Goal: Task Accomplishment & Management: Complete application form

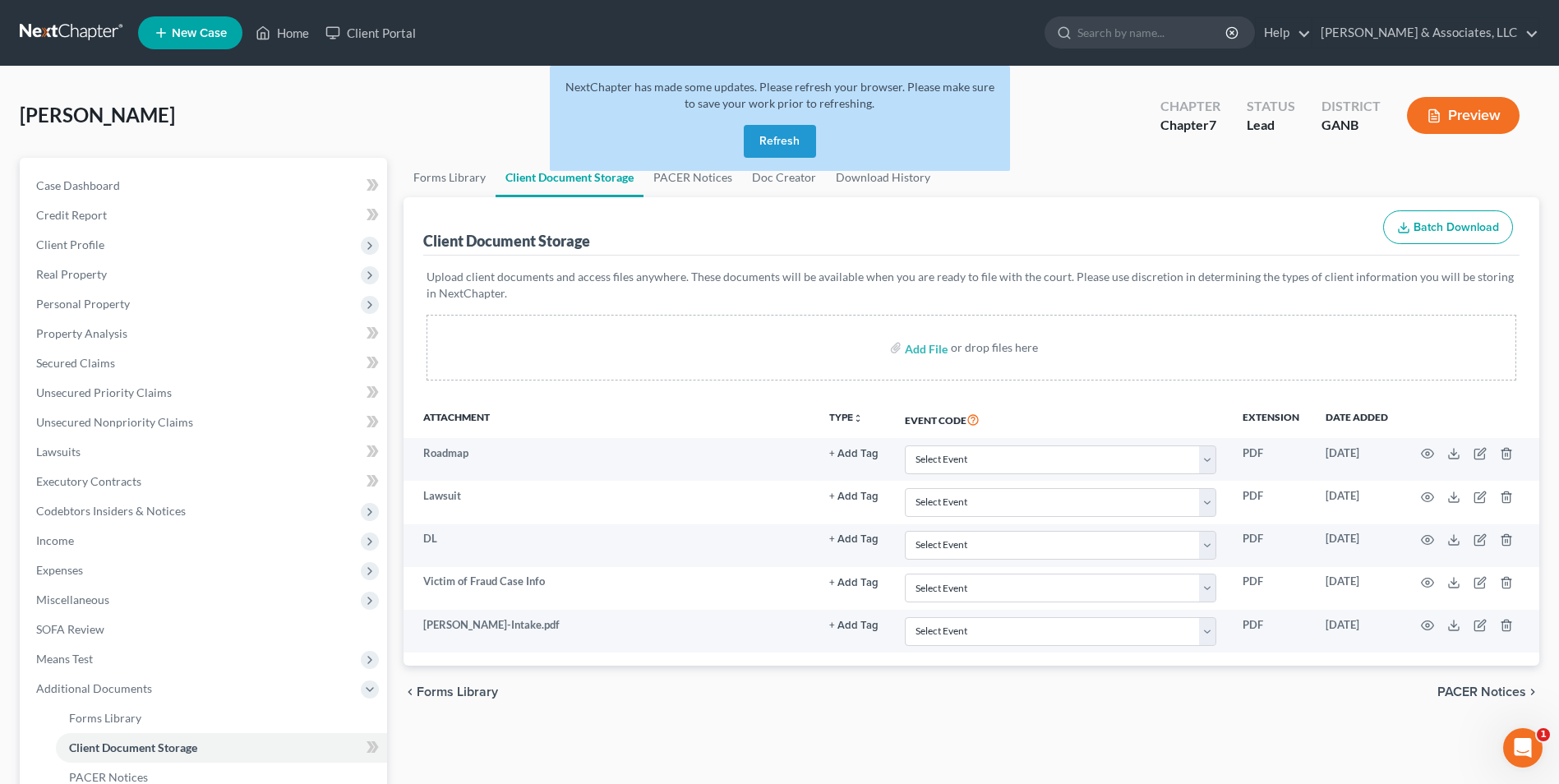
click at [780, 143] on button "Refresh" at bounding box center [780, 142] width 73 height 33
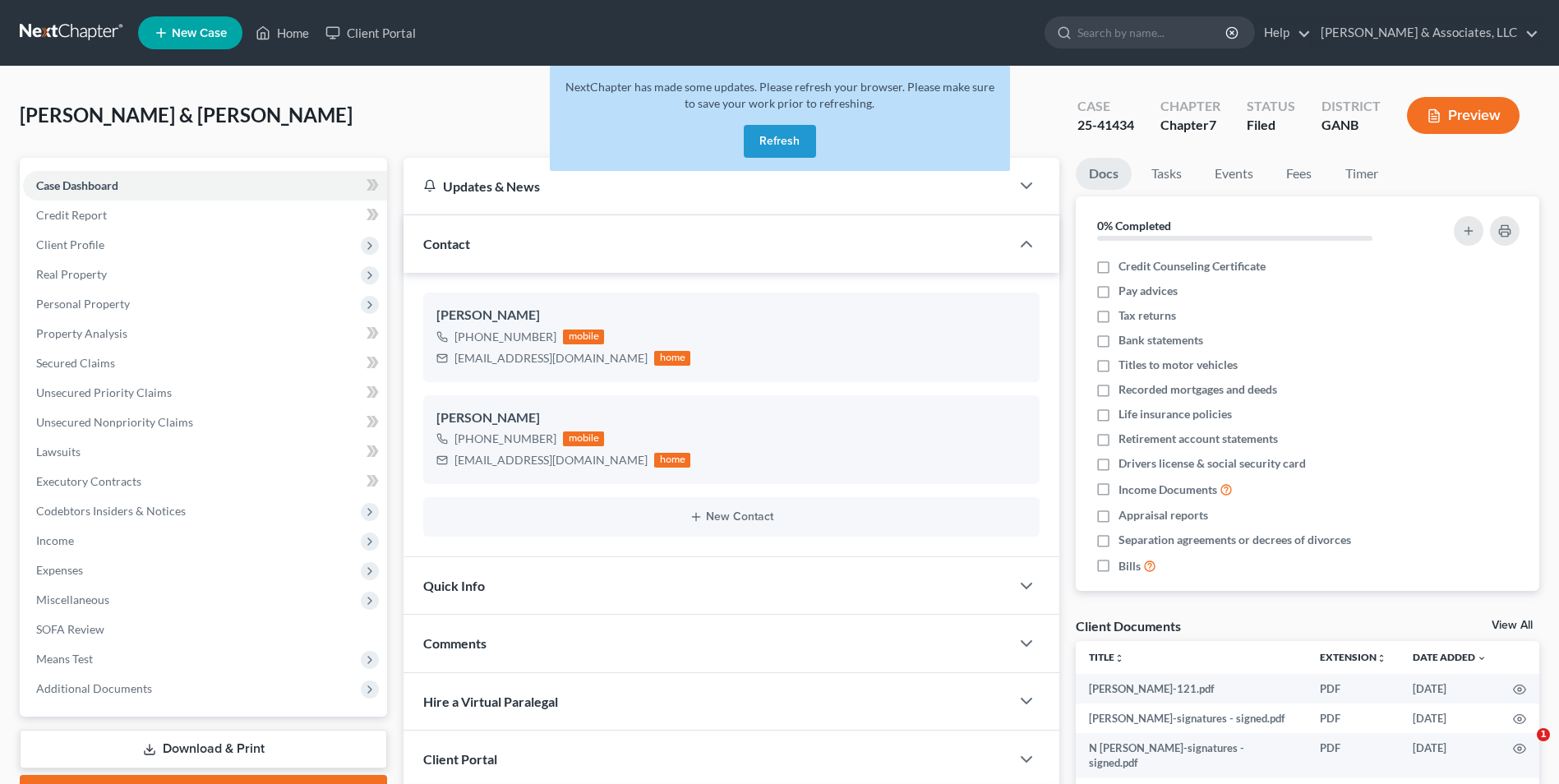
select select "0"
click at [789, 132] on button "Refresh" at bounding box center [780, 142] width 73 height 33
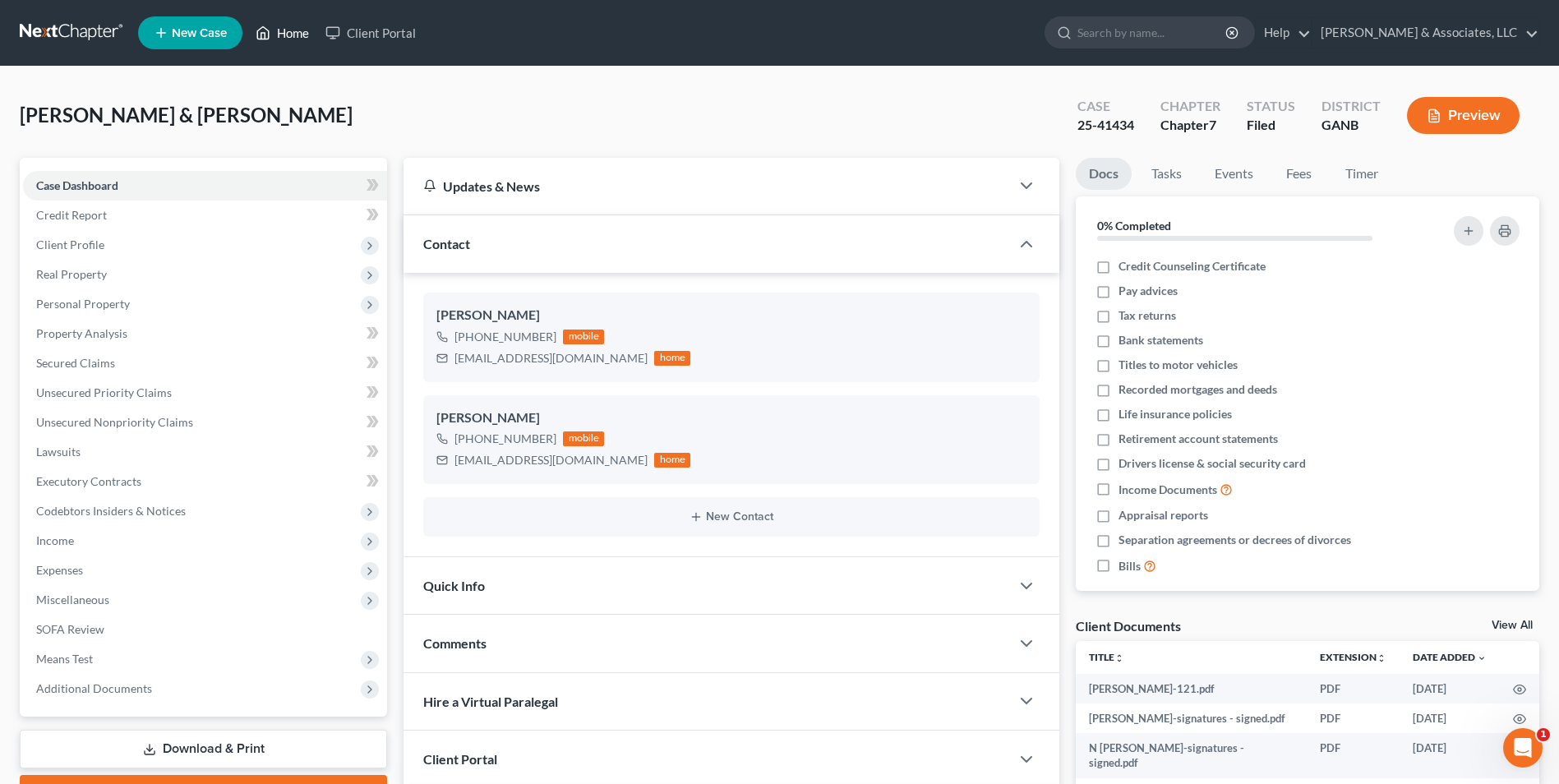
click at [281, 35] on link "Home" at bounding box center [282, 33] width 70 height 29
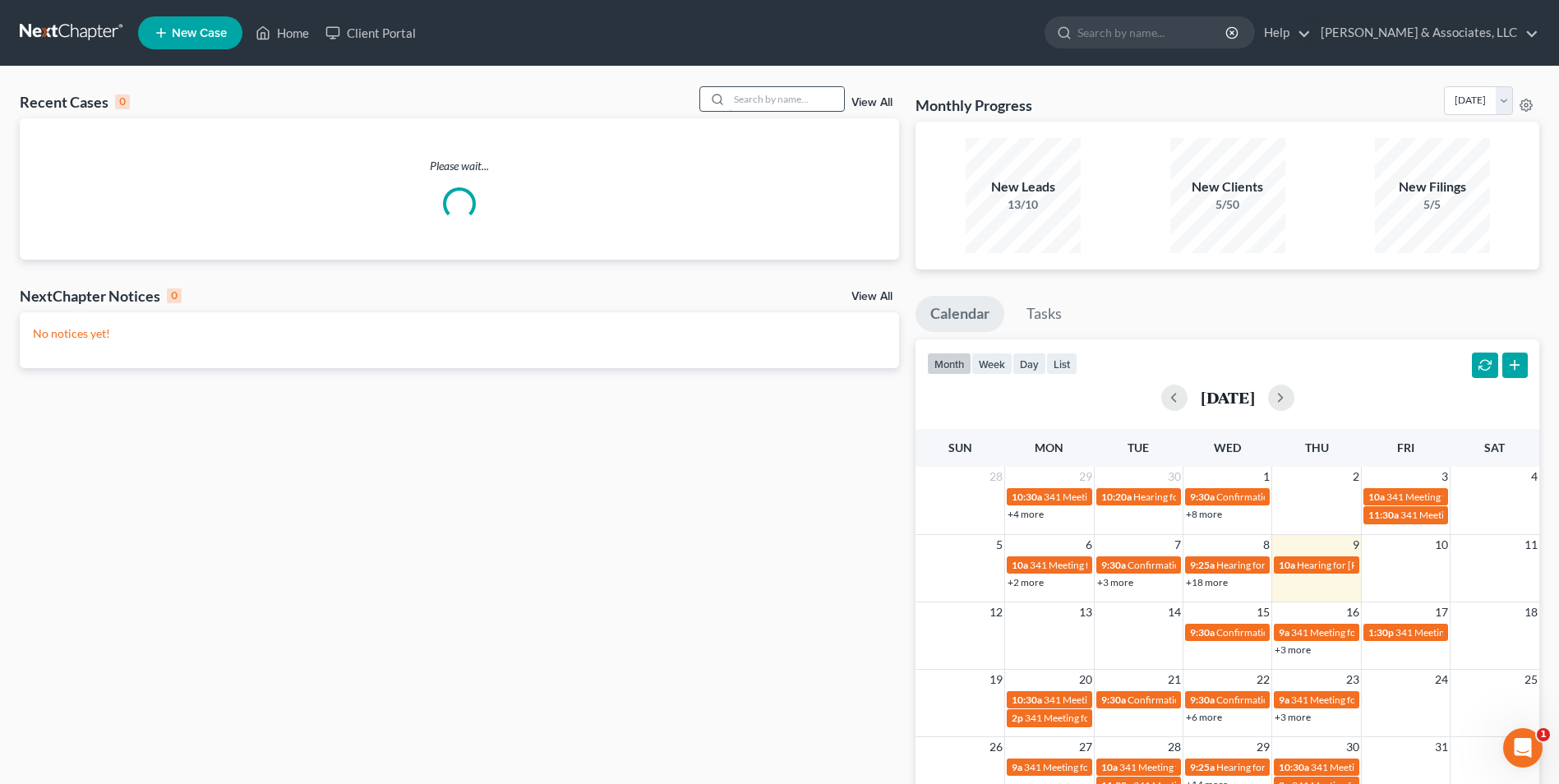
click at [800, 92] on input "search" at bounding box center [786, 99] width 115 height 24
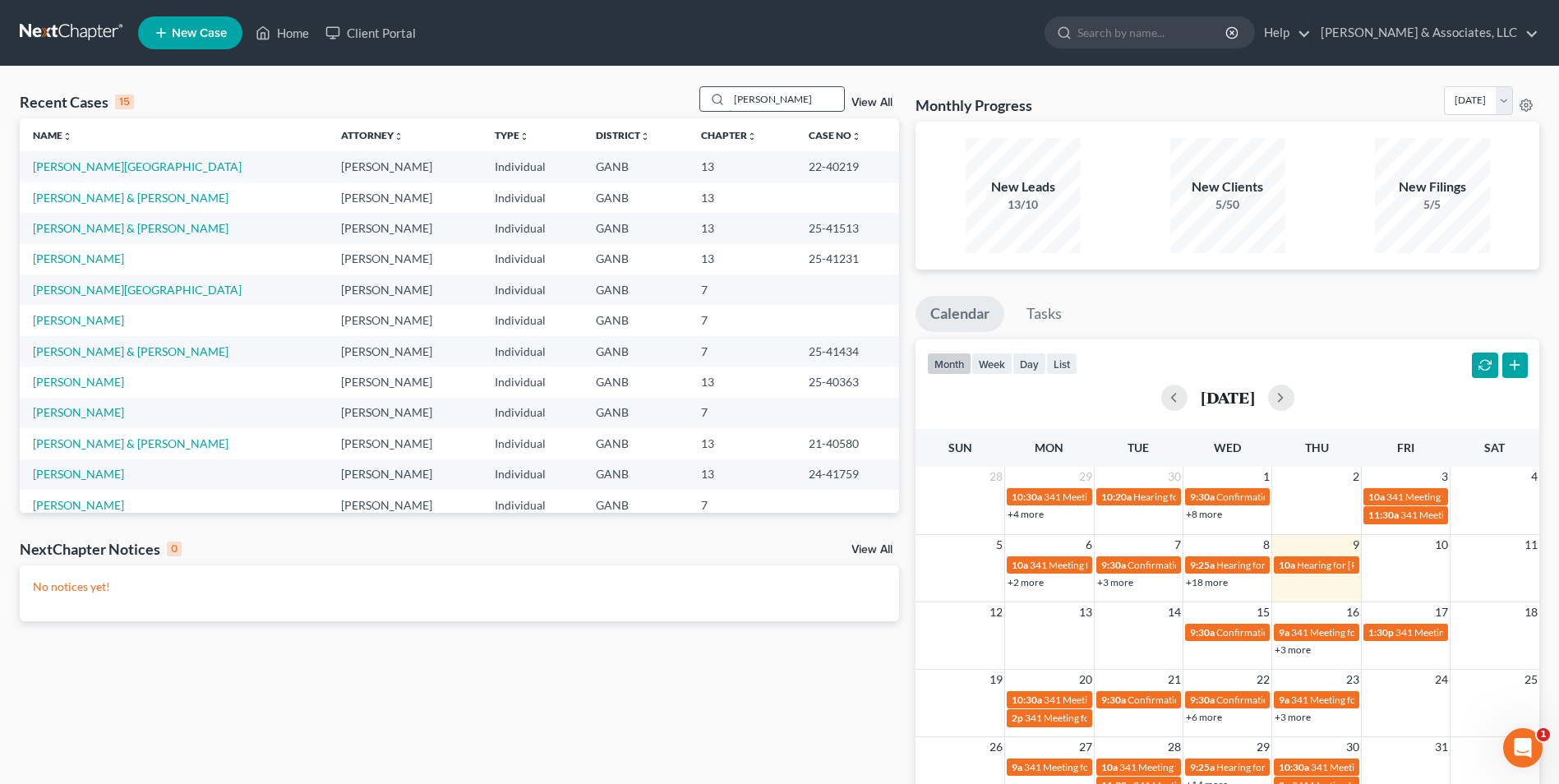
type input "goss"
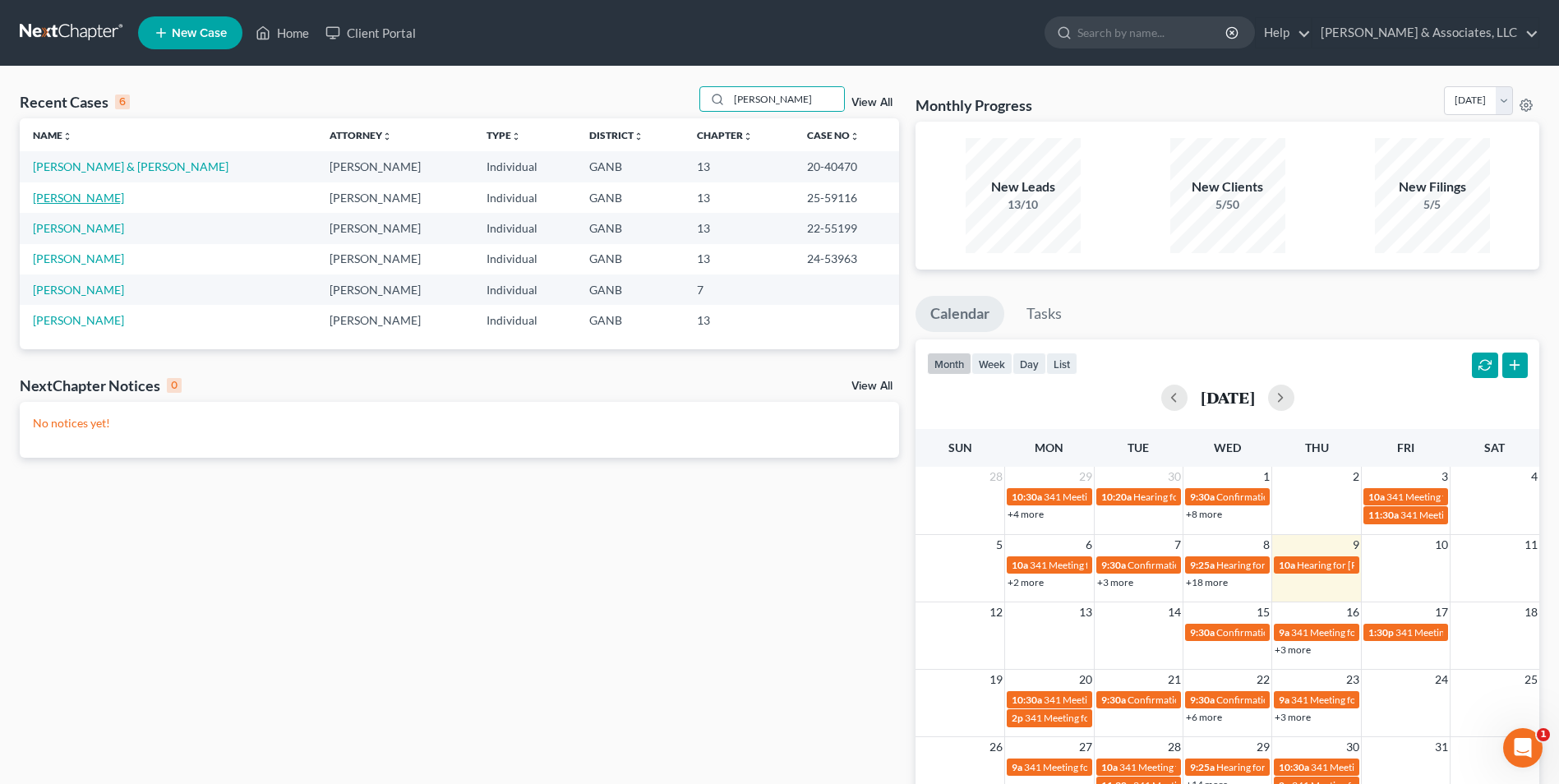
click at [74, 199] on link "[PERSON_NAME]" at bounding box center [78, 197] width 91 height 14
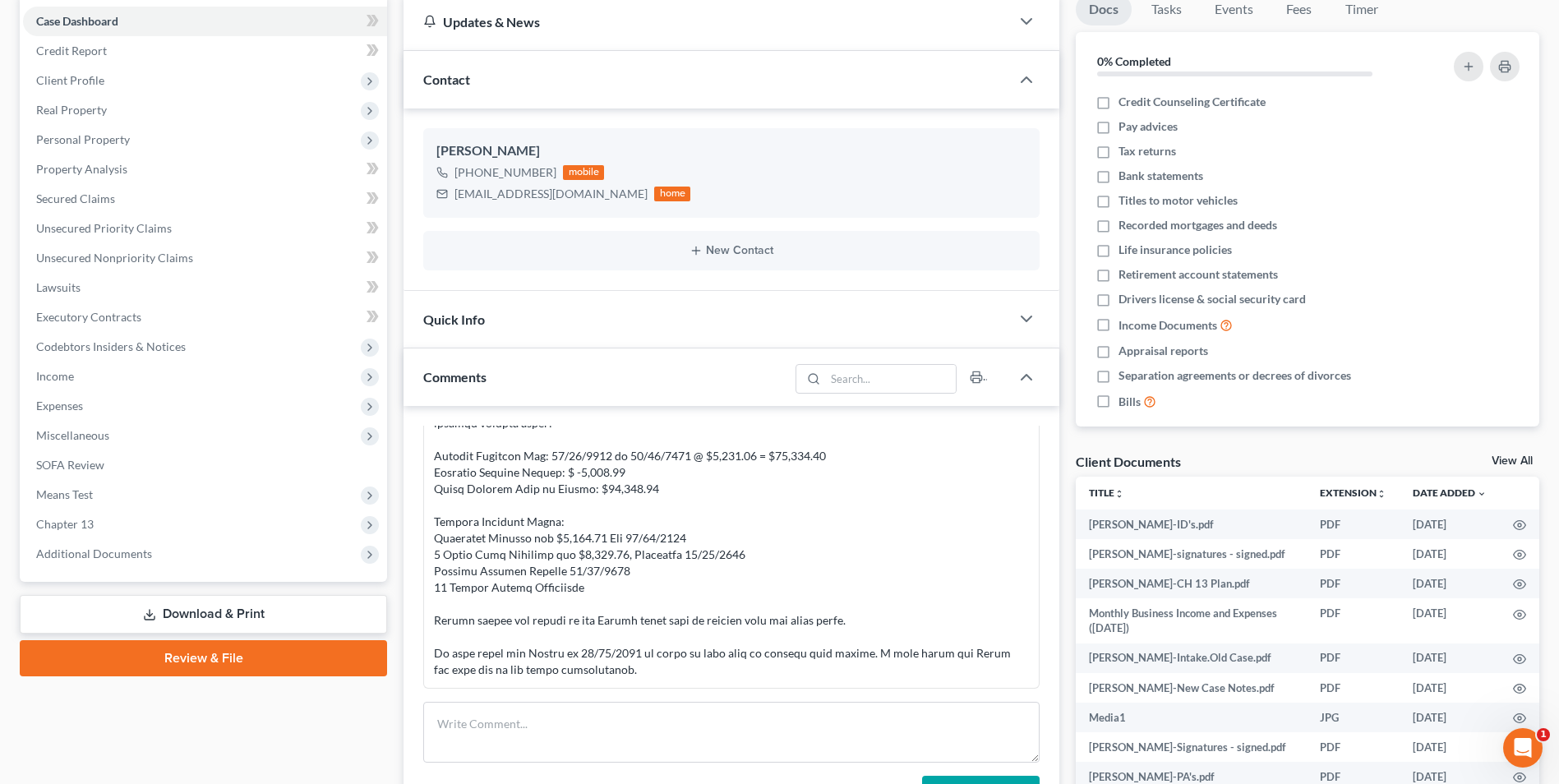
scroll to position [4634, 0]
click at [132, 551] on span "Additional Documents" at bounding box center [94, 553] width 116 height 14
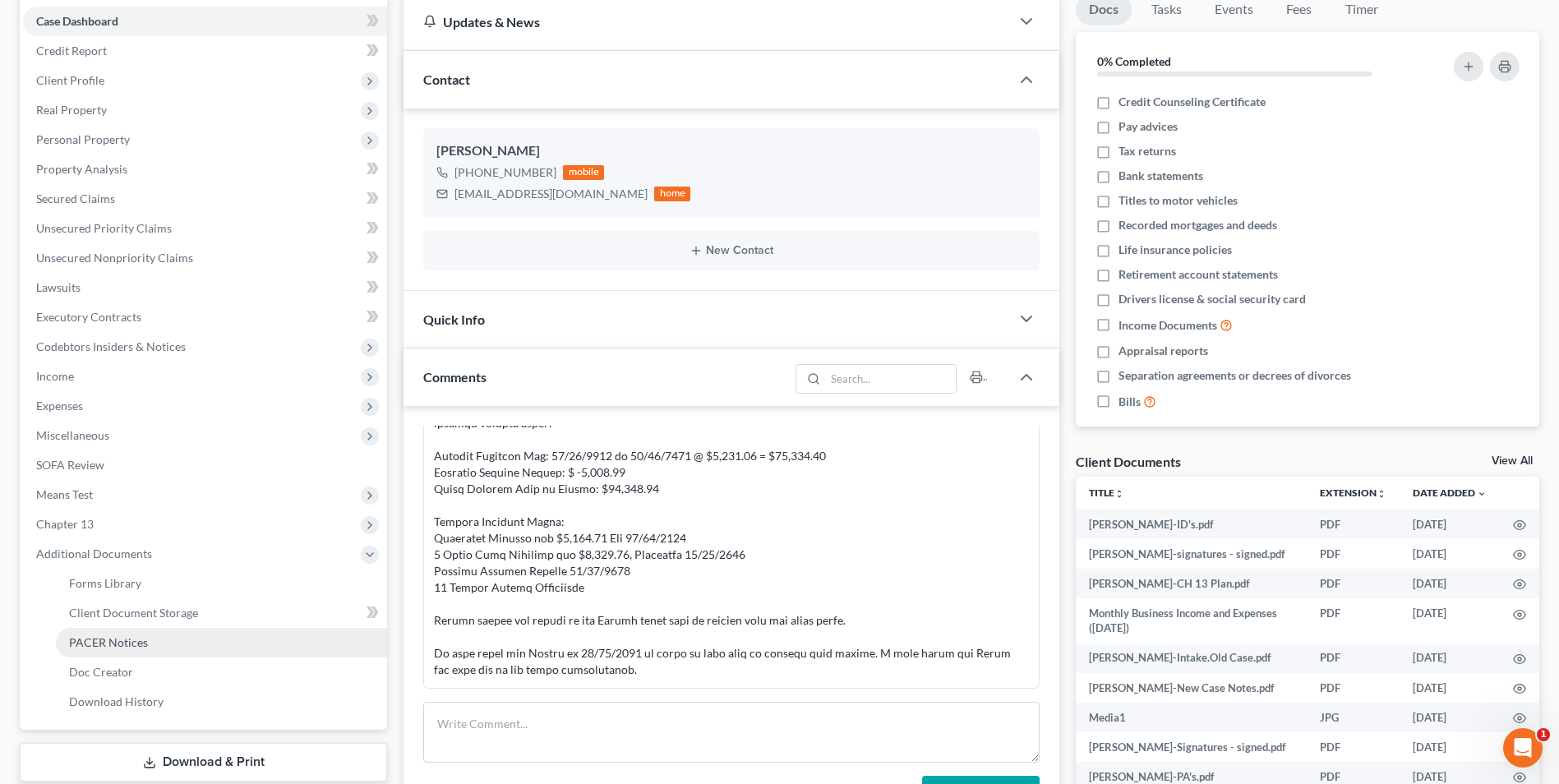
click at [124, 637] on span "PACER Notices" at bounding box center [108, 642] width 79 height 14
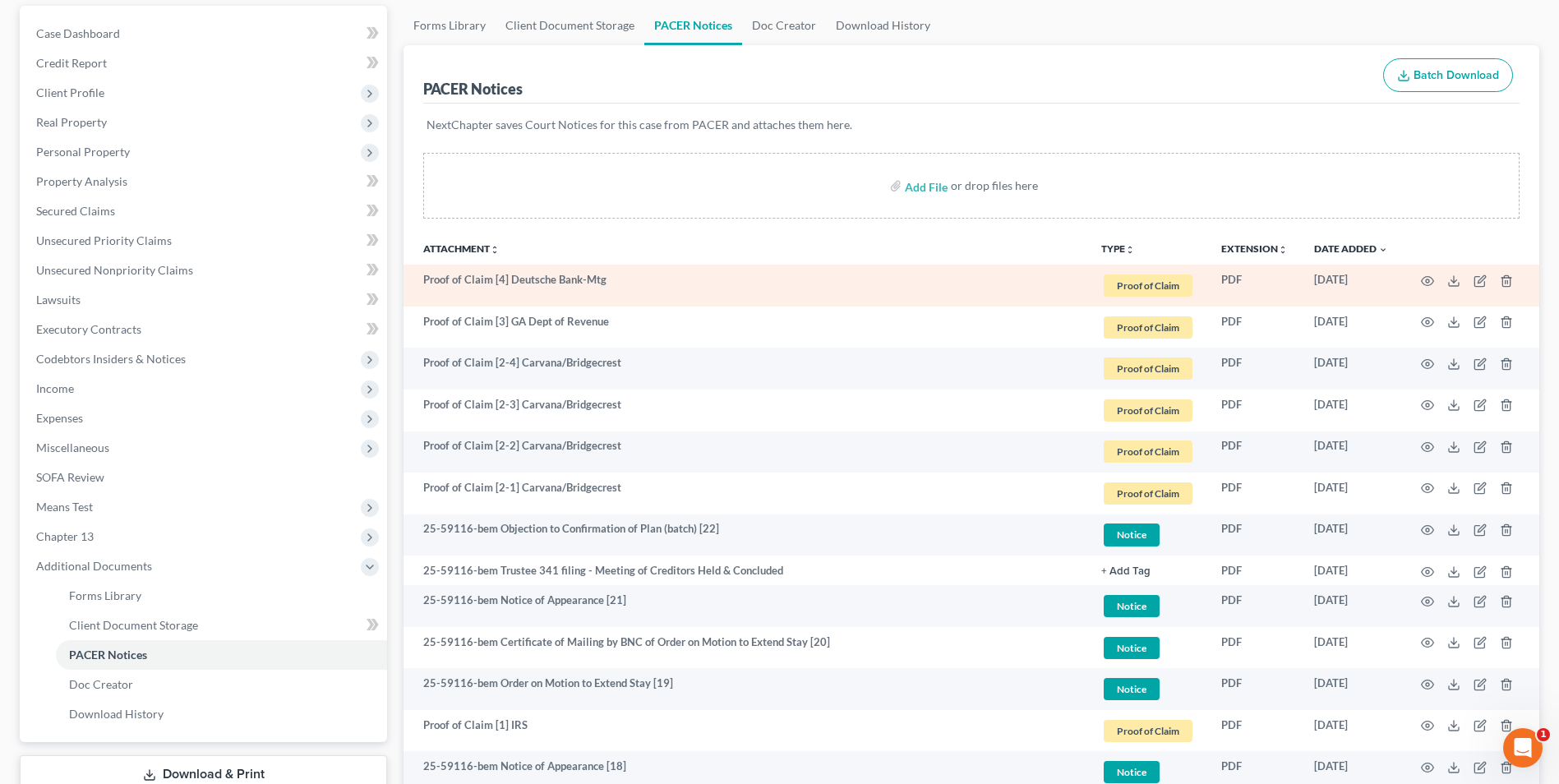
scroll to position [165, 0]
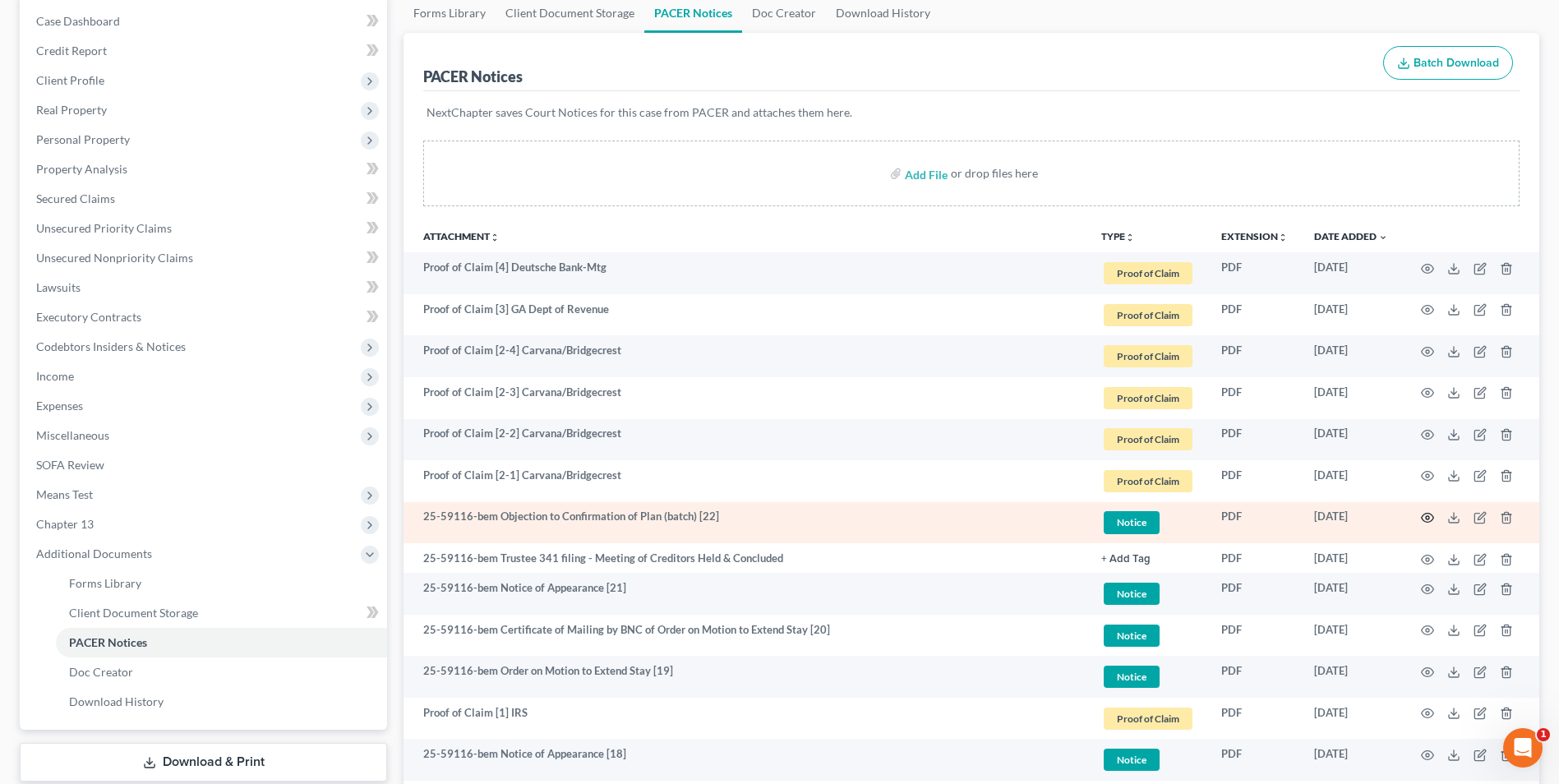
click at [1430, 517] on icon "button" at bounding box center [1428, 517] width 13 height 13
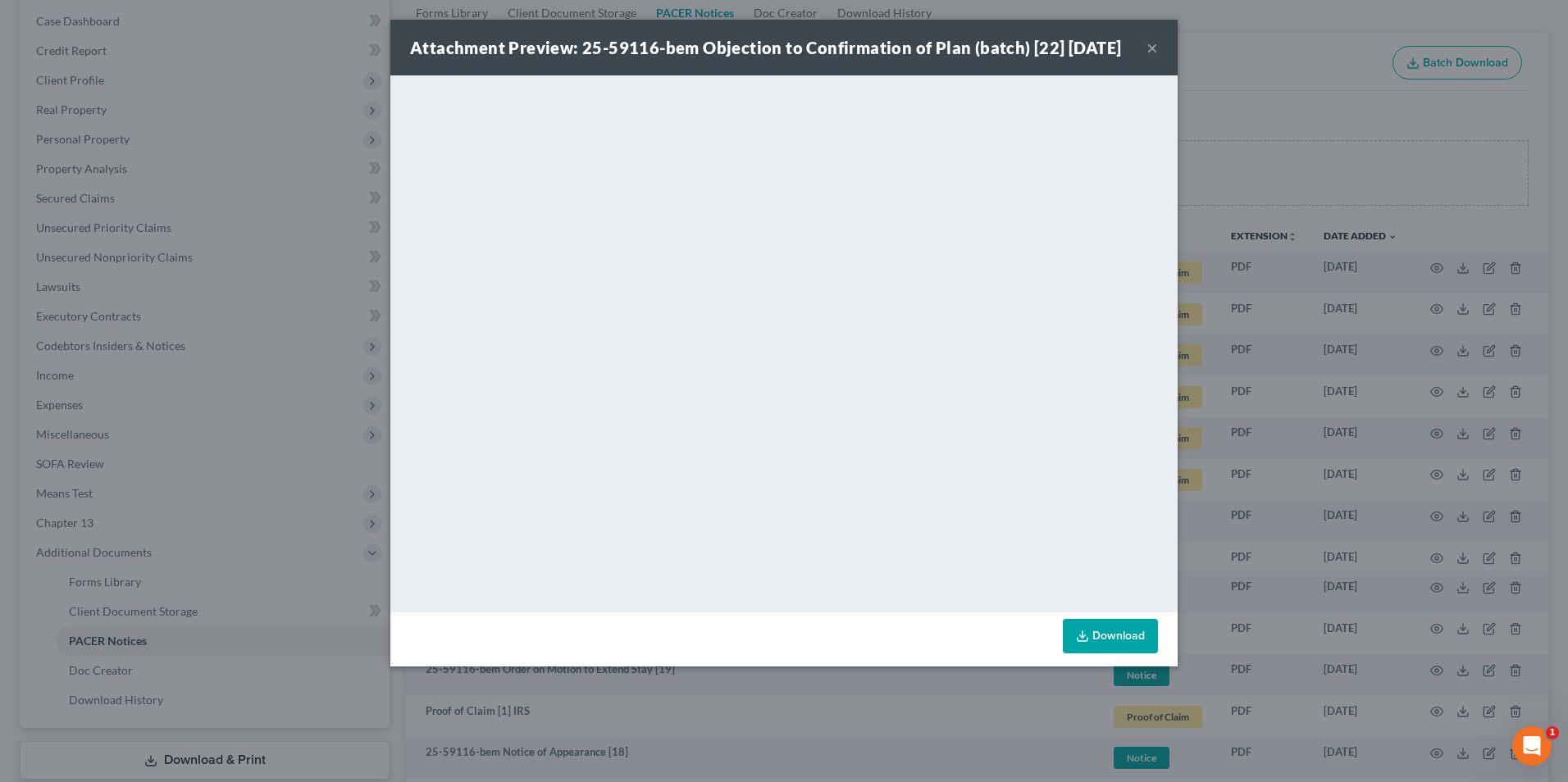
click at [1150, 58] on button "×" at bounding box center [1152, 47] width 12 height 19
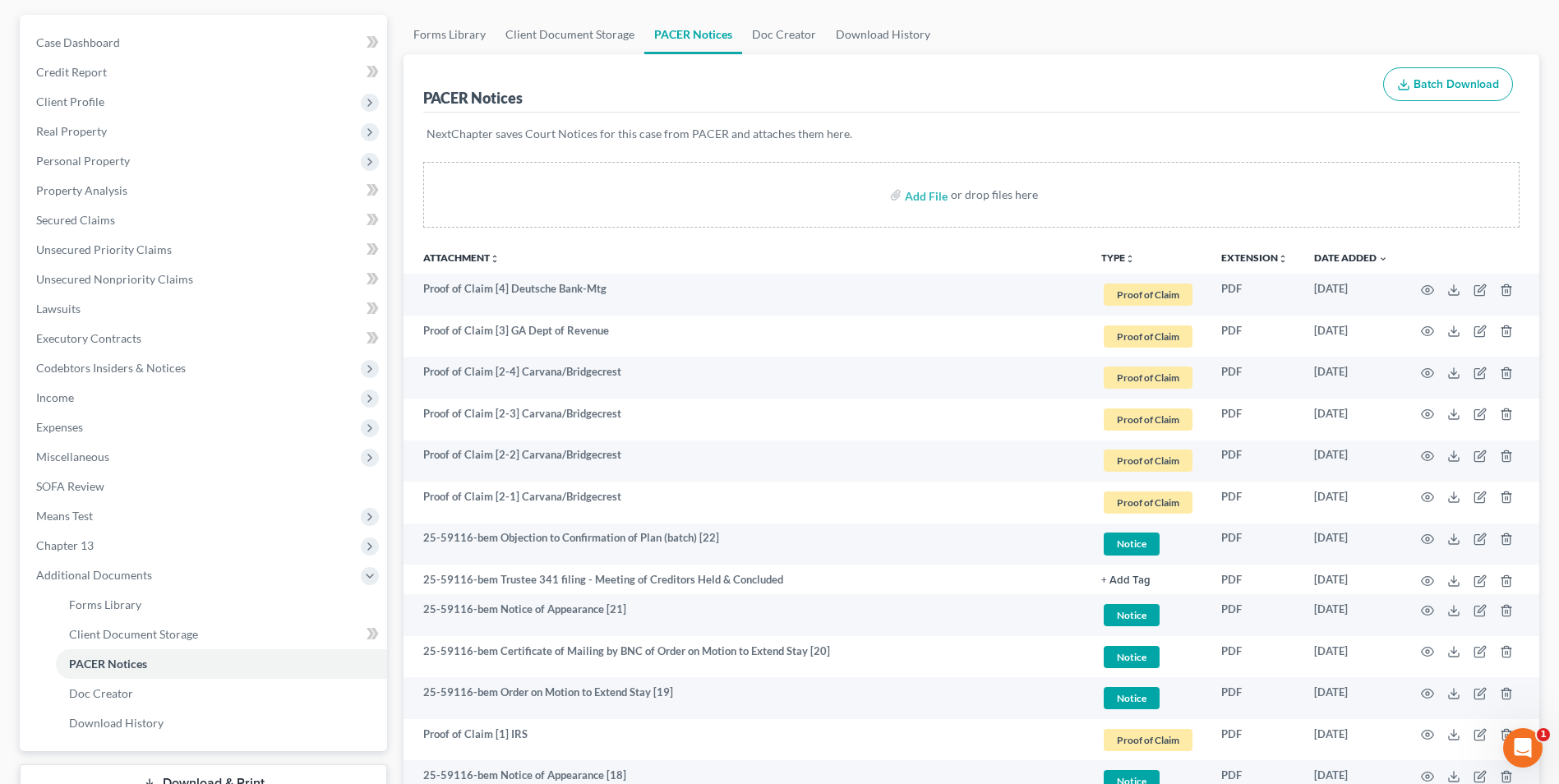
scroll to position [329, 0]
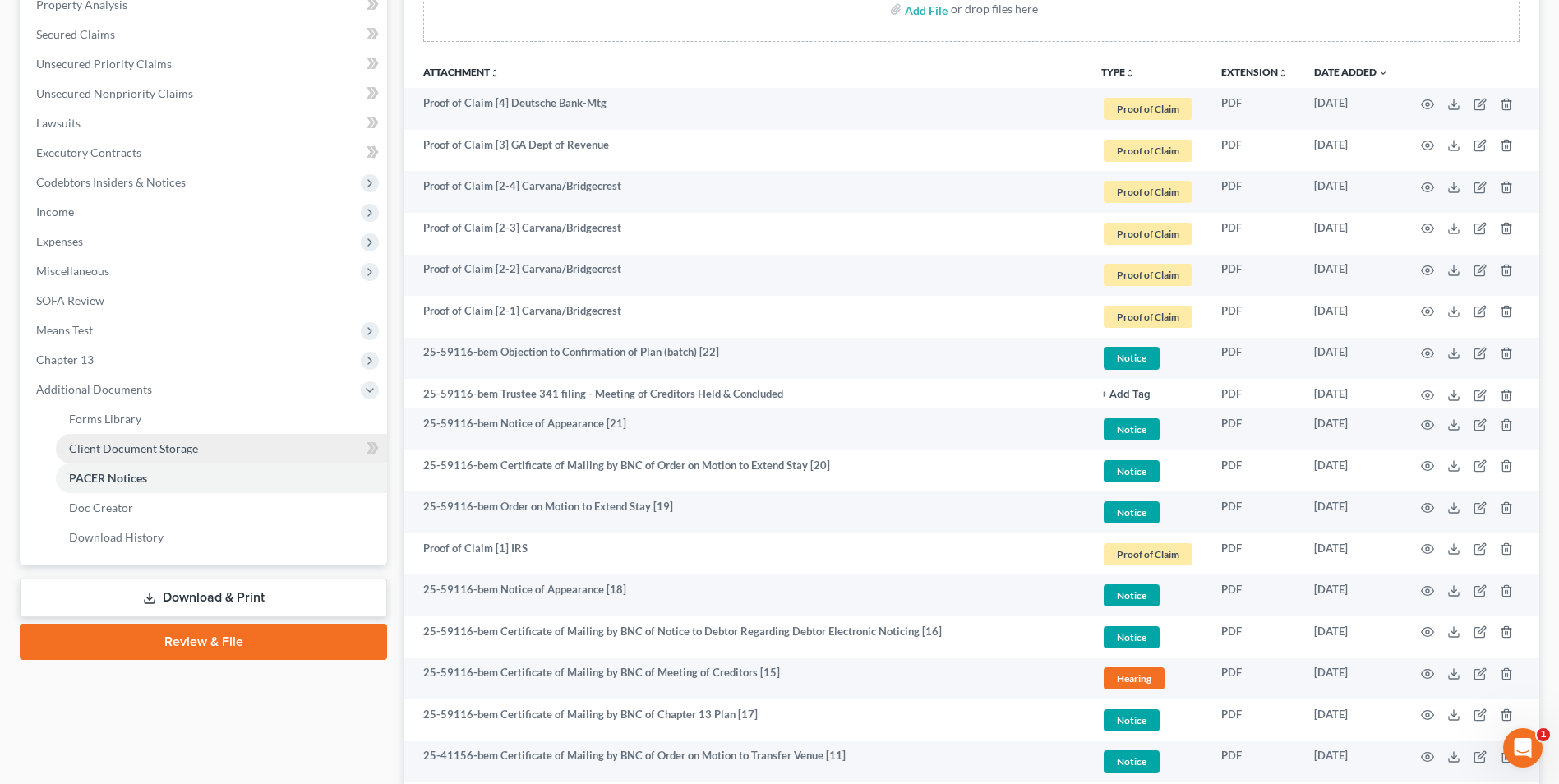
click at [162, 438] on link "Client Document Storage" at bounding box center [222, 449] width 331 height 29
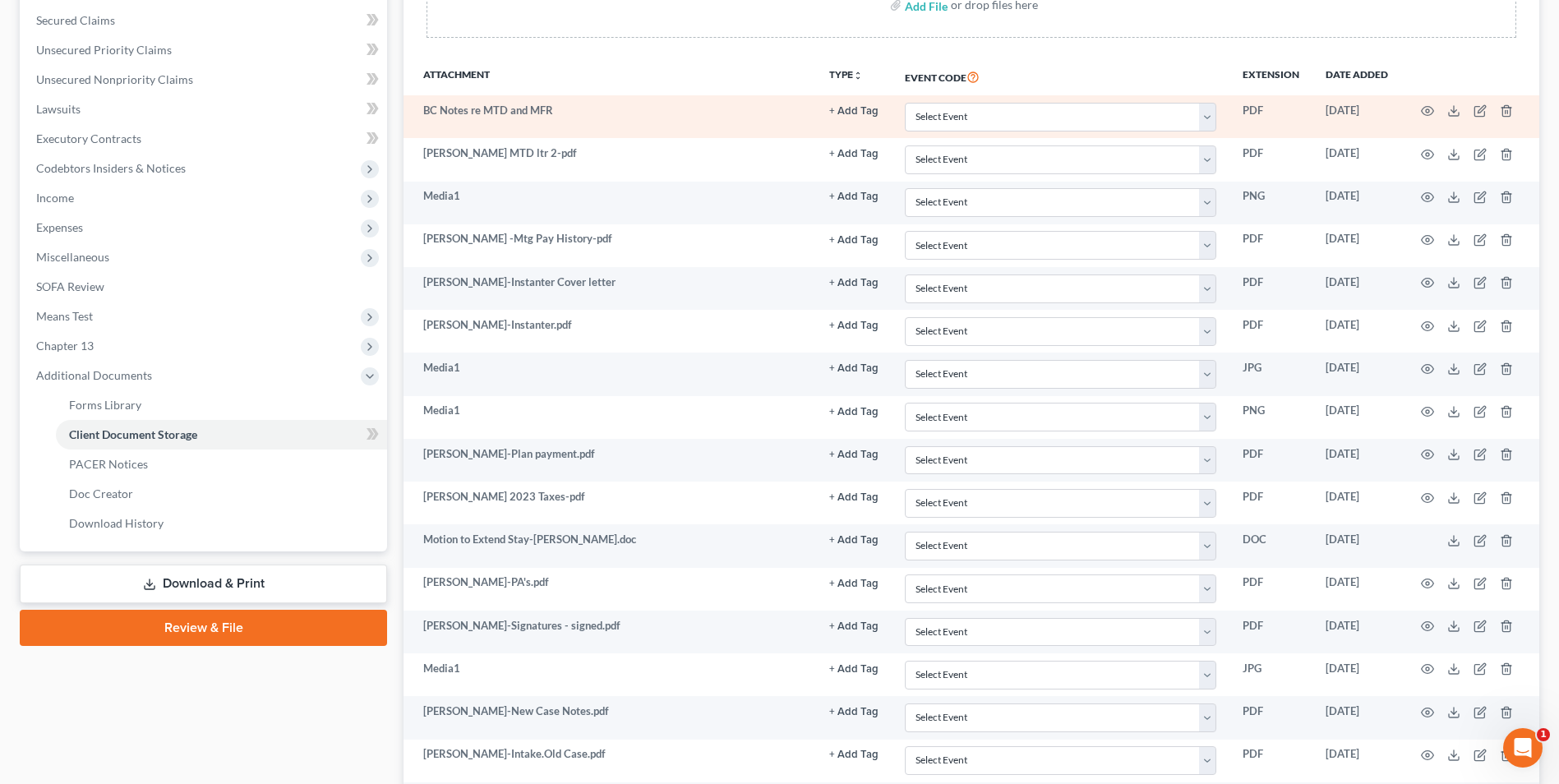
scroll to position [312, 0]
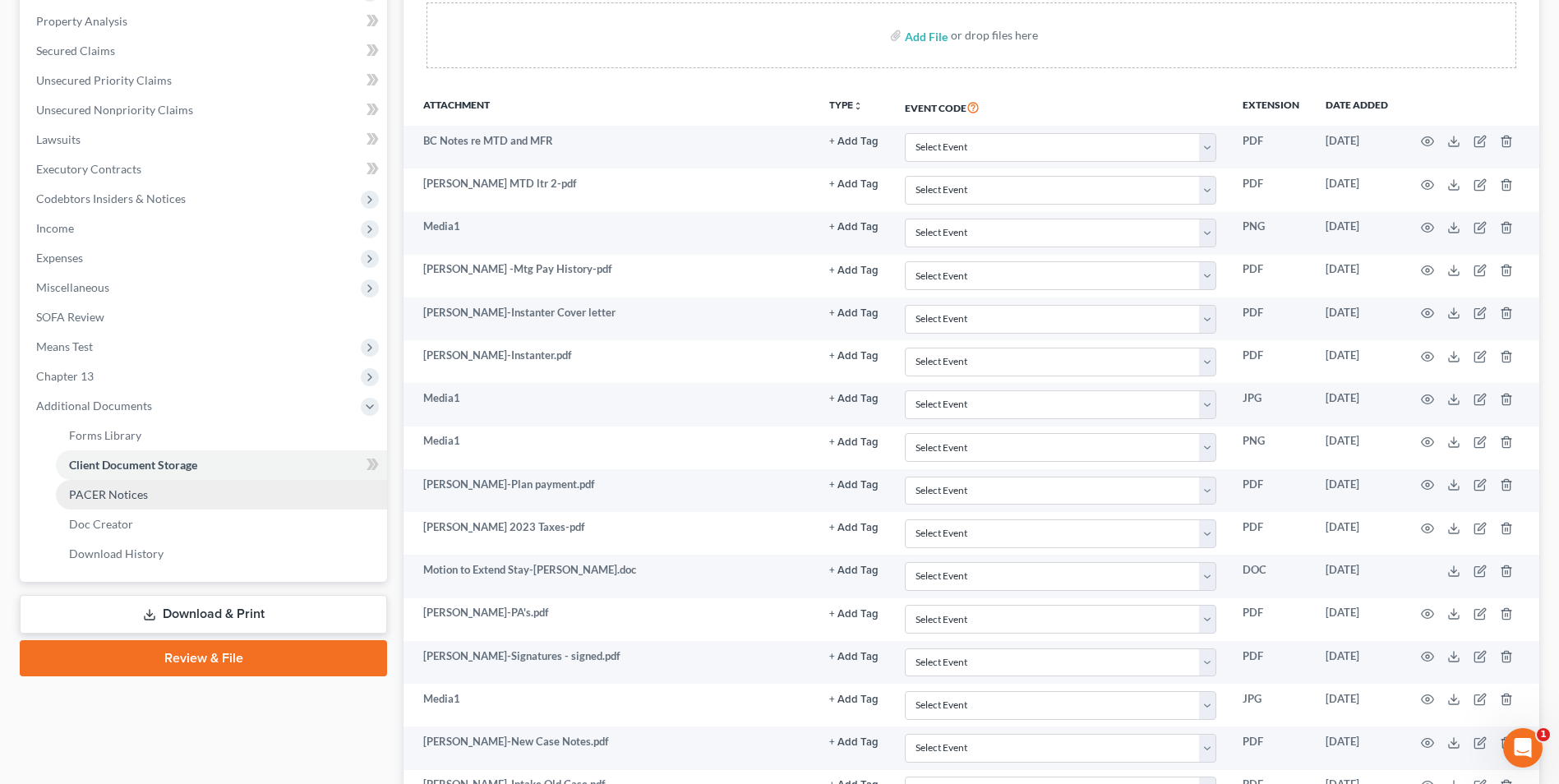
click at [168, 498] on link "PACER Notices" at bounding box center [222, 494] width 331 height 29
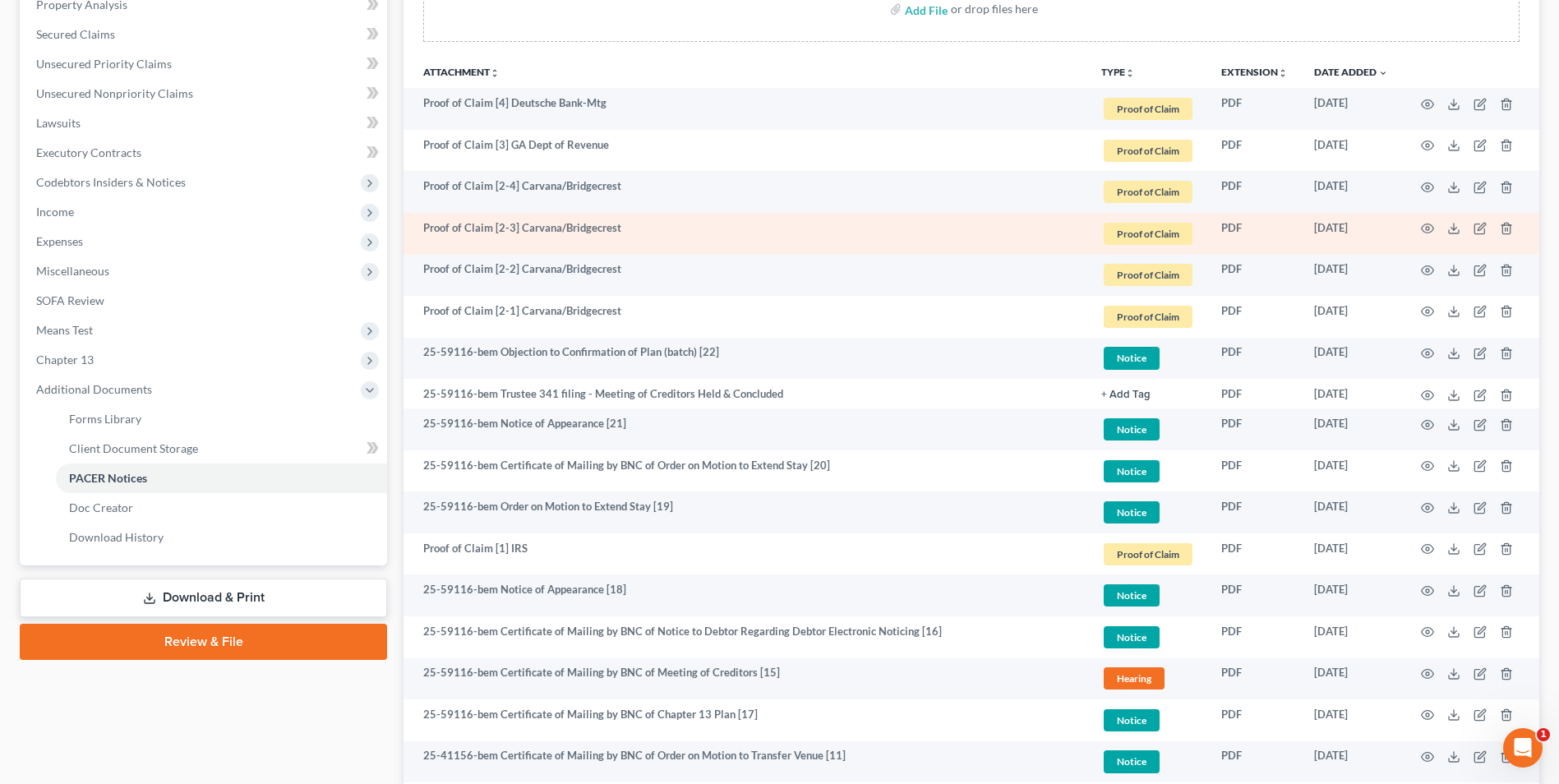
scroll to position [575, 0]
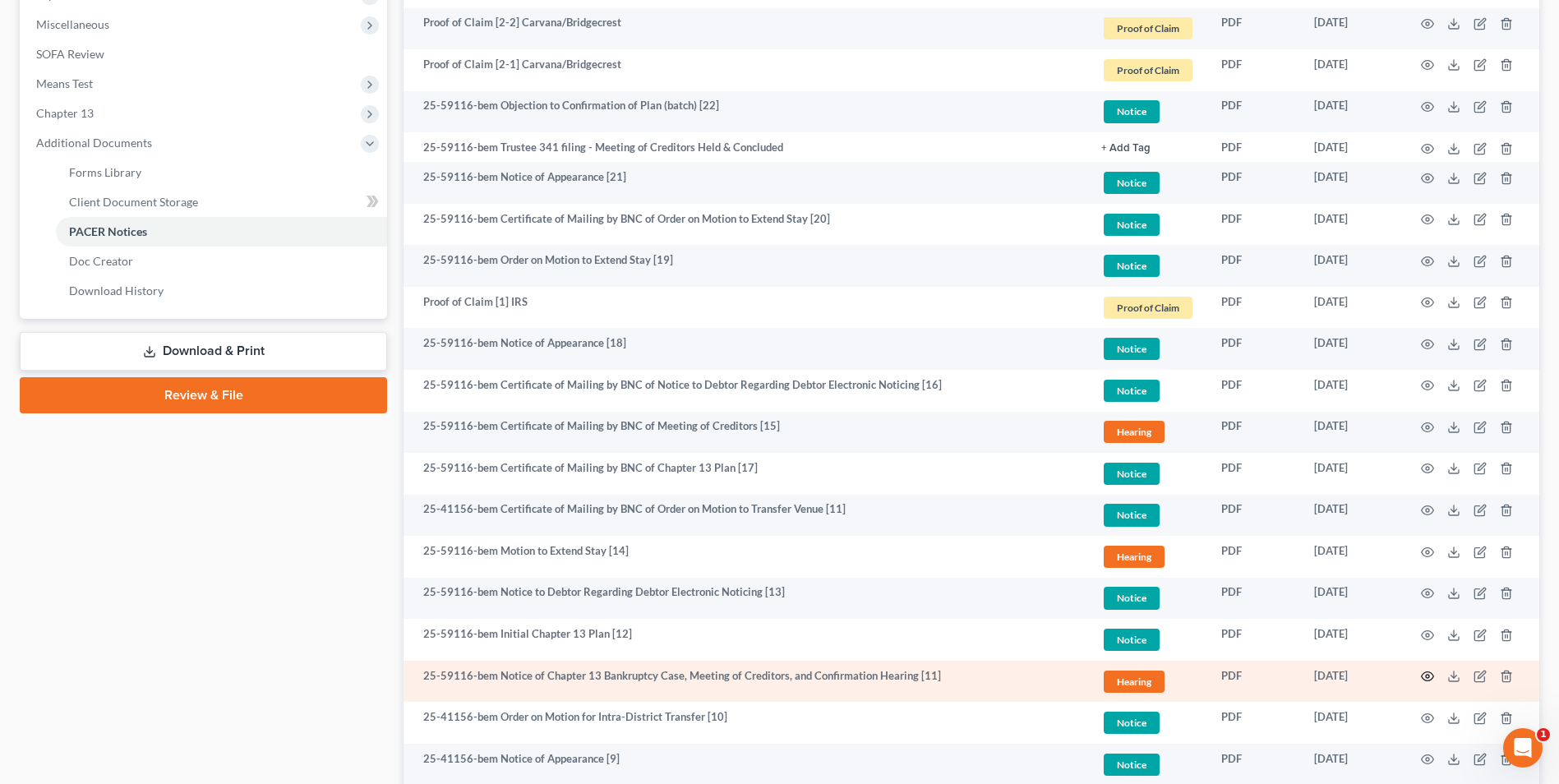
click at [1427, 673] on icon "button" at bounding box center [1428, 677] width 12 height 9
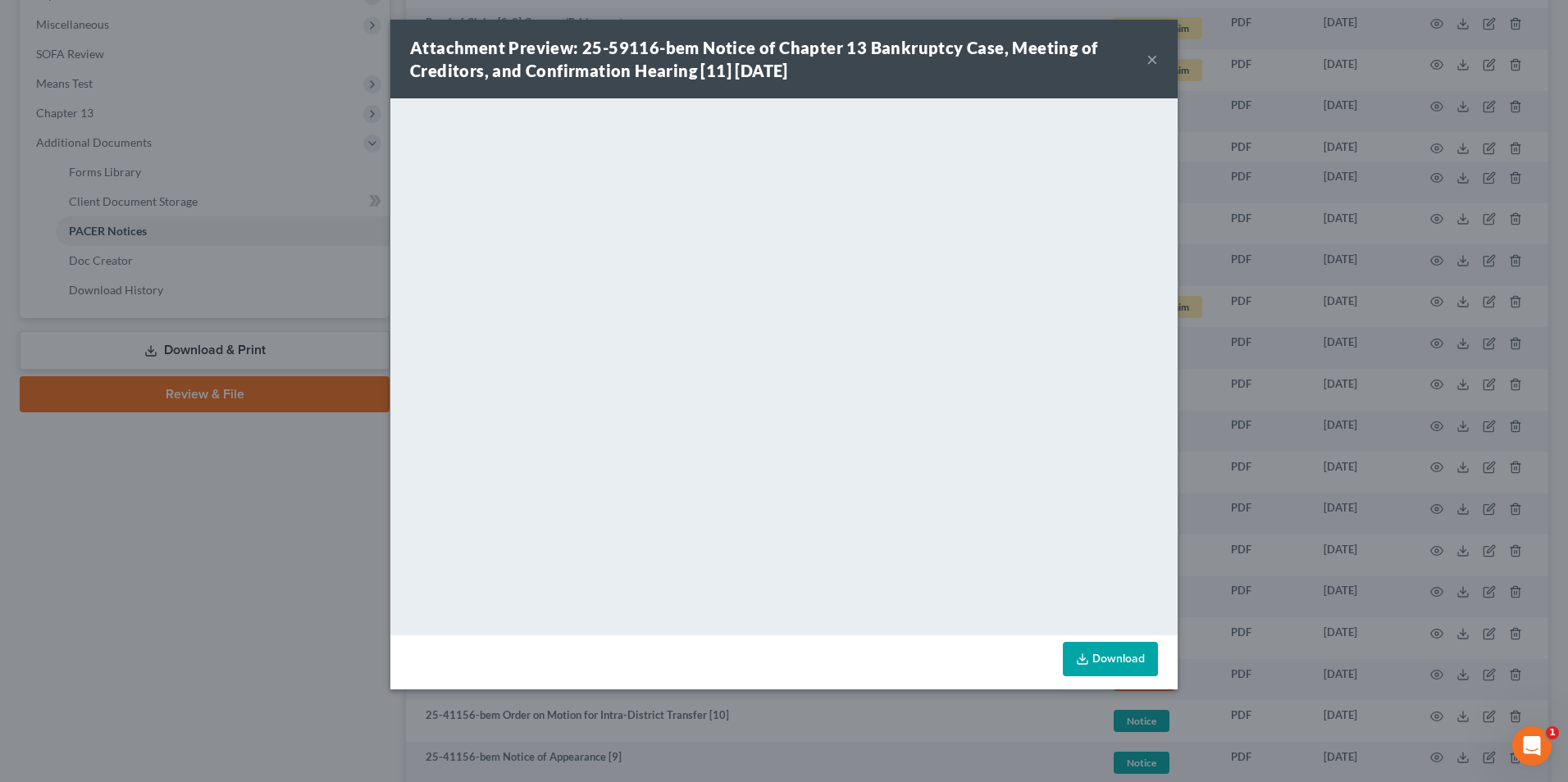
click at [1149, 57] on button "×" at bounding box center [1152, 59] width 12 height 19
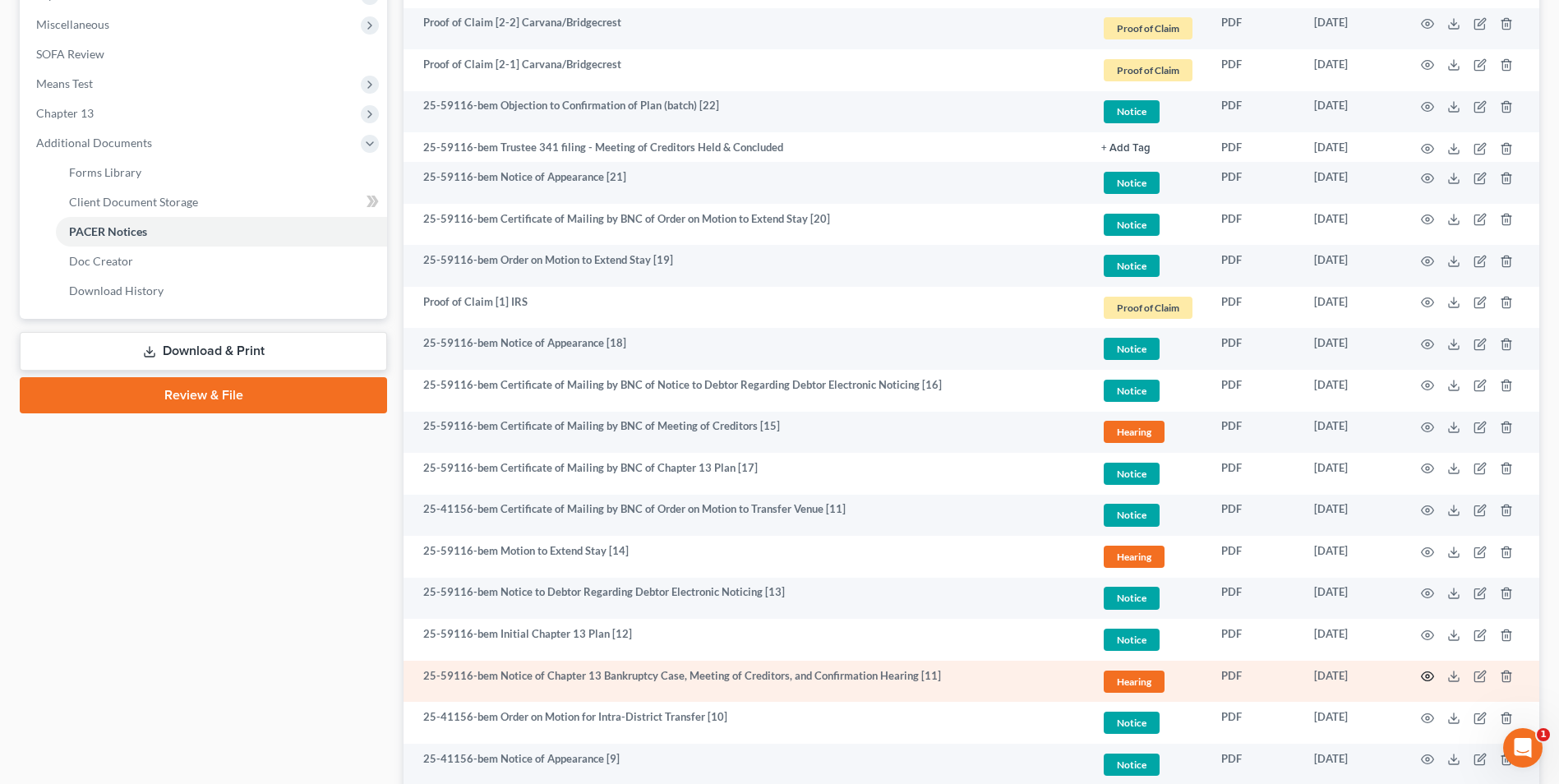
click at [1425, 671] on icon "button" at bounding box center [1428, 676] width 13 height 13
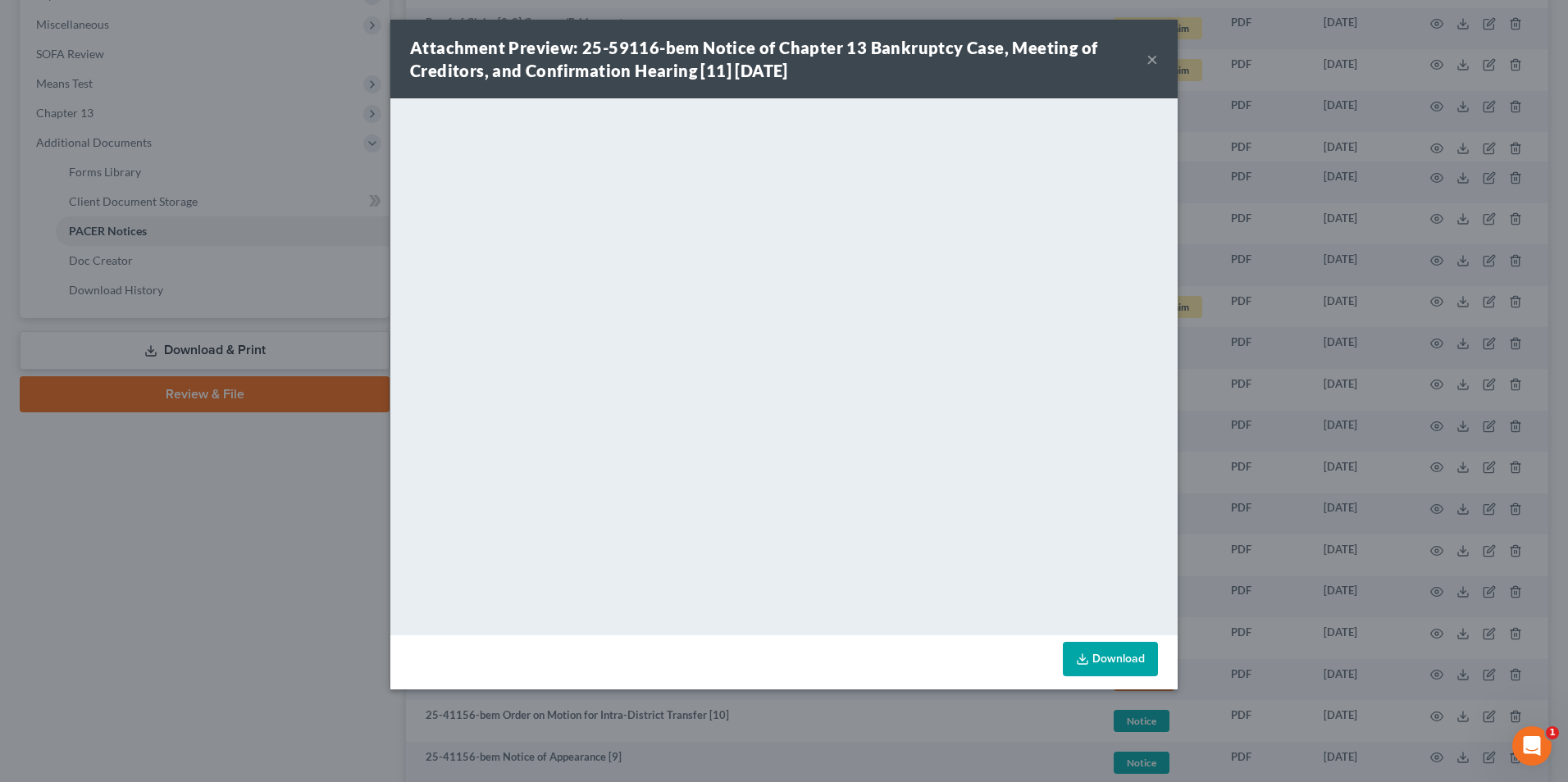
click at [1154, 62] on button "×" at bounding box center [1152, 59] width 12 height 19
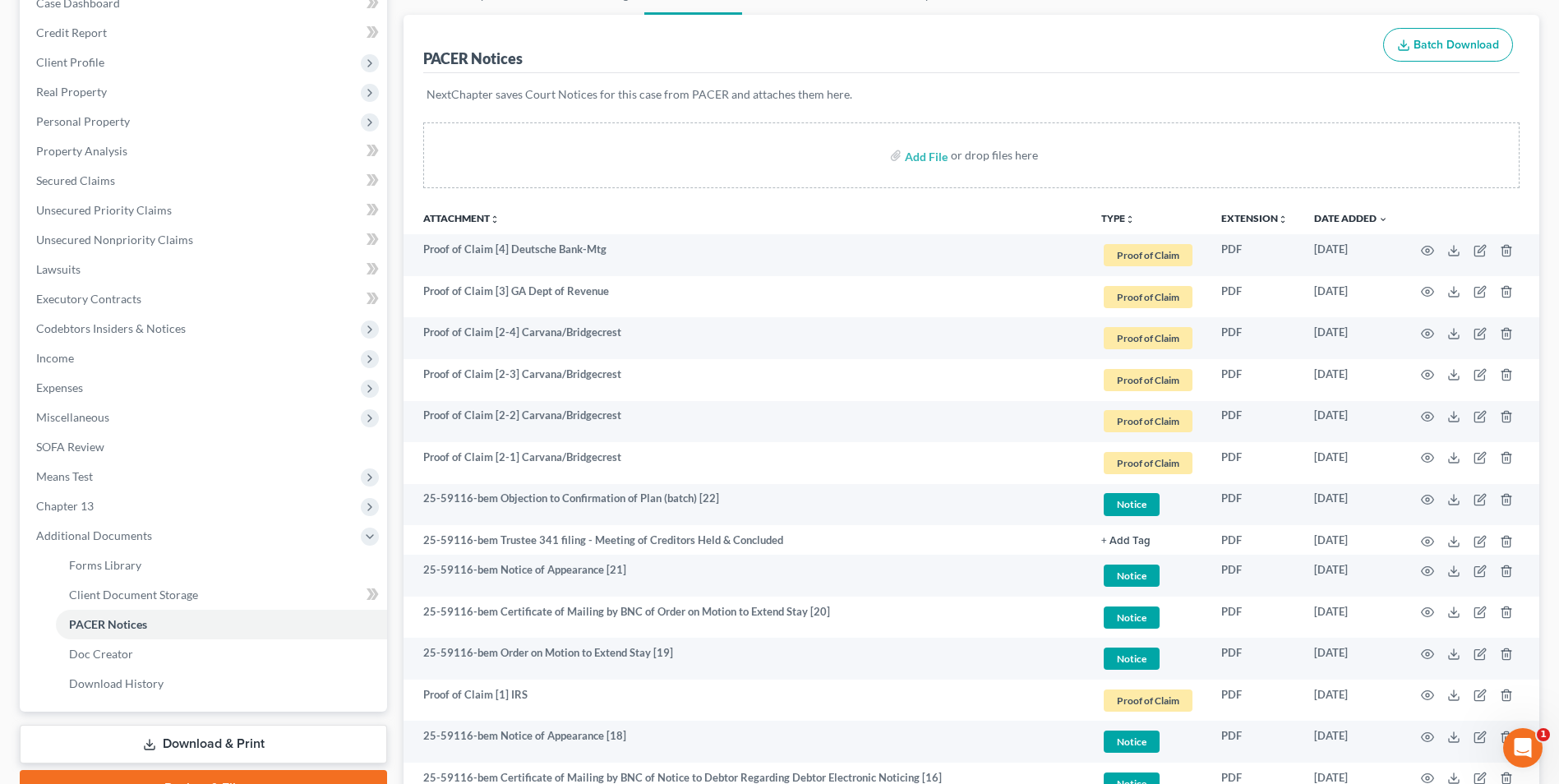
scroll to position [0, 0]
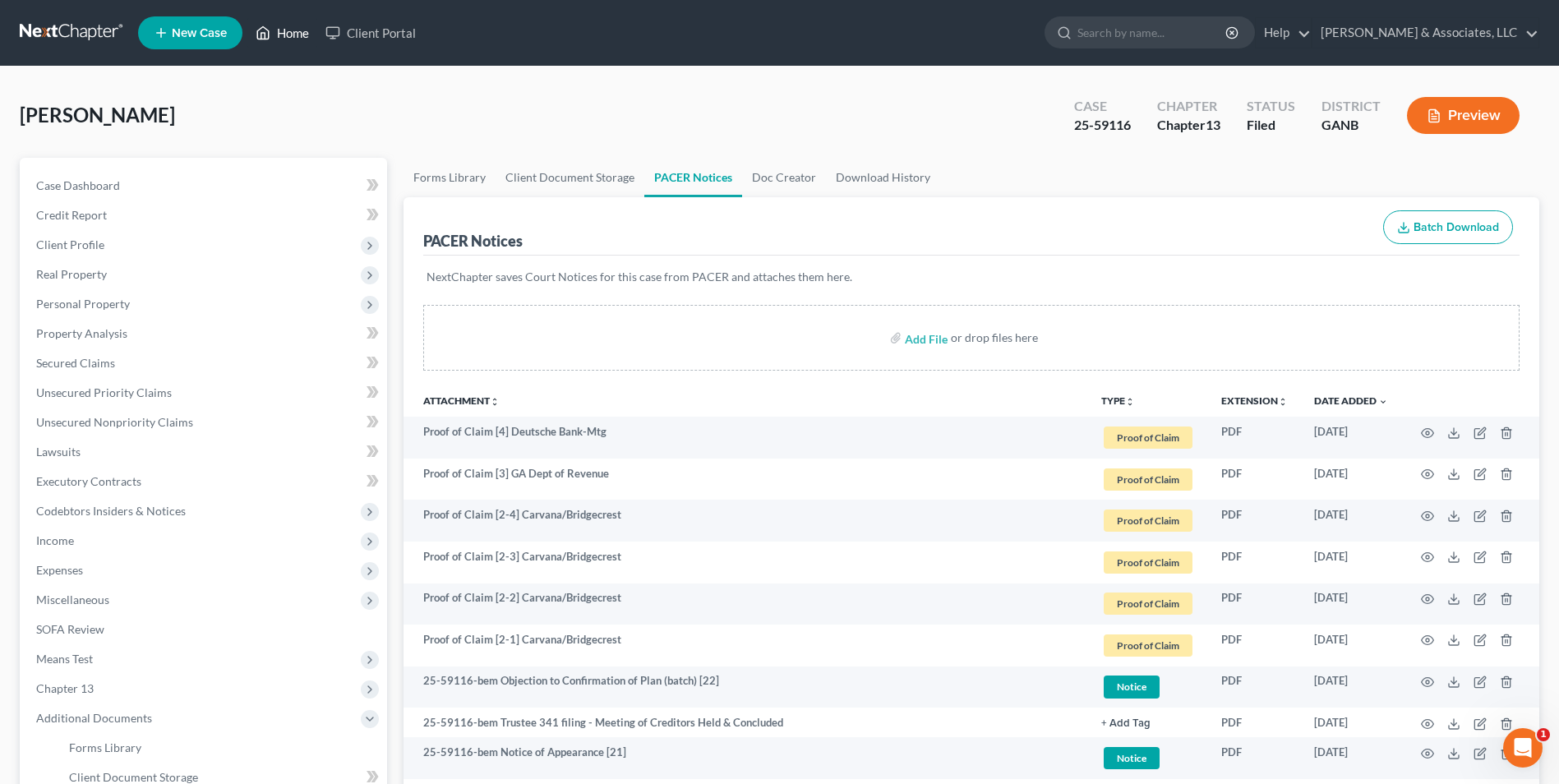
click at [281, 35] on link "Home" at bounding box center [282, 33] width 70 height 29
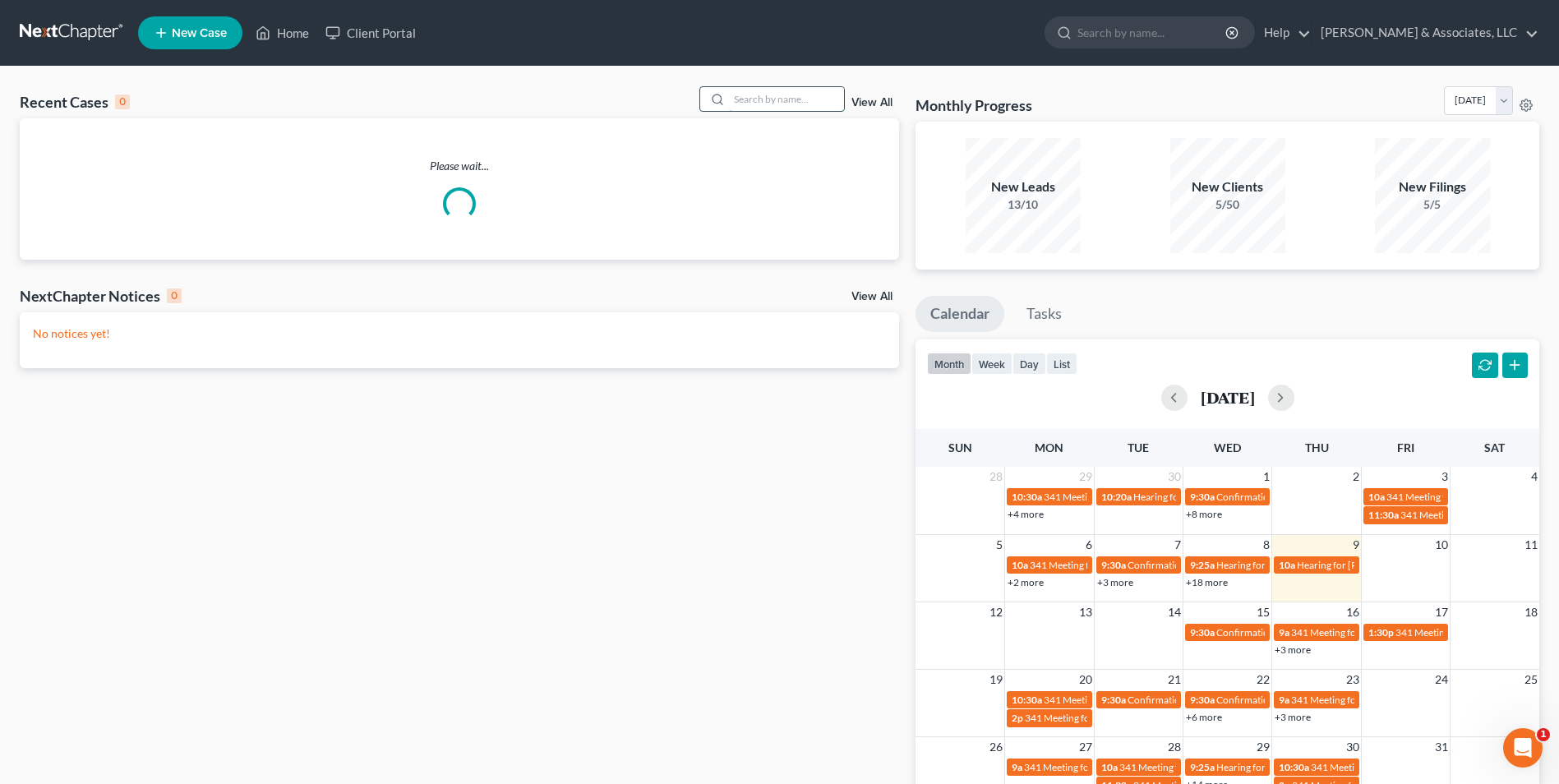
click at [809, 101] on input "search" at bounding box center [786, 99] width 115 height 24
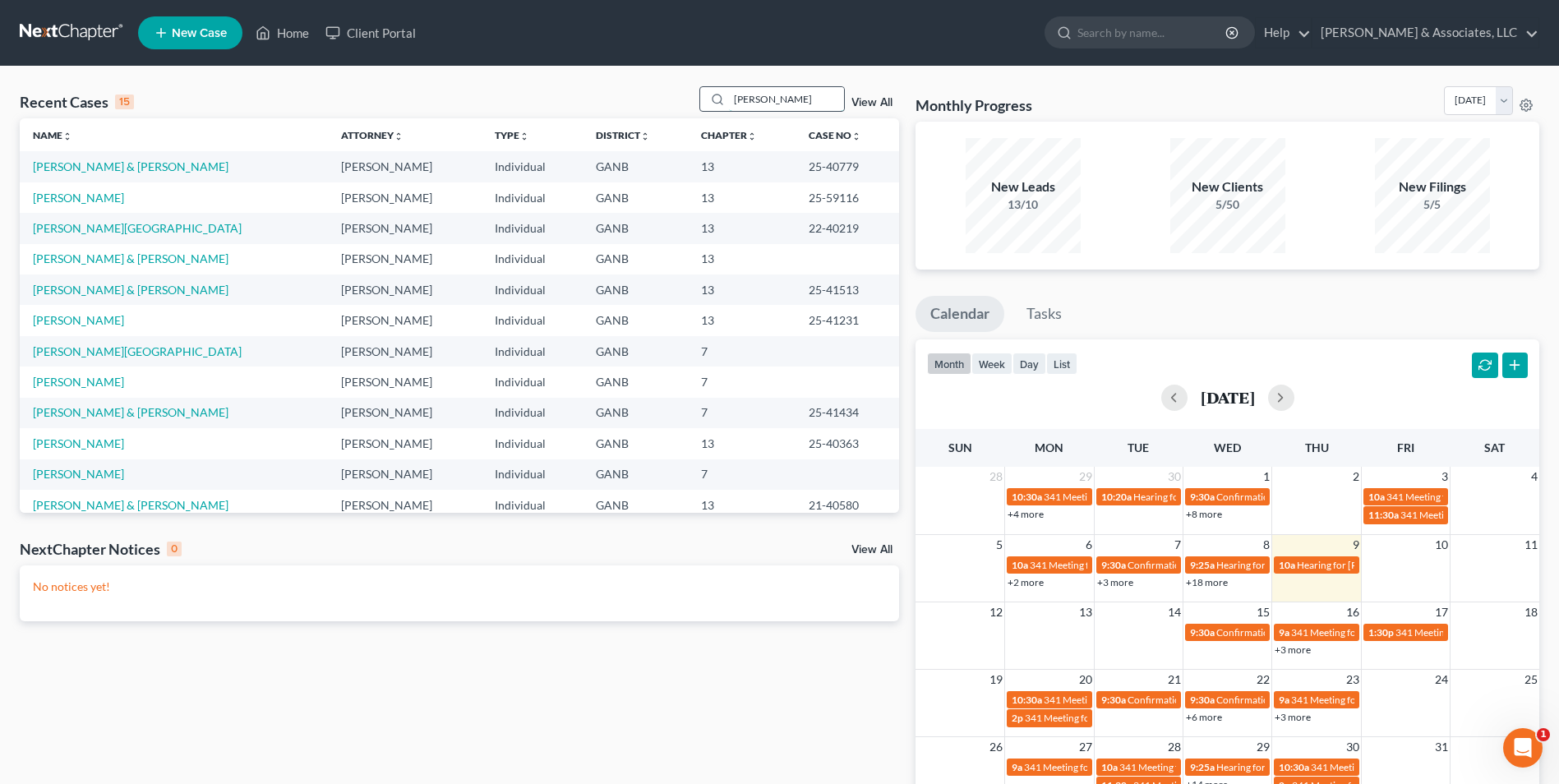
type input "hale"
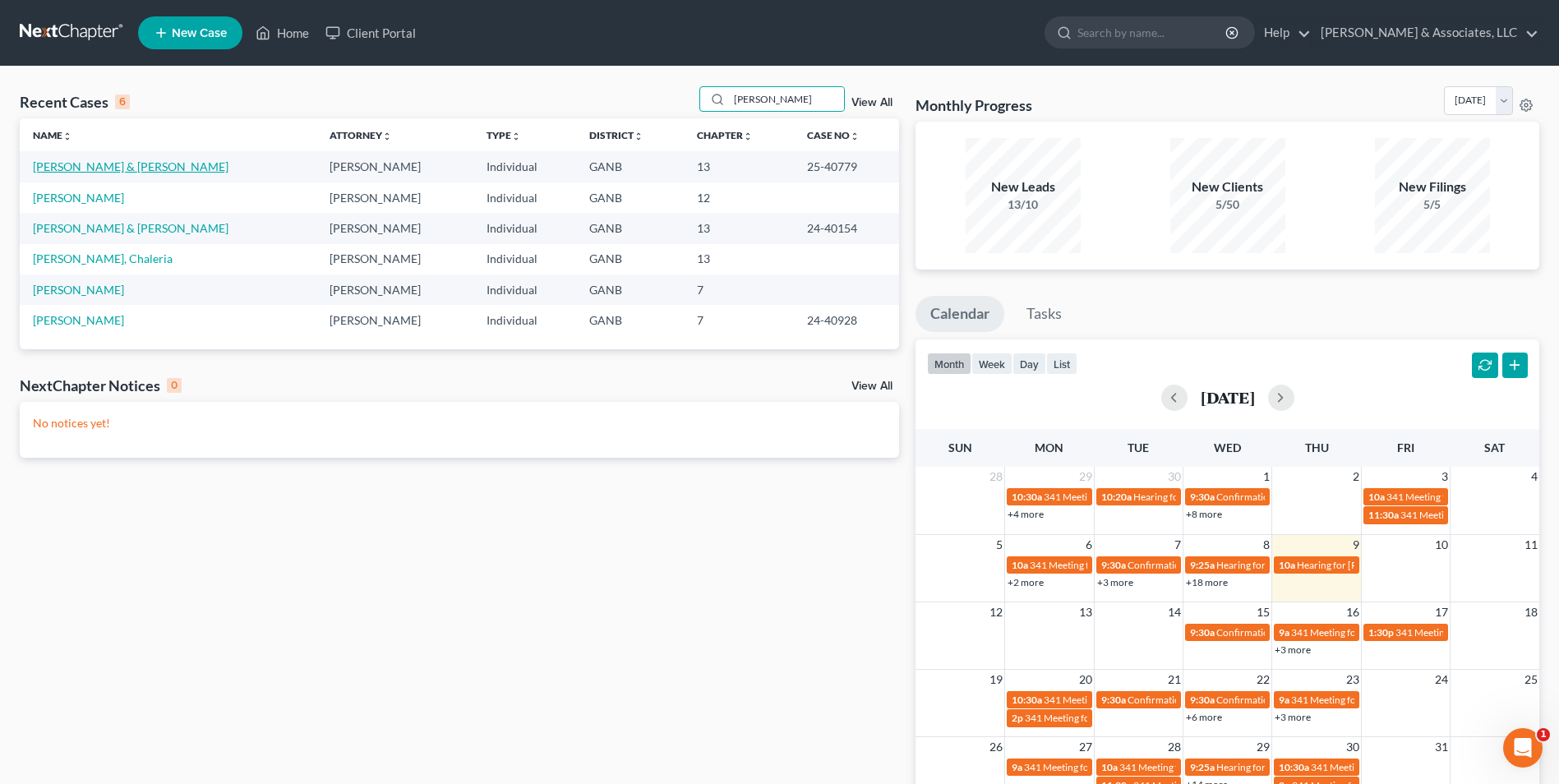
click at [114, 167] on link "[PERSON_NAME] & [PERSON_NAME]" at bounding box center [131, 165] width 196 height 14
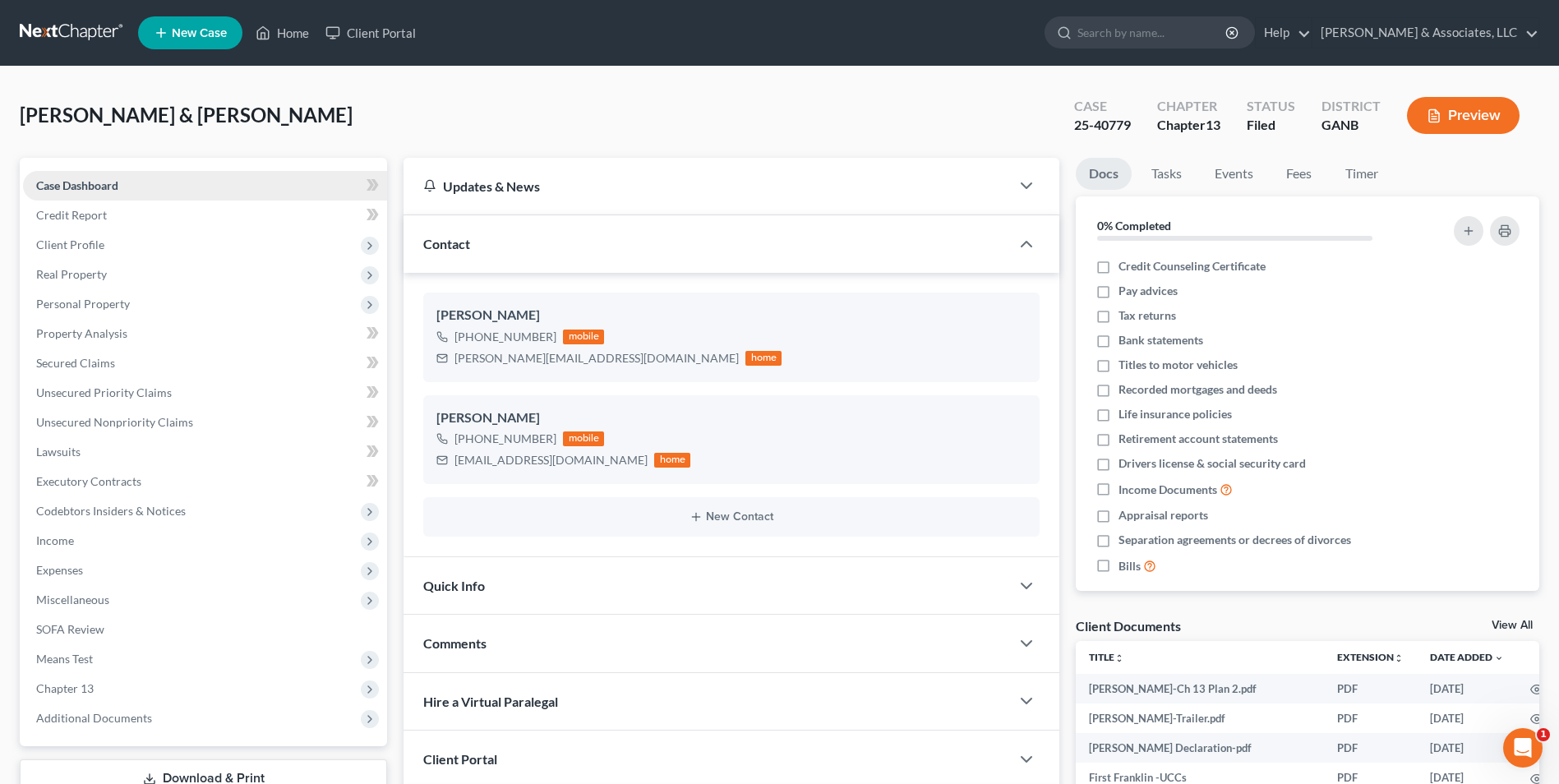
scroll to position [266, 0]
click at [296, 33] on link "Home" at bounding box center [282, 33] width 70 height 29
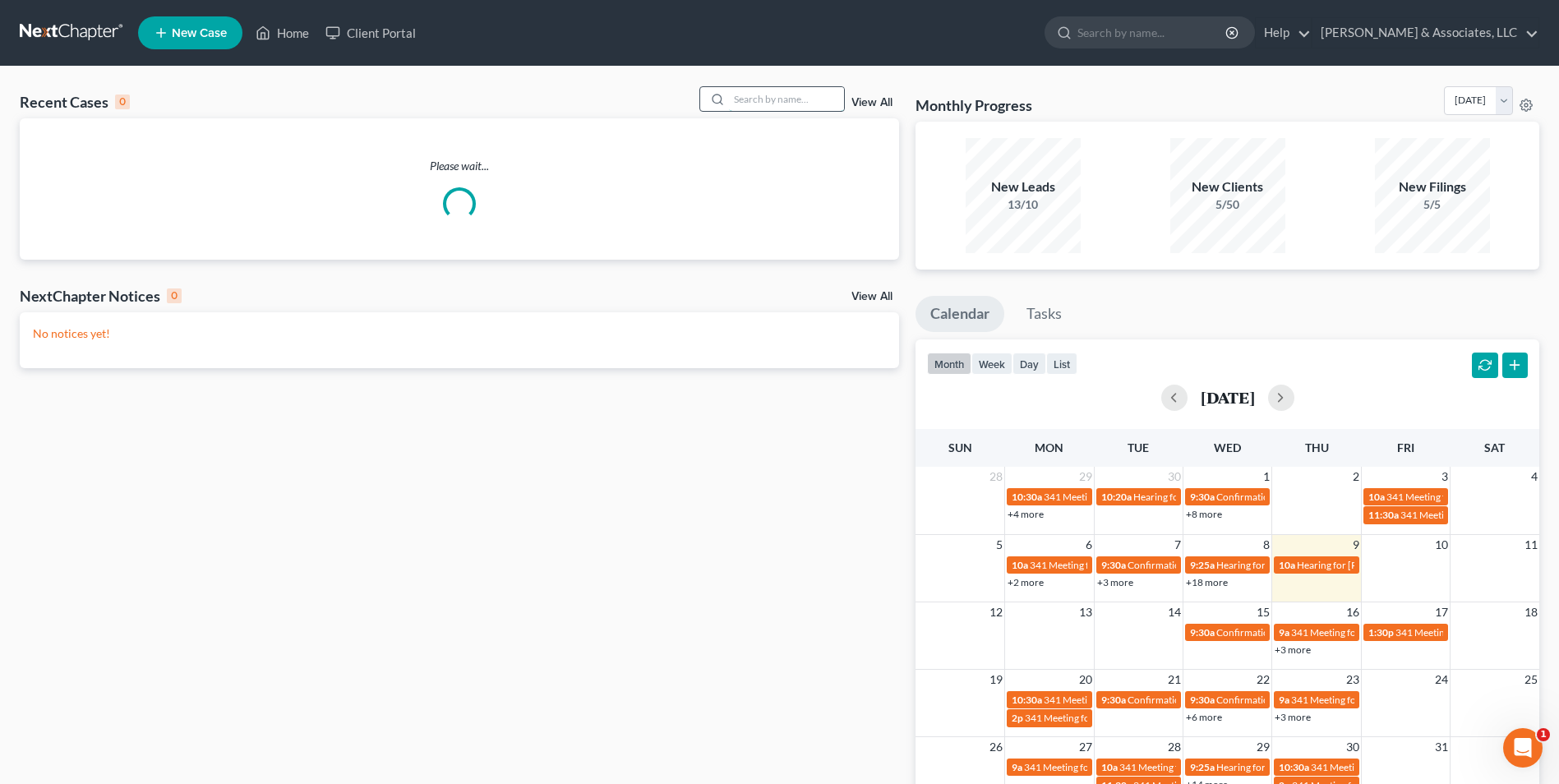
click at [805, 92] on input "search" at bounding box center [786, 99] width 115 height 24
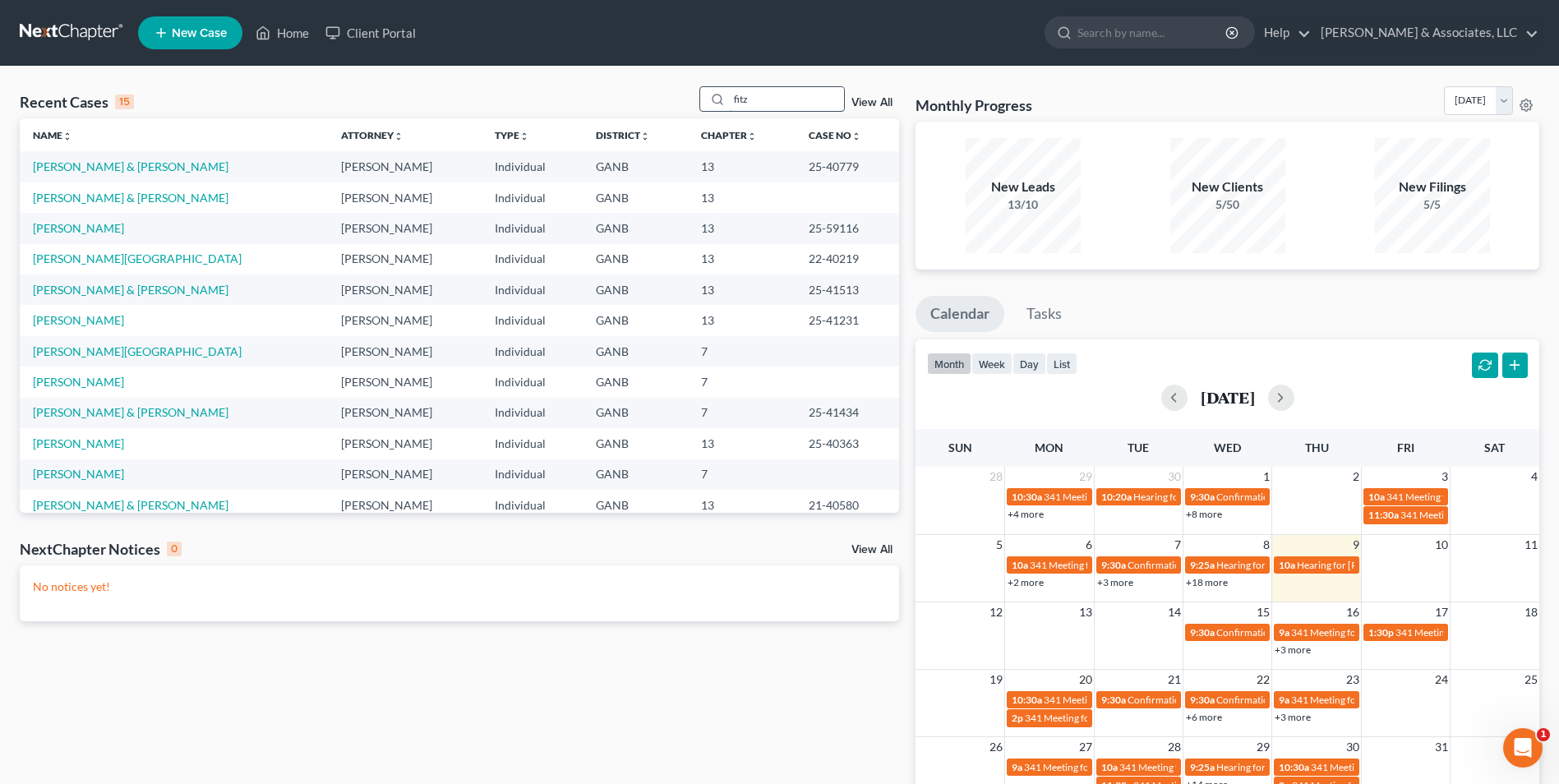
type input "fitz"
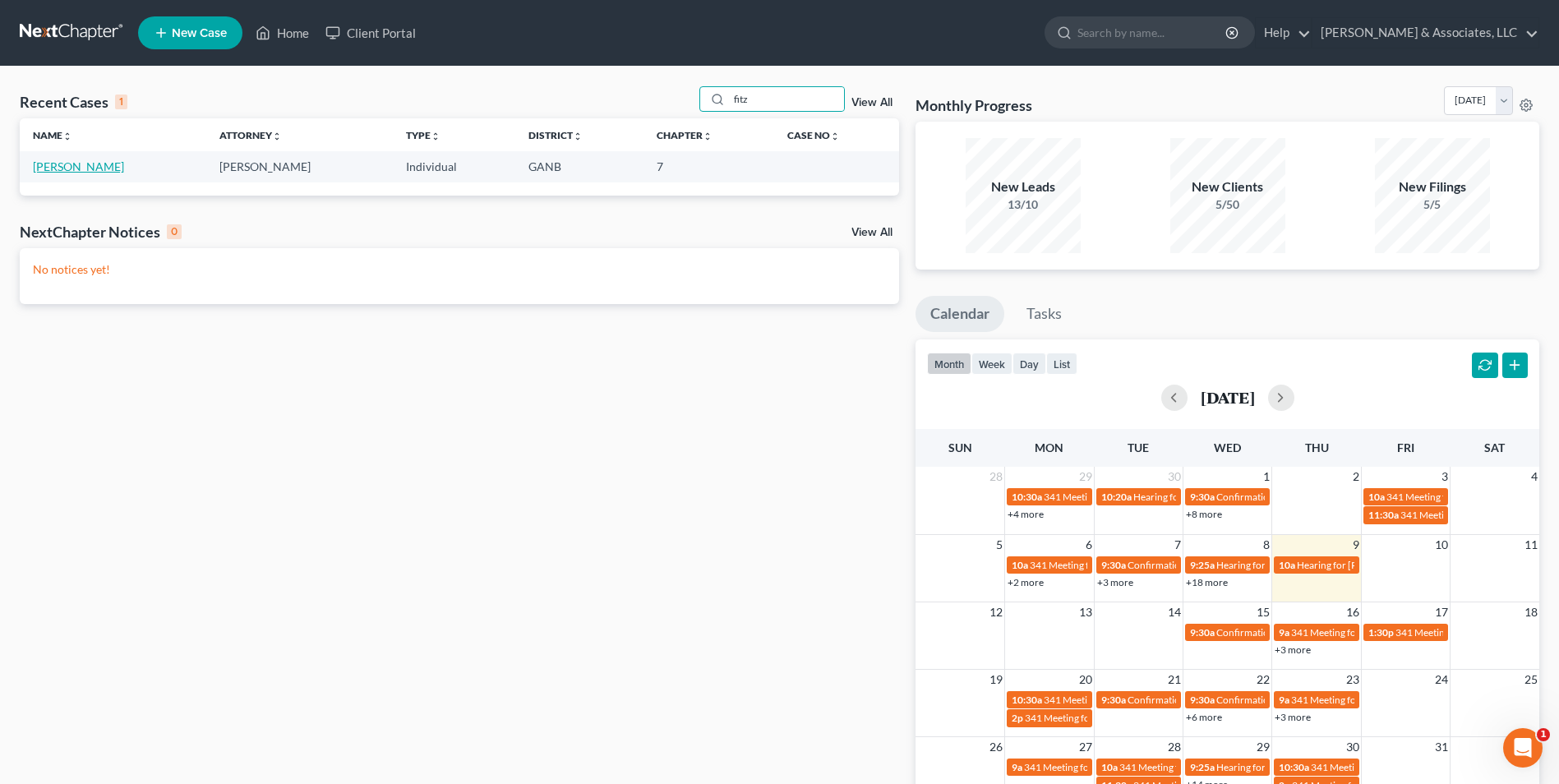
click at [110, 170] on link "[PERSON_NAME]" at bounding box center [78, 165] width 91 height 14
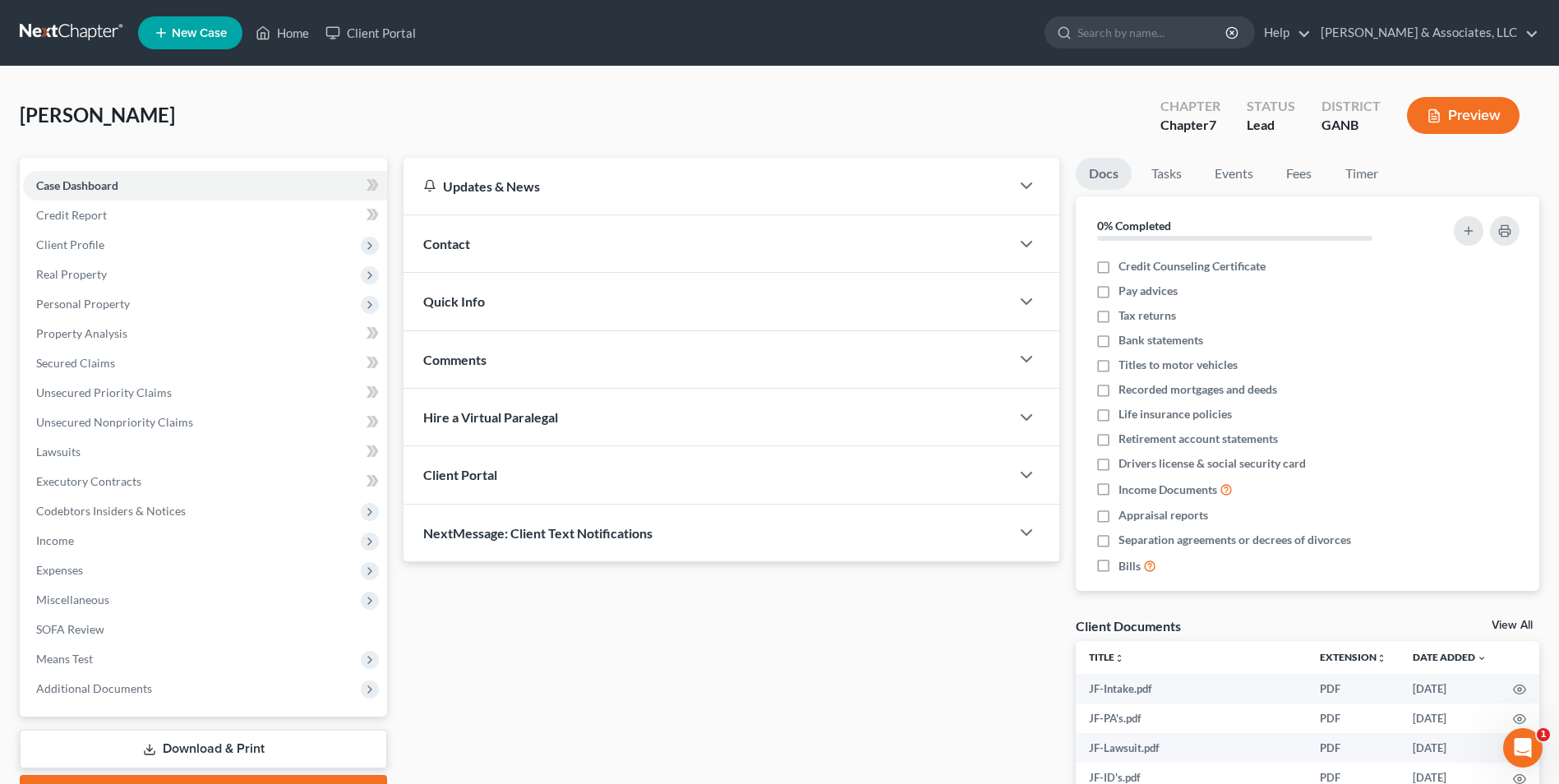
click at [456, 253] on div "Contact" at bounding box center [707, 244] width 607 height 57
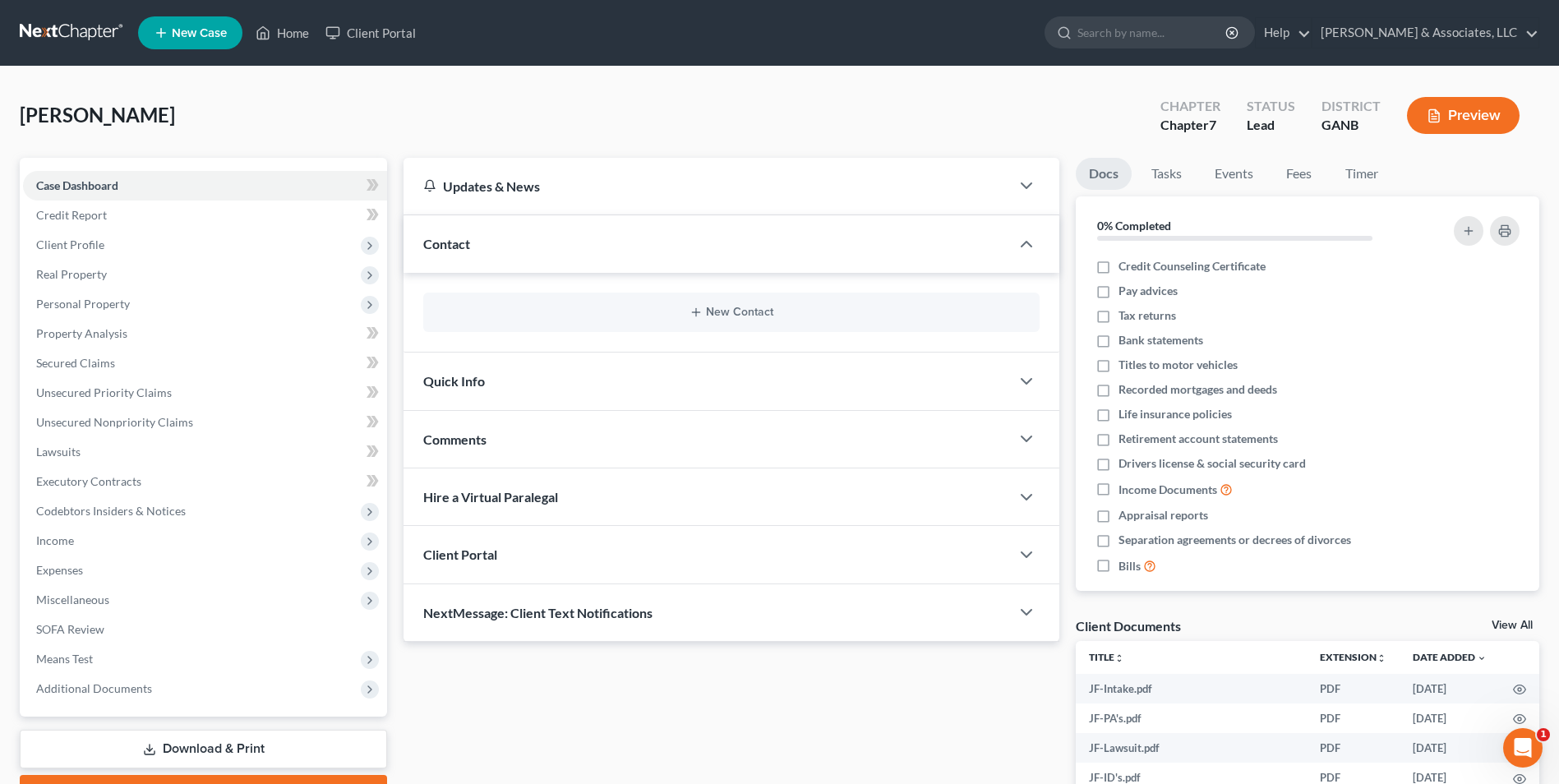
click at [730, 296] on div "New Contact" at bounding box center [732, 312] width 617 height 40
click at [730, 327] on div "New Contact" at bounding box center [732, 312] width 617 height 40
click at [730, 311] on button "New Contact" at bounding box center [732, 312] width 590 height 13
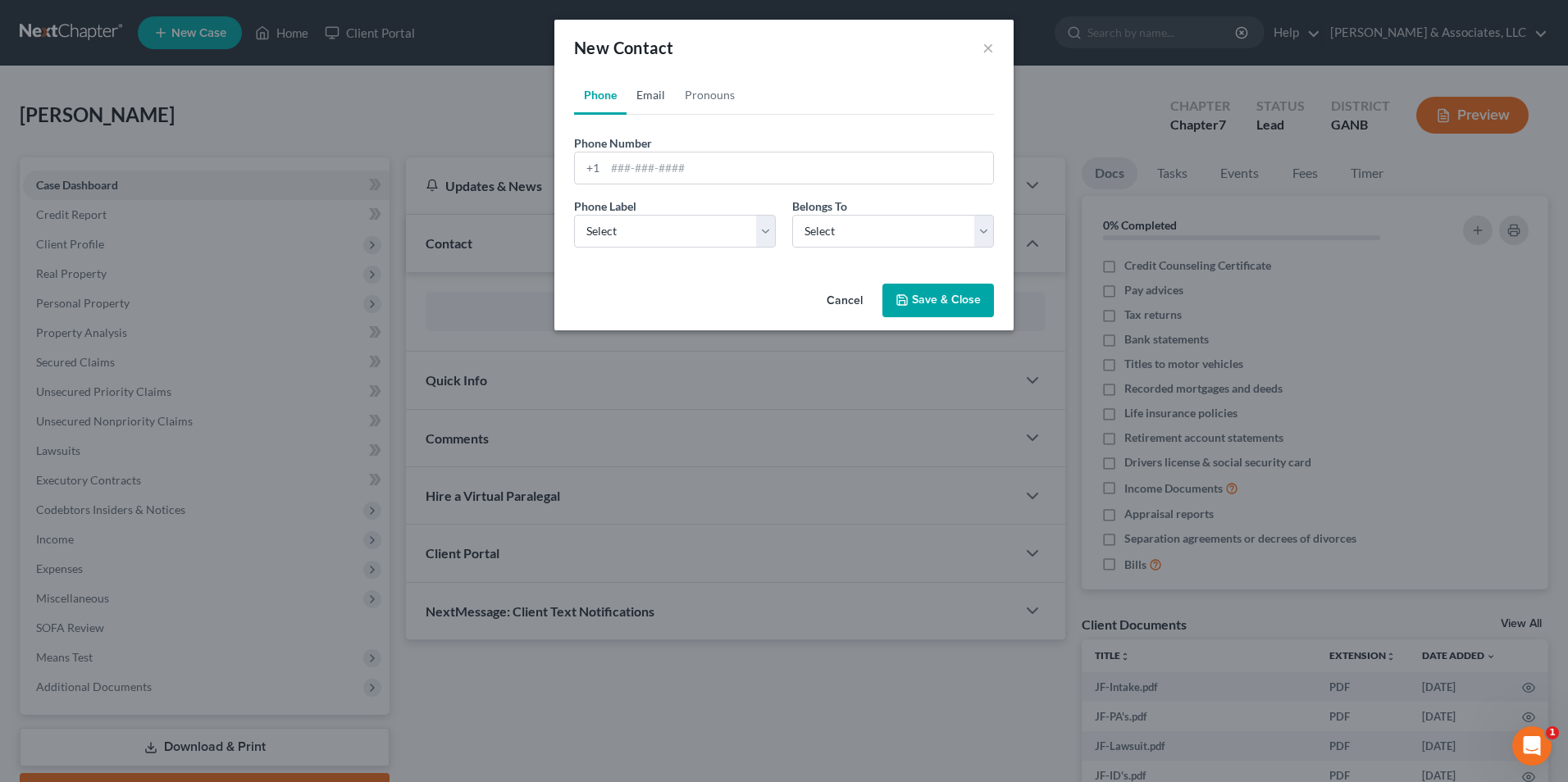
click at [646, 94] on link "Email" at bounding box center [650, 94] width 49 height 39
drag, startPoint x: 669, startPoint y: 151, endPoint x: 645, endPoint y: 171, distance: 31.2
paste input "Saltine Dream <2b2pent@gmail.com>"
type input "2b2pent@gmail.com"
click at [766, 228] on select "Select Home Work Other" at bounding box center [675, 231] width 202 height 33
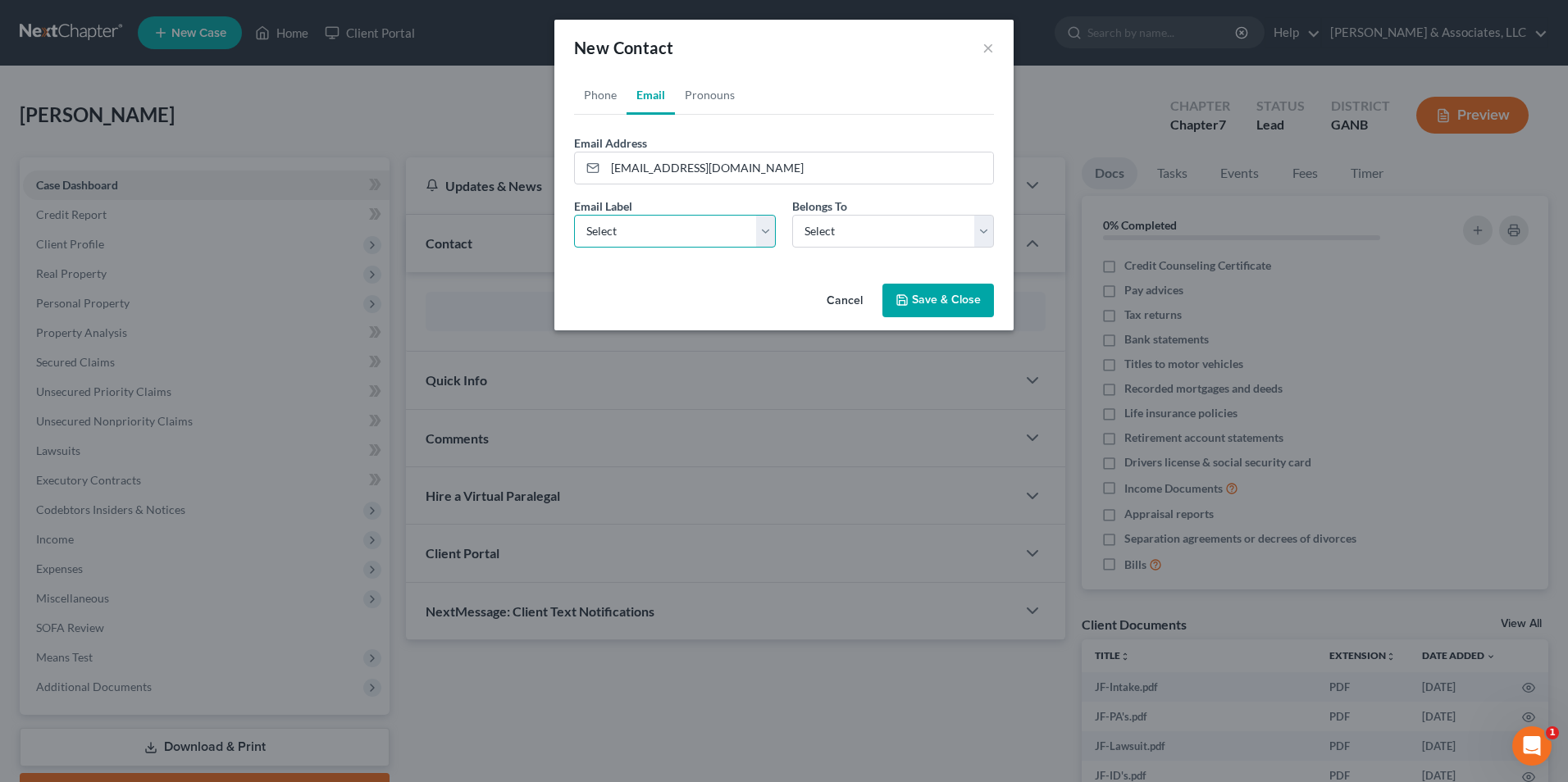
select select "0"
click at [574, 215] on select "Select Home Work Other" at bounding box center [675, 231] width 202 height 33
click at [979, 237] on select "Select Client Other" at bounding box center [893, 231] width 202 height 33
select select "0"
click at [792, 215] on select "Select Client Other" at bounding box center [893, 231] width 202 height 33
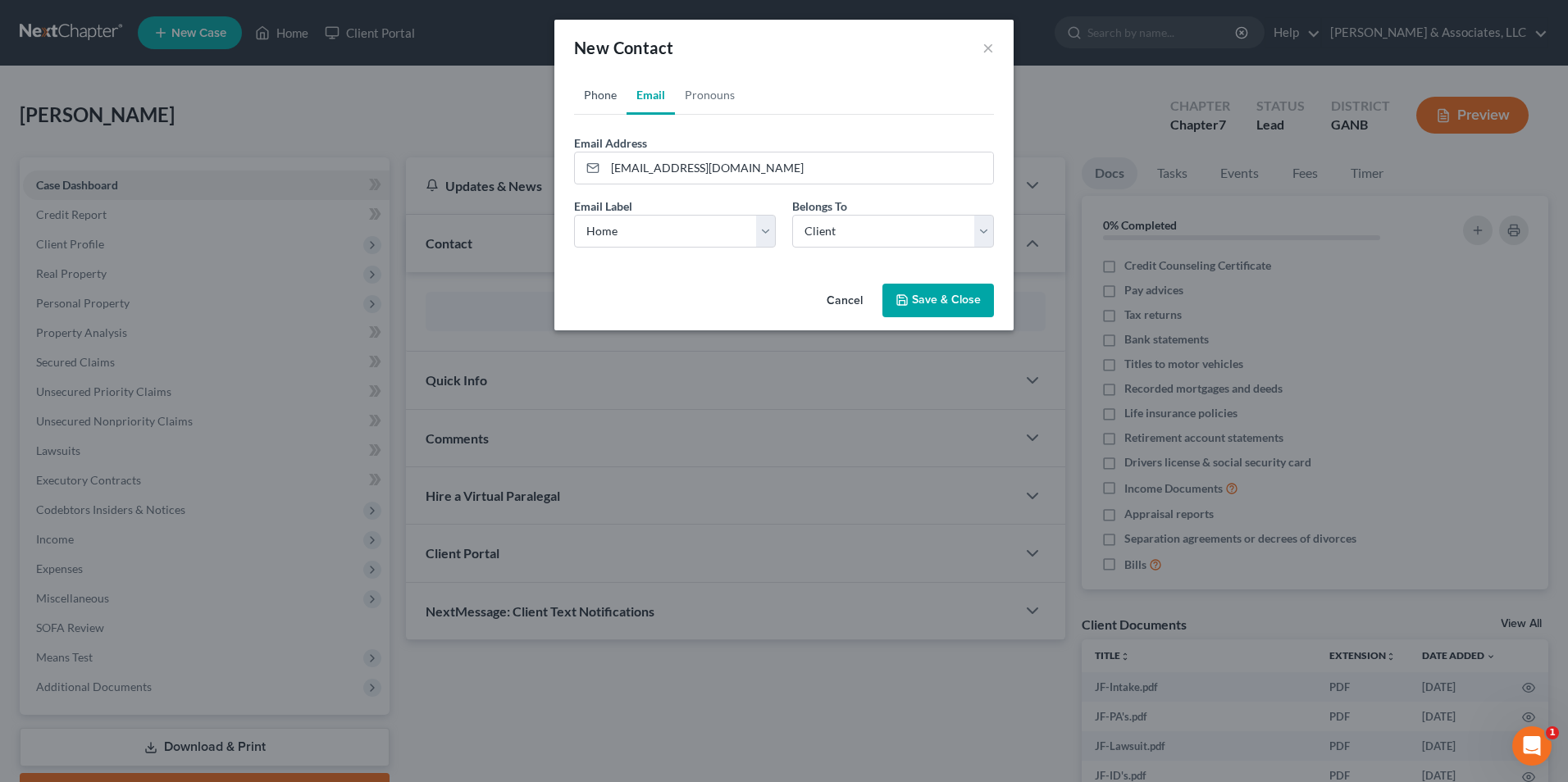
click at [593, 96] on link "Phone" at bounding box center [600, 94] width 52 height 39
click at [640, 174] on input "tel" at bounding box center [799, 168] width 388 height 31
type input "470-800-1325"
click at [767, 234] on select "Select Mobile Home Work Other" at bounding box center [675, 231] width 202 height 33
select select "0"
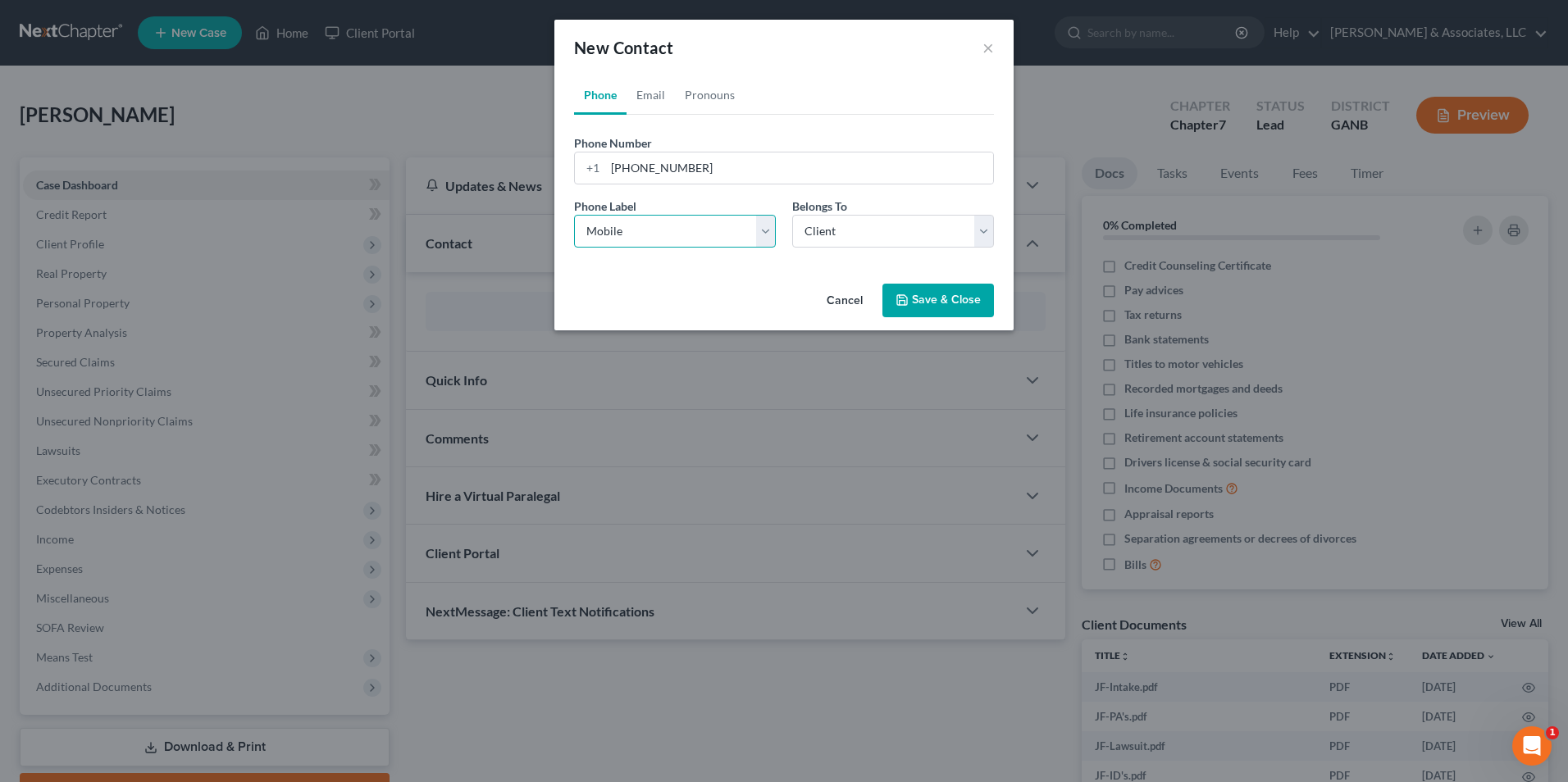
click at [574, 215] on select "Select Mobile Home Work Other" at bounding box center [675, 231] width 202 height 33
click at [941, 295] on button "Save & Close" at bounding box center [938, 301] width 112 height 35
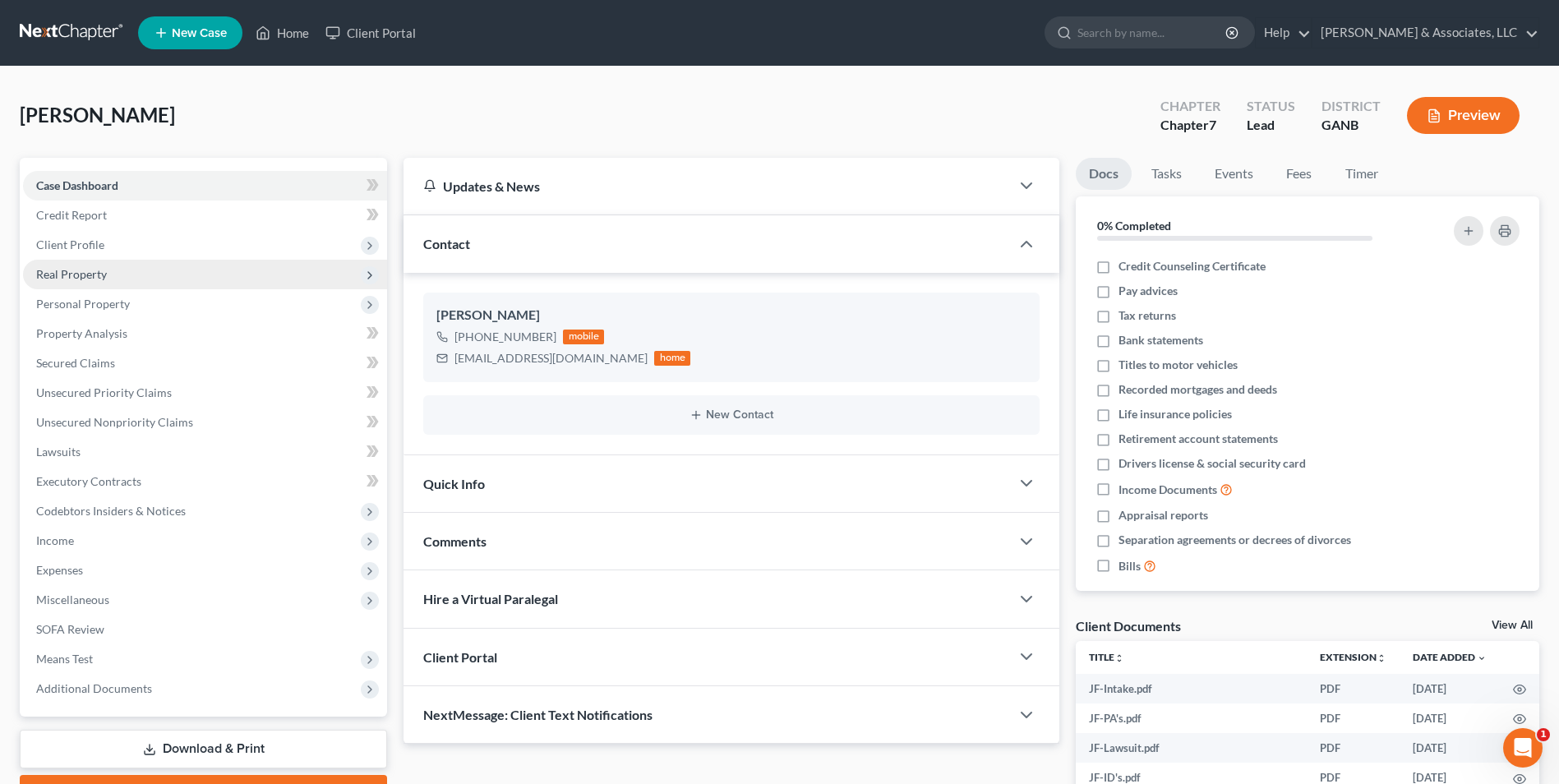
click at [78, 260] on span "Real Property" at bounding box center [205, 275] width 364 height 29
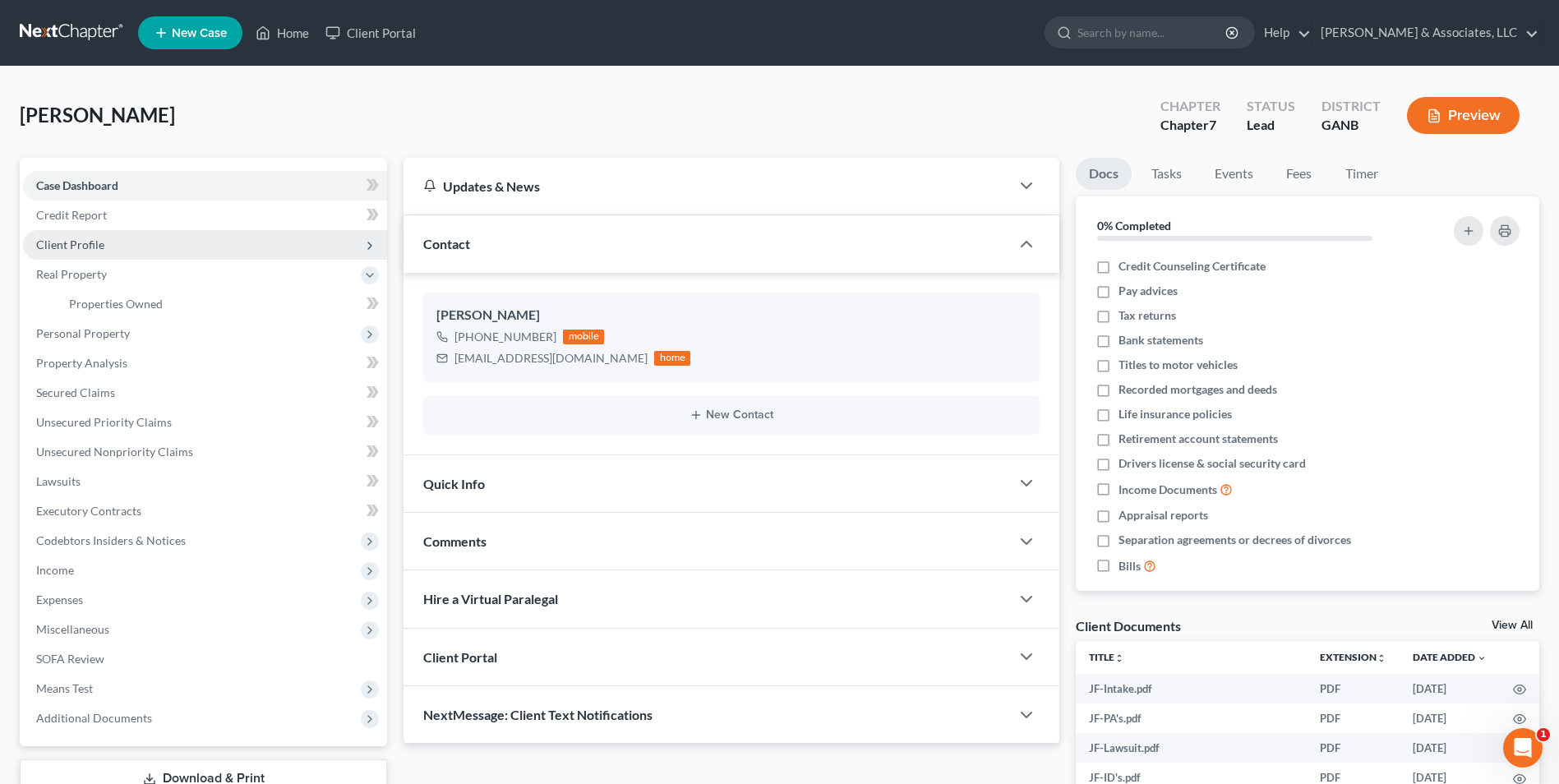
click at [85, 242] on span "Client Profile" at bounding box center [70, 244] width 68 height 14
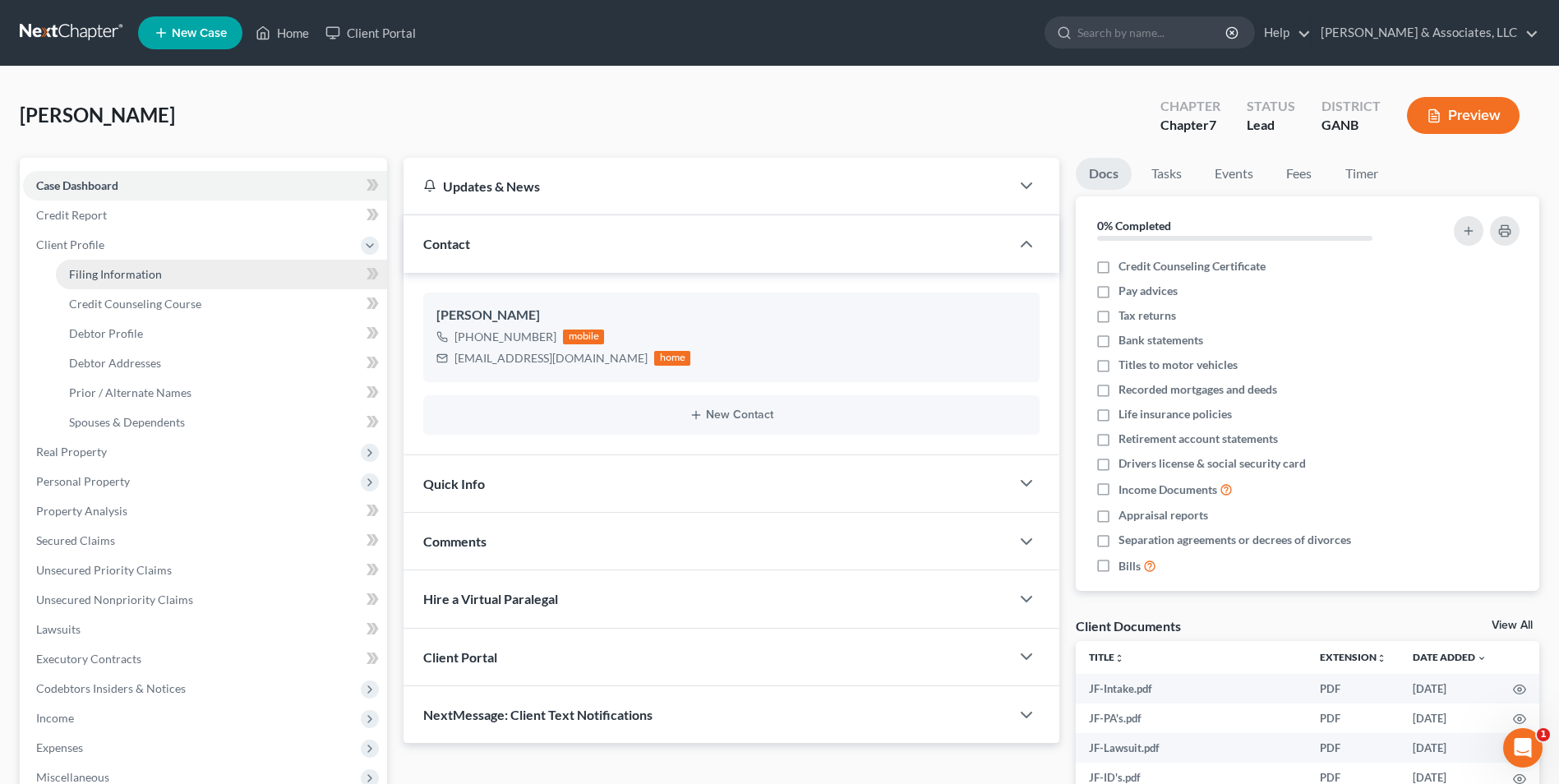
click at [116, 276] on span "Filing Information" at bounding box center [115, 274] width 93 height 14
select select "1"
select select "0"
select select "10"
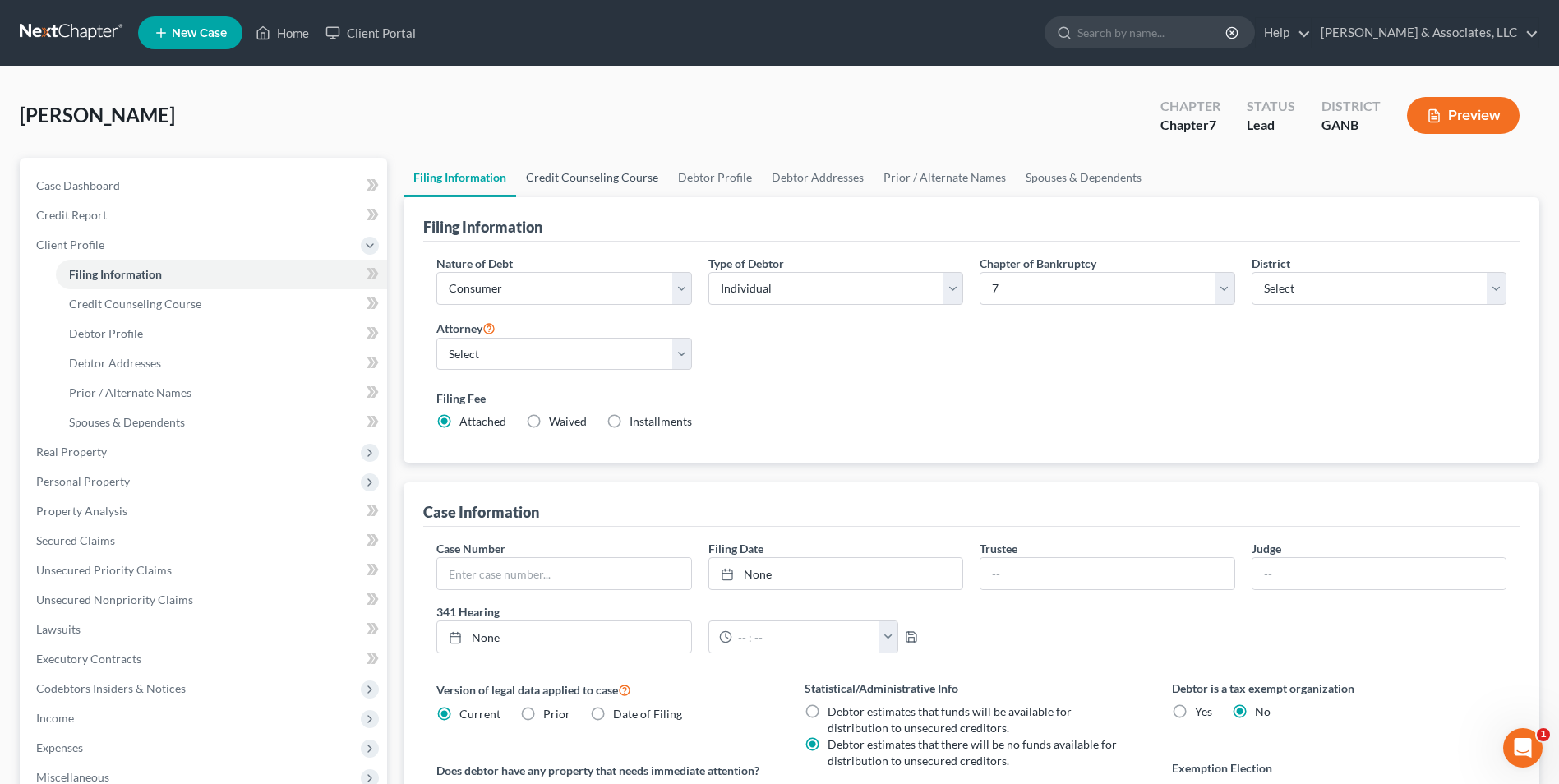
click at [581, 183] on link "Credit Counseling Course" at bounding box center [592, 177] width 152 height 40
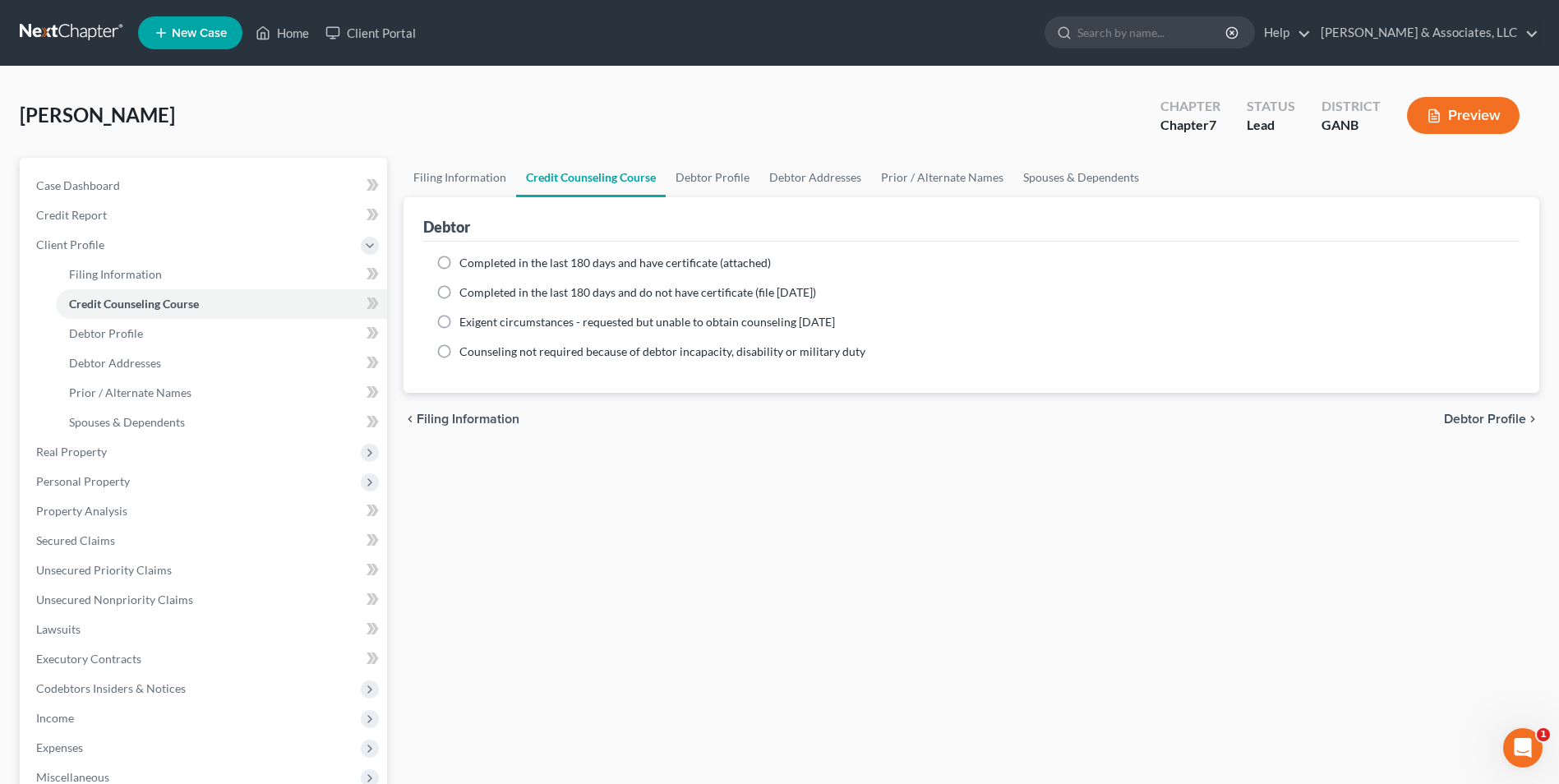
click at [460, 290] on label "Completed in the last 180 days and do not have certificate (file within 14 days)" at bounding box center [638, 292] width 357 height 17
click at [466, 290] on input "Completed in the last 180 days and do not have certificate (file within 14 days)" at bounding box center [472, 290] width 11 height 11
radio input "true"
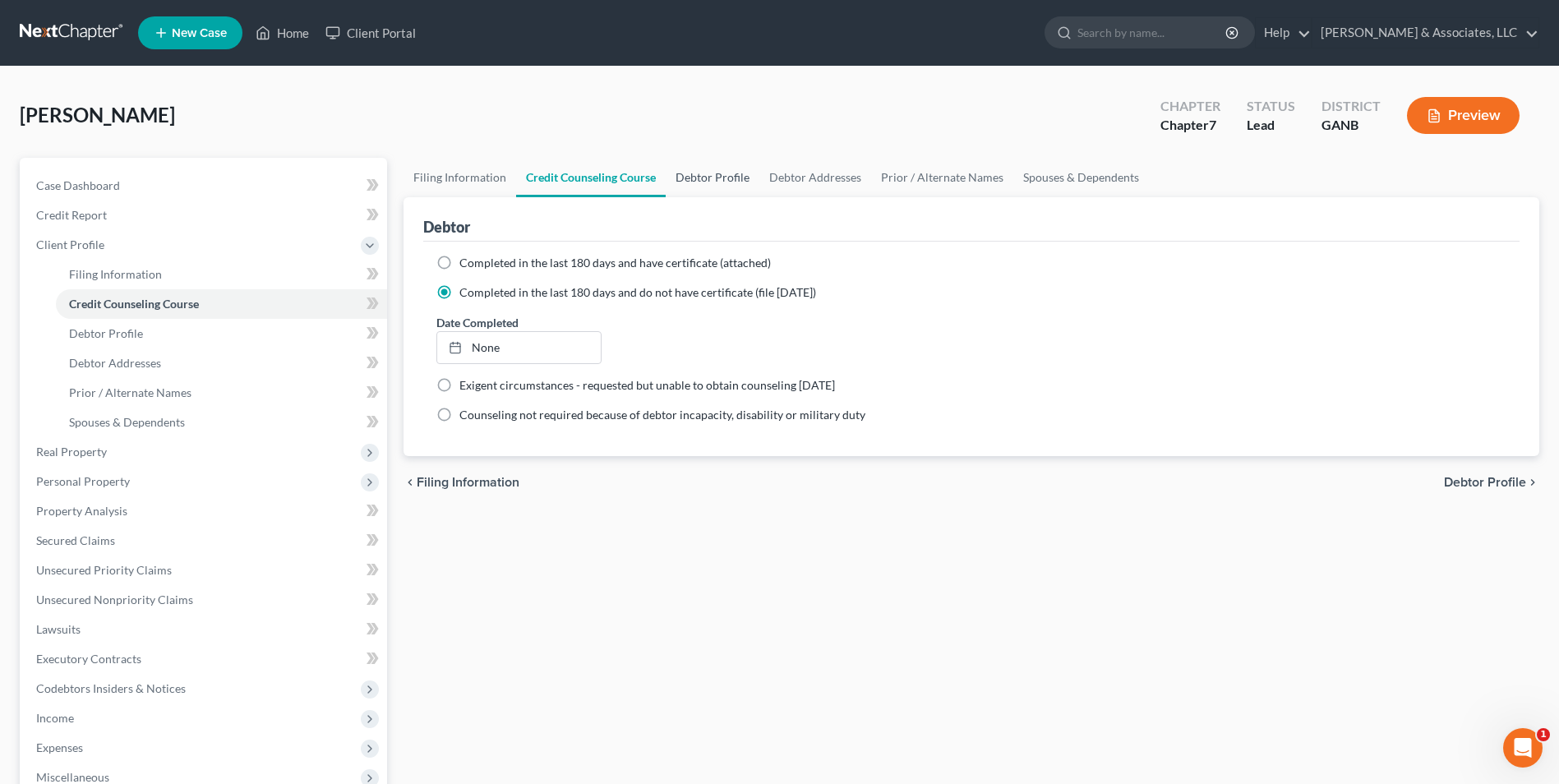
click at [736, 183] on link "Debtor Profile" at bounding box center [712, 177] width 94 height 40
select select "0"
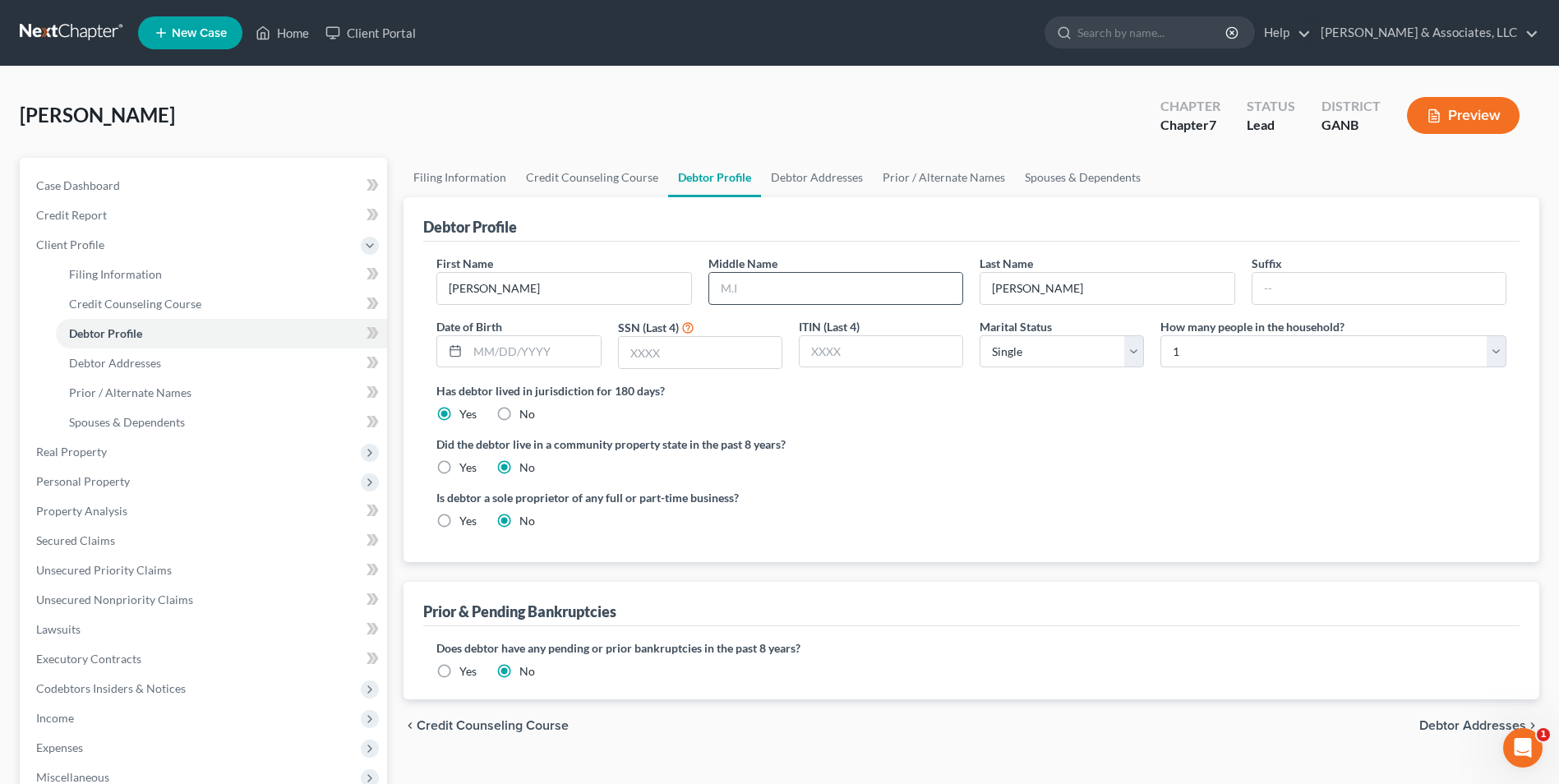
click at [773, 291] on input "text" at bounding box center [836, 289] width 253 height 31
type input "James"
click at [503, 363] on input "text" at bounding box center [534, 352] width 132 height 31
type input "05/18/1977"
click at [688, 362] on input "text" at bounding box center [700, 353] width 163 height 31
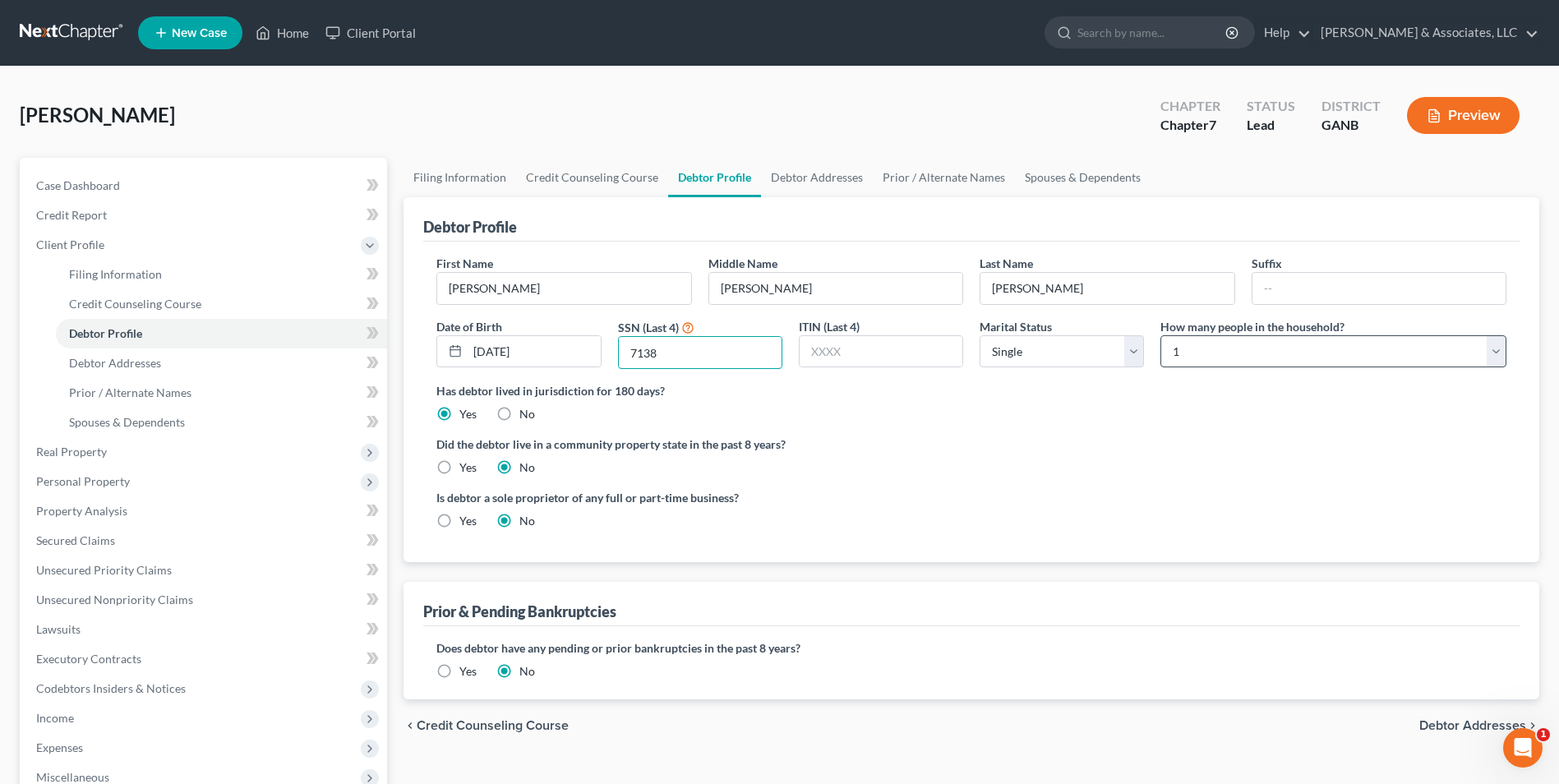
type input "7138"
click at [1488, 361] on select "Select 1 2 3 4 5 6 7 8 9 10 11 12 13 14 15 16 17 18 19 20" at bounding box center [1334, 352] width 346 height 33
select select "2"
click at [1161, 335] on select "Select 1 2 3 4 5 6 7 8 9 10 11 12 13 14 15 16 17 18 19 20" at bounding box center [1334, 352] width 346 height 33
click at [1102, 181] on link "Spouses & Dependents" at bounding box center [1083, 177] width 136 height 40
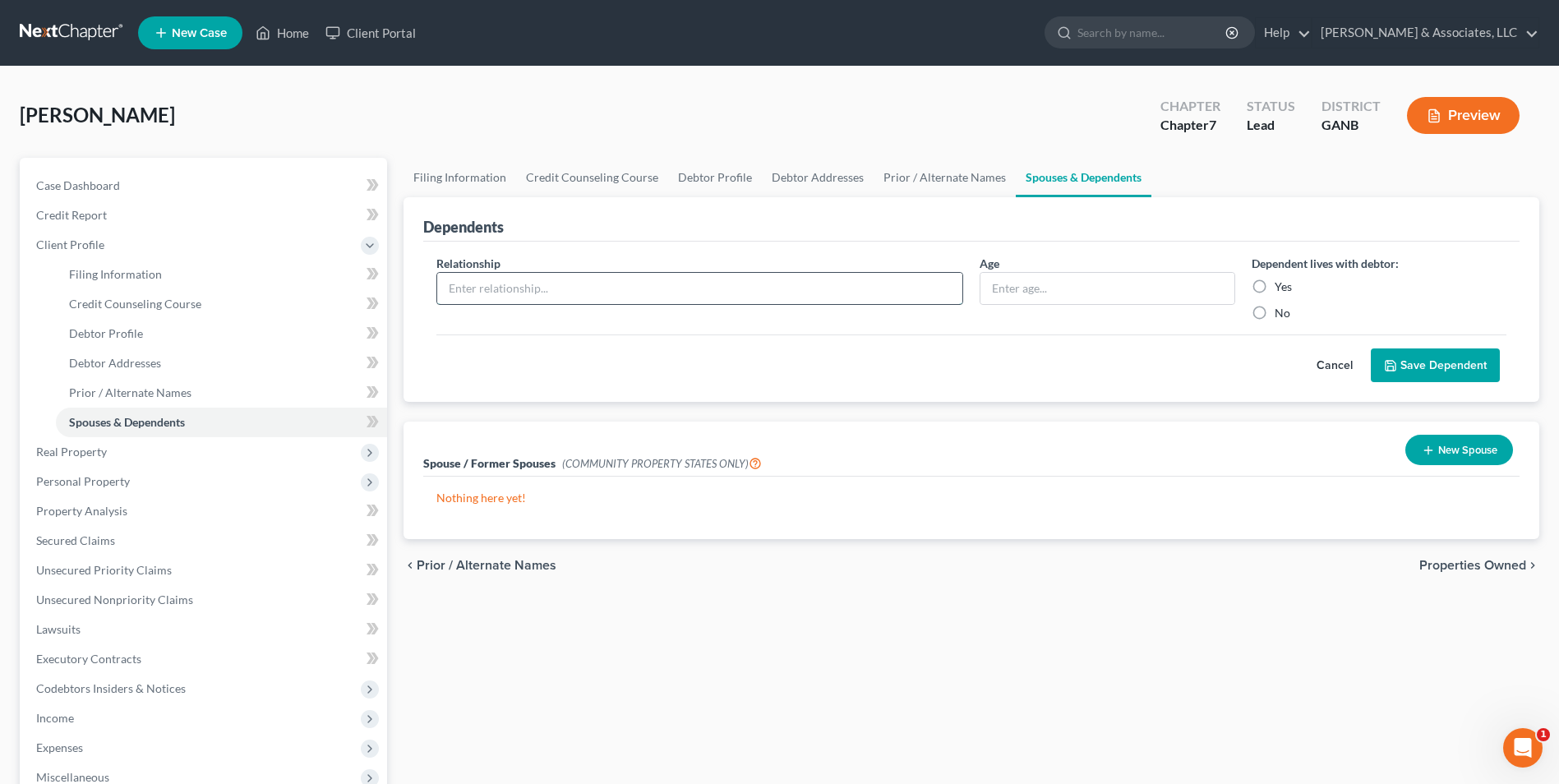
click at [557, 285] on input "text" at bounding box center [700, 289] width 525 height 31
type input "child"
click at [1095, 290] on input "text" at bounding box center [1107, 289] width 253 height 31
type input "18"
click at [1275, 284] on label "Yes" at bounding box center [1283, 287] width 17 height 17
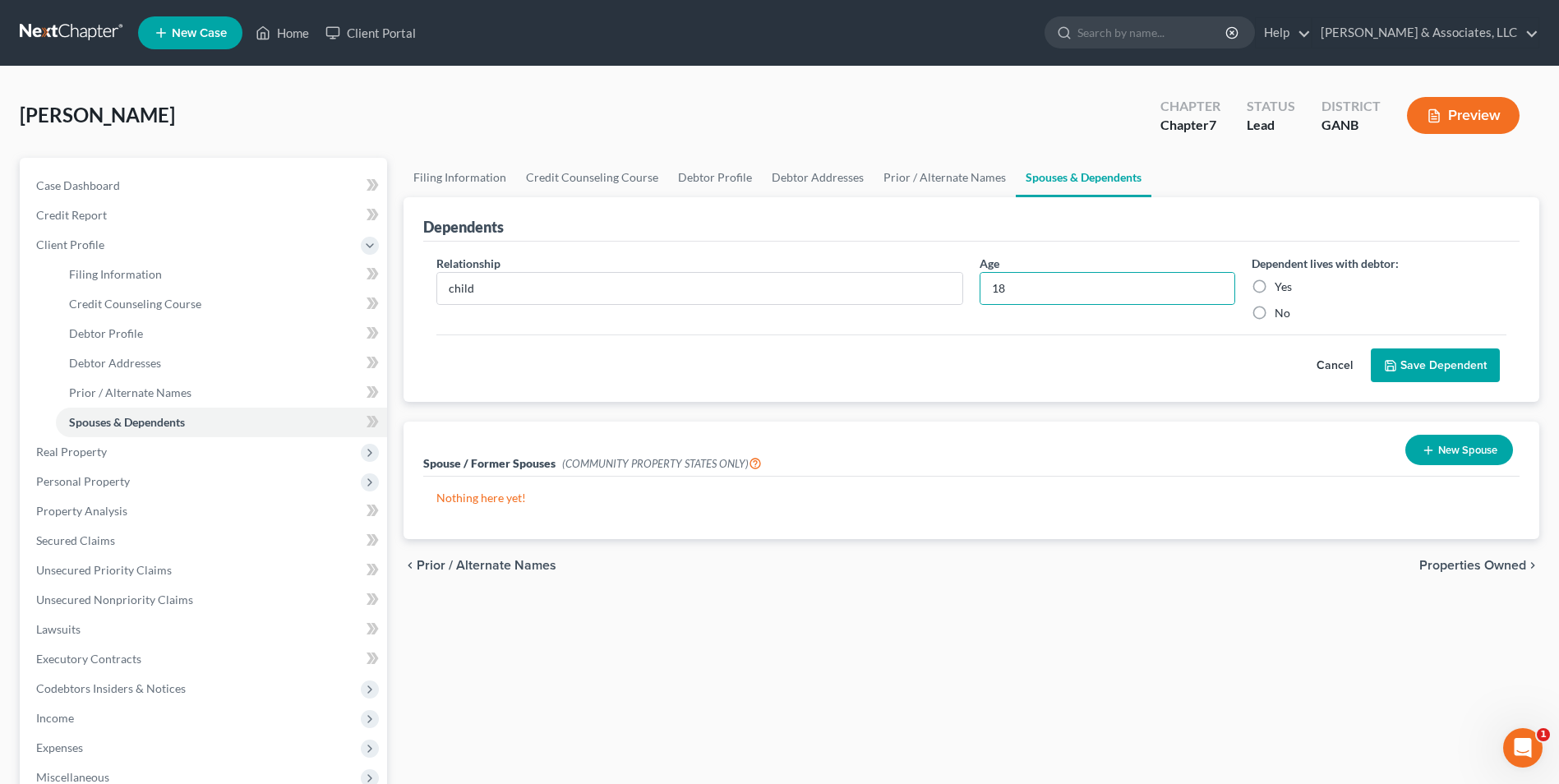
click at [1281, 284] on input "Yes" at bounding box center [1287, 284] width 11 height 11
radio input "true"
click at [1427, 365] on button "Save Dependent" at bounding box center [1436, 366] width 129 height 35
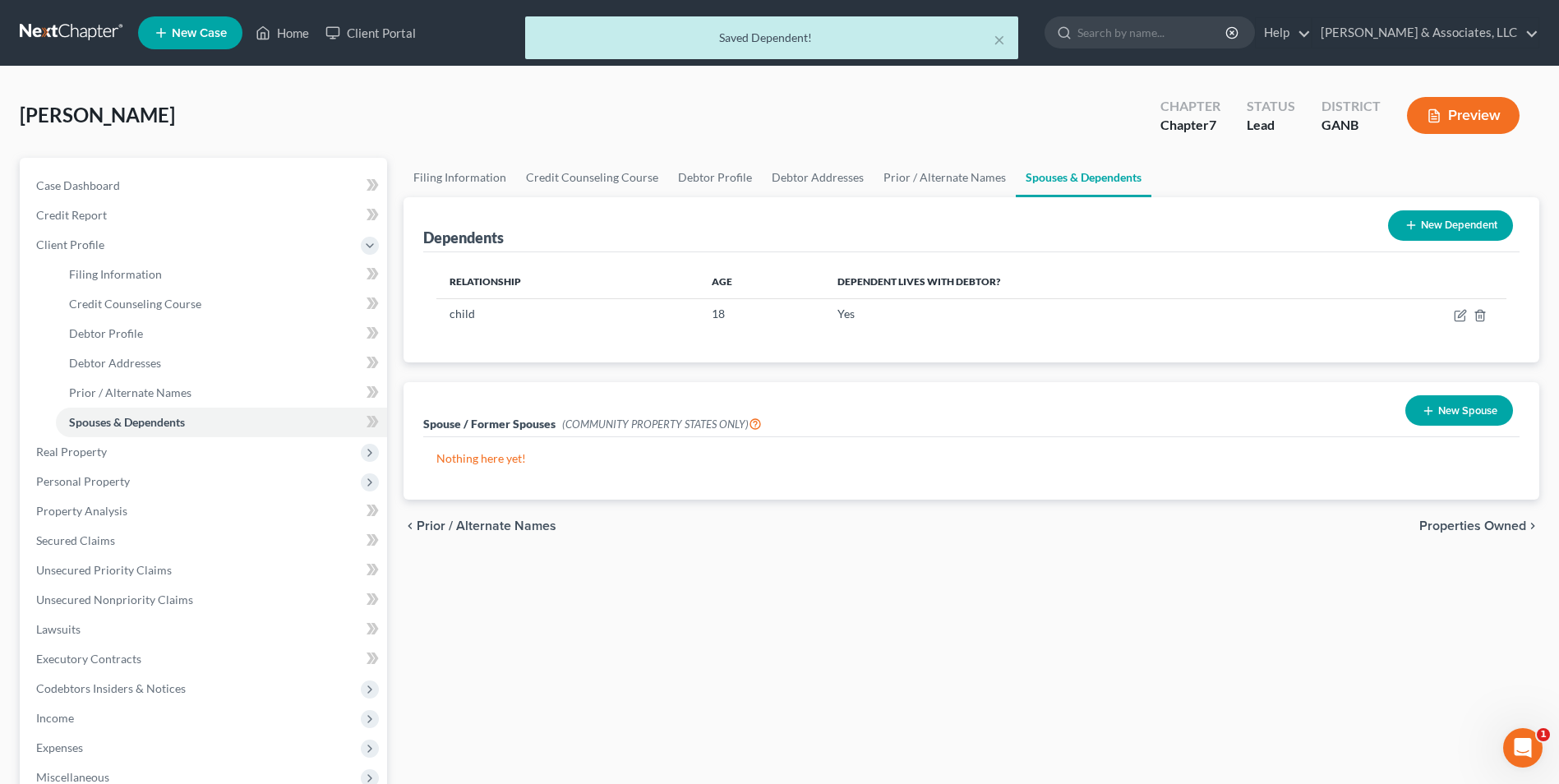
click at [1440, 224] on button "New Dependent" at bounding box center [1451, 225] width 125 height 30
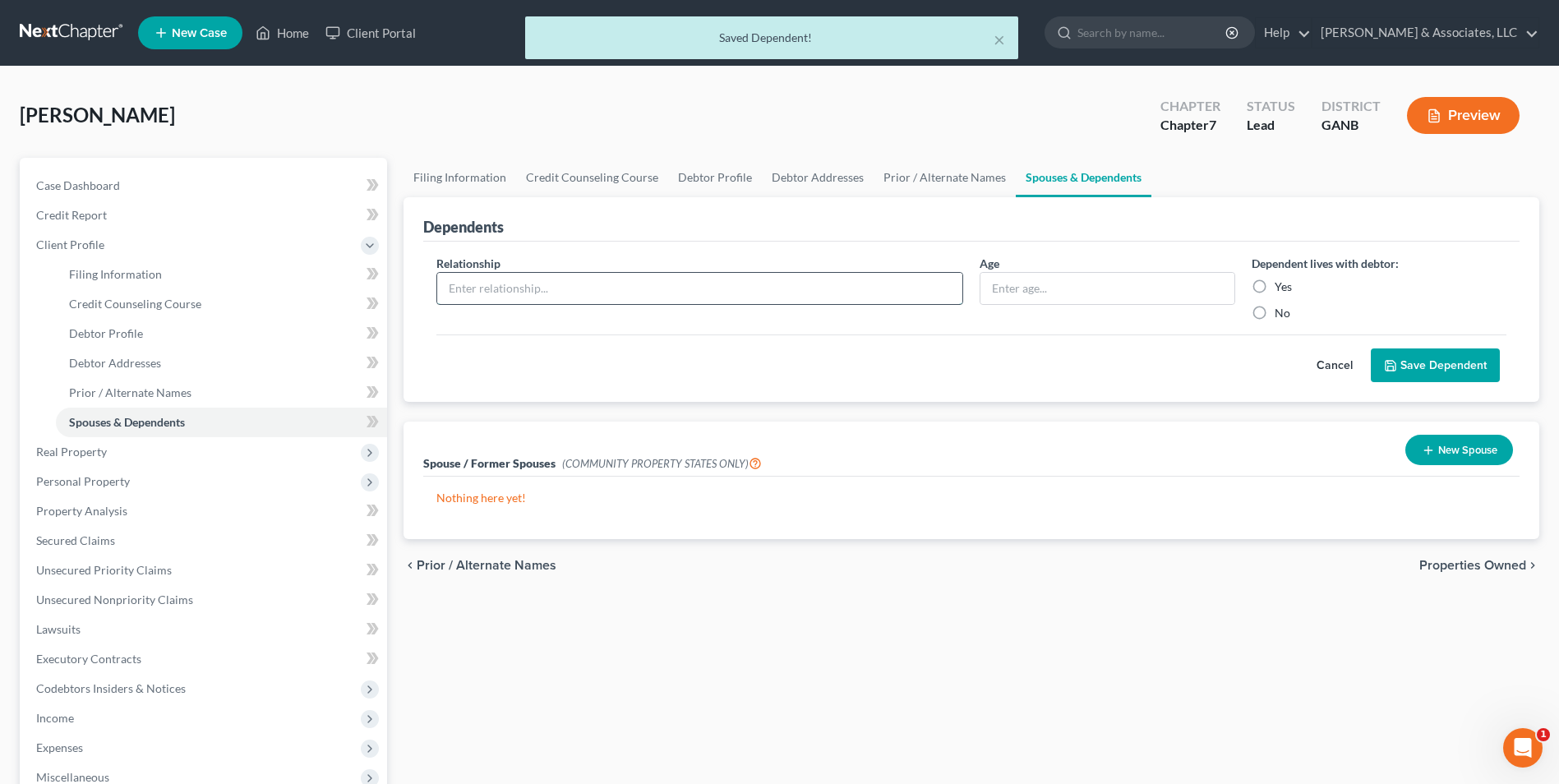
click at [626, 283] on input "text" at bounding box center [700, 289] width 525 height 31
type input "child"
click at [1018, 292] on input "18" at bounding box center [1107, 289] width 253 height 31
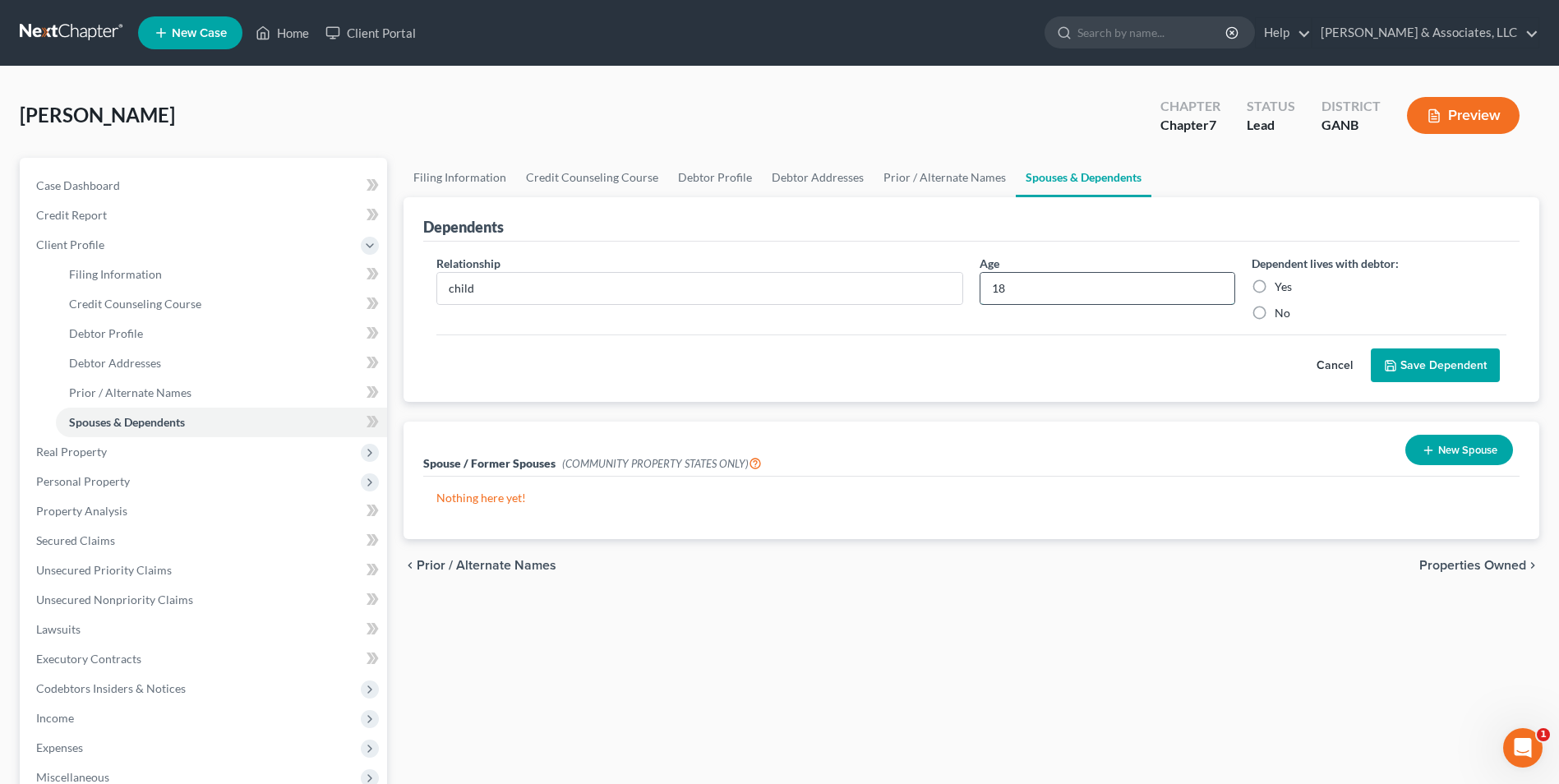
type input "1"
type input "7"
click at [1275, 286] on label "Yes" at bounding box center [1283, 287] width 17 height 17
click at [1281, 286] on input "Yes" at bounding box center [1287, 284] width 11 height 11
radio input "true"
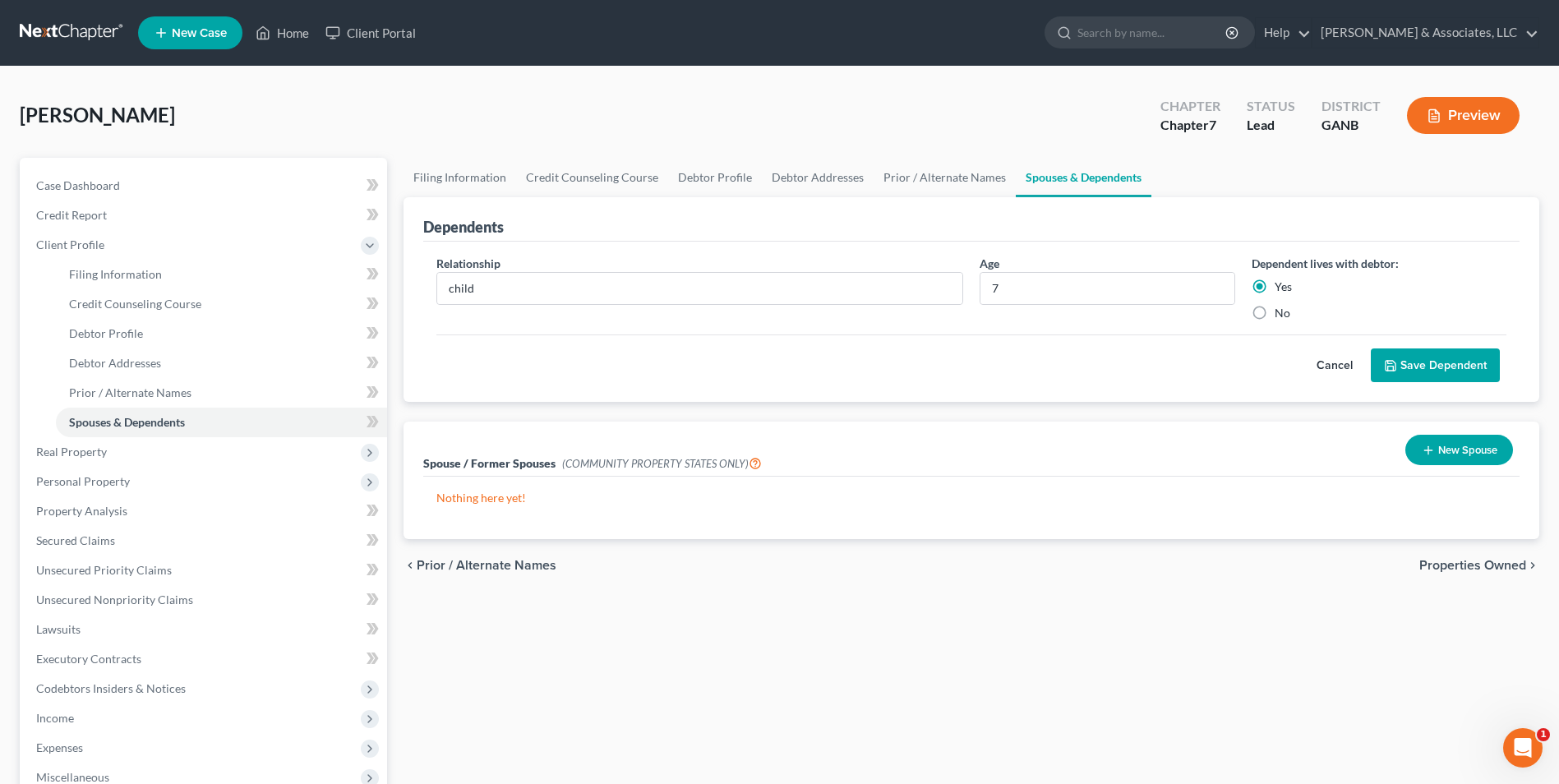
click at [1470, 365] on button "Save Dependent" at bounding box center [1436, 366] width 129 height 35
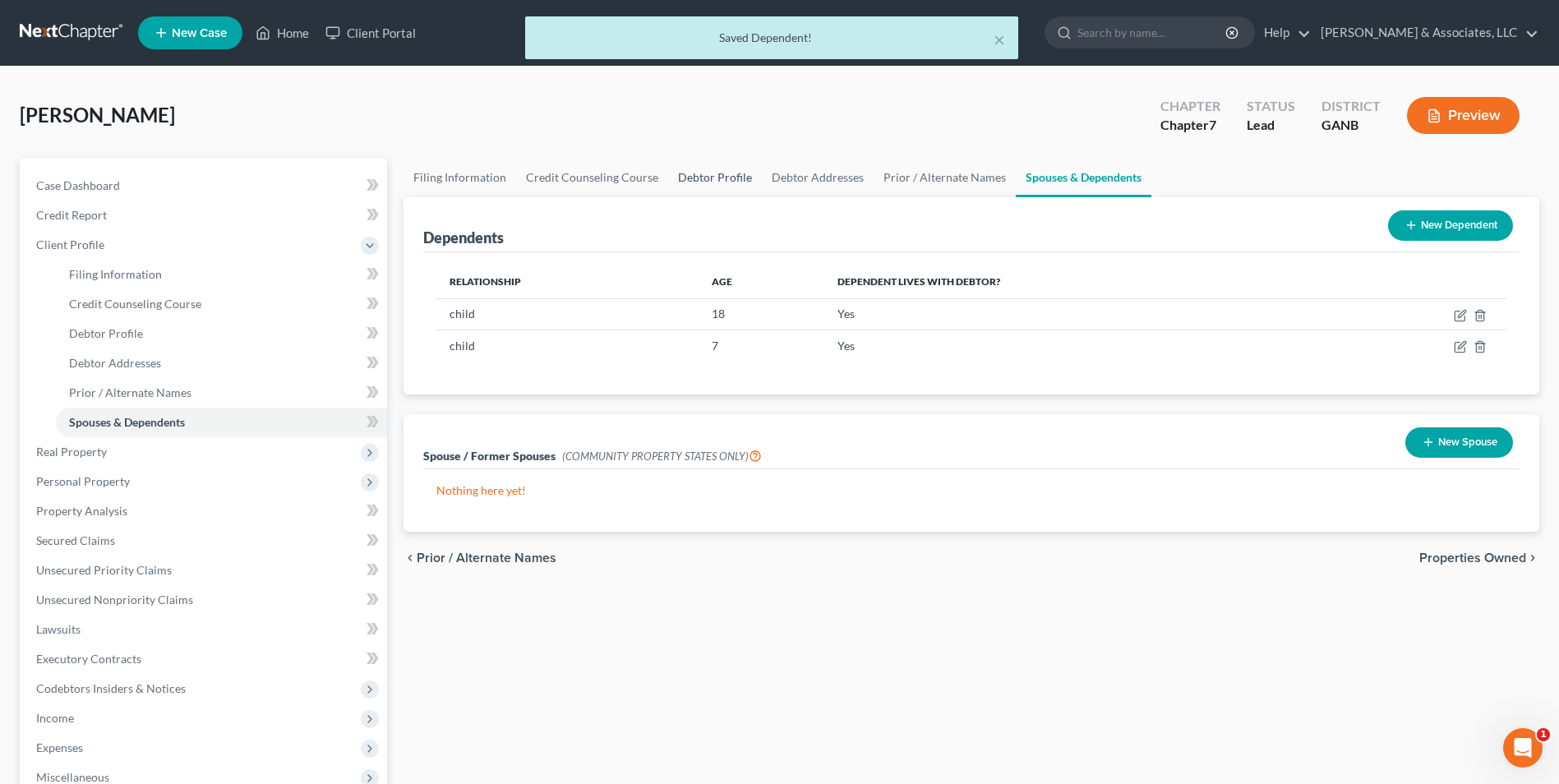
click at [691, 180] on link "Debtor Profile" at bounding box center [715, 177] width 94 height 40
select select "0"
select select "2"
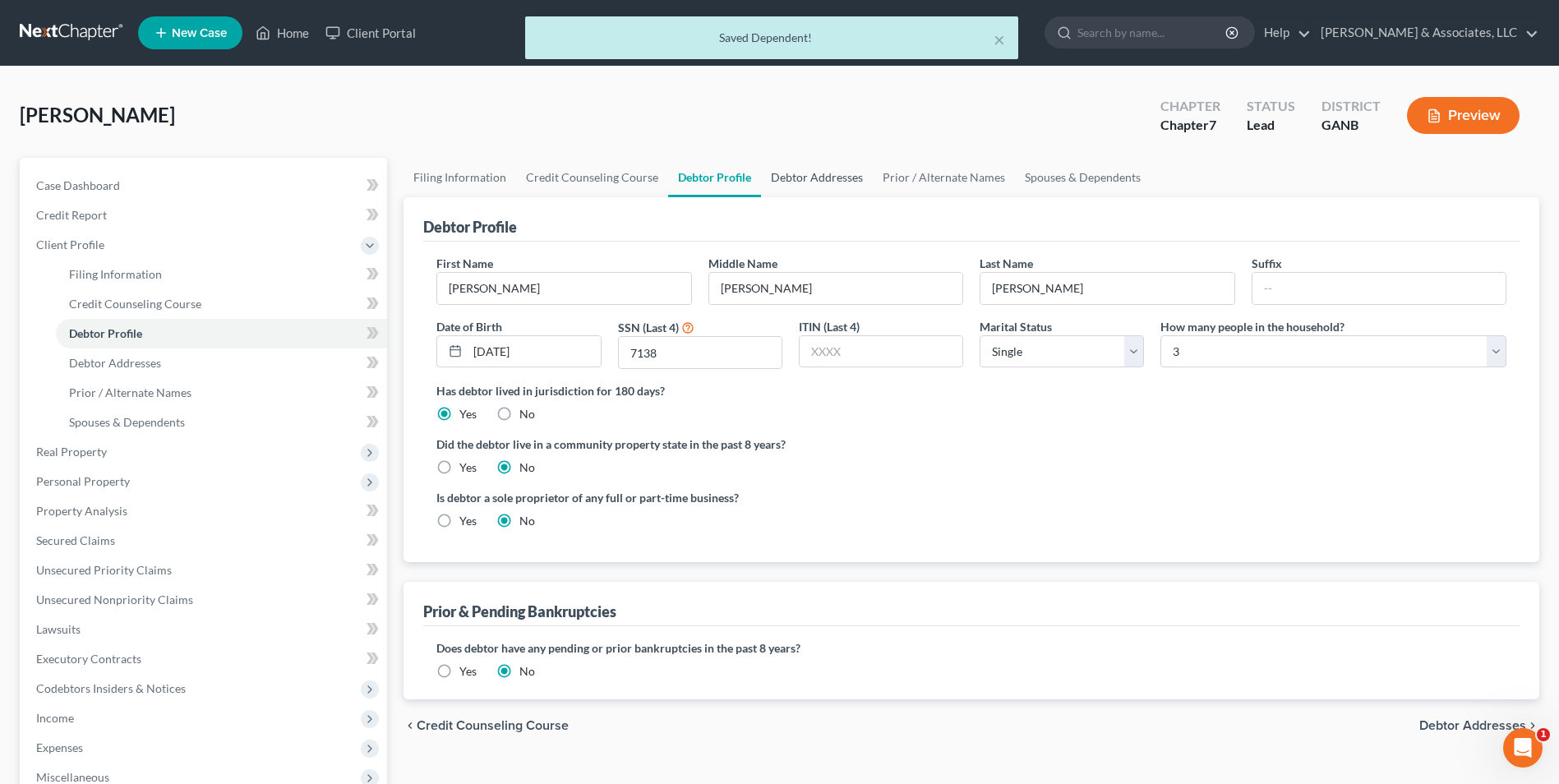
click at [811, 177] on link "Debtor Addresses" at bounding box center [817, 177] width 112 height 40
select select "0"
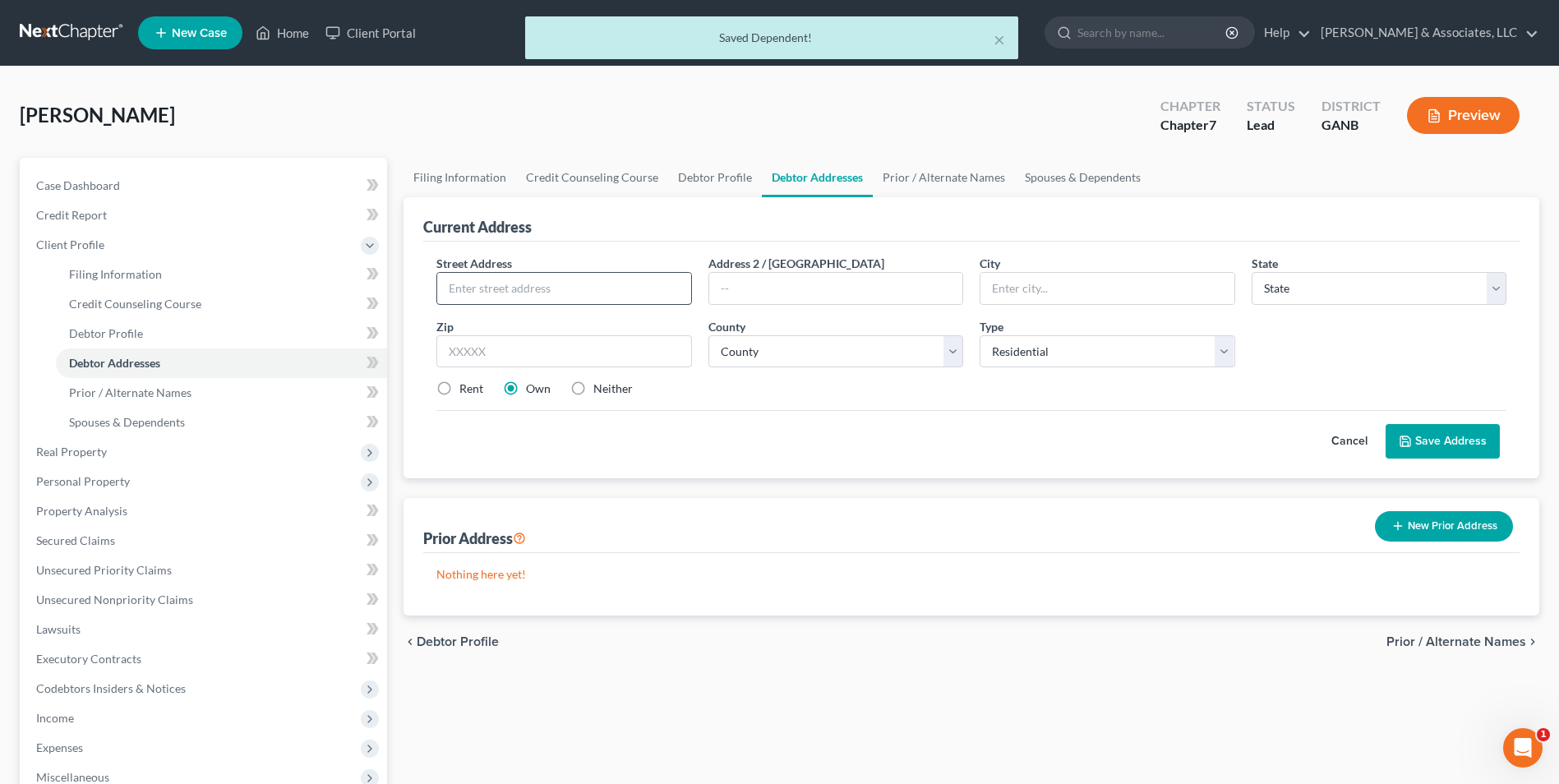
click at [589, 286] on input "text" at bounding box center [563, 289] width 253 height 31
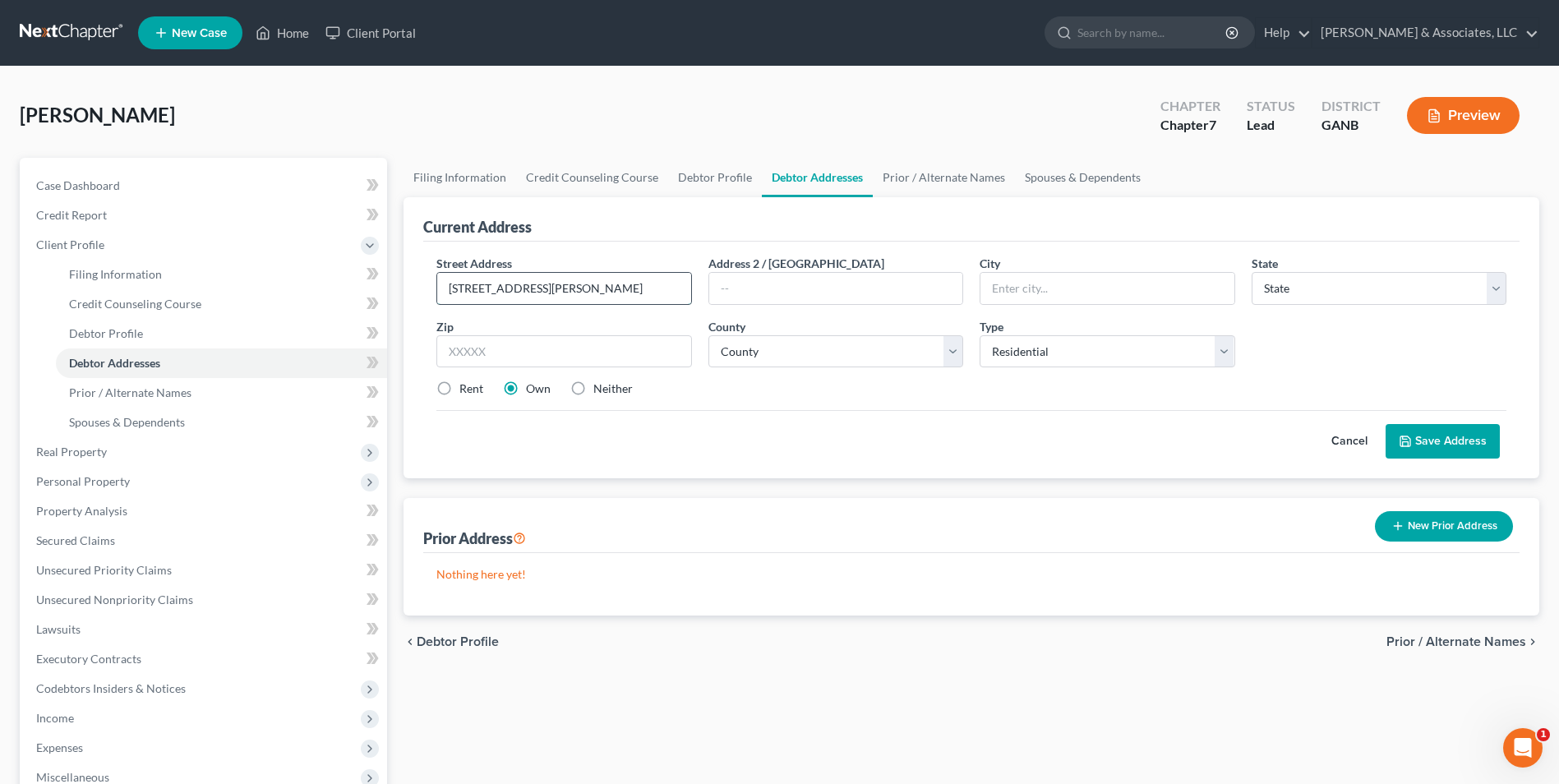
type input "6763 Bill Carruth Pkwy"
type input "APT 403"
type input "Hiram"
select select "10"
type input "30141"
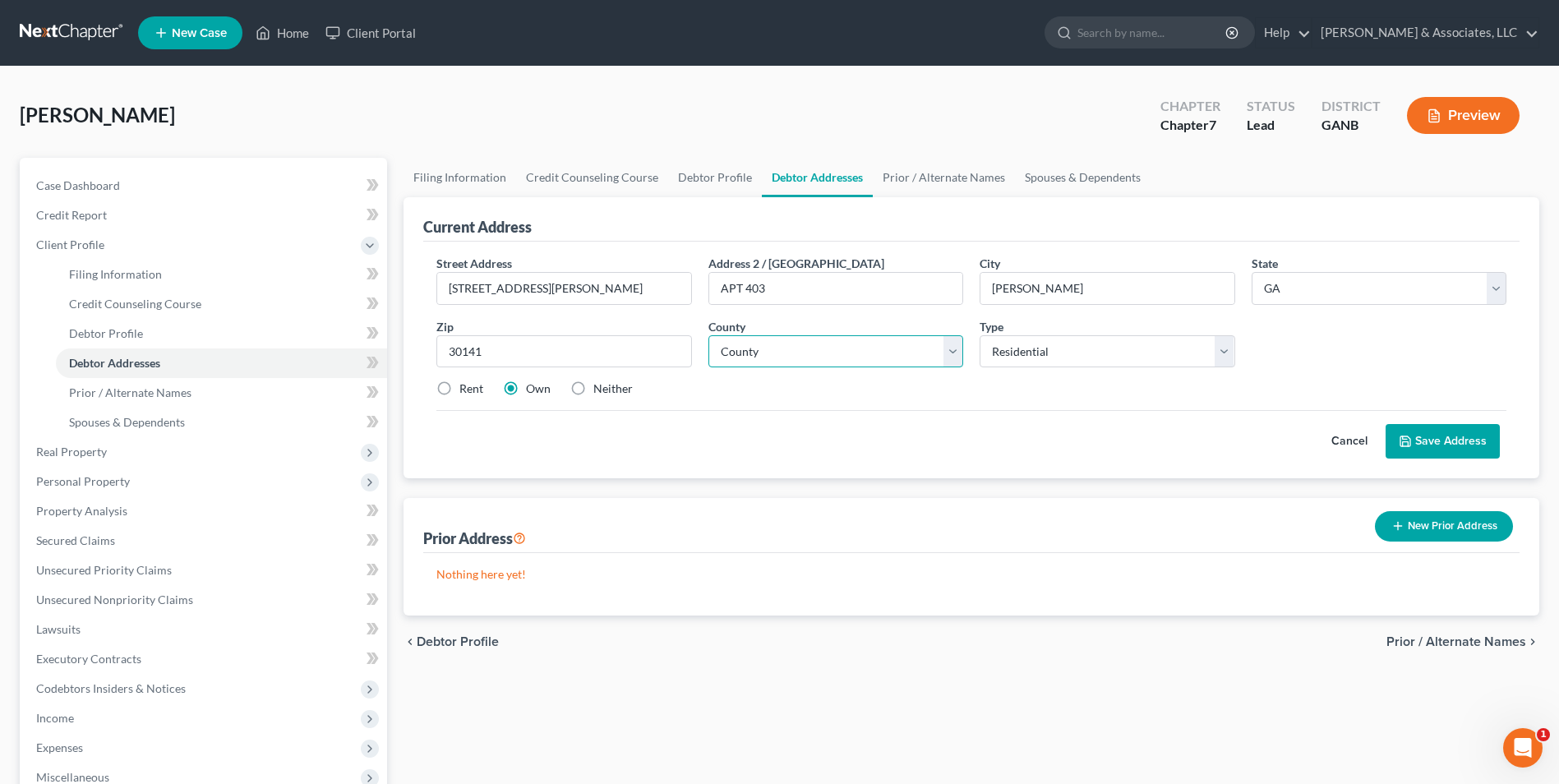
click at [951, 359] on select "County Appling County Atkinson County Bacon County Baker County Baldwin County …" at bounding box center [836, 352] width 255 height 33
select select "109"
click at [709, 335] on select "County Appling County Atkinson County Bacon County Baker County Baldwin County …" at bounding box center [836, 352] width 255 height 33
click at [460, 385] on label "Rent" at bounding box center [472, 389] width 24 height 17
click at [466, 385] on input "Rent" at bounding box center [472, 386] width 11 height 11
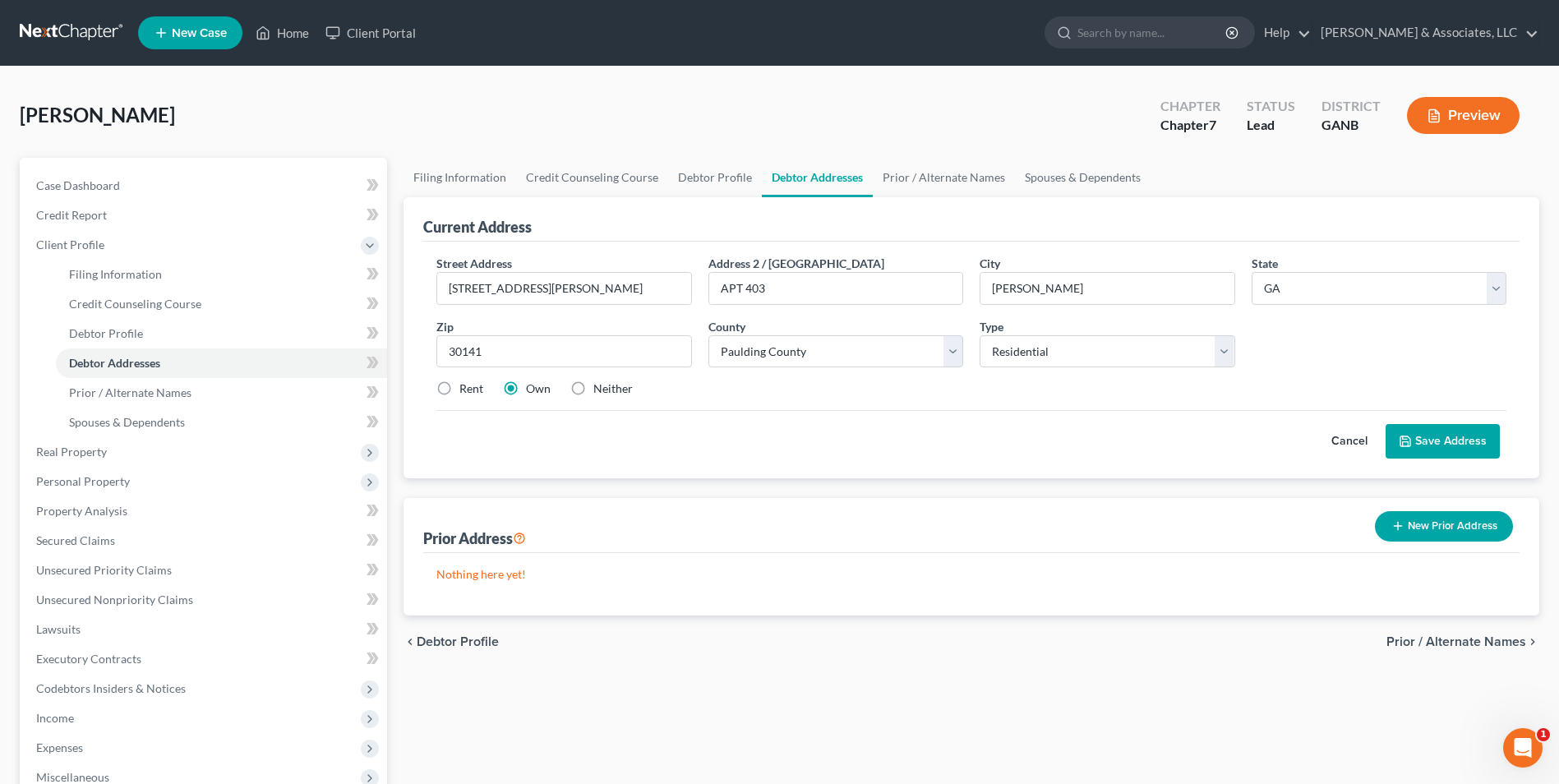
radio input "true"
click at [1445, 437] on button "Save Address" at bounding box center [1443, 441] width 114 height 35
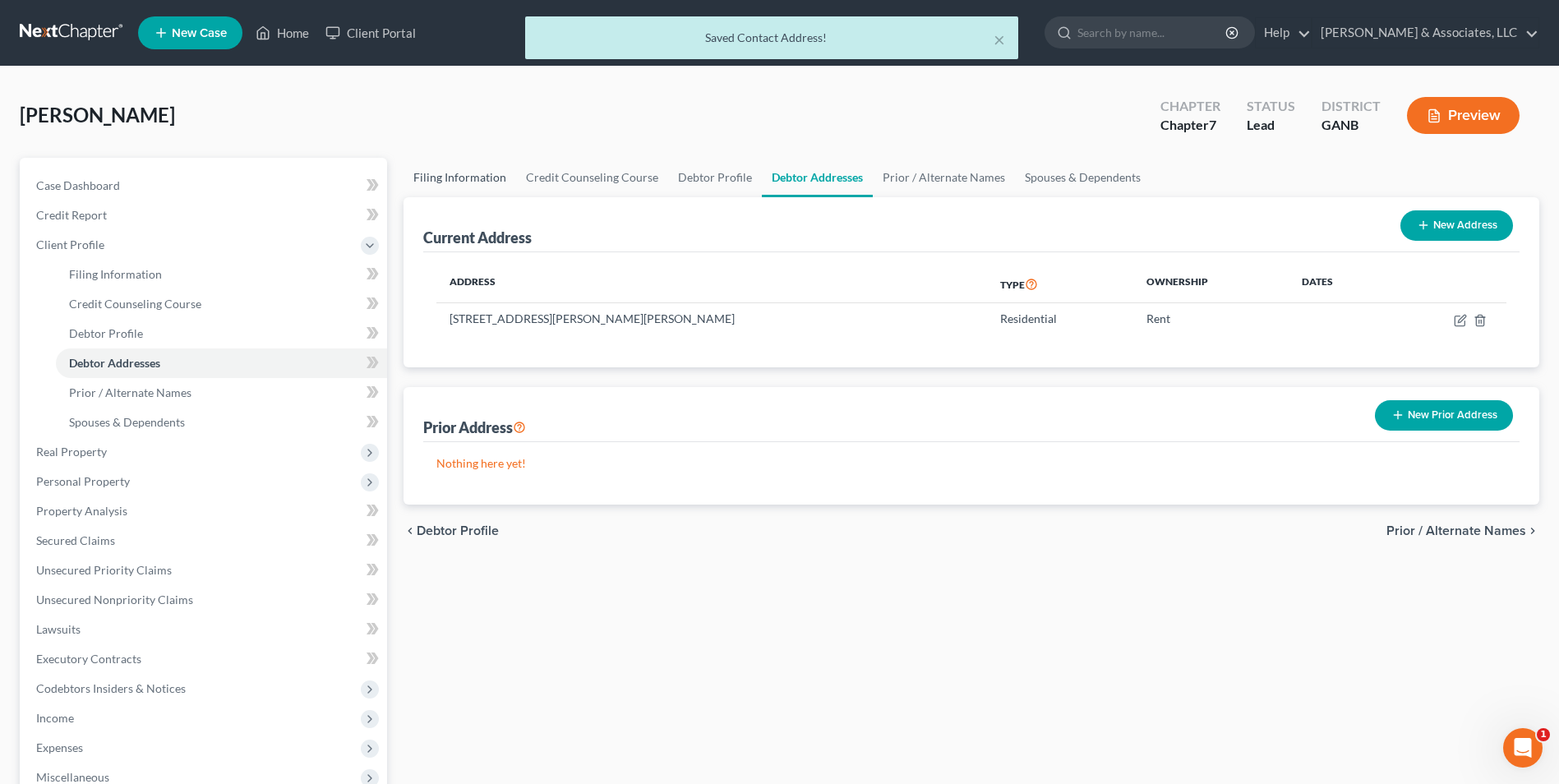
click at [478, 176] on link "Filing Information" at bounding box center [460, 177] width 113 height 40
select select "1"
select select "0"
select select "19"
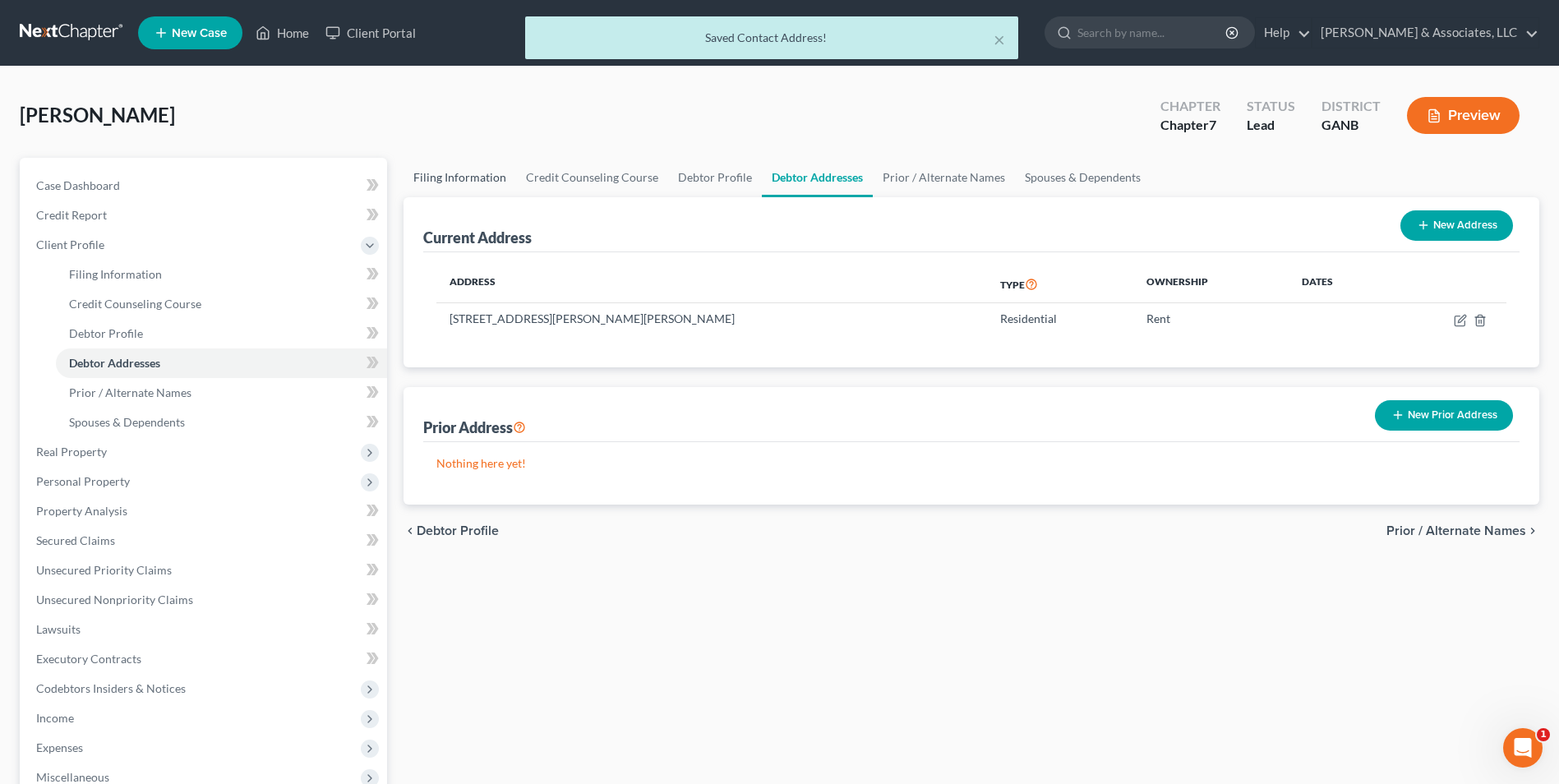
select select "0"
select select "10"
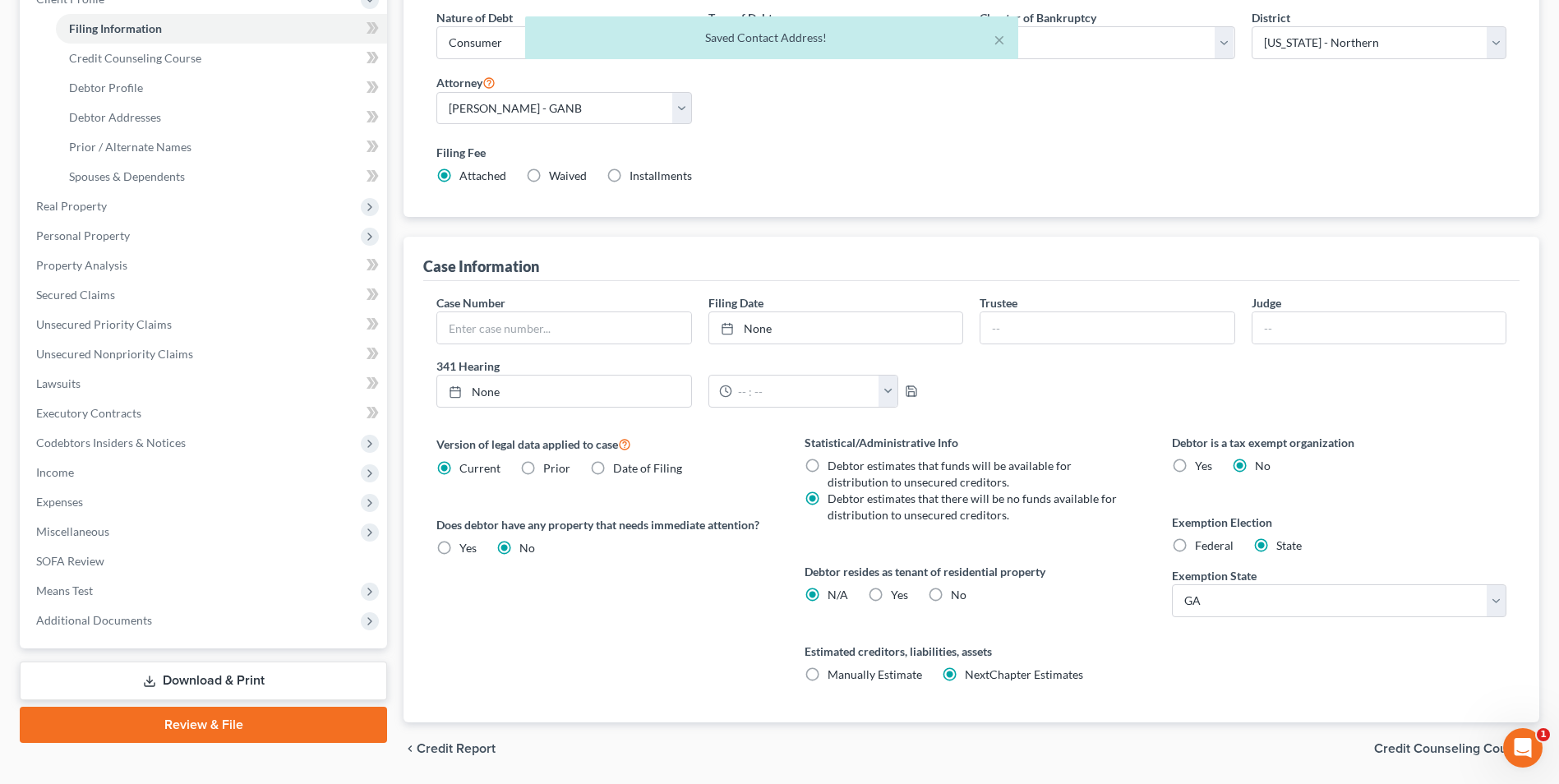
scroll to position [246, 0]
click at [891, 593] on label "Yes Yes" at bounding box center [899, 595] width 17 height 17
click at [898, 593] on input "Yes Yes" at bounding box center [904, 592] width 11 height 11
radio input "true"
radio input "false"
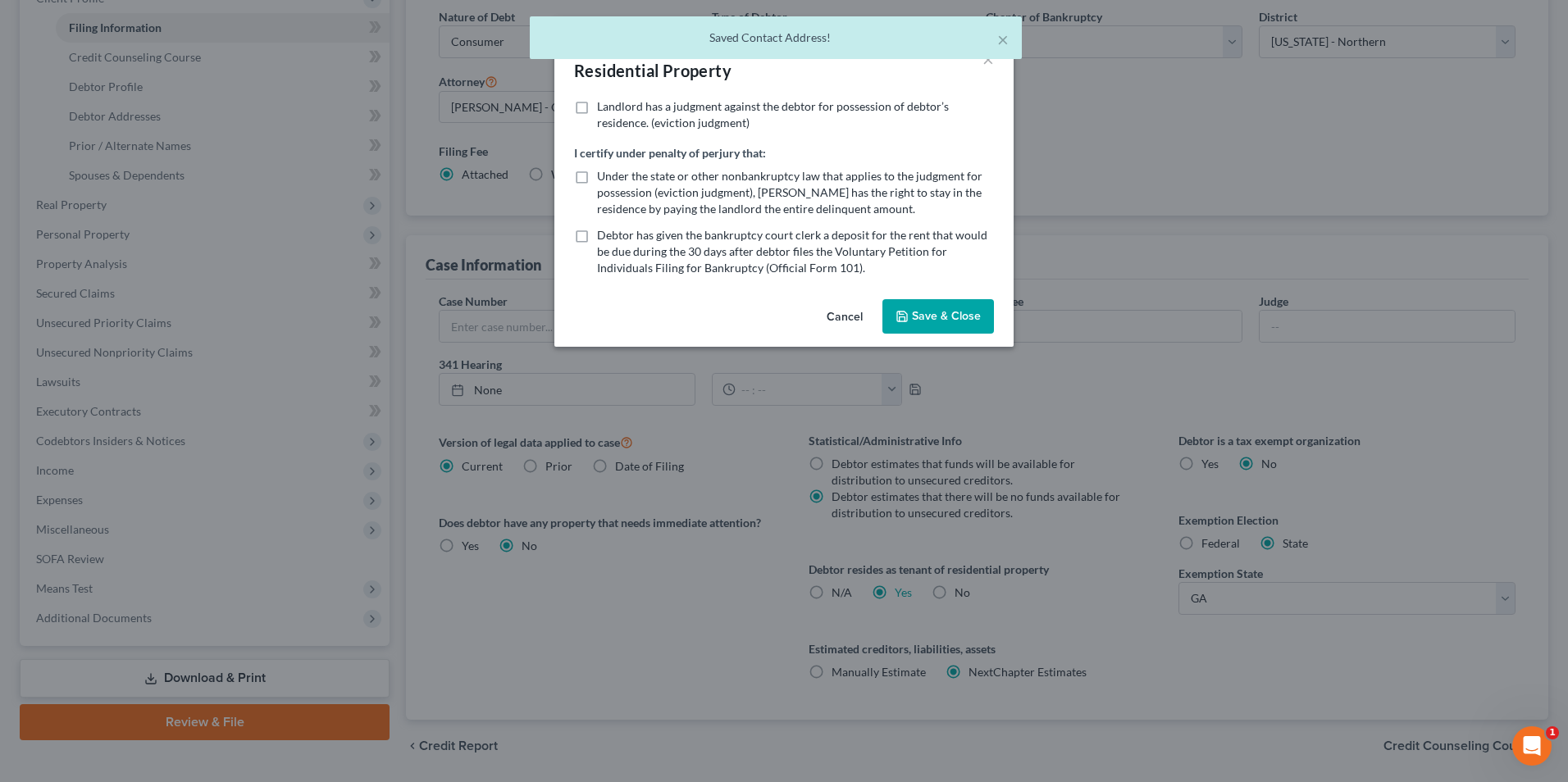
click at [977, 321] on button "Save & Close" at bounding box center [938, 316] width 112 height 35
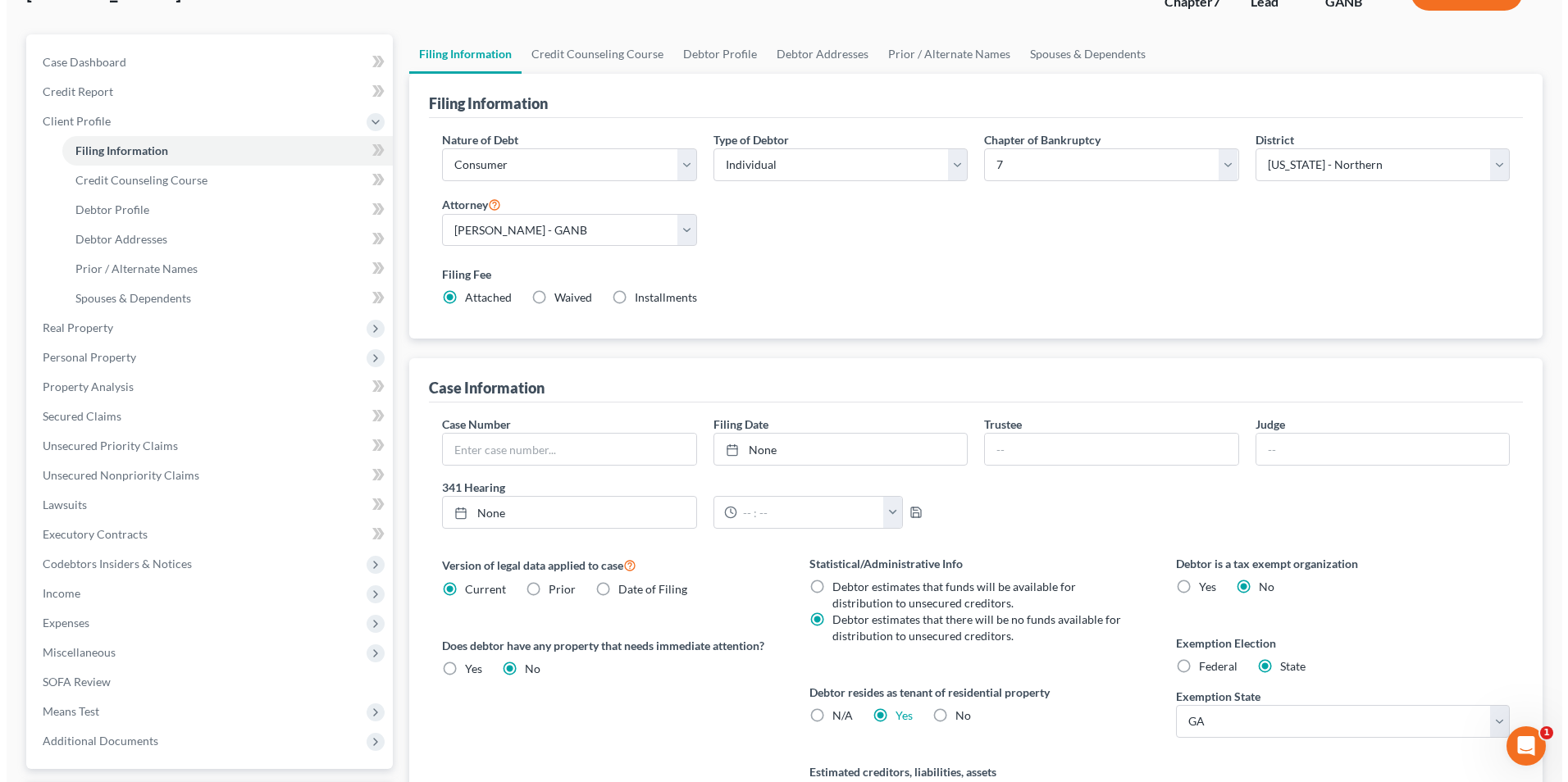
scroll to position [0, 0]
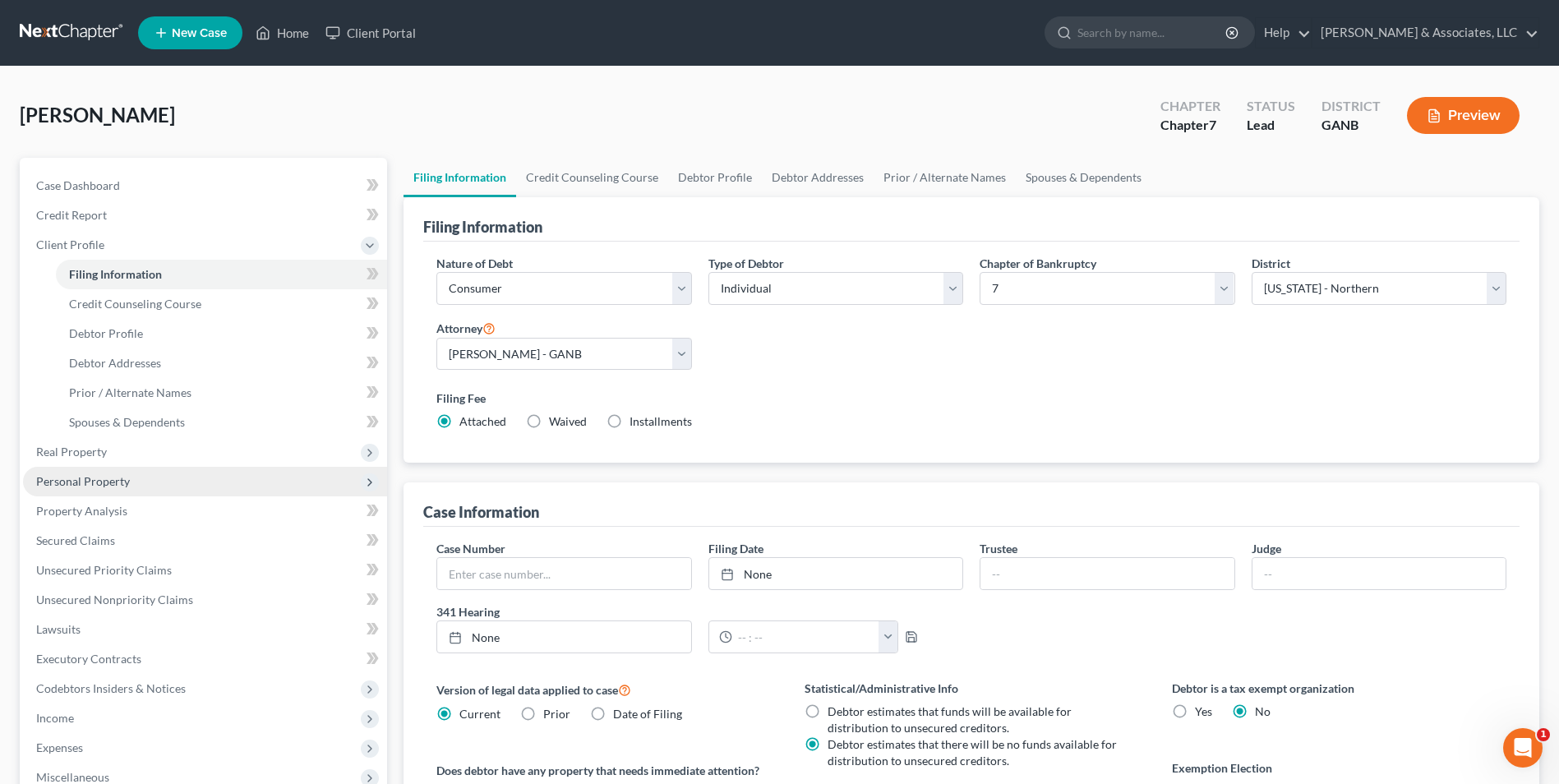
click at [79, 487] on span "Personal Property" at bounding box center [83, 481] width 94 height 14
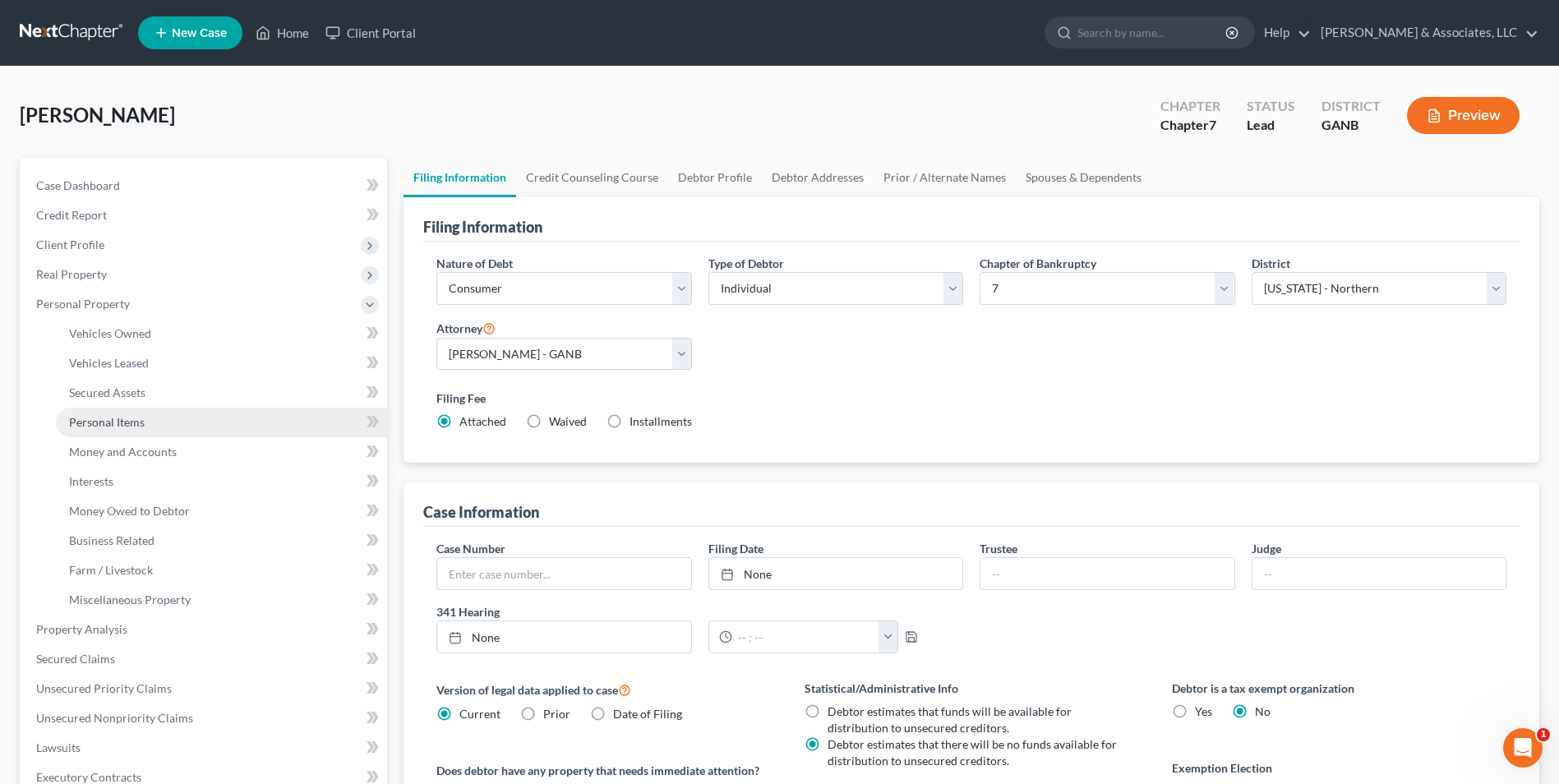
click at [156, 425] on link "Personal Items" at bounding box center [222, 423] width 331 height 29
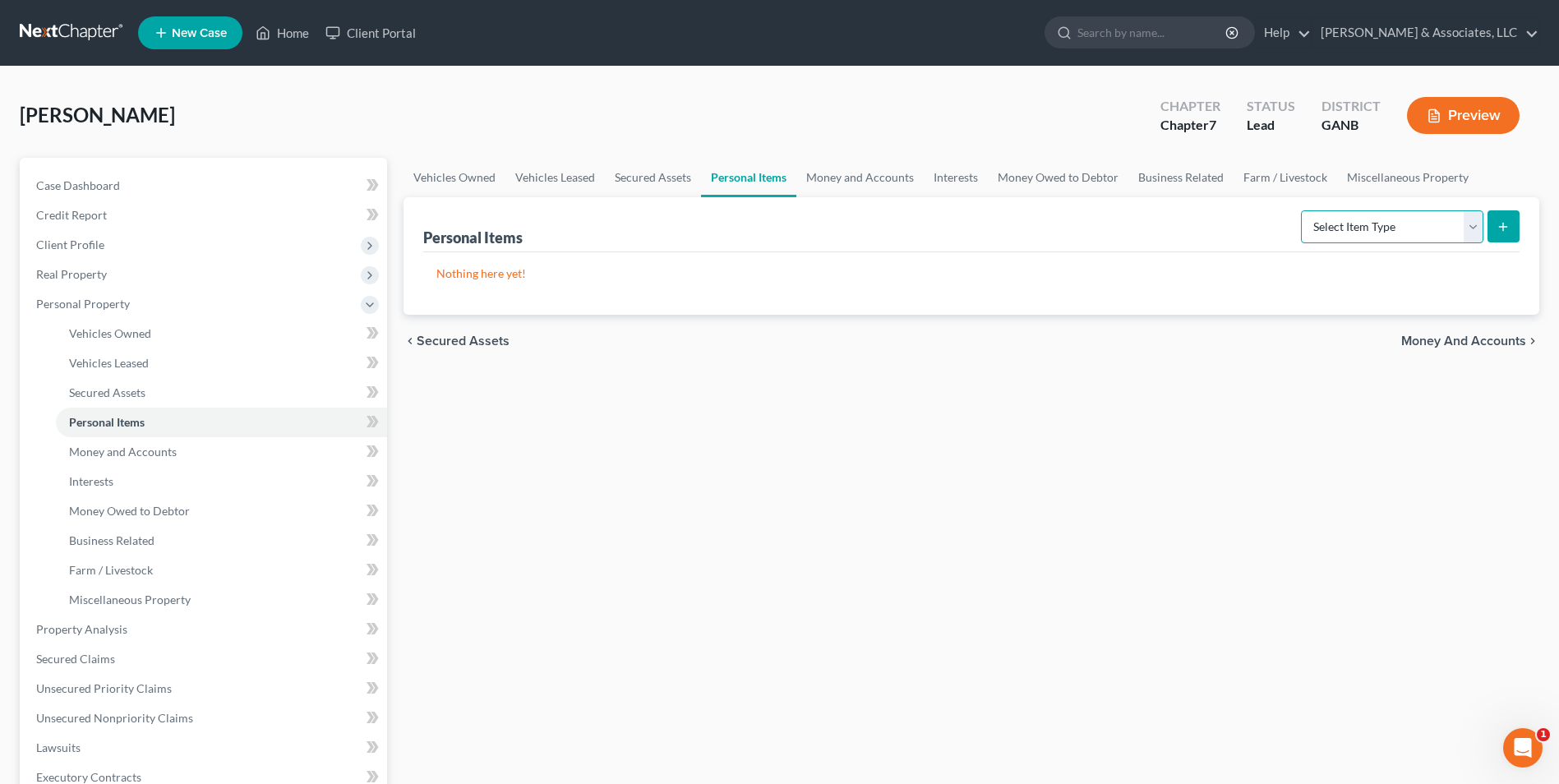
click at [1475, 229] on select "Select Item Type Clothing Collectibles Of Value Electronics Firearms Household …" at bounding box center [1393, 227] width 183 height 33
select select "household_goods"
click at [1303, 210] on select "Select Item Type Clothing Collectibles Of Value Electronics Firearms Household …" at bounding box center [1393, 227] width 183 height 33
click at [1496, 233] on button "submit" at bounding box center [1504, 226] width 32 height 32
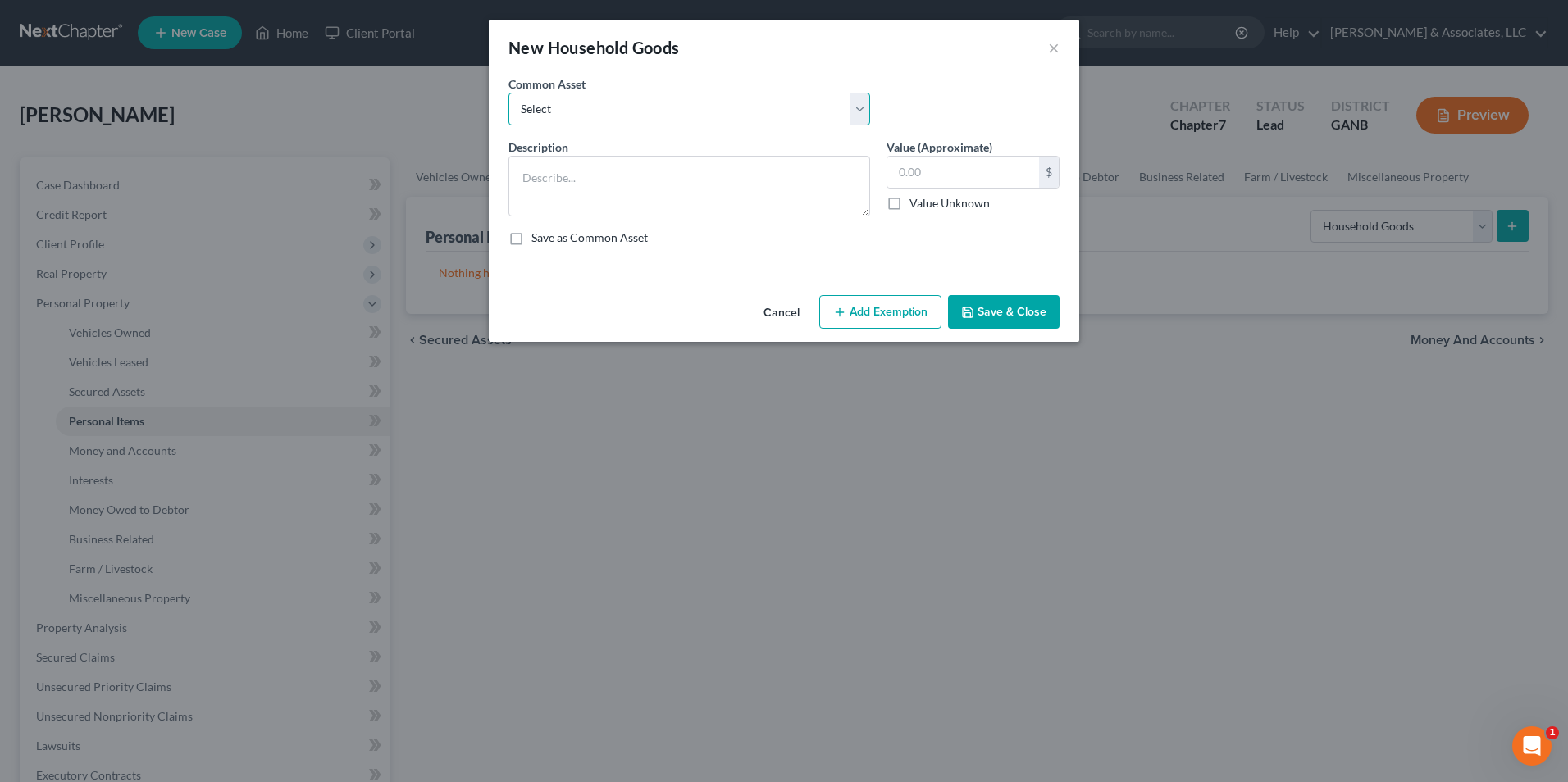
click at [867, 111] on select "Select Furniture. Not one item over $300.00." at bounding box center [689, 109] width 361 height 33
select select "0"
click at [508, 93] on select "Select Furniture. Not one item over $300.00." at bounding box center [689, 109] width 361 height 33
type textarea "Furniture. Not one item over $300.00."
click at [997, 174] on input "3,000.00" at bounding box center [963, 172] width 151 height 31
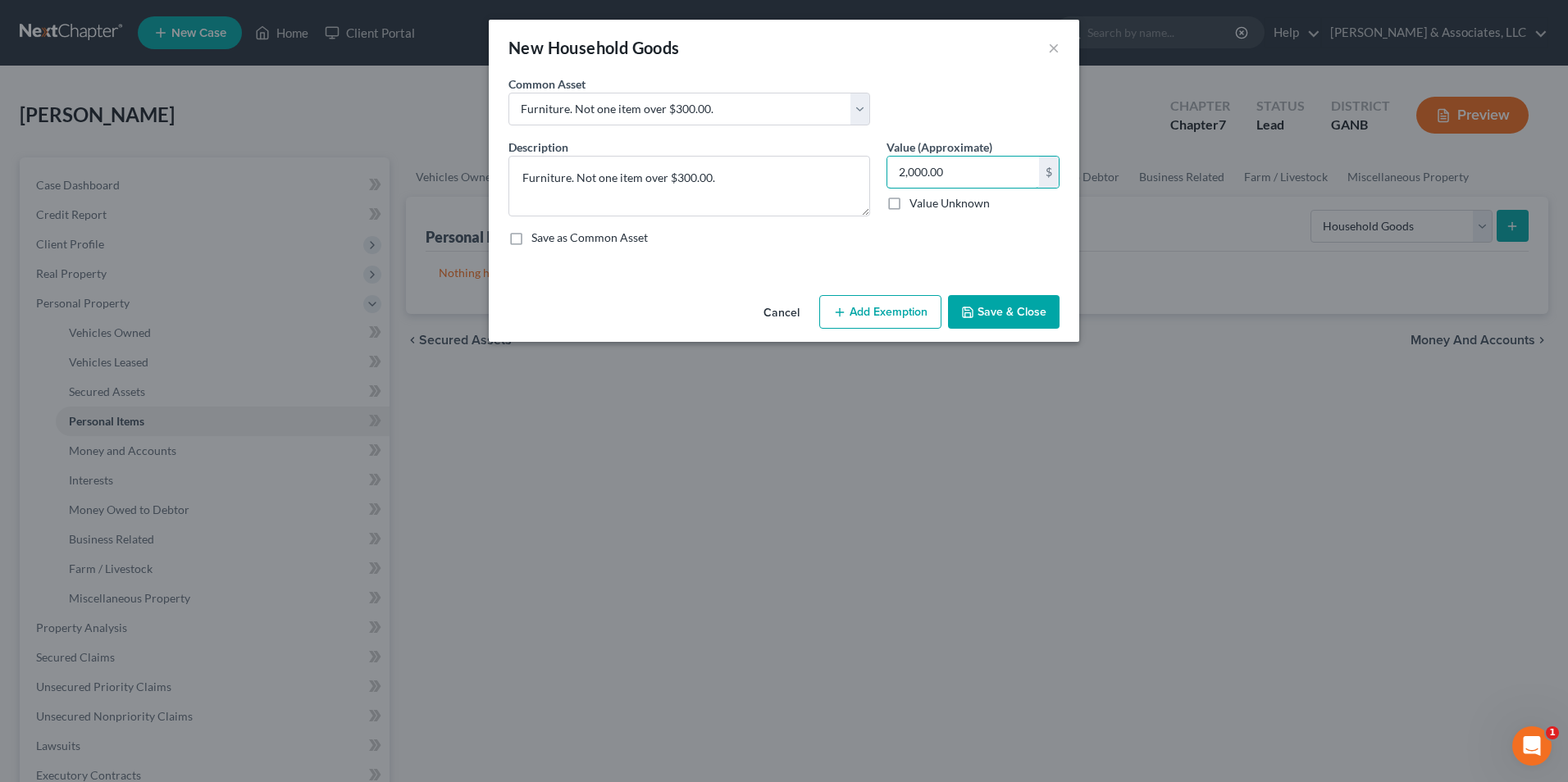
type input "2,000.00"
click at [859, 311] on button "Add Exemption" at bounding box center [879, 313] width 122 height 35
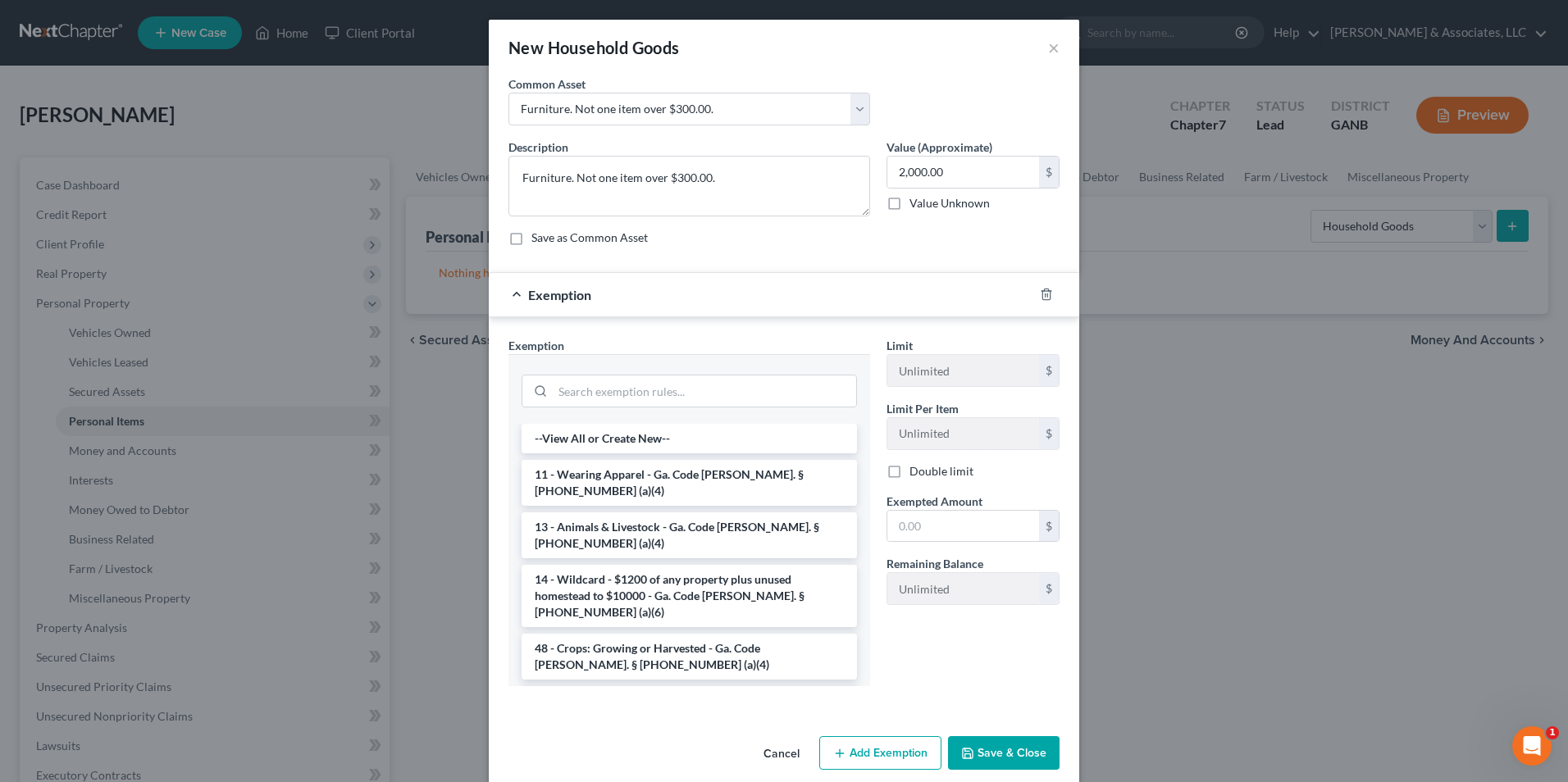
click at [658, 686] on li "6 - Household Goods and Furnishings - Ga. Code Ann. § 44-13-100 (a)(4)" at bounding box center [690, 709] width 336 height 46
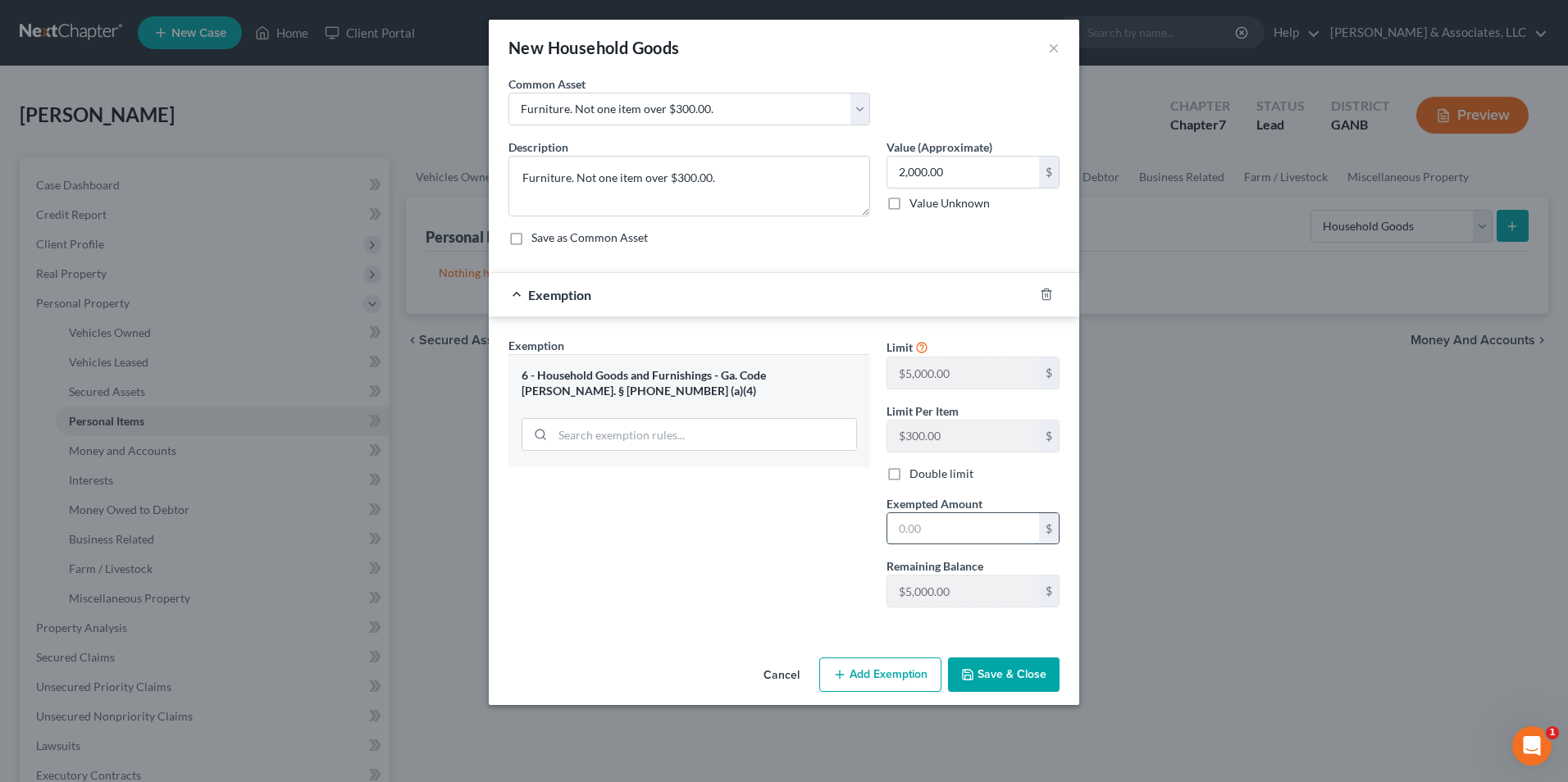
click at [993, 534] on input "text" at bounding box center [963, 529] width 151 height 31
type input "2,000.00"
click at [1029, 659] on button "Save & Close" at bounding box center [1004, 675] width 112 height 35
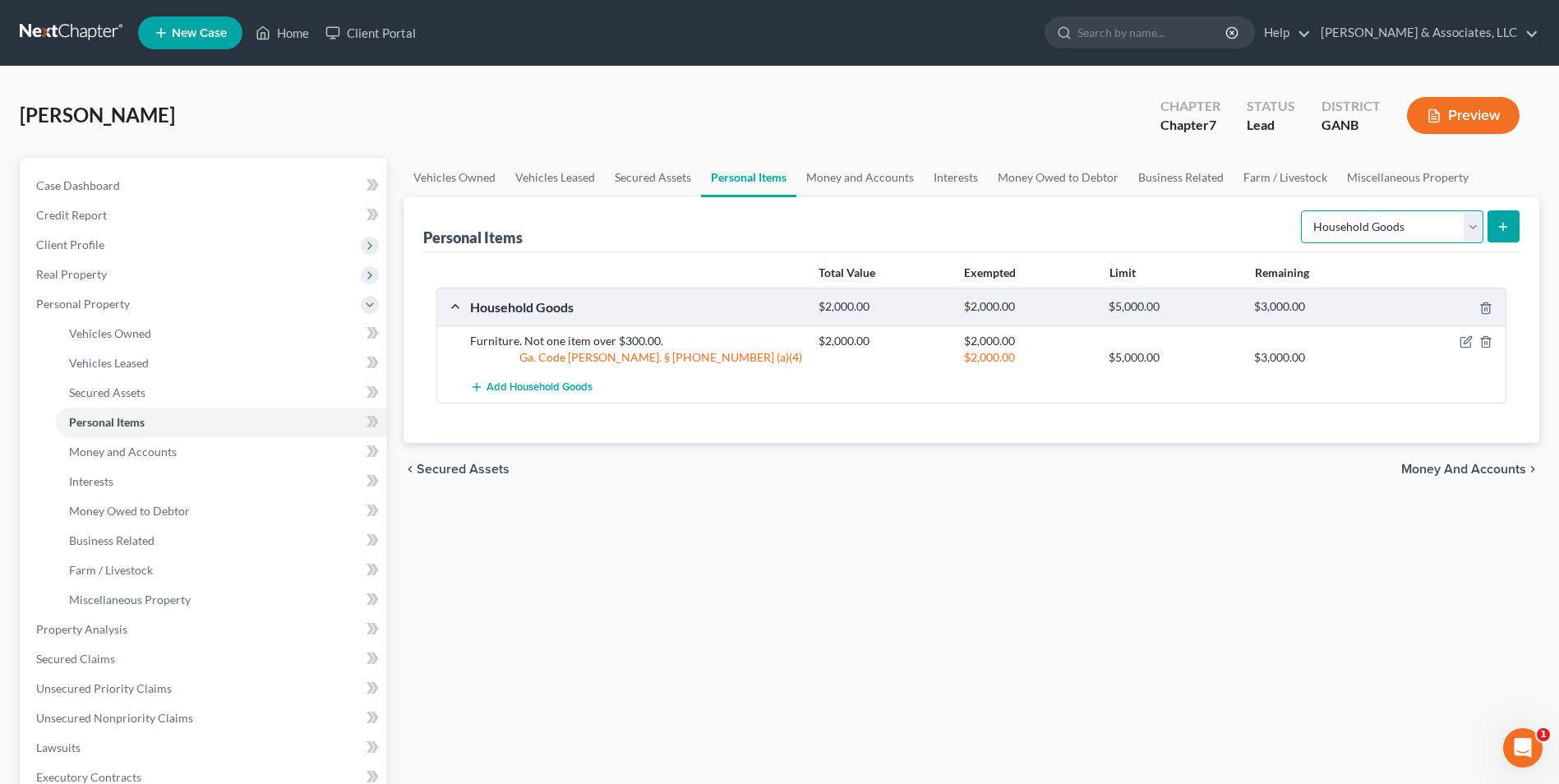
click at [1474, 239] on select "Select Item Type Clothing Collectibles Of Value Electronics Firearms Household …" at bounding box center [1393, 227] width 183 height 33
select select "electronics"
click at [1303, 210] on select "Select Item Type Clothing Collectibles Of Value Electronics Firearms Household …" at bounding box center [1393, 227] width 183 height 33
click at [1523, 222] on div "Personal Items Select Item Type Clothing Collectibles Of Value Electronics Fire…" at bounding box center [972, 320] width 1136 height 245
click at [1499, 228] on icon "submit" at bounding box center [1503, 227] width 13 height 13
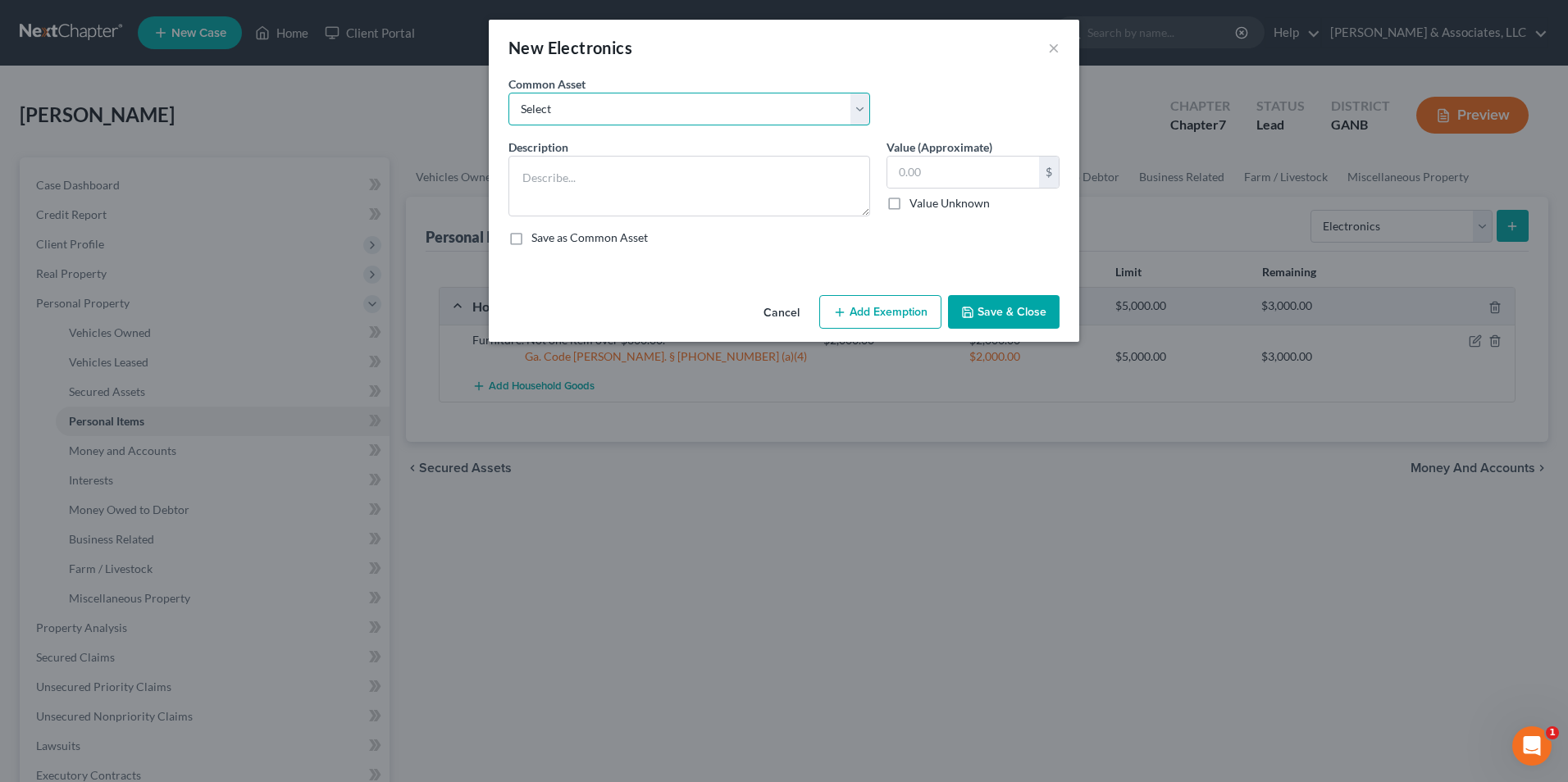
click at [865, 109] on select "Select misc electronics" at bounding box center [689, 109] width 361 height 33
select select "0"
click at [508, 93] on select "Select misc electronics" at bounding box center [689, 109] width 361 height 33
type textarea "misc electronics"
click at [941, 171] on input "200.00" at bounding box center [963, 172] width 151 height 31
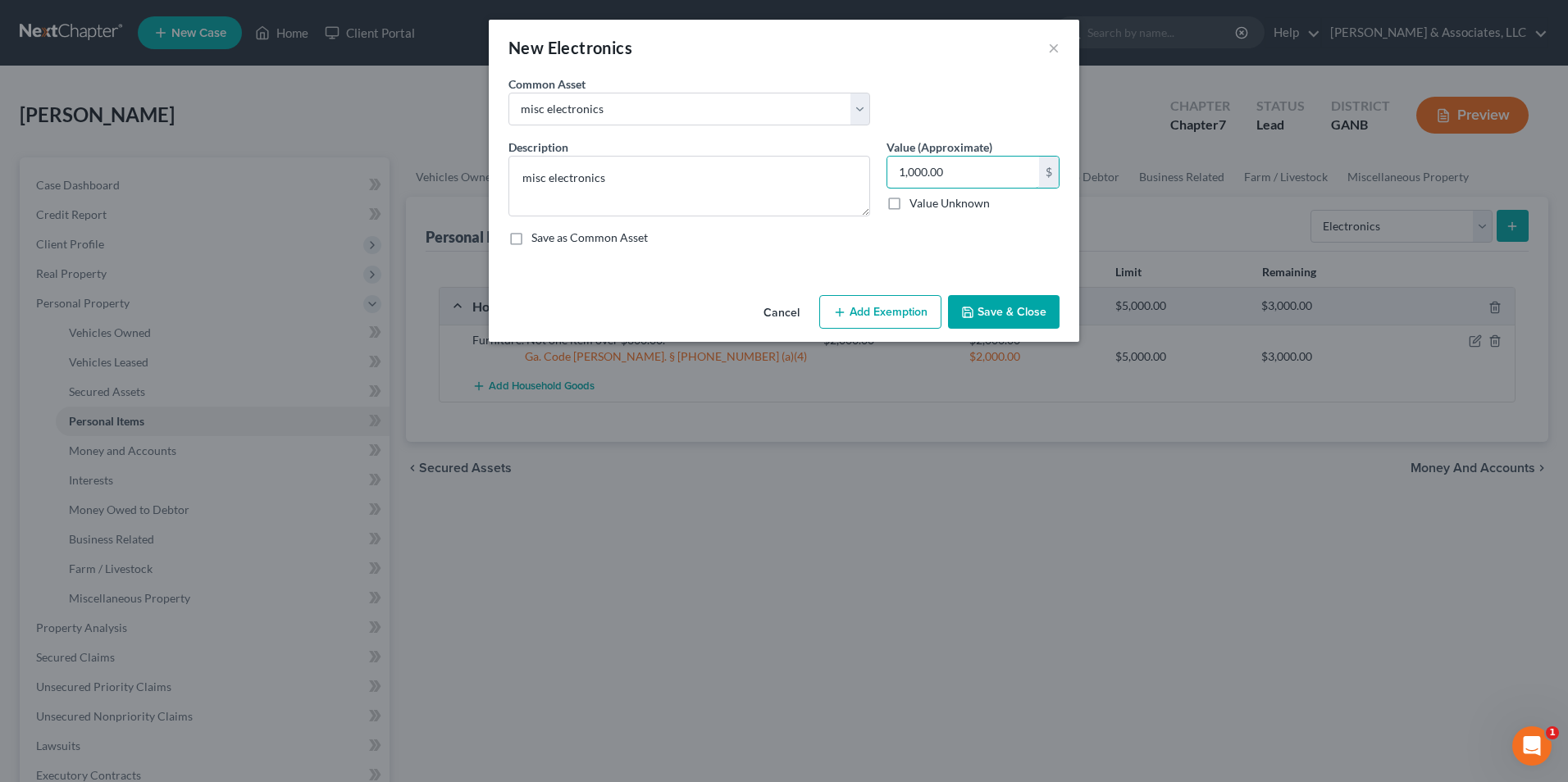
type input "1,000.00"
click at [884, 317] on button "Add Exemption" at bounding box center [879, 313] width 122 height 35
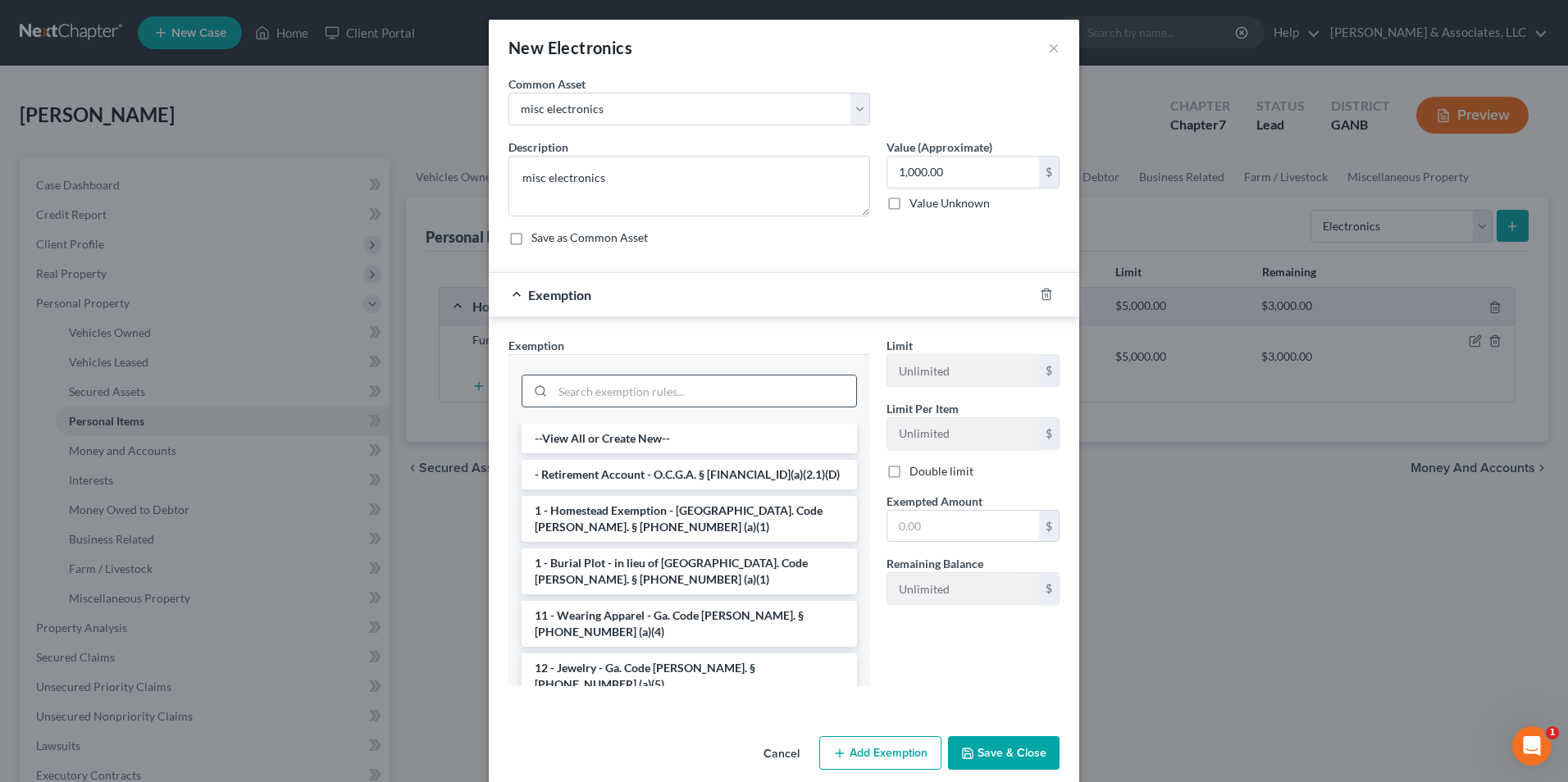
click at [744, 387] on input "search" at bounding box center [704, 391] width 304 height 31
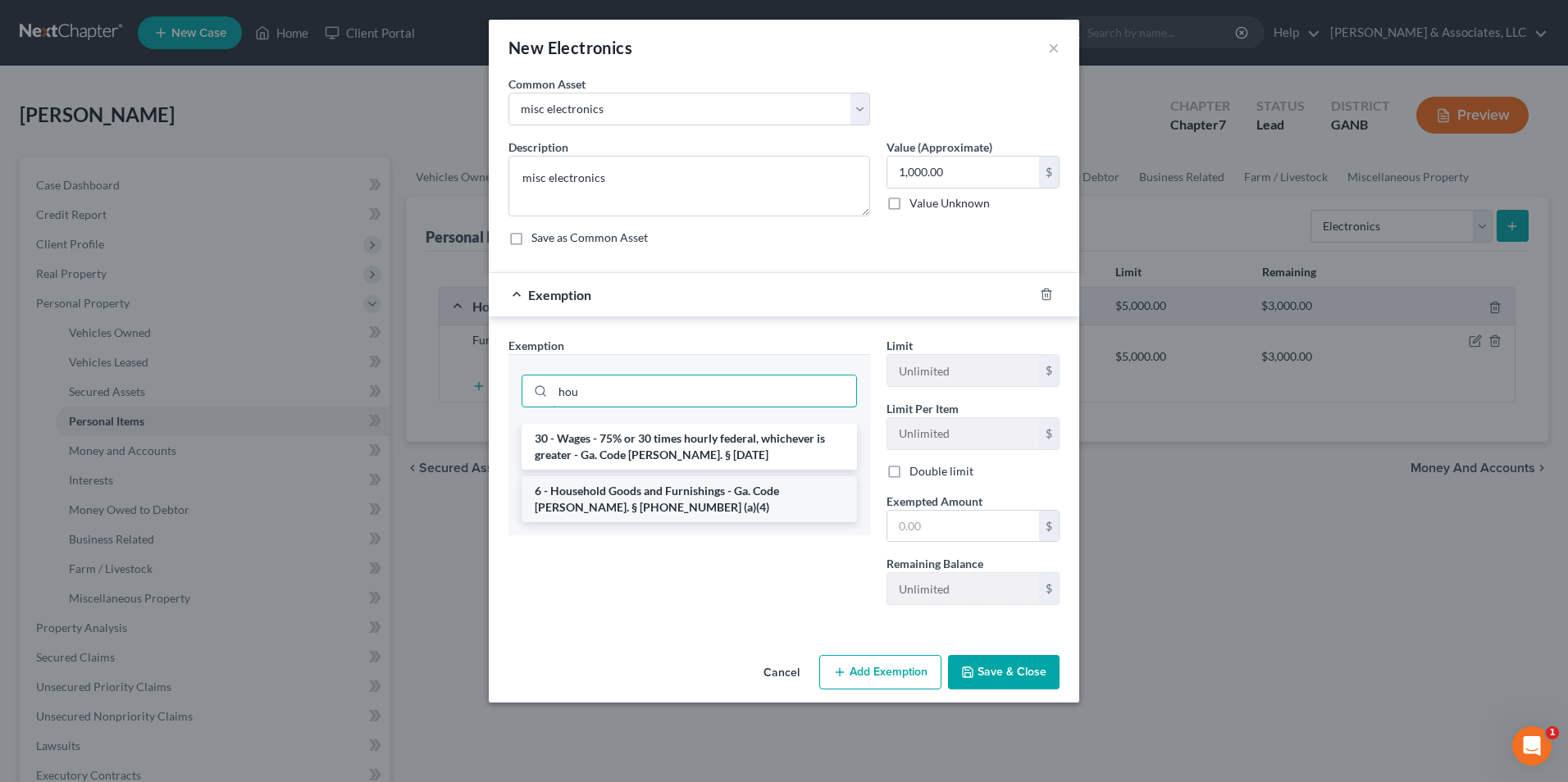
type input "hou"
click at [748, 510] on li "6 - Household Goods and Furnishings - Ga. Code Ann. § 44-13-100 (a)(4)" at bounding box center [690, 500] width 336 height 46
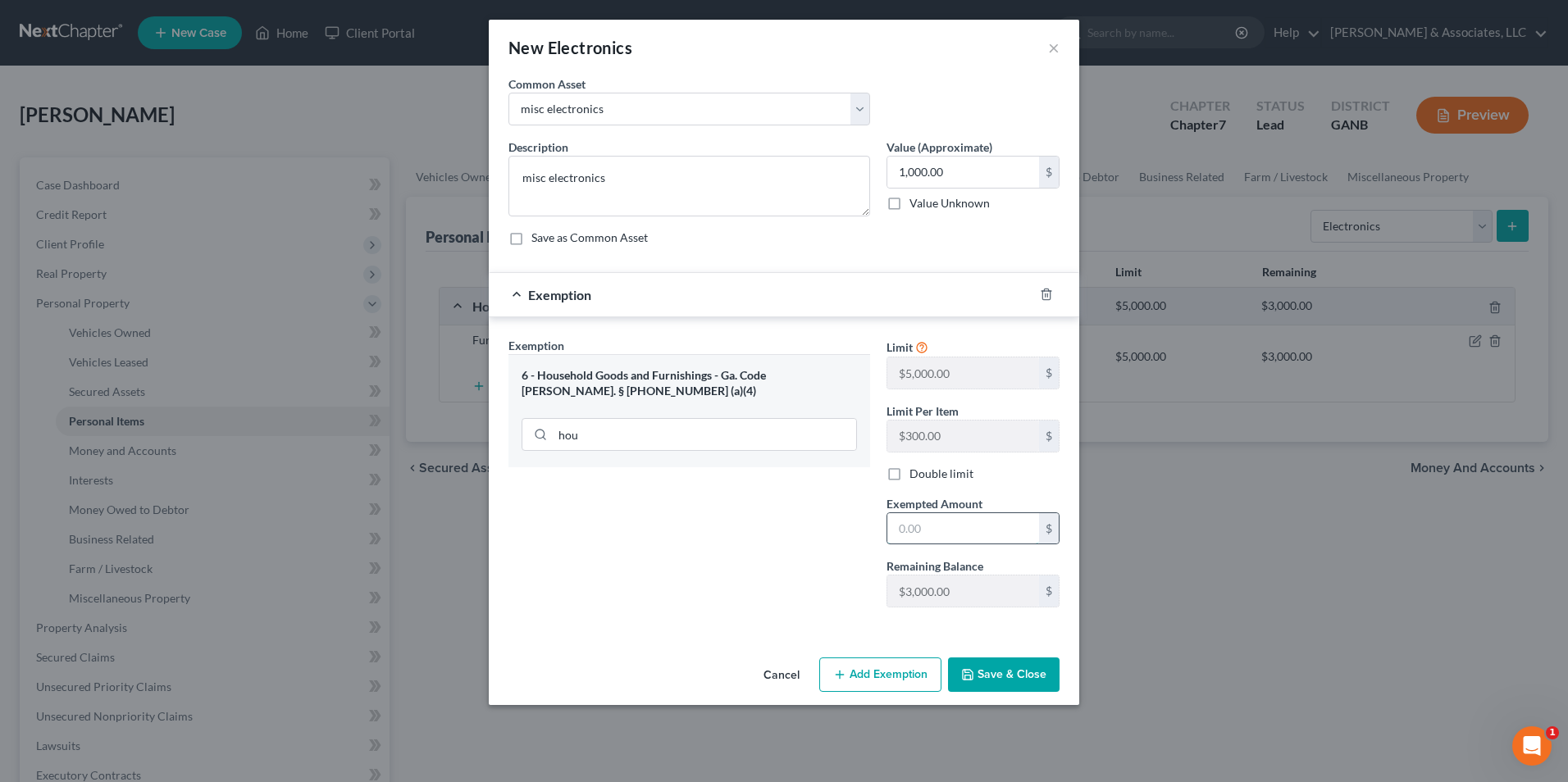
click at [1002, 527] on input "text" at bounding box center [963, 529] width 151 height 31
type input "1,000.0"
click at [991, 686] on button "Save & Close" at bounding box center [1004, 675] width 112 height 35
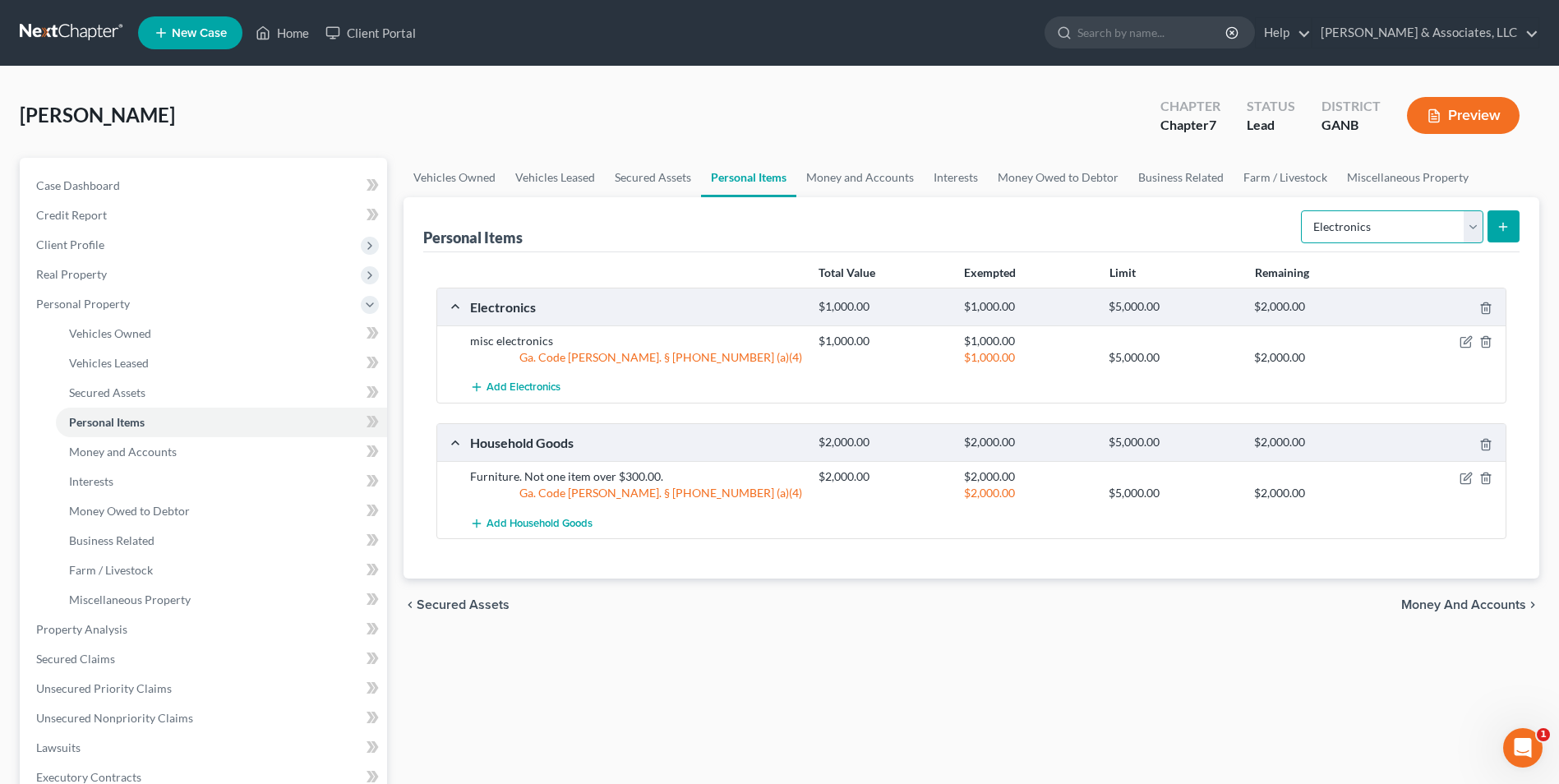
click at [1475, 222] on select "Select Item Type Clothing Collectibles Of Value Electronics Firearms Household …" at bounding box center [1393, 227] width 183 height 33
select select "clothing"
click at [1303, 210] on select "Select Item Type Clothing Collectibles Of Value Electronics Firearms Household …" at bounding box center [1393, 227] width 183 height 33
click at [1507, 225] on icon "submit" at bounding box center [1503, 227] width 13 height 13
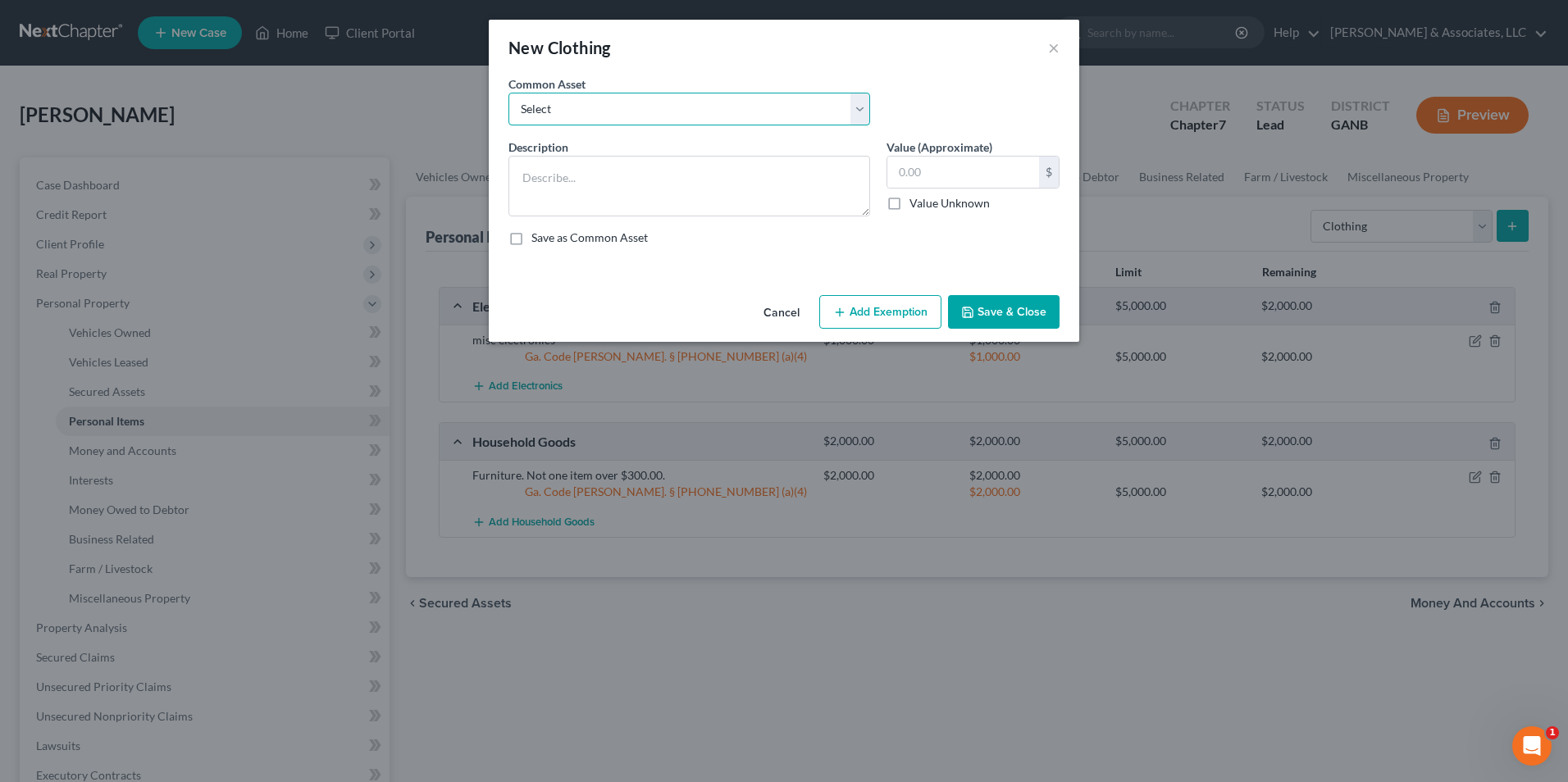
click at [870, 116] on select "Select Clothing" at bounding box center [689, 109] width 361 height 33
select select "0"
click at [508, 93] on select "Select Clothing" at bounding box center [689, 109] width 361 height 33
type textarea "Clothing"
type input "500.00"
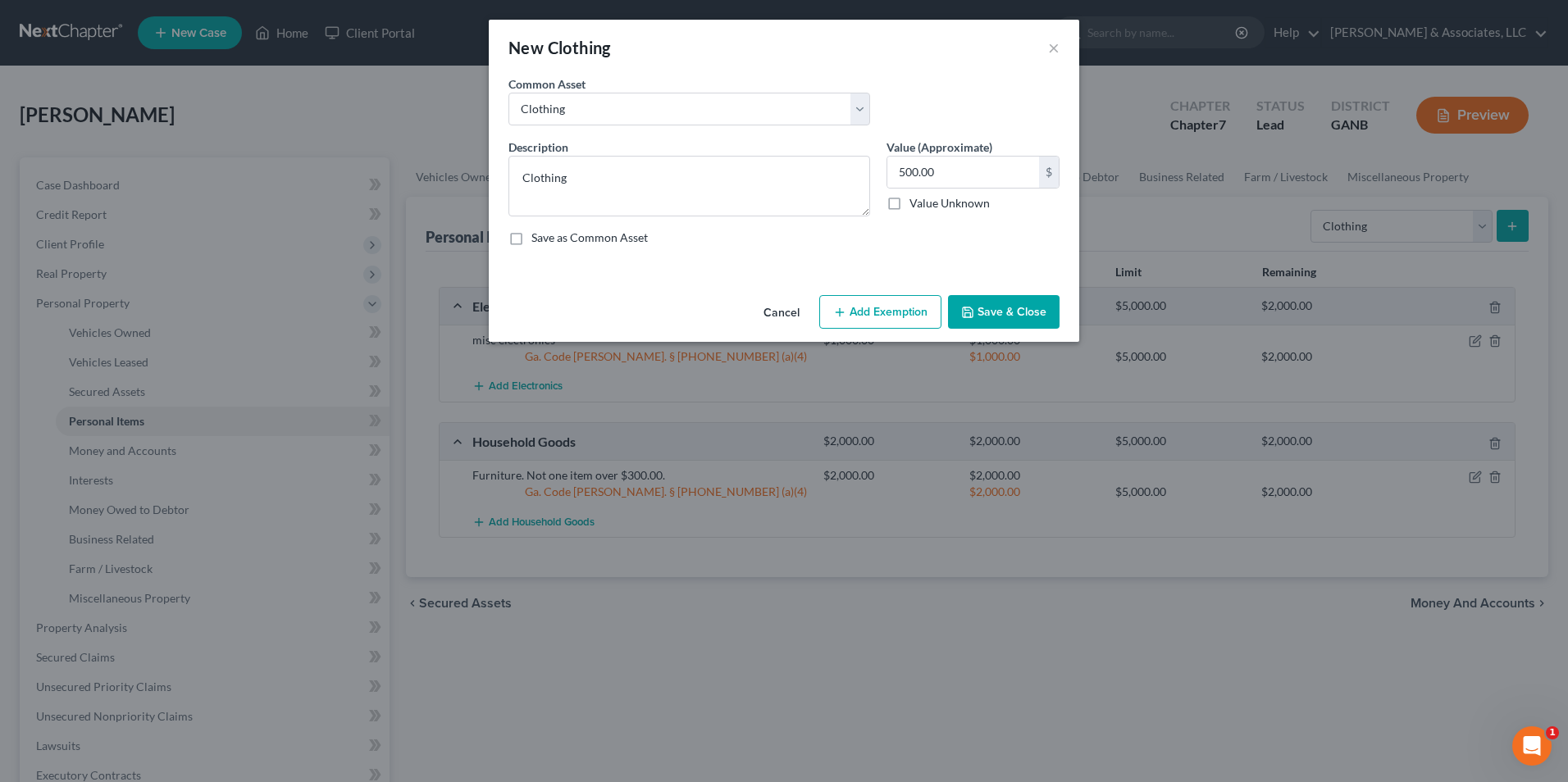
click at [870, 306] on button "Add Exemption" at bounding box center [879, 313] width 122 height 35
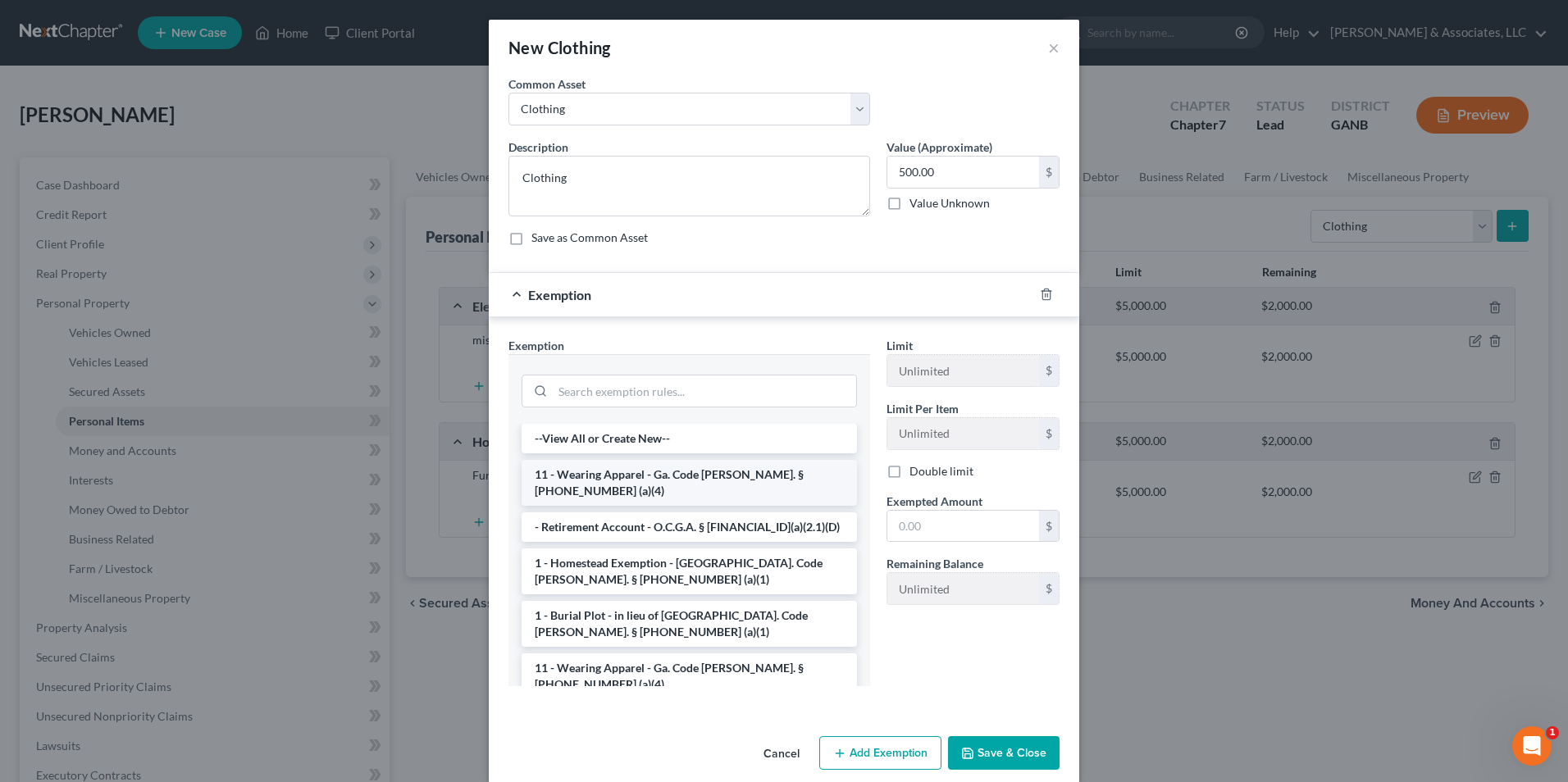
click at [690, 472] on li "11 - Wearing Apparel - Ga. Code Ann. § 44-13-100 (a)(4)" at bounding box center [690, 483] width 336 height 46
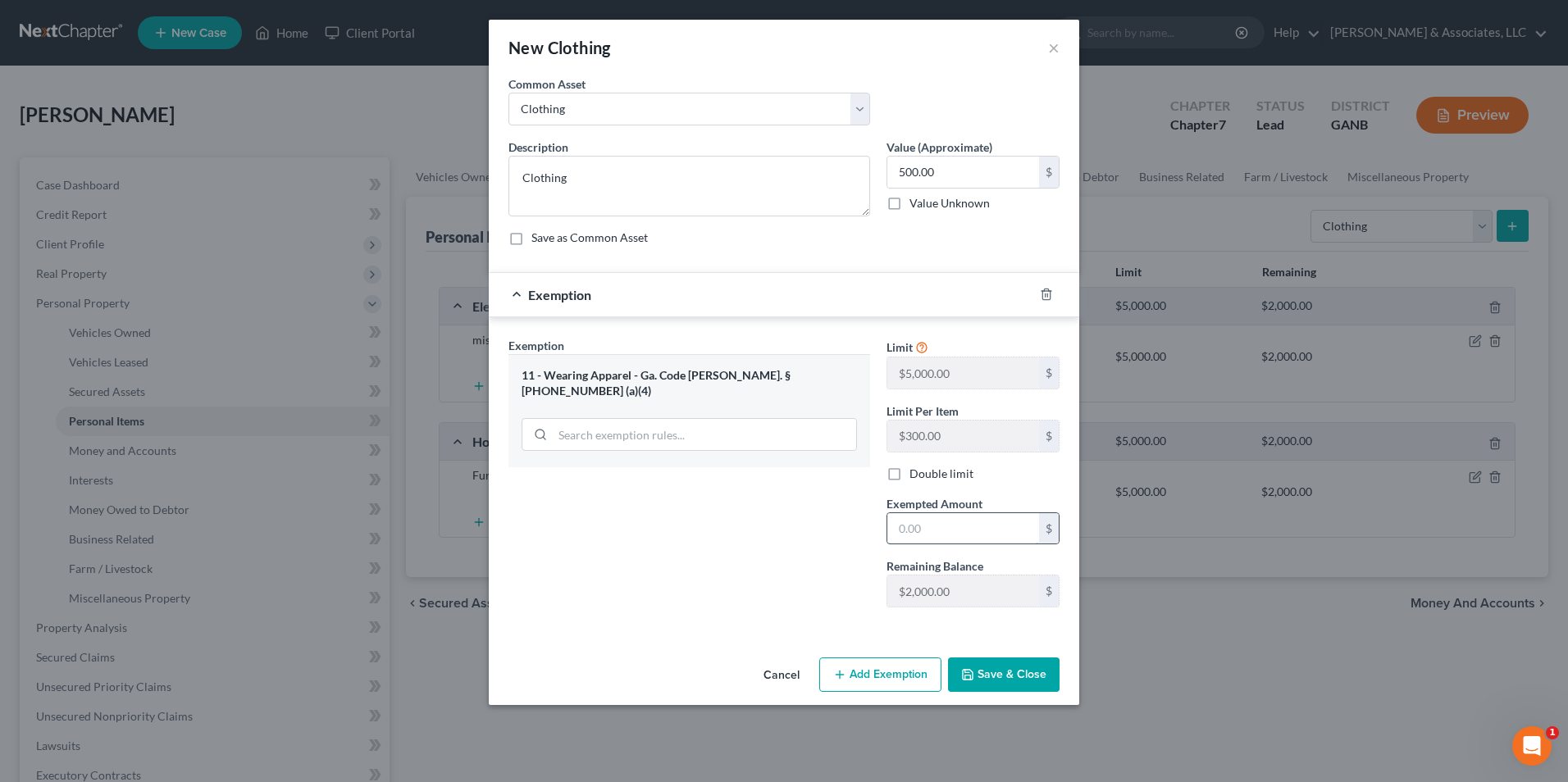
click at [942, 523] on input "text" at bounding box center [963, 529] width 151 height 31
type input "500.00"
click at [1014, 676] on button "Save & Close" at bounding box center [1004, 675] width 112 height 35
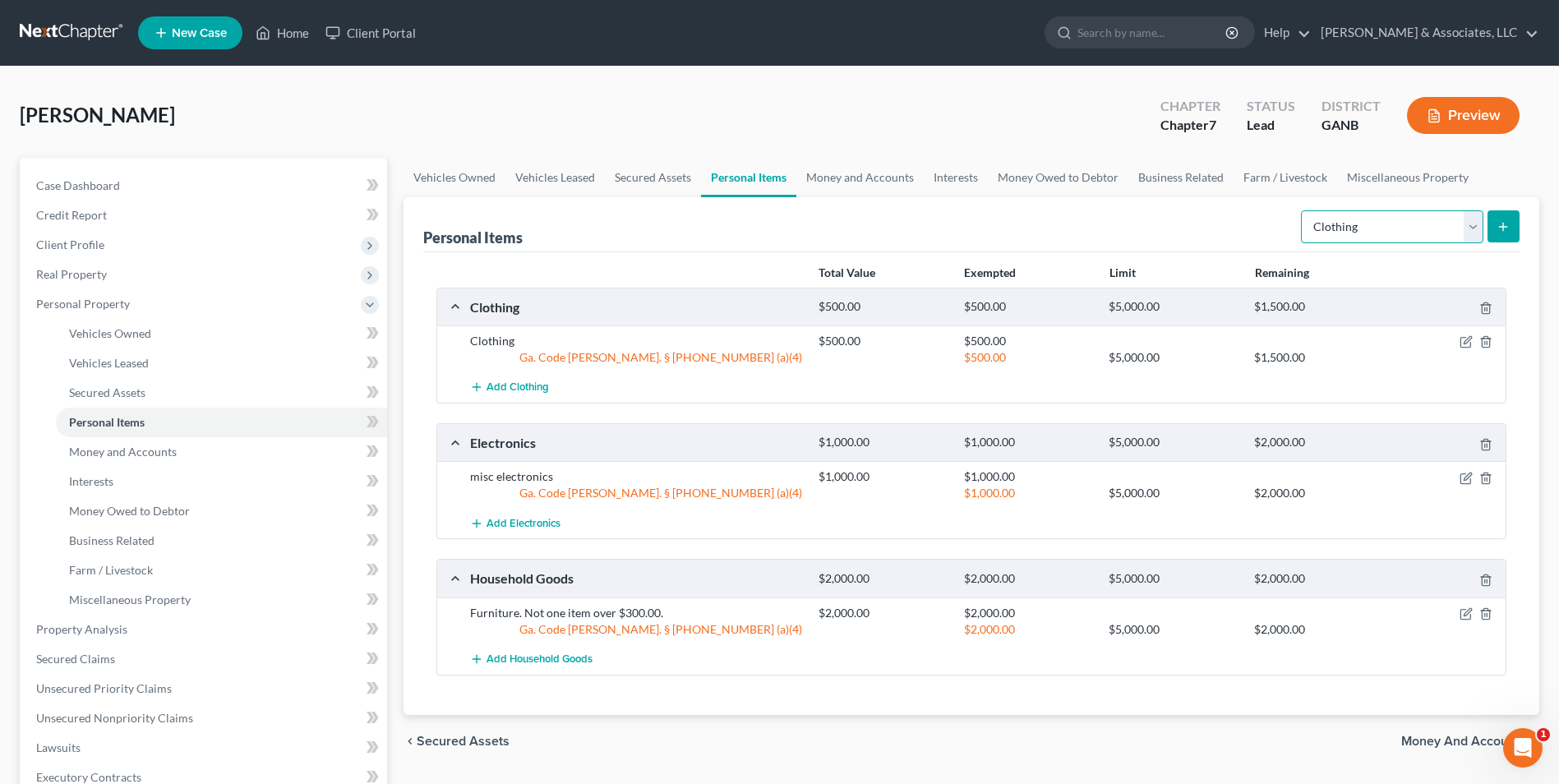
click at [1466, 229] on select "Select Item Type Clothing Collectibles Of Value Electronics Firearms Household …" at bounding box center [1393, 227] width 183 height 33
select select "jewelry"
click at [1303, 210] on select "Select Item Type Clothing Collectibles Of Value Electronics Firearms Household …" at bounding box center [1393, 227] width 183 height 33
click at [1494, 234] on button "submit" at bounding box center [1504, 226] width 32 height 32
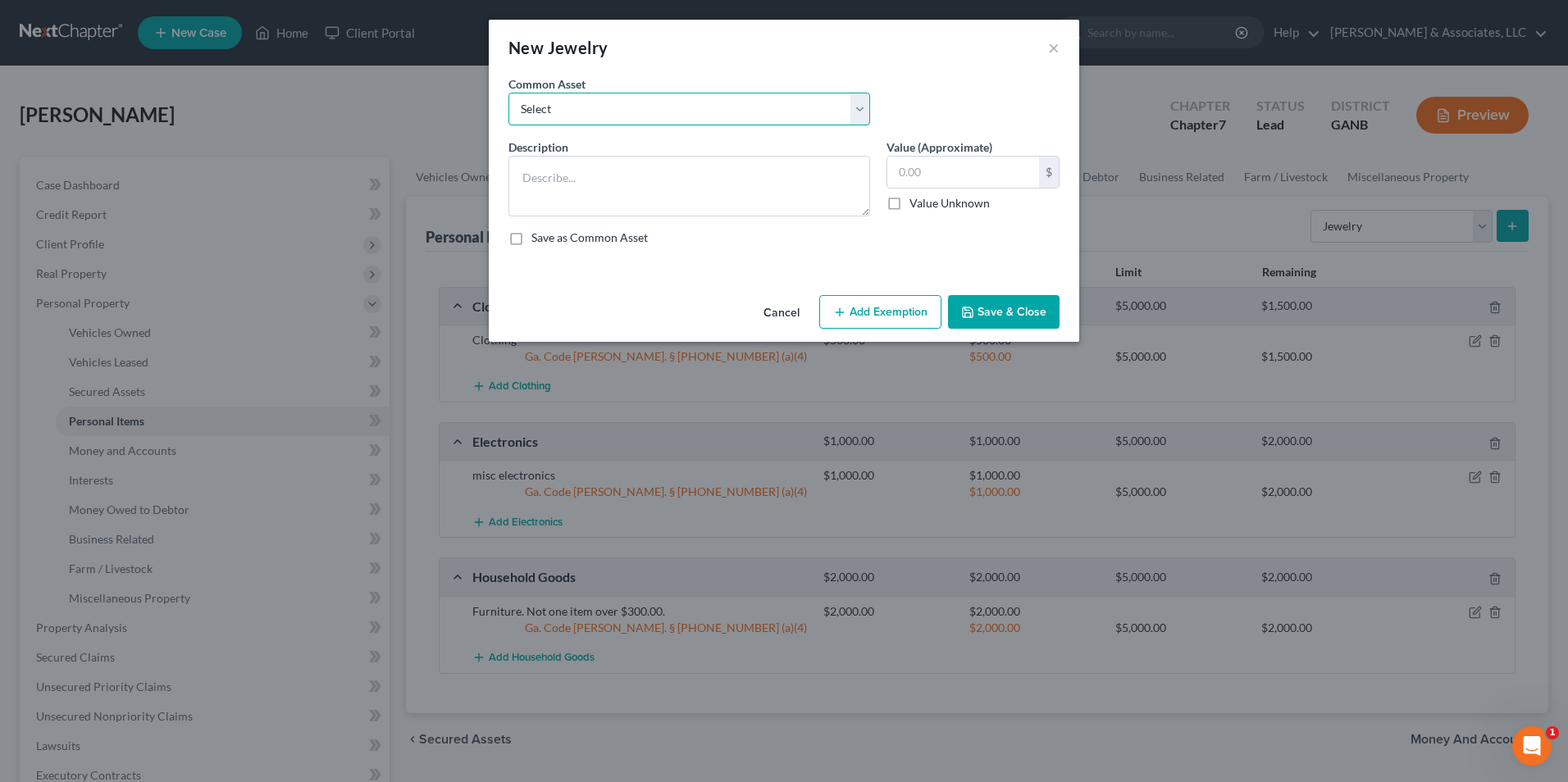
click at [860, 115] on select "Select Jewelry" at bounding box center [689, 109] width 361 height 33
select select "0"
click at [508, 93] on select "Select Jewelry" at bounding box center [689, 109] width 361 height 33
type textarea "Jewelry"
click at [957, 167] on input "50.00" at bounding box center [963, 172] width 151 height 31
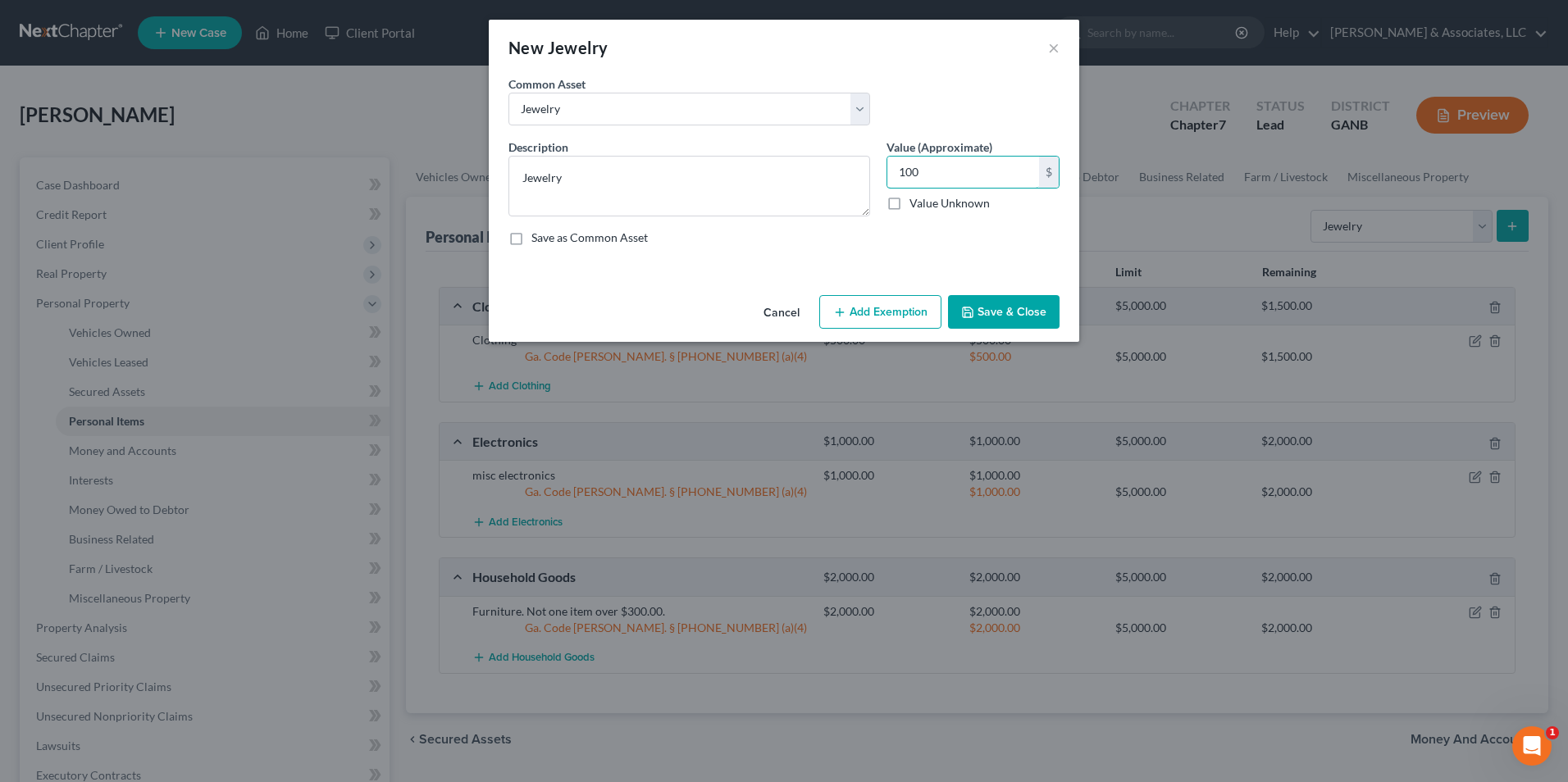
type input "100"
click at [880, 324] on button "Add Exemption" at bounding box center [879, 313] width 122 height 35
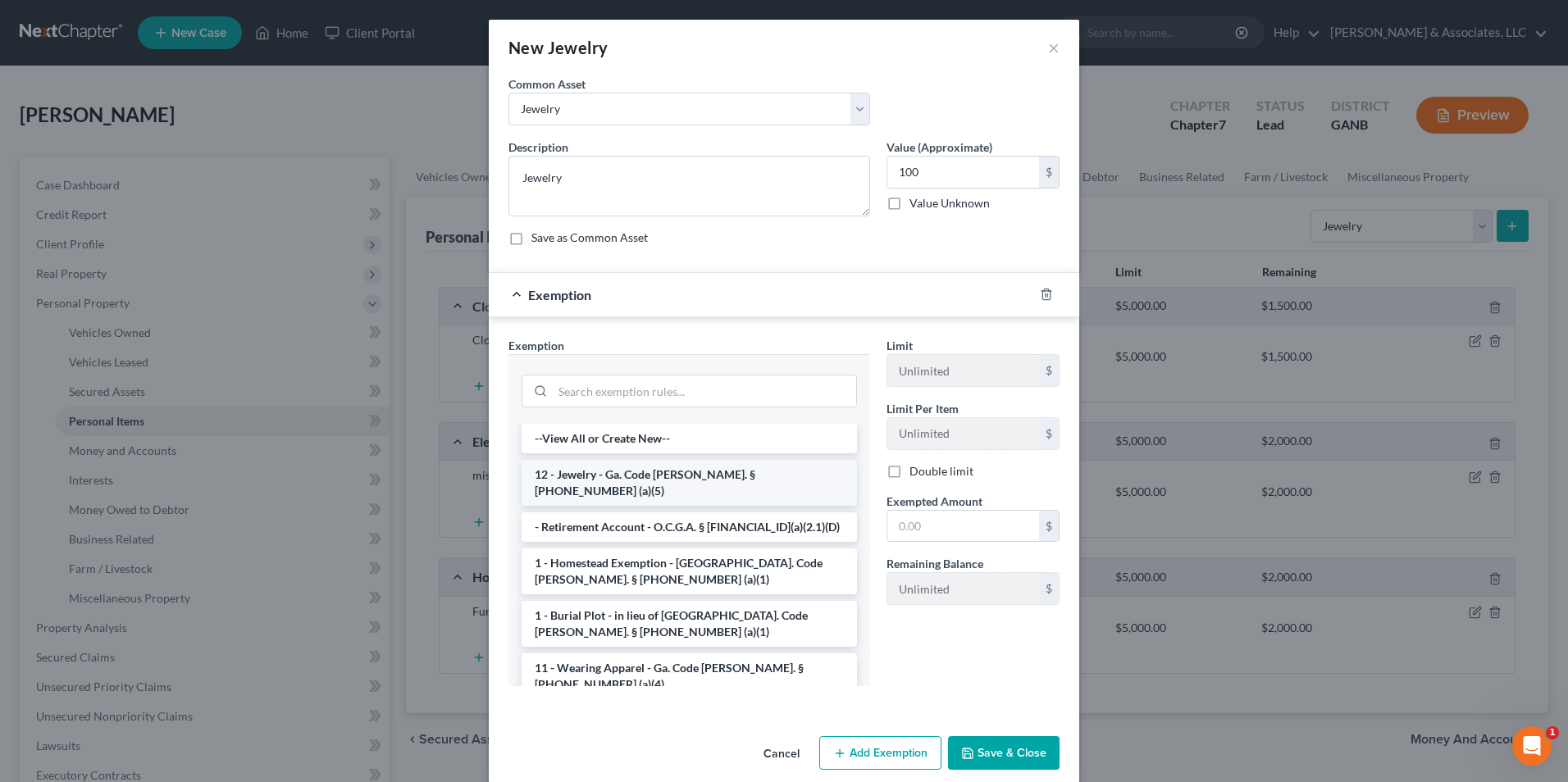
click at [729, 486] on li "12 - Jewelry - Ga. Code Ann. § 44-13-100 (a)(5)" at bounding box center [690, 483] width 336 height 46
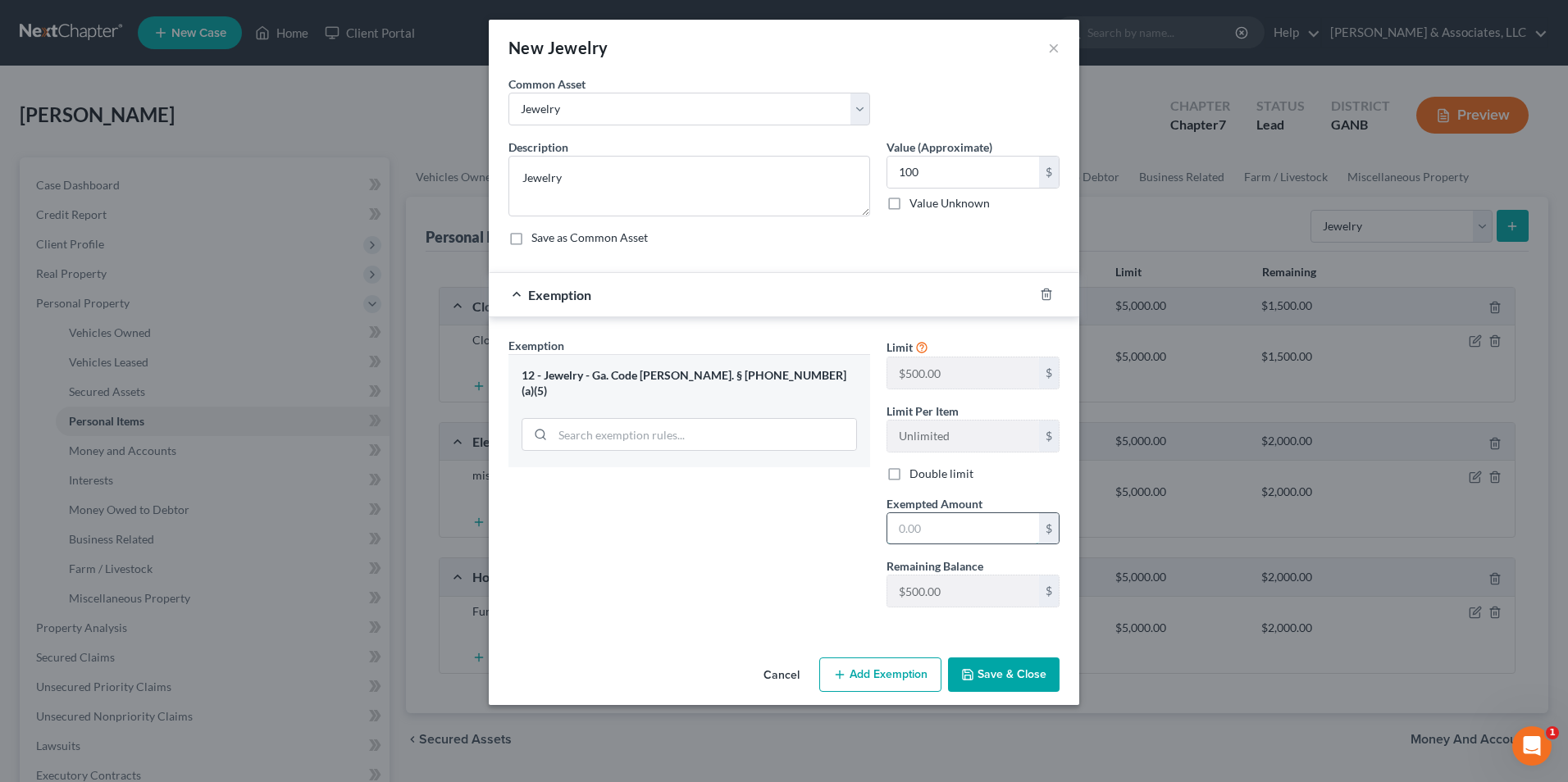
click at [944, 531] on input "text" at bounding box center [963, 529] width 151 height 31
type input "100.00"
click at [1011, 668] on button "Save & Close" at bounding box center [1004, 675] width 112 height 35
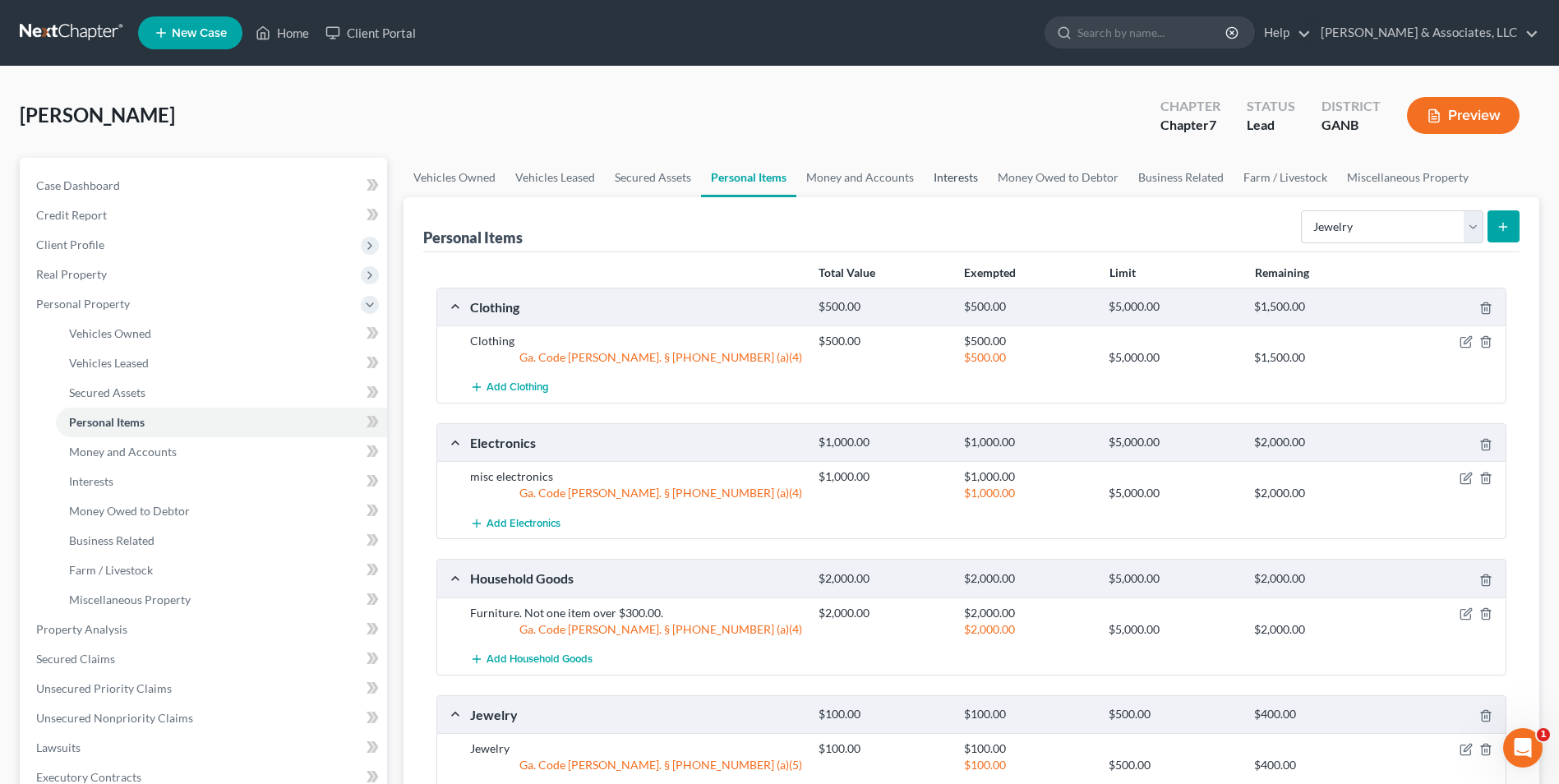
click at [952, 187] on link "Interests" at bounding box center [956, 177] width 64 height 40
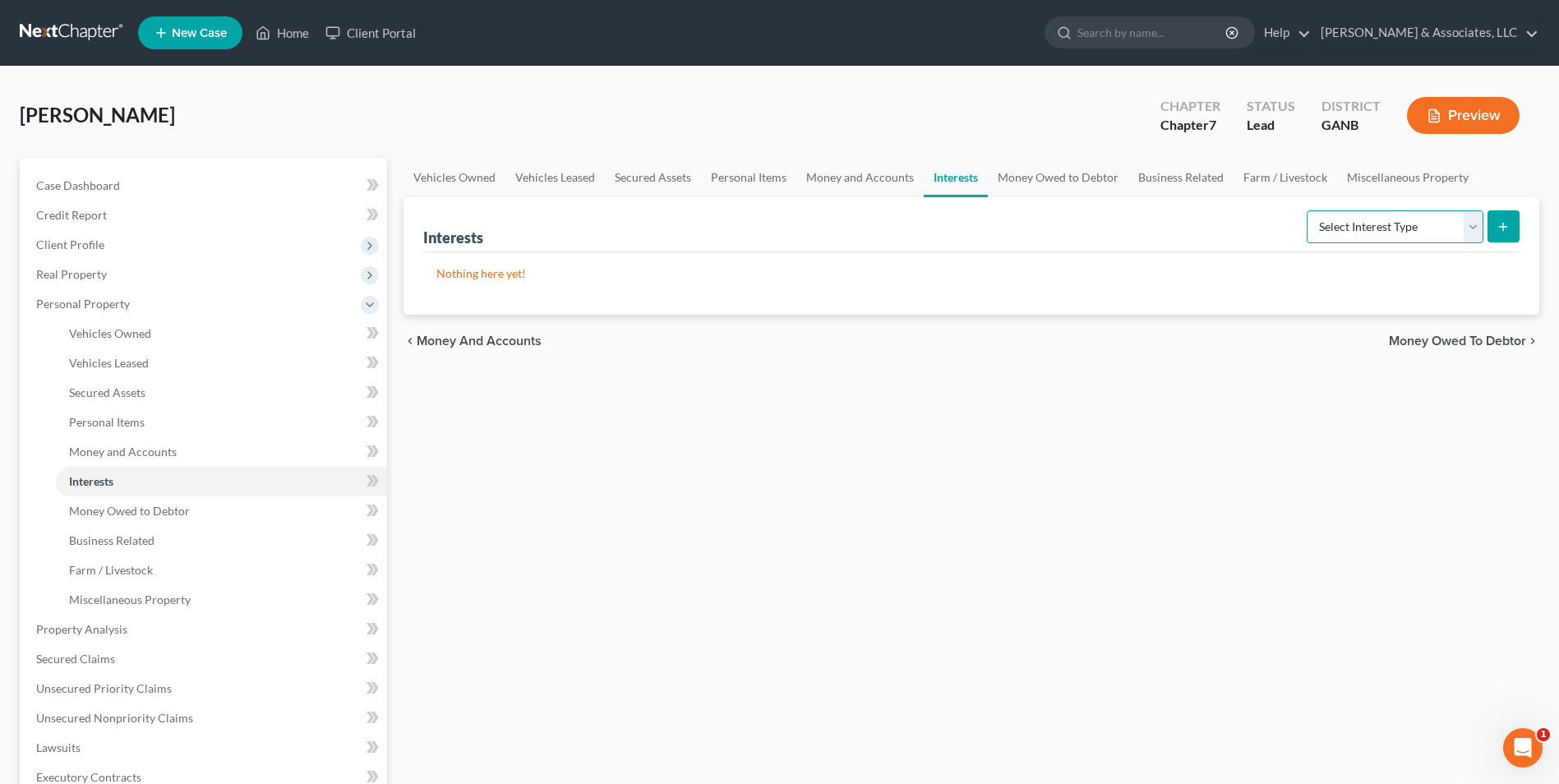
click at [1479, 239] on select "Select Interest Type 401K Annuity Bond Education IRA Government Bond Government…" at bounding box center [1395, 227] width 176 height 33
select select "401k"
click at [1309, 210] on select "Select Interest Type 401K Annuity Bond Education IRA Government Bond Government…" at bounding box center [1395, 227] width 176 height 33
click at [1507, 226] on icon "submit" at bounding box center [1503, 227] width 13 height 13
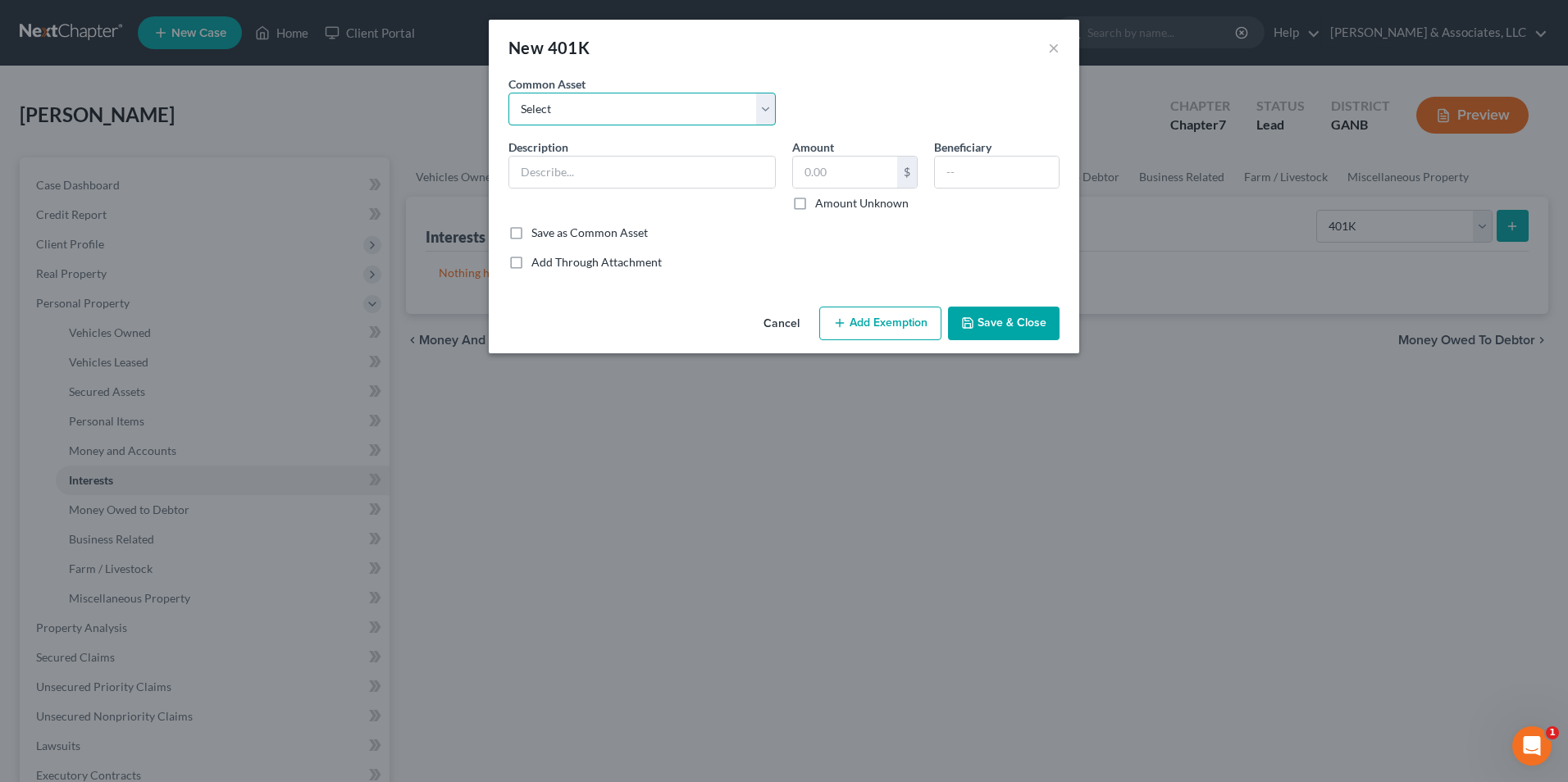
click at [765, 107] on select "Select Employer 401(K) Industrial Service Solution Former employer 401(K) Emplo…" at bounding box center [642, 109] width 268 height 33
select select "0"
click at [508, 93] on select "Select Employer 401(K) Industrial Service Solution Former employer 401(K) Emplo…" at bounding box center [642, 109] width 268 height 33
type input "Employer 401(K)"
click at [860, 171] on input "12,536.00" at bounding box center [845, 172] width 105 height 31
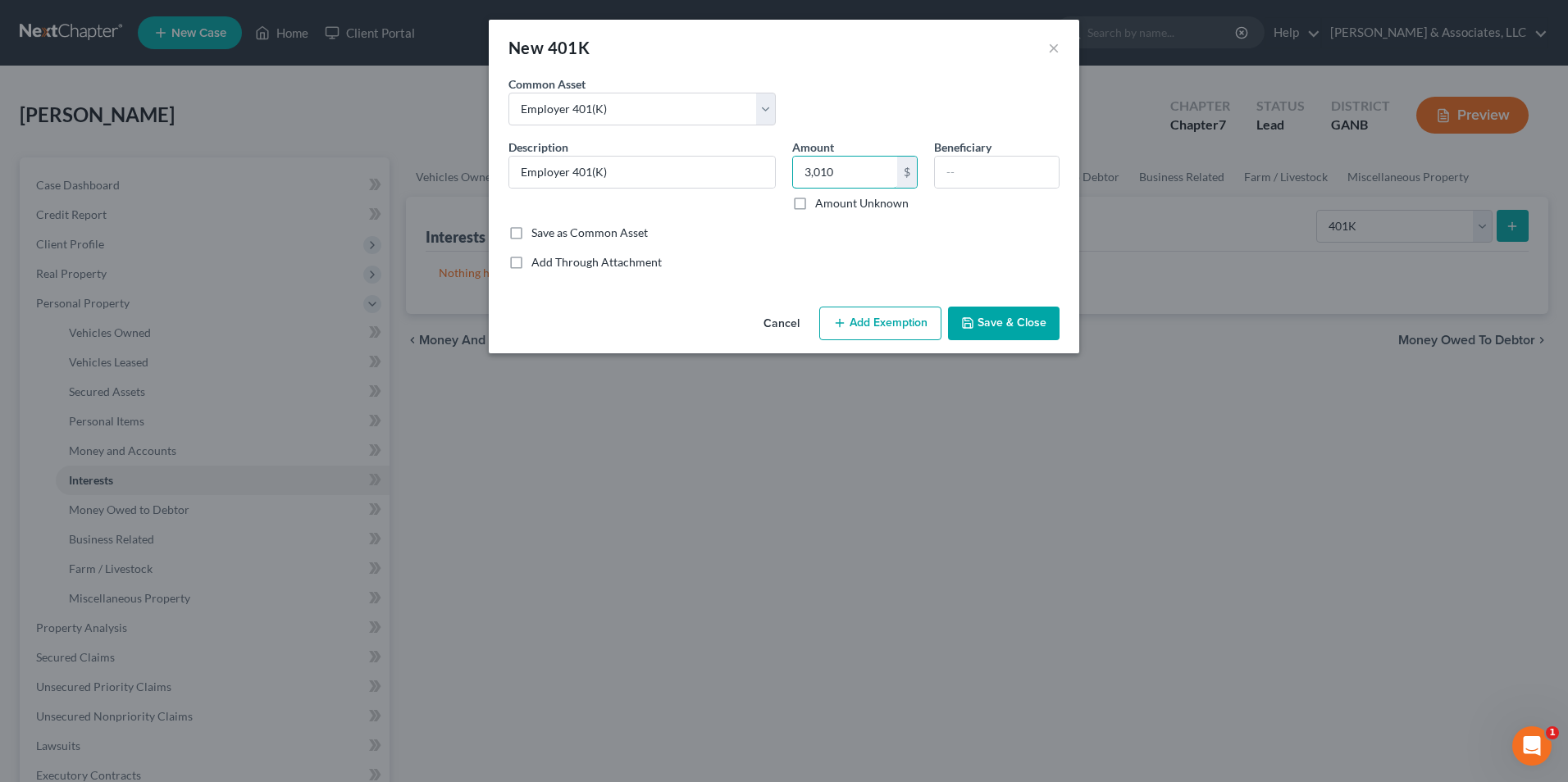
type input "3,010"
click at [862, 340] on button "Add Exemption" at bounding box center [879, 324] width 122 height 35
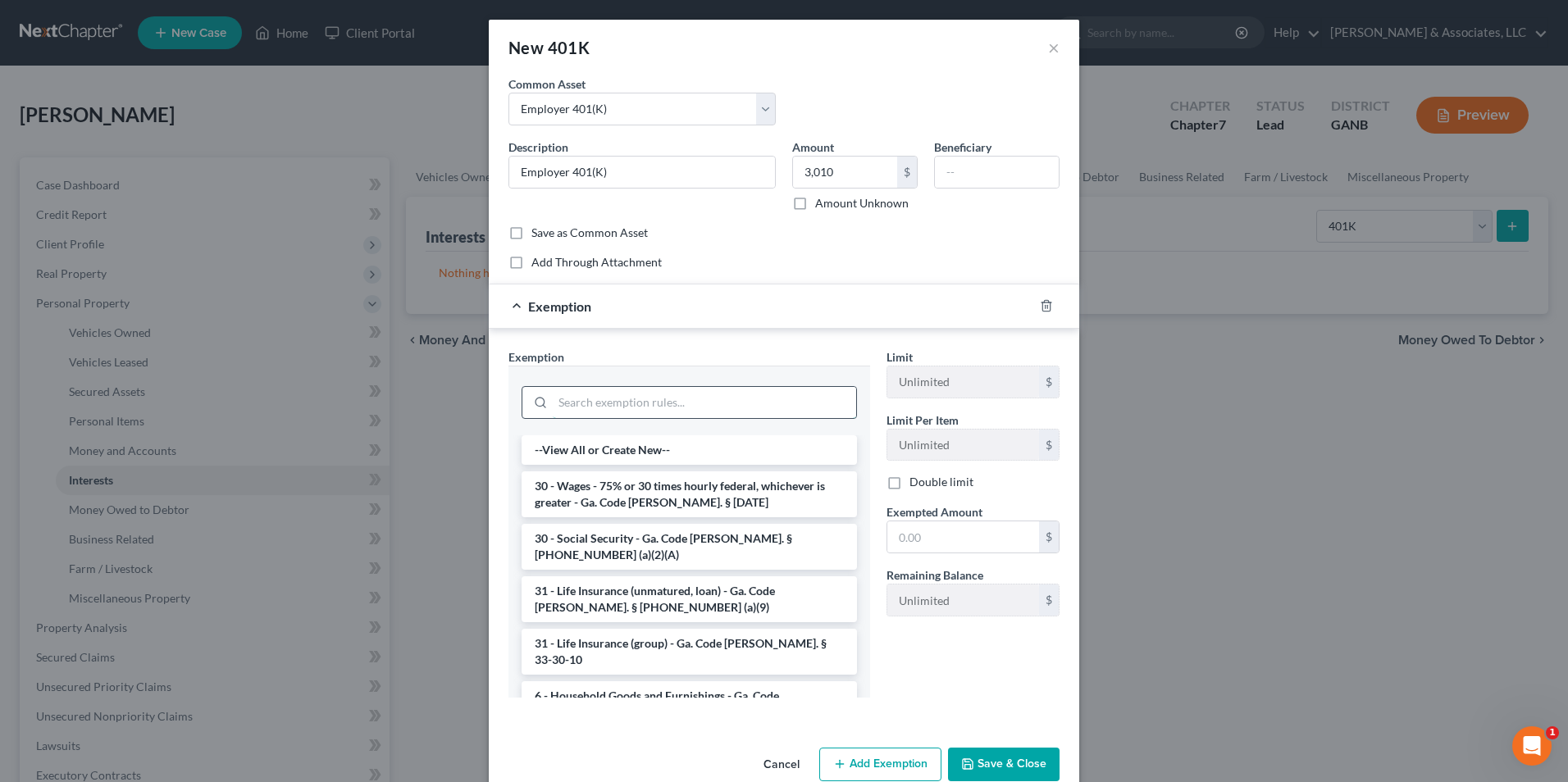
click at [636, 403] on input "search" at bounding box center [704, 402] width 304 height 31
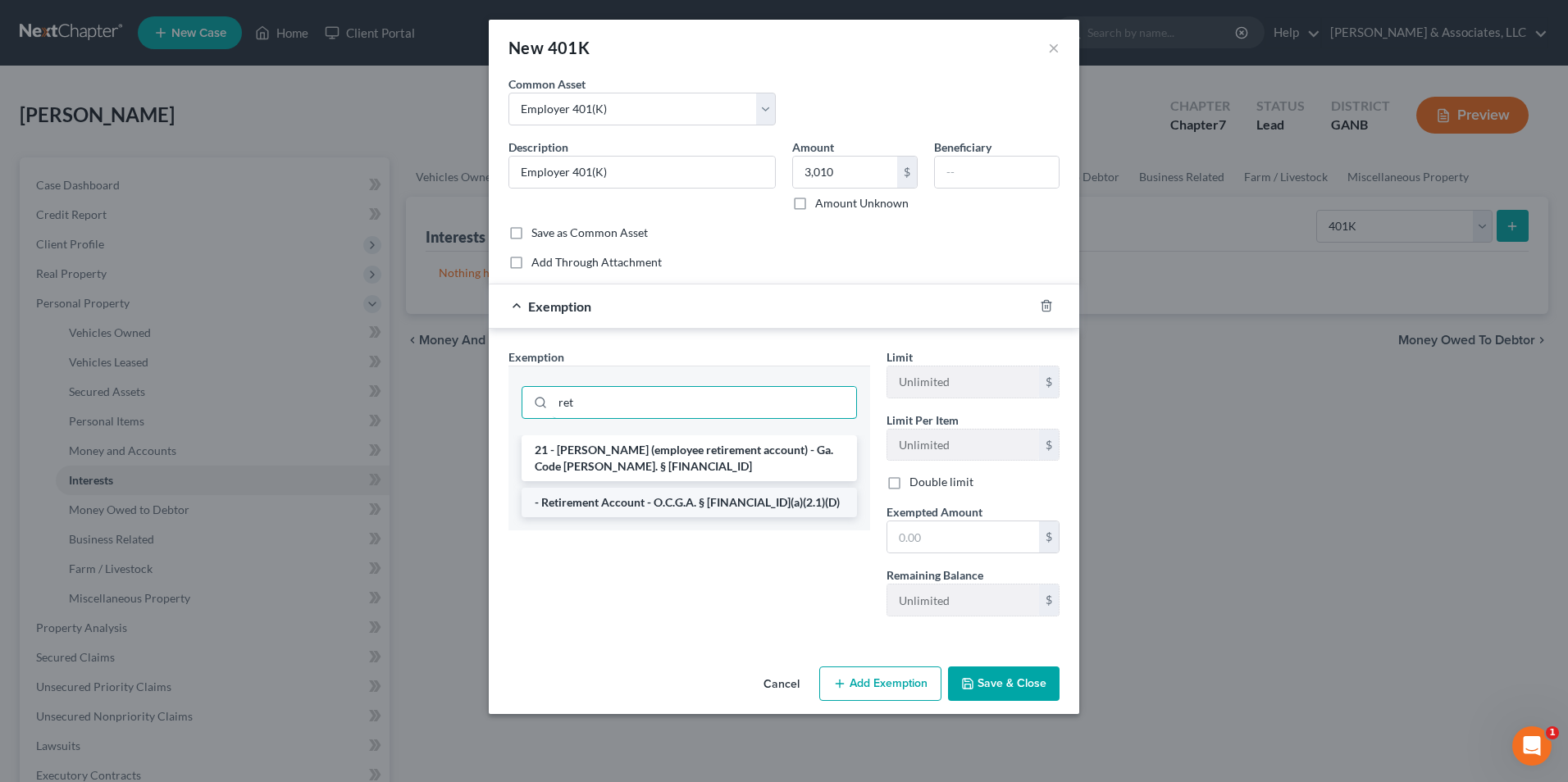
type input "ret"
click at [657, 501] on li "- Retirement Account - O.C.G.A. § 44-13-100(a)(2.1)(D)" at bounding box center [690, 502] width 336 height 29
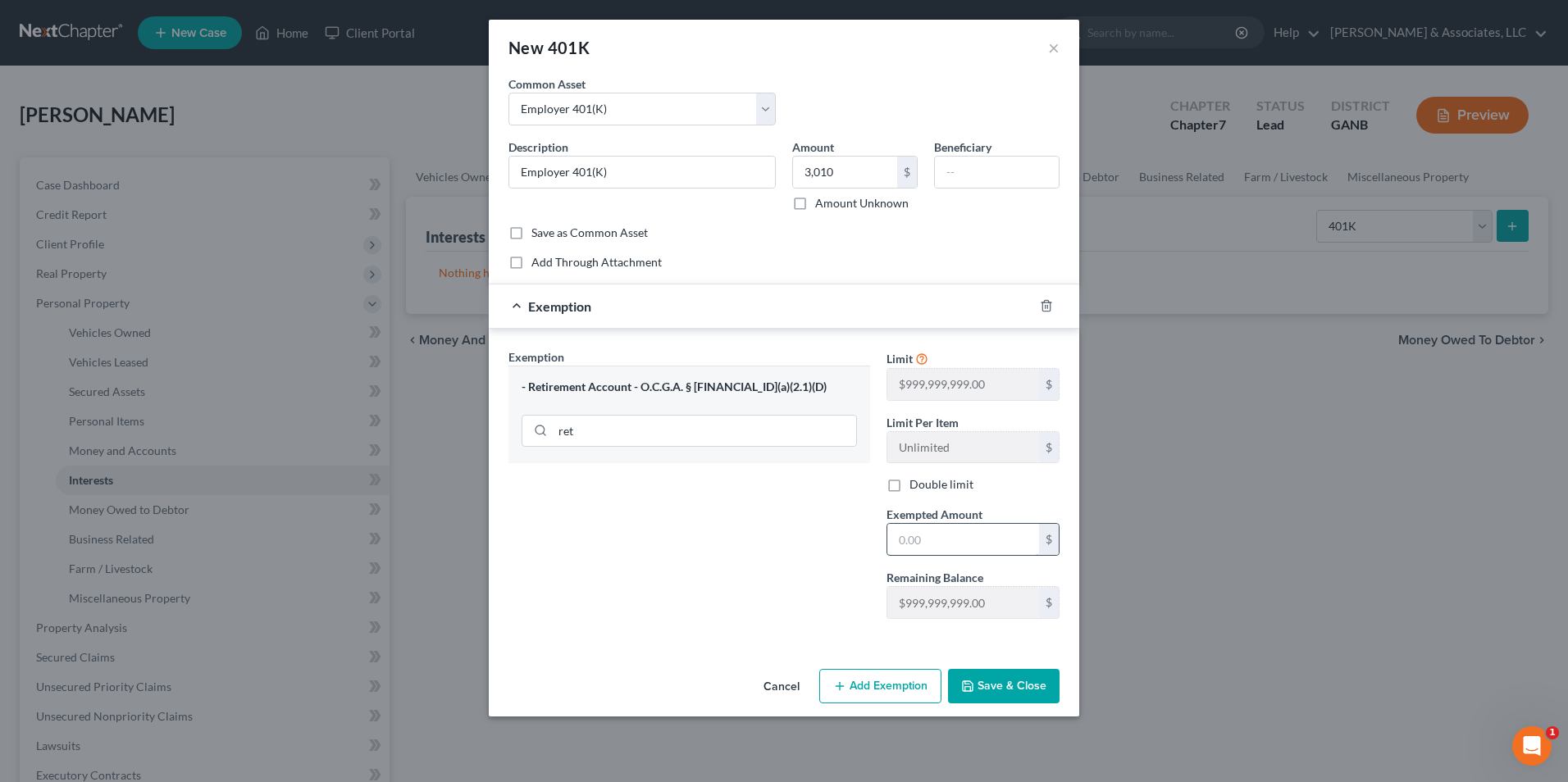
click at [958, 530] on input "text" at bounding box center [963, 539] width 151 height 31
type input "3,010.00"
click at [991, 698] on button "Save & Close" at bounding box center [1004, 687] width 112 height 35
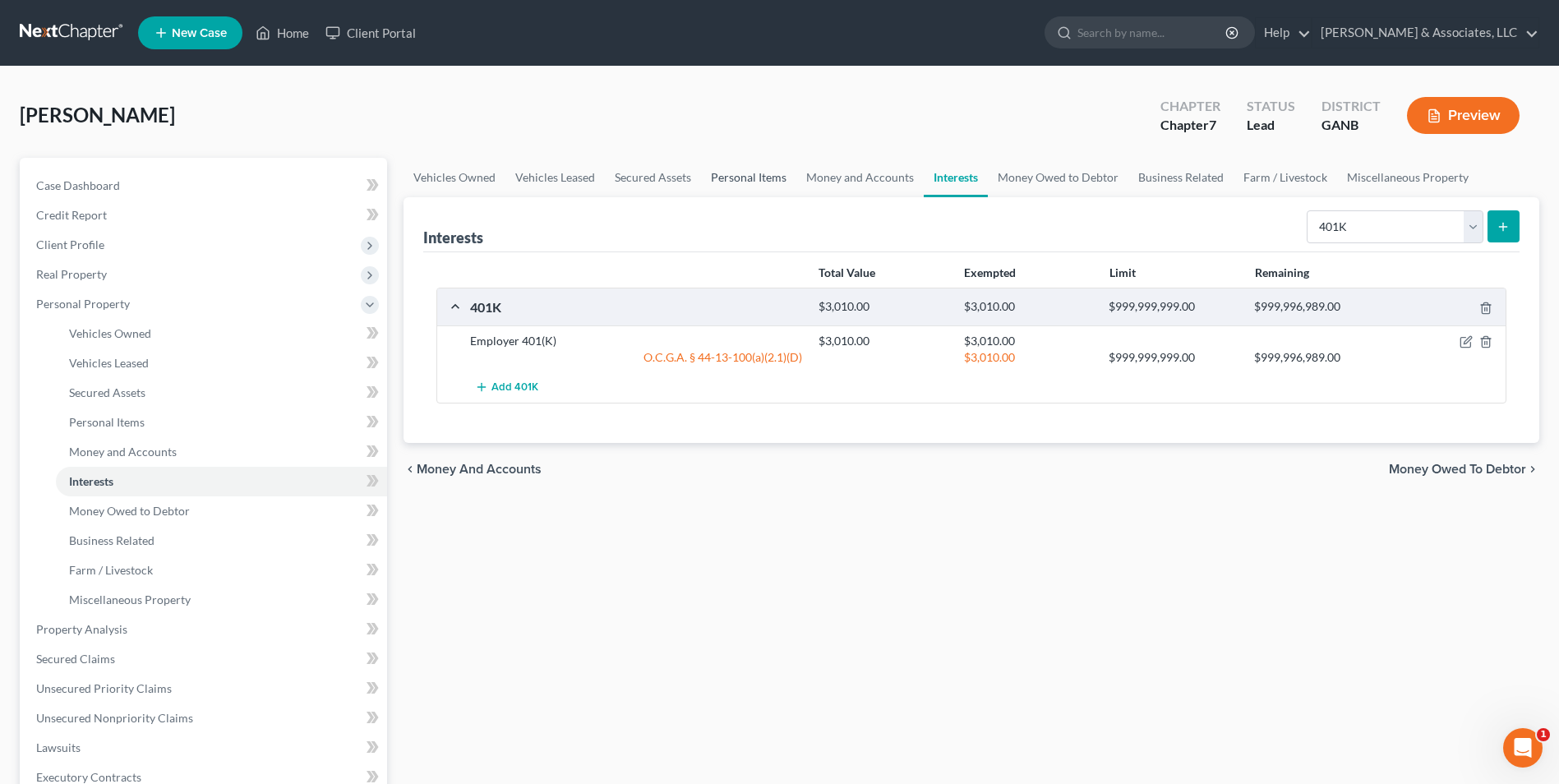
click at [745, 177] on link "Personal Items" at bounding box center [749, 177] width 96 height 40
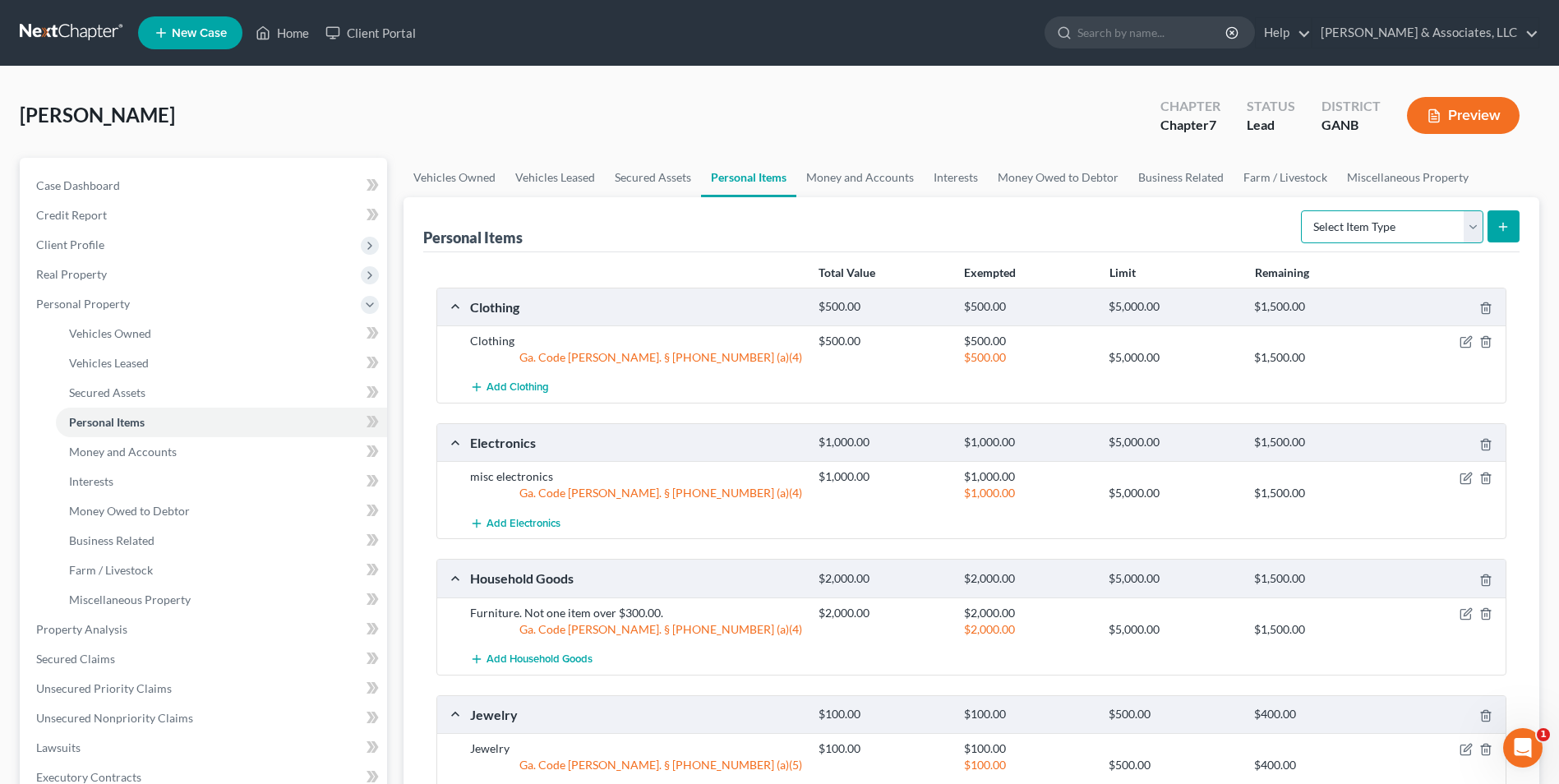
click at [1471, 221] on select "Select Item Type Clothing Collectibles Of Value Electronics Firearms Household …" at bounding box center [1393, 227] width 183 height 33
select select "sports_and_hobby_equipment"
click at [1303, 210] on select "Select Item Type Clothing Collectibles Of Value Electronics Firearms Household …" at bounding box center [1393, 227] width 183 height 33
click at [1503, 225] on icon "submit" at bounding box center [1503, 227] width 13 height 13
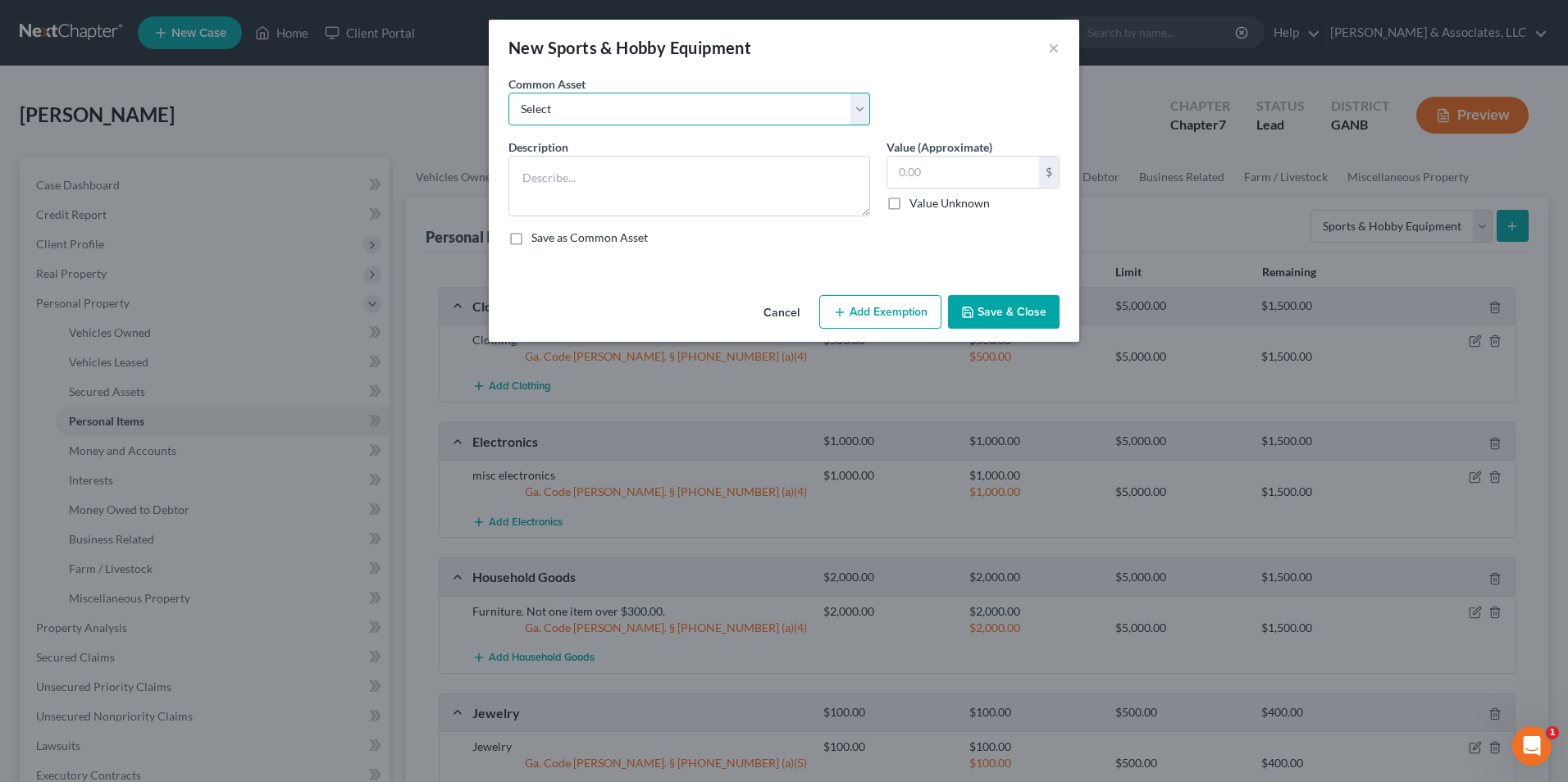
click at [853, 108] on select "Select firearms and sports equipment" at bounding box center [689, 109] width 361 height 33
select select "0"
click at [508, 93] on select "Select firearms and sports equipment" at bounding box center [689, 109] width 361 height 33
type textarea "firearms and sports equipment"
click at [949, 174] on input "600.00" at bounding box center [963, 172] width 151 height 31
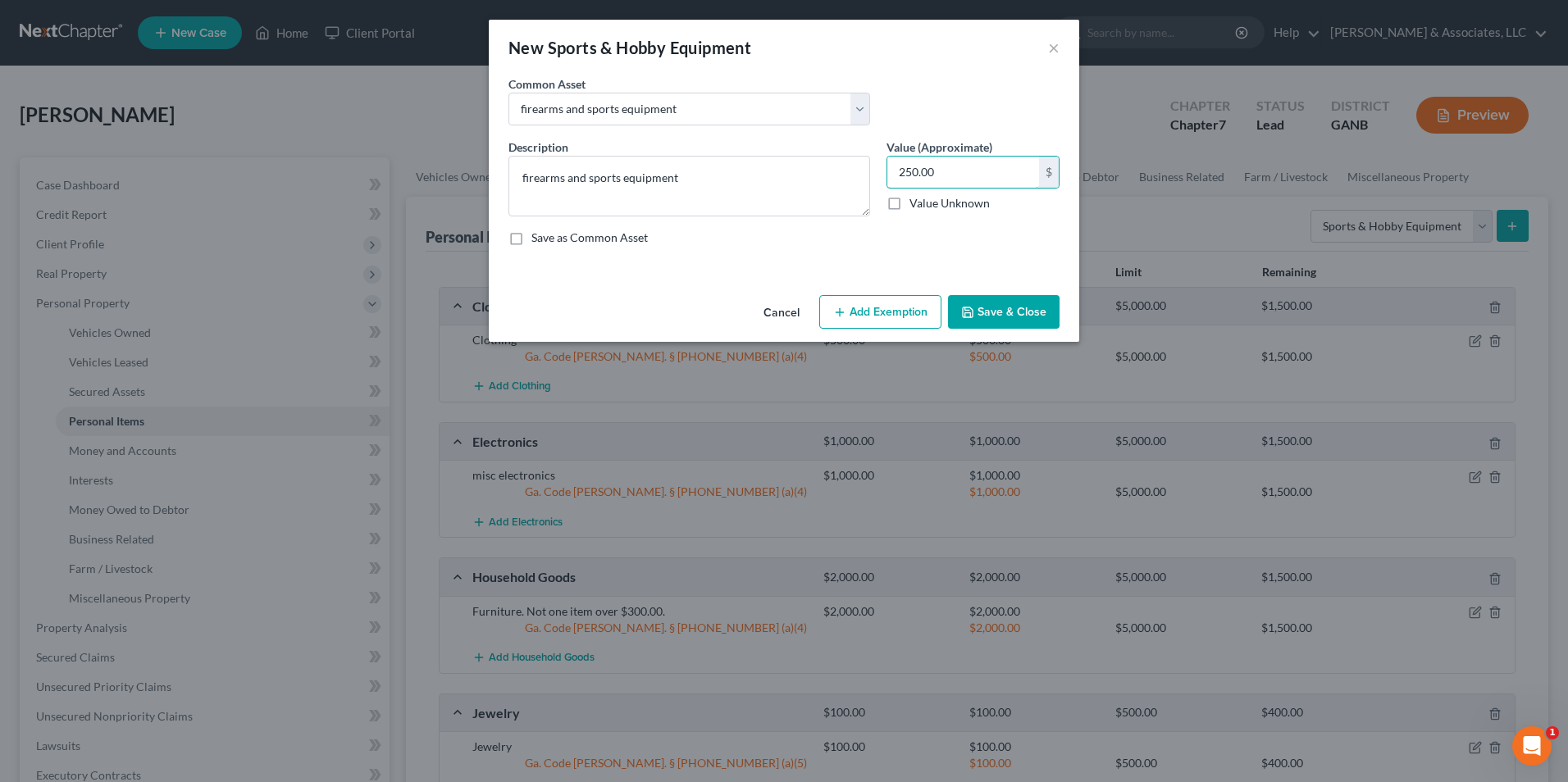
type input "250.00"
click at [875, 301] on button "Add Exemption" at bounding box center [879, 313] width 122 height 35
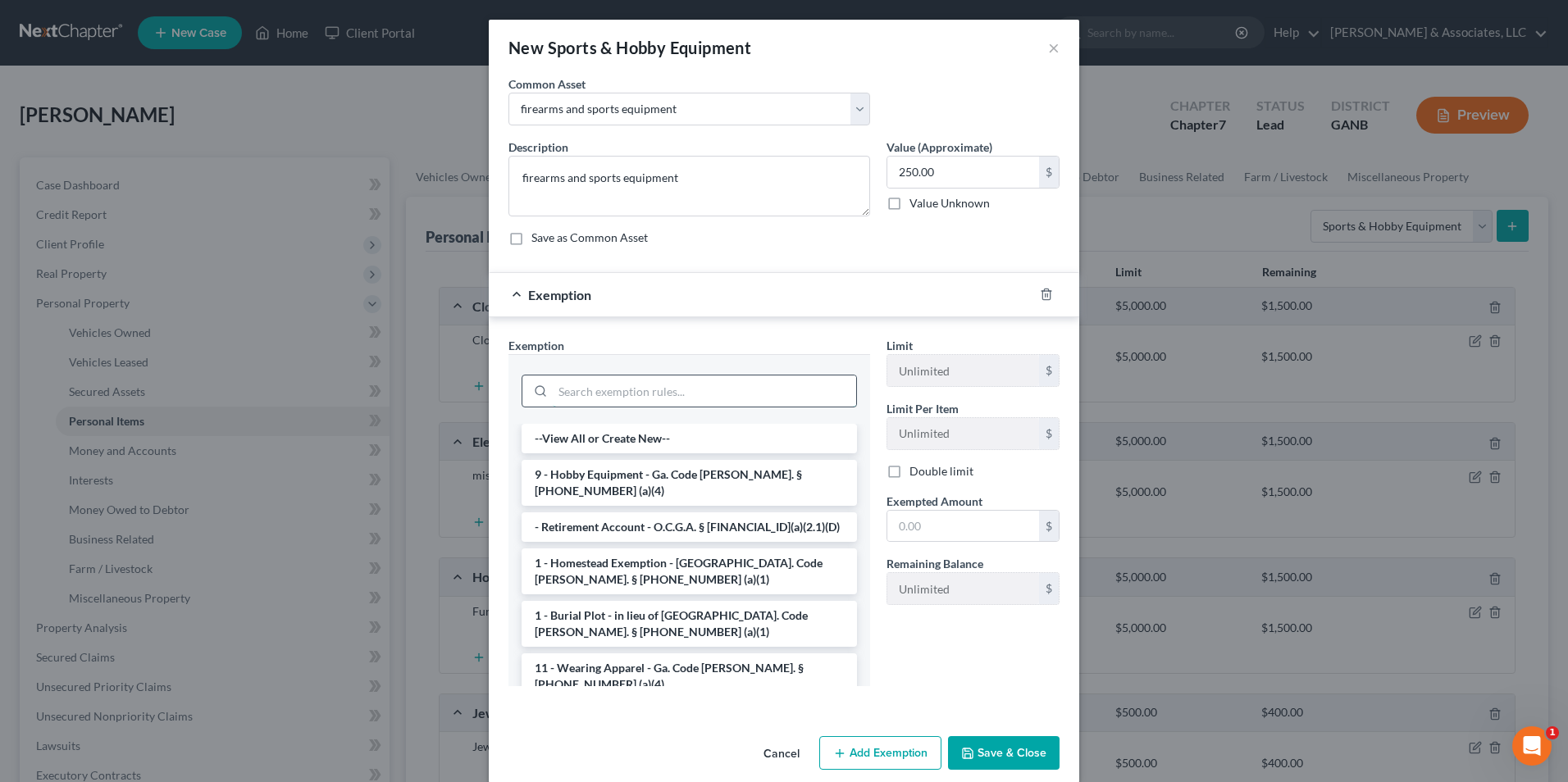
click at [738, 394] on input "search" at bounding box center [704, 391] width 304 height 31
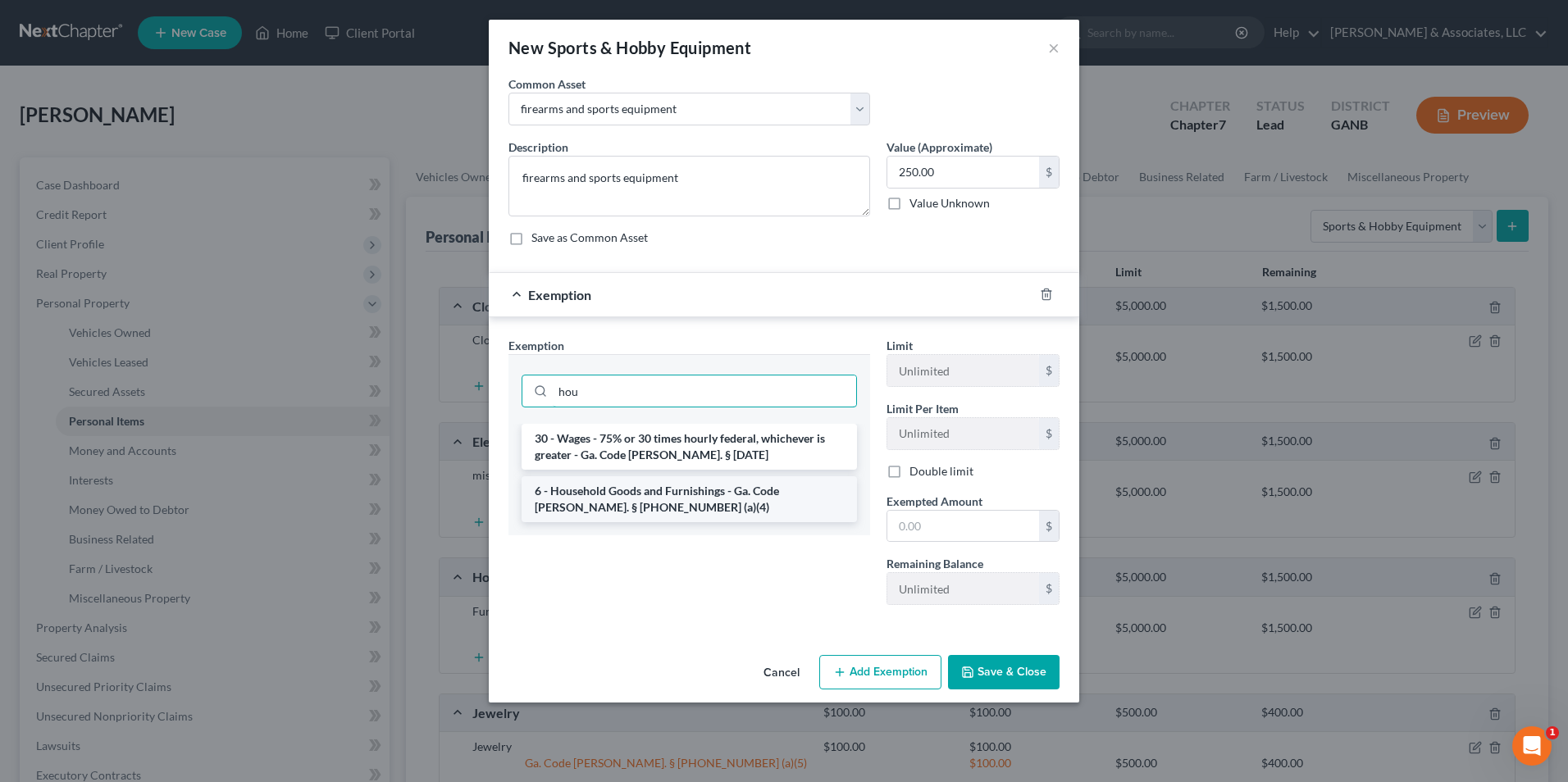
type input "hou"
click at [627, 508] on li "6 - Household Goods and Furnishings - Ga. Code Ann. § 44-13-100 (a)(4)" at bounding box center [690, 500] width 336 height 46
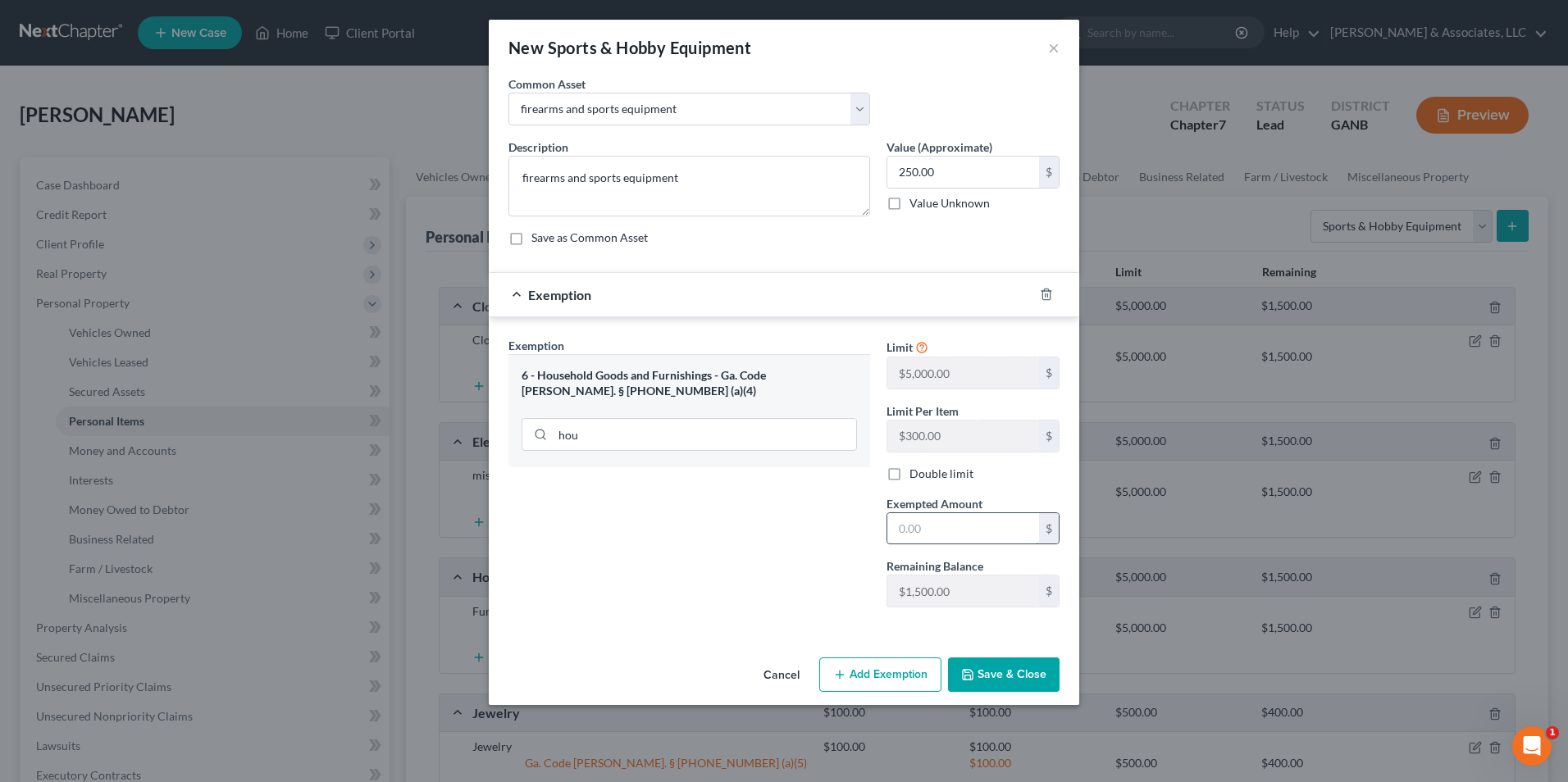
click at [975, 524] on input "text" at bounding box center [963, 529] width 151 height 31
type input "250.00"
click at [1021, 677] on button "Save & Close" at bounding box center [1004, 675] width 112 height 35
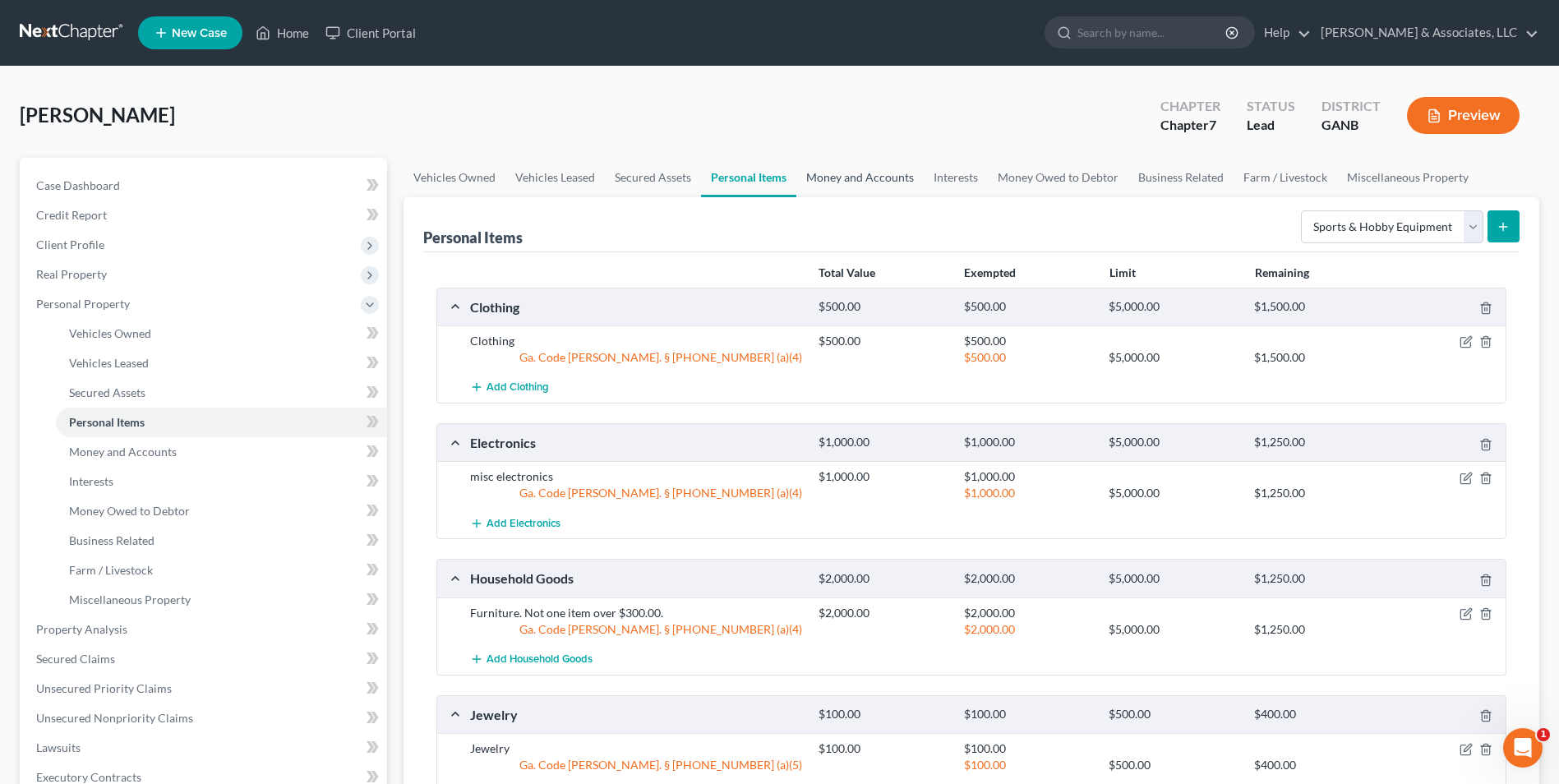
click at [835, 185] on link "Money and Accounts" at bounding box center [860, 177] width 128 height 40
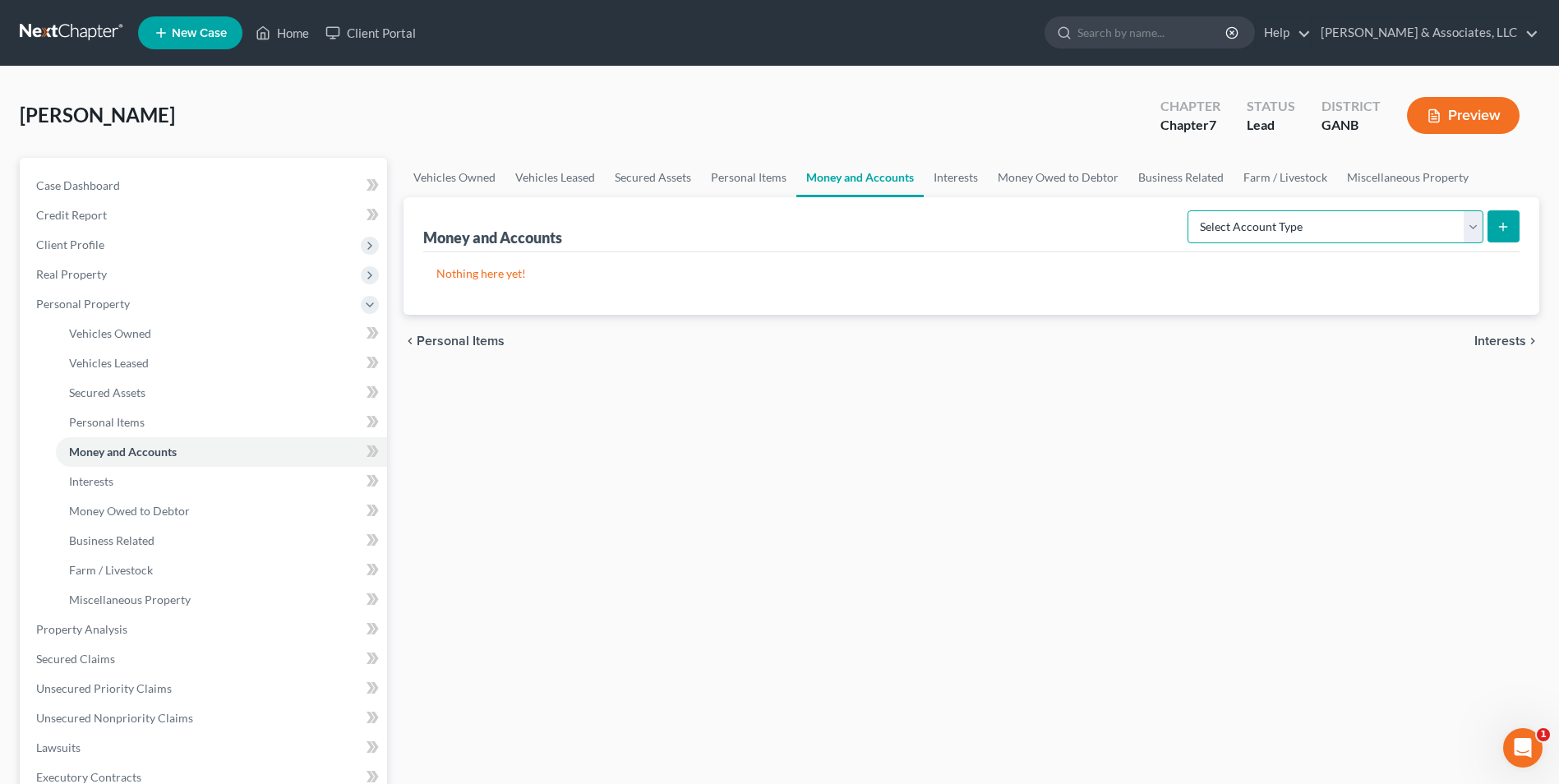
click at [1474, 233] on select "Select Account Type Brokerage Cash on Hand Certificates of Deposit Checking Acc…" at bounding box center [1336, 227] width 296 height 33
select select "checking"
click at [1191, 210] on select "Select Account Type Brokerage Cash on Hand Certificates of Deposit Checking Acc…" at bounding box center [1336, 227] width 296 height 33
click at [1498, 224] on icon "submit" at bounding box center [1503, 227] width 13 height 13
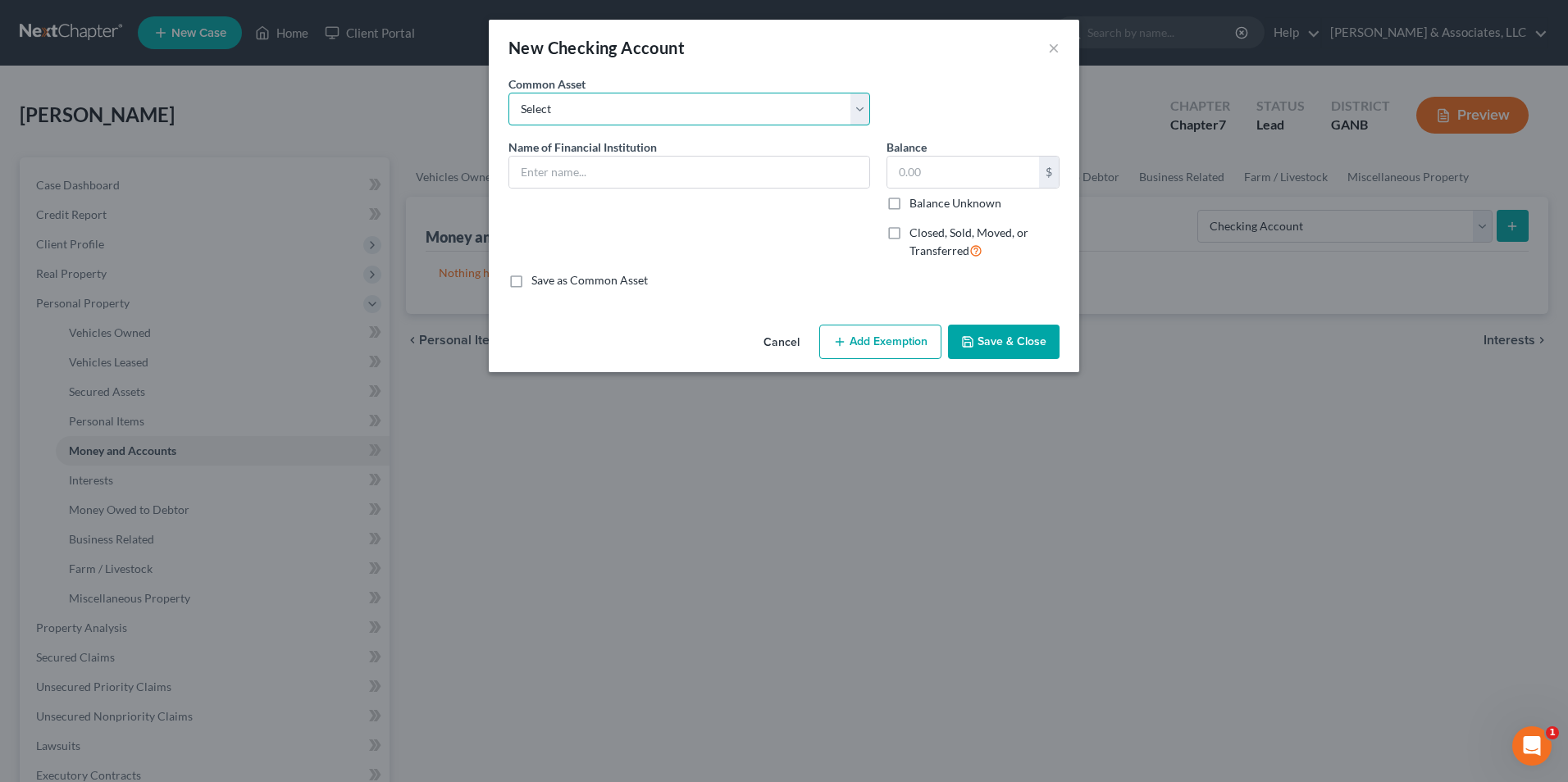
click at [859, 114] on select "Select US Bank Tyndall Federal Credit Union Lake Michigan Credit Union Ascend F…" at bounding box center [689, 109] width 361 height 33
select select "19"
click at [508, 93] on select "Select US Bank Tyndall Federal Credit Union Lake Michigan Credit Union Ascend F…" at bounding box center [689, 109] width 361 height 33
type input "JP Morgan Chase Bank"
click at [968, 175] on input "1,500.00" at bounding box center [963, 172] width 151 height 31
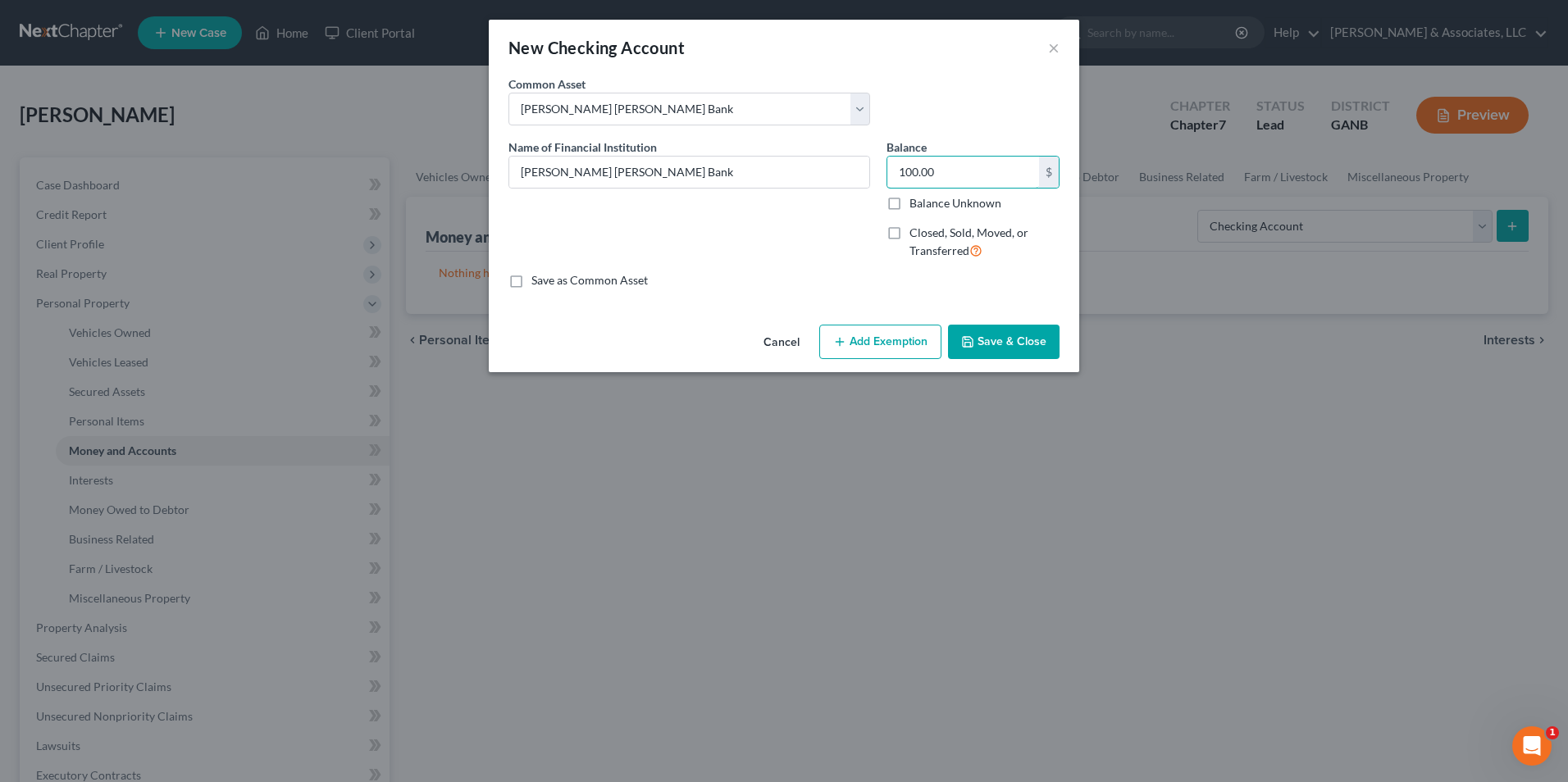
type input "100.00"
click at [903, 342] on button "Add Exemption" at bounding box center [879, 342] width 122 height 35
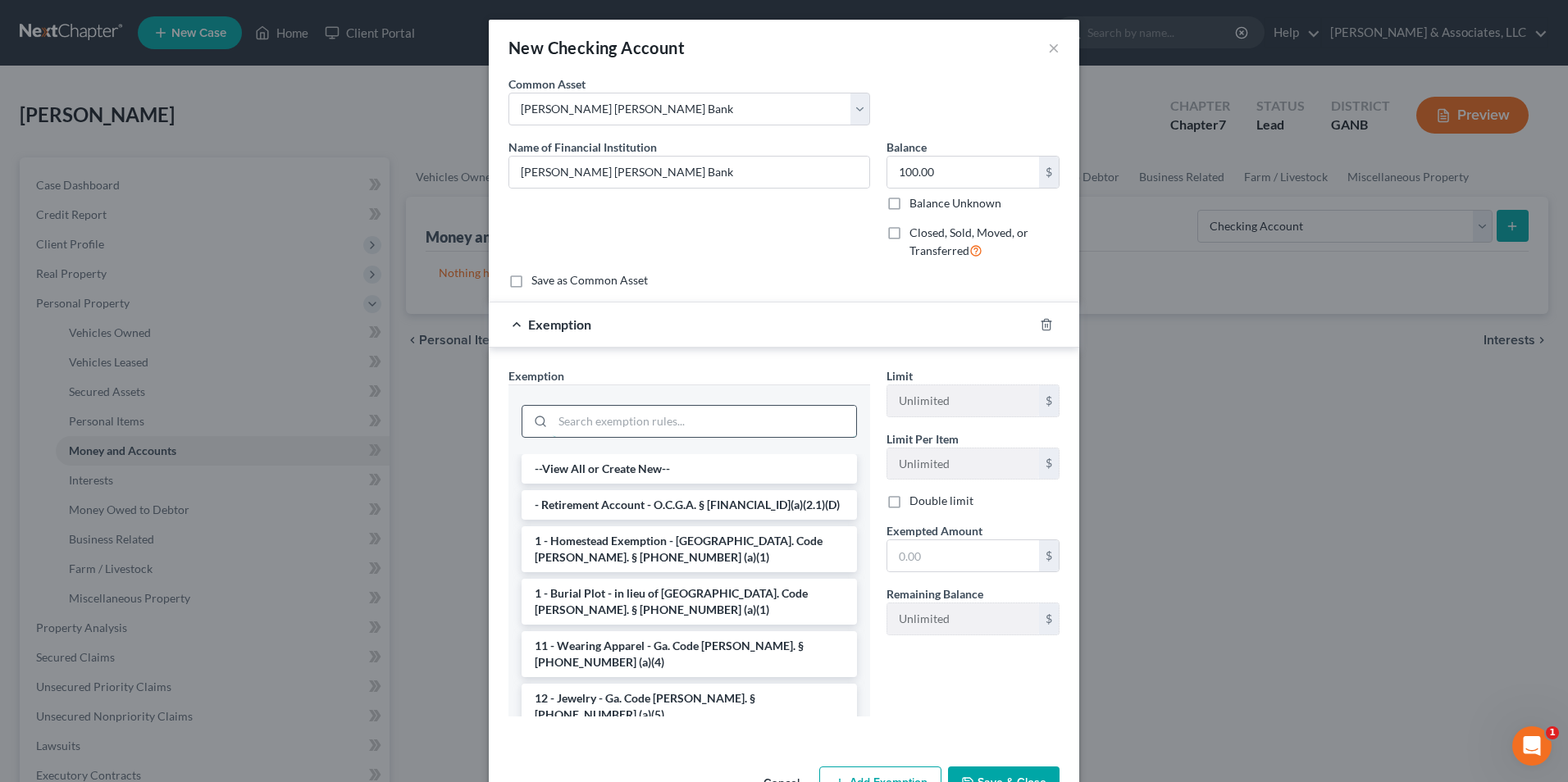
click at [720, 424] on input "search" at bounding box center [704, 422] width 304 height 31
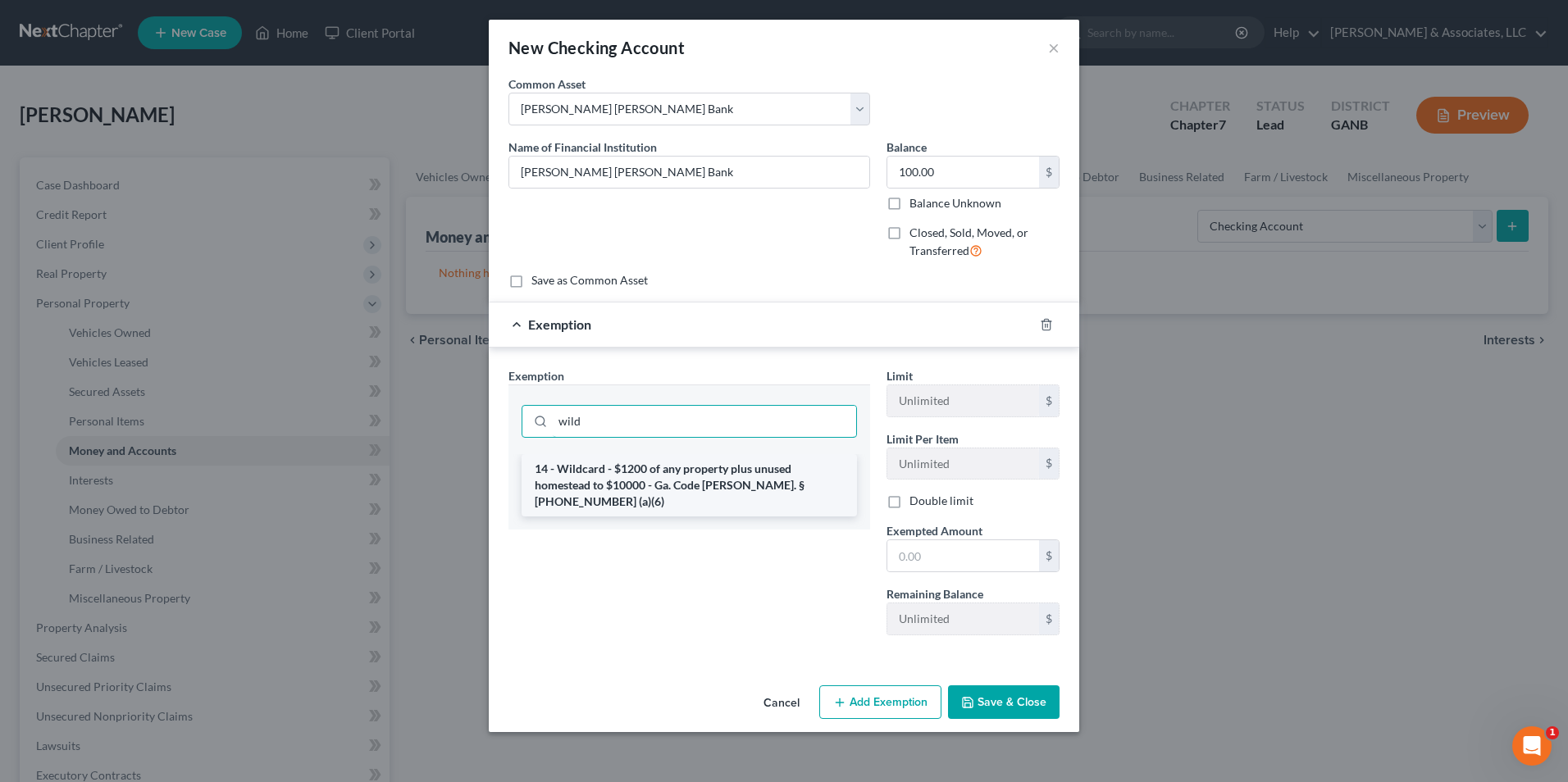
type input "wild"
click at [783, 482] on li "14 - Wildcard - $1200 of any property plus unused homestead to $10000 - Ga. Cod…" at bounding box center [690, 485] width 336 height 62
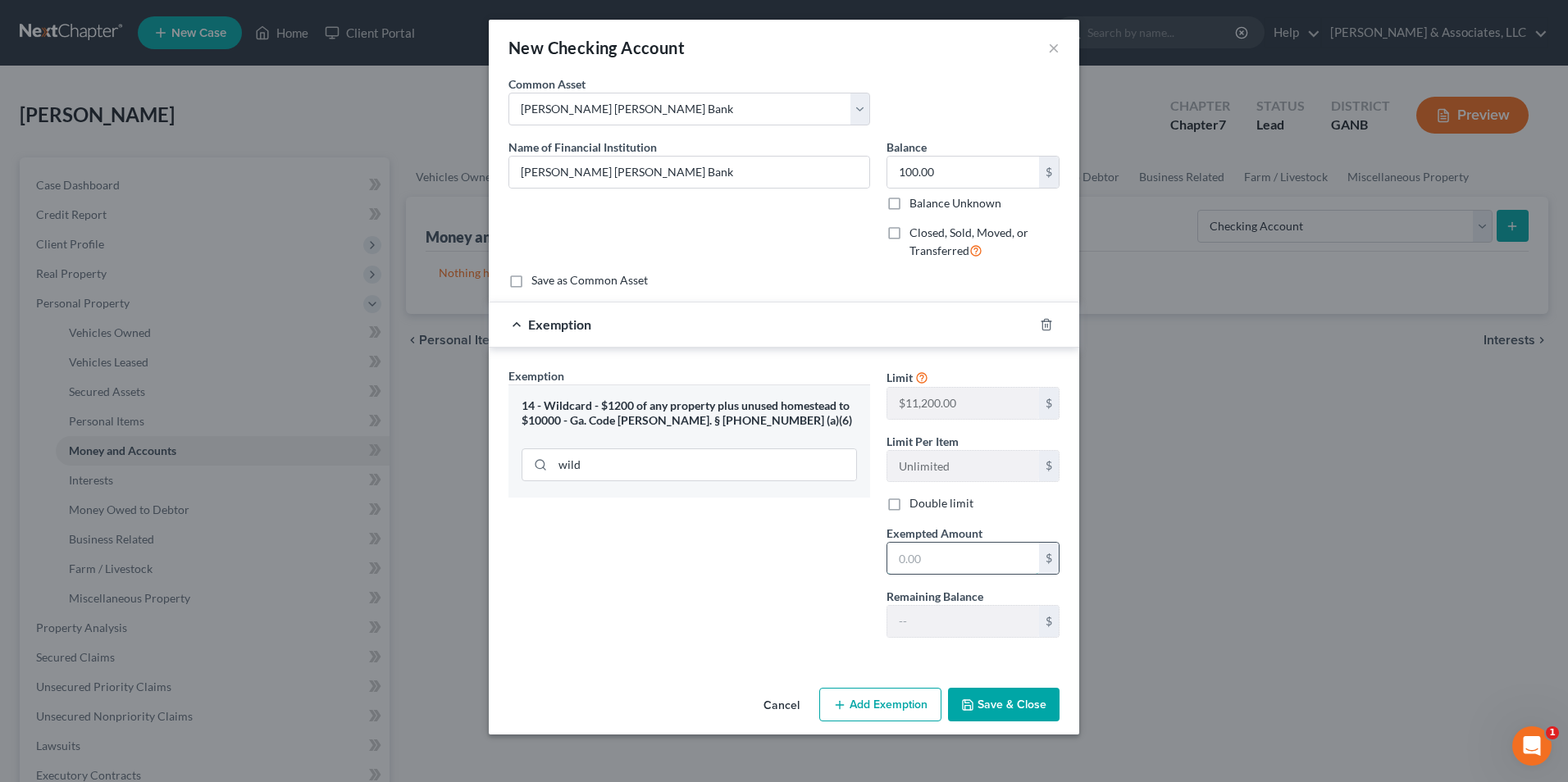
click at [943, 562] on input "text" at bounding box center [963, 558] width 151 height 31
type input "100.00"
click at [1025, 708] on button "Save & Close" at bounding box center [1004, 705] width 112 height 35
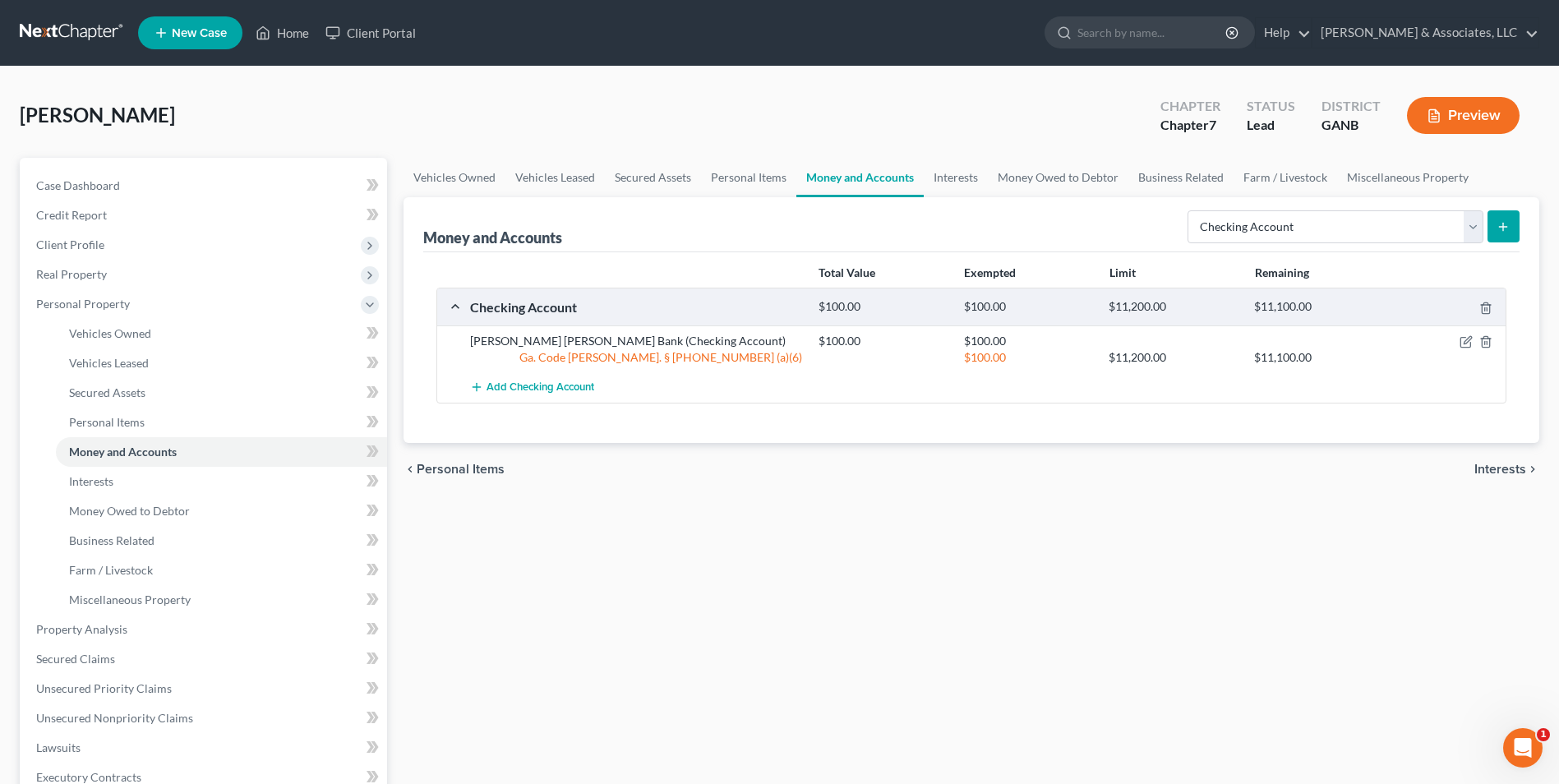
click at [1501, 226] on icon "submit" at bounding box center [1503, 227] width 13 height 13
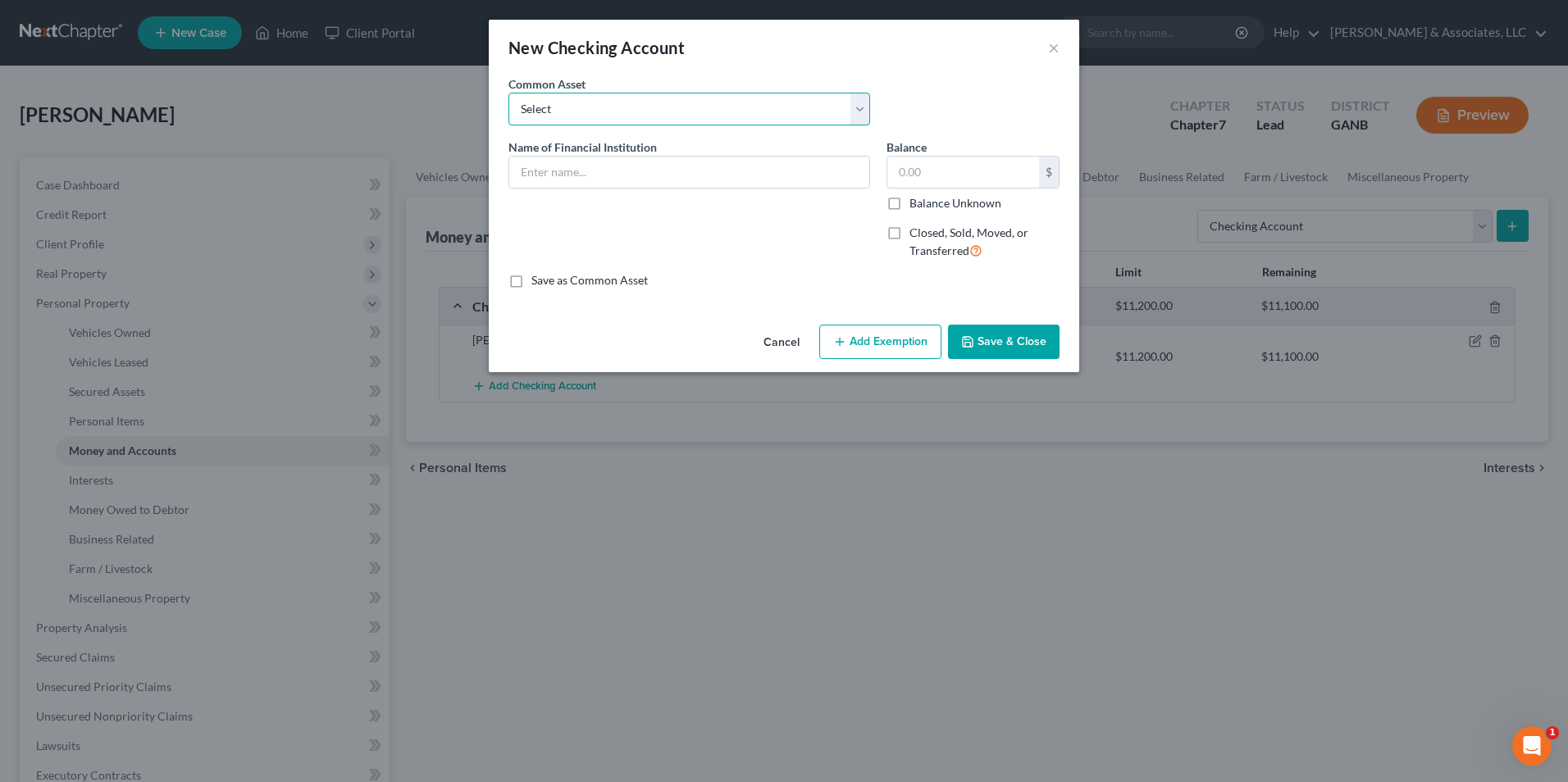
click at [856, 108] on select "Select US Bank Tyndall Federal Credit Union Lake Michigan Credit Union Ascend F…" at bounding box center [689, 109] width 361 height 33
select select "22"
click at [508, 93] on select "Select US Bank Tyndall Federal Credit Union Lake Michigan Credit Union Ascend F…" at bounding box center [689, 109] width 361 height 33
type input "Chime Bank"
click at [996, 180] on input "190.00" at bounding box center [963, 172] width 151 height 31
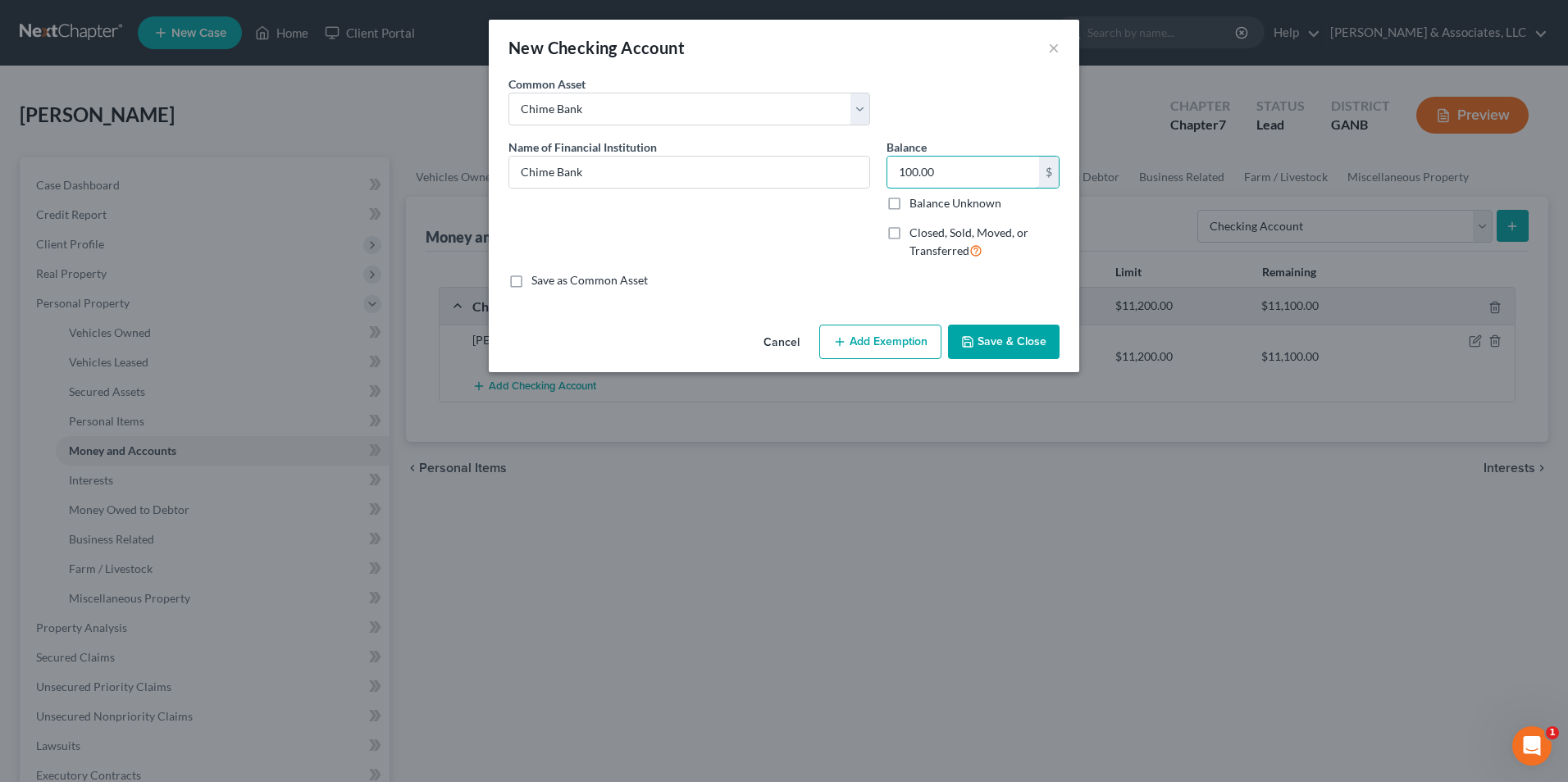
type input "100.00"
click at [881, 332] on button "Add Exemption" at bounding box center [879, 342] width 122 height 35
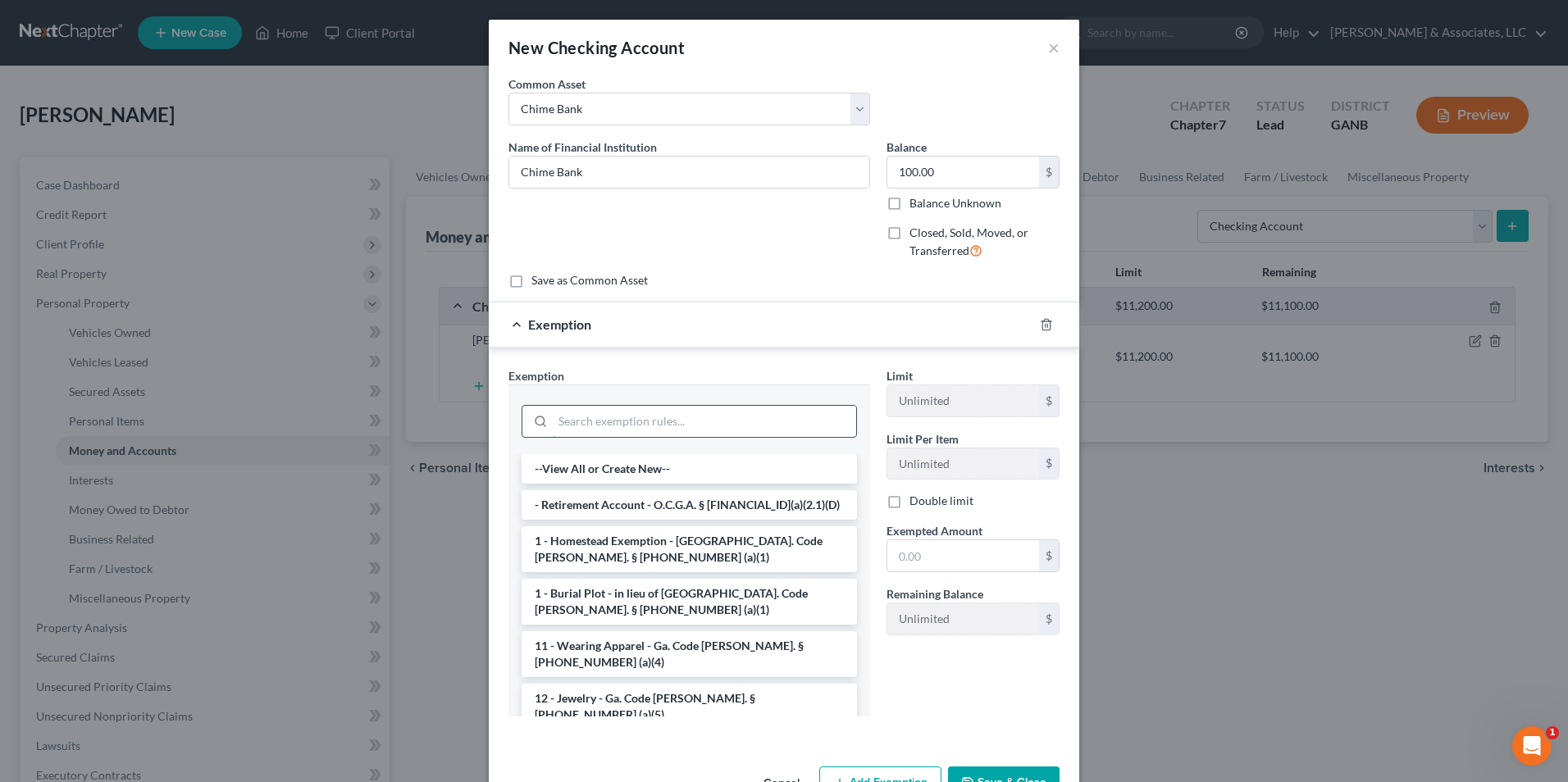
click at [770, 431] on input "search" at bounding box center [704, 422] width 304 height 31
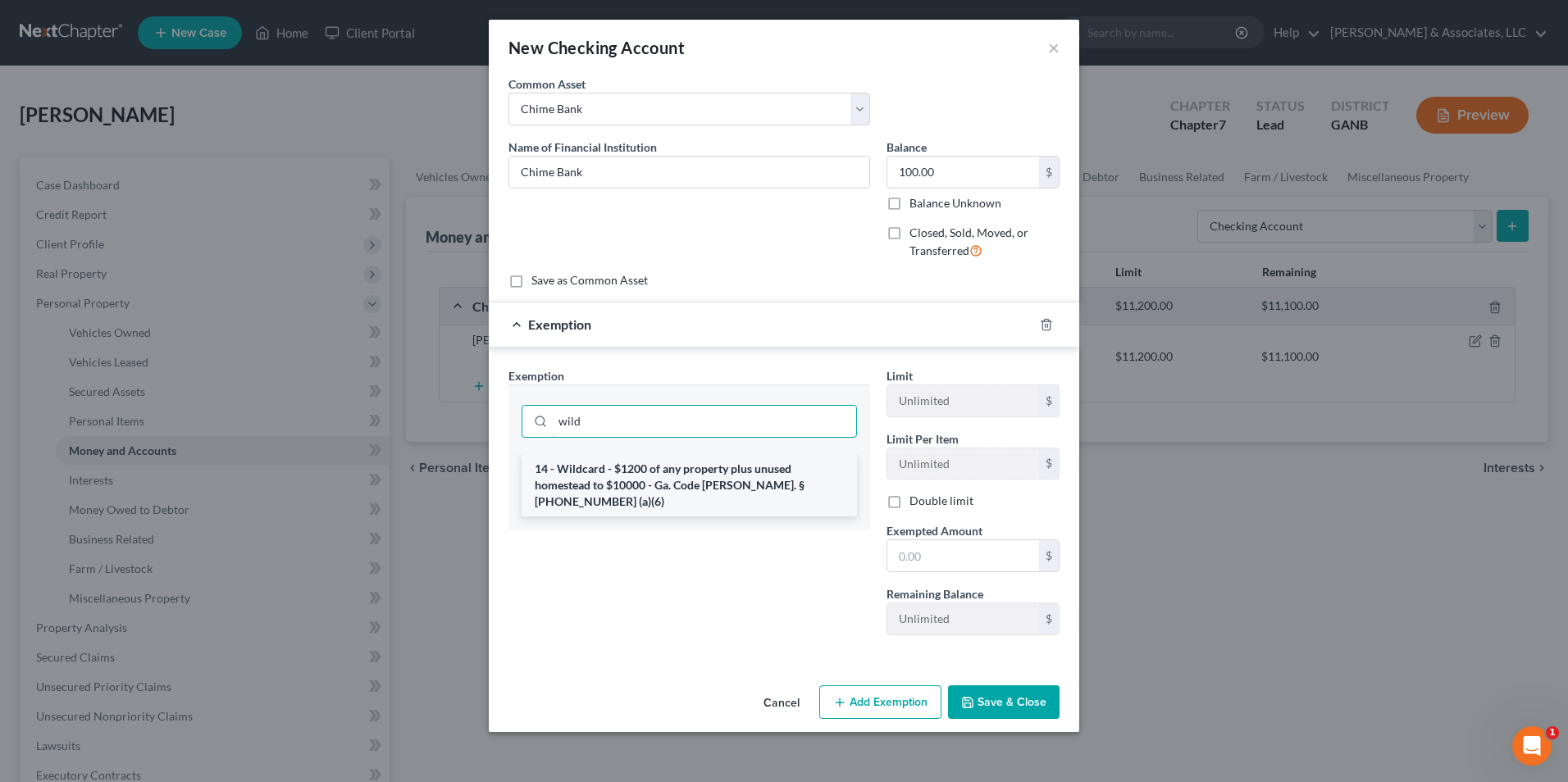
type input "wild"
click at [744, 490] on li "14 - Wildcard - $1200 of any property plus unused homestead to $10000 - Ga. Cod…" at bounding box center [690, 485] width 336 height 62
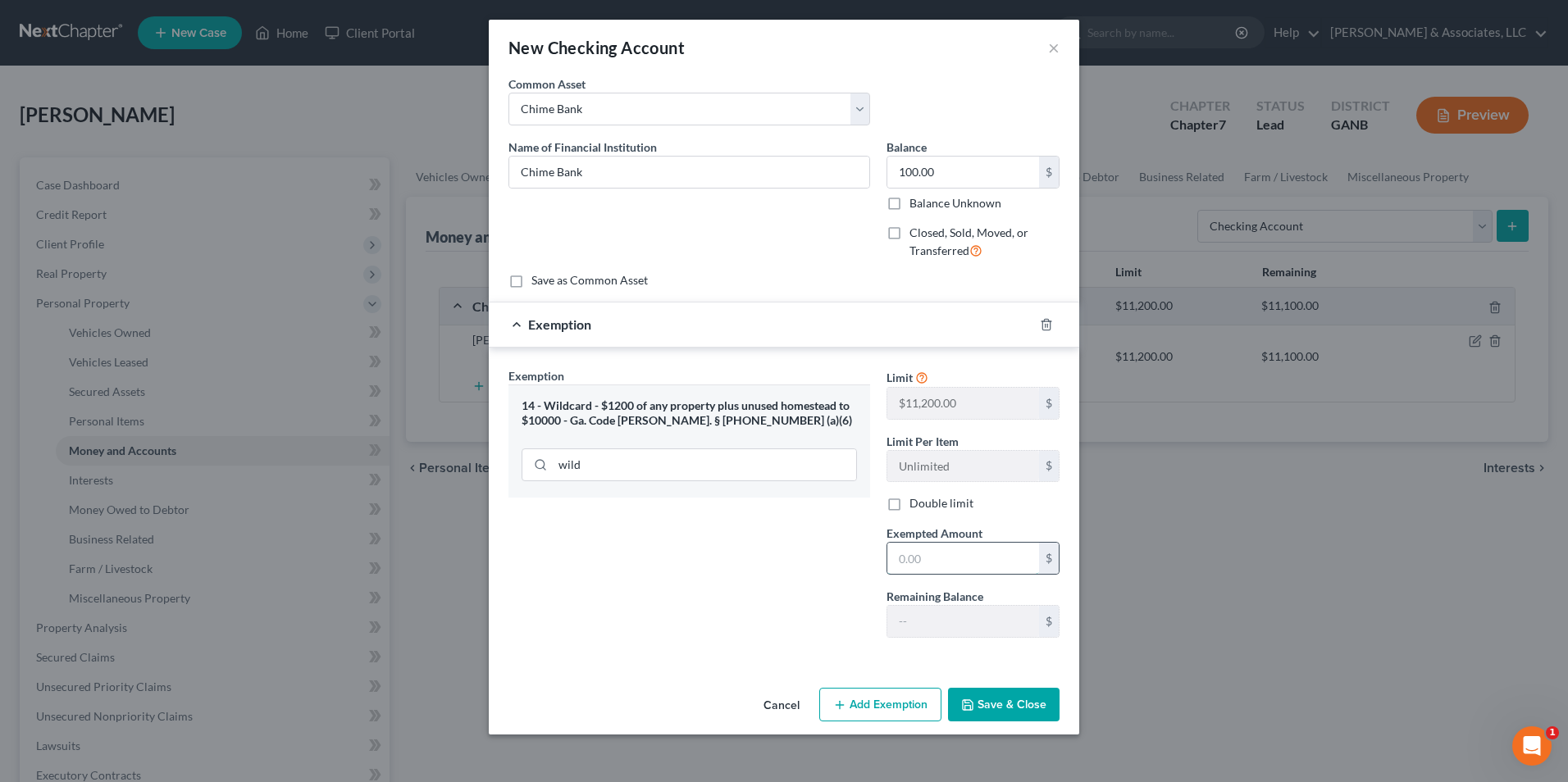
click at [942, 566] on input "text" at bounding box center [963, 558] width 151 height 31
type input "100.00"
click at [819, 590] on div "Exemption Set must be selected for CA. Exemption * 14 - Wildcard - $1200 of any…" at bounding box center [689, 509] width 378 height 283
click at [1005, 705] on button "Save & Close" at bounding box center [1004, 705] width 112 height 35
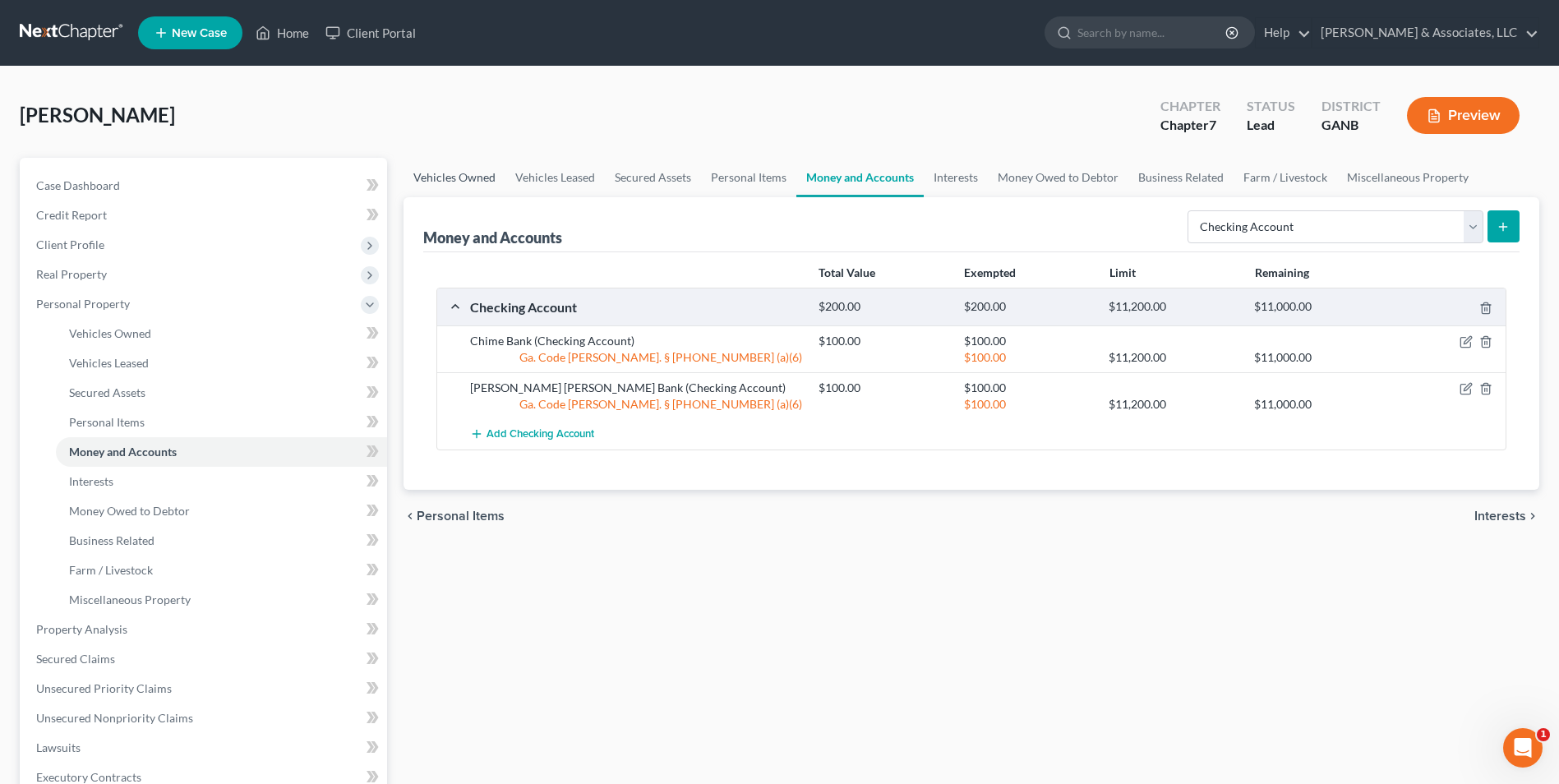
click at [430, 183] on link "Vehicles Owned" at bounding box center [454, 177] width 102 height 40
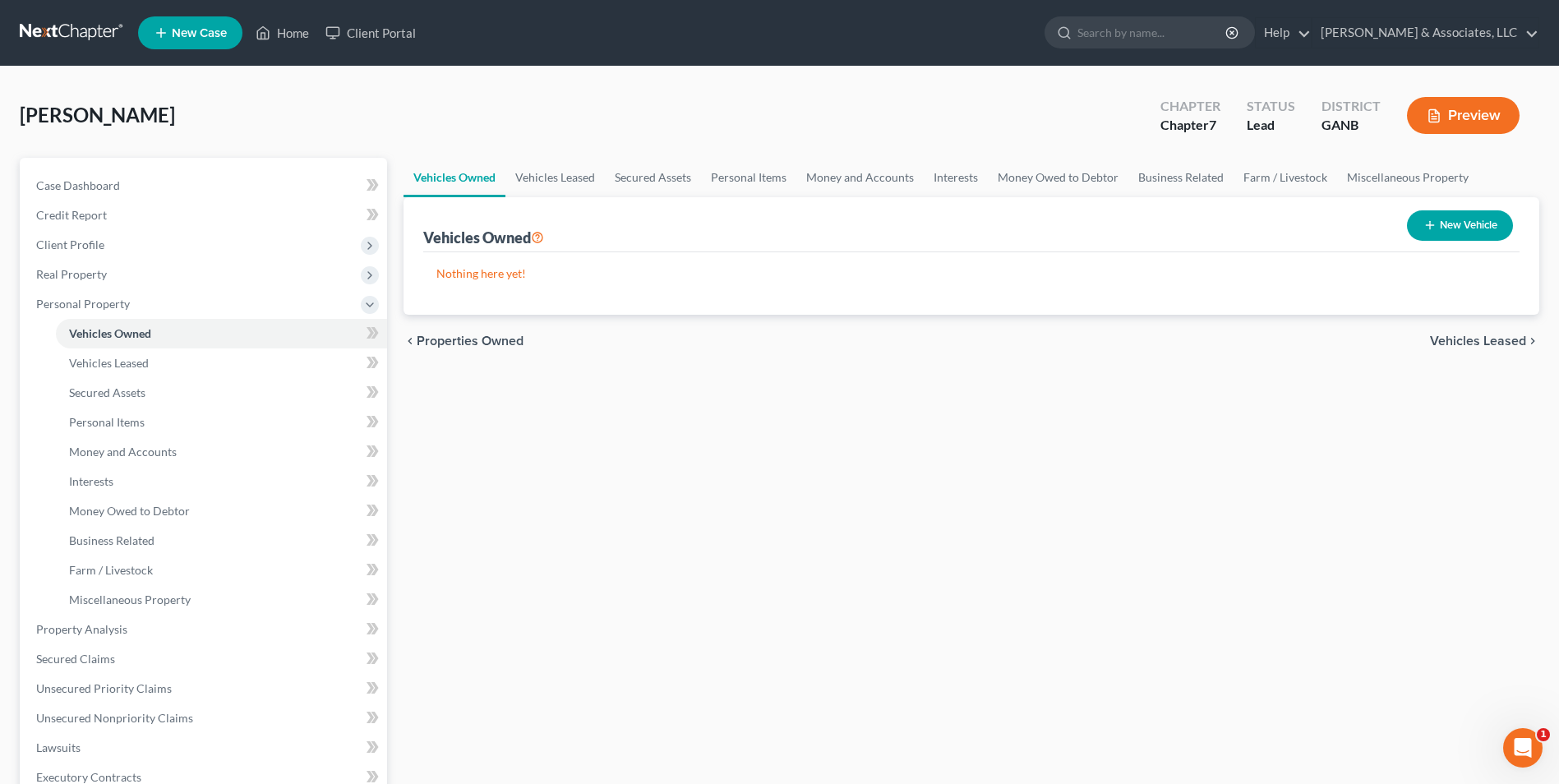
click at [1457, 222] on button "New Vehicle" at bounding box center [1460, 225] width 106 height 30
select select "0"
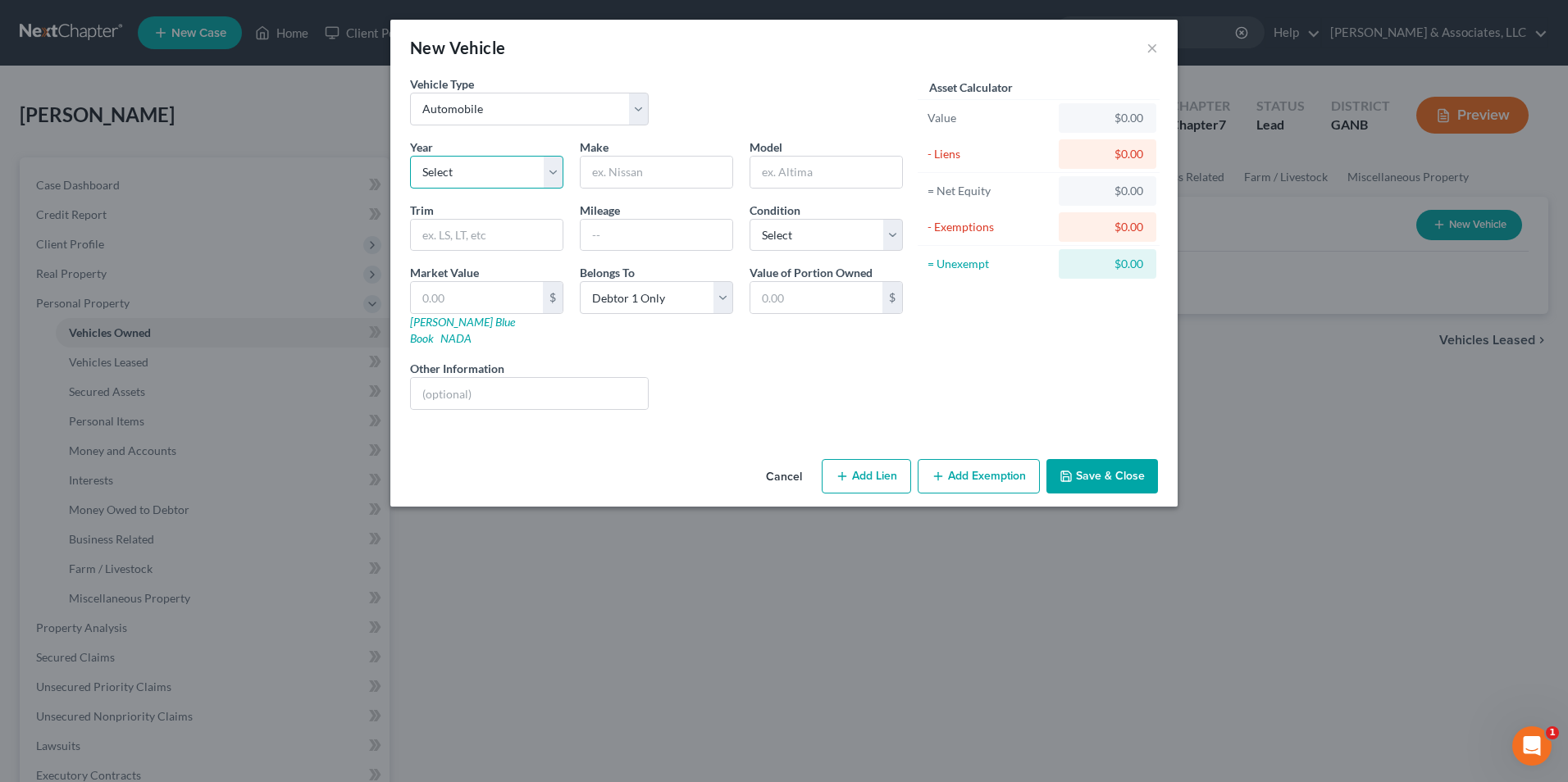
click at [547, 182] on select "Select 2026 2025 2024 2023 2022 2021 2020 2019 2018 2017 2016 2015 2014 2013 20…" at bounding box center [486, 172] width 153 height 33
select select "10"
click at [410, 156] on select "Select 2026 2025 2024 2023 2022 2021 2020 2019 2018 2017 2016 2015 2014 2013 20…" at bounding box center [486, 172] width 153 height 33
click at [657, 174] on input "text" at bounding box center [656, 172] width 151 height 31
type input "Nissan"
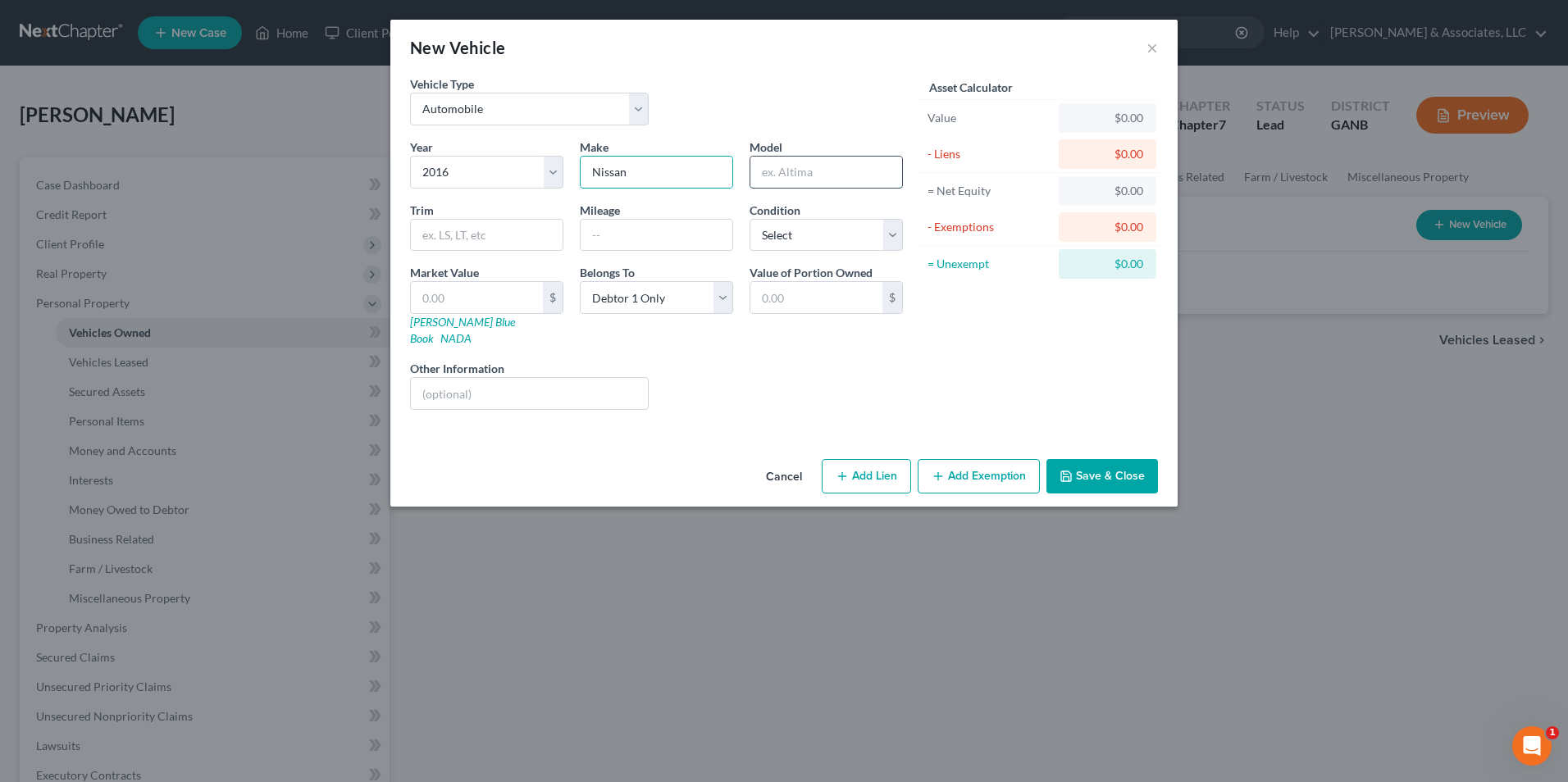
click at [838, 171] on input "text" at bounding box center [825, 172] width 151 height 31
type input "Altima"
click at [479, 292] on input "text" at bounding box center [477, 298] width 132 height 31
type input "6"
type input "6.00"
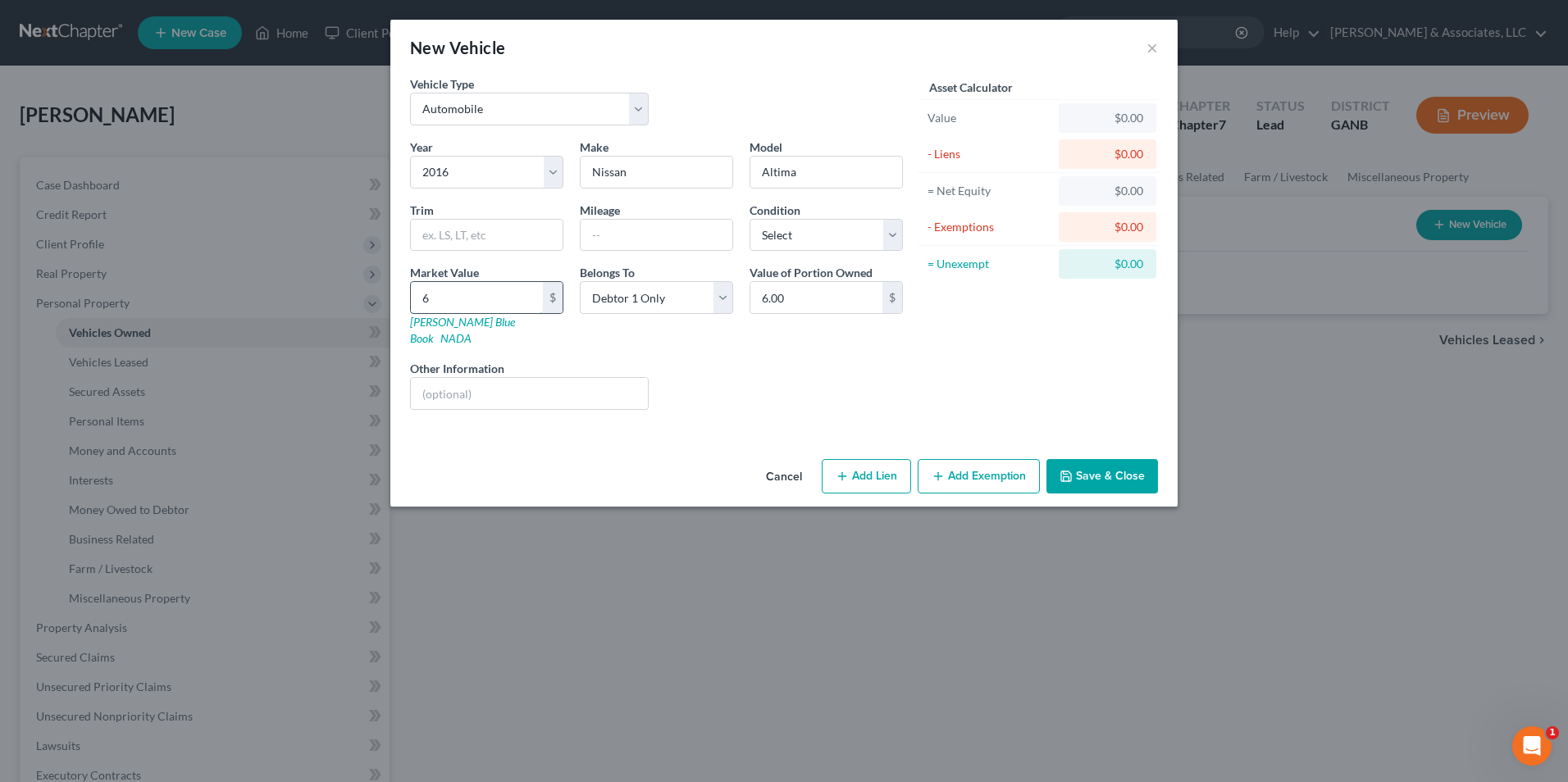
type input "65"
type input "65.00"
type input "650"
type input "650.00"
type input "6500"
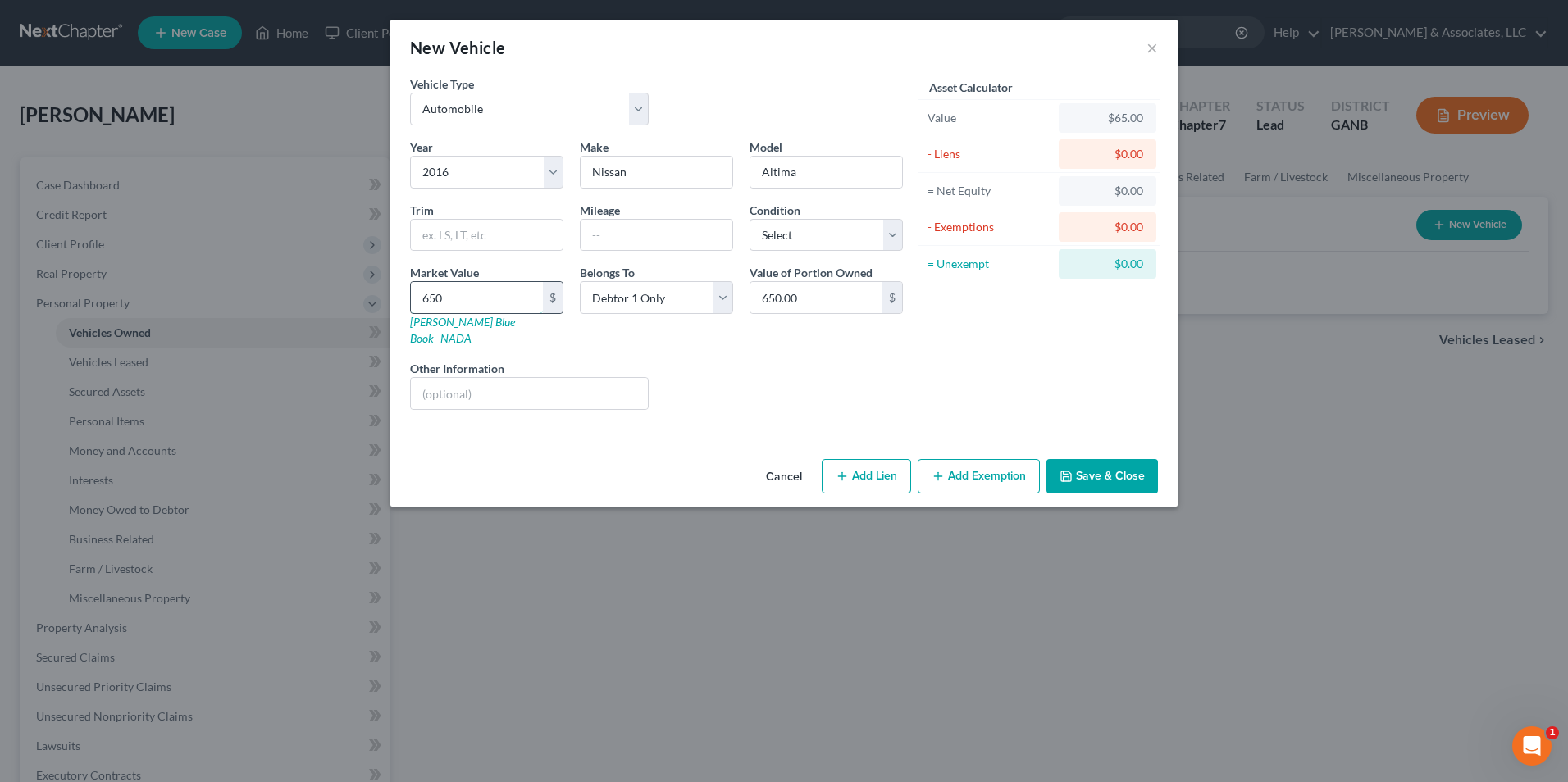
type input "6,500.00"
click at [733, 298] on select "Select Debtor 1 Only Debtor 2 Only Debtor 1 And Debtor 2 Only At Least One Of T…" at bounding box center [656, 298] width 153 height 33
click at [491, 304] on input "6,500" at bounding box center [477, 298] width 132 height 31
type input "6"
type input "6.00"
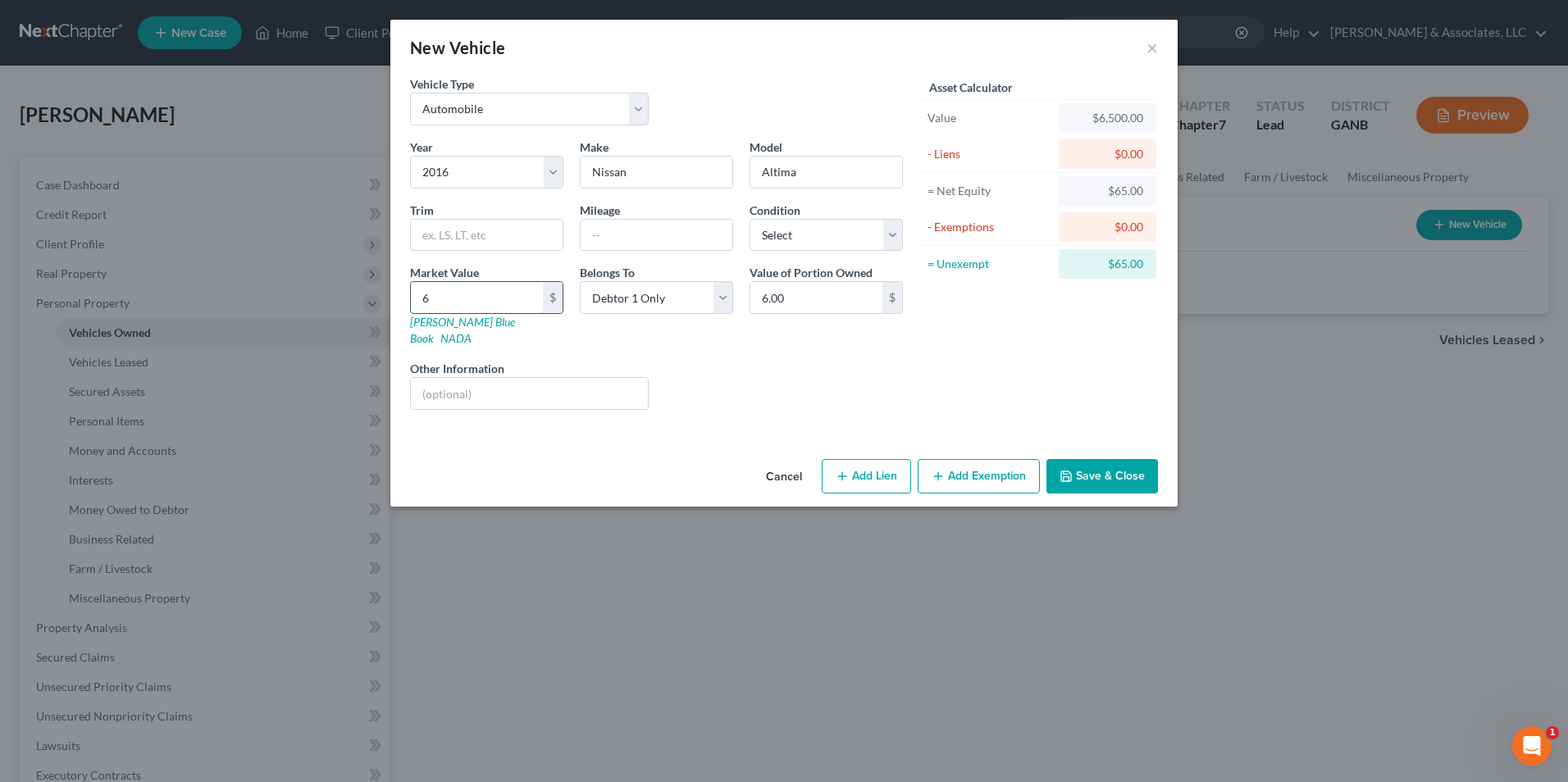
type input "66"
type input "66.00"
type input "660"
type input "660.00"
type input "6600"
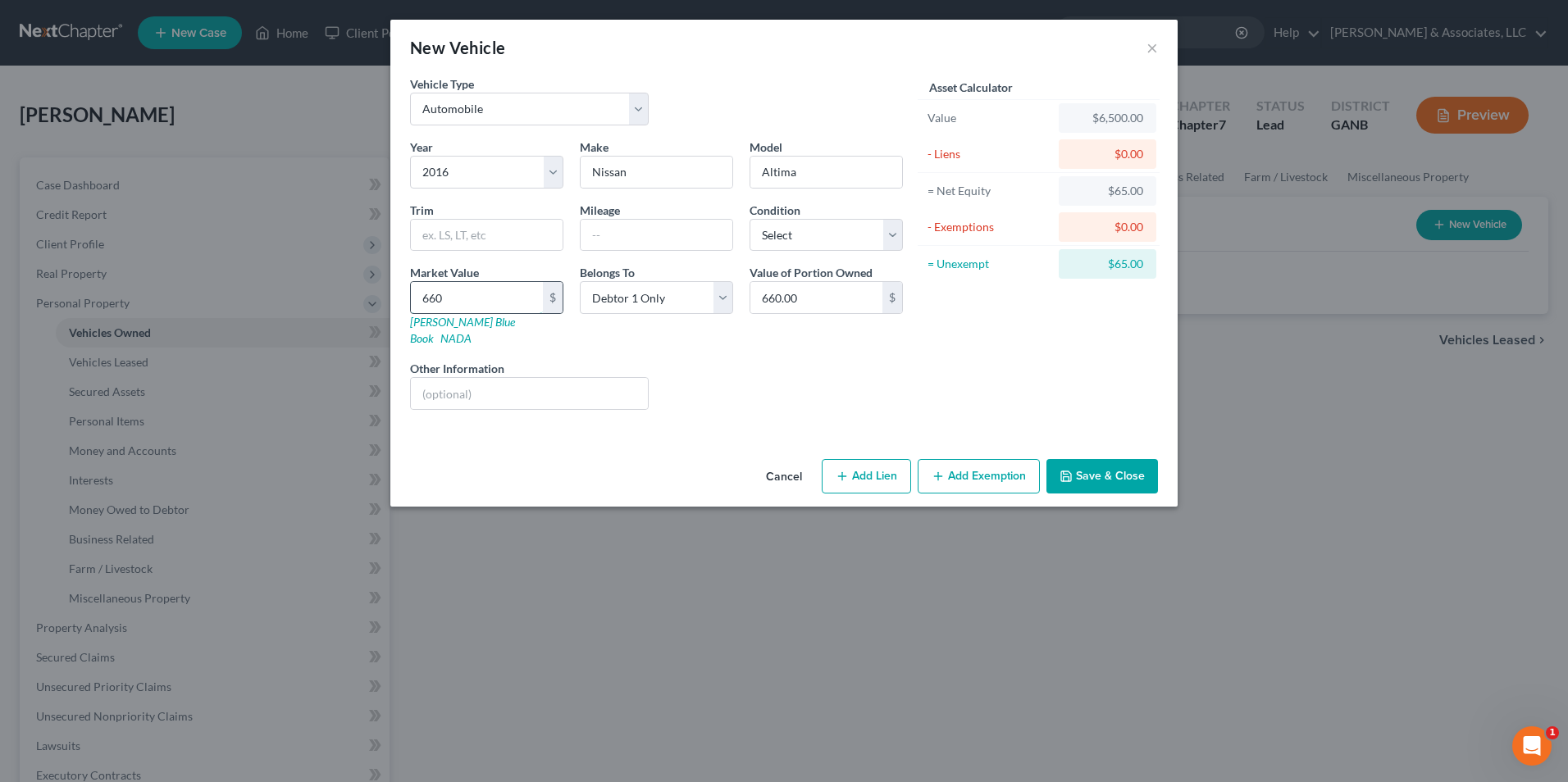
type input "6,600.00"
type input "6,600"
click at [732, 301] on select "Select Debtor 1 Only Debtor 2 Only Debtor 1 And Debtor 2 Only At Least One Of T…" at bounding box center [656, 298] width 153 height 33
select select "3"
click at [580, 281] on select "Select Debtor 1 Only Debtor 2 Only Debtor 1 And Debtor 2 Only At Least One Of T…" at bounding box center [656, 298] width 153 height 33
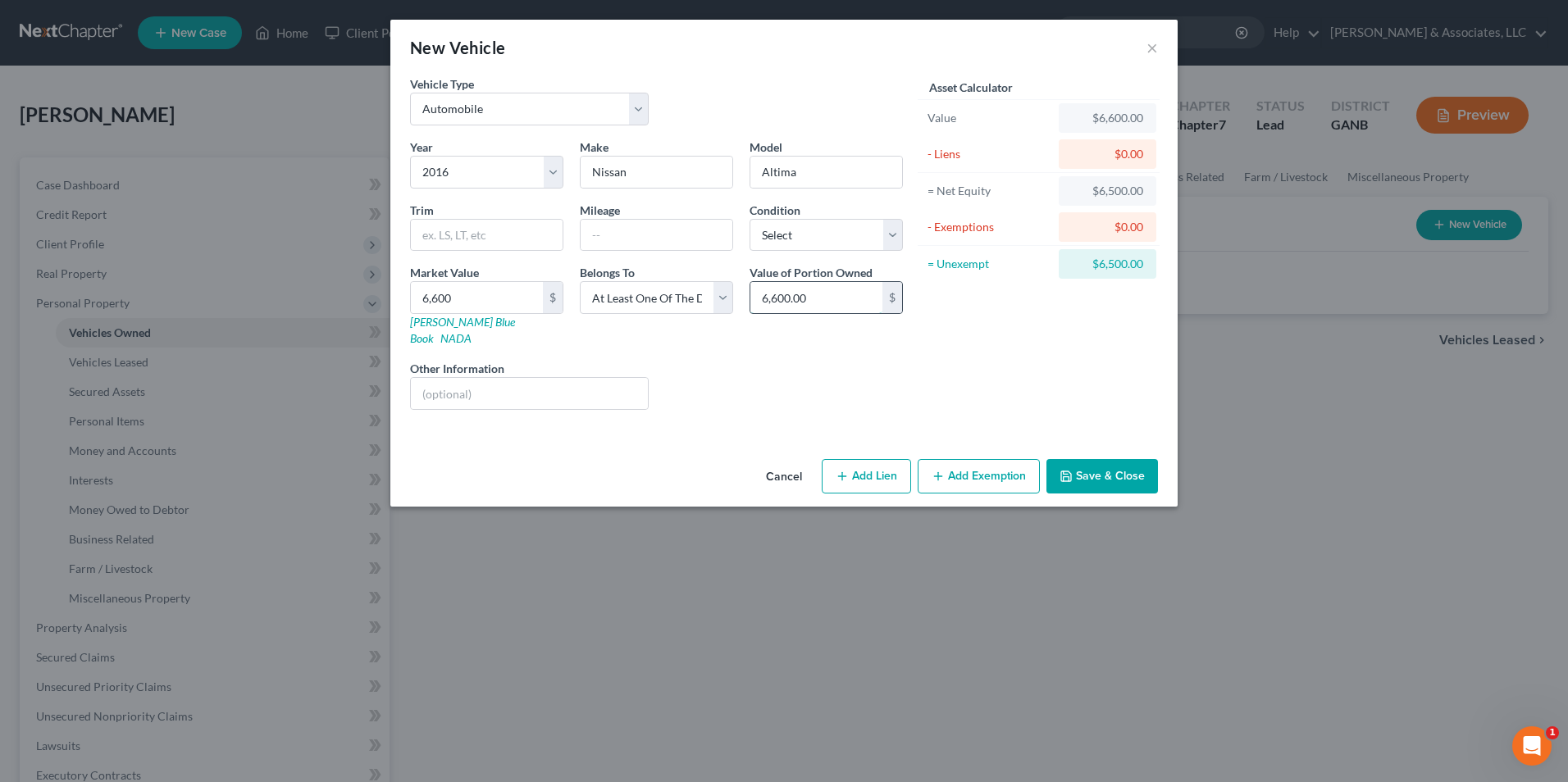
click at [843, 300] on input "6,600.00" at bounding box center [816, 298] width 132 height 31
type input "3,300.00"
click at [987, 464] on button "Add Exemption" at bounding box center [978, 477] width 122 height 35
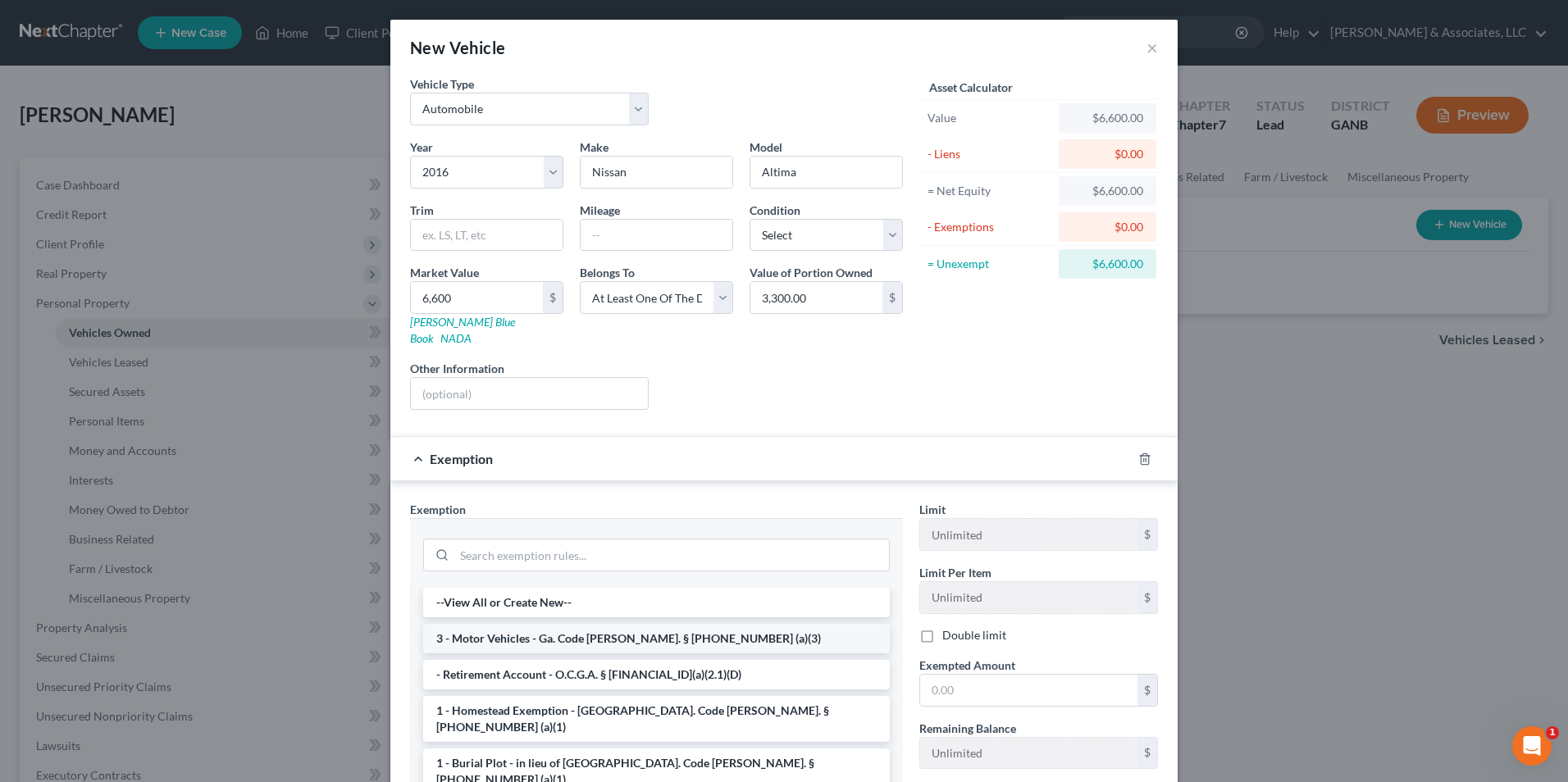
click at [644, 624] on li "3 - Motor Vehicles - Ga. Code Ann. § 44-13-100 (a)(3)" at bounding box center [656, 639] width 467 height 29
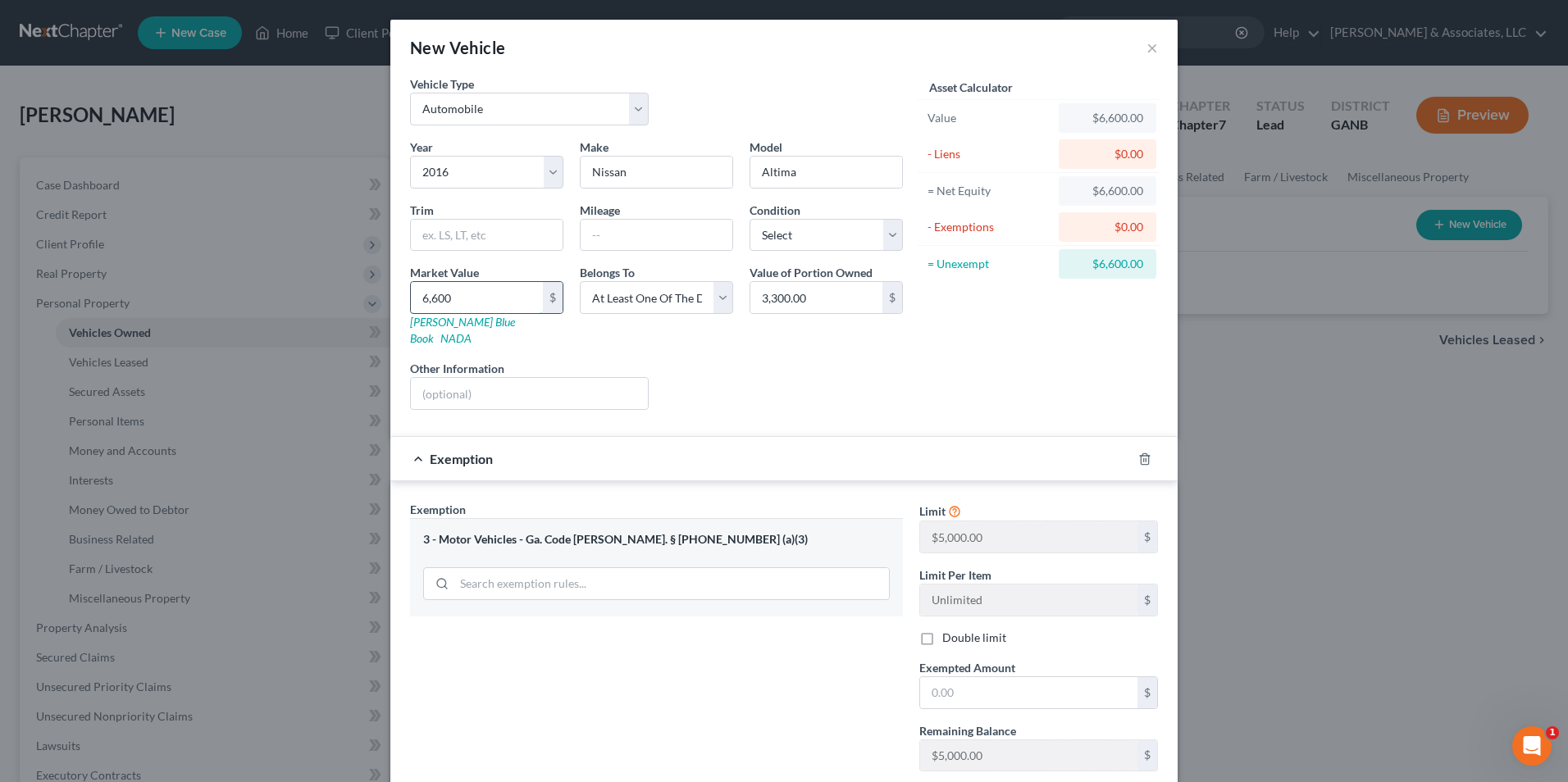
click at [483, 295] on input "6,600" at bounding box center [477, 298] width 132 height 31
type input "6"
type input "6.00"
type input "60"
type input "60.00"
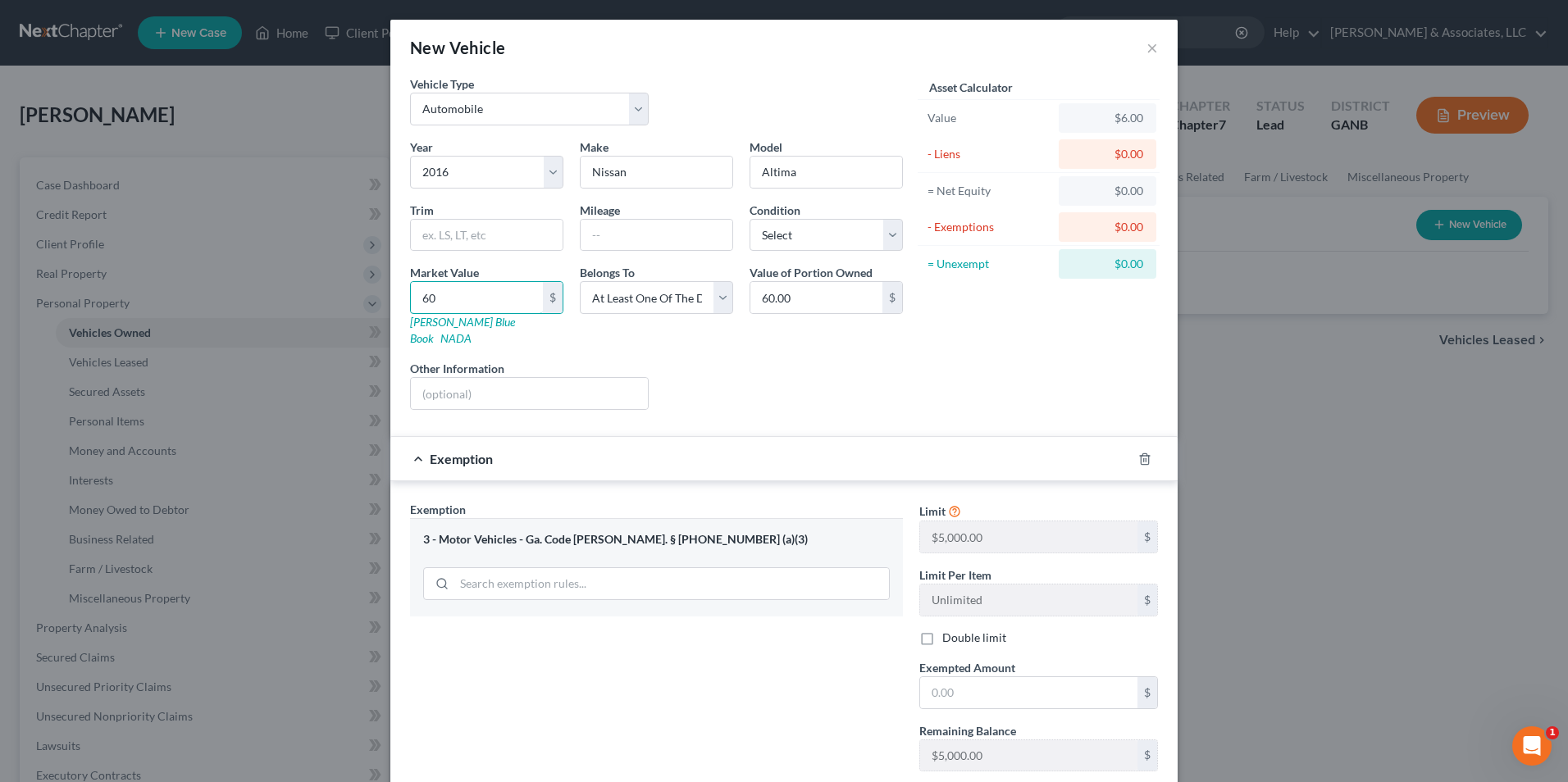
type input "600"
type input "600.00"
type input "6000"
type input "6,000.00"
type input "6,00"
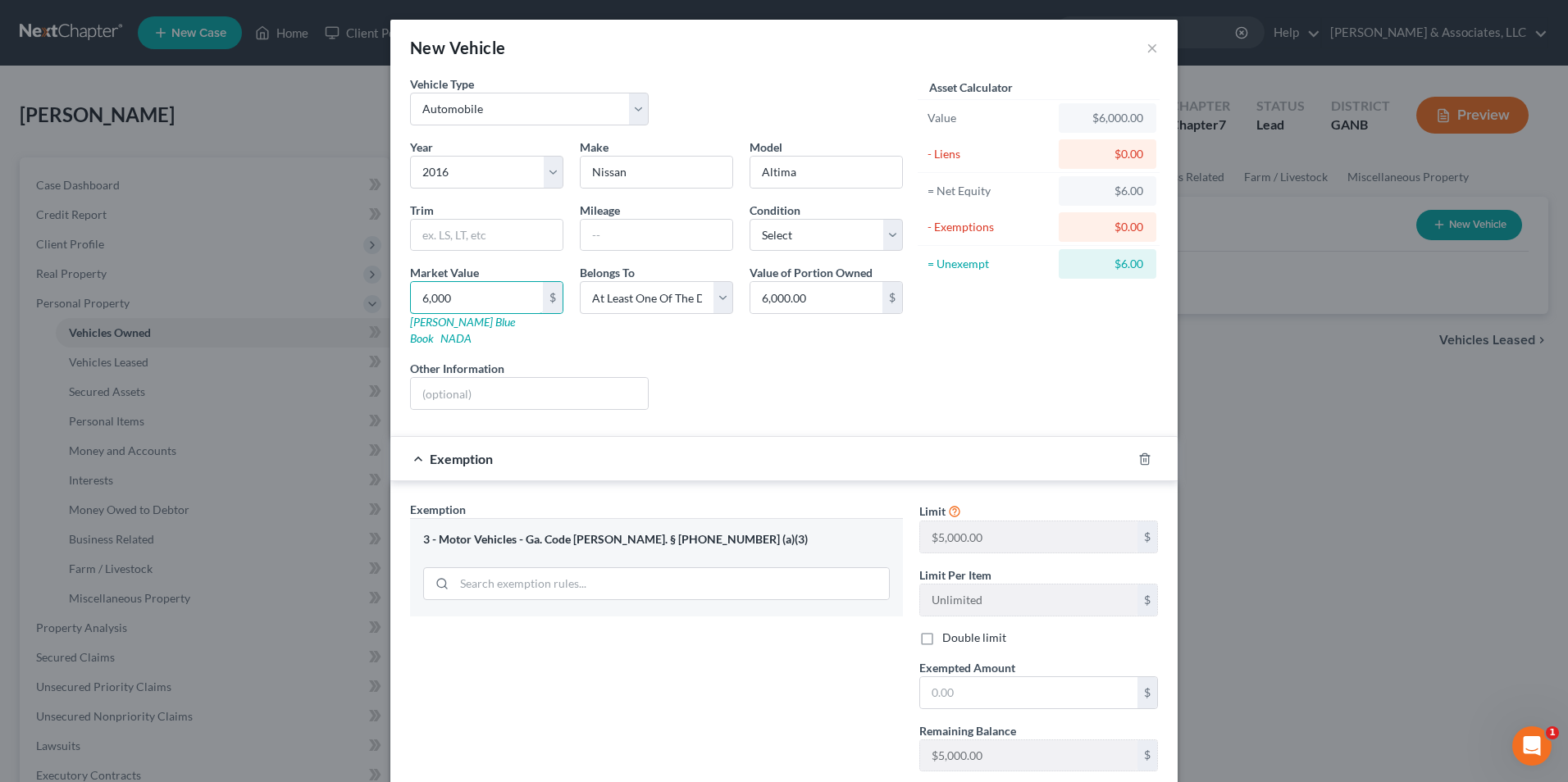
type input "600.00"
type input "6000"
type input "6,000.00"
click at [477, 304] on input "6,000.00" at bounding box center [477, 298] width 132 height 31
drag, startPoint x: 469, startPoint y: 299, endPoint x: 172, endPoint y: 337, distance: 299.4
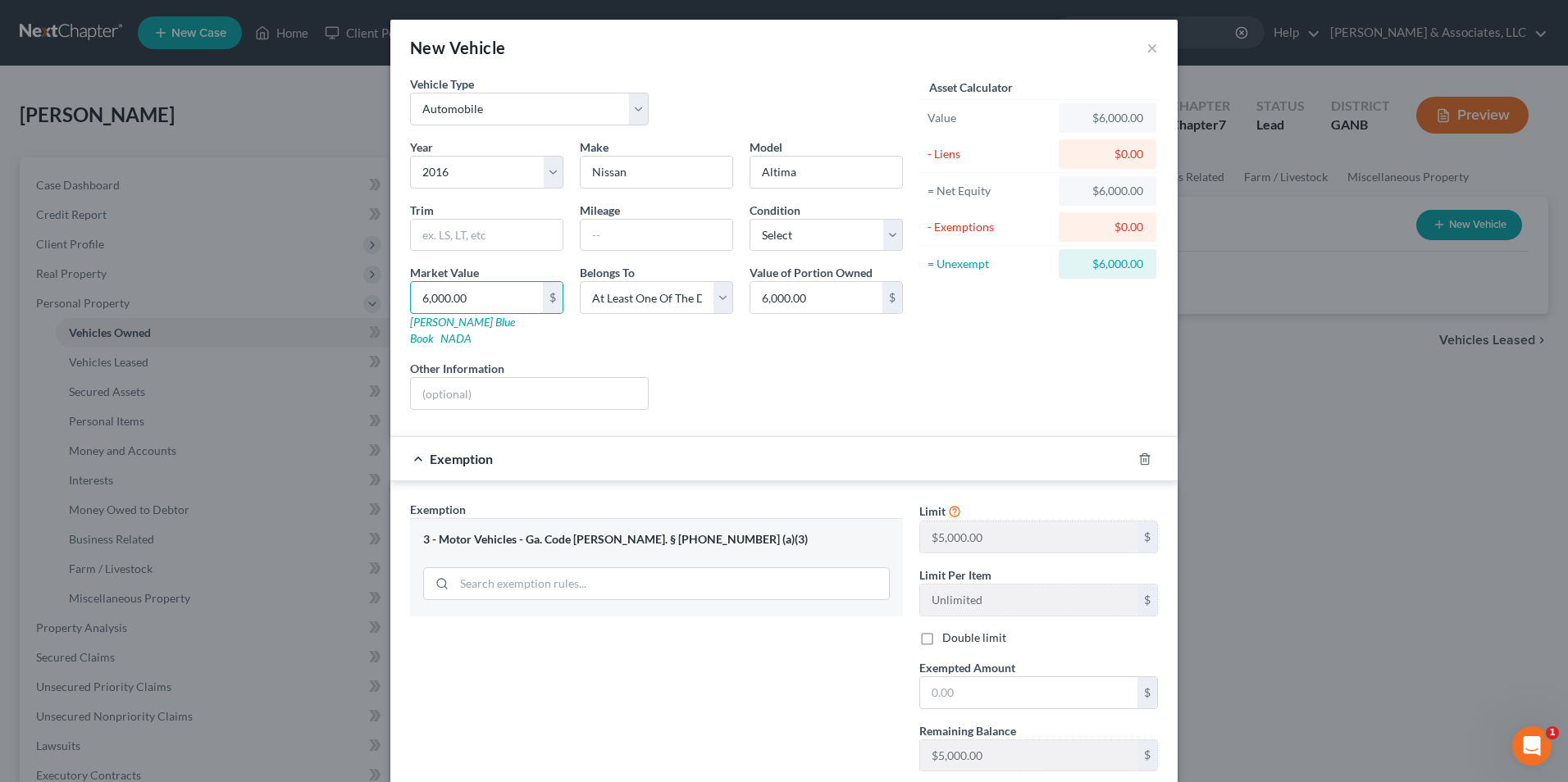
click at [172, 337] on div "New Vehicle × Vehicle Type Select Automobile Truck Trailer Watercraft Aircraft …" at bounding box center [784, 391] width 1568 height 782
type input "5"
type input "5.00"
type input "50"
type input "50.00"
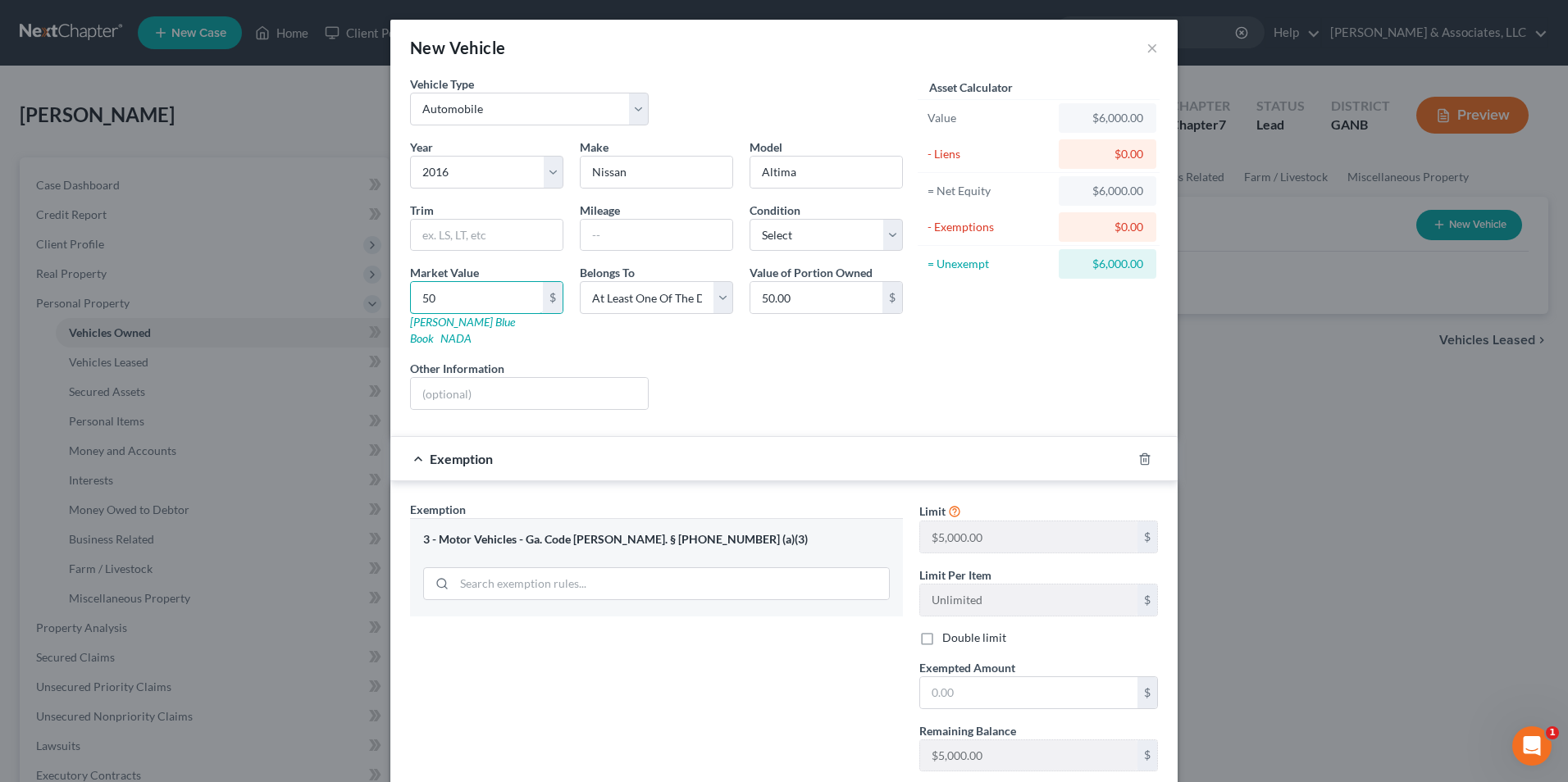
type input "500"
type input "500.00"
type input "5000"
type input "5,000.00"
type input "5,000"
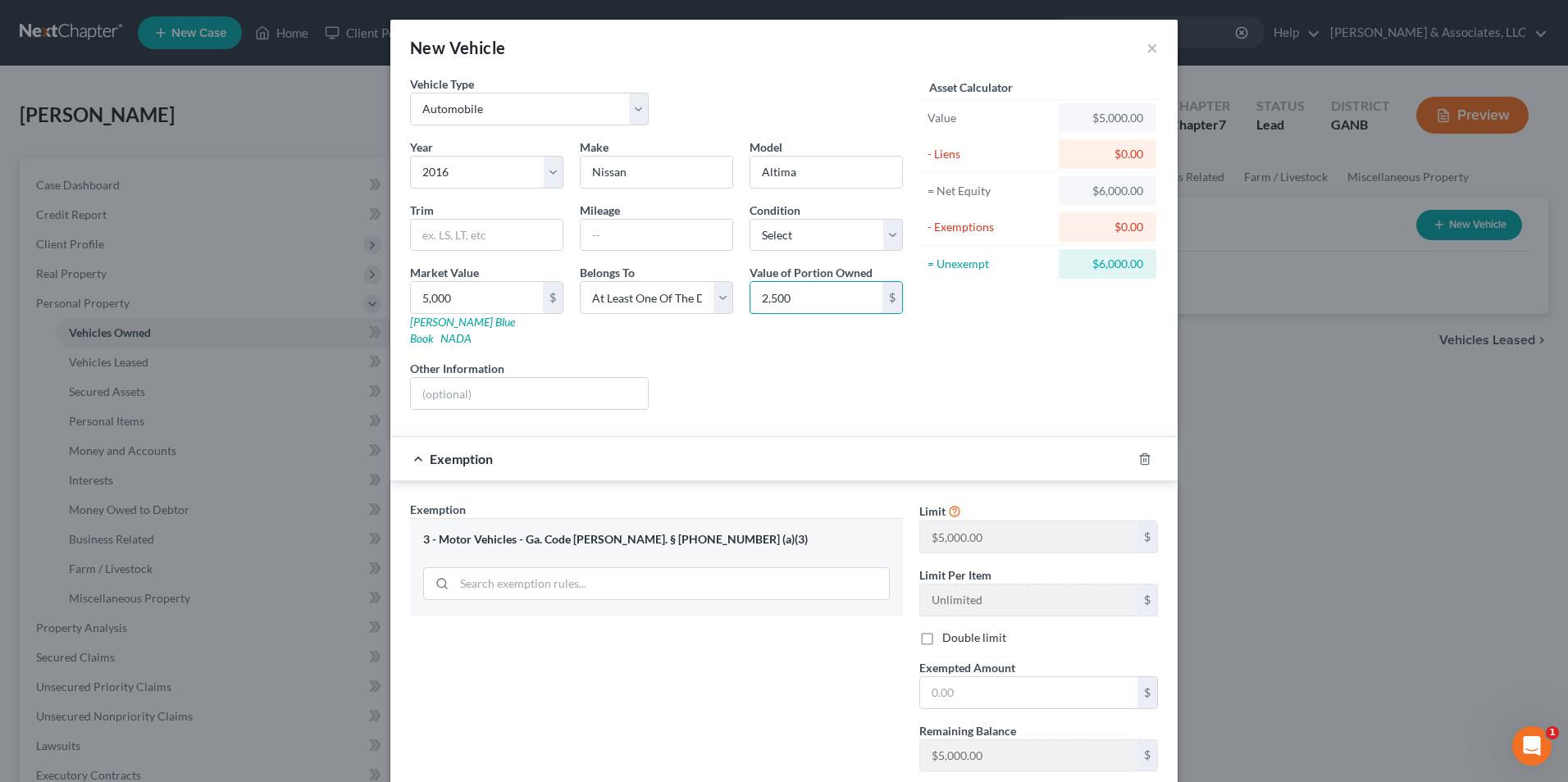
type input "2,500"
click at [1054, 659] on div "Exempted Amount * $" at bounding box center [1039, 684] width 255 height 50
click at [1071, 682] on input "text" at bounding box center [1028, 693] width 217 height 31
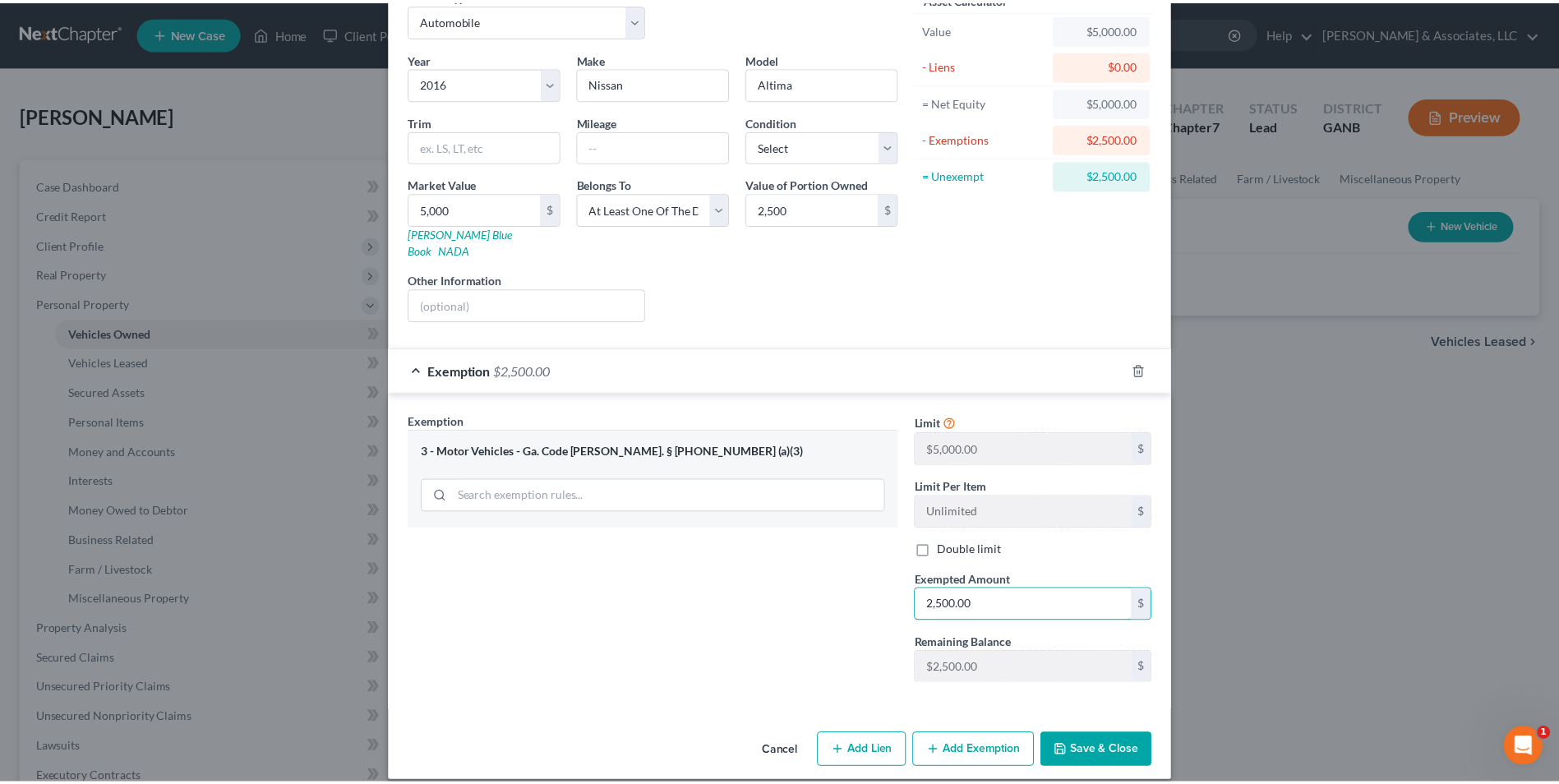
scroll to position [90, 0]
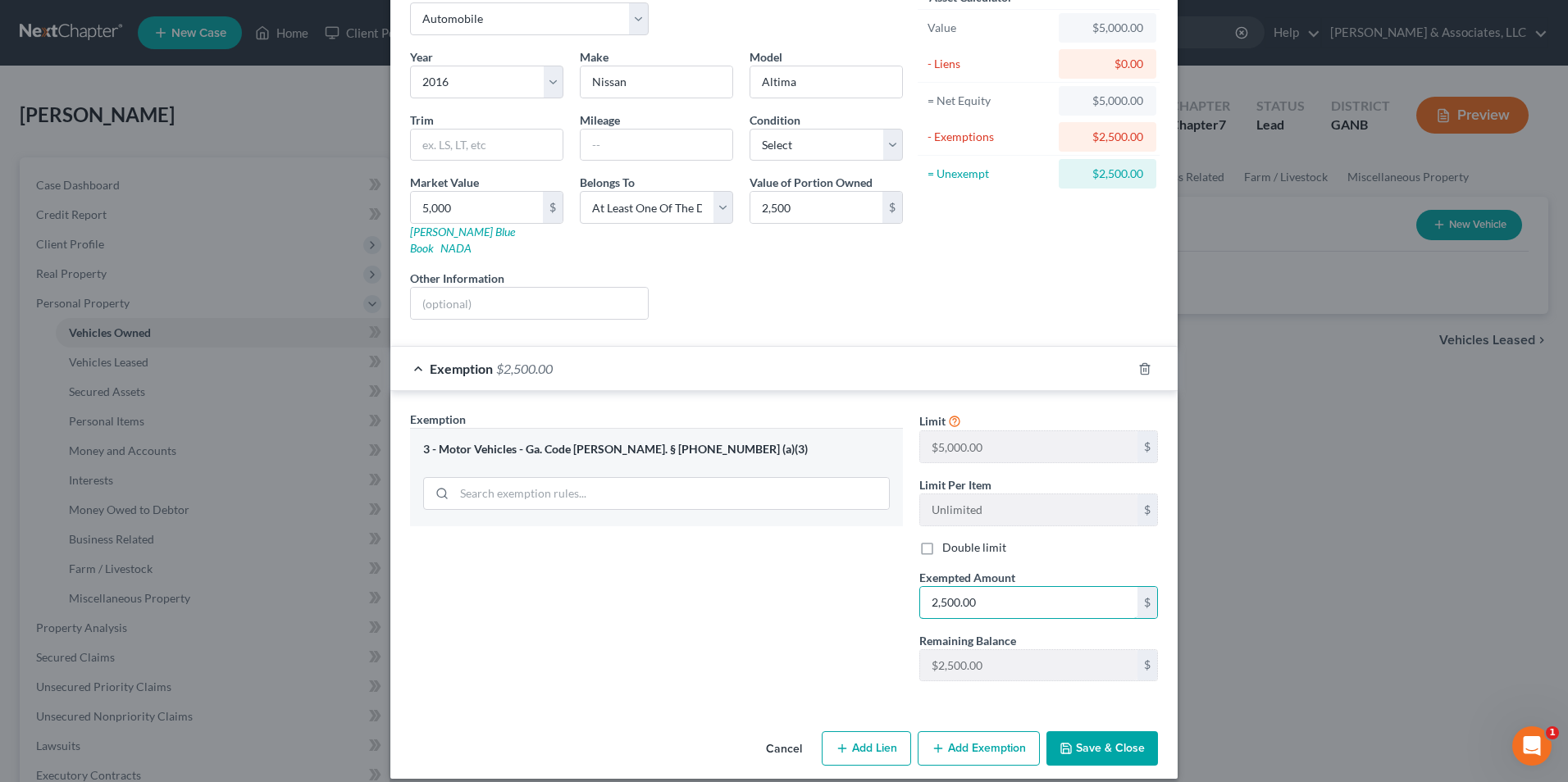
type input "2,500.00"
click at [1064, 749] on polyline "button" at bounding box center [1066, 751] width 6 height 4
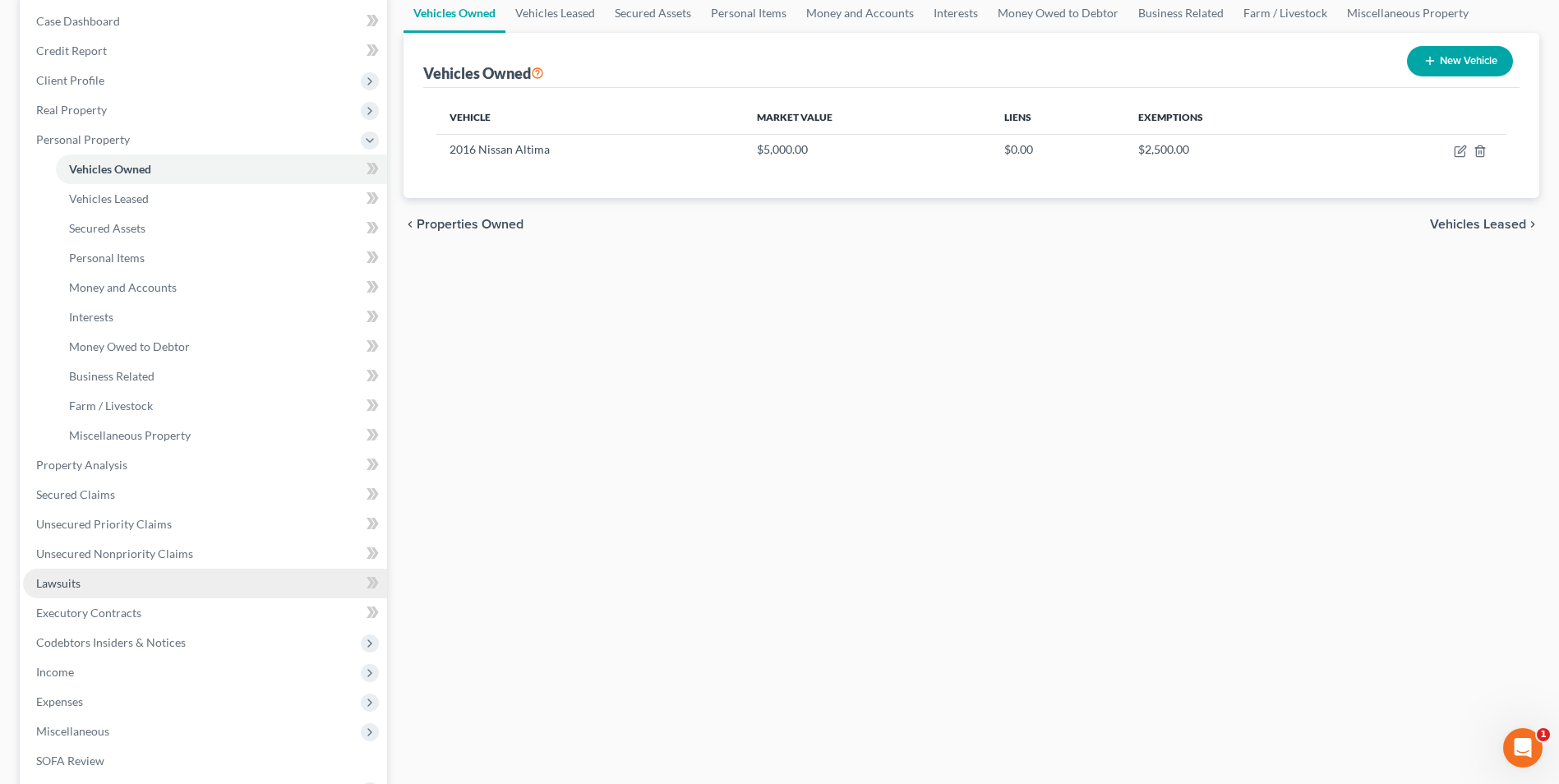
click at [81, 586] on link "Lawsuits" at bounding box center [205, 584] width 364 height 29
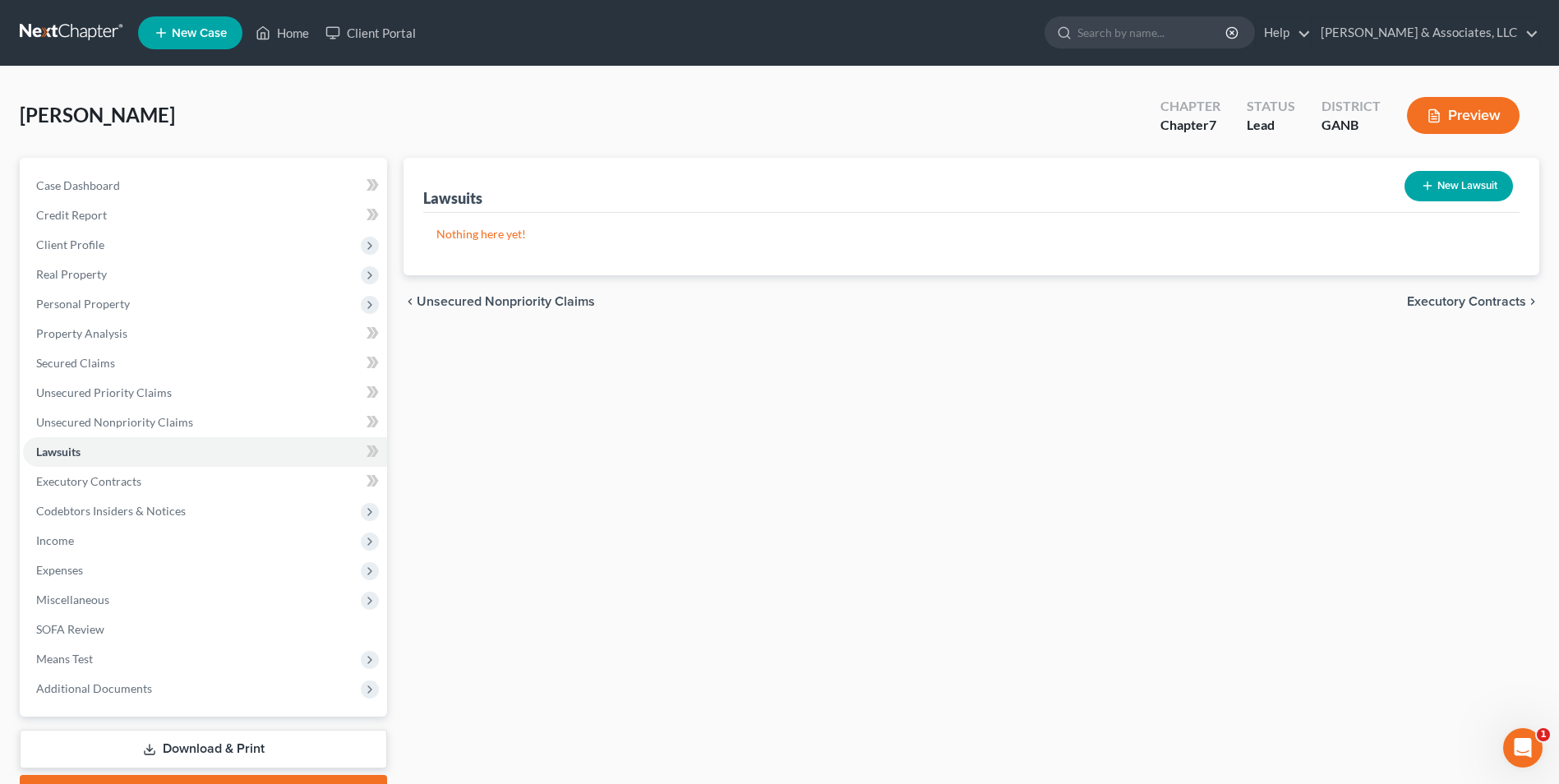
click at [1491, 188] on button "New Lawsuit" at bounding box center [1459, 186] width 108 height 30
select select "0"
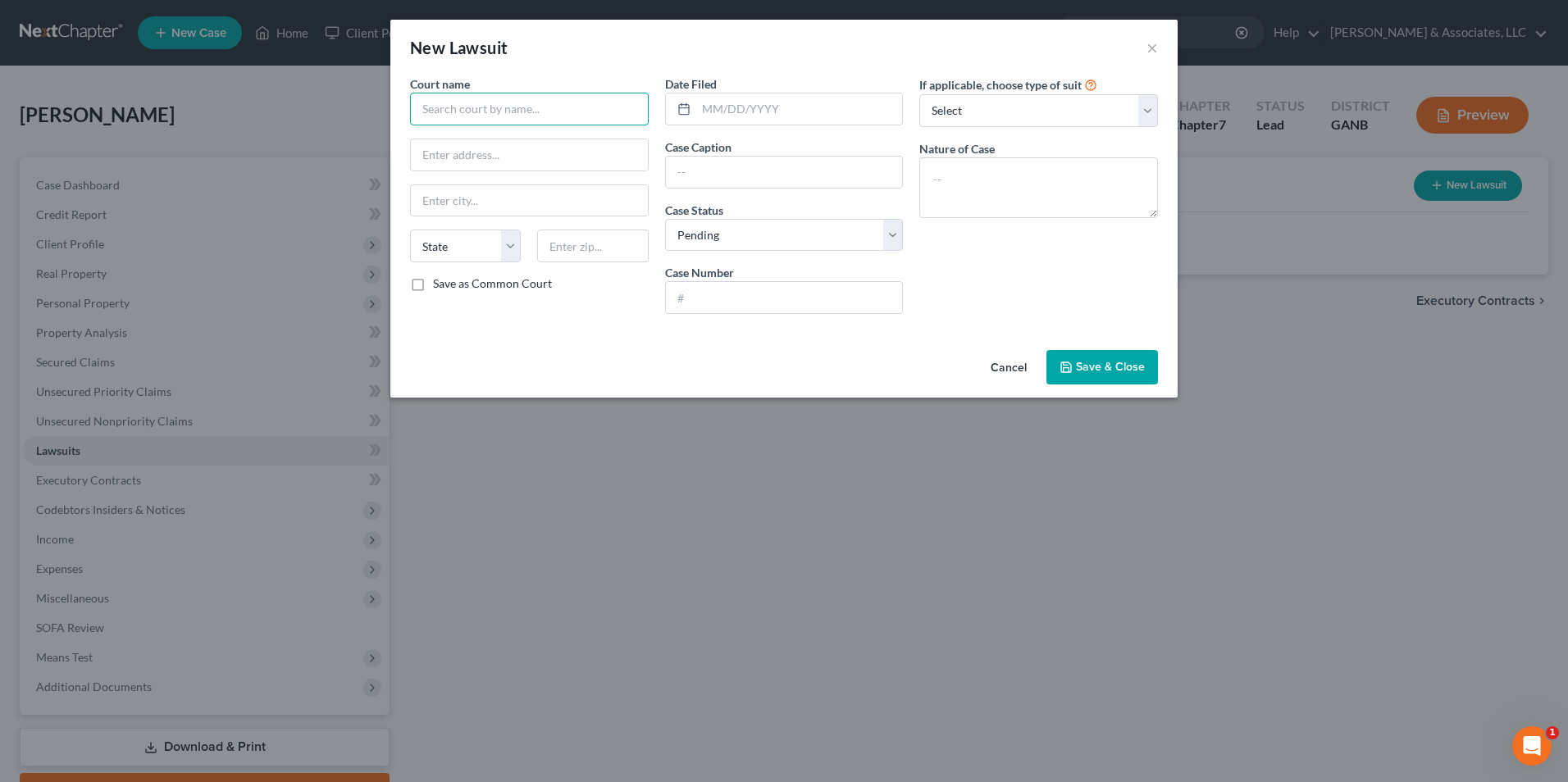
click at [613, 110] on input "text" at bounding box center [529, 109] width 238 height 33
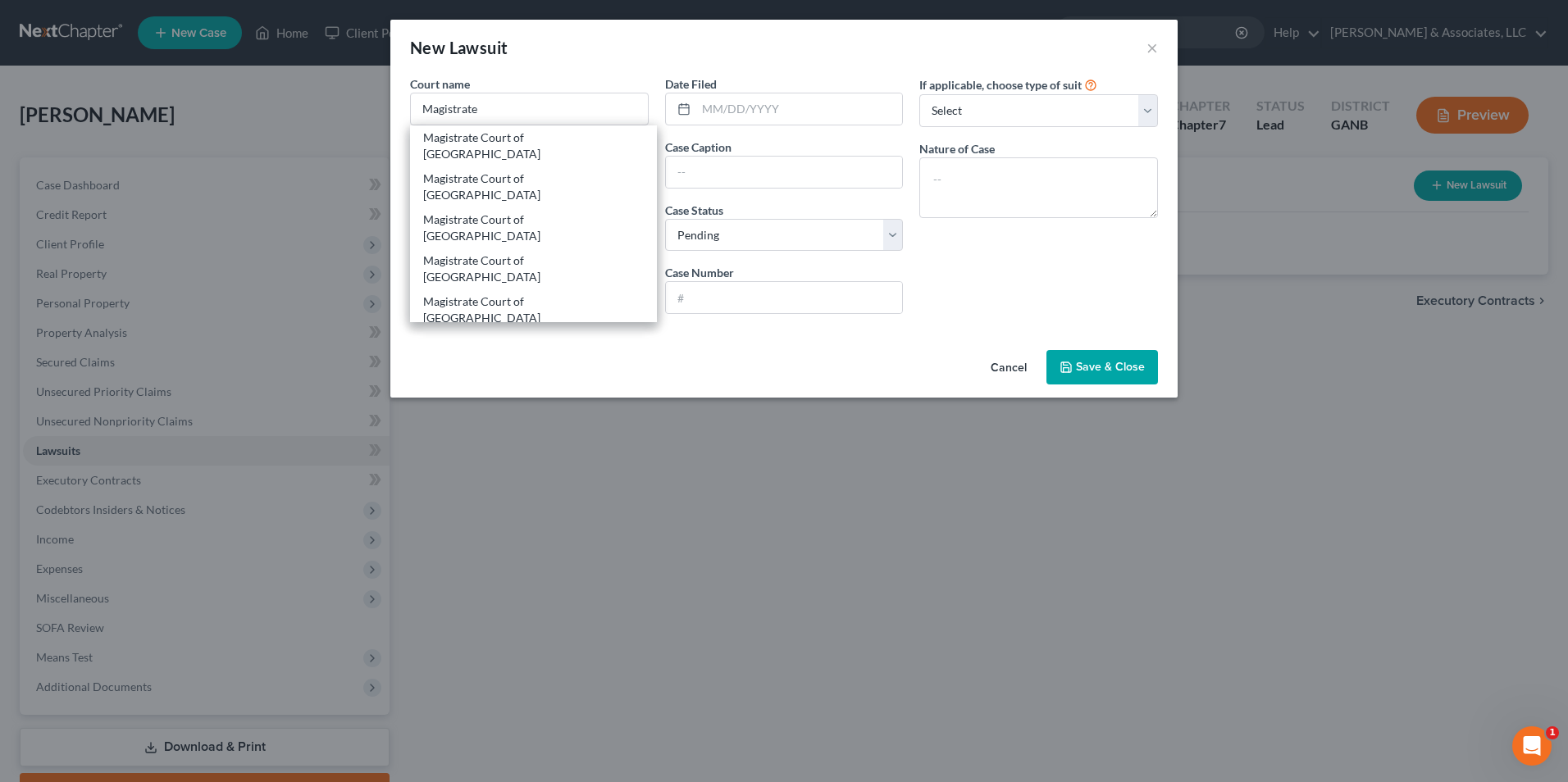
click at [594, 335] on div "Magistrate Court of Paulding County" at bounding box center [533, 351] width 221 height 33
type input "Magistrate Court of Paulding County"
type input "280 Constitution Blvd , STE 1109"
type input "Dallas"
select select "10"
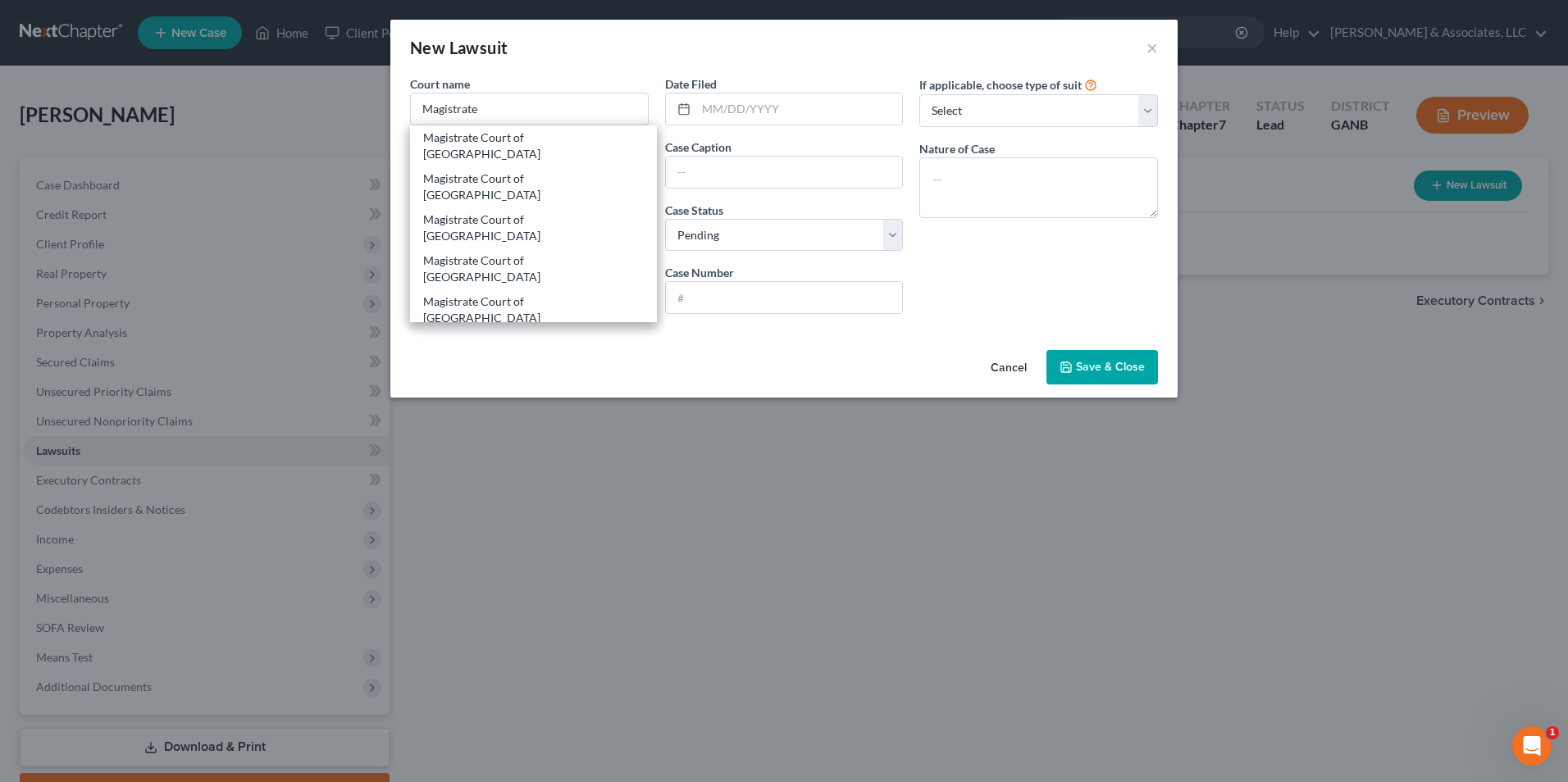
type input "30132"
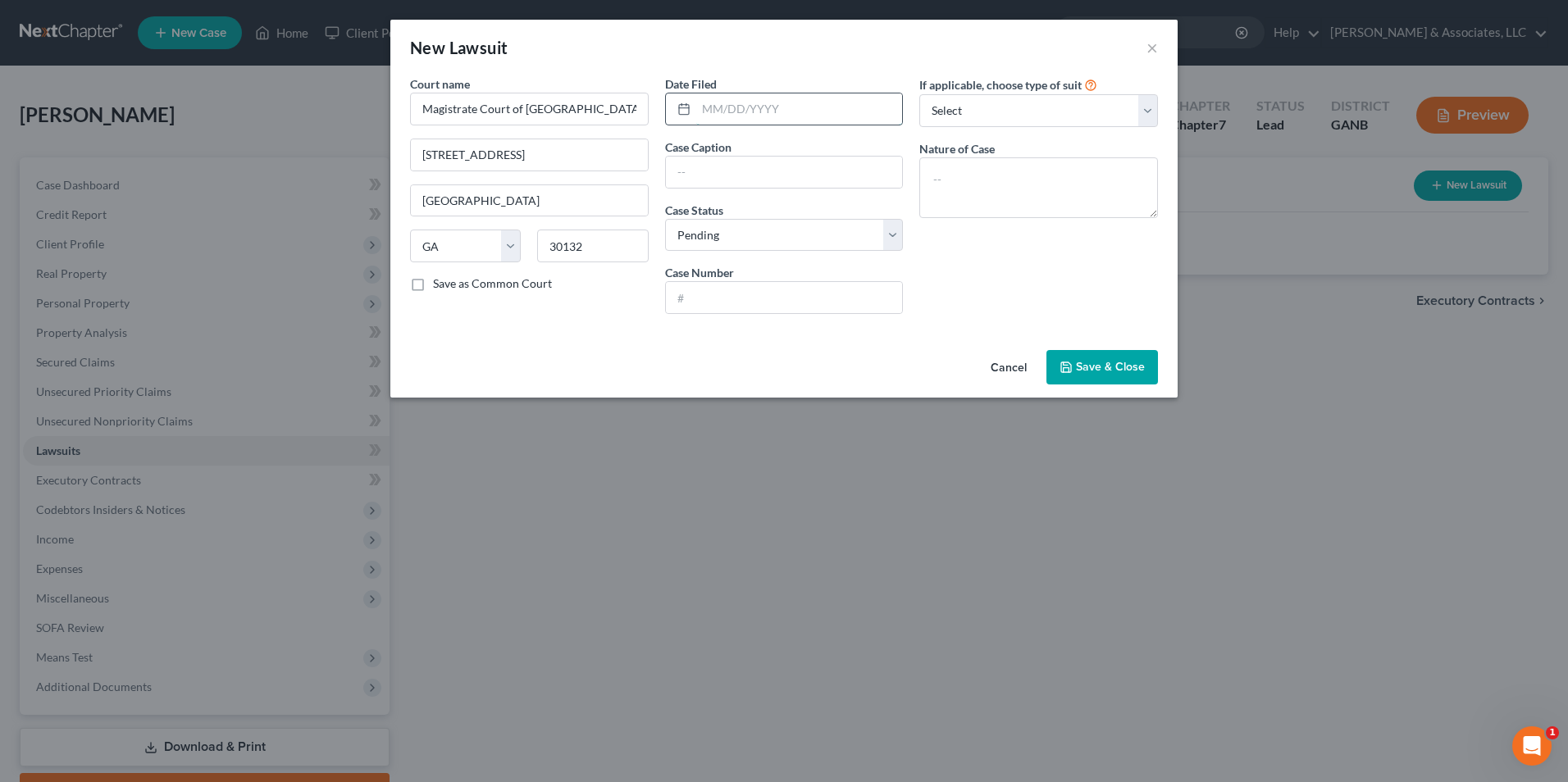
click at [796, 114] on input "text" at bounding box center [799, 109] width 206 height 31
type input "07/28/2025"
click at [878, 180] on input "text" at bounding box center [784, 172] width 237 height 31
type input "Midland Credit Management, Inc. vs. Jeremy J Fitzgibbon"
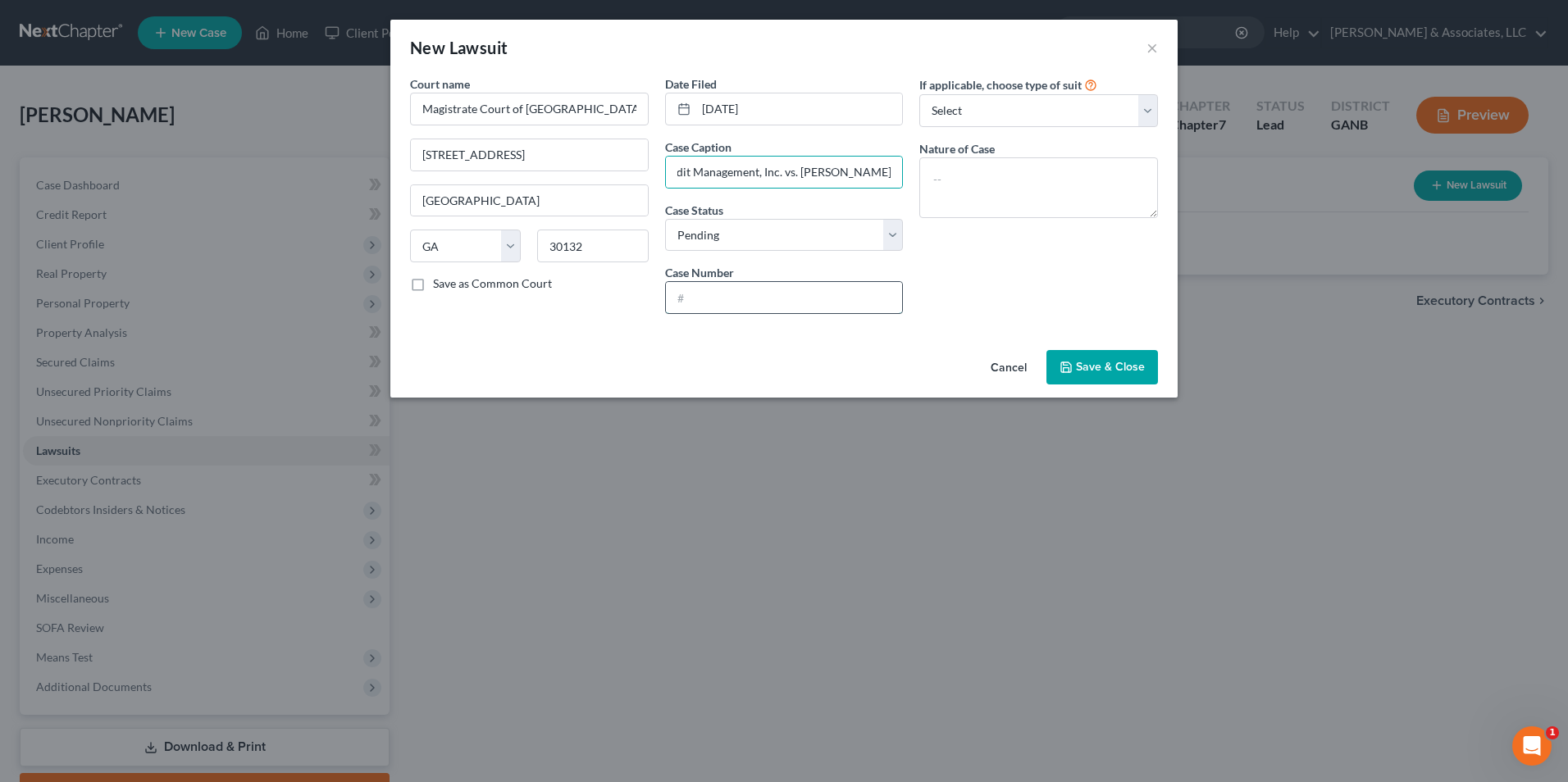
click at [849, 304] on input "text" at bounding box center [784, 298] width 237 height 31
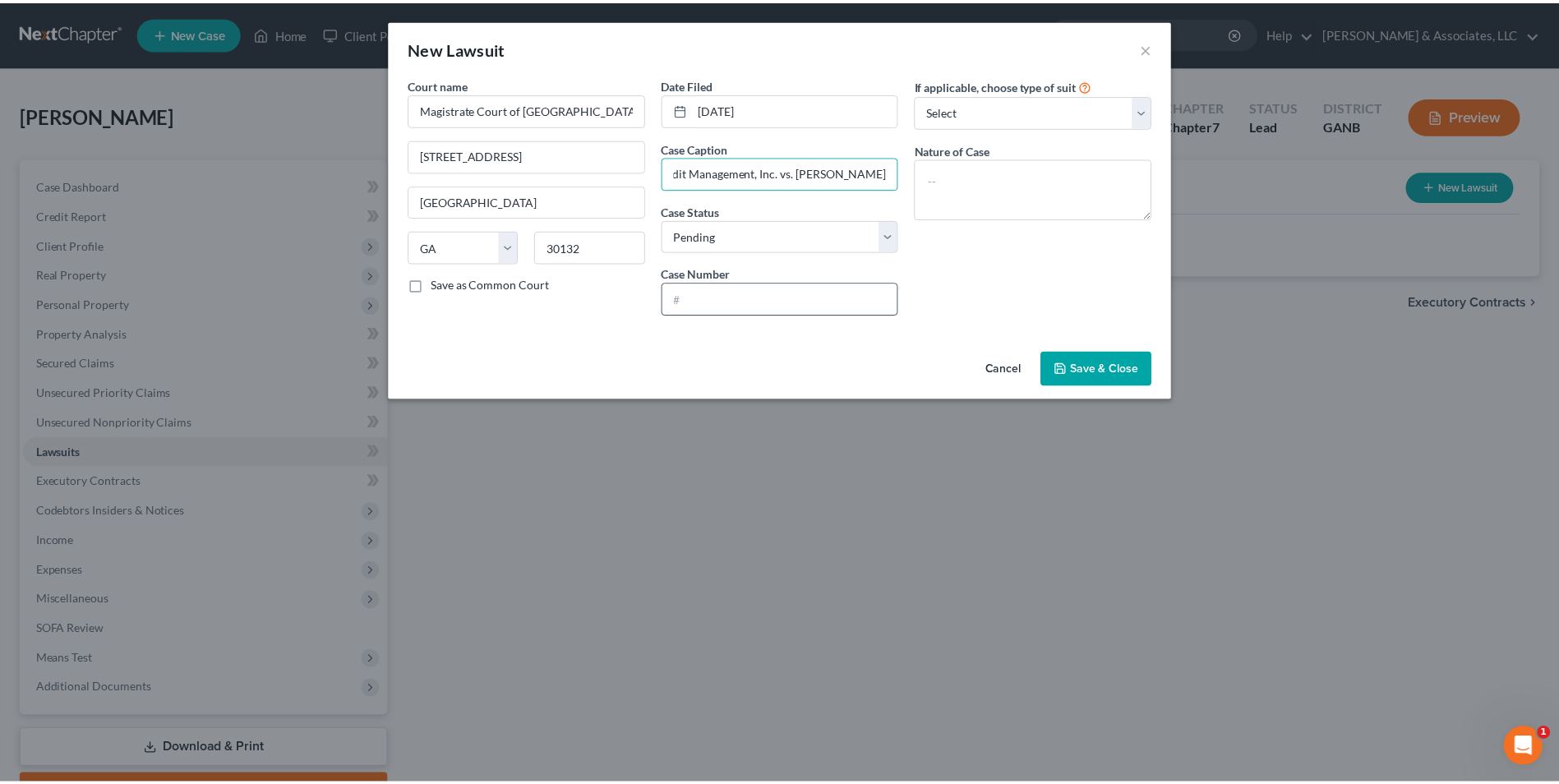
scroll to position [0, 0]
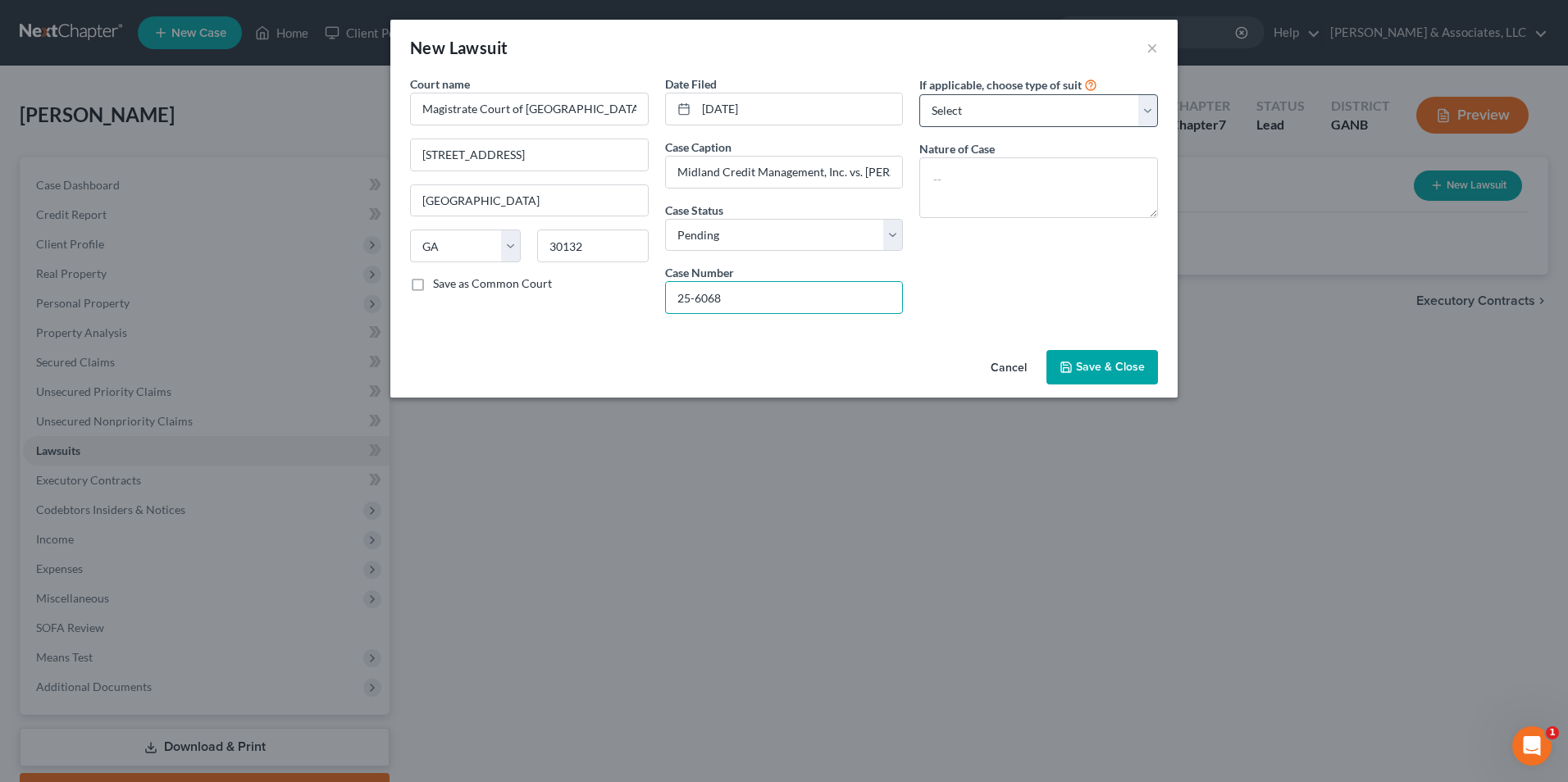
type input "25-6068"
click at [1154, 112] on select "Select Repossession Garnishment Foreclosure Attached, Seized, Or Levied Other" at bounding box center [1038, 111] width 238 height 33
select select "4"
click at [919, 94] on select "Select Repossession Garnishment Foreclosure Attached, Seized, Or Levied Other" at bounding box center [1038, 111] width 238 height 33
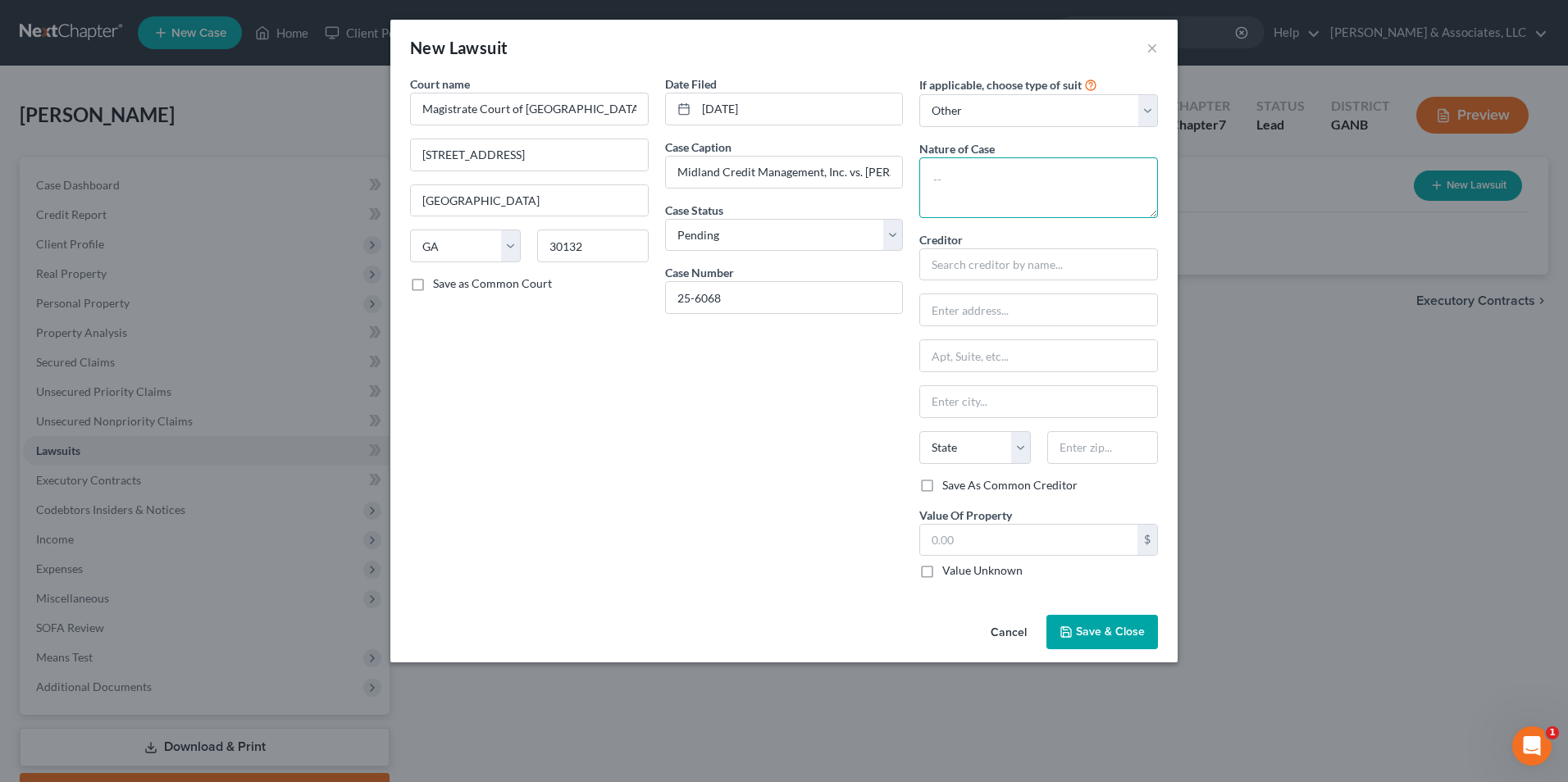
click at [1002, 173] on textarea at bounding box center [1038, 188] width 238 height 61
type textarea "civil"
click at [1021, 267] on input "text" at bounding box center [1038, 265] width 238 height 33
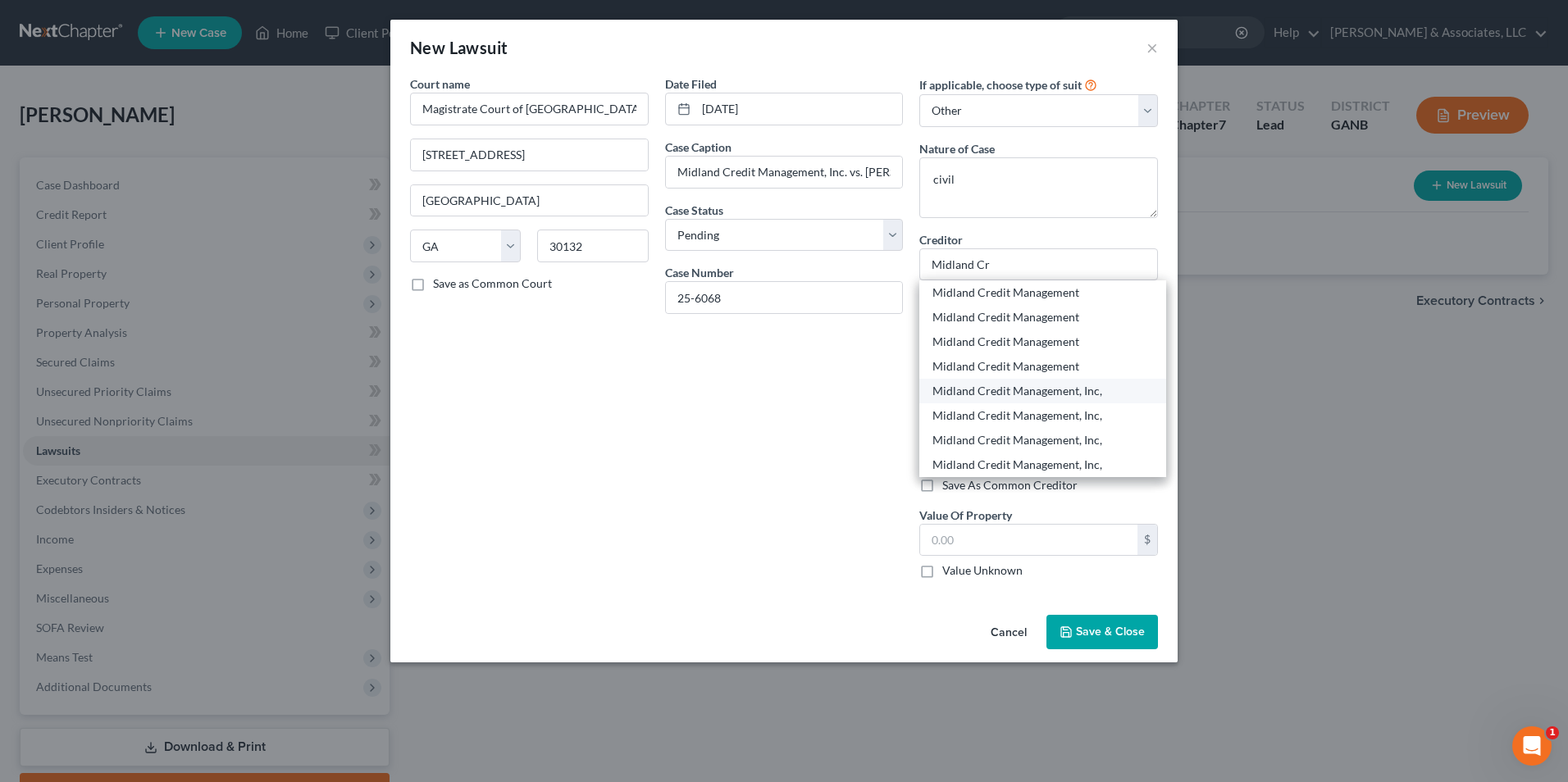
click at [1076, 396] on div "Midland Credit Management, Inc," at bounding box center [1043, 391] width 221 height 17
type input "Midland Credit Management, Inc,"
type input "C/O Aldrige Pite Haan, LLP"
type input "PO Box 7389"
type input "Warren"
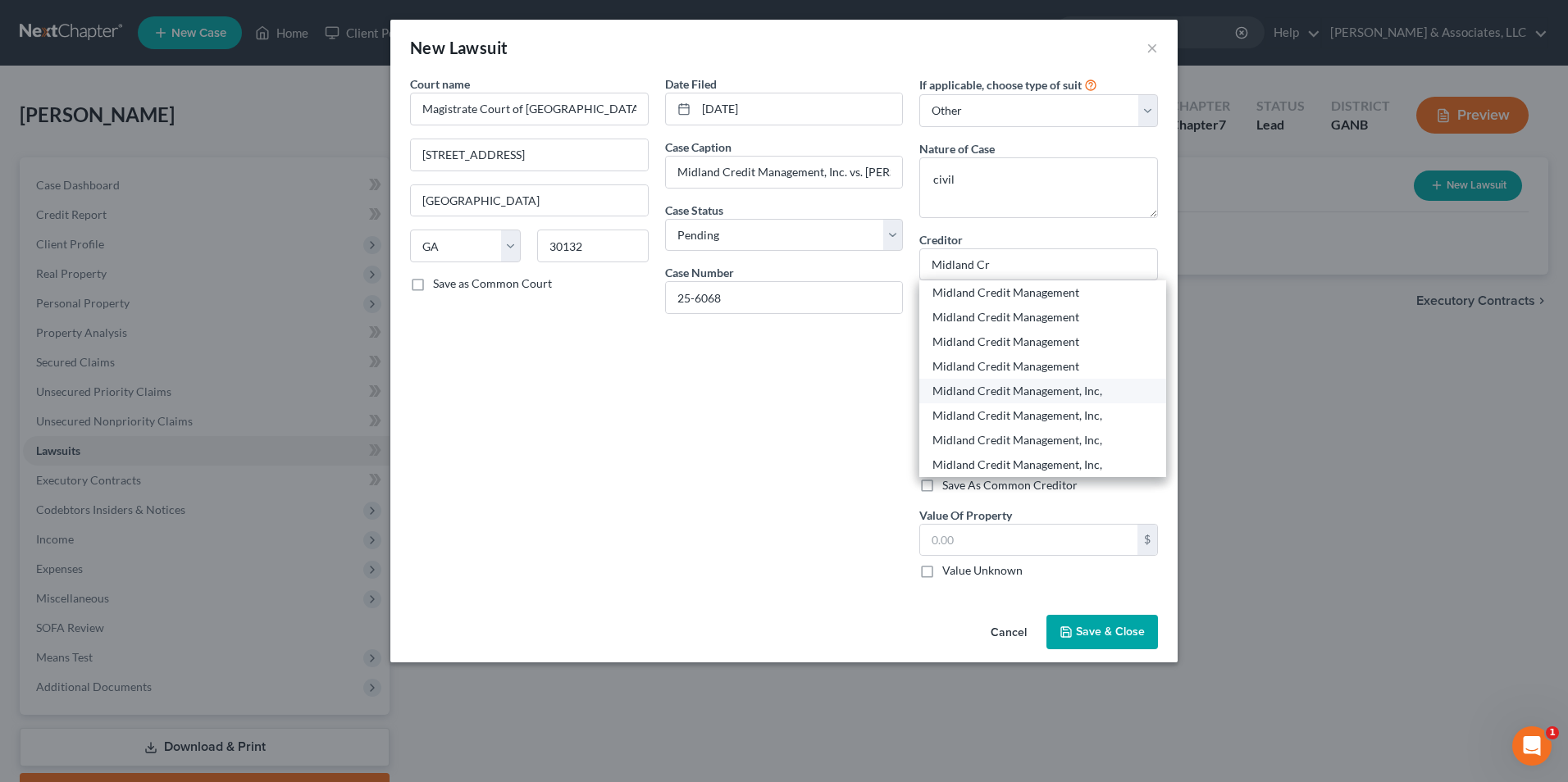
select select "23"
type input "48090-2121"
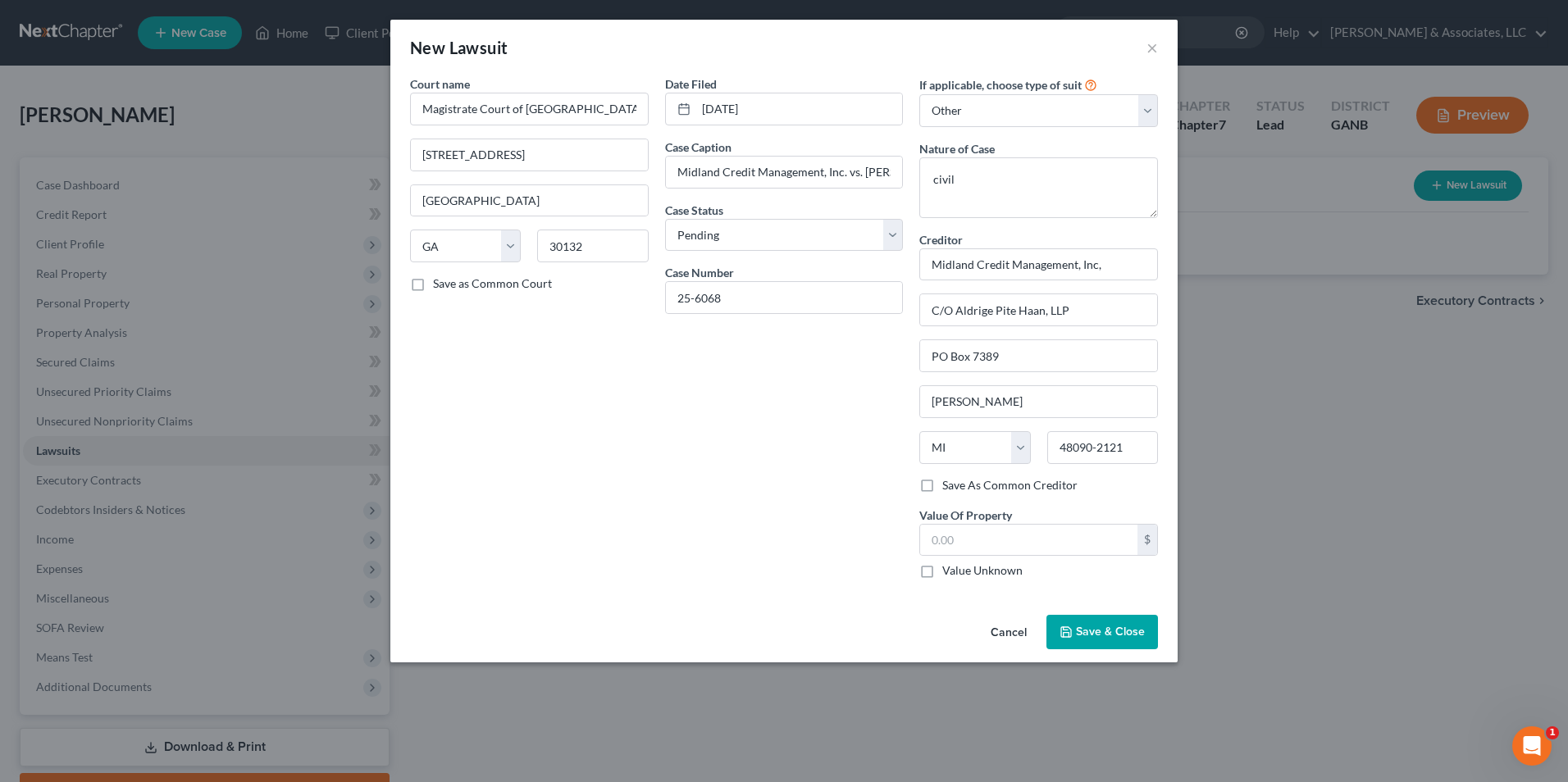
click at [1099, 624] on span "Save & Close" at bounding box center [1110, 631] width 69 height 14
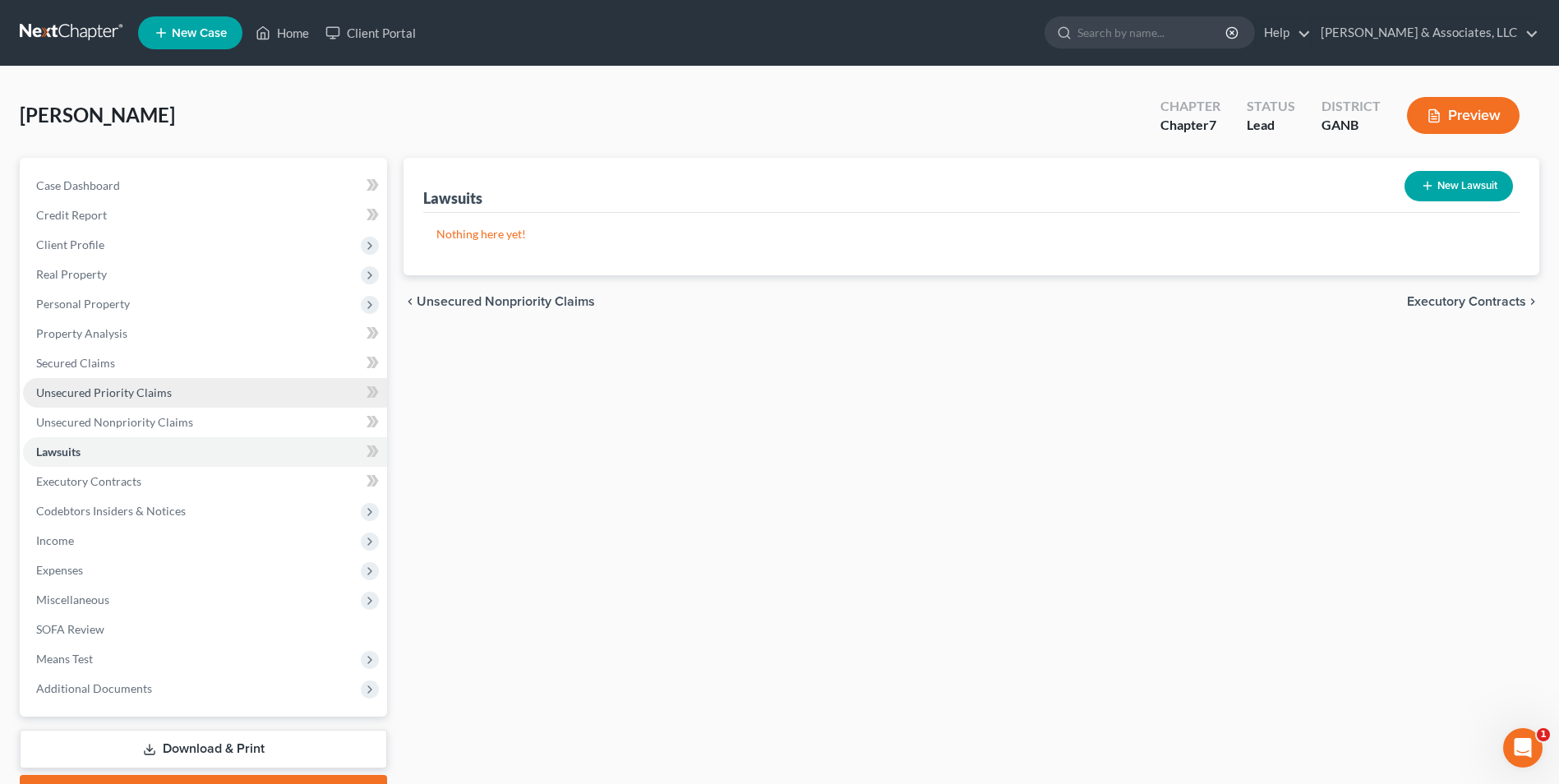
click at [128, 389] on span "Unsecured Priority Claims" at bounding box center [104, 392] width 136 height 14
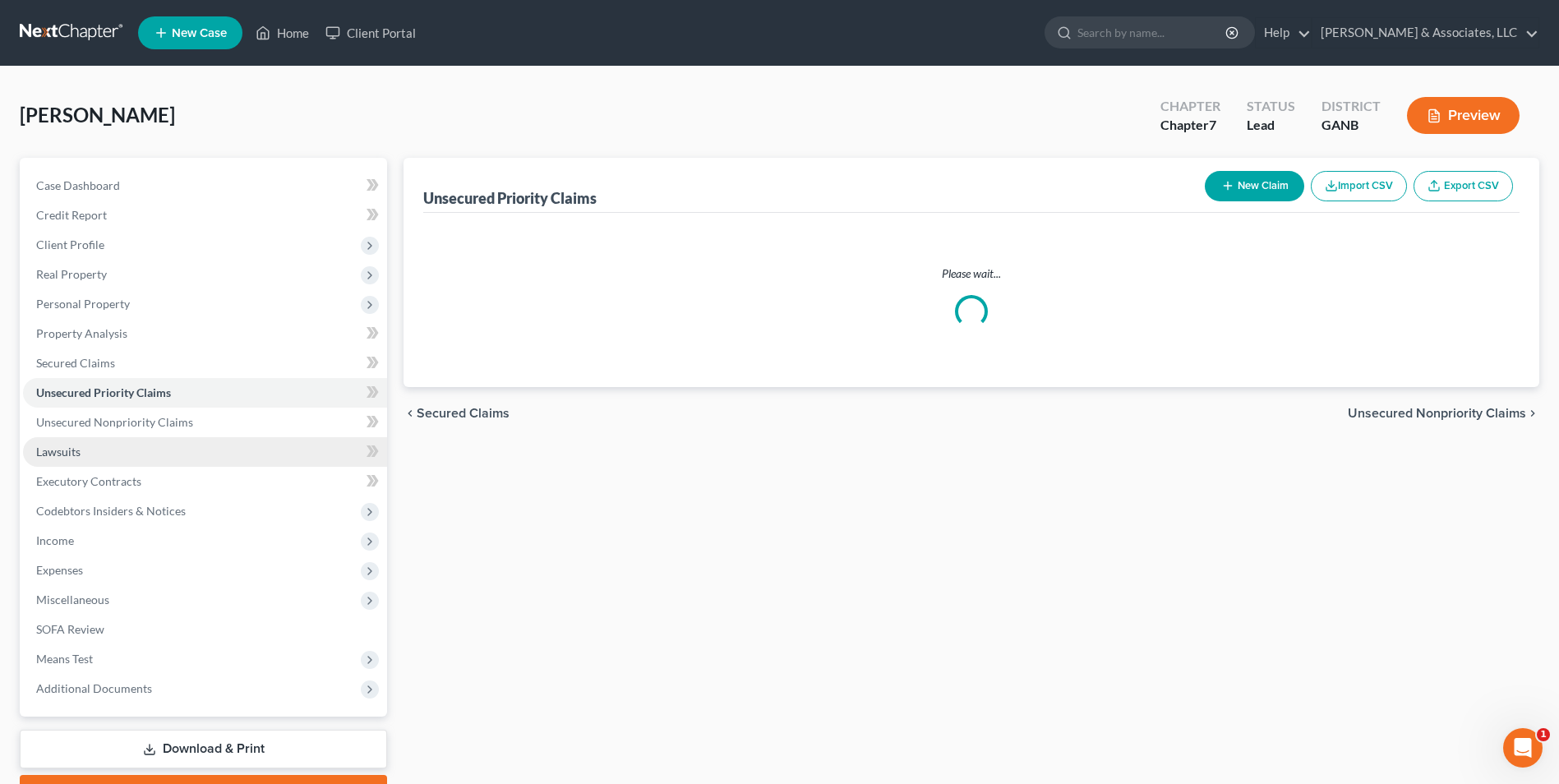
click at [88, 447] on link "Lawsuits" at bounding box center [205, 452] width 364 height 29
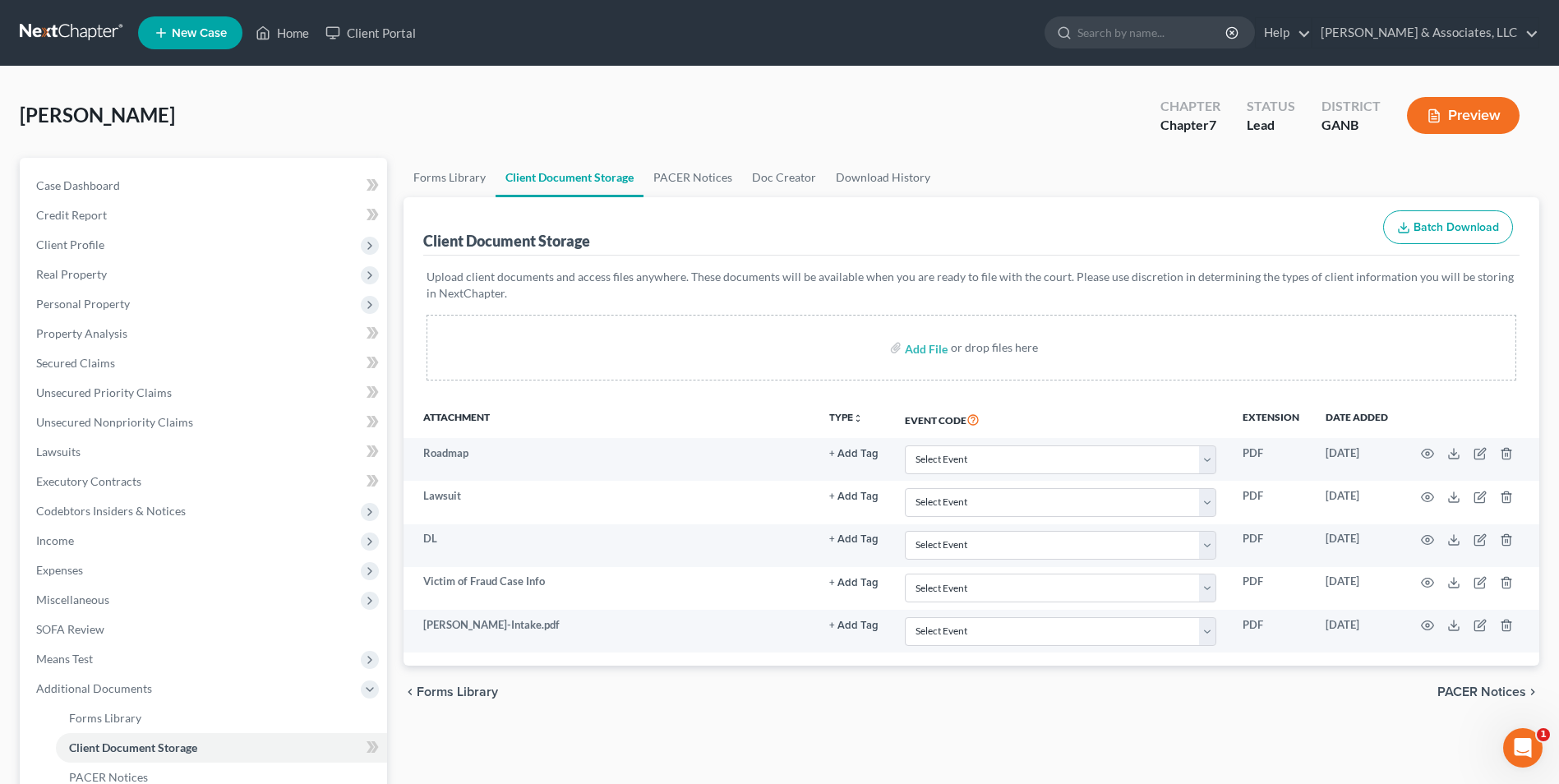
click at [233, 34] on link "New Case" at bounding box center [190, 33] width 105 height 33
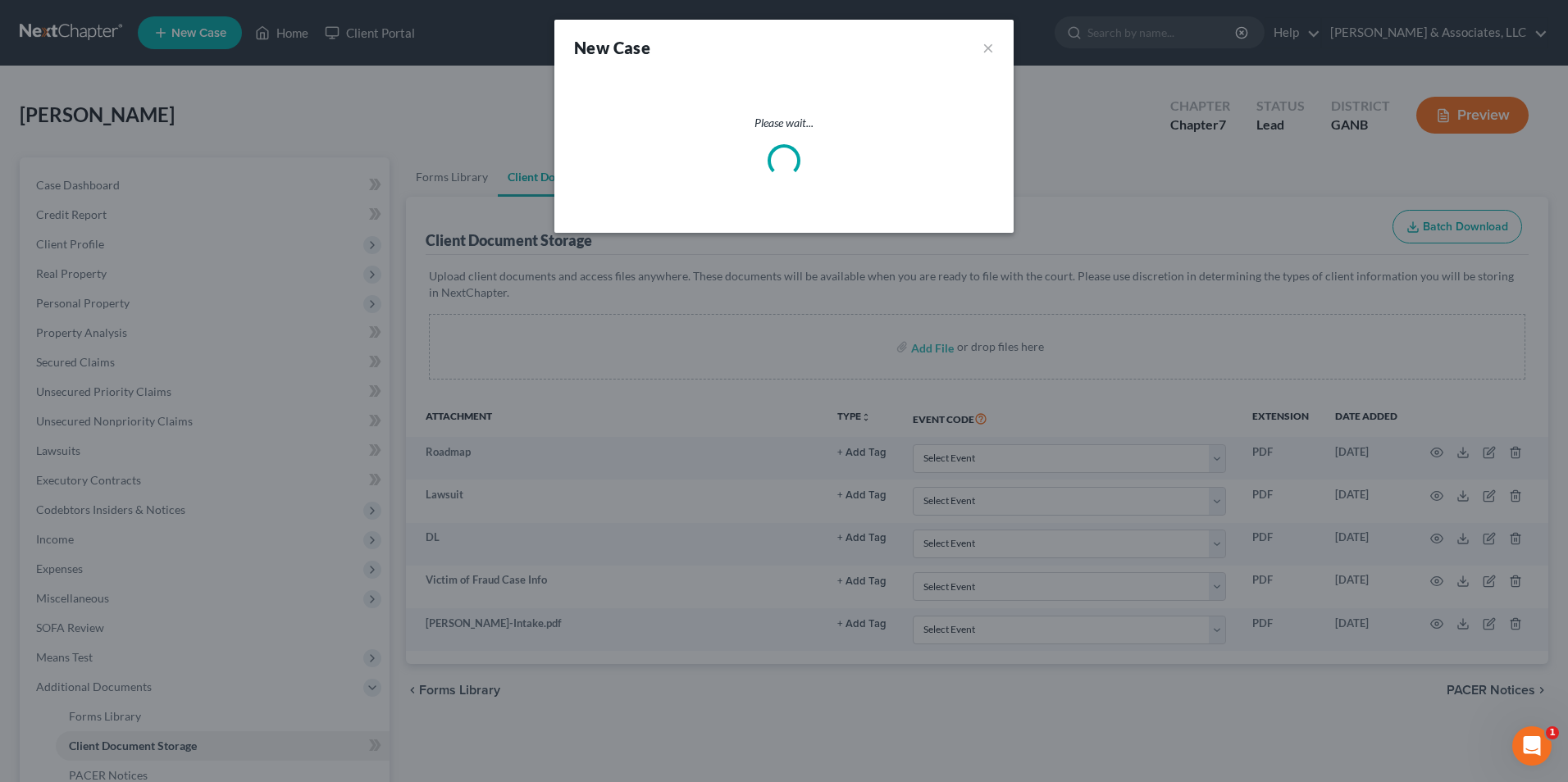
select select "19"
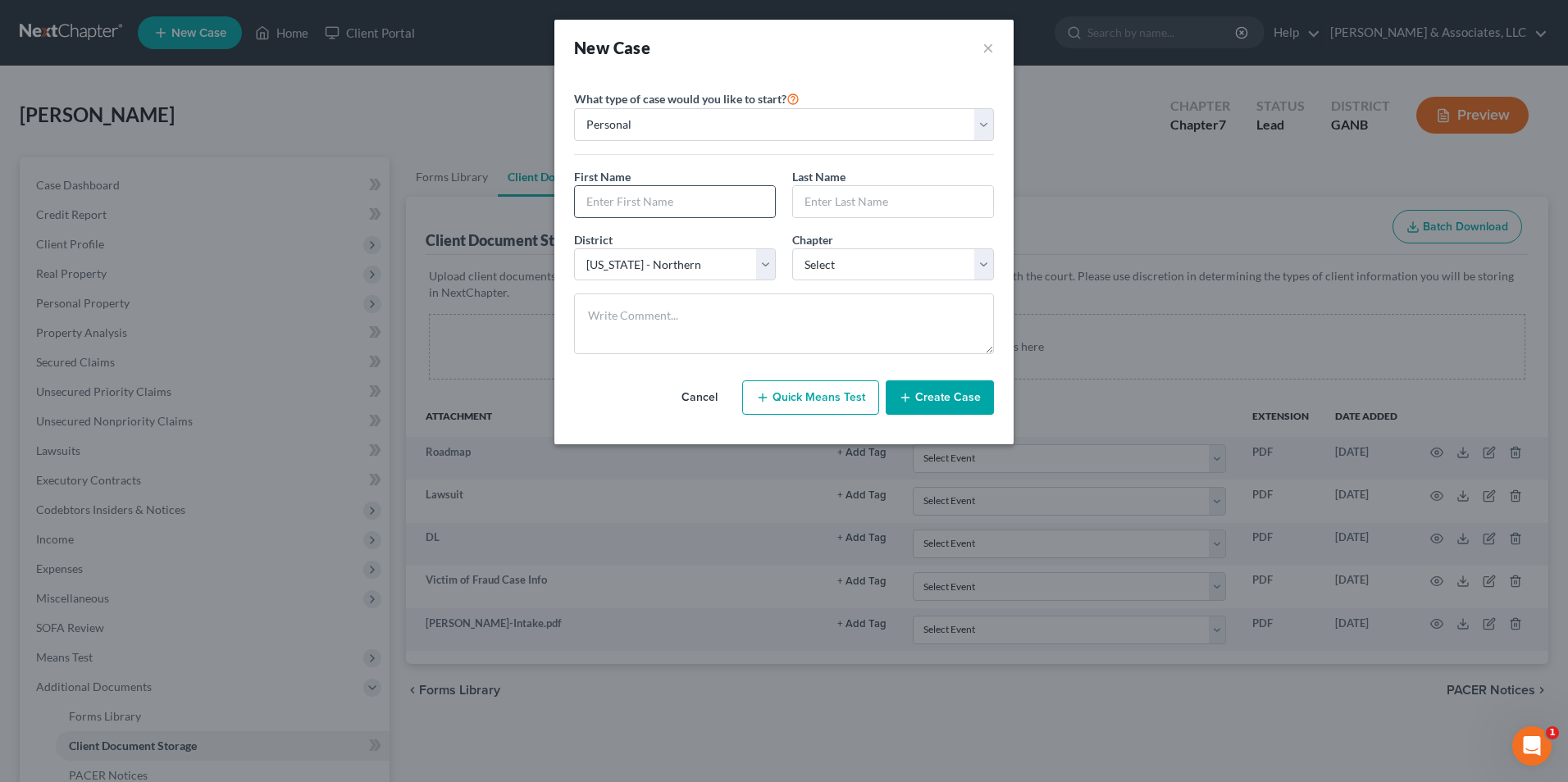
click at [671, 194] on input "text" at bounding box center [675, 202] width 200 height 31
type input "Jordan"
type input "a"
type input "Aguirre"
click at [982, 272] on select "Select 7 11 12 13" at bounding box center [893, 265] width 202 height 33
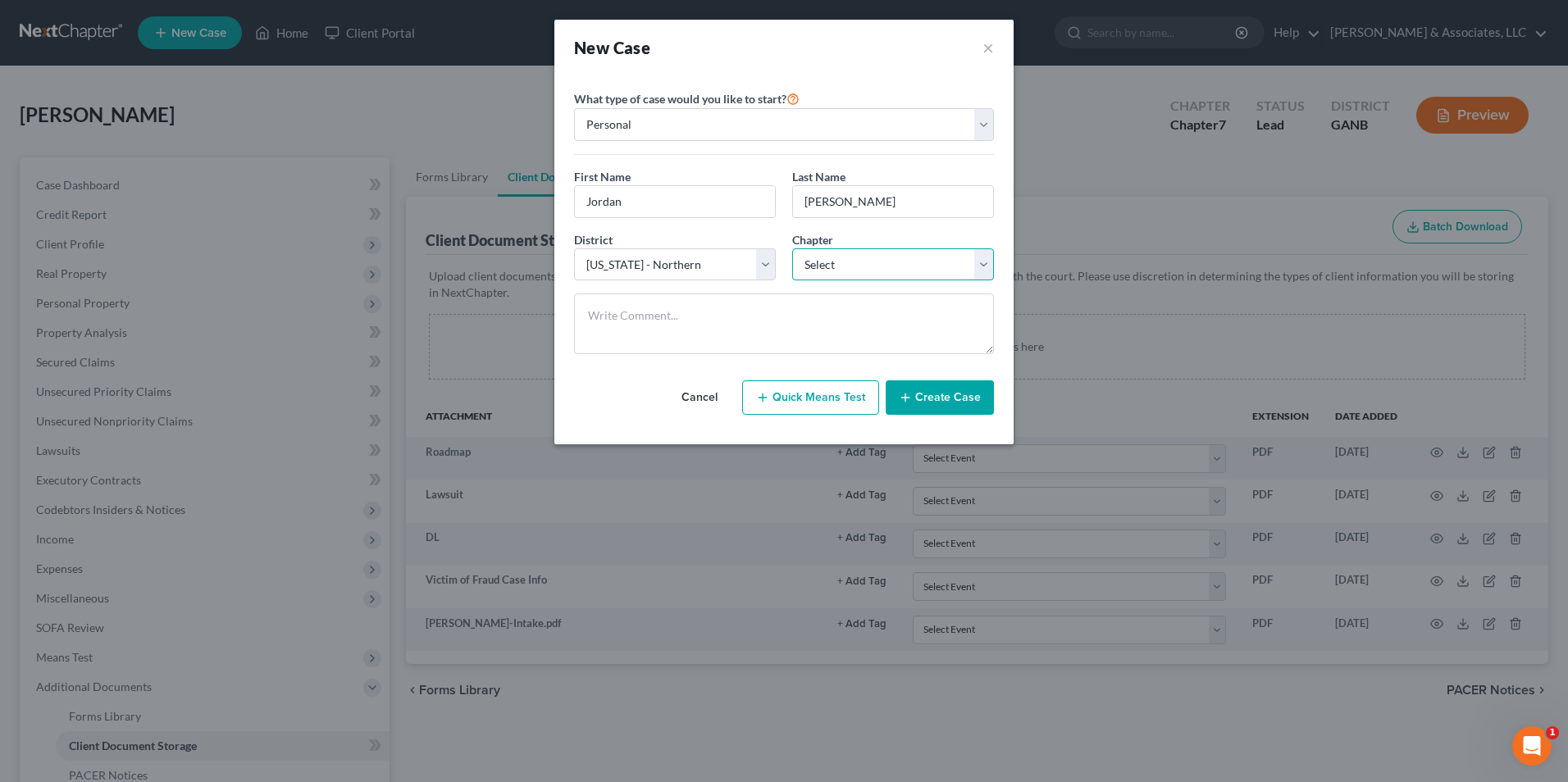
select select "0"
click at [792, 248] on select "Select 7 11 12 13" at bounding box center [893, 265] width 202 height 33
click at [956, 399] on button "Create Case" at bounding box center [940, 398] width 108 height 35
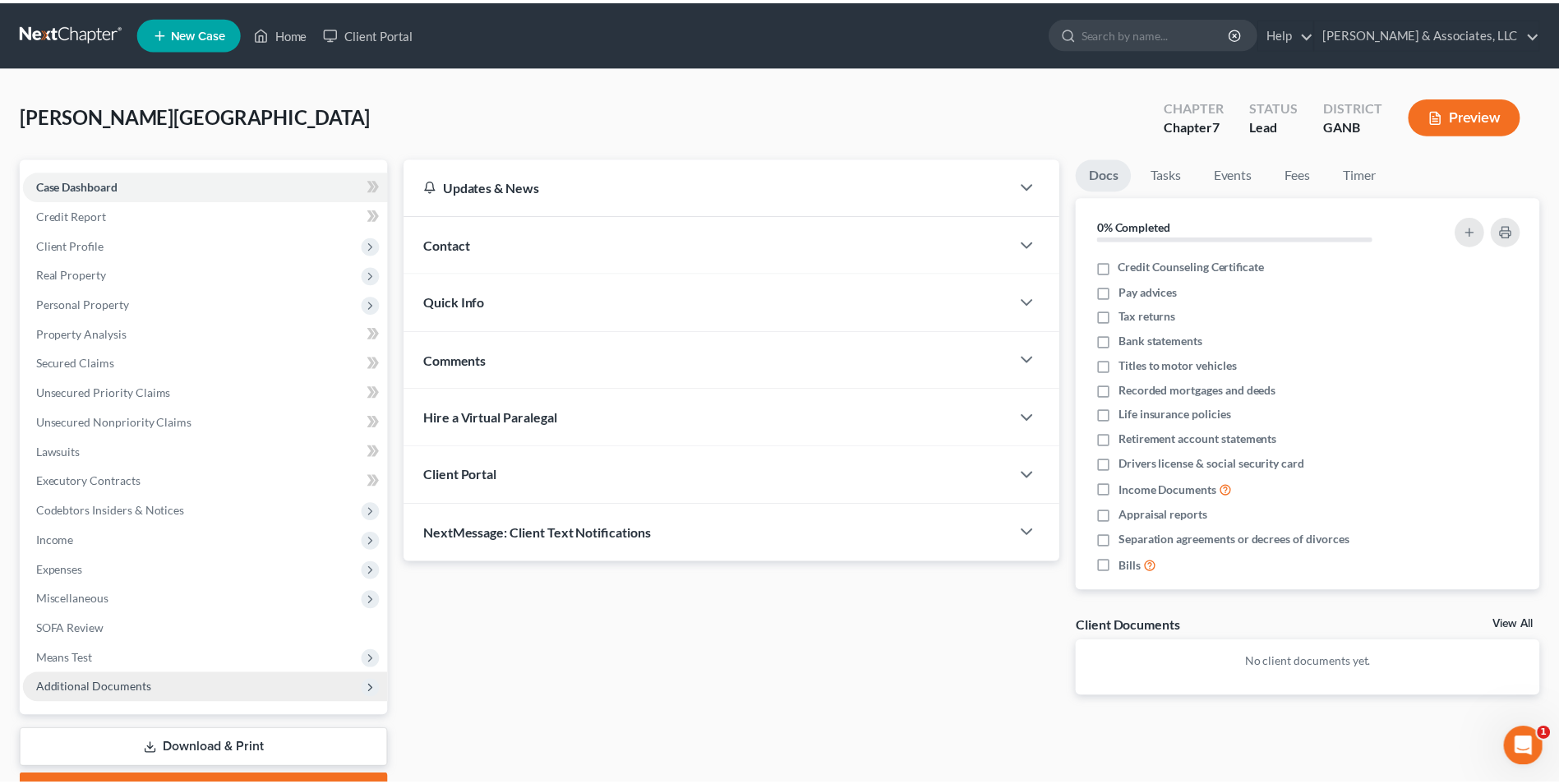
scroll to position [82, 0]
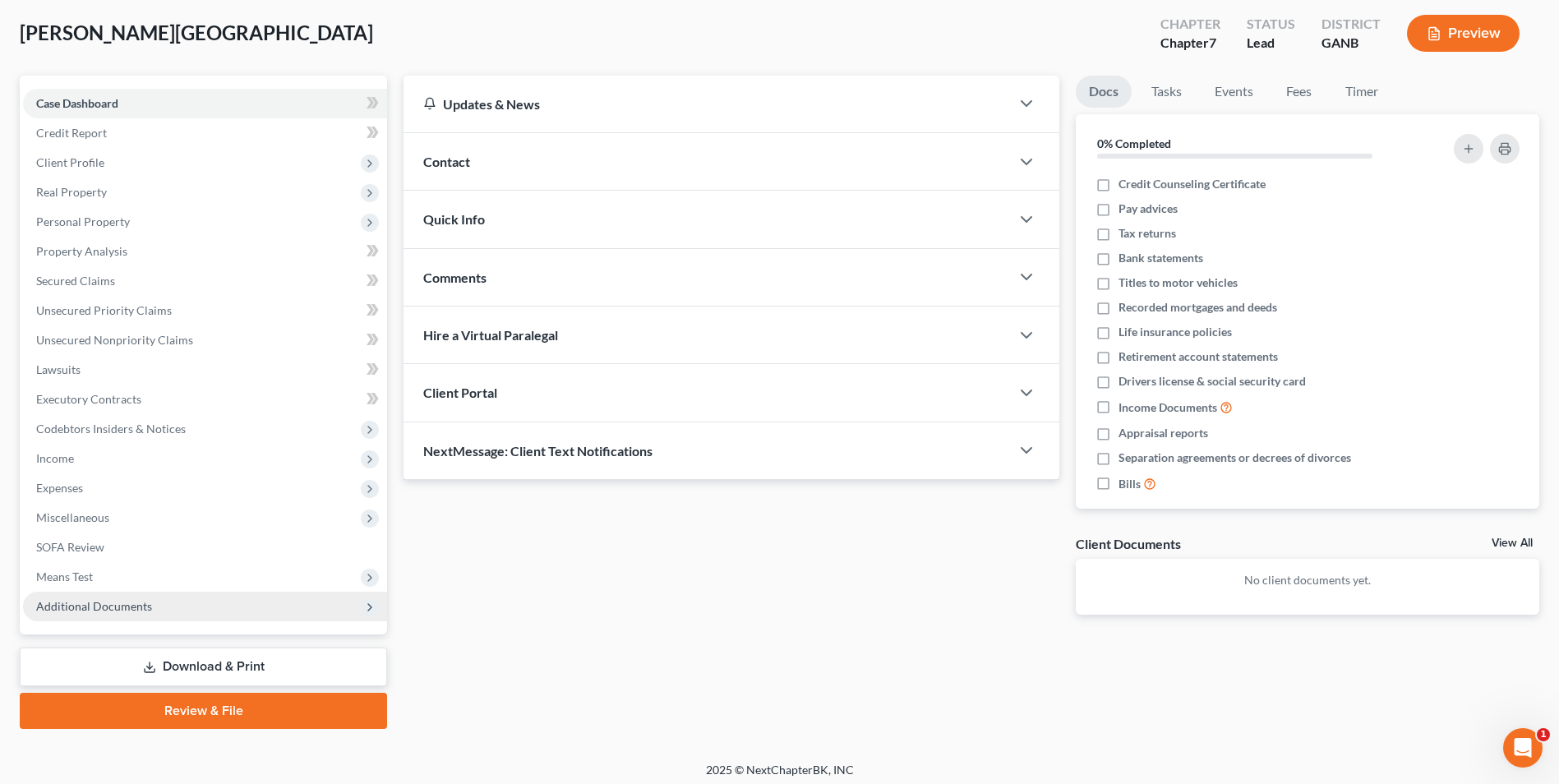
click at [153, 616] on span "Additional Documents" at bounding box center [205, 607] width 364 height 29
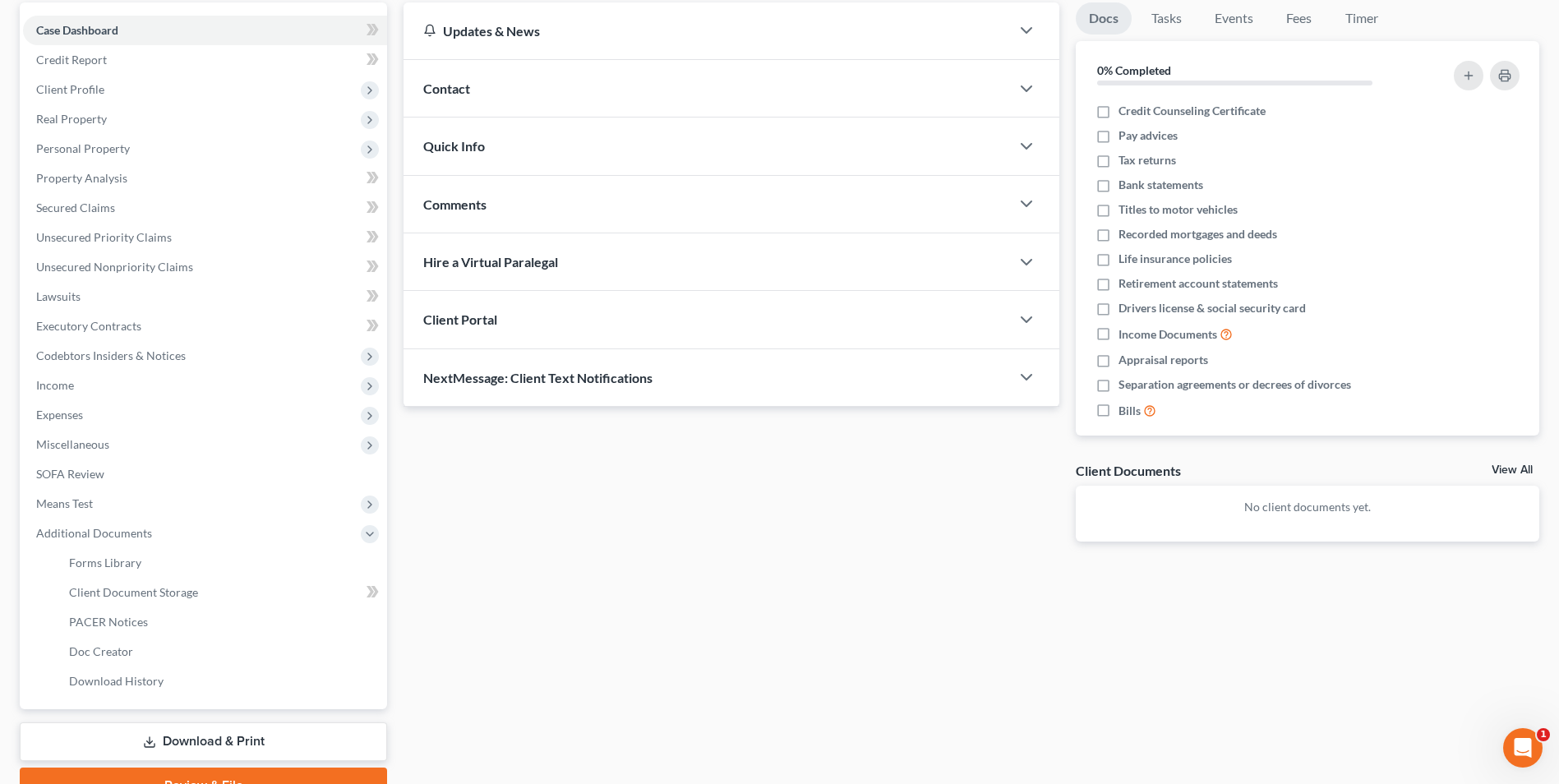
scroll to position [237, 0]
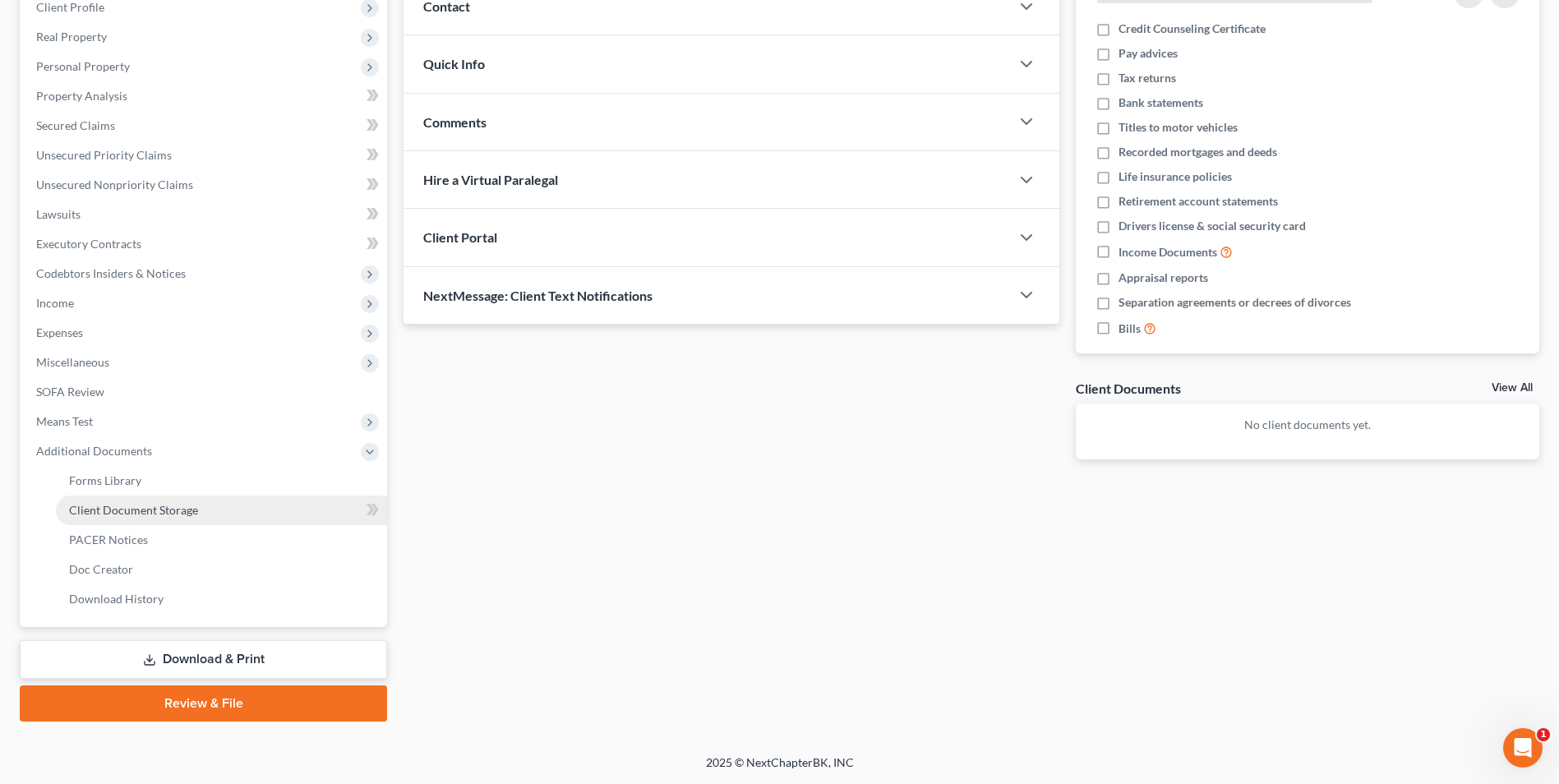
click at [168, 518] on link "Client Document Storage" at bounding box center [222, 510] width 331 height 29
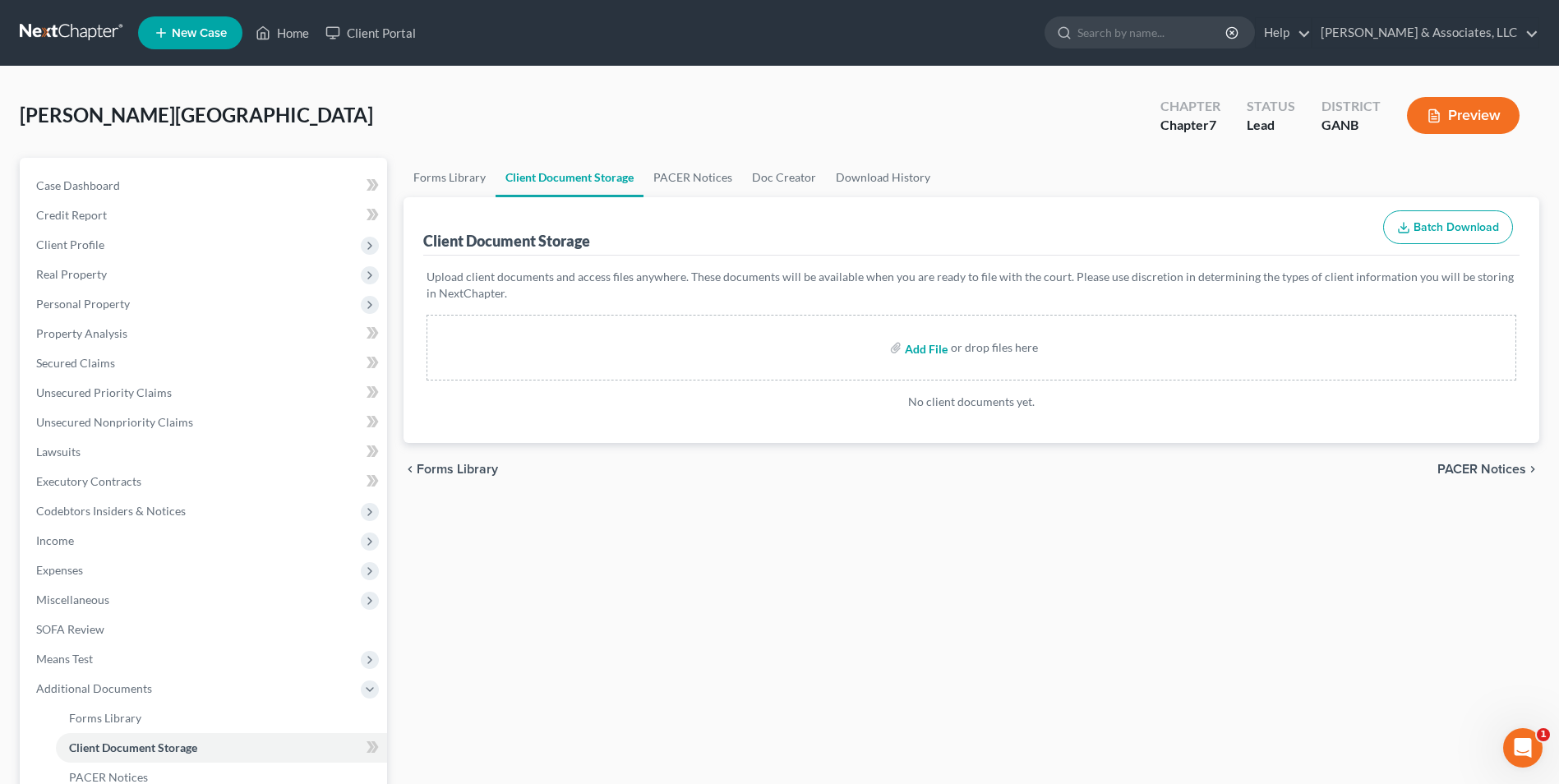
click at [931, 344] on input "file" at bounding box center [925, 347] width 40 height 29
type input "C:\fakepath\Aguirre Tax Return.pdf"
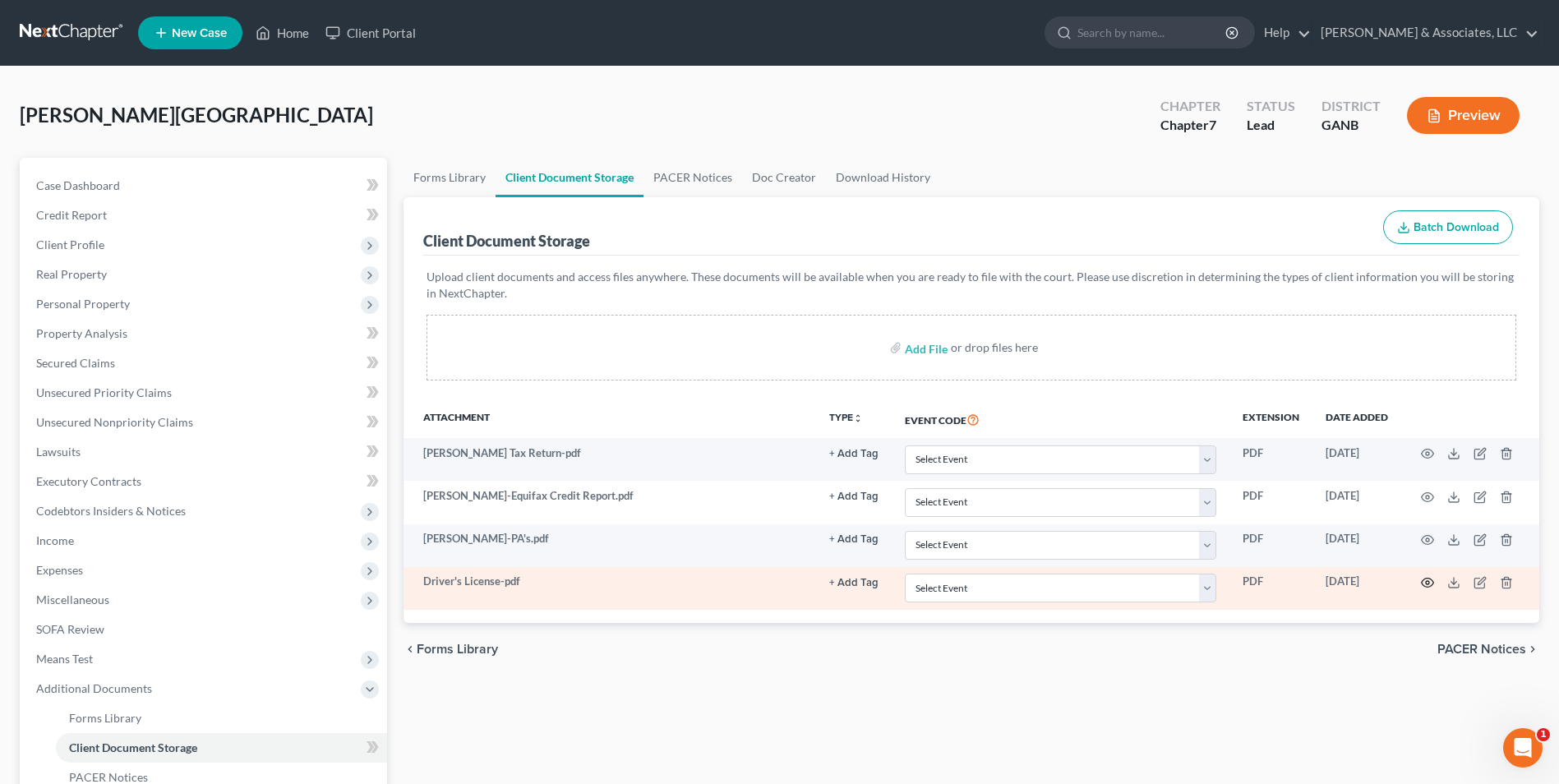
click at [1424, 579] on icon "button" at bounding box center [1428, 583] width 13 height 13
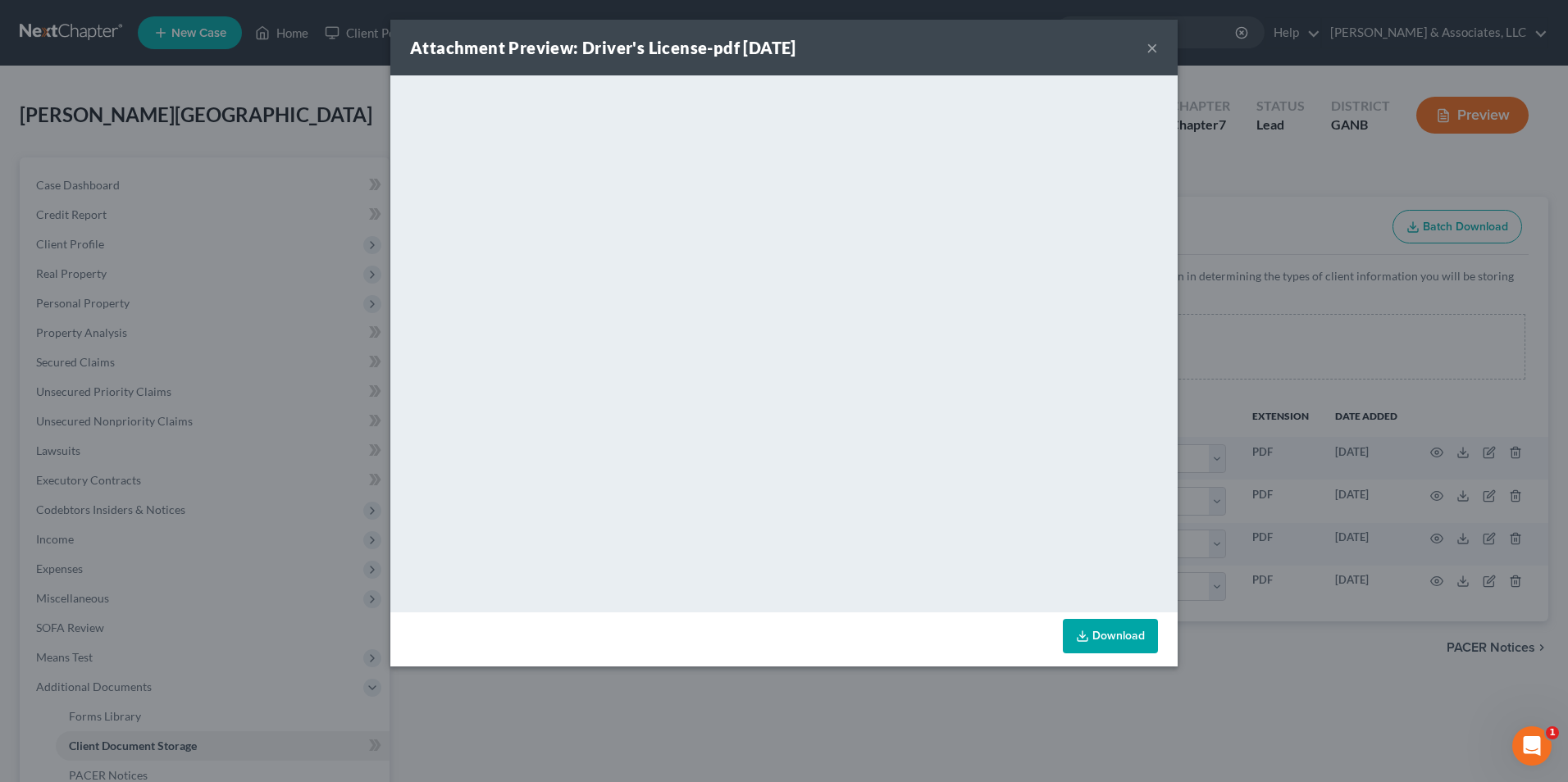
click at [1149, 41] on button "×" at bounding box center [1152, 47] width 12 height 19
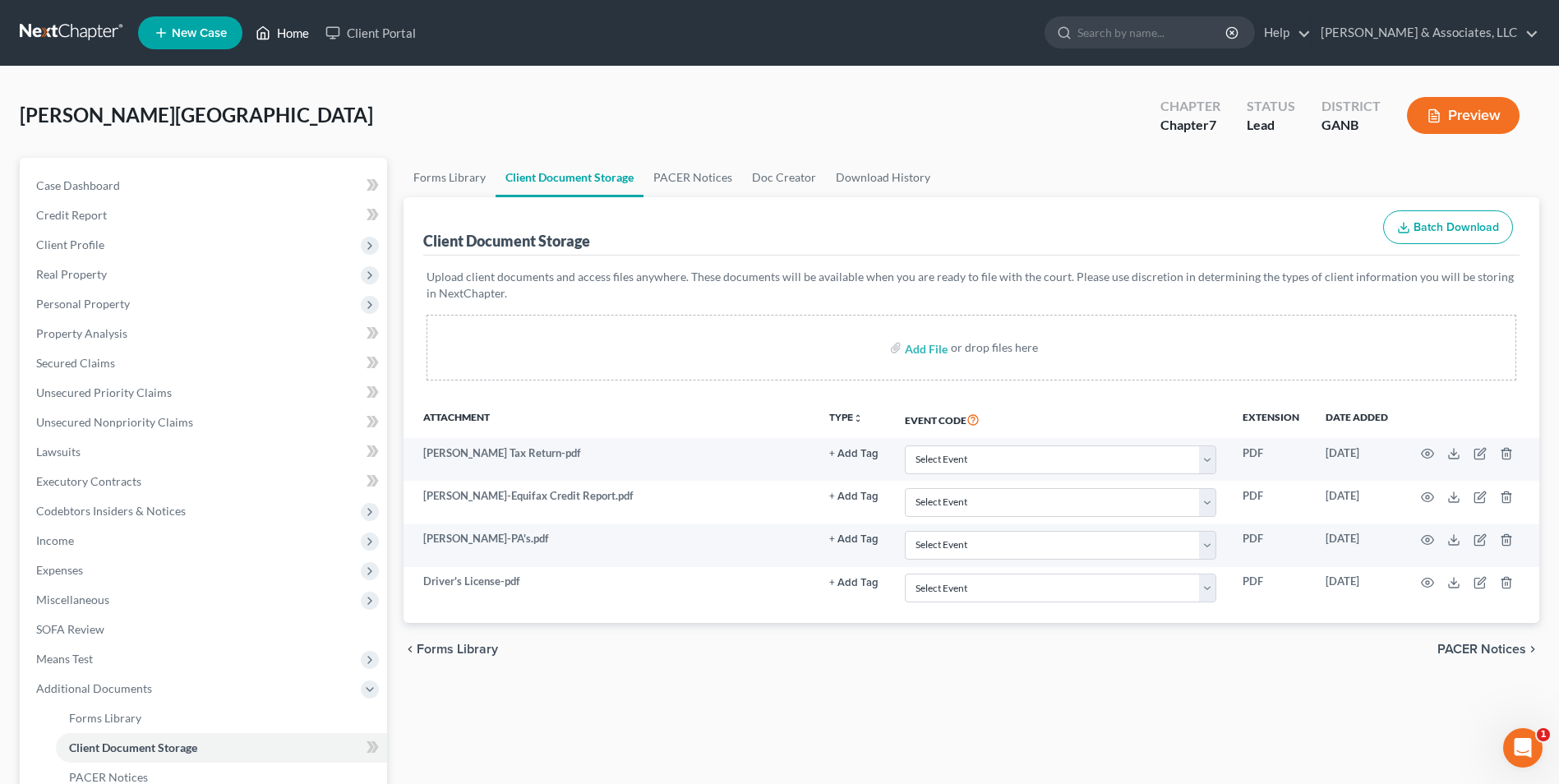
click at [312, 36] on link "Home" at bounding box center [282, 33] width 70 height 29
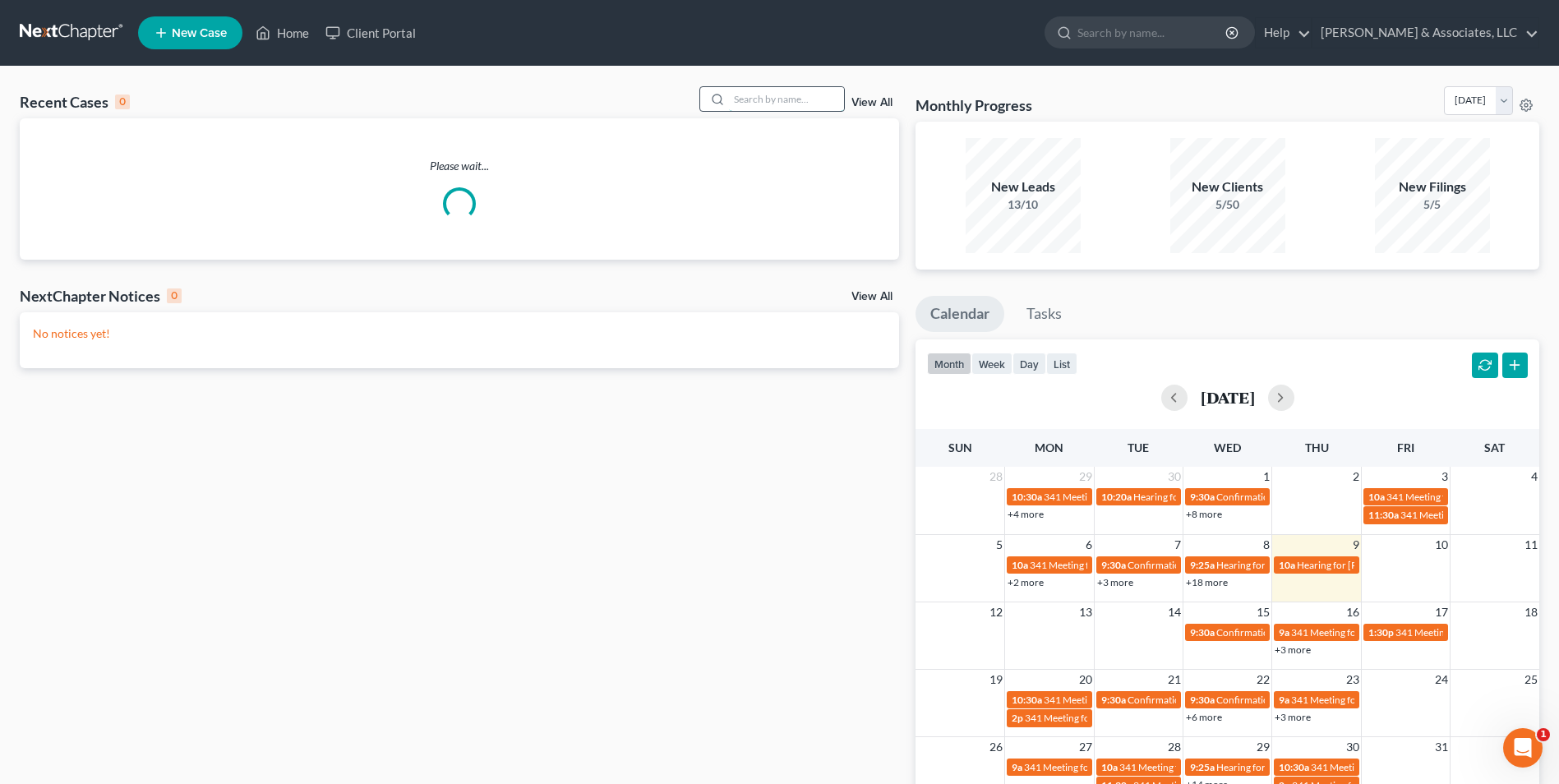
click at [803, 97] on input "search" at bounding box center [786, 99] width 115 height 24
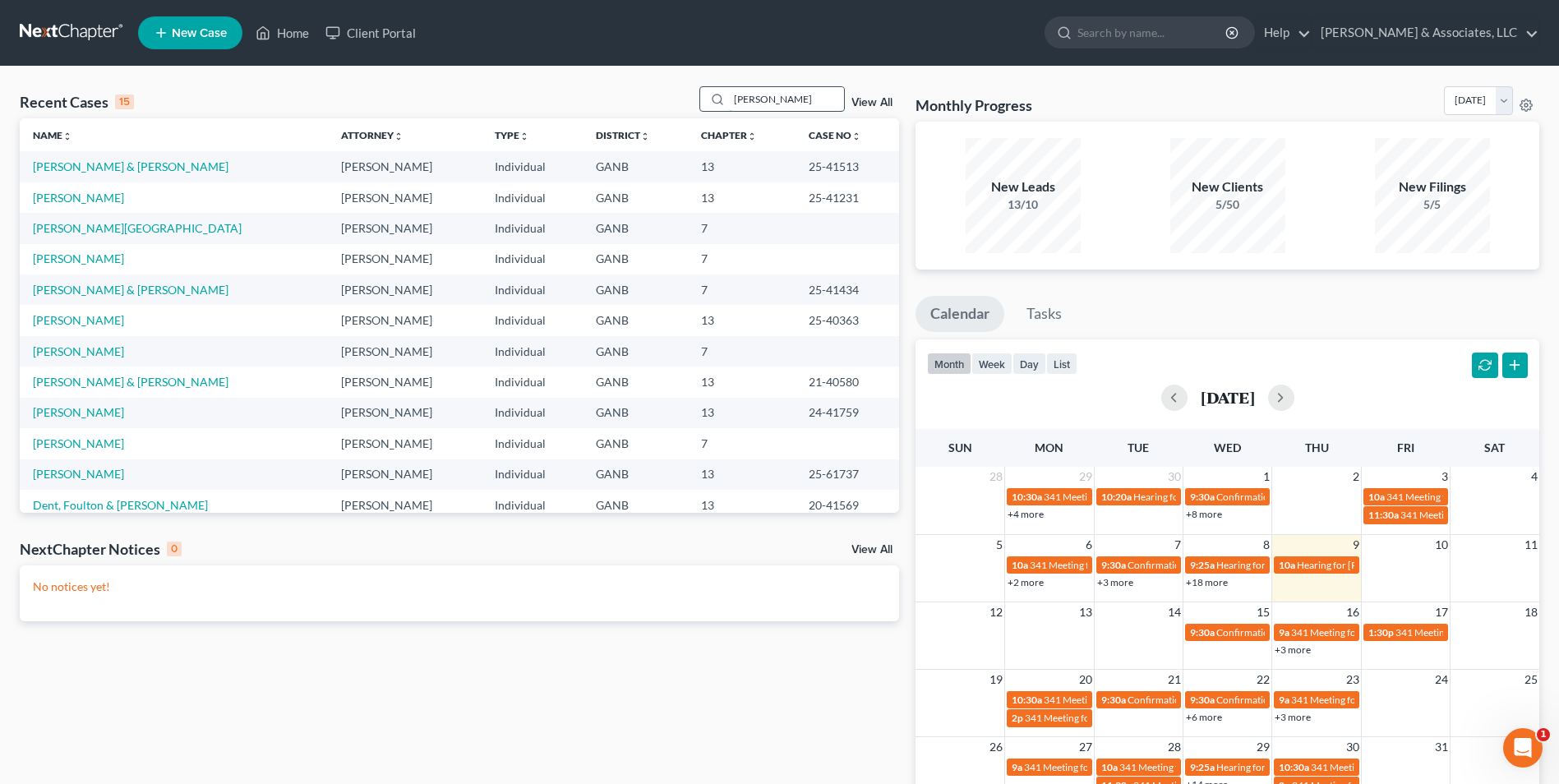
type input "keith"
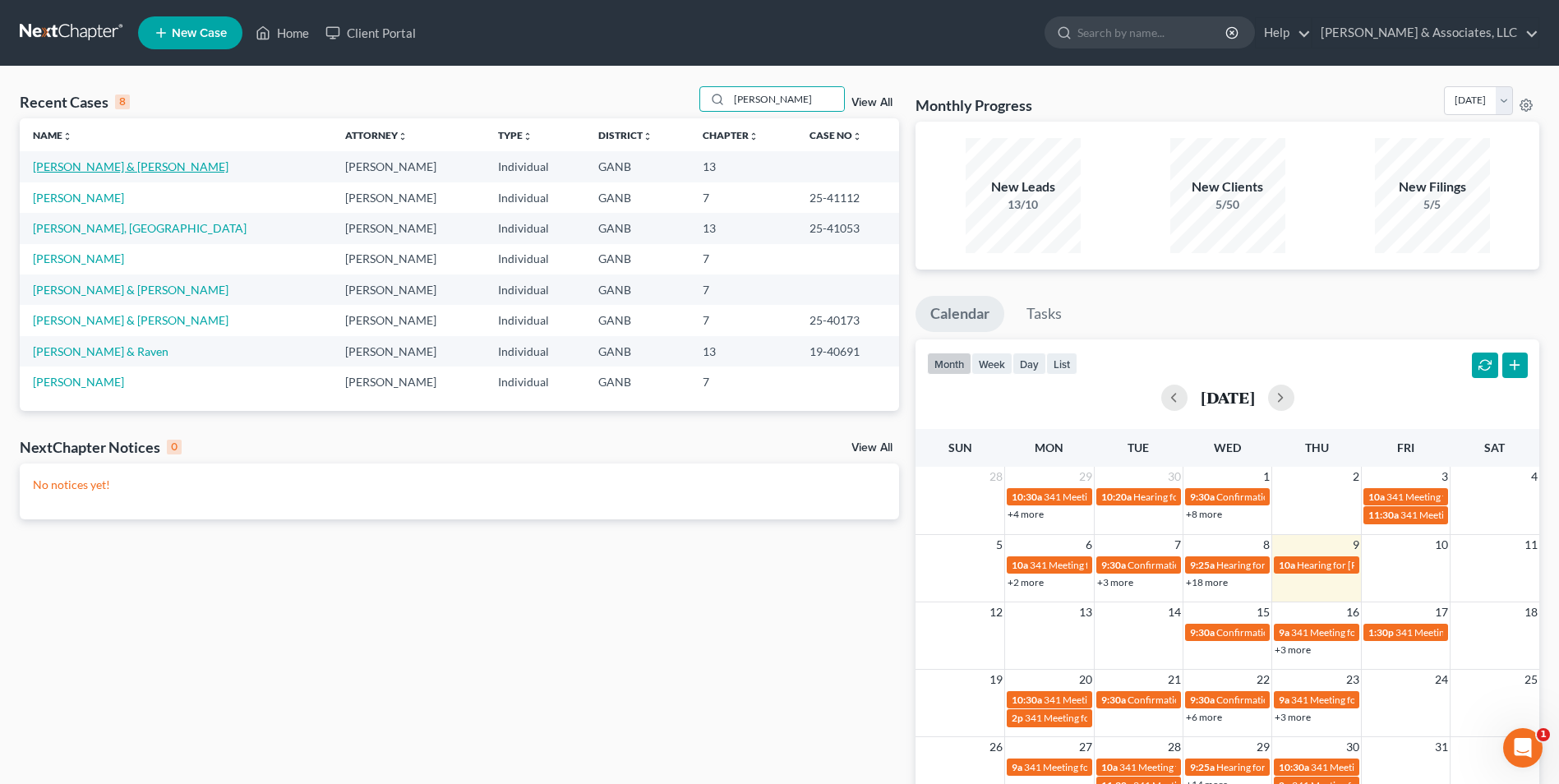
click at [85, 174] on link "[PERSON_NAME] & [PERSON_NAME]" at bounding box center [131, 165] width 196 height 14
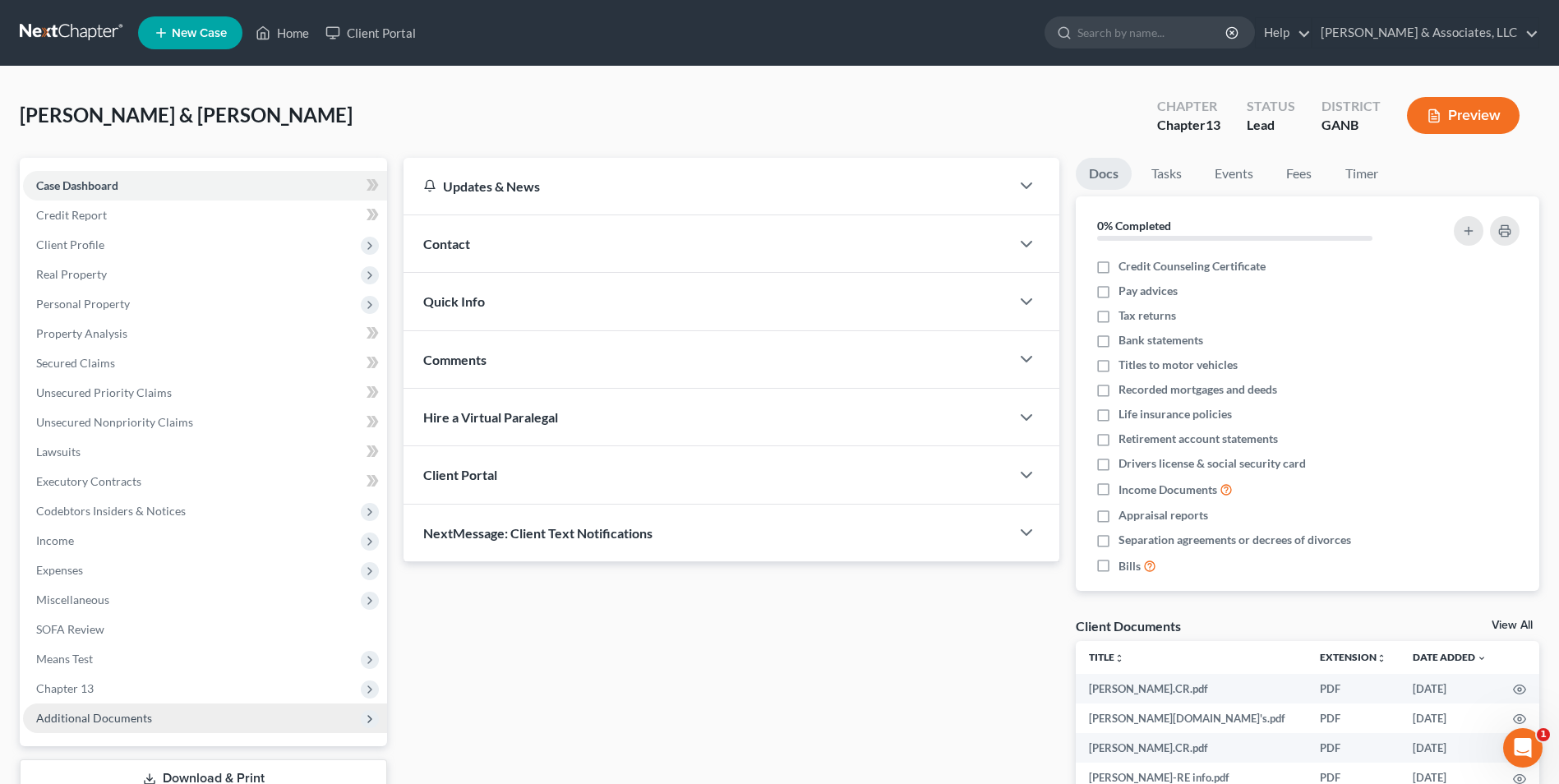
click at [108, 720] on span "Additional Documents" at bounding box center [94, 718] width 116 height 14
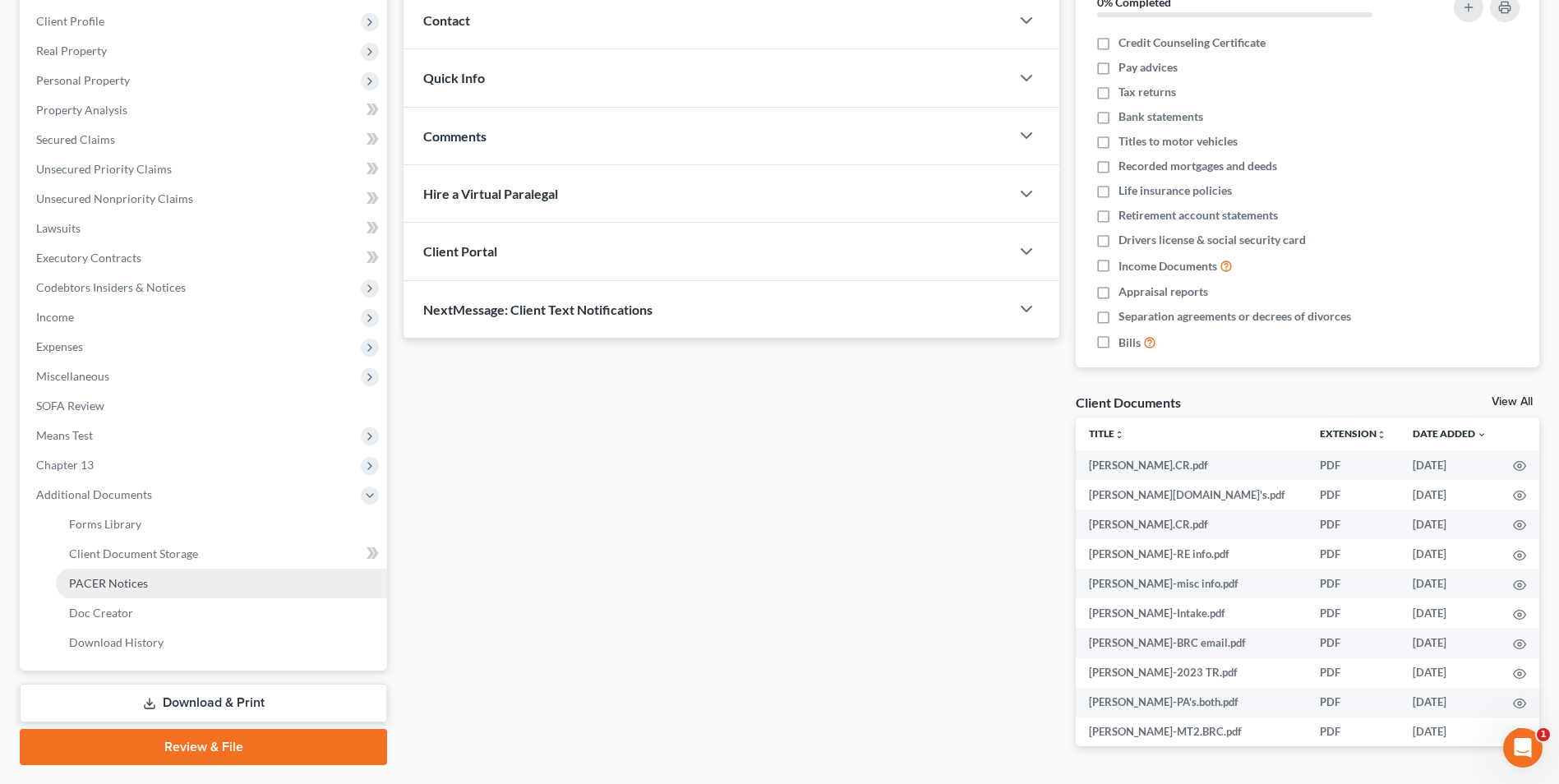
scroll to position [246, 0]
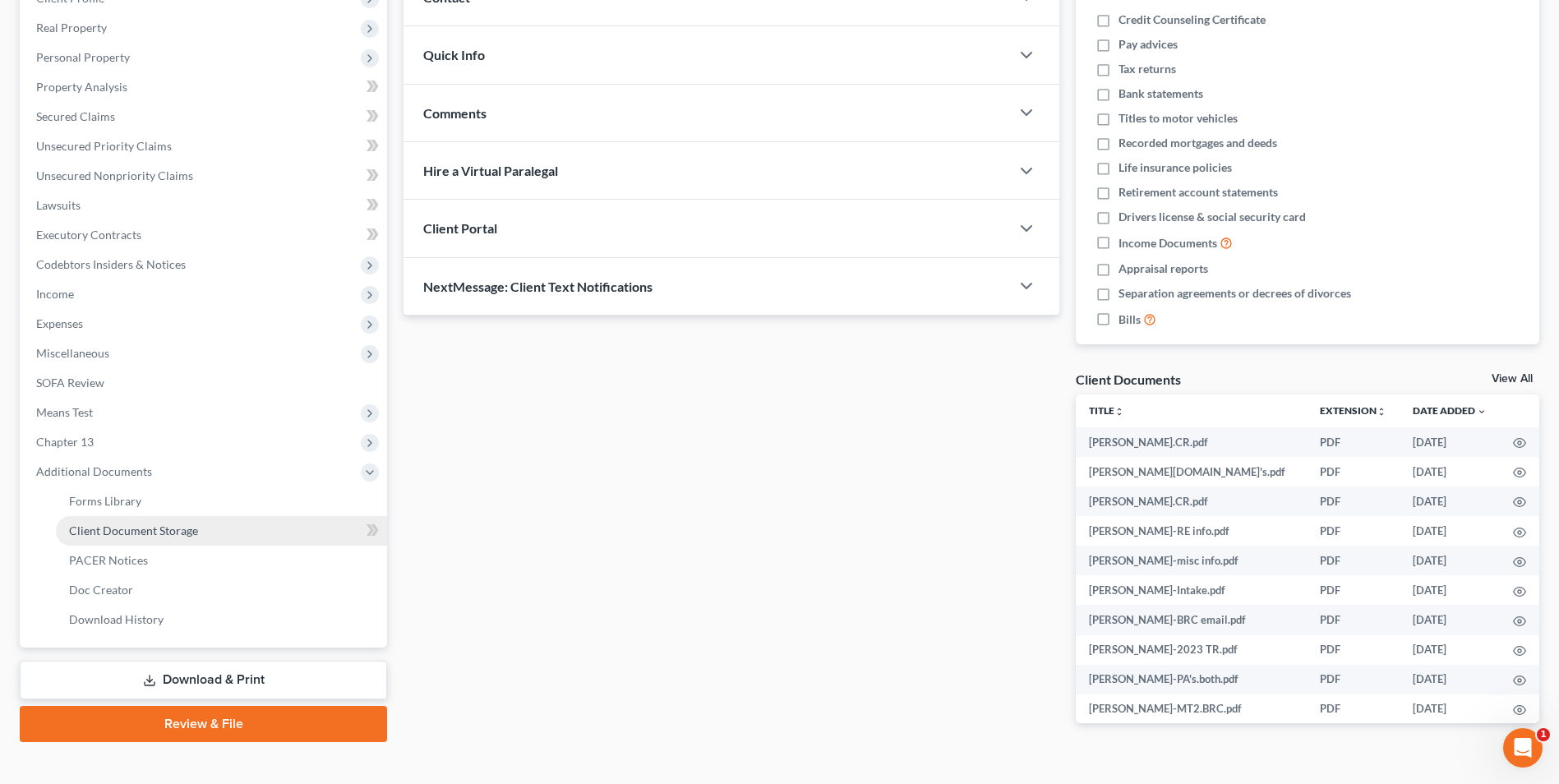
click at [167, 535] on span "Client Document Storage" at bounding box center [133, 530] width 129 height 14
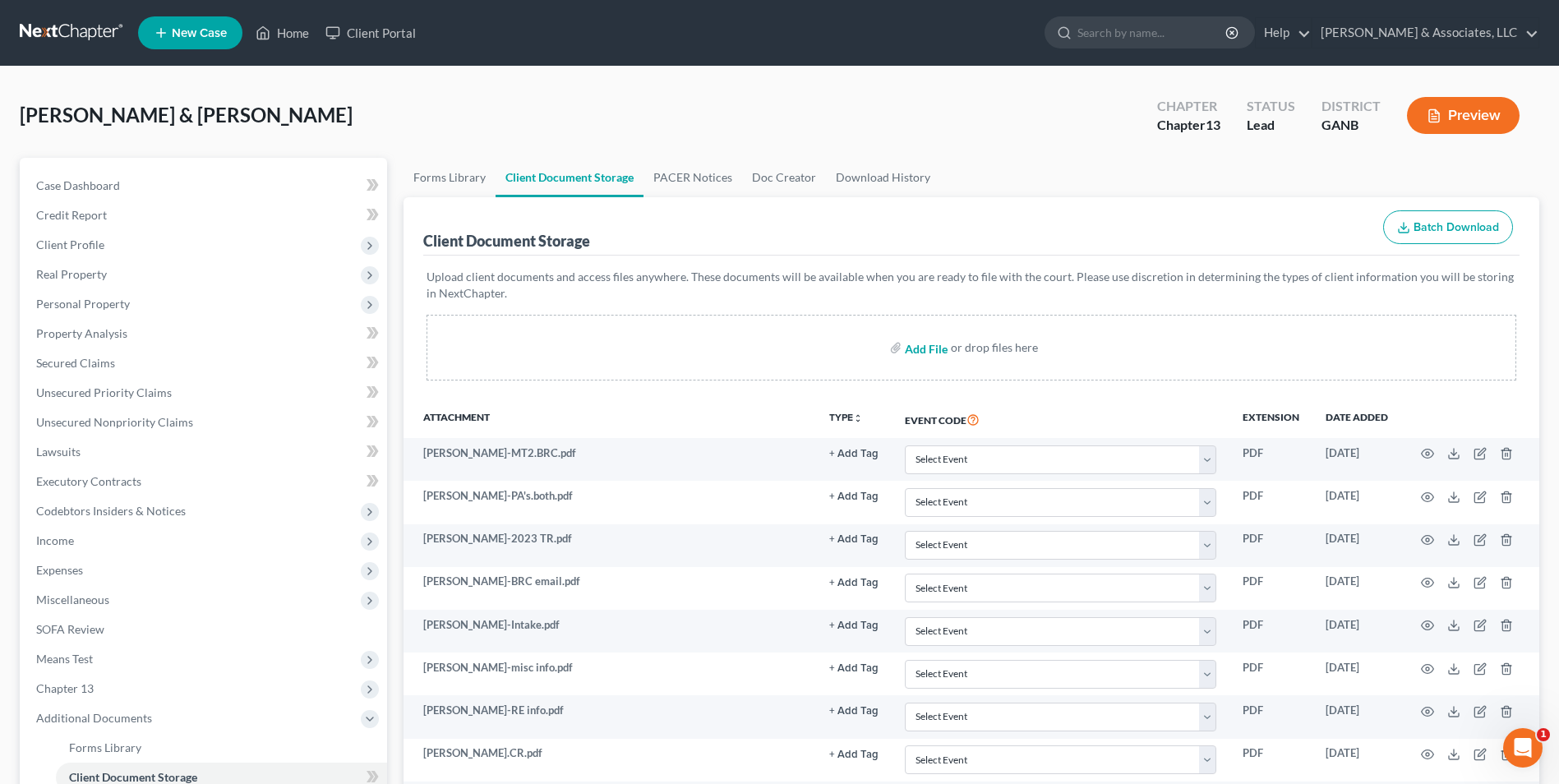
click at [923, 351] on input "file" at bounding box center [925, 347] width 40 height 29
type input "C:\fakepath\Keith.Intake.pdf"
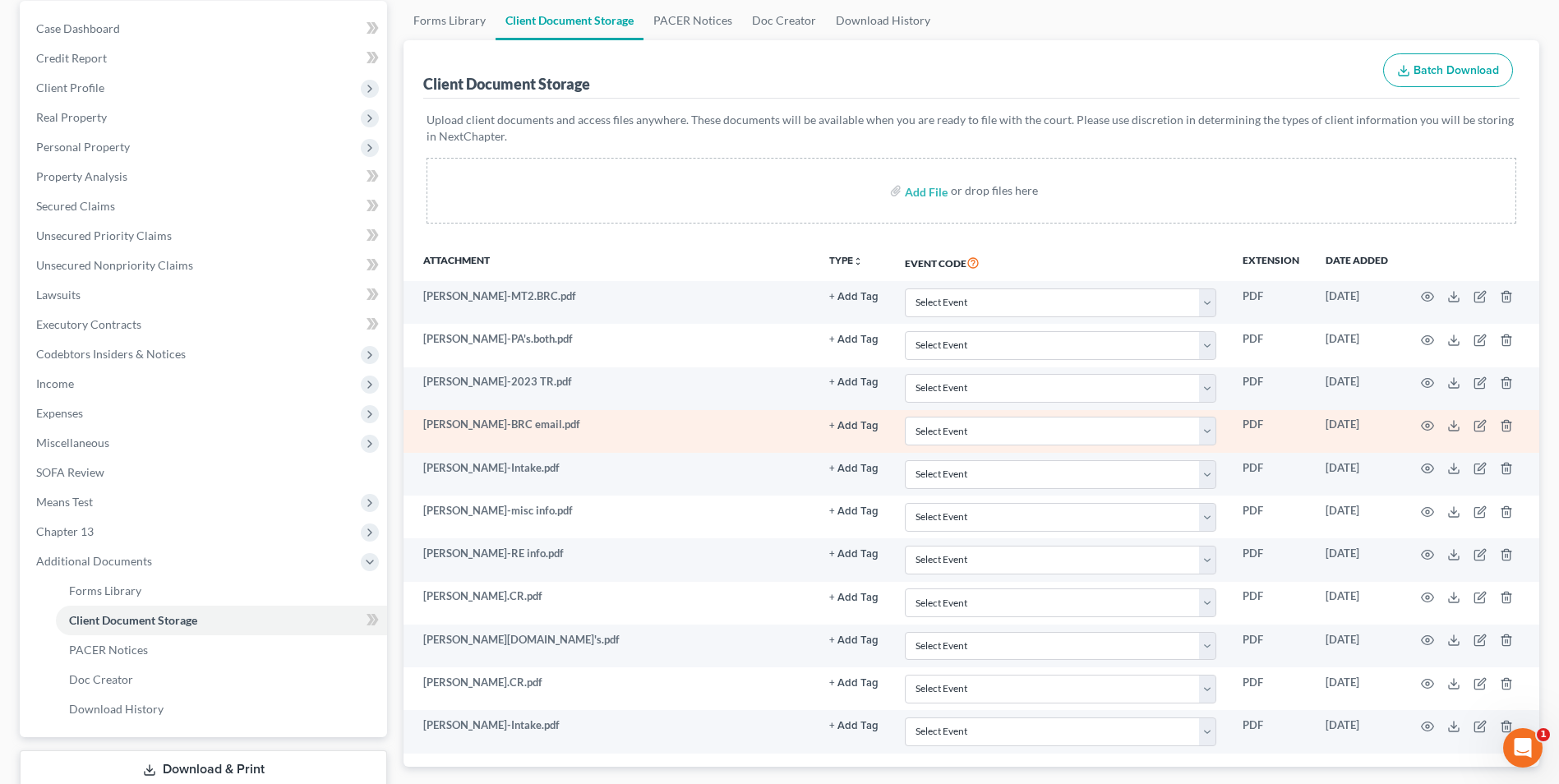
scroll to position [165, 0]
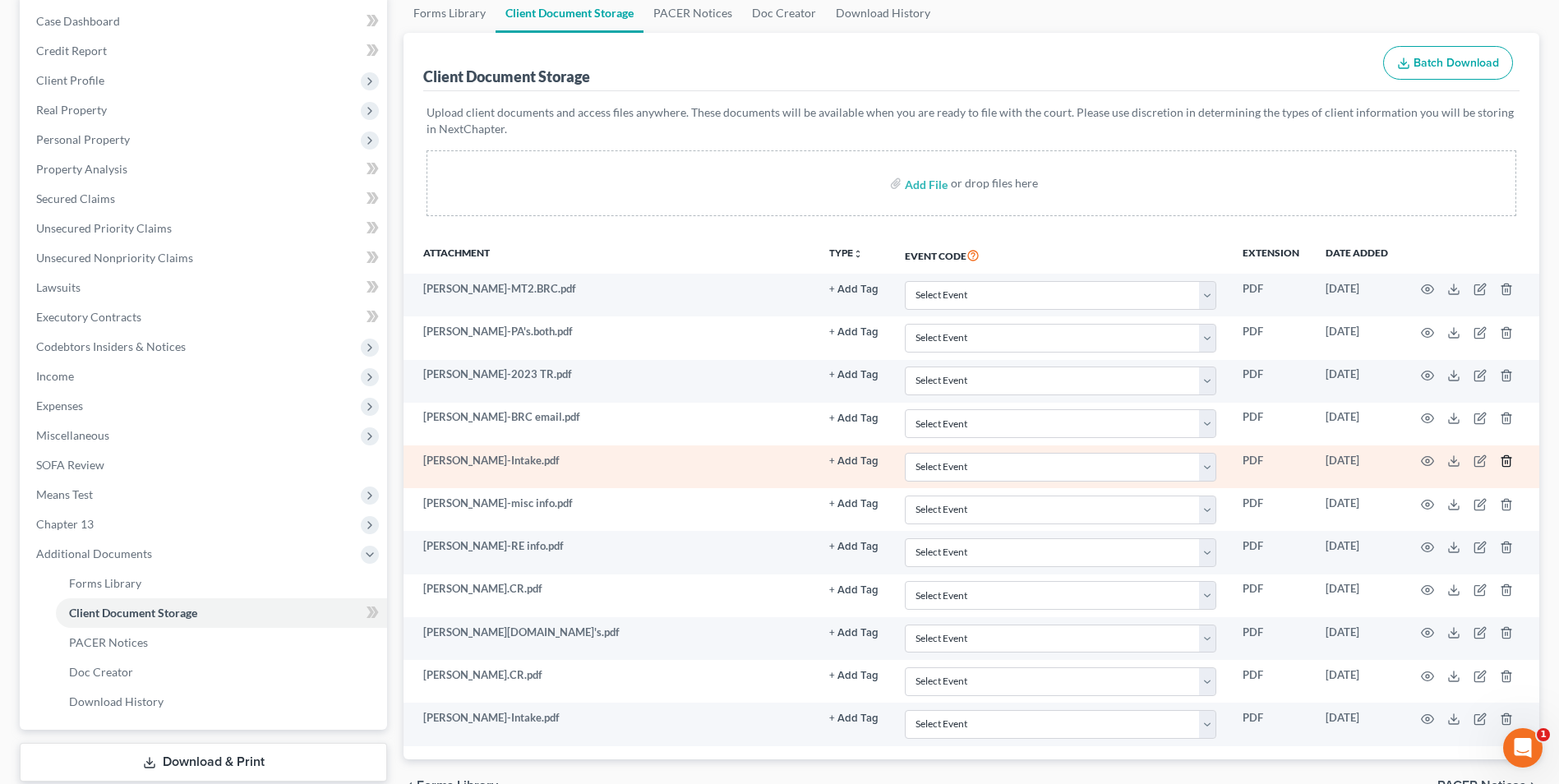
click at [1507, 462] on icon "button" at bounding box center [1507, 461] width 13 height 13
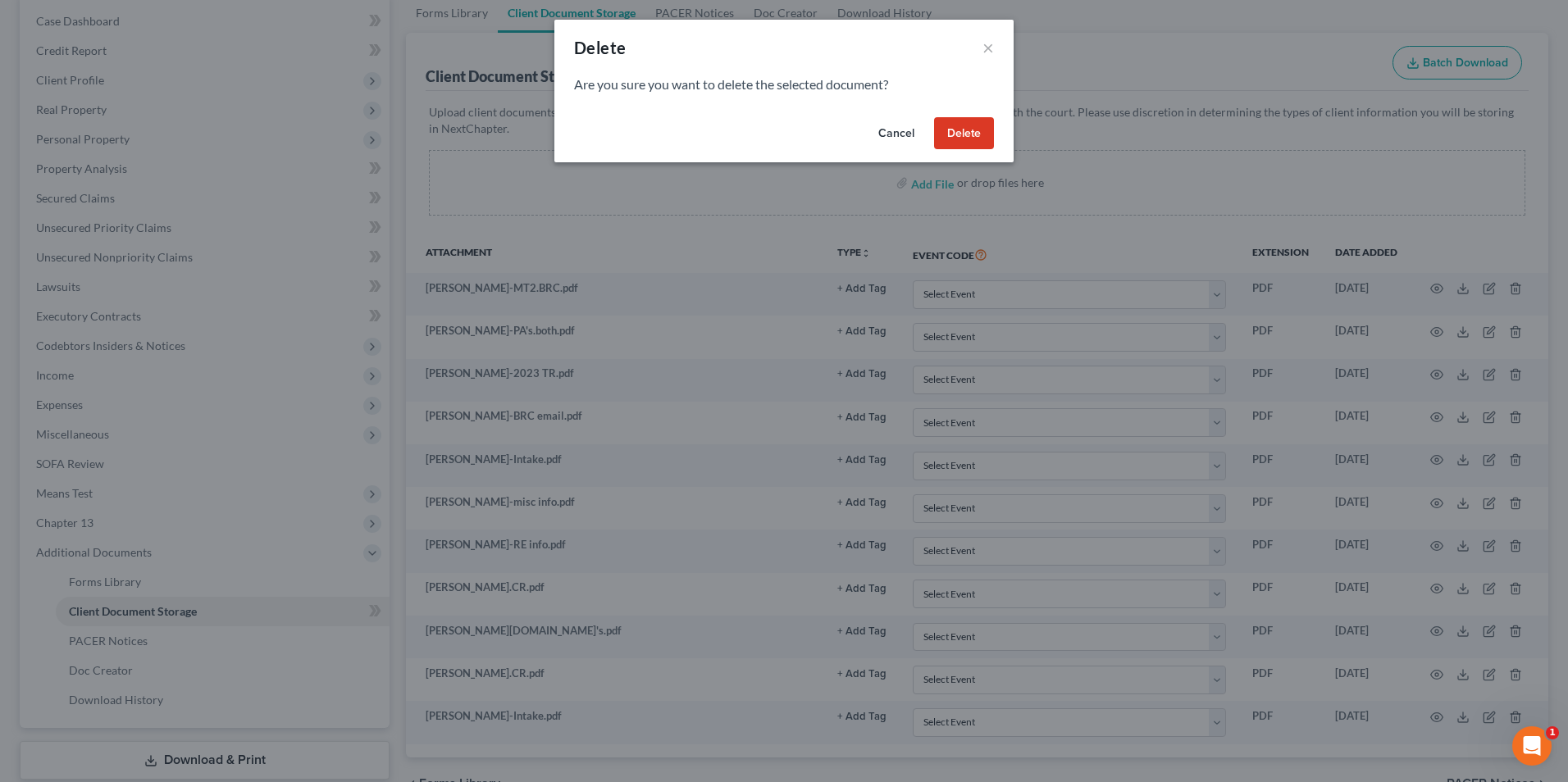
click at [954, 128] on button "Delete" at bounding box center [964, 134] width 60 height 33
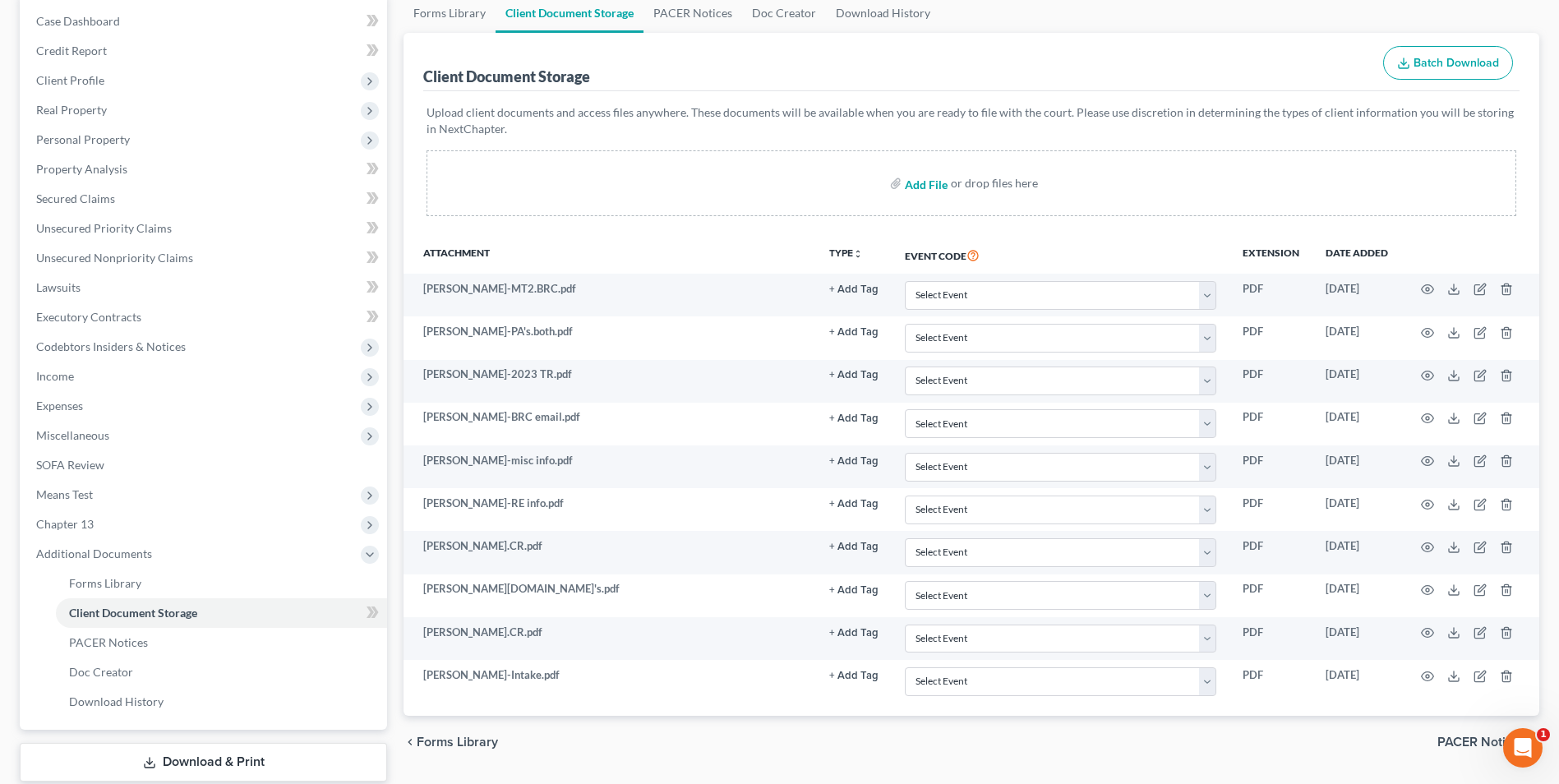
click at [932, 189] on input "file" at bounding box center [925, 183] width 40 height 29
type input "C:\fakepath\Keith.old roadmap.pdf"
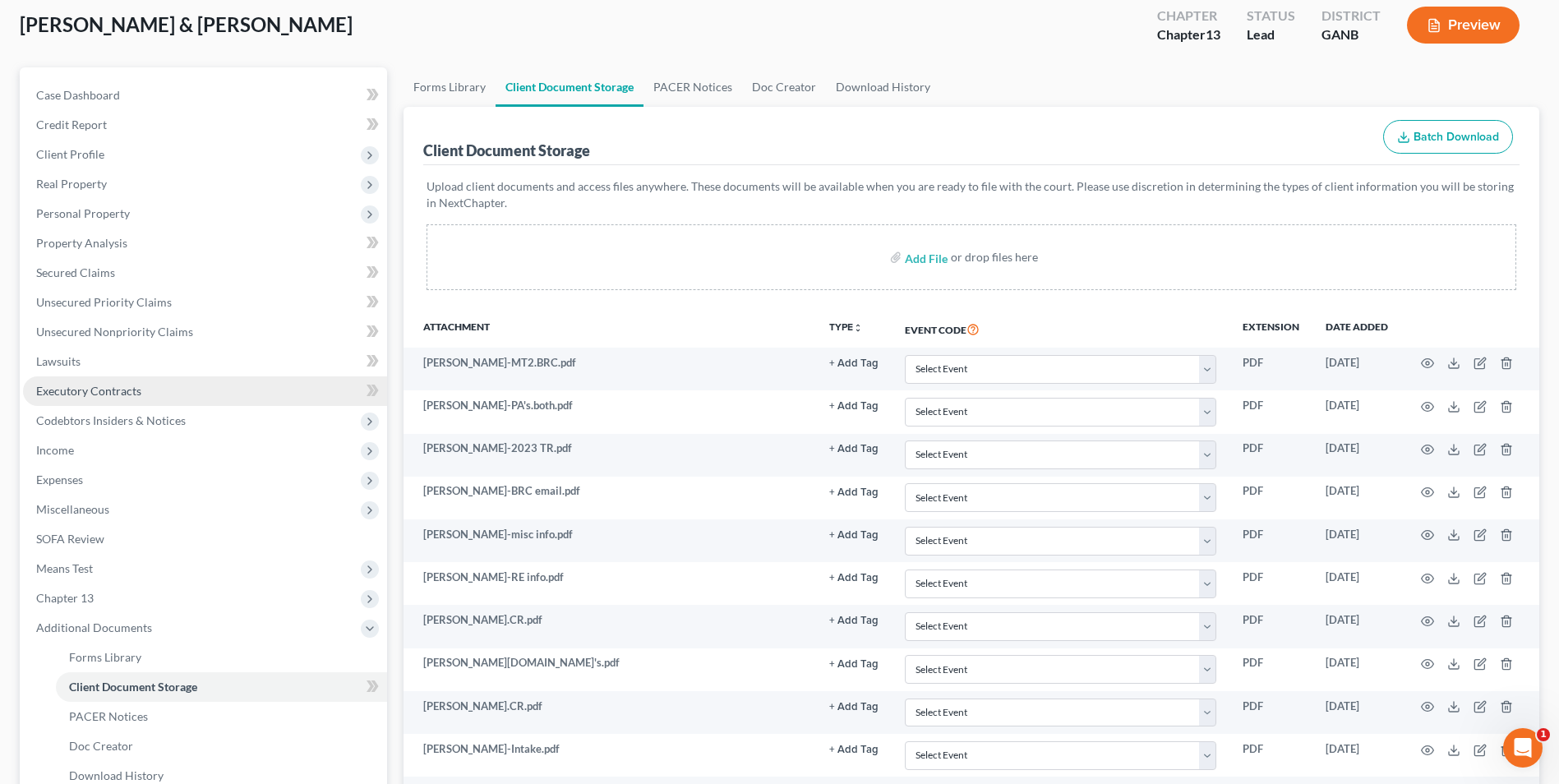
scroll to position [0, 0]
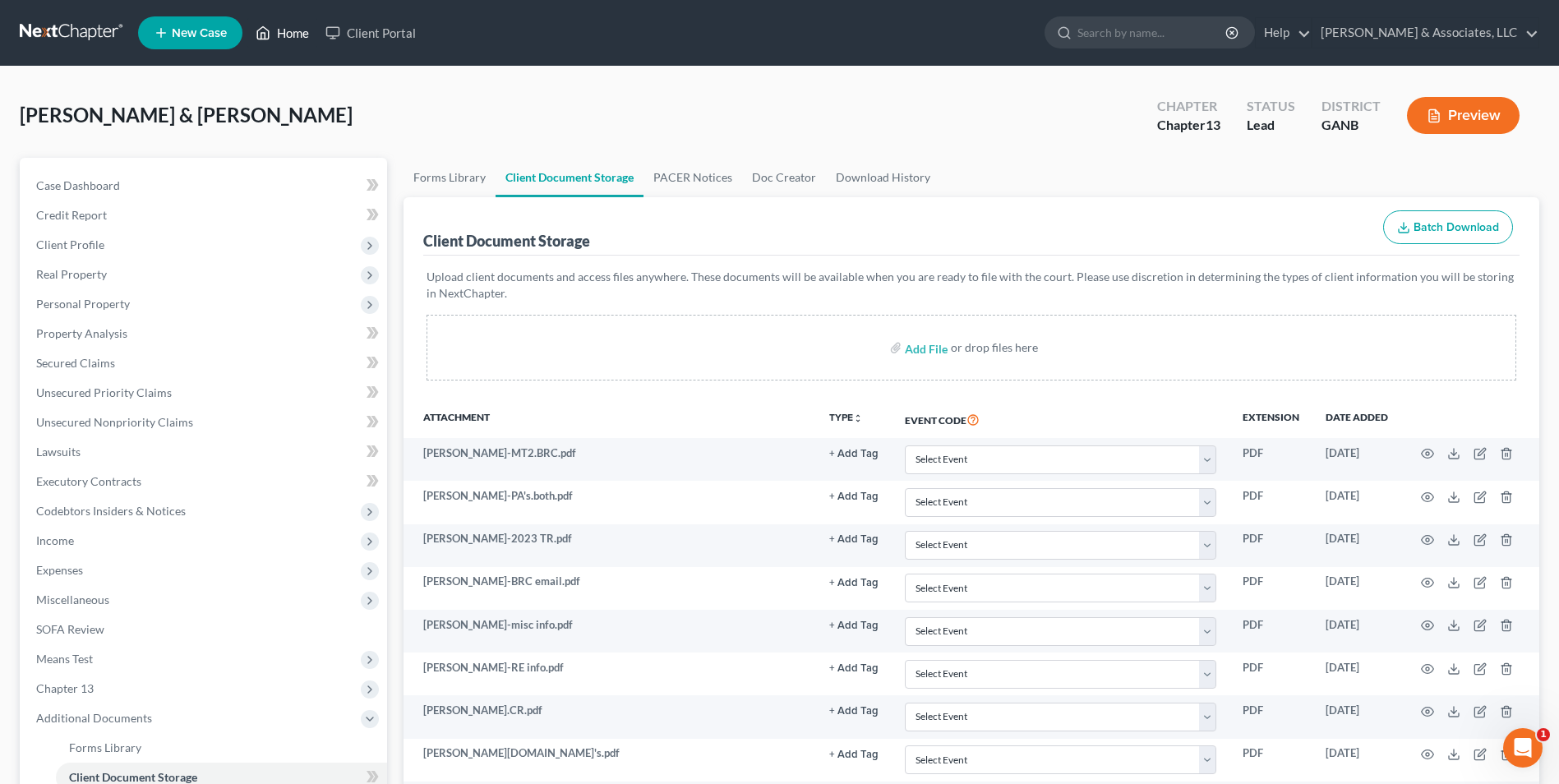
click at [291, 26] on link "Home" at bounding box center [282, 33] width 70 height 29
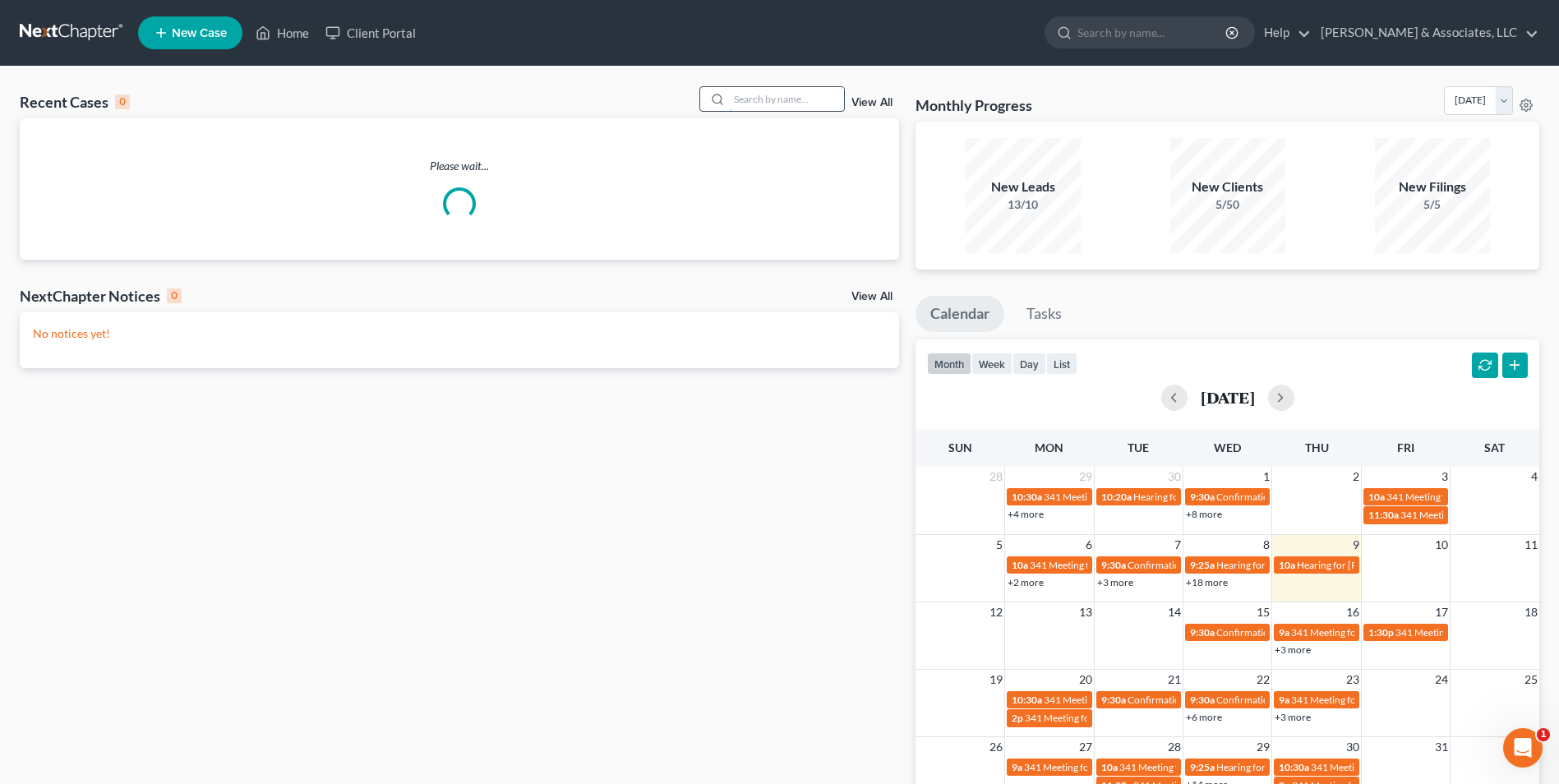
click at [825, 106] on input "search" at bounding box center [786, 99] width 115 height 24
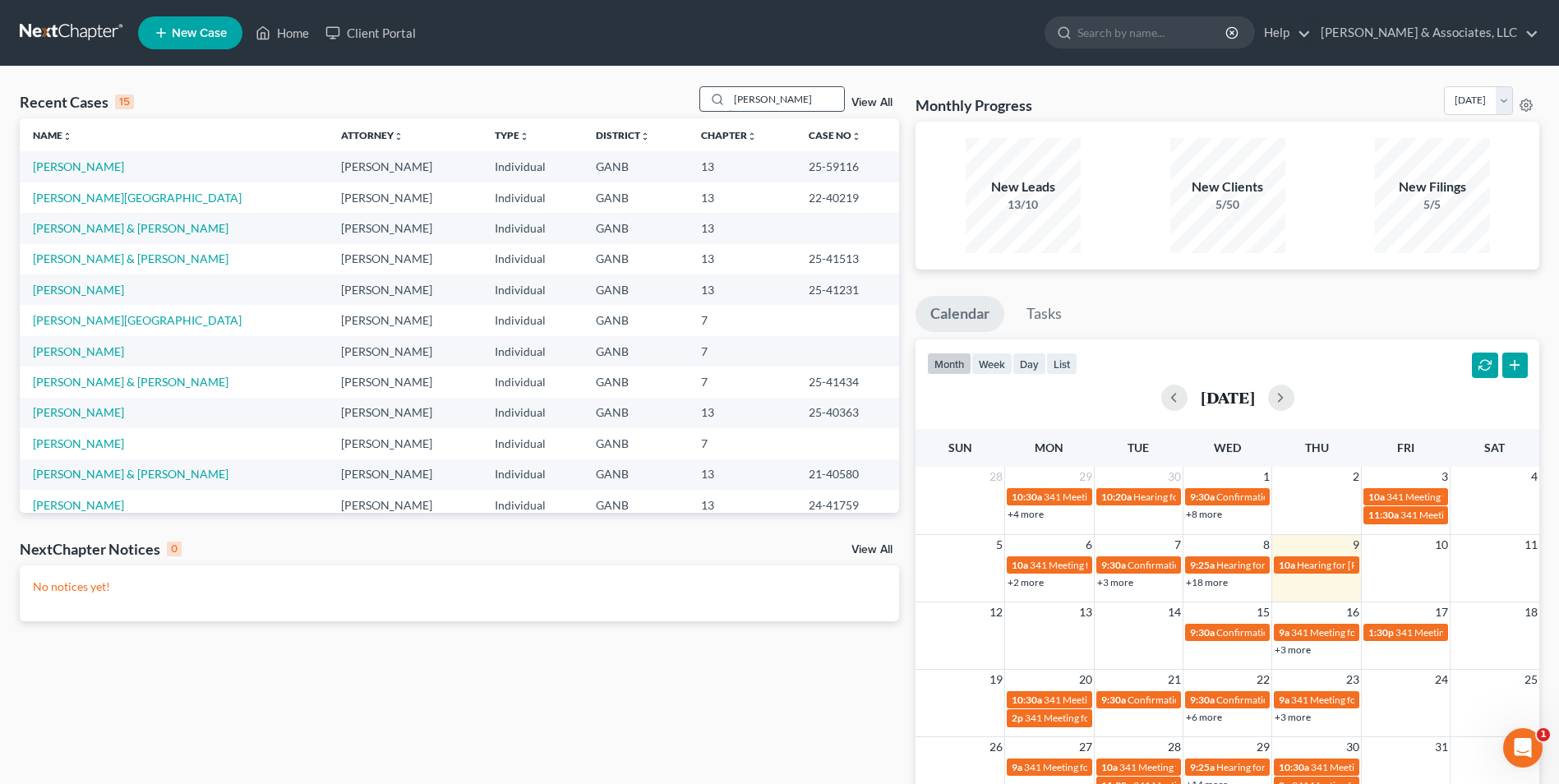
type input "hale"
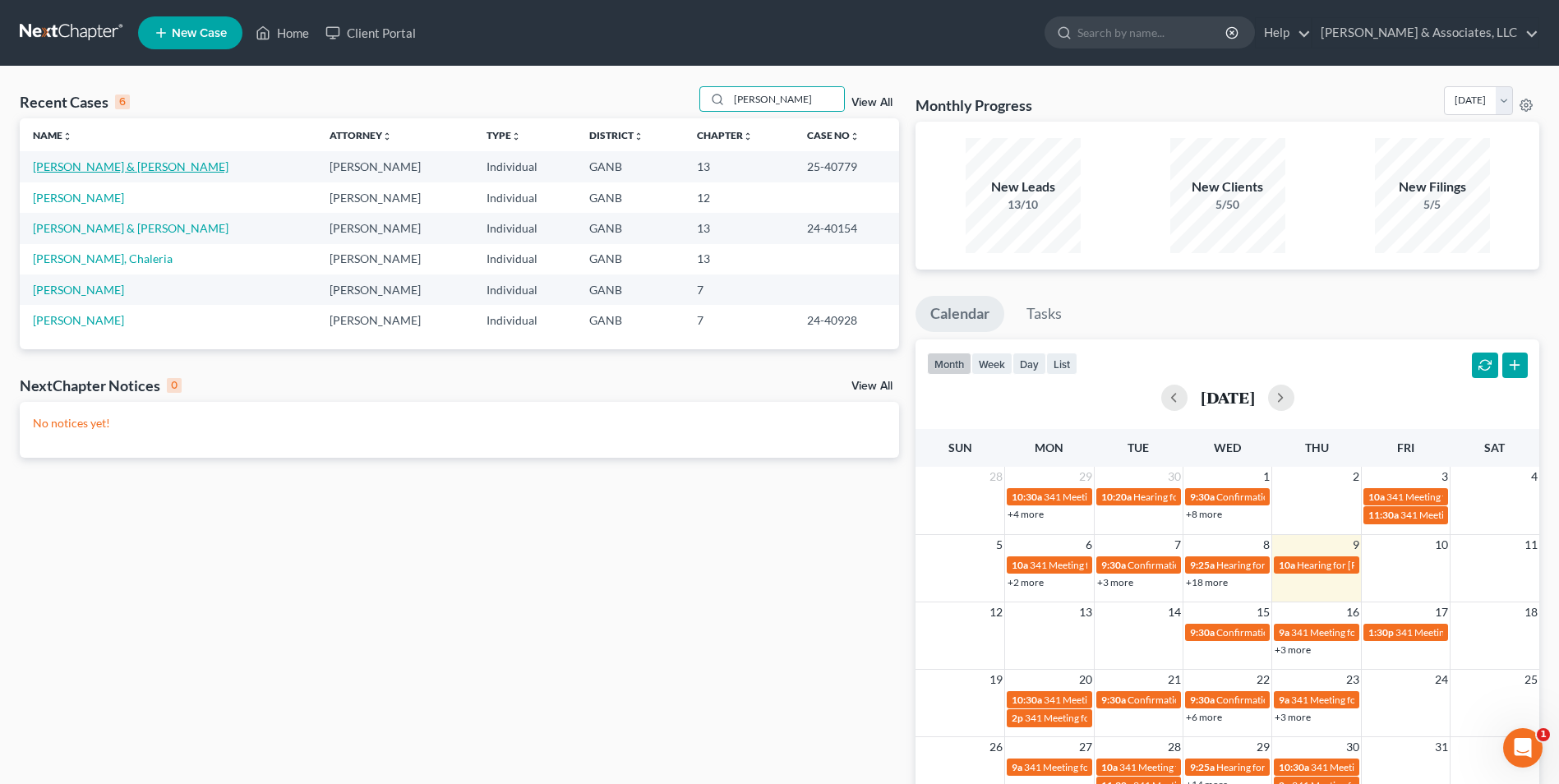
click at [102, 165] on link "[PERSON_NAME] & [PERSON_NAME]" at bounding box center [131, 165] width 196 height 14
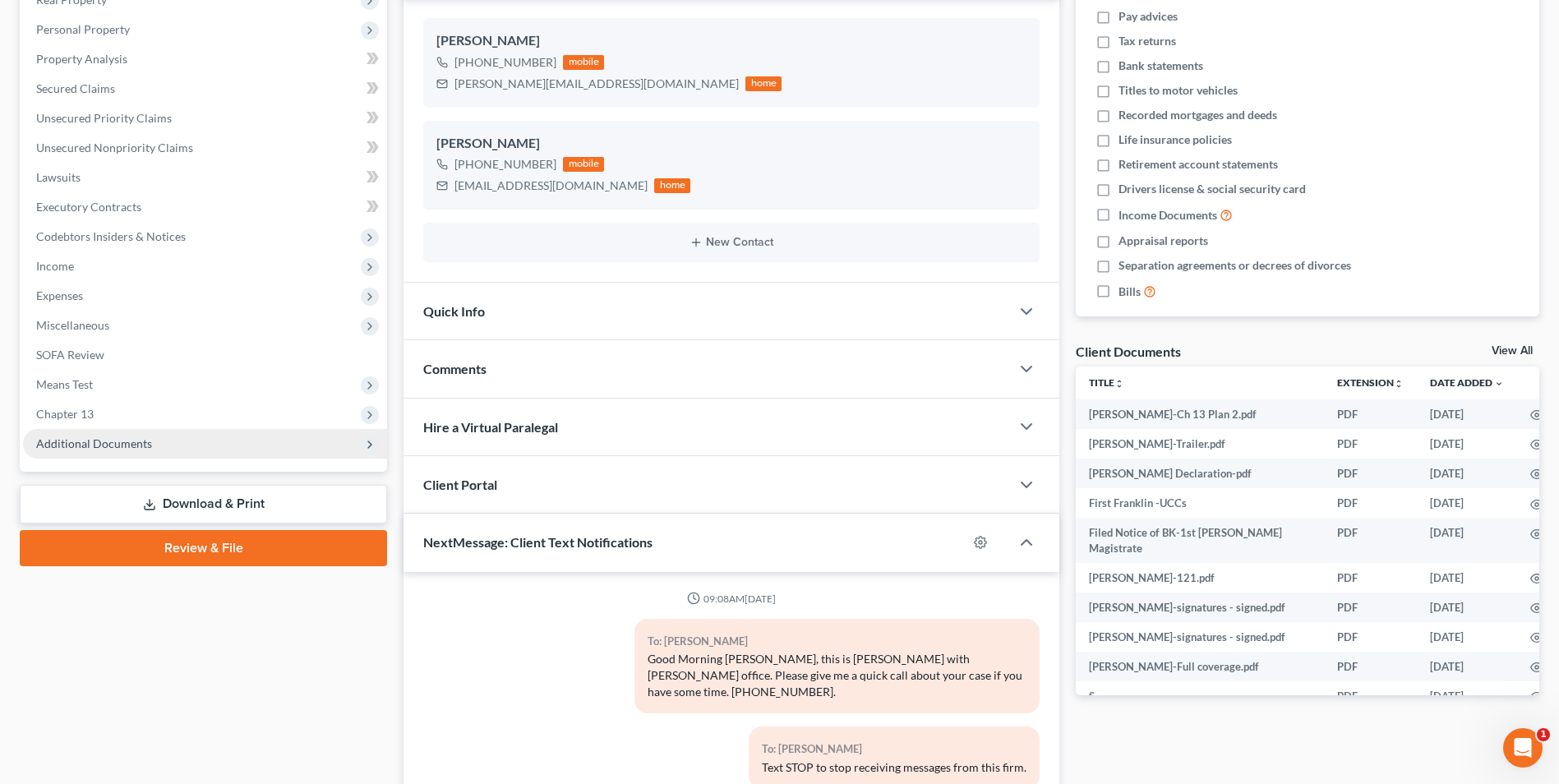
scroll to position [266, 0]
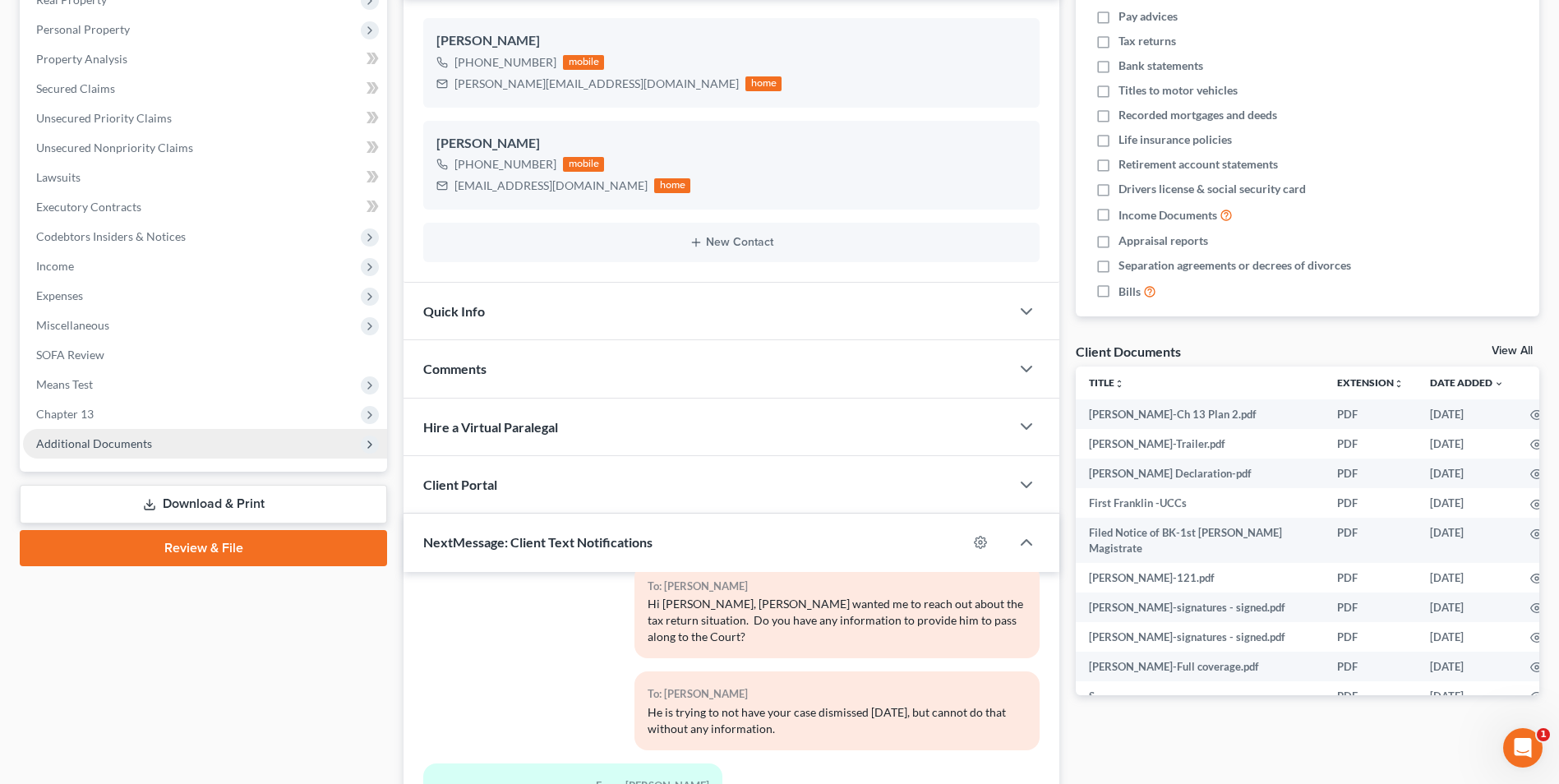
click at [127, 448] on span "Additional Documents" at bounding box center [94, 443] width 116 height 14
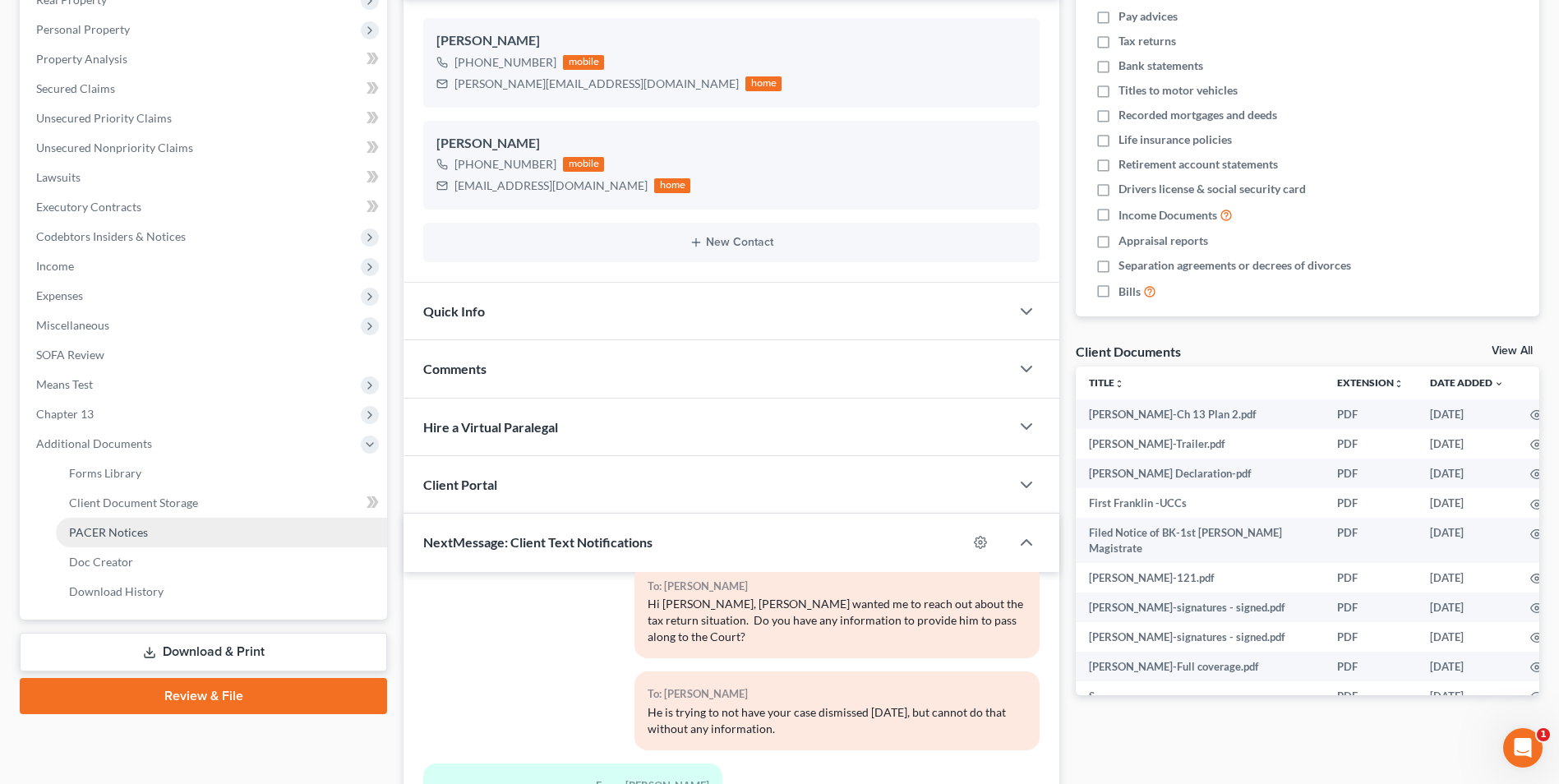
click at [111, 534] on span "PACER Notices" at bounding box center [108, 531] width 79 height 14
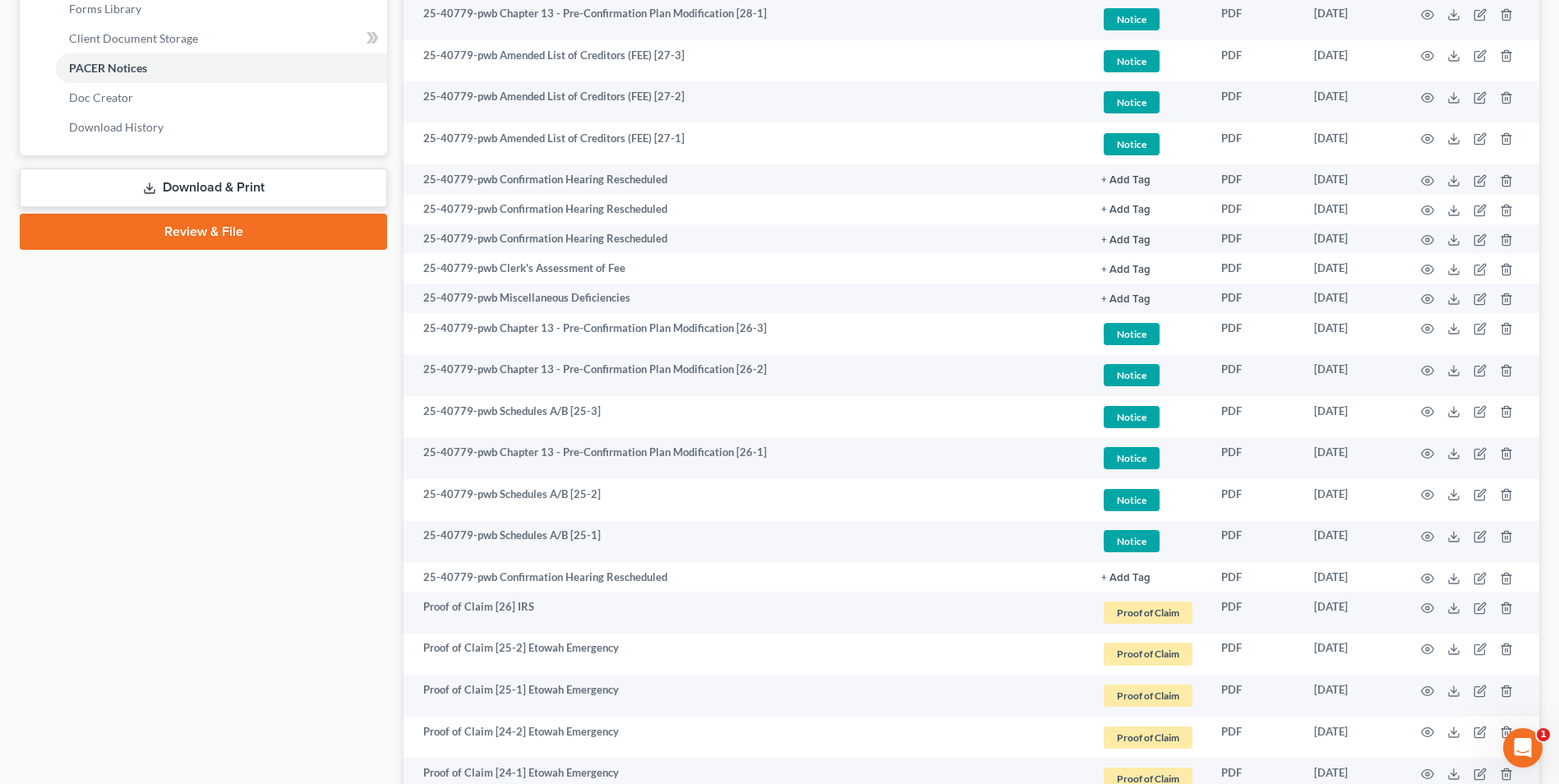
scroll to position [740, 0]
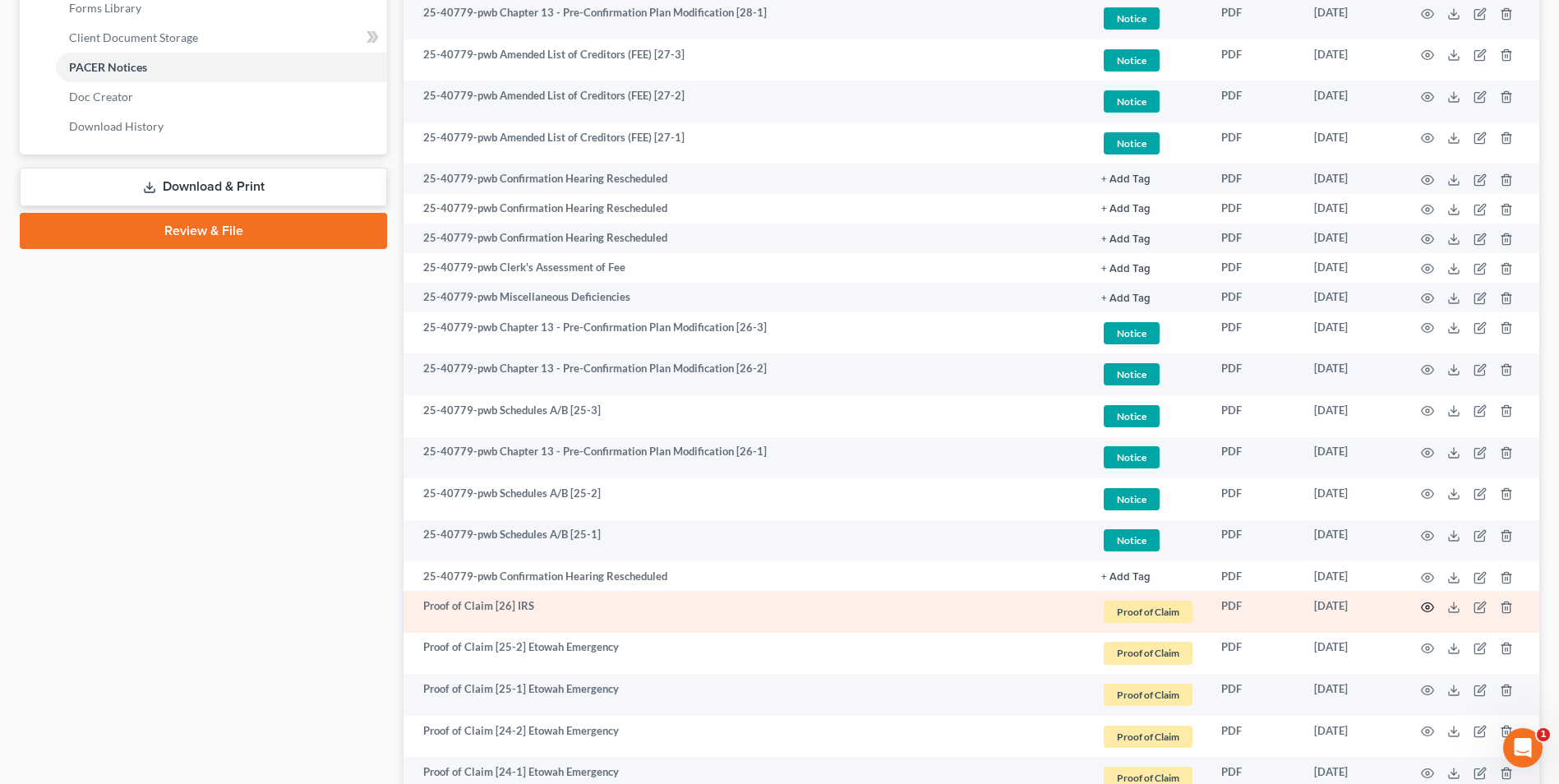
click at [1427, 604] on icon "button" at bounding box center [1428, 608] width 13 height 13
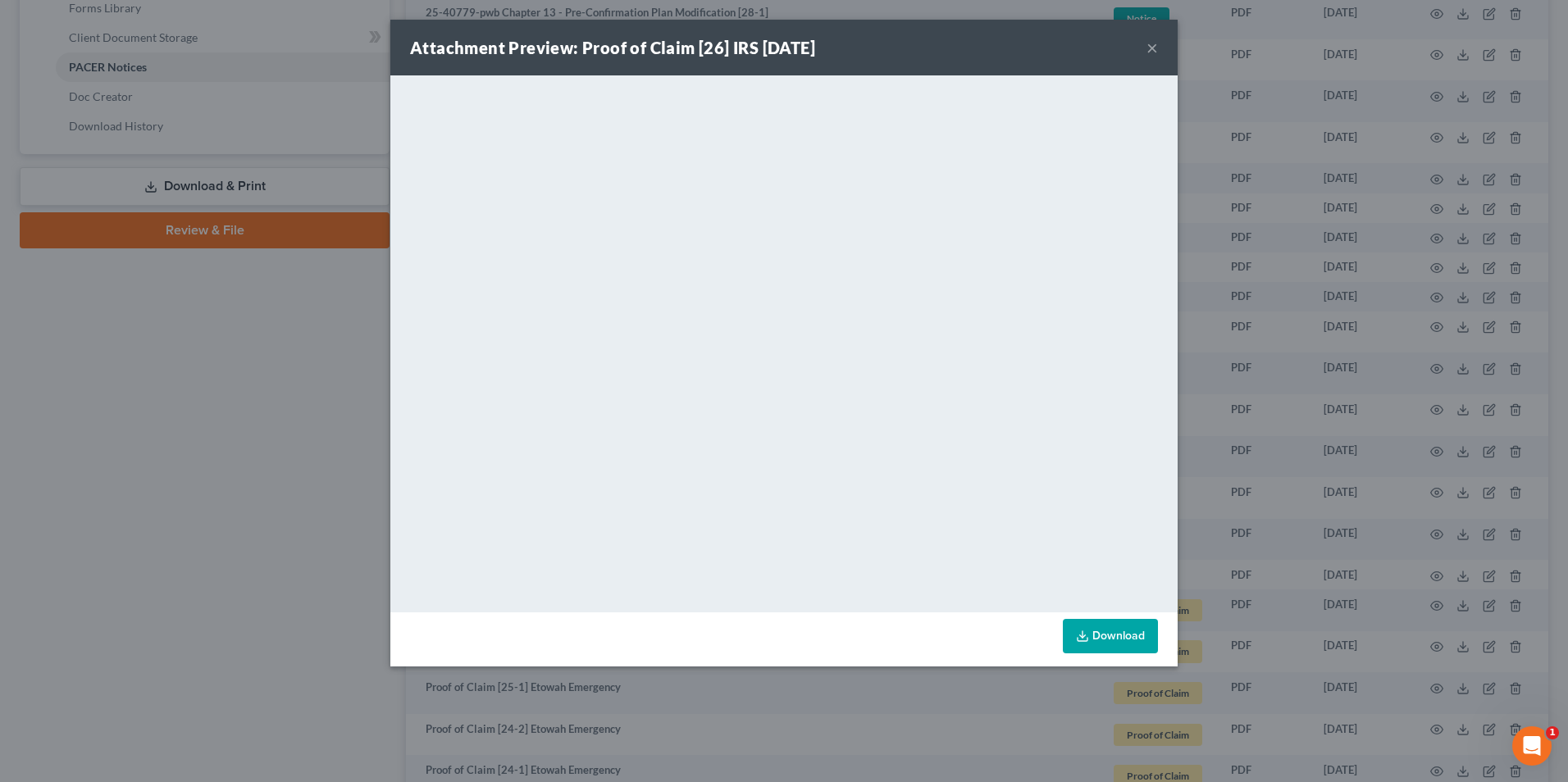
click at [1153, 49] on button "×" at bounding box center [1152, 47] width 12 height 19
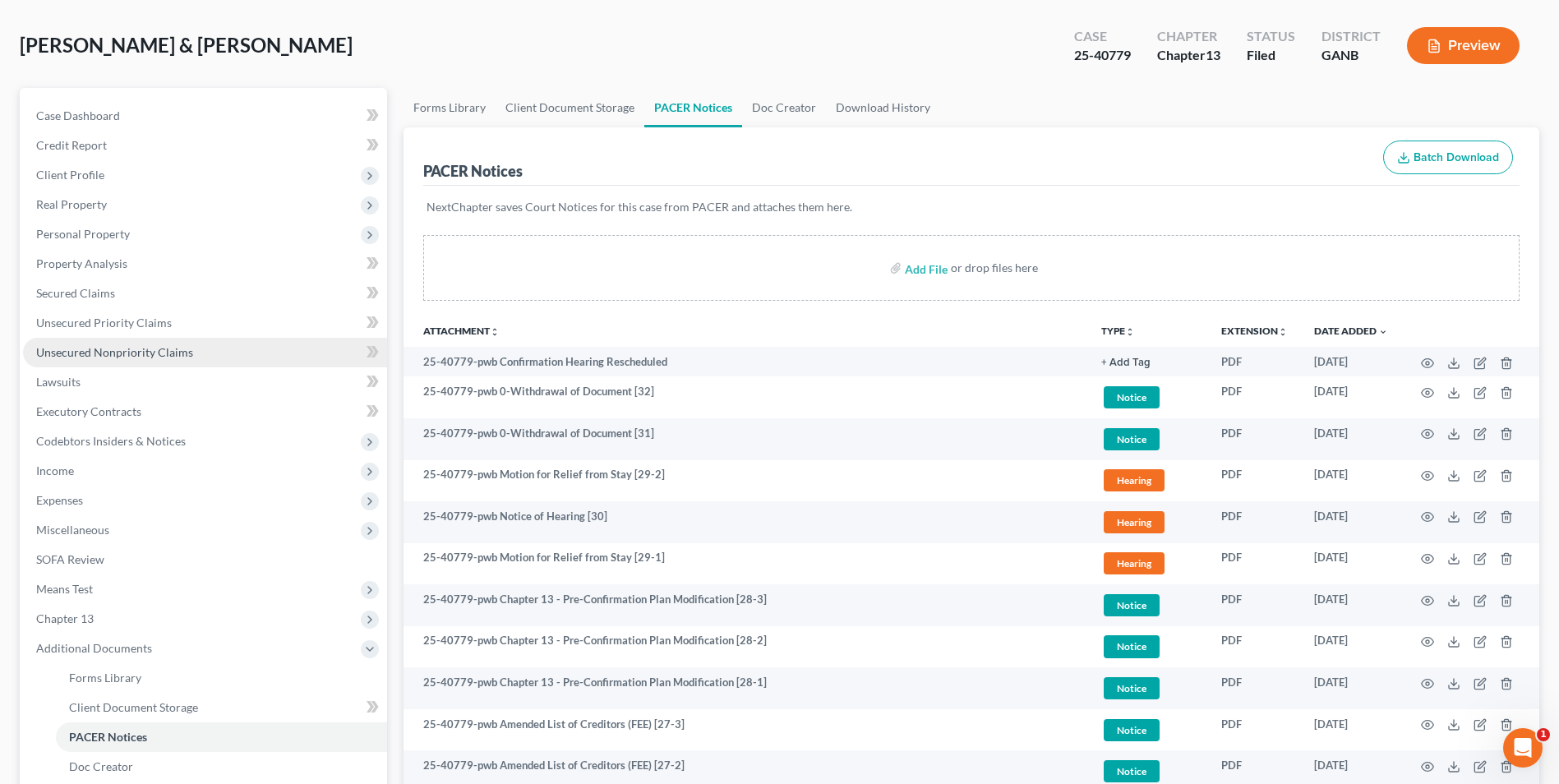
scroll to position [0, 0]
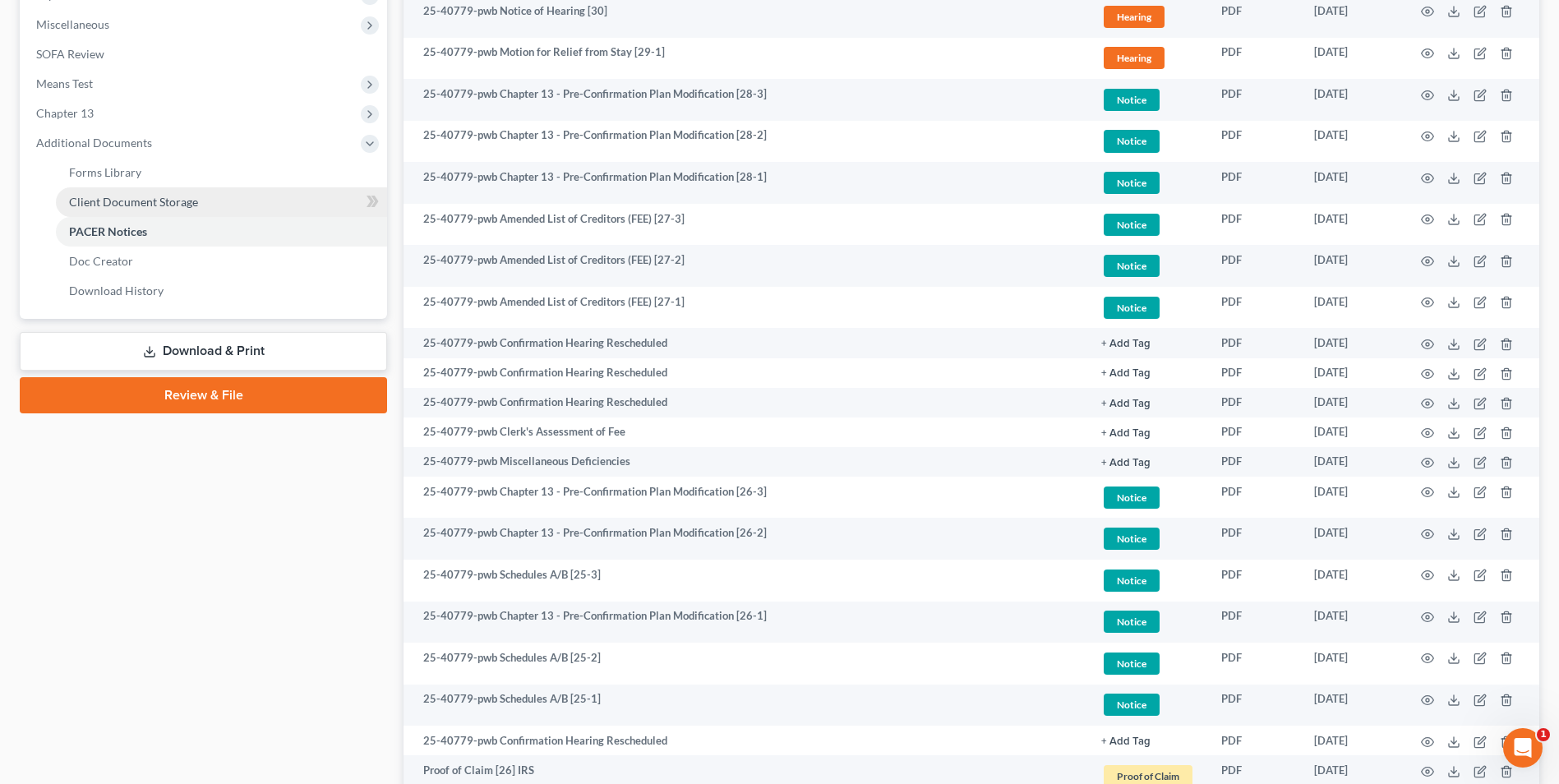
click at [167, 196] on span "Client Document Storage" at bounding box center [133, 201] width 129 height 14
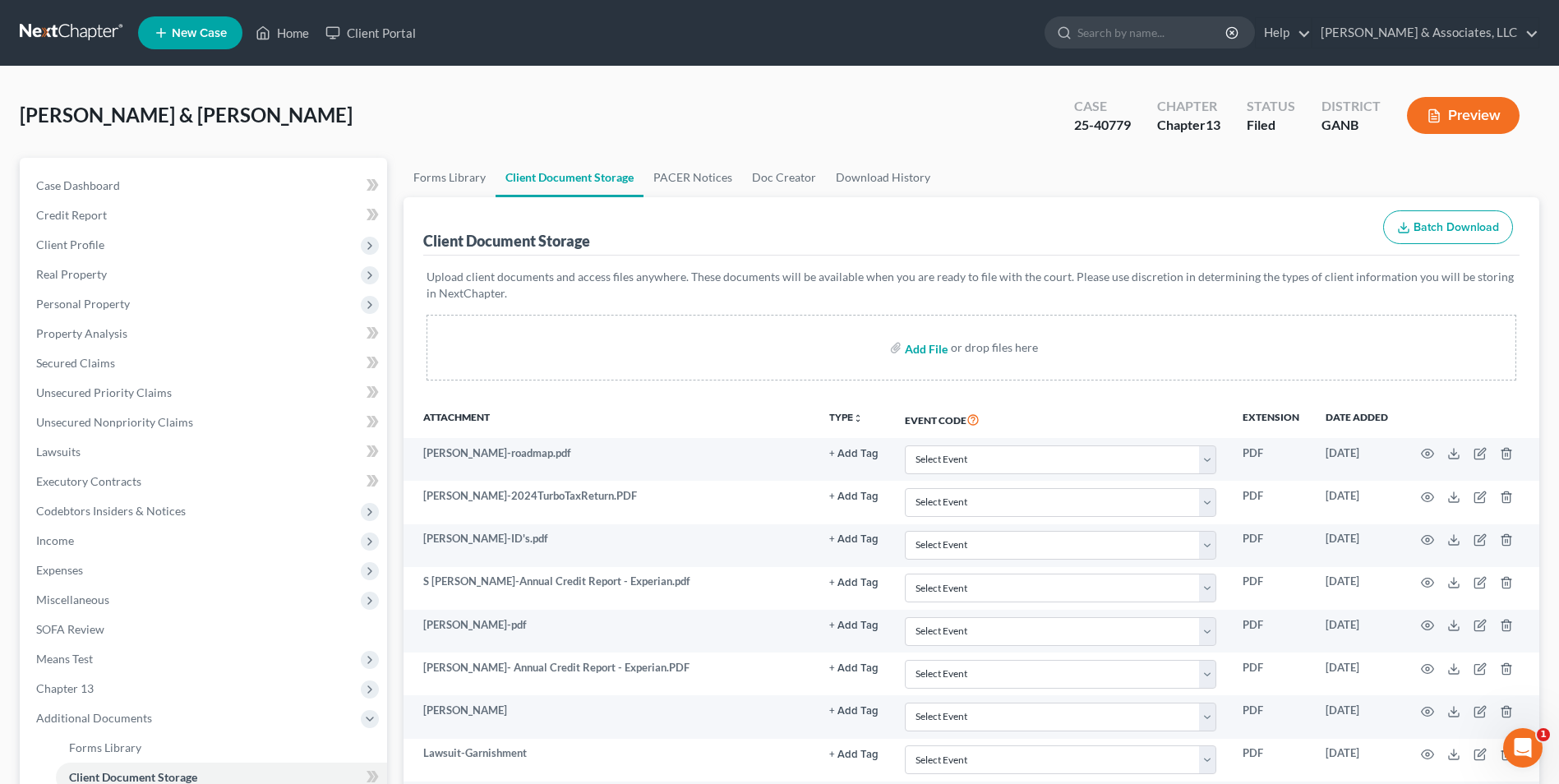
click at [940, 349] on input "file" at bounding box center [925, 347] width 40 height 29
type input "C:\fakepath\Hale.2023 TR.pdf"
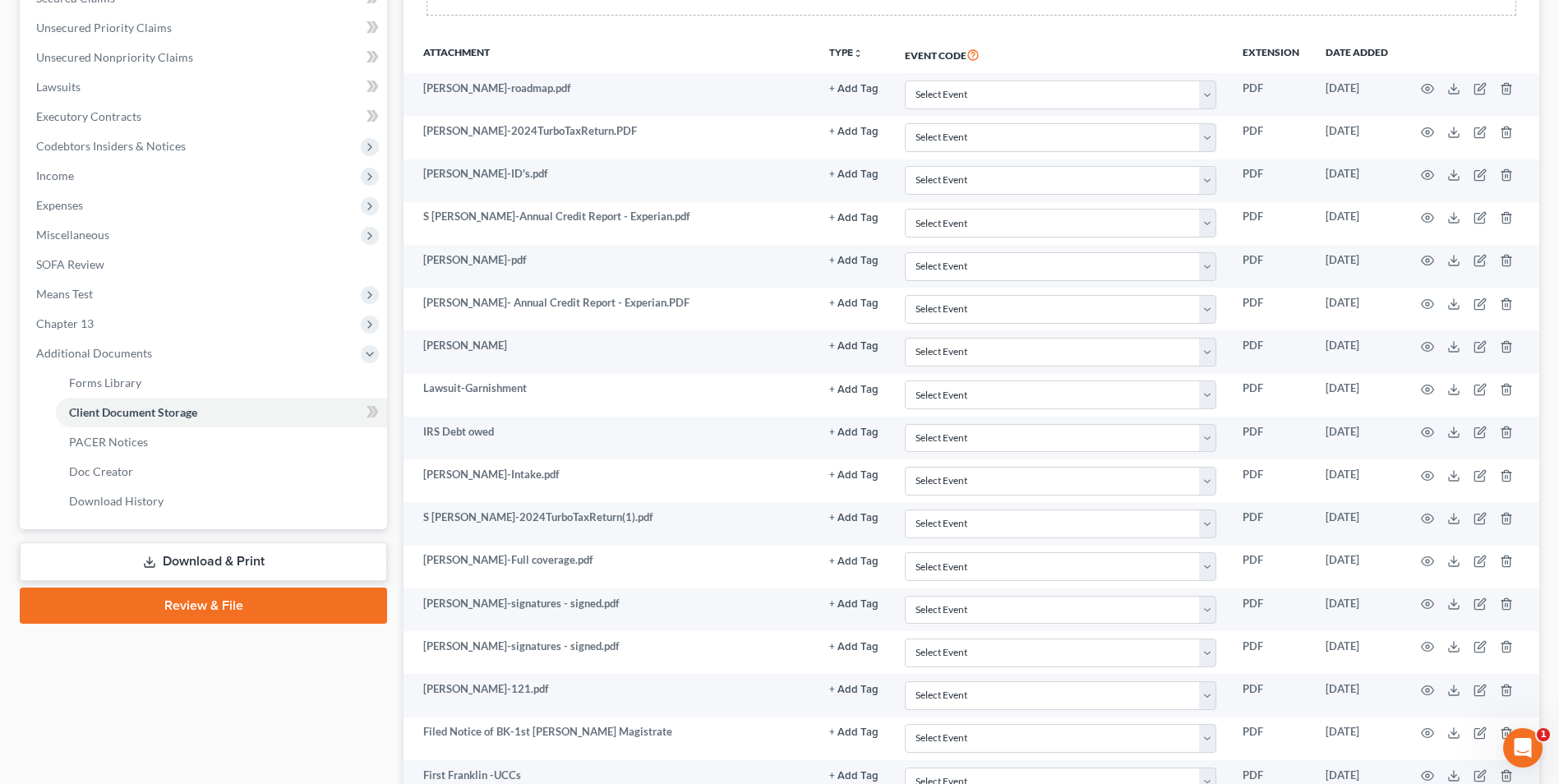
scroll to position [69, 0]
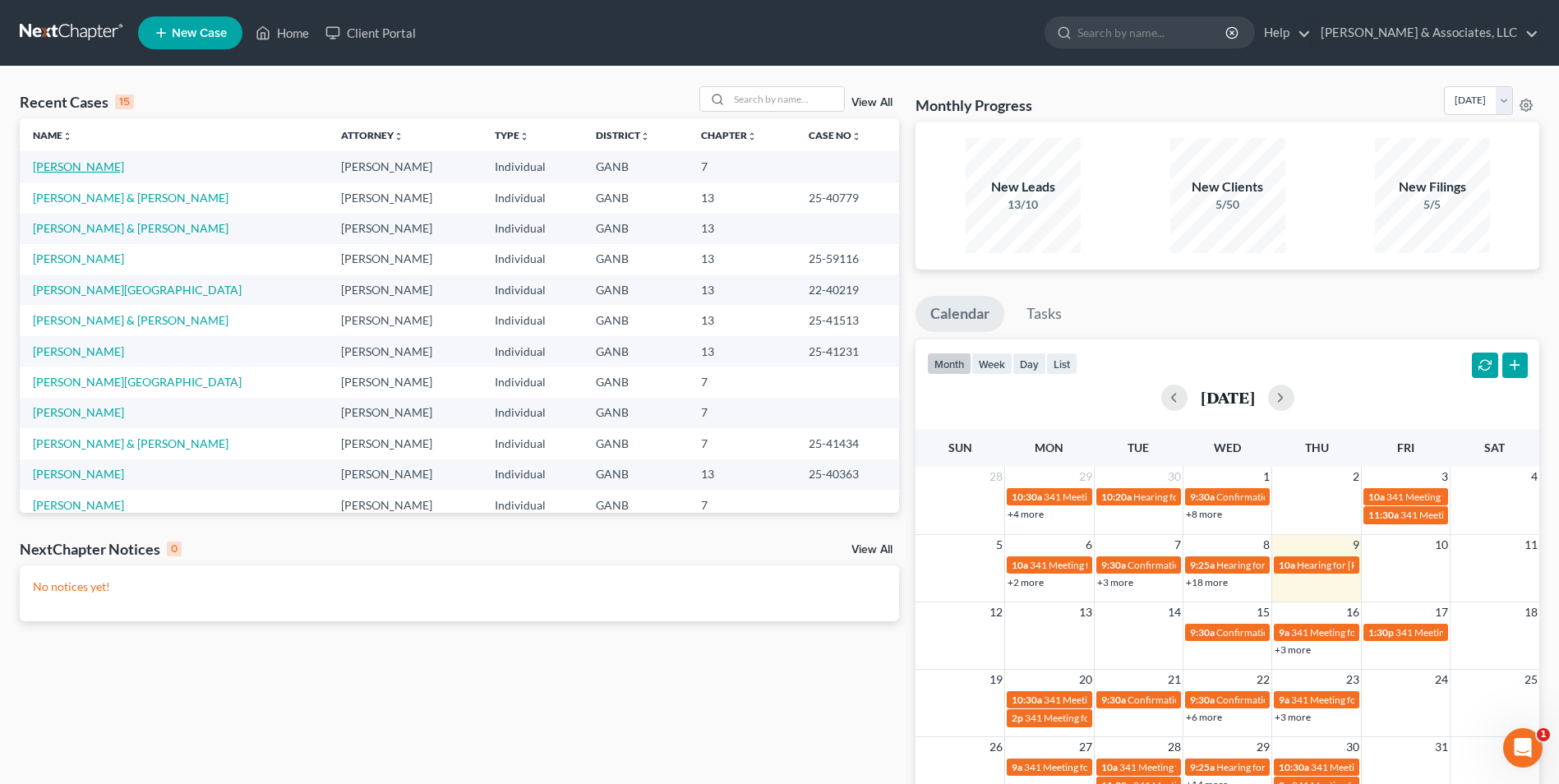
click at [121, 170] on link "[PERSON_NAME]" at bounding box center [78, 165] width 91 height 14
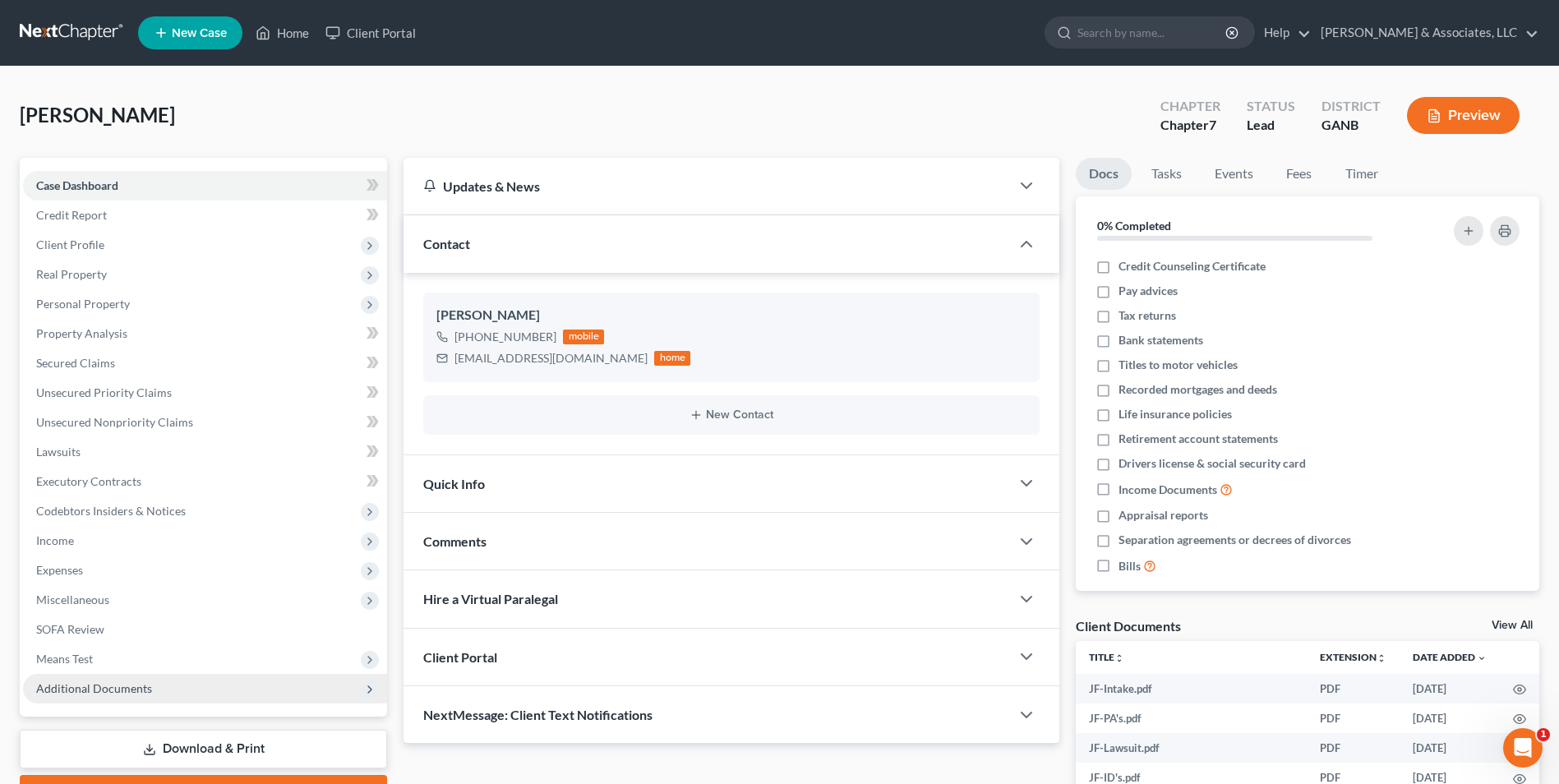
click at [101, 693] on span "Additional Documents" at bounding box center [94, 687] width 116 height 14
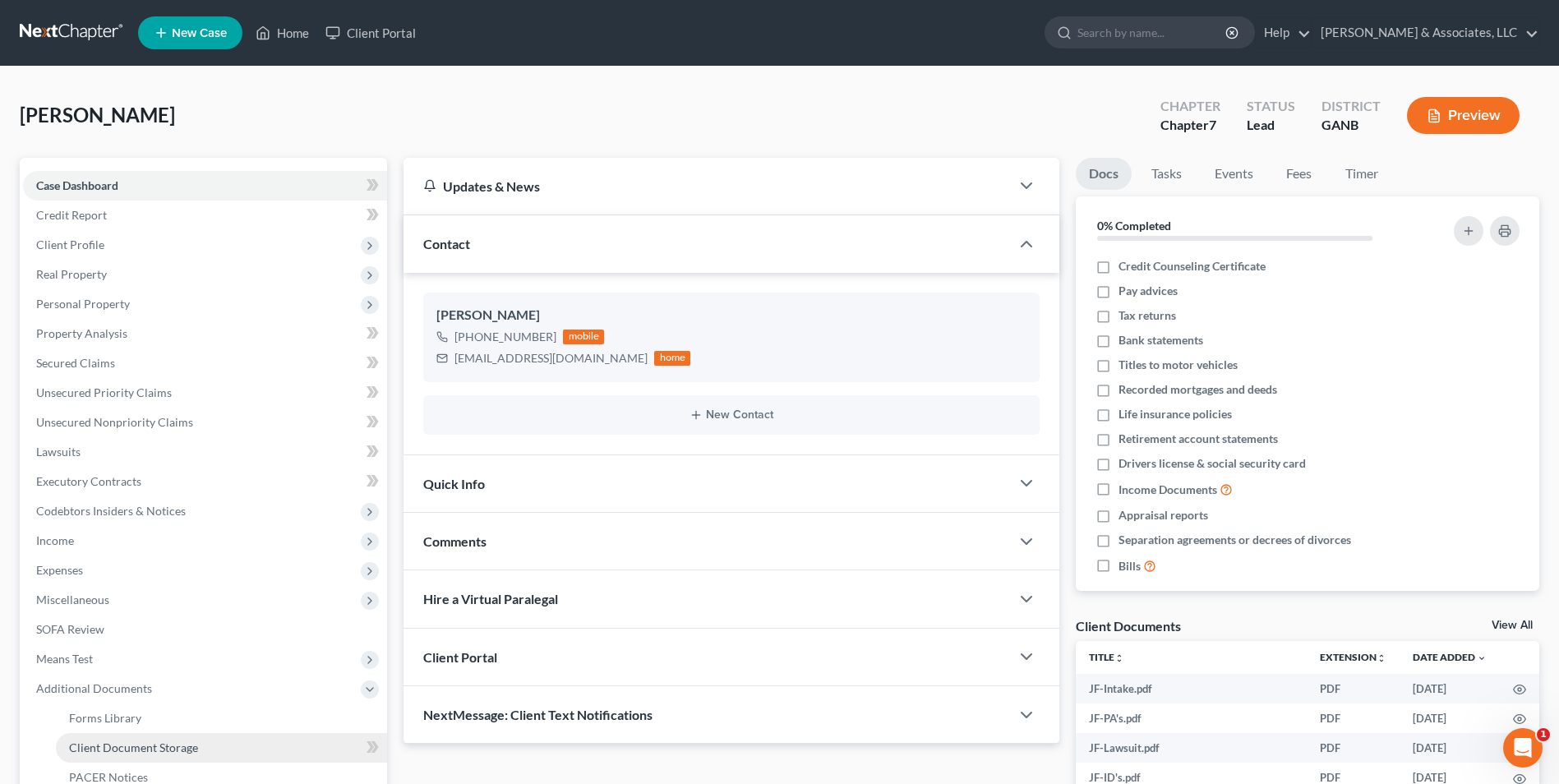
click at [165, 745] on span "Client Document Storage" at bounding box center [133, 747] width 129 height 14
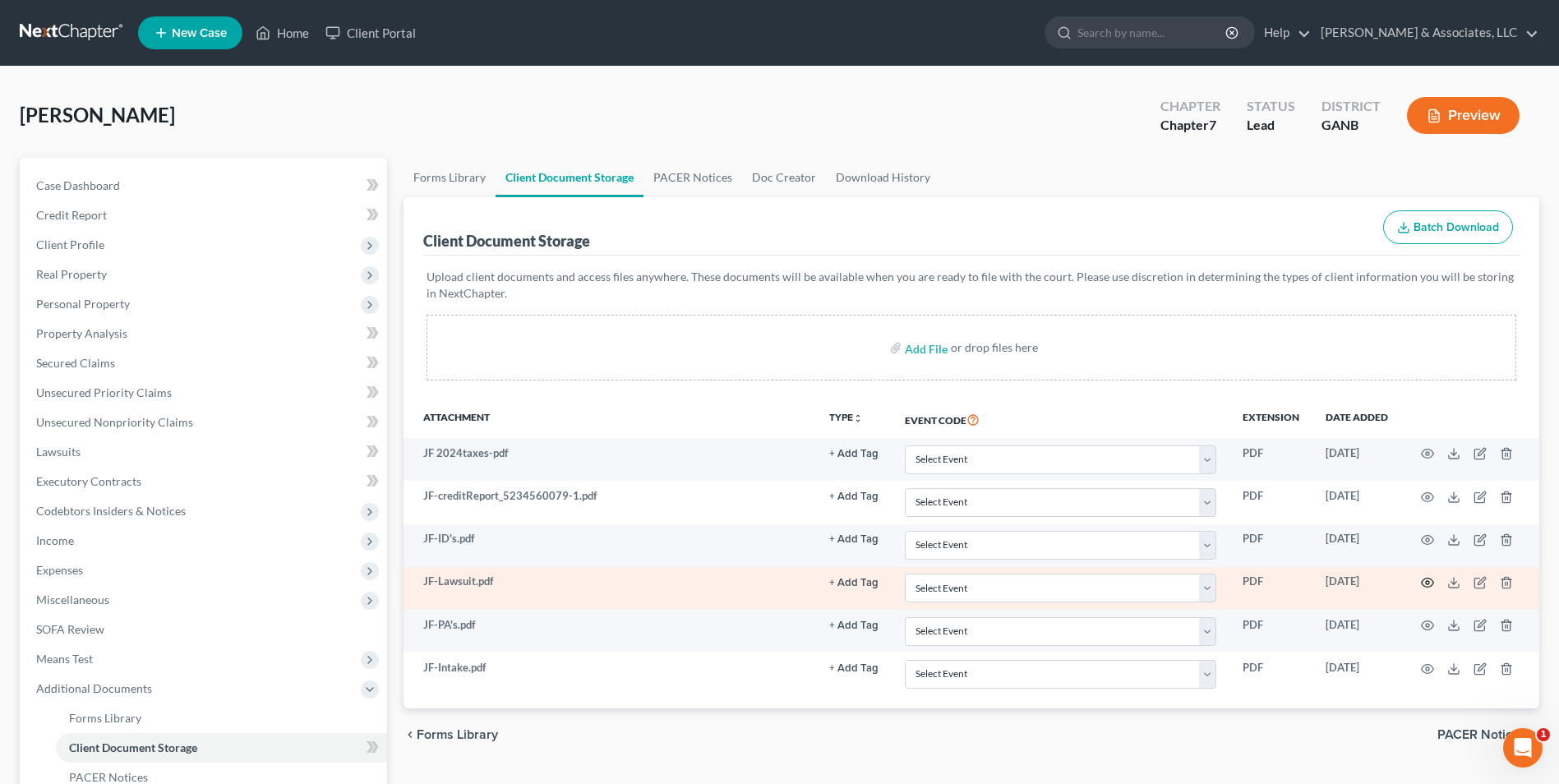
click at [1427, 579] on icon "button" at bounding box center [1428, 583] width 13 height 13
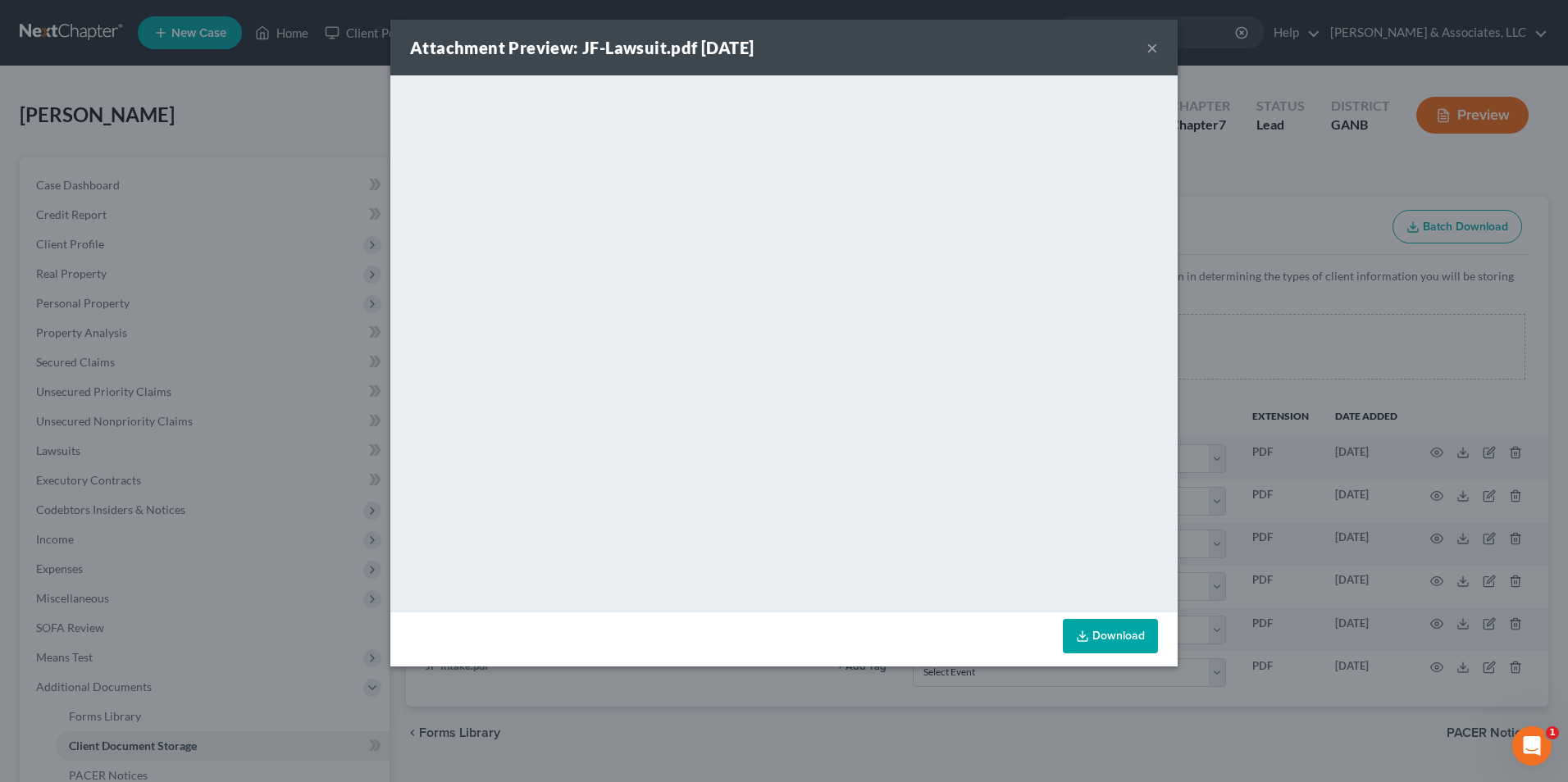
click at [1152, 51] on button "×" at bounding box center [1152, 47] width 12 height 19
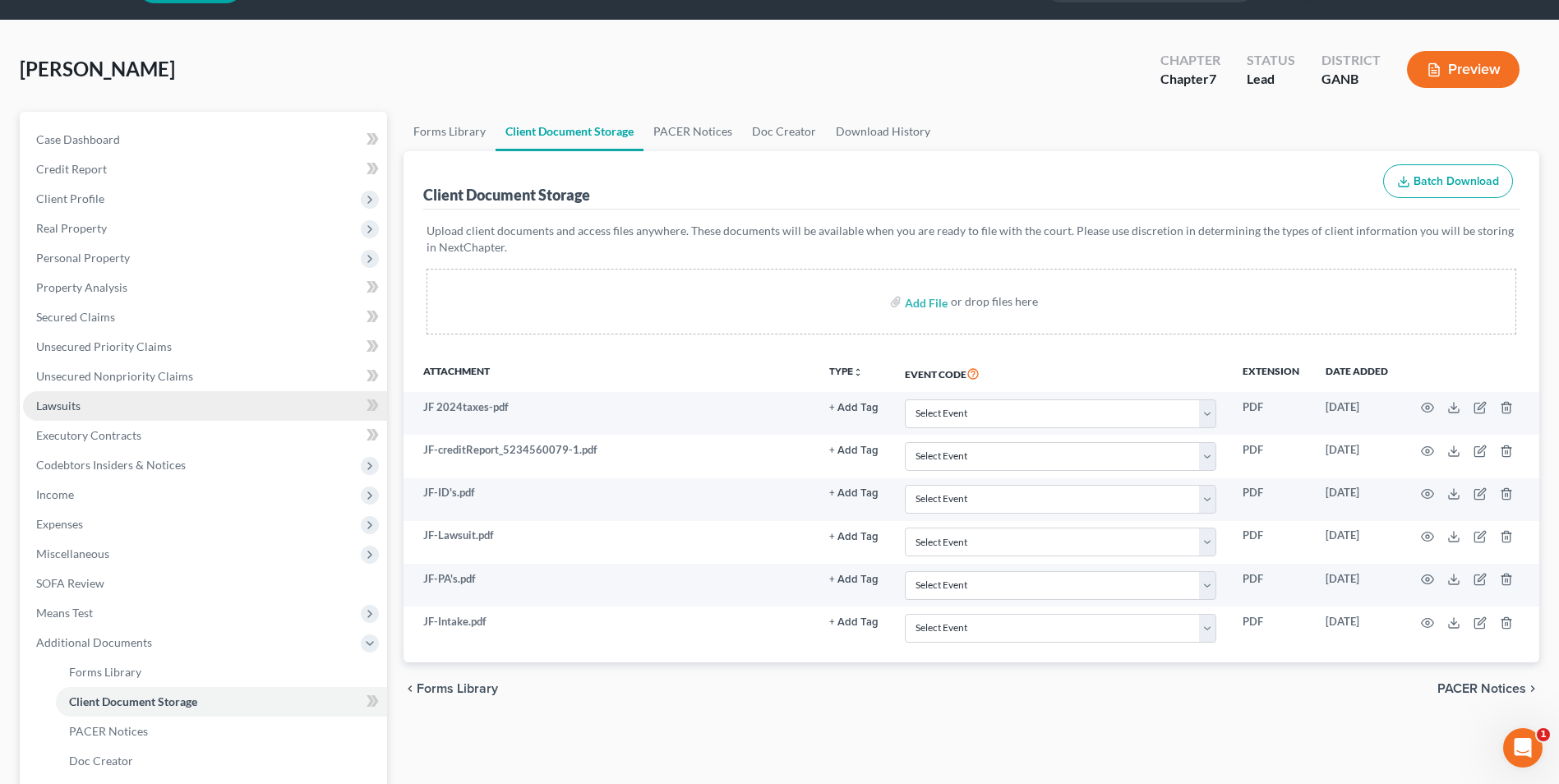
scroll to position [82, 0]
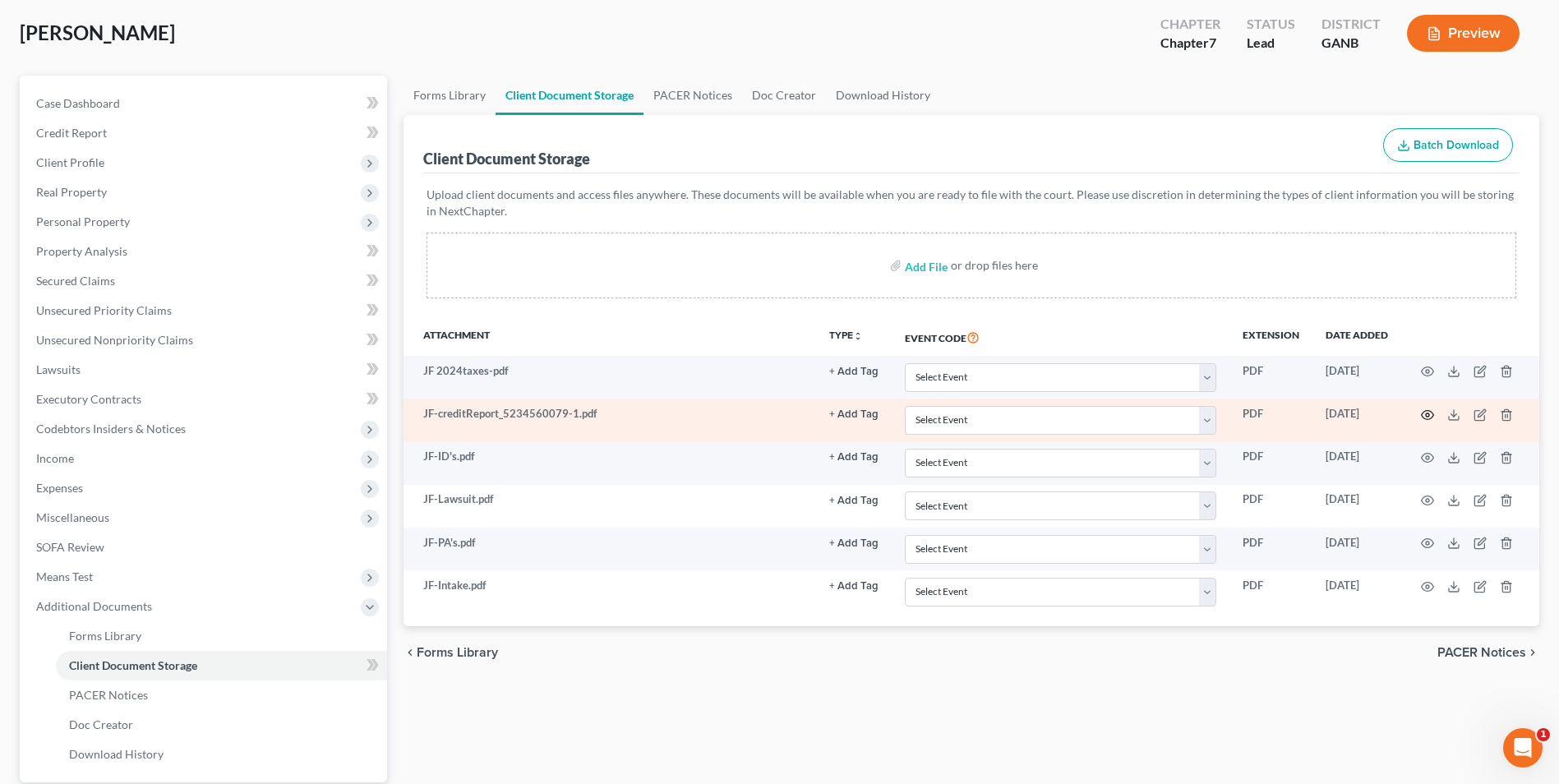
click at [1427, 408] on icon "button" at bounding box center [1428, 415] width 13 height 13
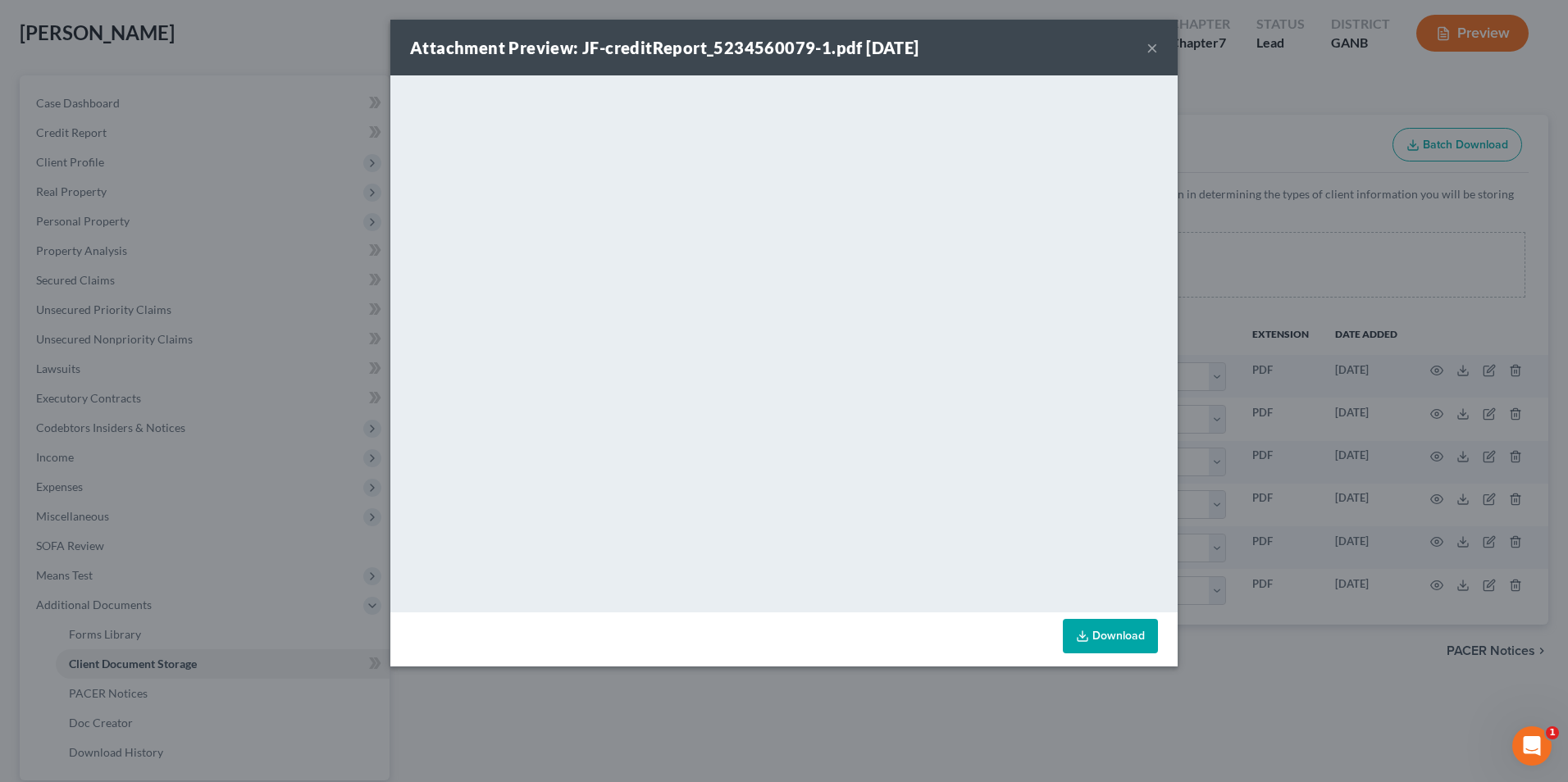
click at [1150, 46] on button "×" at bounding box center [1152, 47] width 12 height 19
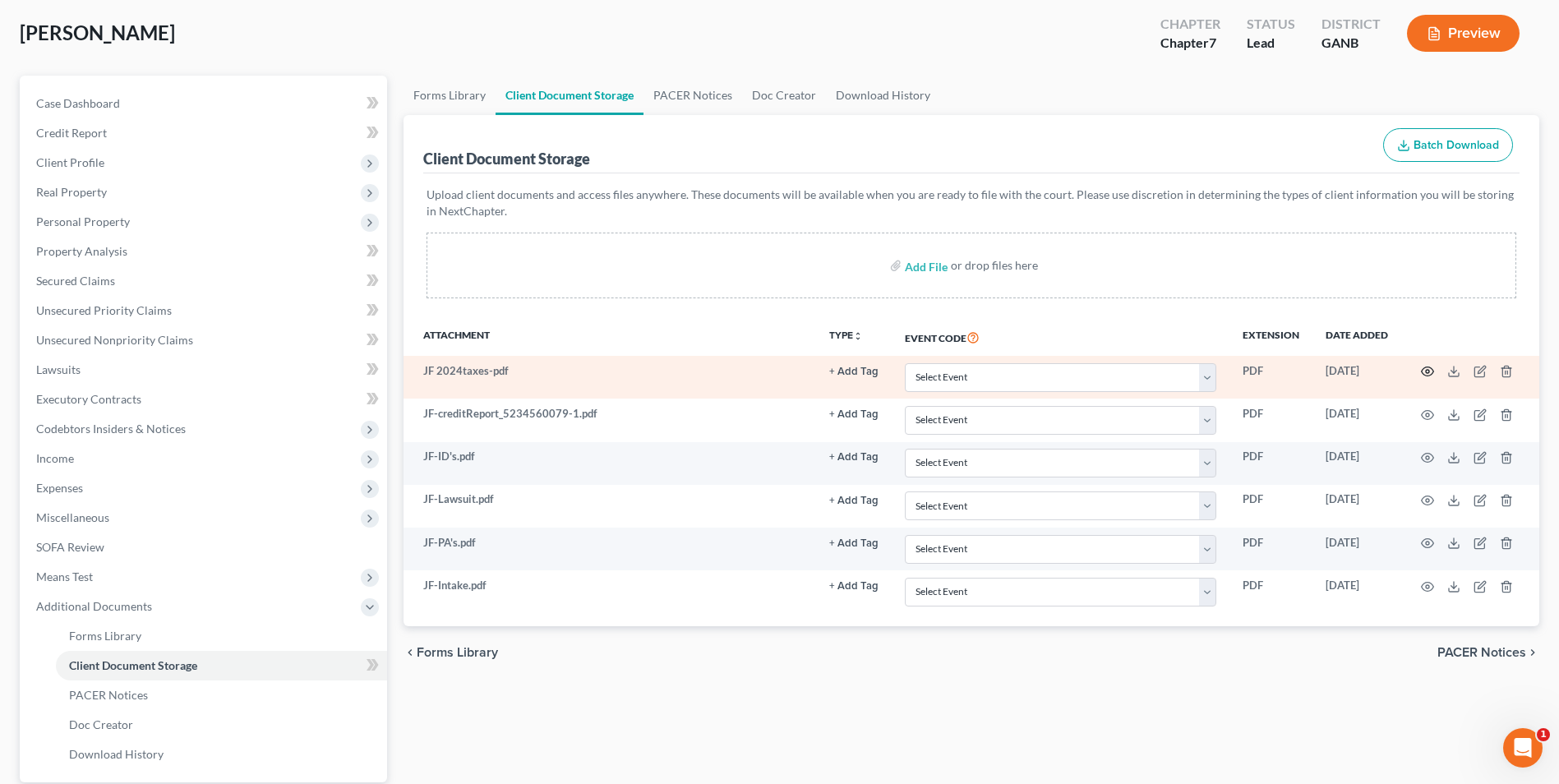
click at [1429, 375] on icon "button" at bounding box center [1428, 371] width 13 height 13
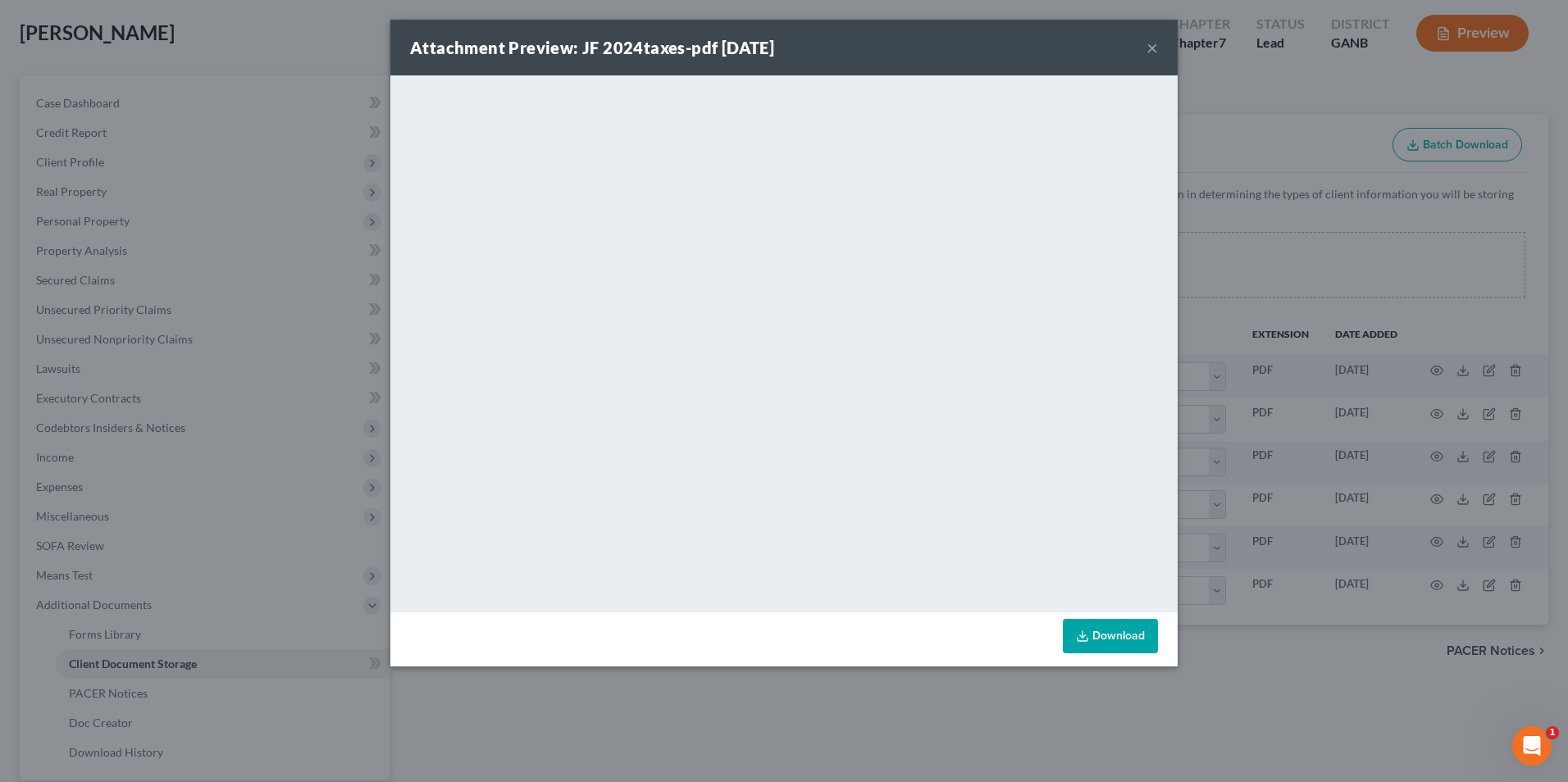
click at [1153, 50] on button "×" at bounding box center [1152, 47] width 12 height 19
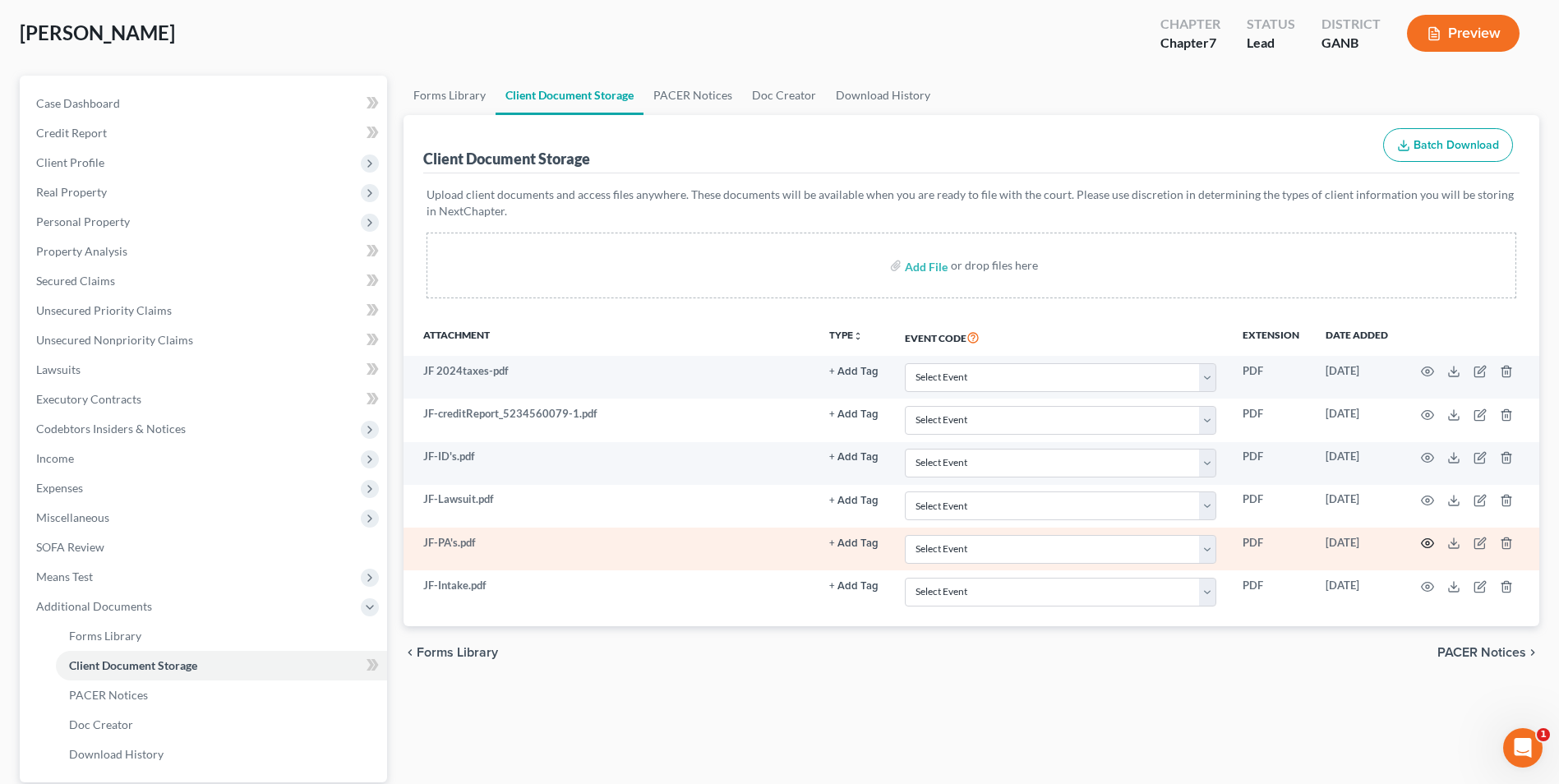
click at [1427, 538] on icon "button" at bounding box center [1428, 543] width 13 height 13
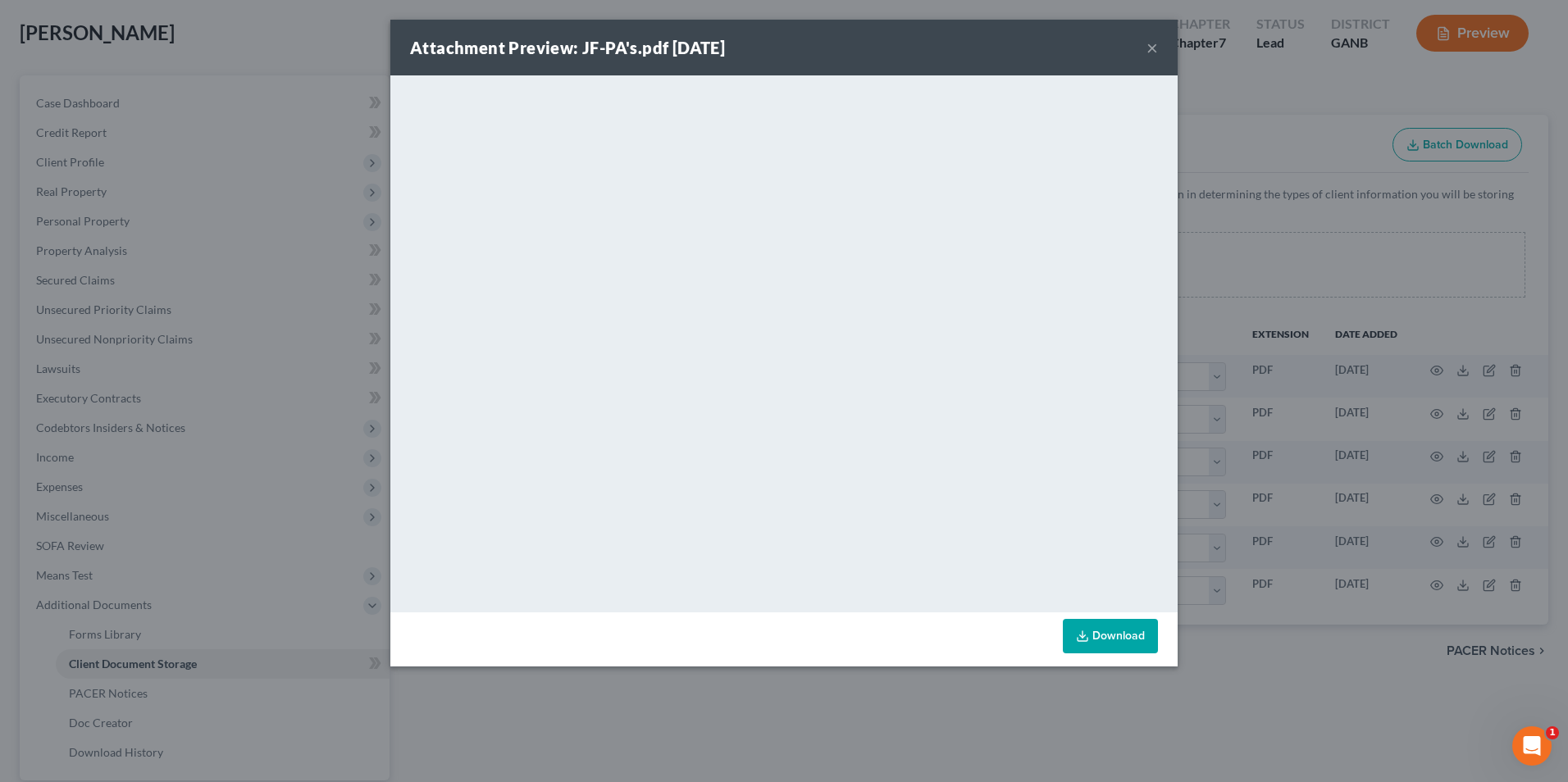
click at [1137, 50] on div "Attachment Preview: JF-PA's.pdf 10/02/2025 ×" at bounding box center [784, 47] width 787 height 56
click at [1151, 46] on button "×" at bounding box center [1152, 47] width 12 height 19
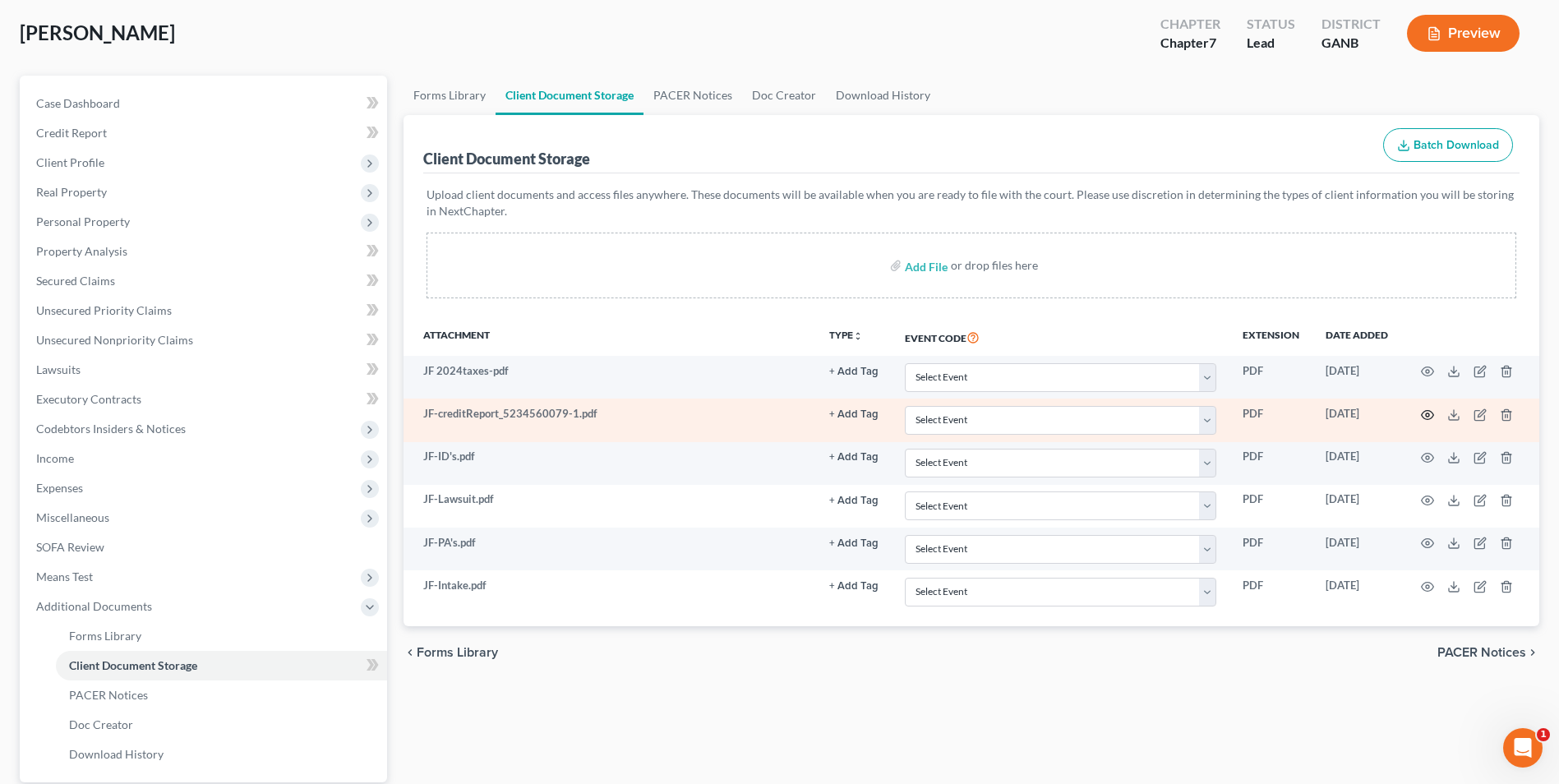
click at [1428, 415] on icon "button" at bounding box center [1428, 415] width 13 height 13
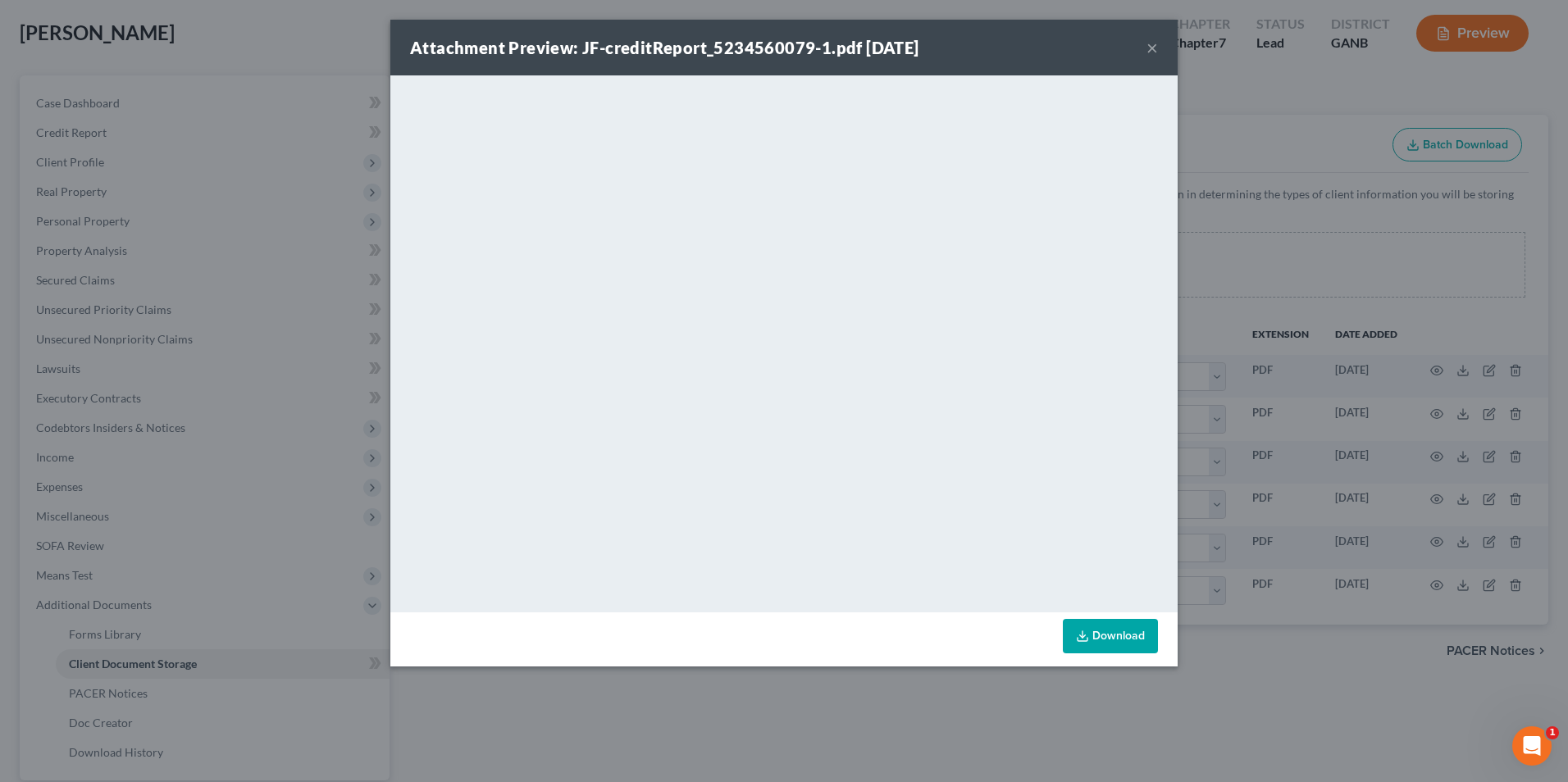
click at [1154, 46] on button "×" at bounding box center [1152, 47] width 12 height 19
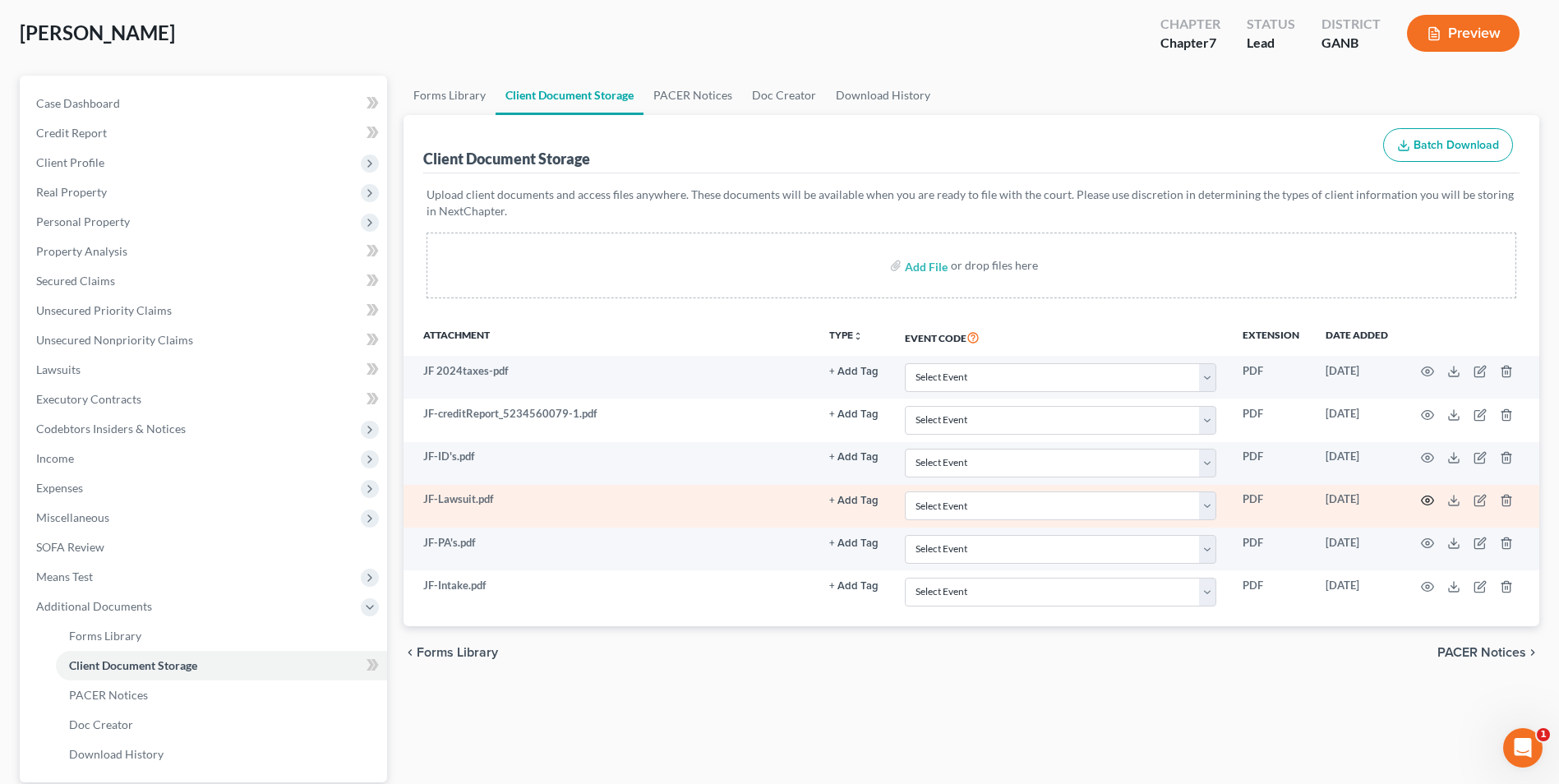
click at [1430, 495] on icon "button" at bounding box center [1428, 500] width 13 height 13
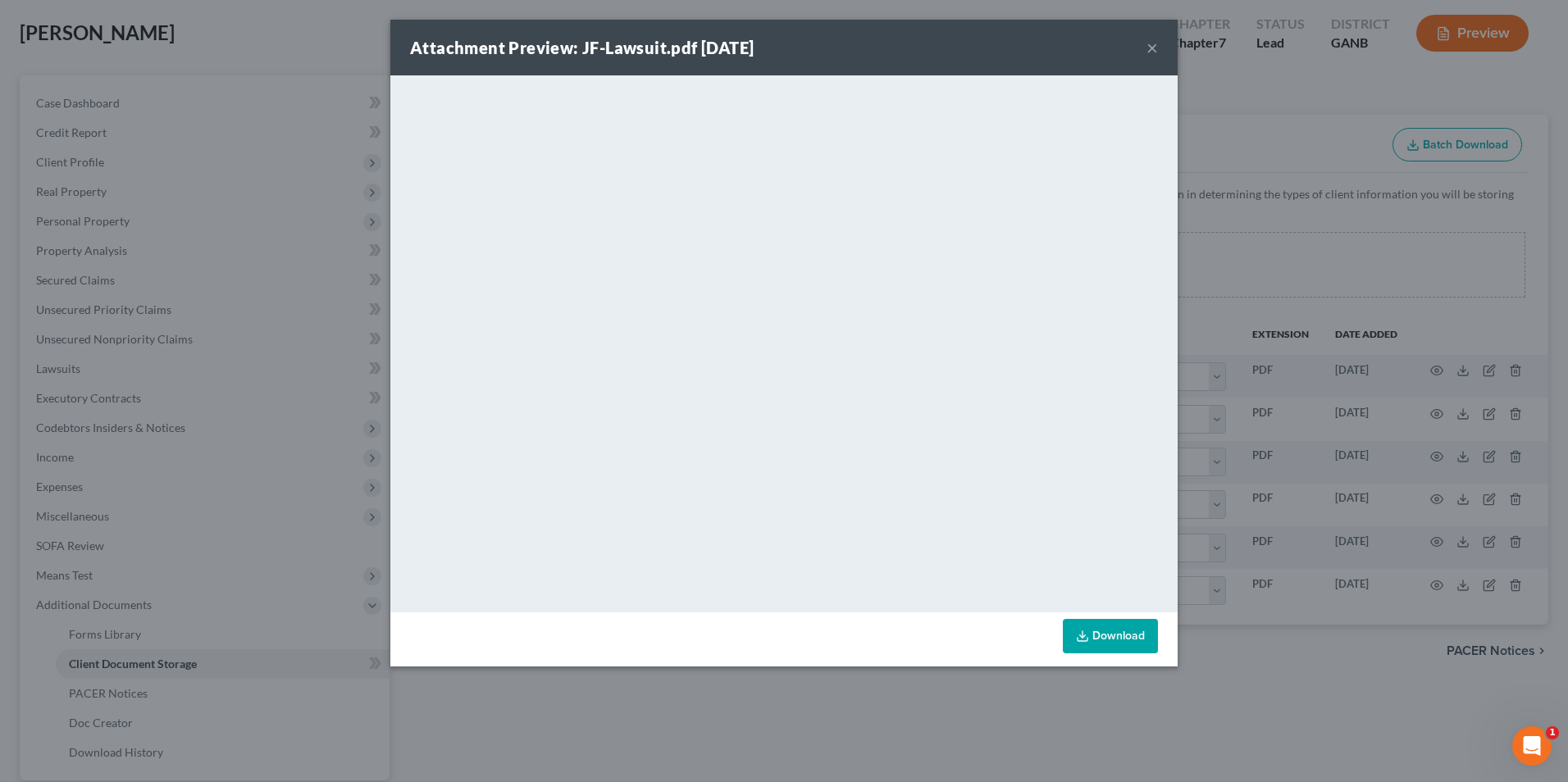
click at [1149, 50] on button "×" at bounding box center [1152, 47] width 12 height 19
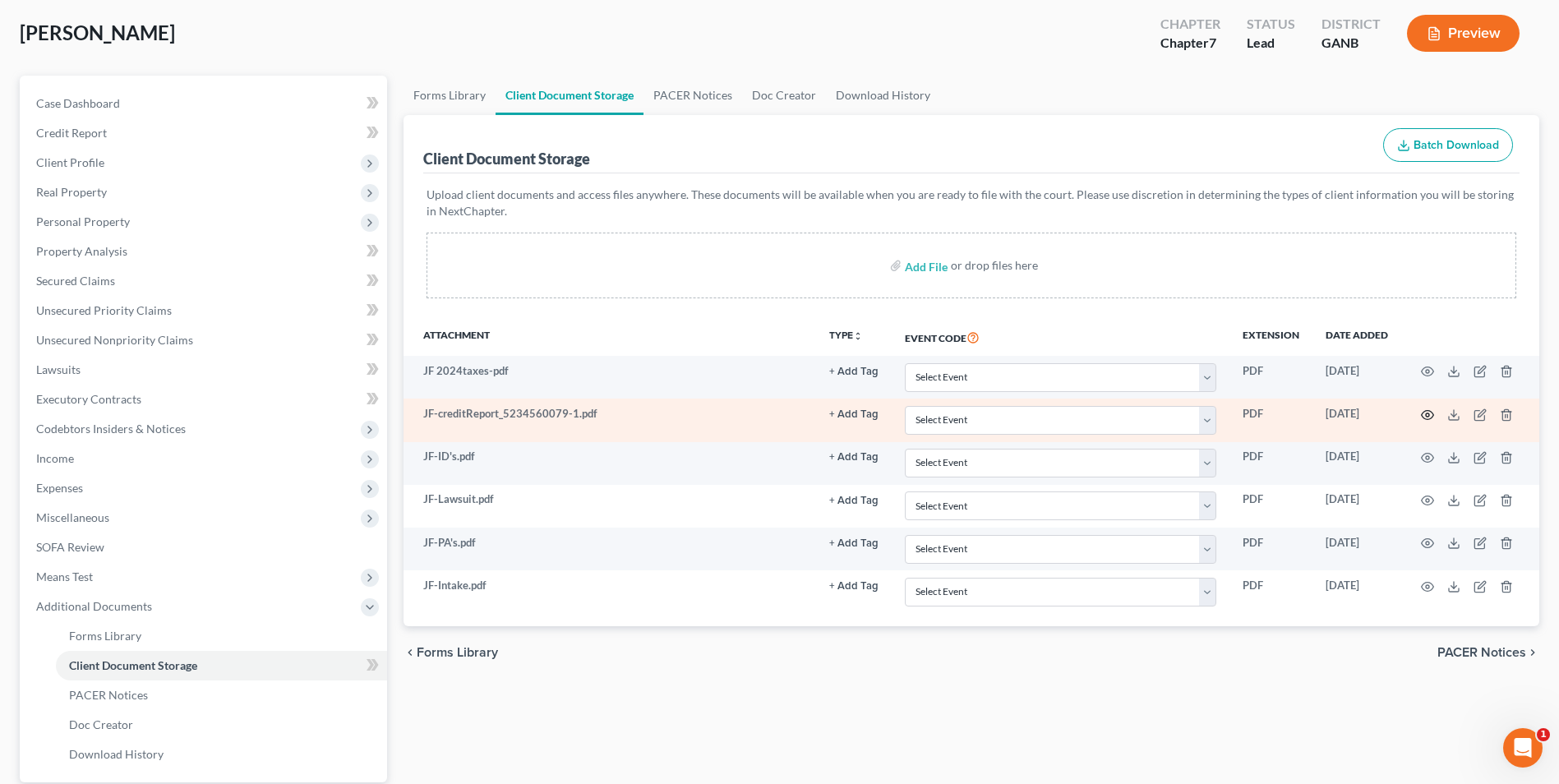
click at [1427, 408] on icon "button" at bounding box center [1428, 415] width 13 height 13
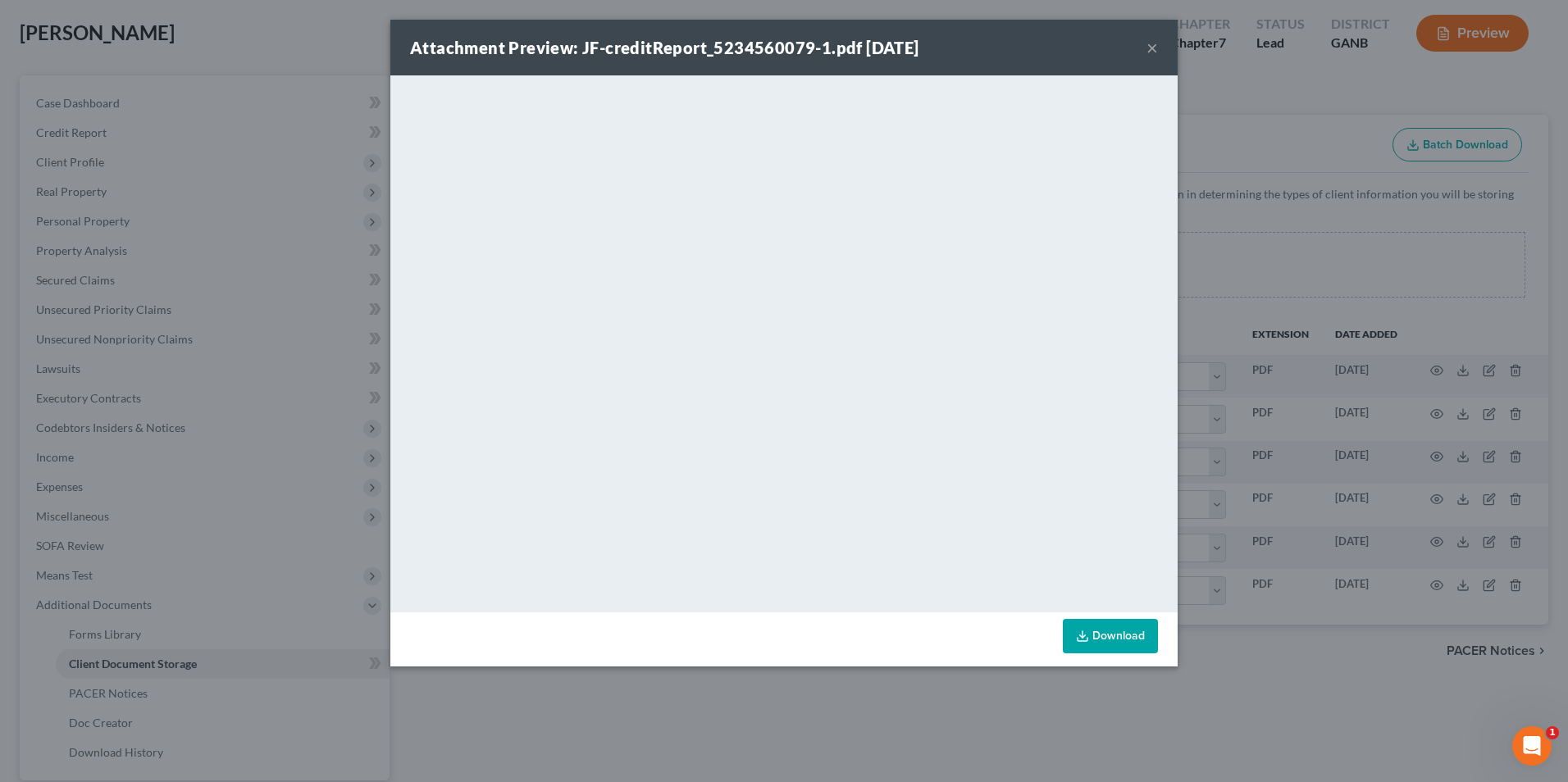
click at [1146, 51] on button "×" at bounding box center [1152, 47] width 12 height 19
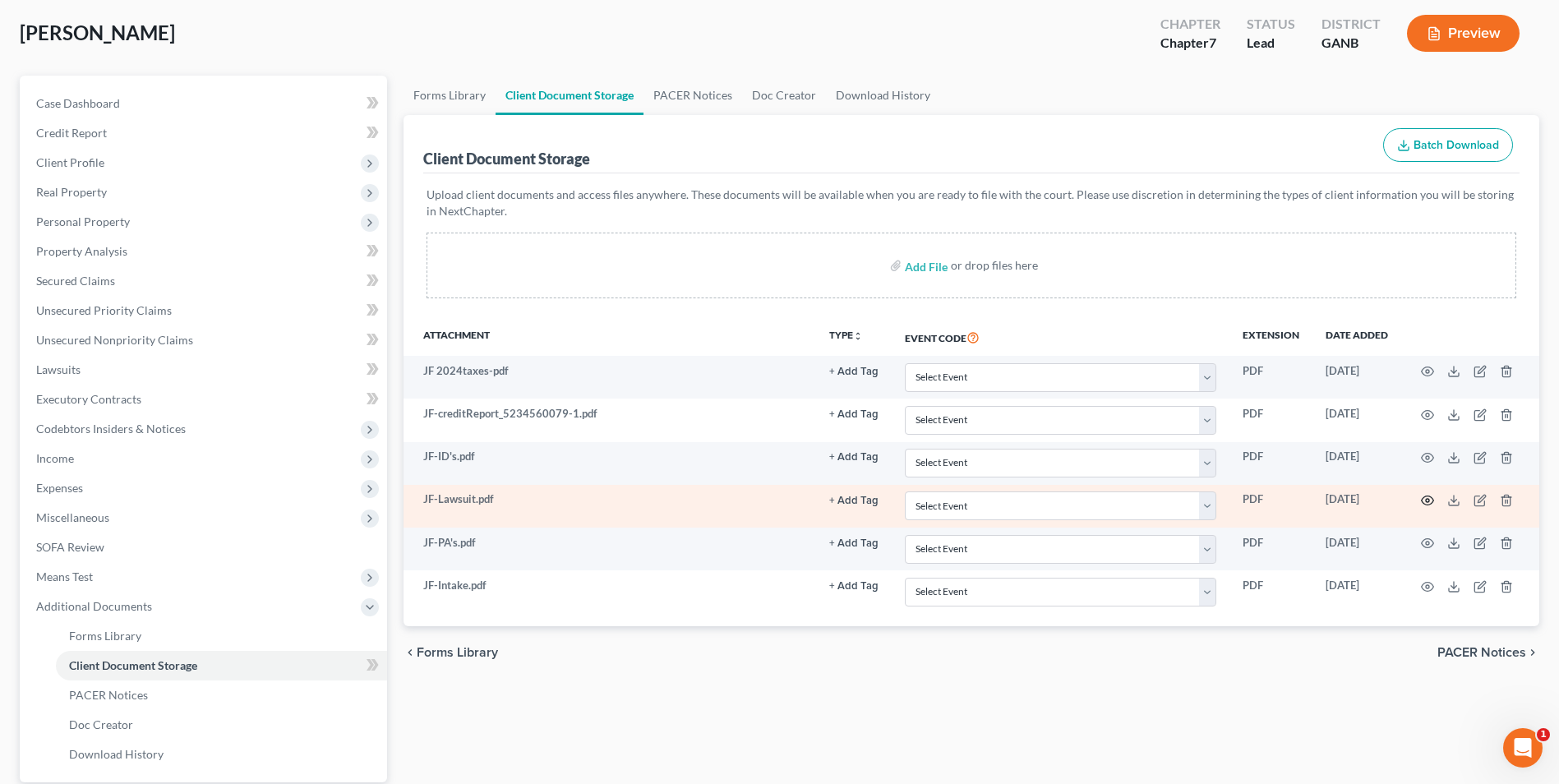
click at [1432, 494] on icon "button" at bounding box center [1428, 500] width 13 height 13
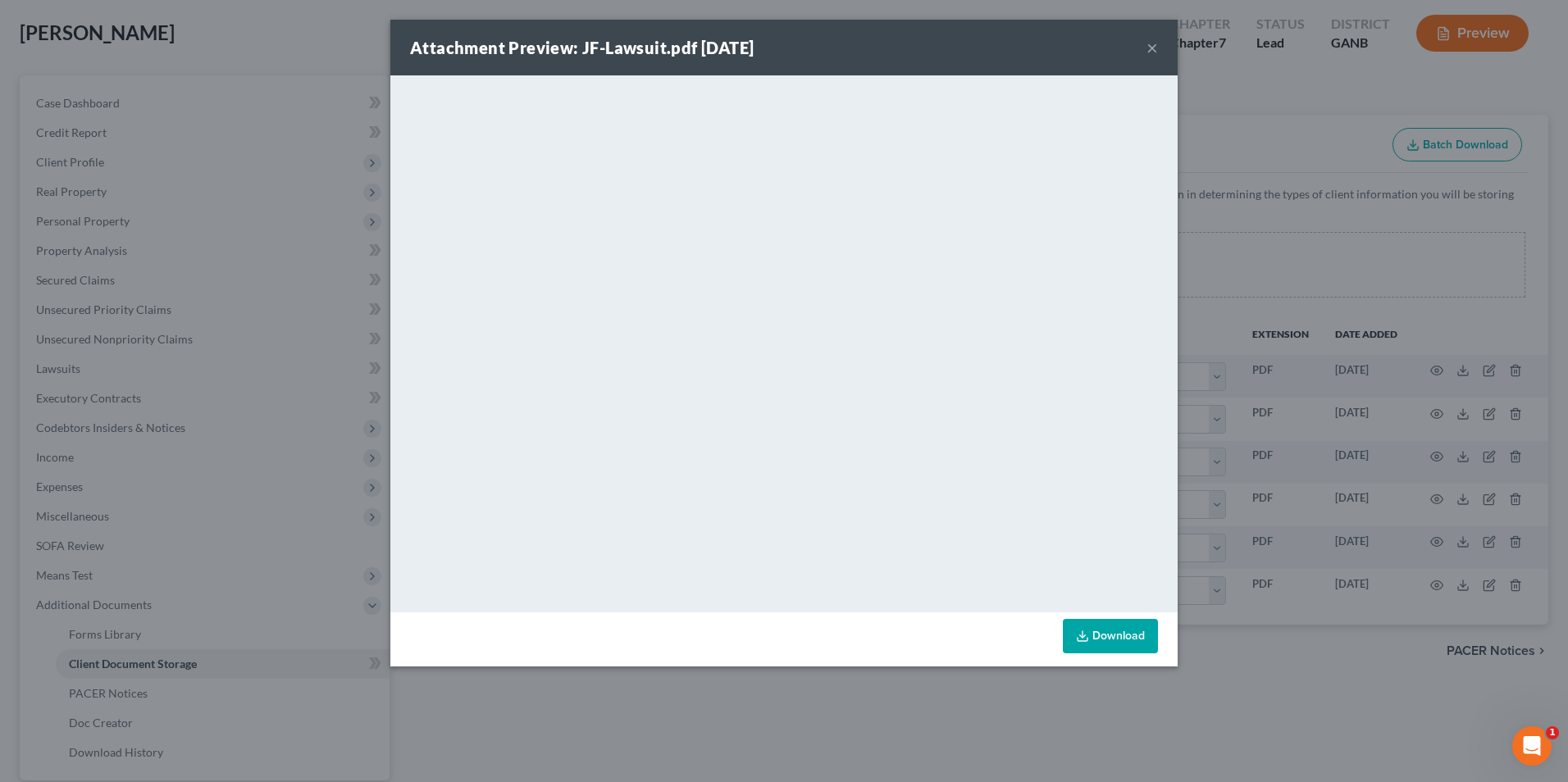
click at [1151, 54] on button "×" at bounding box center [1152, 47] width 12 height 19
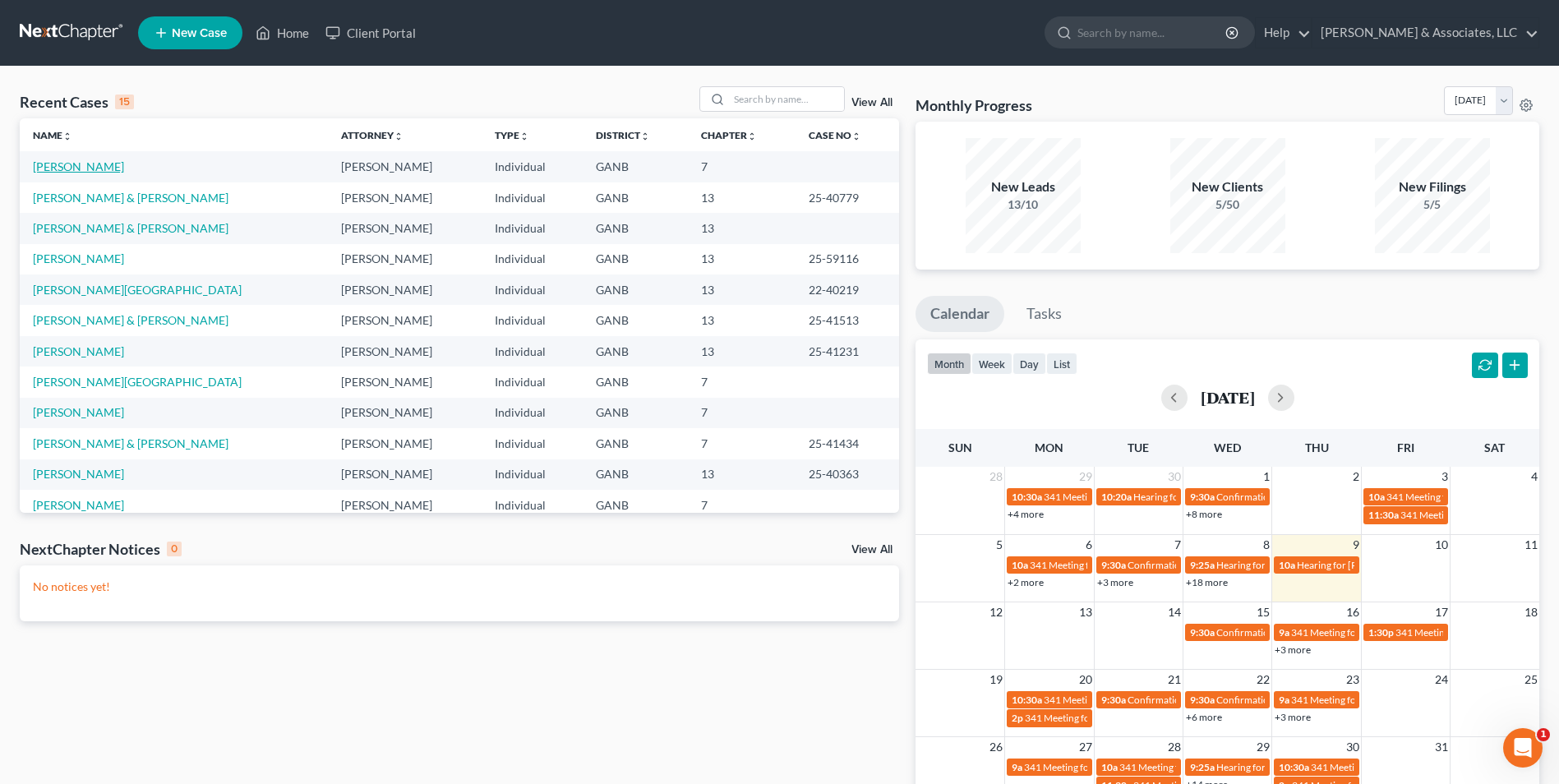
click at [90, 160] on link "[PERSON_NAME]" at bounding box center [78, 165] width 91 height 14
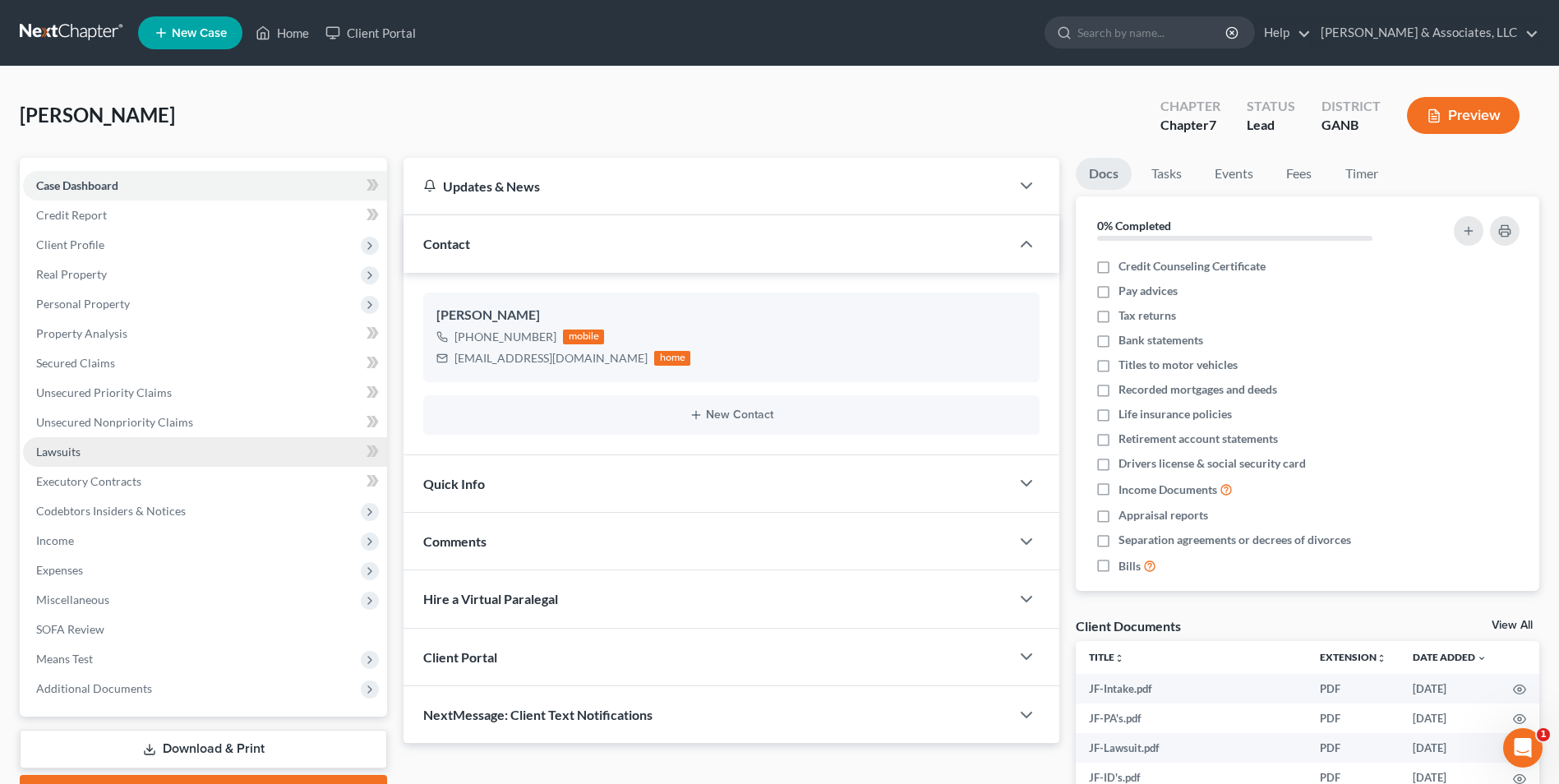
click at [31, 448] on link "Lawsuits" at bounding box center [205, 452] width 364 height 29
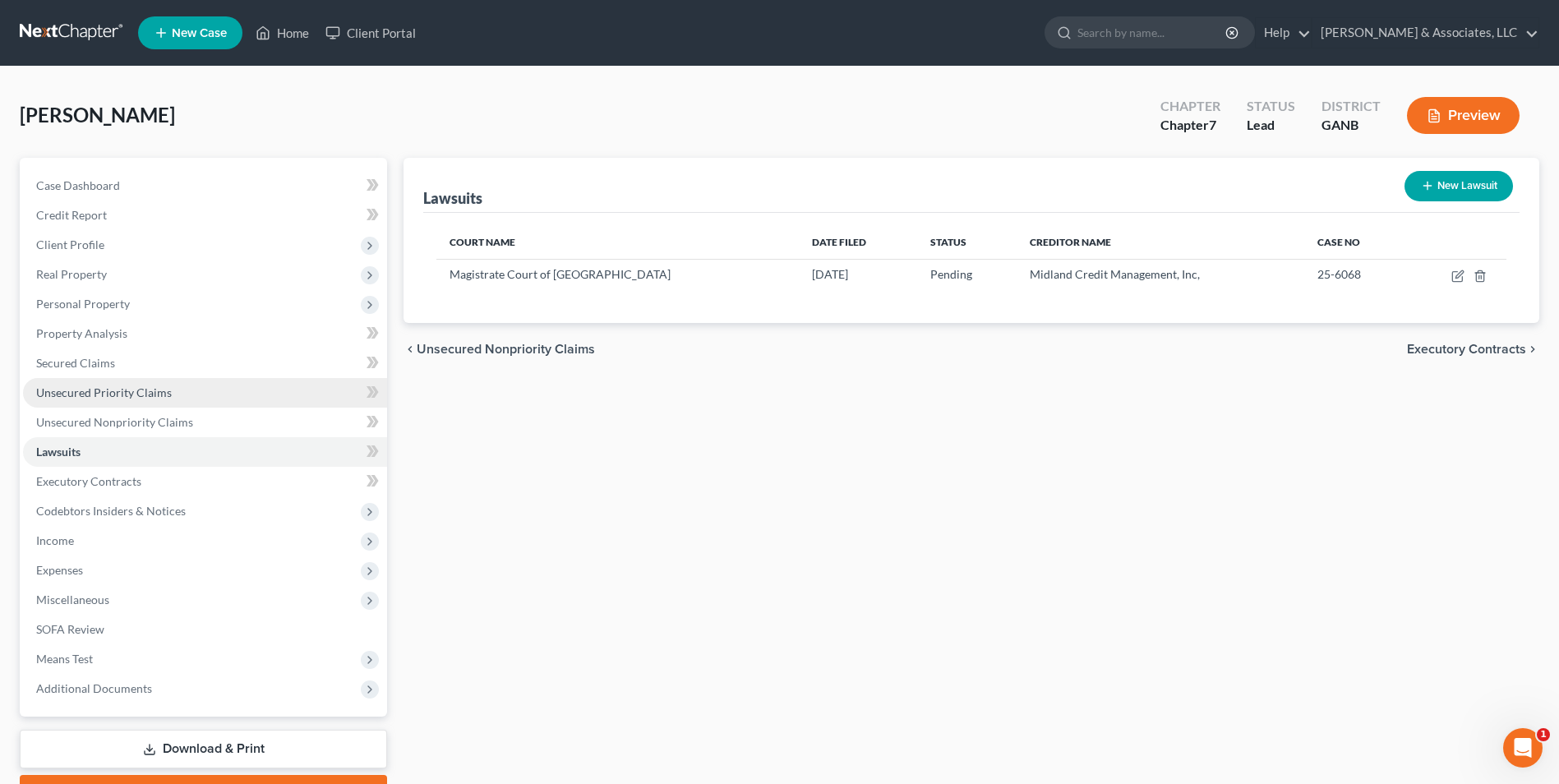
click at [189, 392] on link "Unsecured Priority Claims" at bounding box center [205, 392] width 364 height 29
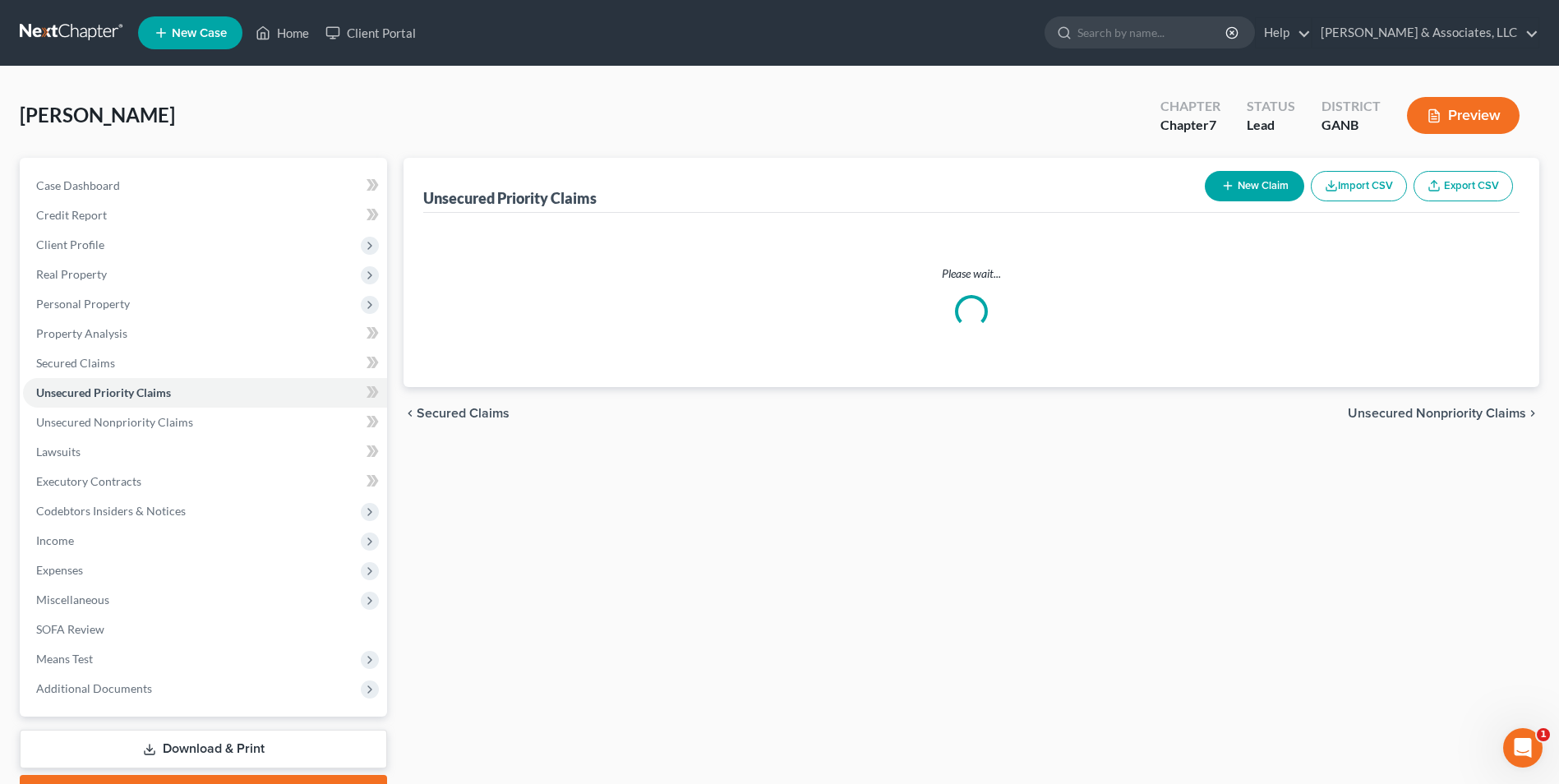
click at [1271, 184] on button "New Claim" at bounding box center [1255, 186] width 99 height 30
select select "0"
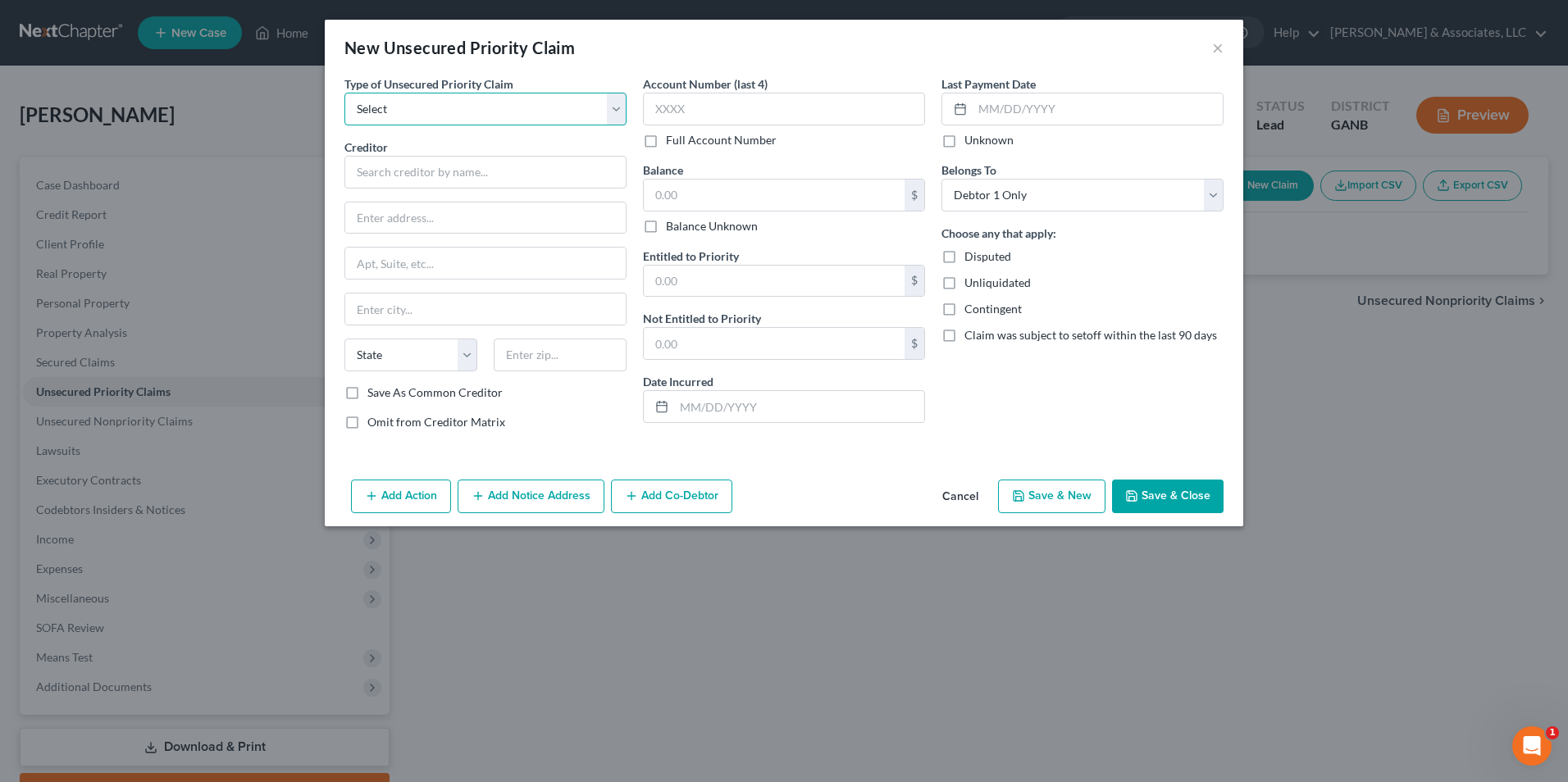
click at [623, 113] on select "Select Taxes & Other Government Units Domestic Support Obligations Extensions o…" at bounding box center [486, 109] width 282 height 33
select select "0"
click at [345, 93] on select "Select Taxes & Other Government Units Domestic Support Obligations Extensions o…" at bounding box center [486, 109] width 282 height 33
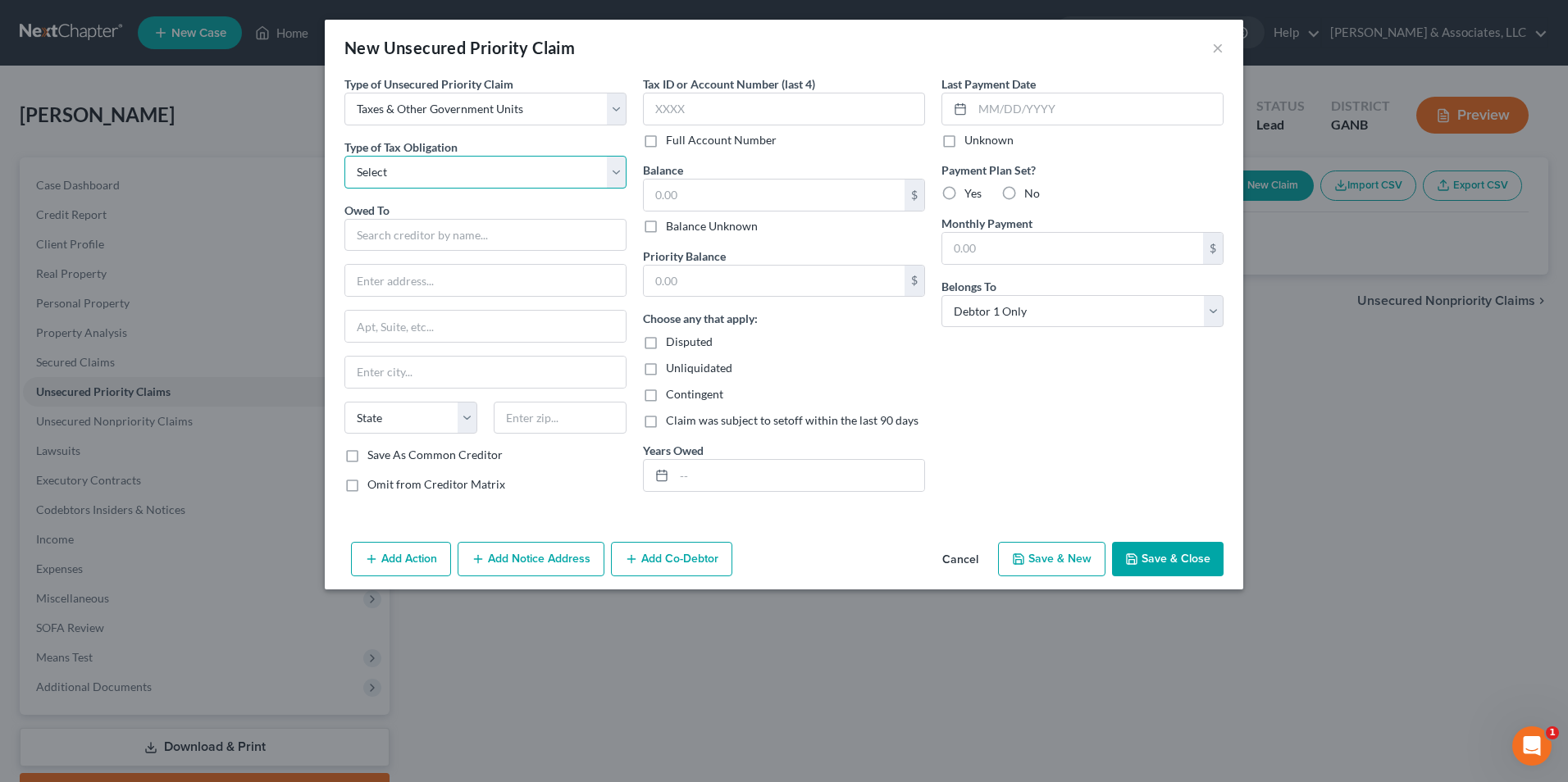
click at [614, 175] on select "Select Federal City State Franchise Tax Board Other" at bounding box center [486, 172] width 282 height 33
select select "0"
click at [345, 156] on select "Select Federal City State Franchise Tax Board Other" at bounding box center [486, 172] width 282 height 33
click at [556, 239] on input "text" at bounding box center [486, 236] width 282 height 33
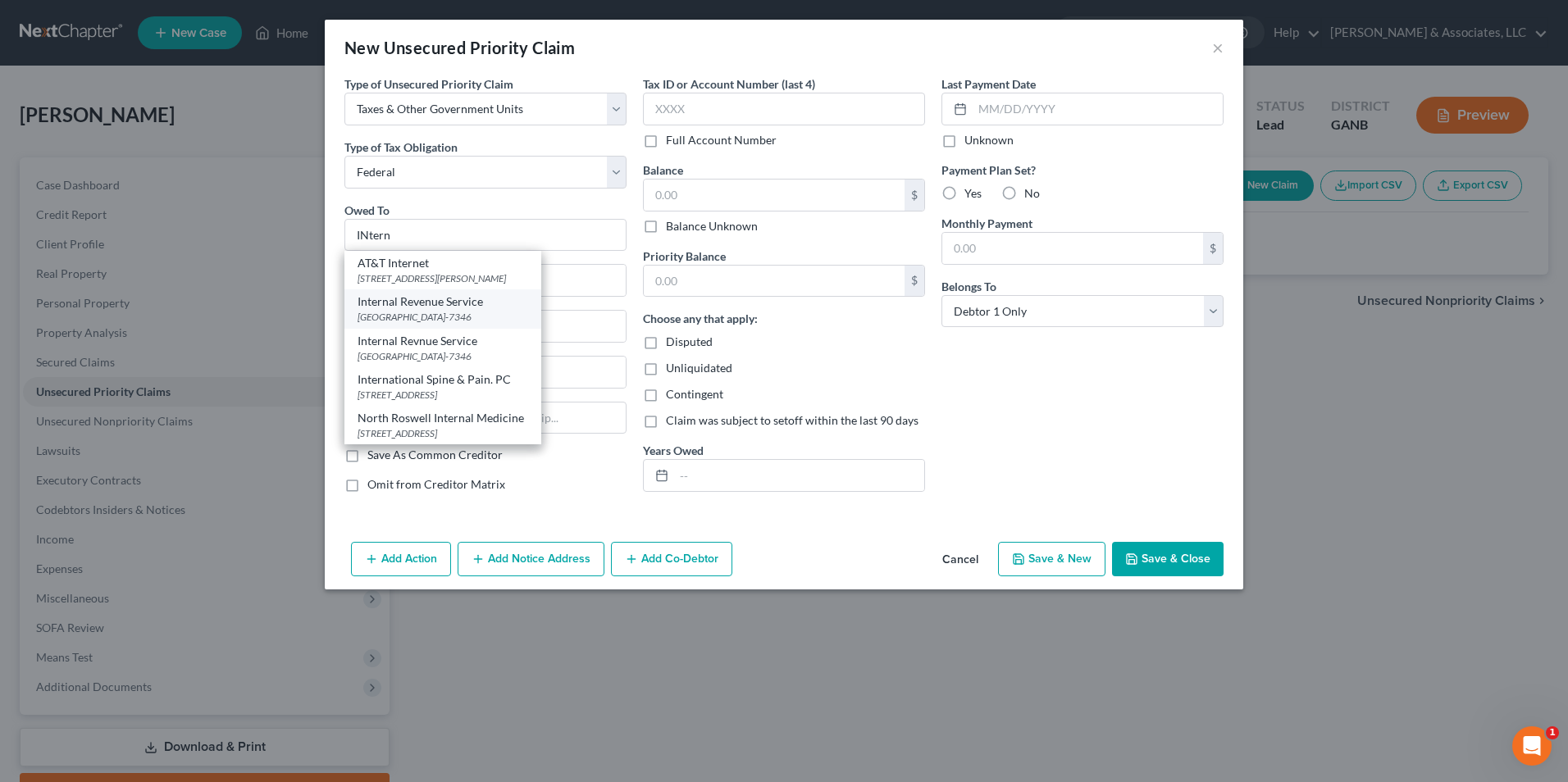
click at [471, 315] on div "[GEOGRAPHIC_DATA]-7346" at bounding box center [443, 316] width 171 height 14
type input "Internal Revenue Service"
type input "PO Box 7346"
type input "[GEOGRAPHIC_DATA]"
select select "39"
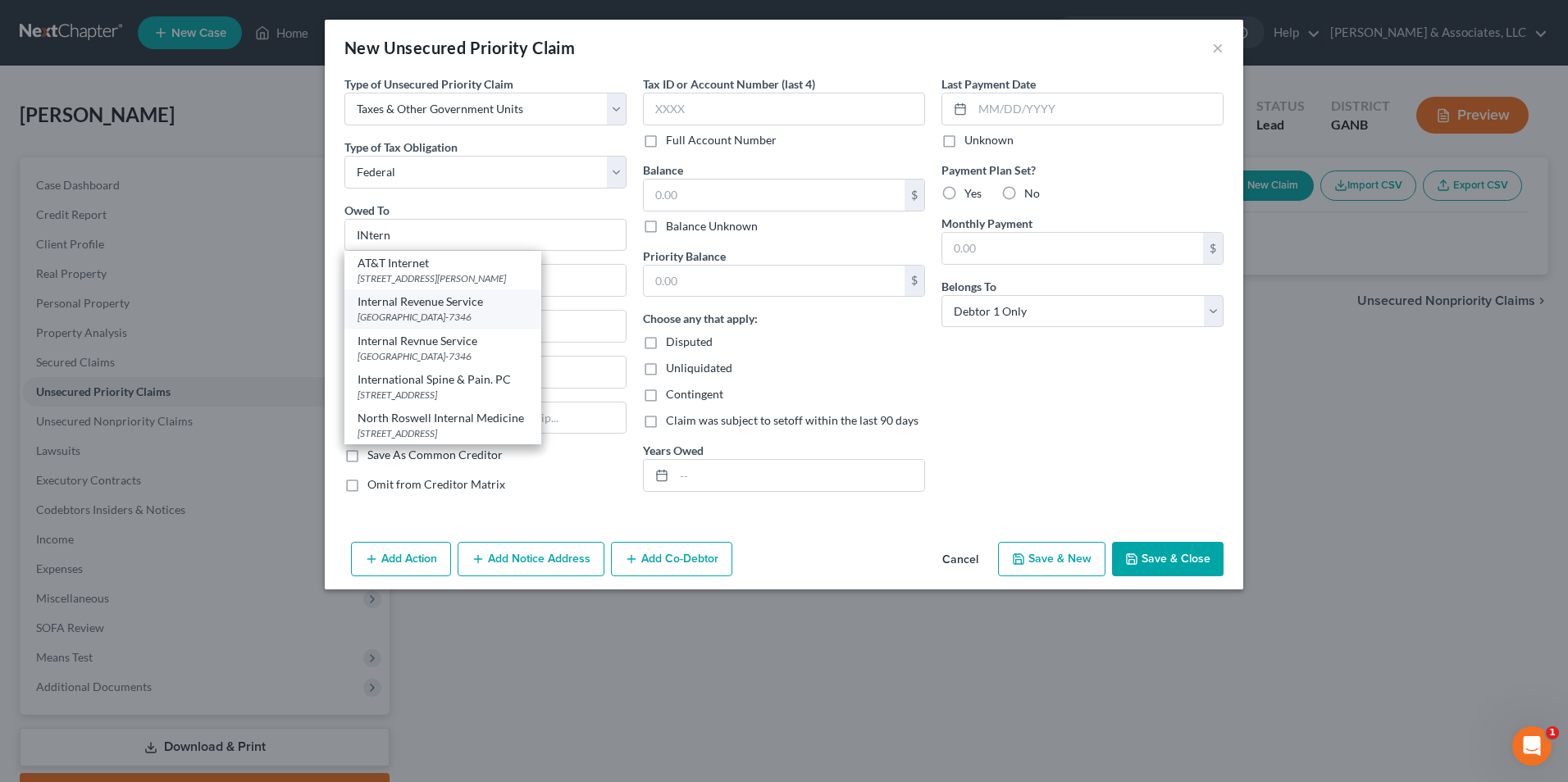
type input "19101-7346"
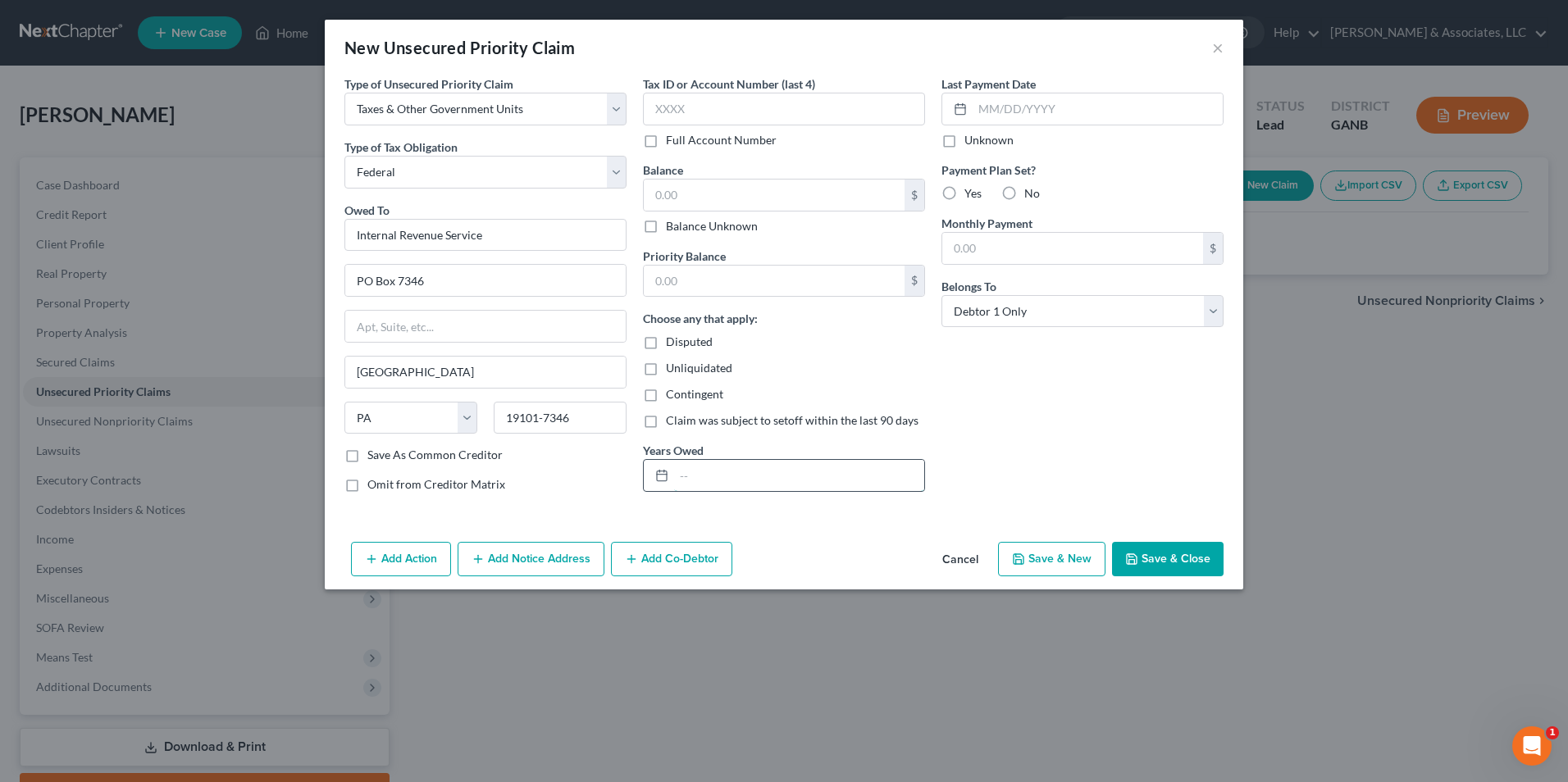
click at [831, 477] on input "text" at bounding box center [799, 476] width 250 height 31
type input "2023 & 2024"
click at [721, 201] on input "text" at bounding box center [774, 195] width 260 height 31
type input "7,000"
click at [801, 281] on input "text" at bounding box center [774, 281] width 260 height 31
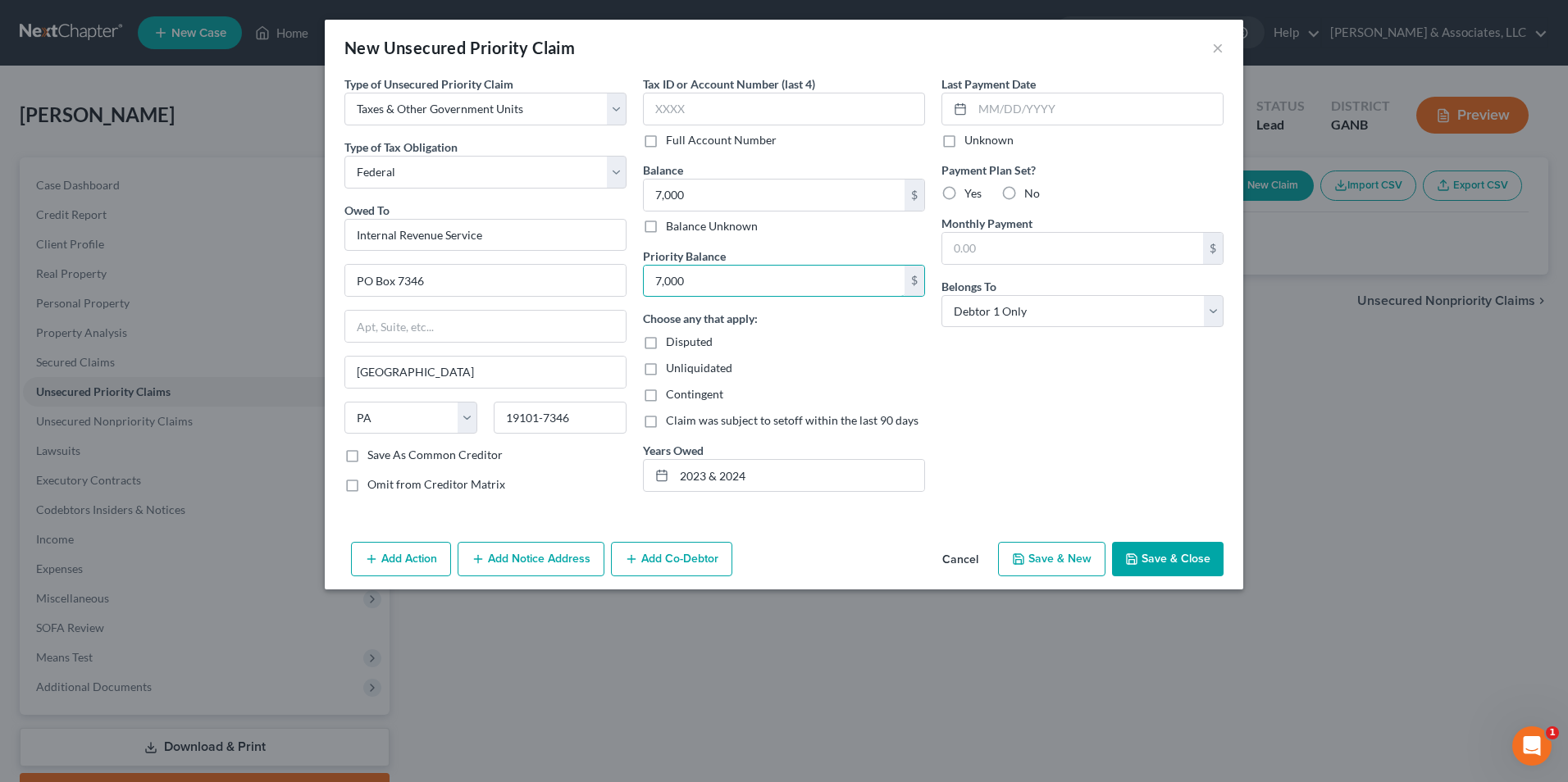
type input "7,000"
click at [1143, 555] on button "Save & Close" at bounding box center [1168, 559] width 112 height 35
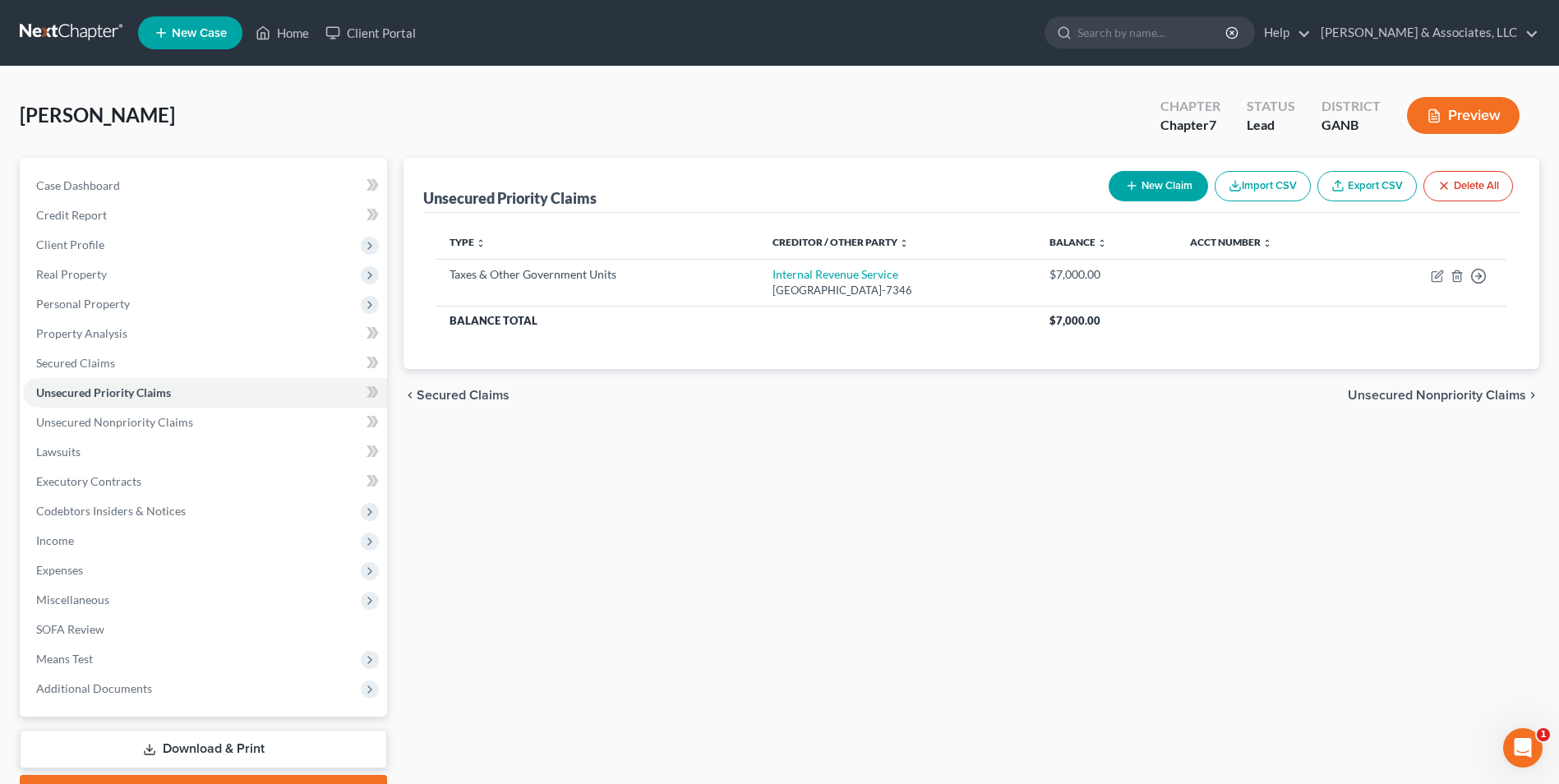
click at [1142, 174] on button "New Claim" at bounding box center [1158, 186] width 99 height 30
select select "0"
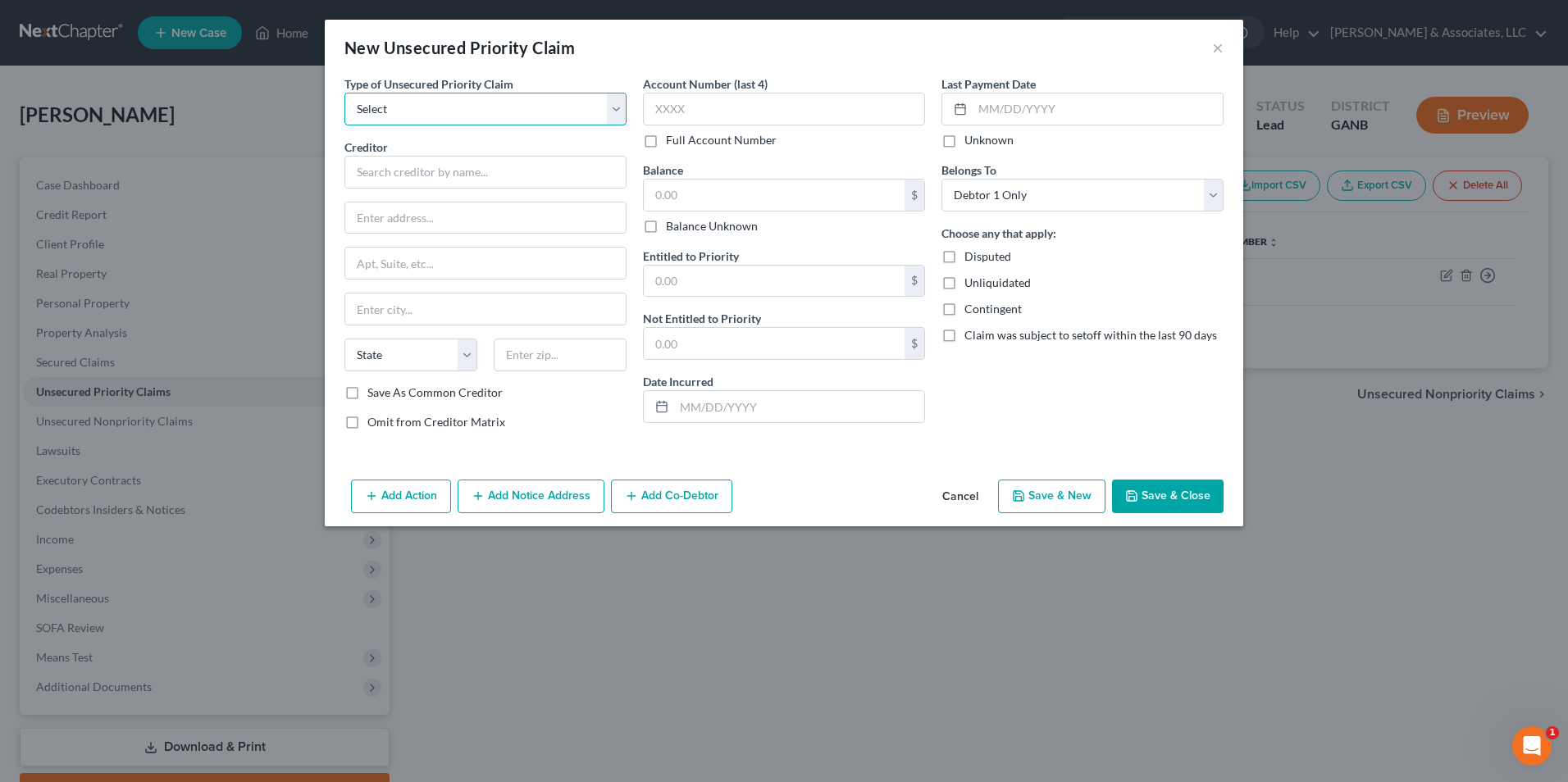
click at [624, 114] on select "Select Taxes & Other Government Units Domestic Support Obligations Extensions o…" at bounding box center [486, 109] width 282 height 33
select select "0"
click at [345, 93] on select "Select Taxes & Other Government Units Domestic Support Obligations Extensions o…" at bounding box center [486, 109] width 282 height 33
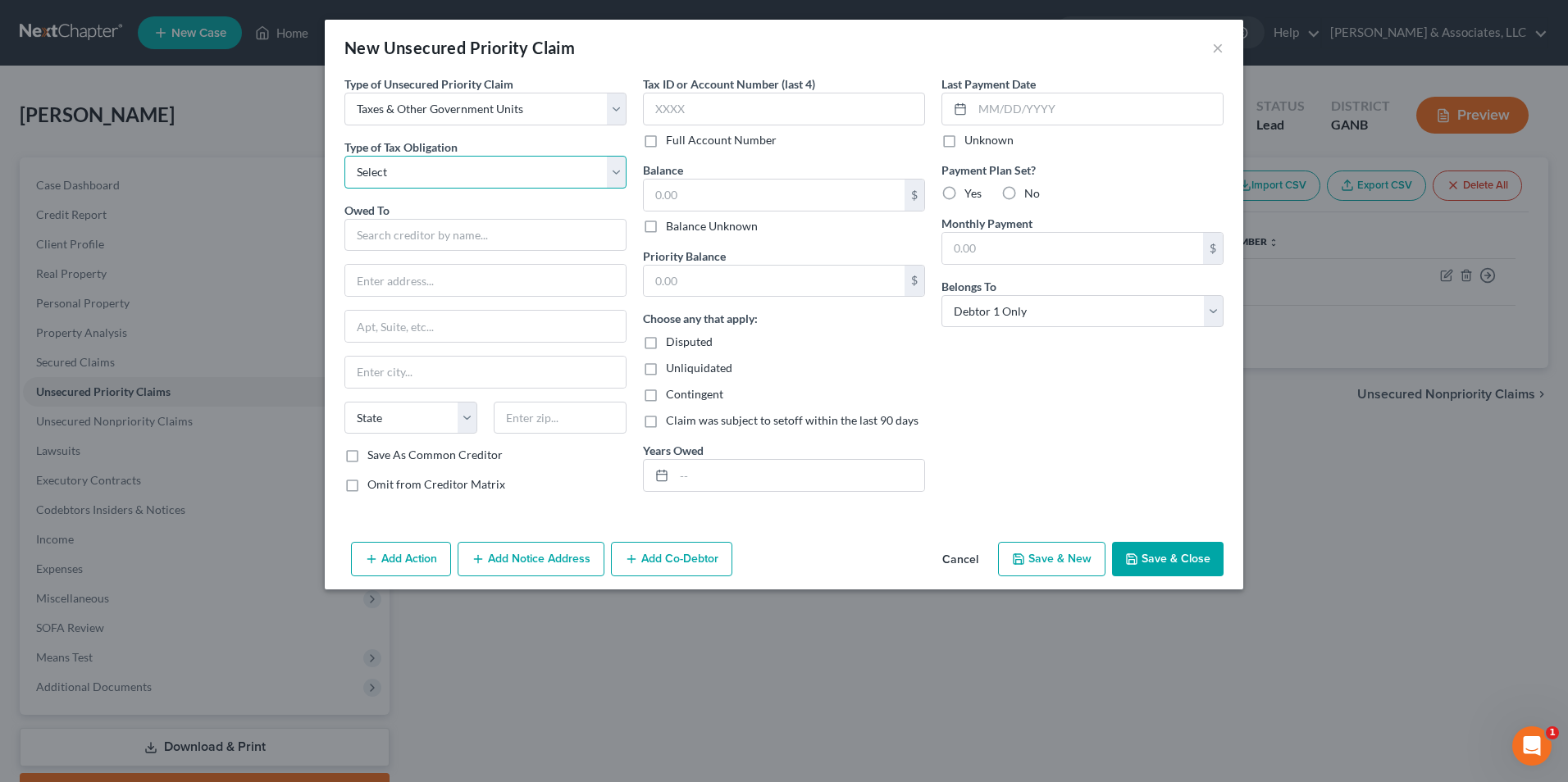
click at [615, 171] on select "Select Federal City State Franchise Tax Board Other" at bounding box center [486, 172] width 282 height 33
select select "2"
click at [345, 156] on select "Select Federal City State Franchise Tax Board Other" at bounding box center [486, 172] width 282 height 33
click at [543, 236] on input "text" at bounding box center [486, 236] width 282 height 33
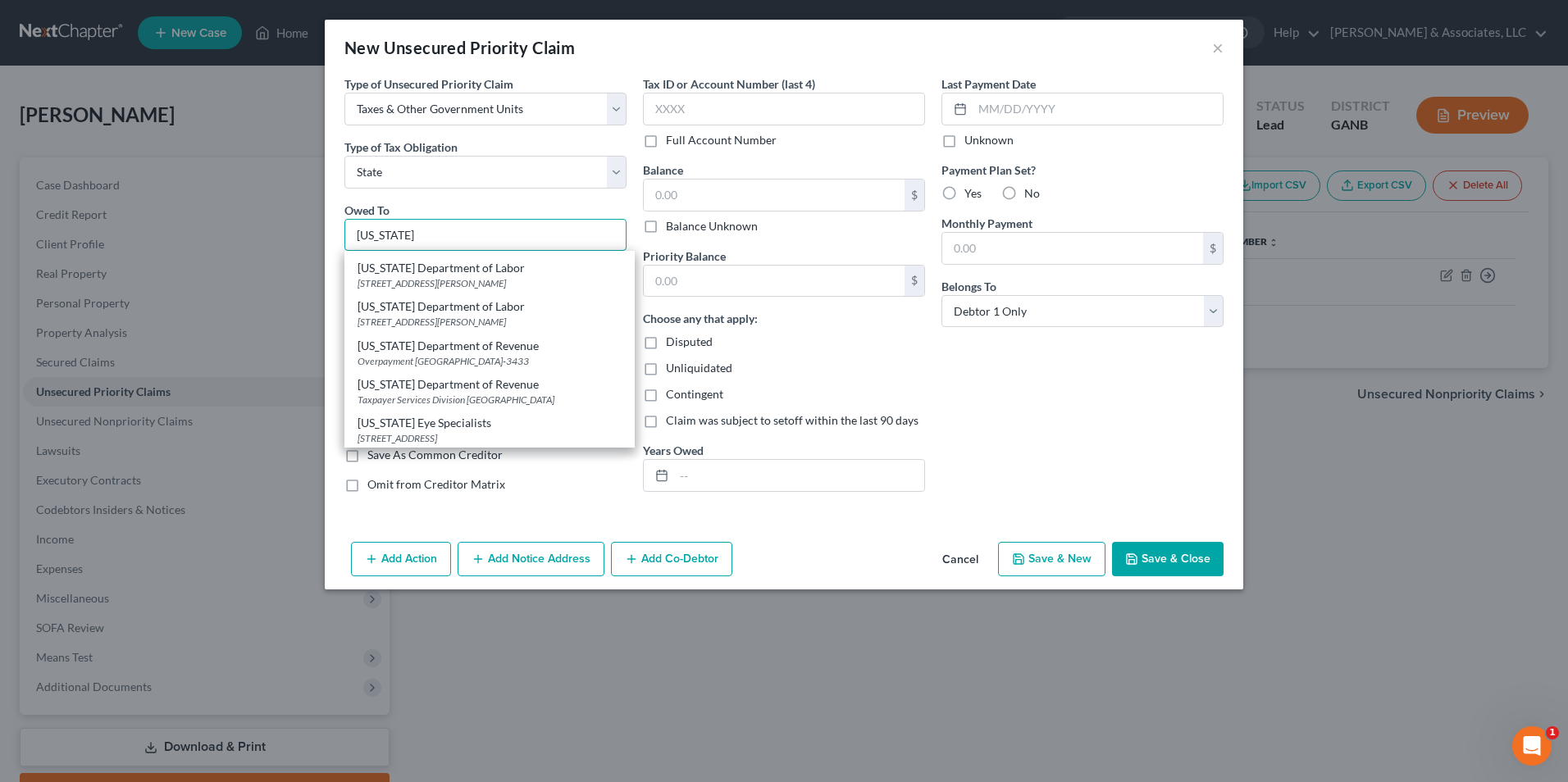
scroll to position [246, 0]
click at [505, 402] on div "Taxpayer Services Division PO Box 105499, Atlanta, GA 30348" at bounding box center [490, 394] width 264 height 14
type input "Georgia Department of Revenue"
type input "Taxpayer Services Division"
type input "PO Box 105499"
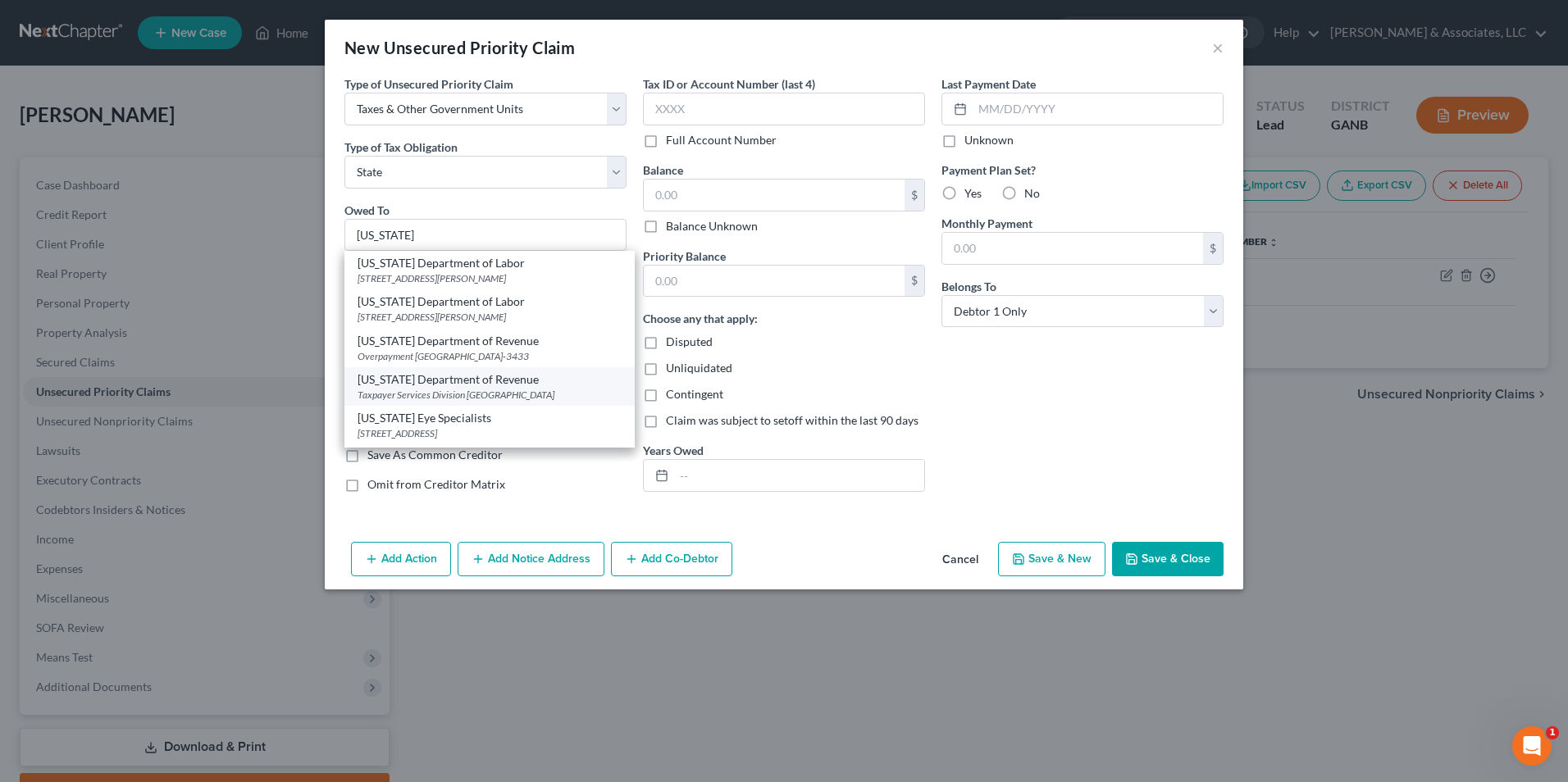
type input "Atlanta"
select select "10"
type input "30348"
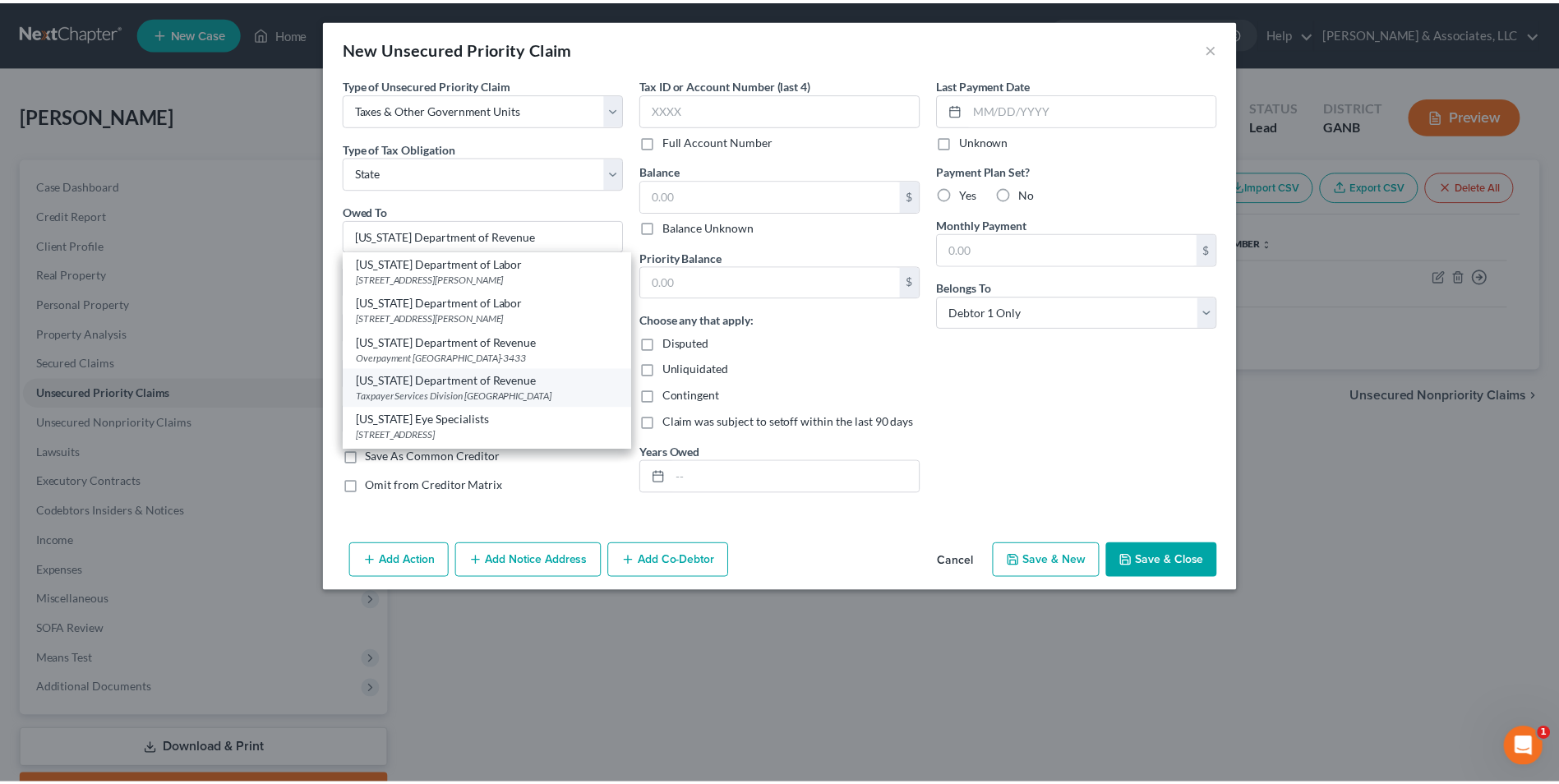
scroll to position [0, 0]
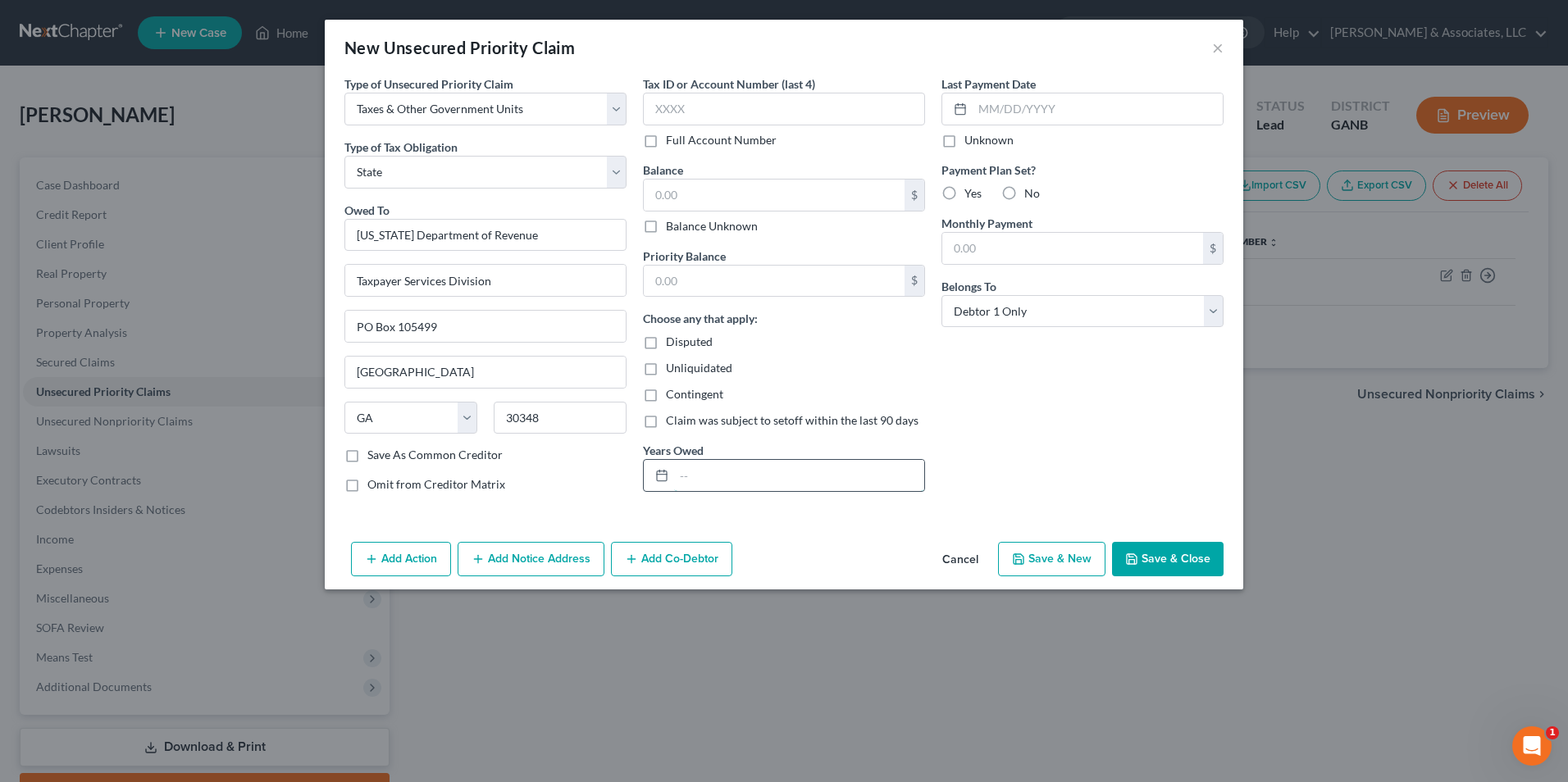
click at [728, 479] on input "text" at bounding box center [799, 476] width 250 height 31
type input "2023 & 2024"
type input "7,000"
type input "7000"
click at [724, 204] on input "7,000" at bounding box center [774, 195] width 260 height 31
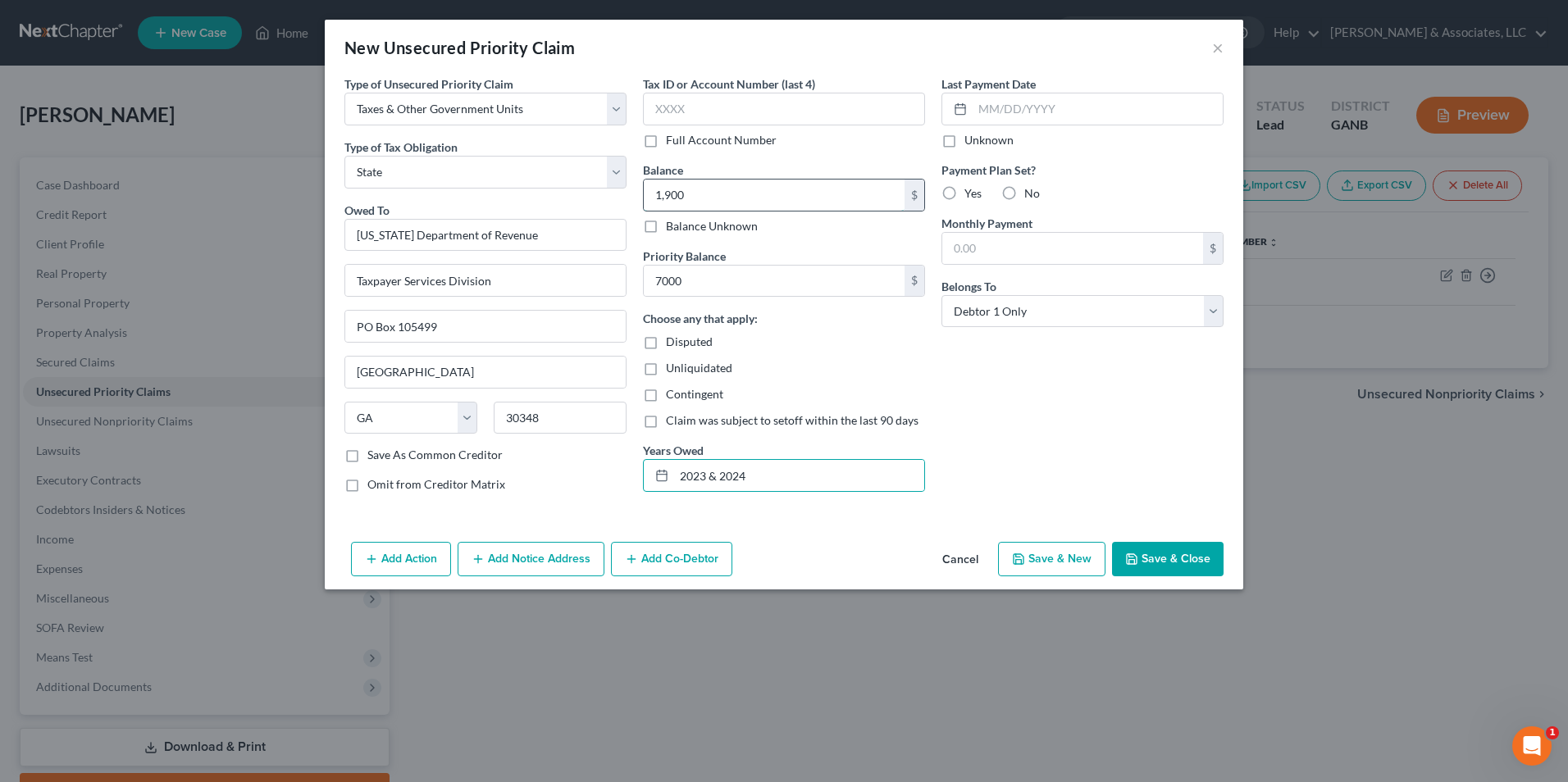
type input "1,900"
click at [1196, 572] on button "Save & Close" at bounding box center [1168, 559] width 112 height 35
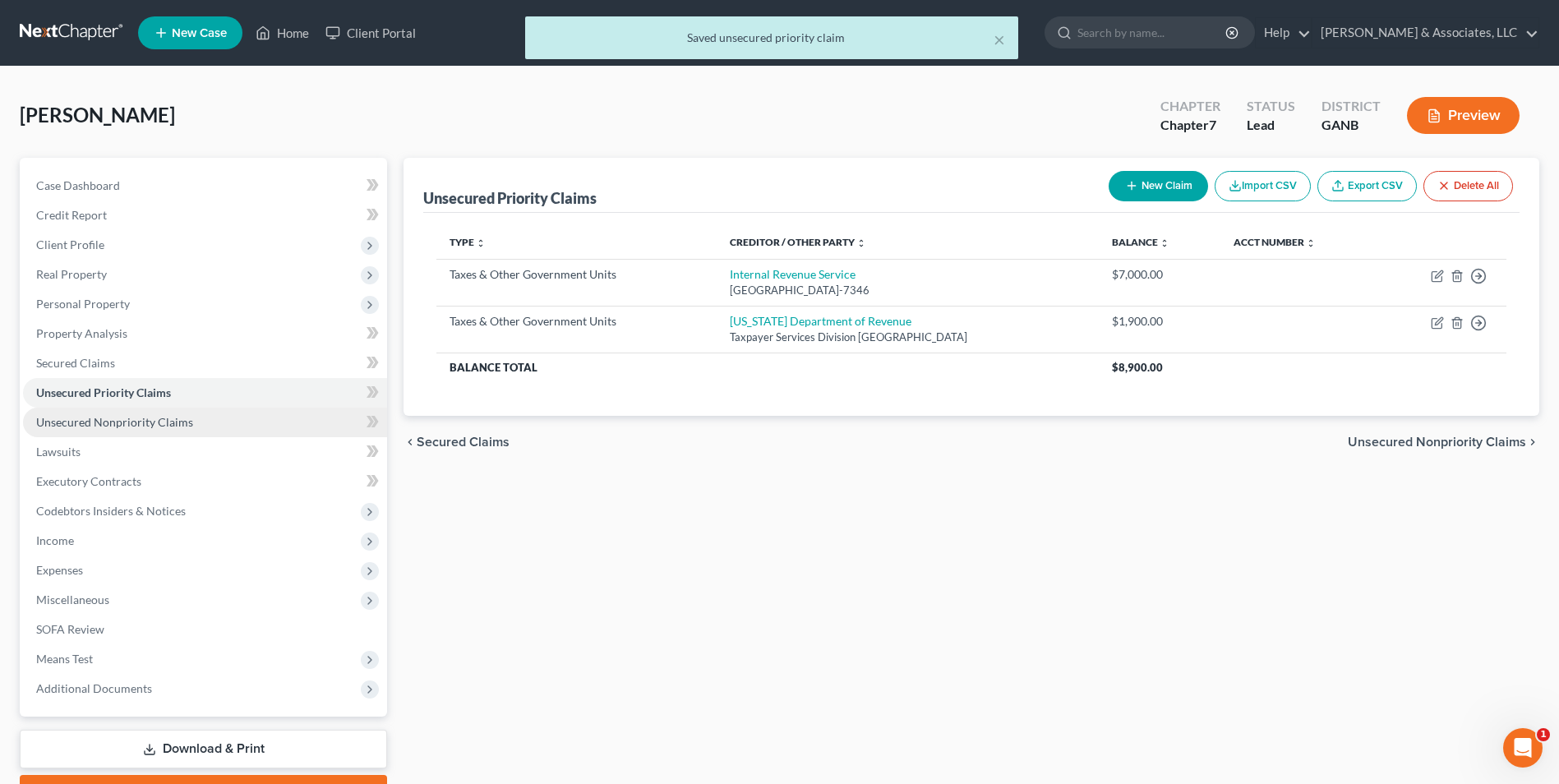
click at [163, 431] on link "Unsecured Nonpriority Claims" at bounding box center [205, 423] width 364 height 29
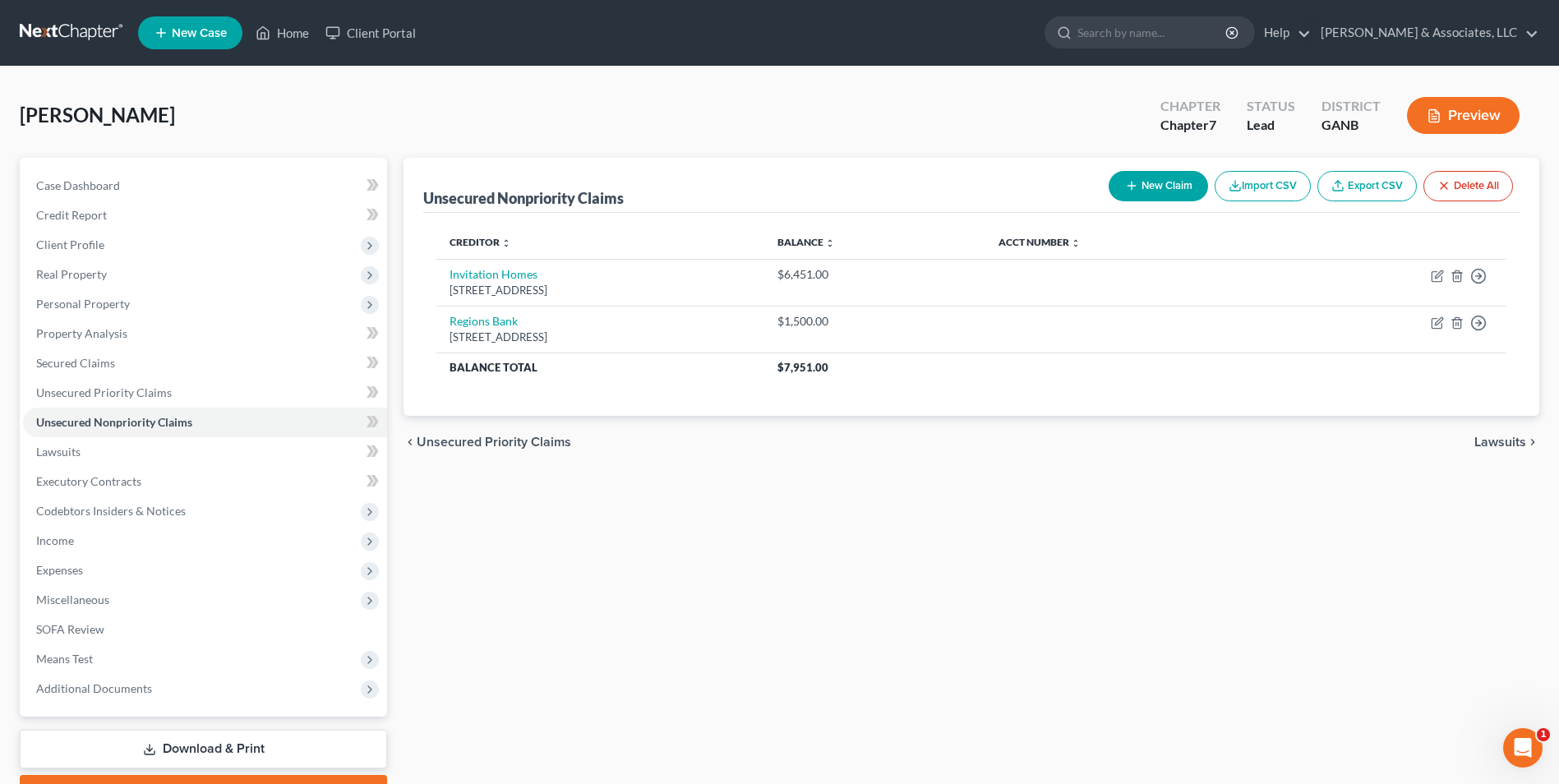
click at [1161, 198] on button "New Claim" at bounding box center [1158, 186] width 99 height 30
select select "0"
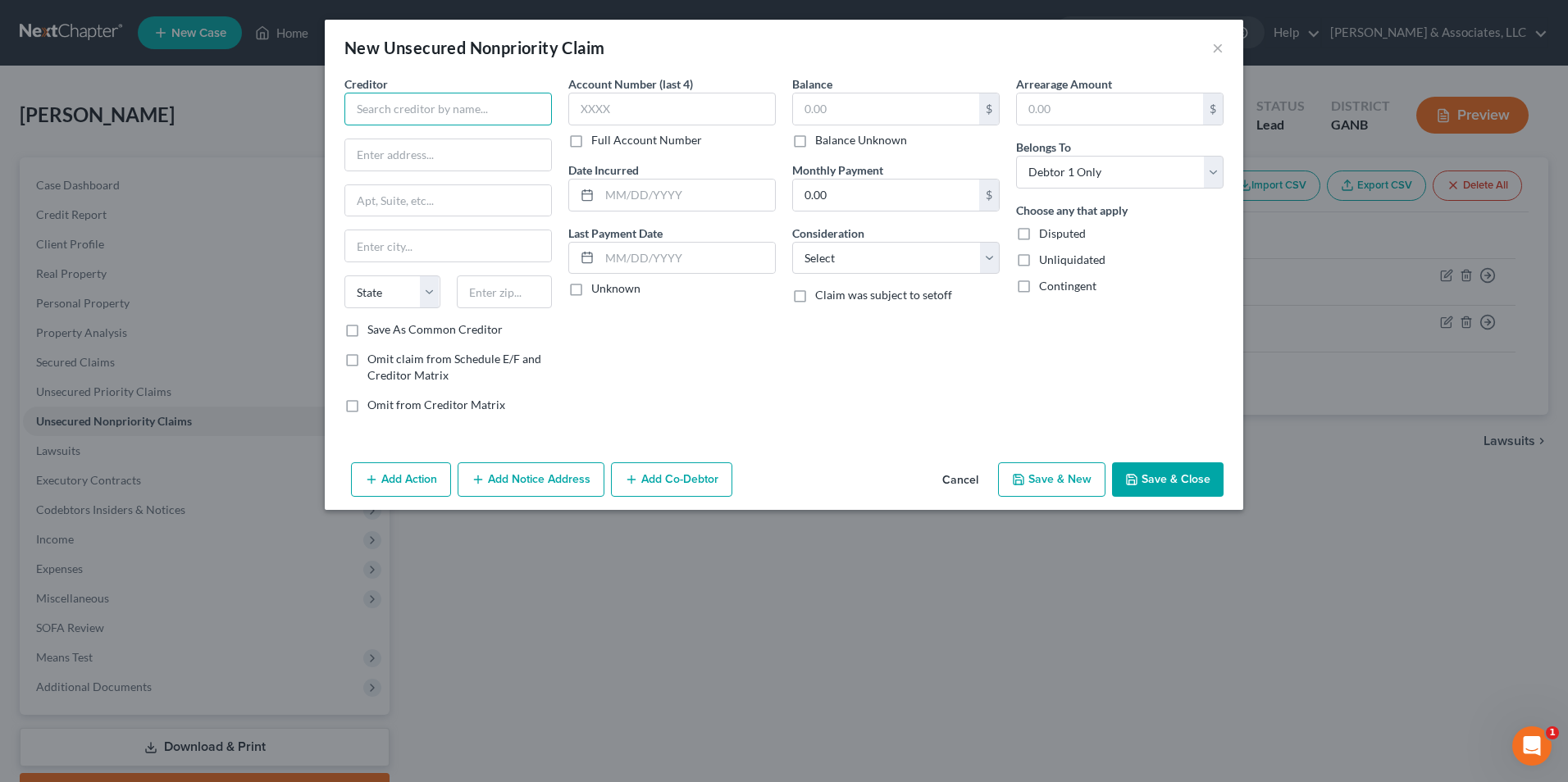
click at [455, 121] on input "text" at bounding box center [448, 109] width 207 height 33
click at [433, 138] on div "MOHELA/Dept of Education" at bounding box center [443, 138] width 171 height 17
type input "MOHELA/Dept of Education"
type input "633 Spirit Dr"
type input "Chesterfield"
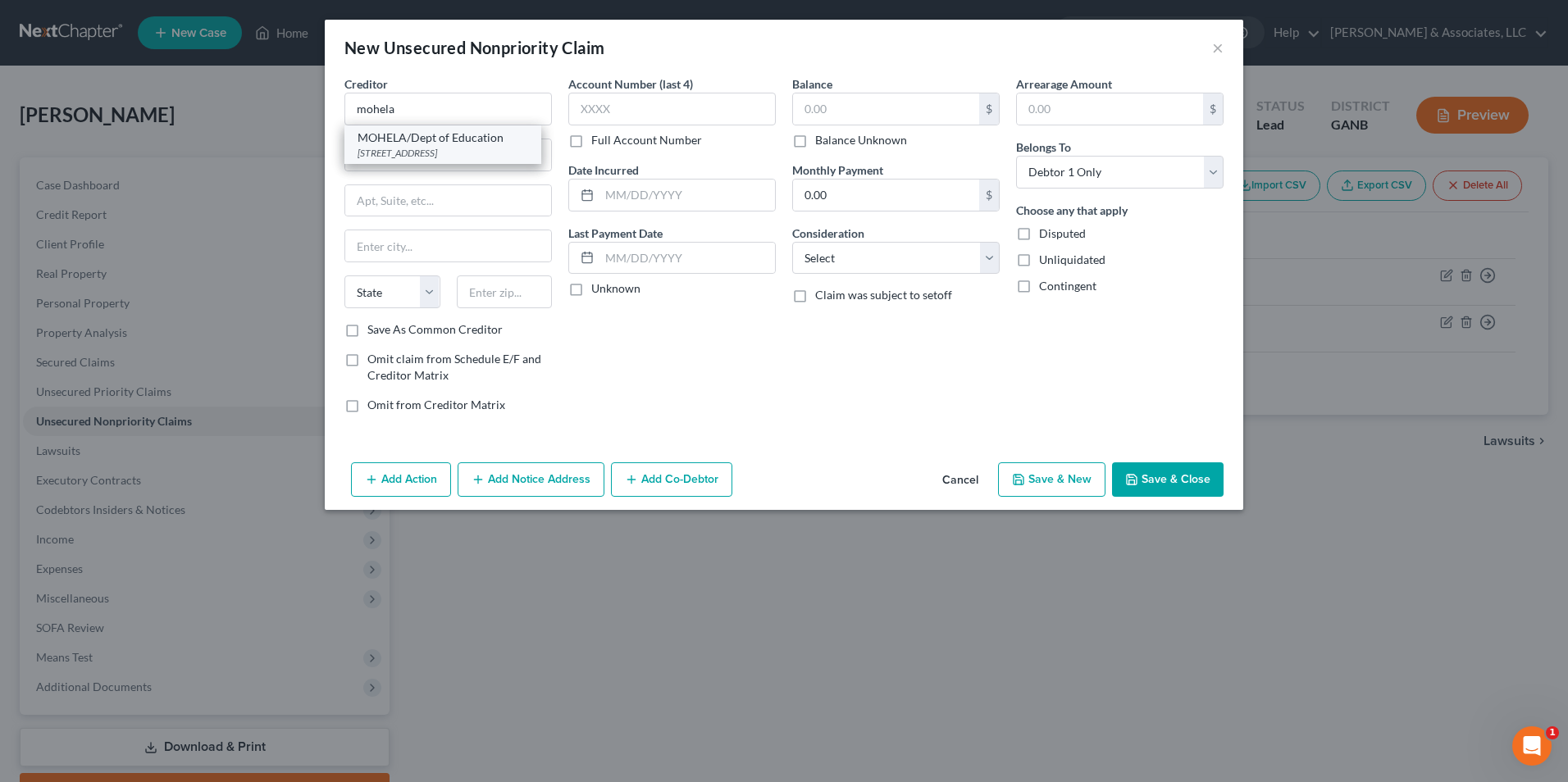
select select "26"
type input "63005"
click at [844, 121] on input "text" at bounding box center [886, 109] width 186 height 31
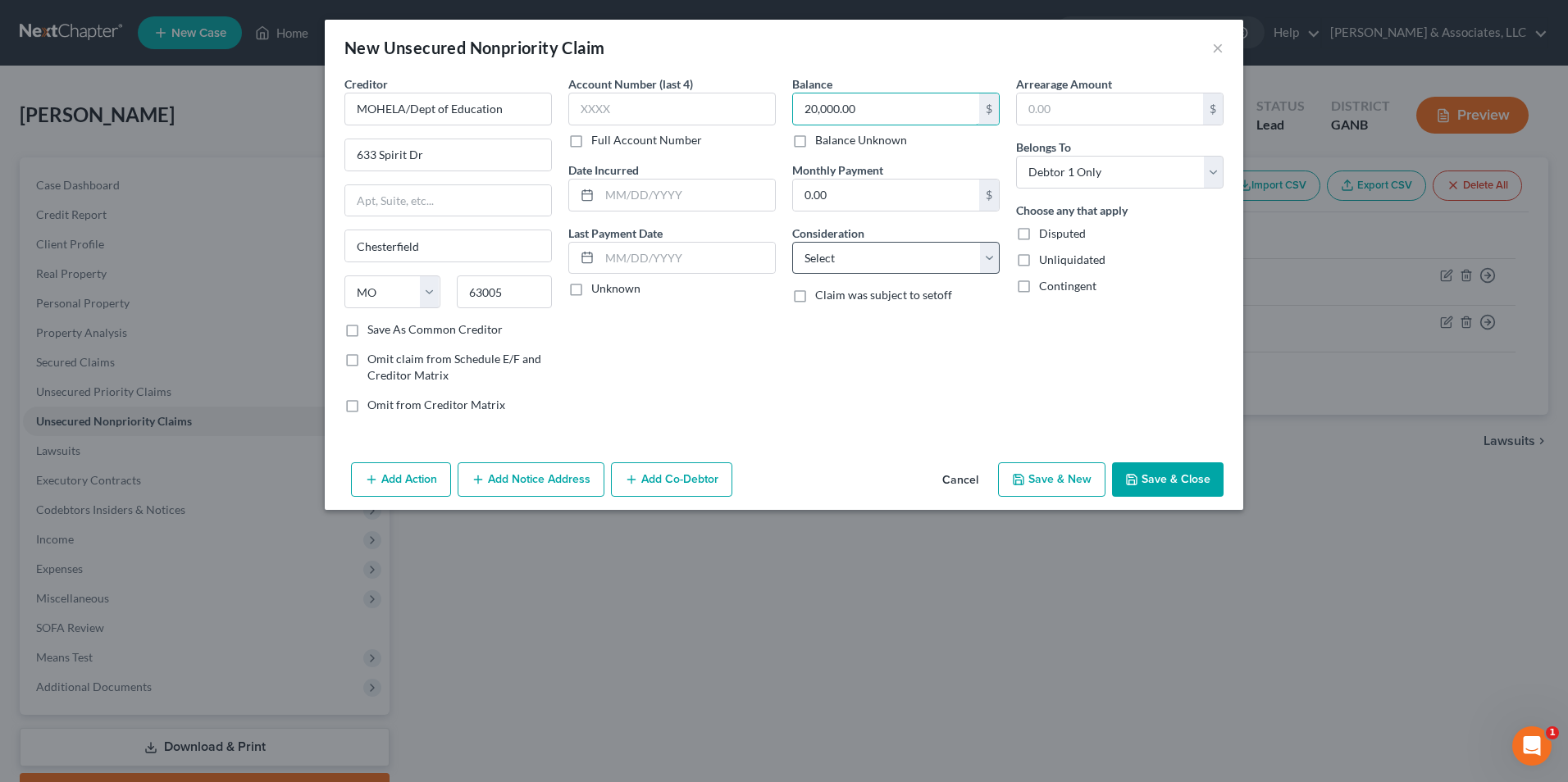
type input "20,000.00"
click at [997, 265] on select "Select Cable / Satellite Services Collection Agency Credit Card Debt Debt Couns…" at bounding box center [896, 259] width 207 height 33
select select "17"
click at [792, 242] on select "Select Cable / Satellite Services Collection Agency Credit Card Debt Debt Couns…" at bounding box center [896, 259] width 207 height 33
click at [1205, 475] on button "Save & Close" at bounding box center [1168, 479] width 112 height 35
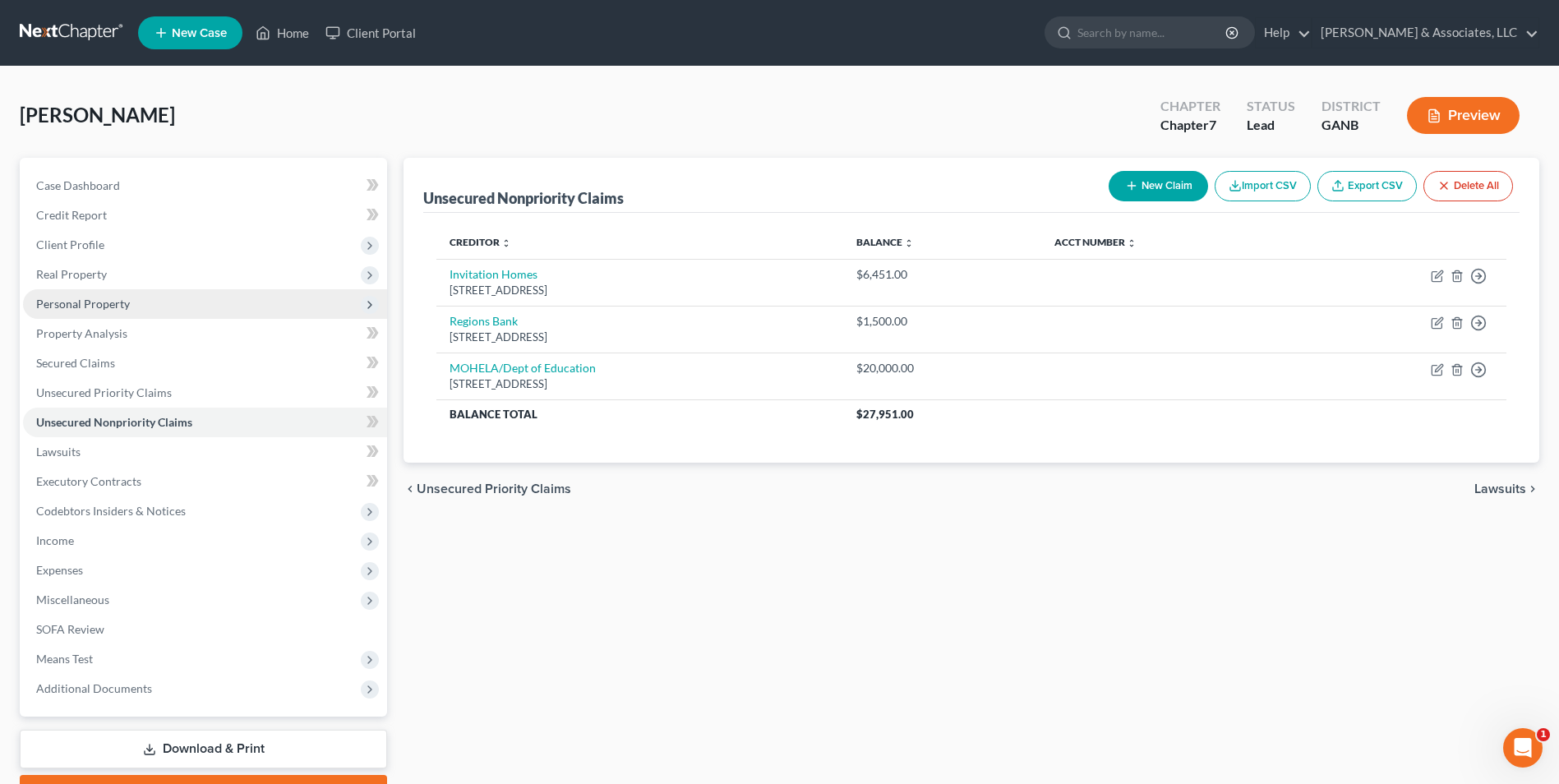
click at [116, 311] on span "Personal Property" at bounding box center [205, 304] width 364 height 29
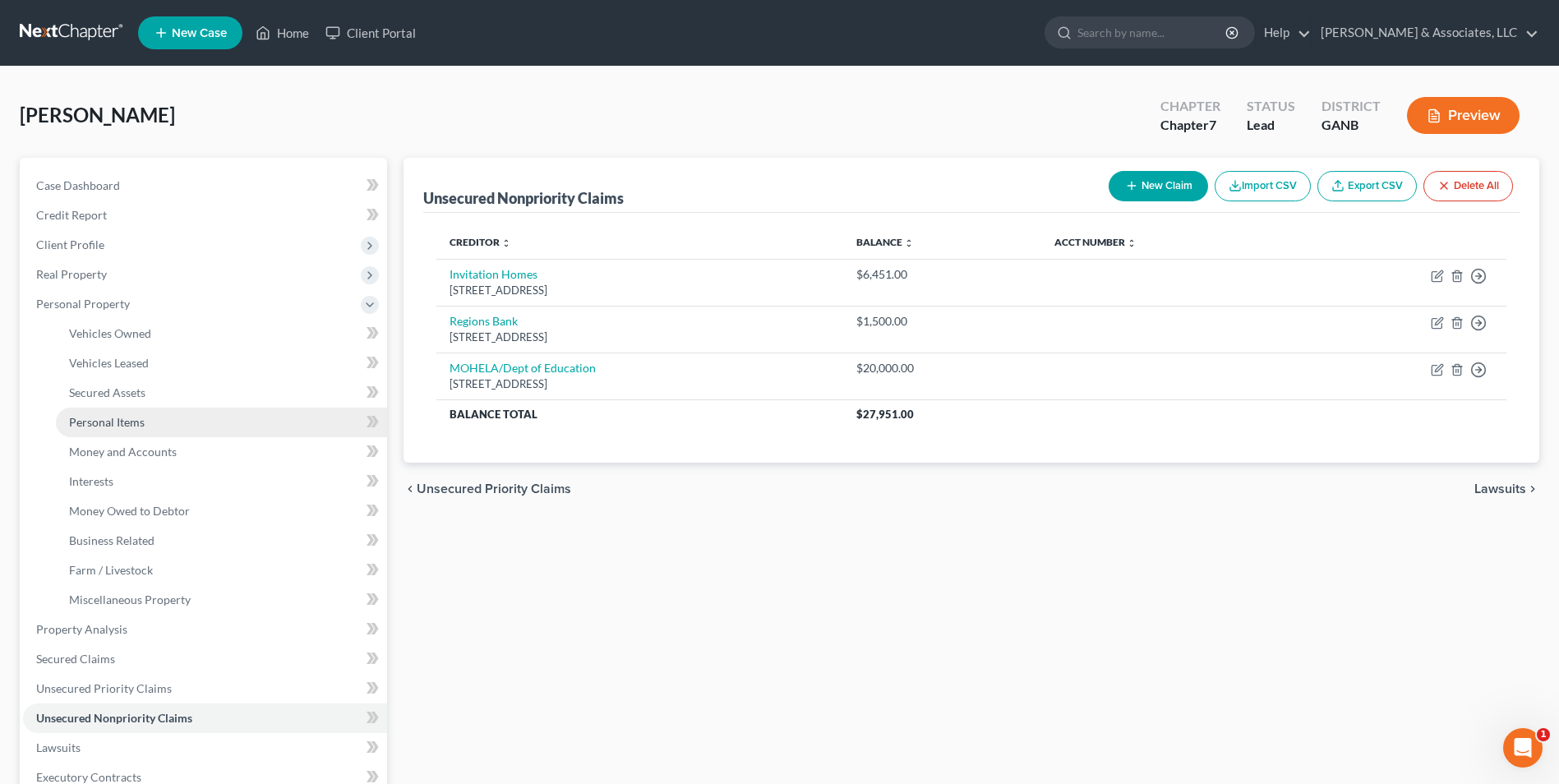
click at [123, 418] on span "Personal Items" at bounding box center [107, 422] width 75 height 14
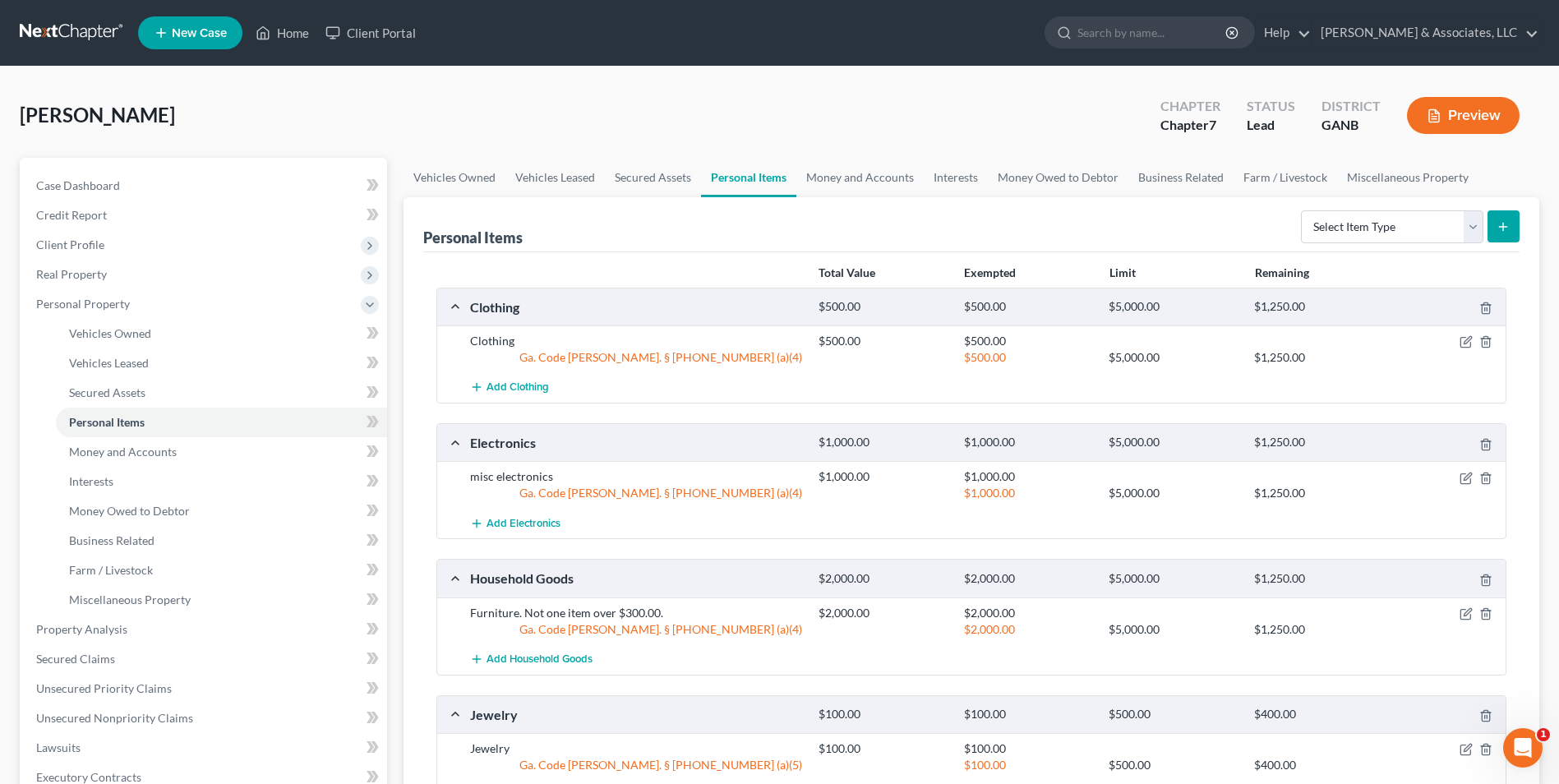
click at [1501, 229] on icon "submit" at bounding box center [1503, 227] width 13 height 13
click at [1465, 235] on select "Select Item Type Clothing Collectibles Of Value Electronics Firearms Household …" at bounding box center [1393, 227] width 183 height 33
select select "other"
click at [1303, 210] on select "Select Item Type Clothing Collectibles Of Value Electronics Firearms Household …" at bounding box center [1393, 227] width 183 height 33
click at [1508, 217] on button "submit" at bounding box center [1504, 226] width 32 height 32
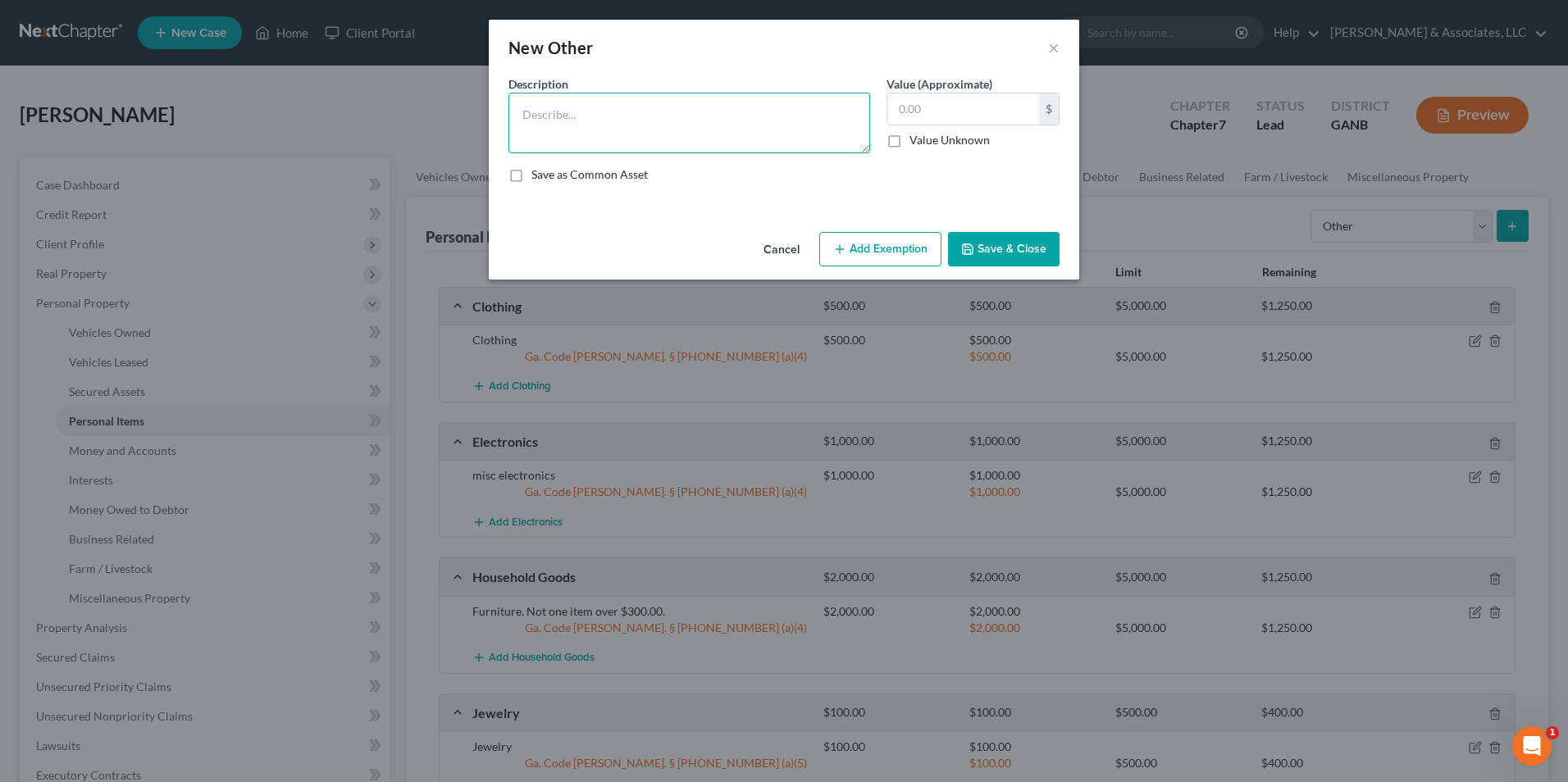
click at [804, 124] on textarea at bounding box center [689, 123] width 361 height 61
type textarea "laptop leased from Aaron's"
click at [1000, 182] on div "Description * laptop leased from Aaron's Value (Approximate) $ Value Unknown Ba…" at bounding box center [783, 135] width 568 height 120
click at [988, 99] on input "text" at bounding box center [963, 109] width 151 height 31
type input "1,000.00"
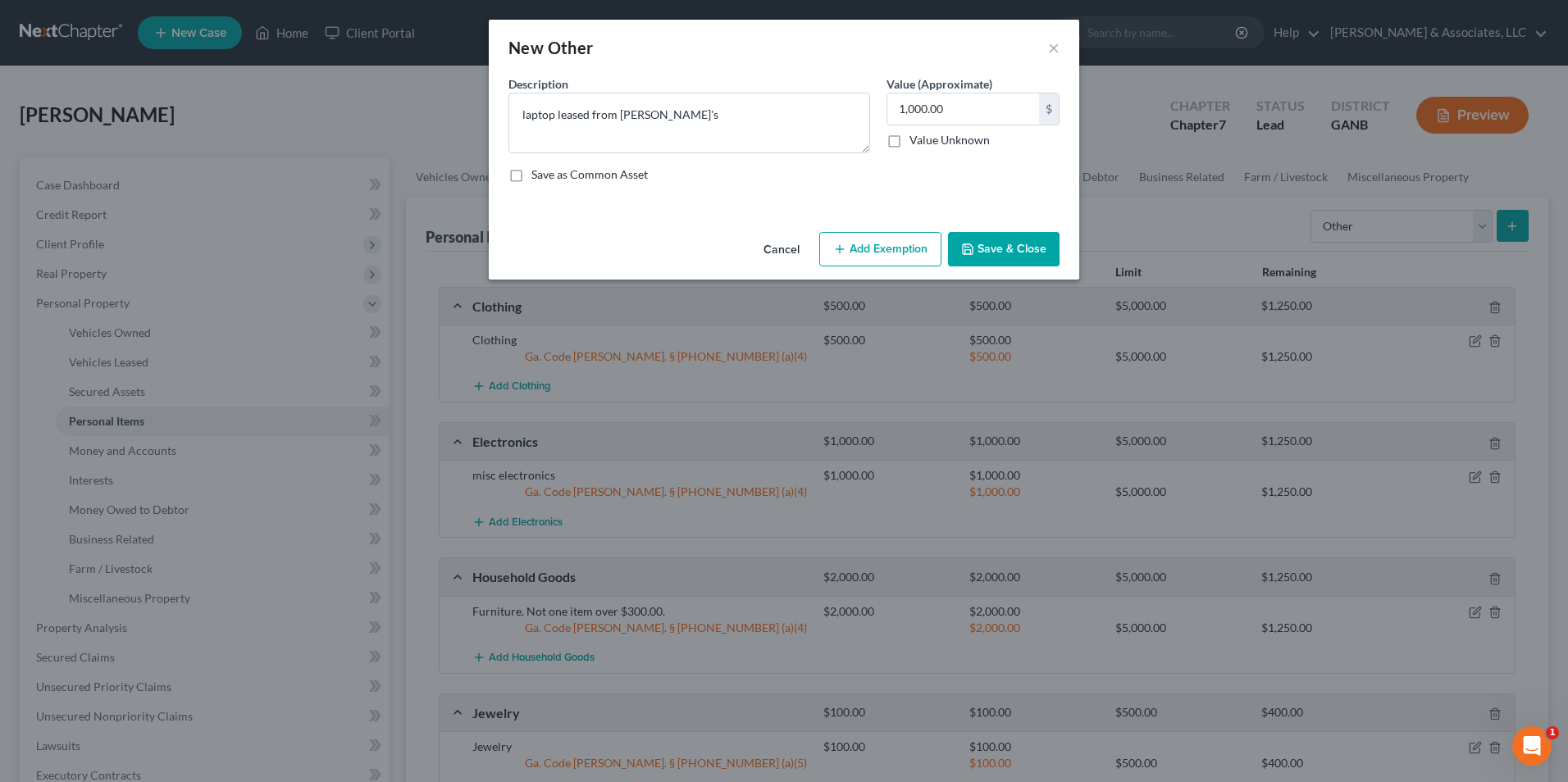
click at [1020, 247] on button "Save & Close" at bounding box center [1004, 249] width 112 height 35
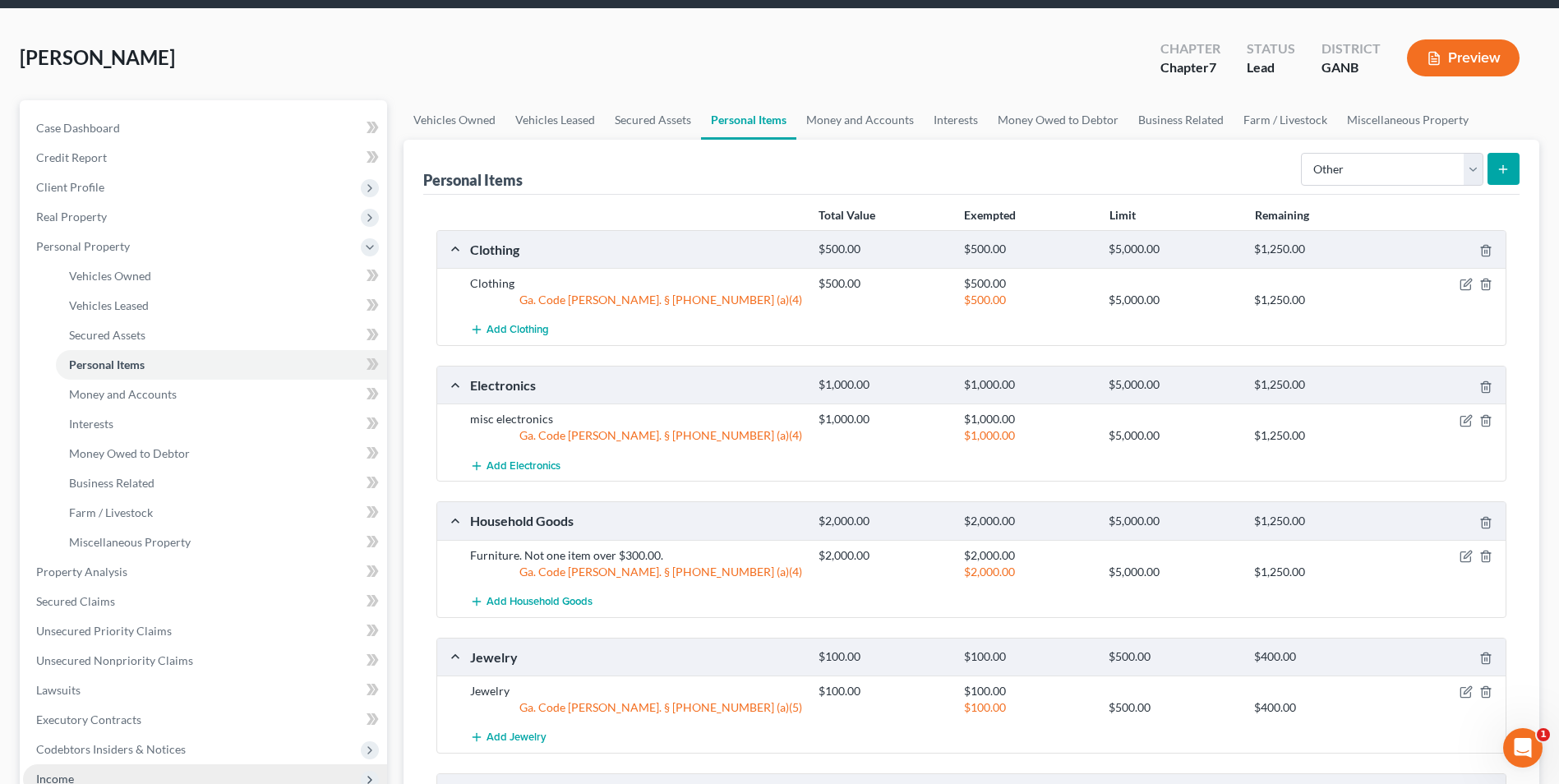
scroll to position [165, 0]
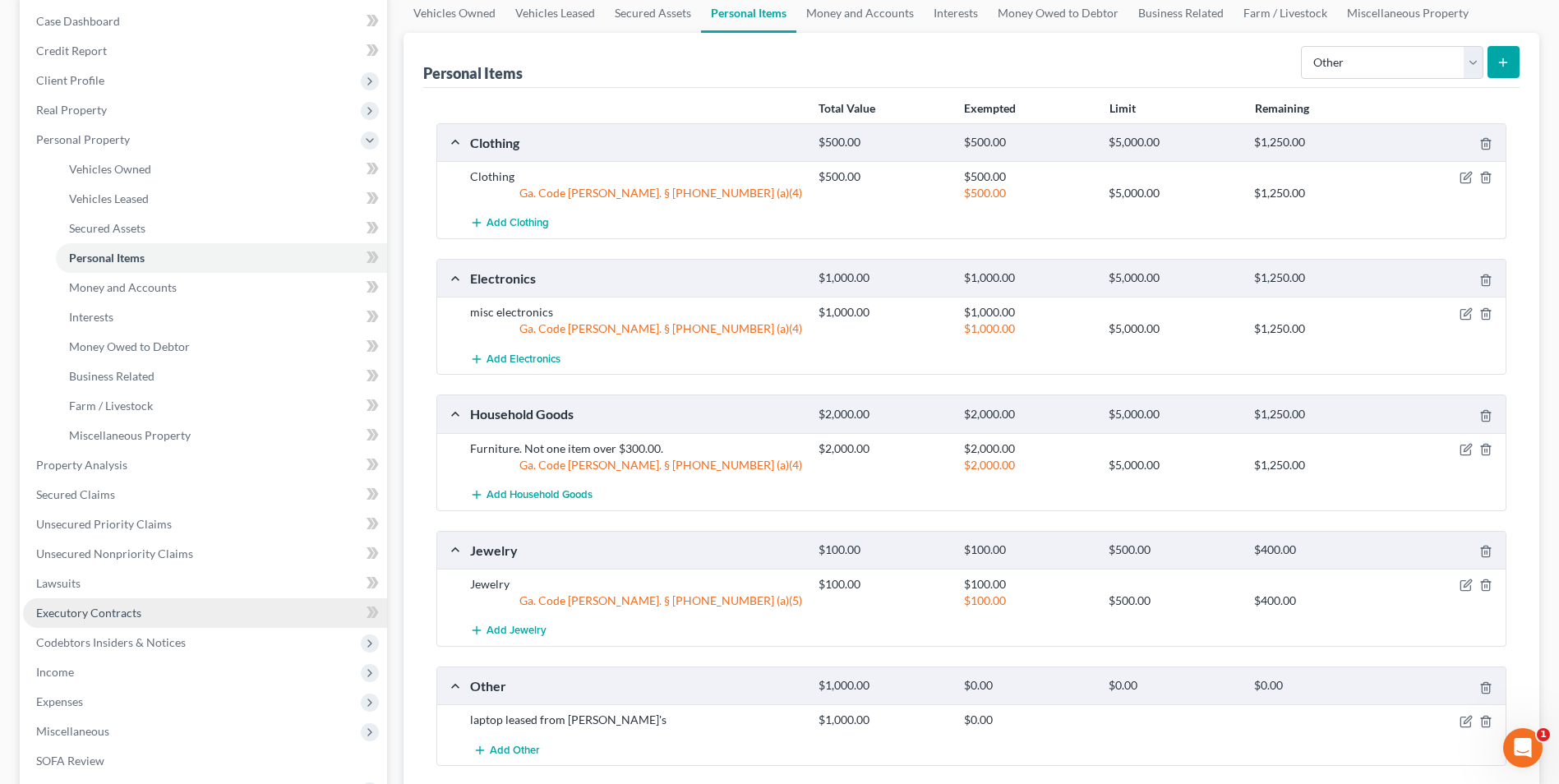
click at [129, 613] on span "Executory Contracts" at bounding box center [88, 612] width 105 height 14
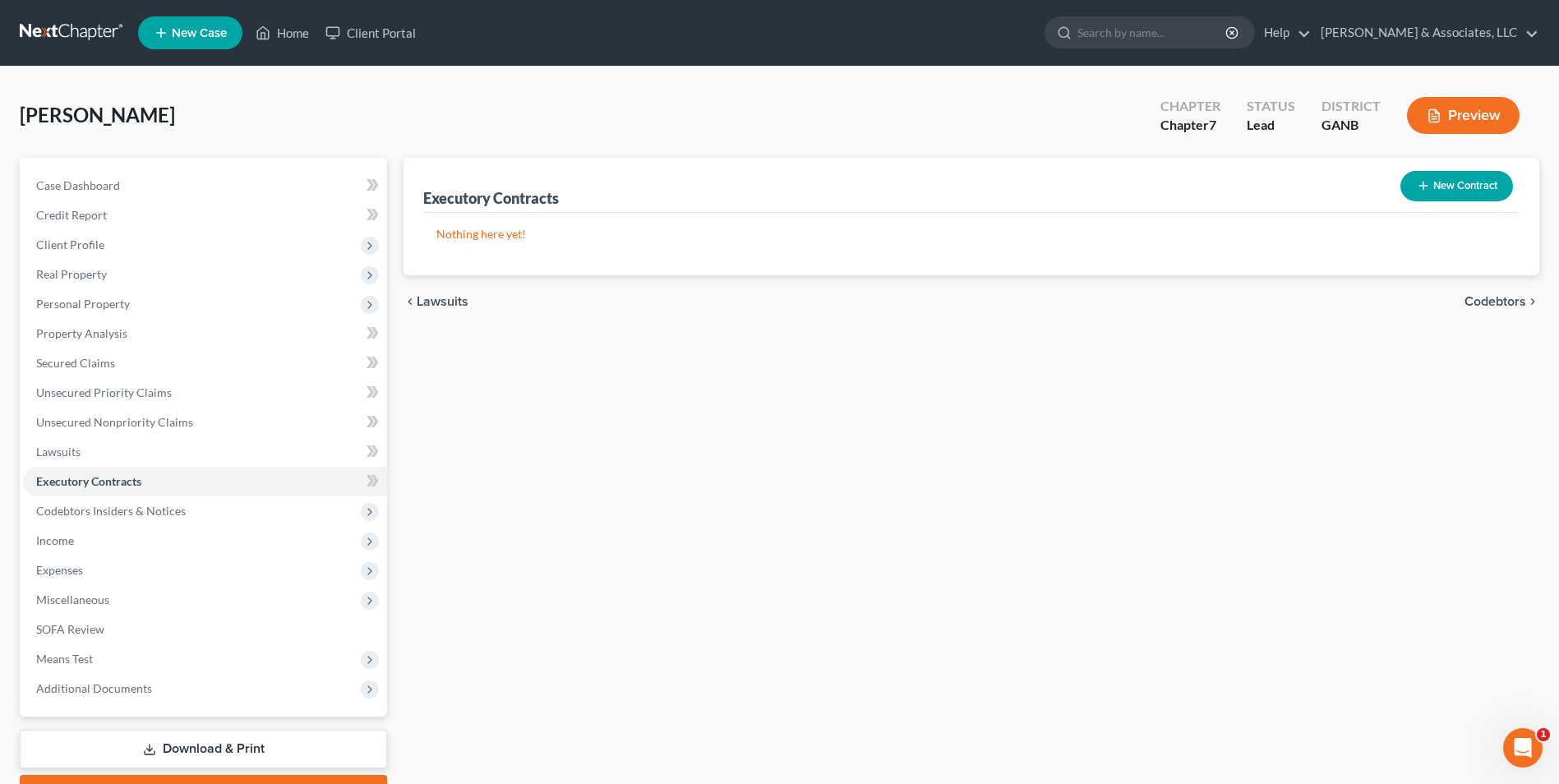
click at [1457, 186] on button "New Contract" at bounding box center [1457, 186] width 113 height 30
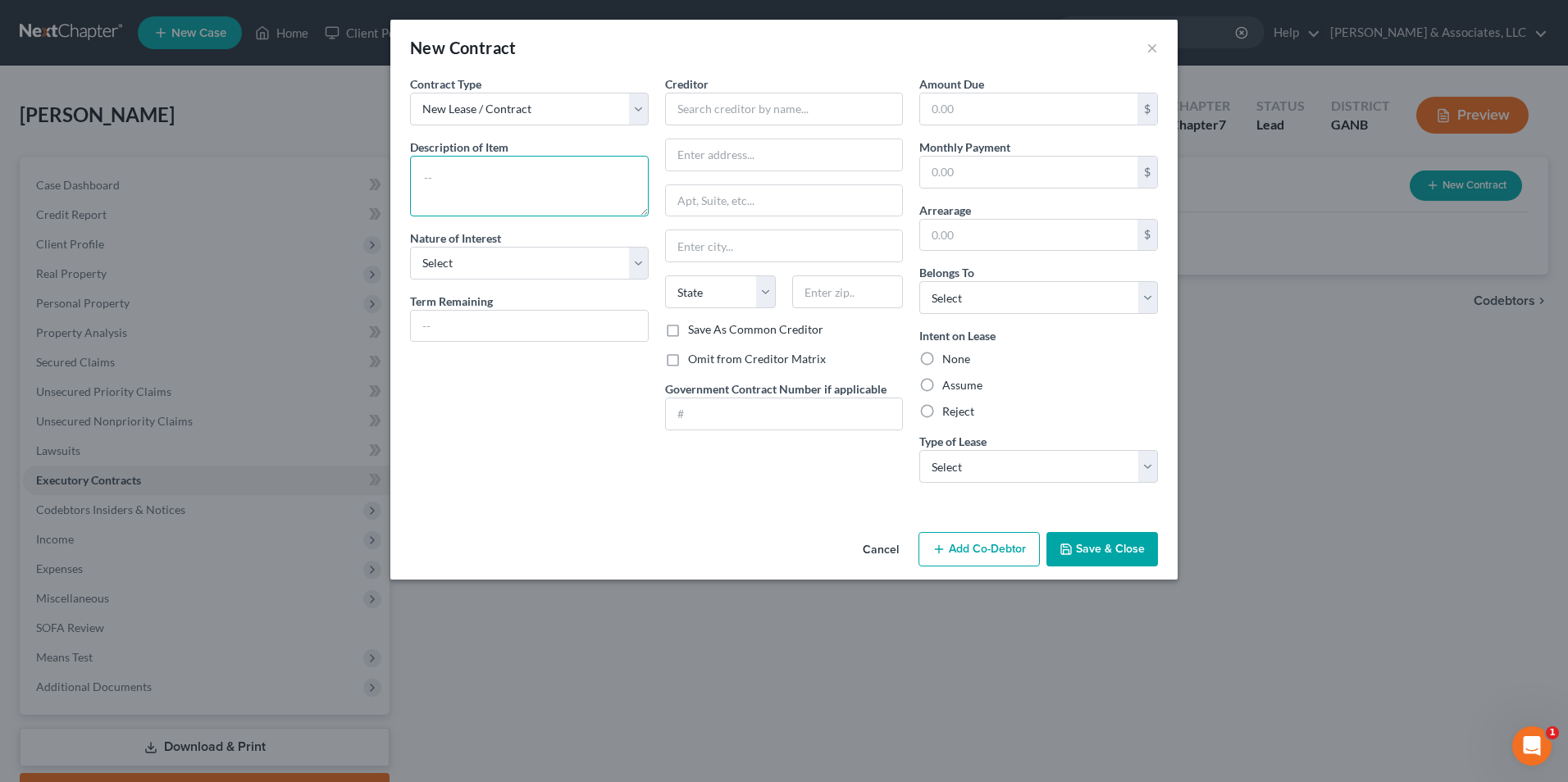
click at [542, 176] on textarea at bounding box center [529, 186] width 238 height 61
type textarea "Lease for 6736 Bill Carruth Pkwy, Apt 403, Hiram, GA"
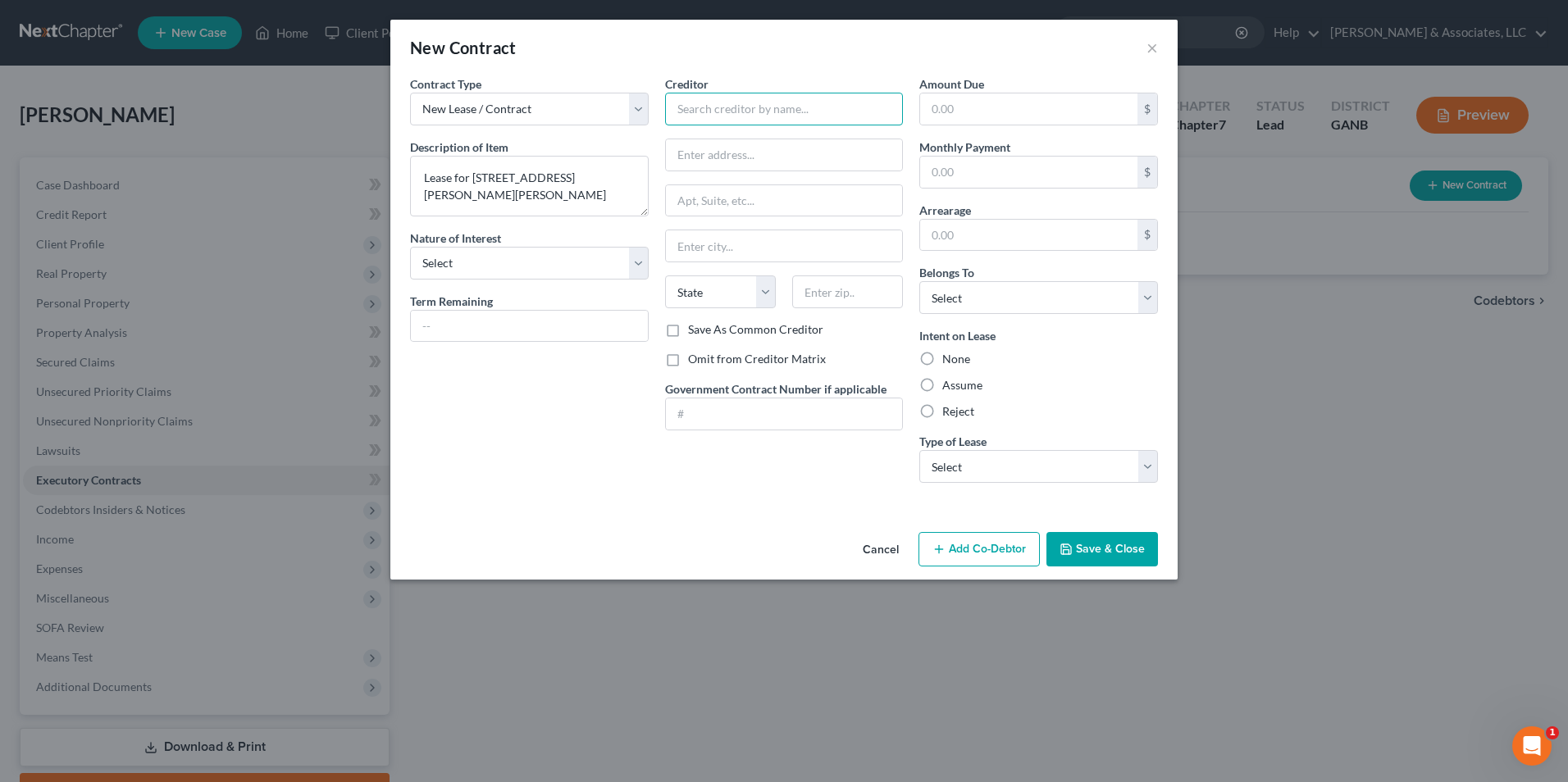
click at [876, 111] on input "text" at bounding box center [784, 109] width 238 height 33
type input "Jennifer Green"
type input "6736 Bill Carruth Pkwy"
click at [779, 203] on input "text" at bounding box center [784, 201] width 237 height 31
type input "Apt 403"
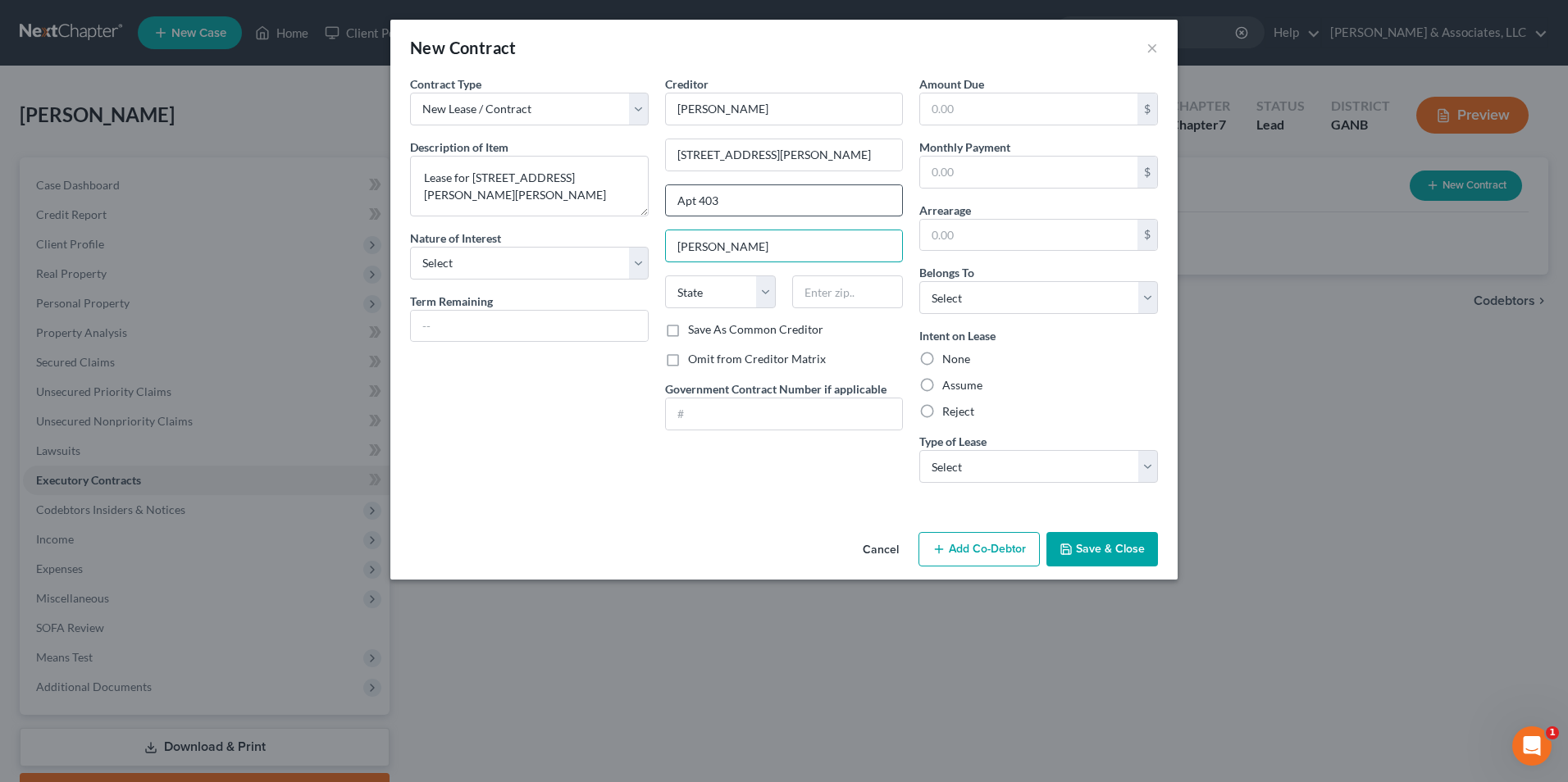
type input "Hiram"
select select "10"
type input "30141"
click at [1151, 466] on select "Select Real Estate Car Other" at bounding box center [1038, 467] width 238 height 33
select select "2"
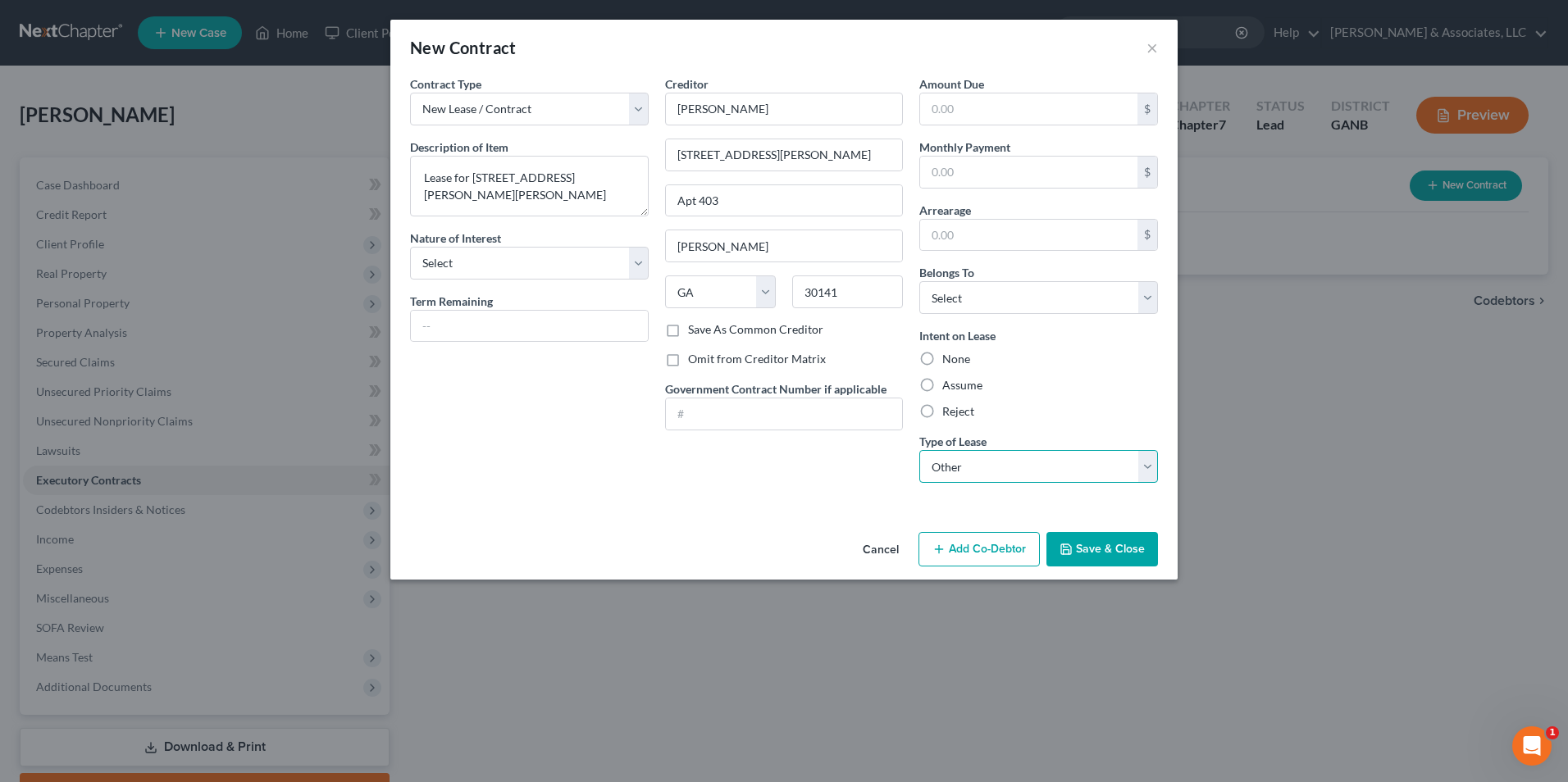
click at [919, 450] on select "Select Real Estate Car Other" at bounding box center [1038, 467] width 238 height 33
click at [942, 384] on label "Assume" at bounding box center [962, 385] width 40 height 17
click at [949, 384] on input "Assume" at bounding box center [955, 382] width 11 height 11
radio input "true"
click at [1066, 552] on icon "button" at bounding box center [1066, 549] width 13 height 13
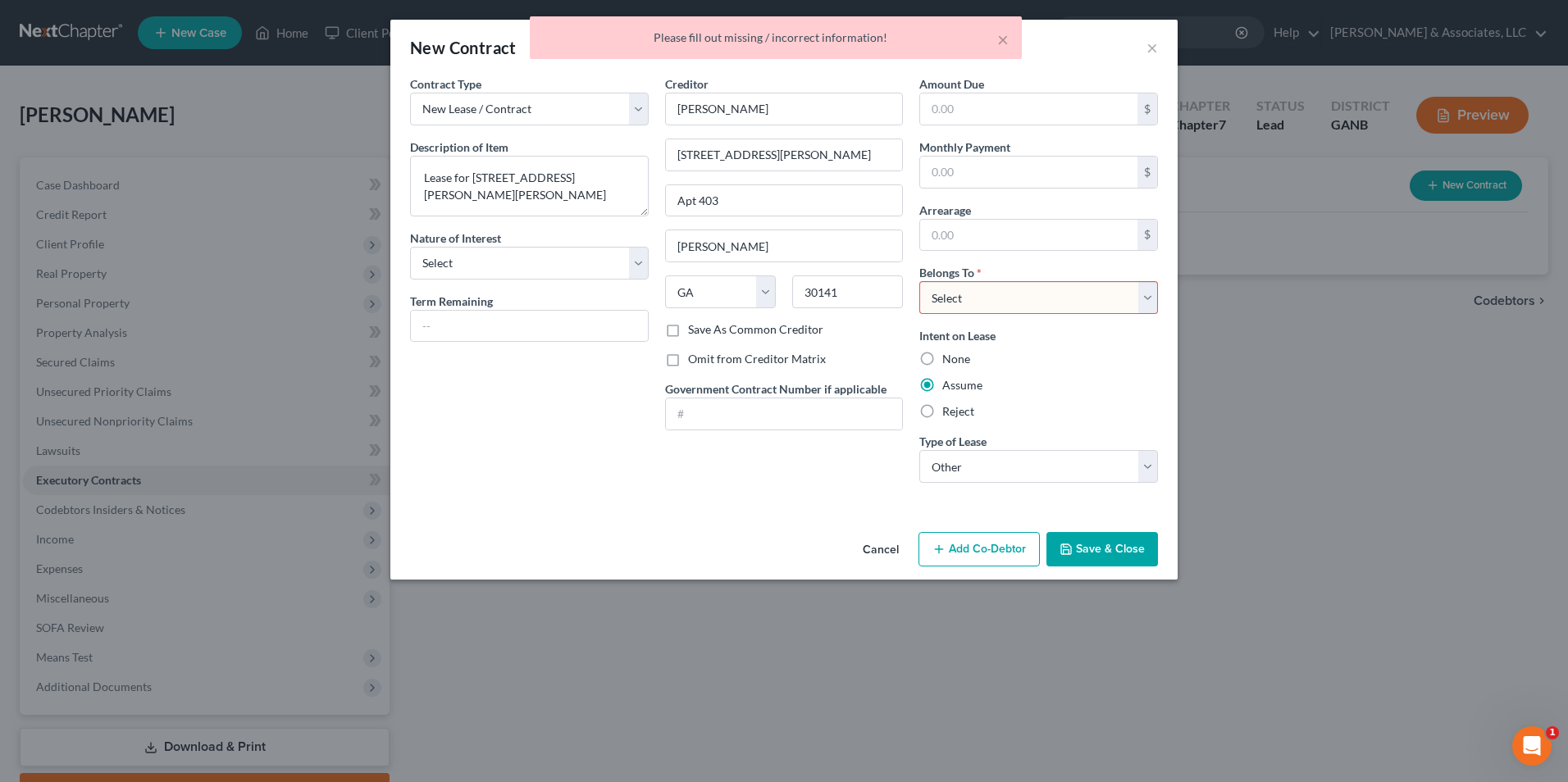
click at [1148, 305] on select "Select Debtor 1 Only Debtor 2 Only Debtor 1 And Debtor 2 Only At Least One Of T…" at bounding box center [1038, 298] width 238 height 33
select select "0"
click at [919, 281] on select "Select Debtor 1 Only Debtor 2 Only Debtor 1 And Debtor 2 Only At Least One Of T…" at bounding box center [1038, 298] width 238 height 33
click at [1110, 558] on button "Save & Close" at bounding box center [1102, 549] width 112 height 35
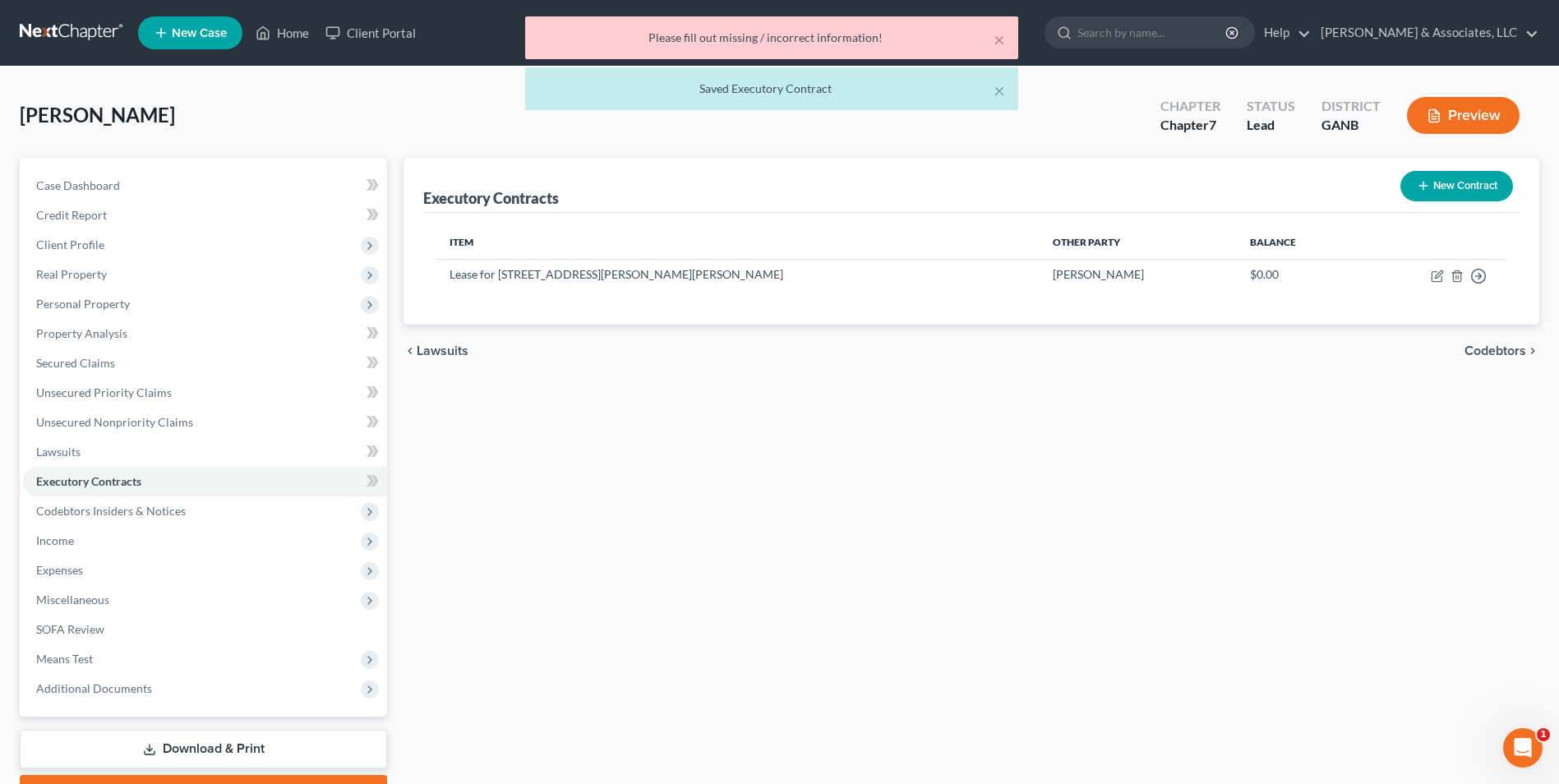
click at [1468, 194] on button "New Contract" at bounding box center [1457, 186] width 113 height 30
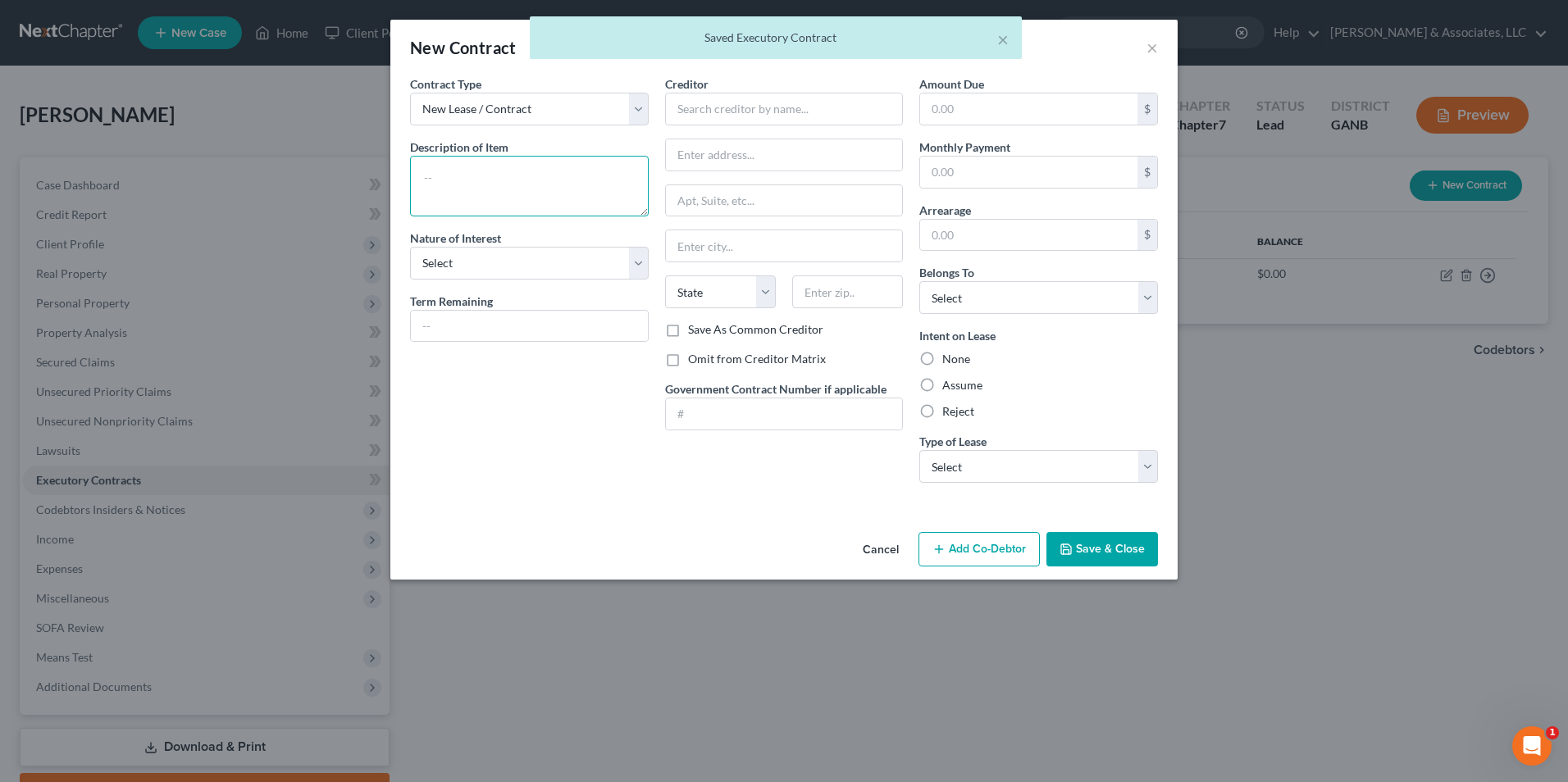
click at [489, 174] on textarea at bounding box center [529, 186] width 238 height 61
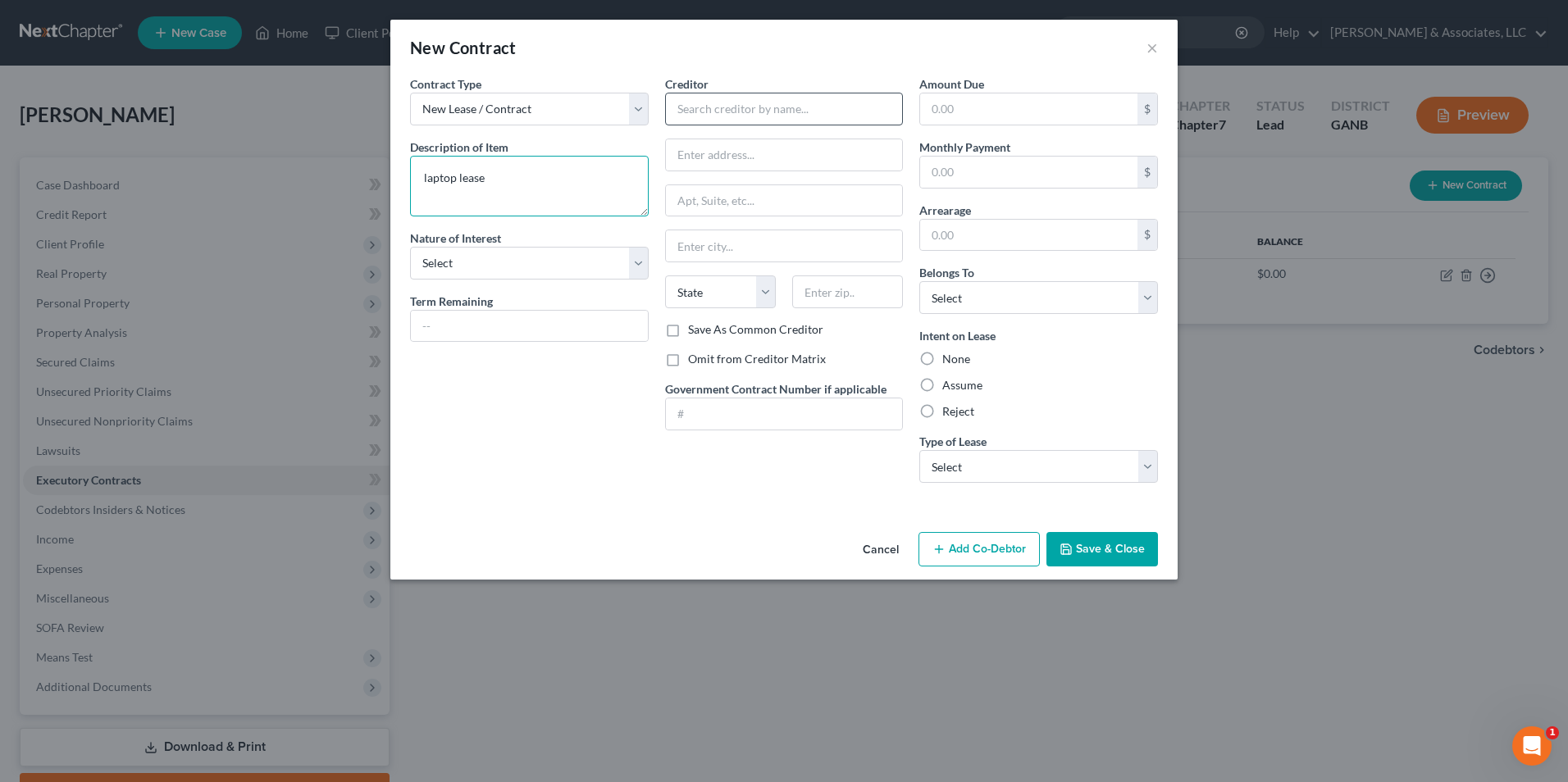
type textarea "laptop lease"
click at [827, 119] on input "text" at bounding box center [784, 109] width 238 height 33
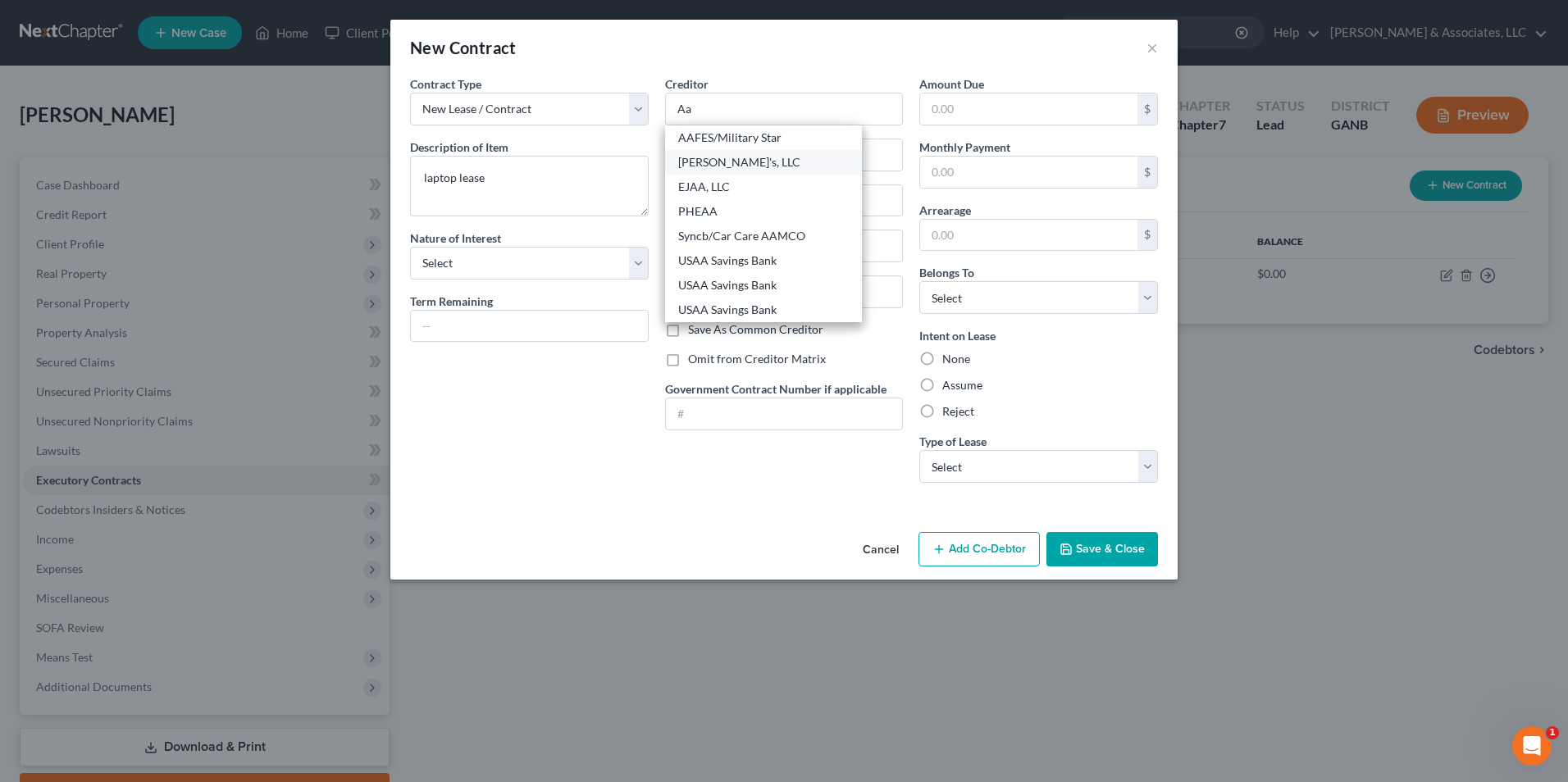
click at [736, 166] on div "Aaron's, LLC" at bounding box center [764, 162] width 171 height 17
type input "Aaron's, LLC"
type input "400 Galleria Pkwy, SE"
type input "STE 300"
type input "Atlanta"
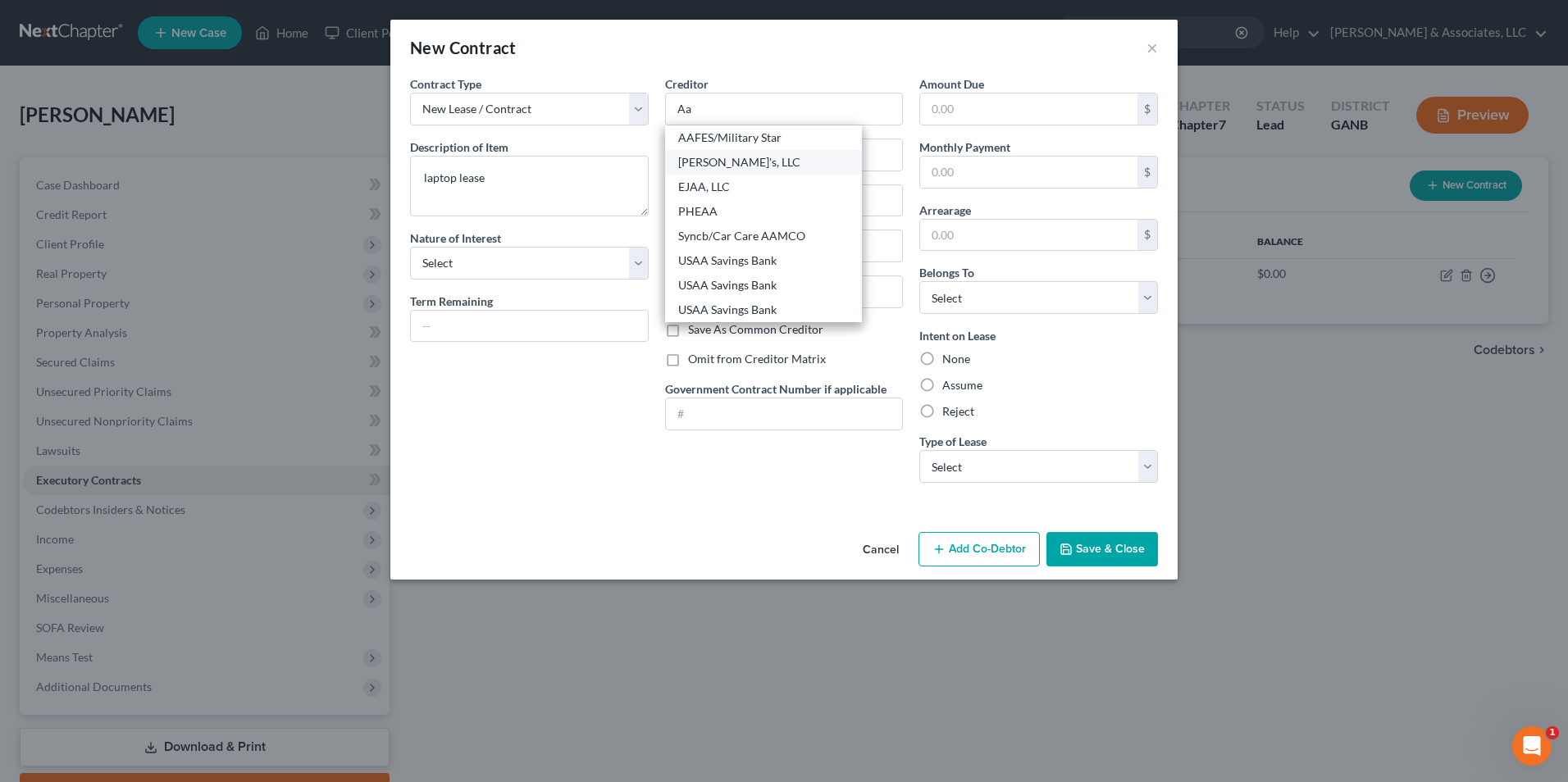
select select "10"
type input "30339"
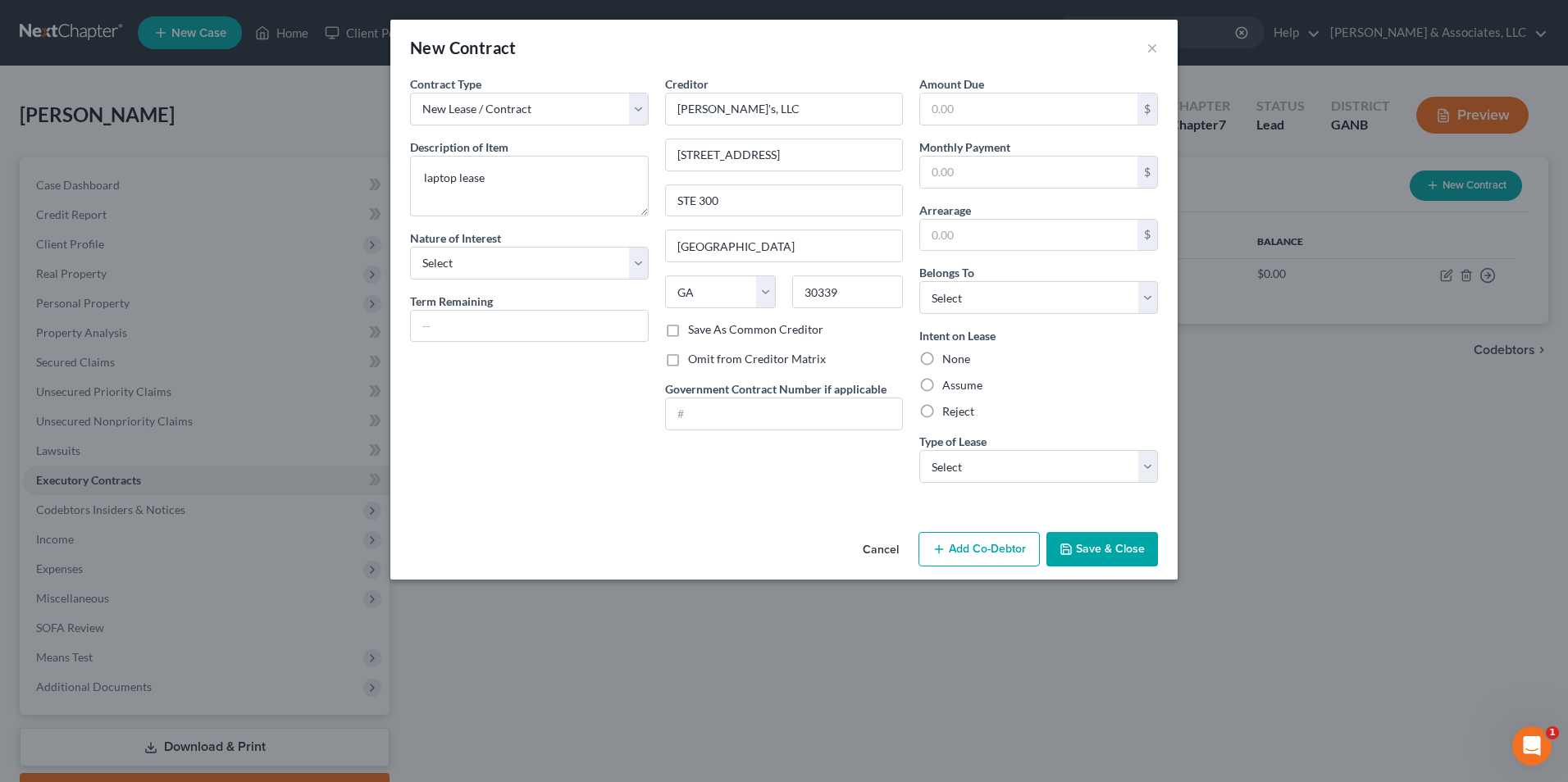
click at [942, 410] on label "Reject" at bounding box center [957, 412] width 32 height 17
click at [949, 410] on input "Reject" at bounding box center [955, 409] width 11 height 11
radio input "true"
click at [1157, 464] on select "Select Real Estate Car Other" at bounding box center [1038, 467] width 238 height 33
select select "2"
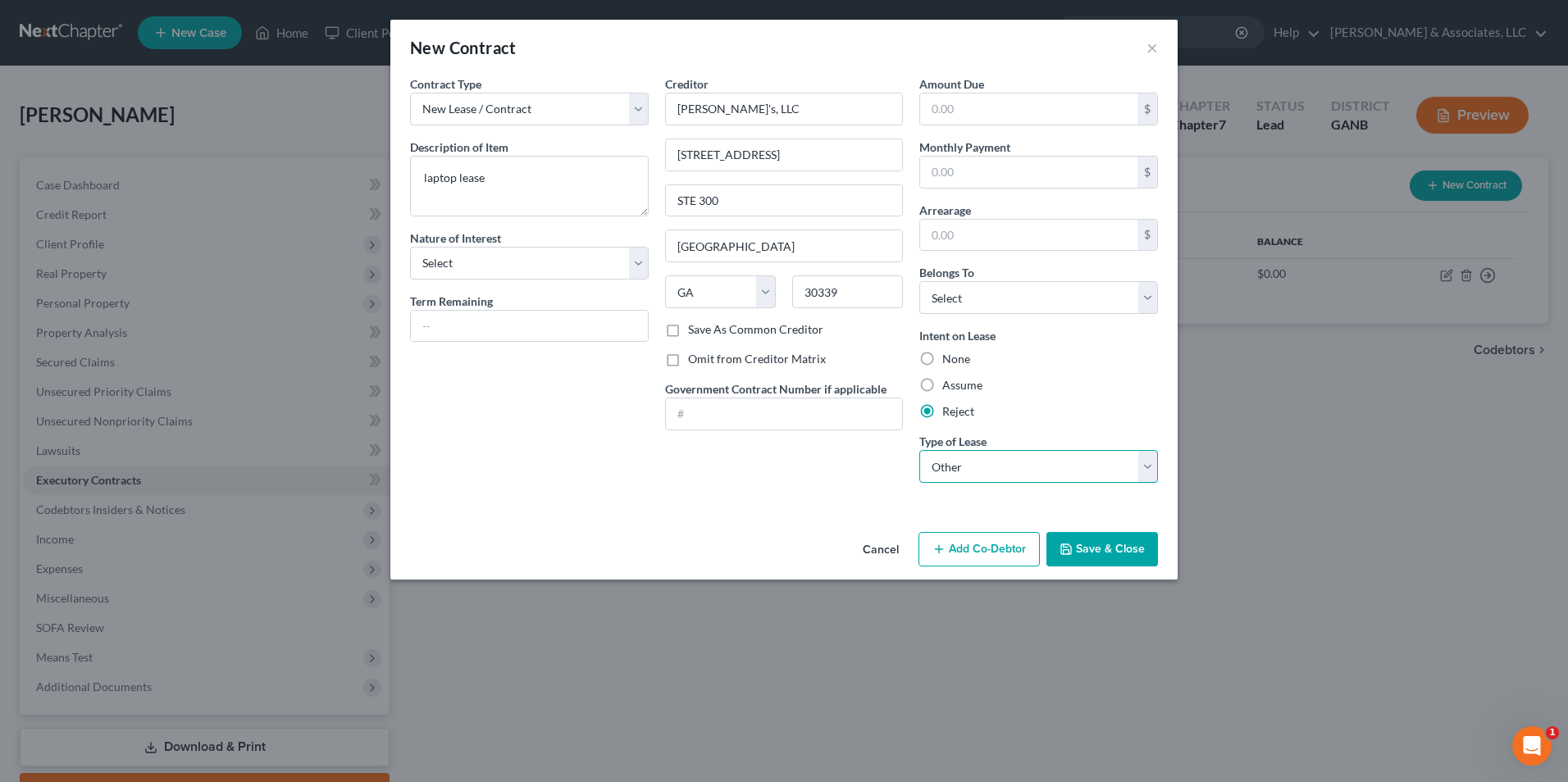
click at [919, 450] on select "Select Real Estate Car Other" at bounding box center [1038, 467] width 238 height 33
click at [1145, 300] on select "Select Debtor 1 Only Debtor 2 Only Debtor 1 And Debtor 2 Only At Least One Of T…" at bounding box center [1038, 298] width 238 height 33
select select "0"
click at [919, 281] on select "Select Debtor 1 Only Debtor 2 Only Debtor 1 And Debtor 2 Only At Least One Of T…" at bounding box center [1038, 298] width 238 height 33
click at [1123, 546] on button "Save & Close" at bounding box center [1102, 549] width 112 height 35
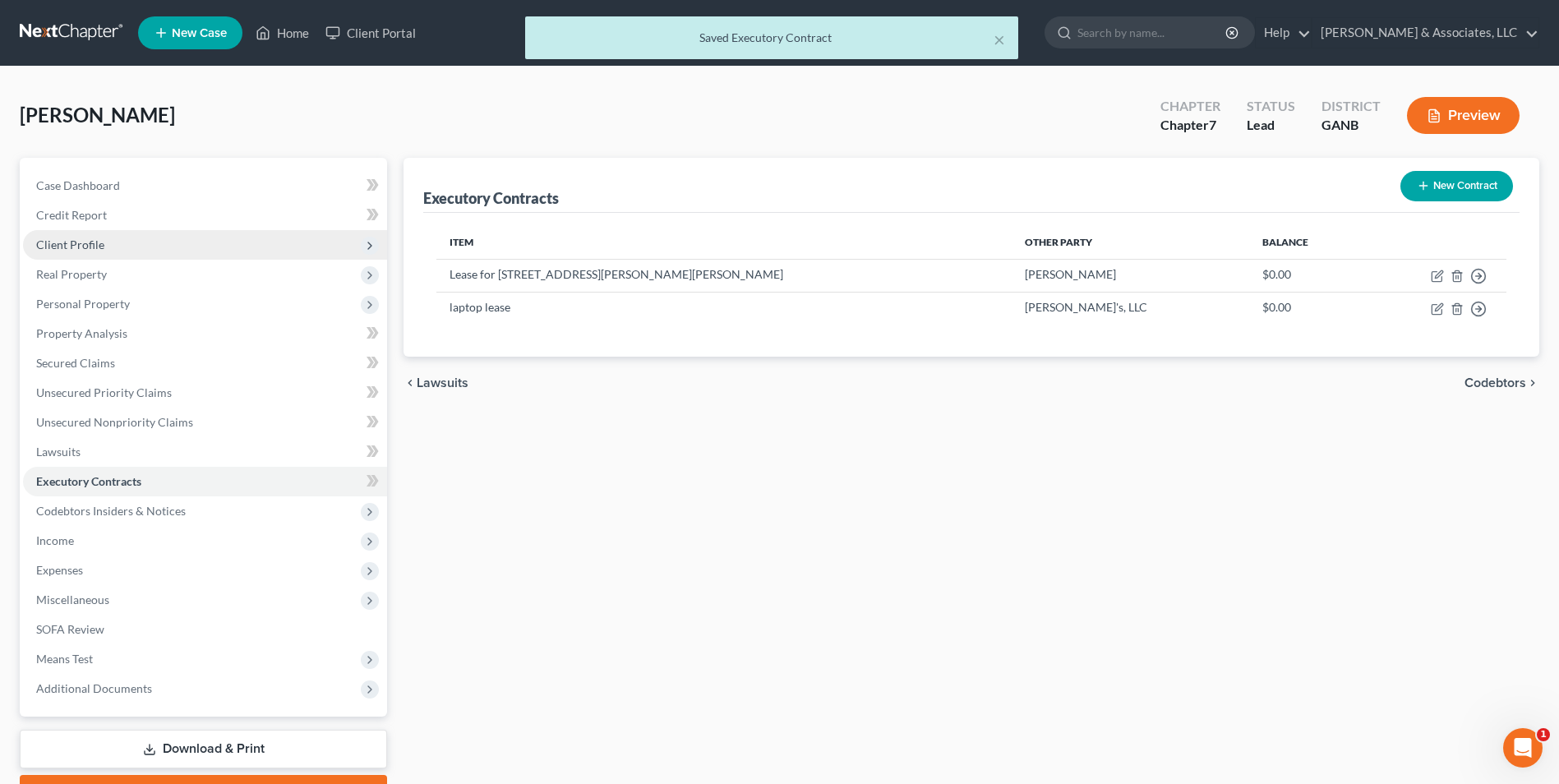
click at [86, 241] on span "Client Profile" at bounding box center [70, 244] width 68 height 14
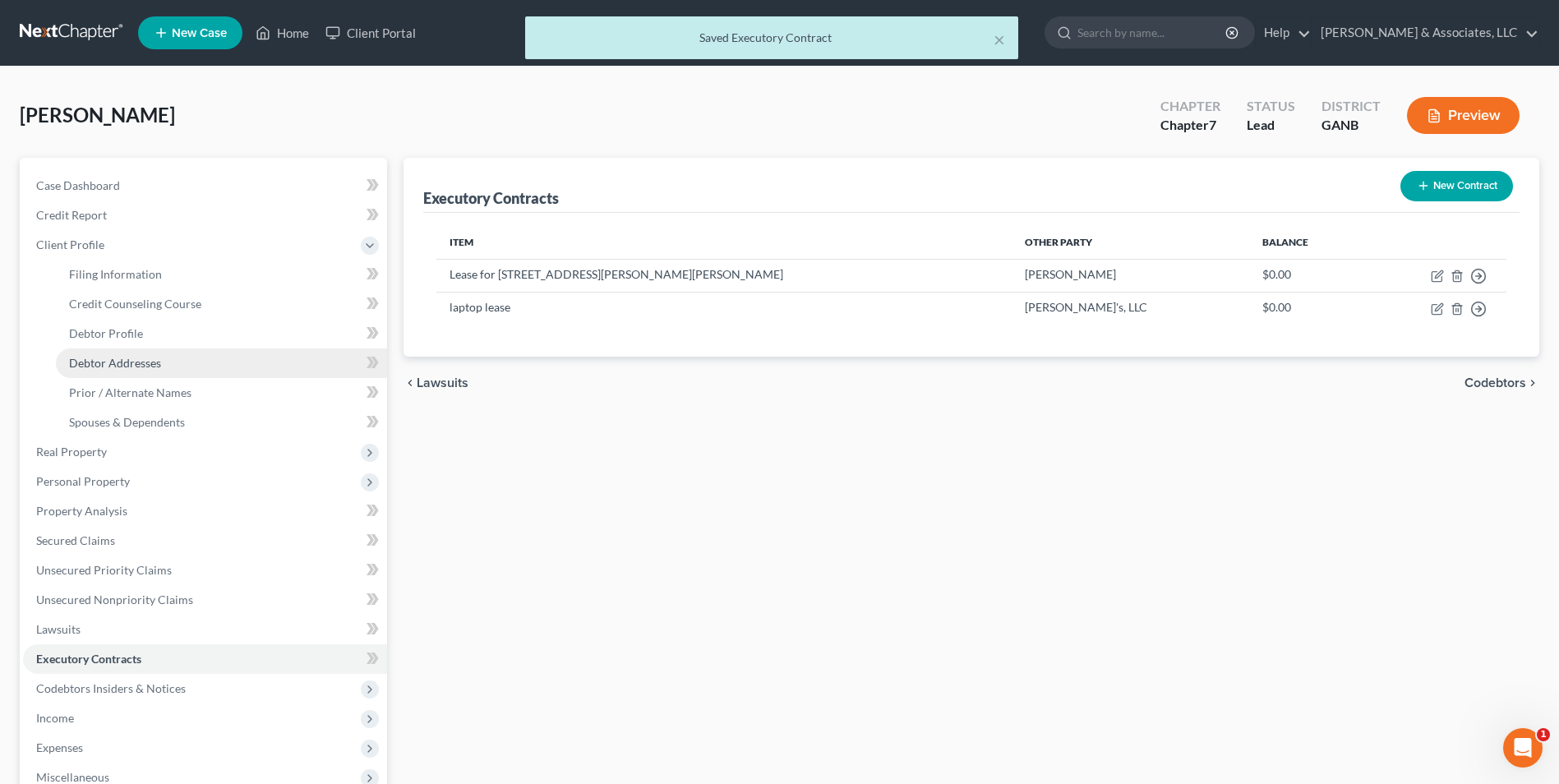
click at [130, 362] on span "Debtor Addresses" at bounding box center [115, 362] width 92 height 14
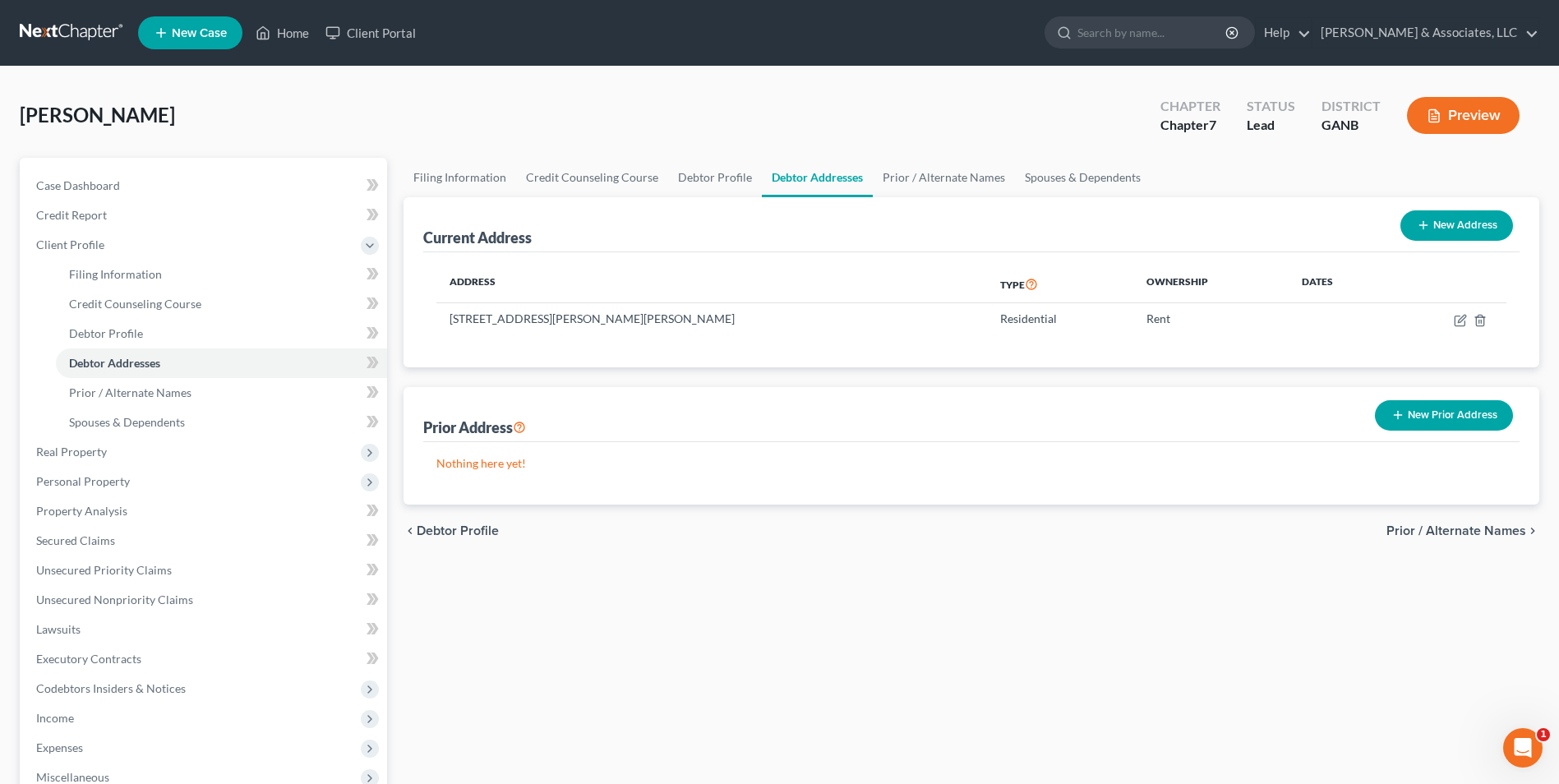
click at [1439, 409] on button "New Prior Address" at bounding box center [1444, 415] width 138 height 30
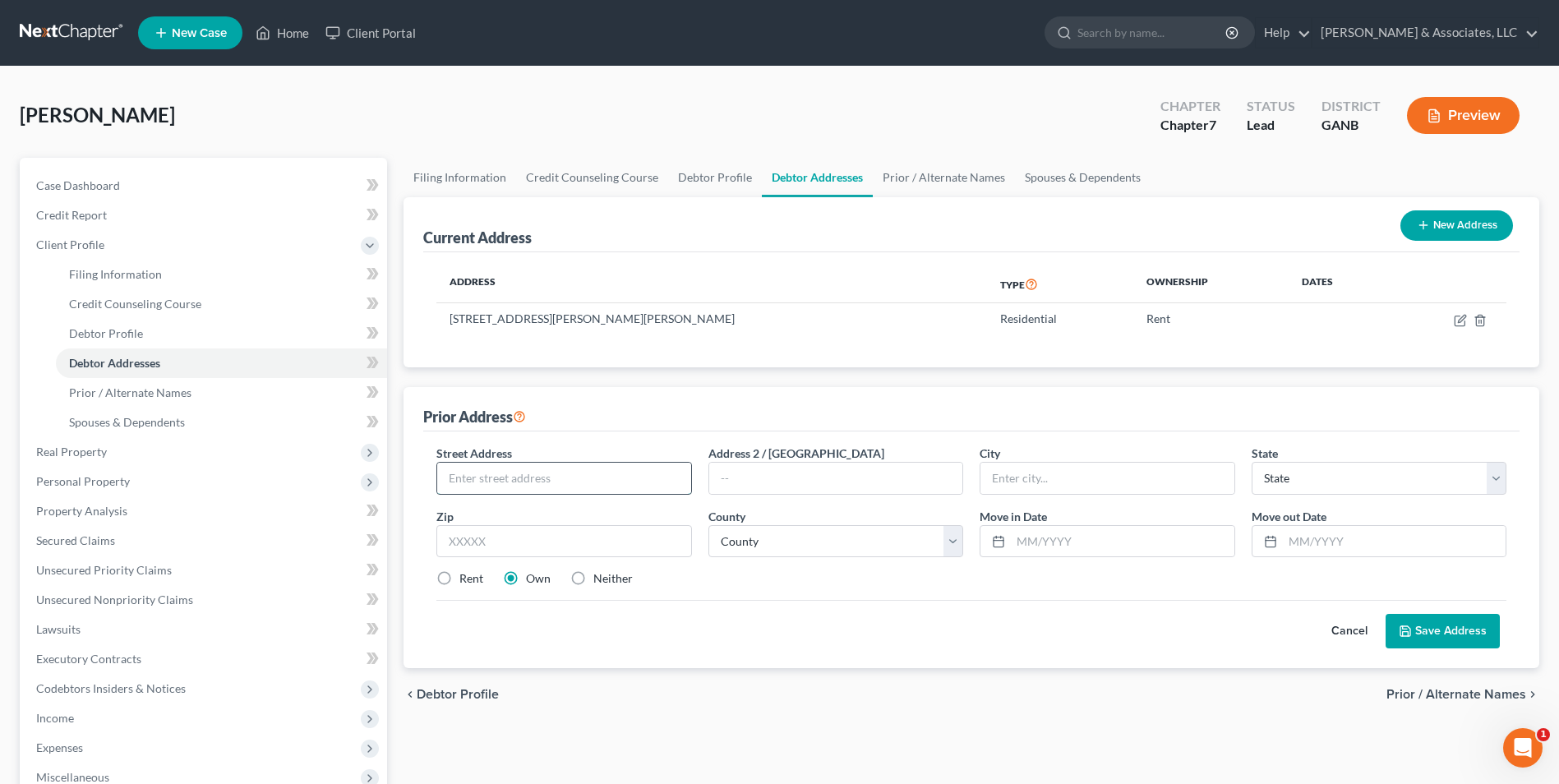
click at [620, 470] on input "text" at bounding box center [563, 478] width 253 height 31
type input "69 Prospectors Court"
type input "Hiram"
select select "10"
type input "30141"
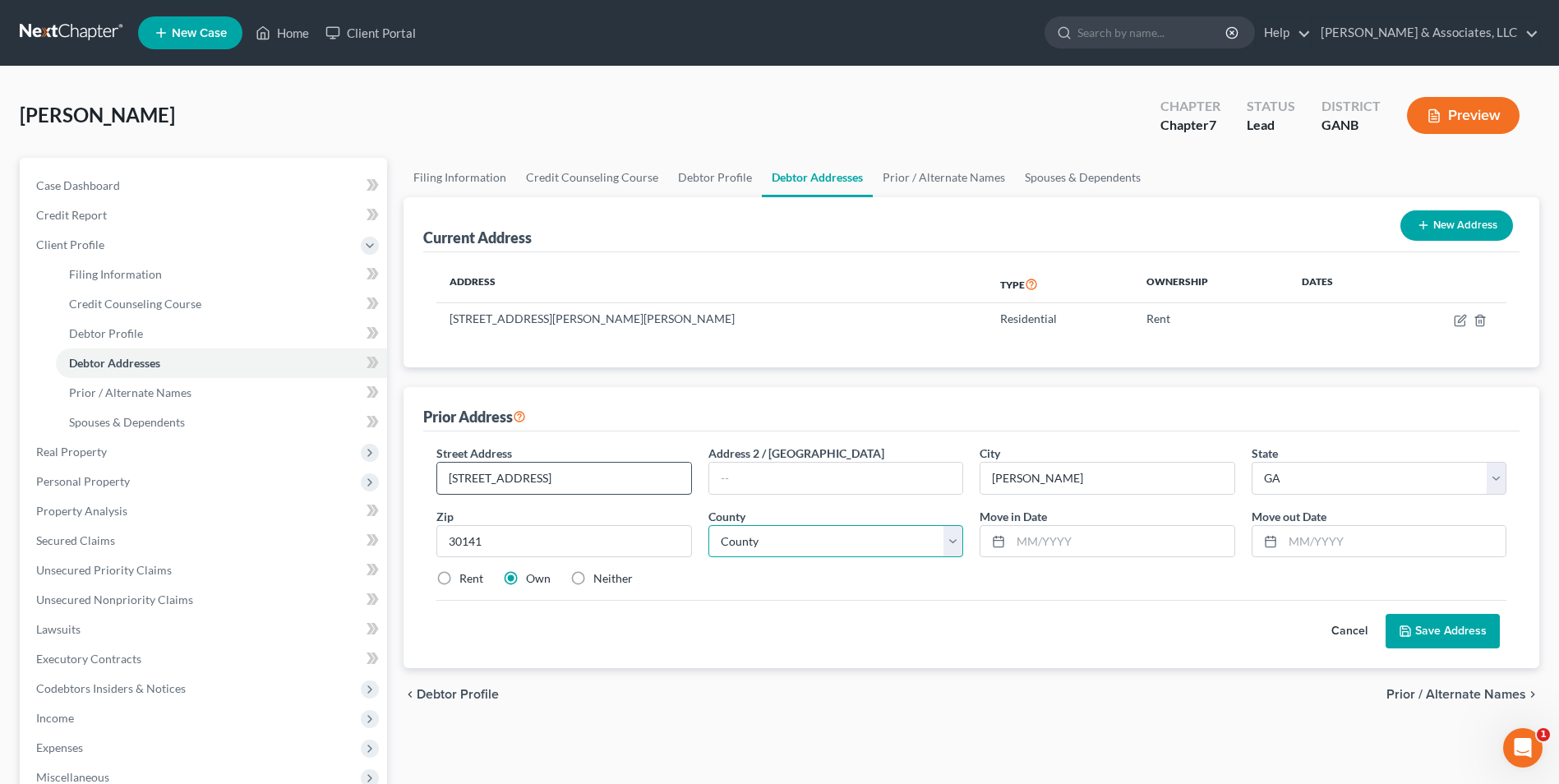
select select "109"
click at [1162, 540] on input "text" at bounding box center [1122, 541] width 222 height 31
type input "07/01/2022"
click at [1372, 547] on input "text" at bounding box center [1394, 541] width 222 height 31
type input "09/01/2024"
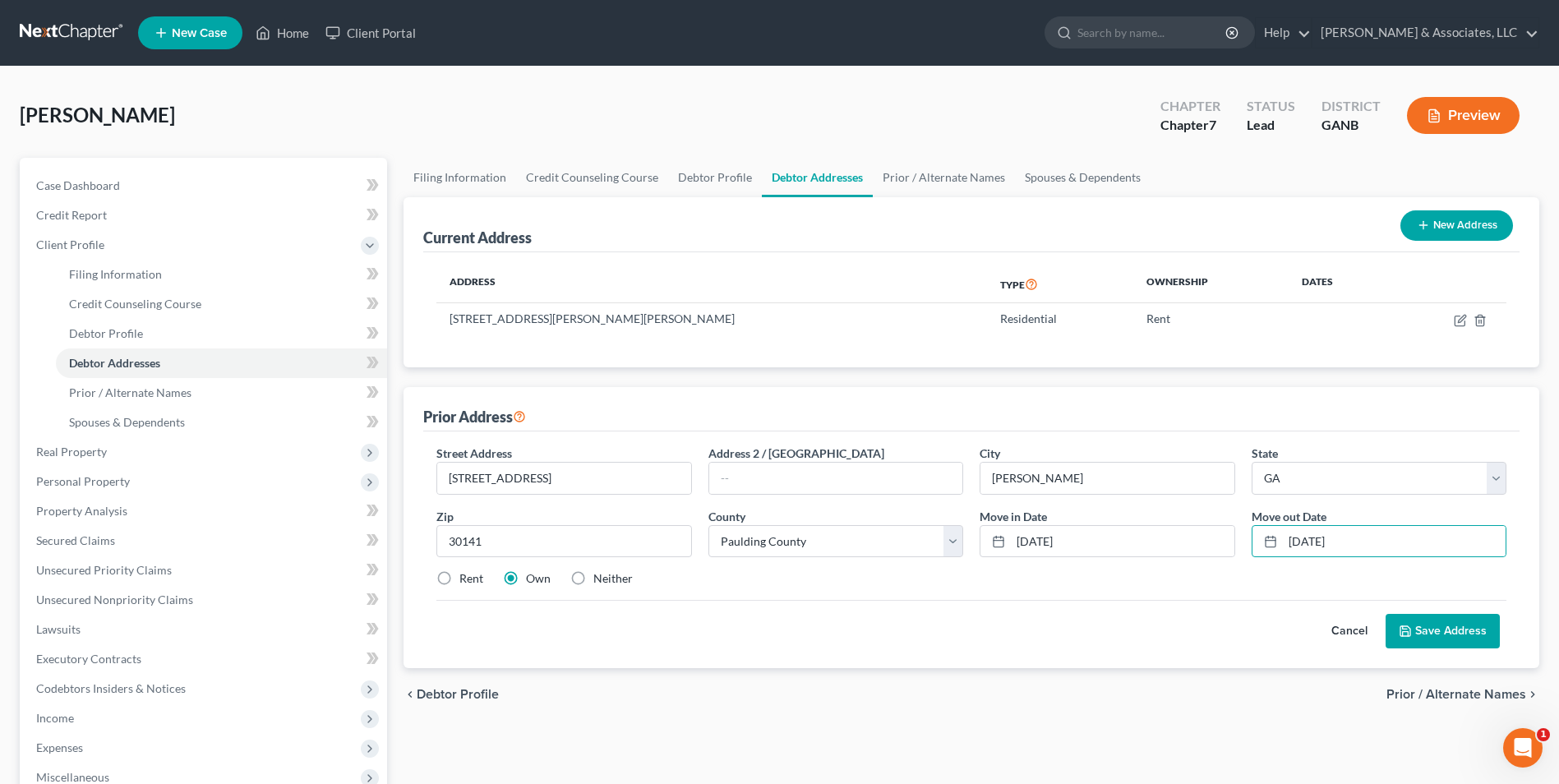
click at [1444, 643] on button "Save Address" at bounding box center [1443, 631] width 114 height 35
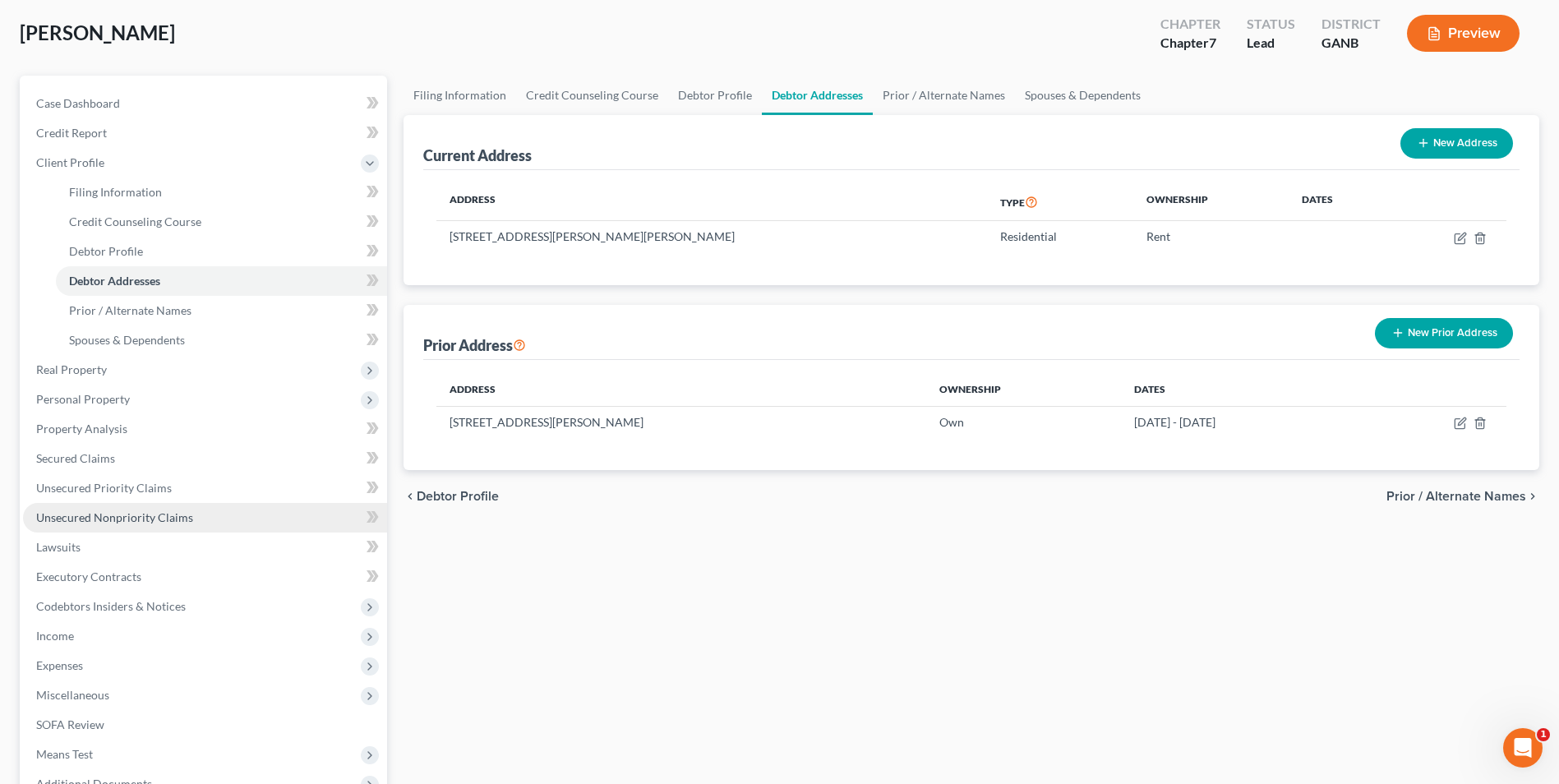
click at [159, 526] on link "Unsecured Nonpriority Claims" at bounding box center [205, 517] width 364 height 29
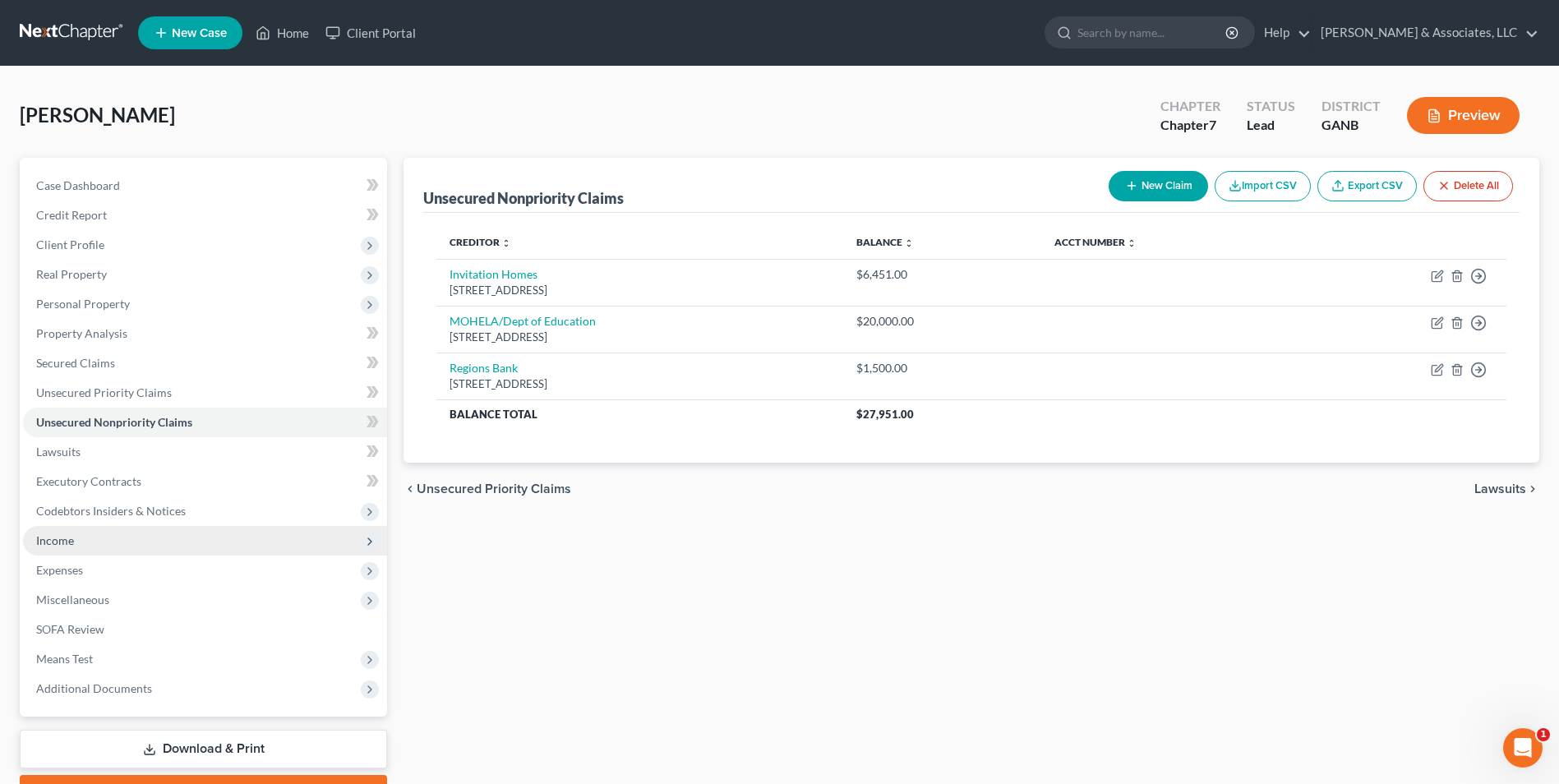
click at [130, 539] on span "Income" at bounding box center [205, 540] width 364 height 29
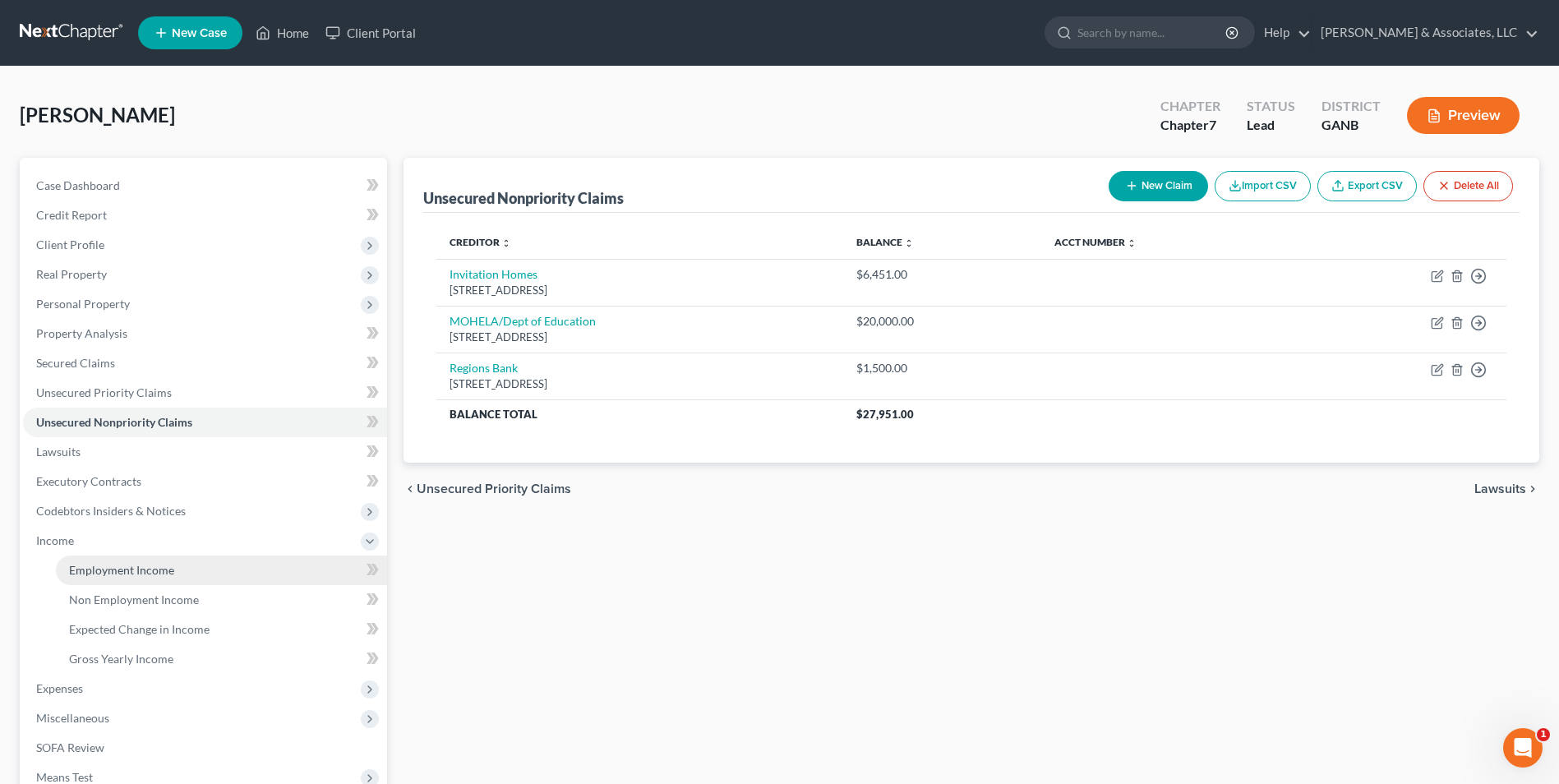
click at [152, 575] on span "Employment Income" at bounding box center [121, 570] width 105 height 14
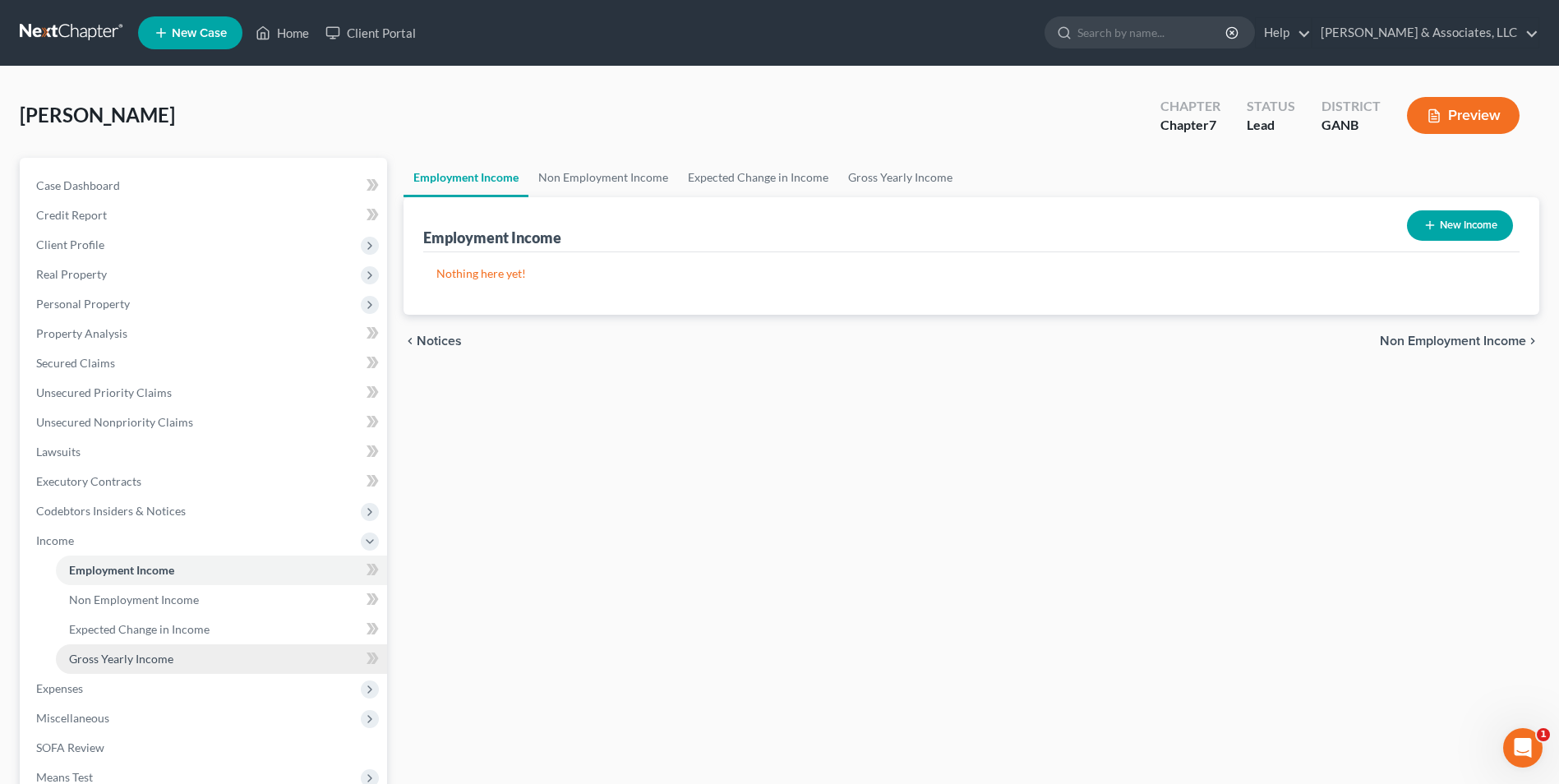
click at [97, 665] on span "Gross Yearly Income" at bounding box center [121, 658] width 105 height 14
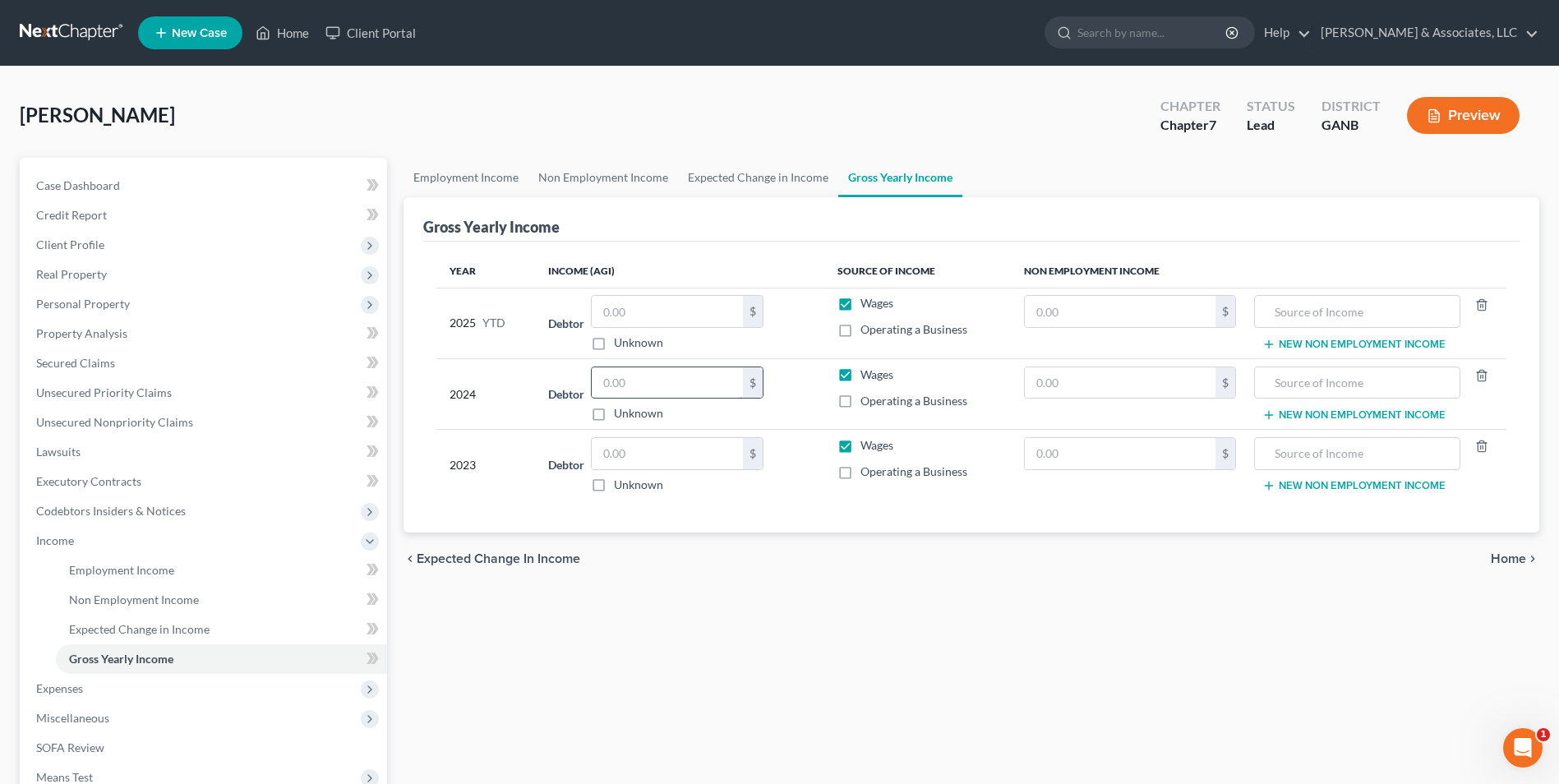
click at [729, 388] on input "text" at bounding box center [667, 383] width 152 height 31
type input "41,347.00"
click at [1086, 657] on div "Employment Income Non Employment Income Expected Change in Income Gross Yearly …" at bounding box center [972, 544] width 1153 height 772
click at [679, 301] on input "text" at bounding box center [667, 312] width 152 height 31
type input "41,608.00"
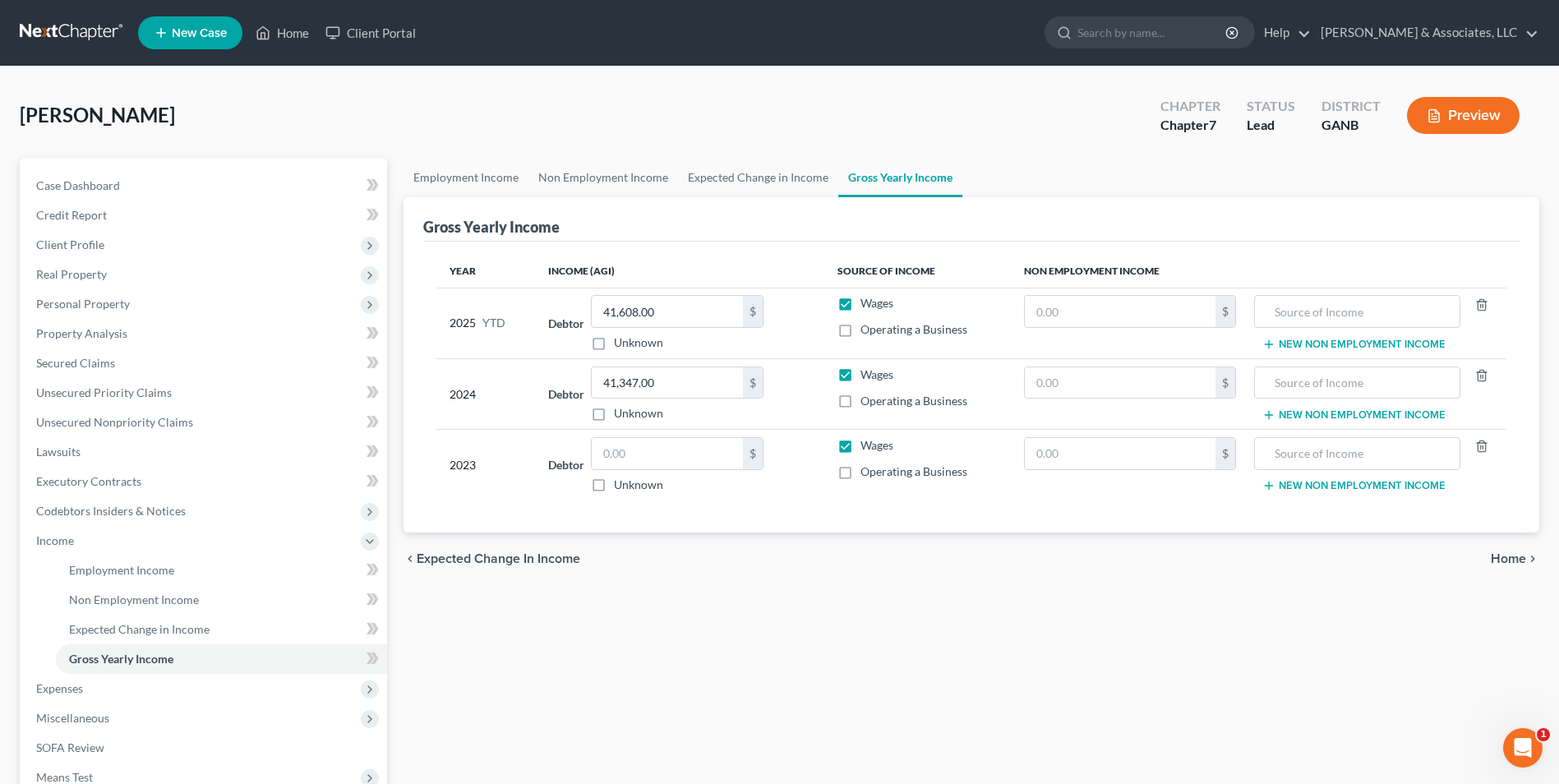
click at [804, 657] on div "Employment Income Non Employment Income Expected Change in Income Gross Yearly …" at bounding box center [972, 544] width 1153 height 772
click at [113, 427] on span "Unsecured Nonpriority Claims" at bounding box center [114, 422] width 157 height 14
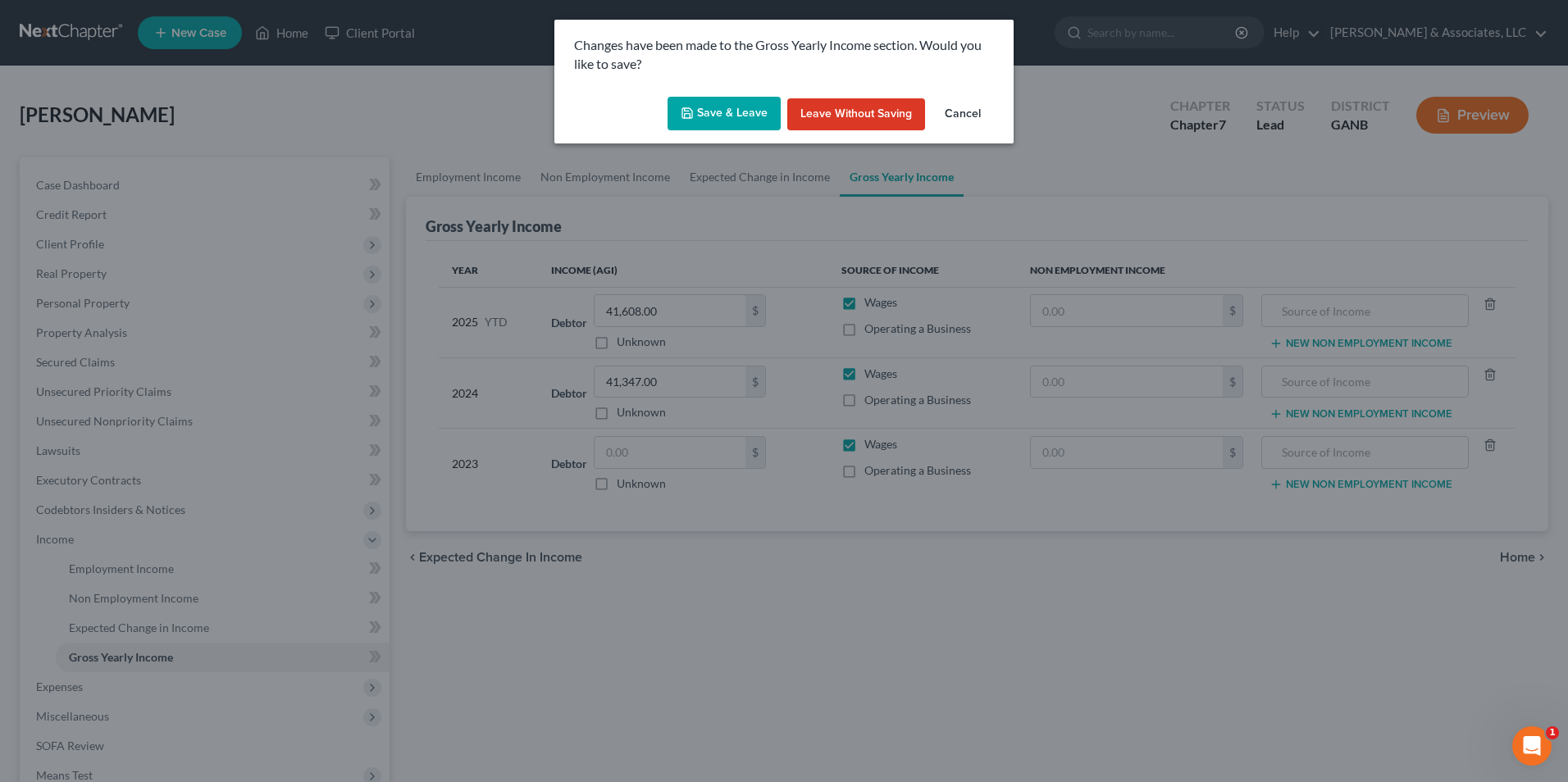
click at [755, 120] on button "Save & Leave" at bounding box center [723, 115] width 113 height 35
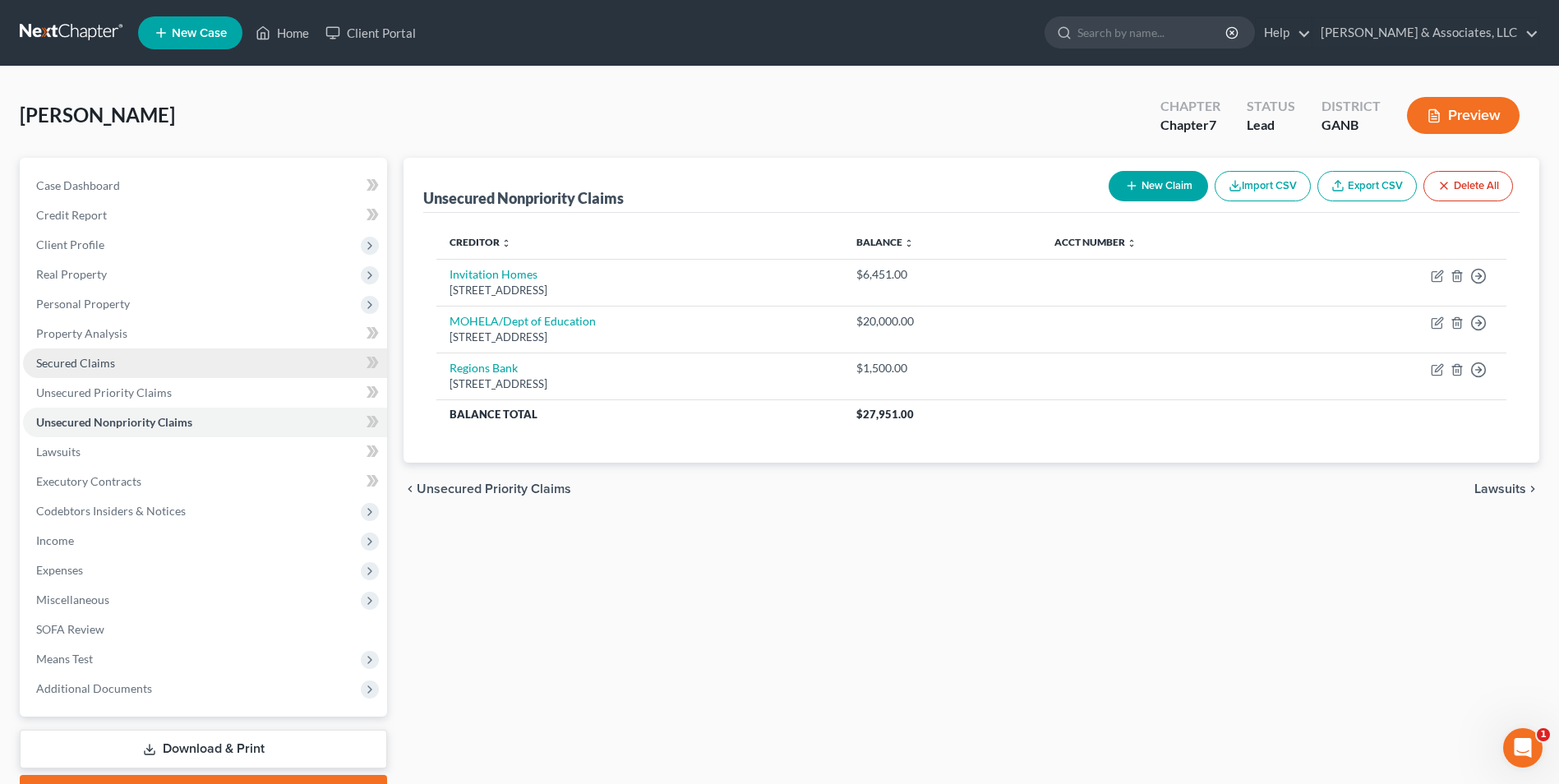
click at [94, 366] on span "Secured Claims" at bounding box center [75, 362] width 79 height 14
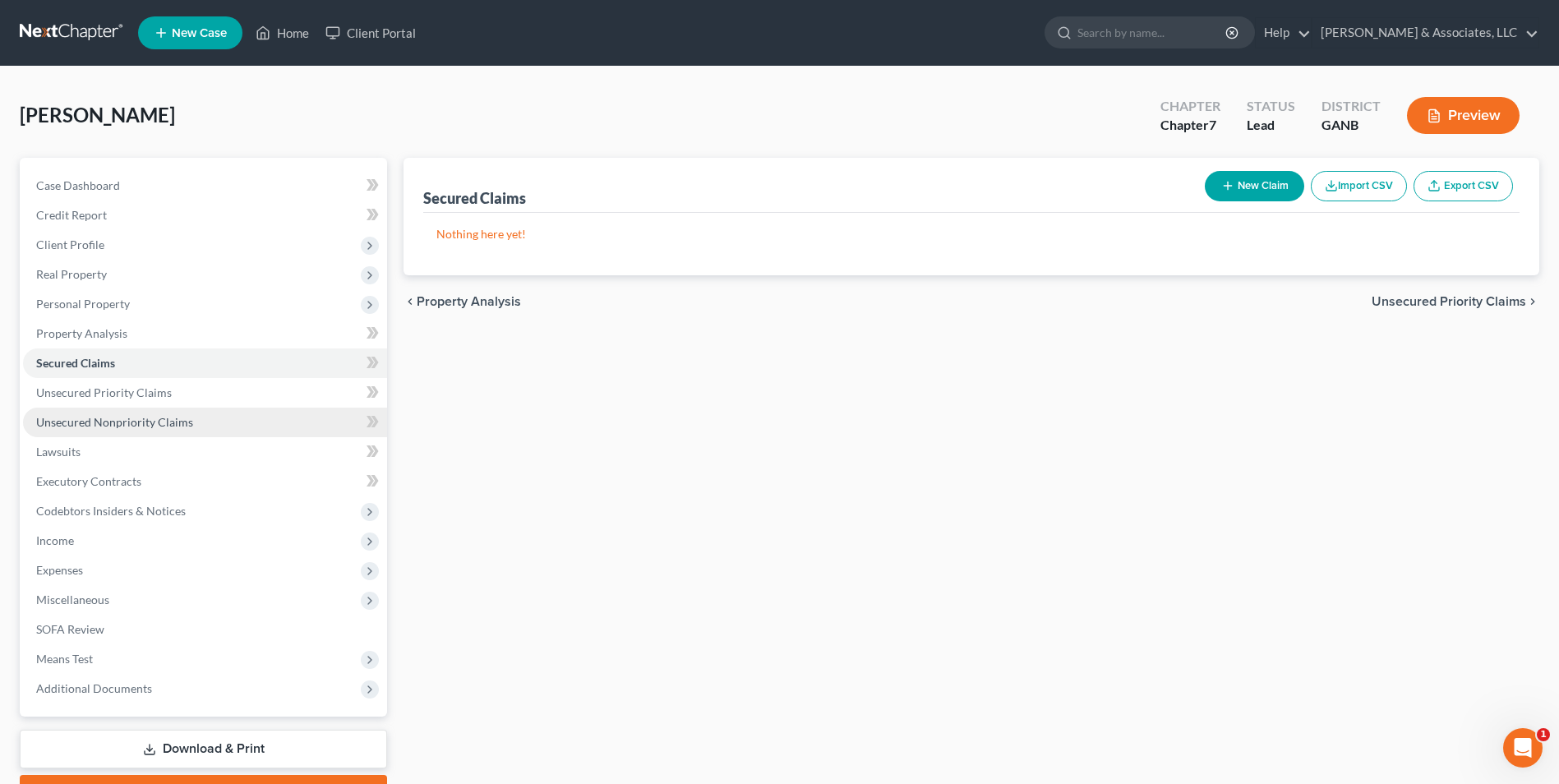
click at [118, 426] on span "Unsecured Nonpriority Claims" at bounding box center [114, 422] width 157 height 14
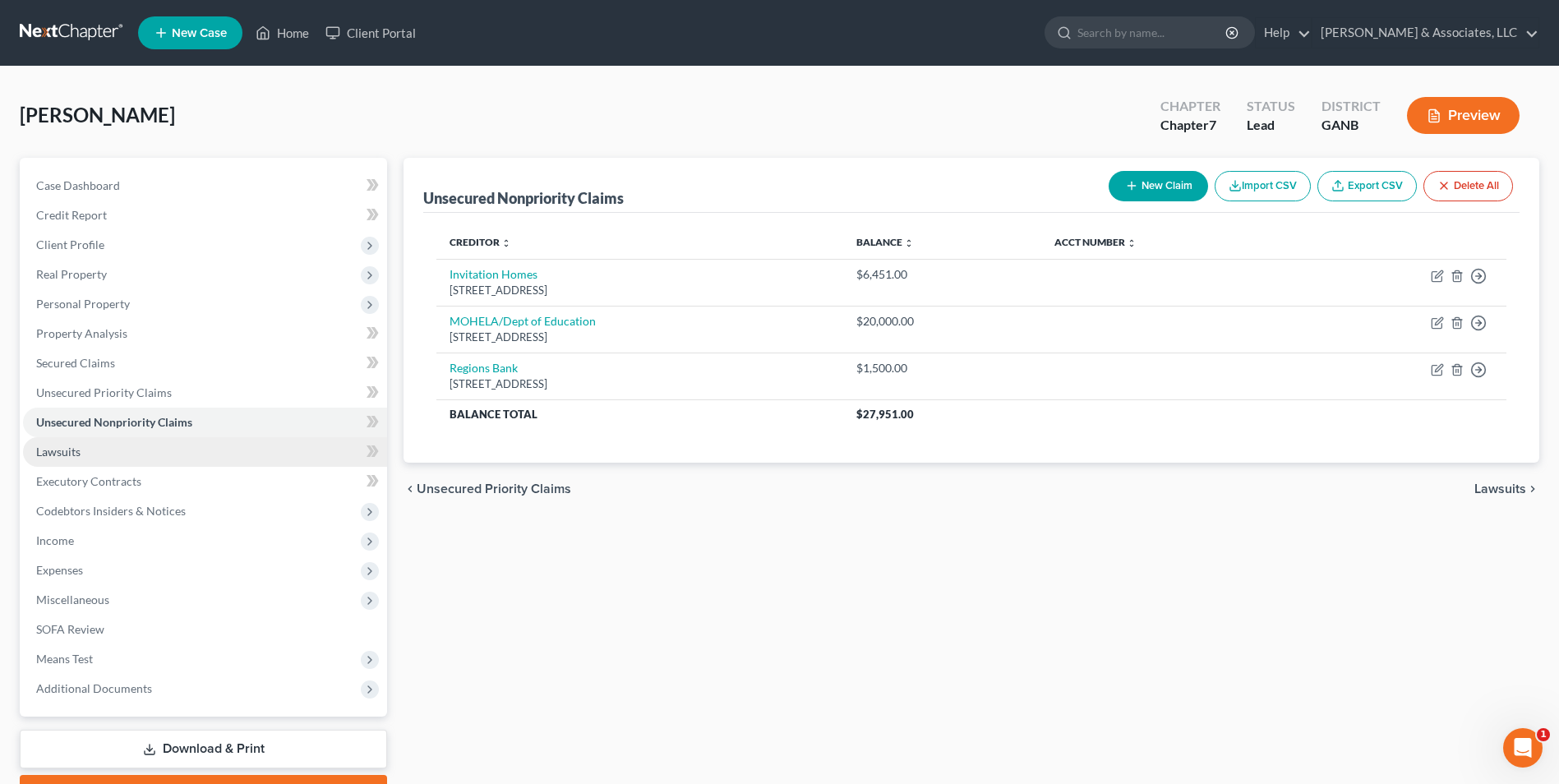
click at [82, 449] on link "Lawsuits" at bounding box center [205, 452] width 364 height 29
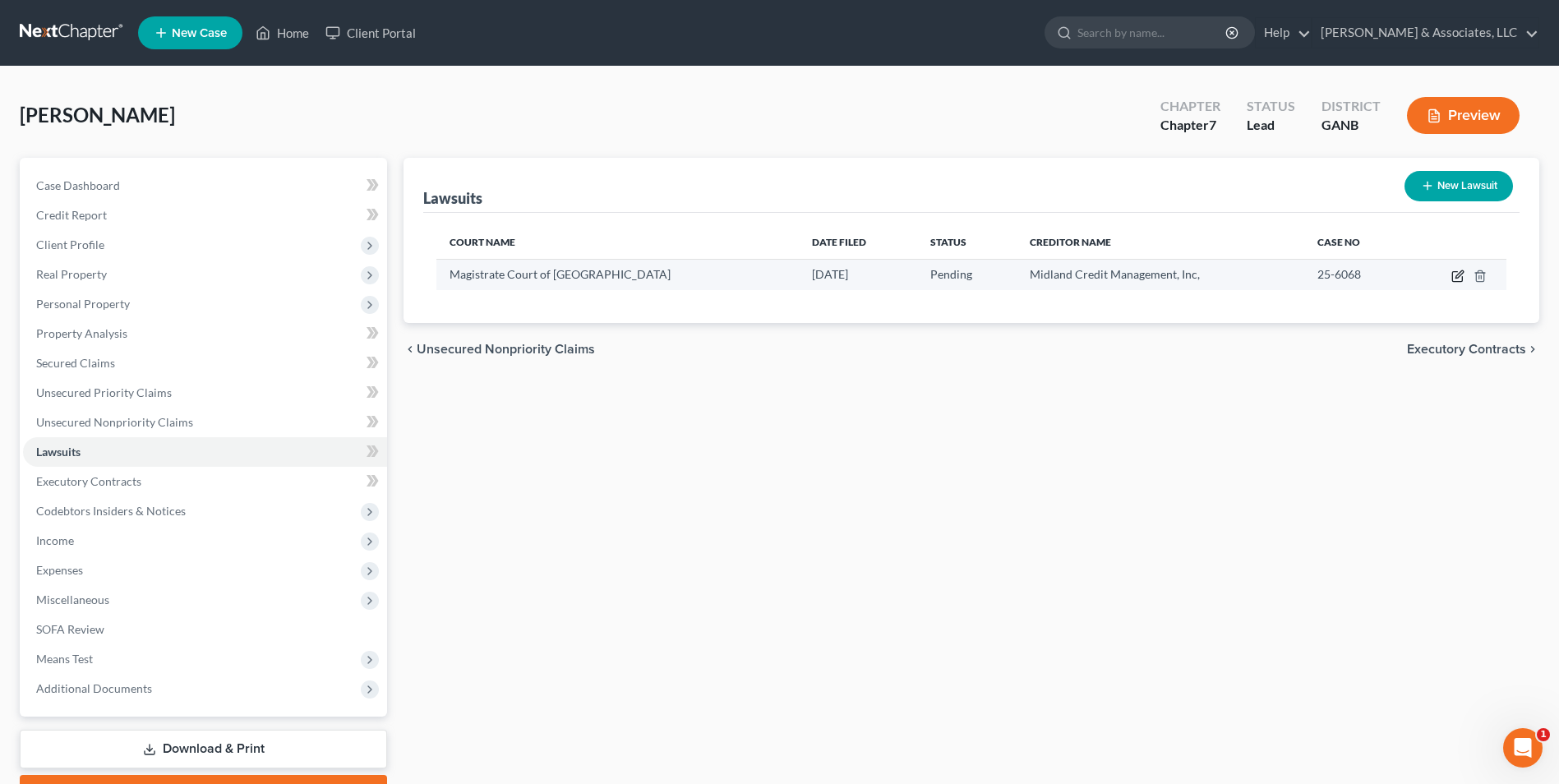
click at [1462, 277] on icon "button" at bounding box center [1457, 277] width 10 height 10
select select "10"
select select "0"
select select "4"
select select "23"
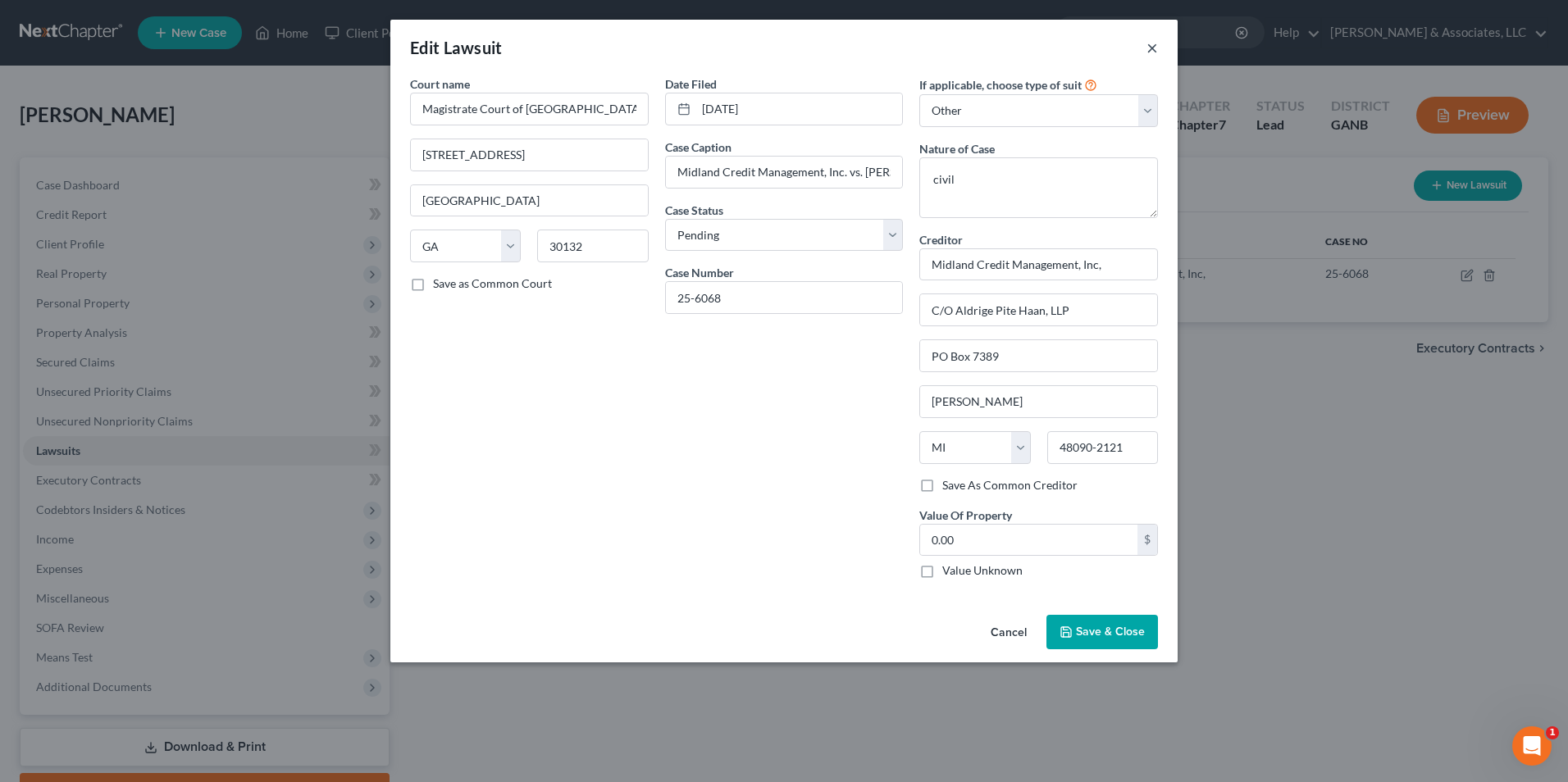
click at [1151, 50] on button "×" at bounding box center [1152, 47] width 12 height 19
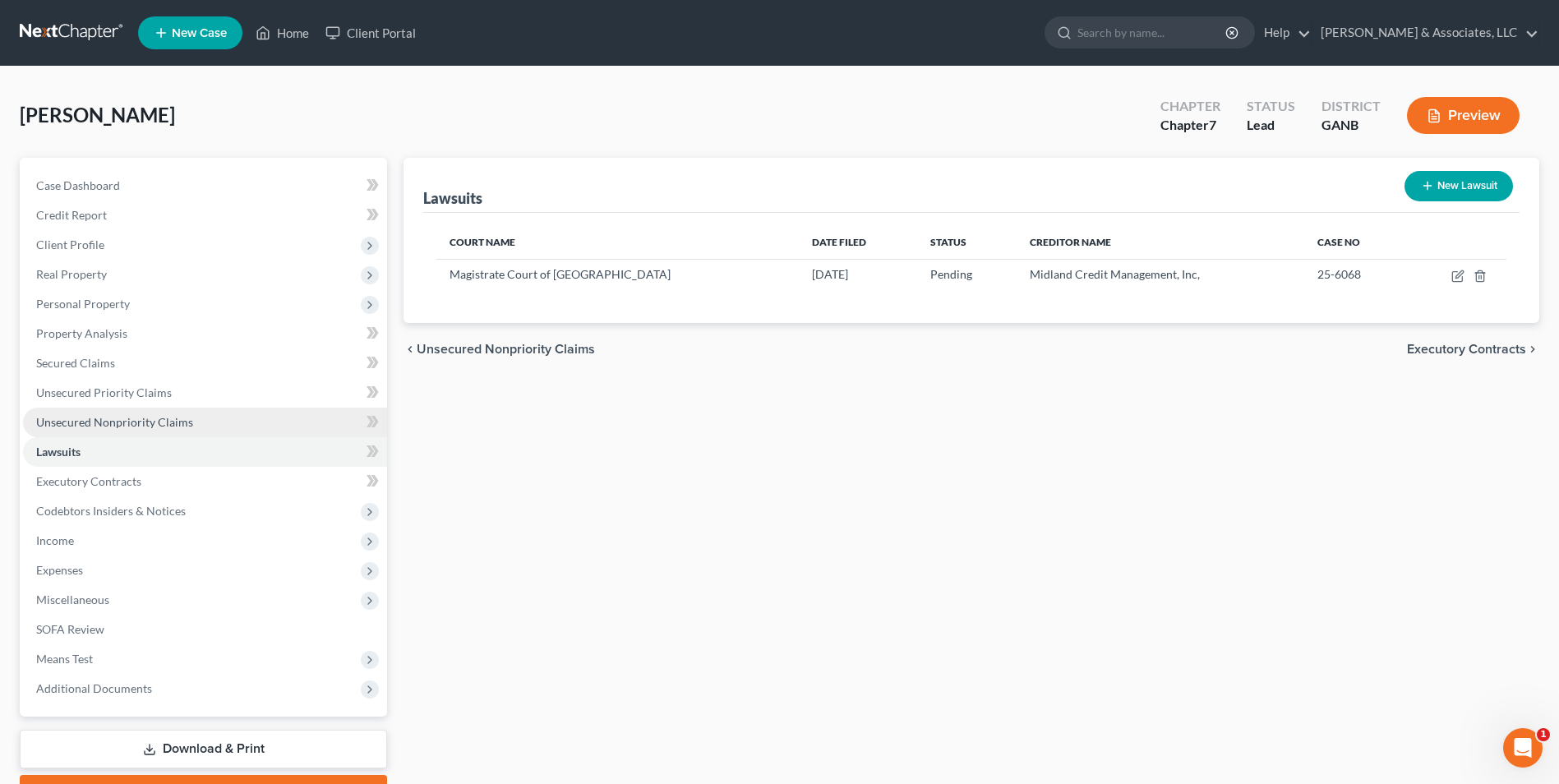
click at [145, 432] on link "Unsecured Nonpriority Claims" at bounding box center [205, 423] width 364 height 29
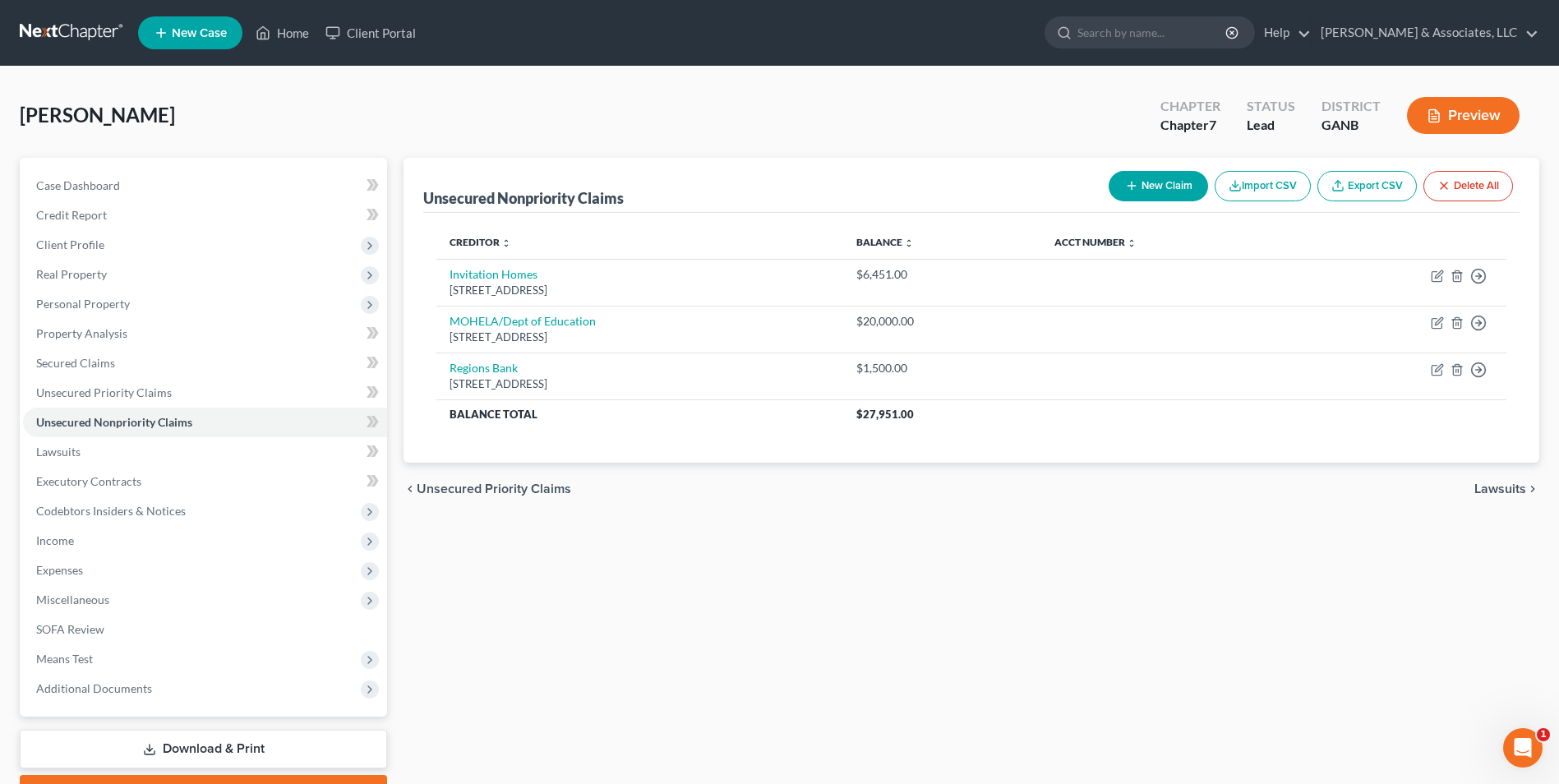
click at [1178, 187] on button "New Claim" at bounding box center [1158, 186] width 99 height 30
select select "0"
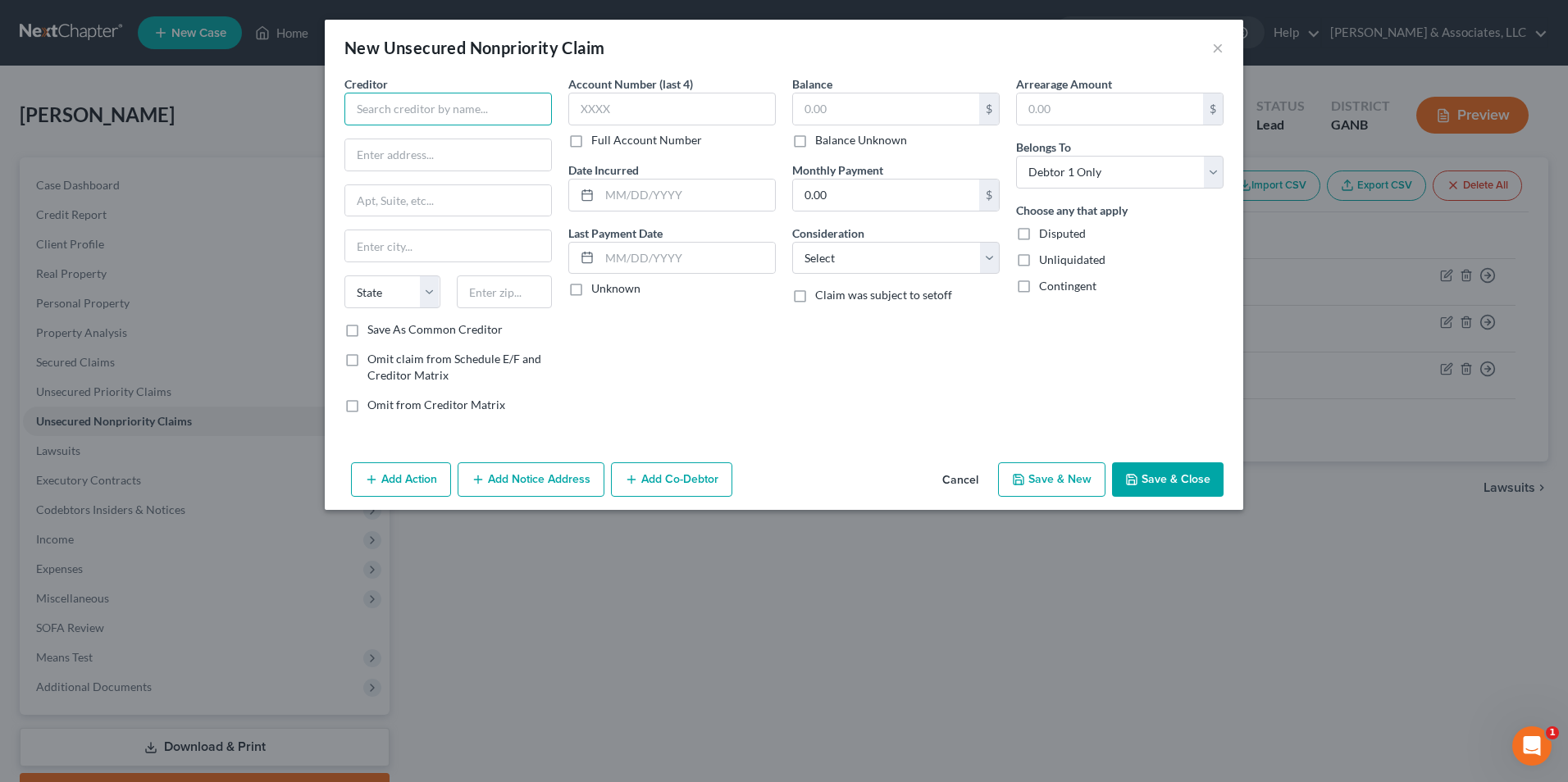
click at [449, 108] on input "text" at bounding box center [448, 109] width 207 height 33
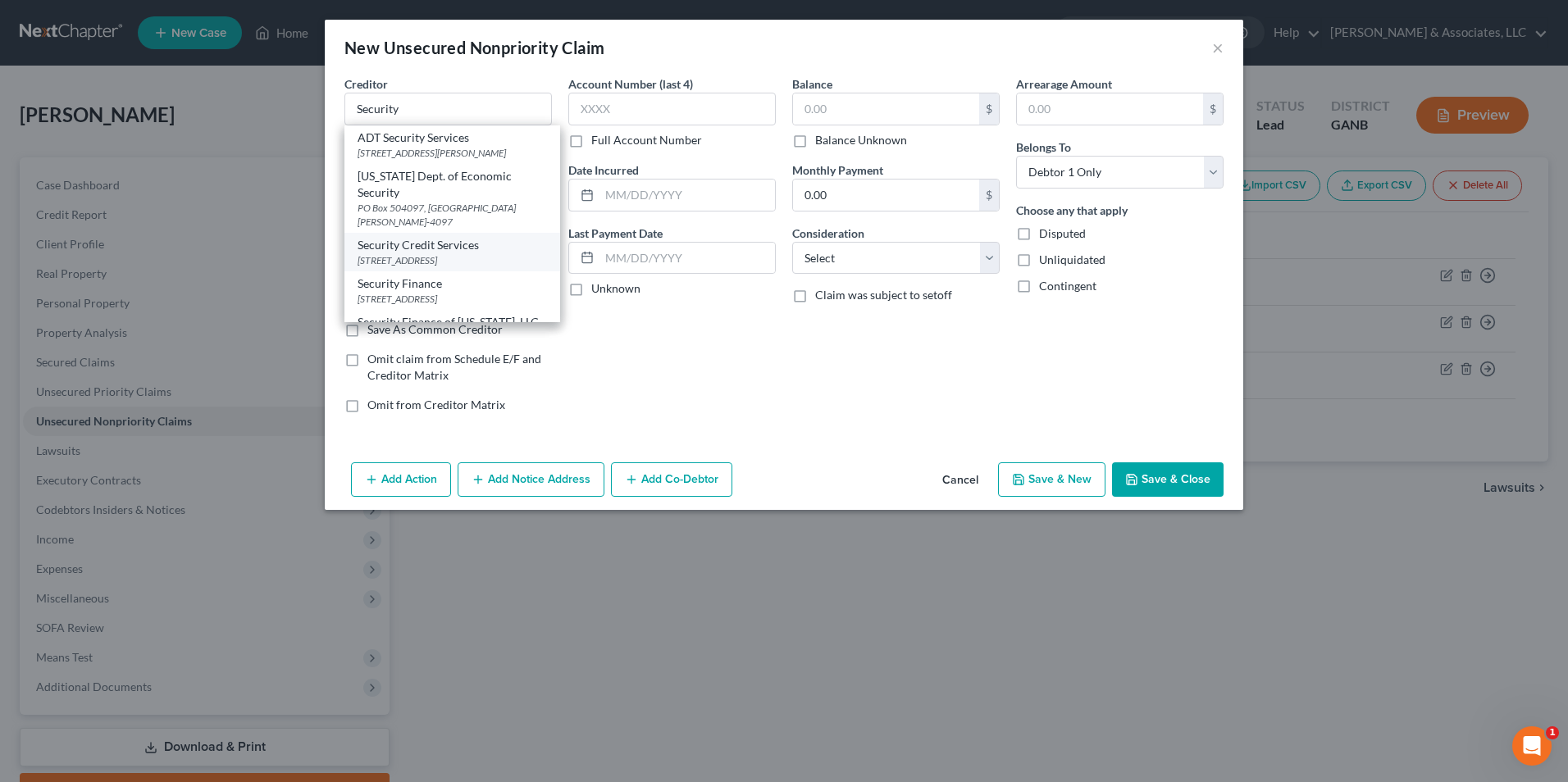
click at [442, 253] on div "306 Enterprise Dr, Oxford, MS 38655" at bounding box center [452, 259] width 190 height 14
type input "Security Credit Services"
type input "306 Enterprise Dr"
type input "Oxford"
select select "25"
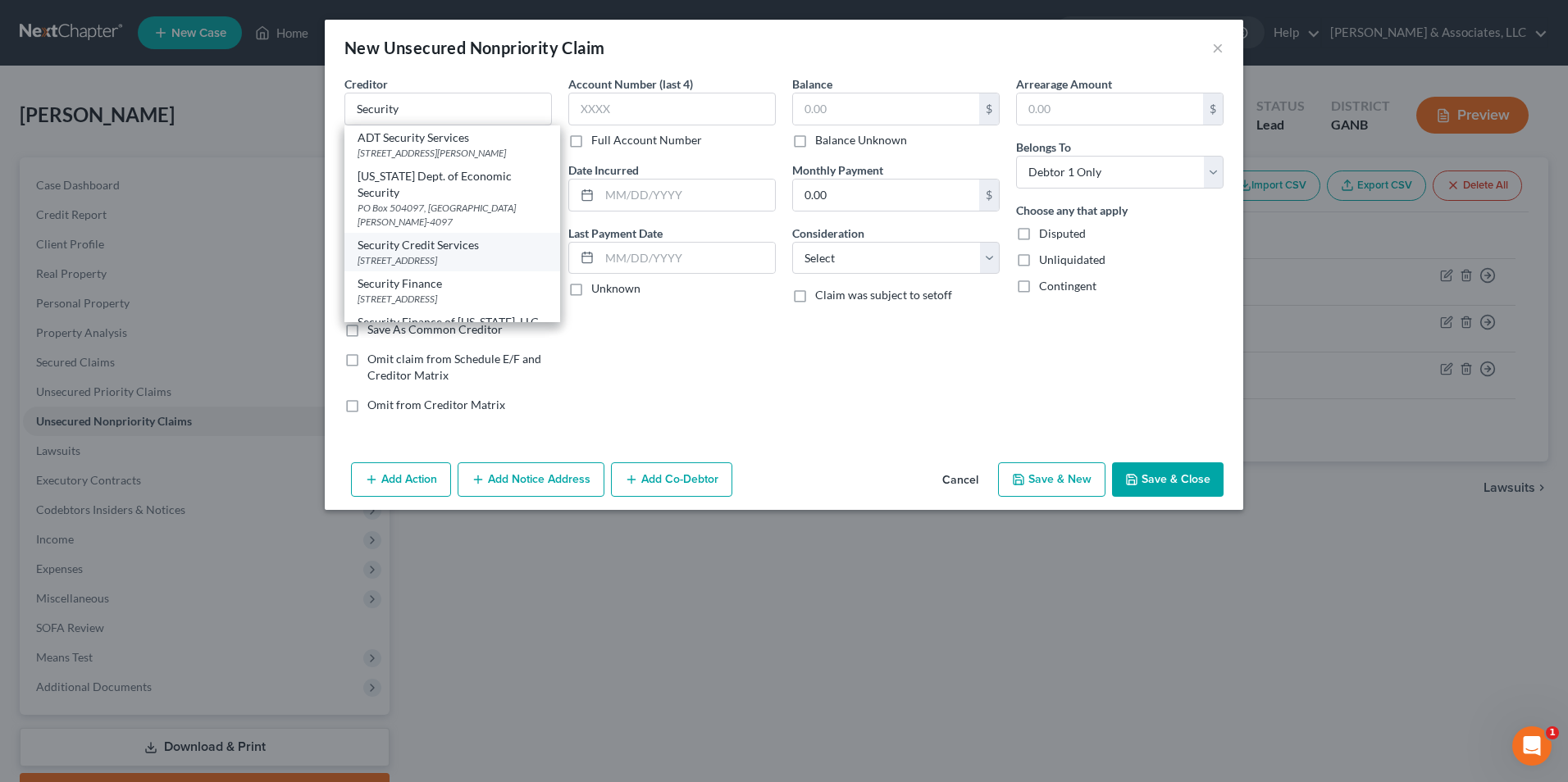
type input "38655"
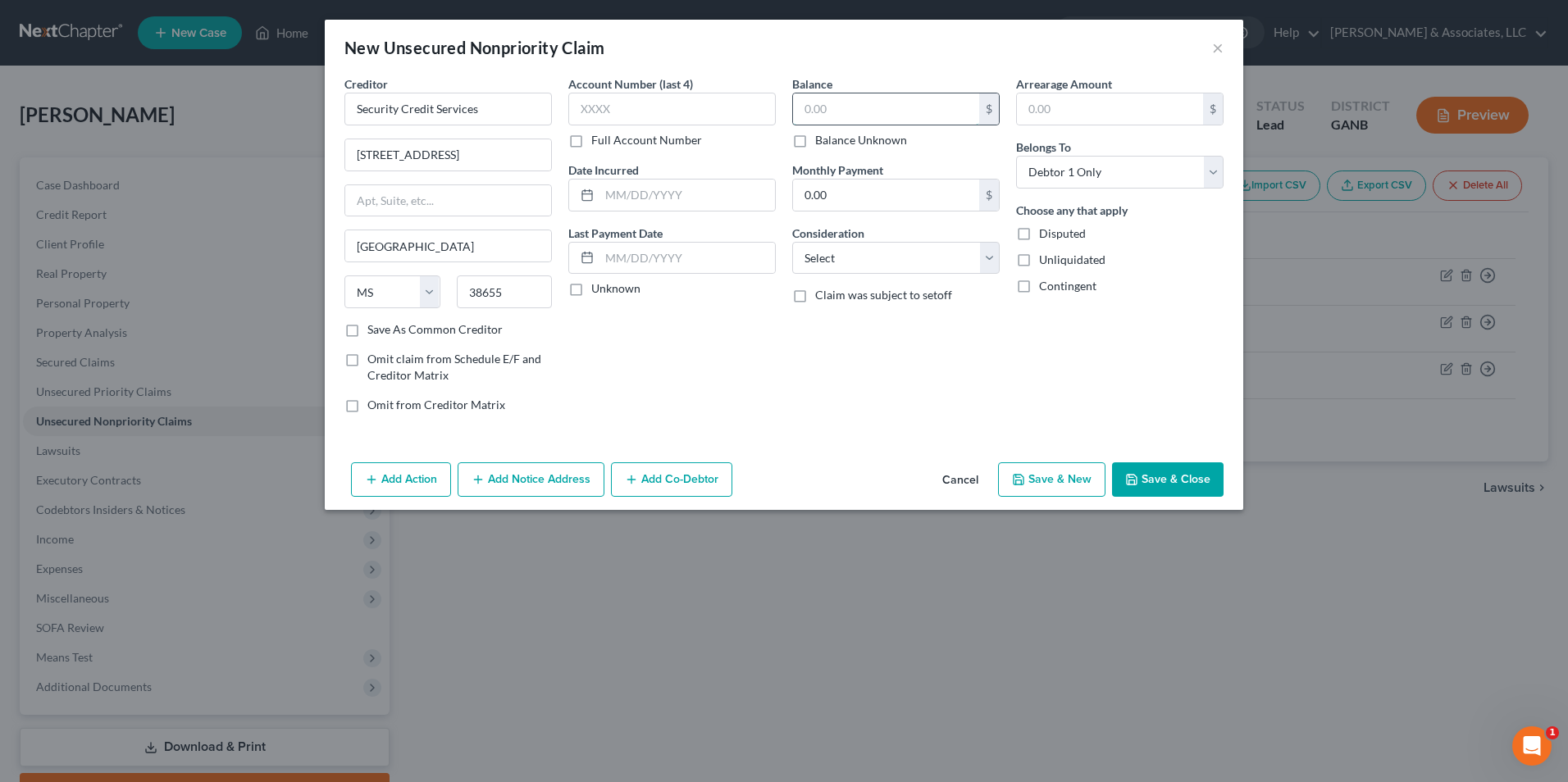
click at [904, 112] on input "text" at bounding box center [886, 109] width 186 height 31
type input "2,118.00"
click at [641, 196] on input "text" at bounding box center [687, 195] width 175 height 31
type input "04/2025"
click at [985, 258] on select "Select Cable / Satellite Services Collection Agency Credit Card Debt Debt Couns…" at bounding box center [896, 259] width 207 height 33
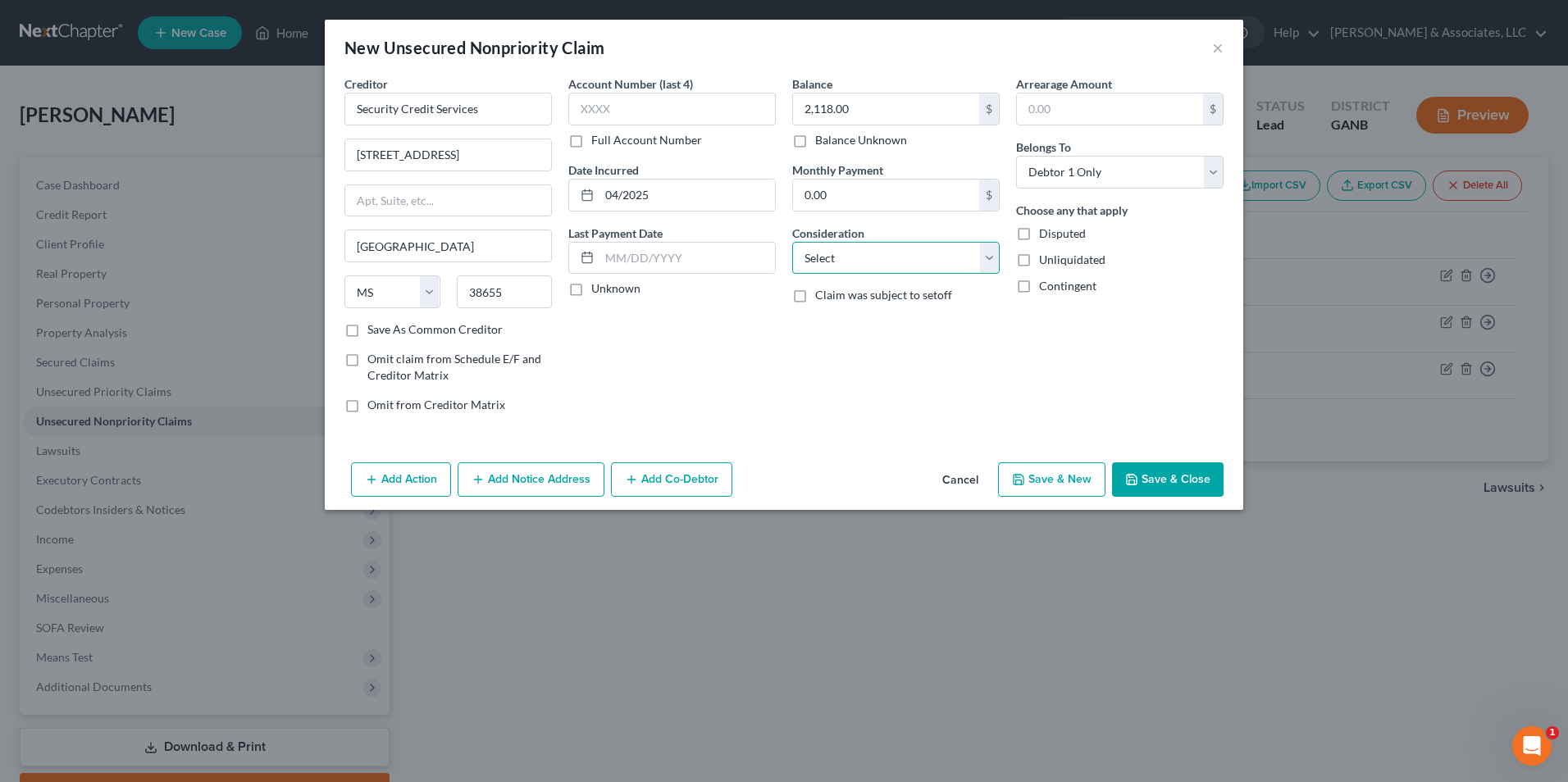
select select "1"
click at [792, 242] on select "Select Cable / Satellite Services Collection Agency Credit Card Debt Debt Couns…" at bounding box center [896, 259] width 207 height 33
click at [1068, 481] on button "Save & New" at bounding box center [1051, 479] width 107 height 35
select select "0"
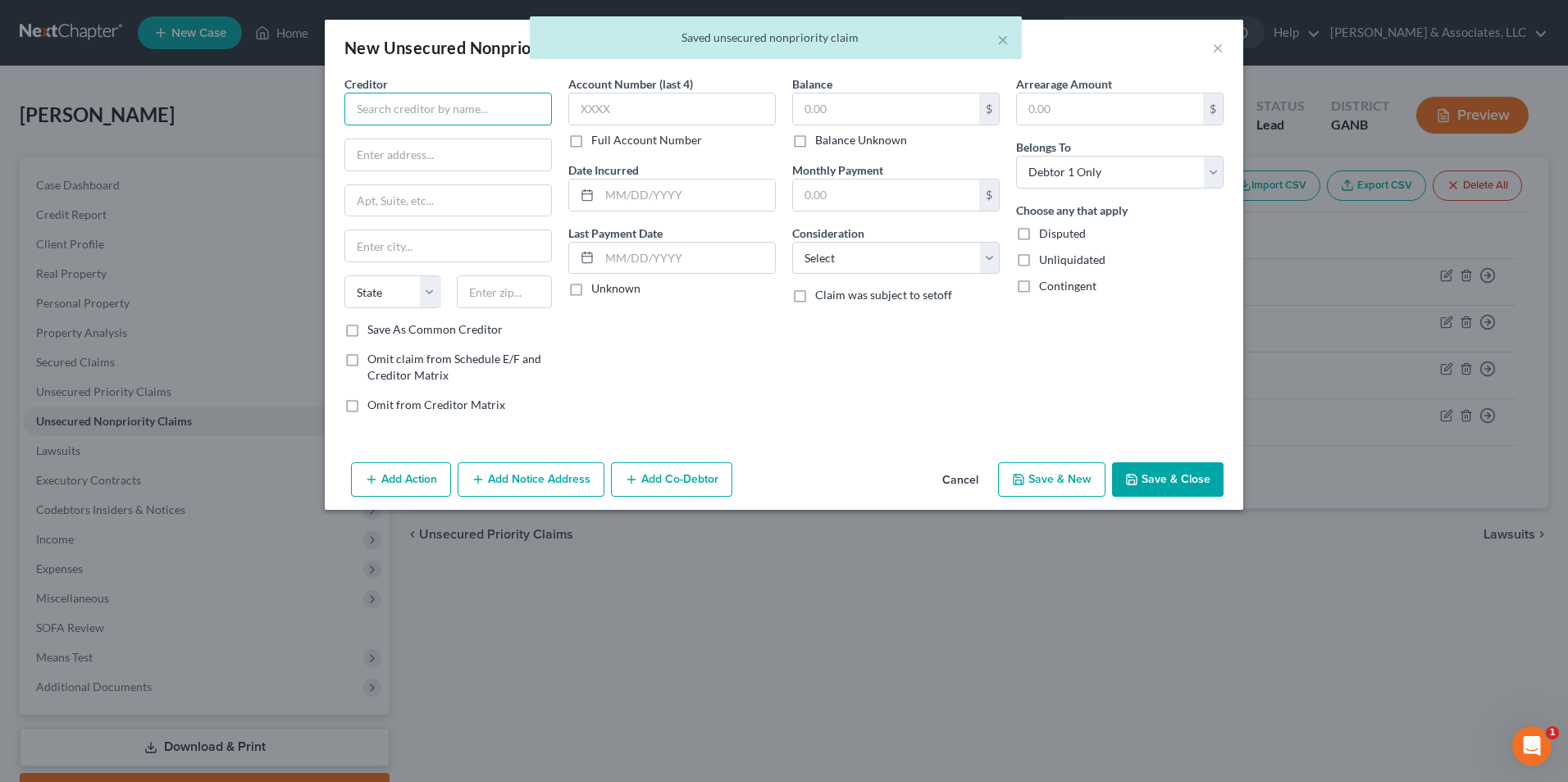
click at [469, 97] on input "text" at bounding box center [448, 109] width 207 height 33
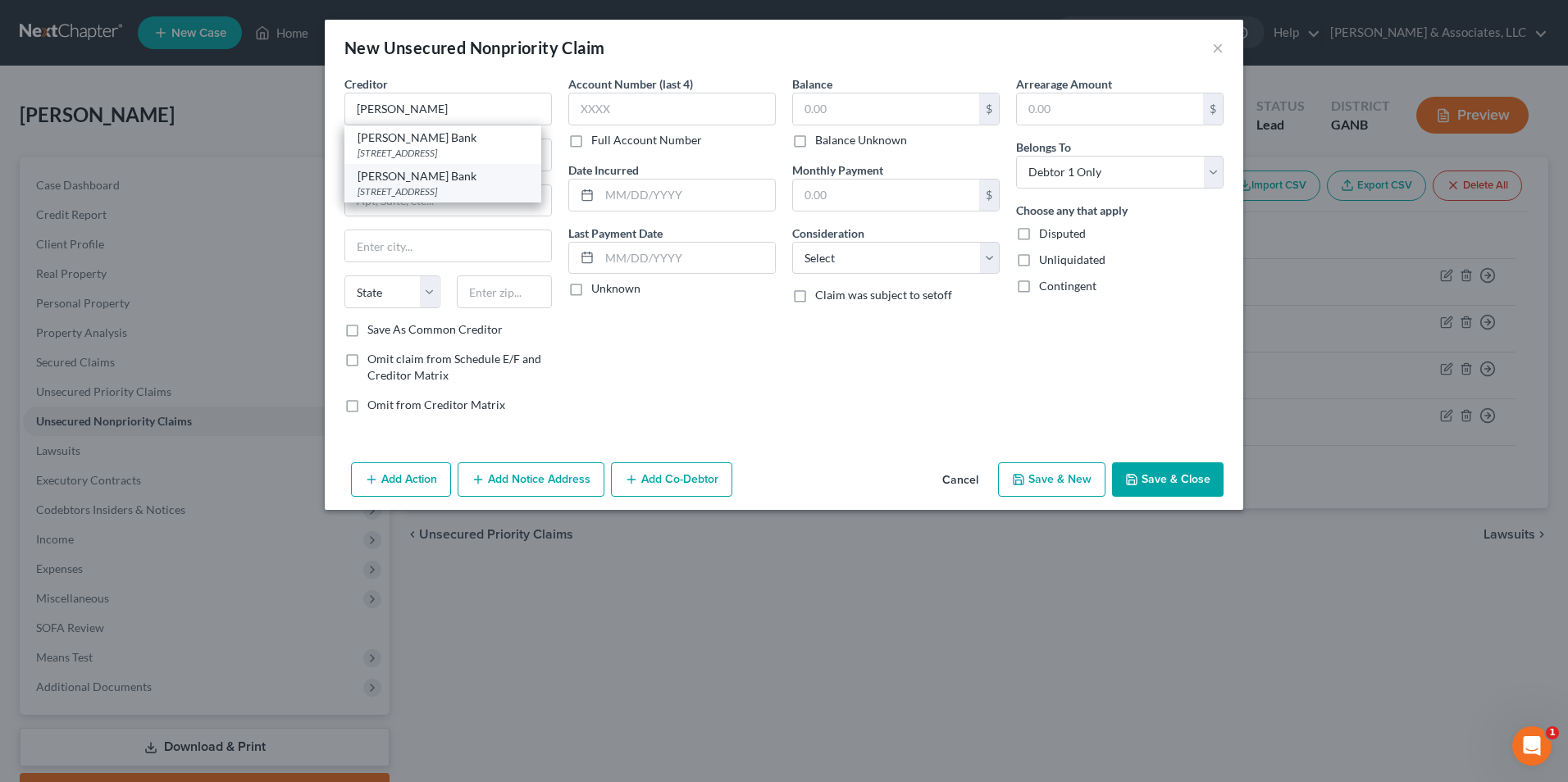
click at [436, 184] on div "Merrick Bank" at bounding box center [443, 176] width 171 height 17
type input "Merrick Bank"
type input "PO Box 9201"
type input "Old Bethpage"
select select "35"
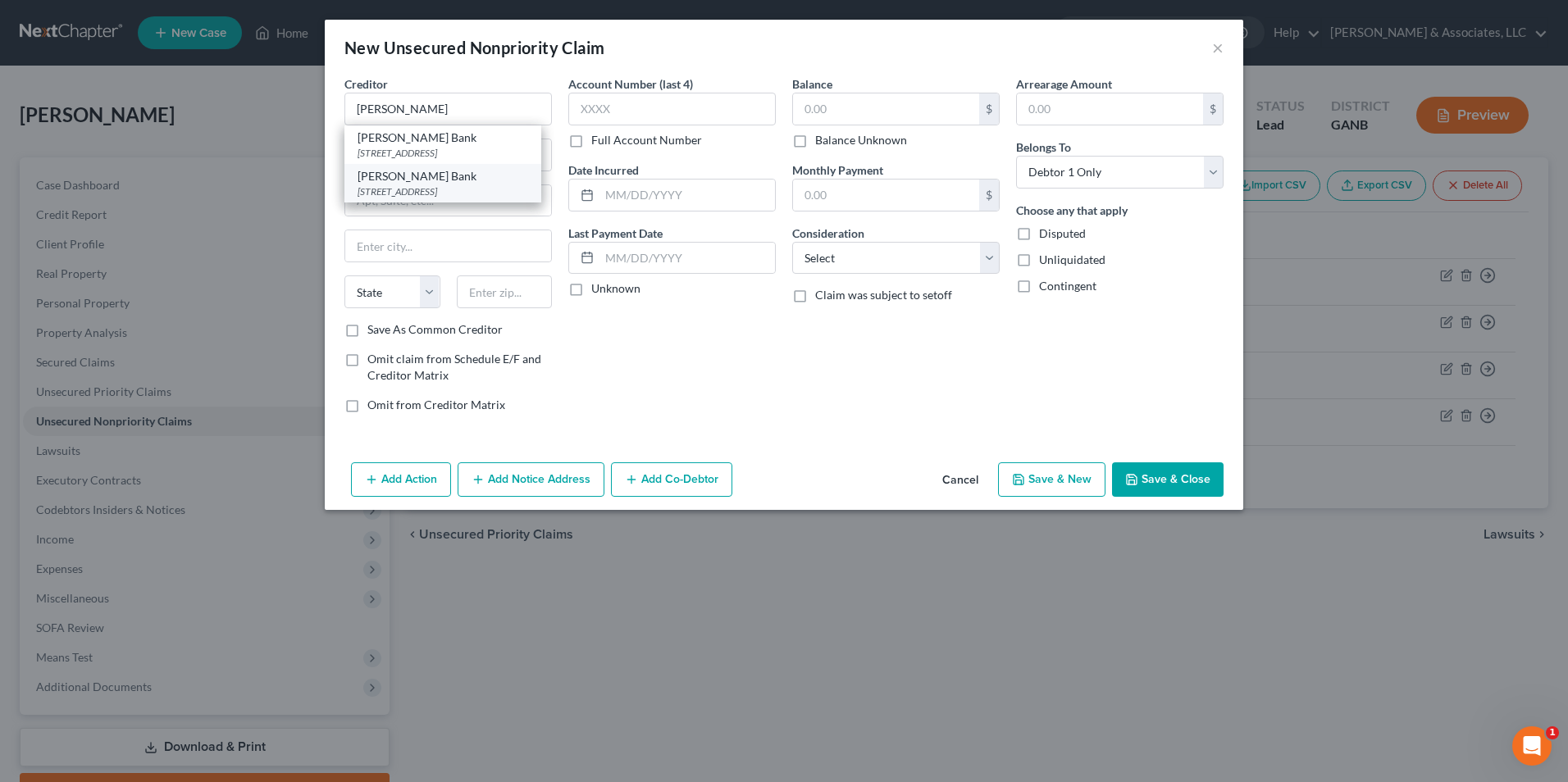
type input "11804"
click at [657, 189] on input "text" at bounding box center [687, 195] width 175 height 31
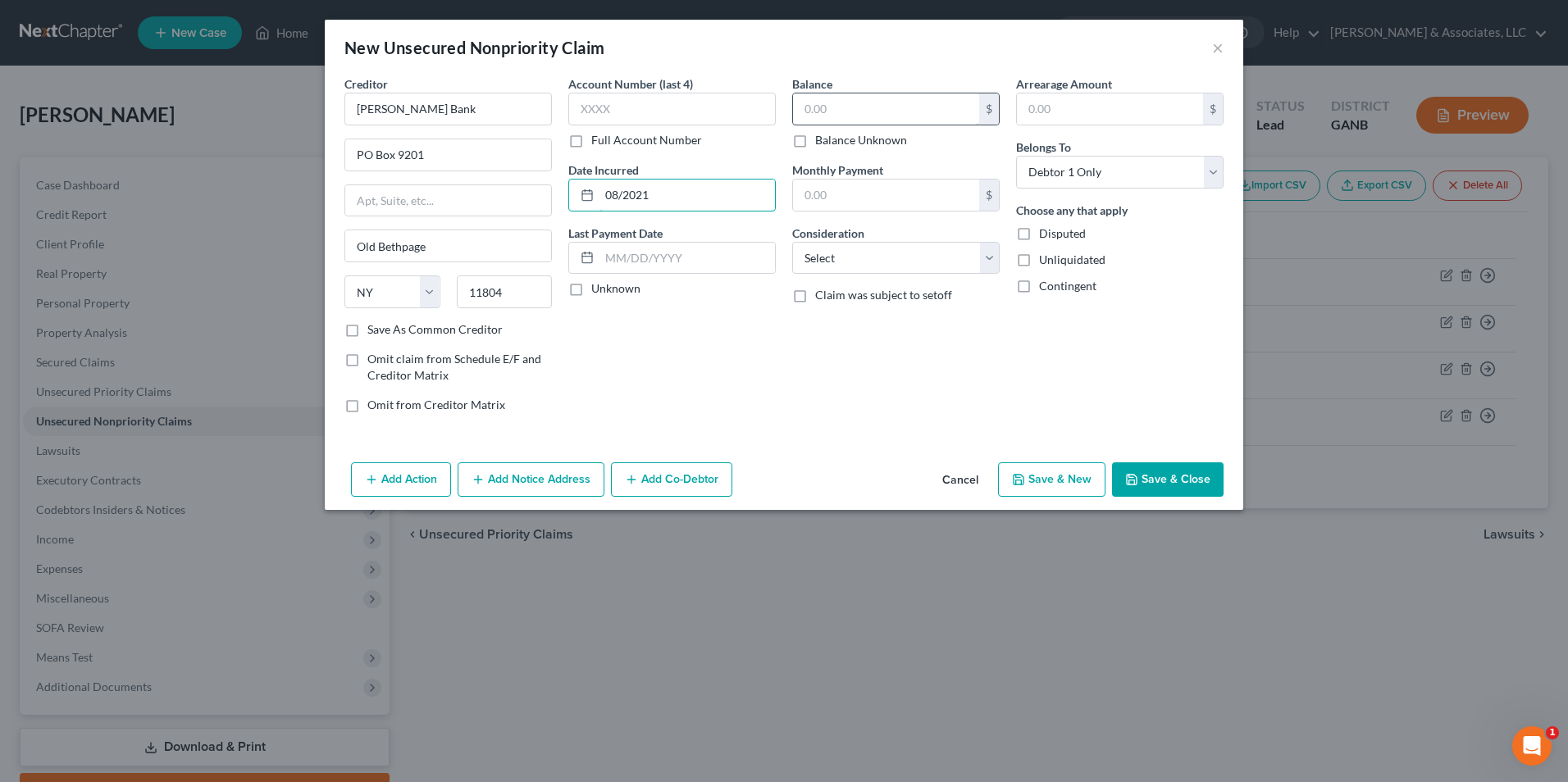
type input "08/2021"
click at [891, 113] on input "text" at bounding box center [886, 109] width 186 height 31
type input "1,461.00"
click at [988, 257] on select "Select Cable / Satellite Services Collection Agency Credit Card Debt Debt Couns…" at bounding box center [896, 259] width 207 height 33
select select "2"
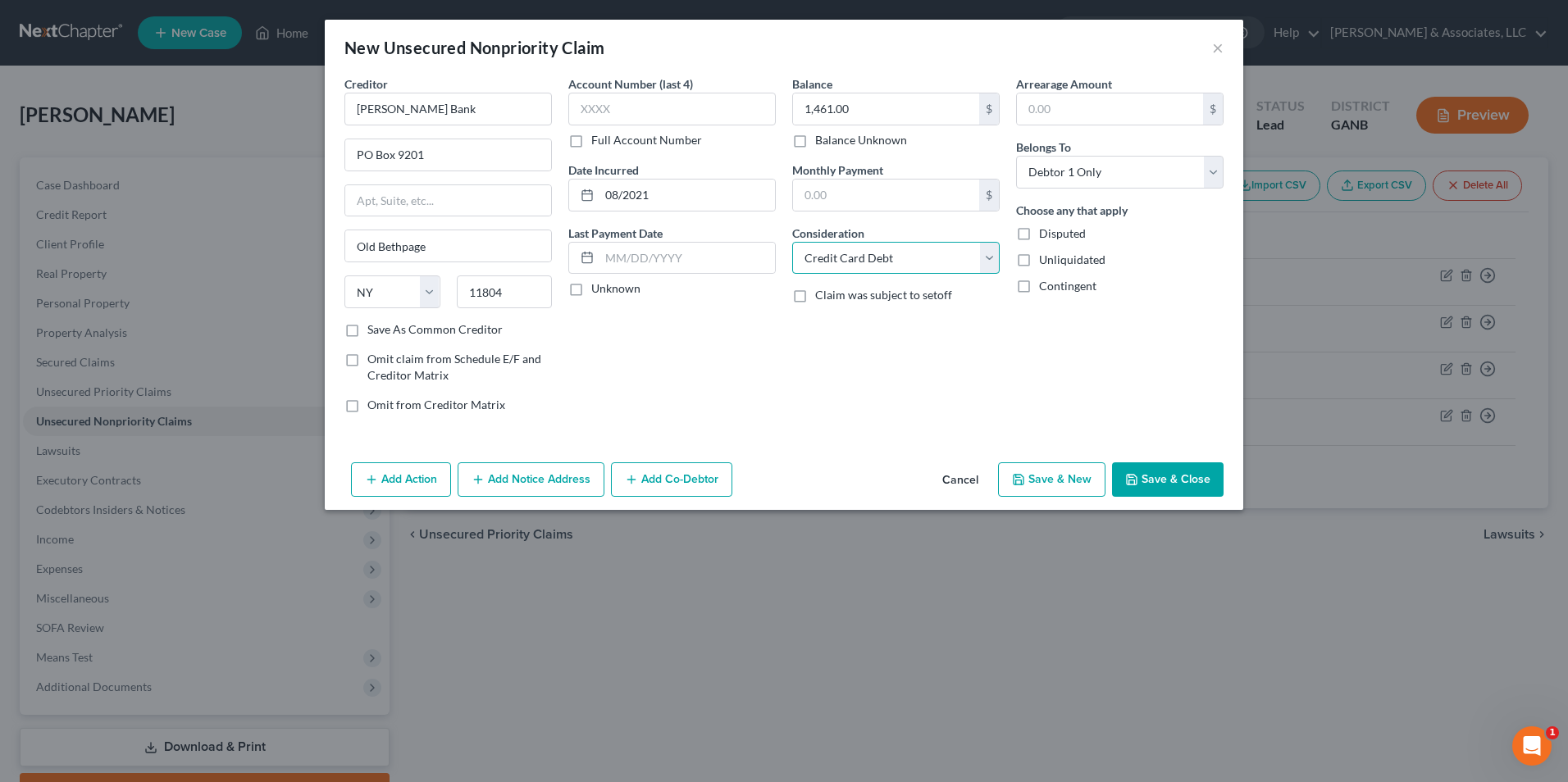
click at [792, 242] on select "Select Cable / Satellite Services Collection Agency Credit Card Debt Debt Couns…" at bounding box center [896, 259] width 207 height 33
click at [1067, 478] on button "Save & New" at bounding box center [1051, 479] width 107 height 35
select select "0"
type input "0.00"
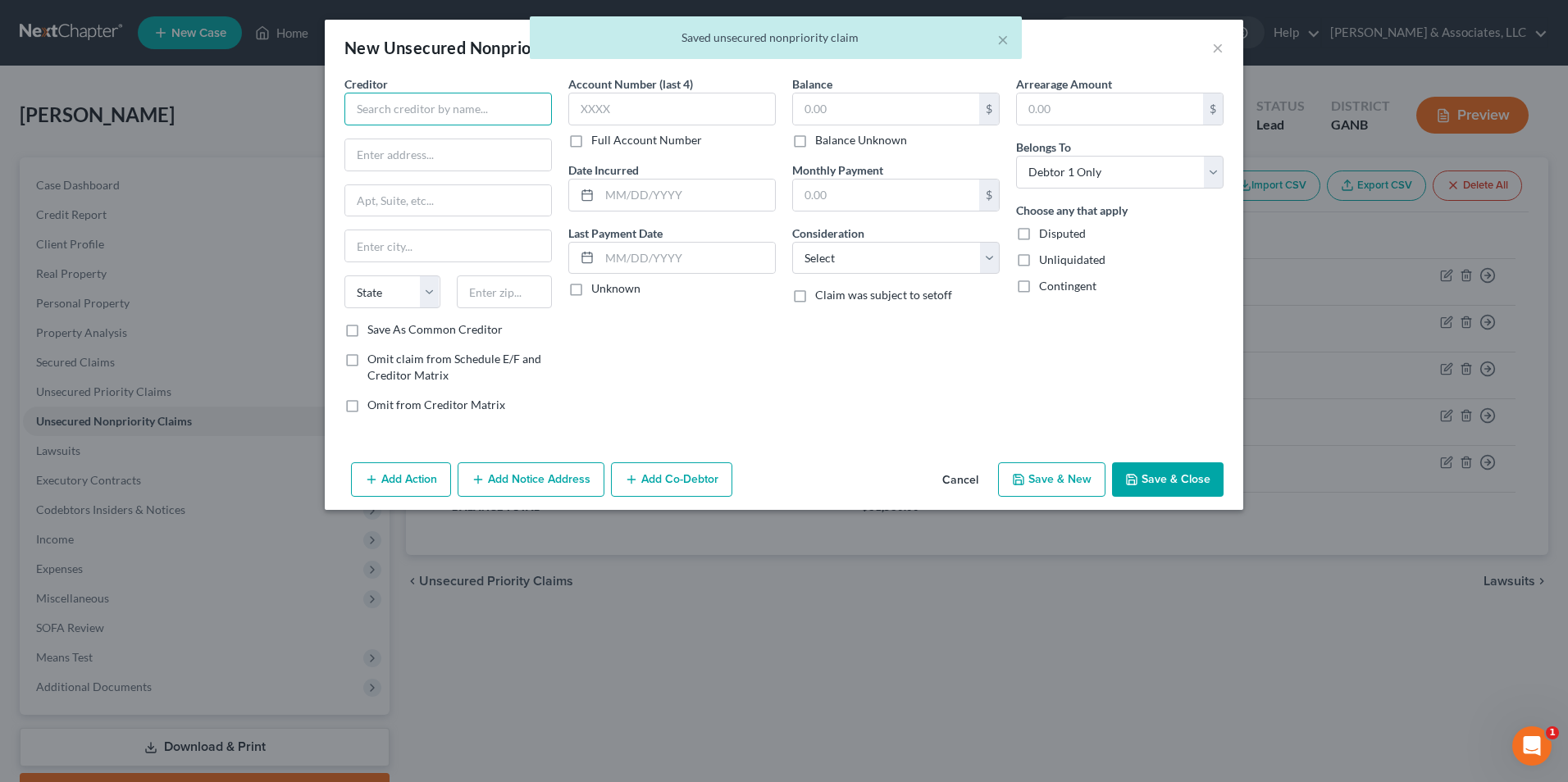
click at [459, 114] on input "text" at bounding box center [448, 109] width 207 height 33
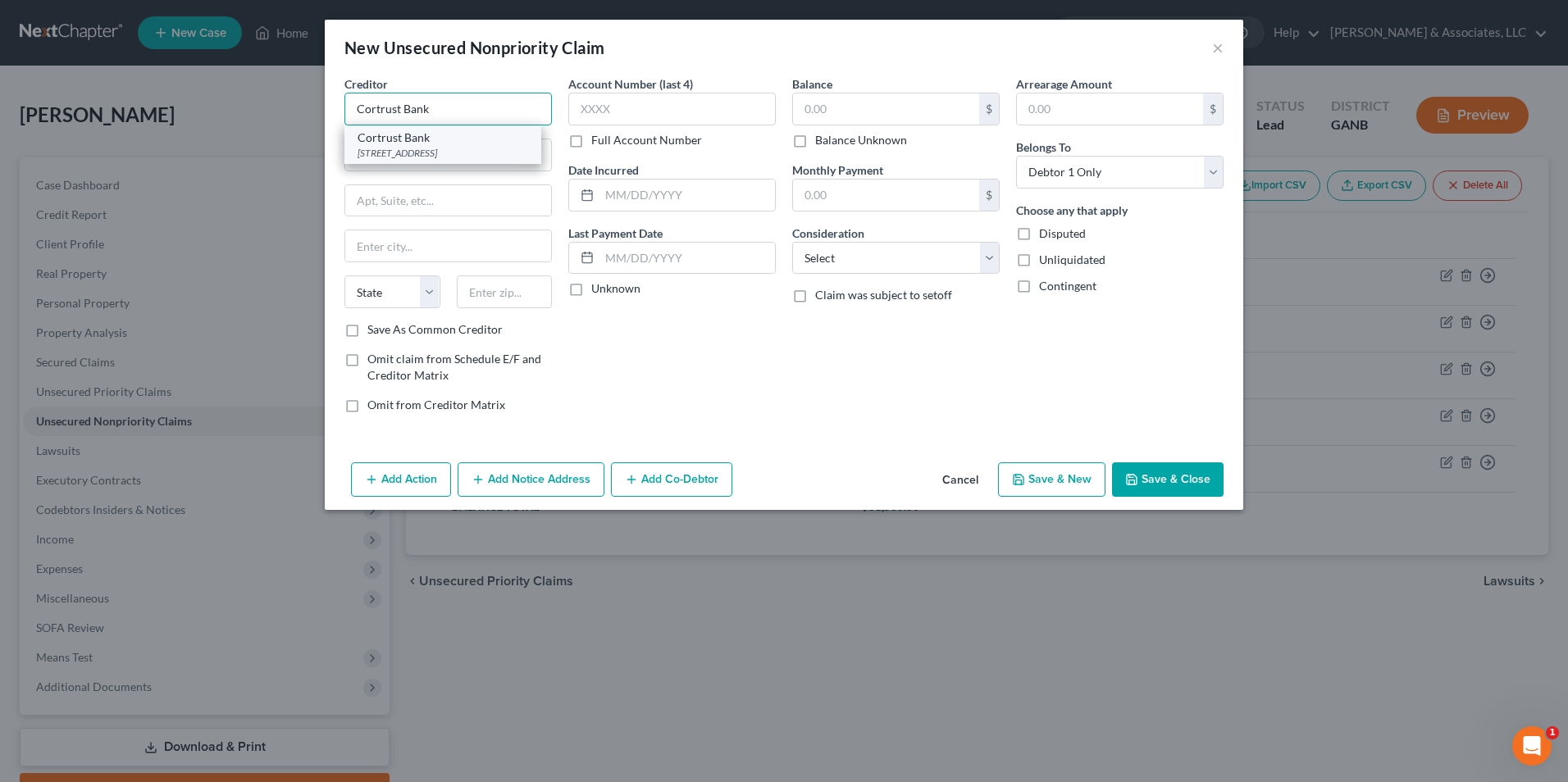
type input "Cortrust Bank"
click at [406, 138] on div "Cortrust Bank" at bounding box center [443, 138] width 171 height 17
type input "PO Box 7030"
type input "Mitchell"
select select "43"
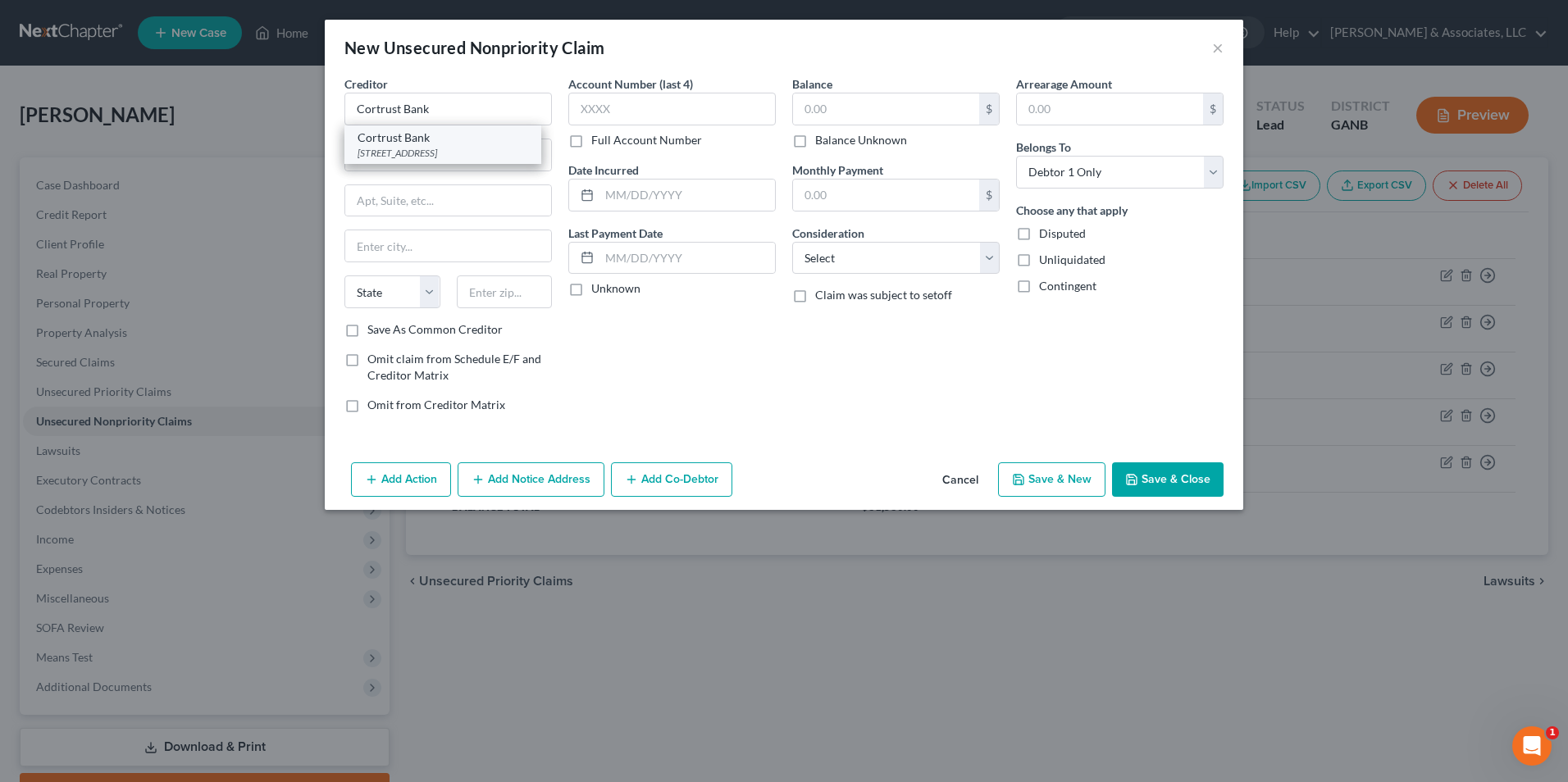
type input "57301"
click at [665, 188] on input "text" at bounding box center [687, 195] width 175 height 31
type input "08/2022"
click at [900, 94] on input "text" at bounding box center [886, 109] width 186 height 31
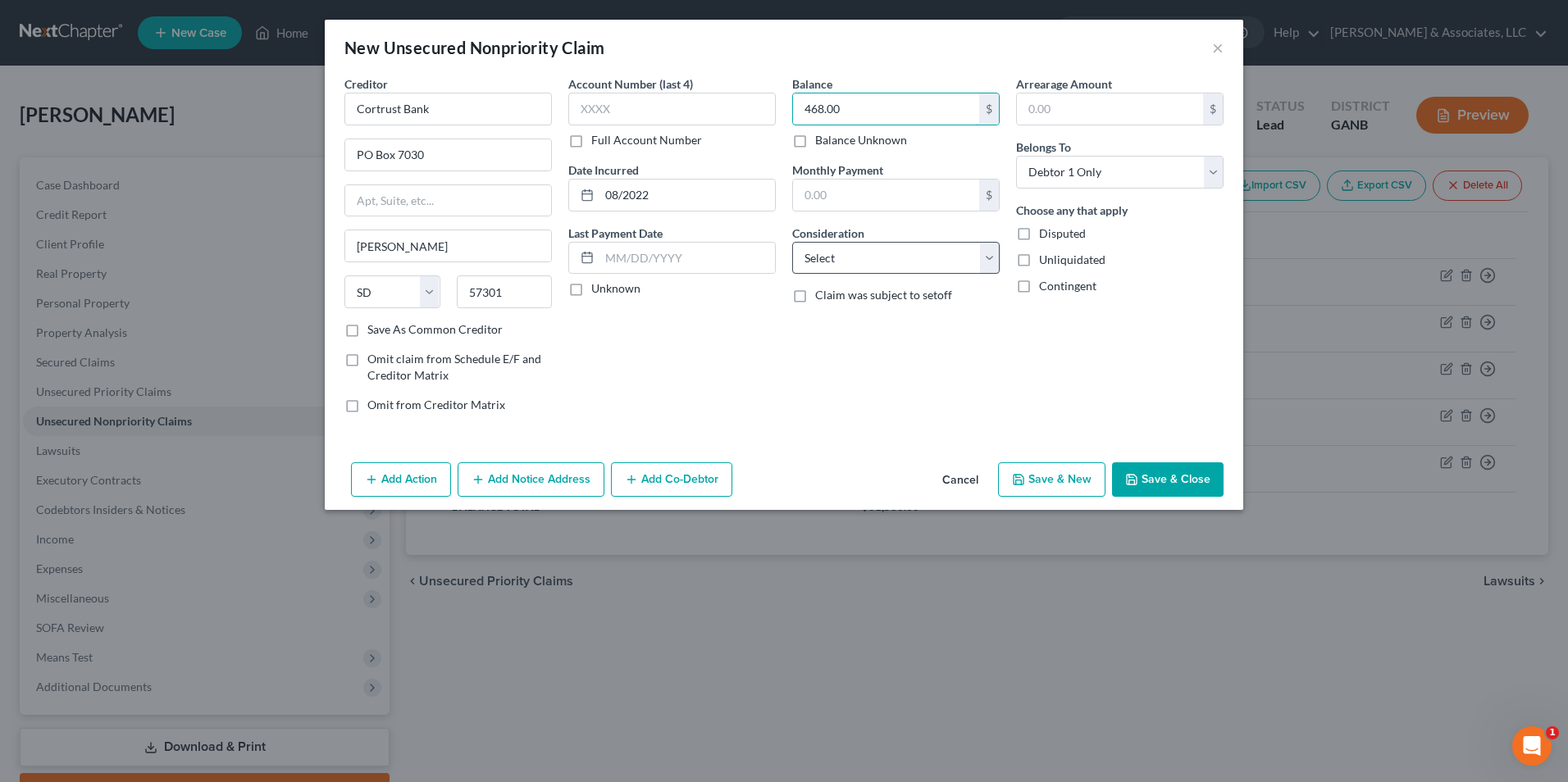
type input "468.00"
click at [984, 259] on select "Select Cable / Satellite Services Collection Agency Credit Card Debt Debt Couns…" at bounding box center [896, 259] width 207 height 33
select select "2"
click at [792, 242] on select "Select Cable / Satellite Services Collection Agency Credit Card Debt Debt Couns…" at bounding box center [896, 259] width 207 height 33
click at [1064, 478] on button "Save & New" at bounding box center [1051, 479] width 107 height 35
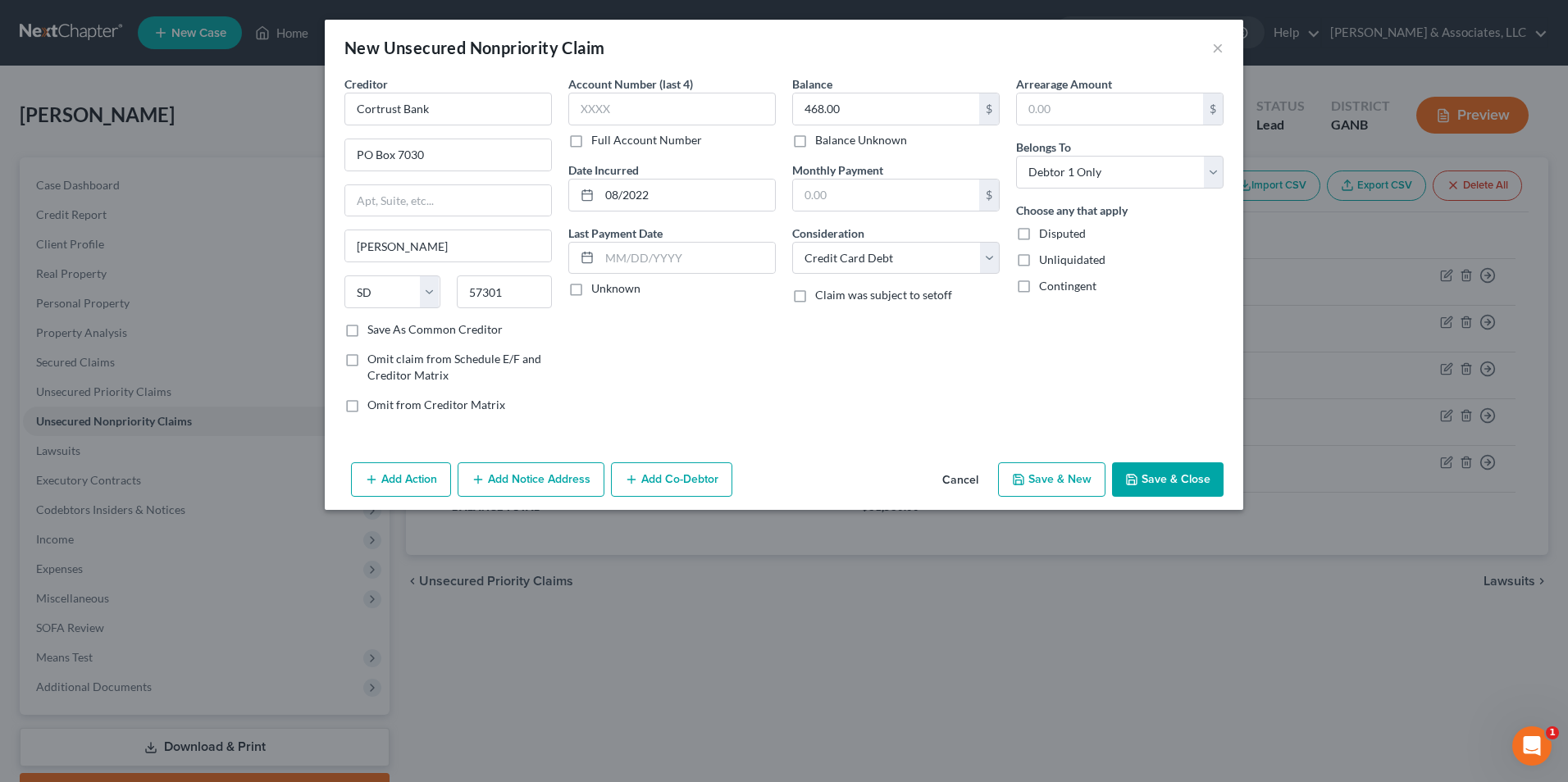
select select "0"
type input "0.00"
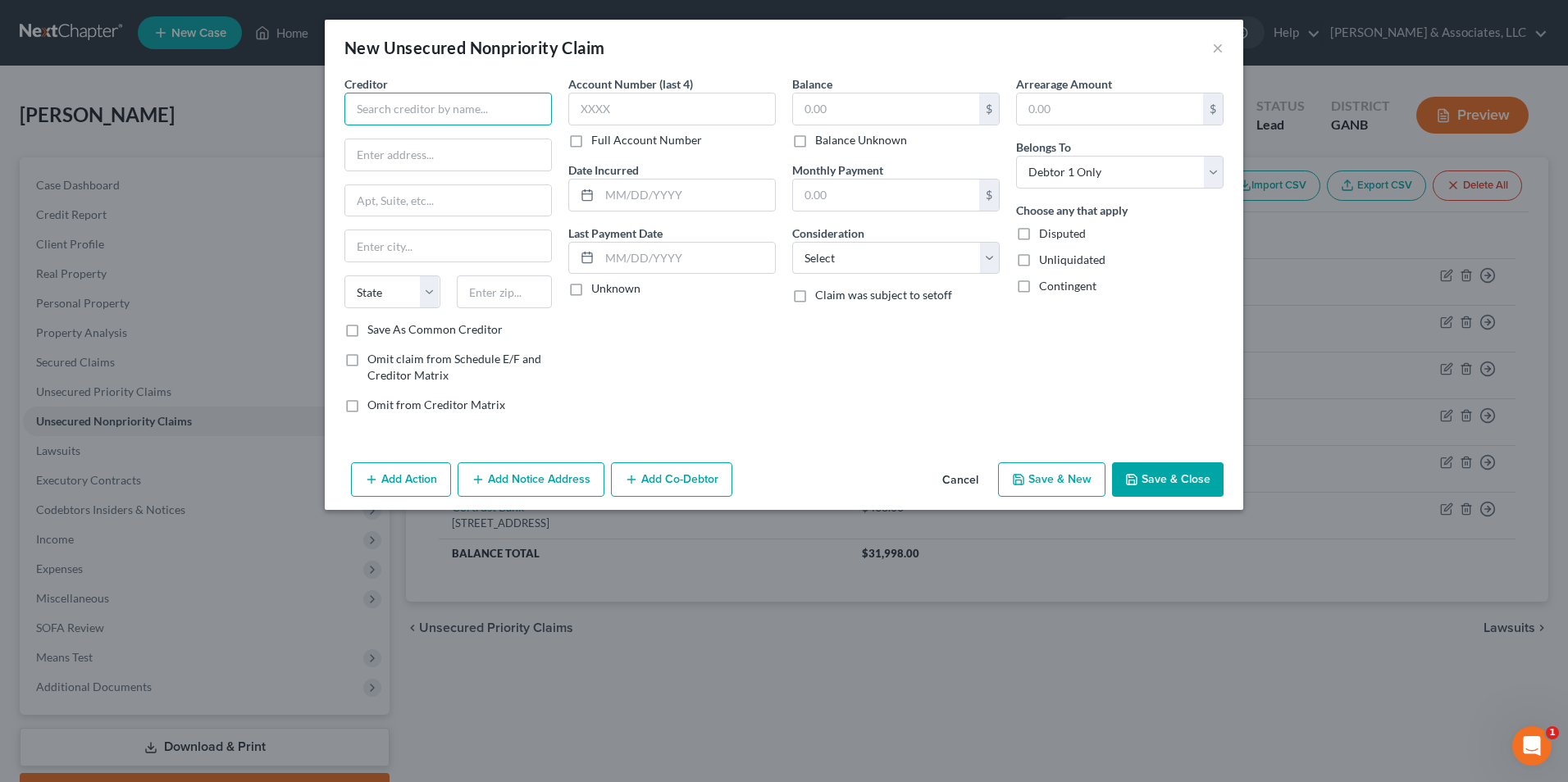
click at [477, 105] on input "text" at bounding box center [448, 109] width 207 height 33
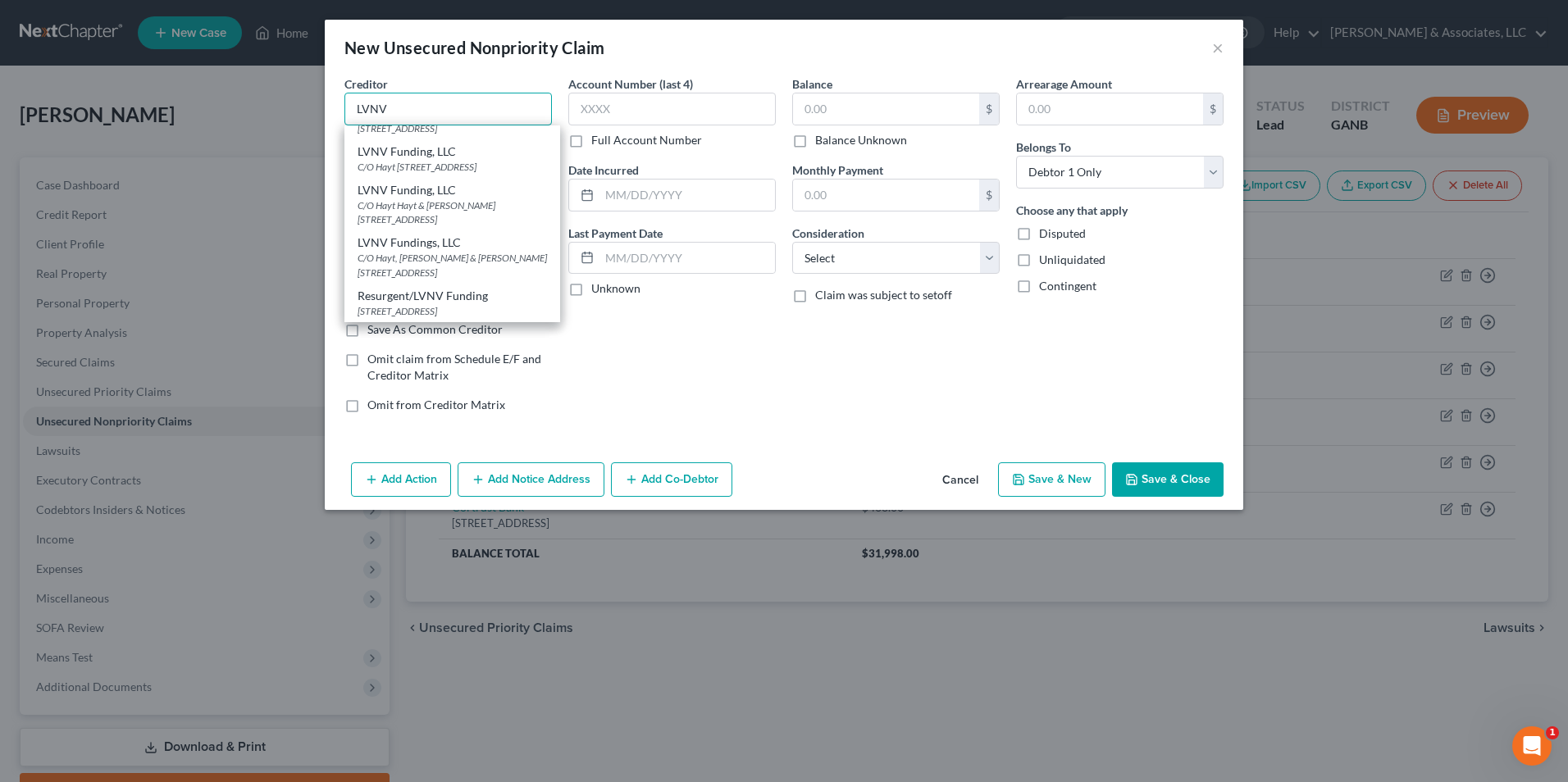
scroll to position [330, 0]
click at [469, 300] on div "Resurgent/LVNV Funding" at bounding box center [452, 296] width 190 height 17
type input "Resurgent/LVNV Funding"
type input "PO Box 1269"
type input "Greenville"
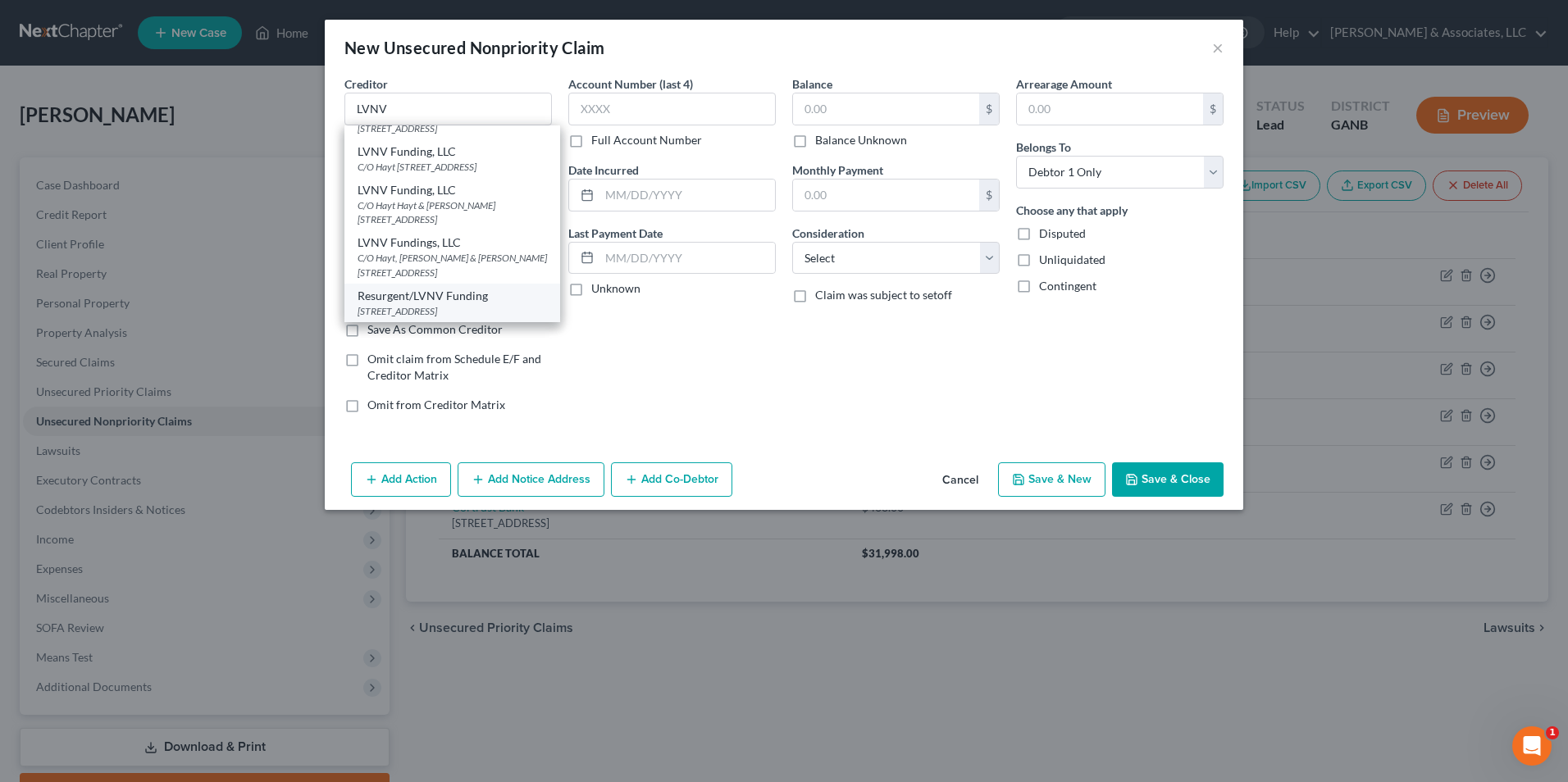
select select "42"
type input "29602"
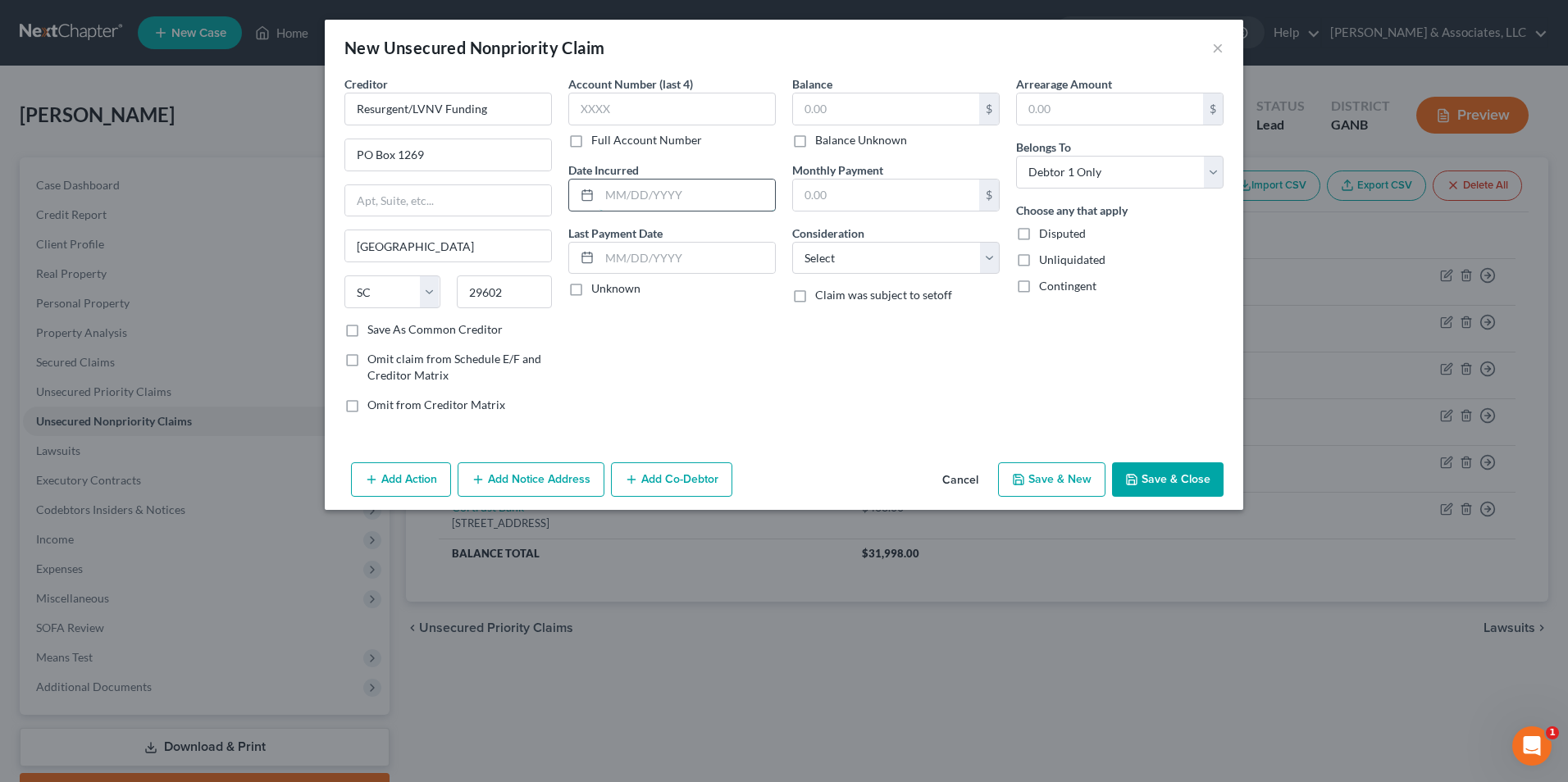
click at [652, 202] on input "text" at bounding box center [687, 195] width 175 height 31
type input "06/2024"
click at [856, 105] on input "text" at bounding box center [886, 109] width 186 height 31
type input "1,176.00"
click at [997, 267] on select "Select Cable / Satellite Services Collection Agency Credit Card Debt Debt Couns…" at bounding box center [896, 259] width 207 height 33
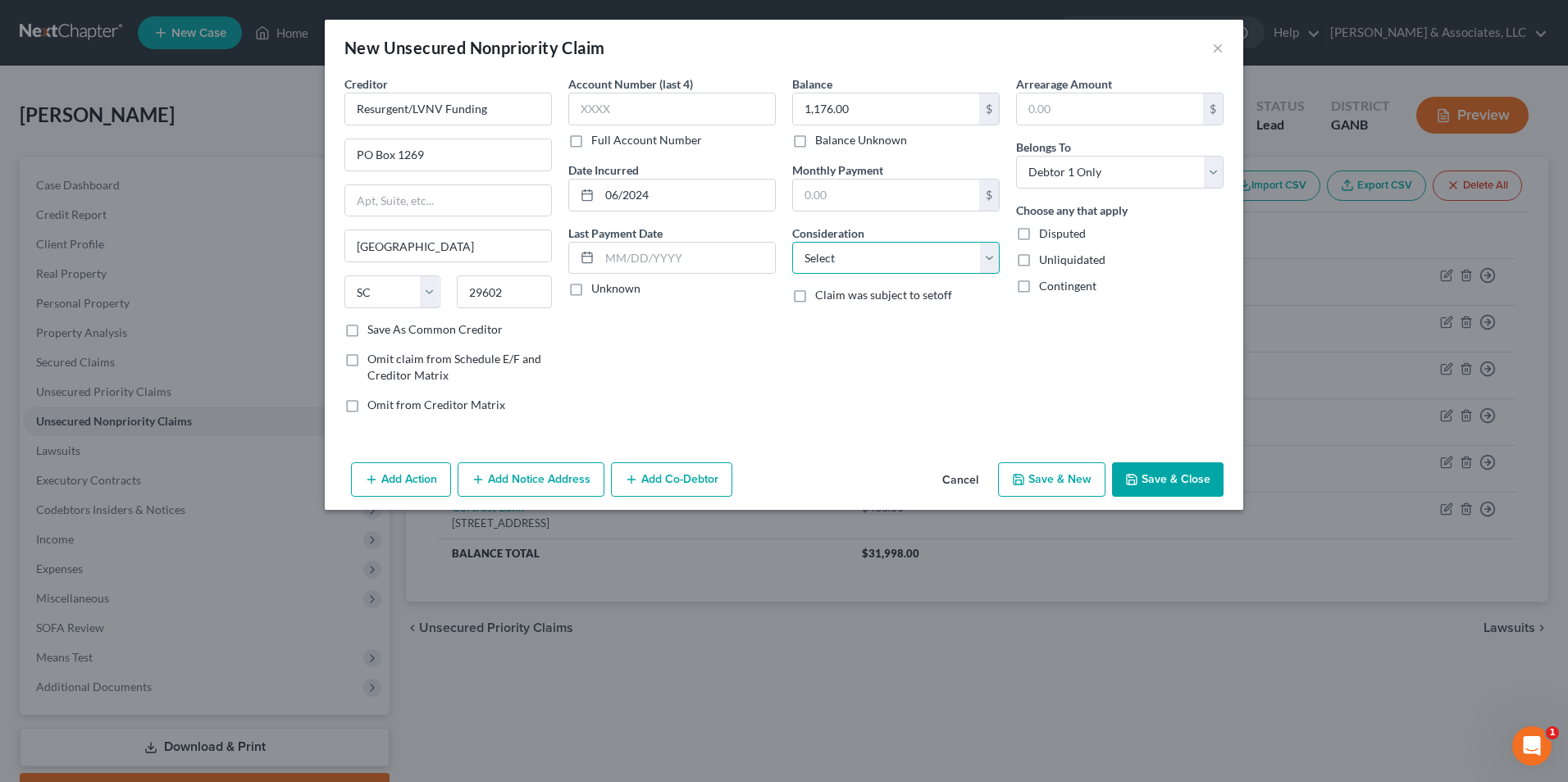
select select "1"
click at [792, 242] on select "Select Cable / Satellite Services Collection Agency Credit Card Debt Debt Couns…" at bounding box center [896, 259] width 207 height 33
click at [1077, 488] on button "Save & New" at bounding box center [1051, 479] width 107 height 35
select select "0"
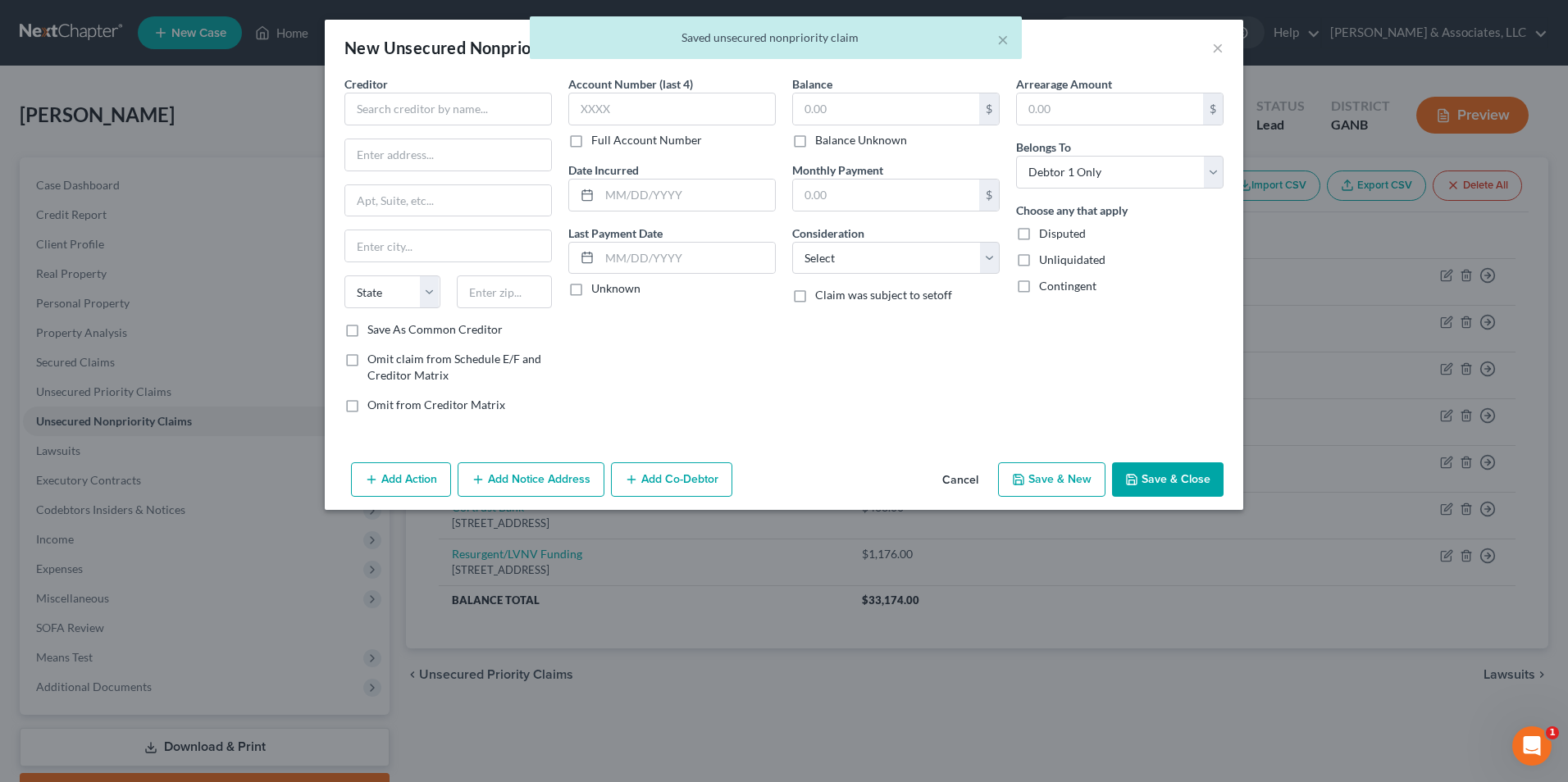
type input "0.00"
click at [547, 105] on input "text" at bounding box center [448, 109] width 207 height 33
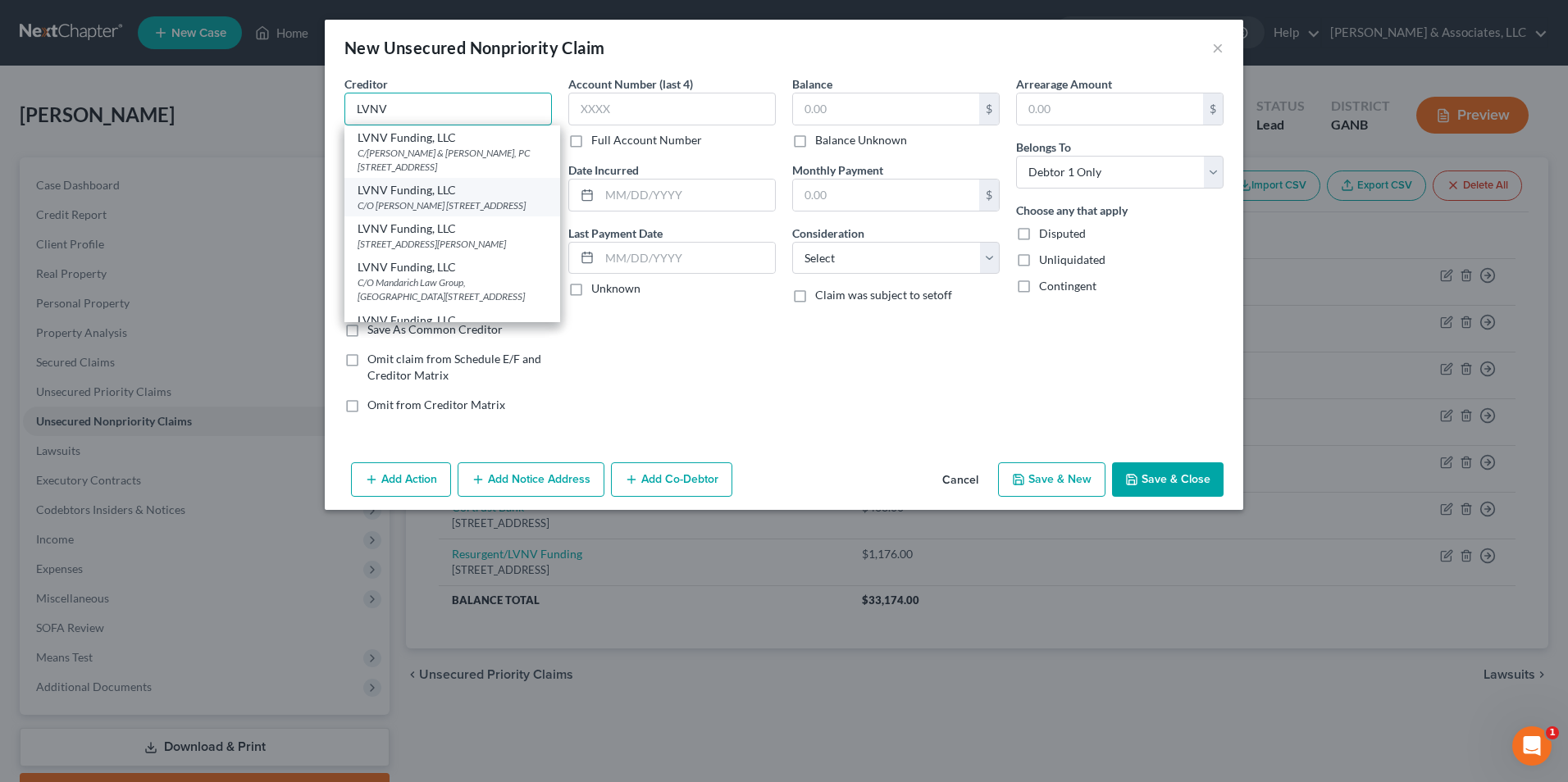
scroll to position [330, 0]
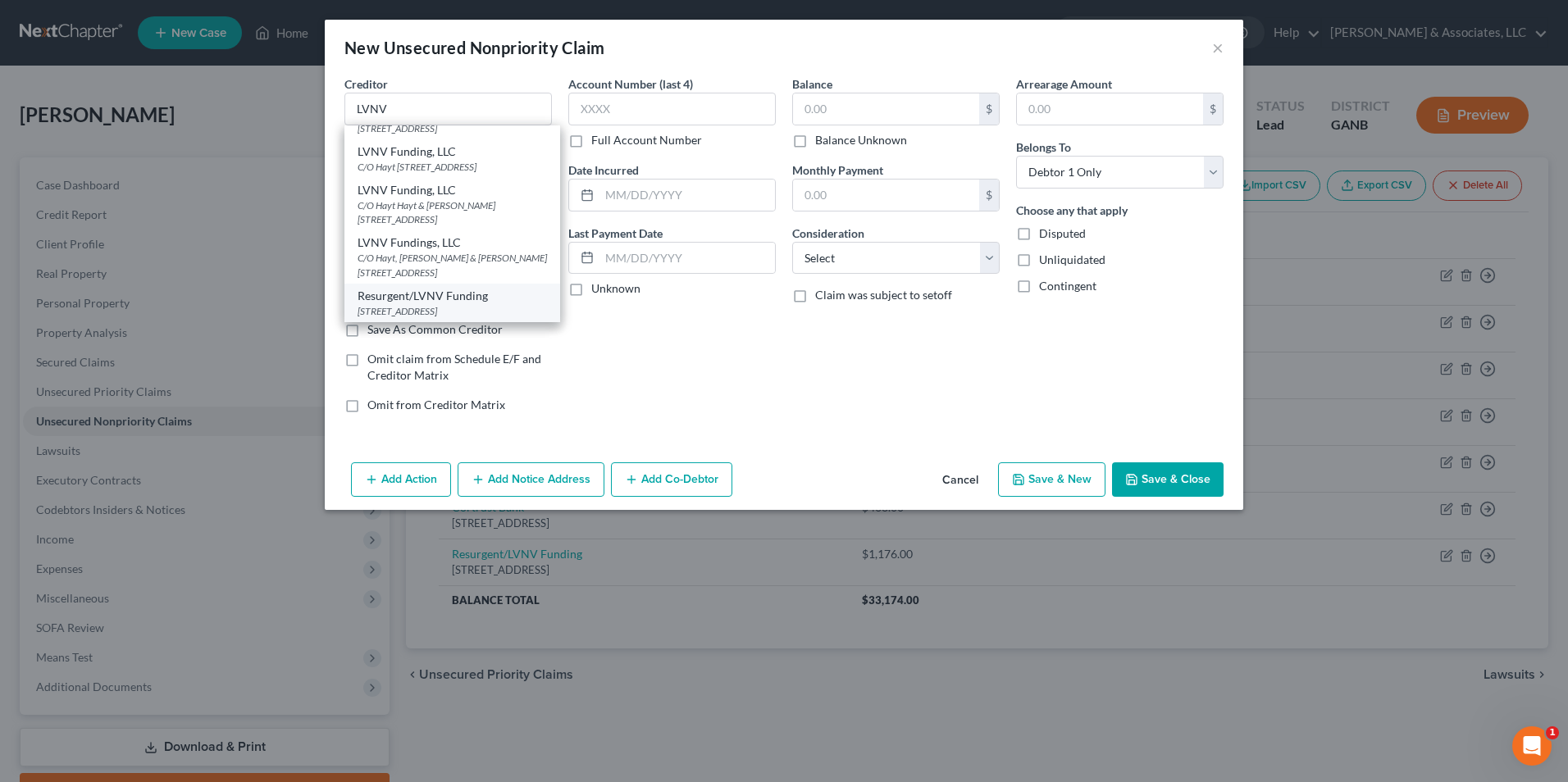
click at [399, 299] on div "Resurgent/LVNV Funding" at bounding box center [452, 296] width 190 height 17
type input "Resurgent/LVNV Funding"
type input "PO Box 1269"
type input "Greenville"
select select "42"
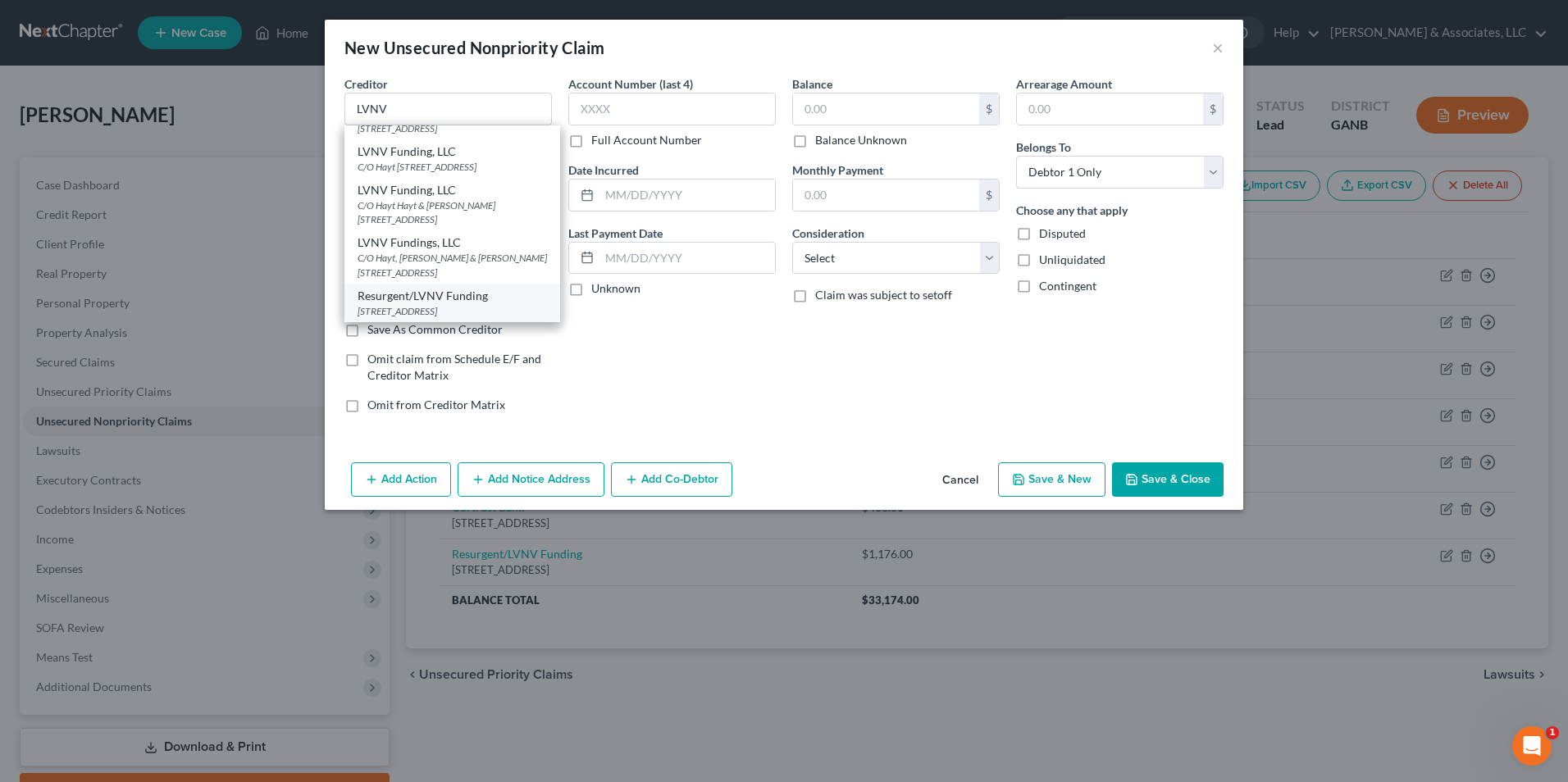
type input "29602"
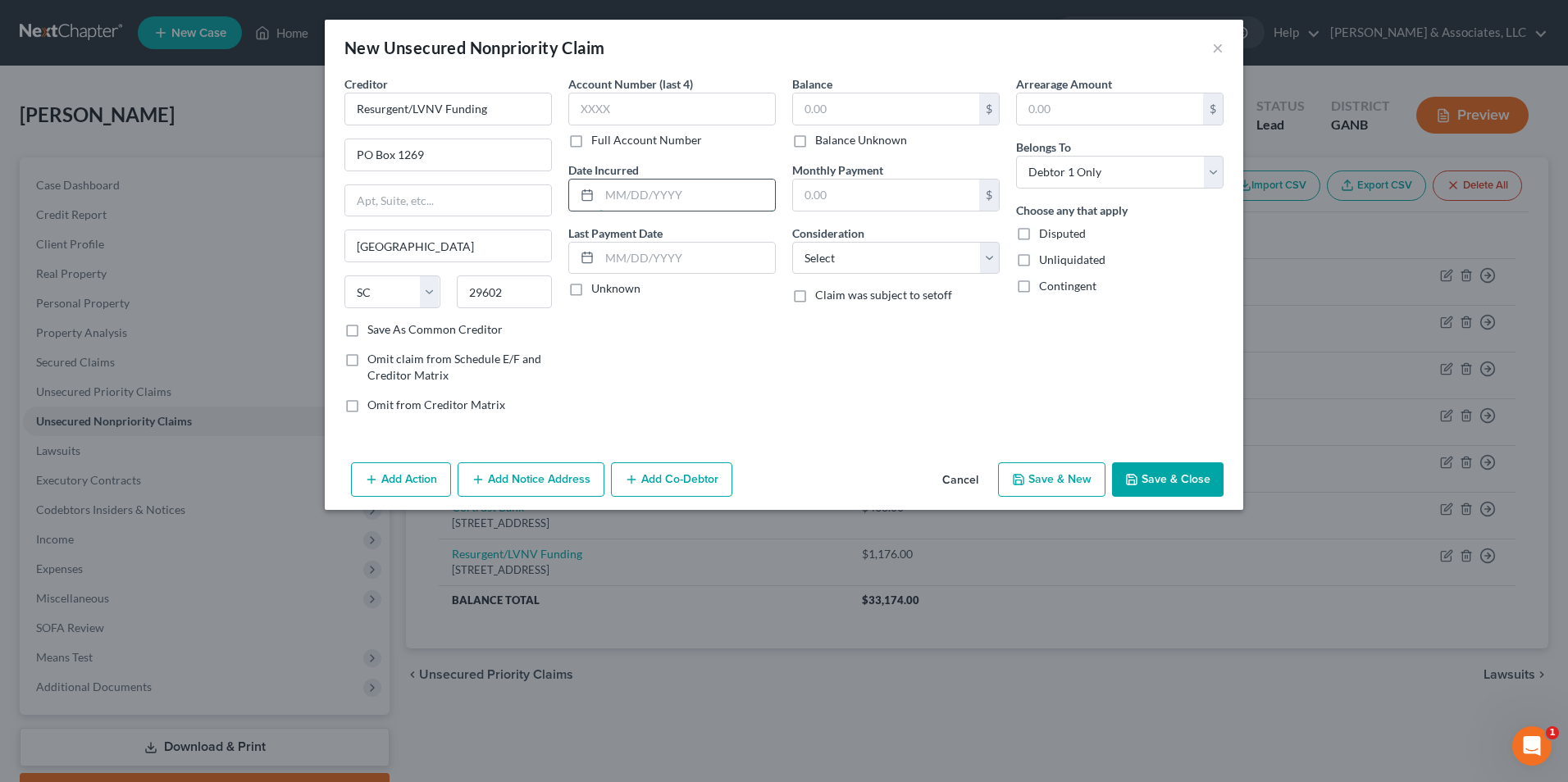
click at [663, 201] on input "text" at bounding box center [687, 195] width 175 height 31
type input "06/2024"
click at [846, 107] on input "text" at bounding box center [886, 109] width 186 height 31
type input "1,269.00"
click at [996, 266] on select "Select Cable / Satellite Services Collection Agency Credit Card Debt Debt Couns…" at bounding box center [896, 259] width 207 height 33
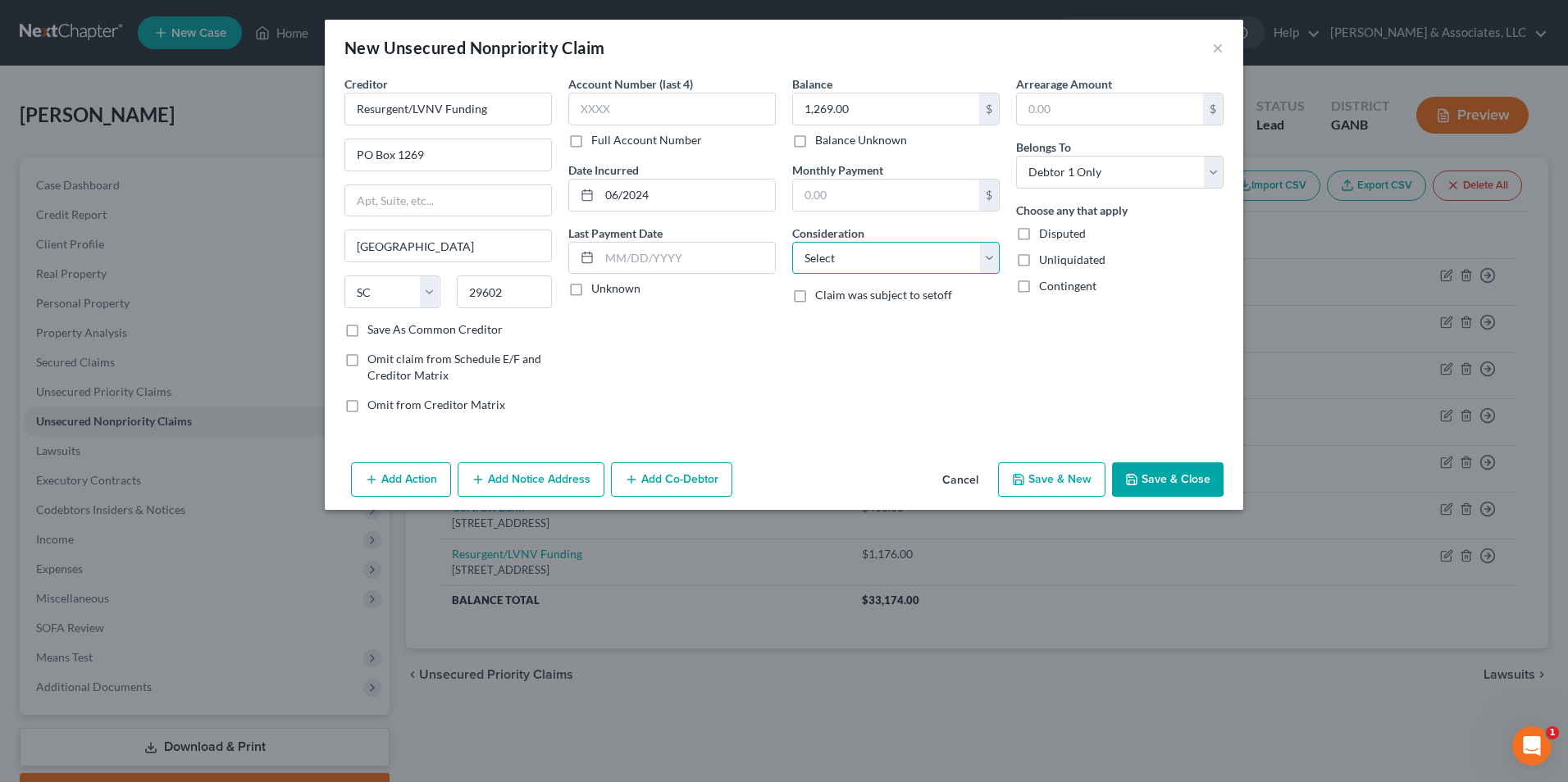
select select "1"
click at [792, 242] on select "Select Cable / Satellite Services Collection Agency Credit Card Debt Debt Couns…" at bounding box center [896, 259] width 207 height 33
click at [1055, 469] on button "Save & New" at bounding box center [1051, 479] width 107 height 35
select select "0"
type input "0.00"
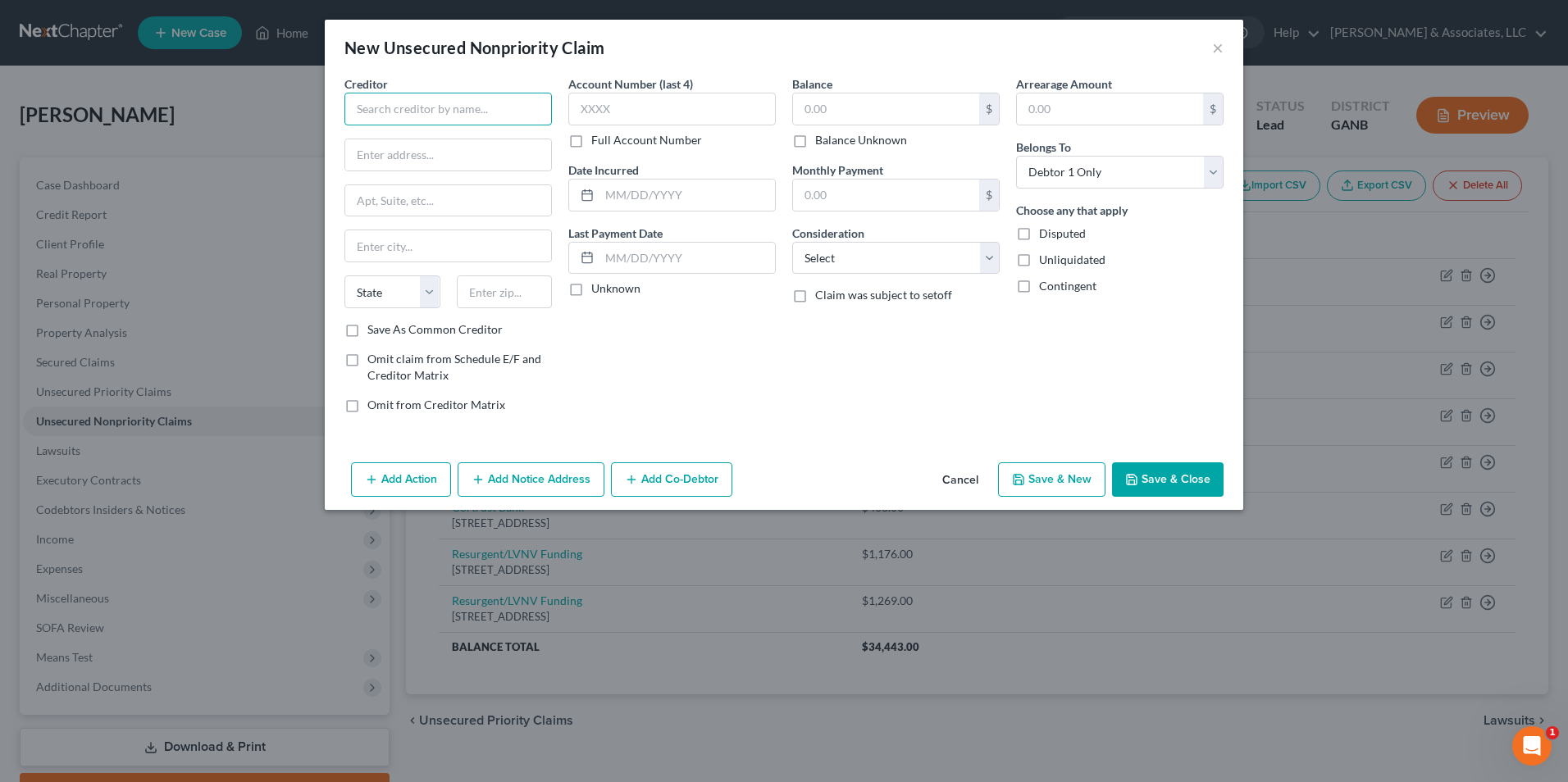
click at [425, 116] on input "text" at bounding box center [448, 109] width 207 height 33
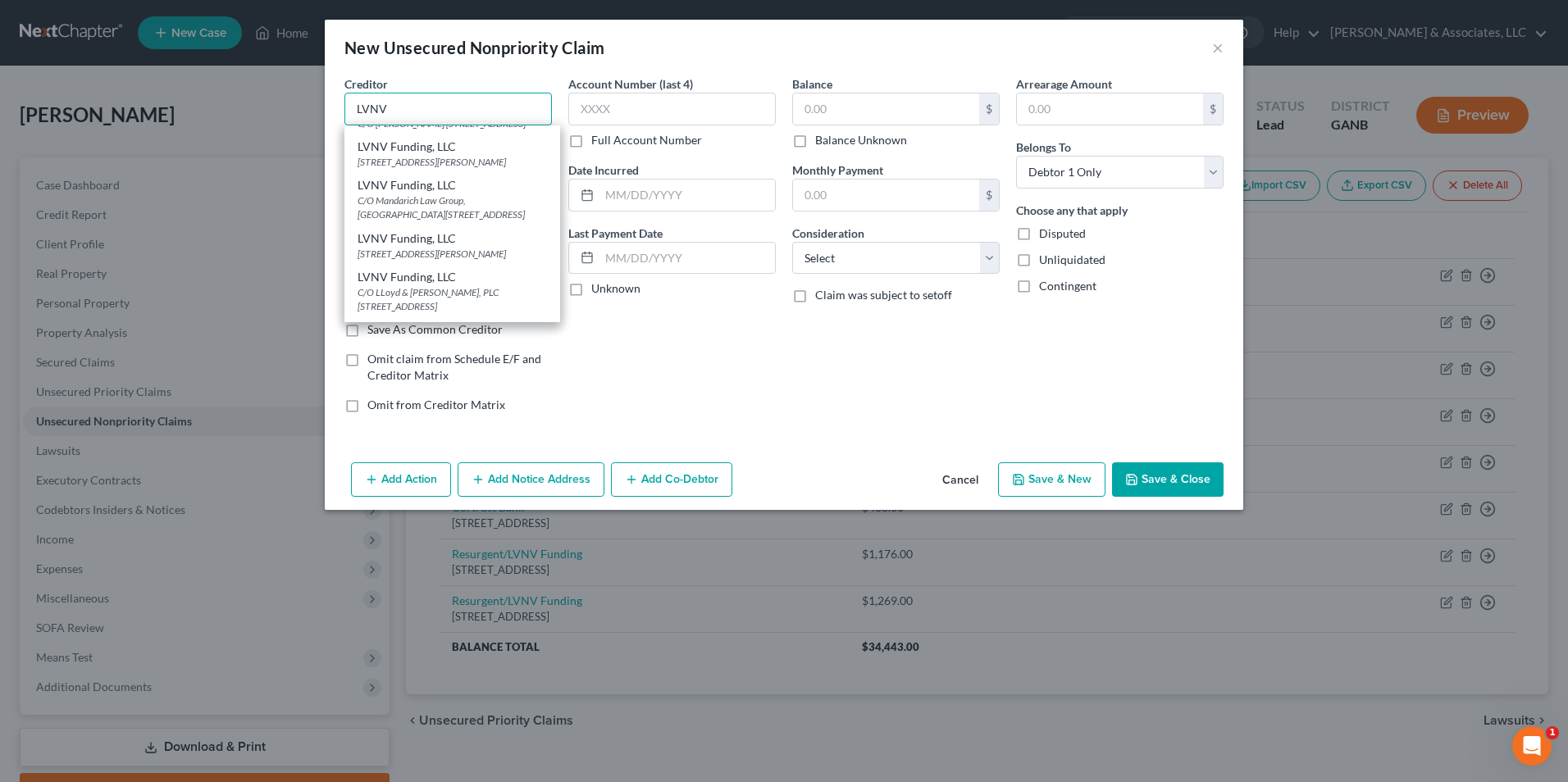
scroll to position [328, 0]
click at [451, 313] on div "PO Box 1269, Greenville, SC 29602" at bounding box center [452, 311] width 190 height 14
type input "Resurgent/LVNV Funding"
type input "PO Box 1269"
type input "Greenville"
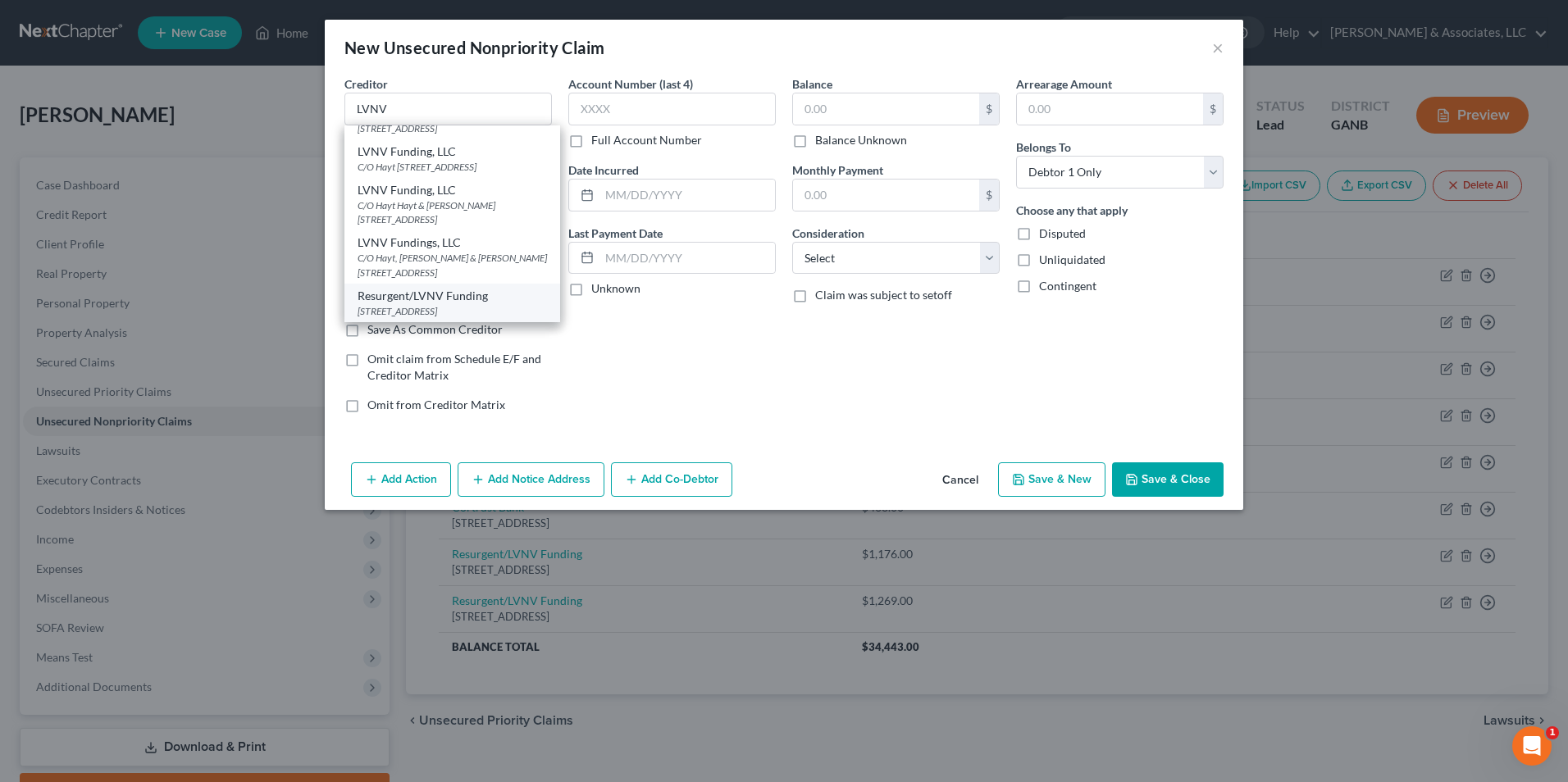
select select "42"
type input "29602"
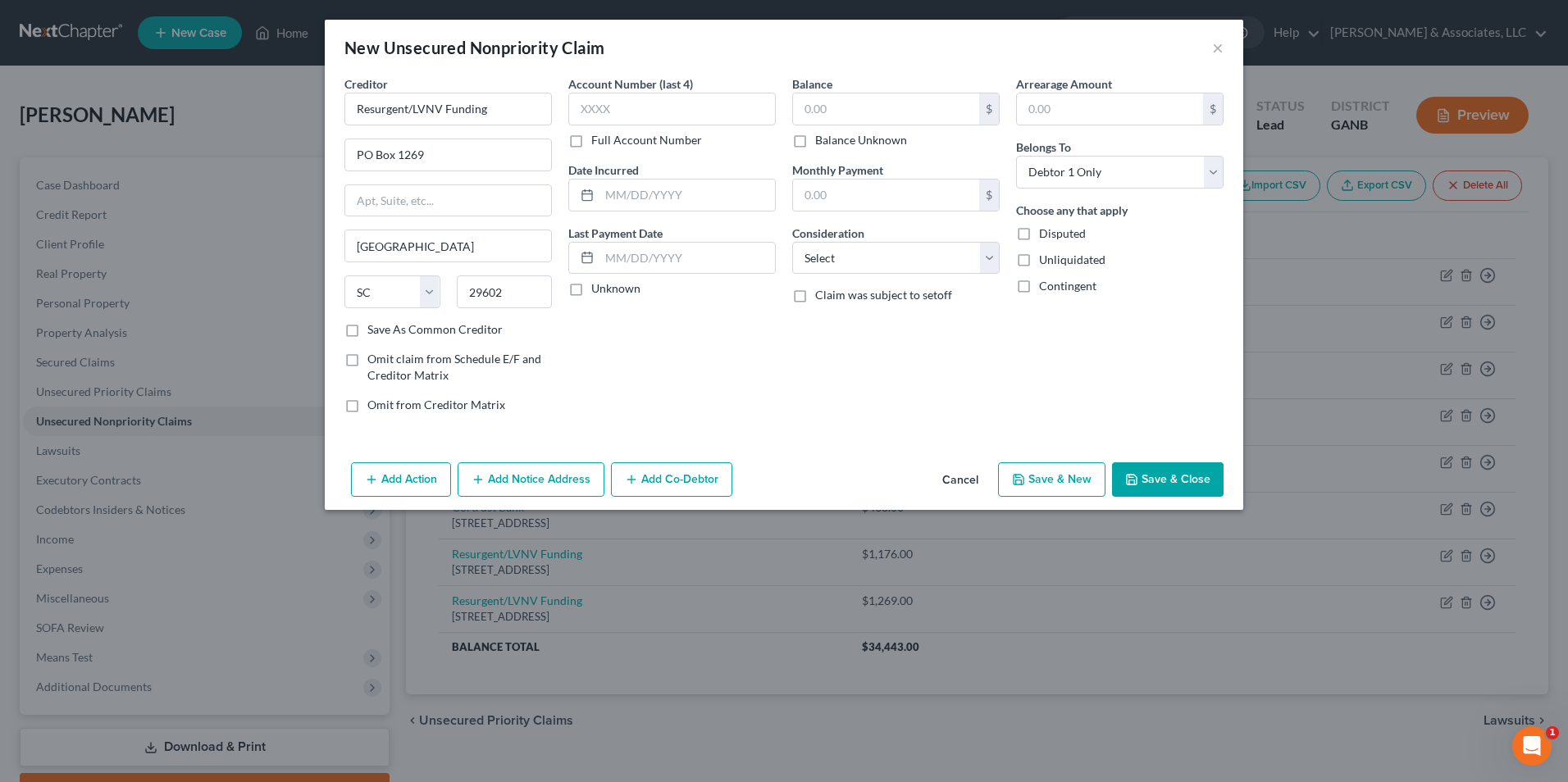
scroll to position [0, 0]
click at [451, 313] on div "State AL AK AR AZ CA CO CT DE DC FL GA GU HI ID IL IN IA KS KY LA ME MD MA MI M…" at bounding box center [448, 298] width 224 height 46
drag, startPoint x: 451, startPoint y: 313, endPoint x: 679, endPoint y: 182, distance: 263.0
click at [679, 182] on input "text" at bounding box center [687, 195] width 175 height 31
type input "11/2024"
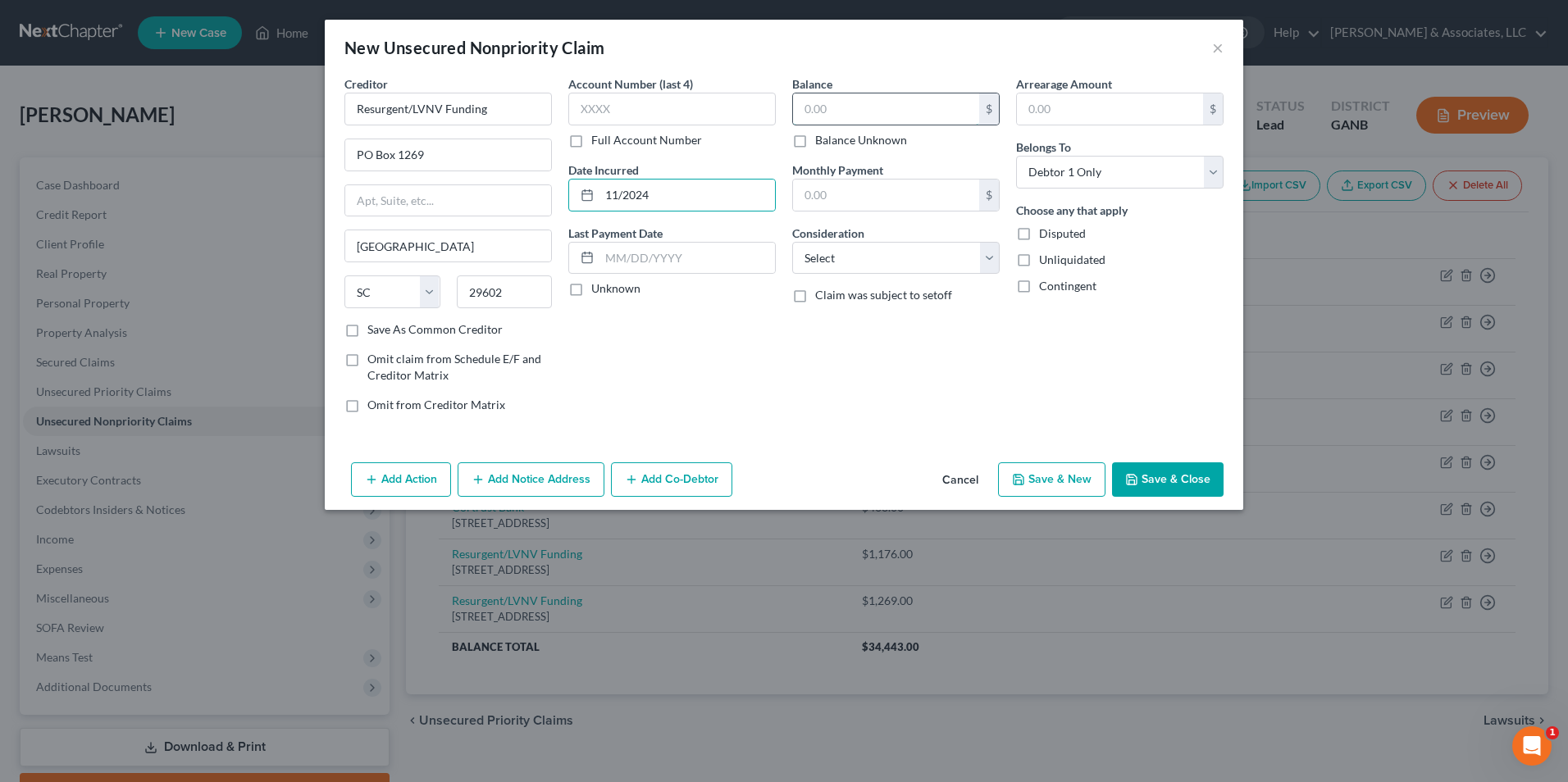
click at [842, 107] on input "text" at bounding box center [886, 109] width 186 height 31
type input "1,041.00"
click at [988, 262] on select "Select Cable / Satellite Services Collection Agency Credit Card Debt Debt Couns…" at bounding box center [896, 259] width 207 height 33
click at [792, 242] on select "Select Cable / Satellite Services Collection Agency Credit Card Debt Debt Couns…" at bounding box center [896, 259] width 207 height 33
click at [988, 264] on select "Select Cable / Satellite Services Collection Agency Credit Card Debt Debt Couns…" at bounding box center [896, 259] width 207 height 33
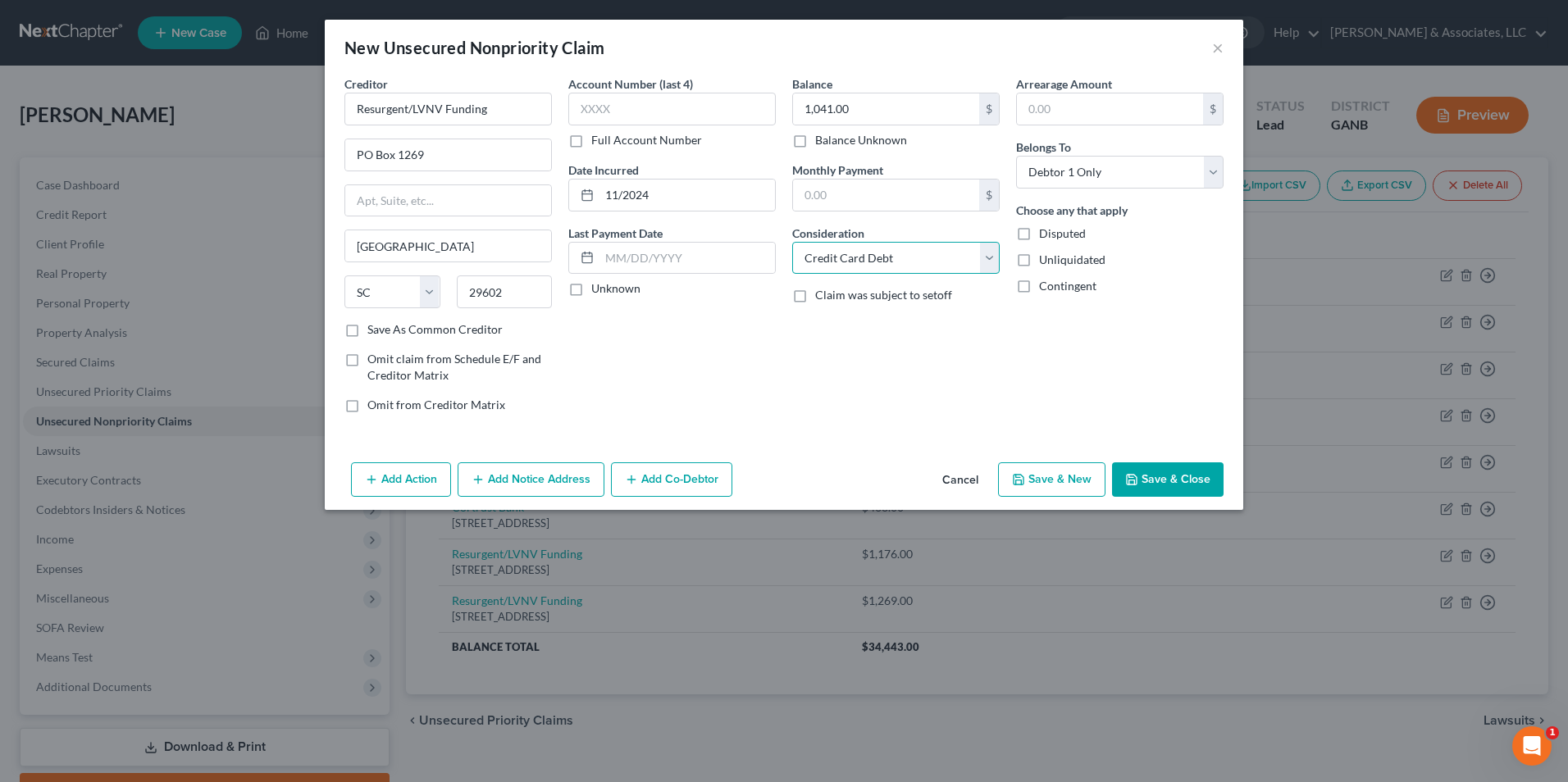
select select "1"
click at [792, 242] on select "Select Cable / Satellite Services Collection Agency Credit Card Debt Debt Couns…" at bounding box center [896, 259] width 207 height 33
click at [1054, 477] on button "Save & New" at bounding box center [1051, 479] width 107 height 35
type input "0.00"
select select "0"
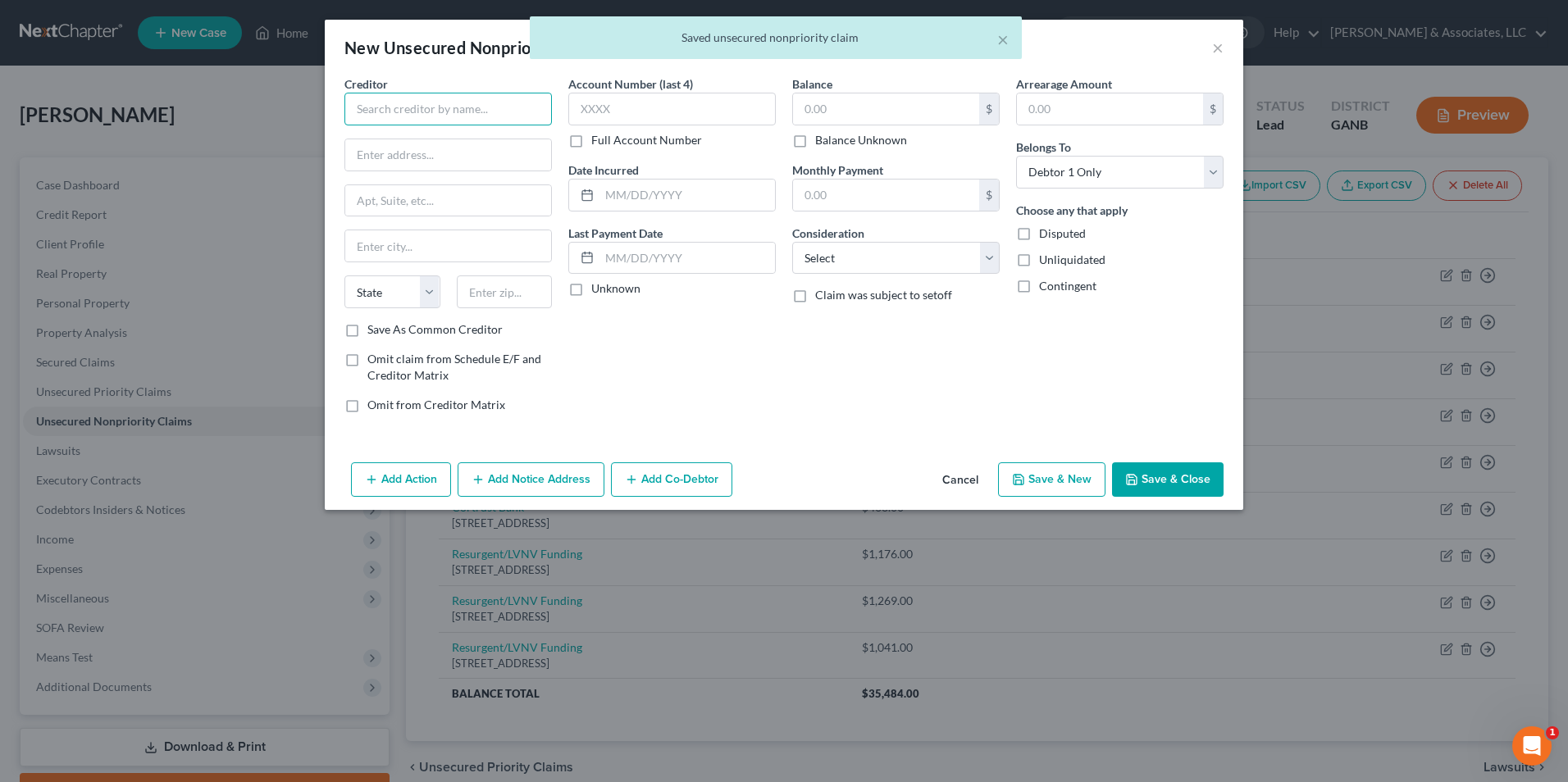
click at [500, 107] on input "text" at bounding box center [448, 109] width 207 height 33
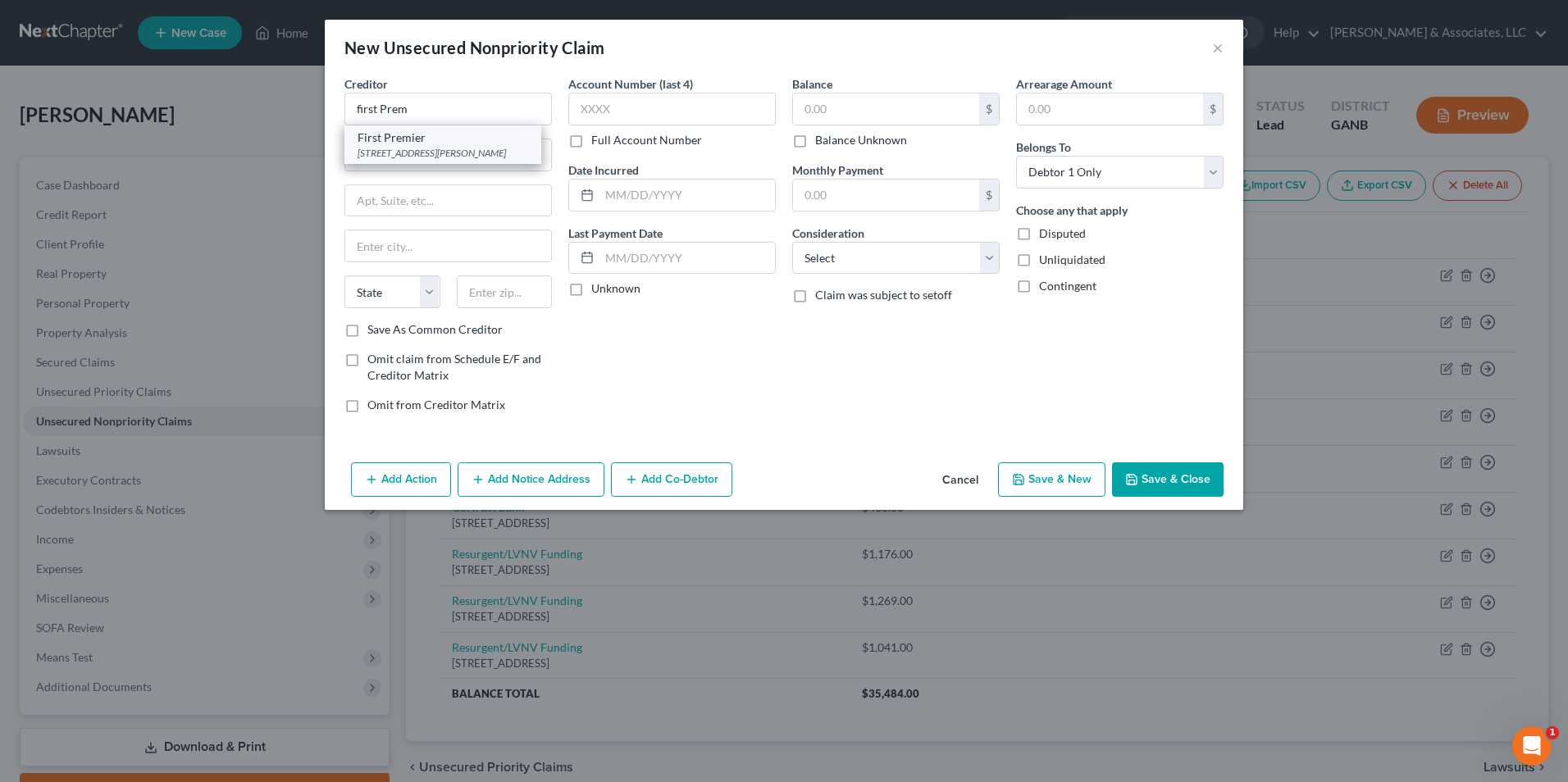
click at [416, 138] on div "First Premier" at bounding box center [443, 138] width 171 height 17
type input "First Premier"
type input "3820 N Louise Ave"
type input "Sioux Falls"
select select "43"
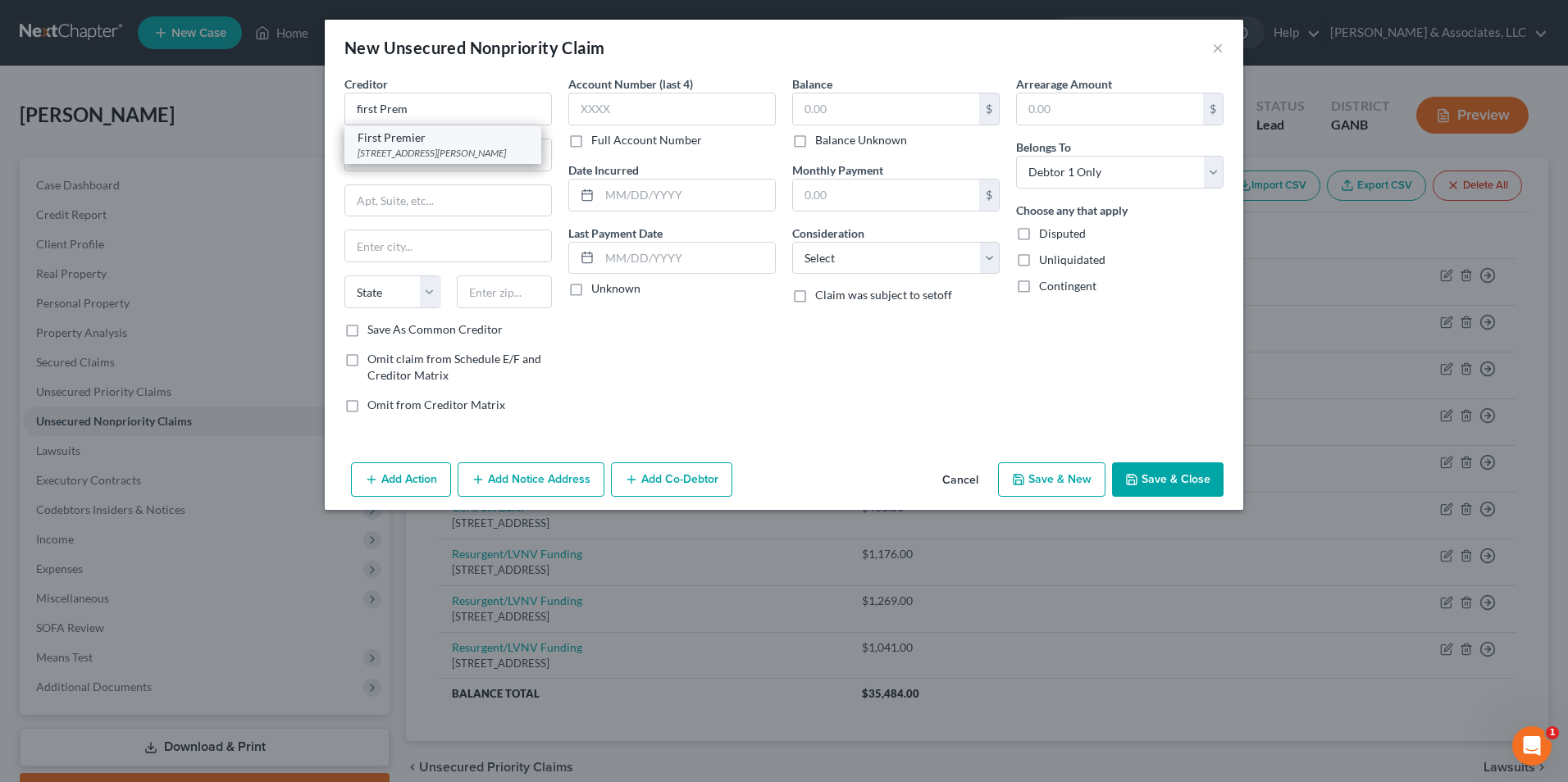
type input "57107"
click at [679, 194] on input "text" at bounding box center [687, 195] width 175 height 31
type input "08/2023"
click at [939, 110] on input "text" at bounding box center [886, 109] width 186 height 31
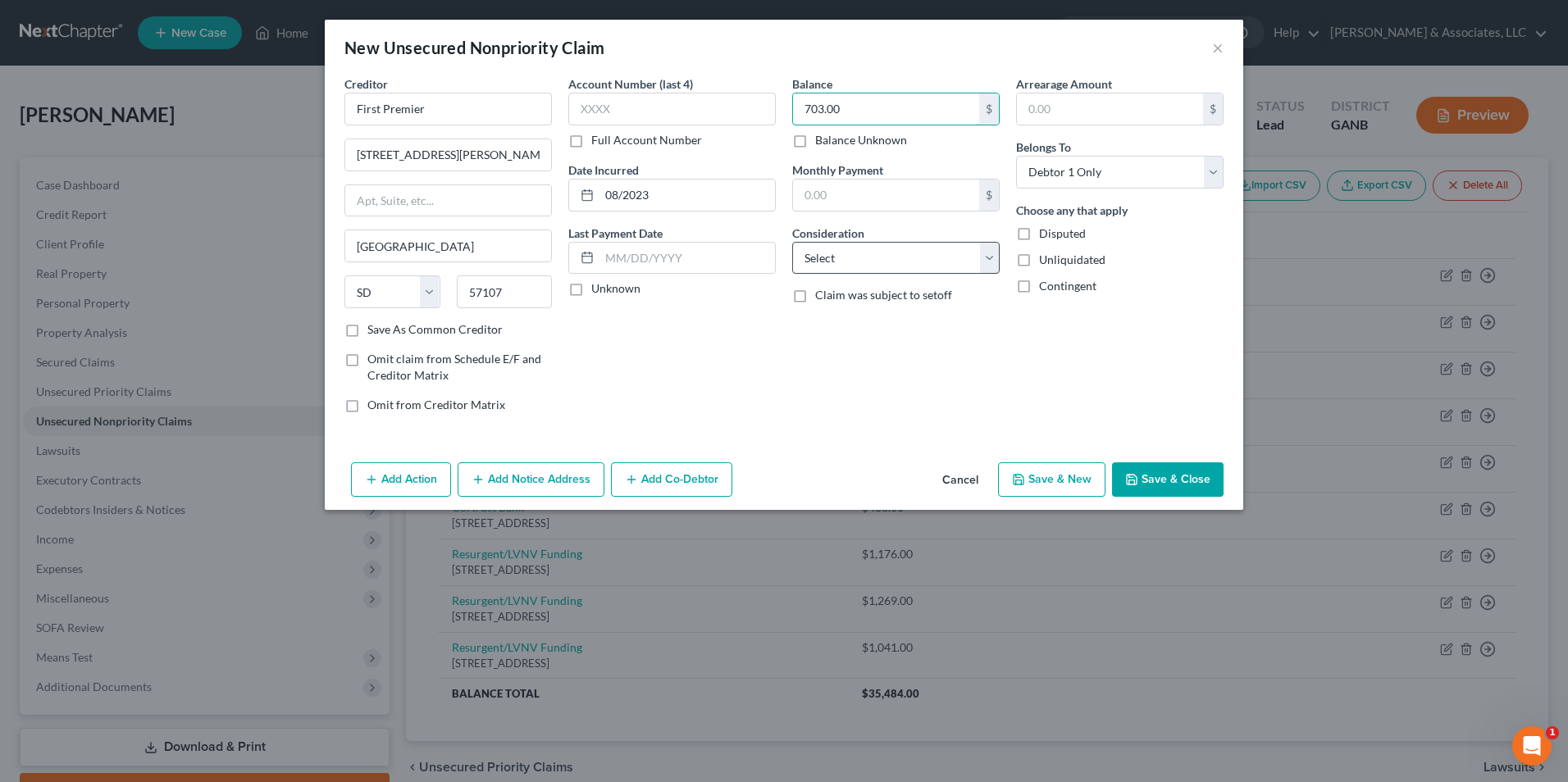
type input "703.00"
click at [988, 252] on select "Select Cable / Satellite Services Collection Agency Credit Card Debt Debt Couns…" at bounding box center [896, 259] width 207 height 33
click at [792, 242] on select "Select Cable / Satellite Services Collection Agency Credit Card Debt Debt Couns…" at bounding box center [896, 259] width 207 height 33
click at [994, 256] on select "Select Cable / Satellite Services Collection Agency Credit Card Debt Debt Couns…" at bounding box center [896, 259] width 207 height 33
select select "2"
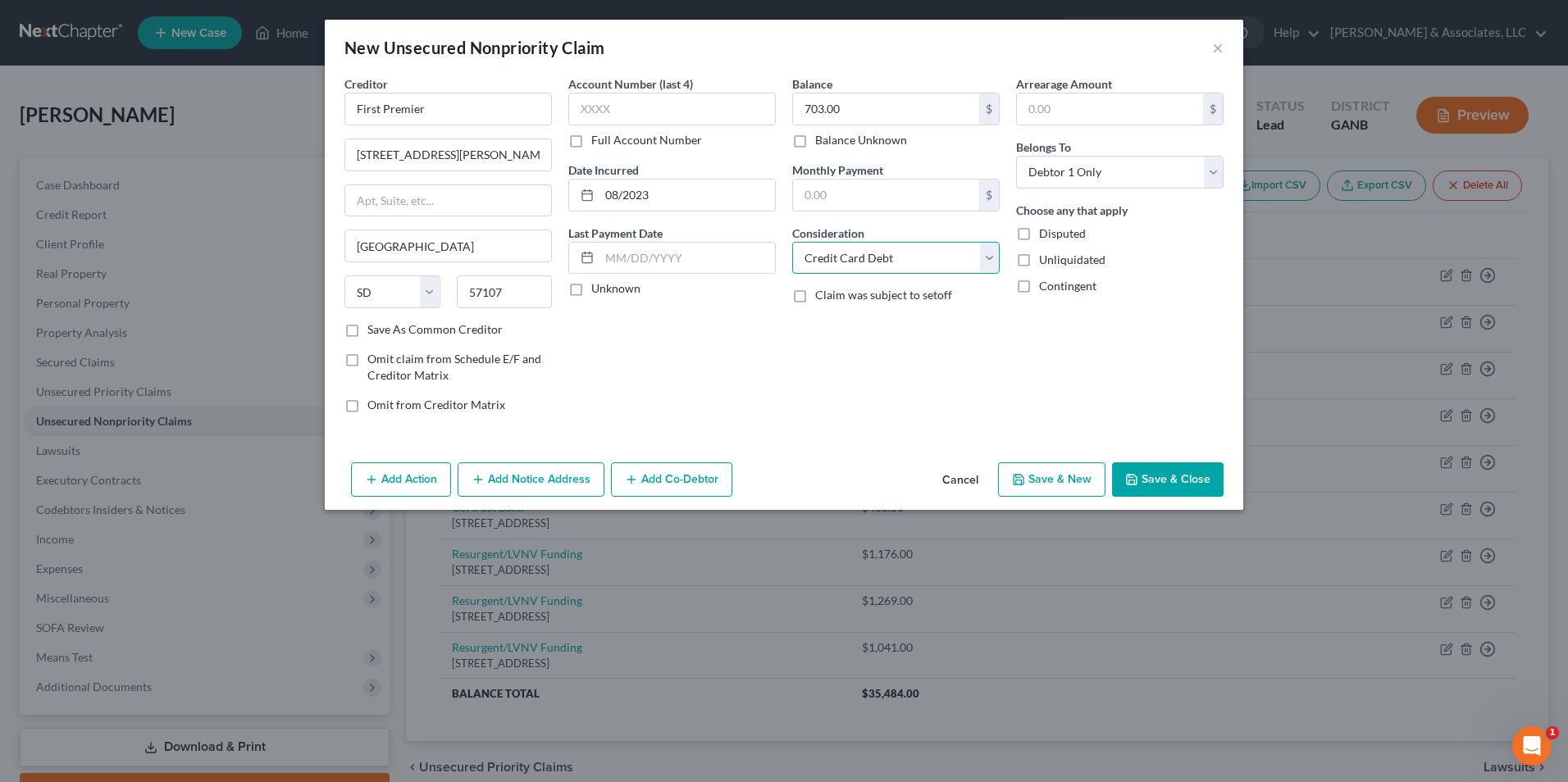
click at [792, 242] on select "Select Cable / Satellite Services Collection Agency Credit Card Debt Debt Couns…" at bounding box center [896, 259] width 207 height 33
click at [1061, 483] on button "Save & New" at bounding box center [1051, 479] width 107 height 35
type input "0.00"
select select "0"
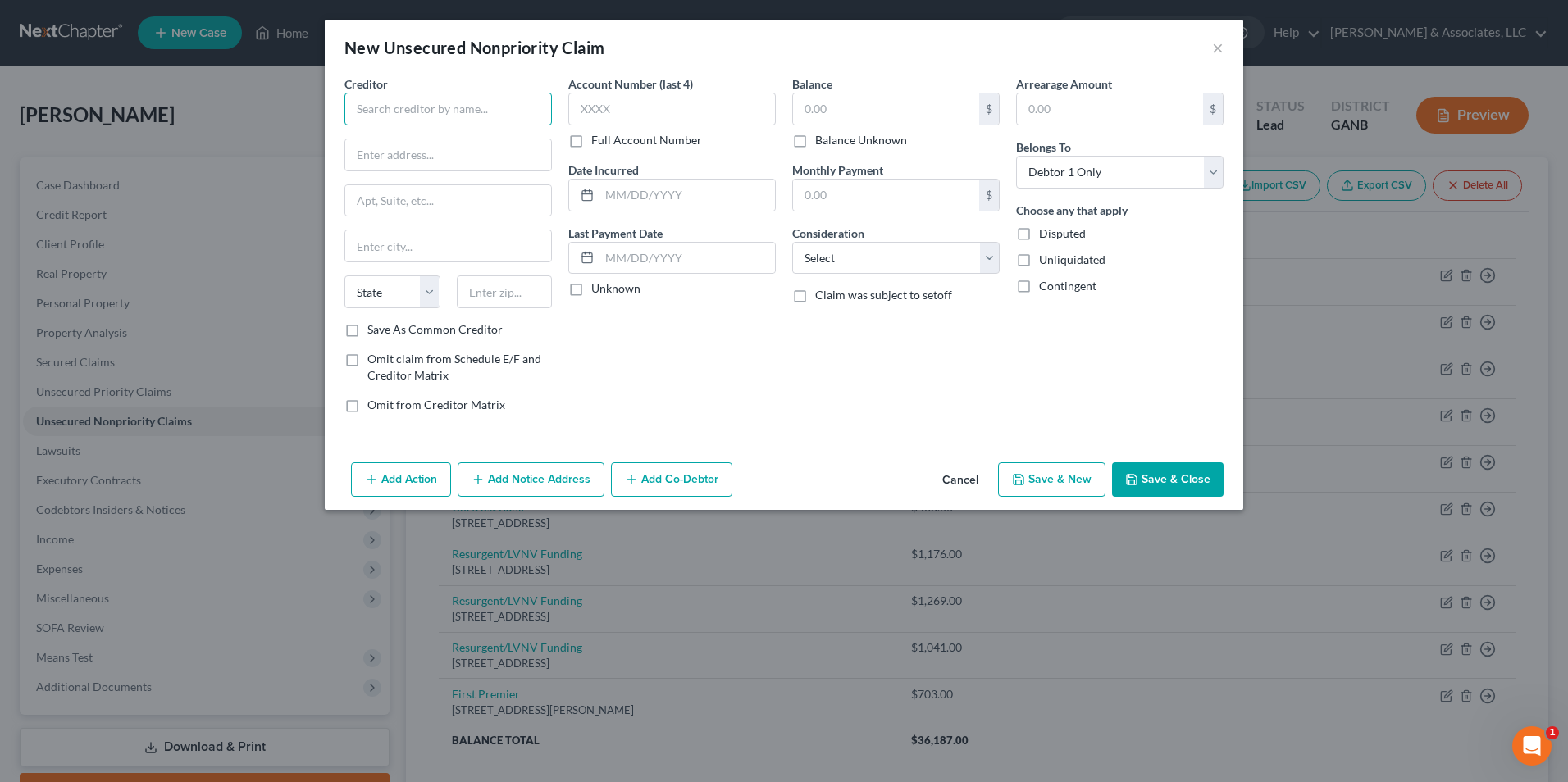
click at [442, 113] on input "text" at bounding box center [448, 109] width 207 height 33
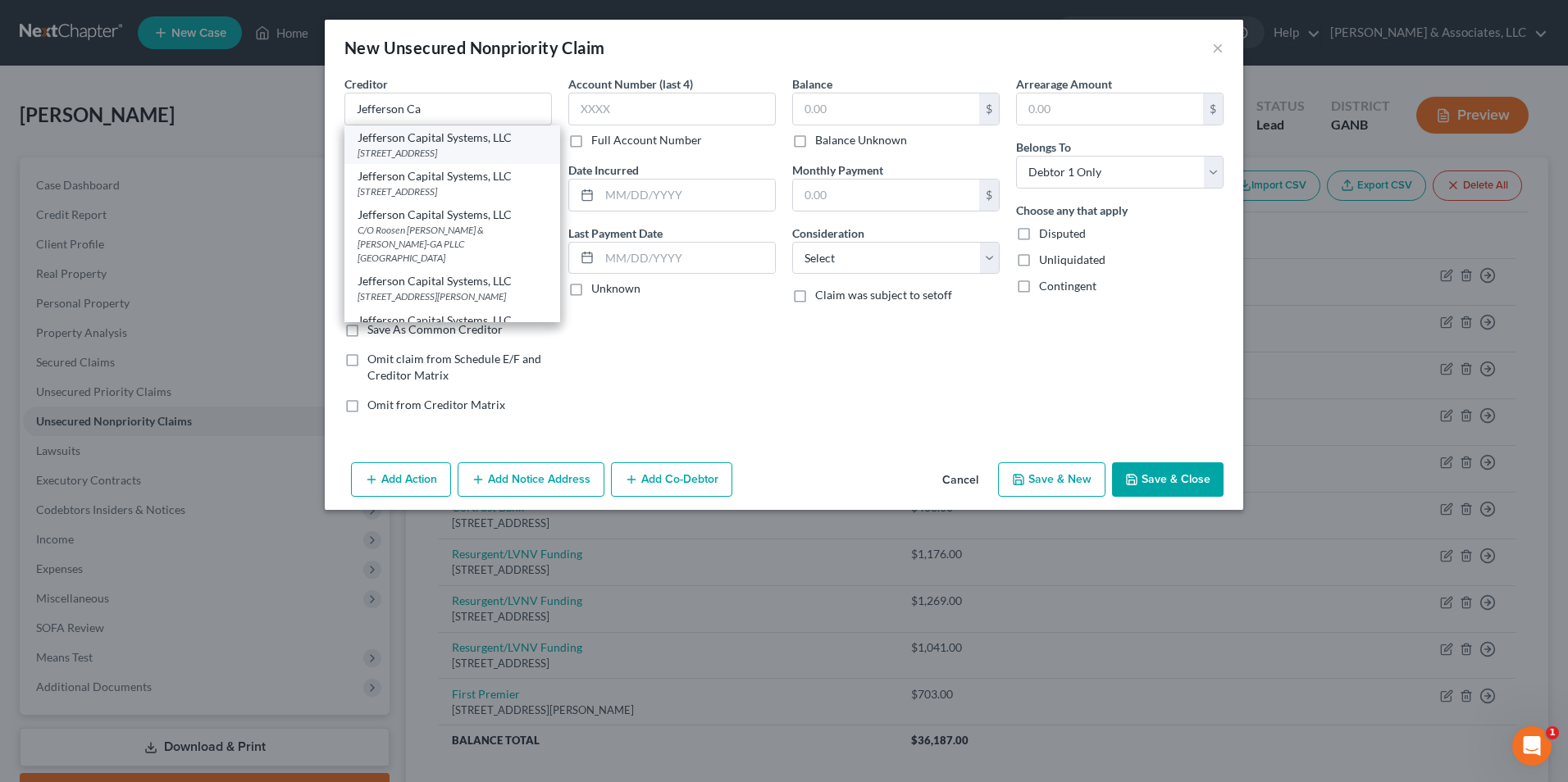
click at [477, 149] on div "PO Box 7999, St. Cloud, MN 56302-9617" at bounding box center [452, 152] width 190 height 14
type input "Jefferson Capital Systems, LLC"
type input "PO Box 7999"
type input "St. Cloud"
select select "24"
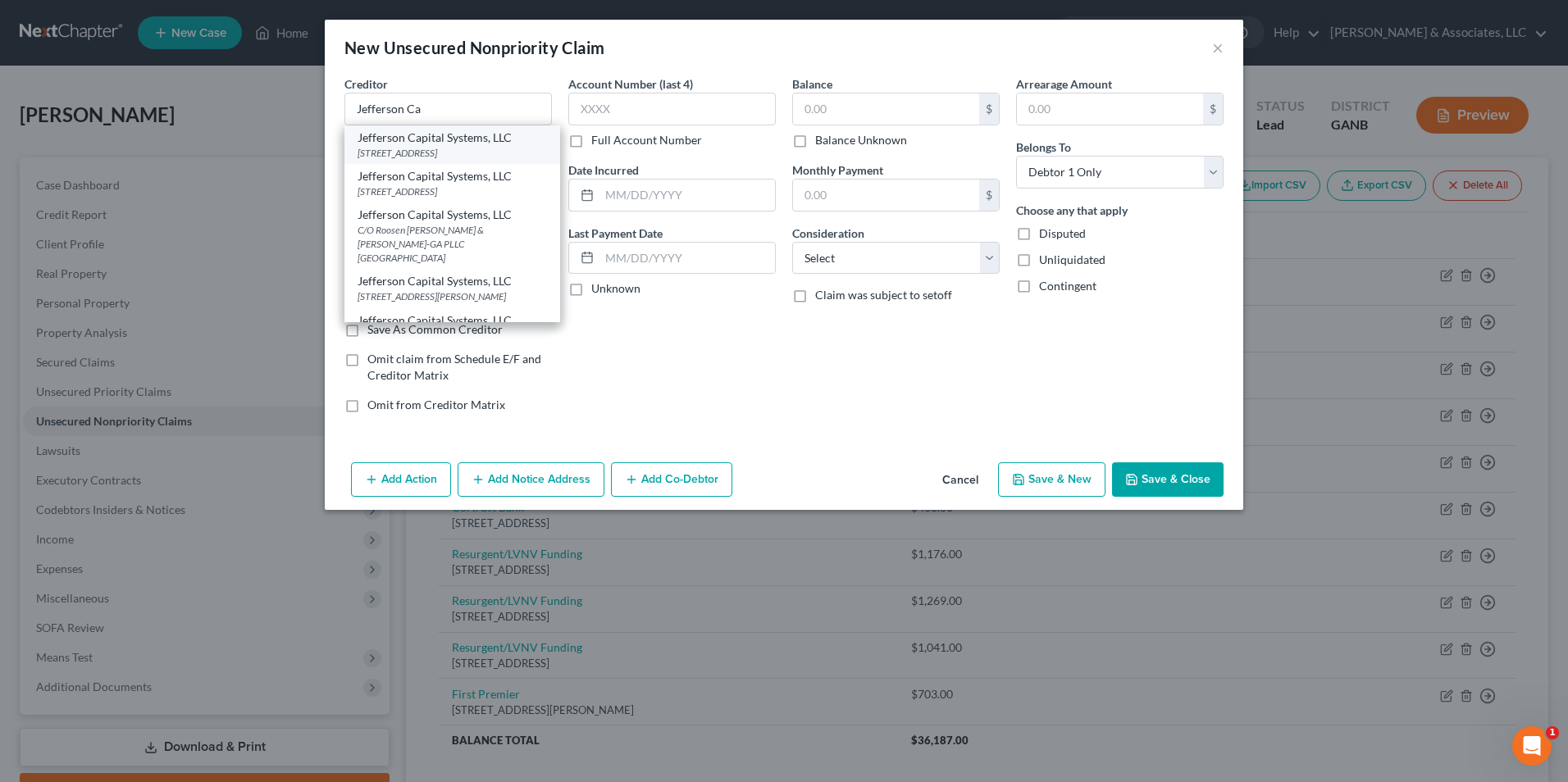
type input "56302-9617"
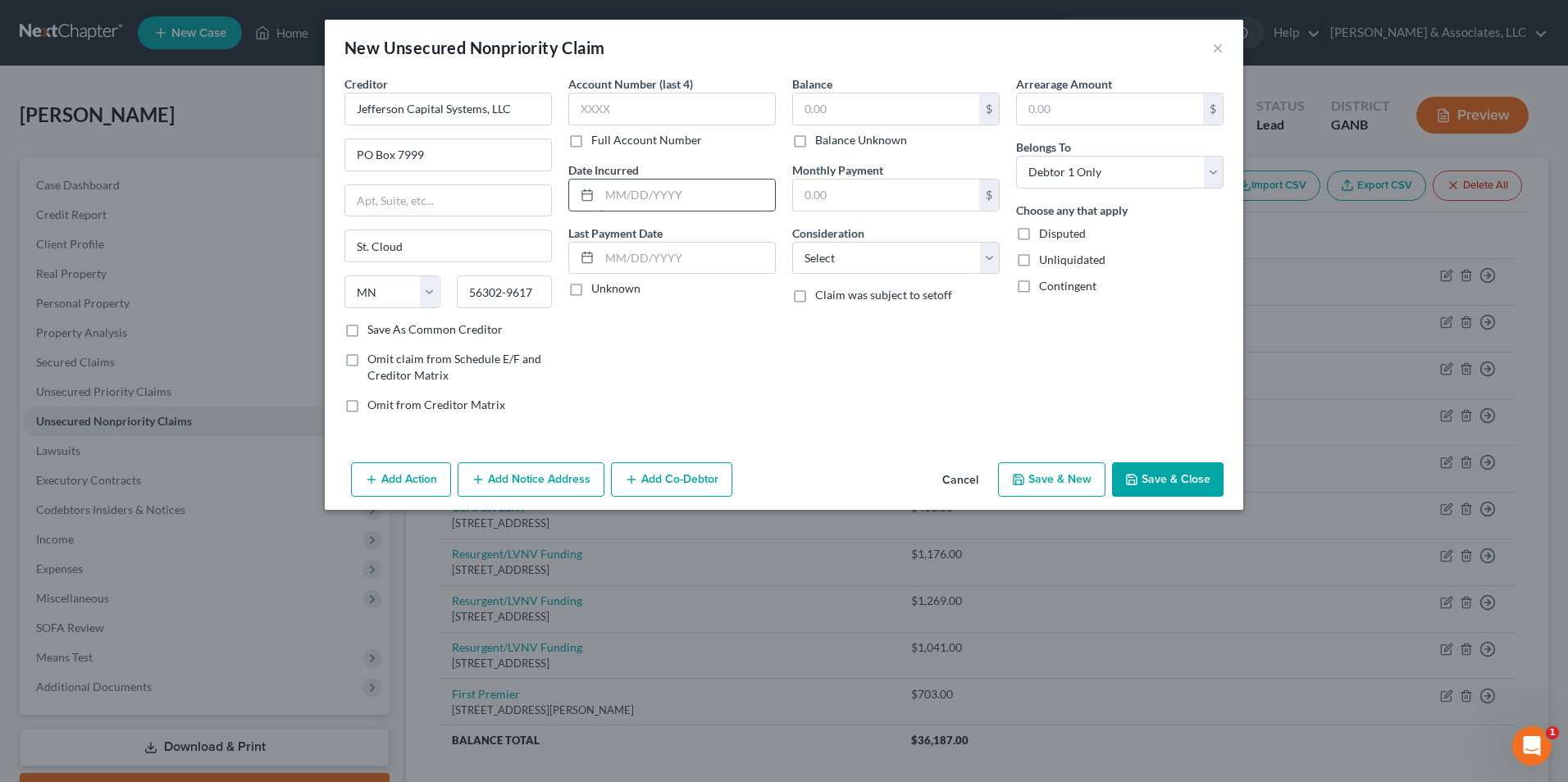
click at [647, 200] on input "text" at bounding box center [687, 195] width 175 height 31
type input "06/2024"
click at [833, 117] on input "text" at bounding box center [886, 109] width 186 height 31
type input "1,489.00"
click at [982, 252] on select "Select Cable / Satellite Services Collection Agency Credit Card Debt Debt Couns…" at bounding box center [896, 259] width 207 height 33
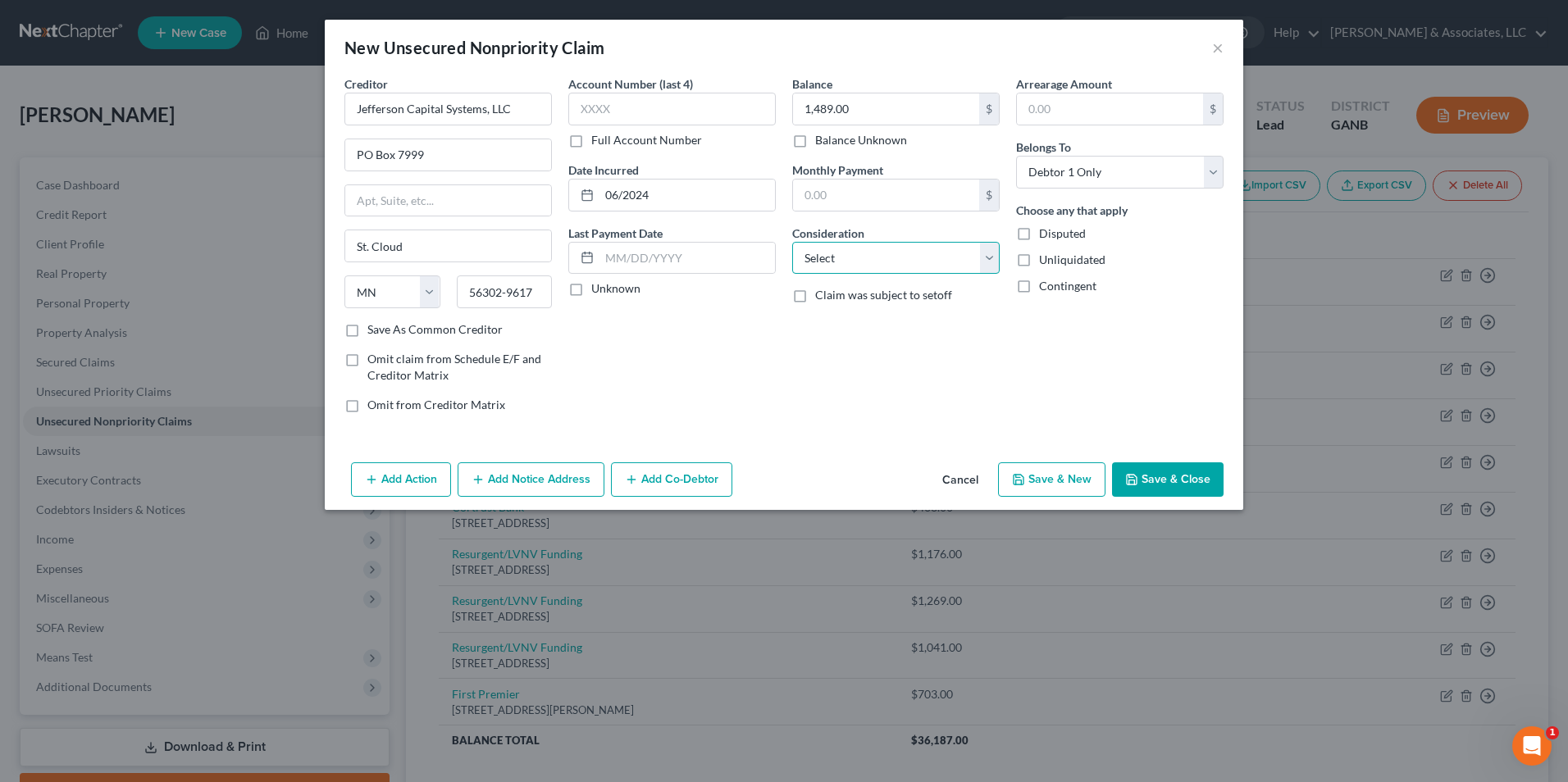
select select "1"
click at [792, 242] on select "Select Cable / Satellite Services Collection Agency Credit Card Debt Debt Couns…" at bounding box center [896, 259] width 207 height 33
click at [1081, 477] on button "Save & New" at bounding box center [1051, 479] width 107 height 35
type input "0.00"
select select "0"
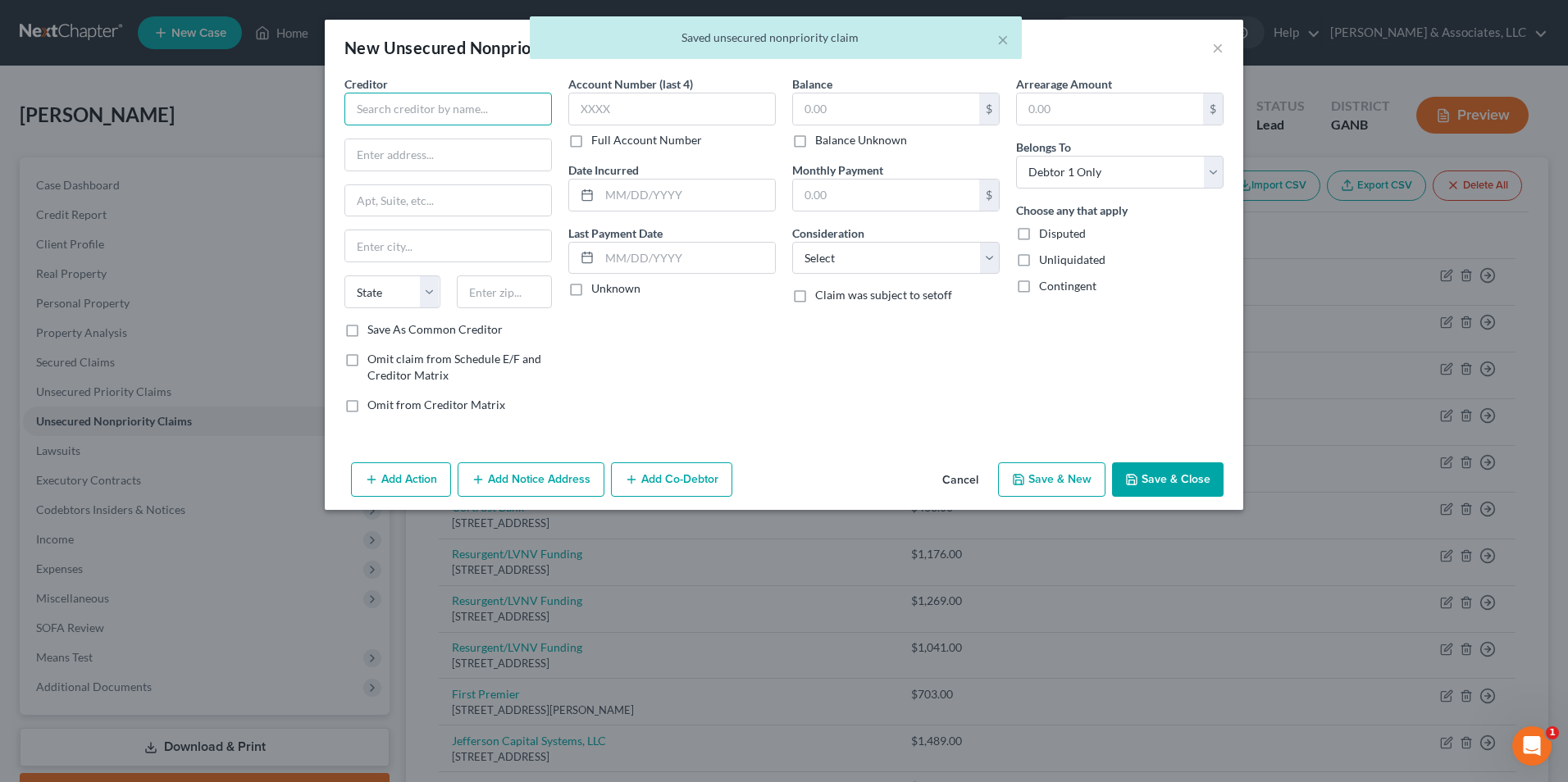
click at [549, 116] on input "text" at bounding box center [448, 109] width 207 height 33
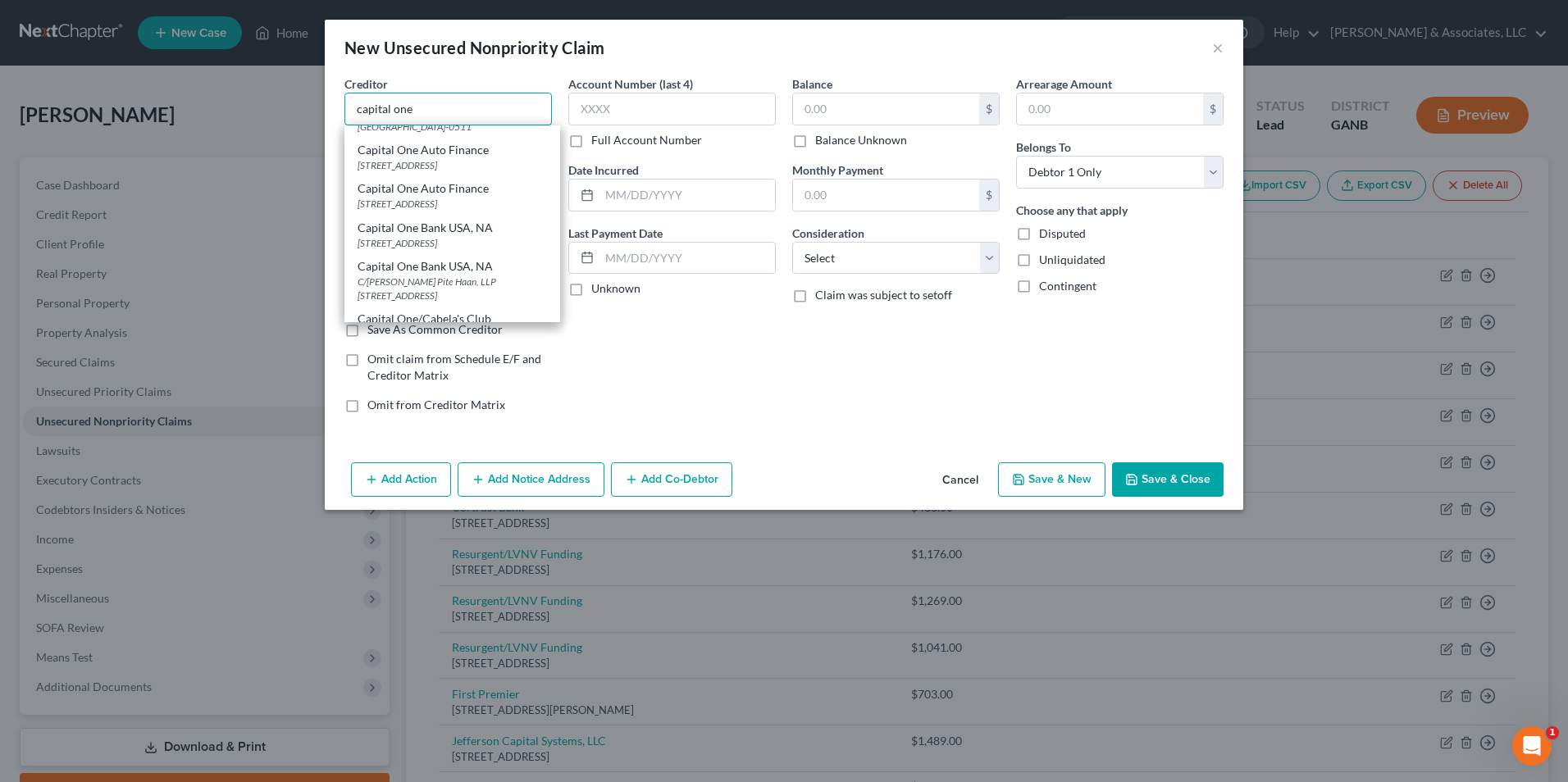
scroll to position [164, 0]
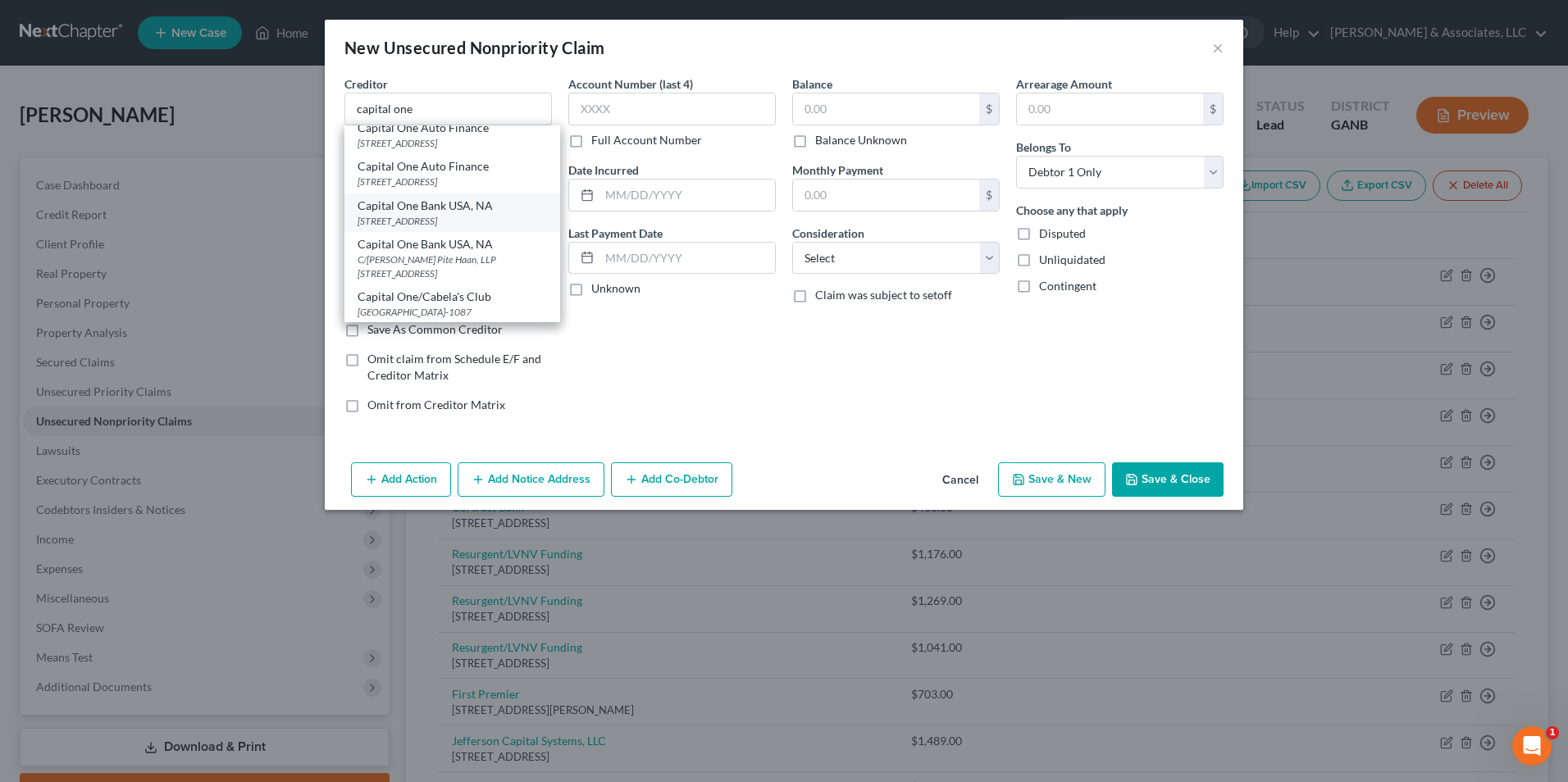
click at [482, 228] on div "PO Box 31293, Salt Lake City, UT 84131" at bounding box center [452, 220] width 190 height 14
type input "Capital One Bank USA, NA"
type input "PO Box 31293"
type input "Salt Lake City"
select select "46"
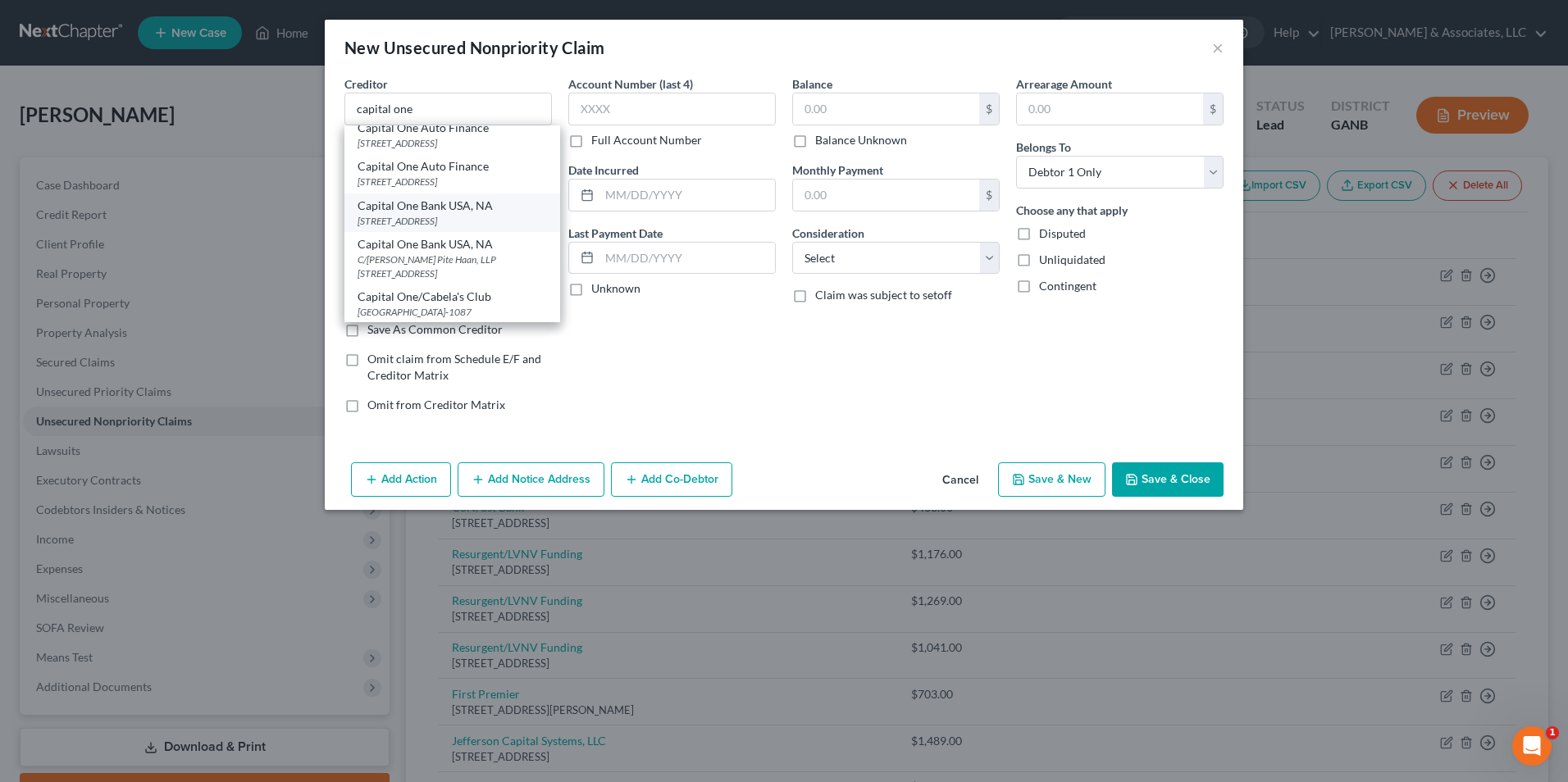
type input "84131"
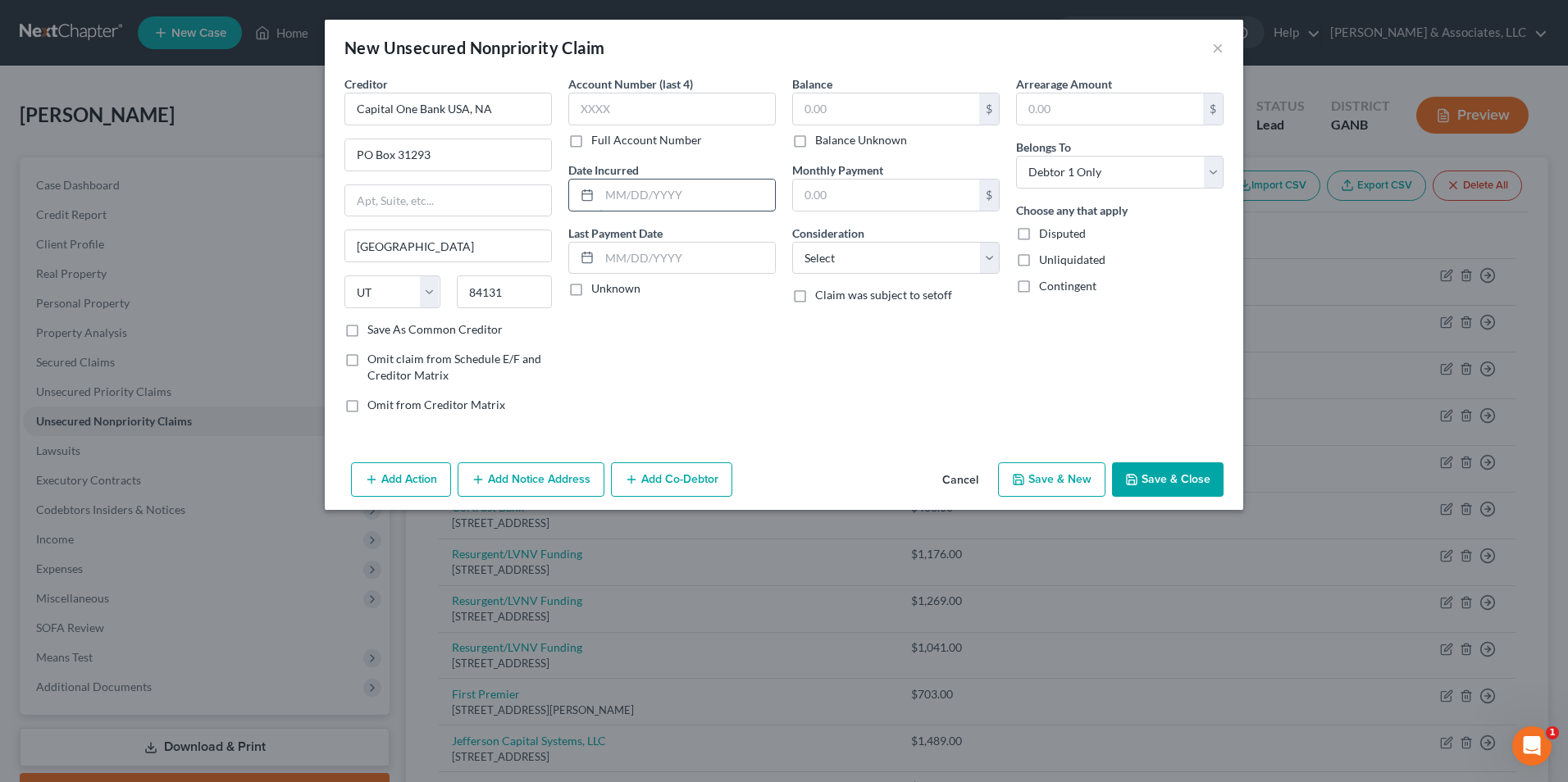
click at [698, 198] on input "text" at bounding box center [687, 195] width 175 height 31
type input "11/2023"
click at [880, 109] on input "text" at bounding box center [886, 109] width 186 height 31
type input "479.00"
click at [981, 258] on select "Select Cable / Satellite Services Collection Agency Credit Card Debt Debt Couns…" at bounding box center [896, 259] width 207 height 33
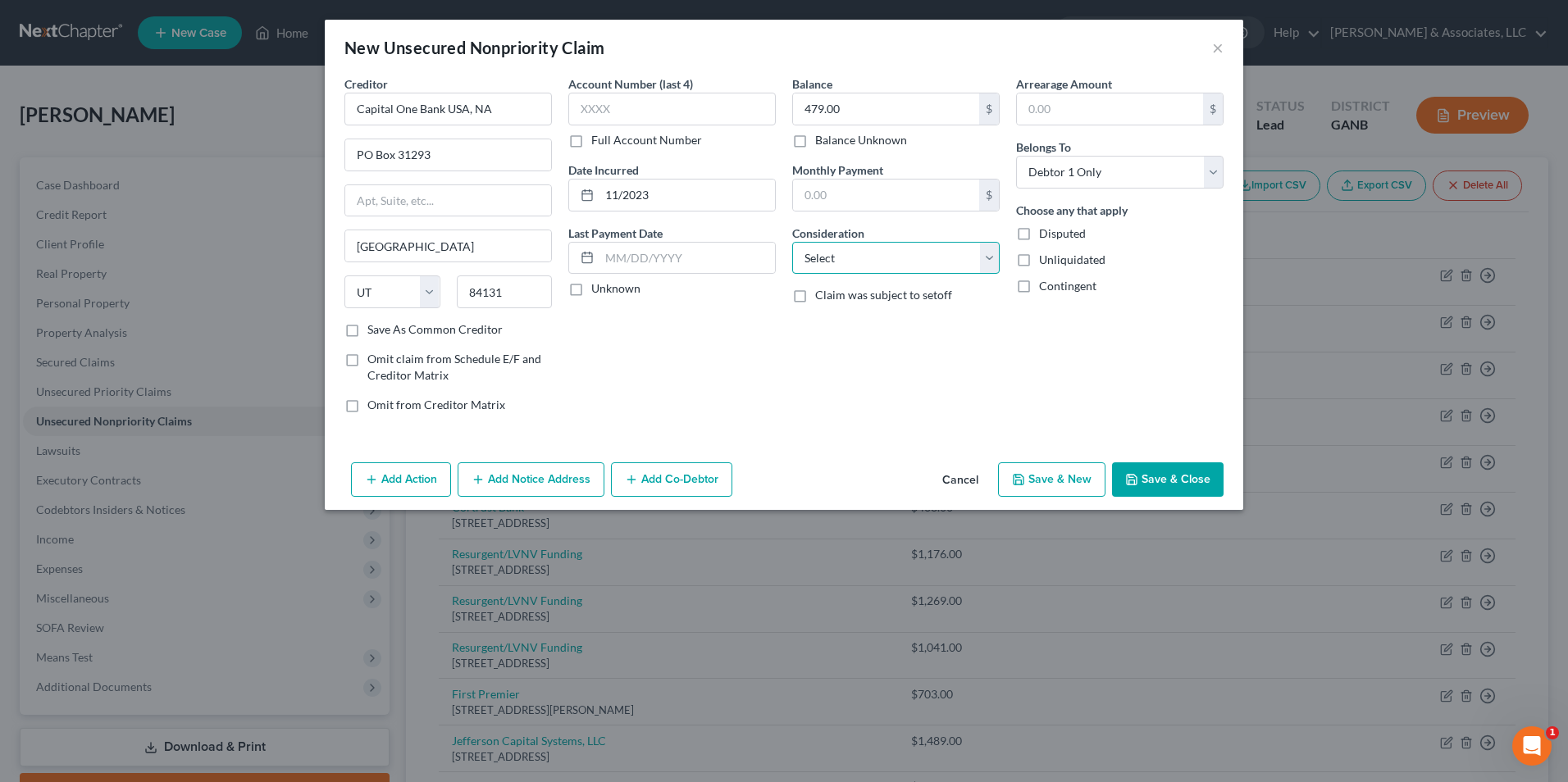
select select "2"
click at [792, 242] on select "Select Cable / Satellite Services Collection Agency Credit Card Debt Debt Couns…" at bounding box center [896, 259] width 207 height 33
click at [1043, 485] on button "Save & New" at bounding box center [1051, 479] width 107 height 35
select select "0"
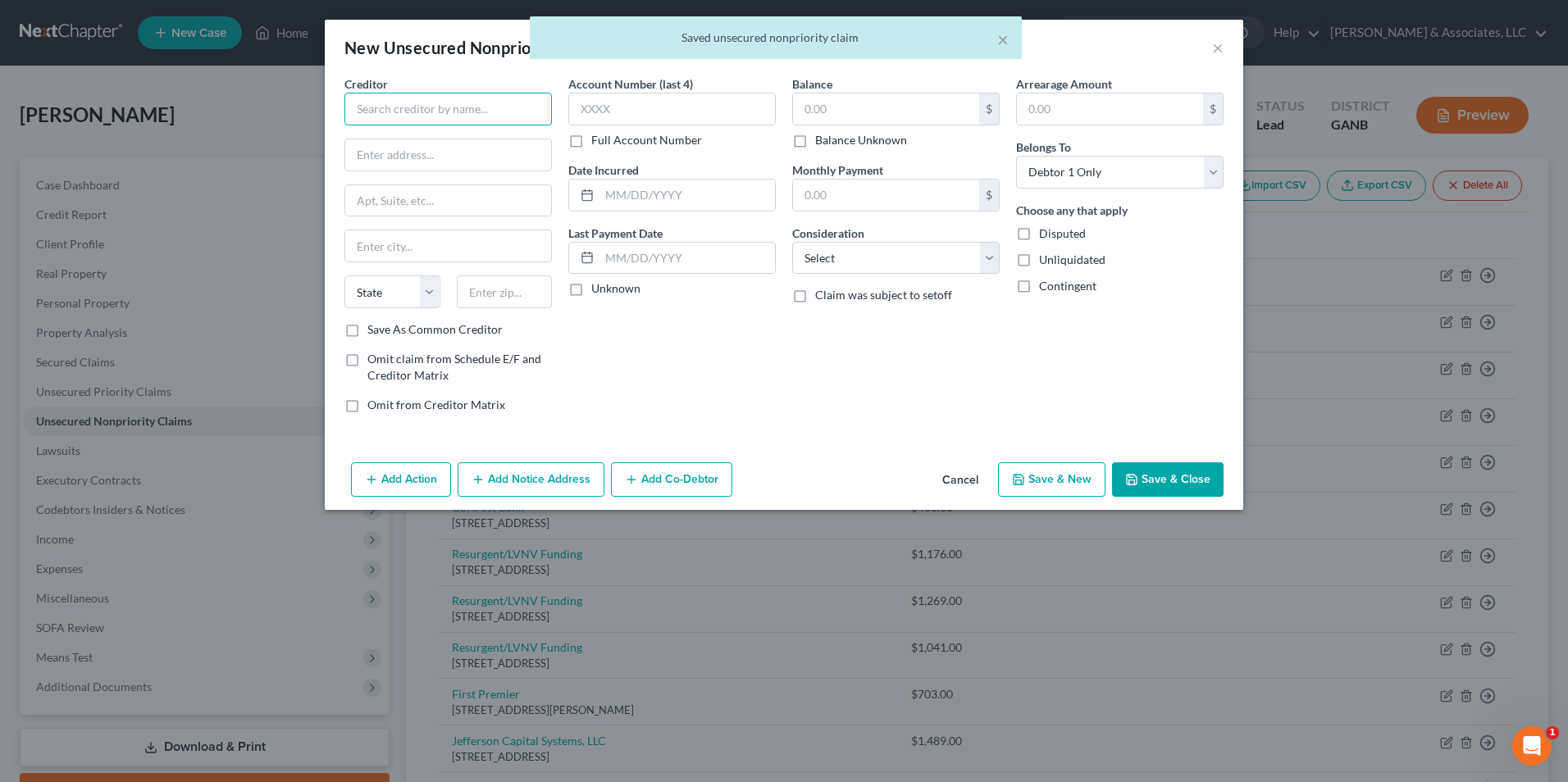
click at [517, 107] on input "text" at bounding box center [448, 109] width 207 height 33
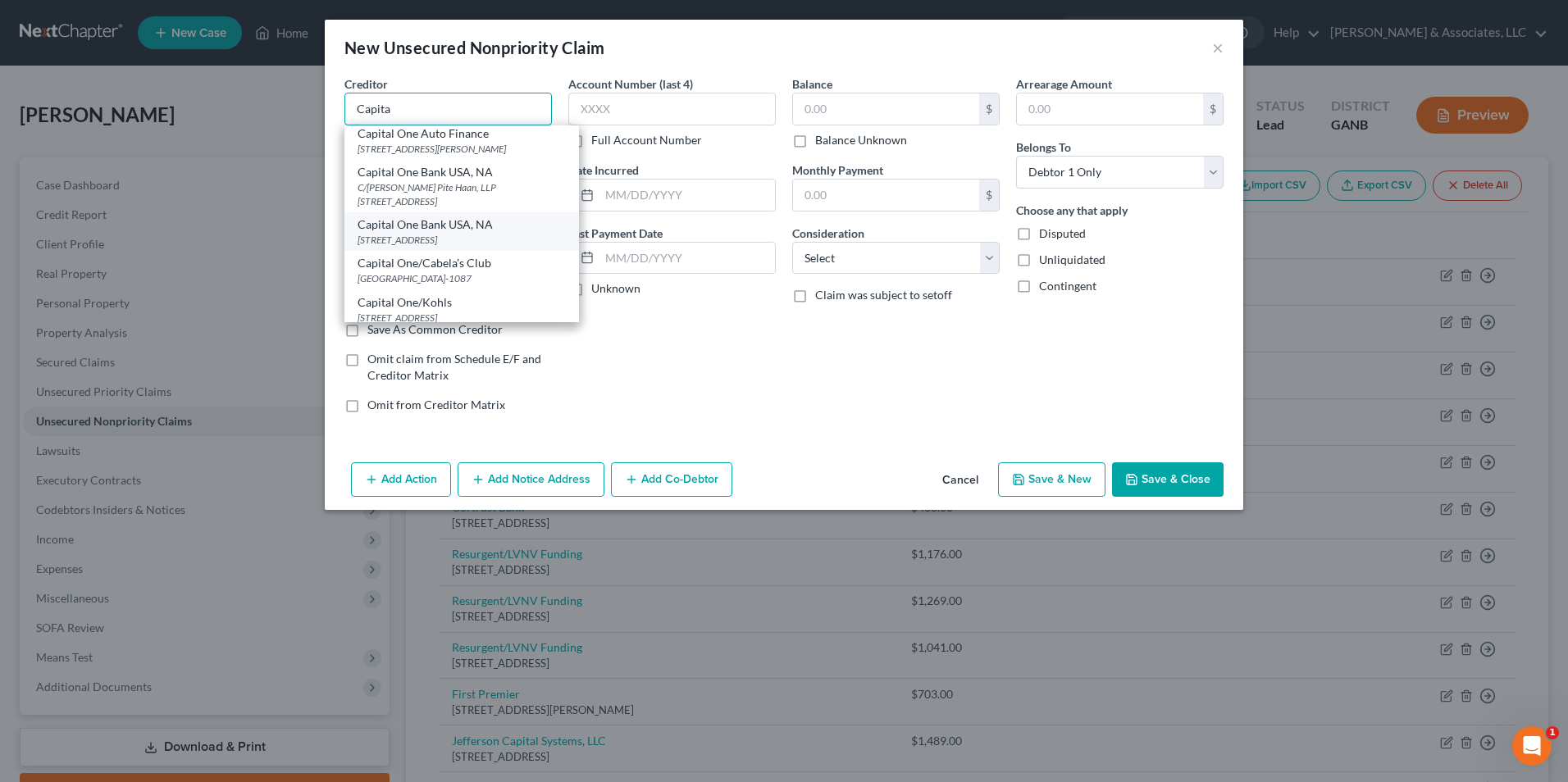
scroll to position [328, 0]
click at [469, 207] on div "PO Box 31293, Salt Lake City, UT 84131" at bounding box center [461, 200] width 208 height 14
type input "Capital One Bank USA, NA"
type input "PO Box 31293"
type input "Salt Lake City"
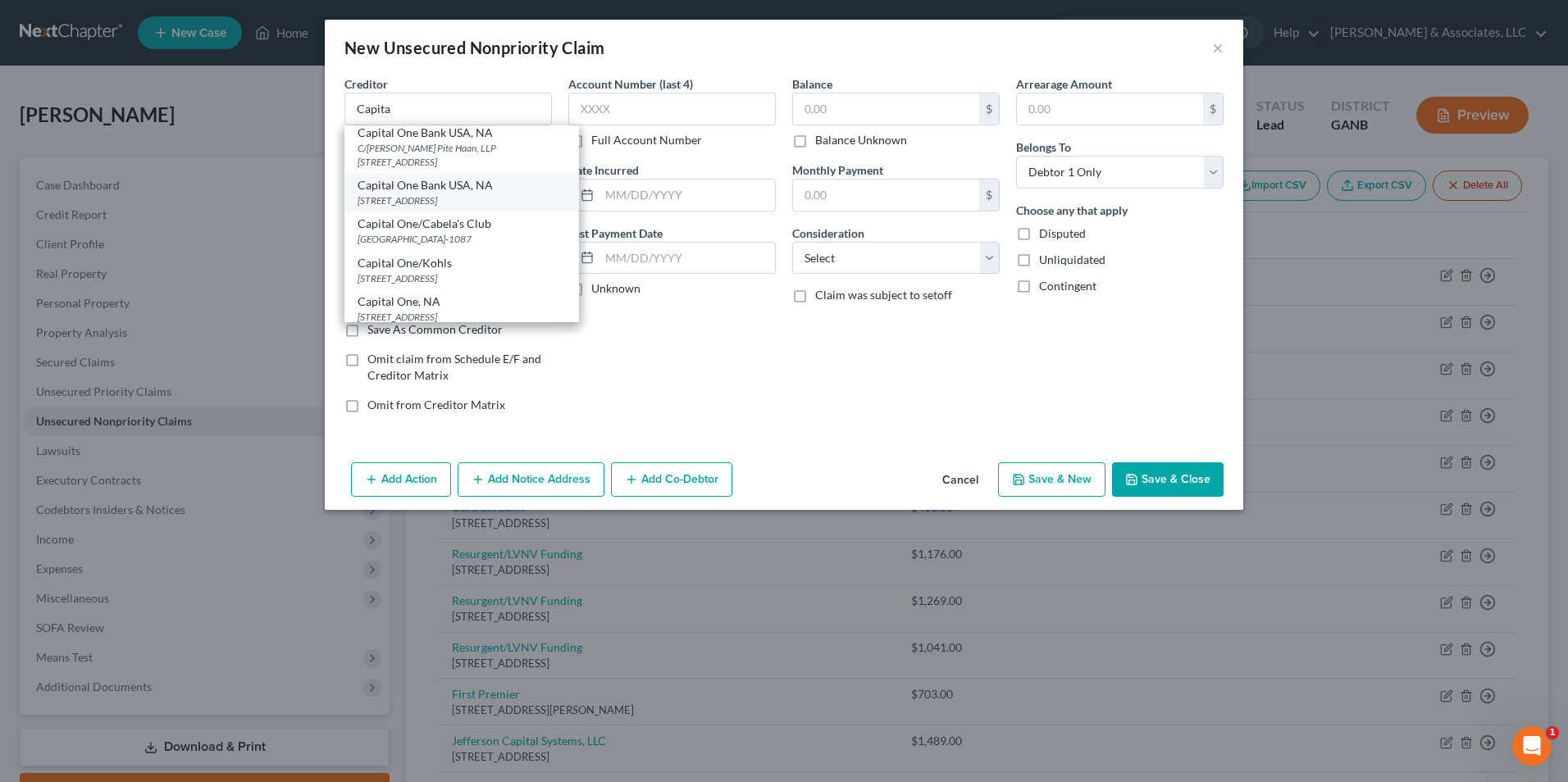
select select "46"
type input "84131"
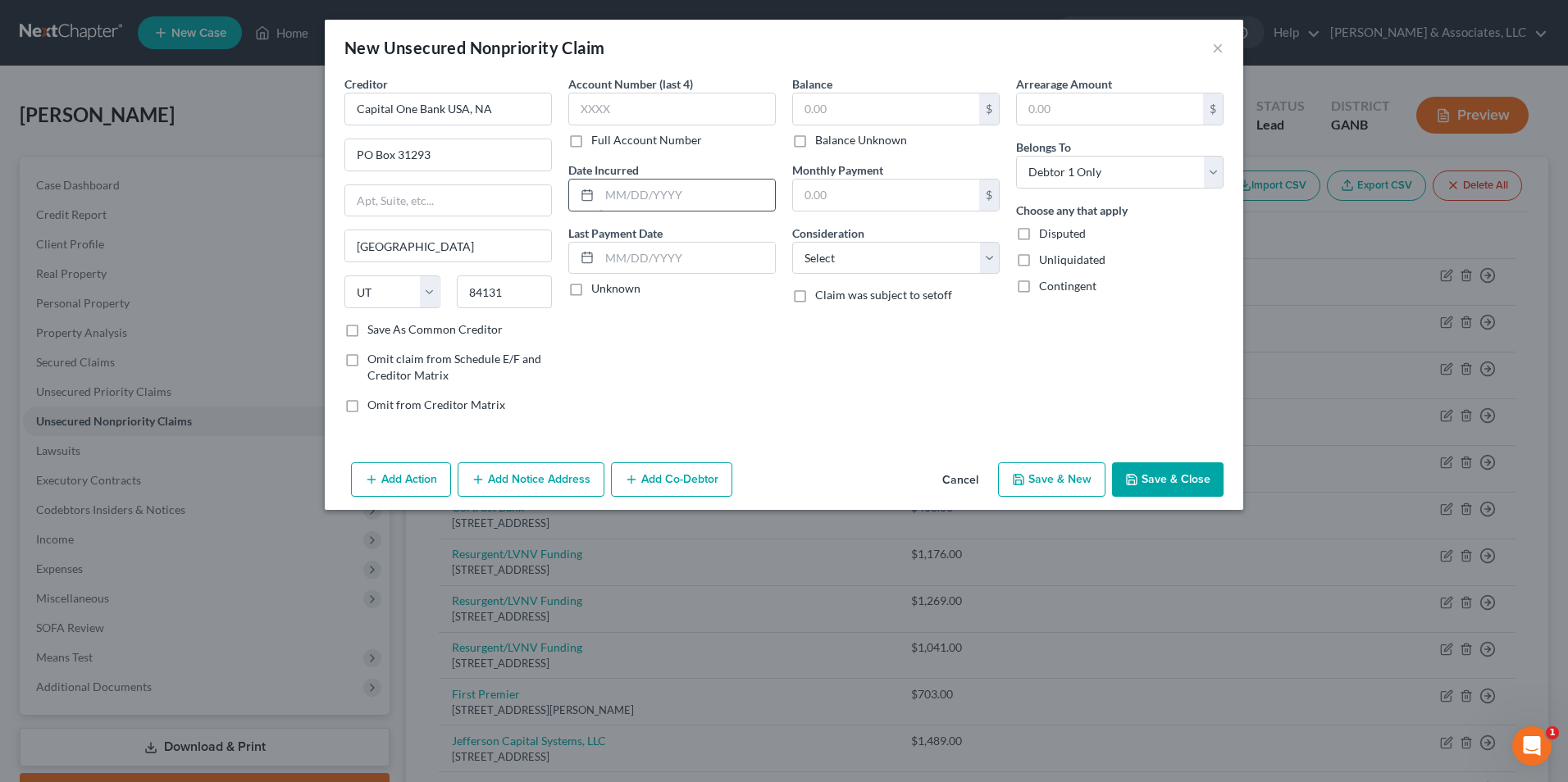
scroll to position [0, 0]
click at [647, 197] on input "text" at bounding box center [687, 195] width 175 height 31
type input "02/2021"
click at [875, 115] on input "text" at bounding box center [886, 109] width 186 height 31
type input "691.00"
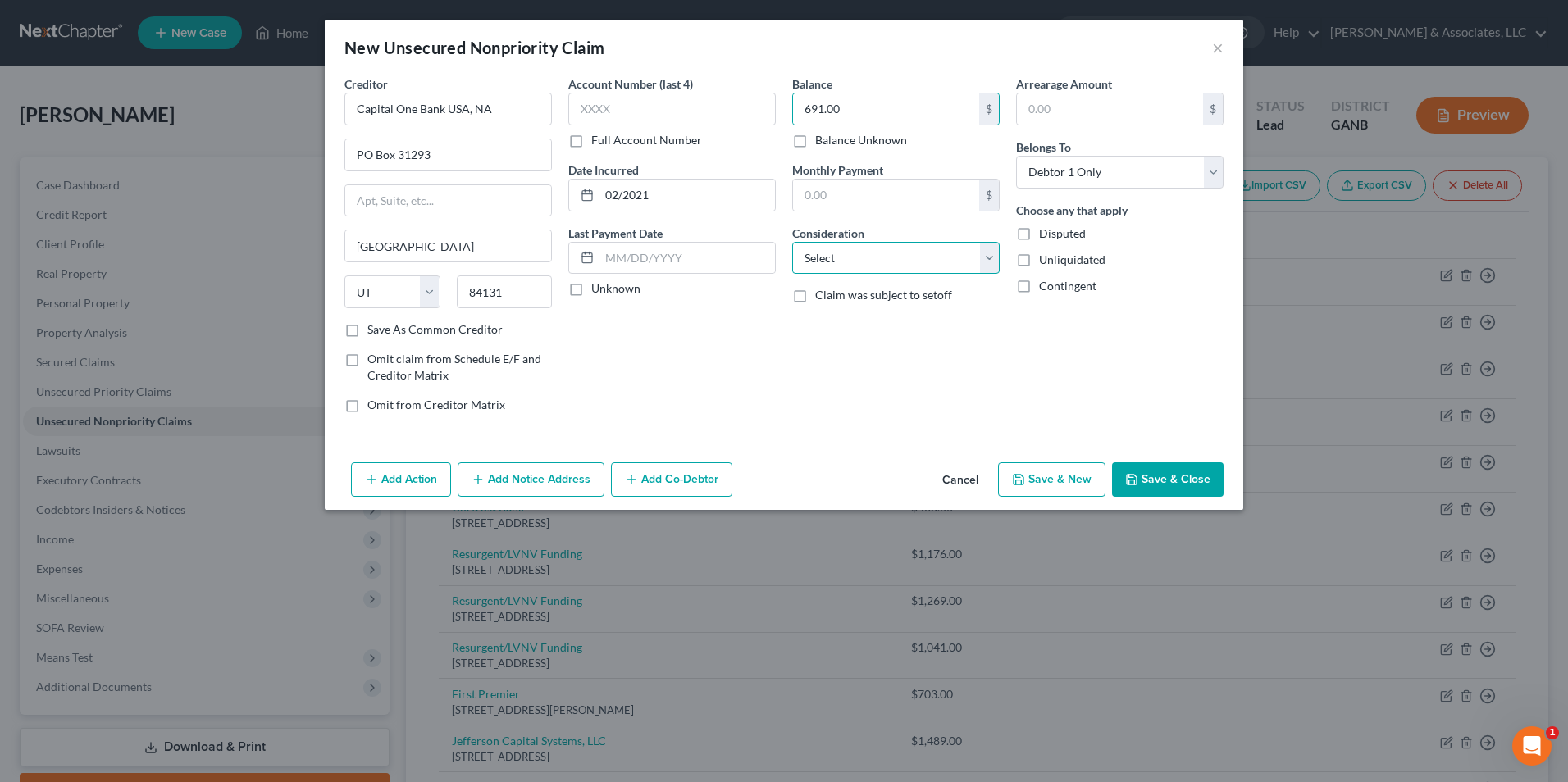
click at [981, 264] on select "Select Cable / Satellite Services Collection Agency Credit Card Debt Debt Couns…" at bounding box center [896, 259] width 207 height 33
select select "2"
click at [792, 242] on select "Select Cable / Satellite Services Collection Agency Credit Card Debt Debt Couns…" at bounding box center [896, 259] width 207 height 33
click at [1033, 479] on button "Save & New" at bounding box center [1051, 479] width 107 height 35
select select "0"
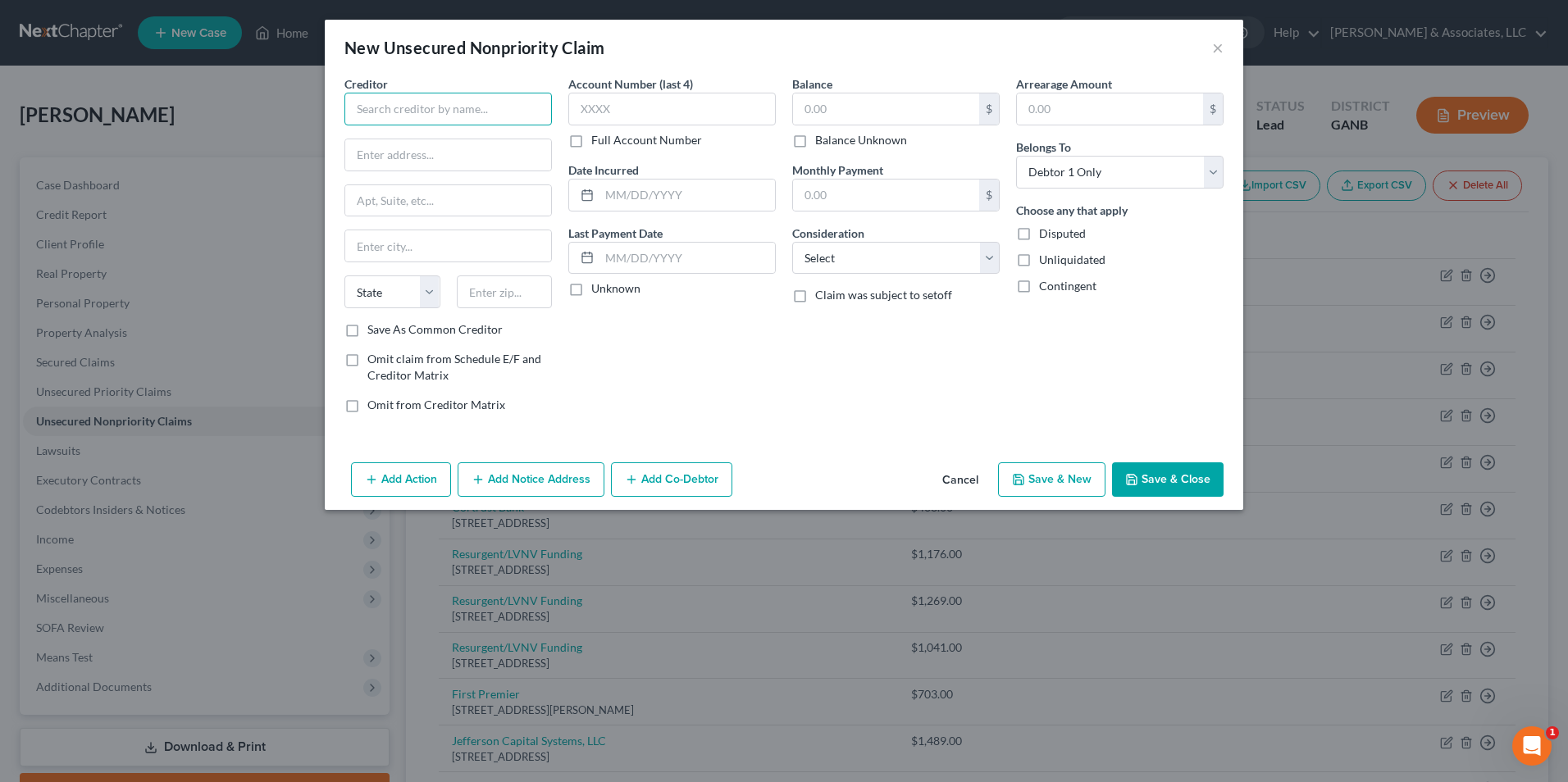
click at [449, 105] on input "text" at bounding box center [448, 109] width 207 height 33
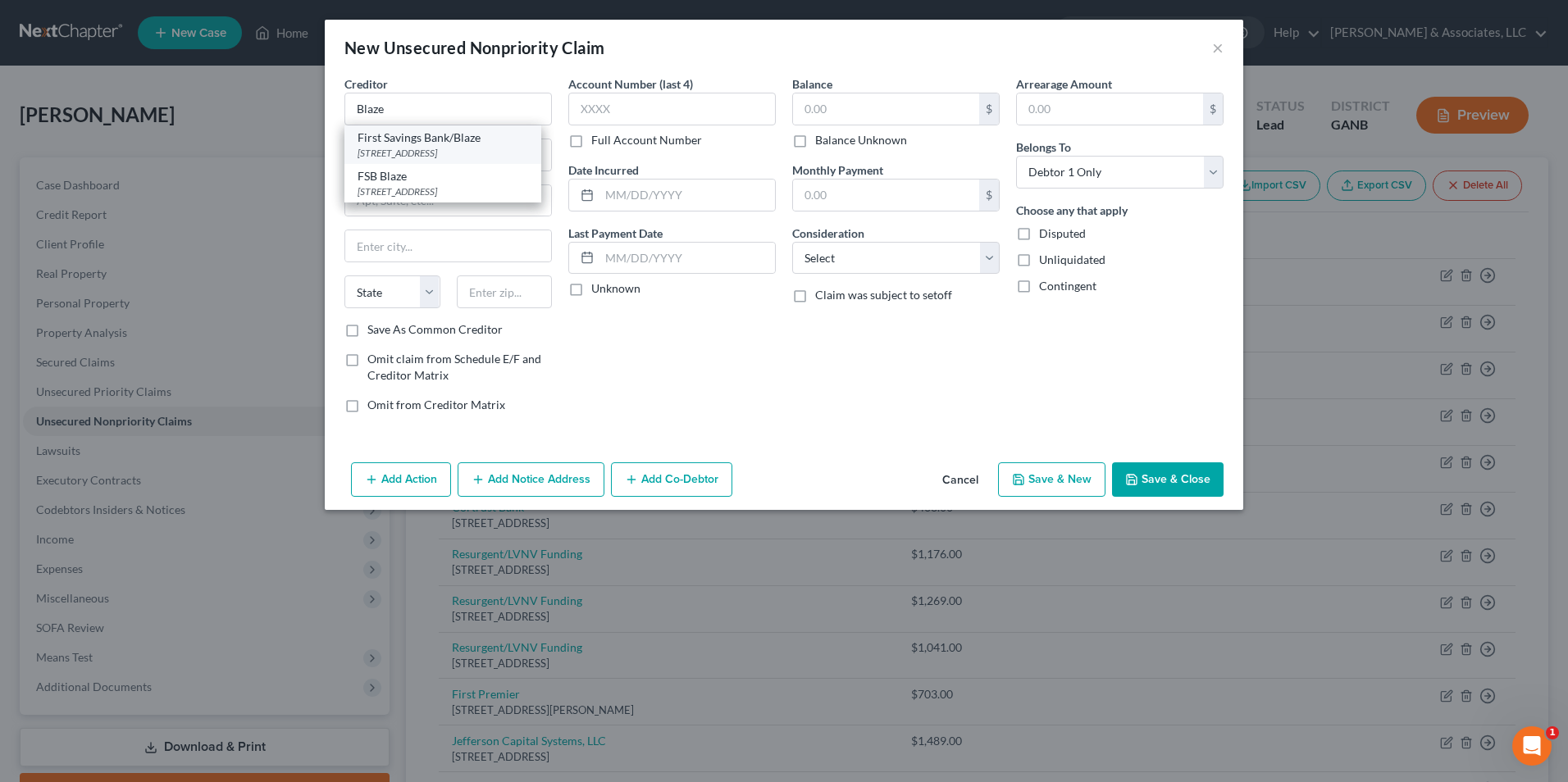
click at [450, 140] on div "First Savings Bank/Blaze" at bounding box center [443, 138] width 171 height 17
type input "First Savings Bank/Blaze"
type input "PO Box 5065"
type input "Sioux Falls"
select select "43"
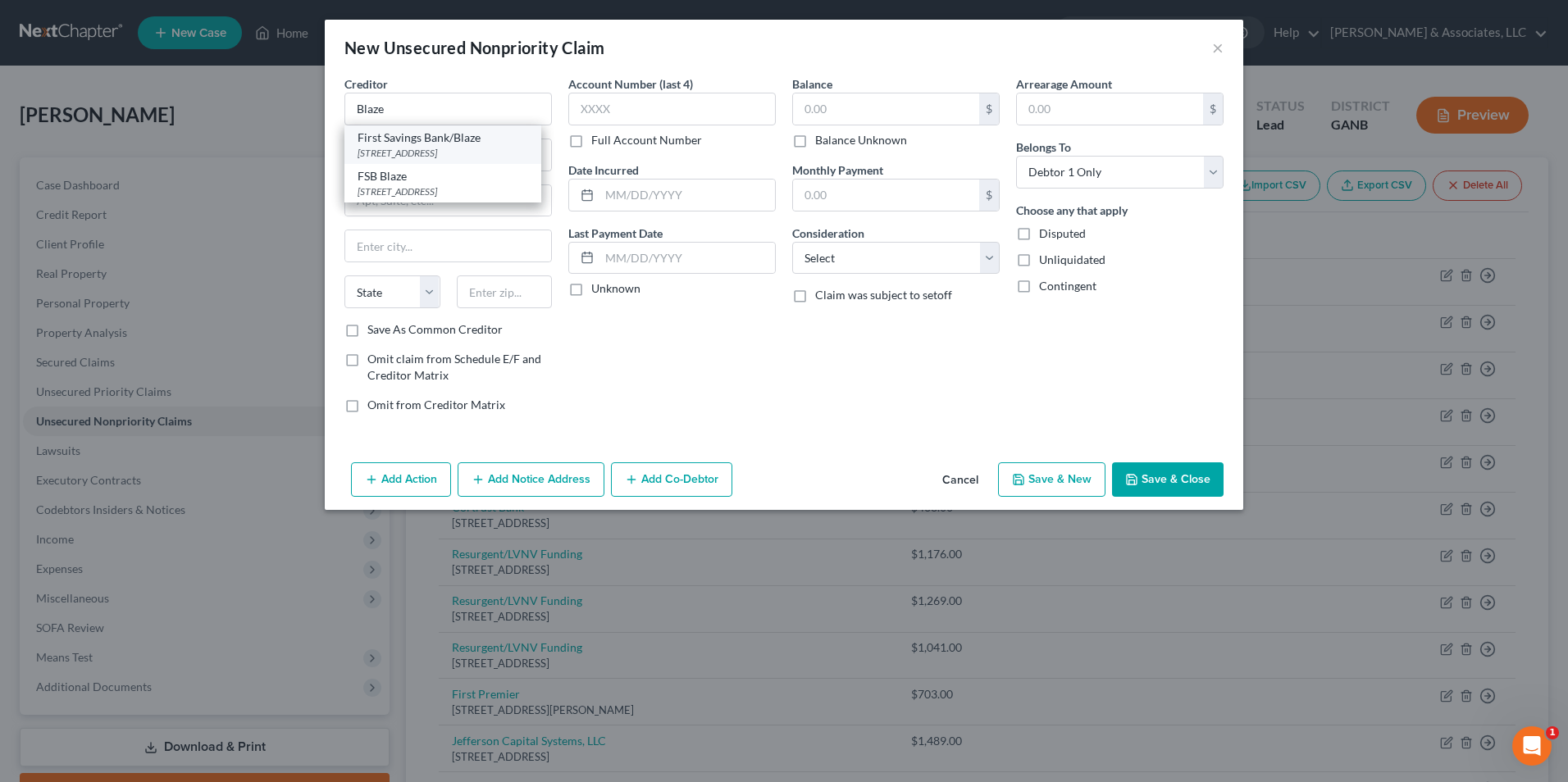
type input "57117"
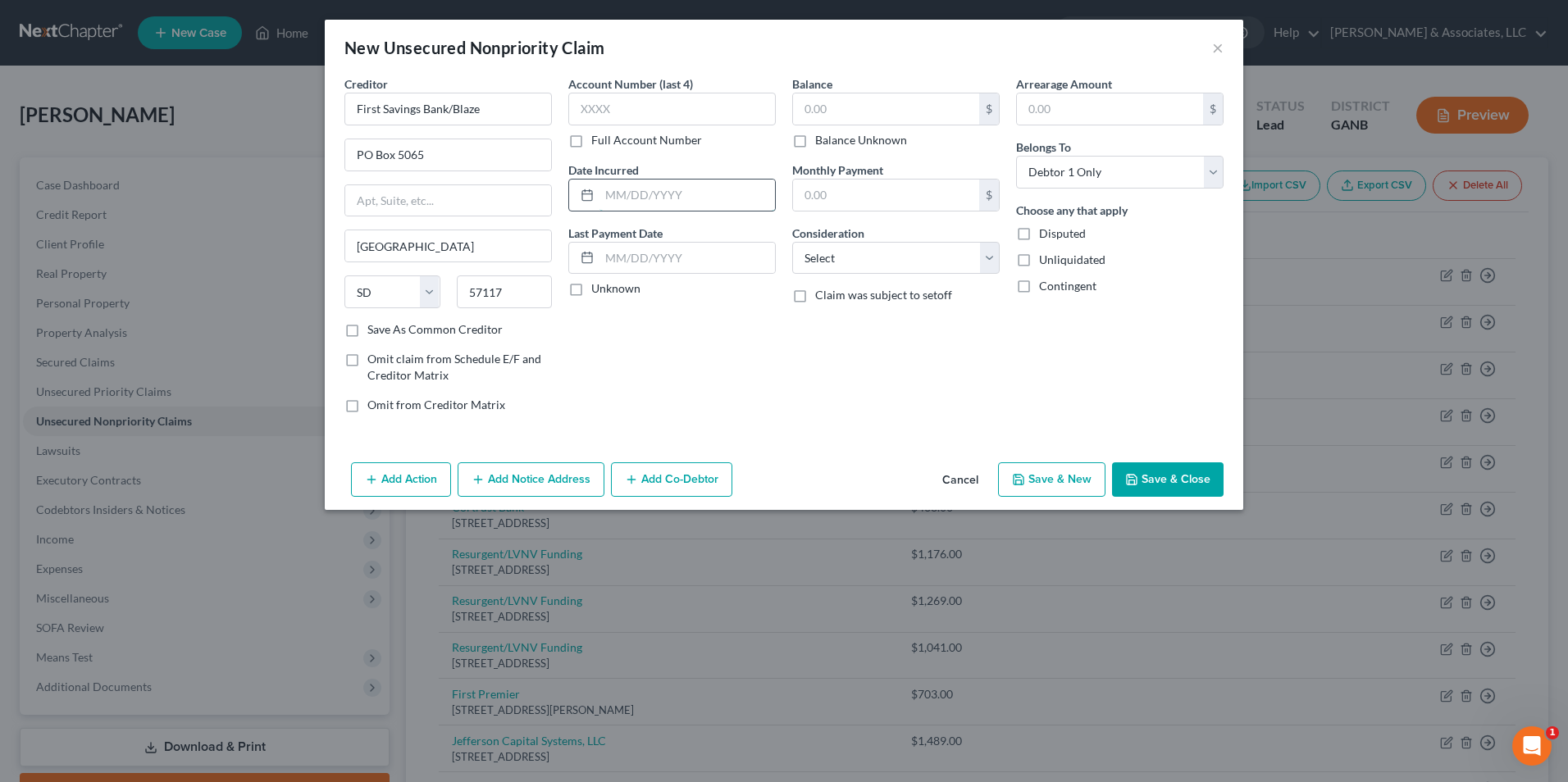
click at [673, 194] on input "text" at bounding box center [687, 195] width 175 height 31
type input "11/2021"
click at [858, 114] on input "text" at bounding box center [886, 109] width 186 height 31
type input "815.00"
click at [997, 259] on select "Select Cable / Satellite Services Collection Agency Credit Card Debt Debt Couns…" at bounding box center [896, 259] width 207 height 33
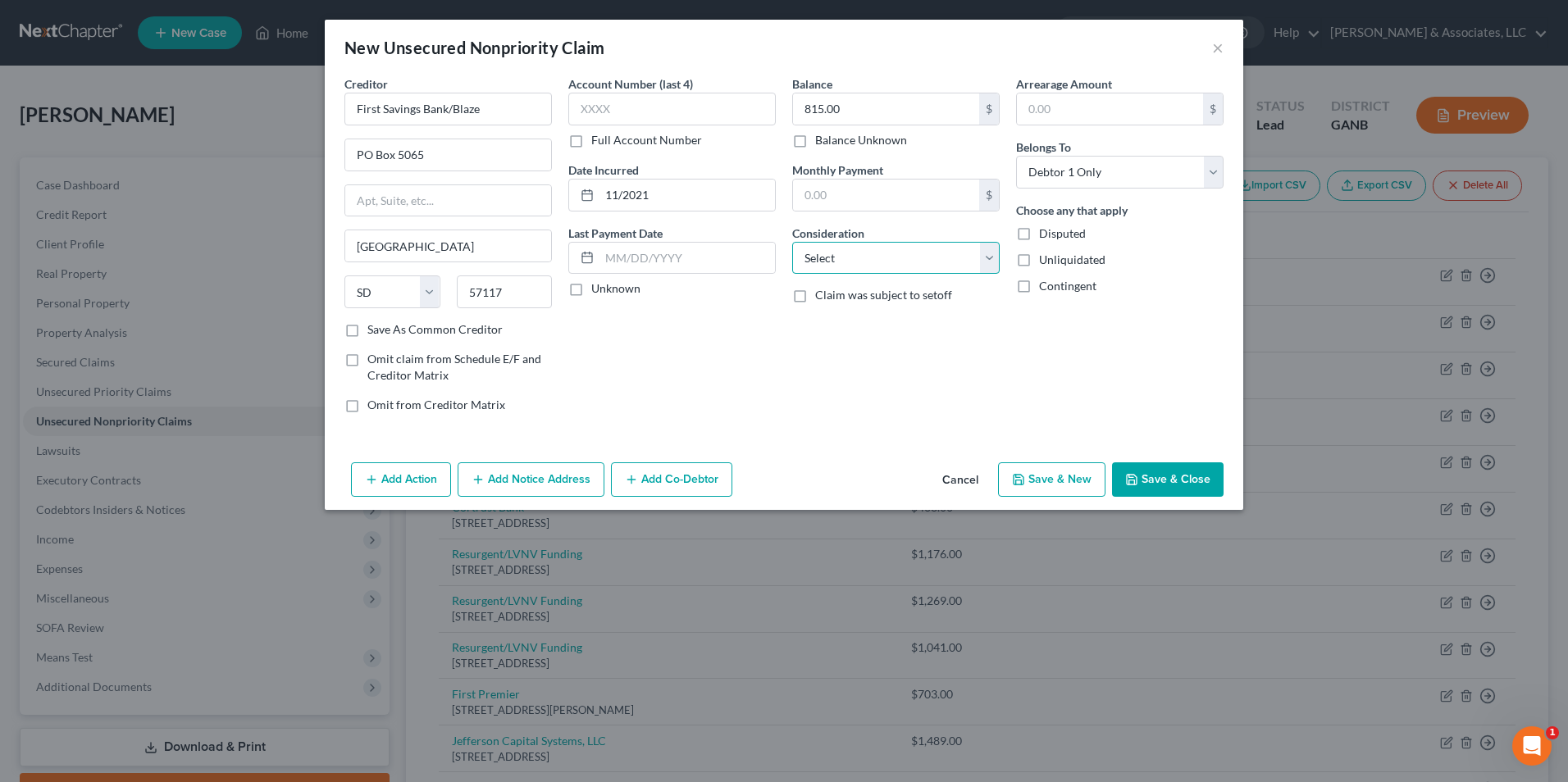
select select "2"
click at [792, 242] on select "Select Cable / Satellite Services Collection Agency Credit Card Debt Debt Couns…" at bounding box center [896, 259] width 207 height 33
click at [1052, 494] on button "Save & New" at bounding box center [1051, 479] width 107 height 35
select select "0"
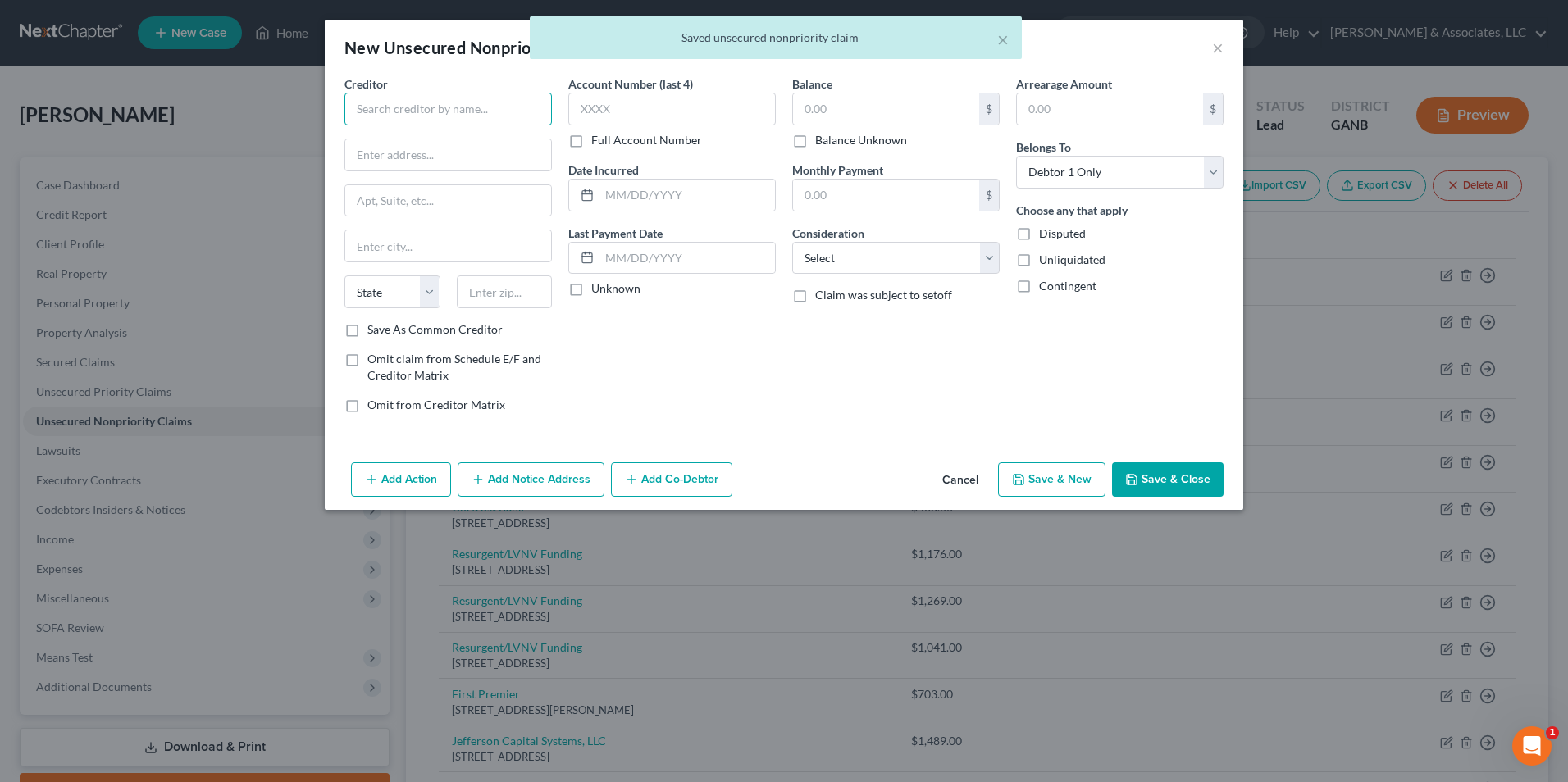
click at [520, 113] on input "text" at bounding box center [448, 109] width 207 height 33
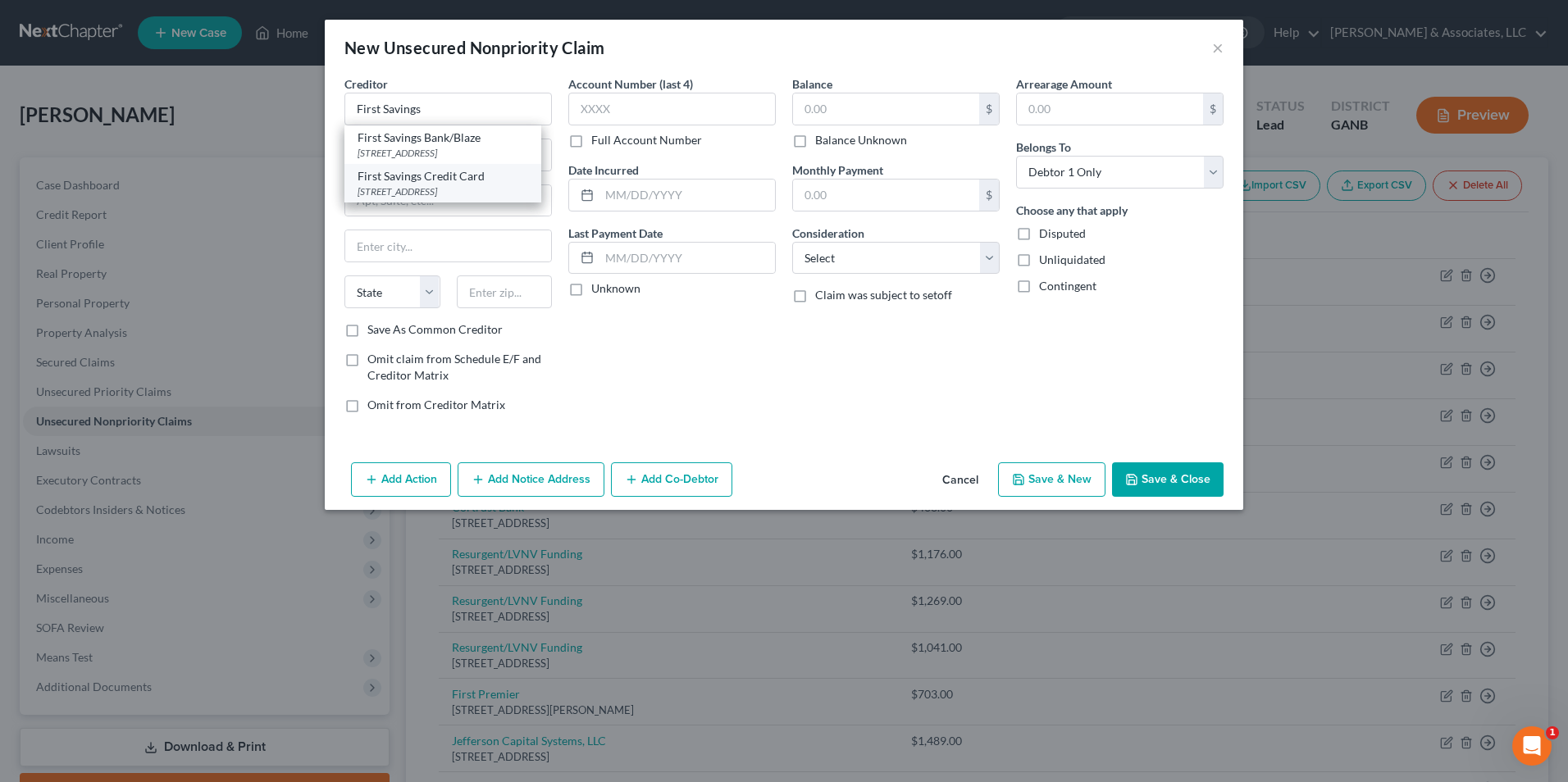
click at [475, 198] on div "500 E 60th St N, Sioux Falls, SD 57104" at bounding box center [443, 191] width 171 height 14
type input "First Savings Credit Card"
type input "500 E 60th St N"
type input "Sioux Falls"
select select "43"
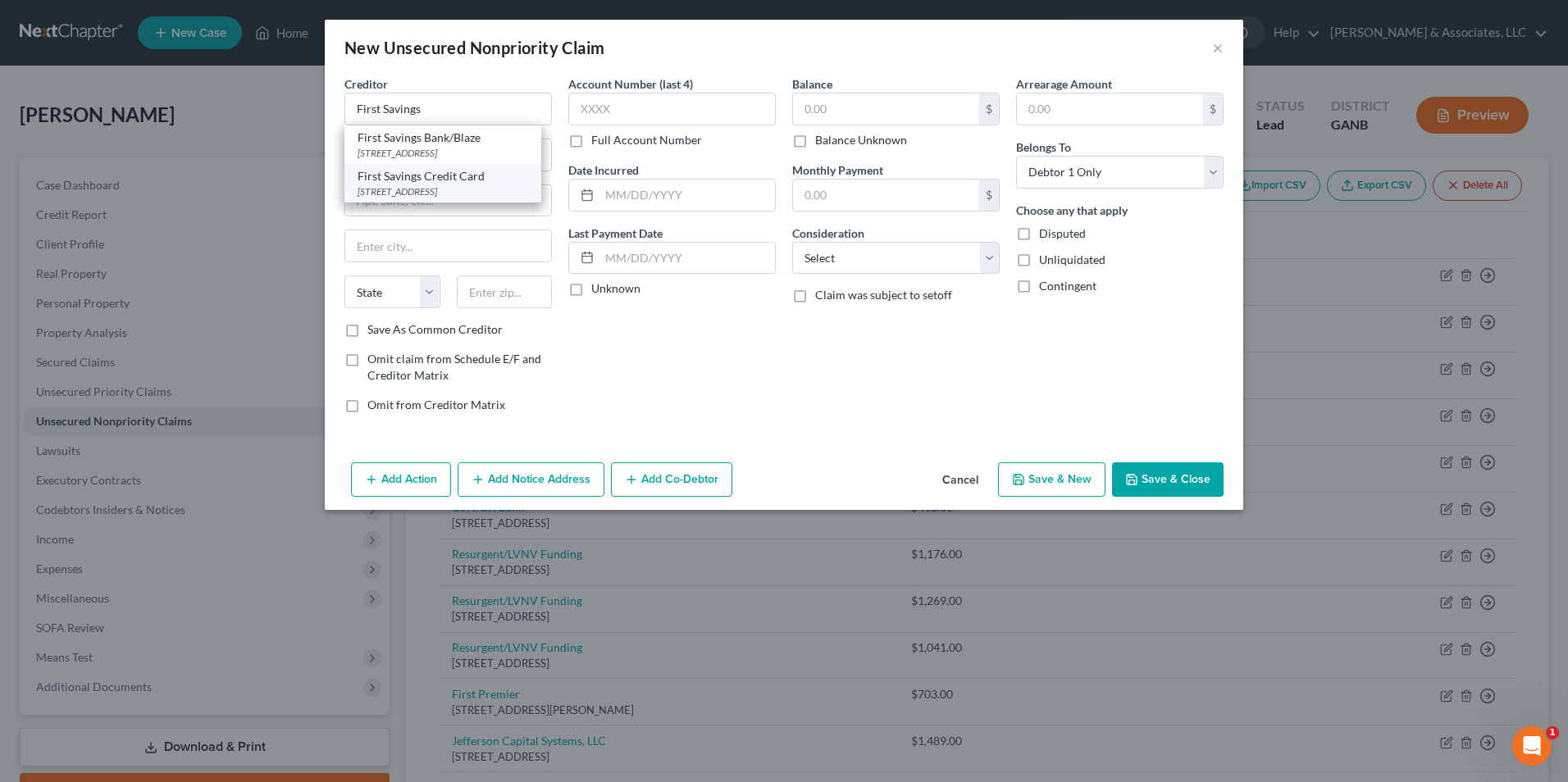
type input "57104"
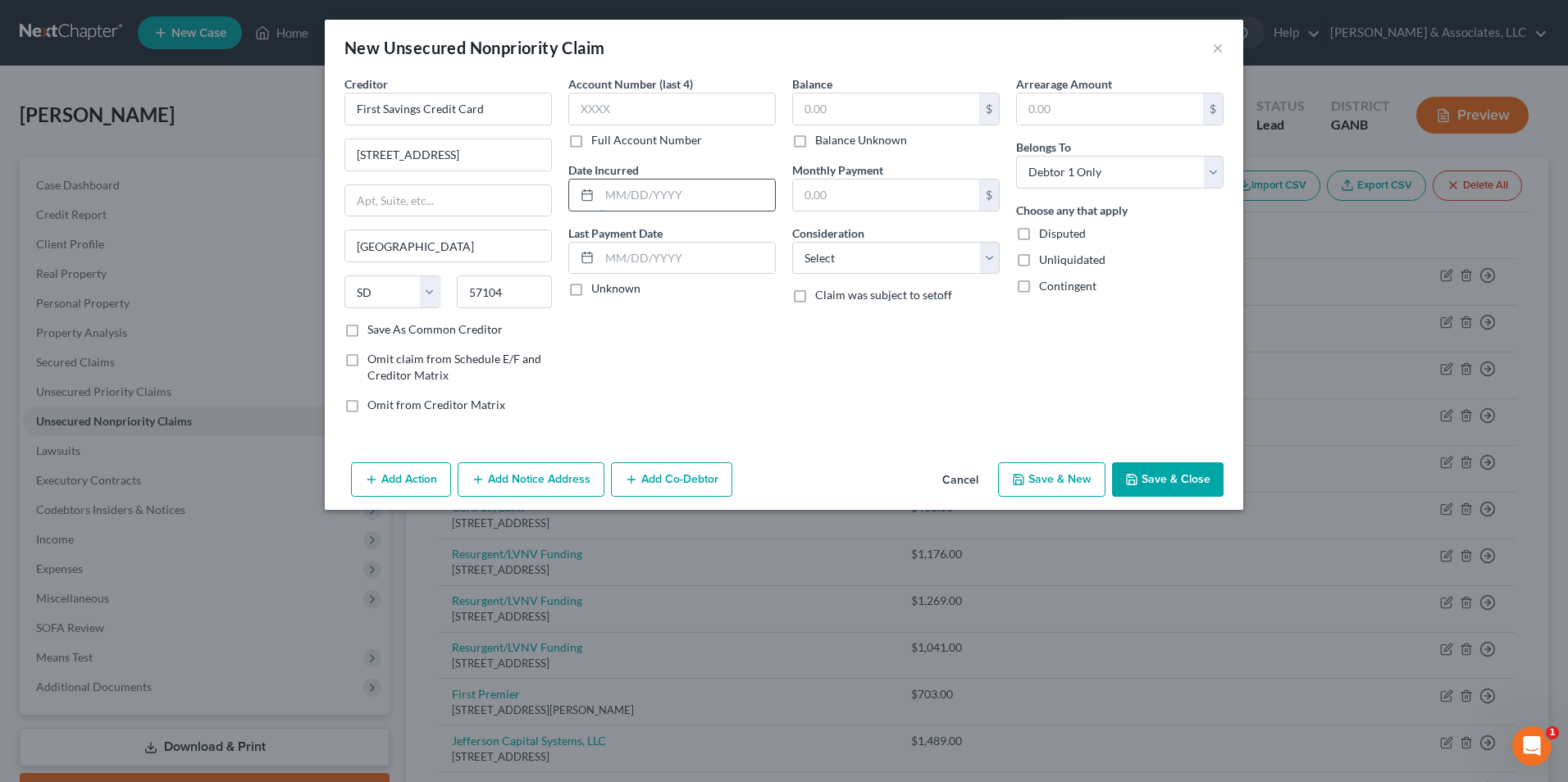
click at [634, 190] on input "text" at bounding box center [687, 195] width 175 height 31
type input "09/2021"
click at [863, 116] on input "text" at bounding box center [886, 109] width 186 height 31
type input "838.00"
click at [980, 255] on select "Select Cable / Satellite Services Collection Agency Credit Card Debt Debt Couns…" at bounding box center [896, 259] width 207 height 33
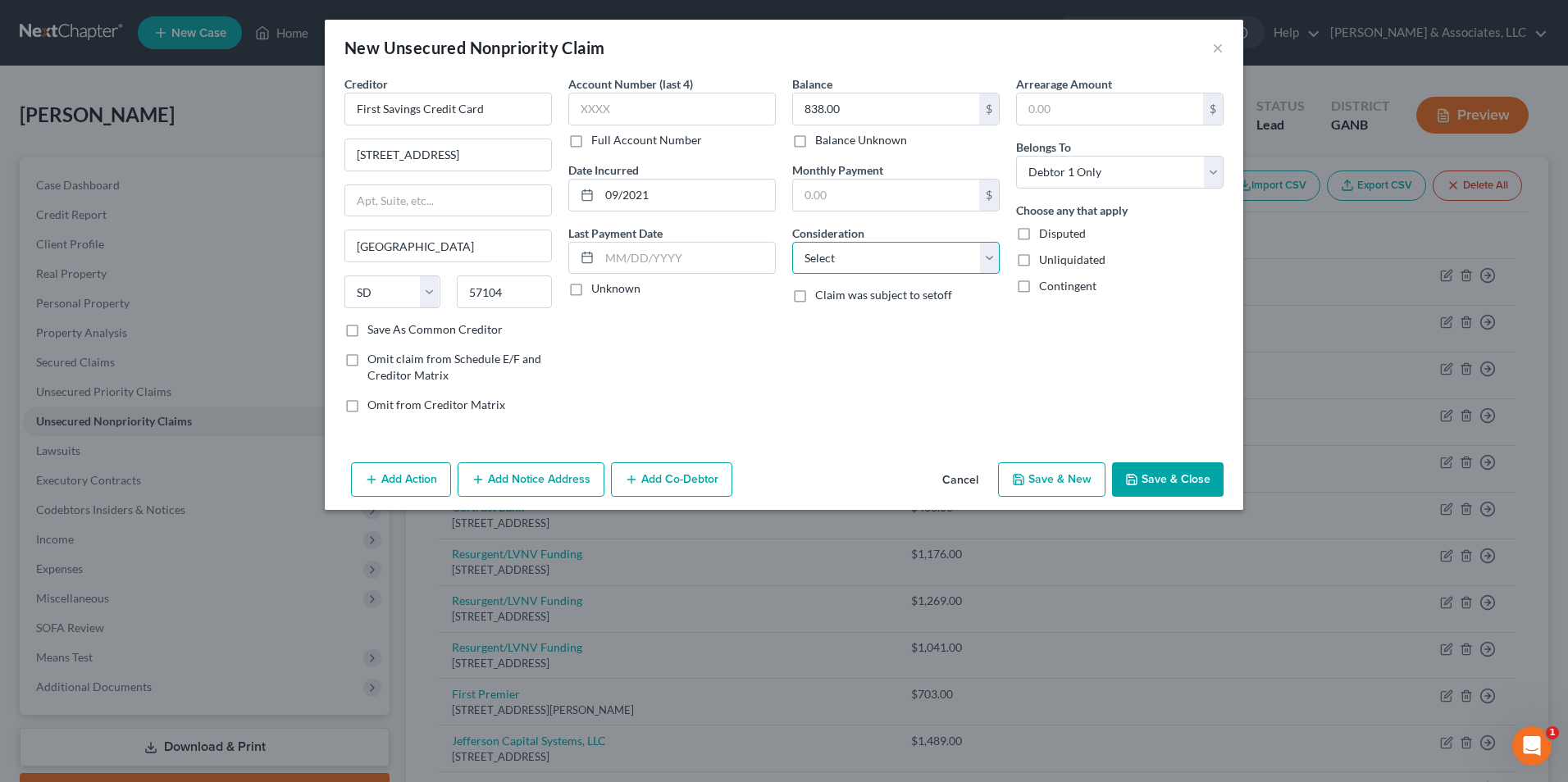
select select "2"
click at [792, 242] on select "Select Cable / Satellite Services Collection Agency Credit Card Debt Debt Couns…" at bounding box center [896, 259] width 207 height 33
click at [1048, 483] on button "Save & New" at bounding box center [1051, 479] width 107 height 35
select select "0"
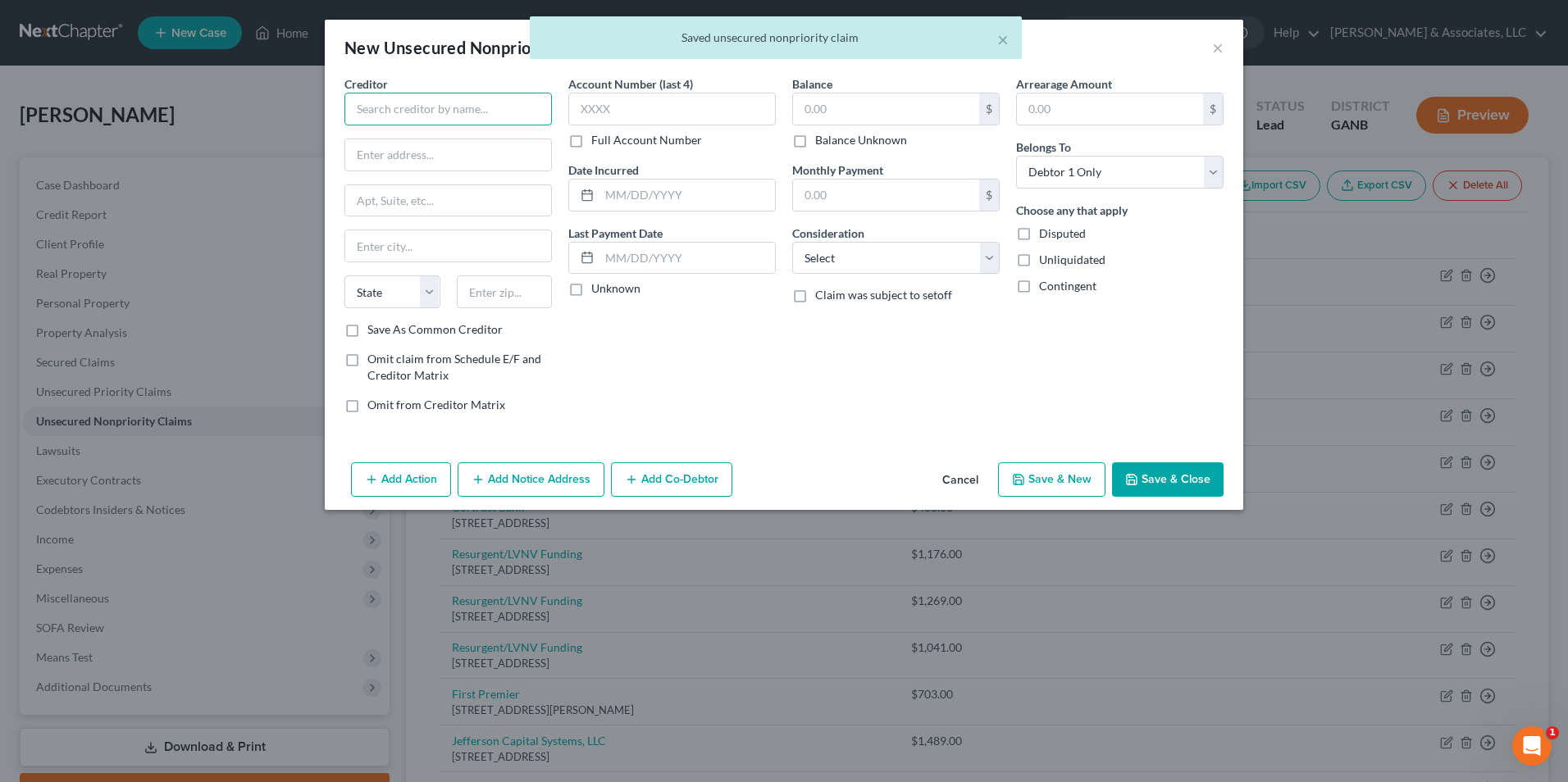
click at [501, 119] on input "text" at bounding box center [448, 109] width 207 height 33
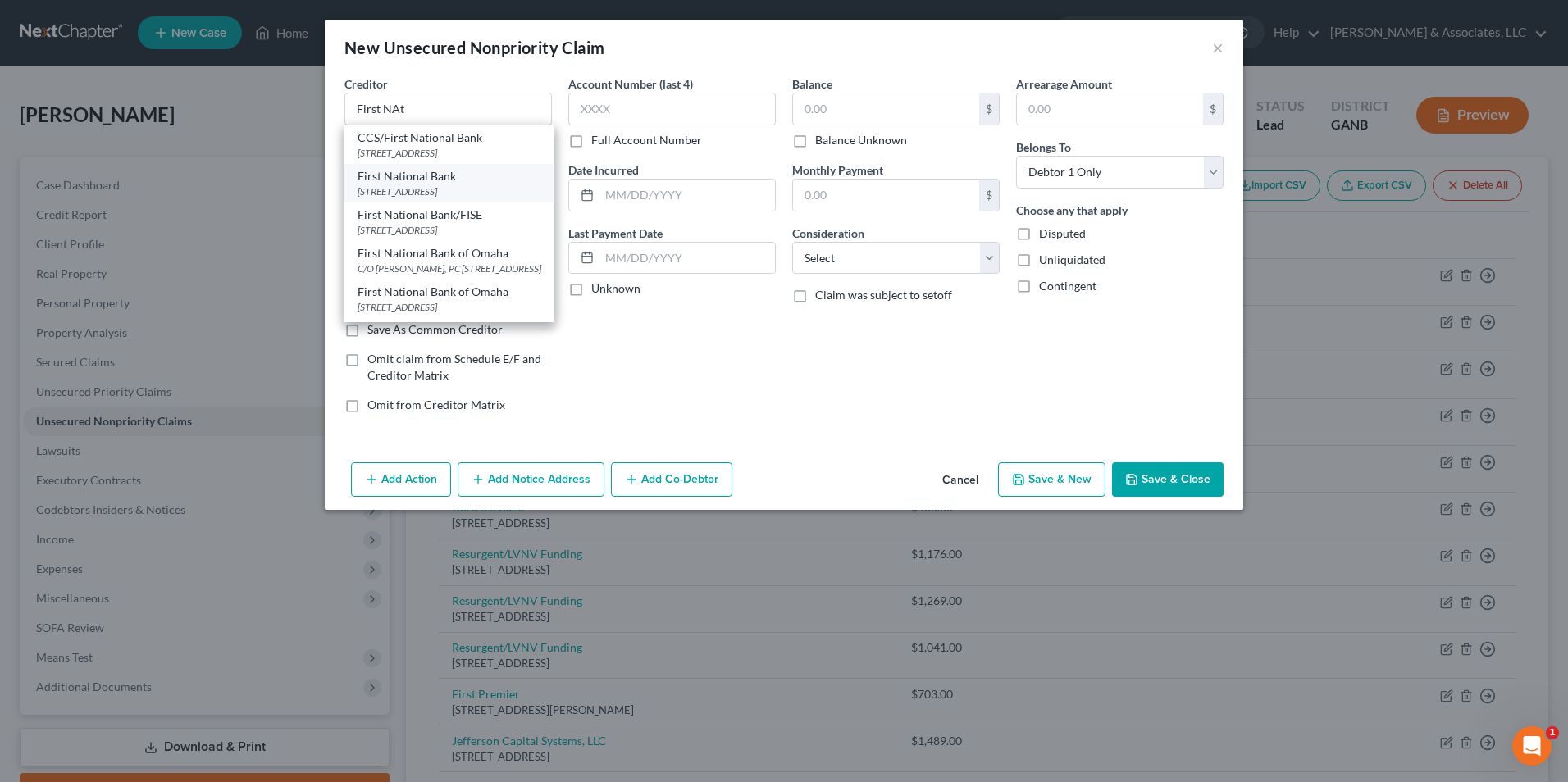
click at [450, 190] on div "141 East Main St, Oldham, SD 57051" at bounding box center [449, 191] width 183 height 14
type input "First National Bank"
type input "141 East Main St"
type input "Oldham"
select select "43"
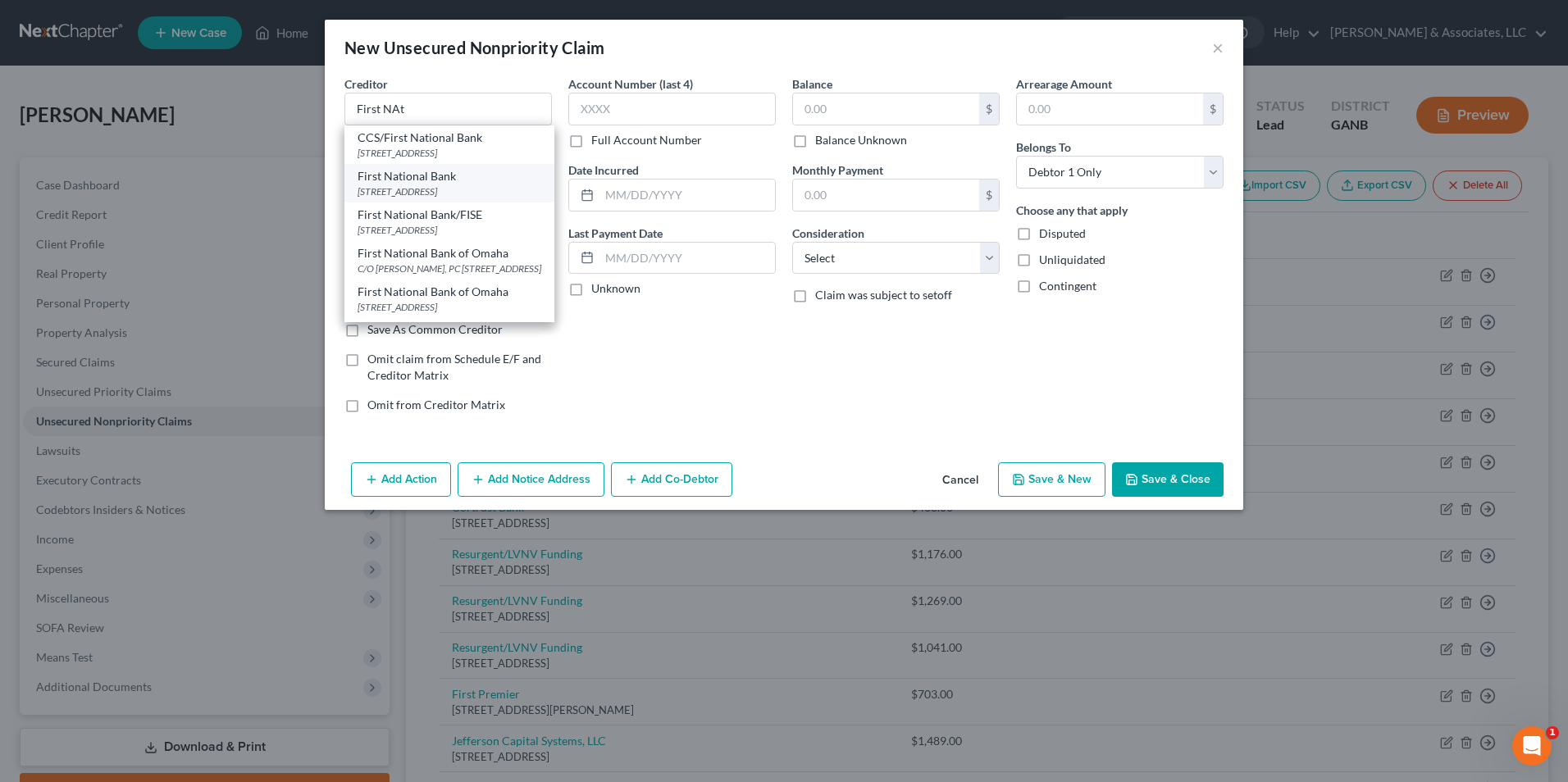
type input "57051"
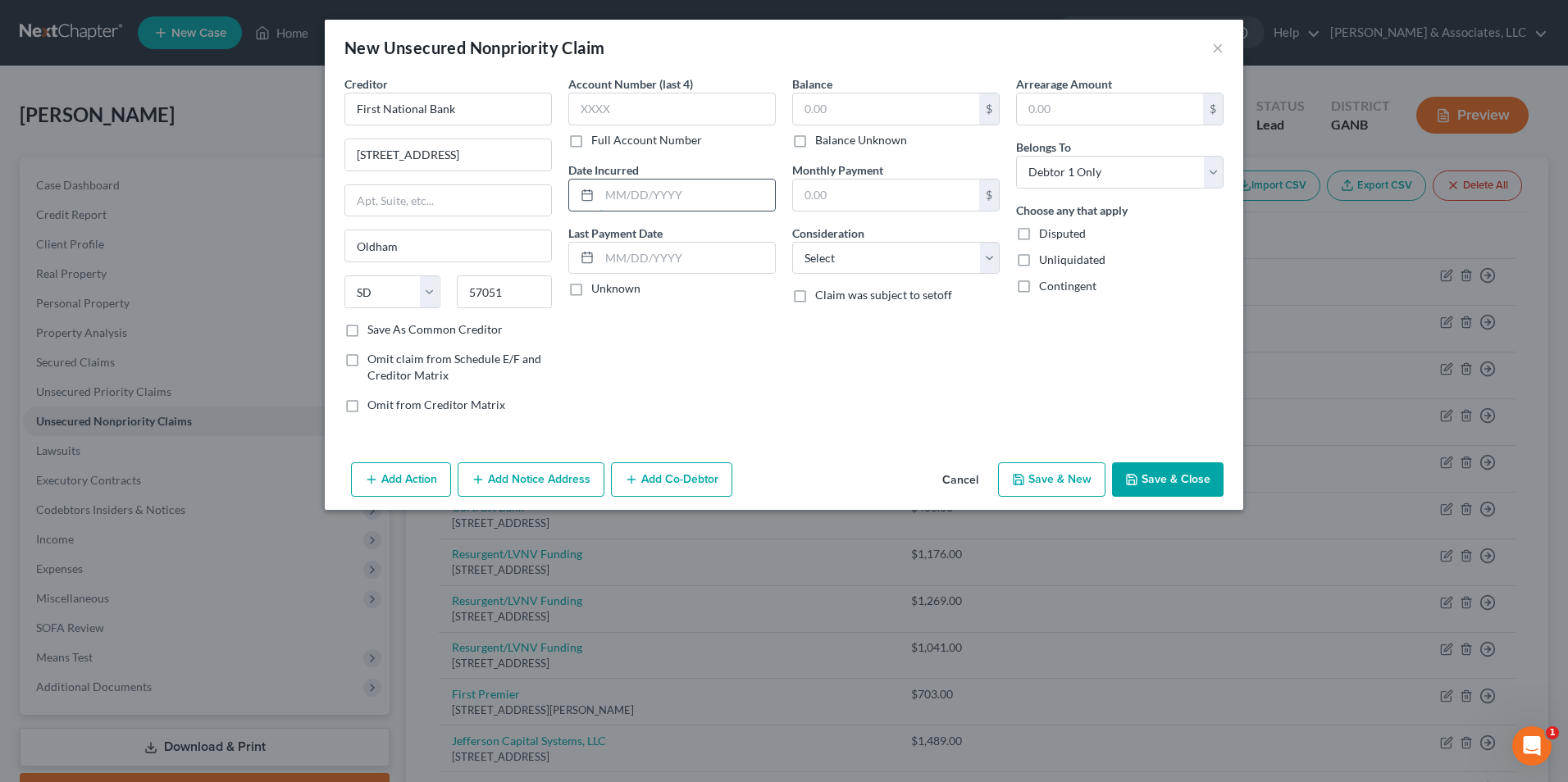
click at [637, 195] on input "text" at bounding box center [687, 195] width 175 height 31
click at [479, 113] on input "First National Bank" at bounding box center [448, 109] width 207 height 33
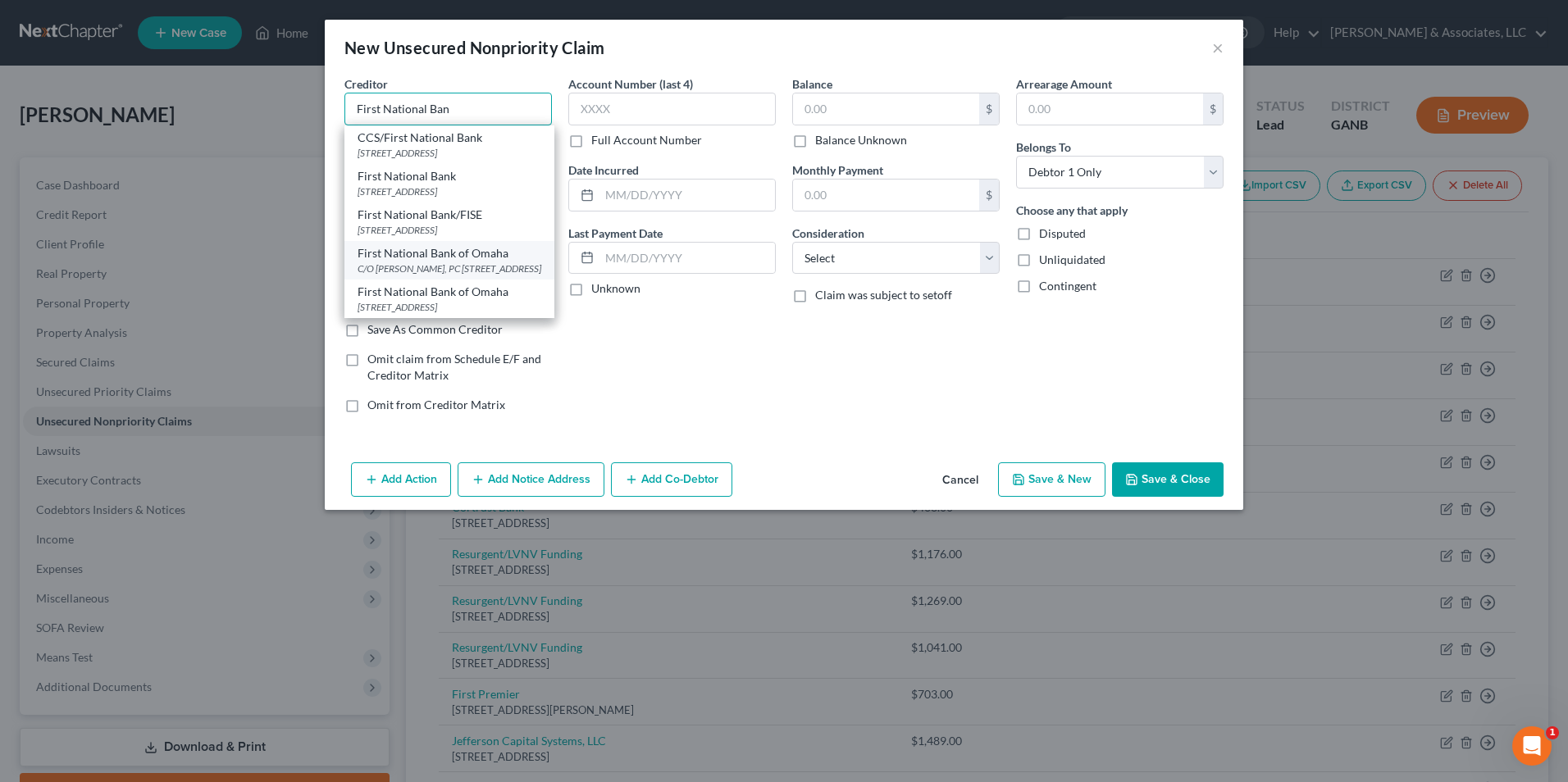
scroll to position [11, 0]
click at [478, 306] on div "1620 Didge ST, Omaha, NE 68197" at bounding box center [449, 306] width 183 height 14
type input "First National Bank of Omaha"
type input "1620 Didge ST"
type input "Omaha"
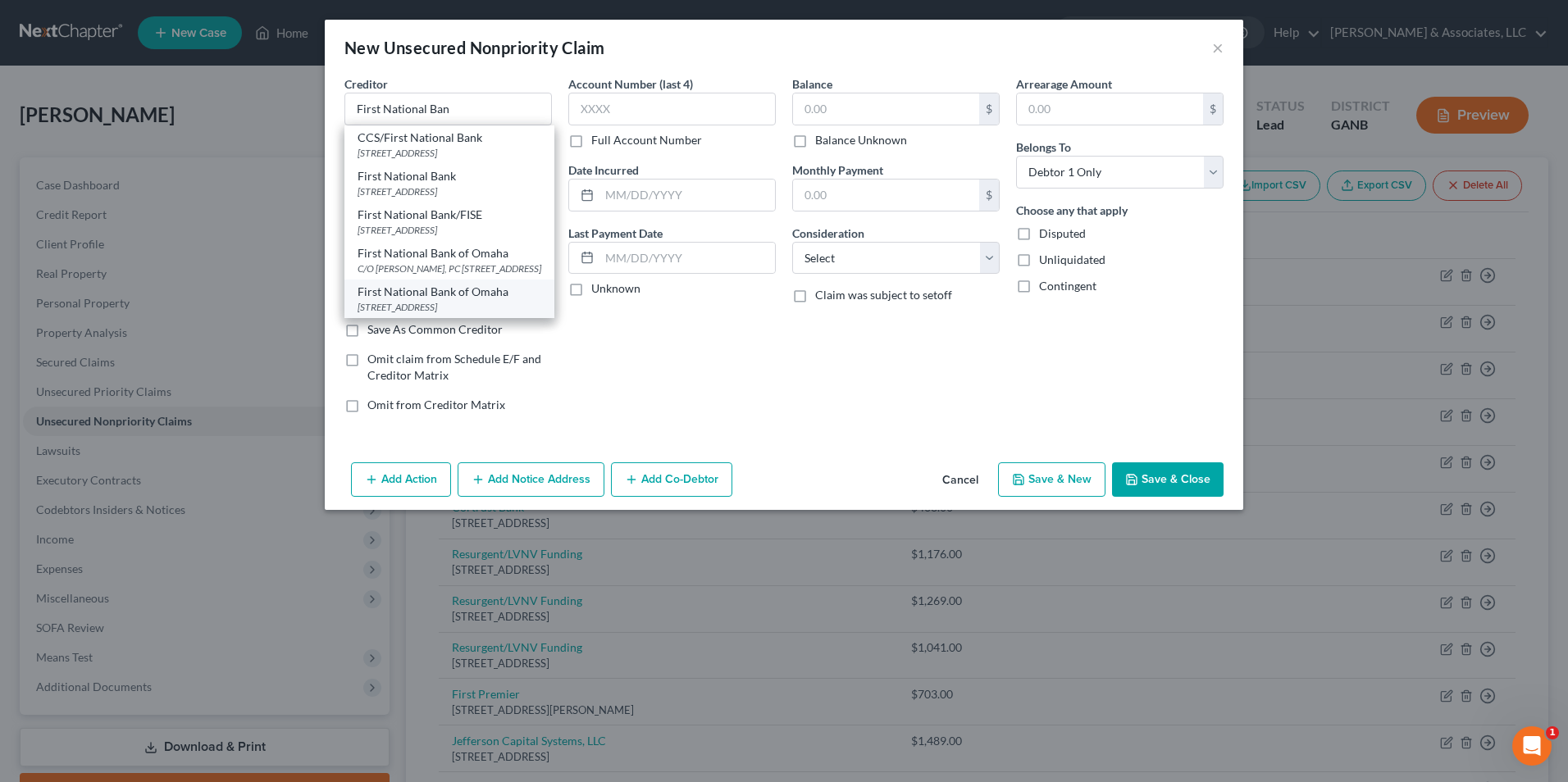
select select "30"
type input "68197"
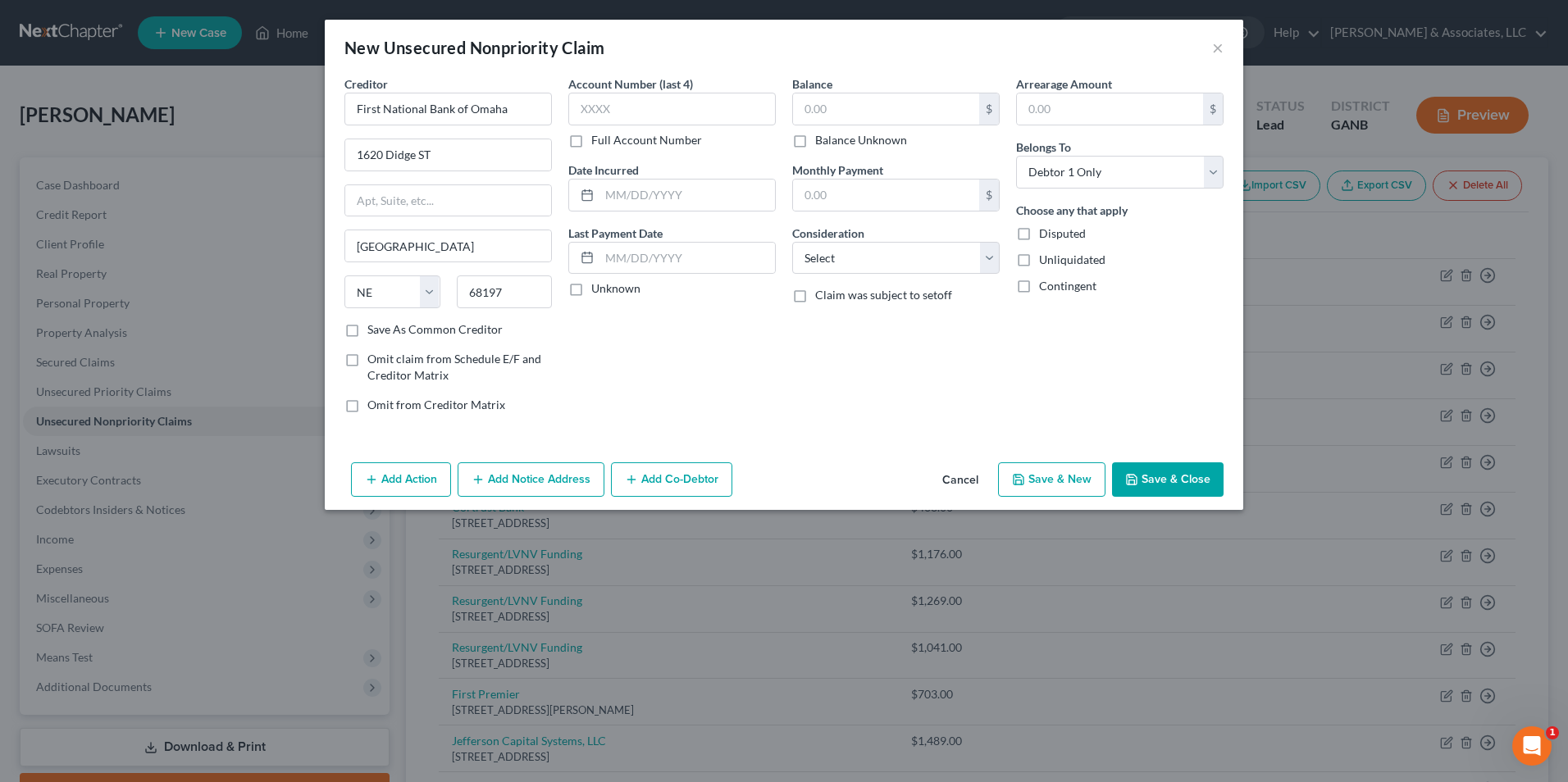
scroll to position [0, 0]
click at [643, 190] on input "text" at bounding box center [687, 195] width 175 height 31
type input "09/2021"
click at [903, 103] on input "text" at bounding box center [886, 109] width 186 height 31
type input "836.00"
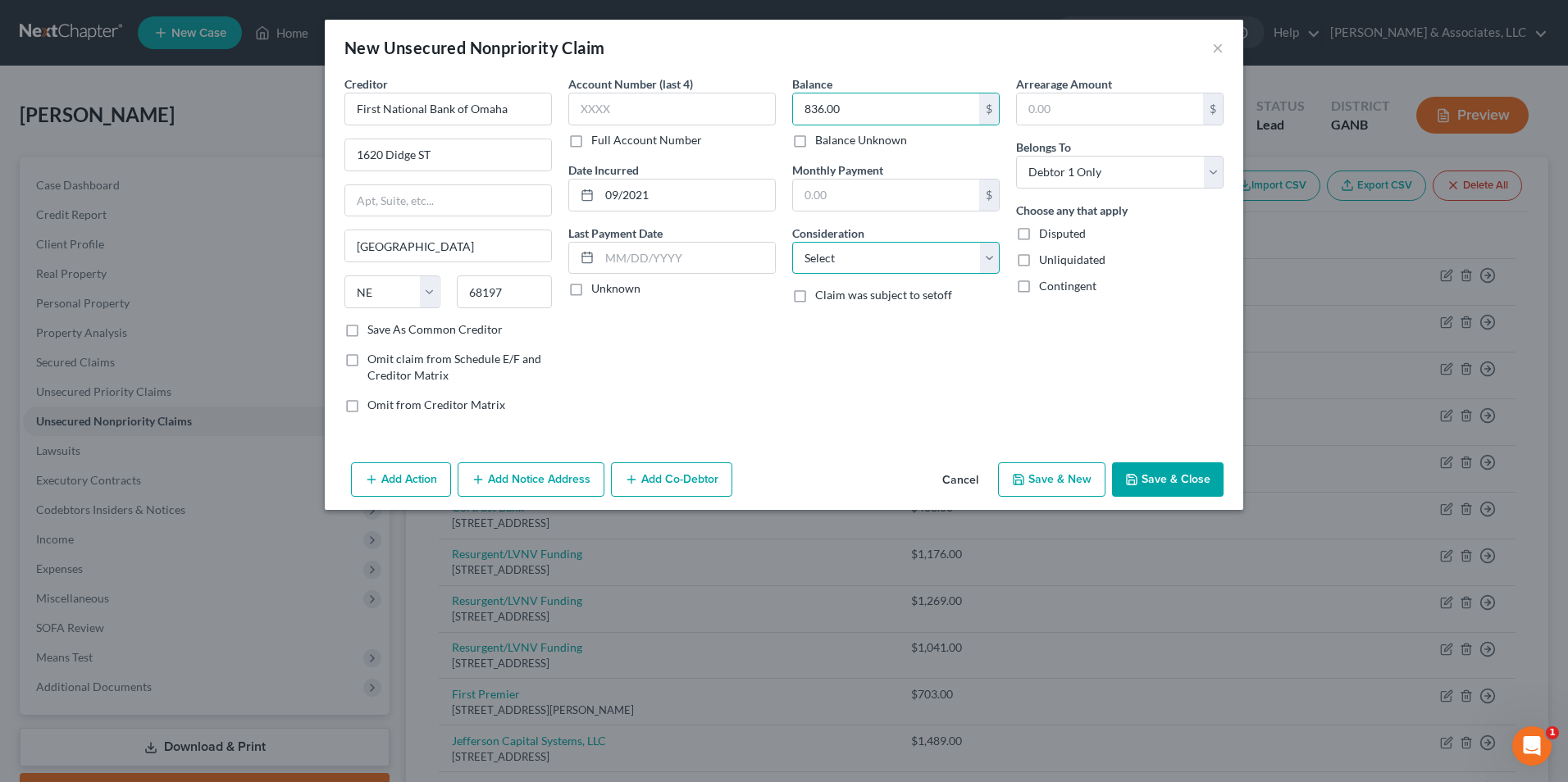
click at [995, 259] on select "Select Cable / Satellite Services Collection Agency Credit Card Debt Debt Couns…" at bounding box center [896, 259] width 207 height 33
select select "2"
click at [792, 242] on select "Select Cable / Satellite Services Collection Agency Credit Card Debt Debt Couns…" at bounding box center [896, 259] width 207 height 33
click at [1049, 477] on button "Save & New" at bounding box center [1051, 479] width 107 height 35
select select "0"
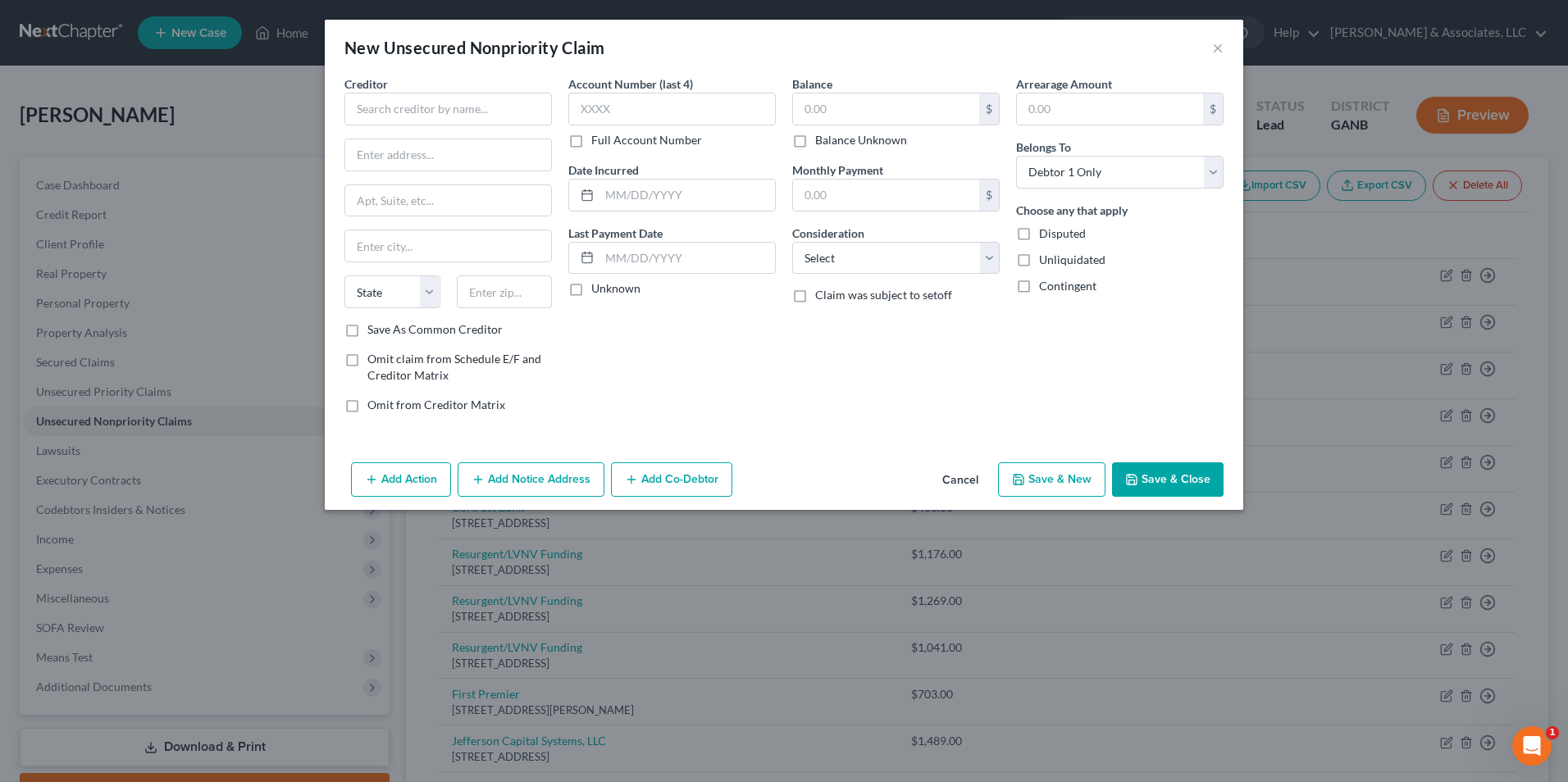
type input "0.00"
click at [1219, 50] on button "×" at bounding box center [1218, 47] width 12 height 19
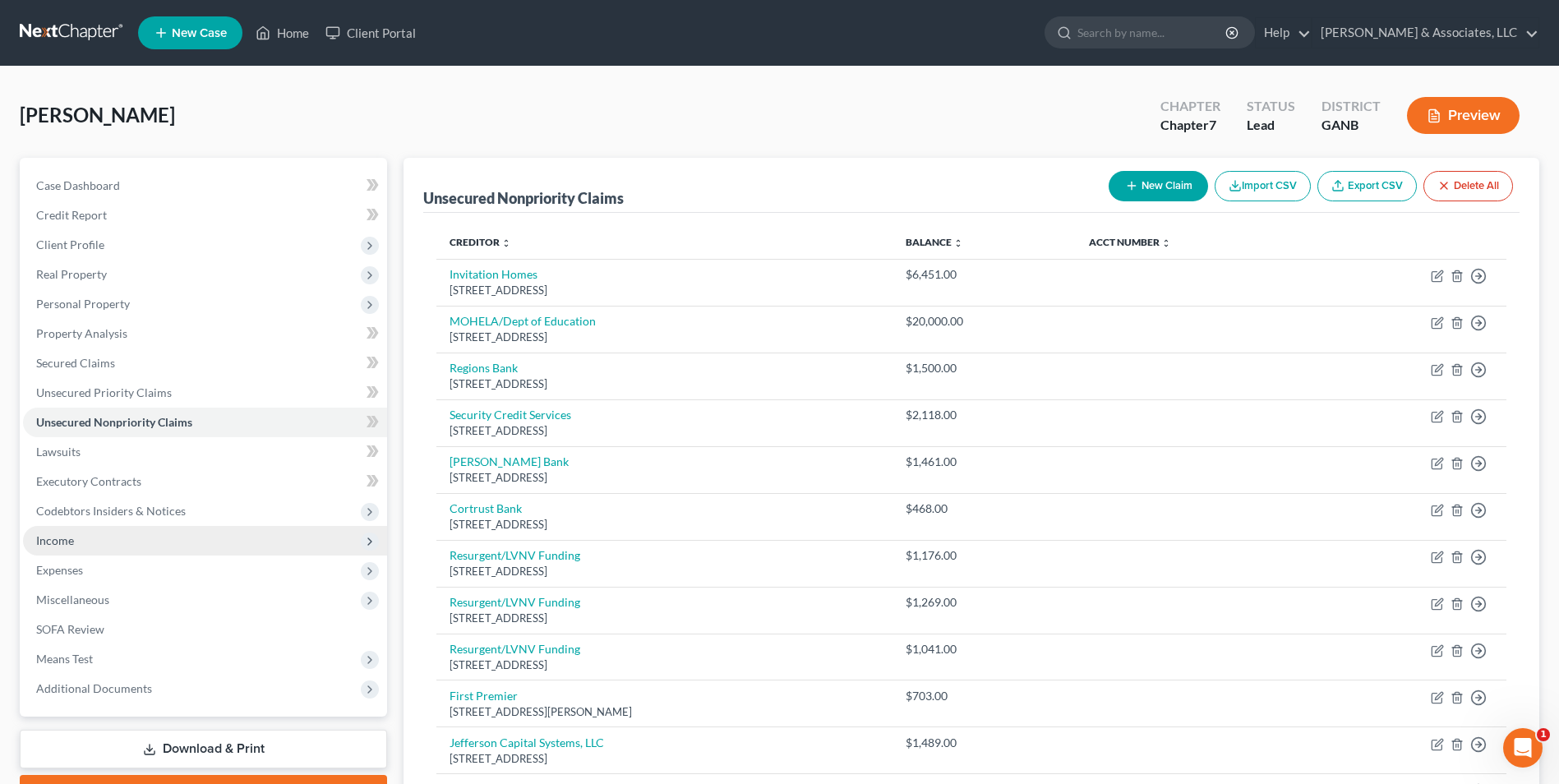
click at [76, 542] on span "Income" at bounding box center [205, 540] width 364 height 29
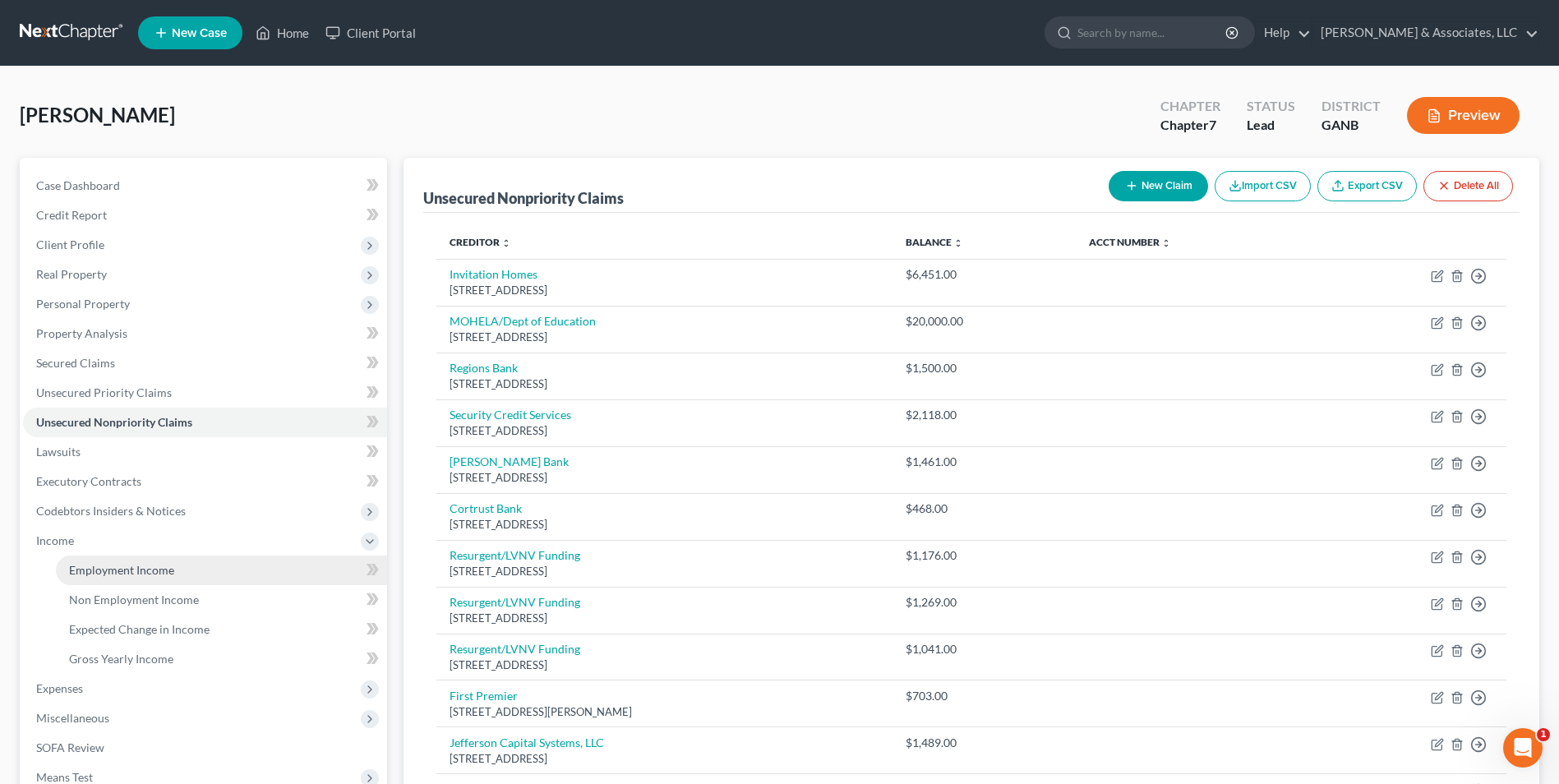
click at [104, 568] on span "Employment Income" at bounding box center [121, 570] width 105 height 14
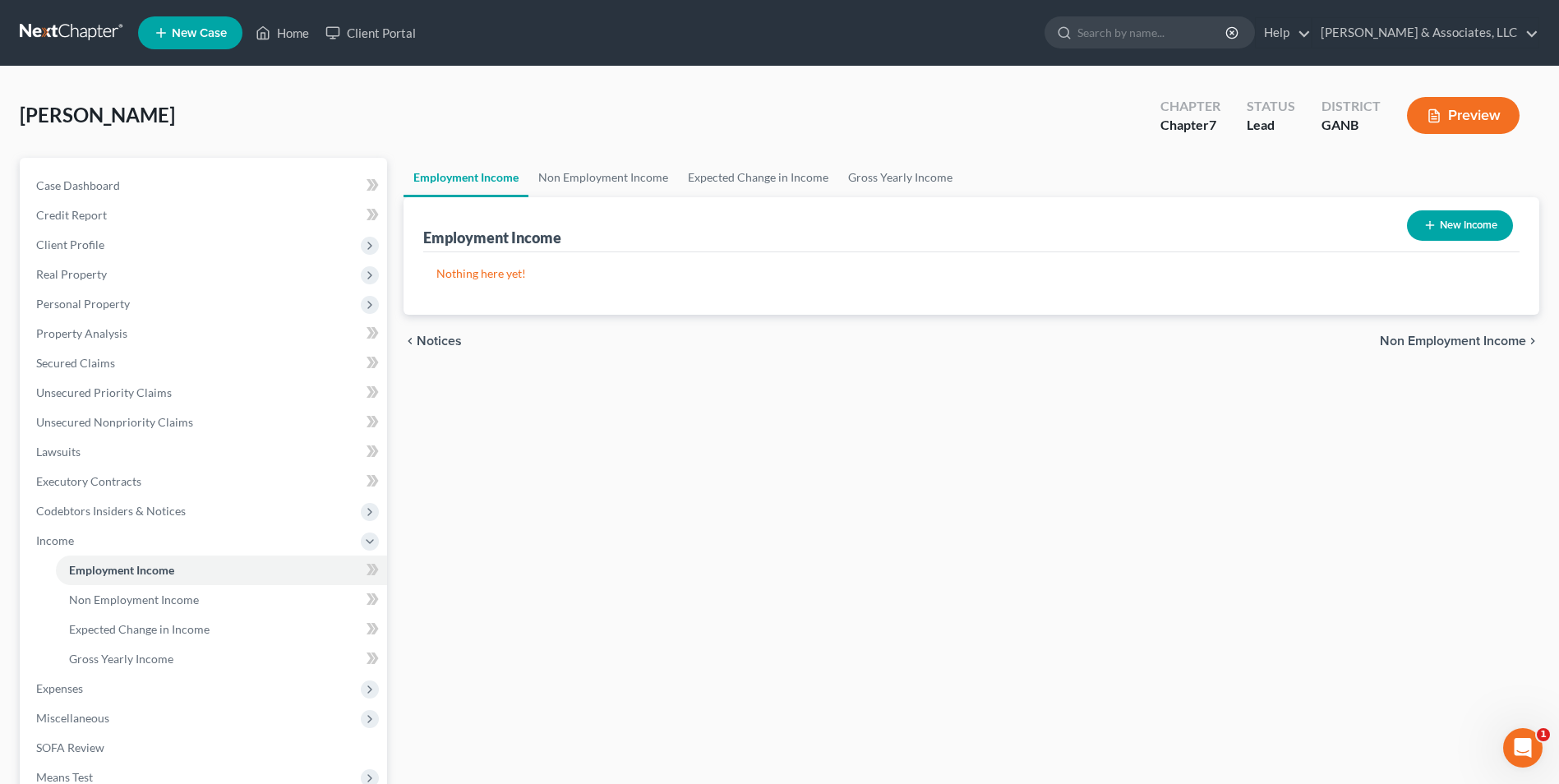
click at [1492, 222] on button "New Income" at bounding box center [1460, 225] width 106 height 30
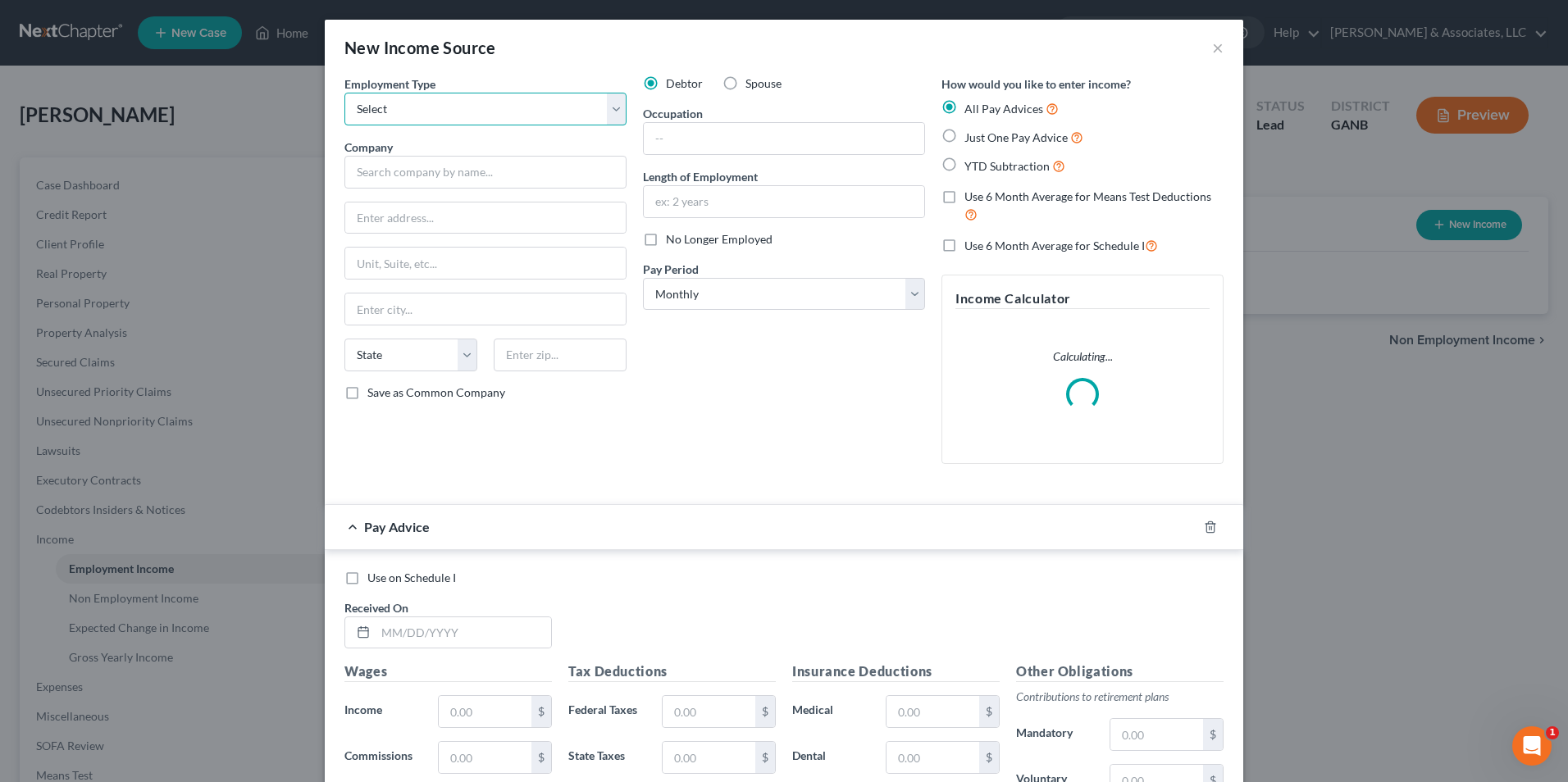
click at [620, 112] on select "Select Full or Part Time Employment Self Employment" at bounding box center [486, 109] width 282 height 33
click at [345, 93] on select "Select Full or Part Time Employment Self Employment" at bounding box center [486, 109] width 282 height 33
click at [532, 182] on input "text" at bounding box center [486, 172] width 282 height 33
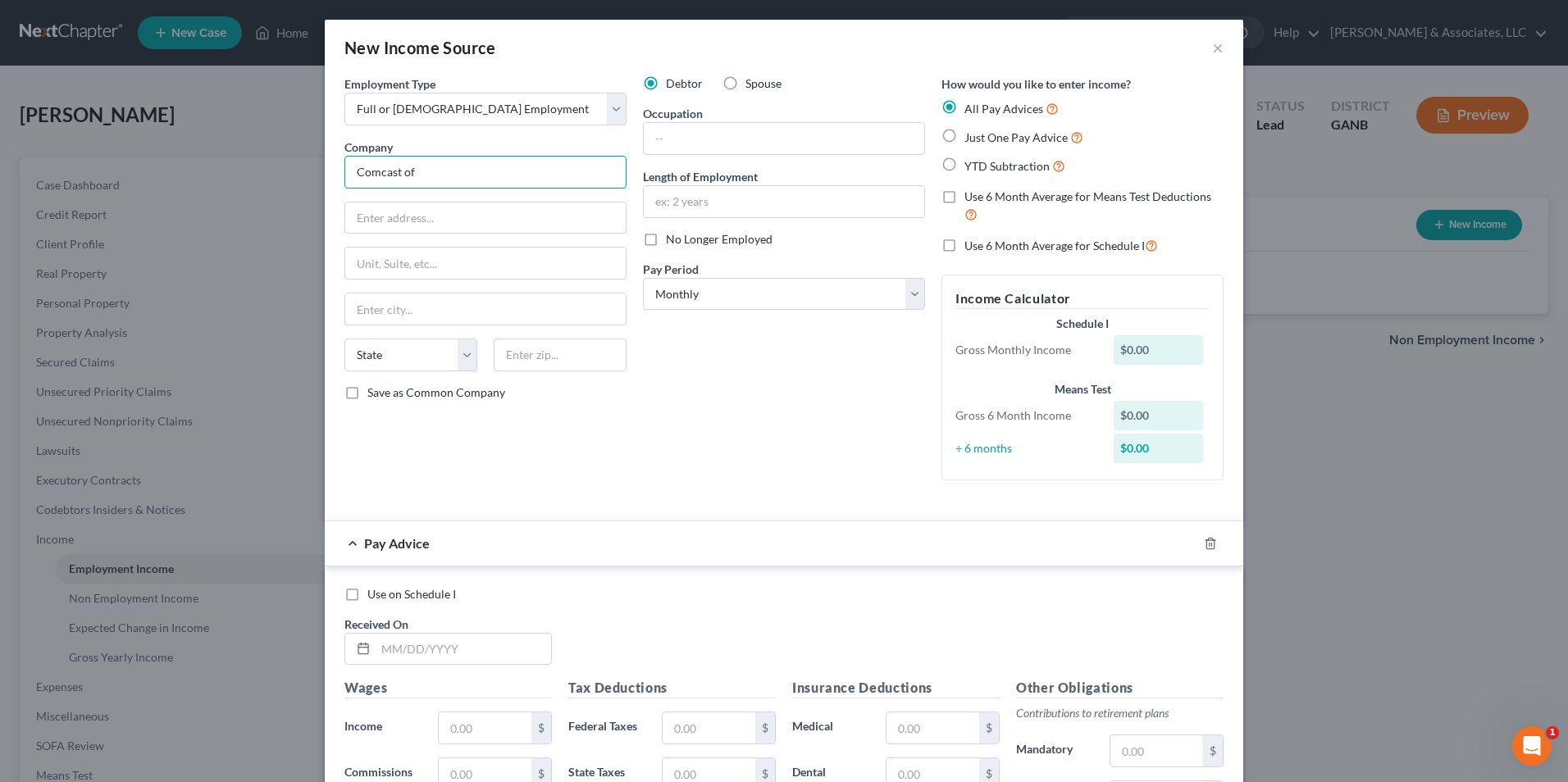
click at [532, 182] on input "Comcast of" at bounding box center [486, 172] width 282 height 33
click at [729, 137] on input "text" at bounding box center [784, 138] width 281 height 31
click at [965, 140] on label "Just One Pay Advice" at bounding box center [1024, 138] width 119 height 19
click at [971, 138] on input "Just One Pay Advice" at bounding box center [977, 134] width 11 height 11
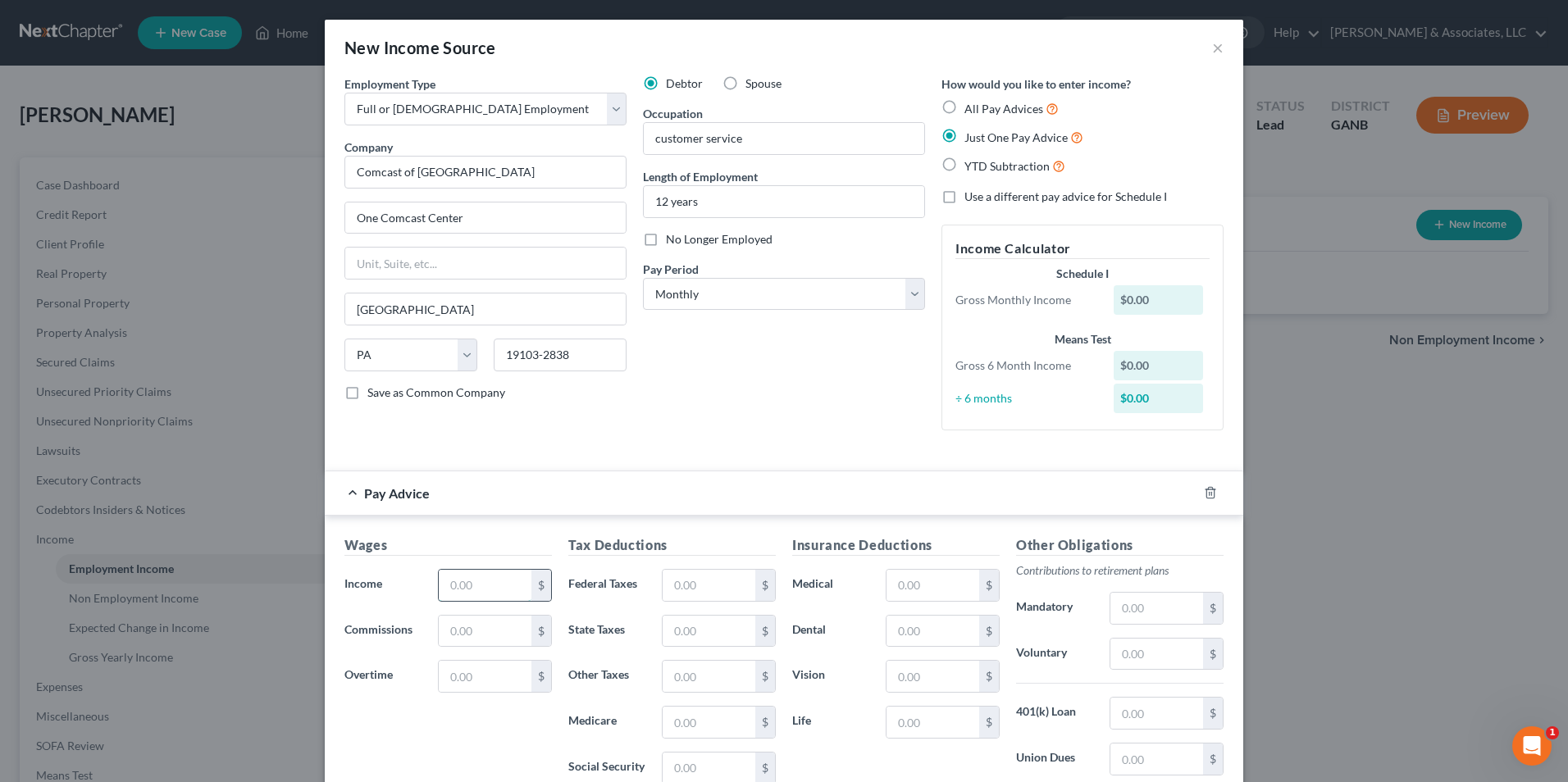
click at [448, 580] on input "text" at bounding box center [484, 586] width 93 height 31
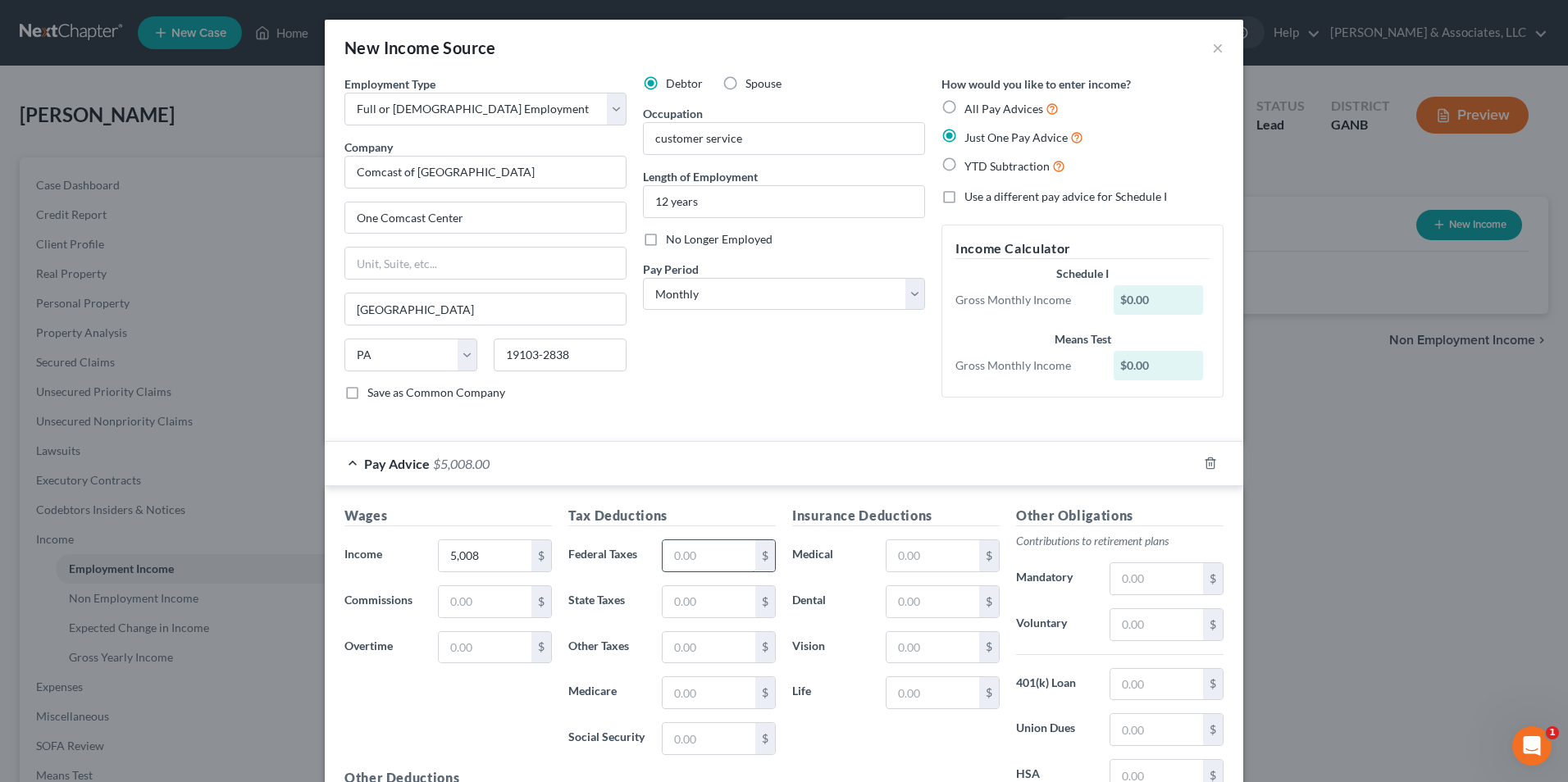
click at [691, 557] on input "text" at bounding box center [709, 556] width 93 height 31
click at [1132, 685] on input "text" at bounding box center [1156, 685] width 93 height 31
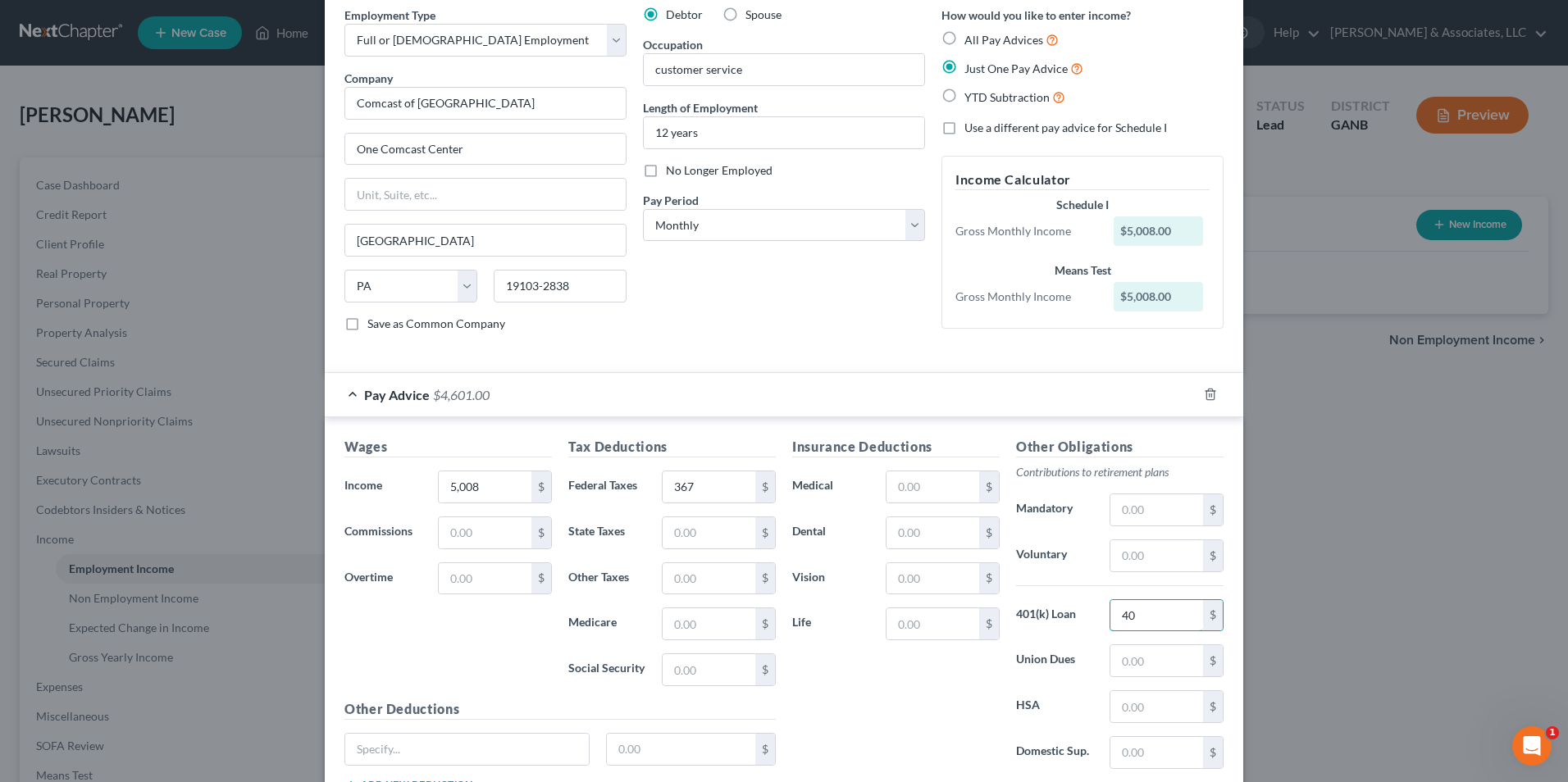
scroll to position [164, 0]
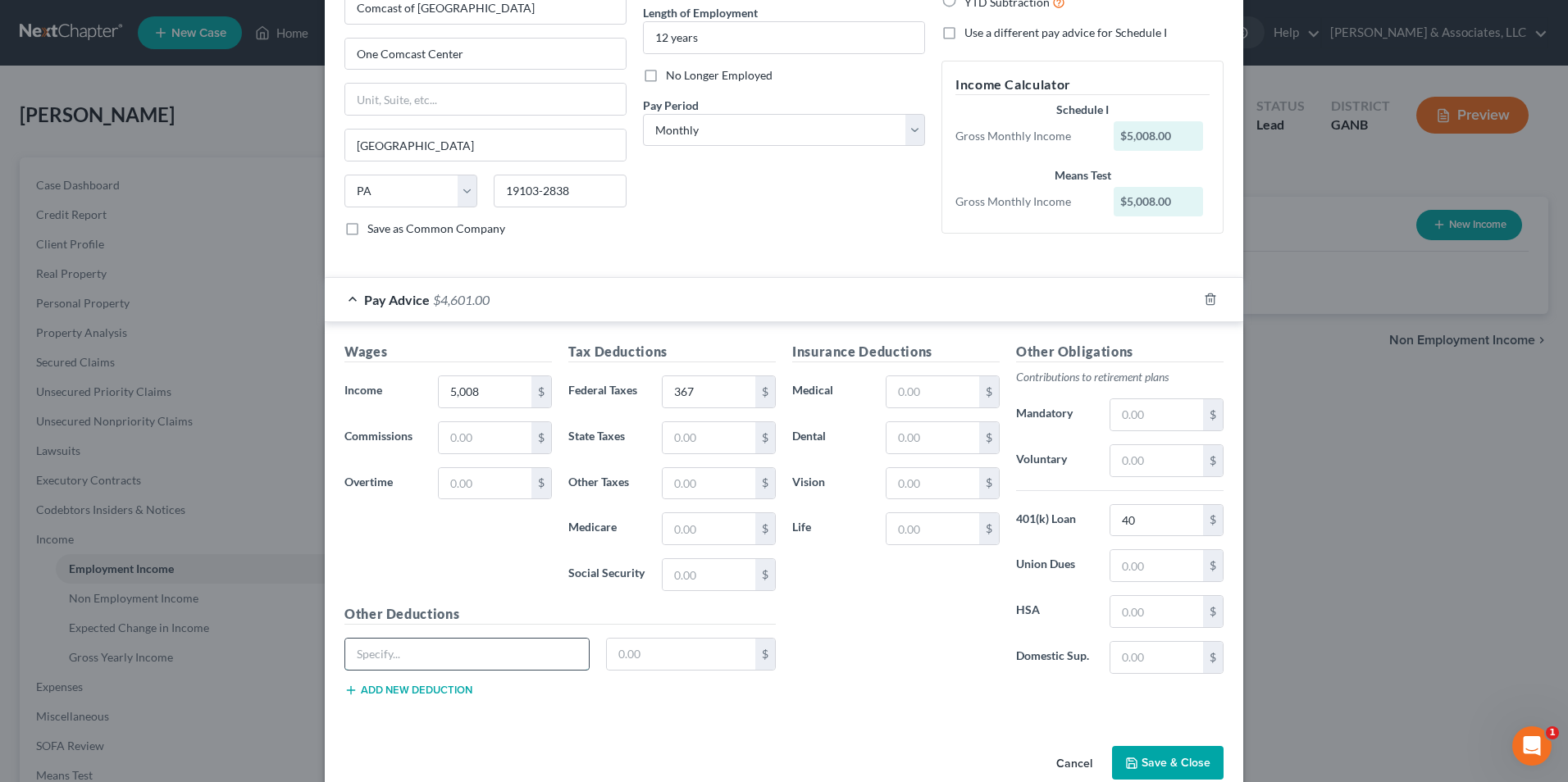
click at [463, 653] on input "text" at bounding box center [467, 655] width 244 height 31
click at [920, 392] on input "text" at bounding box center [933, 391] width 93 height 31
click at [1171, 756] on button "Save & Close" at bounding box center [1168, 764] width 112 height 35
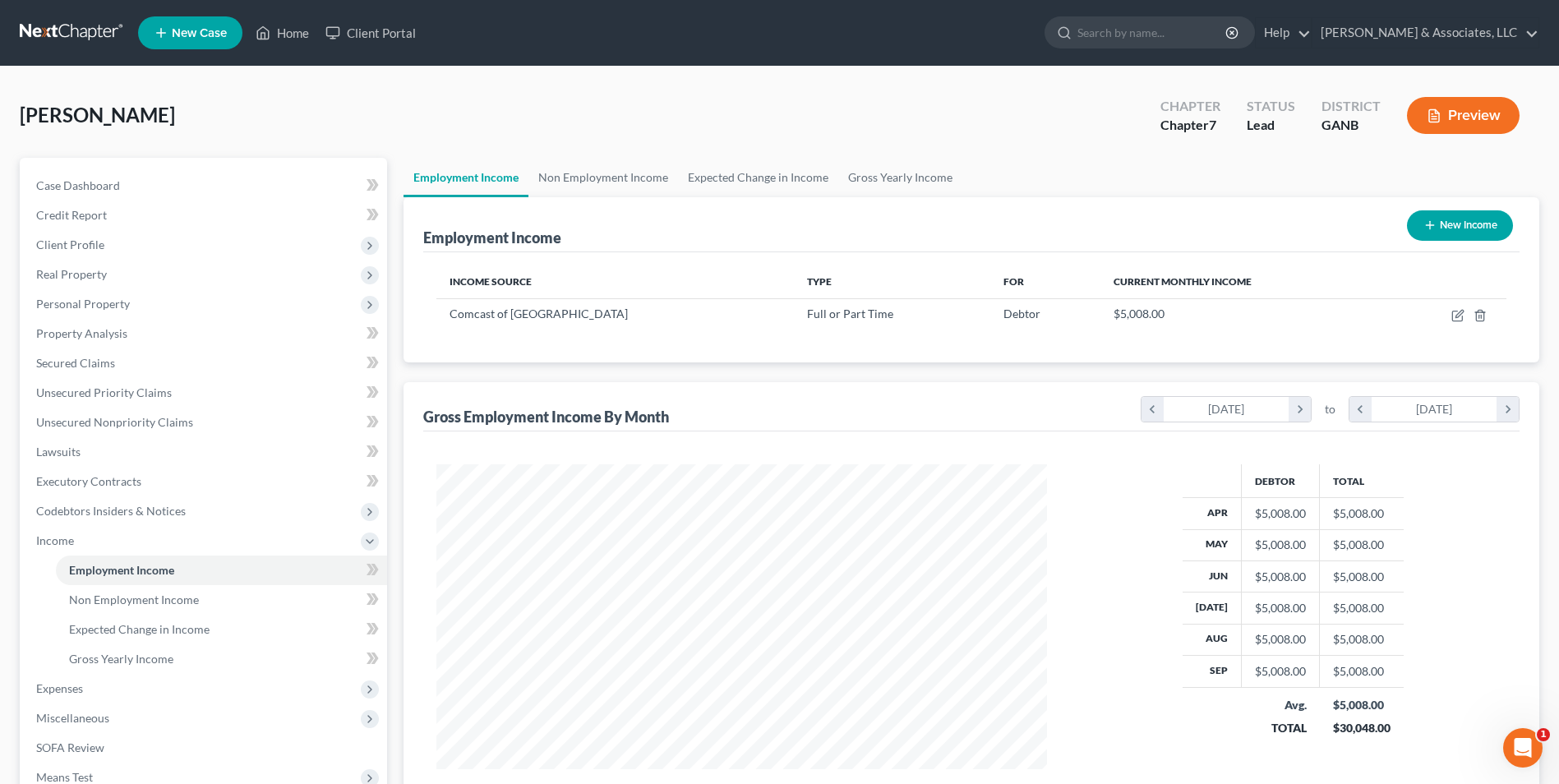
scroll to position [208, 0]
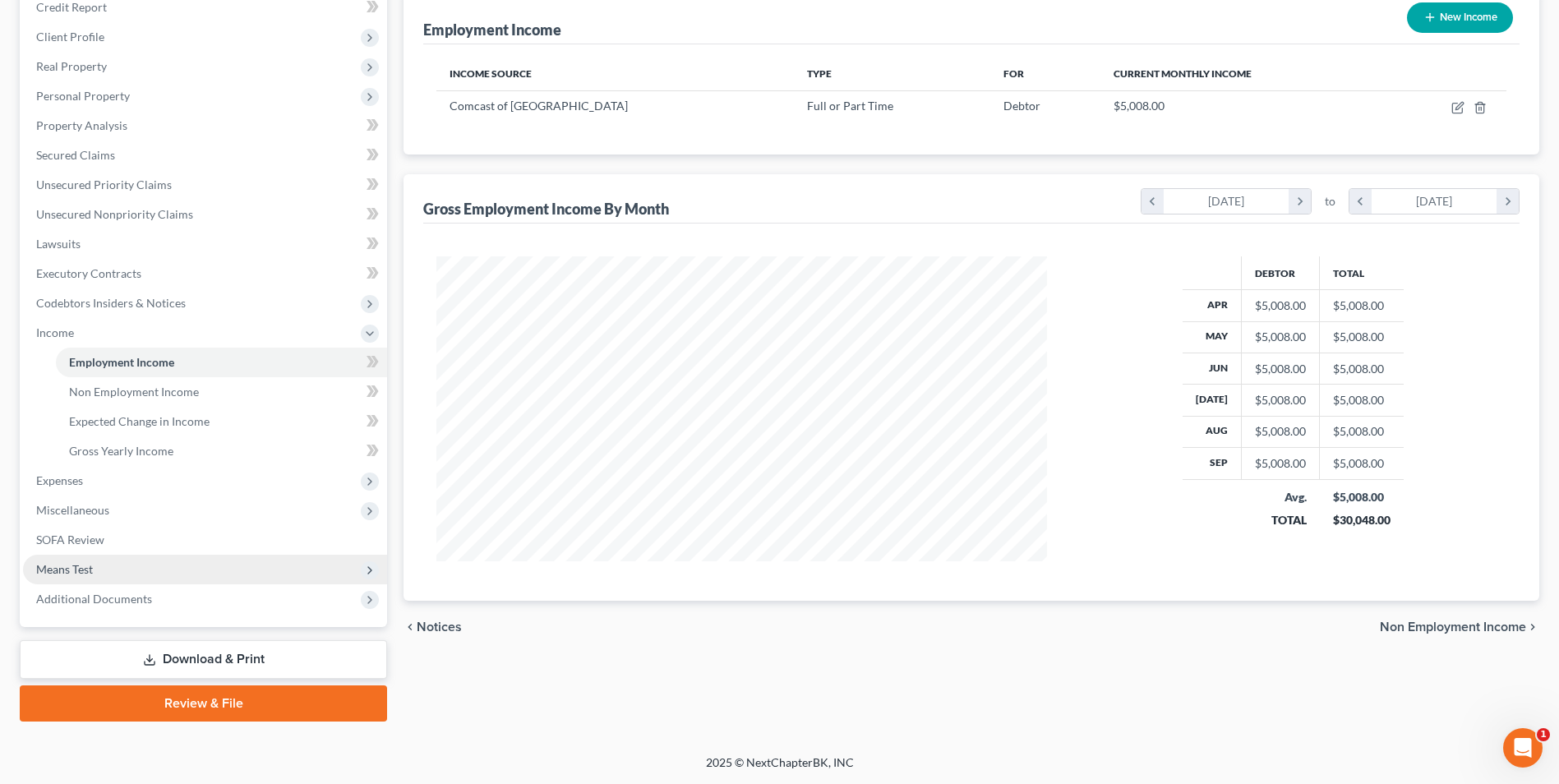
click at [86, 569] on span "Means Test" at bounding box center [64, 569] width 57 height 14
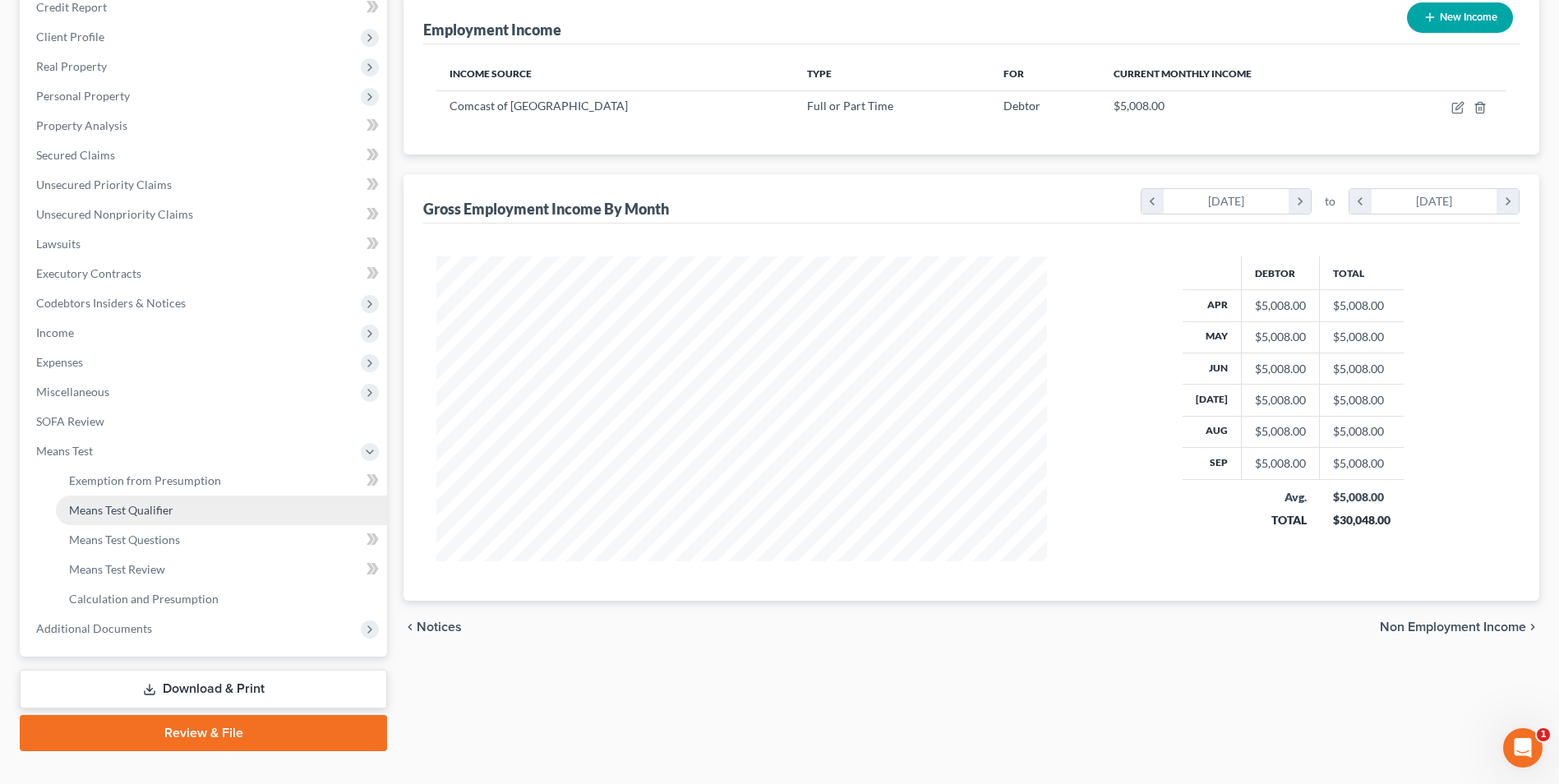
click at [168, 509] on span "Means Test Qualifier" at bounding box center [121, 509] width 105 height 14
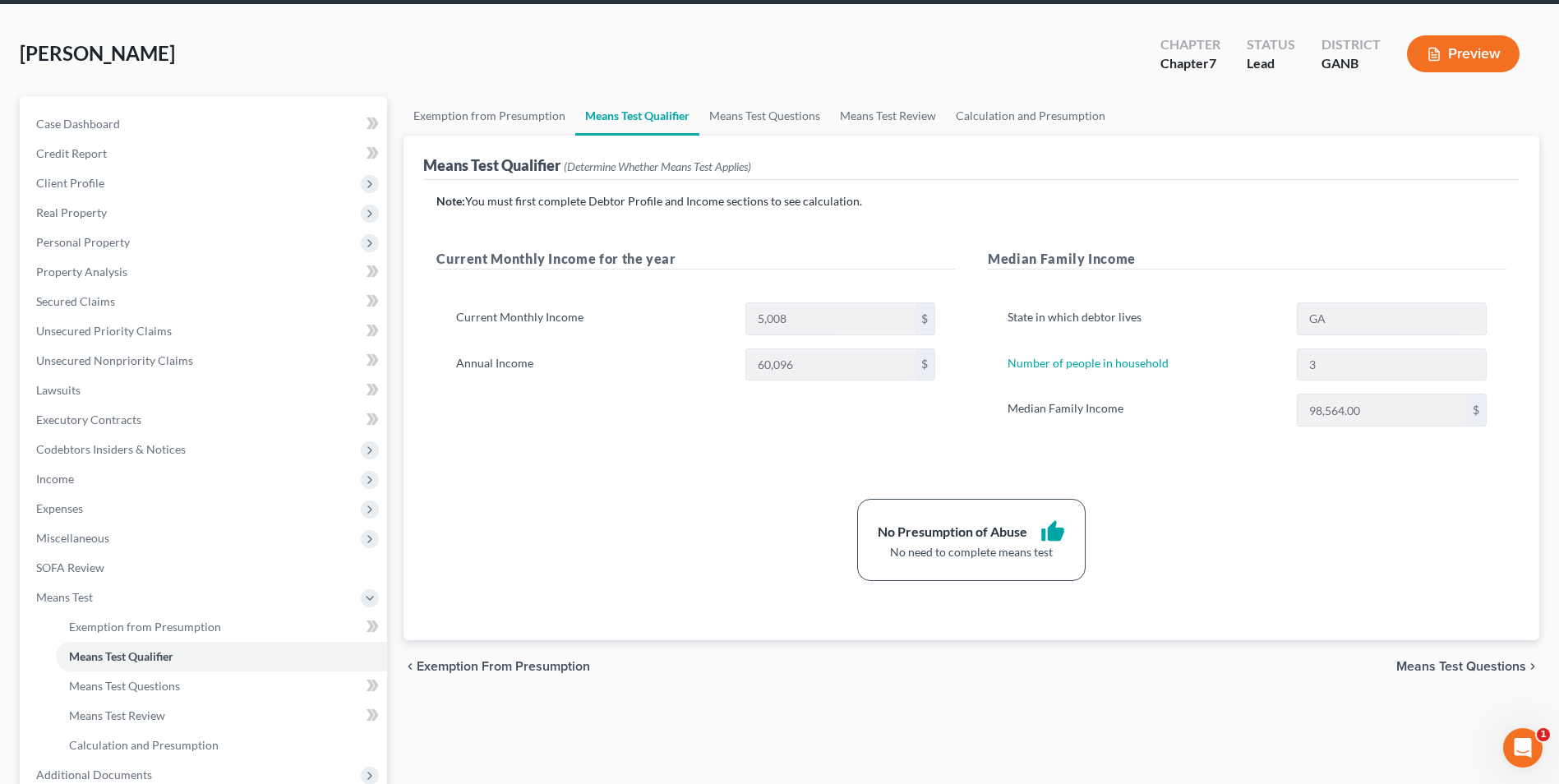
scroll to position [165, 0]
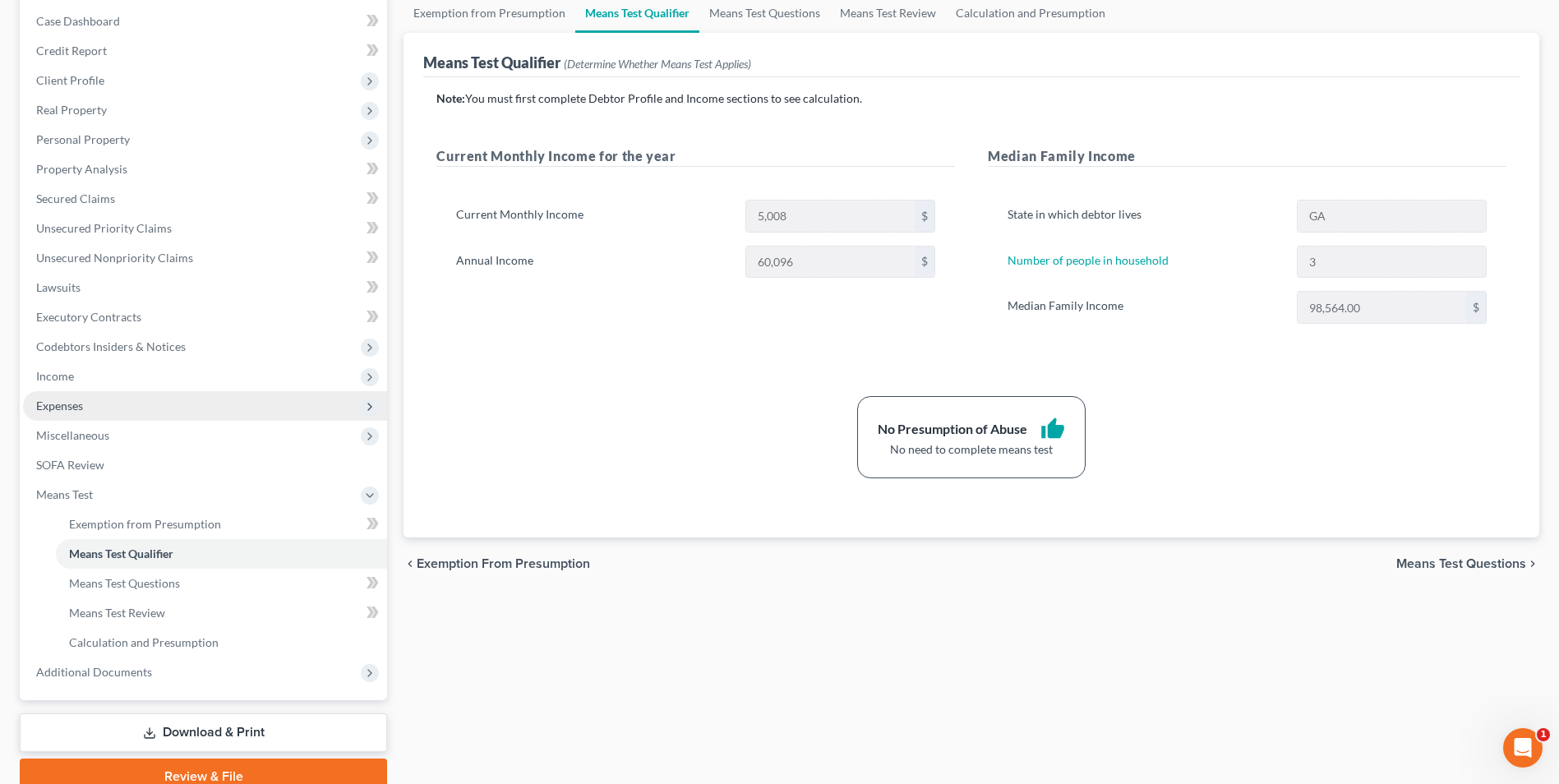
click at [83, 404] on span "Expenses" at bounding box center [59, 405] width 47 height 14
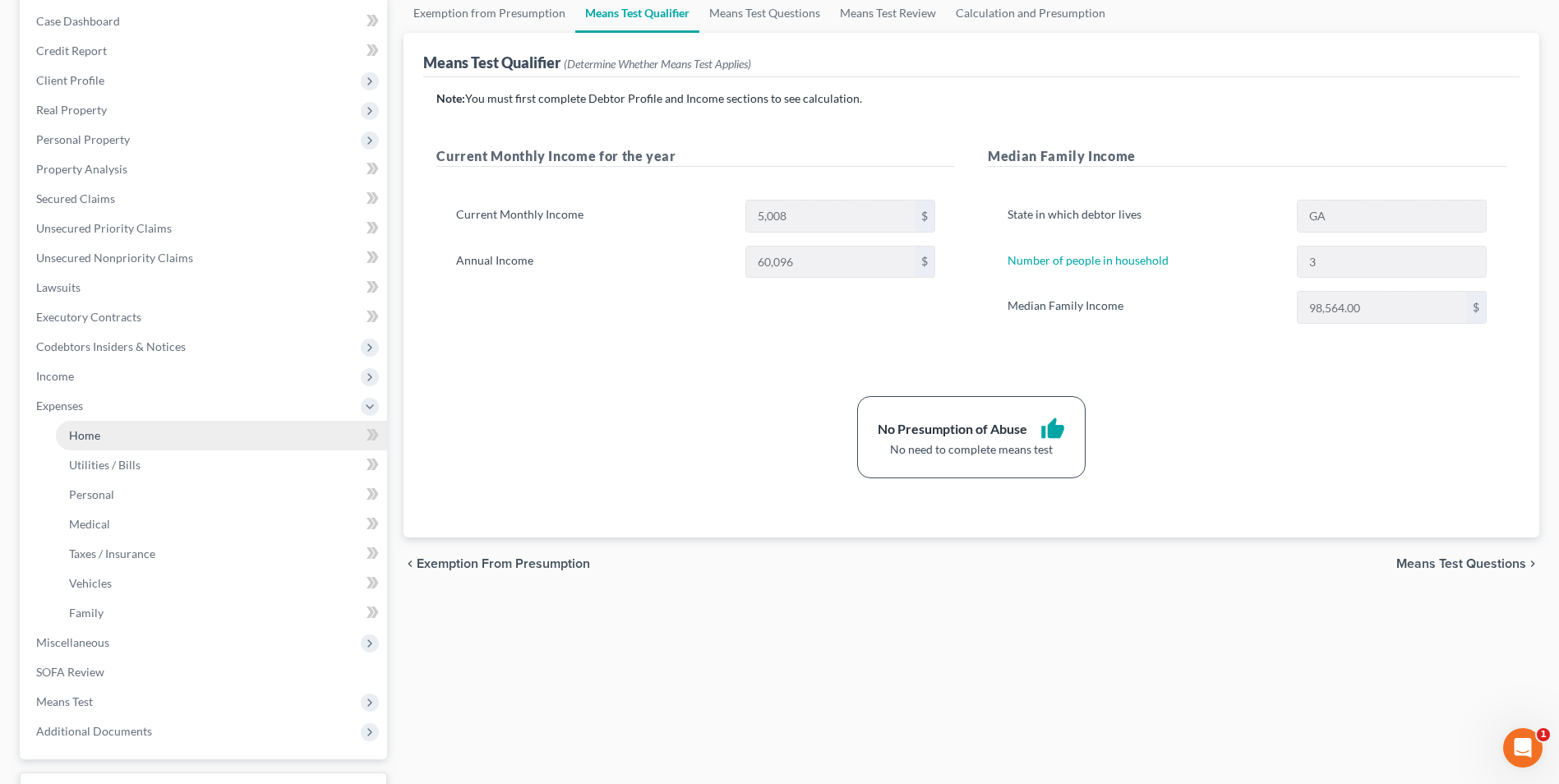
click at [83, 442] on link "Home" at bounding box center [222, 436] width 331 height 29
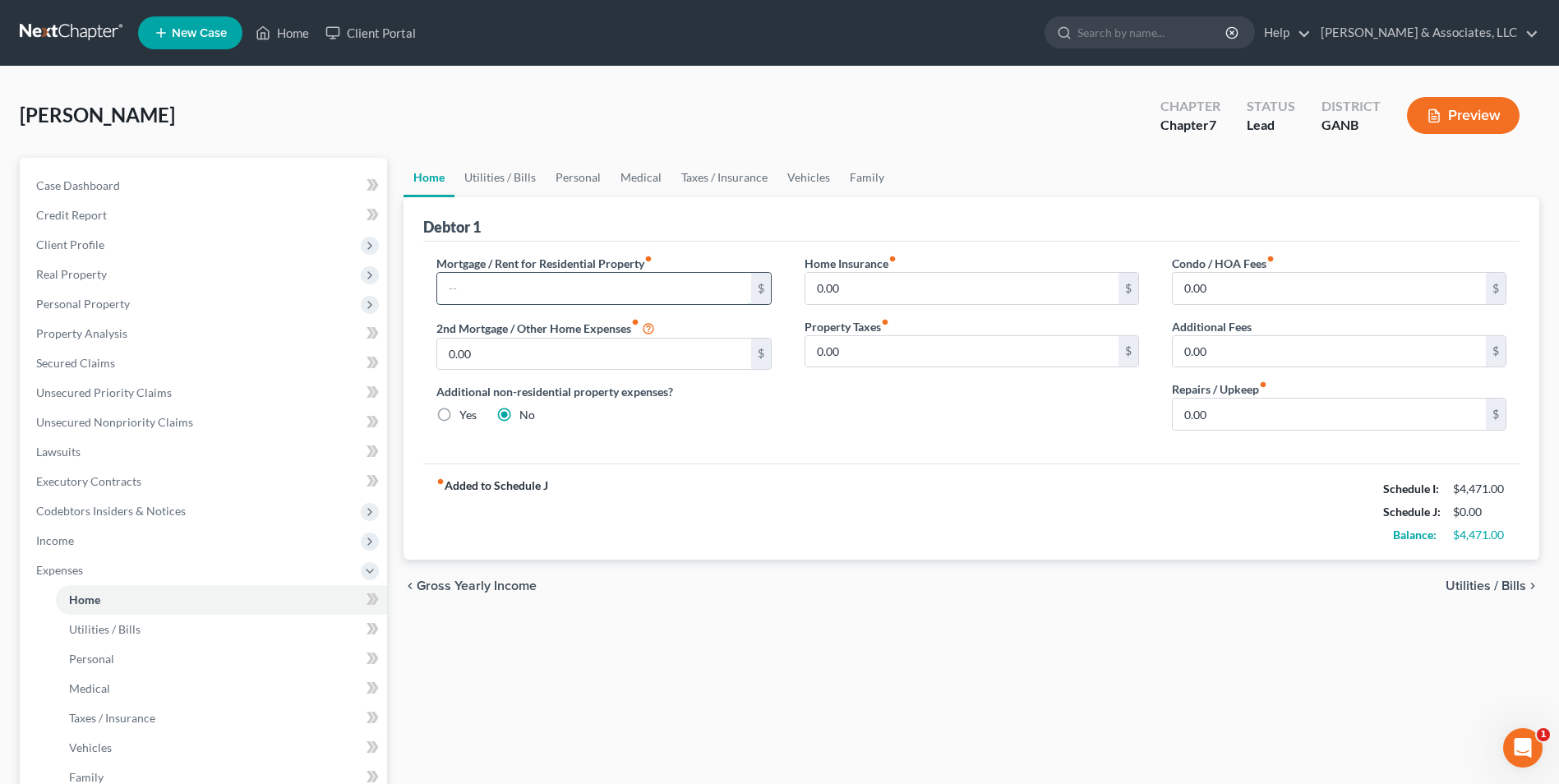
click at [695, 290] on input "text" at bounding box center [594, 289] width 313 height 31
click at [32, 547] on span "Income" at bounding box center [205, 540] width 364 height 29
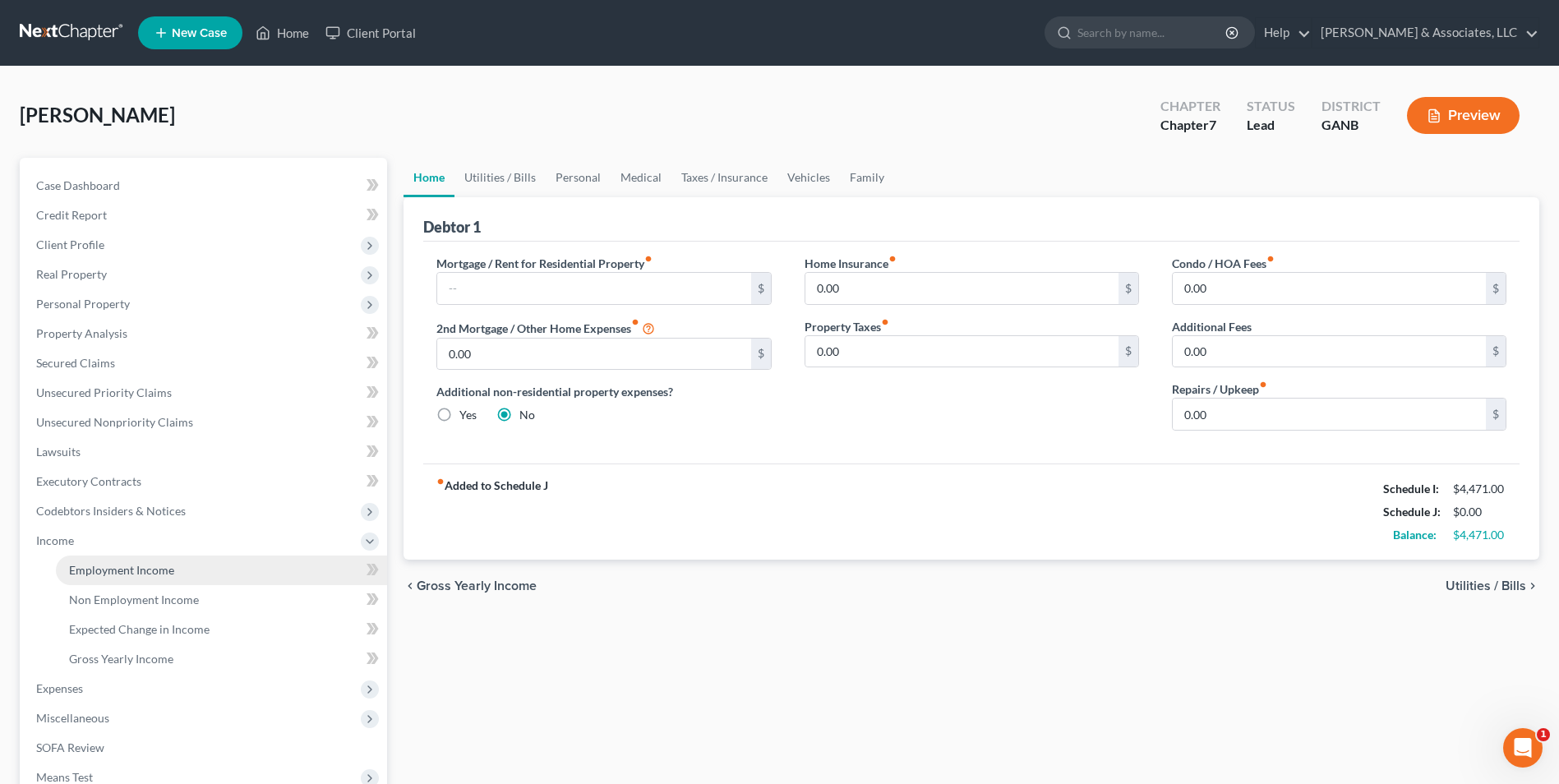
click at [109, 571] on span "Employment Income" at bounding box center [121, 570] width 105 height 14
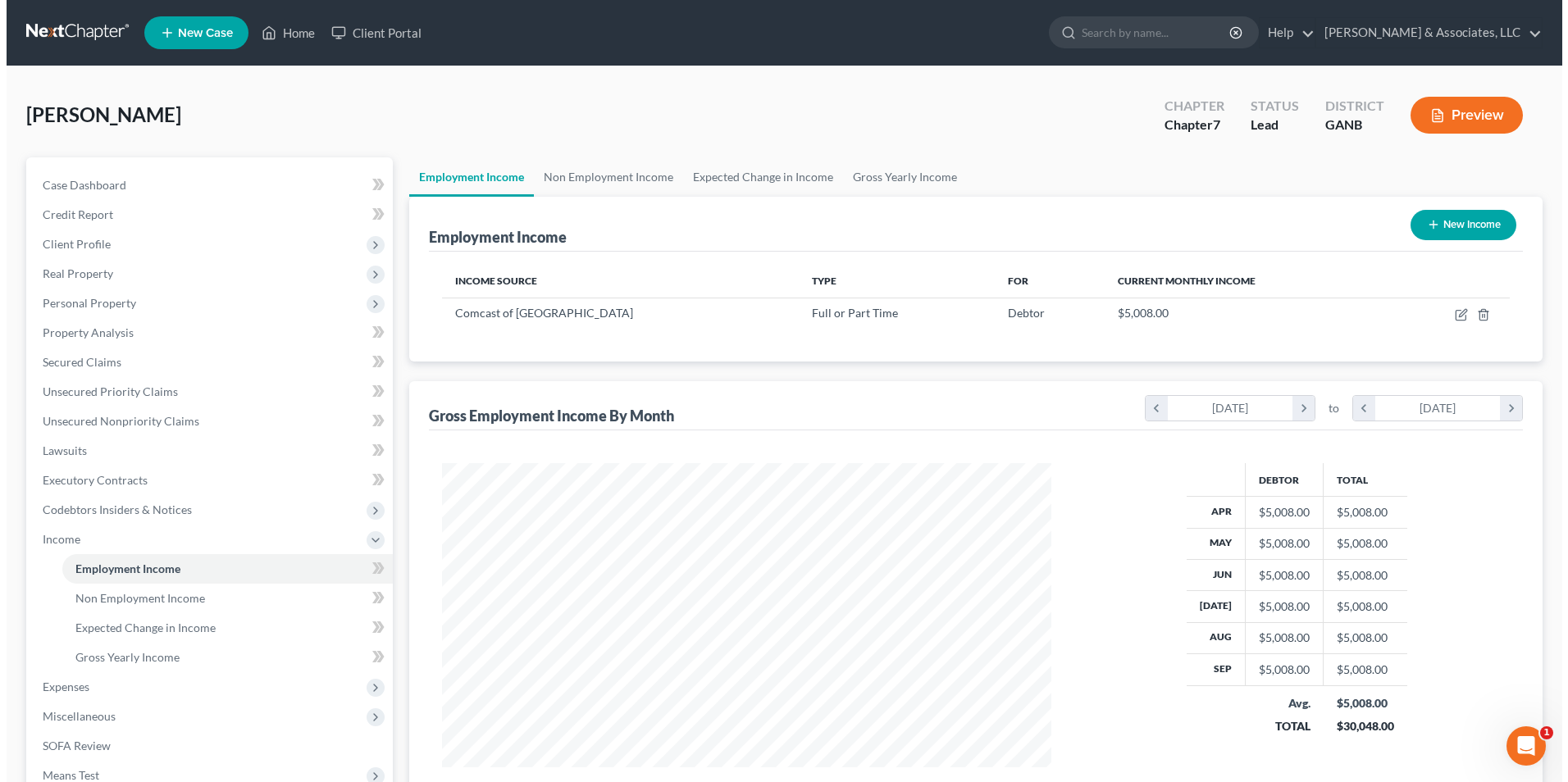
scroll to position [304, 641]
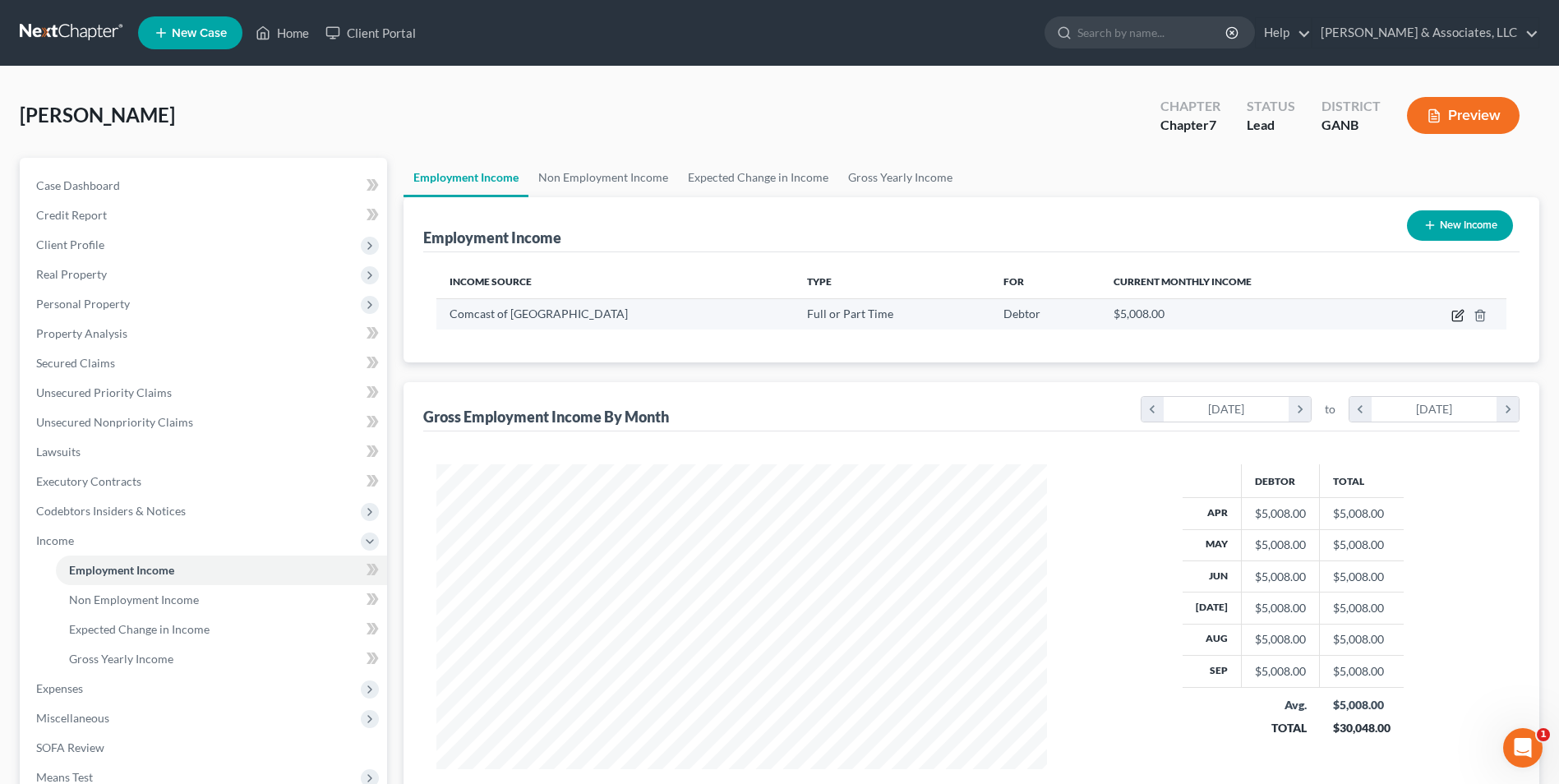
click at [1457, 321] on icon "button" at bounding box center [1457, 316] width 10 height 10
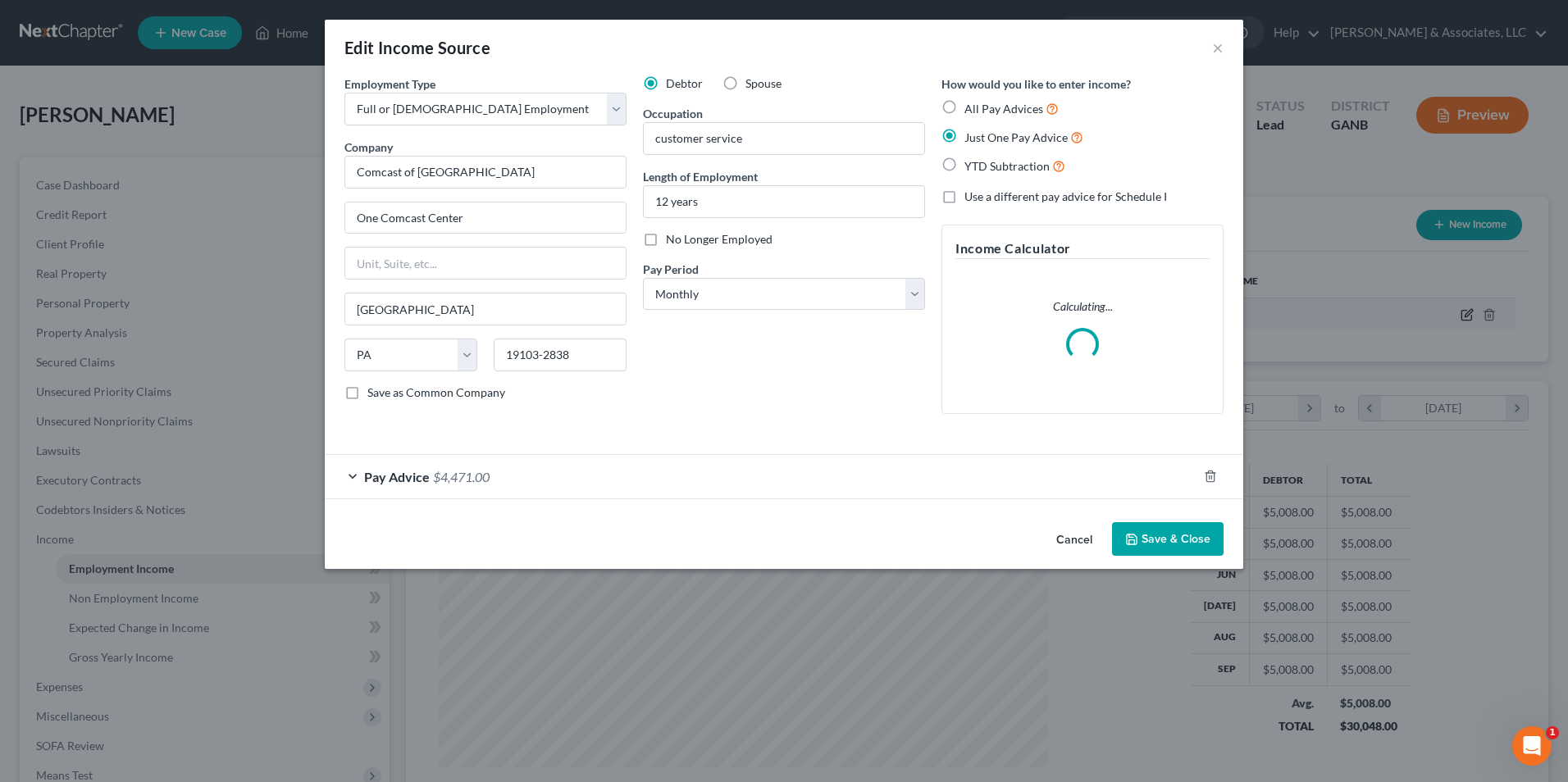
scroll to position [306, 647]
click at [351, 477] on div "Pay Advice $4,471.00" at bounding box center [760, 476] width 872 height 43
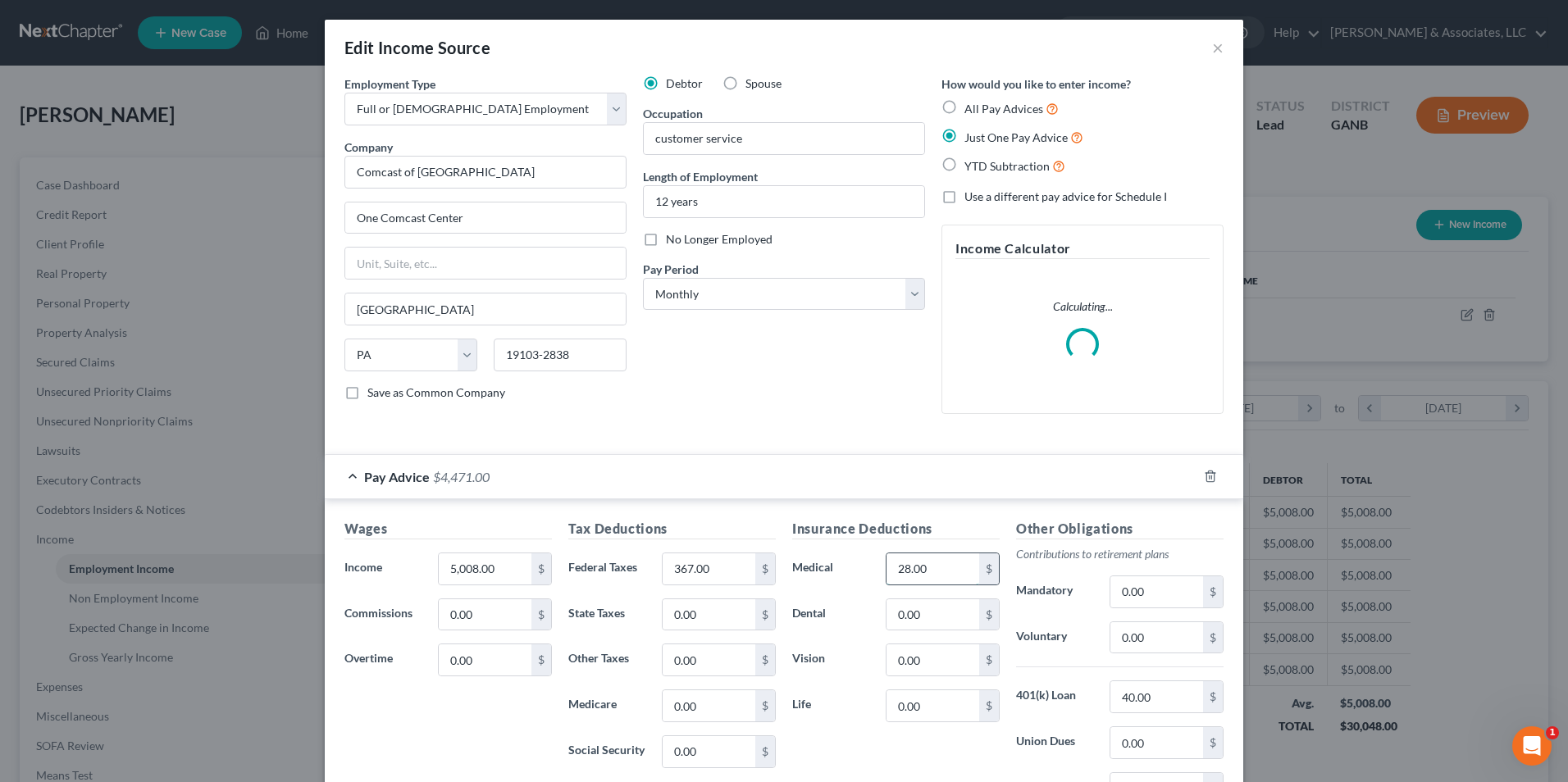
click at [934, 572] on input "28.00" at bounding box center [933, 569] width 93 height 31
click at [938, 698] on input "0.00" at bounding box center [933, 706] width 93 height 31
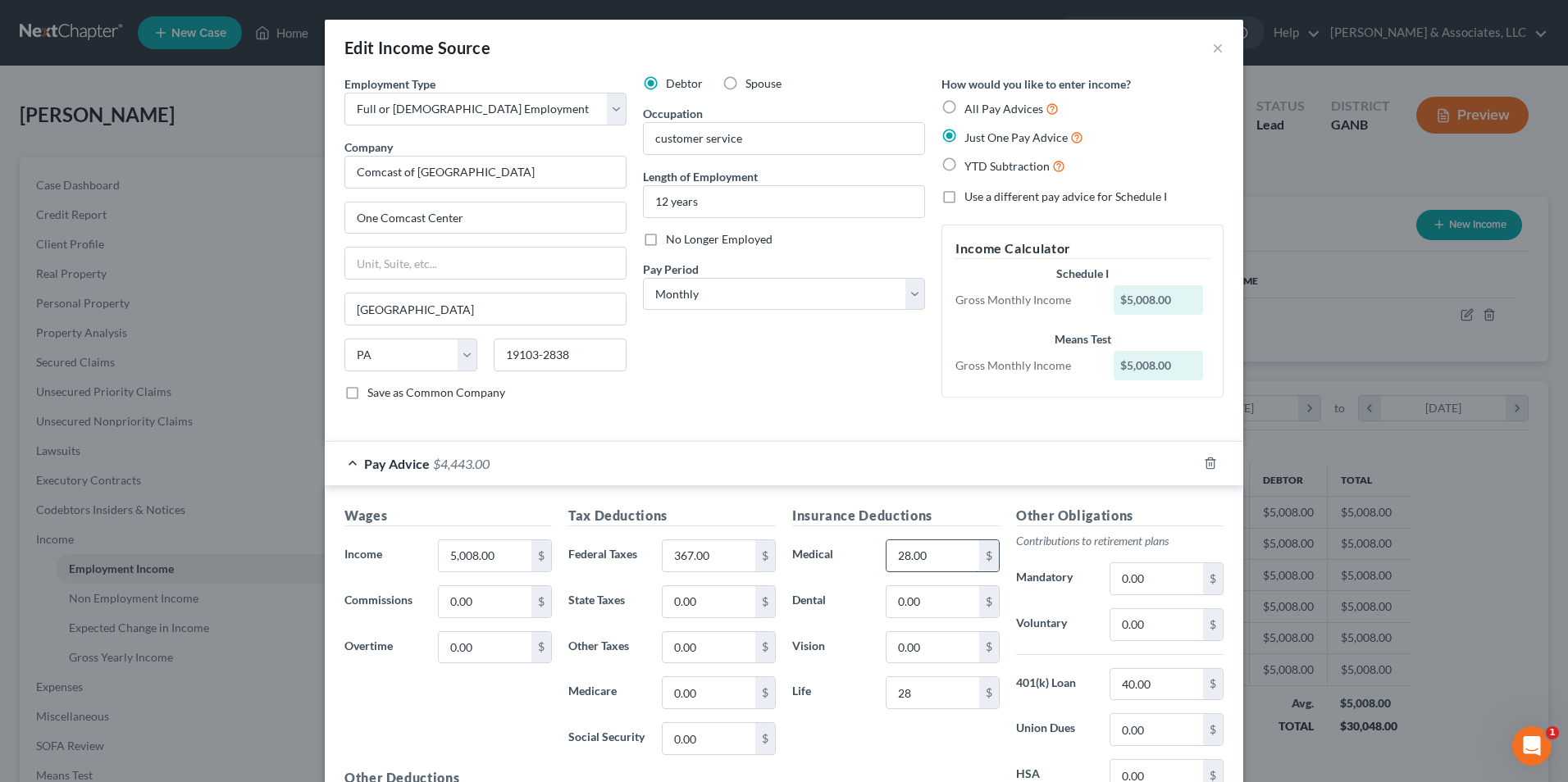
click at [921, 555] on input "28.00" at bounding box center [933, 556] width 93 height 31
click at [921, 600] on input "0.00" at bounding box center [933, 601] width 93 height 31
click at [1167, 629] on input "0.00" at bounding box center [1156, 624] width 93 height 31
click at [979, 644] on div "$" at bounding box center [988, 647] width 19 height 31
click at [939, 626] on div "Insurance Deductions Medical 173 $ Dental 32 $ Vision 0.00 $ Life 28 $" at bounding box center [896, 678] width 224 height 345
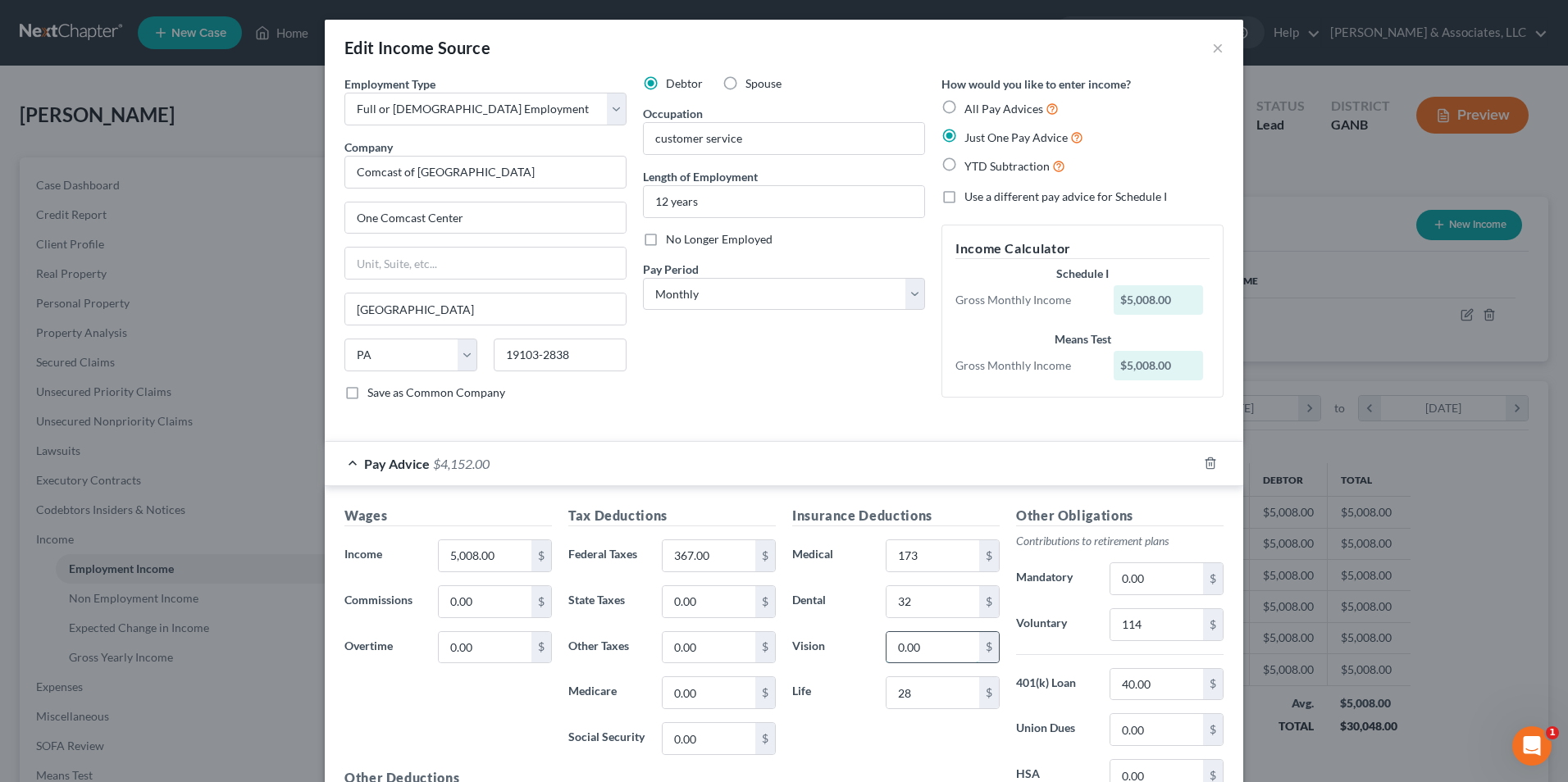
click at [939, 645] on input "0.00" at bounding box center [933, 647] width 93 height 31
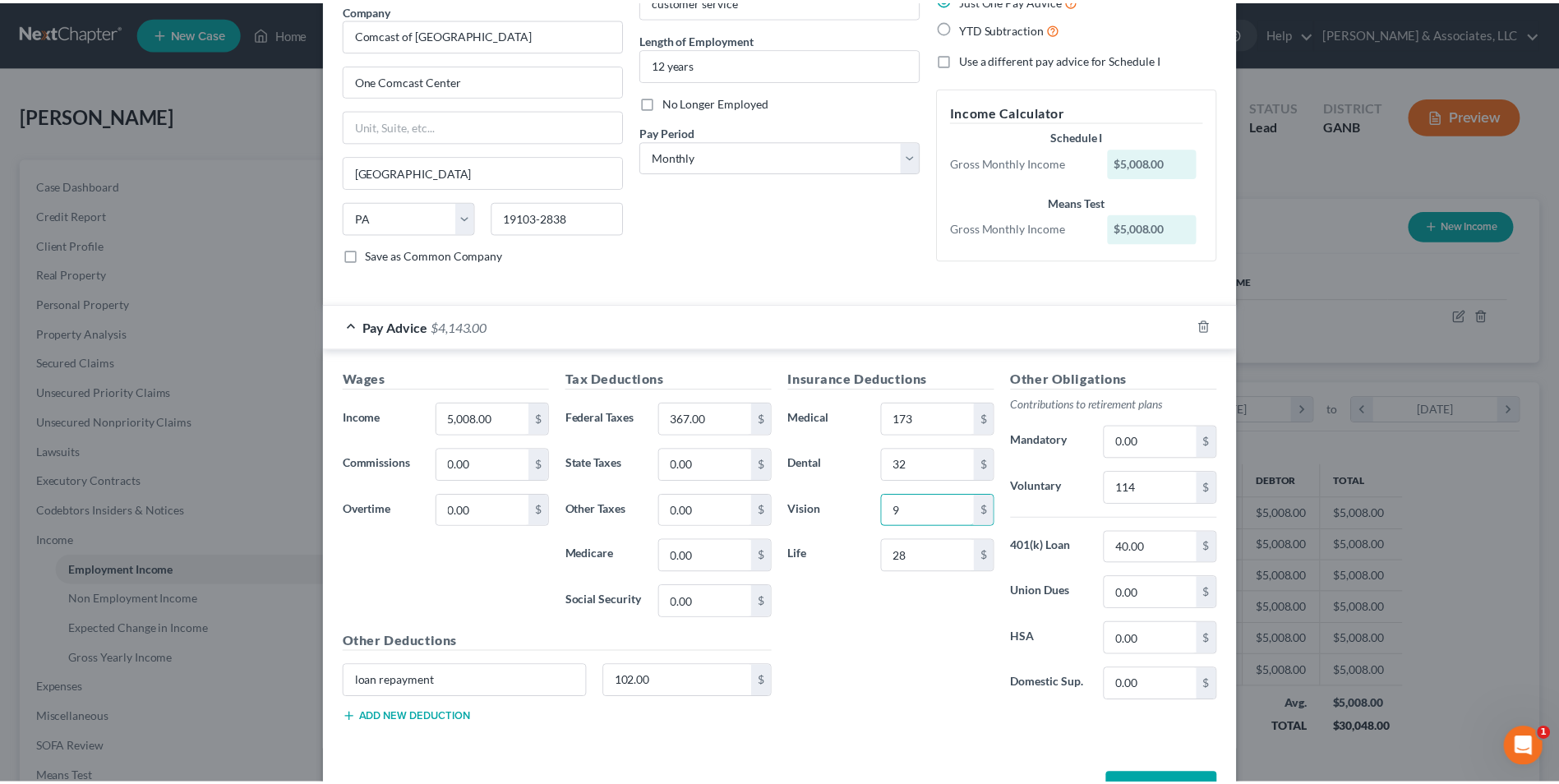
scroll to position [195, 0]
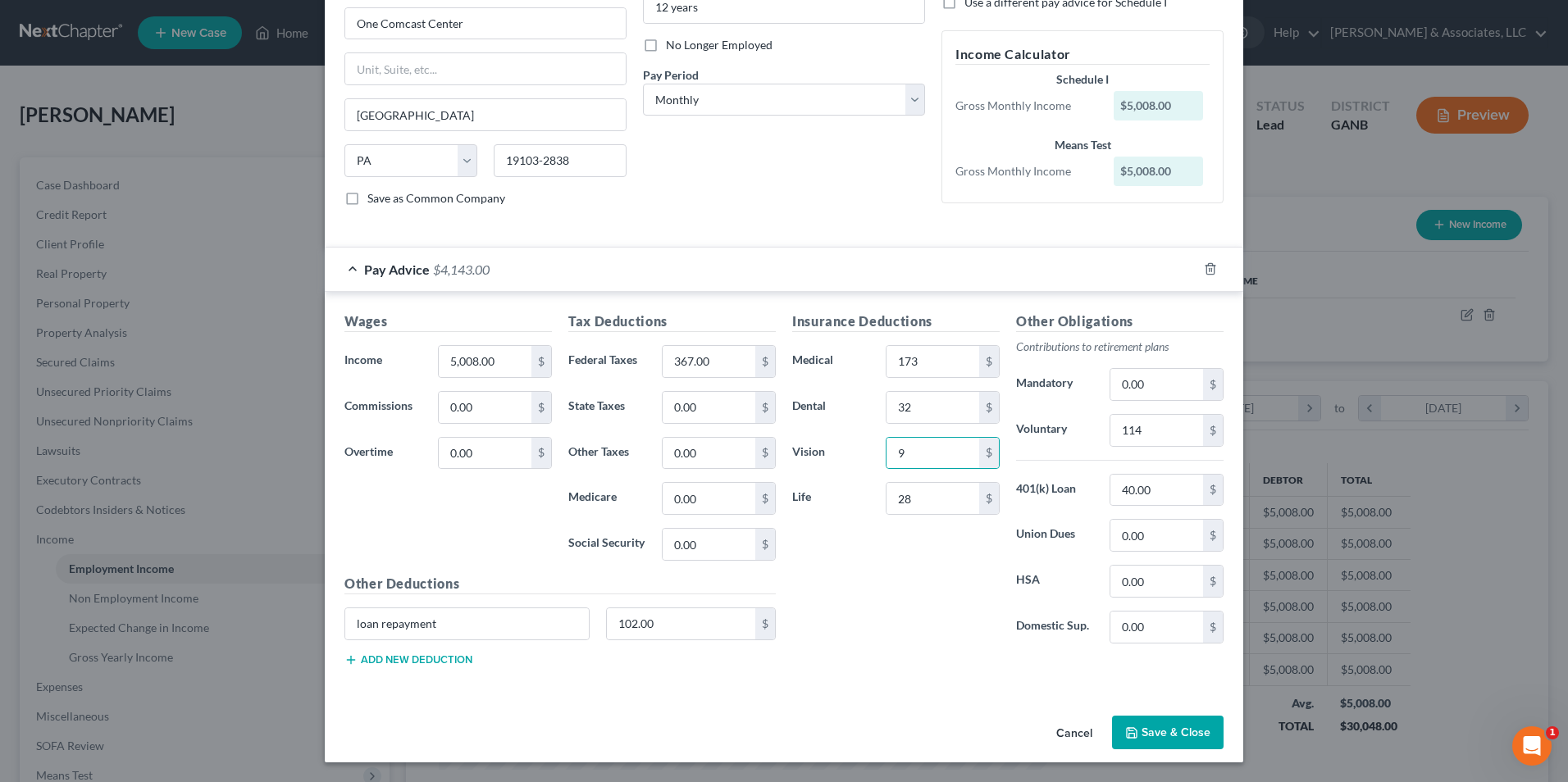
click at [1173, 727] on button "Save & Close" at bounding box center [1168, 733] width 112 height 35
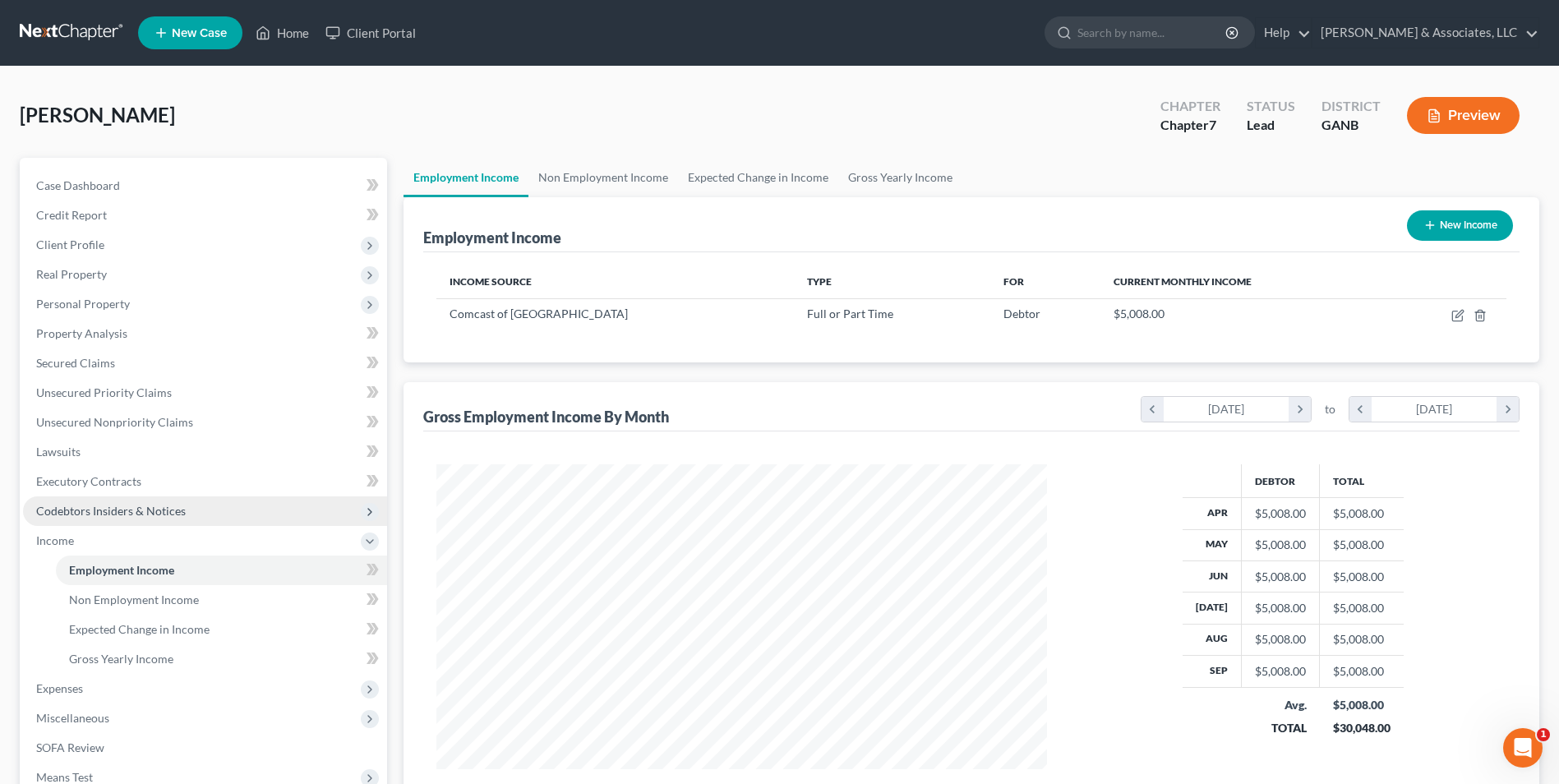
scroll to position [82, 0]
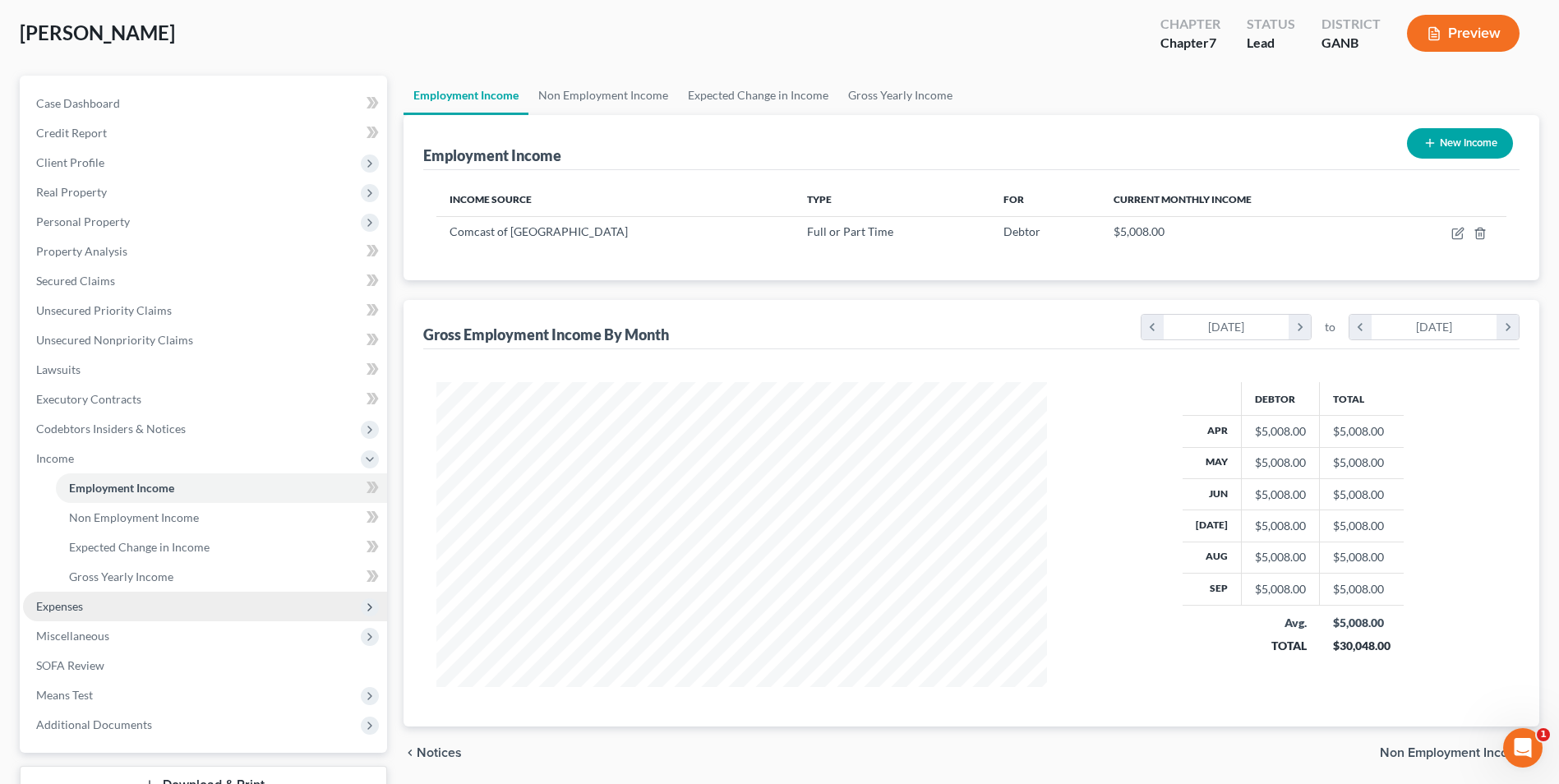
click at [93, 602] on span "Expenses" at bounding box center [205, 607] width 364 height 29
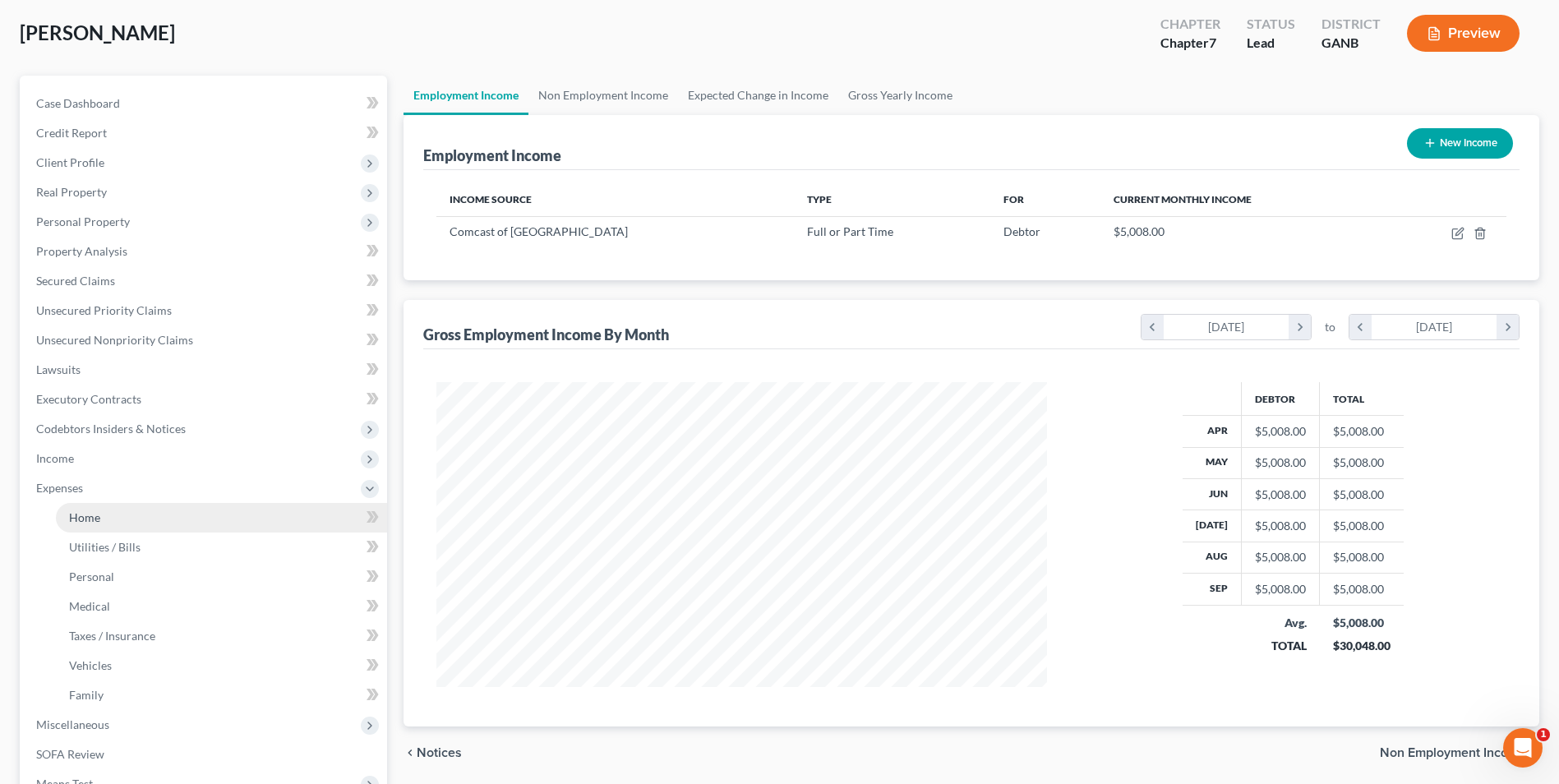
click at [92, 513] on span "Home" at bounding box center [85, 517] width 31 height 14
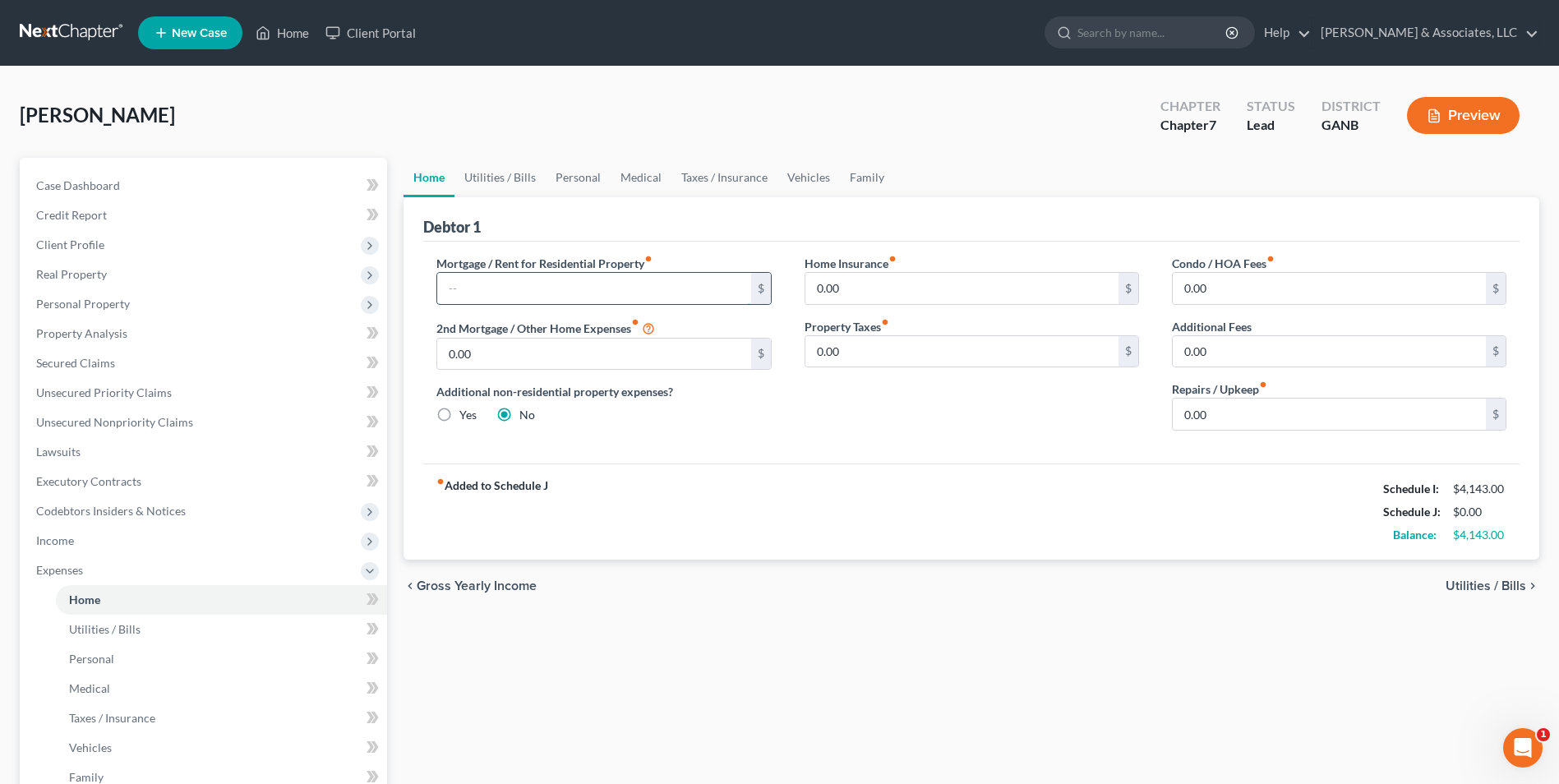
click at [567, 287] on input "text" at bounding box center [594, 289] width 313 height 31
click at [505, 178] on link "Utilities / Bills" at bounding box center [500, 177] width 91 height 40
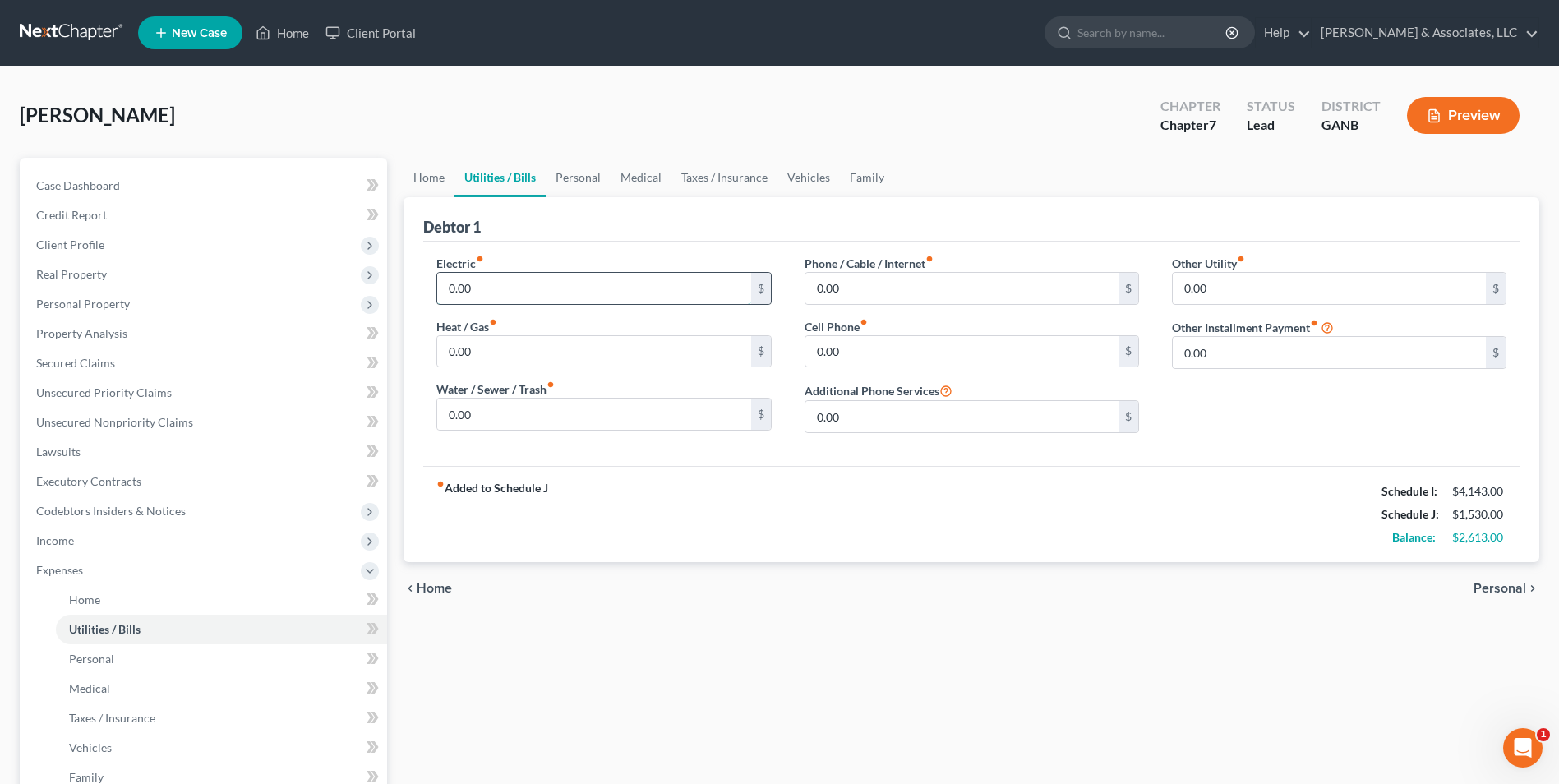
click at [567, 287] on input "0.00" at bounding box center [594, 289] width 313 height 31
click at [444, 415] on input "0.00" at bounding box center [594, 415] width 313 height 31
click at [896, 346] on input "0.00" at bounding box center [962, 352] width 313 height 31
click at [898, 288] on input "0.00" at bounding box center [962, 289] width 313 height 31
click at [503, 418] on input "75" at bounding box center [594, 415] width 313 height 31
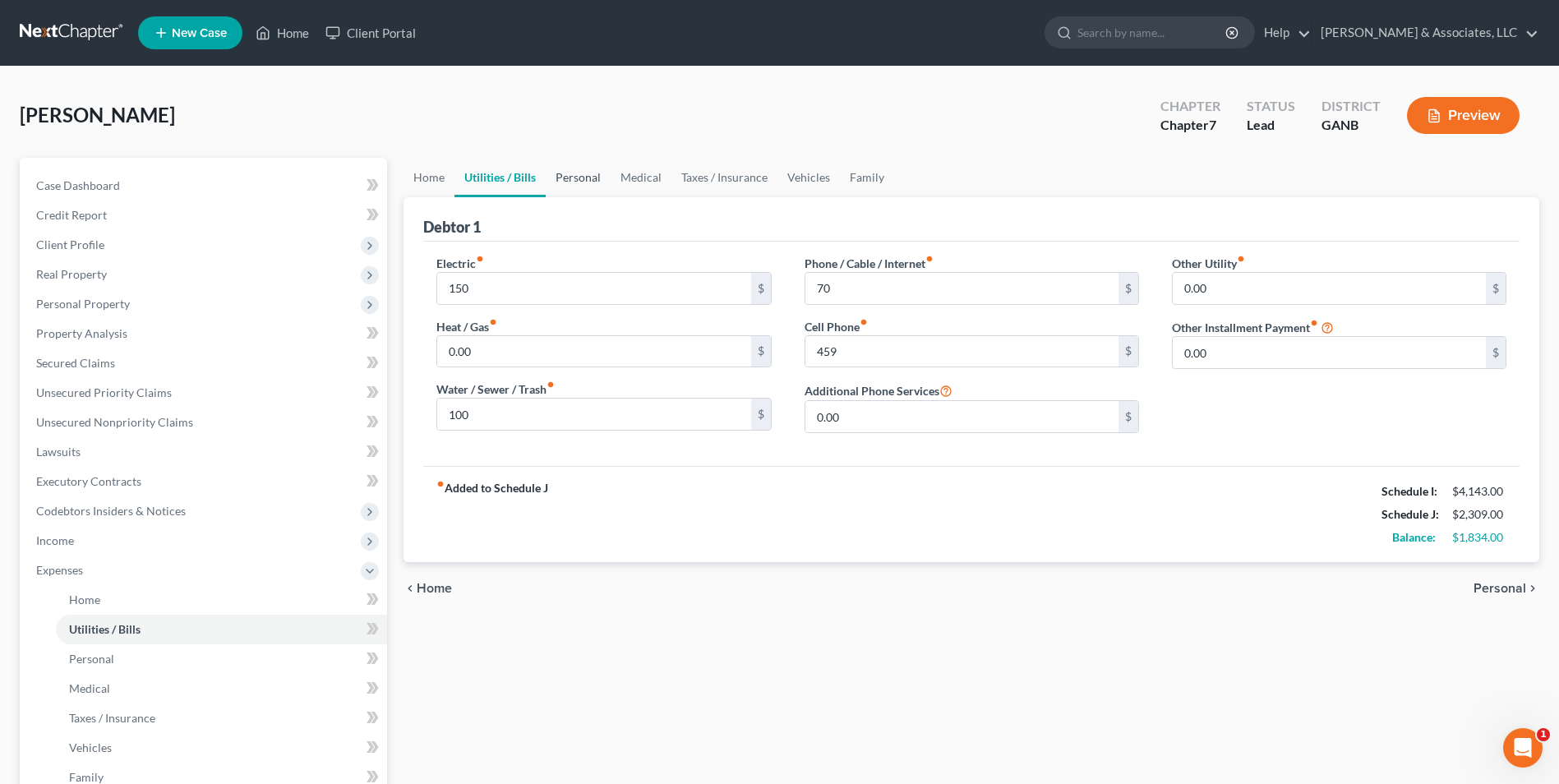
click at [581, 185] on link "Personal" at bounding box center [578, 177] width 65 height 40
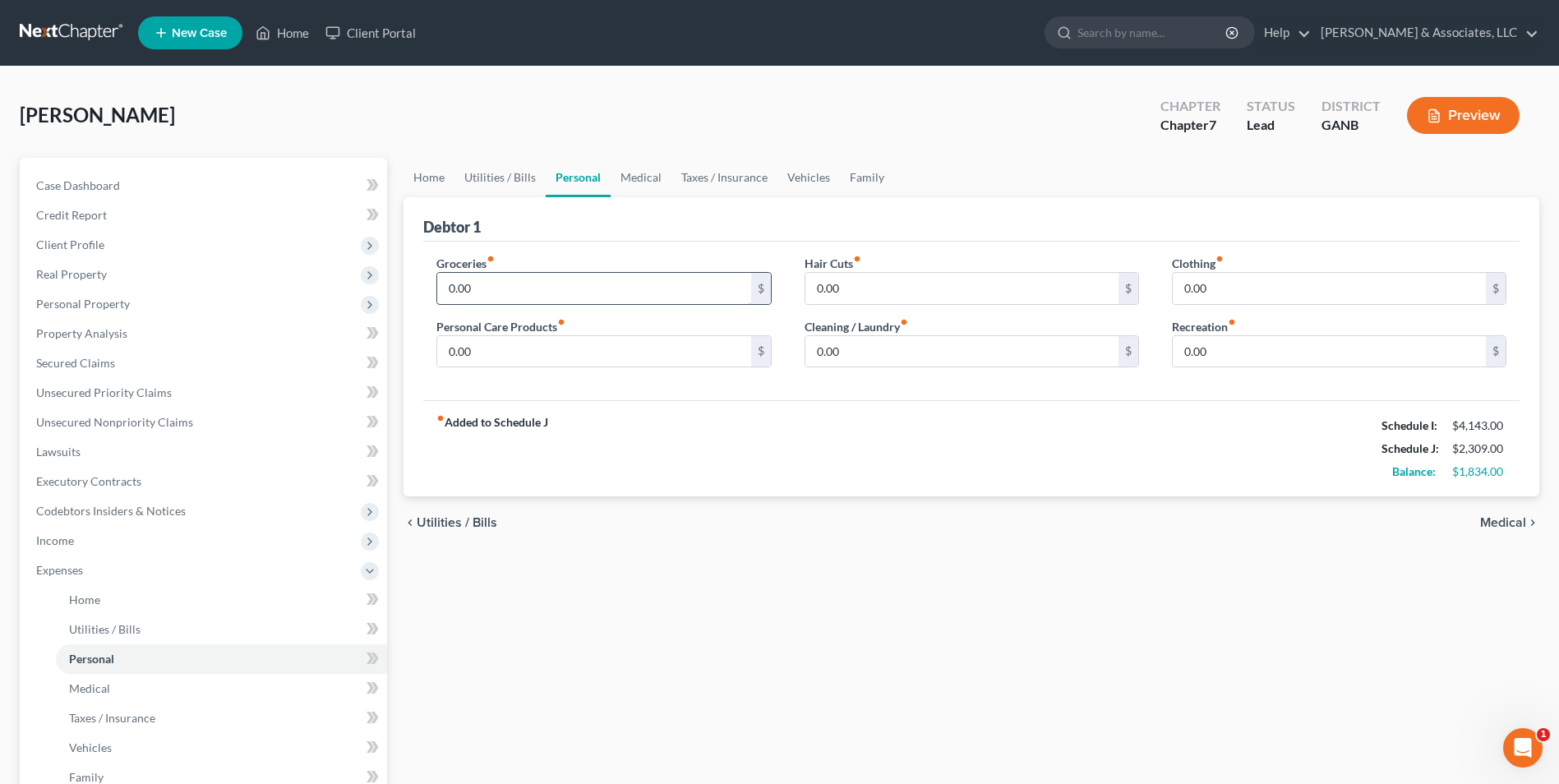
click at [511, 290] on input "0.00" at bounding box center [594, 289] width 313 height 31
click at [1256, 291] on input "0.00" at bounding box center [1329, 289] width 313 height 31
click at [955, 359] on input "0.00" at bounding box center [962, 352] width 313 height 31
click at [615, 180] on link "Medical" at bounding box center [641, 177] width 61 height 40
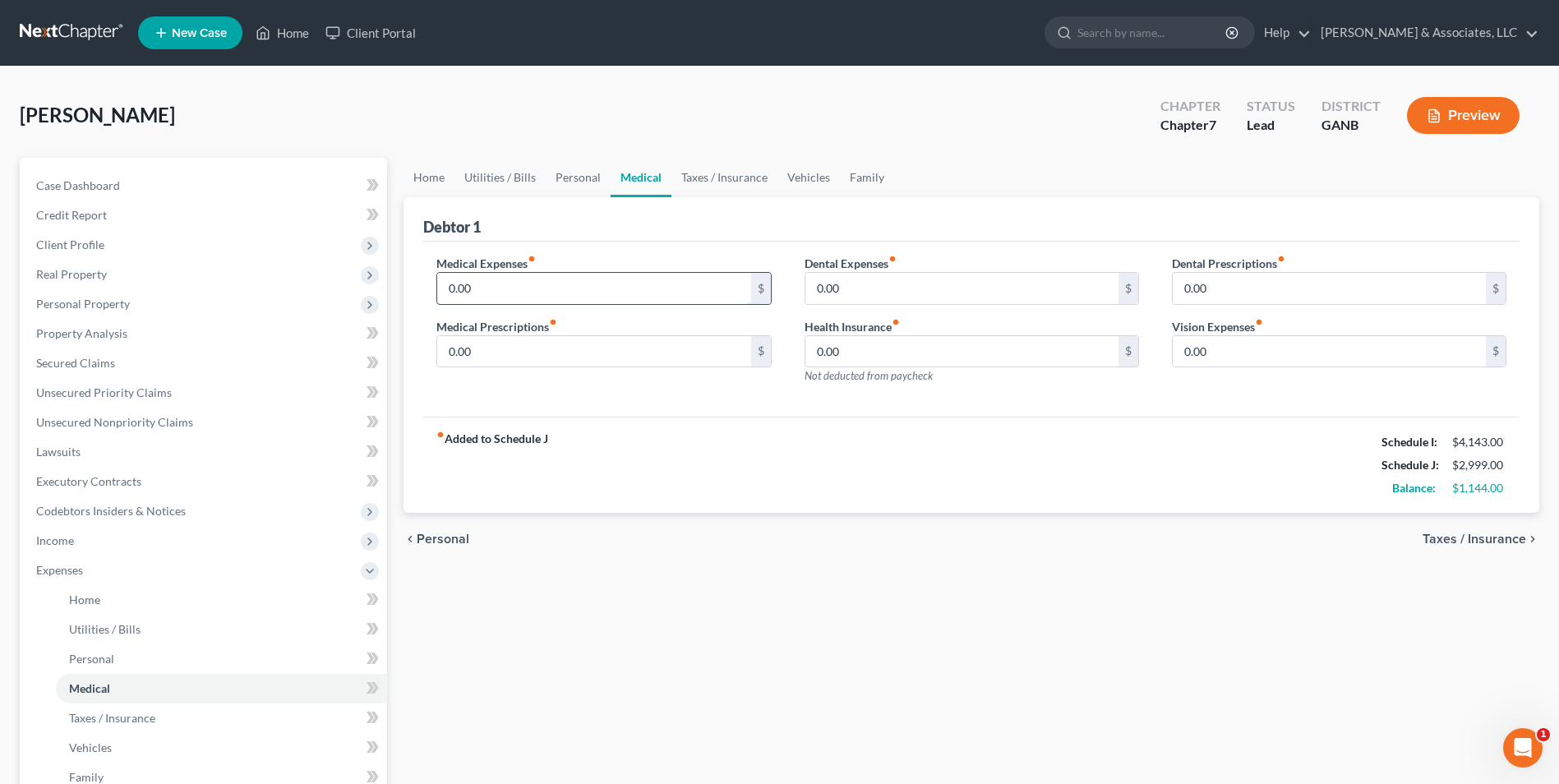
click at [569, 287] on input "0.00" at bounding box center [594, 289] width 313 height 31
click at [820, 187] on link "Vehicles" at bounding box center [809, 177] width 63 height 40
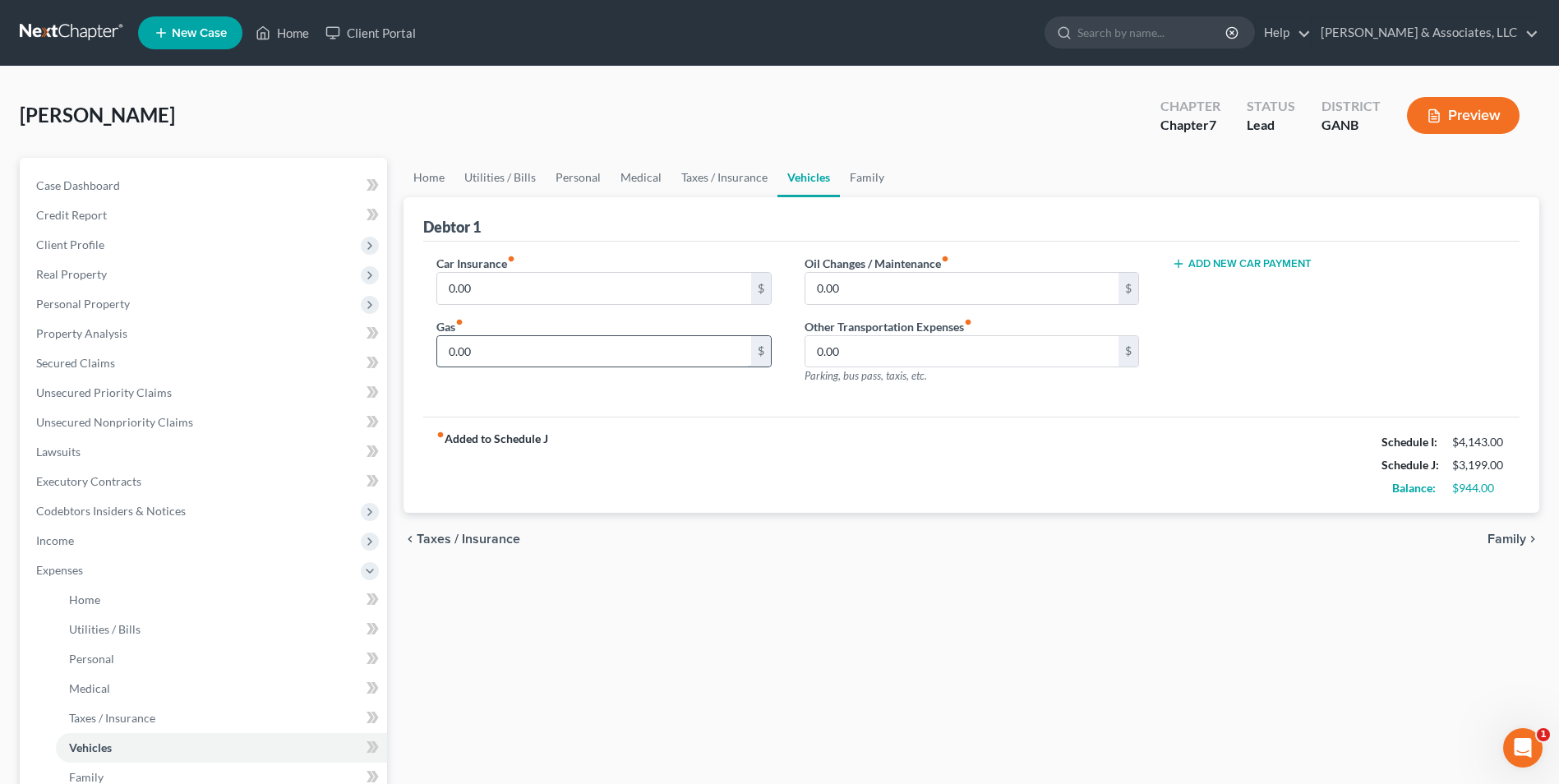
click at [499, 351] on input "0.00" at bounding box center [594, 352] width 313 height 31
click at [492, 284] on input "0.00" at bounding box center [594, 289] width 313 height 31
click at [863, 179] on link "Family" at bounding box center [867, 177] width 54 height 40
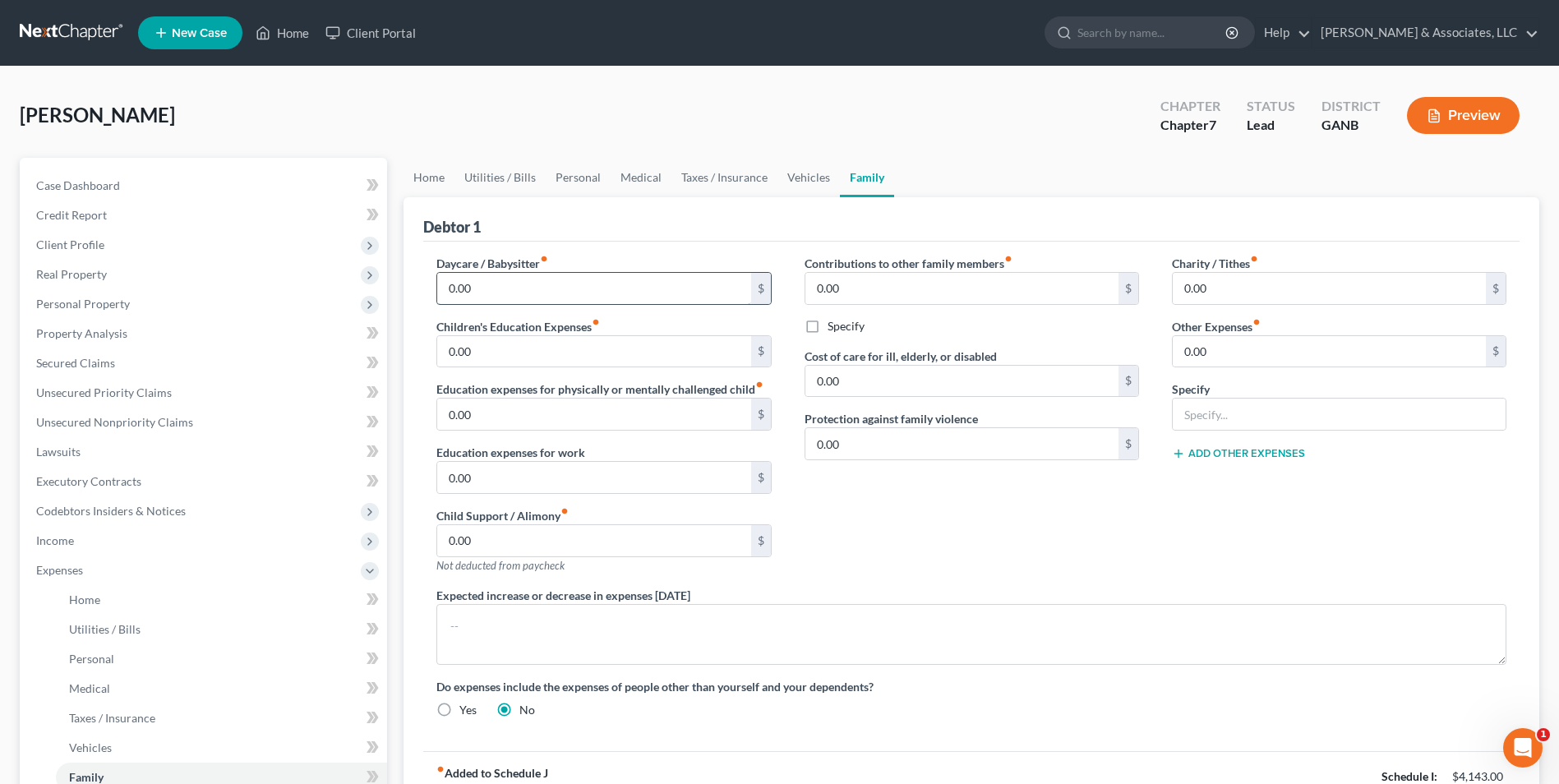
click at [626, 291] on input "0.00" at bounding box center [594, 289] width 313 height 31
click at [1222, 348] on input "0.00" at bounding box center [1329, 352] width 313 height 31
click at [1298, 417] on input "text" at bounding box center [1339, 415] width 333 height 31
click at [1245, 453] on button "Add Other Expenses" at bounding box center [1238, 453] width 133 height 13
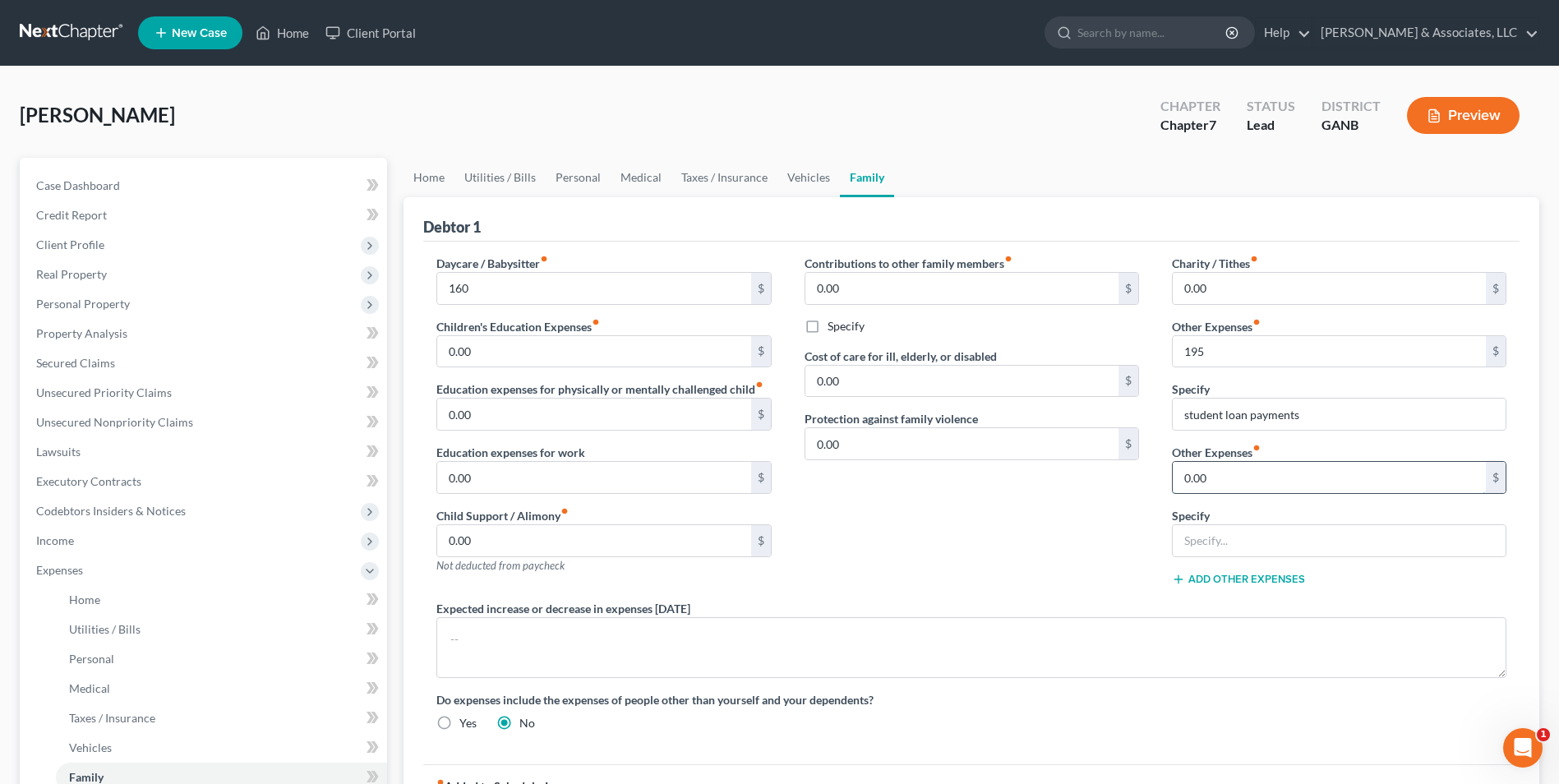
click at [1282, 483] on input "0.00" at bounding box center [1329, 478] width 313 height 31
click at [1269, 547] on input "text" at bounding box center [1339, 540] width 333 height 31
click at [984, 548] on div "Contributions to other family members fiber_manual_record 0.00 $ Specify Cost o…" at bounding box center [973, 427] width 368 height 346
click at [1251, 583] on button "Add Other Expenses" at bounding box center [1238, 579] width 133 height 13
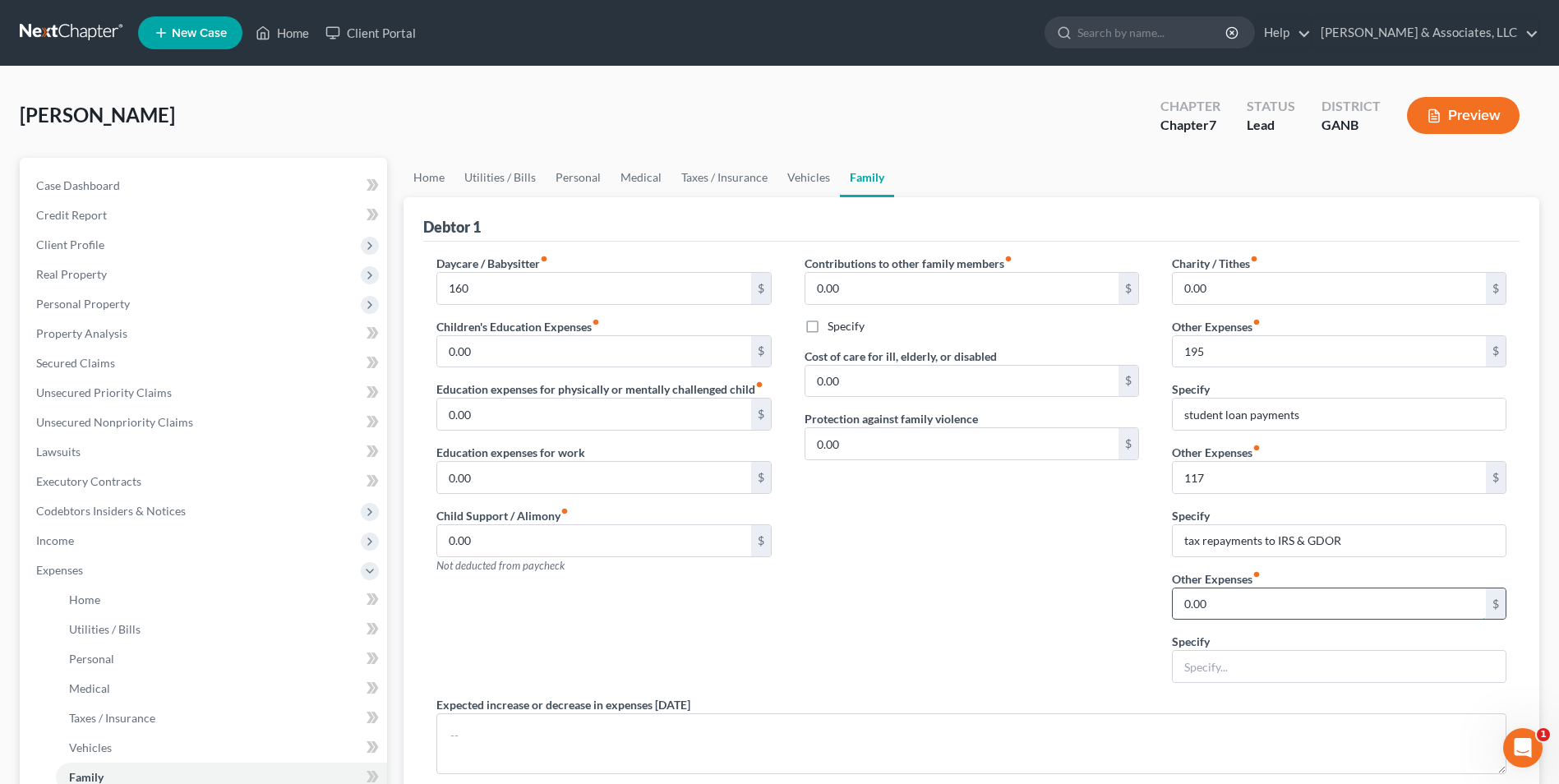
click at [1218, 613] on input "0.00" at bounding box center [1329, 604] width 313 height 31
click at [1237, 668] on input "text" at bounding box center [1339, 666] width 333 height 31
click at [1038, 626] on div "Contributions to other family members fiber_manual_record 0.00 $ Specify Cost o…" at bounding box center [973, 475] width 368 height 441
click at [431, 182] on link "Home" at bounding box center [428, 177] width 51 height 40
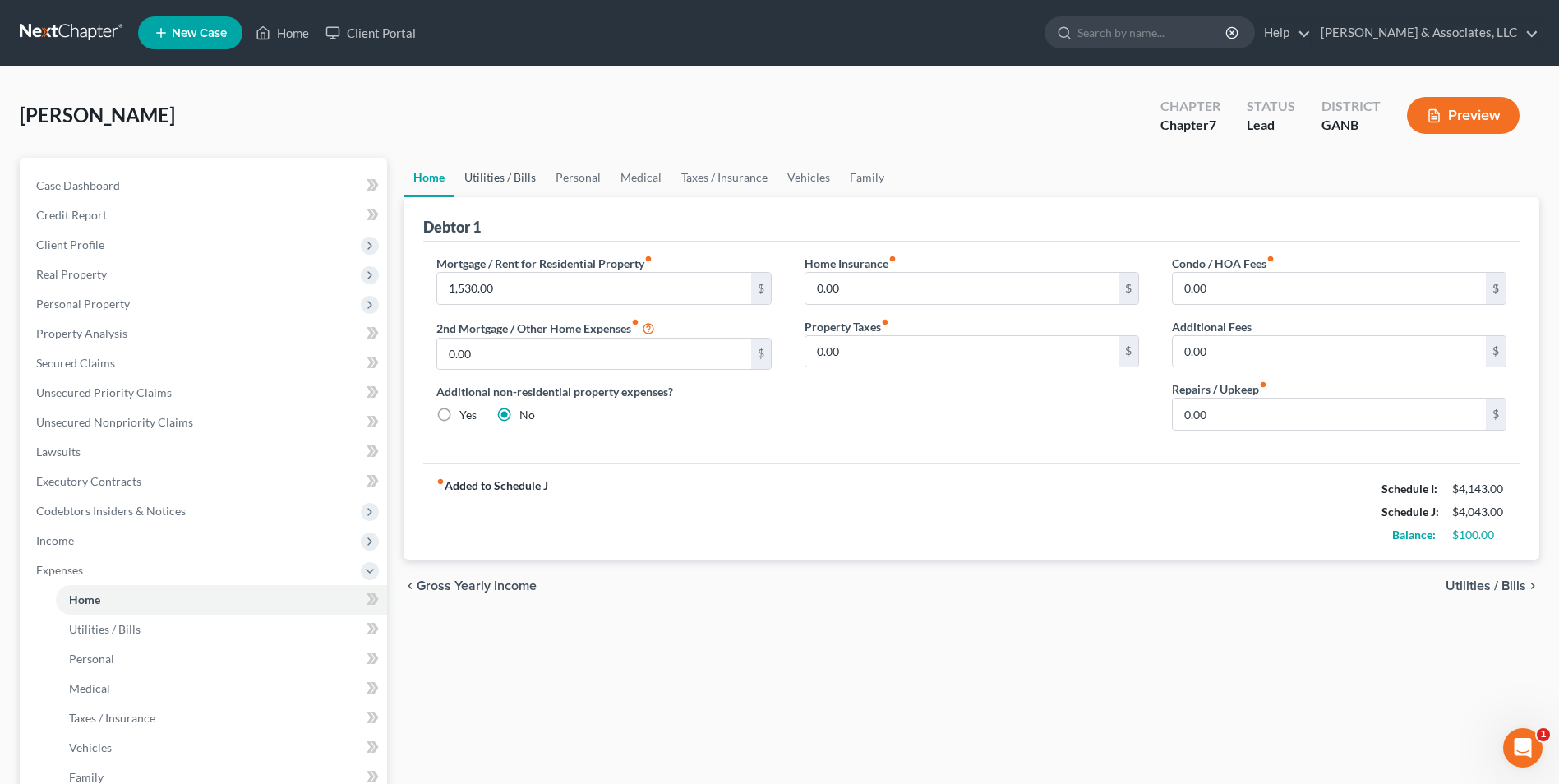
click at [502, 177] on link "Utilities / Bills" at bounding box center [500, 177] width 91 height 40
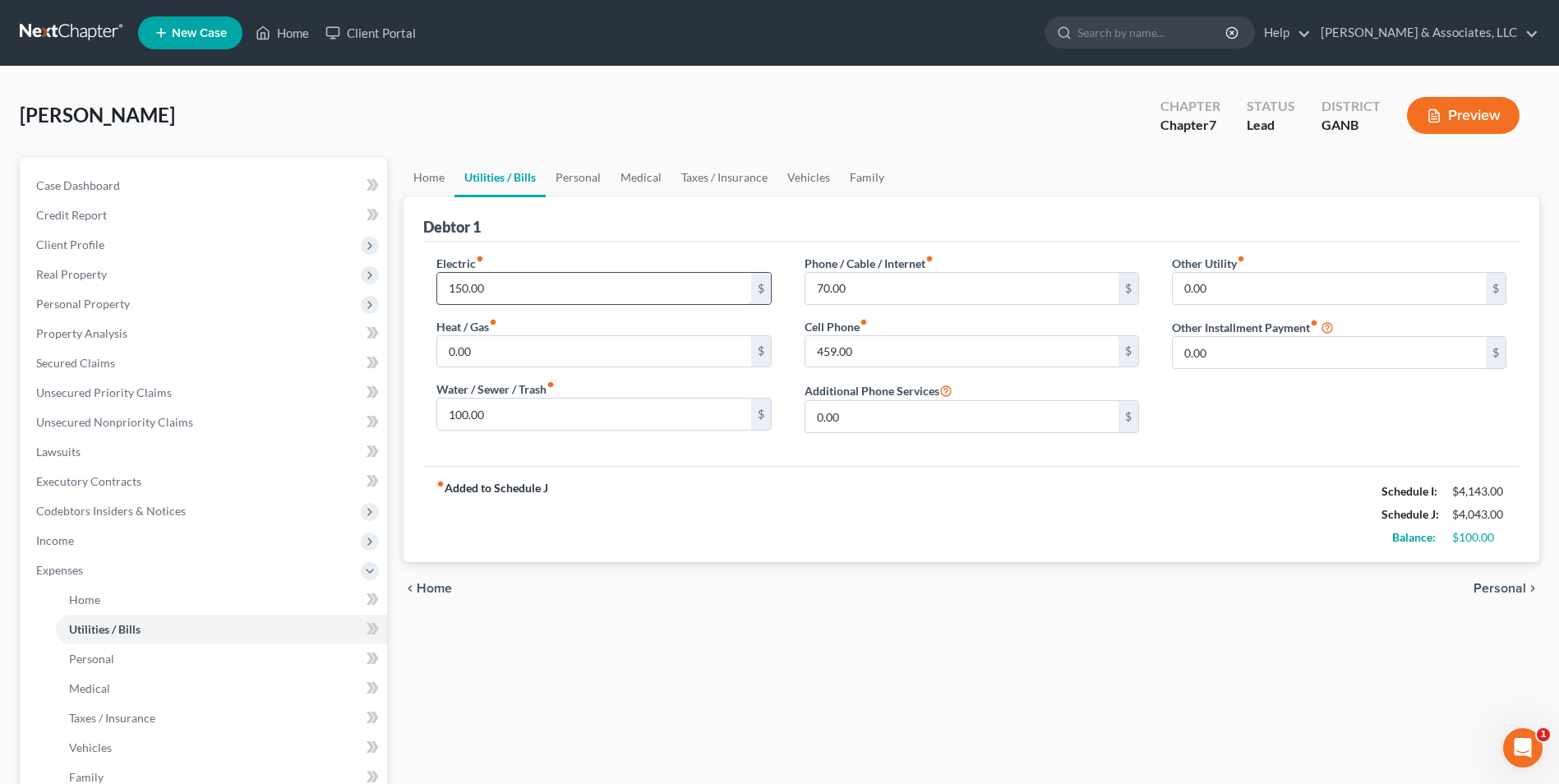
click at [515, 291] on input "150.00" at bounding box center [594, 289] width 313 height 31
click at [762, 498] on div "fiber_manual_record Added to Schedule J Schedule I: $4,143.00 Schedule J: $4,14…" at bounding box center [972, 514] width 1097 height 97
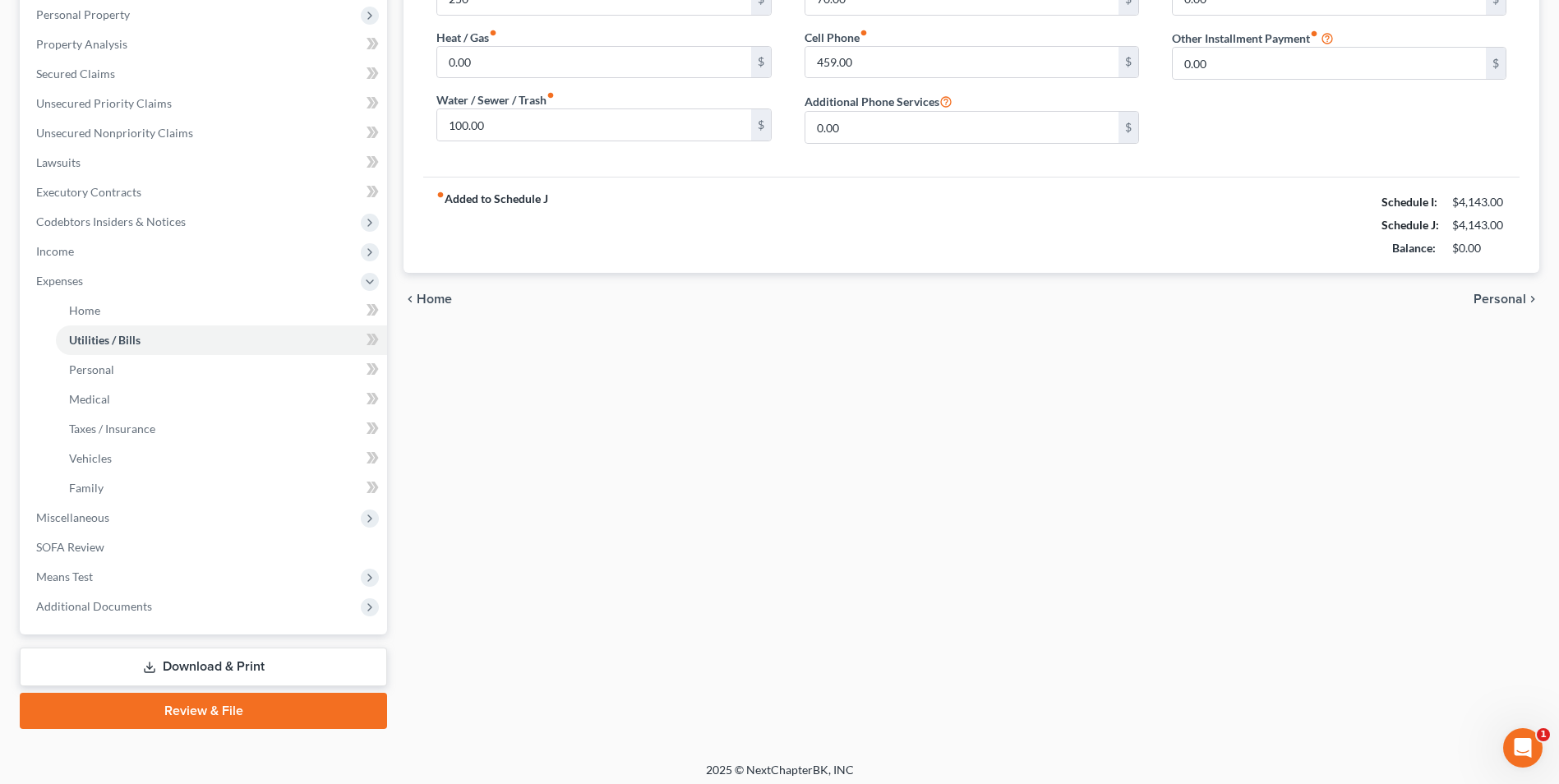
scroll to position [297, 0]
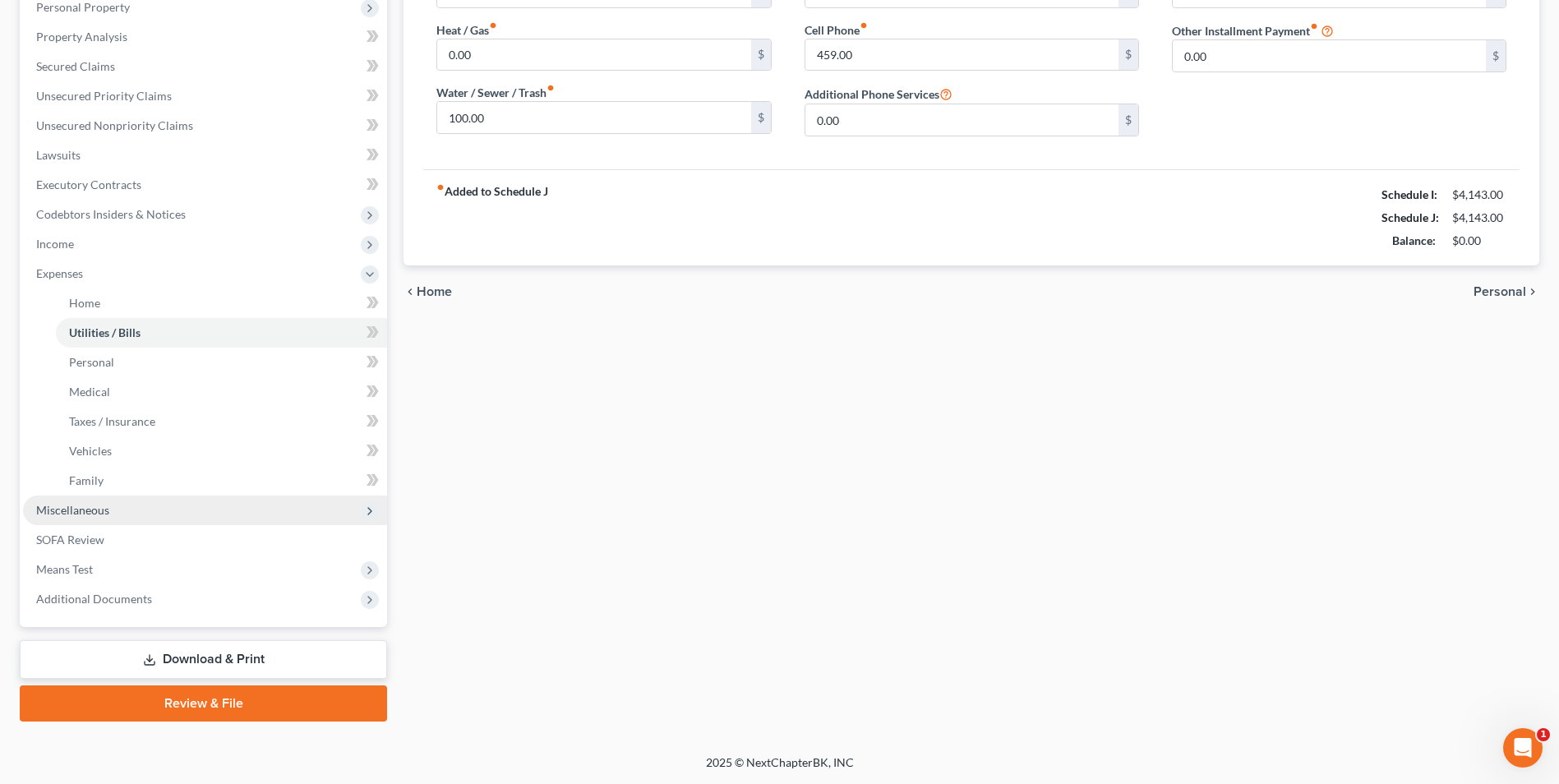
click at [82, 515] on span "Miscellaneous" at bounding box center [73, 509] width 74 height 14
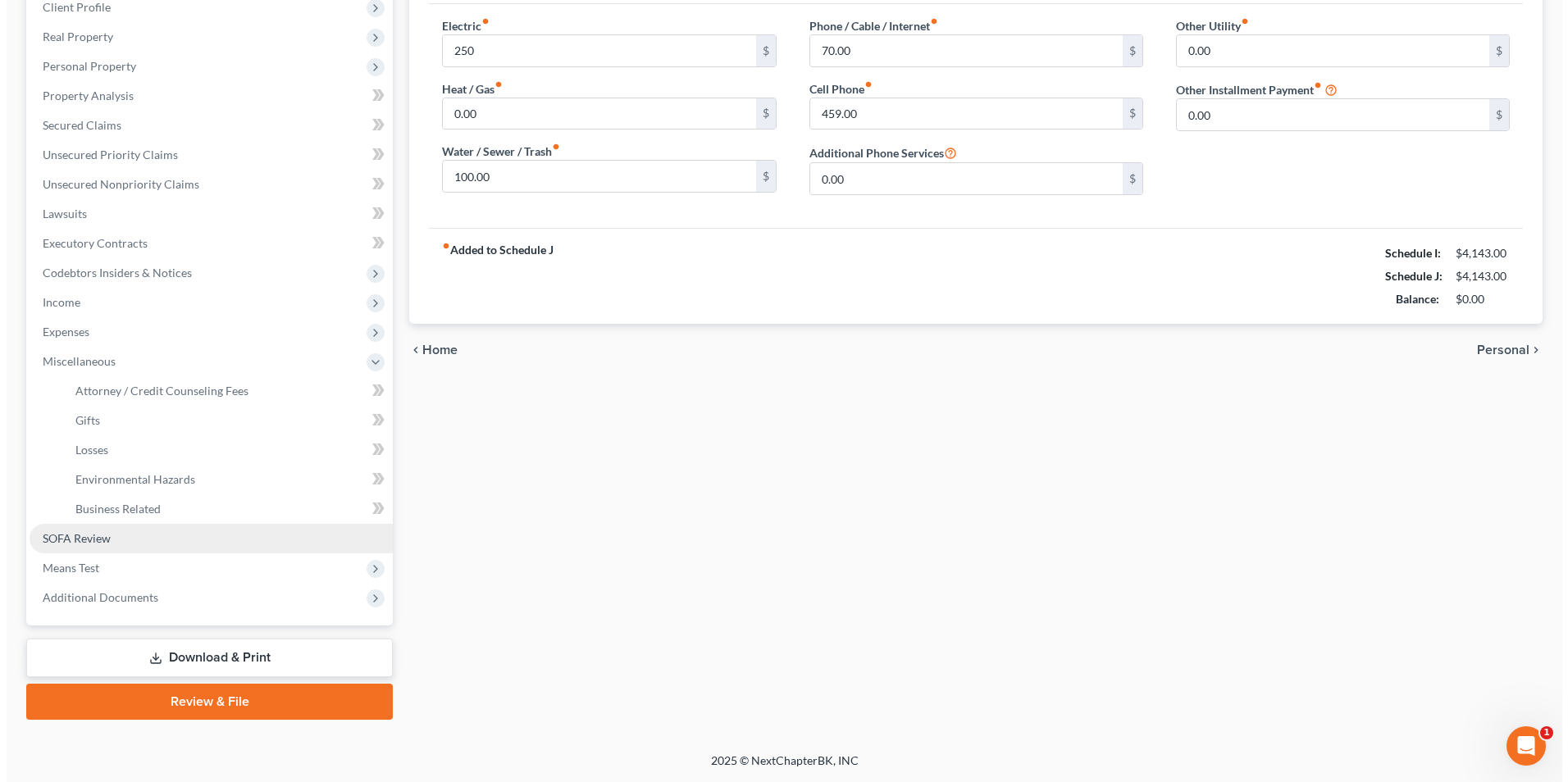
scroll to position [237, 0]
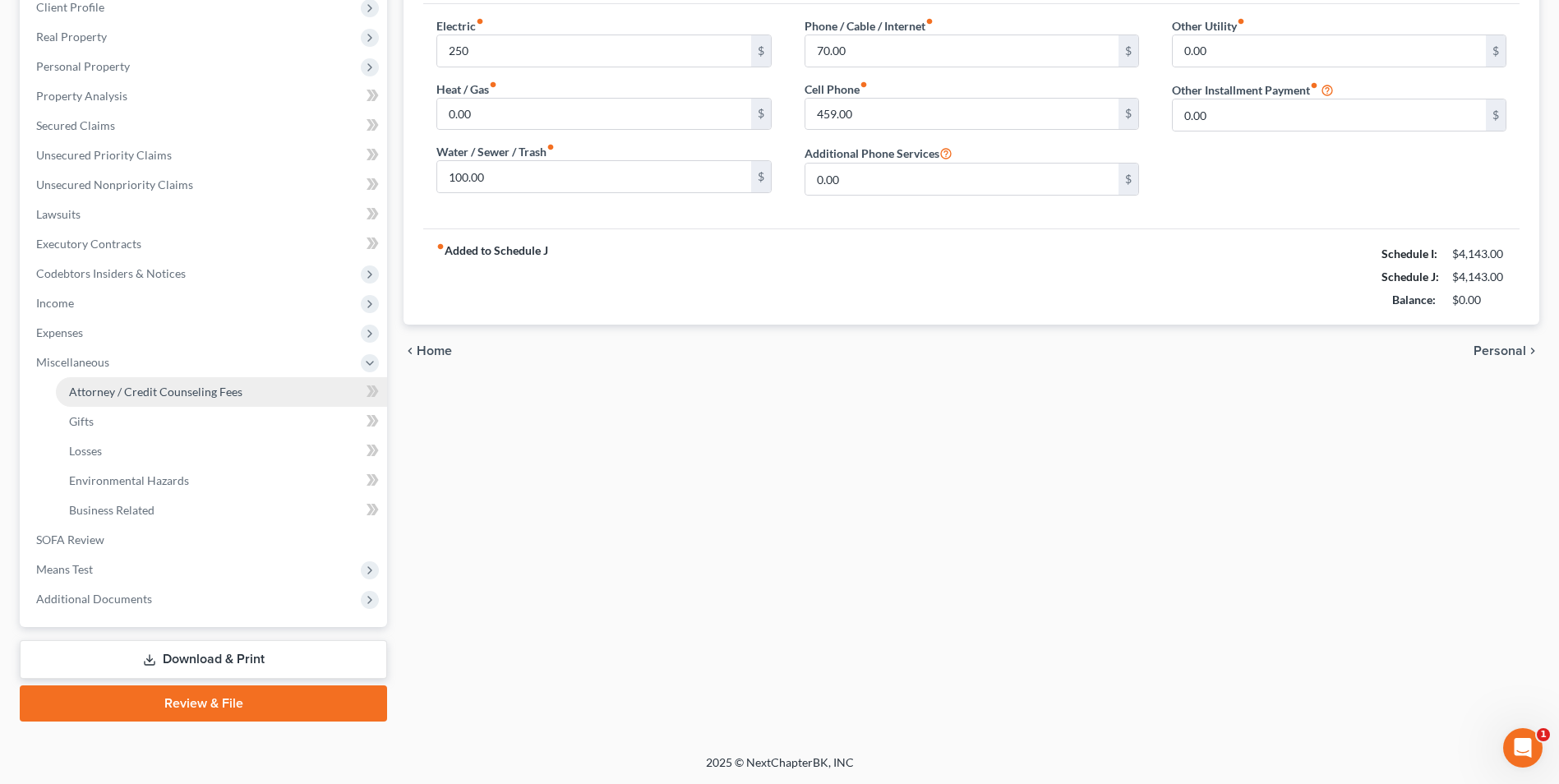
click at [190, 391] on span "Attorney / Credit Counseling Fees" at bounding box center [155, 392] width 174 height 14
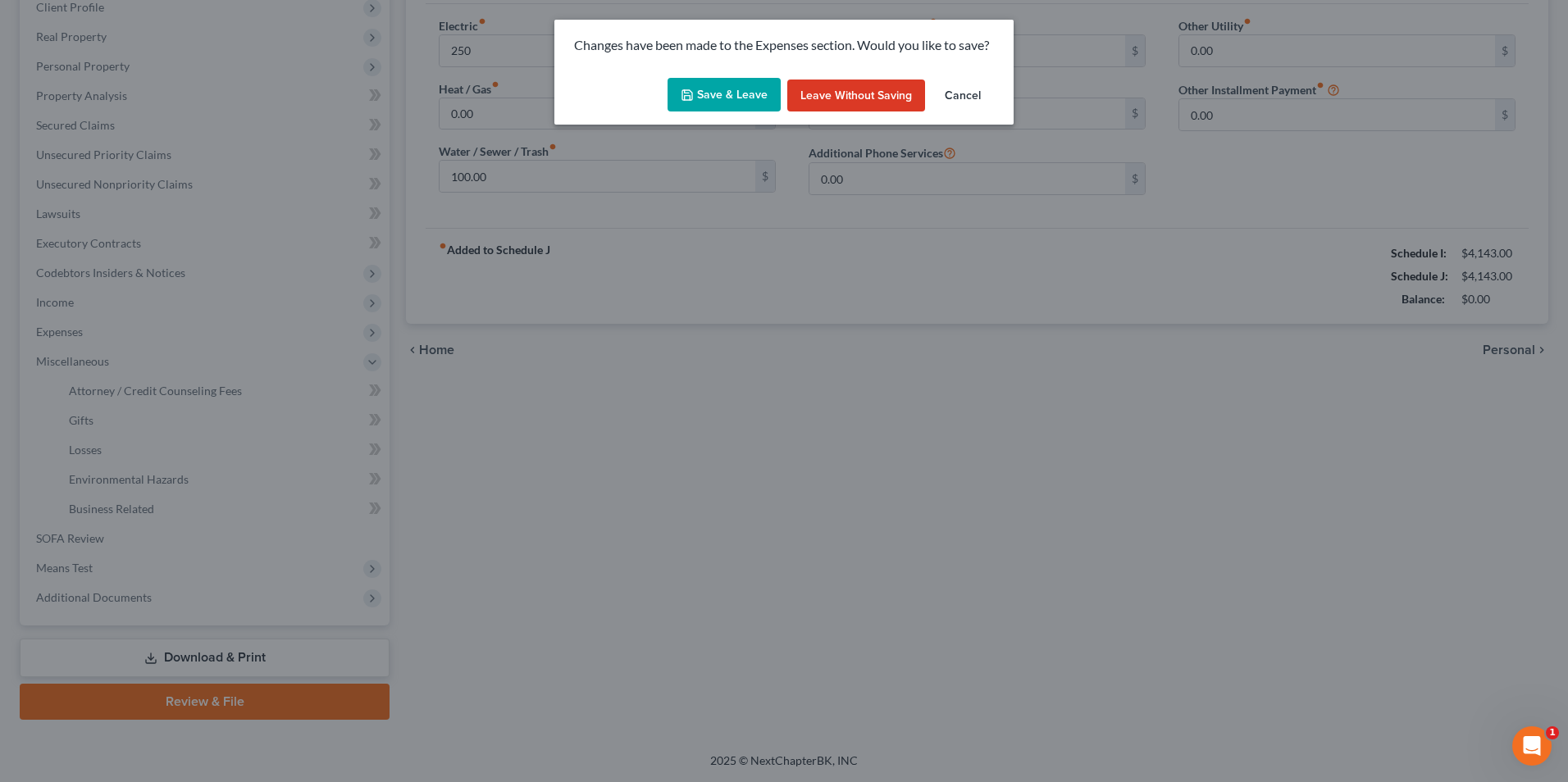
click at [729, 90] on button "Save & Leave" at bounding box center [723, 95] width 113 height 35
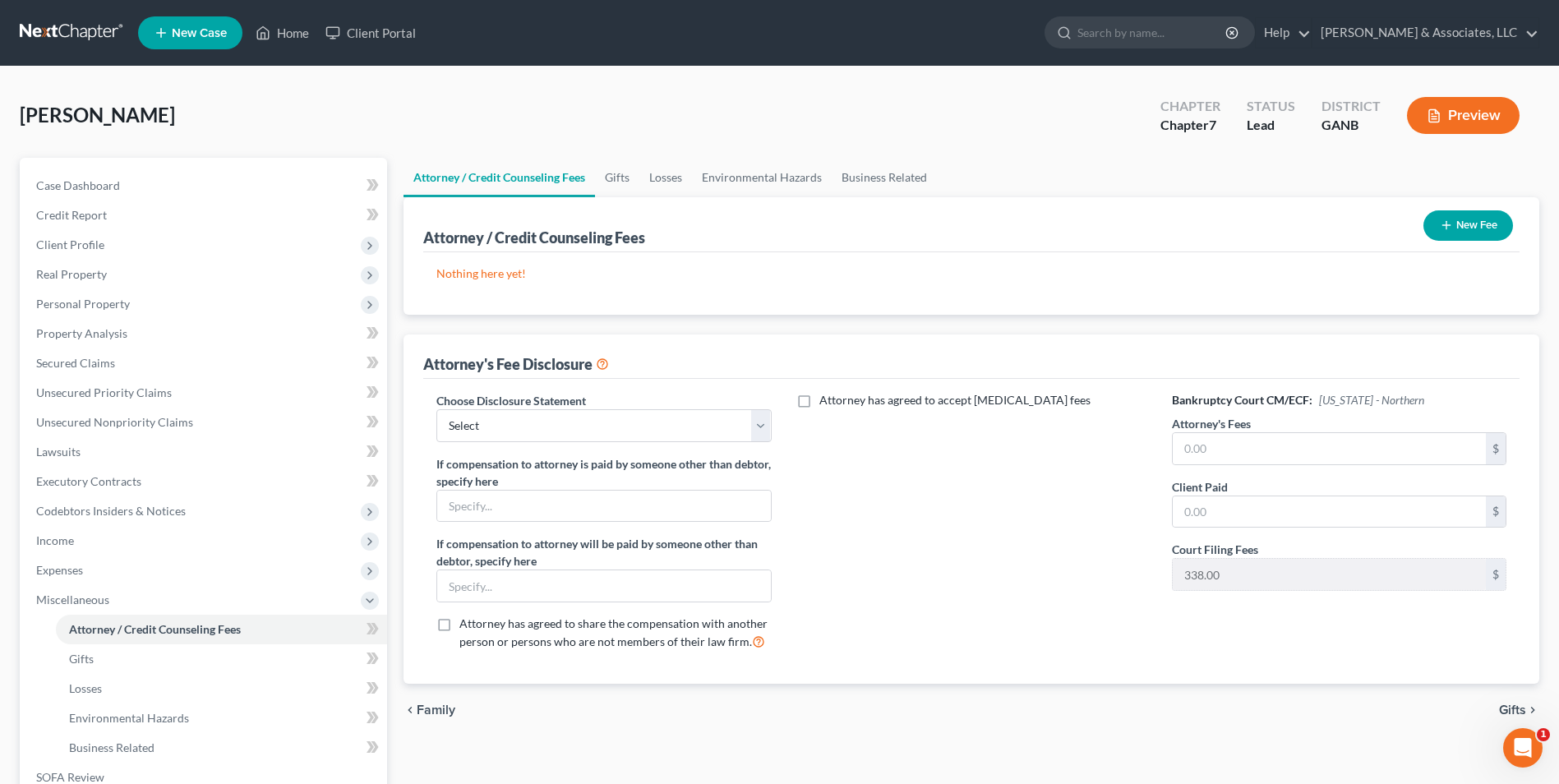
click at [1493, 218] on button "New Fee" at bounding box center [1468, 225] width 89 height 30
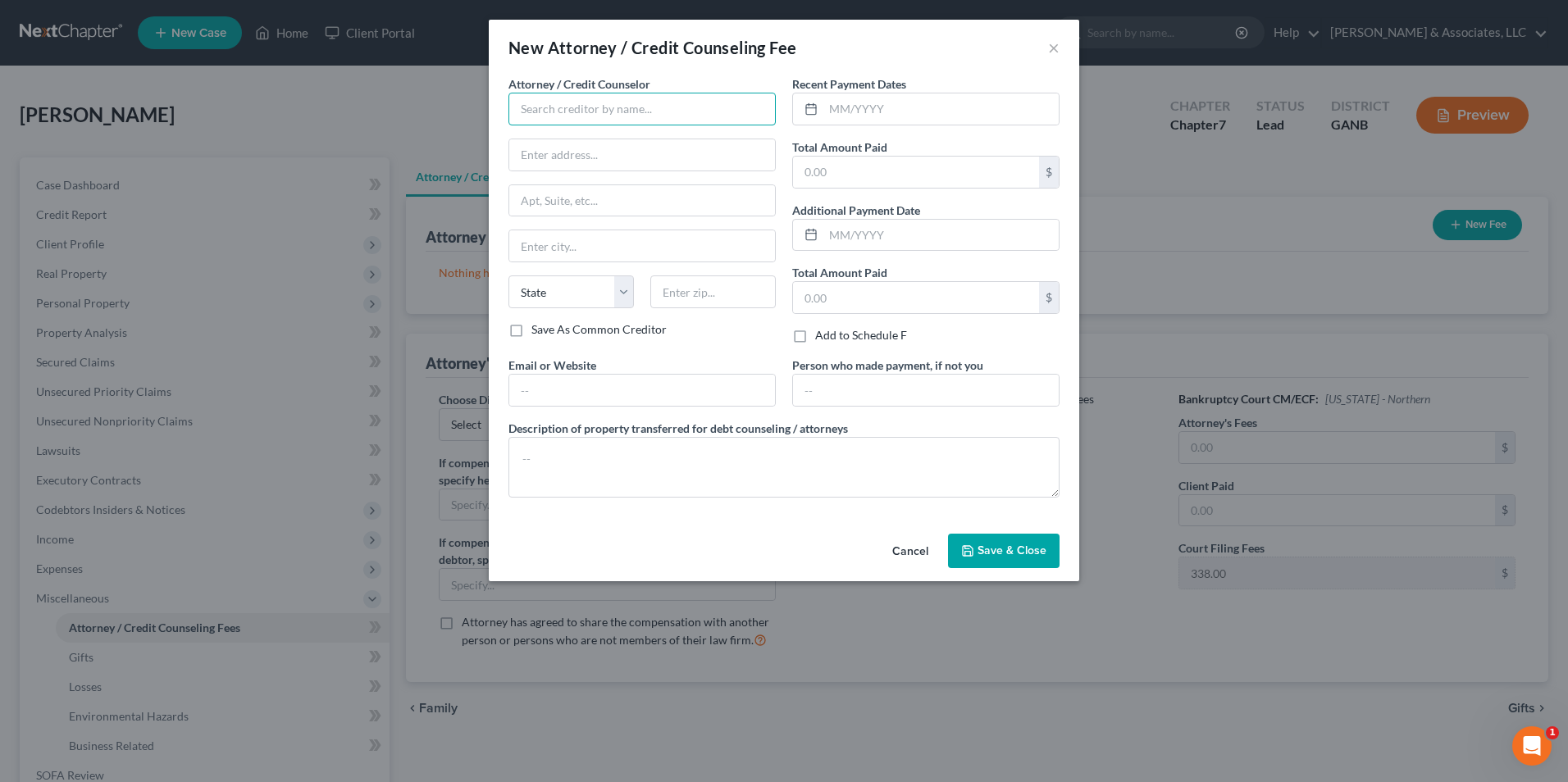
click at [723, 112] on input "text" at bounding box center [642, 109] width 268 height 33
click at [918, 291] on input "text" at bounding box center [916, 298] width 246 height 31
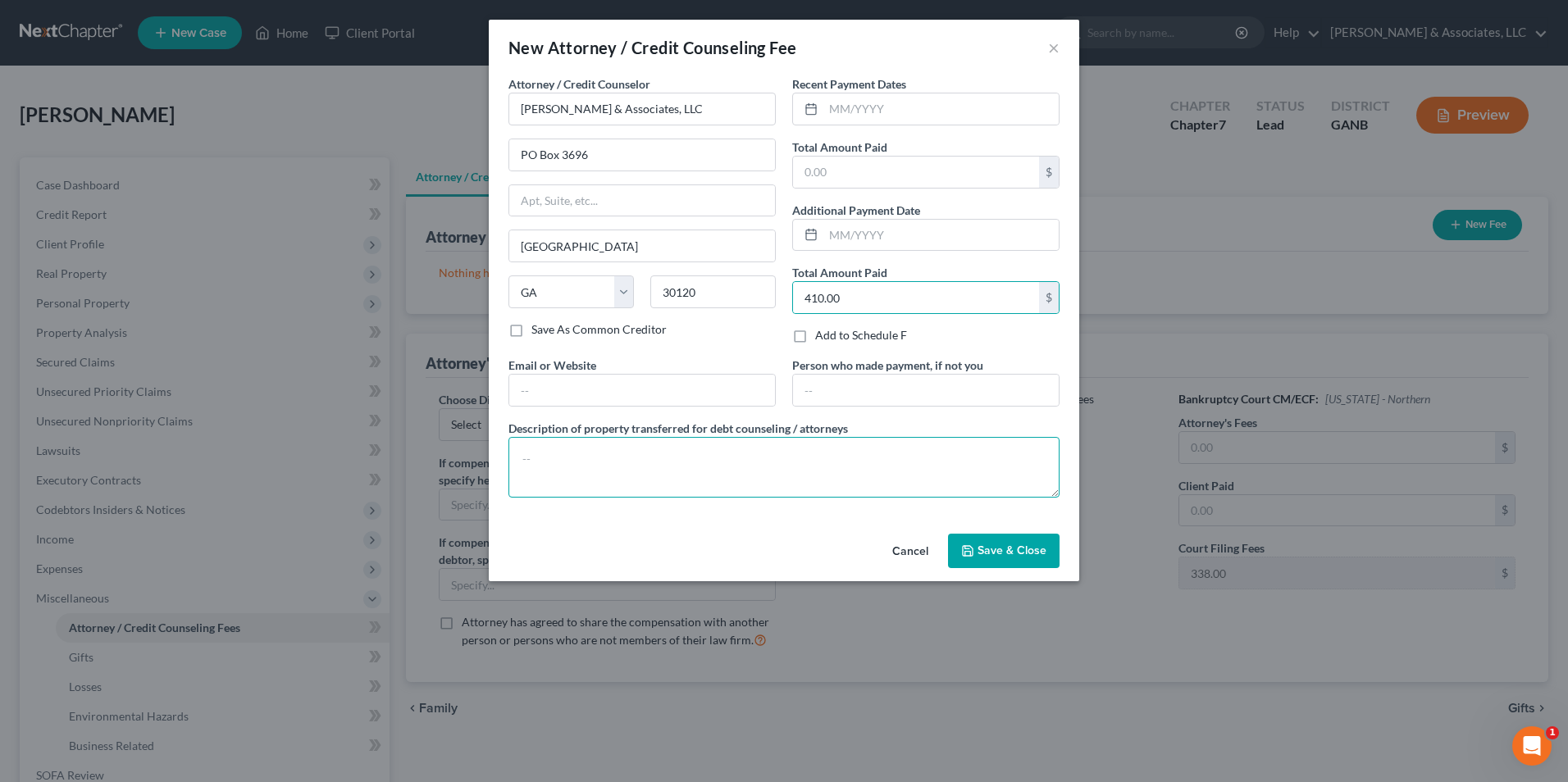
click at [691, 478] on textarea at bounding box center [783, 468] width 551 height 61
click at [1004, 545] on span "Save & Close" at bounding box center [1011, 550] width 69 height 14
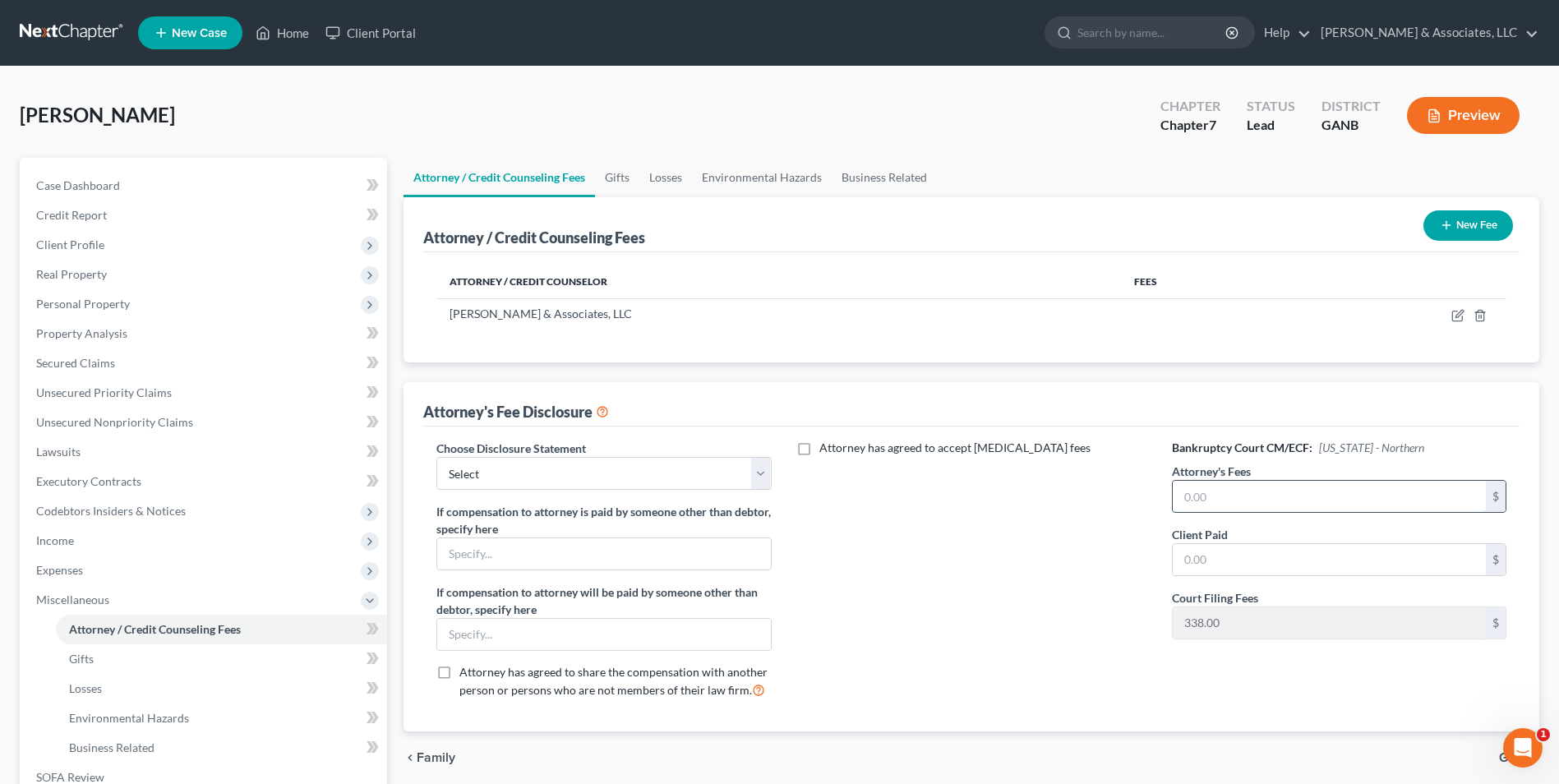
click at [1274, 499] on input "text" at bounding box center [1329, 496] width 313 height 31
click at [696, 633] on input "text" at bounding box center [604, 634] width 333 height 31
click at [183, 418] on span "Unsecured Nonpriority Claims" at bounding box center [114, 422] width 157 height 14
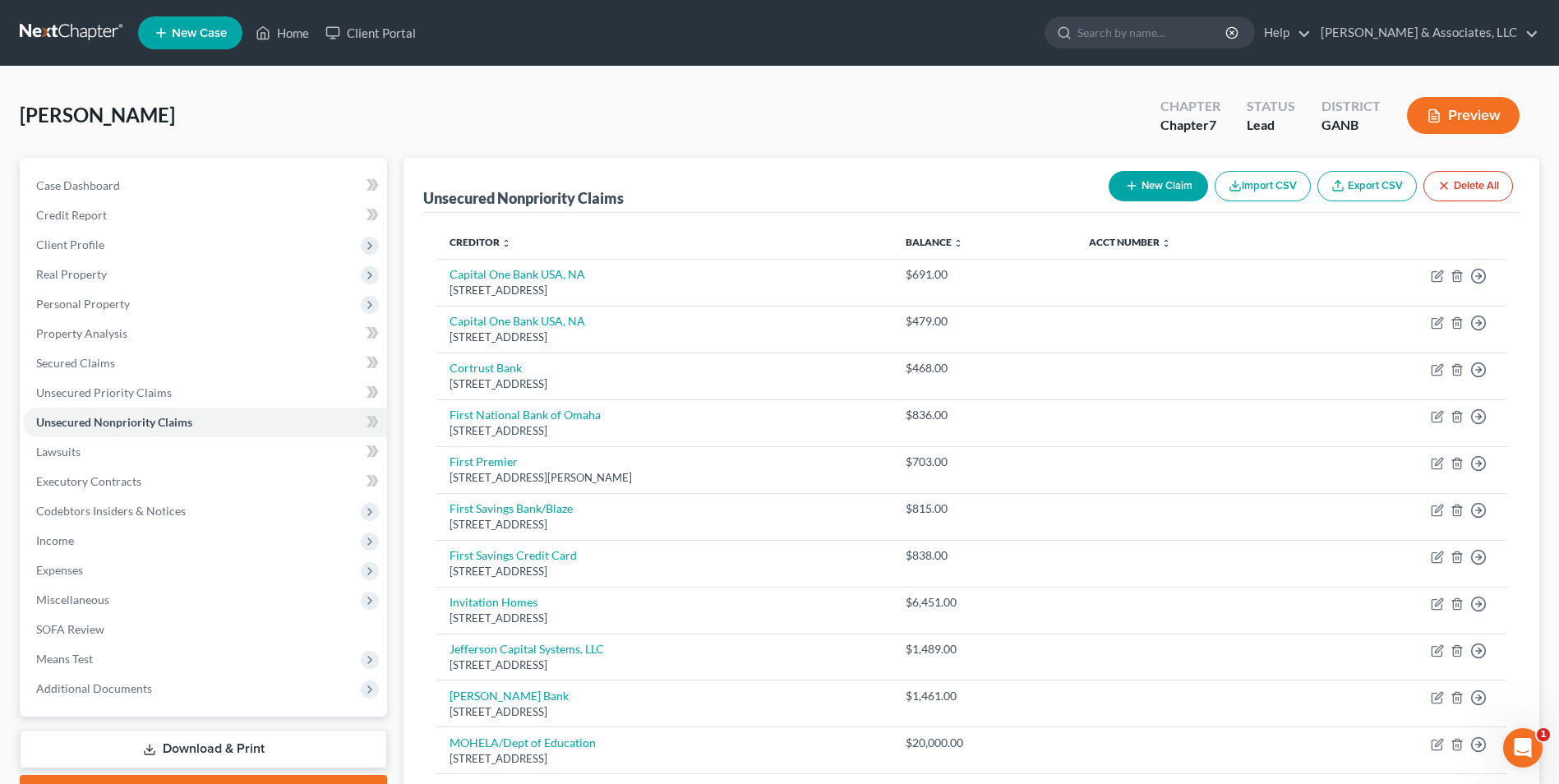
click at [1188, 186] on button "New Claim" at bounding box center [1158, 186] width 99 height 30
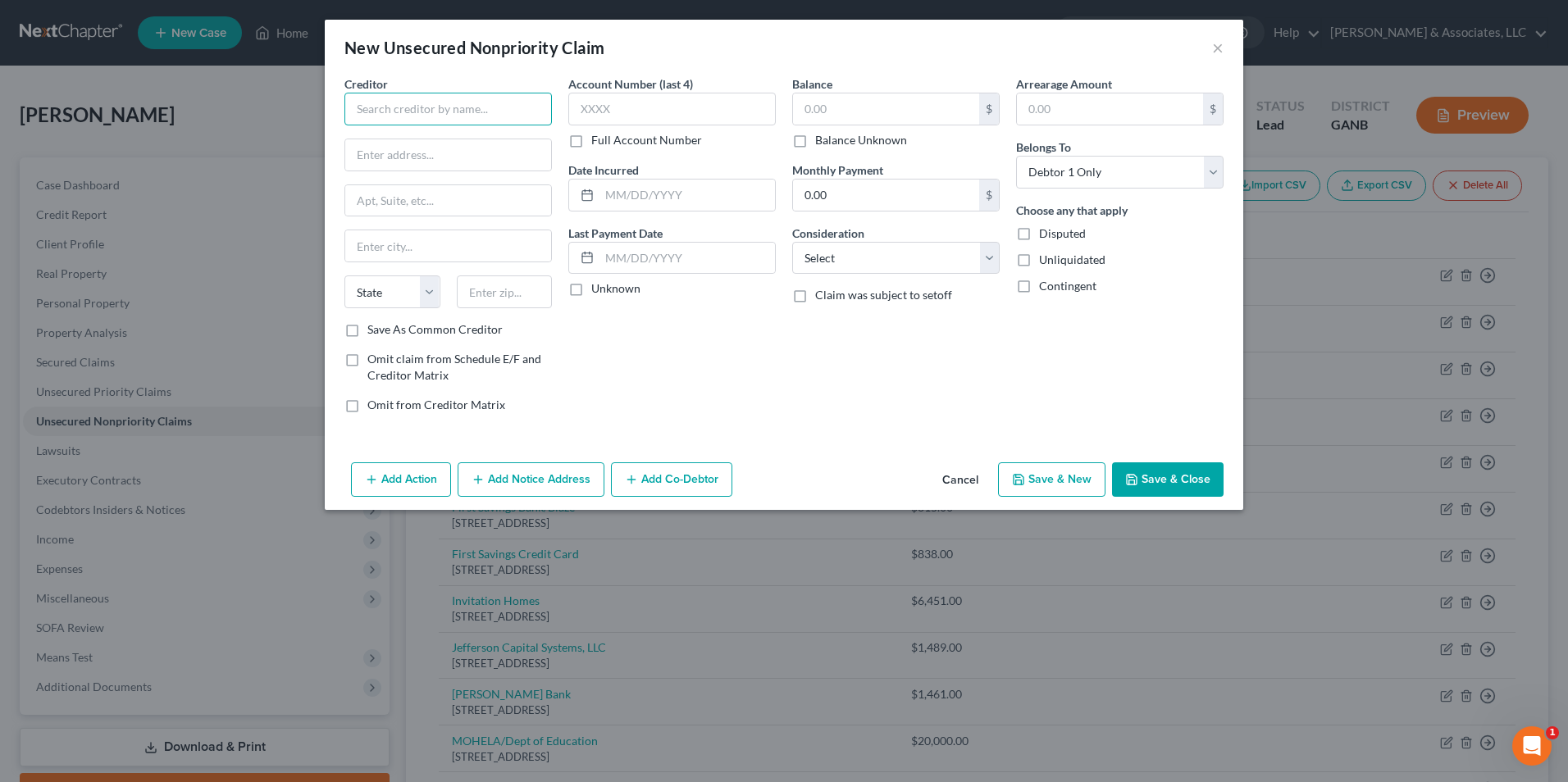
click at [531, 121] on input "text" at bounding box center [448, 109] width 207 height 33
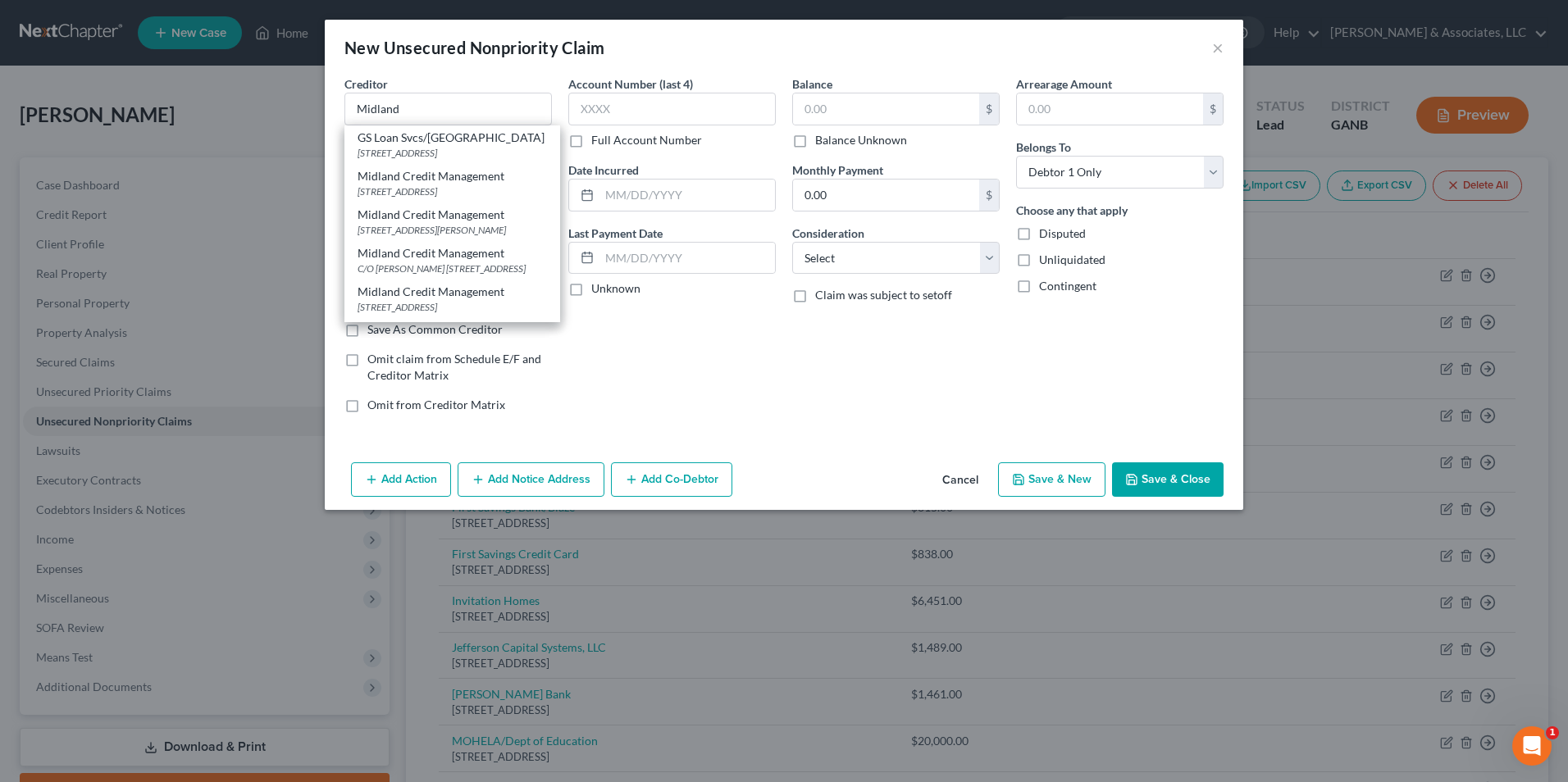
click at [477, 237] on div "C/O Aldridge Pite Haan, LLP PO Box 7389, Marietta, GA 30065" at bounding box center [452, 229] width 190 height 14
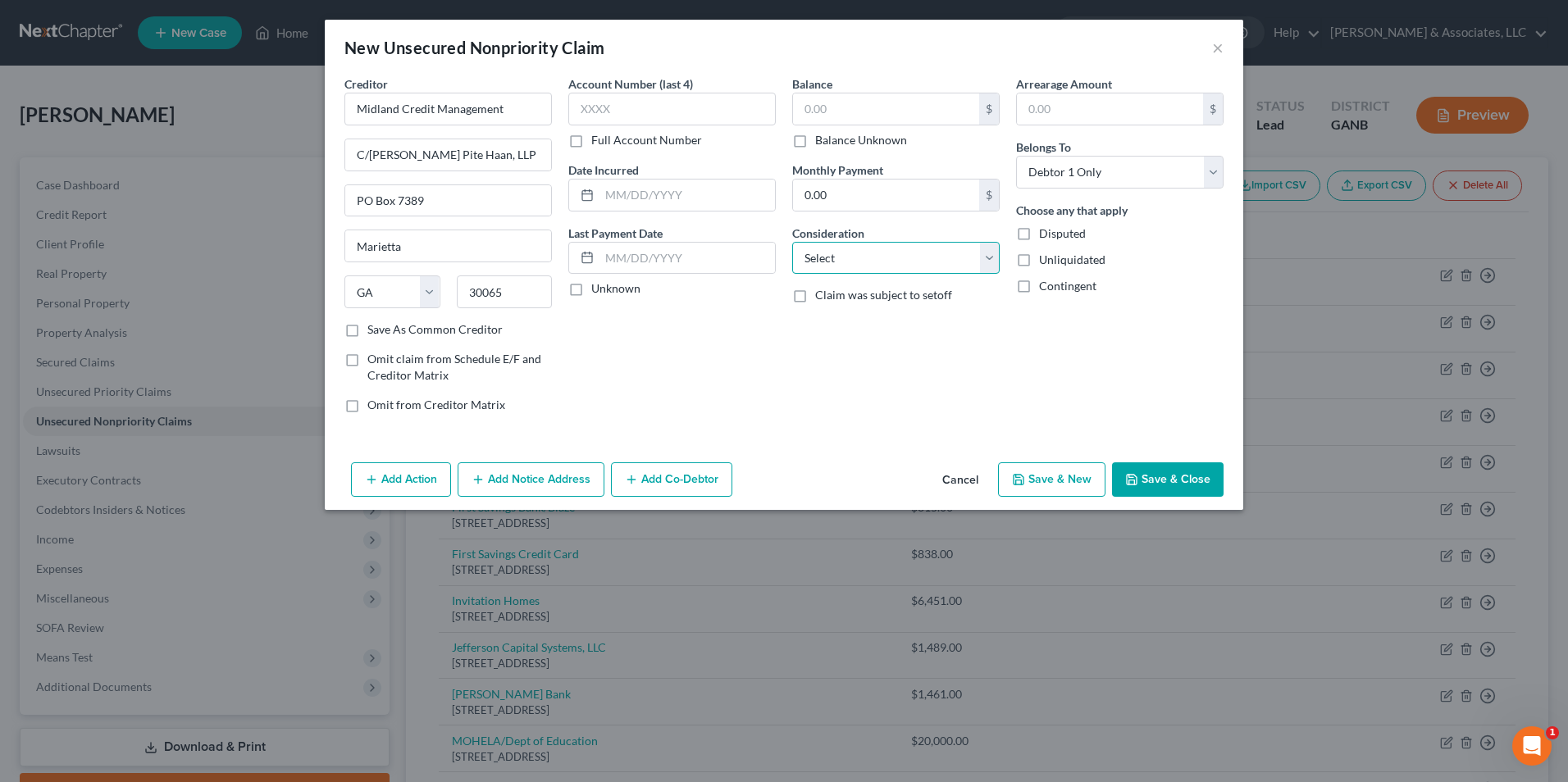
click at [995, 255] on select "Select Cable / Satellite Services Collection Agency Credit Card Debt Debt Couns…" at bounding box center [896, 259] width 207 height 33
click at [792, 242] on select "Select Cable / Satellite Services Collection Agency Credit Card Debt Debt Couns…" at bounding box center [896, 259] width 207 height 33
click at [933, 314] on input "text" at bounding box center [896, 321] width 205 height 31
click at [536, 475] on button "Add Notice Address" at bounding box center [531, 479] width 147 height 35
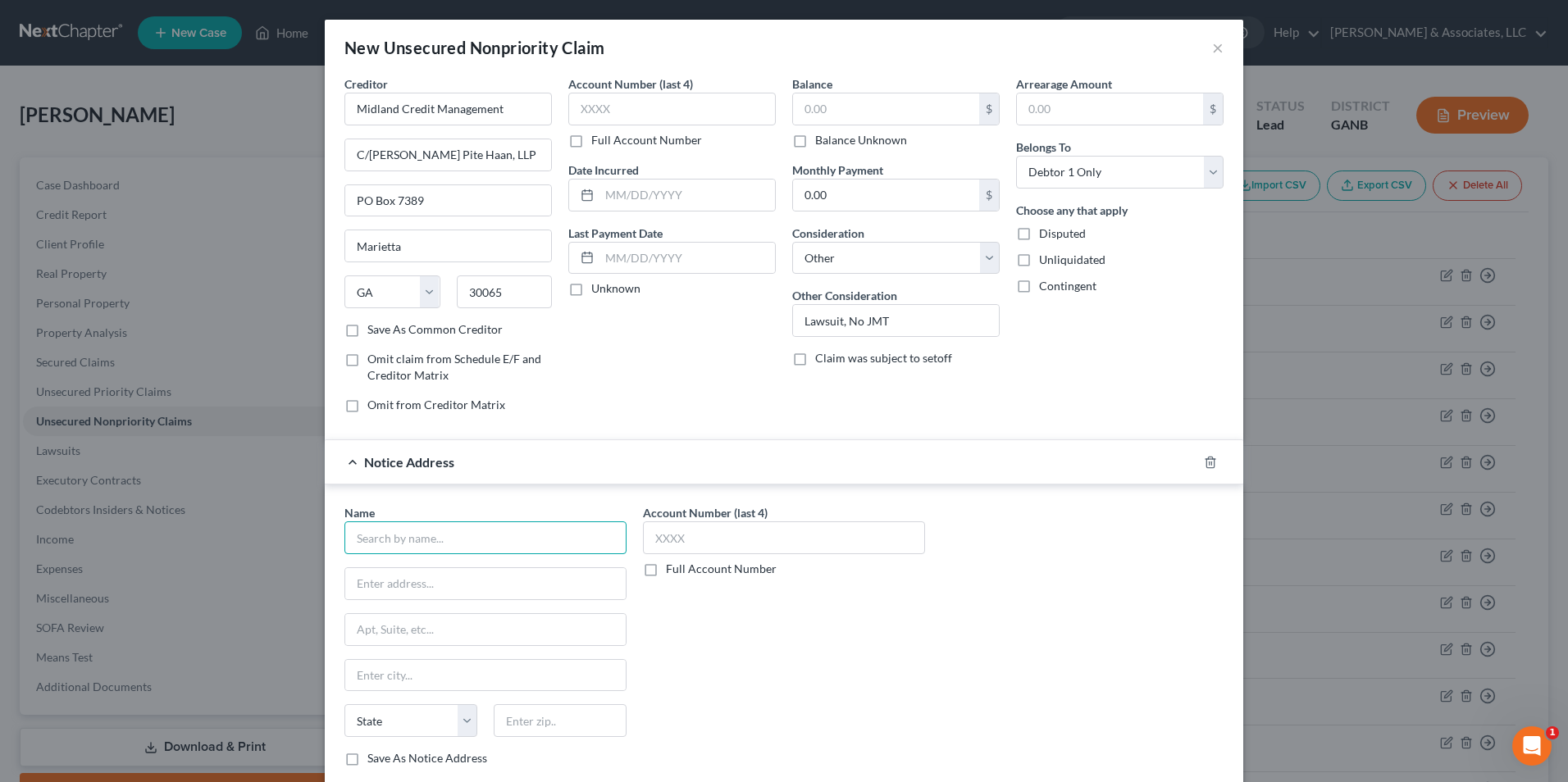
click at [480, 549] on input "text" at bounding box center [486, 538] width 282 height 33
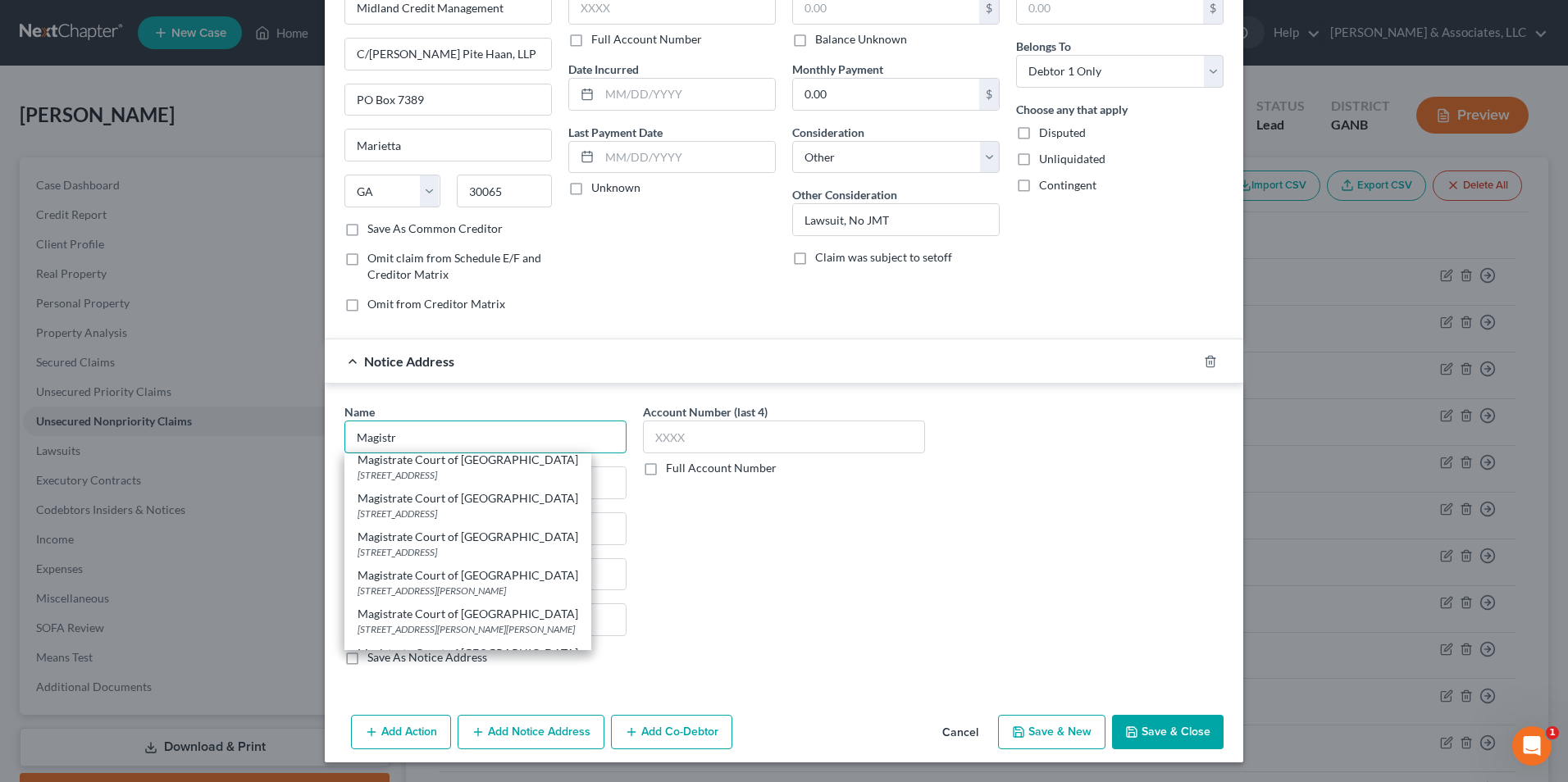
scroll to position [328, 0]
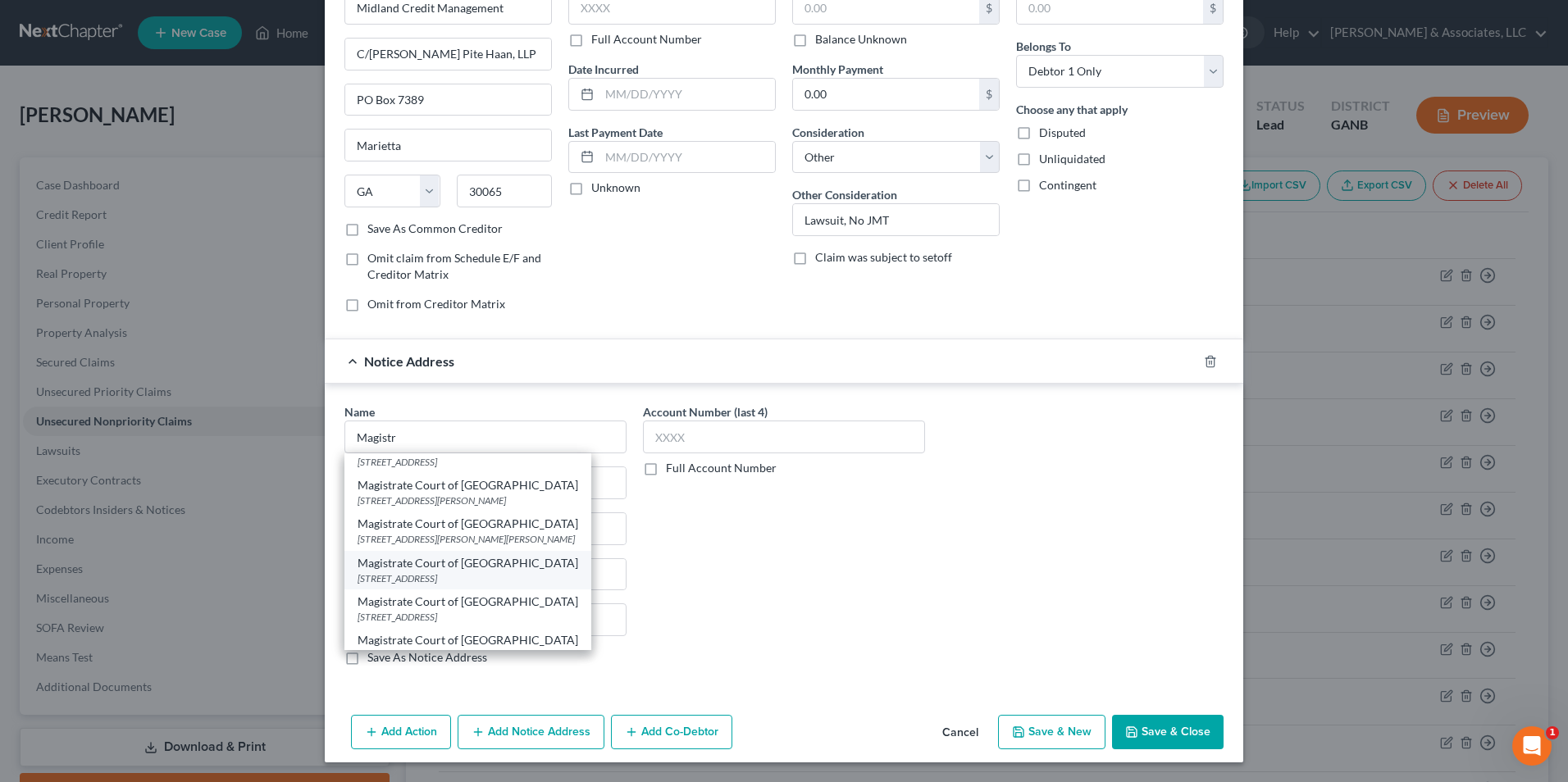
click at [479, 578] on div "280 Constitution Bvld STE 1109, Dallas, GA 30132" at bounding box center [468, 578] width 221 height 14
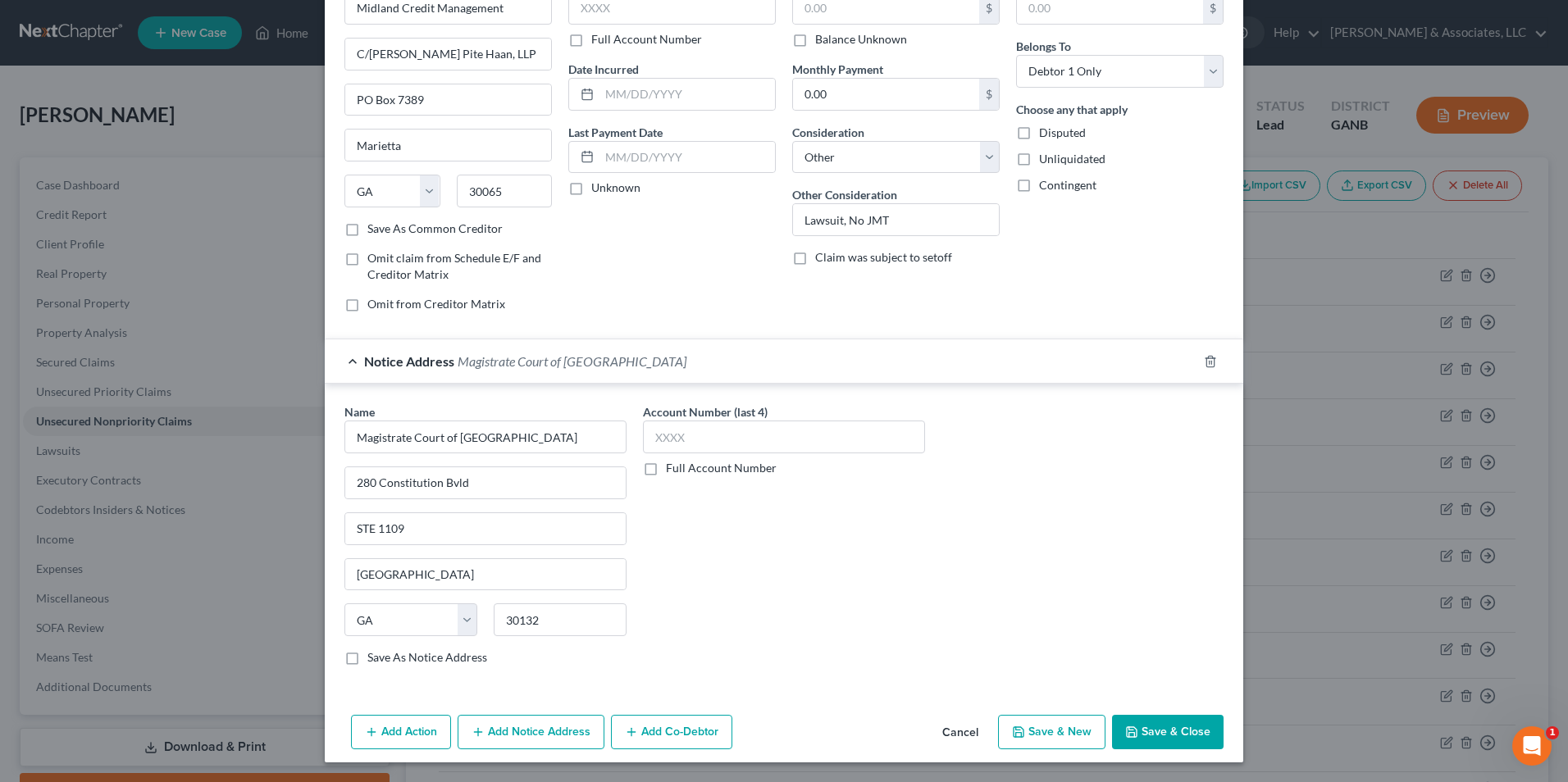
scroll to position [0, 0]
click at [666, 469] on label "Full Account Number" at bounding box center [721, 468] width 111 height 17
click at [672, 469] on input "Full Account Number" at bounding box center [678, 466] width 11 height 11
click at [700, 432] on input "text" at bounding box center [784, 437] width 282 height 33
click at [860, 534] on div "Account Number Case #: 25-6068 Full Account Number" at bounding box center [784, 541] width 299 height 275
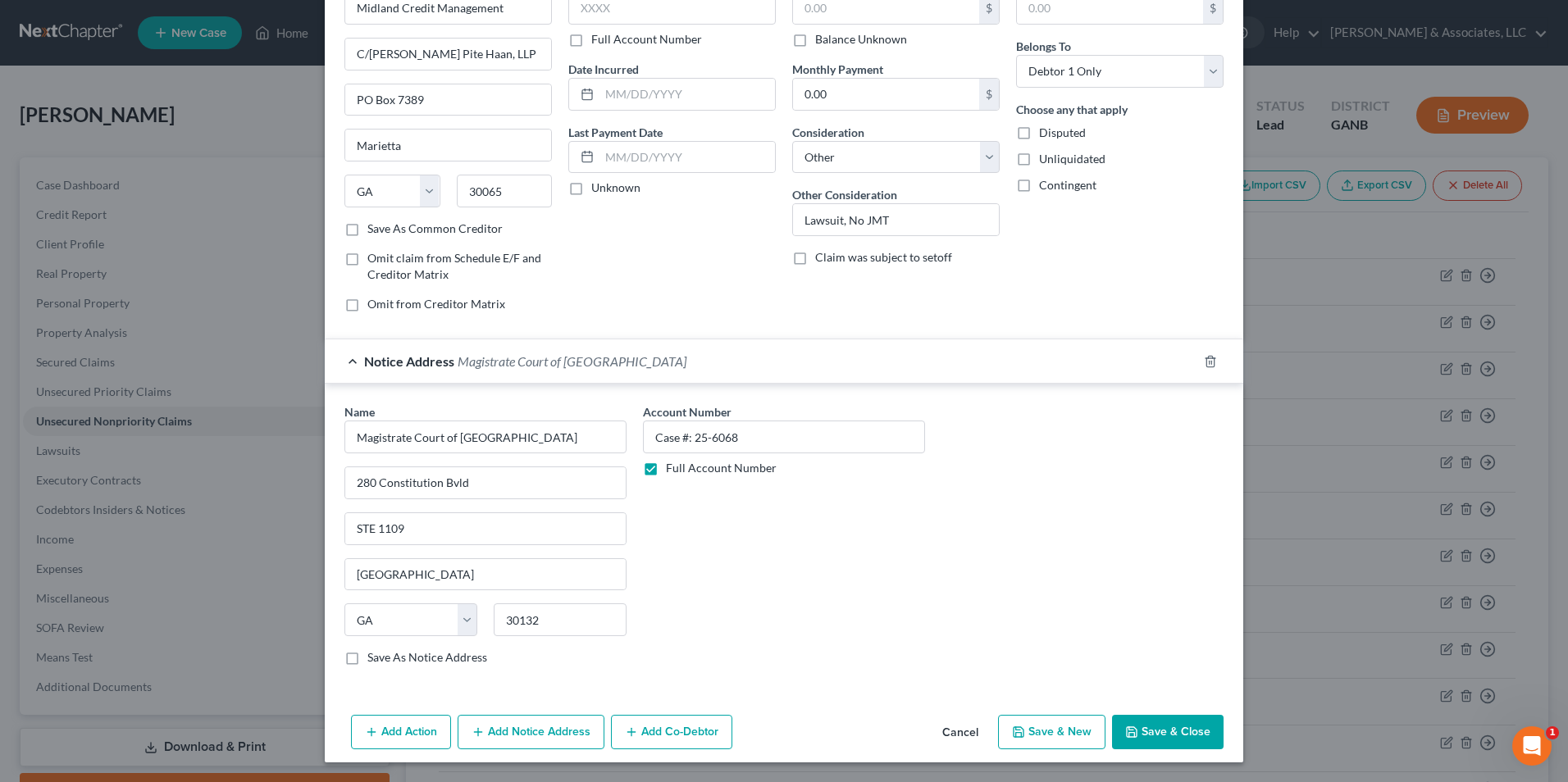
click at [1152, 725] on button "Save & Close" at bounding box center [1168, 732] width 112 height 35
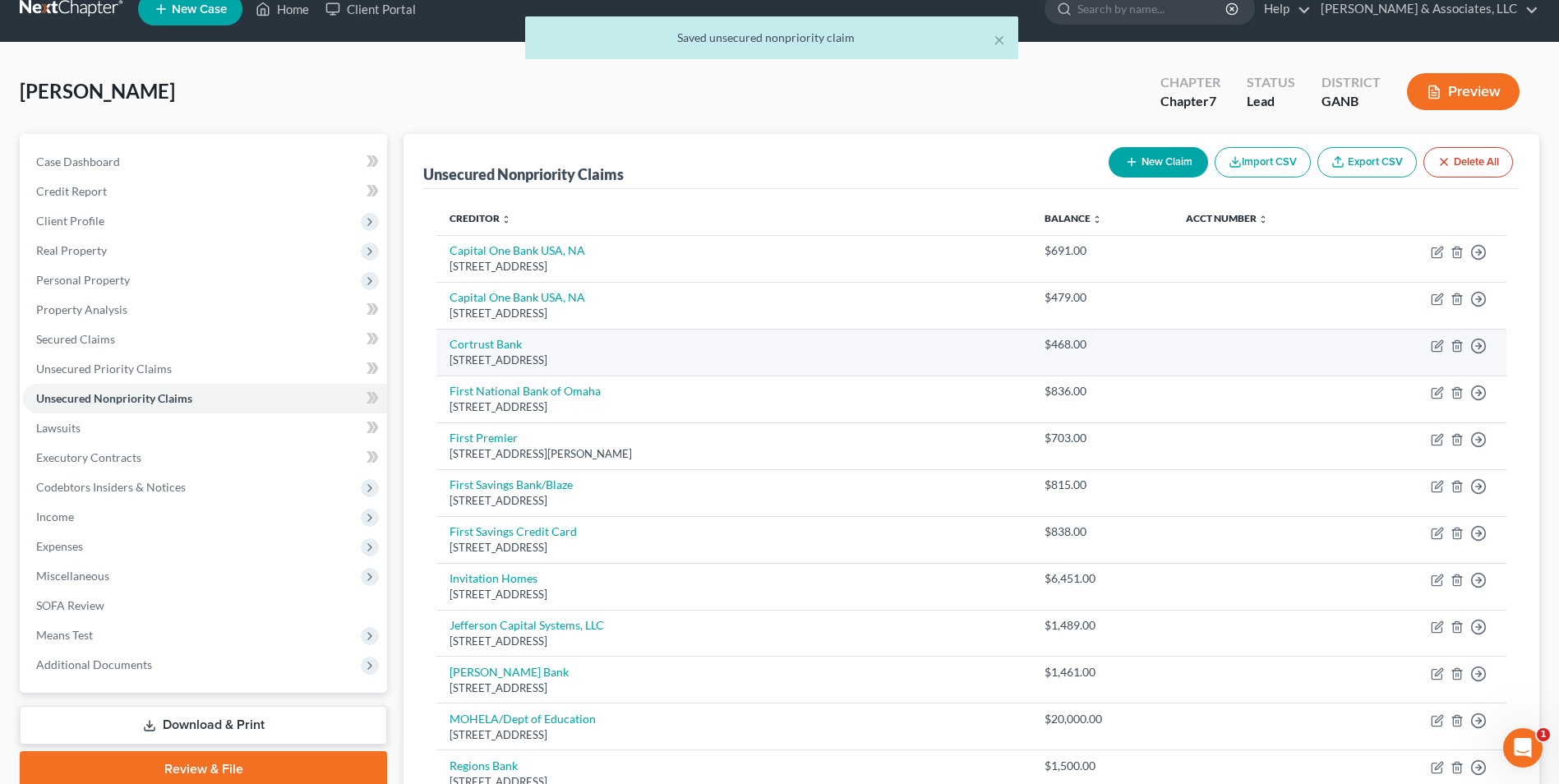
scroll to position [246, 0]
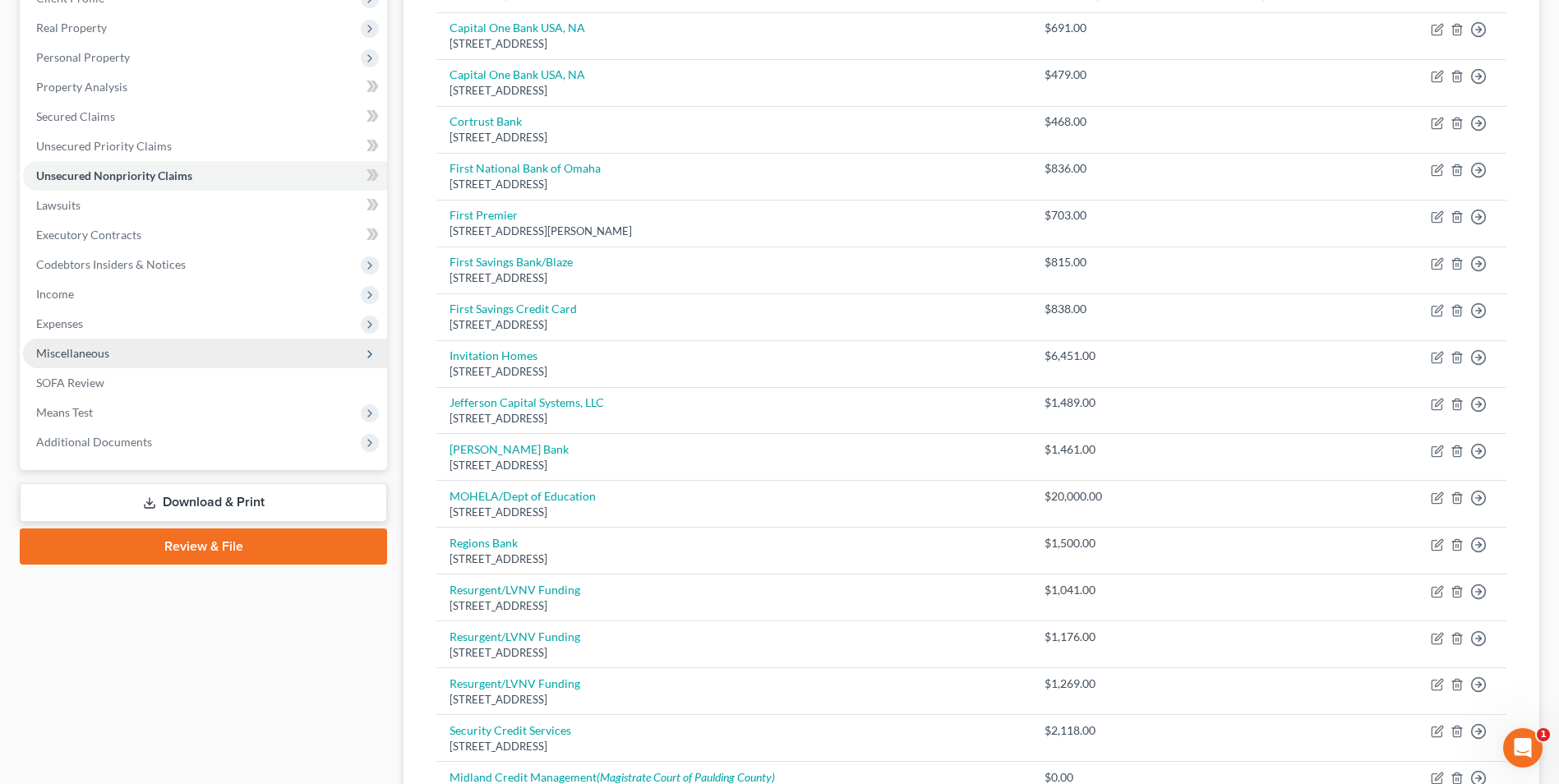
click at [108, 358] on span "Miscellaneous" at bounding box center [205, 353] width 364 height 29
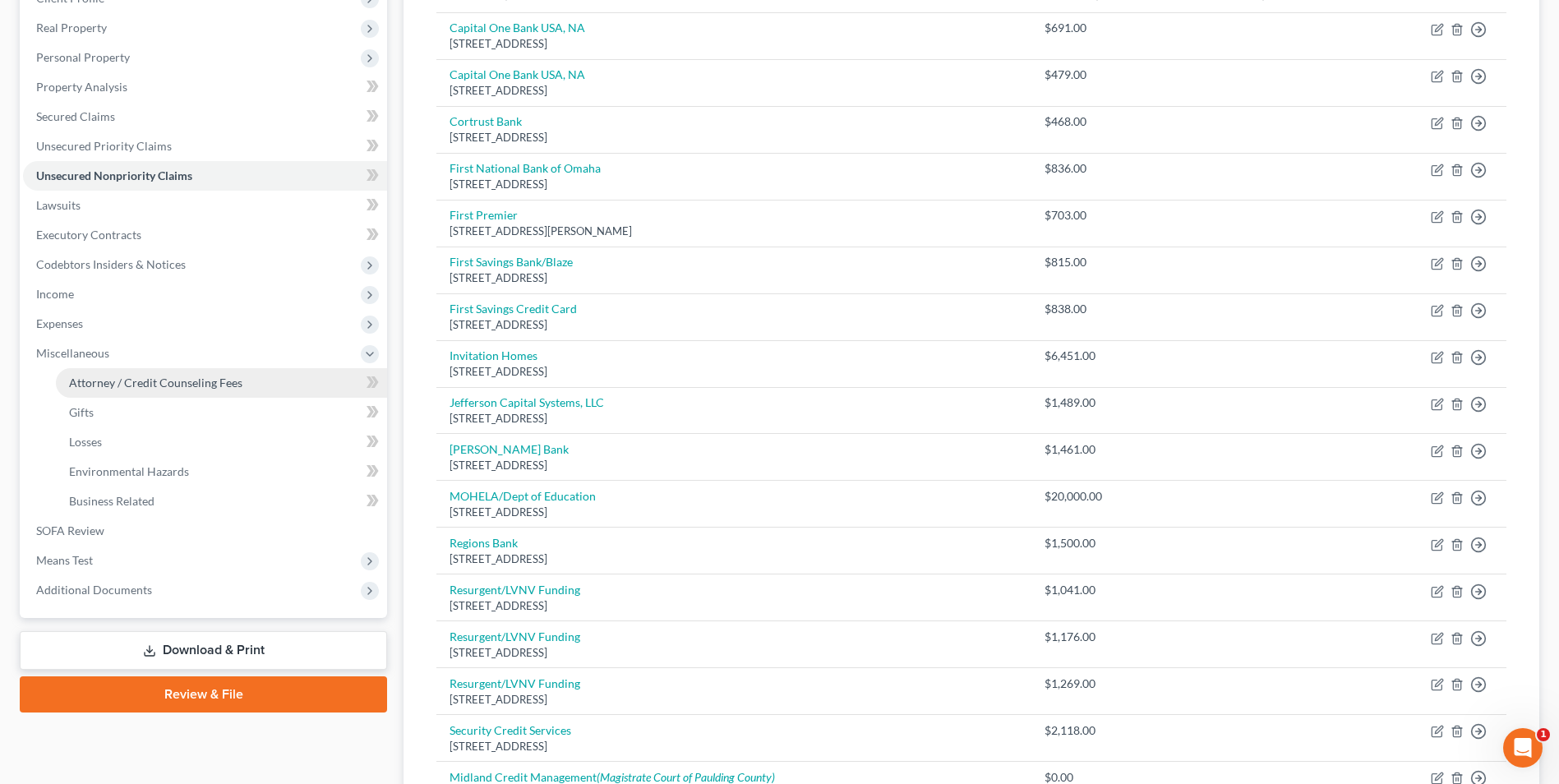
click at [119, 382] on span "Attorney / Credit Counseling Fees" at bounding box center [155, 382] width 174 height 14
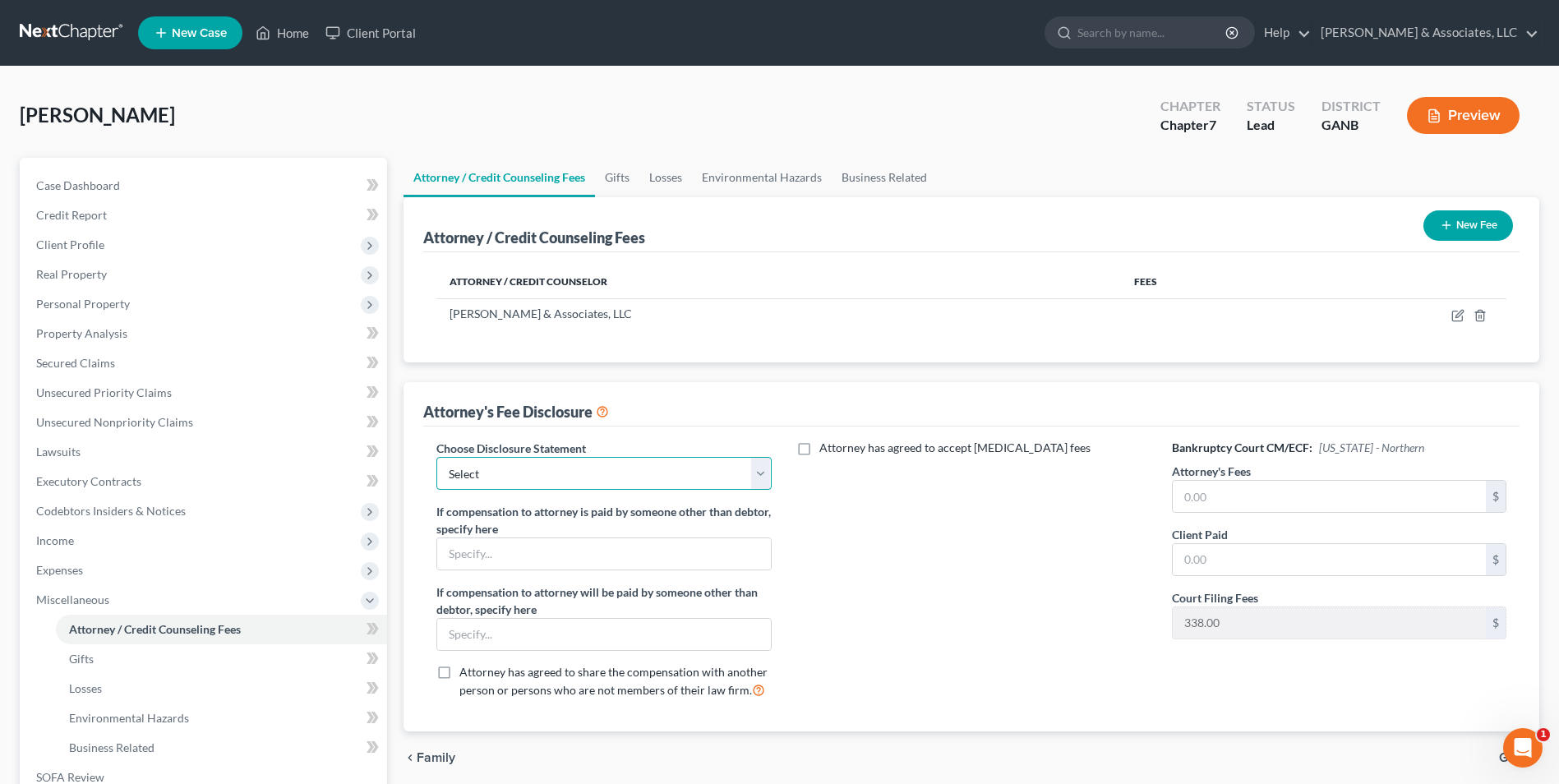
click at [752, 482] on select "Select McGee Chapter 13 Chapter 7" at bounding box center [604, 473] width 335 height 33
click at [437, 457] on select "Select McGee Chapter 13 Chapter 7" at bounding box center [604, 473] width 335 height 33
click at [1265, 493] on input "text" at bounding box center [1329, 496] width 313 height 31
click at [1280, 559] on input "text" at bounding box center [1329, 560] width 313 height 31
click at [654, 642] on input "text" at bounding box center [604, 634] width 333 height 31
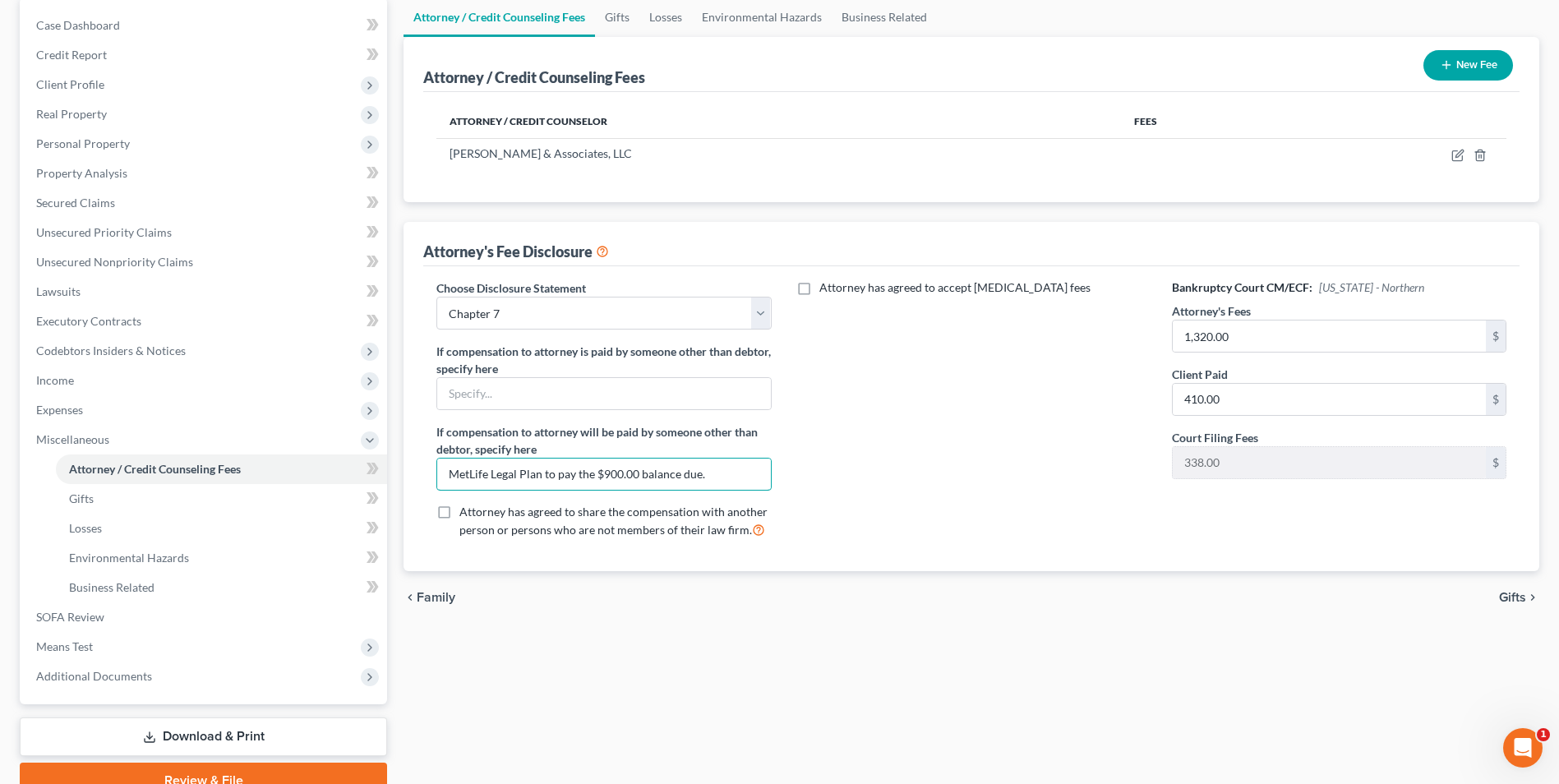
scroll to position [165, 0]
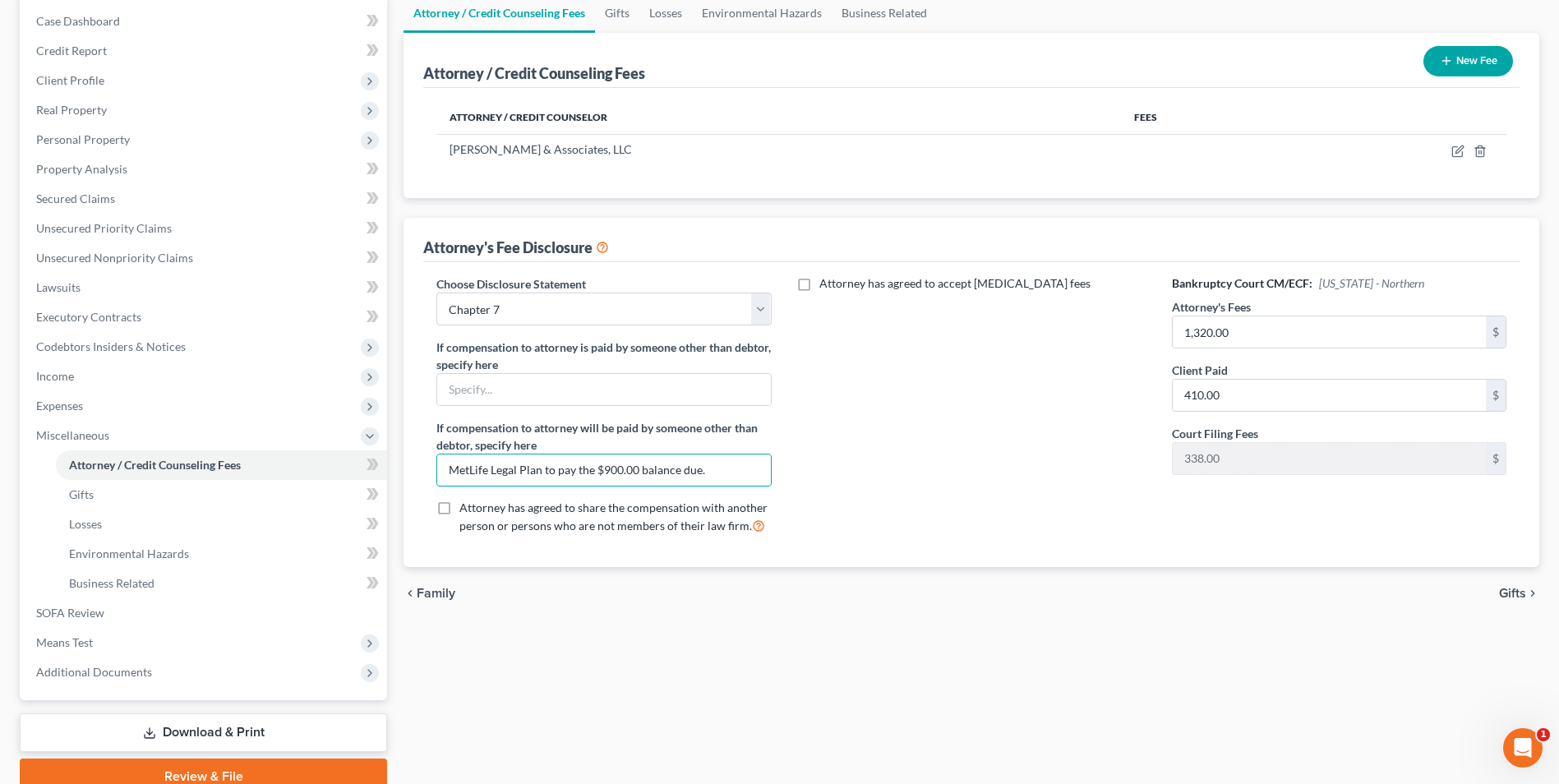
click at [973, 471] on div "Attorney has agreed to accept retainer fees" at bounding box center [973, 412] width 368 height 272
click at [1283, 338] on input "1,320.00" at bounding box center [1329, 332] width 313 height 31
click at [1002, 657] on div "Attorney / Credit Counseling Fees Gifts Losses Environmental Hazards Business R…" at bounding box center [972, 394] width 1153 height 801
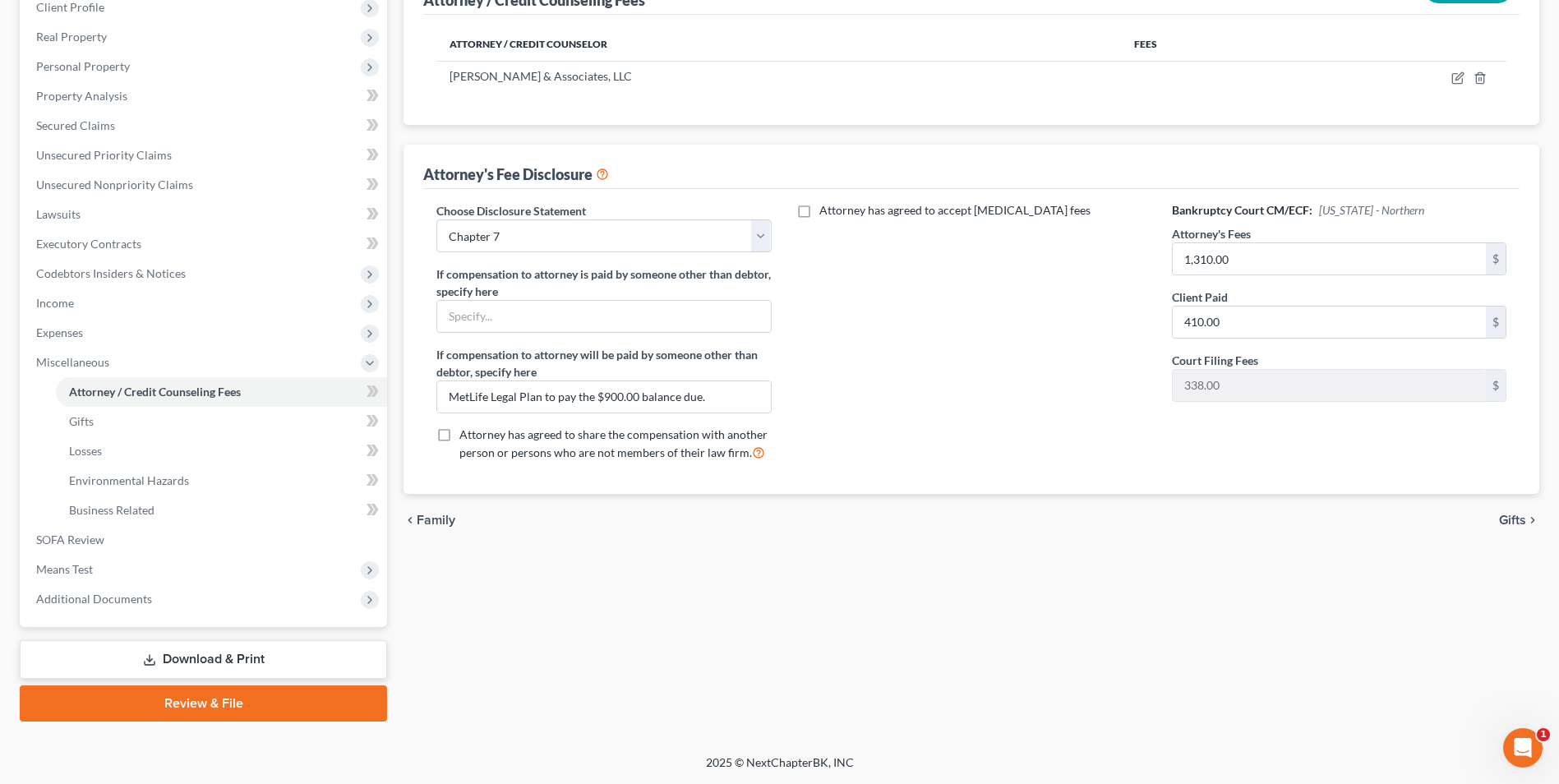
click at [285, 719] on link "Review & File" at bounding box center [203, 703] width 368 height 36
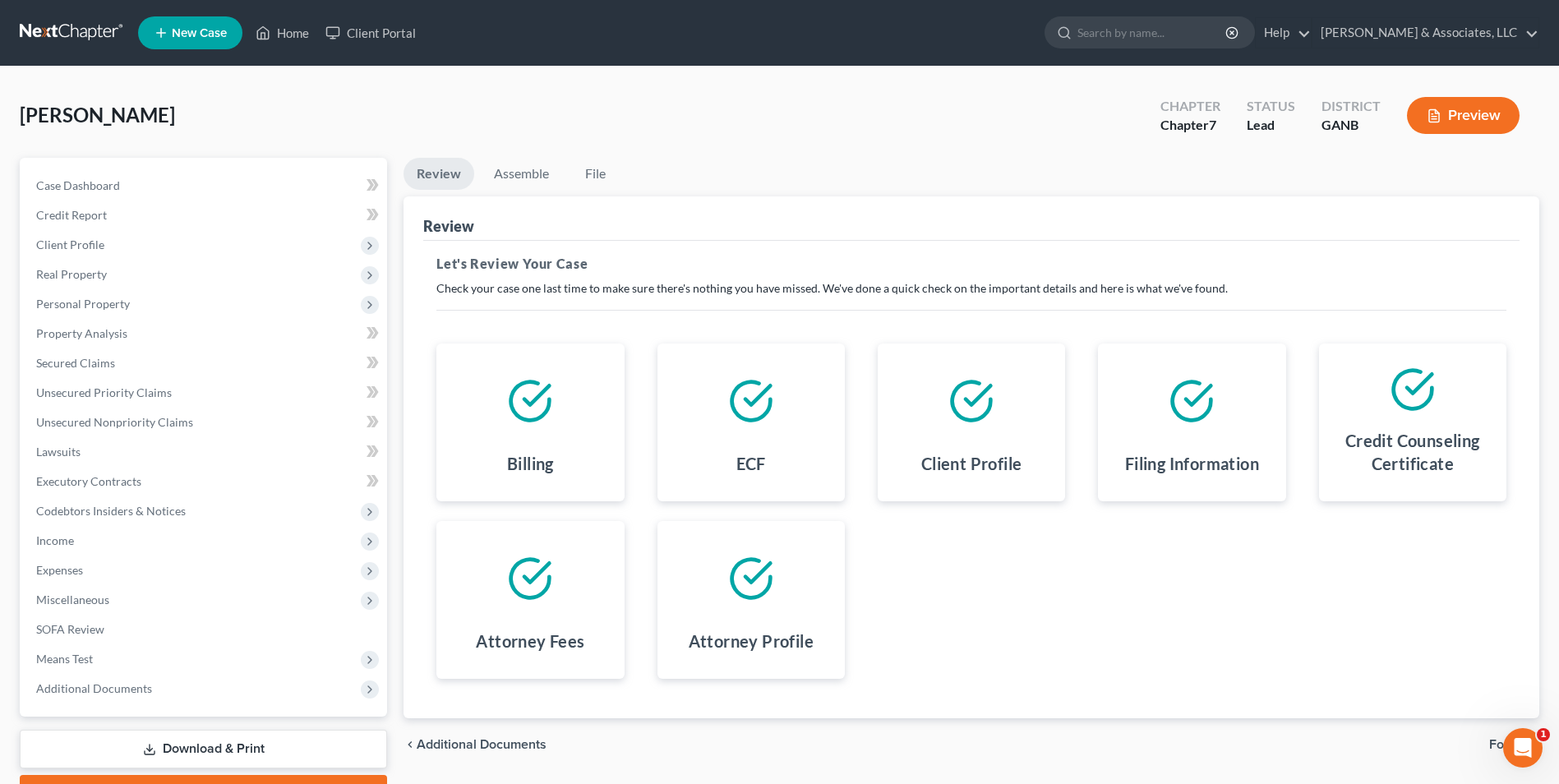
click at [285, 748] on link "Download & Print" at bounding box center [203, 749] width 368 height 39
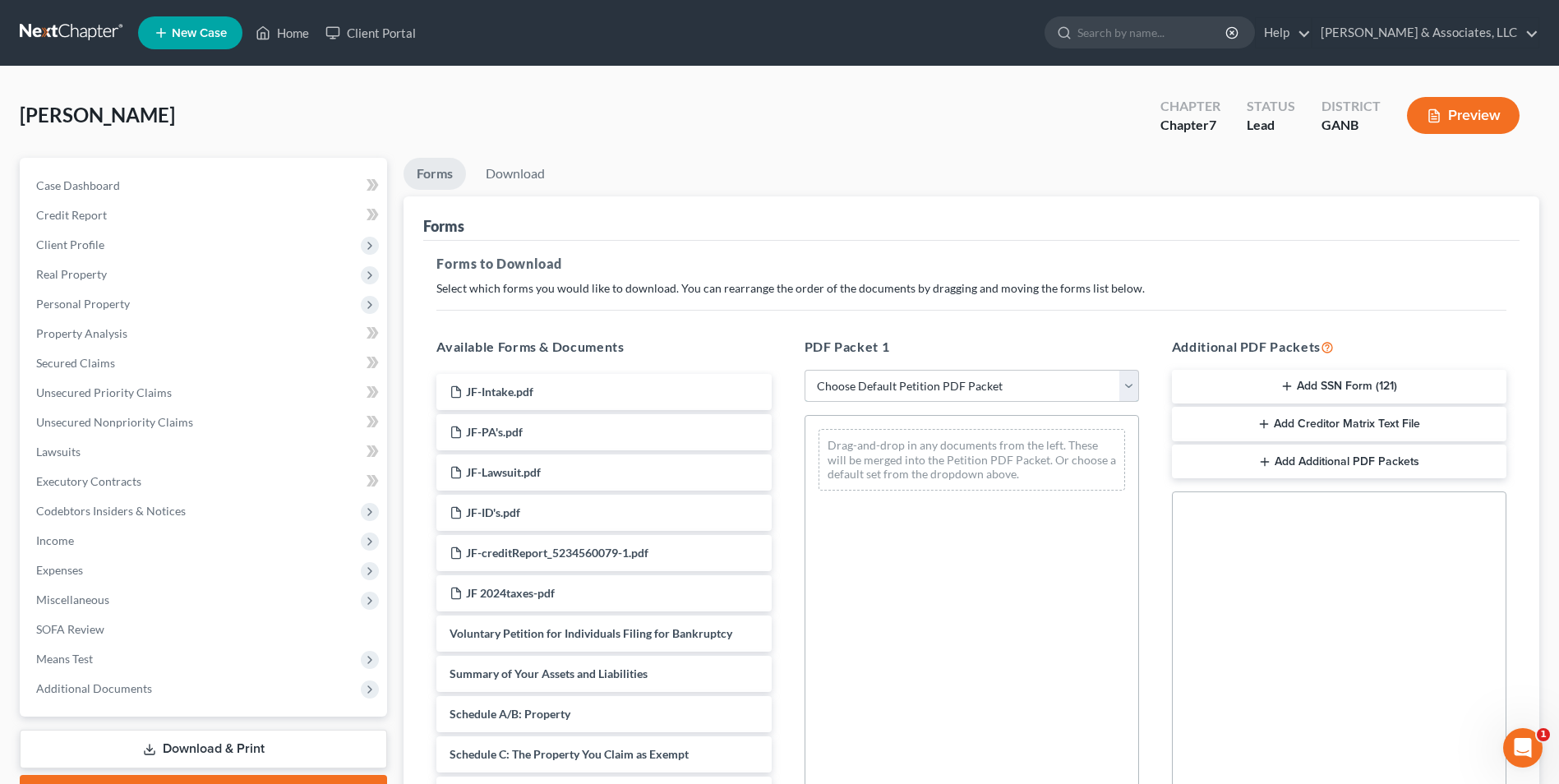
click at [1133, 390] on select "Choose Default Petition PDF Packet Complete Bankruptcy Petition (all forms and …" at bounding box center [972, 386] width 335 height 33
click at [804, 369] on select "Choose Default Petition PDF Packet Complete Bankruptcy Petition (all forms and …" at bounding box center [972, 386] width 335 height 33
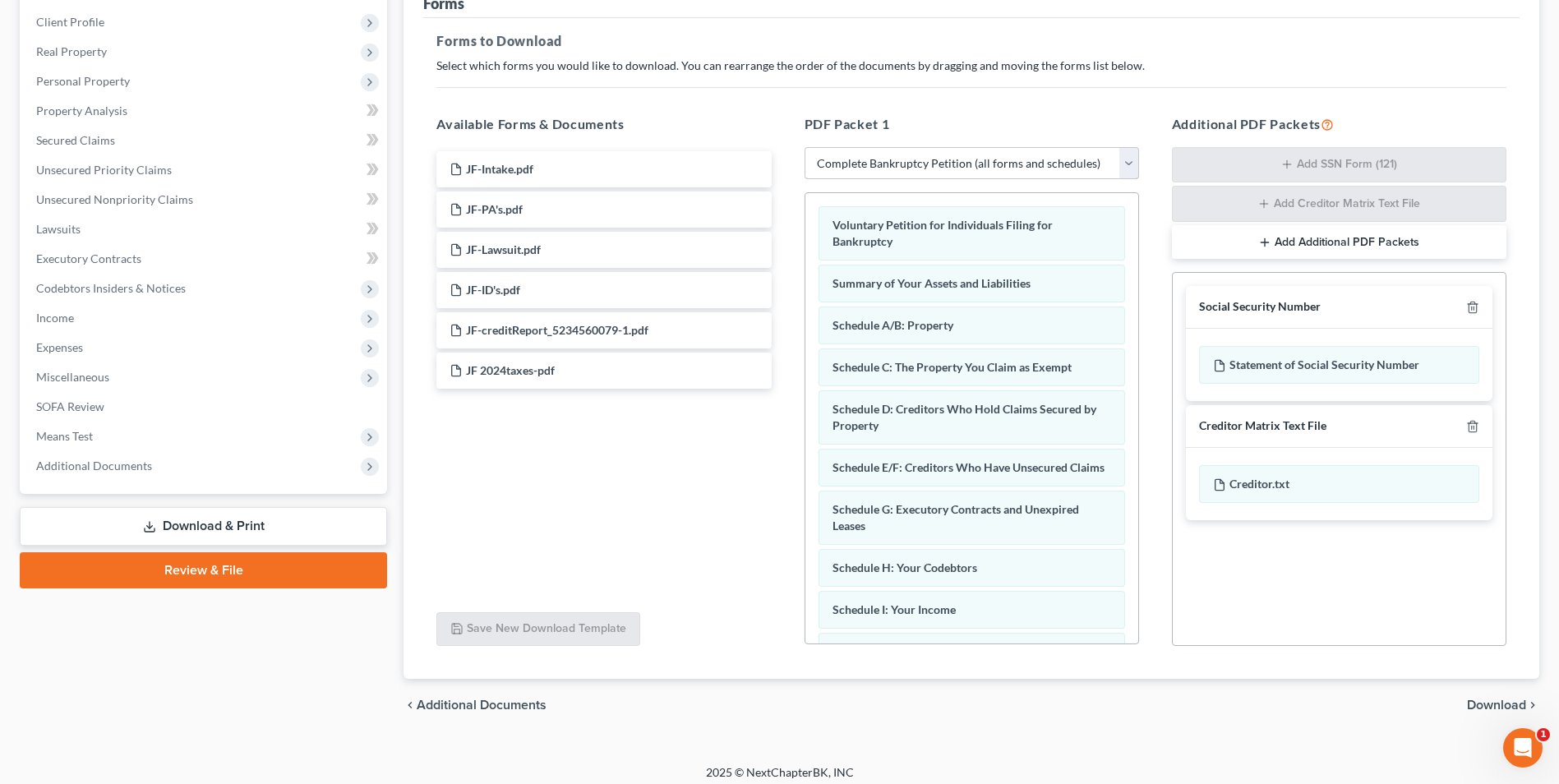
scroll to position [233, 0]
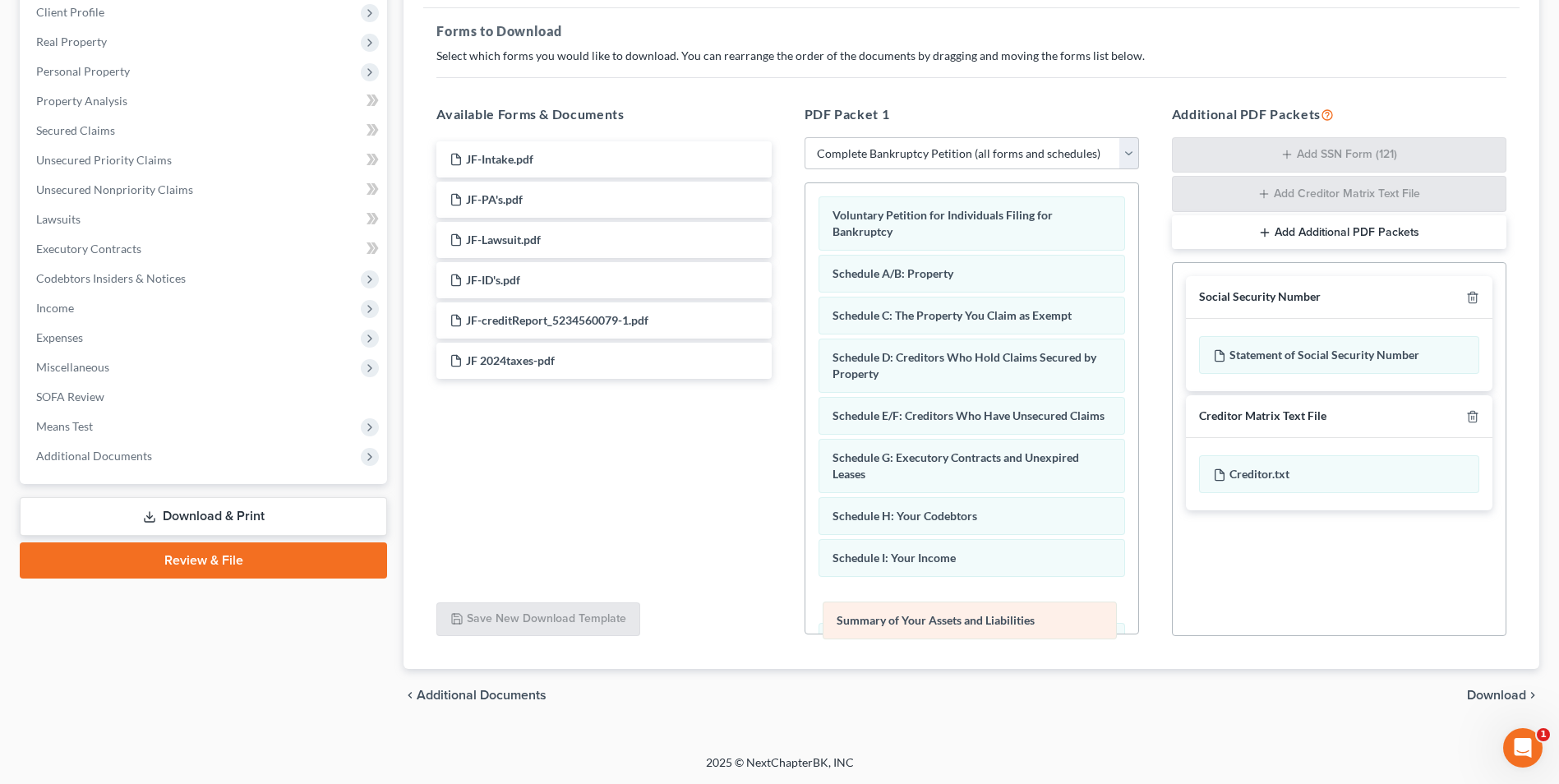
drag, startPoint x: 977, startPoint y: 268, endPoint x: 982, endPoint y: 616, distance: 348.0
click at [982, 616] on div "Summary of Your Assets and Liabilities Voluntary Petition for Individuals Filin…" at bounding box center [972, 662] width 333 height 958
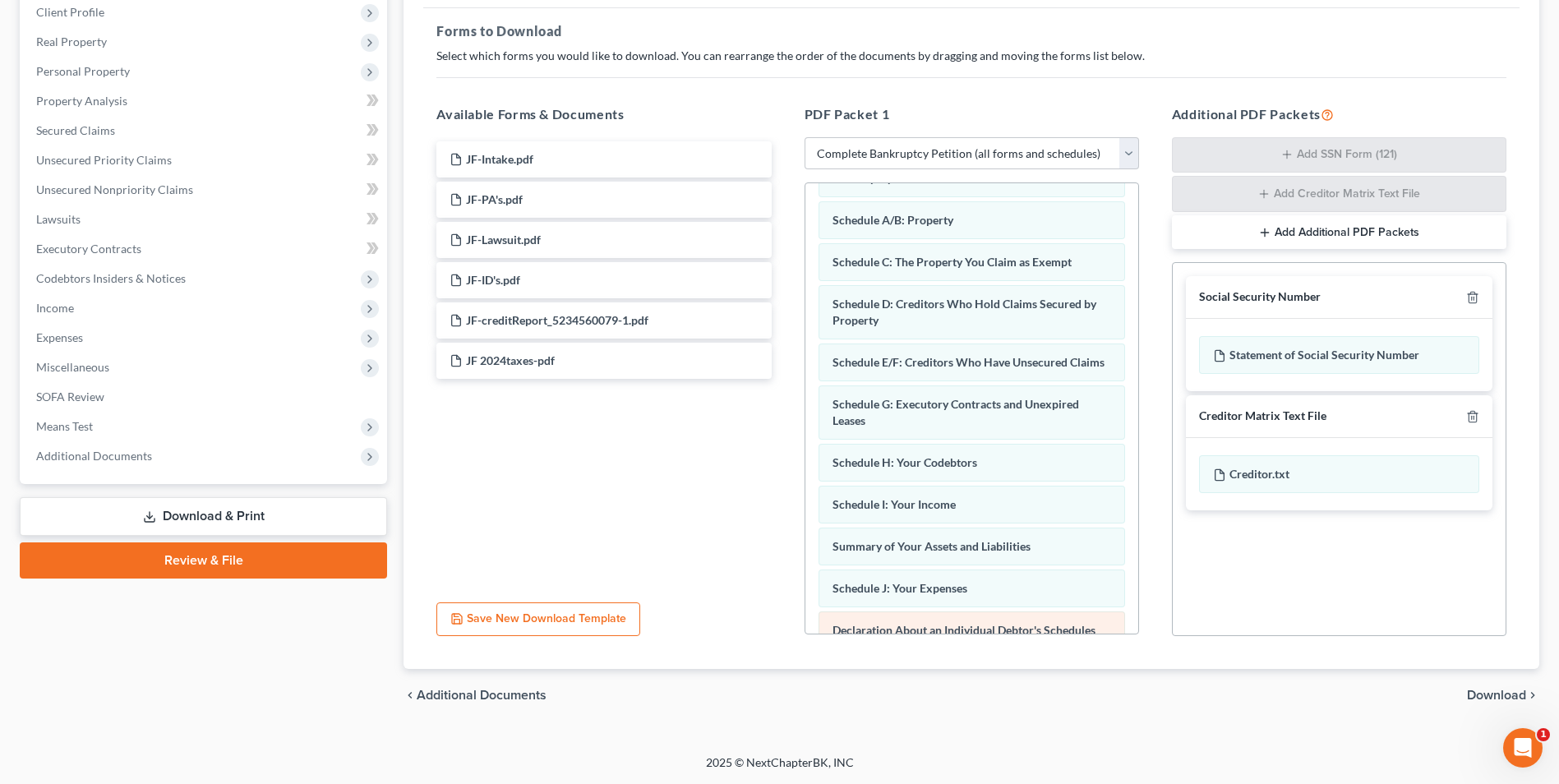
scroll to position [82, 0]
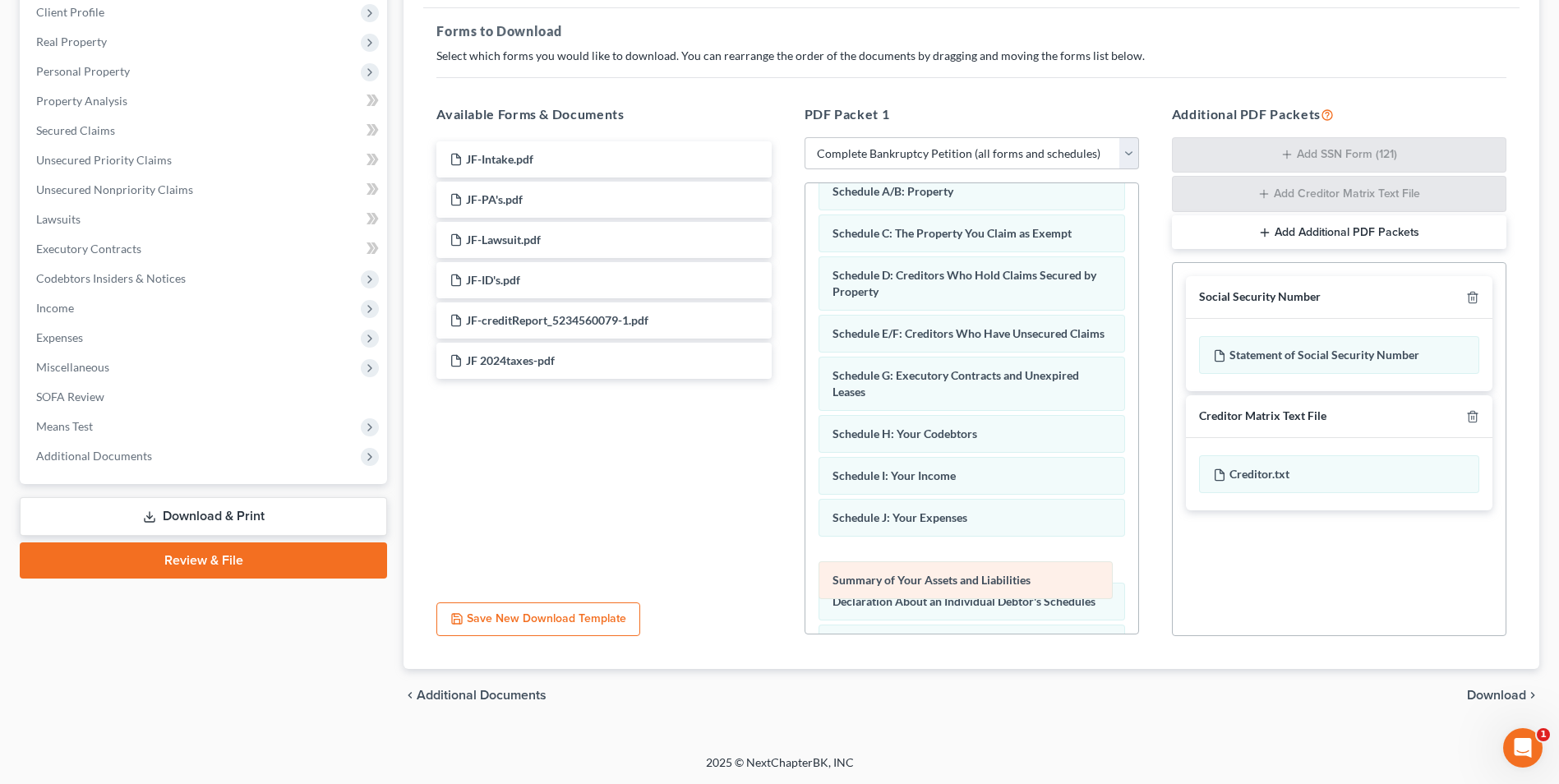
drag, startPoint x: 1018, startPoint y: 541, endPoint x: 1018, endPoint y: 587, distance: 46.0
click at [1018, 587] on div "Summary of Your Assets and Liabilities Voluntary Petition for Individuals Filin…" at bounding box center [972, 580] width 333 height 958
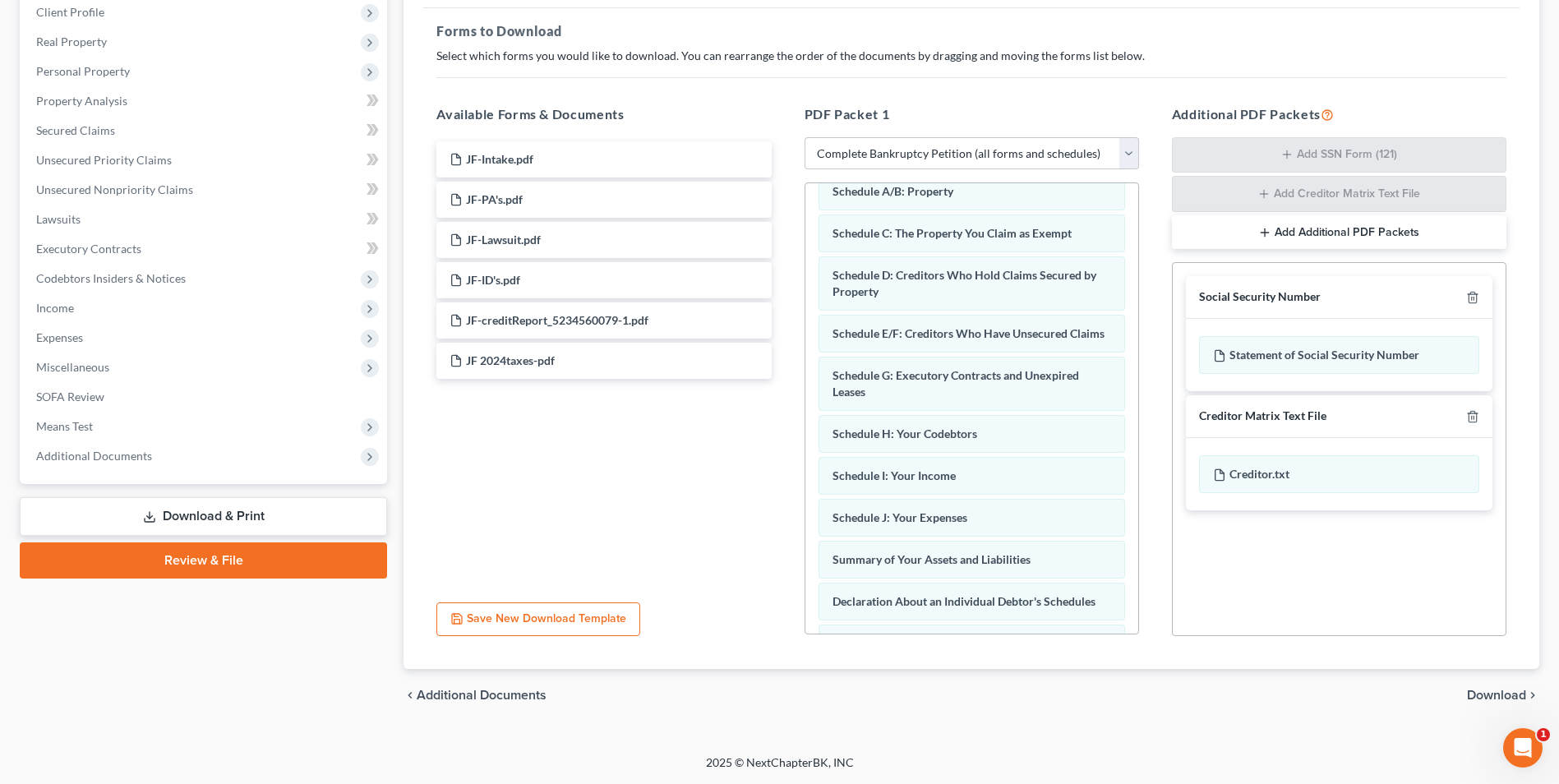
click at [1504, 697] on span "Download" at bounding box center [1496, 695] width 59 height 13
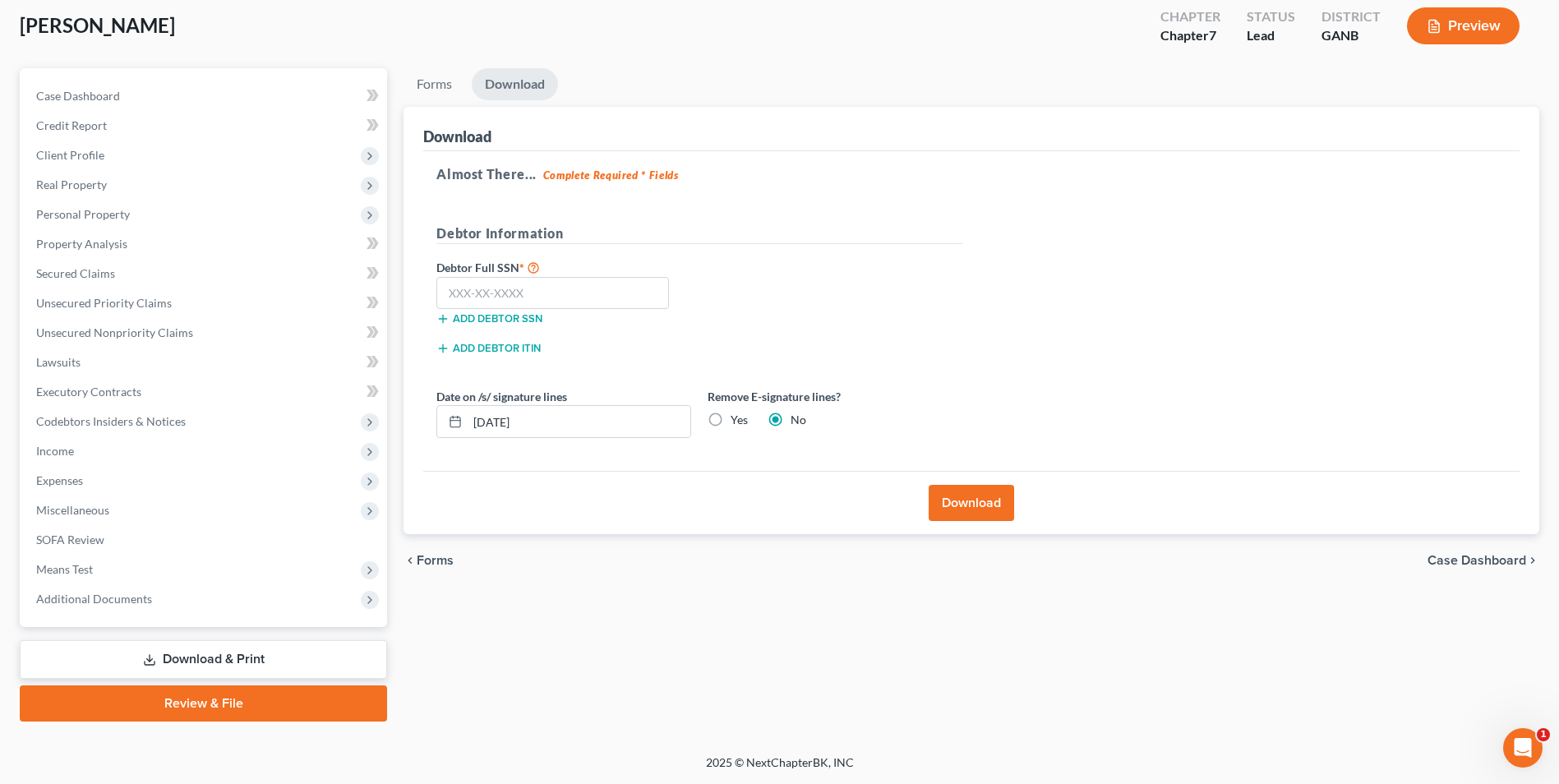
scroll to position [89, 0]
click at [731, 415] on label "Yes" at bounding box center [739, 420] width 17 height 17
click at [737, 415] on input "Yes" at bounding box center [743, 417] width 11 height 11
click at [584, 292] on input "text" at bounding box center [552, 293] width 233 height 33
click at [959, 509] on button "Download" at bounding box center [972, 503] width 85 height 36
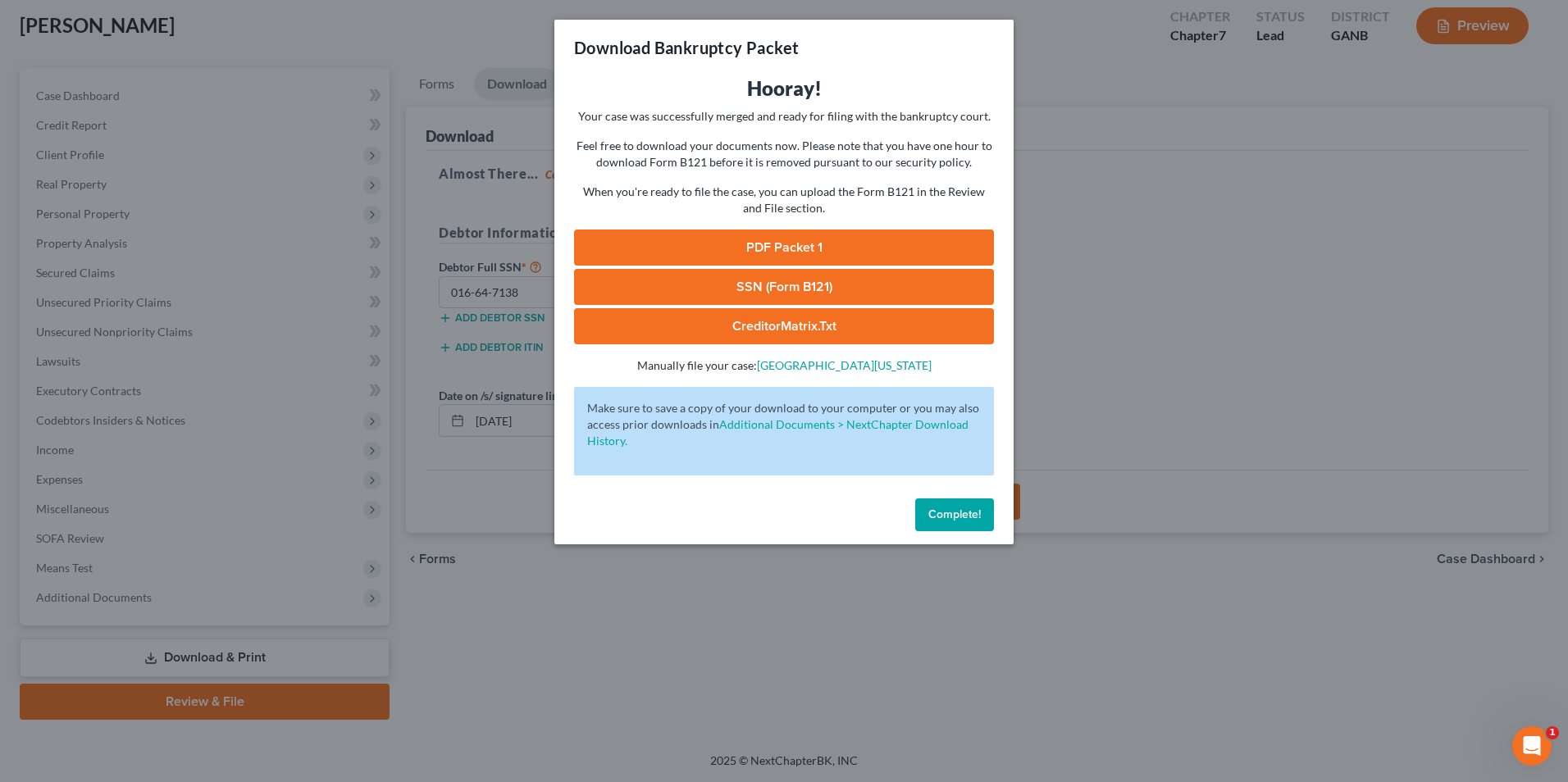
click at [914, 245] on link "PDF Packet 1" at bounding box center [784, 247] width 420 height 36
click at [790, 284] on link "SSN (Form B121)" at bounding box center [784, 286] width 420 height 36
click at [942, 525] on button "Complete!" at bounding box center [955, 515] width 79 height 33
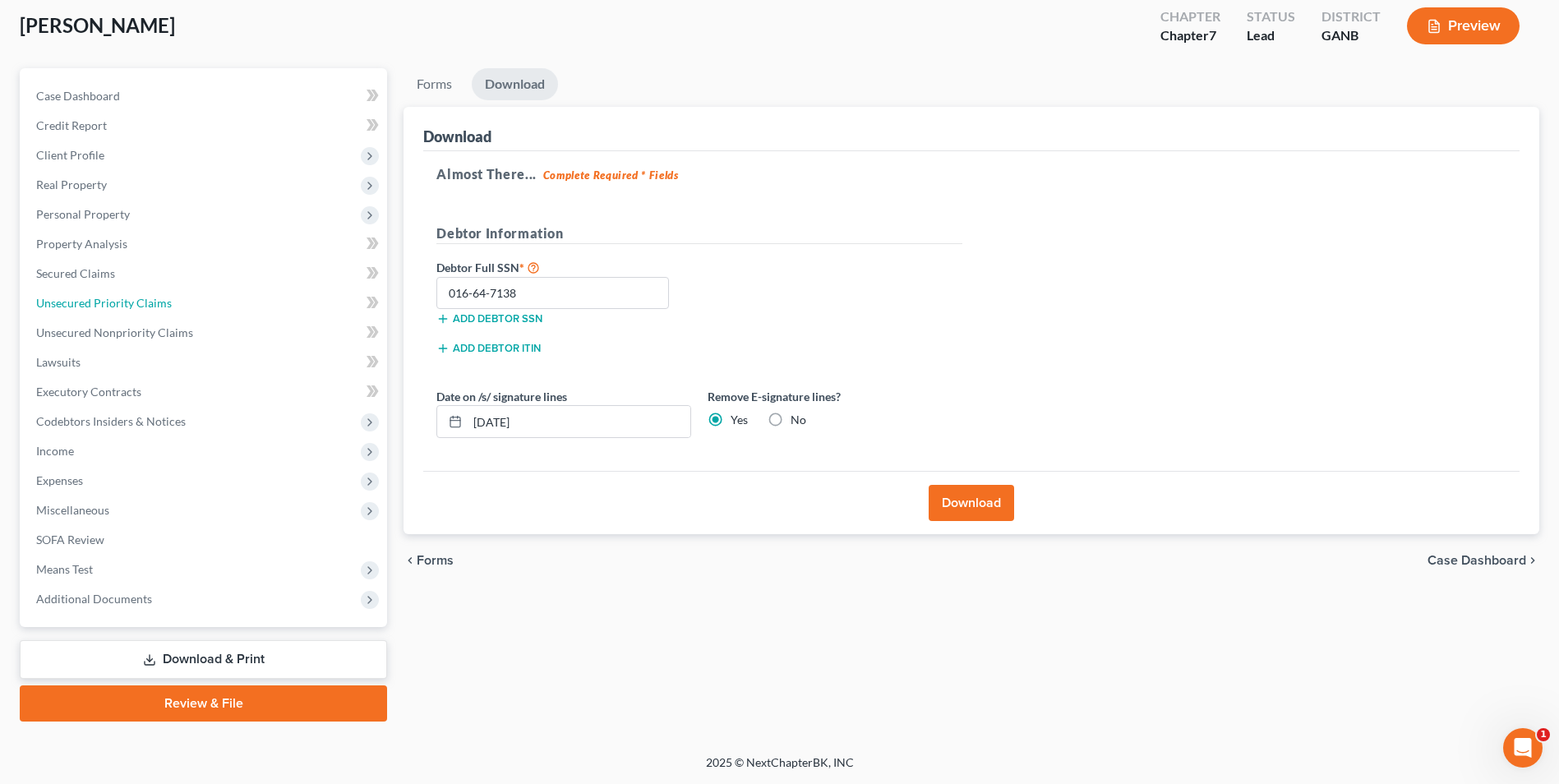
scroll to position [0, 0]
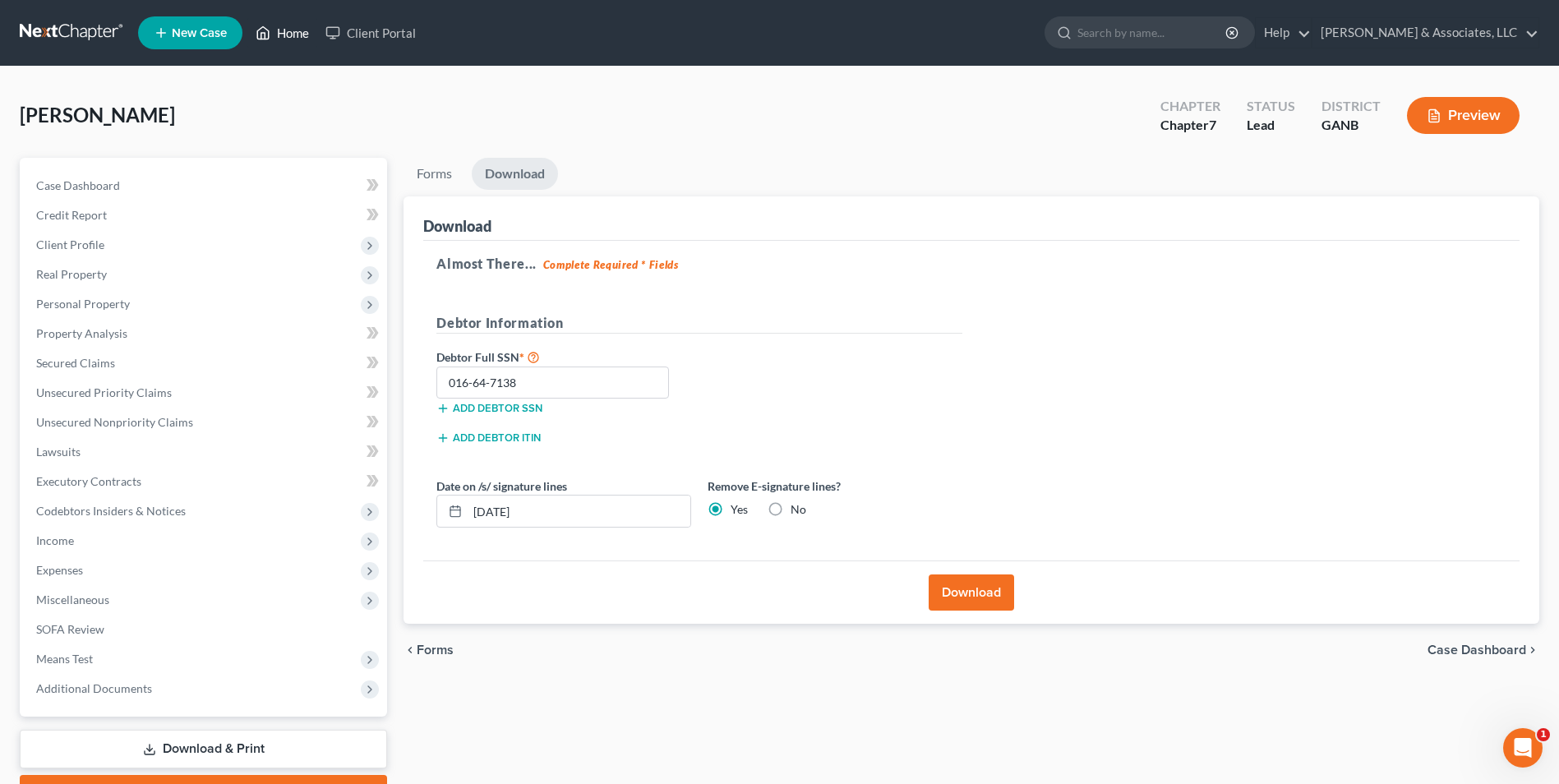
click at [290, 40] on link "Home" at bounding box center [282, 33] width 70 height 29
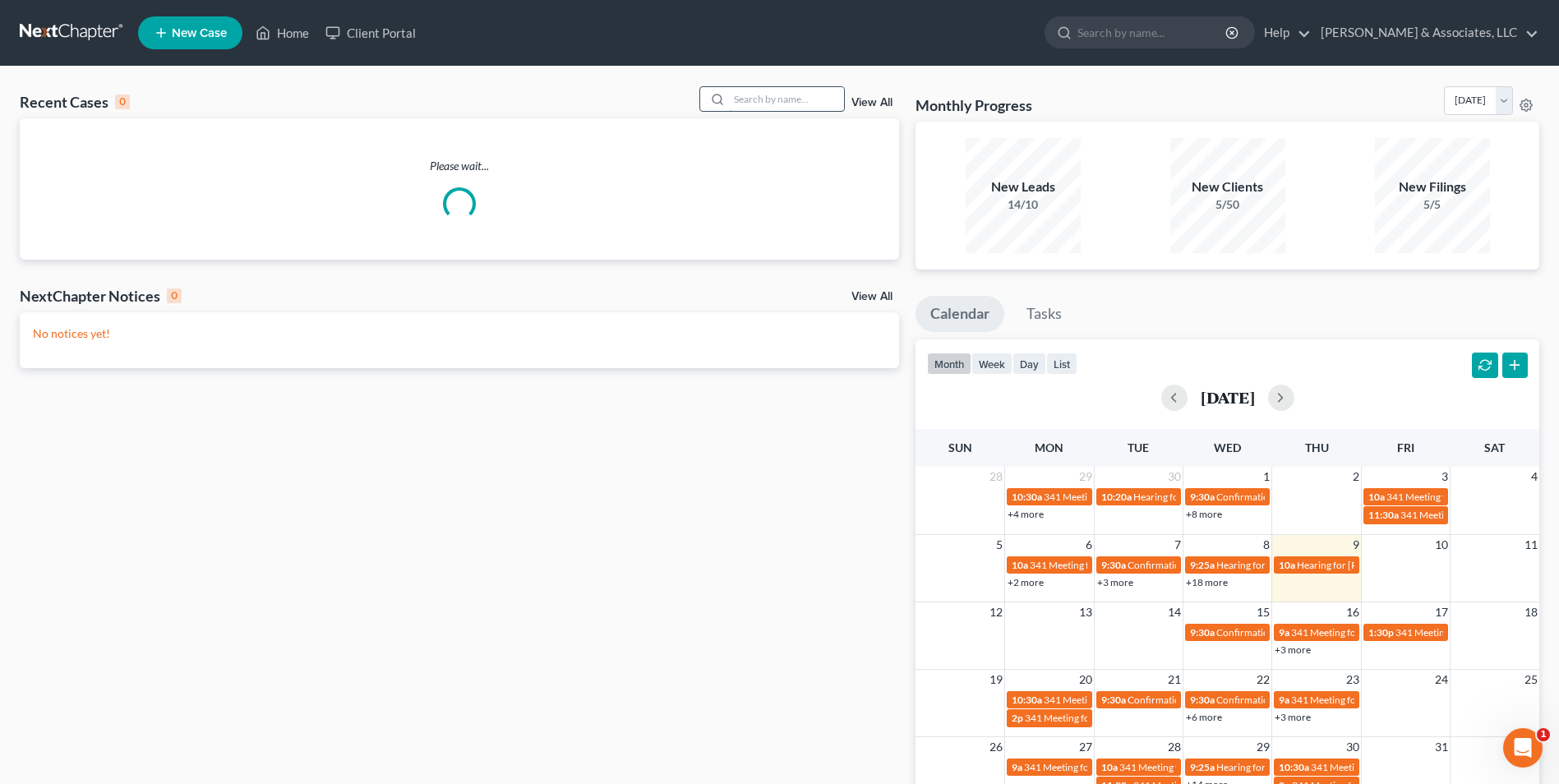
click at [758, 97] on input "search" at bounding box center [786, 99] width 115 height 24
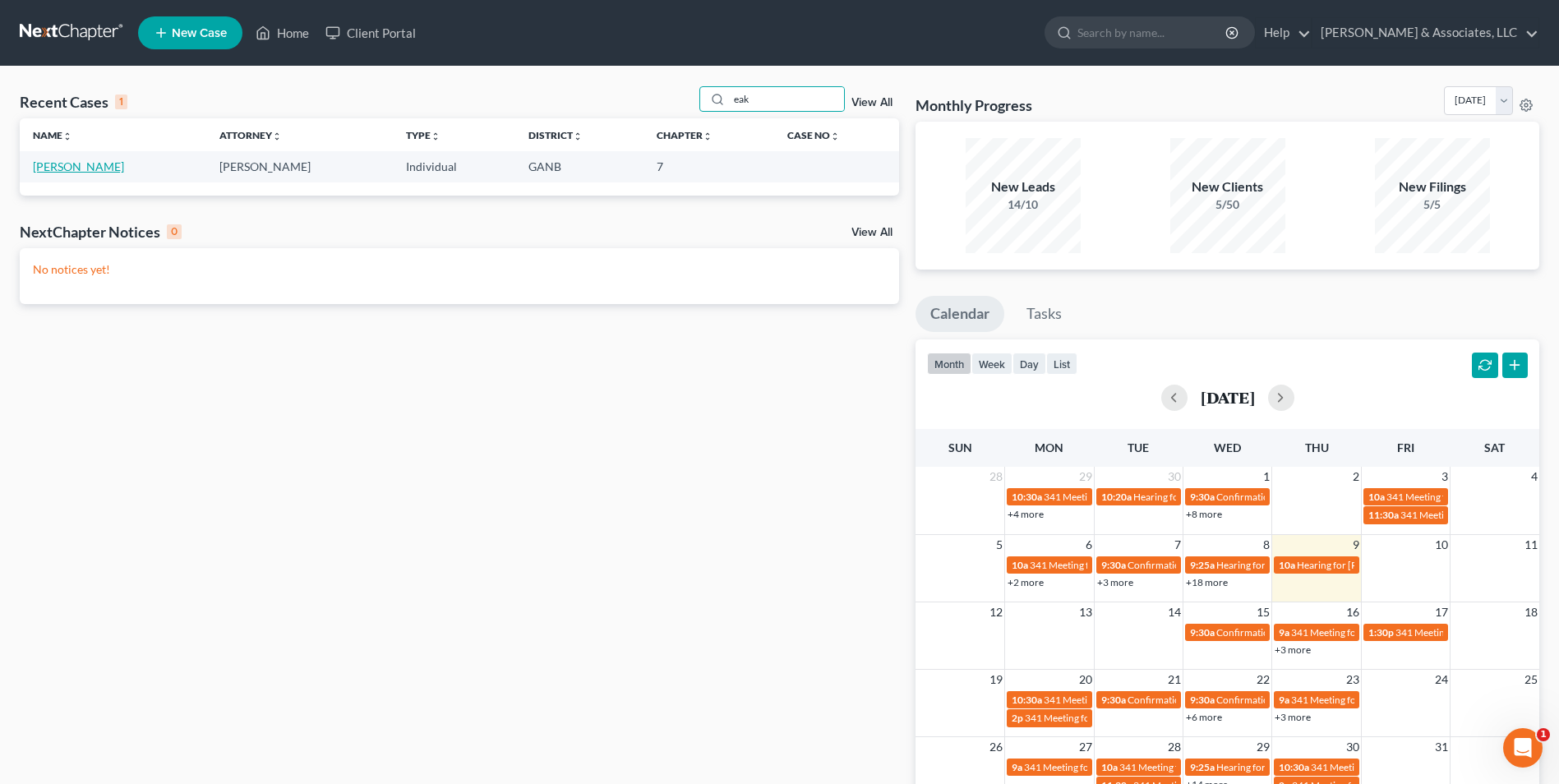
click at [84, 168] on link "[PERSON_NAME]" at bounding box center [78, 165] width 91 height 14
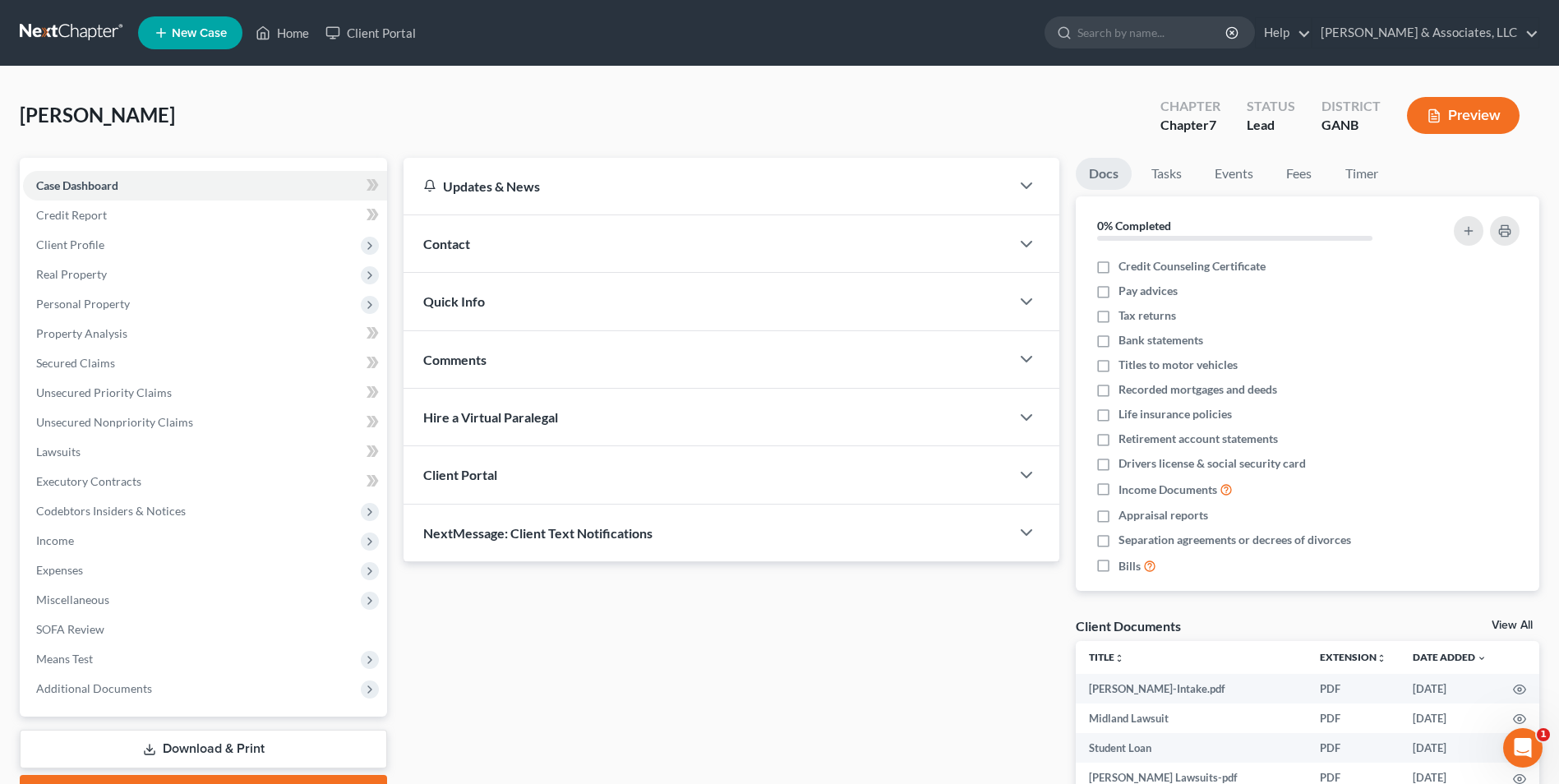
click at [475, 236] on div "Contact" at bounding box center [707, 244] width 607 height 57
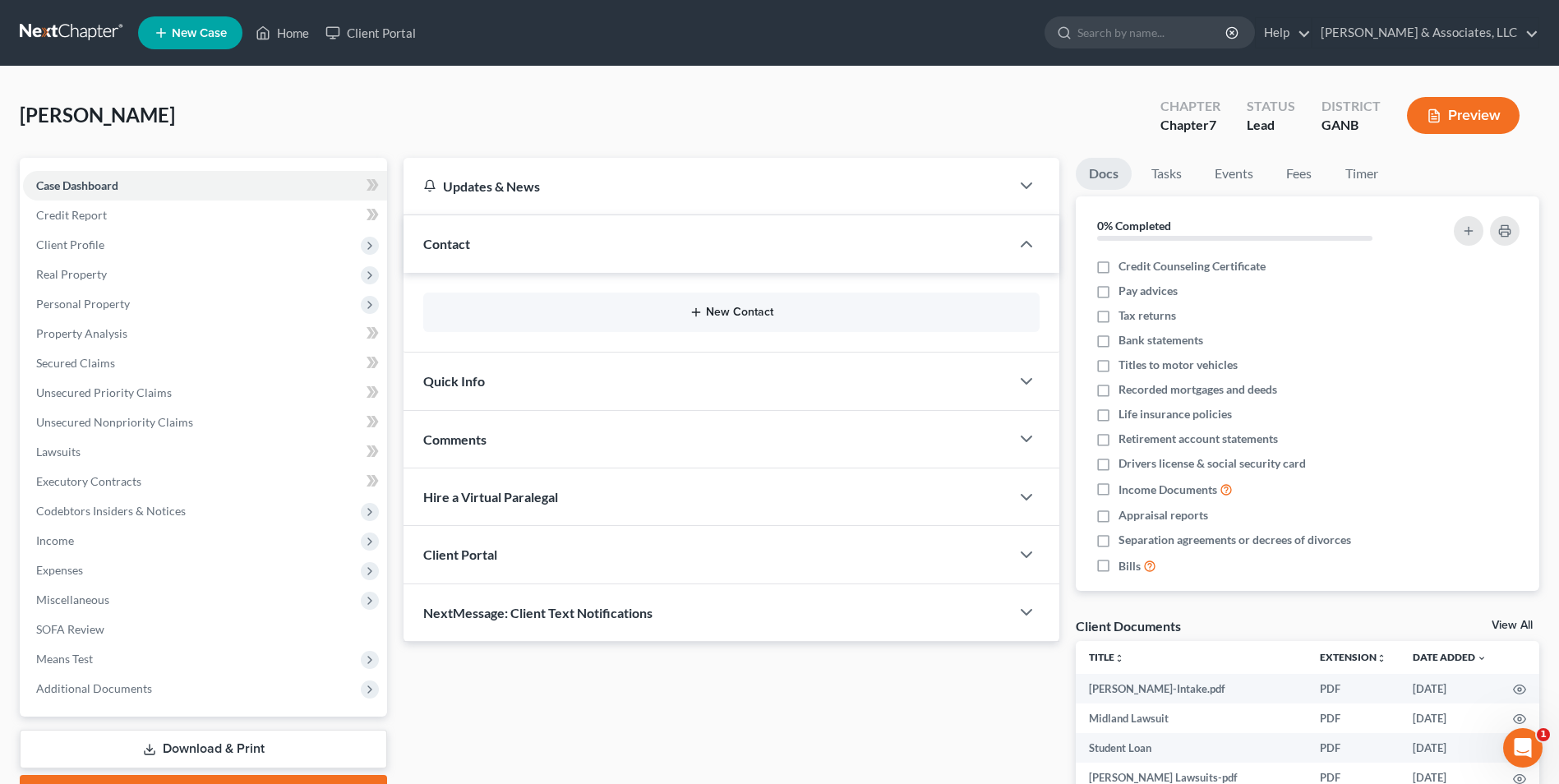
click at [745, 307] on button "New Contact" at bounding box center [732, 312] width 590 height 13
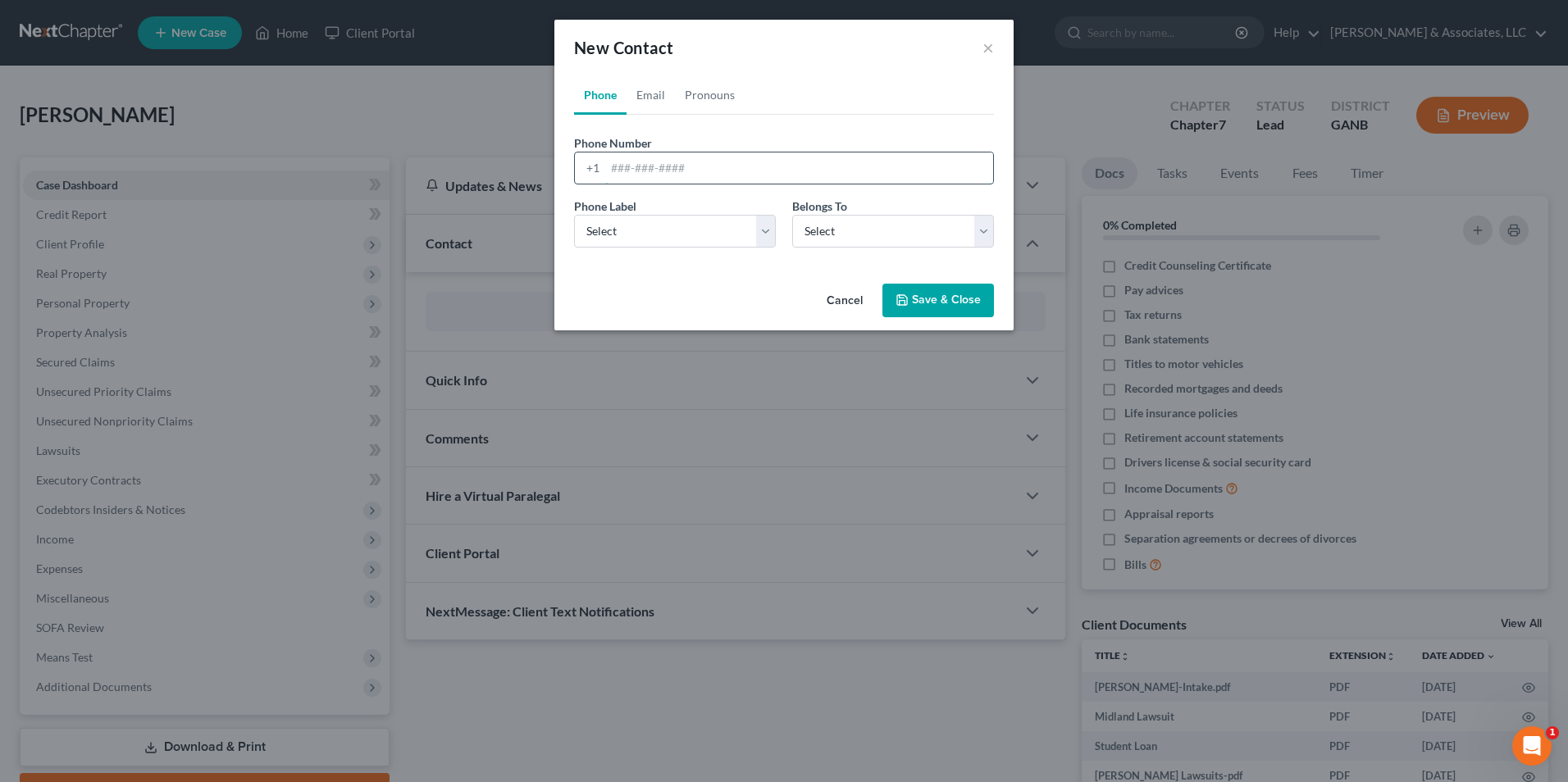
click at [723, 163] on input "tel" at bounding box center [799, 168] width 388 height 31
click at [767, 234] on select "Select Mobile Home Work Other" at bounding box center [675, 231] width 202 height 33
click at [574, 215] on select "Select Mobile Home Work Other" at bounding box center [675, 231] width 202 height 33
drag, startPoint x: 991, startPoint y: 236, endPoint x: 948, endPoint y: 248, distance: 44.6
click at [991, 236] on select "Select Client Other" at bounding box center [893, 231] width 202 height 33
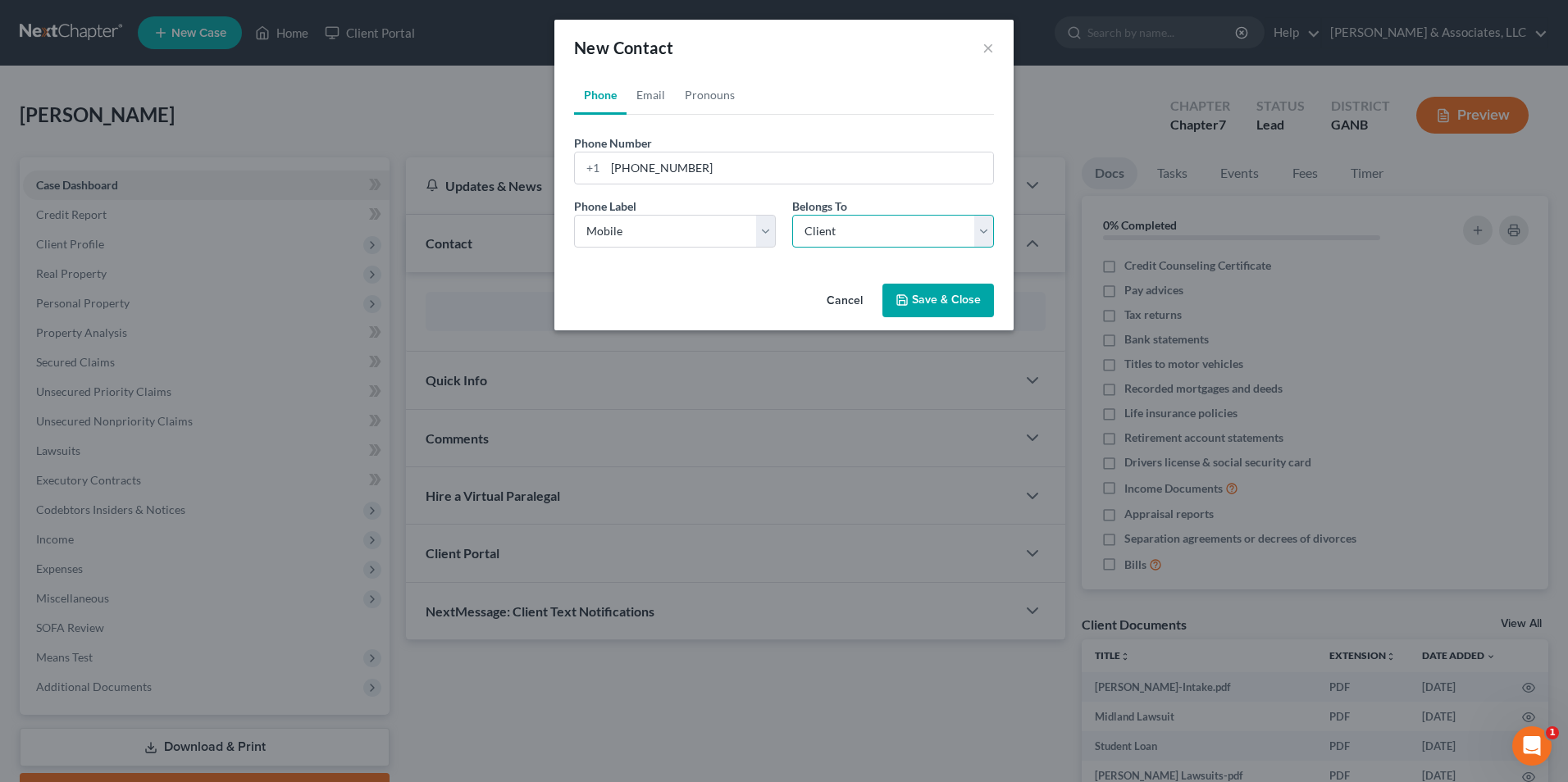
click at [792, 215] on select "Select Client Other" at bounding box center [893, 231] width 202 height 33
click at [944, 303] on button "Save & Close" at bounding box center [938, 301] width 112 height 35
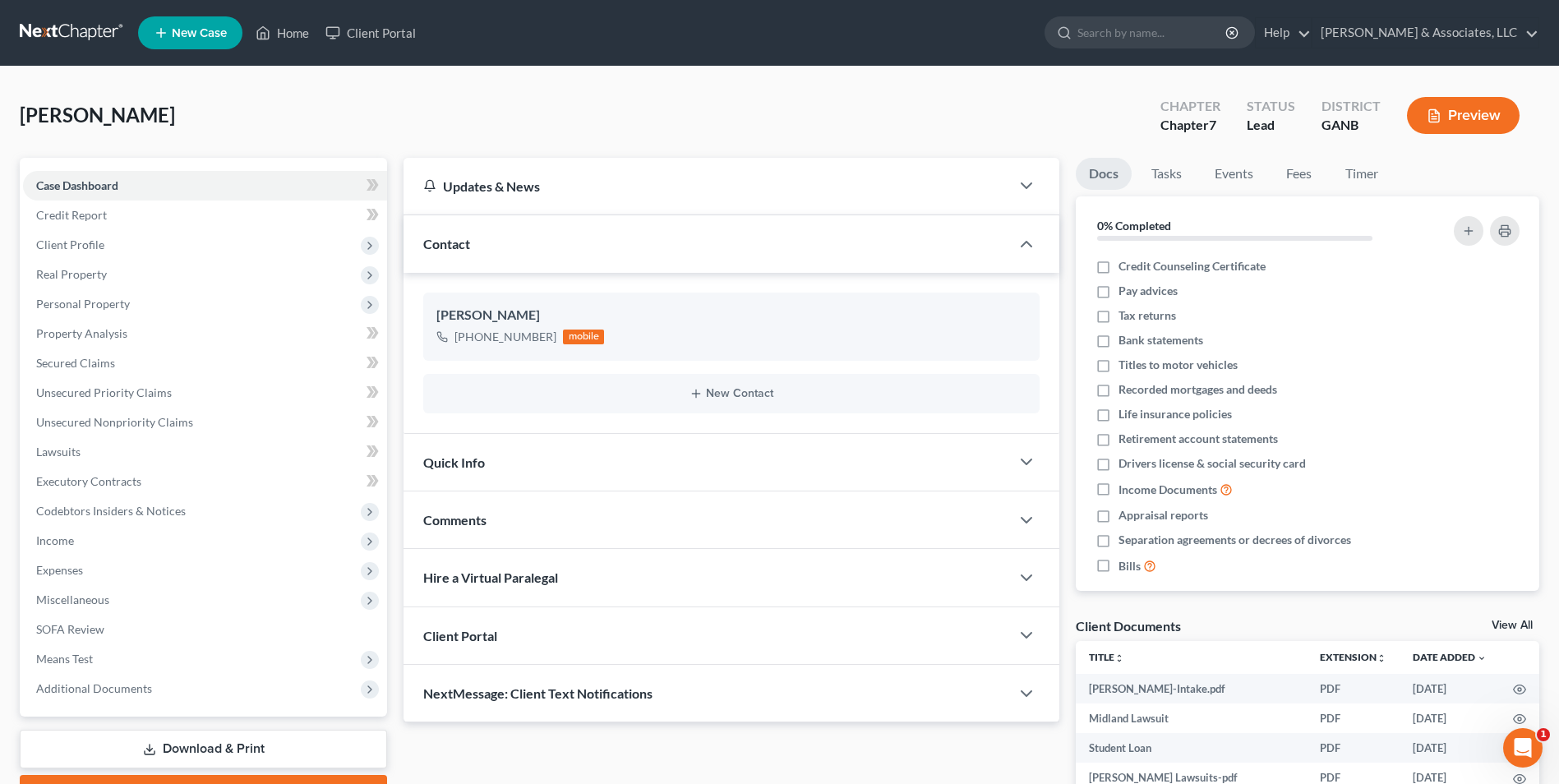
click at [631, 711] on div "NextMessage: Client Text Notifications" at bounding box center [707, 693] width 607 height 57
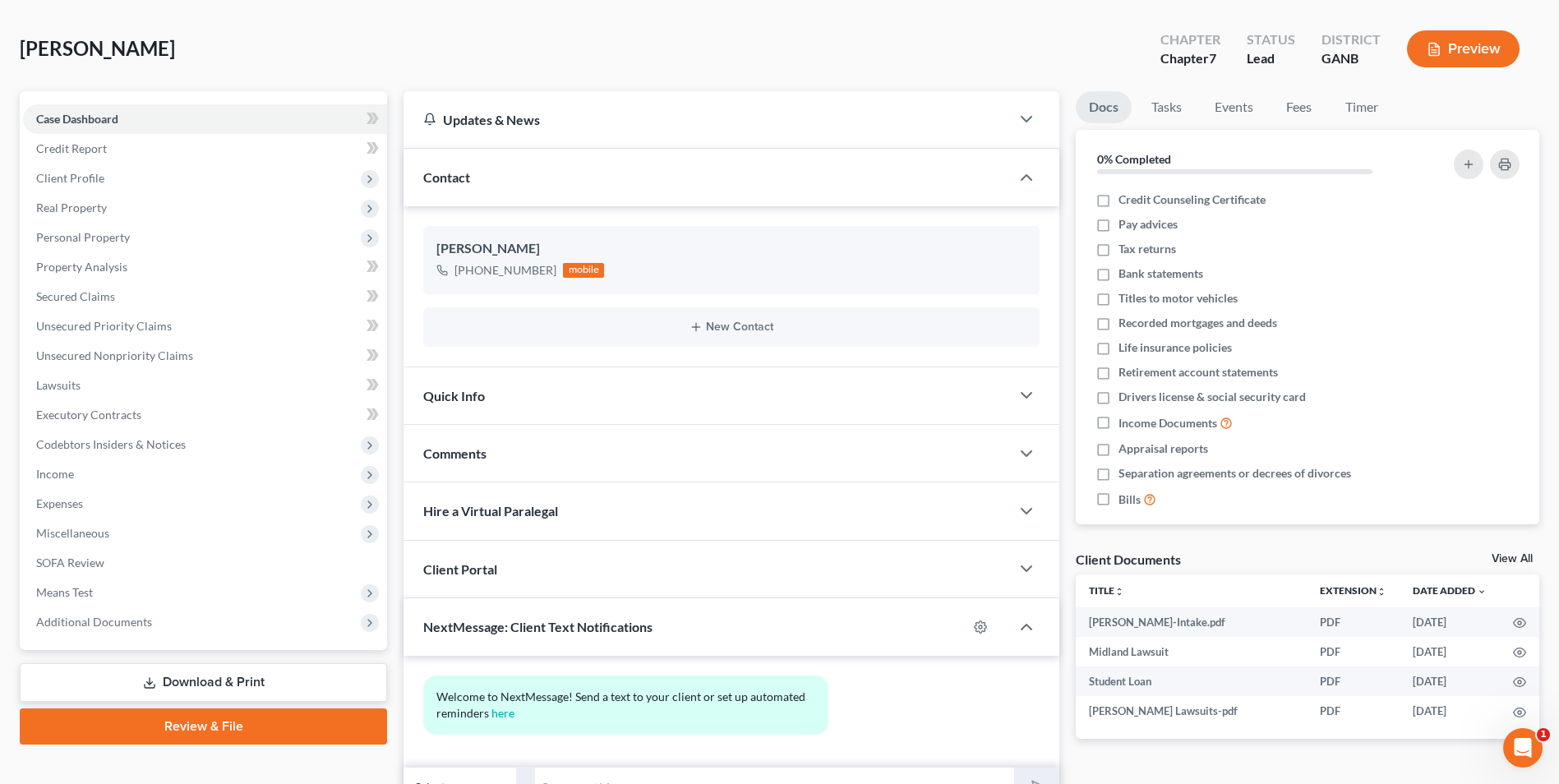
scroll to position [152, 0]
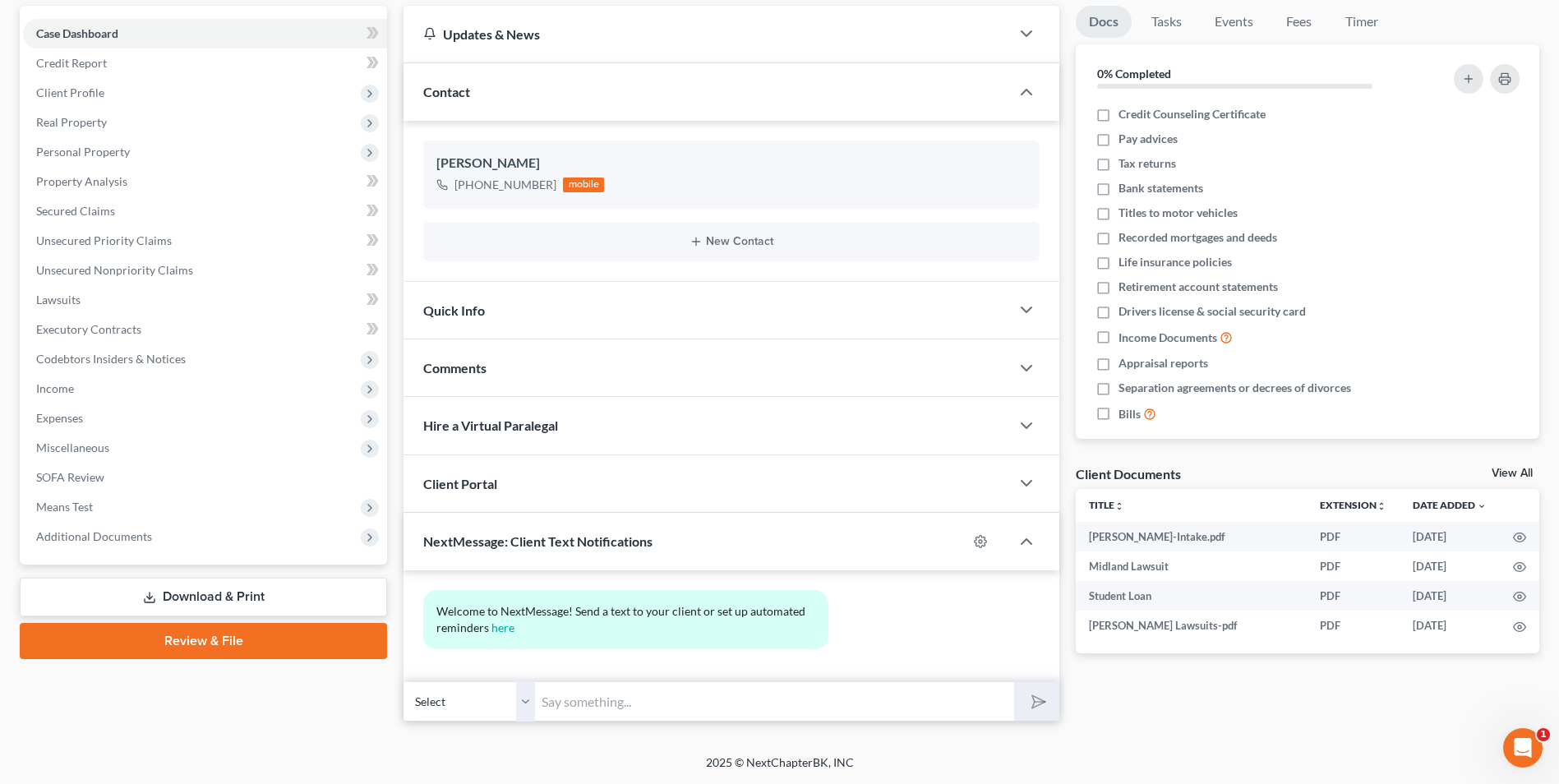
click at [626, 699] on input "text" at bounding box center [774, 701] width 479 height 40
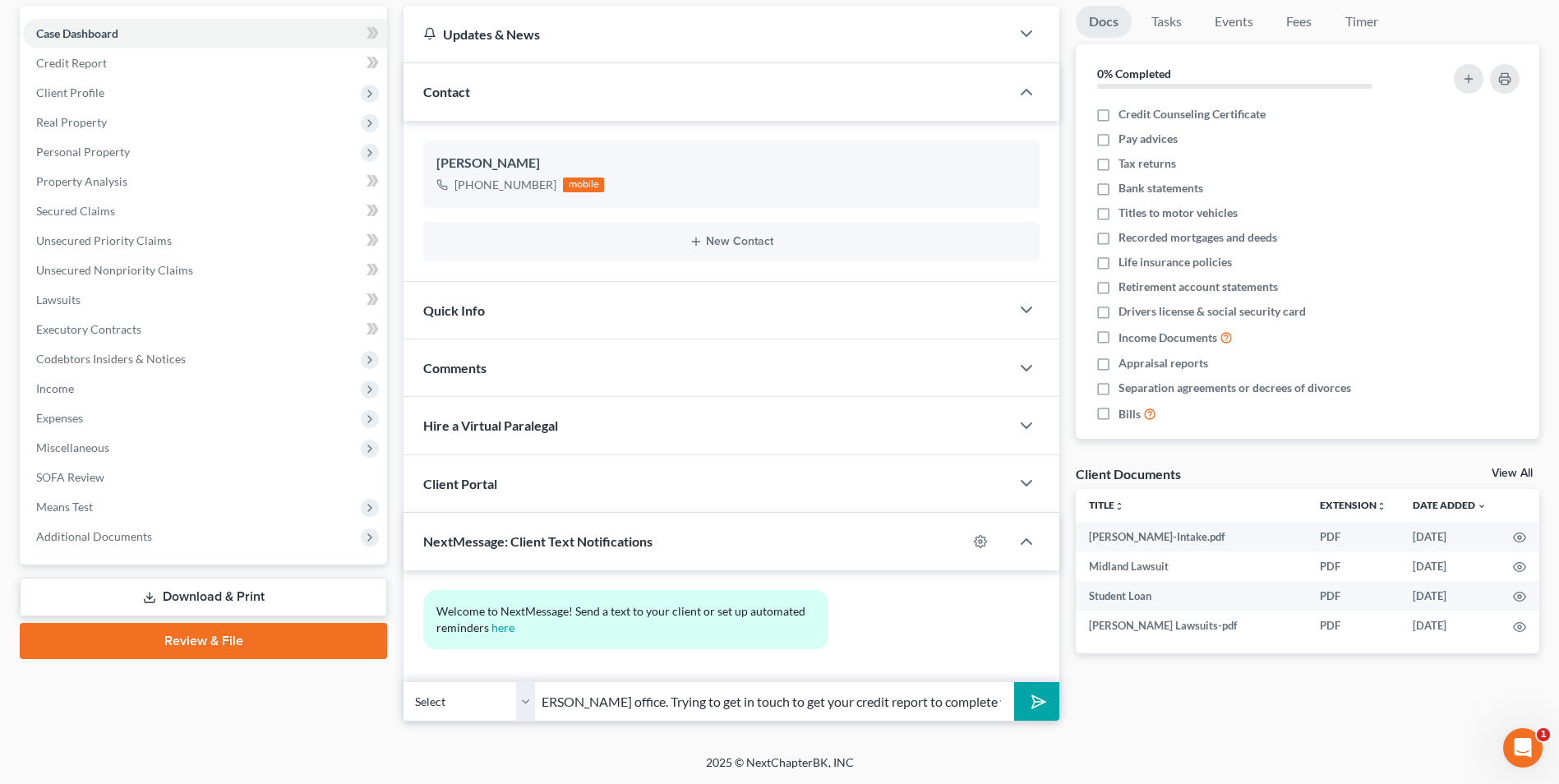
scroll to position [0, 378]
click at [1044, 708] on button "submit" at bounding box center [1037, 701] width 45 height 39
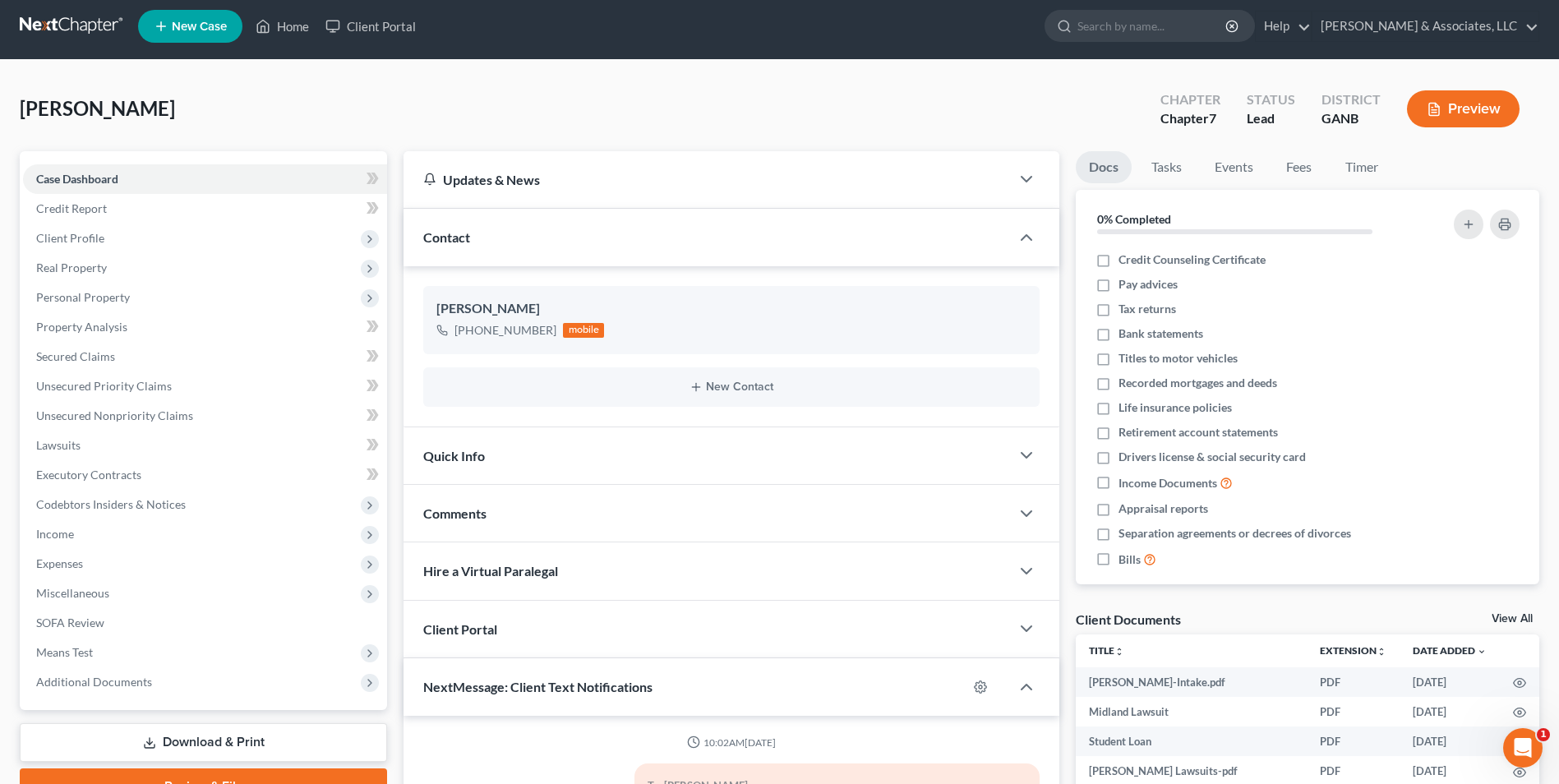
scroll to position [0, 0]
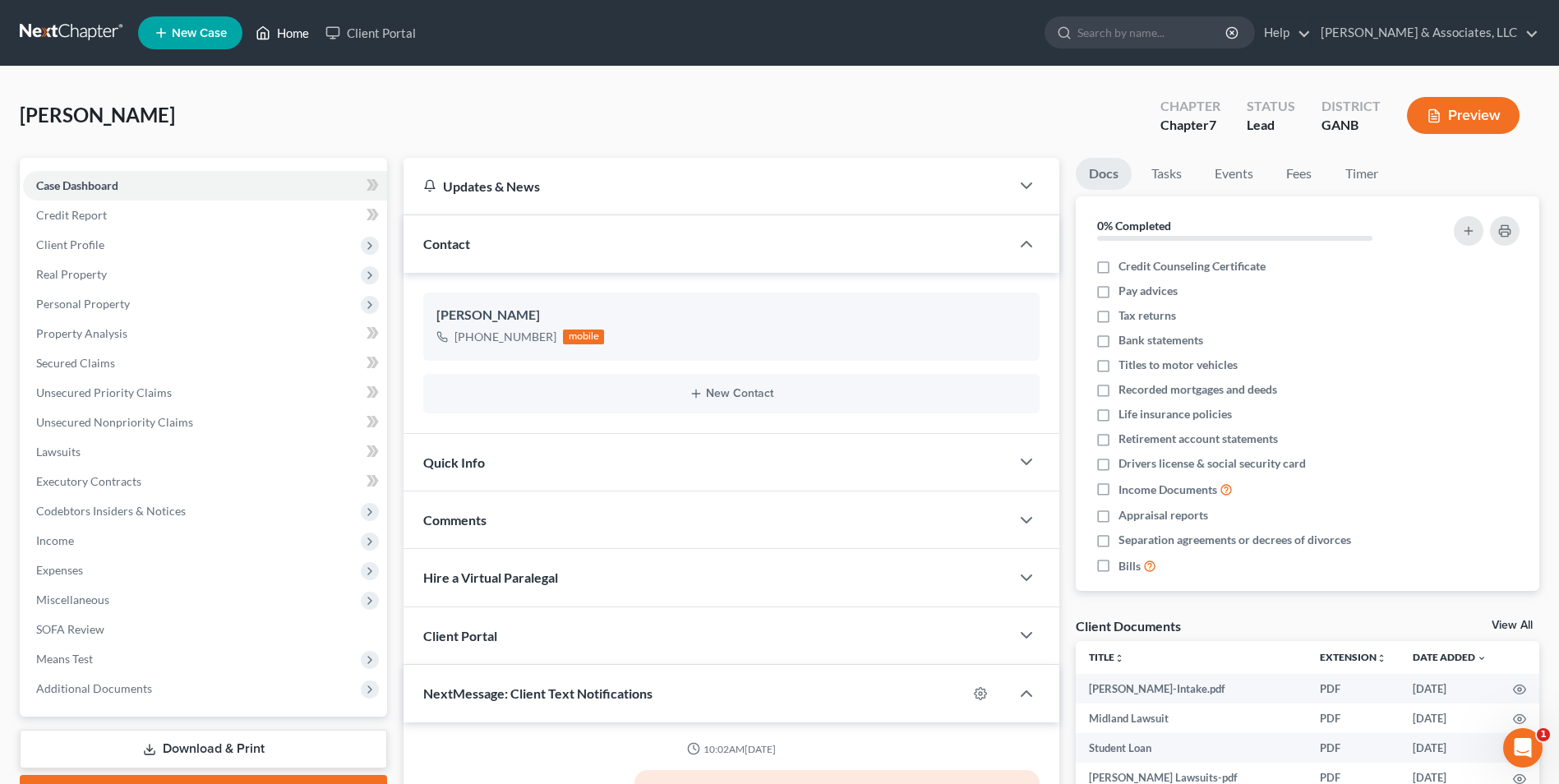
click at [294, 40] on link "Home" at bounding box center [282, 33] width 70 height 29
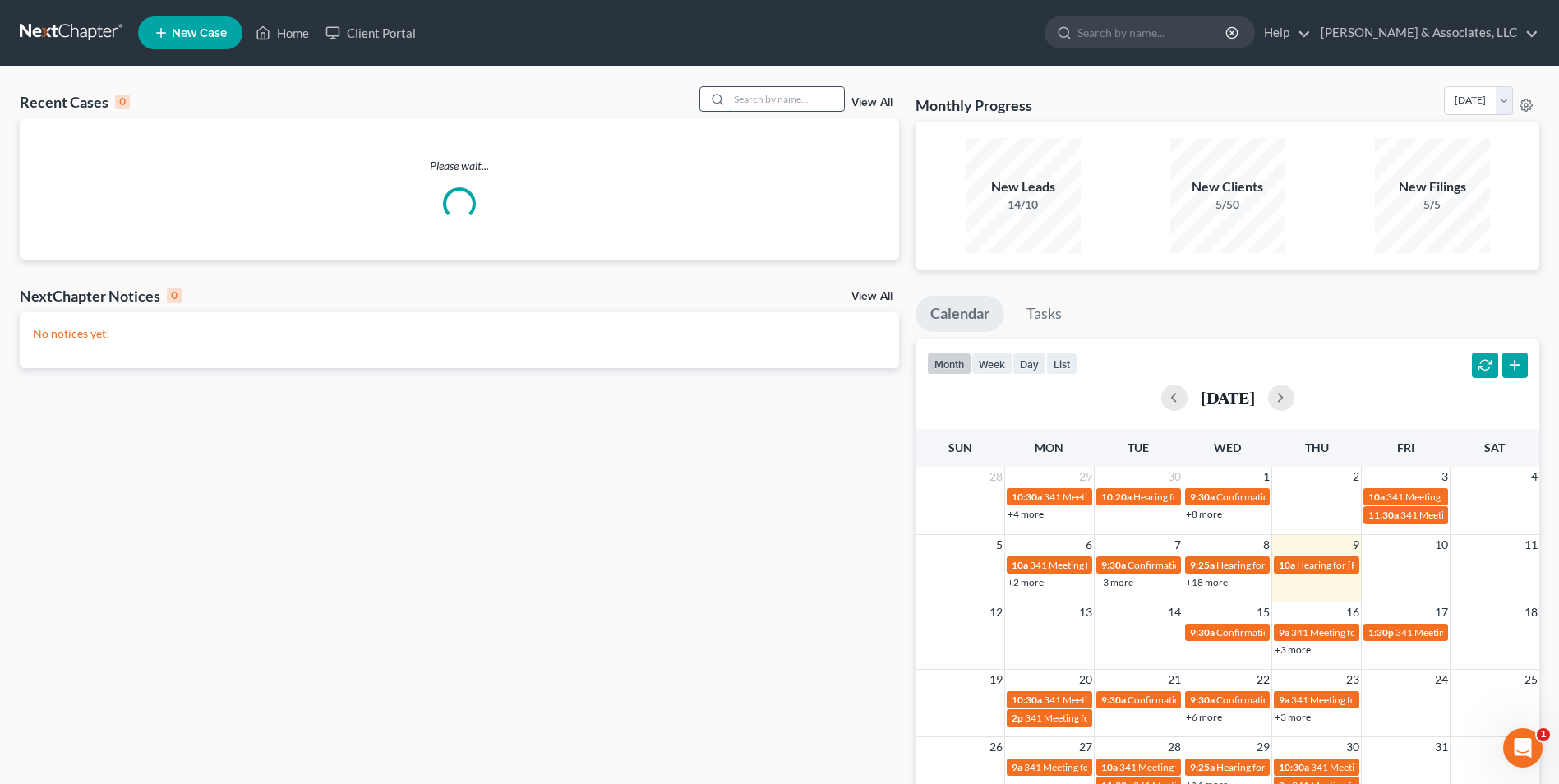
click at [820, 100] on input "search" at bounding box center [786, 99] width 115 height 24
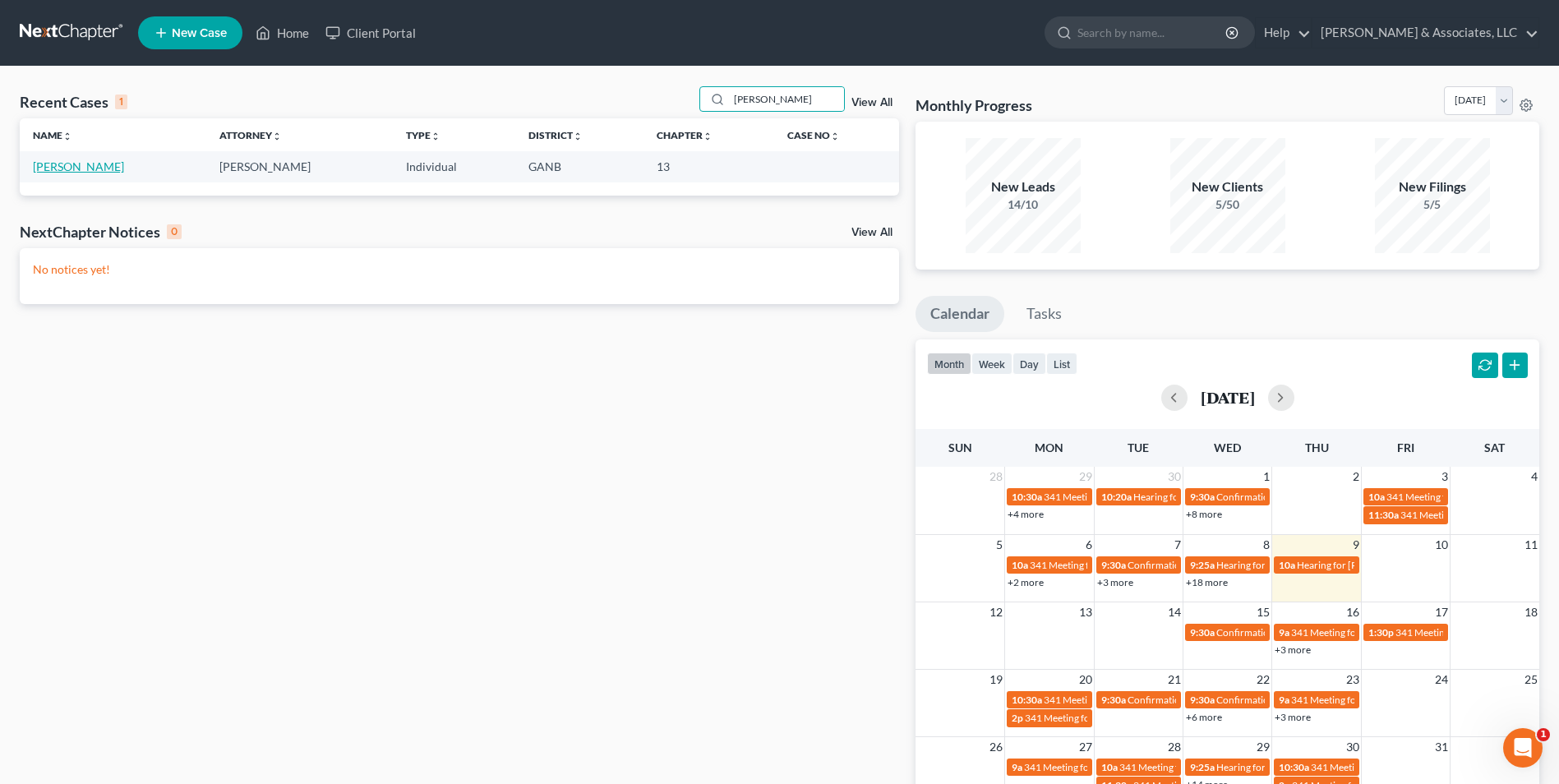
click at [94, 166] on link "[PERSON_NAME]" at bounding box center [78, 165] width 91 height 14
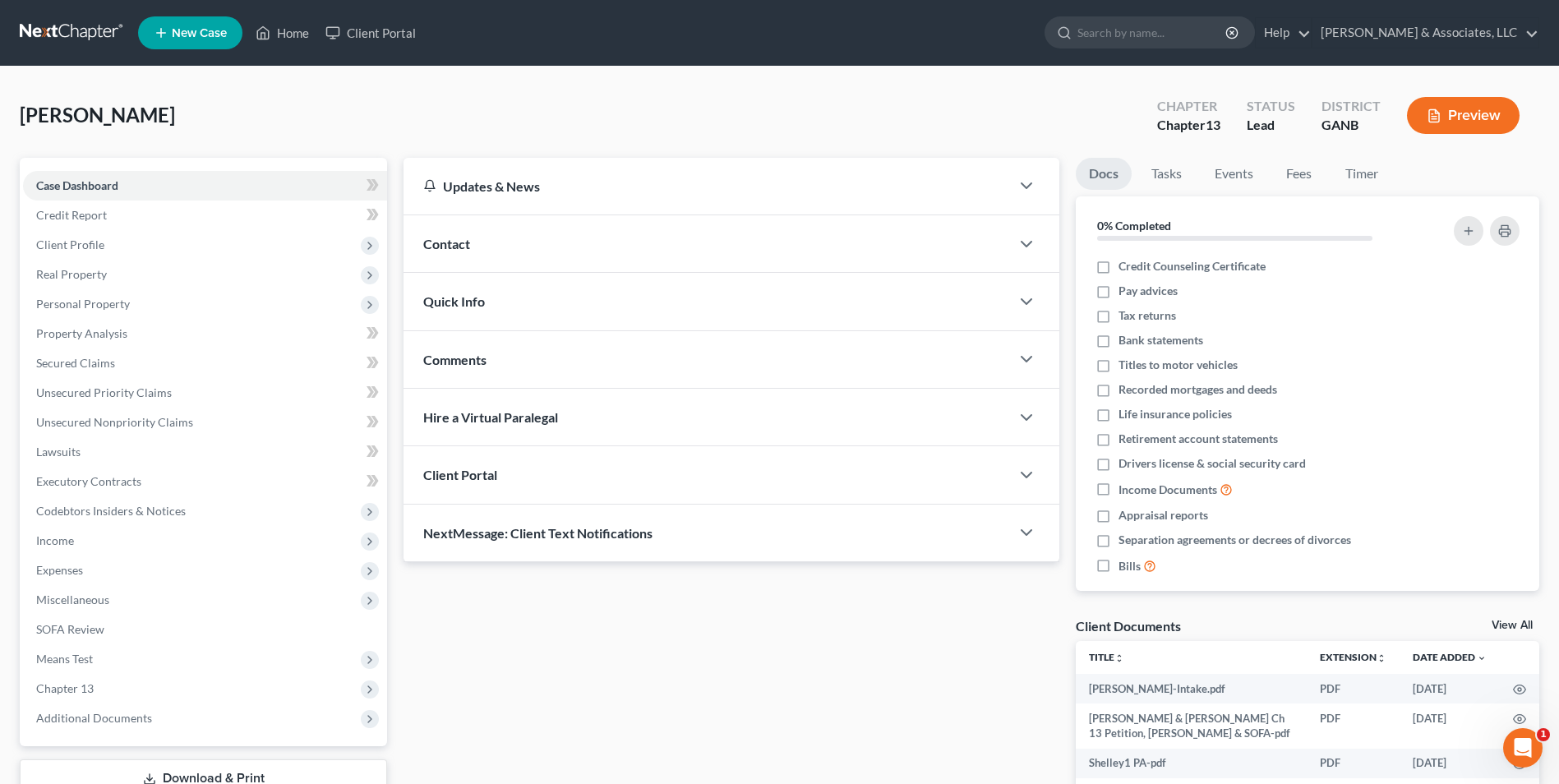
click at [427, 250] on span "Contact" at bounding box center [447, 244] width 47 height 16
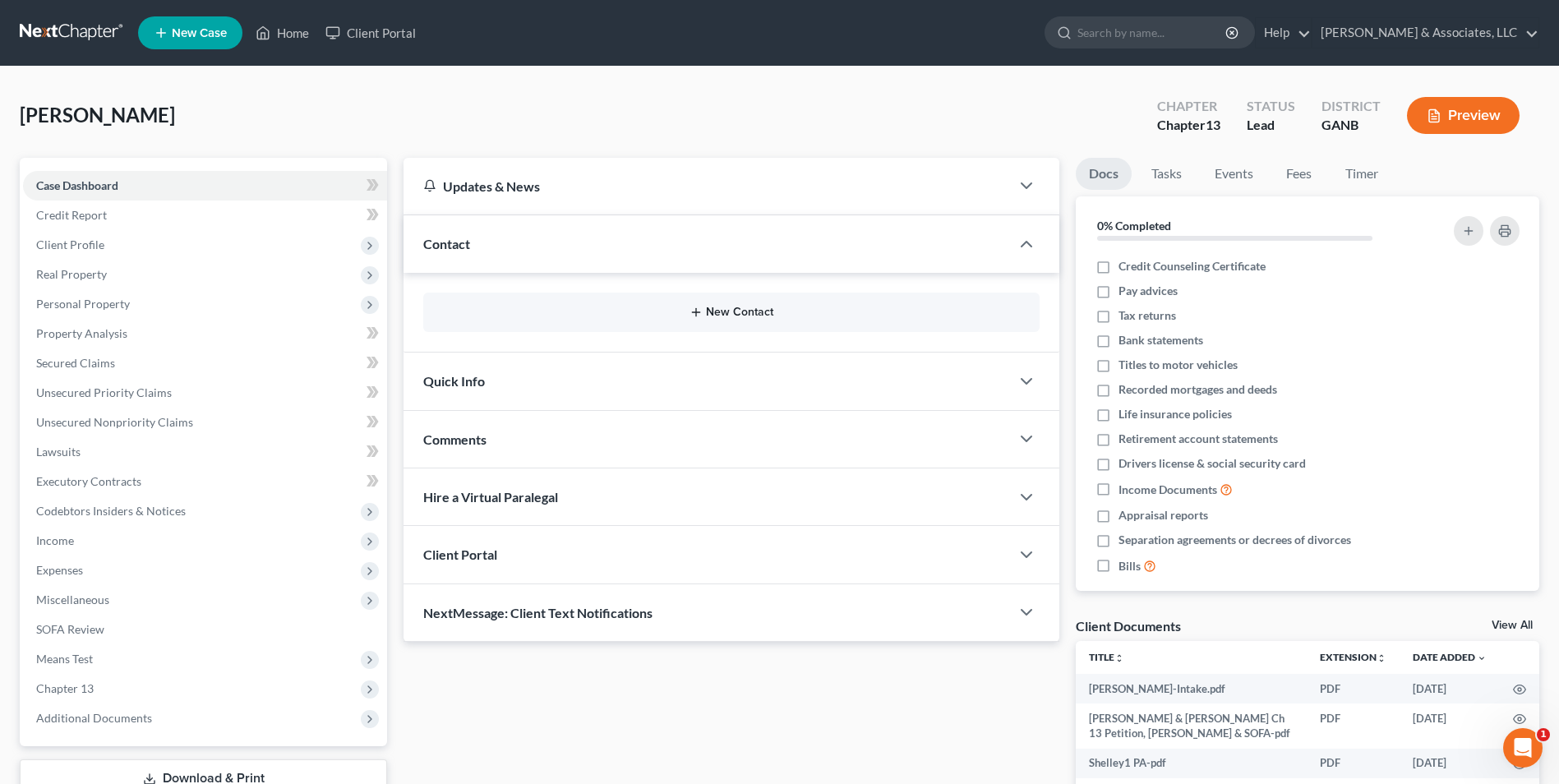
click at [738, 314] on button "New Contact" at bounding box center [732, 312] width 590 height 13
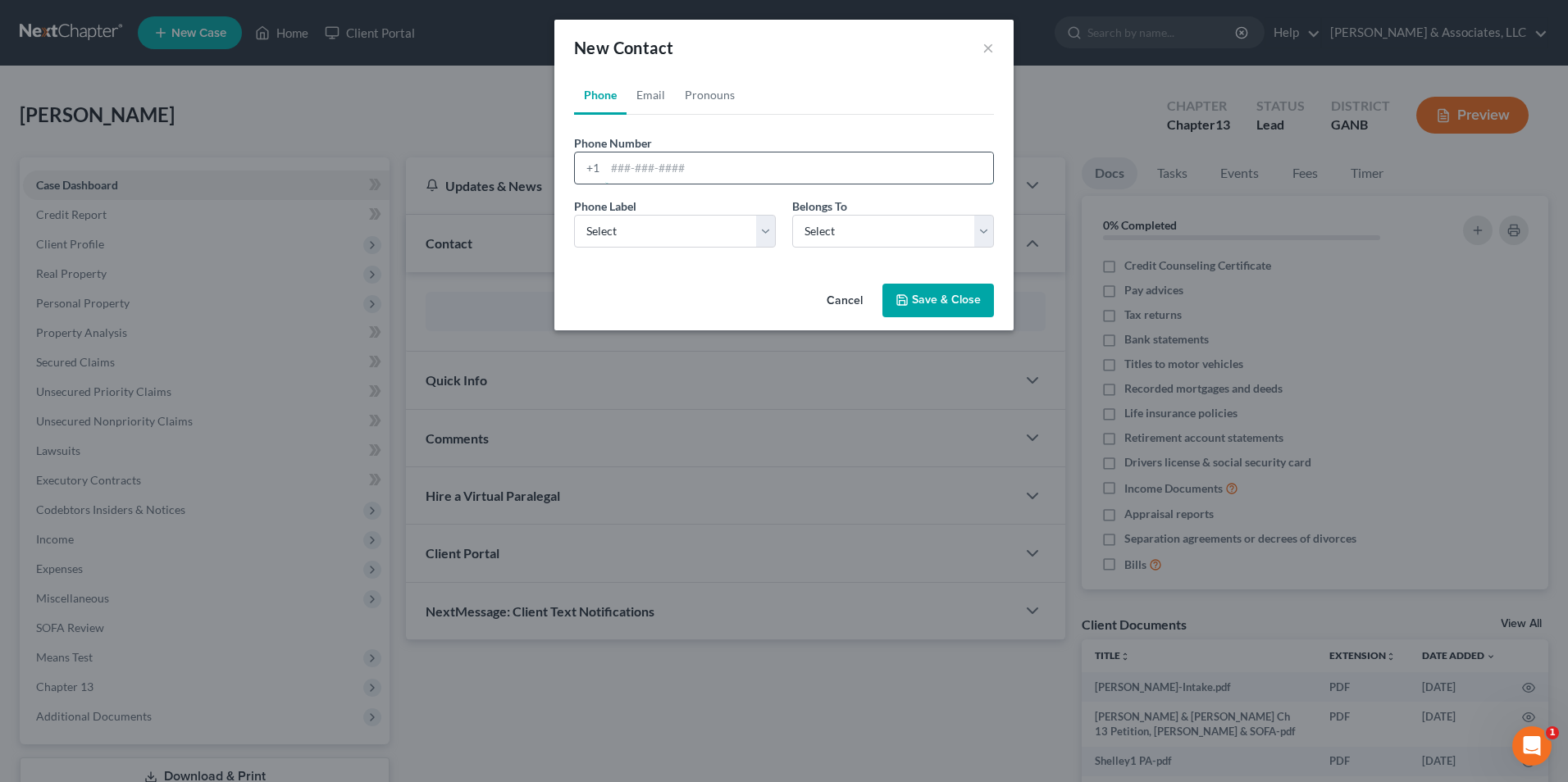
click at [651, 162] on input "tel" at bounding box center [799, 168] width 388 height 31
click at [764, 243] on select "Select Mobile Home Work Other" at bounding box center [675, 231] width 202 height 33
click at [574, 215] on select "Select Mobile Home Work Other" at bounding box center [675, 231] width 202 height 33
click at [994, 231] on div "Belongs To * Select Client Other" at bounding box center [893, 223] width 218 height 50
click at [982, 241] on select "Select Client Other" at bounding box center [893, 231] width 202 height 33
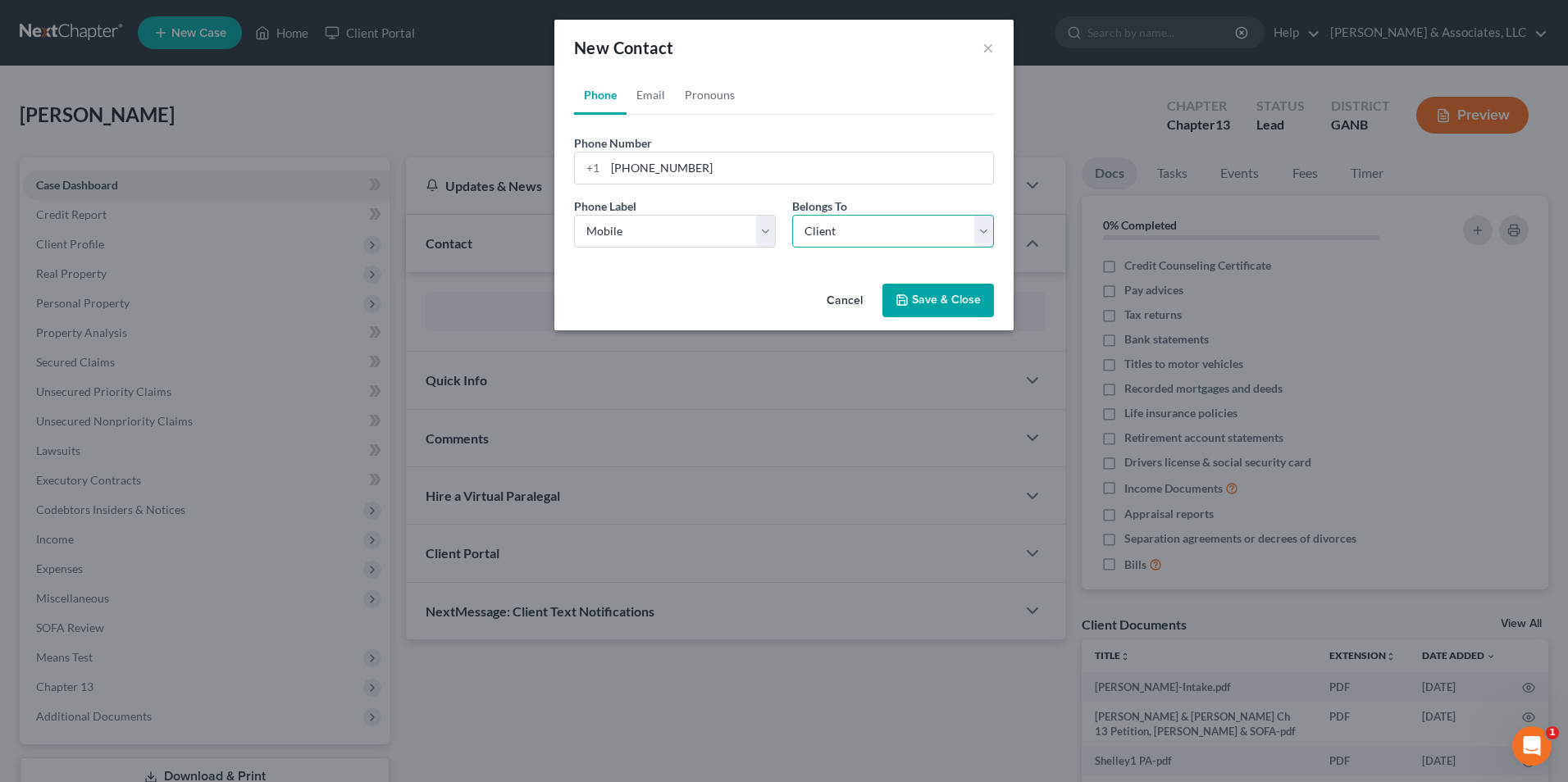
click at [792, 215] on select "Select Client Other" at bounding box center [893, 231] width 202 height 33
click at [955, 302] on button "Save & Close" at bounding box center [938, 301] width 112 height 35
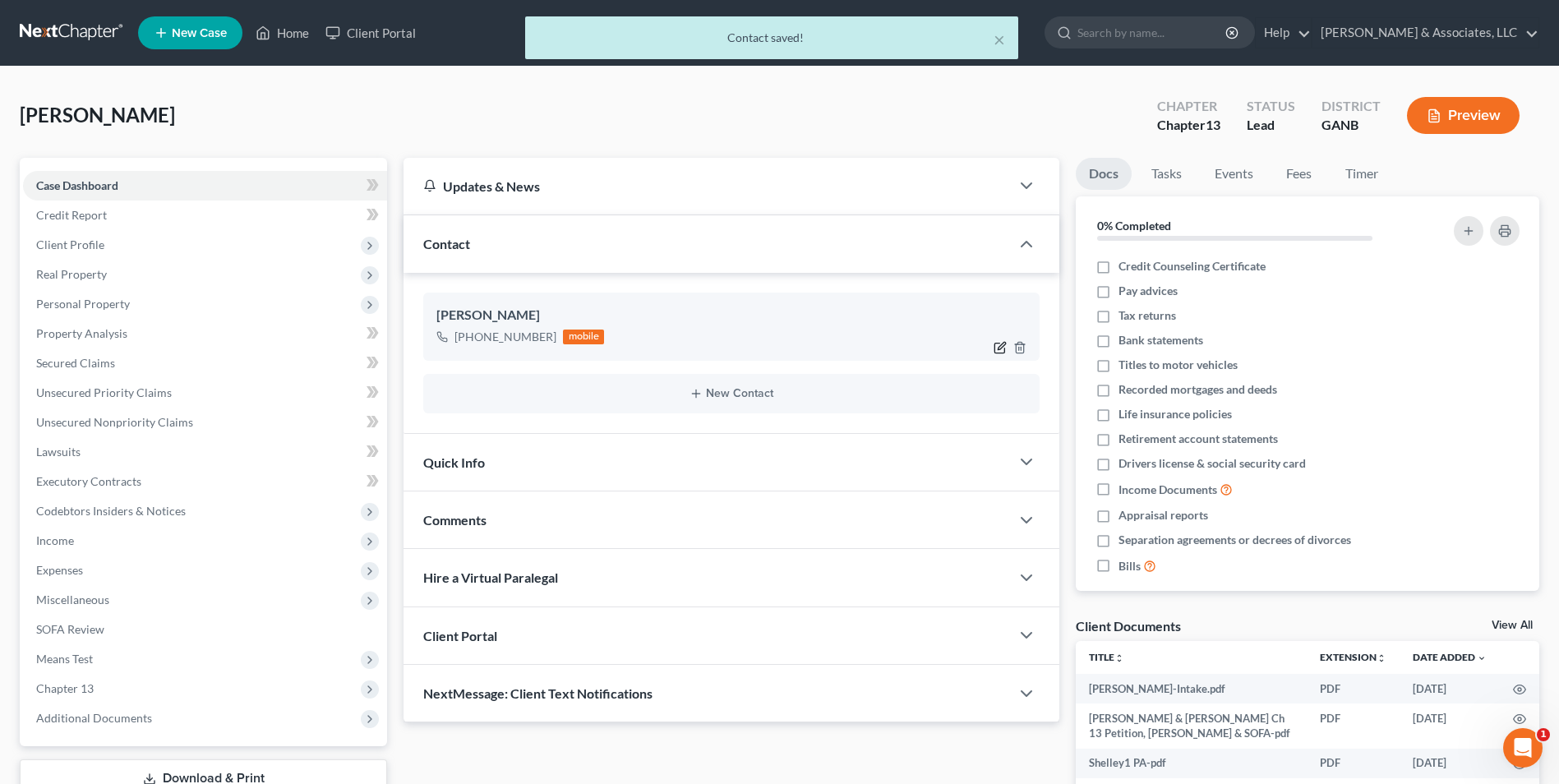
click at [1001, 346] on icon "button" at bounding box center [1000, 347] width 13 height 13
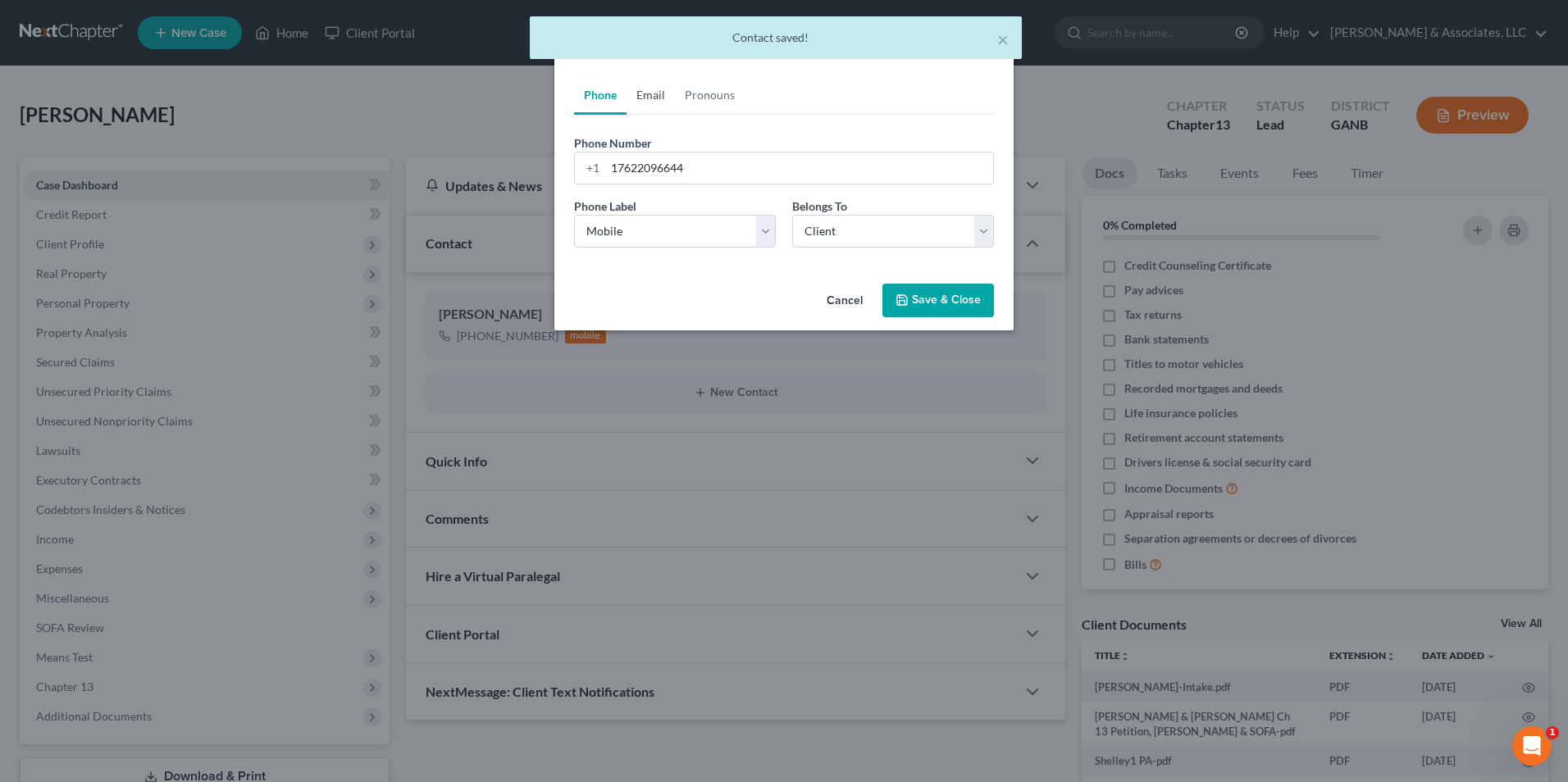
drag, startPoint x: 657, startPoint y: 104, endPoint x: 657, endPoint y: 153, distance: 49.0
click at [657, 104] on link "Email" at bounding box center [650, 94] width 49 height 39
drag, startPoint x: 763, startPoint y: 239, endPoint x: 693, endPoint y: 250, distance: 70.9
click at [763, 239] on select "Select Home Work Other" at bounding box center [675, 231] width 202 height 33
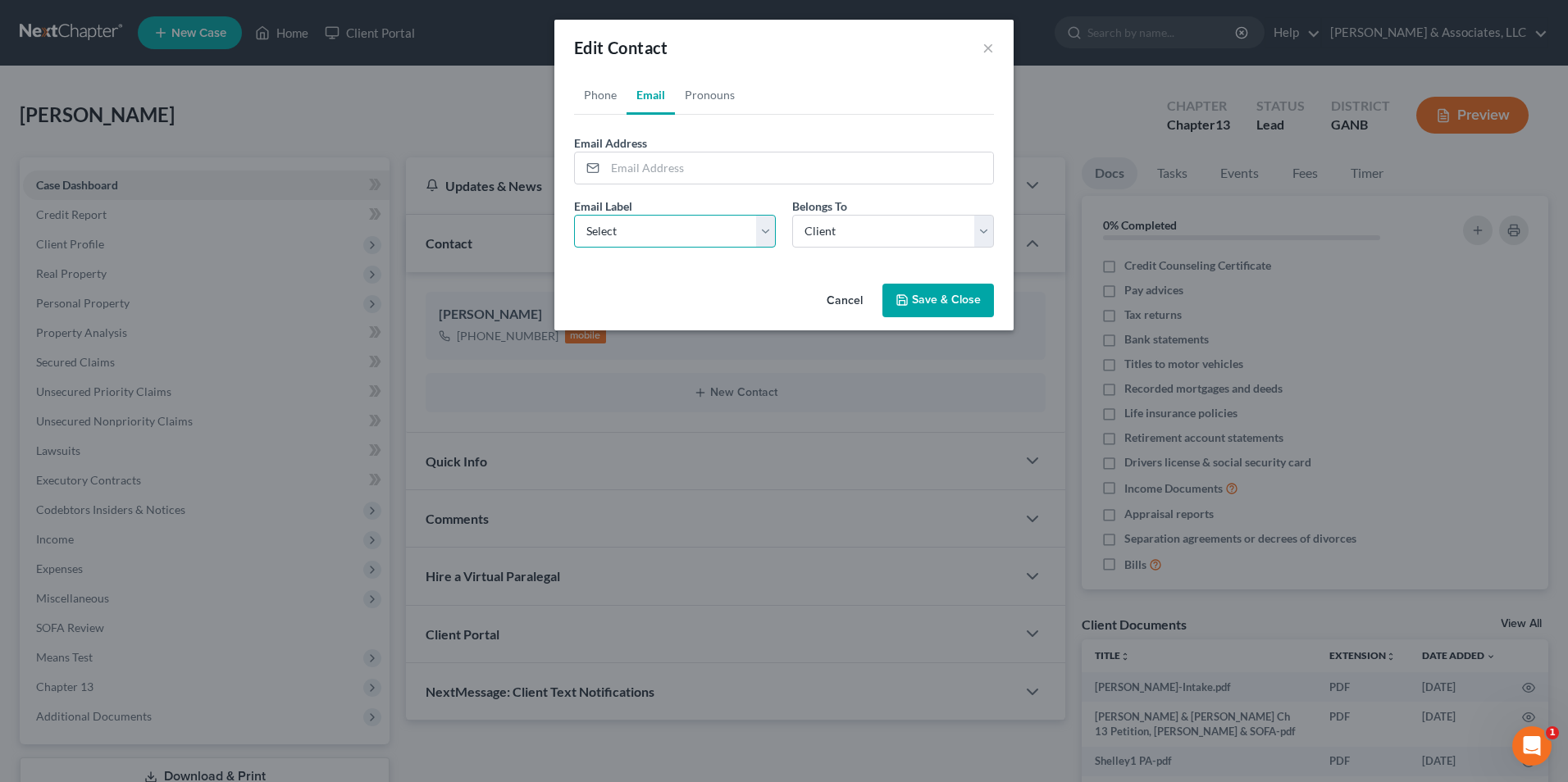
click at [574, 215] on select "Select Home Work Other" at bounding box center [675, 231] width 202 height 33
click at [700, 179] on input "email" at bounding box center [799, 168] width 388 height 31
drag, startPoint x: 767, startPoint y: 241, endPoint x: 755, endPoint y: 249, distance: 14.4
click at [767, 241] on select "Select Home Work Other" at bounding box center [675, 231] width 202 height 33
click at [574, 215] on select "Select Home Work Other" at bounding box center [675, 231] width 202 height 33
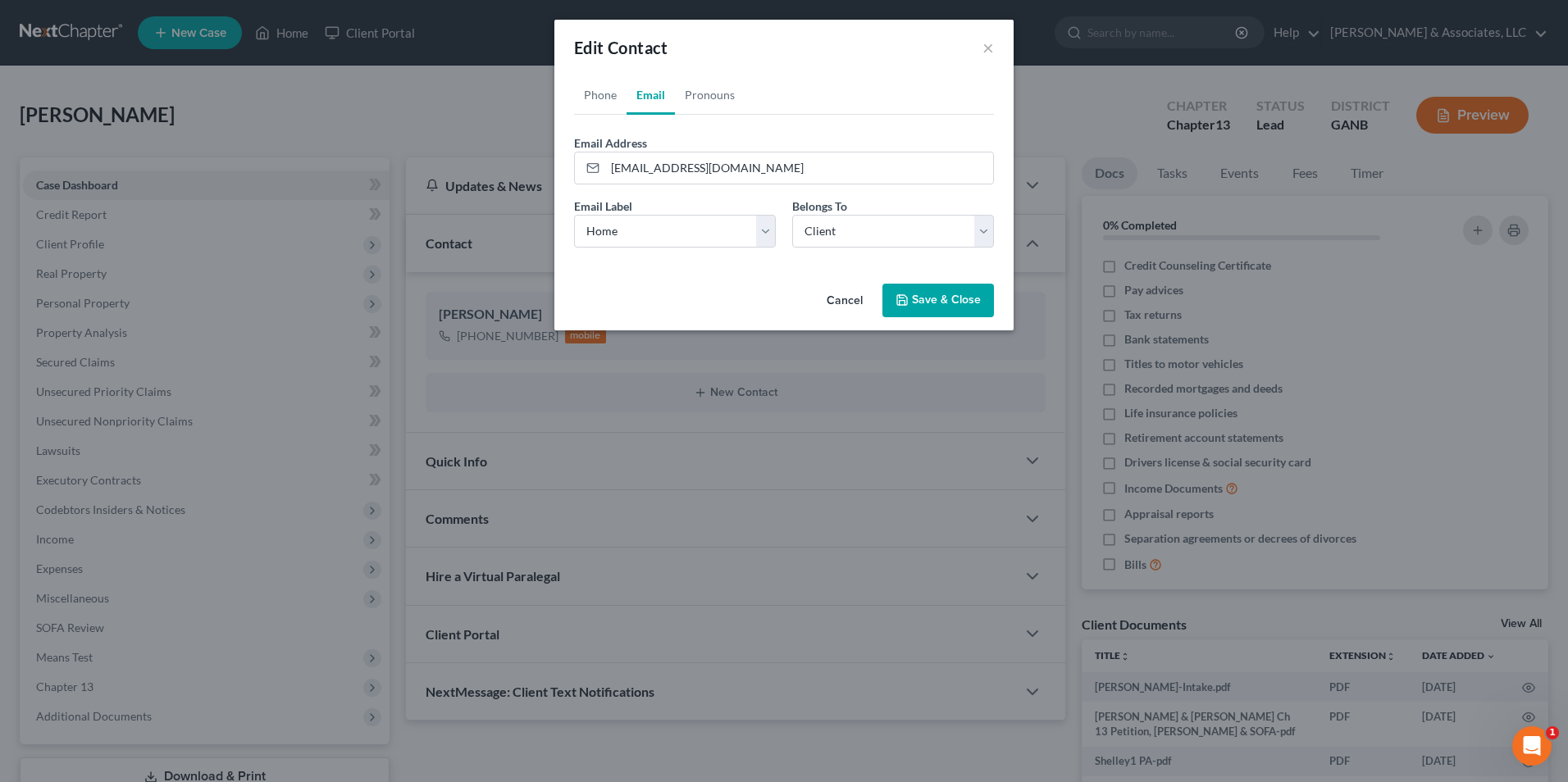
click at [966, 299] on button "Save & Close" at bounding box center [938, 301] width 112 height 35
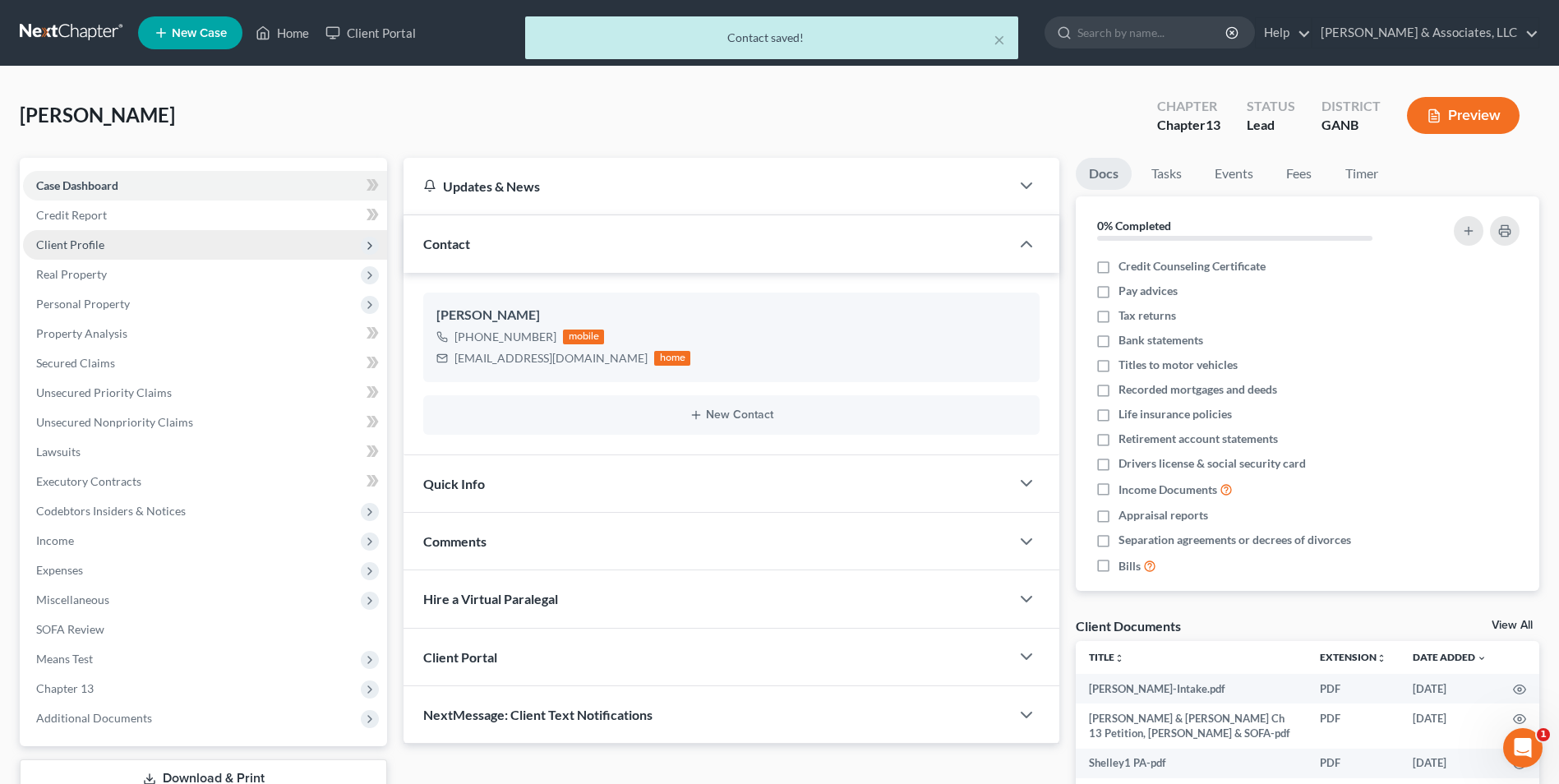
click at [99, 253] on span "Client Profile" at bounding box center [205, 244] width 364 height 29
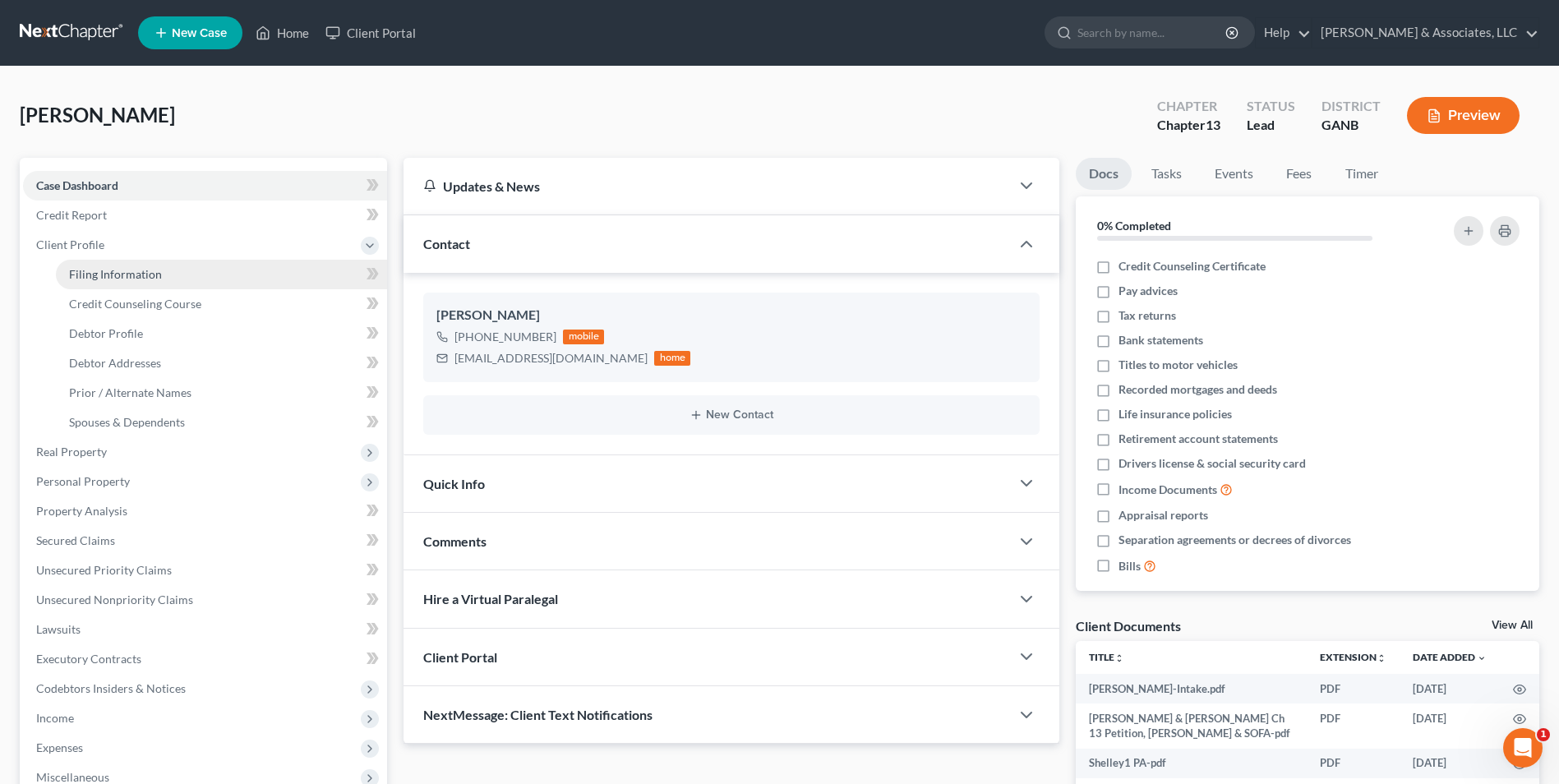
click at [118, 277] on span "Filing Information" at bounding box center [115, 274] width 93 height 14
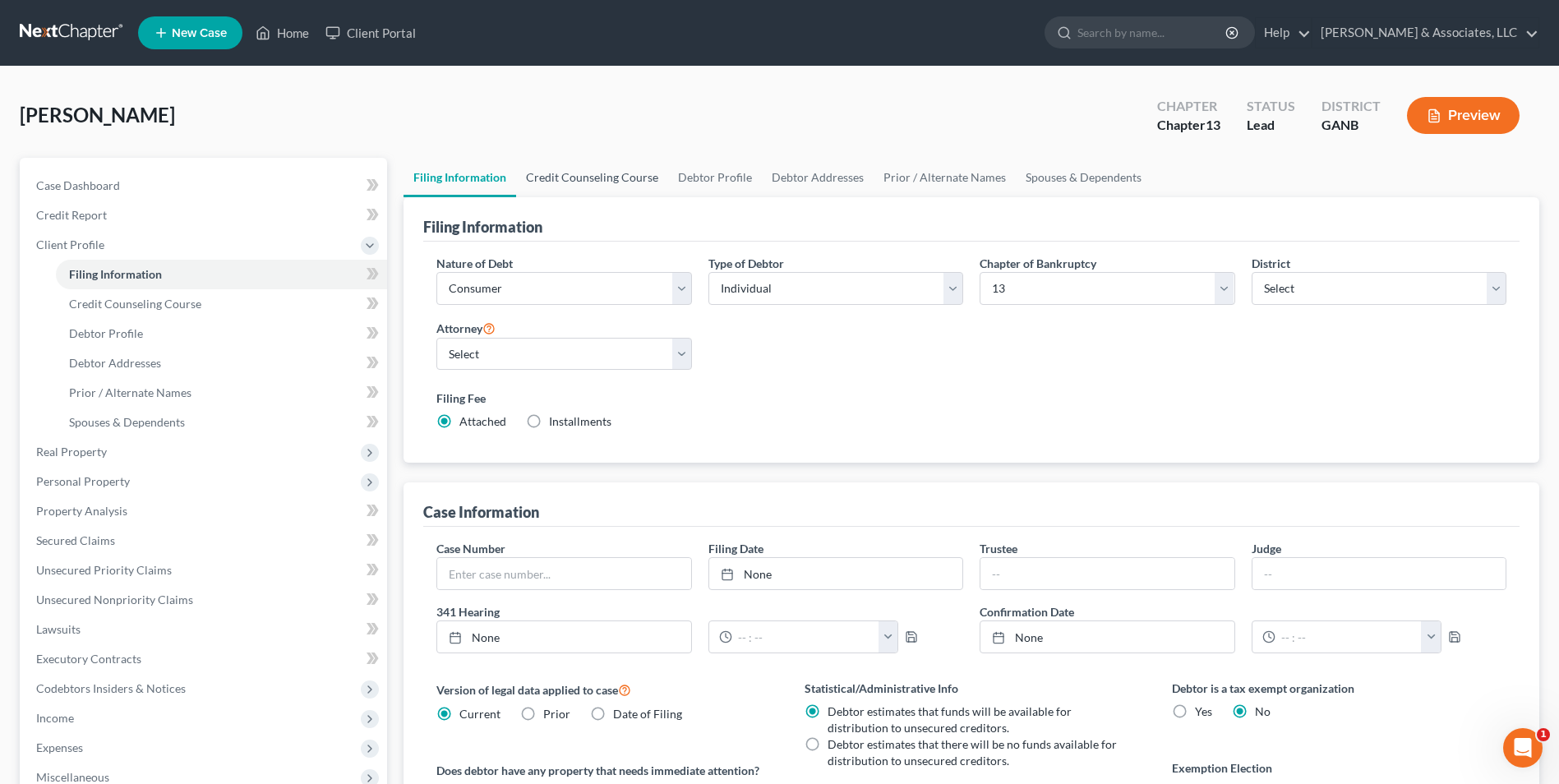
click at [610, 188] on link "Credit Counseling Course" at bounding box center [592, 177] width 152 height 40
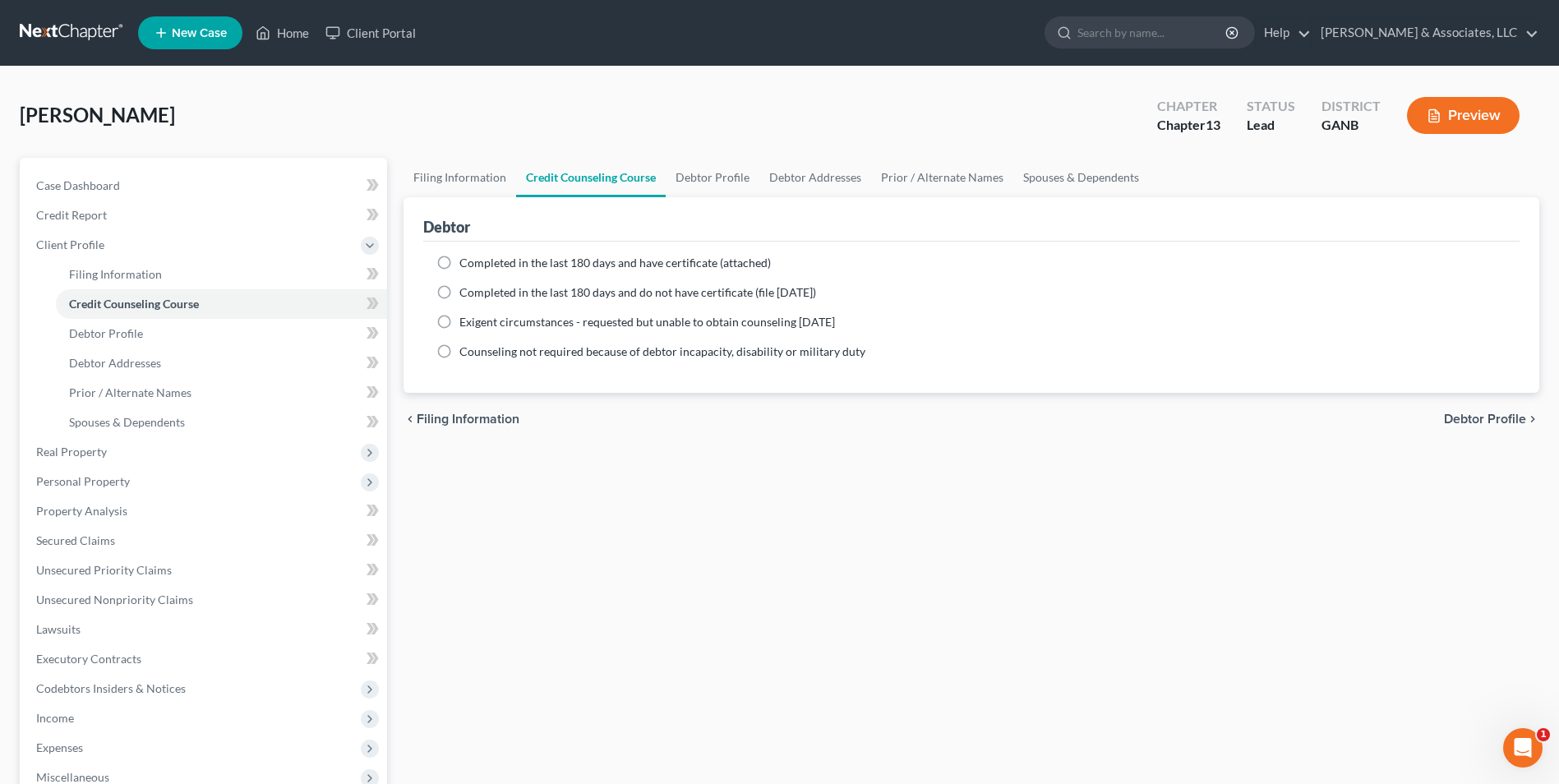
click at [460, 293] on label "Completed in the last 180 days and do not have certificate (file within 14 days)" at bounding box center [638, 292] width 357 height 17
click at [466, 293] on input "Completed in the last 180 days and do not have certificate (file within 14 days)" at bounding box center [472, 290] width 11 height 11
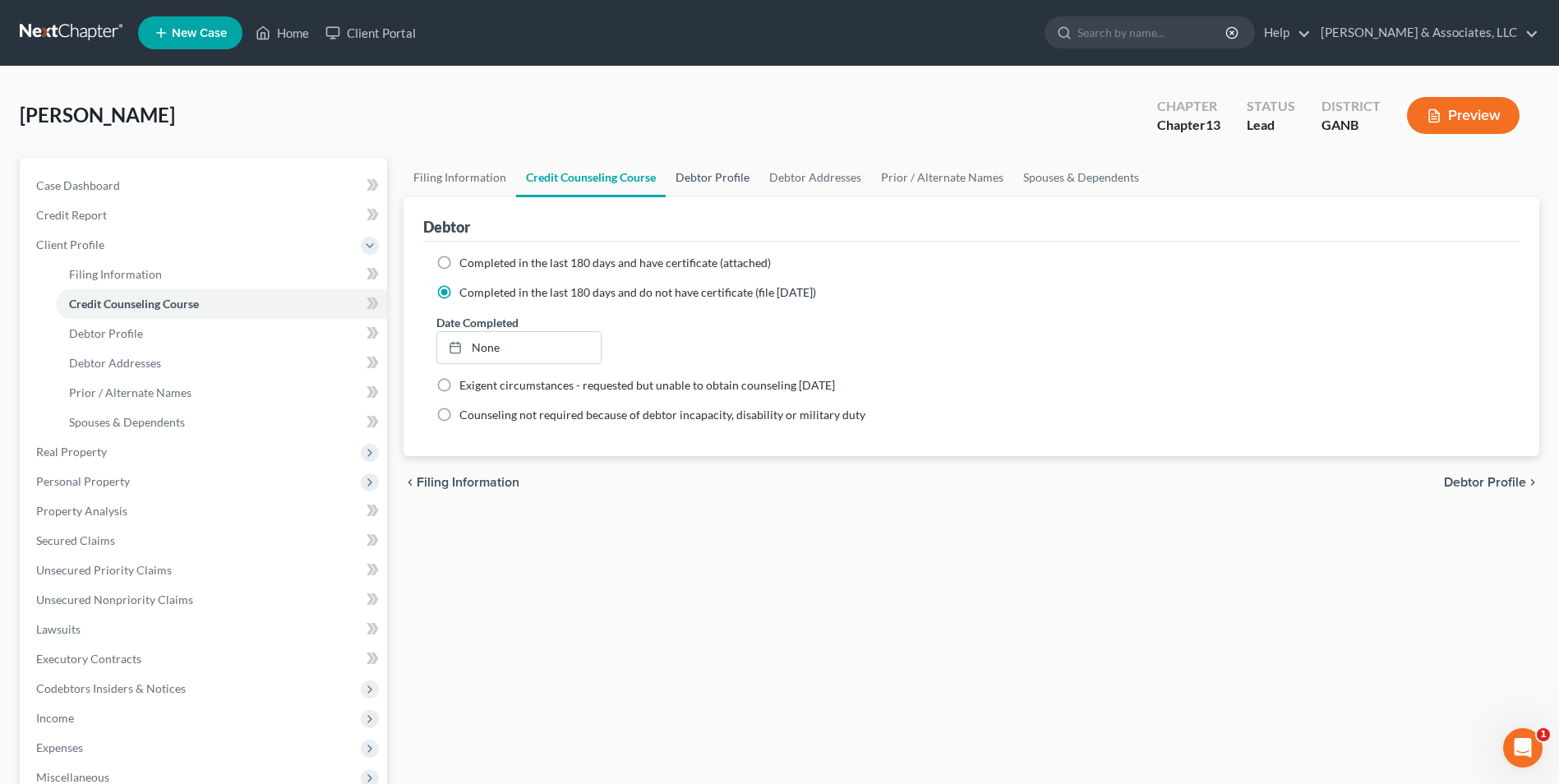
click at [705, 177] on link "Debtor Profile" at bounding box center [712, 177] width 94 height 40
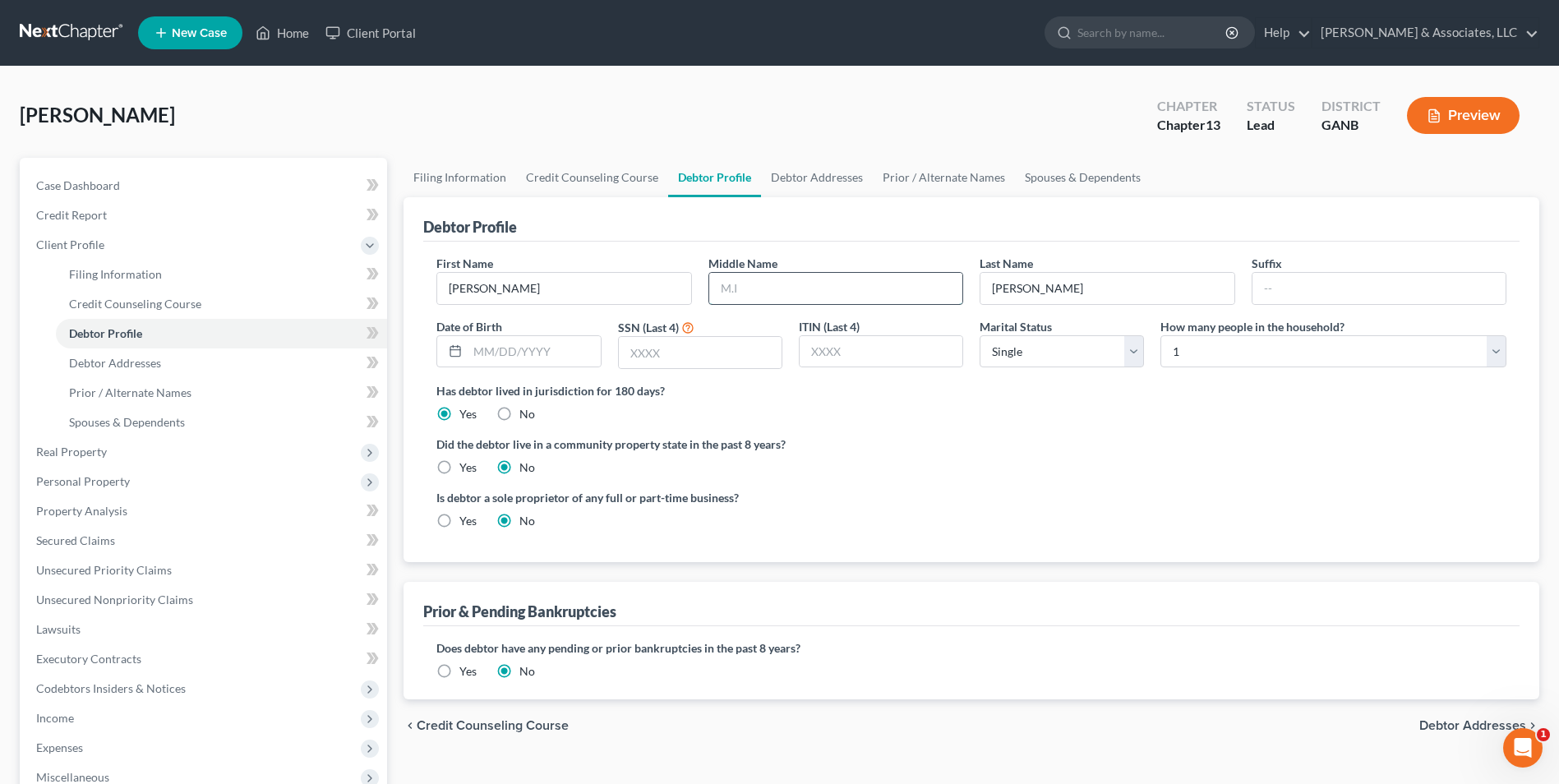
click at [791, 293] on input "text" at bounding box center [836, 289] width 253 height 31
click at [552, 350] on input "text" at bounding box center [534, 352] width 132 height 31
click at [729, 361] on input "text" at bounding box center [700, 353] width 163 height 31
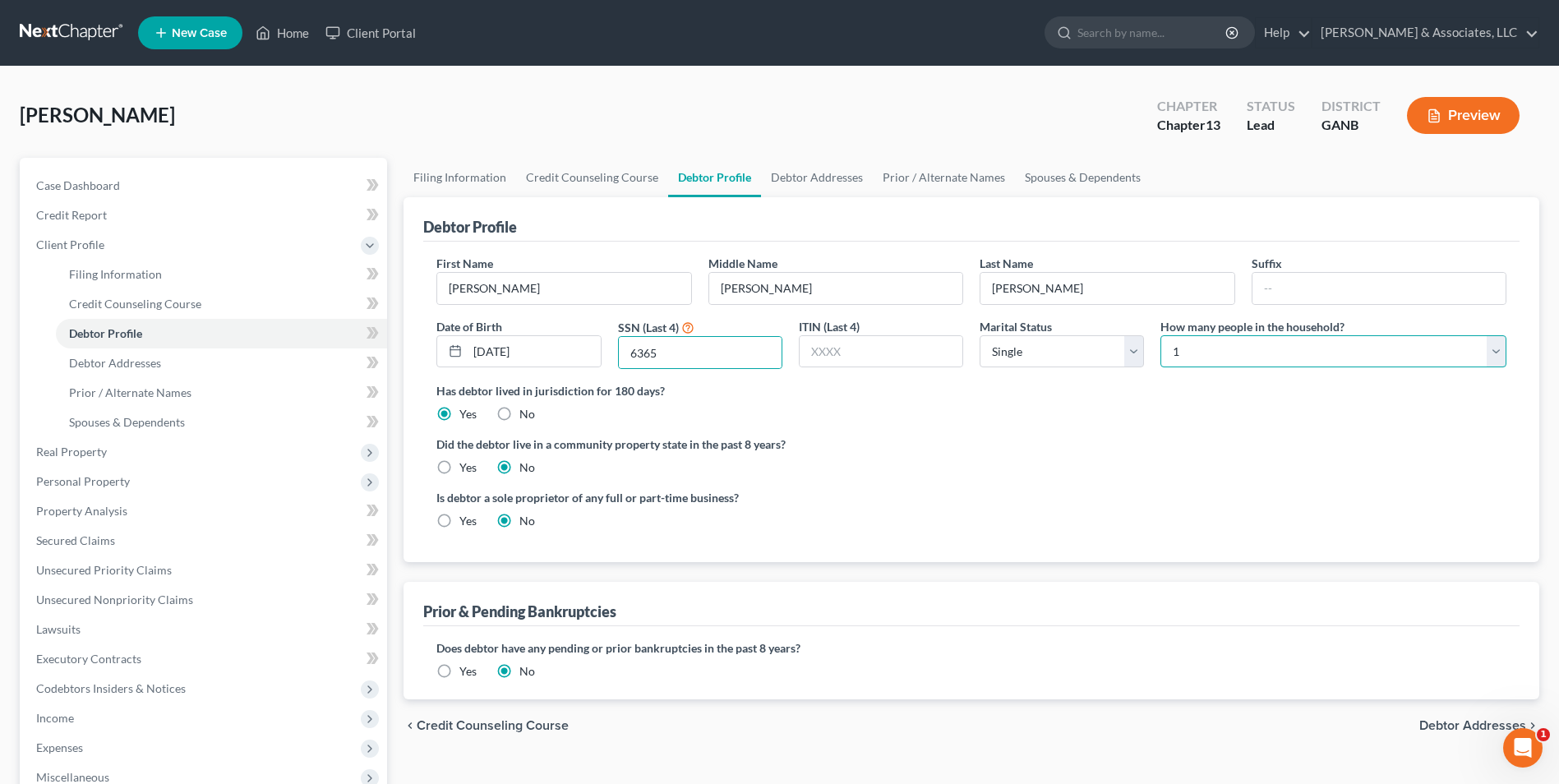
click at [1502, 355] on select "Select 1 2 3 4 5 6 7 8 9 10 11 12 13 14 15 16 17 18 19 20" at bounding box center [1334, 352] width 346 height 33
click at [1161, 335] on select "Select 1 2 3 4 5 6 7 8 9 10 11 12 13 14 15 16 17 18 19 20" at bounding box center [1334, 352] width 346 height 33
click at [1054, 178] on link "Spouses & Dependents" at bounding box center [1083, 177] width 136 height 40
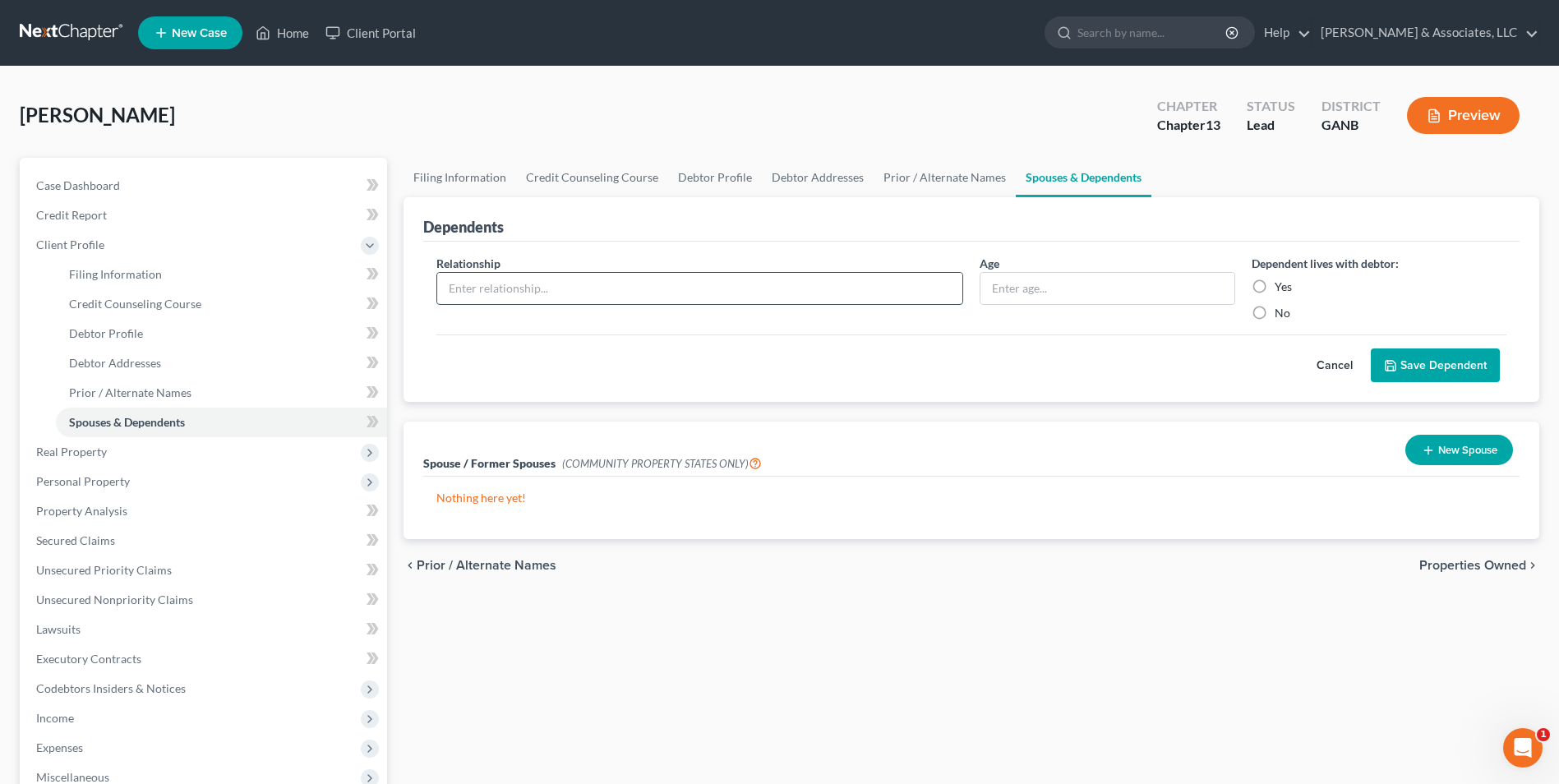
click at [549, 283] on input "text" at bounding box center [700, 289] width 525 height 31
click at [1073, 297] on input "text" at bounding box center [1107, 289] width 253 height 31
click at [1487, 362] on button "Save Dependent" at bounding box center [1436, 366] width 129 height 35
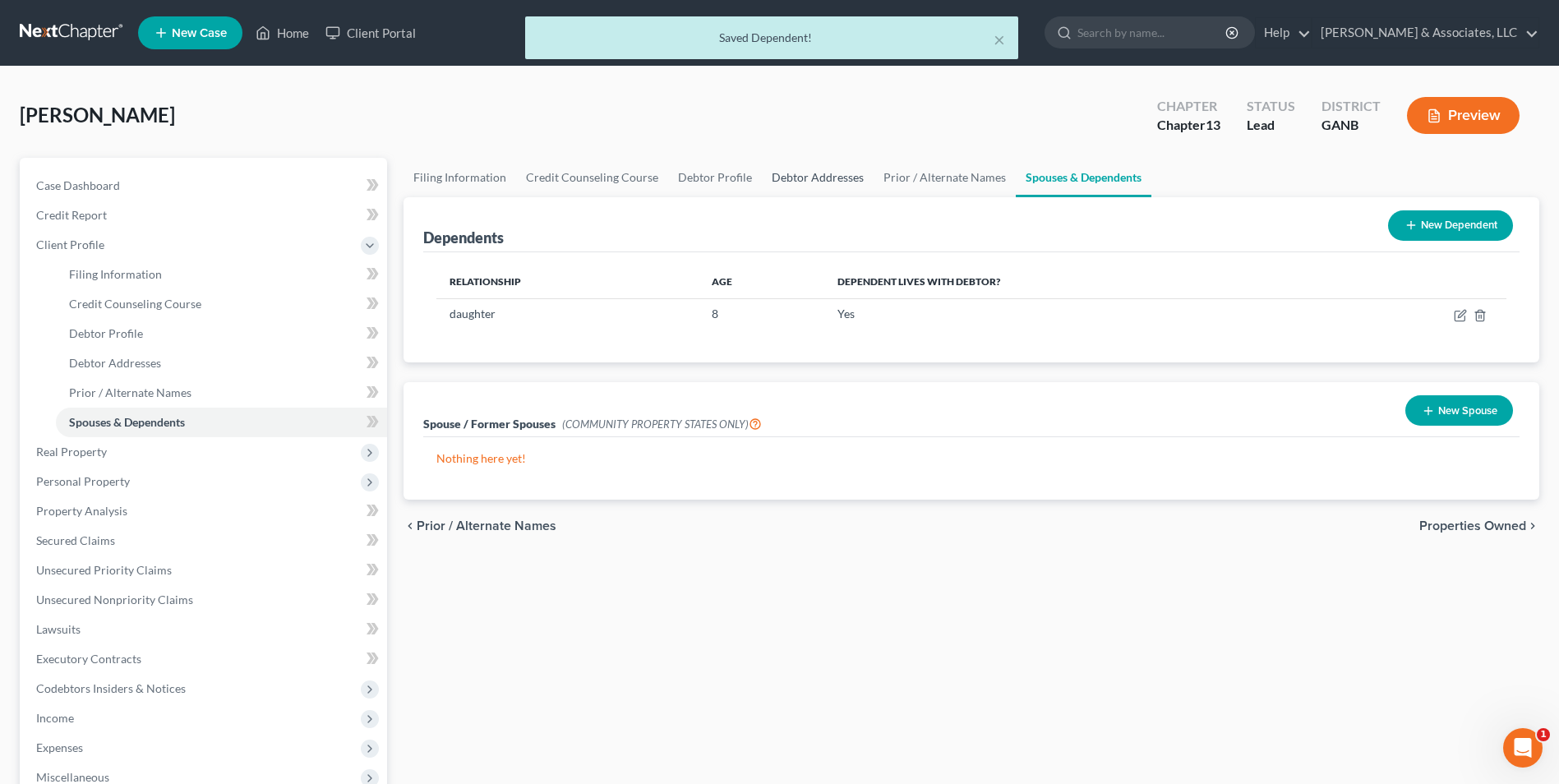
click at [792, 181] on link "Debtor Addresses" at bounding box center [818, 177] width 112 height 40
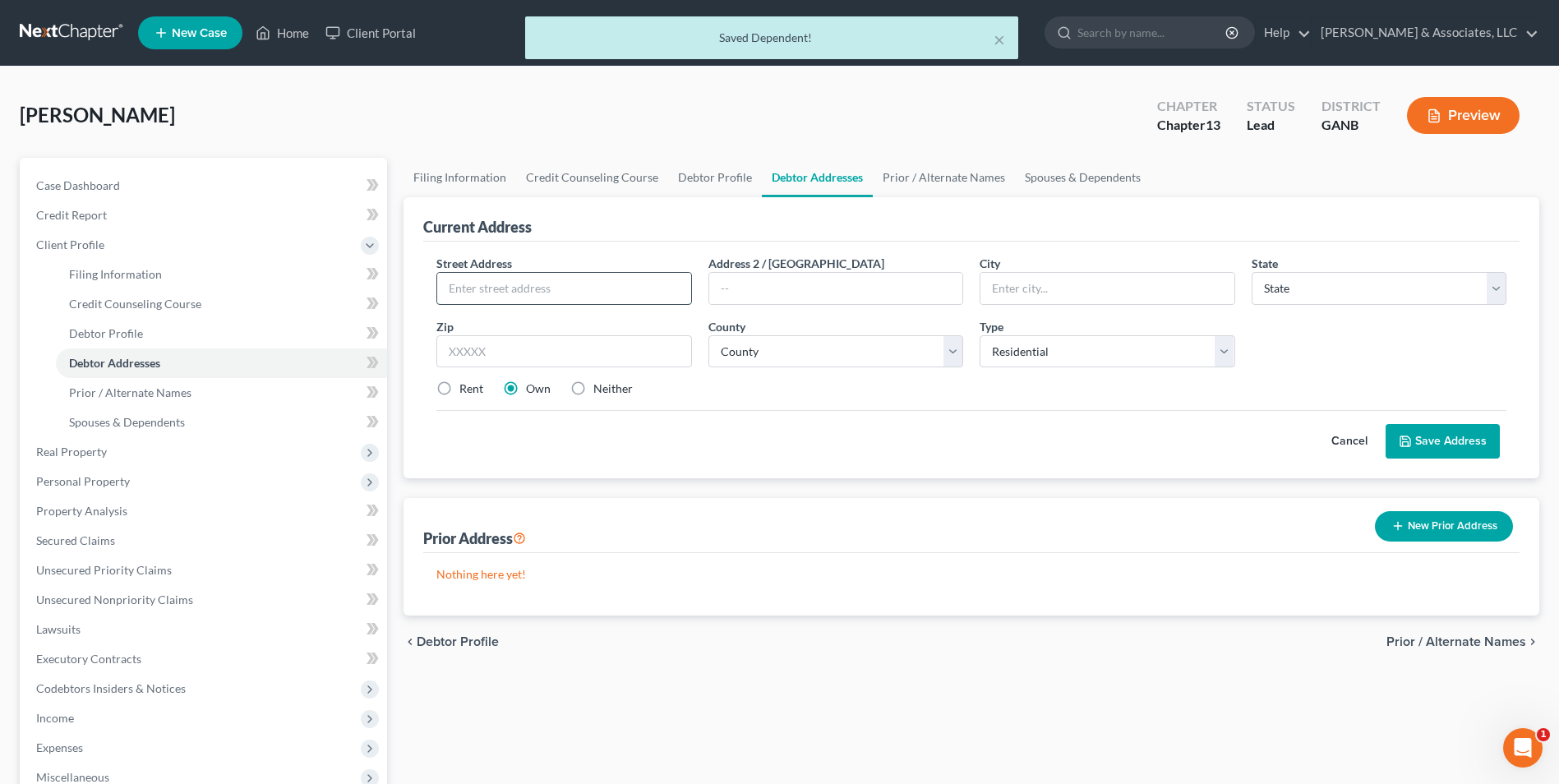
click at [595, 291] on input "text" at bounding box center [563, 289] width 253 height 31
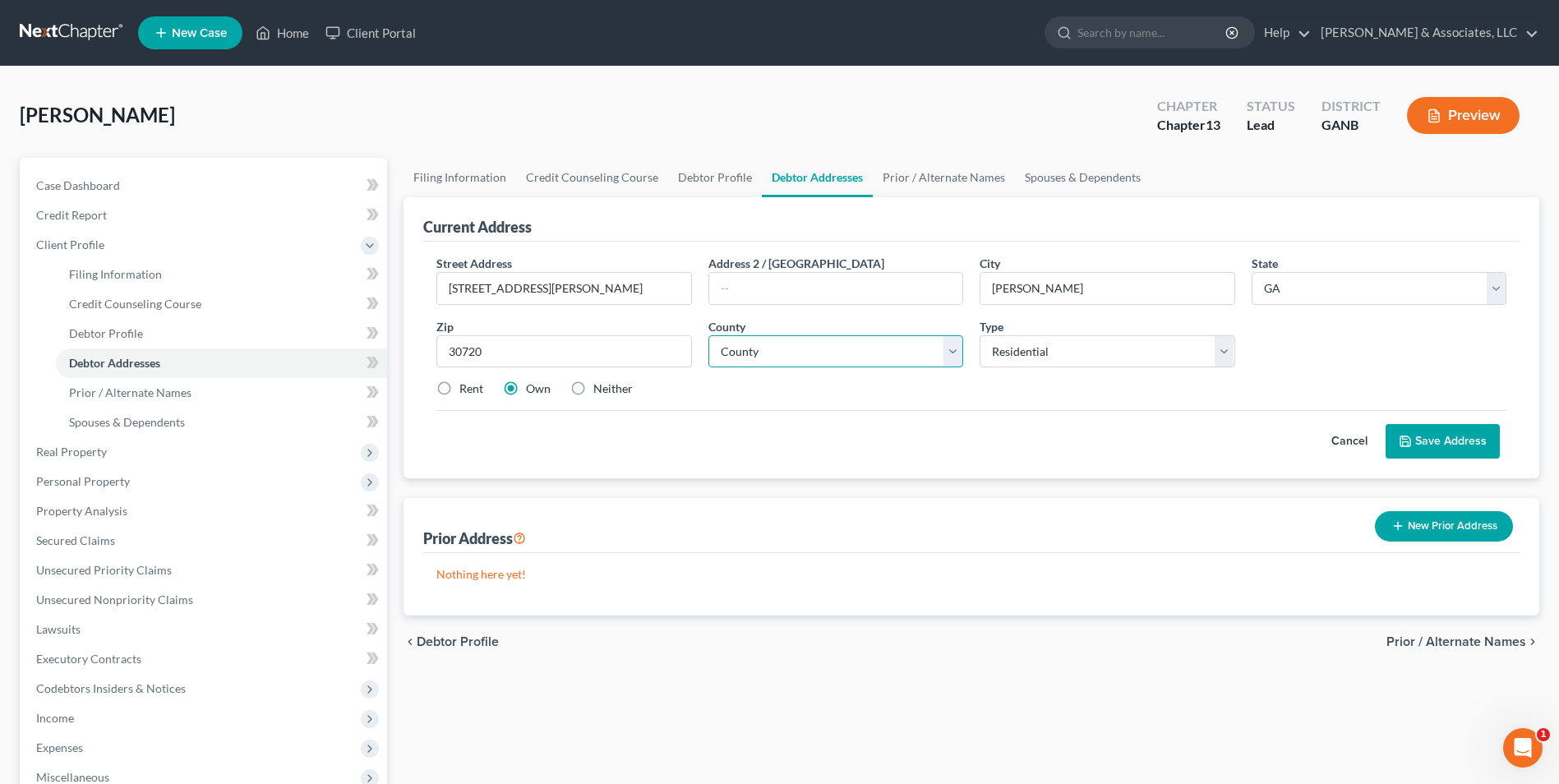
click at [956, 353] on select "County Appling County Atkinson County Bacon County Baker County Baldwin County …" at bounding box center [836, 352] width 255 height 33
click at [709, 335] on select "County Appling County Atkinson County Bacon County Baker County Baldwin County …" at bounding box center [836, 352] width 255 height 33
click at [144, 330] on link "Debtor Profile" at bounding box center [222, 334] width 331 height 29
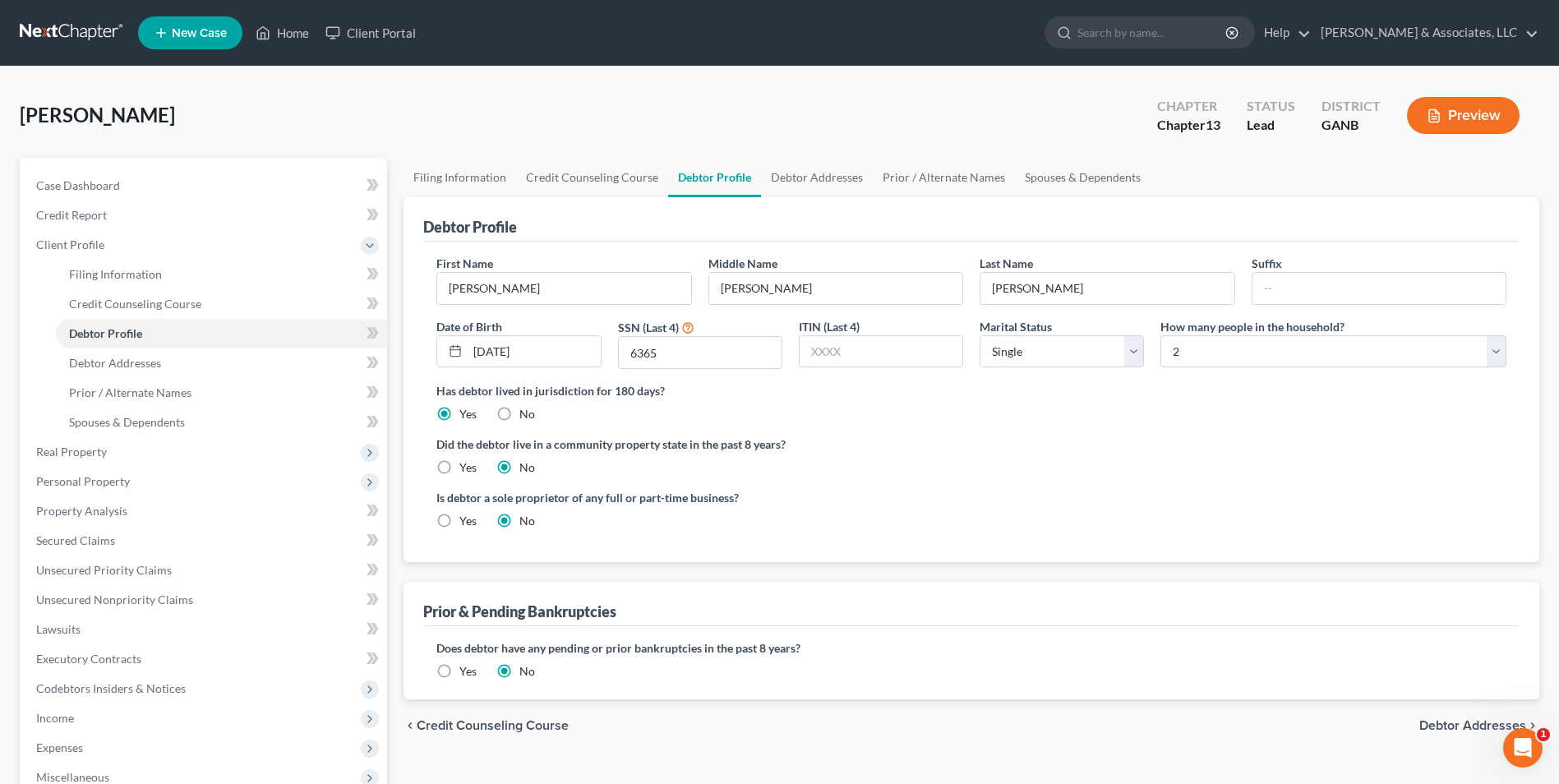
click at [460, 664] on label "Yes" at bounding box center [468, 672] width 17 height 17
click at [466, 664] on input "Yes" at bounding box center [472, 669] width 11 height 11
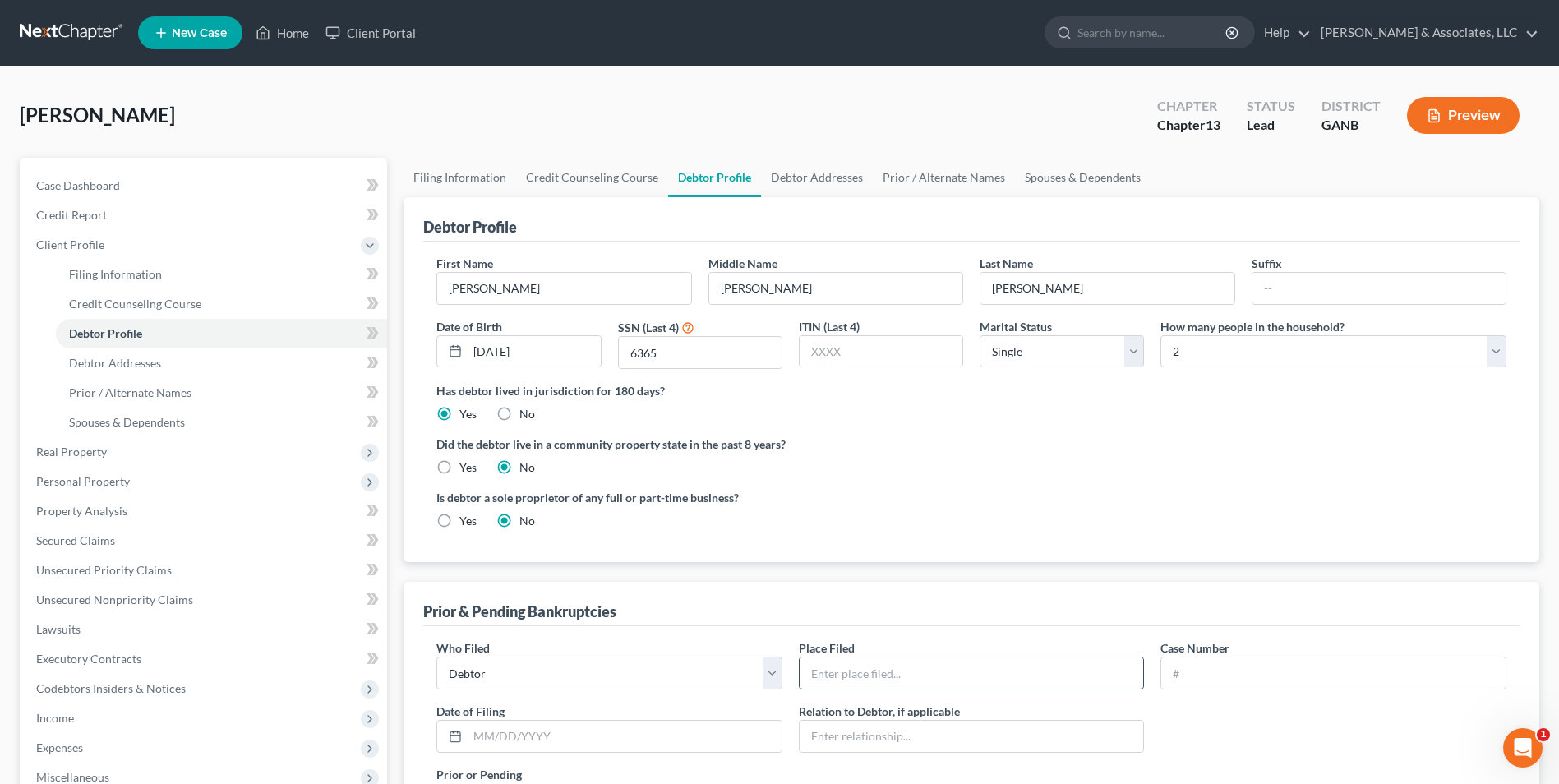
click at [967, 676] on input "text" at bounding box center [972, 673] width 345 height 31
click at [1292, 676] on input "text" at bounding box center [1334, 673] width 345 height 31
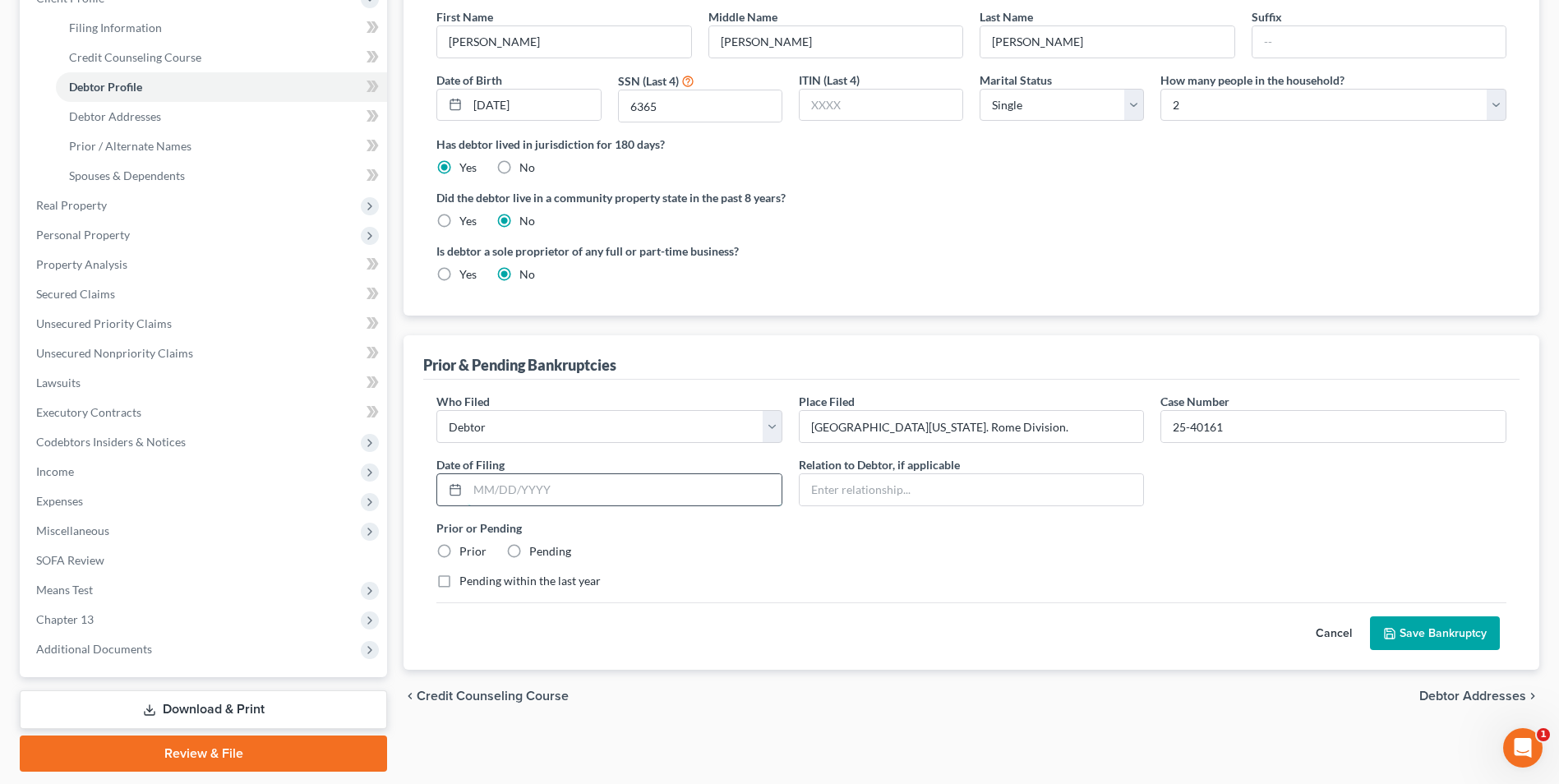
click at [575, 490] on input "text" at bounding box center [625, 490] width 314 height 31
click at [901, 588] on div "Pending within the last year" at bounding box center [972, 581] width 1070 height 17
click at [460, 550] on label "Prior" at bounding box center [473, 551] width 28 height 17
click at [466, 550] on input "Prior" at bounding box center [472, 549] width 11 height 11
click at [1427, 634] on button "Save Bankruptcy" at bounding box center [1435, 634] width 130 height 35
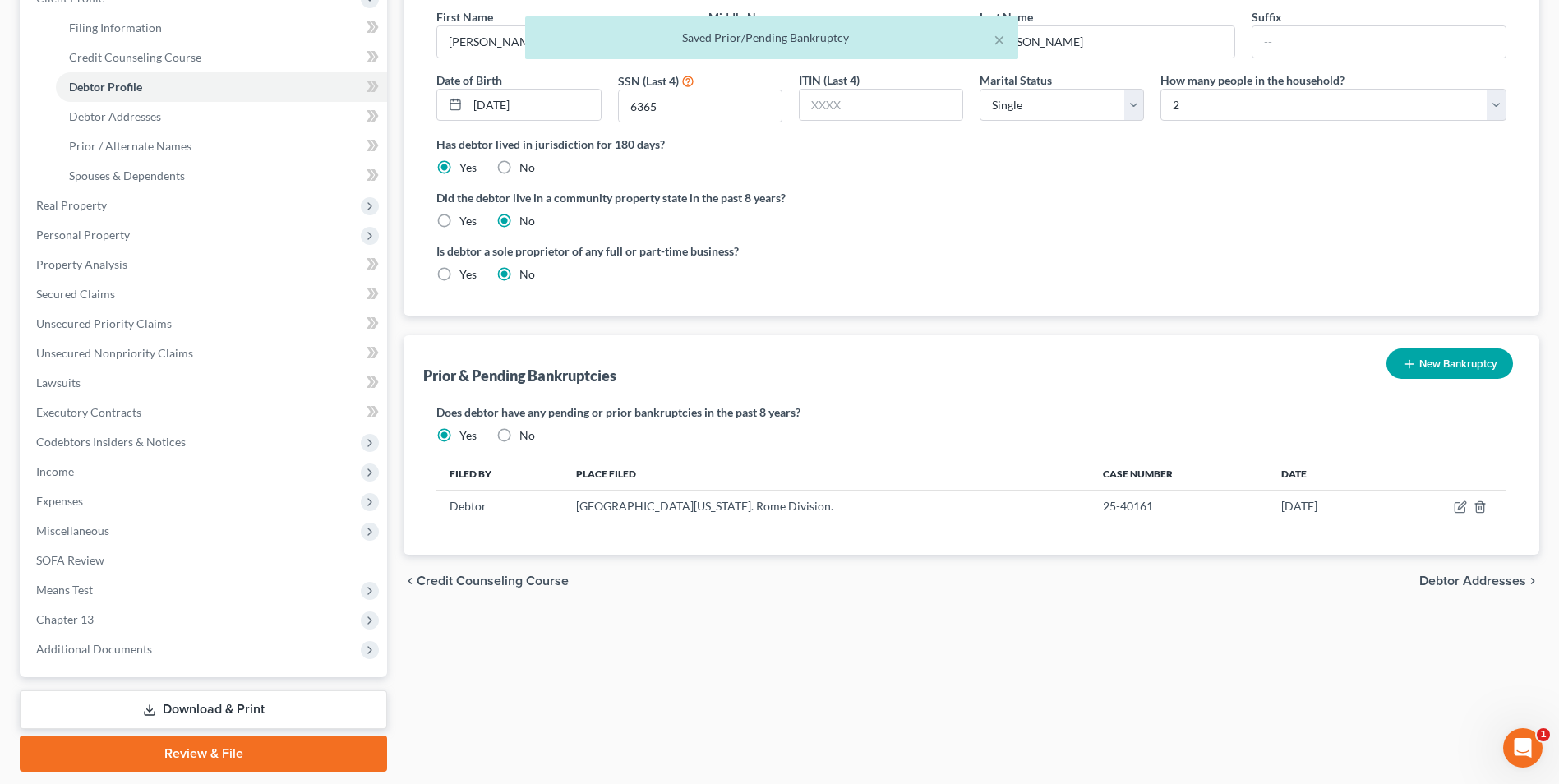
click at [1472, 369] on button "New Bankruptcy" at bounding box center [1451, 363] width 127 height 30
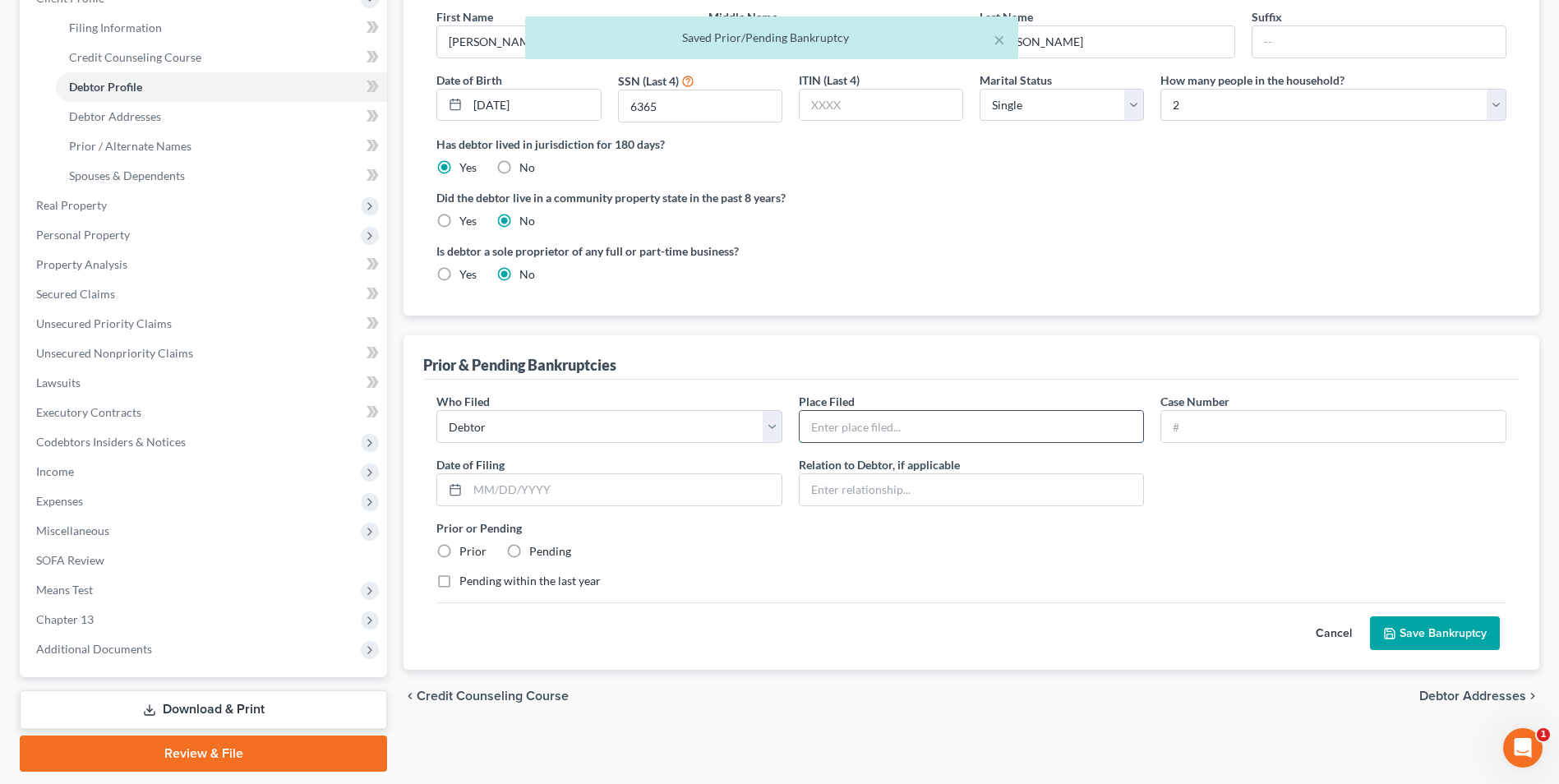
click at [862, 432] on input "text" at bounding box center [972, 426] width 345 height 31
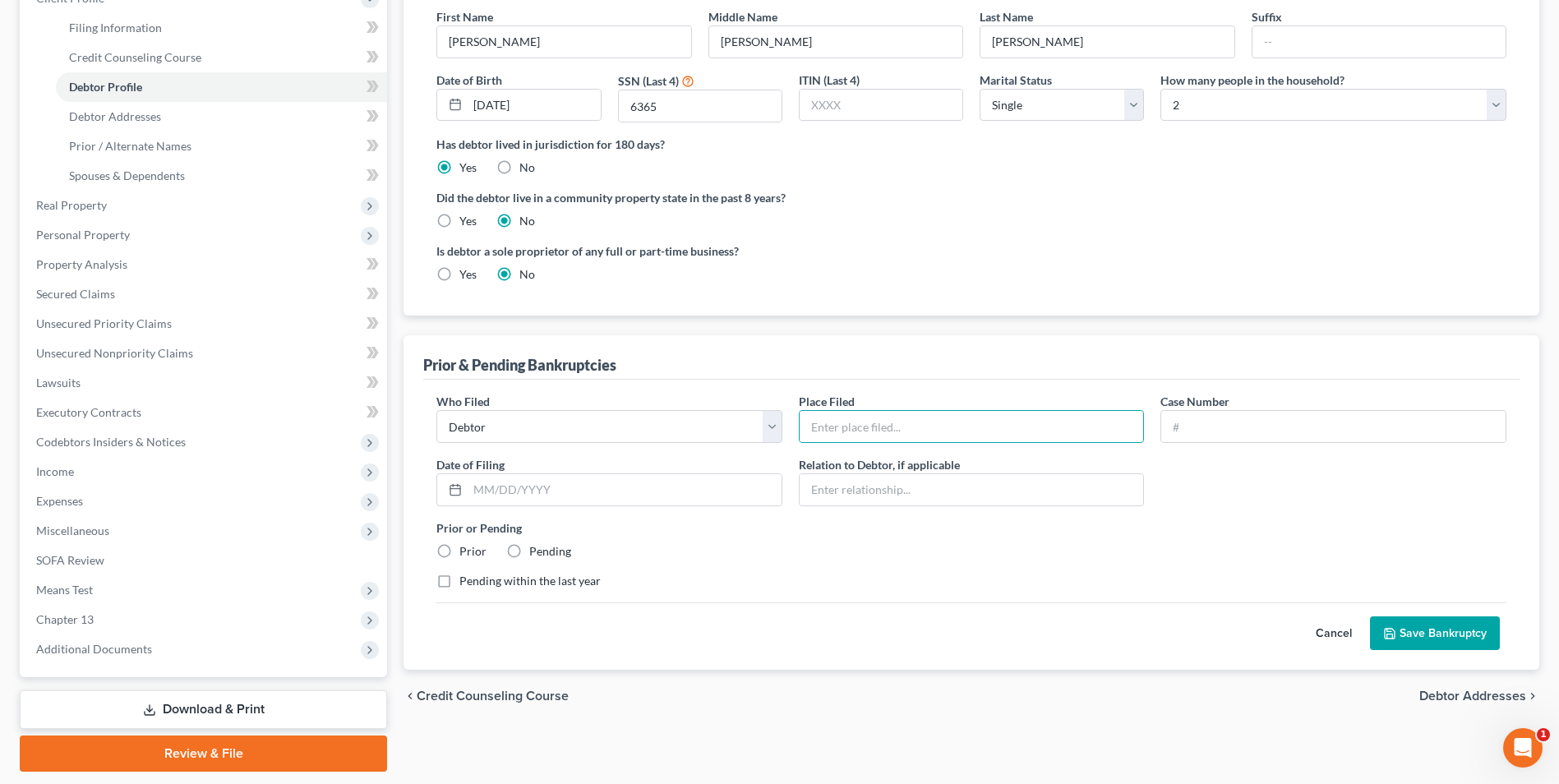
click at [1183, 486] on div "Who Filed * Debtor Other Place Filed * Case Number Date of Filing * Relation to…" at bounding box center [972, 497] width 1087 height 210
click at [1029, 435] on input "text" at bounding box center [972, 426] width 345 height 31
drag, startPoint x: 1281, startPoint y: 437, endPoint x: 962, endPoint y: 448, distance: 319.2
click at [962, 448] on div "Who Filed * Debtor Other Place Filed * Northern District of Georgia. Rome Divis…" at bounding box center [972, 497] width 1087 height 210
click at [578, 486] on input "02/06/2025" at bounding box center [625, 490] width 314 height 31
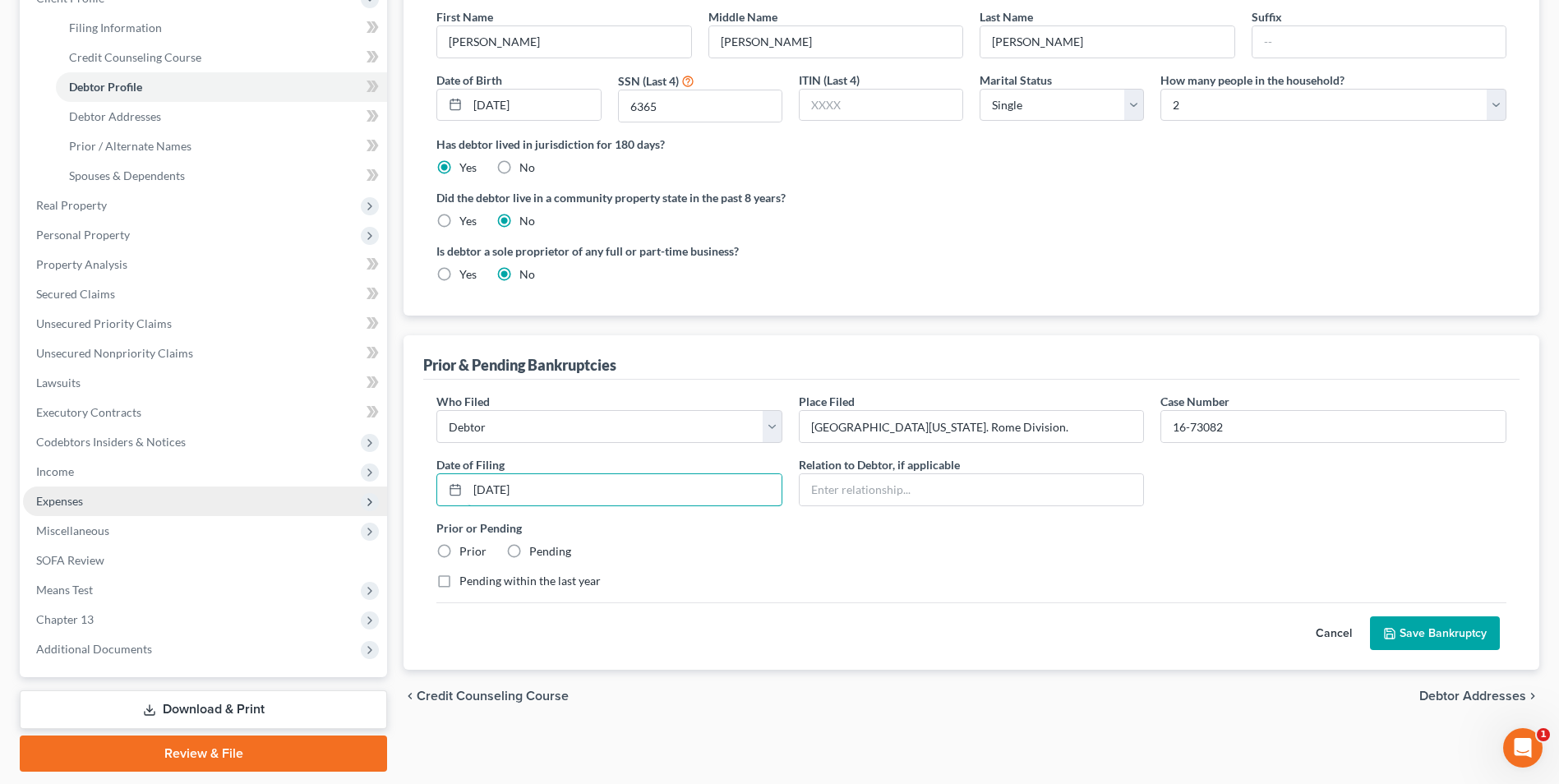
drag, startPoint x: 578, startPoint y: 486, endPoint x: 363, endPoint y: 494, distance: 215.1
click at [363, 494] on div "Petition Navigation Case Dashboard Payments Invoices Payments Payments Credit R…" at bounding box center [780, 341] width 1536 height 860
click at [460, 553] on label "Prior" at bounding box center [473, 551] width 28 height 17
click at [466, 553] on input "Prior" at bounding box center [472, 549] width 11 height 11
click at [1423, 636] on button "Save Bankruptcy" at bounding box center [1435, 634] width 130 height 35
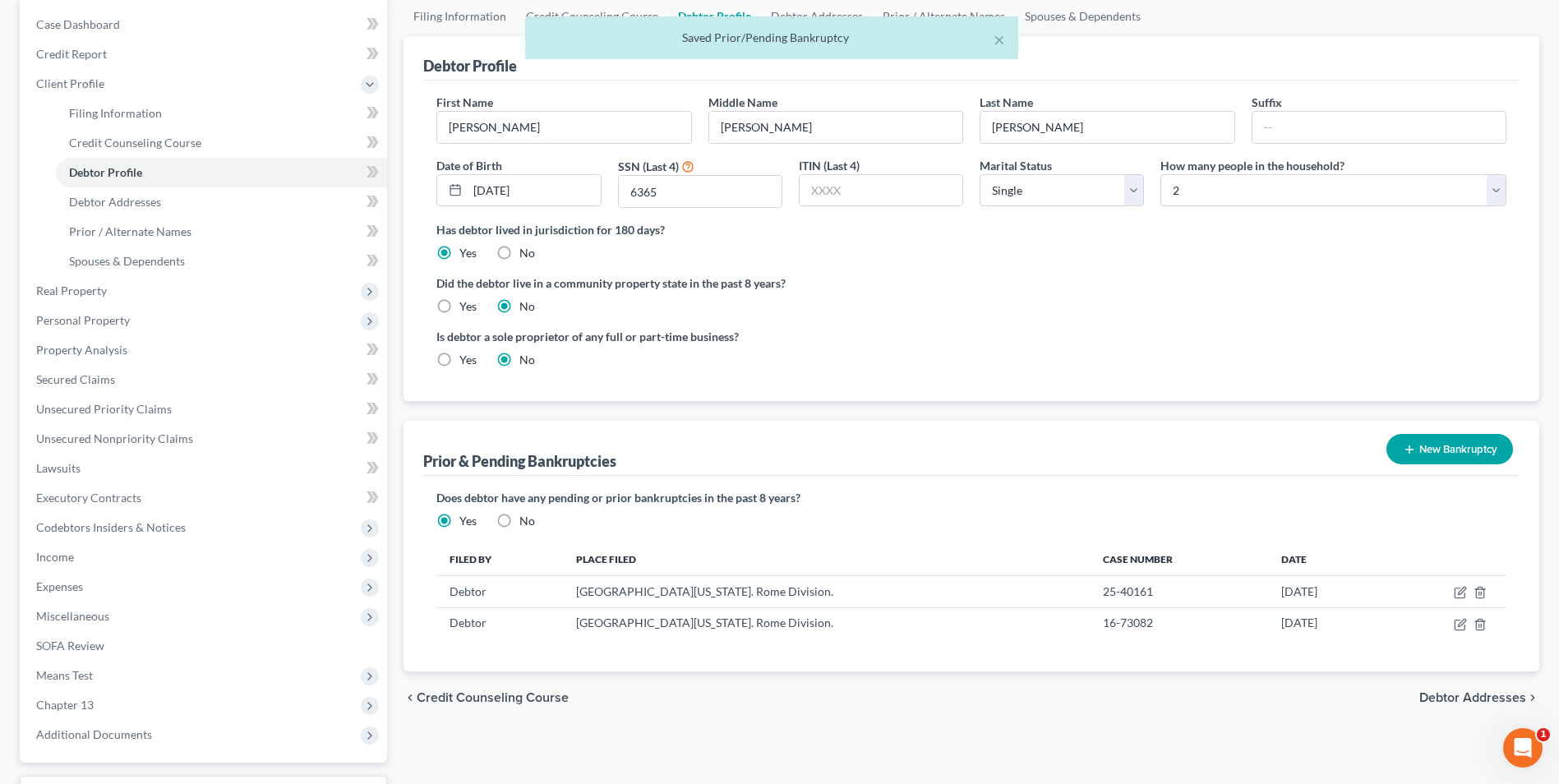
scroll to position [0, 0]
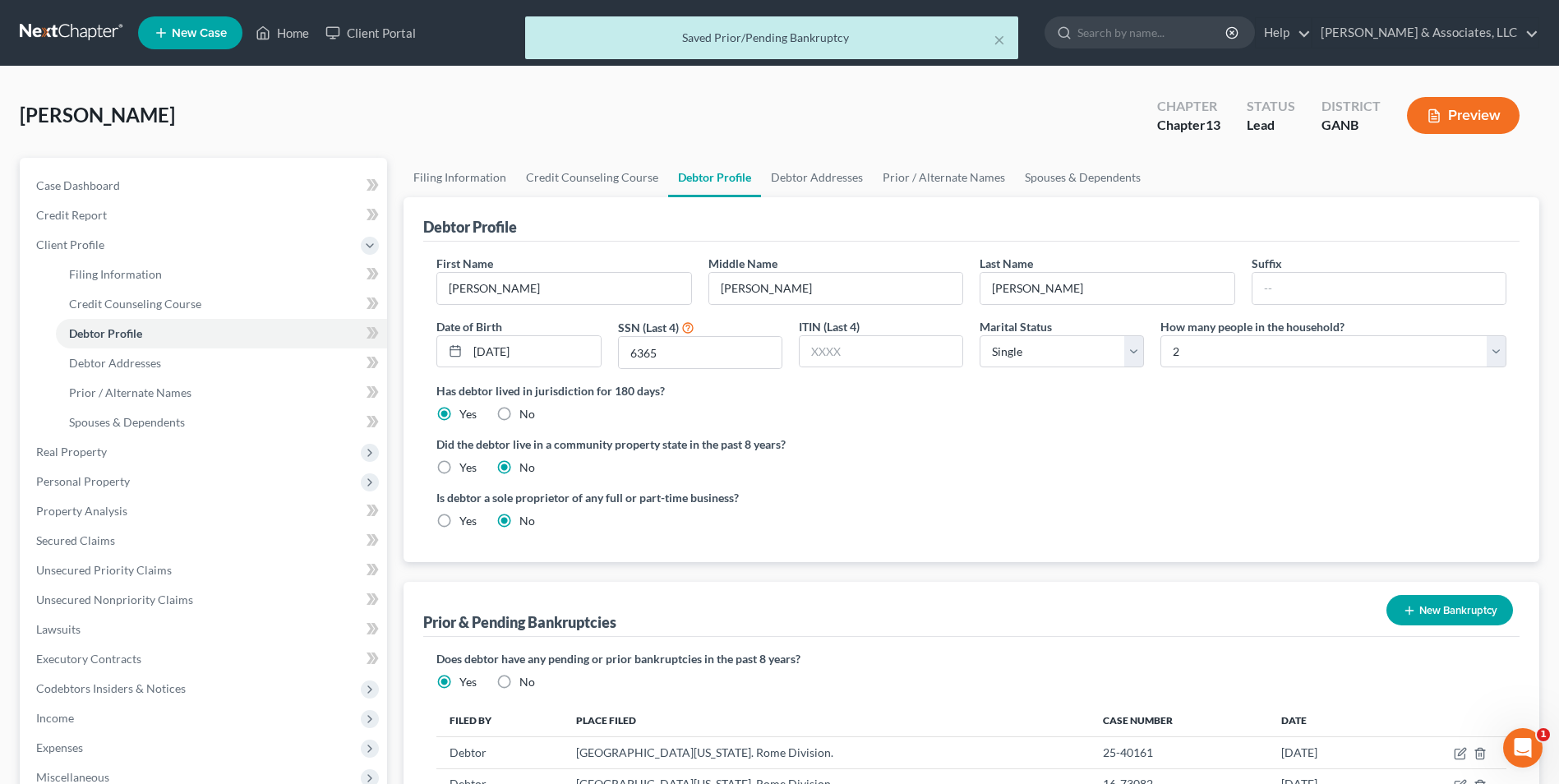
click at [1491, 106] on button "Preview" at bounding box center [1463, 116] width 113 height 37
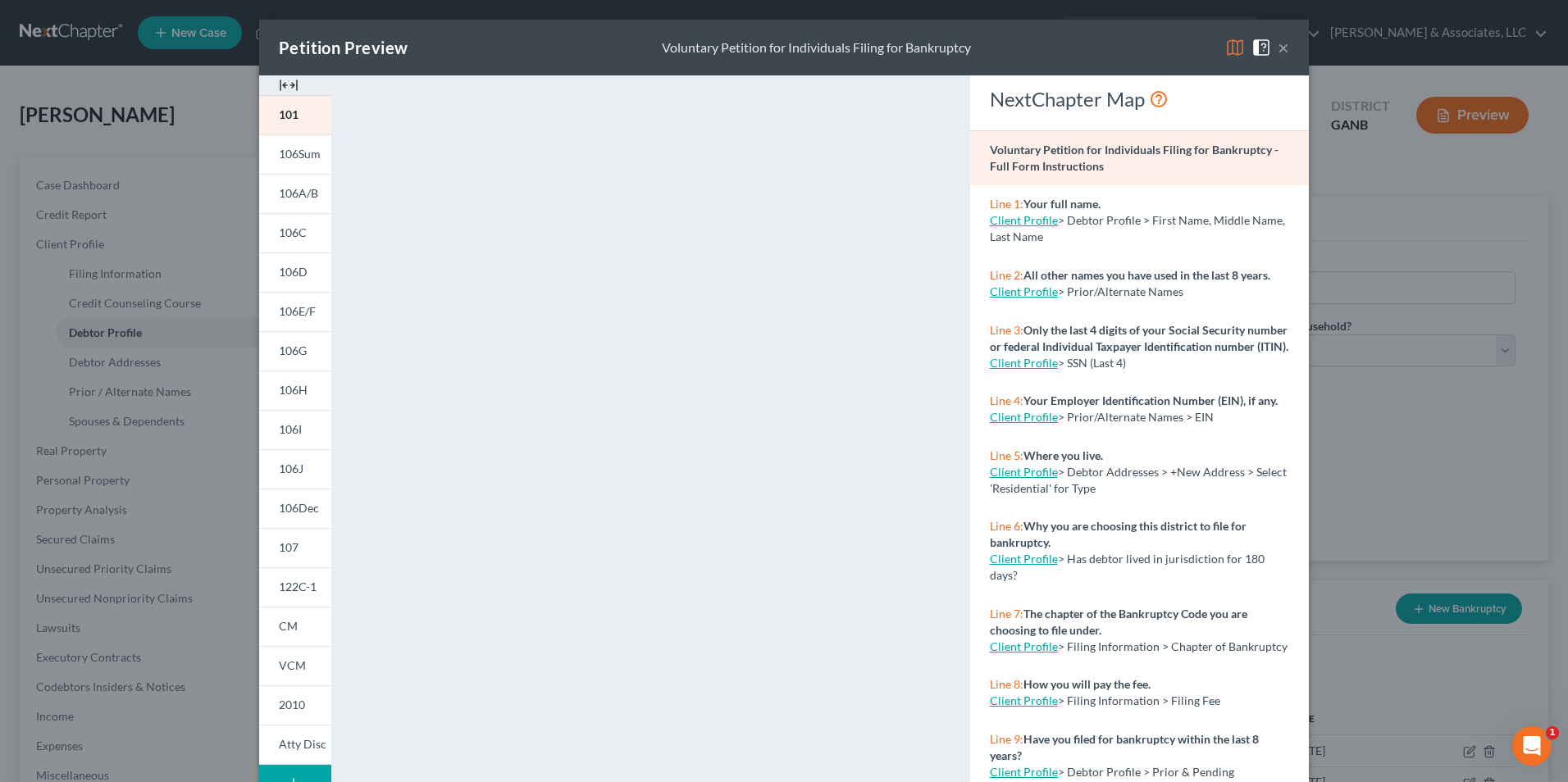
click at [286, 80] on img at bounding box center [288, 84] width 19 height 19
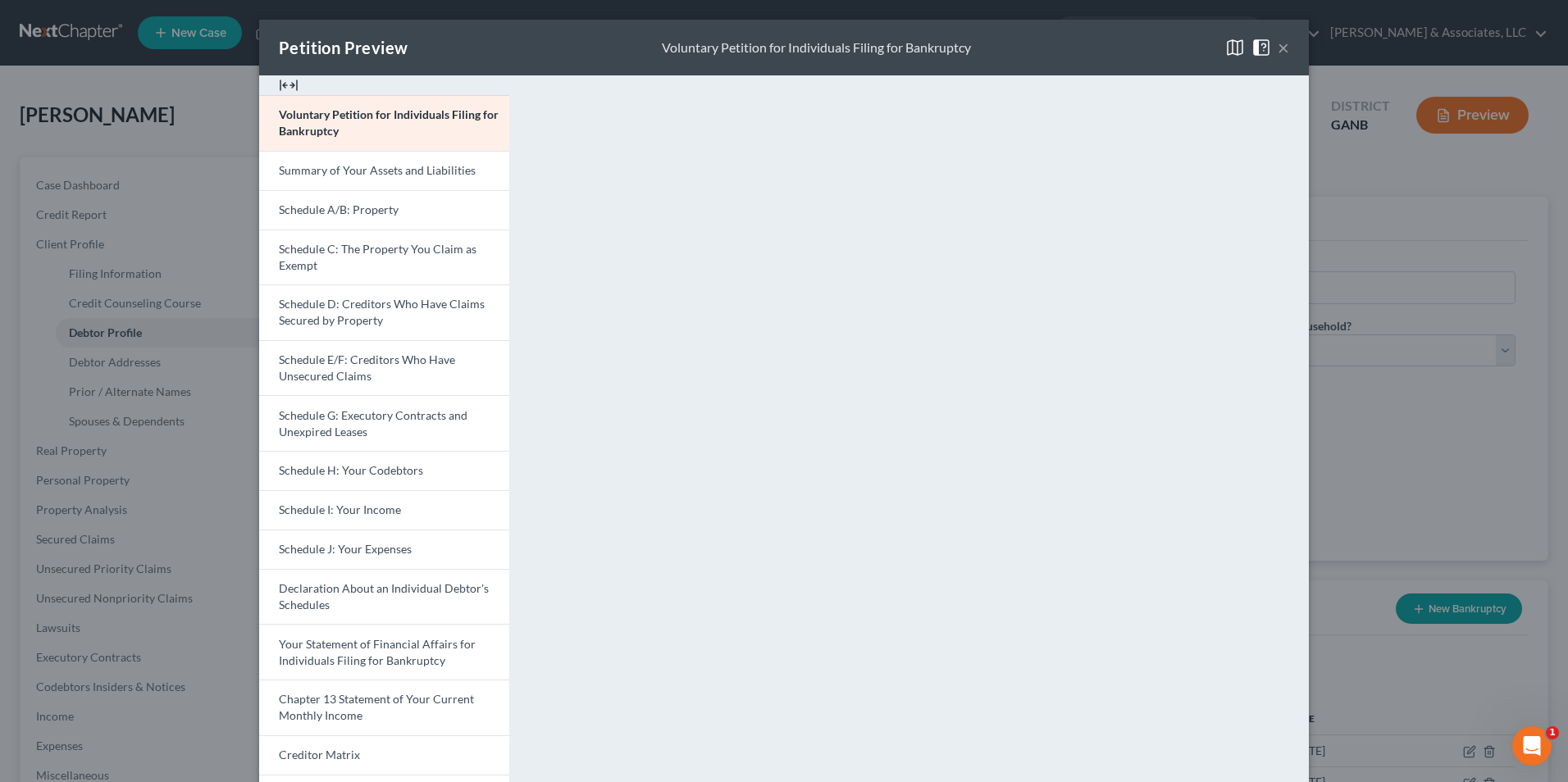
click at [1277, 50] on button "×" at bounding box center [1283, 47] width 12 height 19
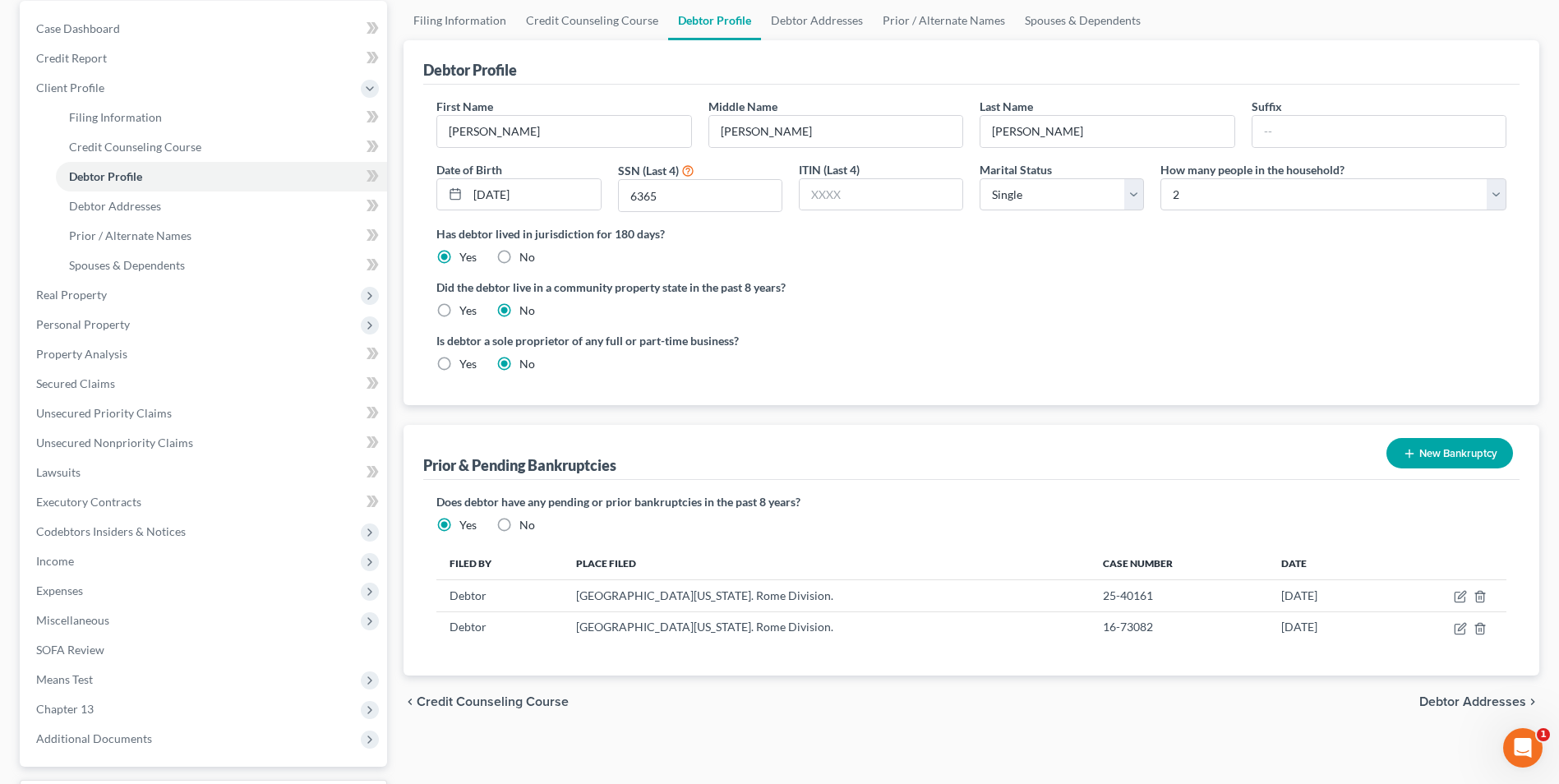
scroll to position [165, 0]
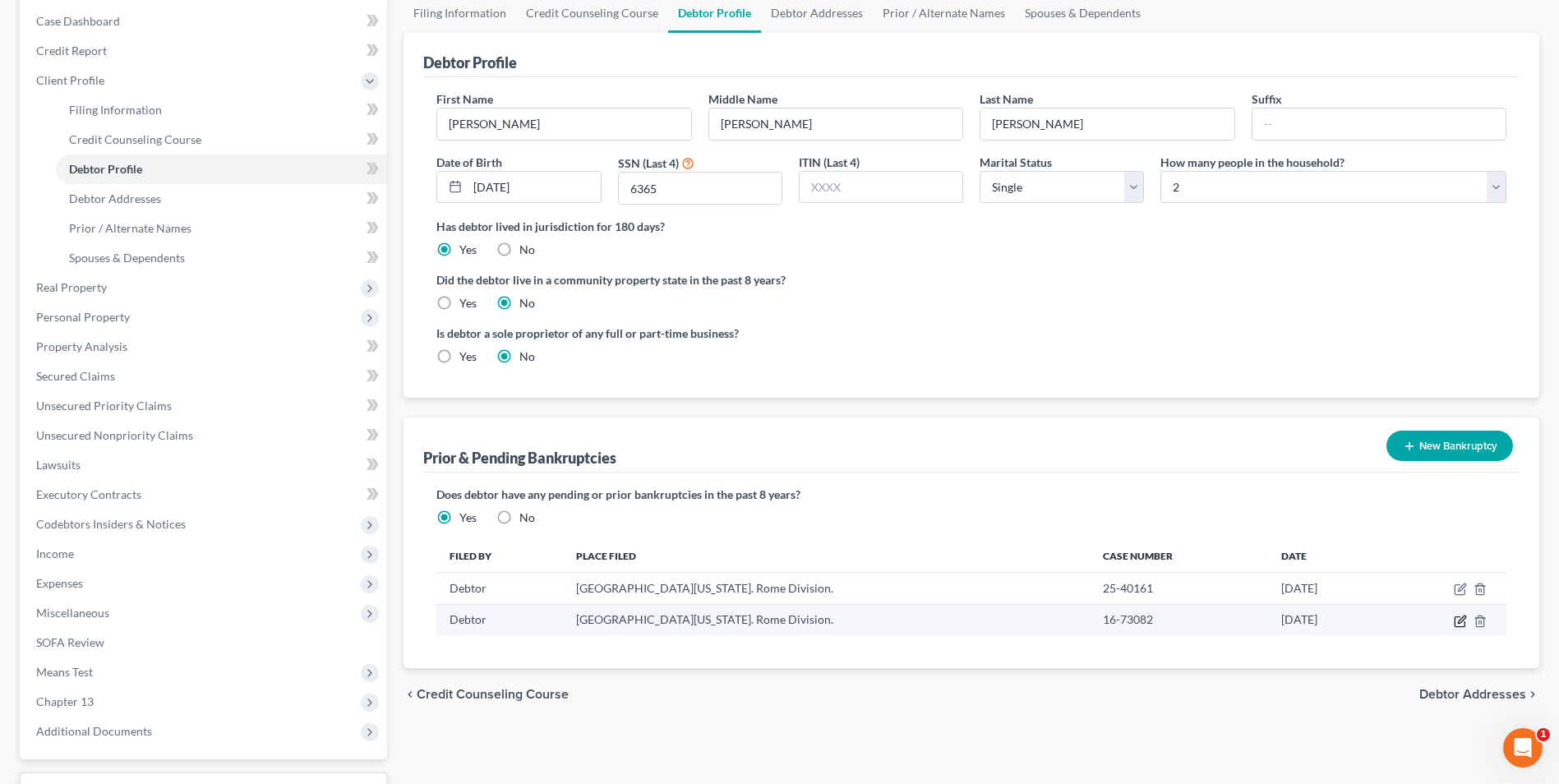
click at [1458, 619] on icon "button" at bounding box center [1461, 621] width 13 height 13
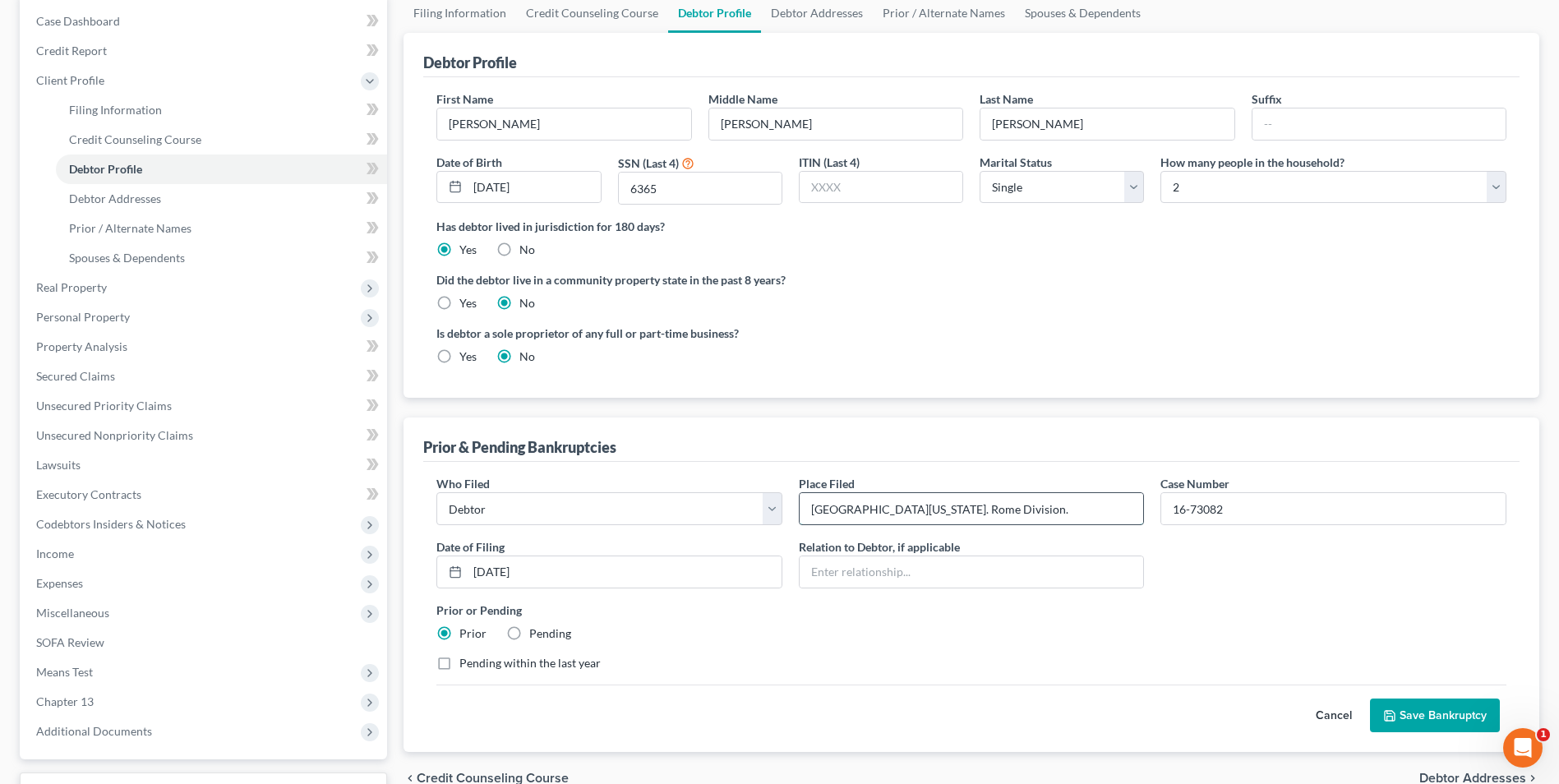
click at [986, 514] on input "Northern District of Georgia. Rome Division." at bounding box center [972, 509] width 345 height 31
click at [1450, 716] on button "Save Bankruptcy" at bounding box center [1435, 716] width 130 height 35
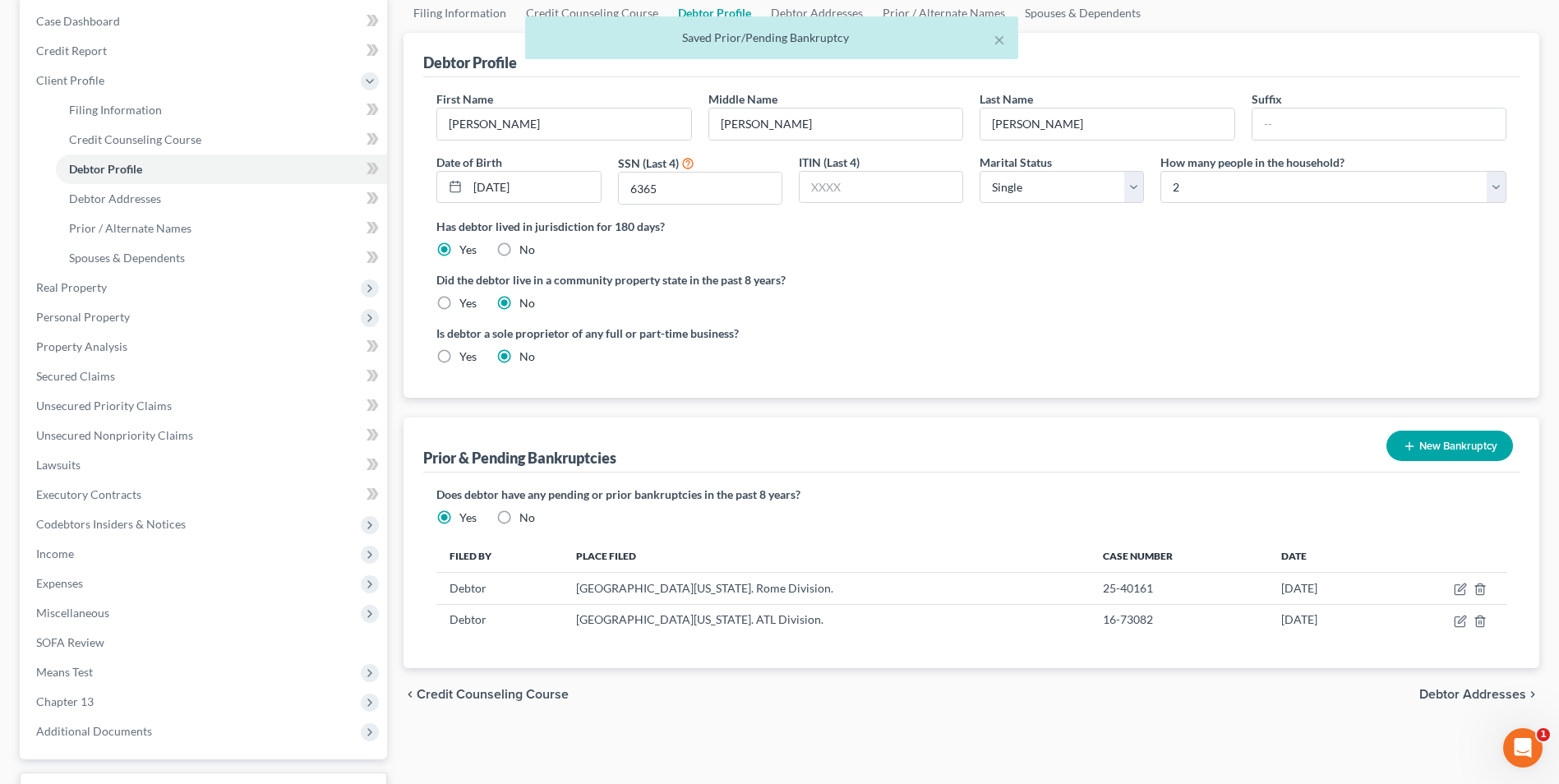
click at [1470, 445] on button "New Bankruptcy" at bounding box center [1451, 446] width 127 height 30
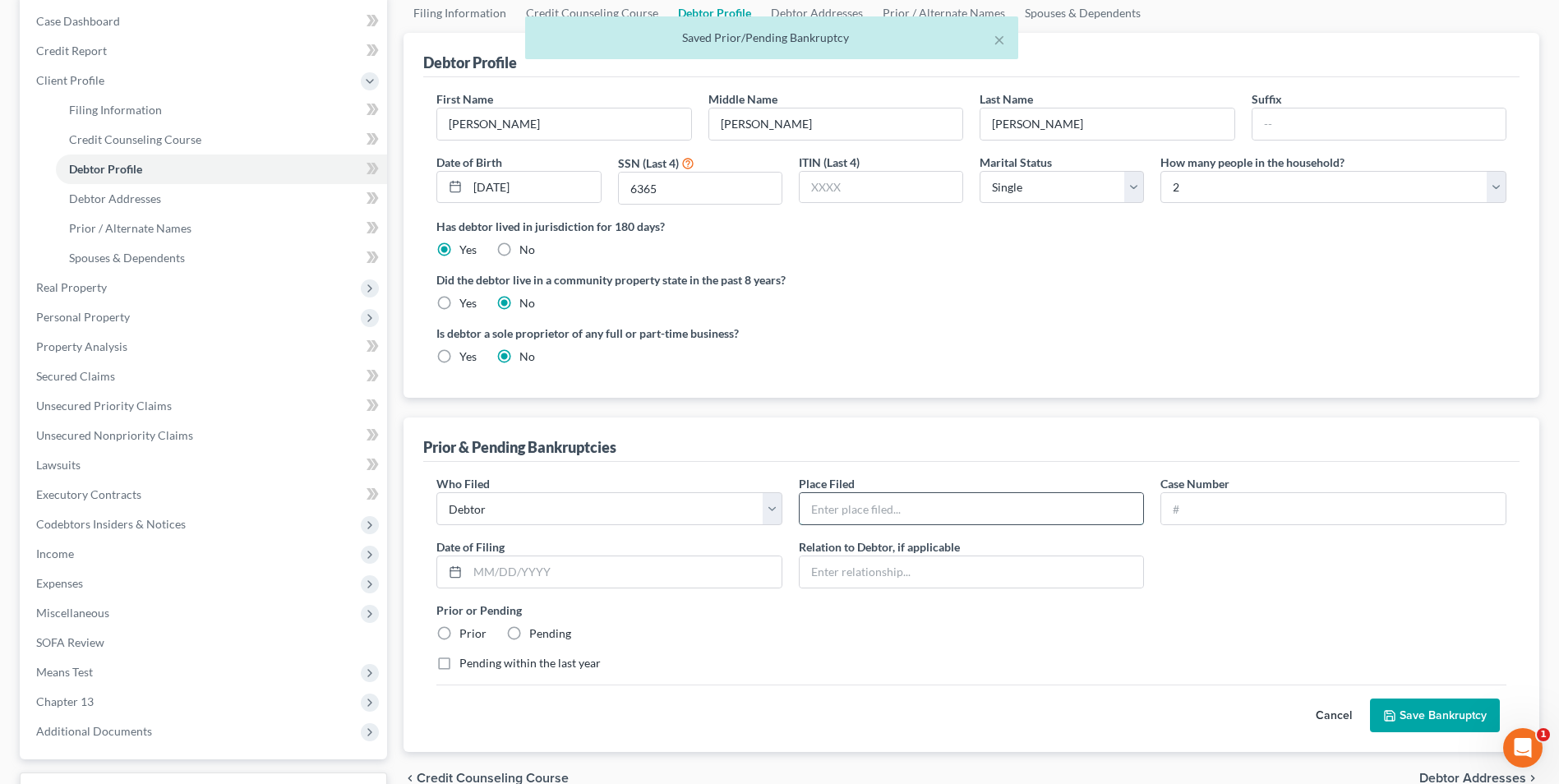
click at [898, 512] on input "text" at bounding box center [972, 509] width 345 height 31
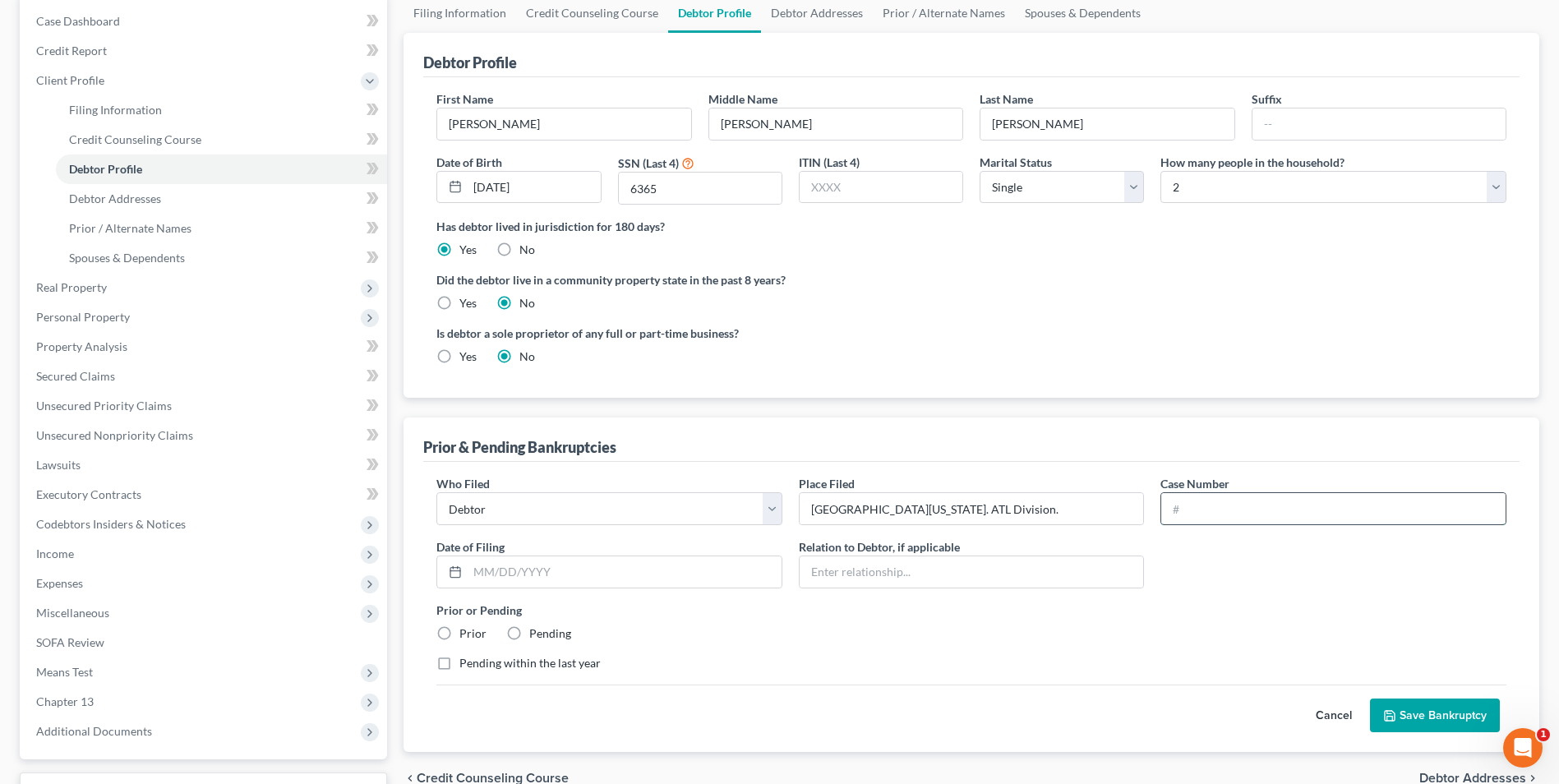
click at [1245, 516] on input "text" at bounding box center [1334, 509] width 345 height 31
click at [529, 577] on input "text" at bounding box center [625, 572] width 314 height 31
click at [460, 635] on label "Prior" at bounding box center [473, 634] width 28 height 17
click at [466, 635] on input "Prior" at bounding box center [472, 631] width 11 height 11
click at [1455, 722] on button "Save Bankruptcy" at bounding box center [1435, 716] width 130 height 35
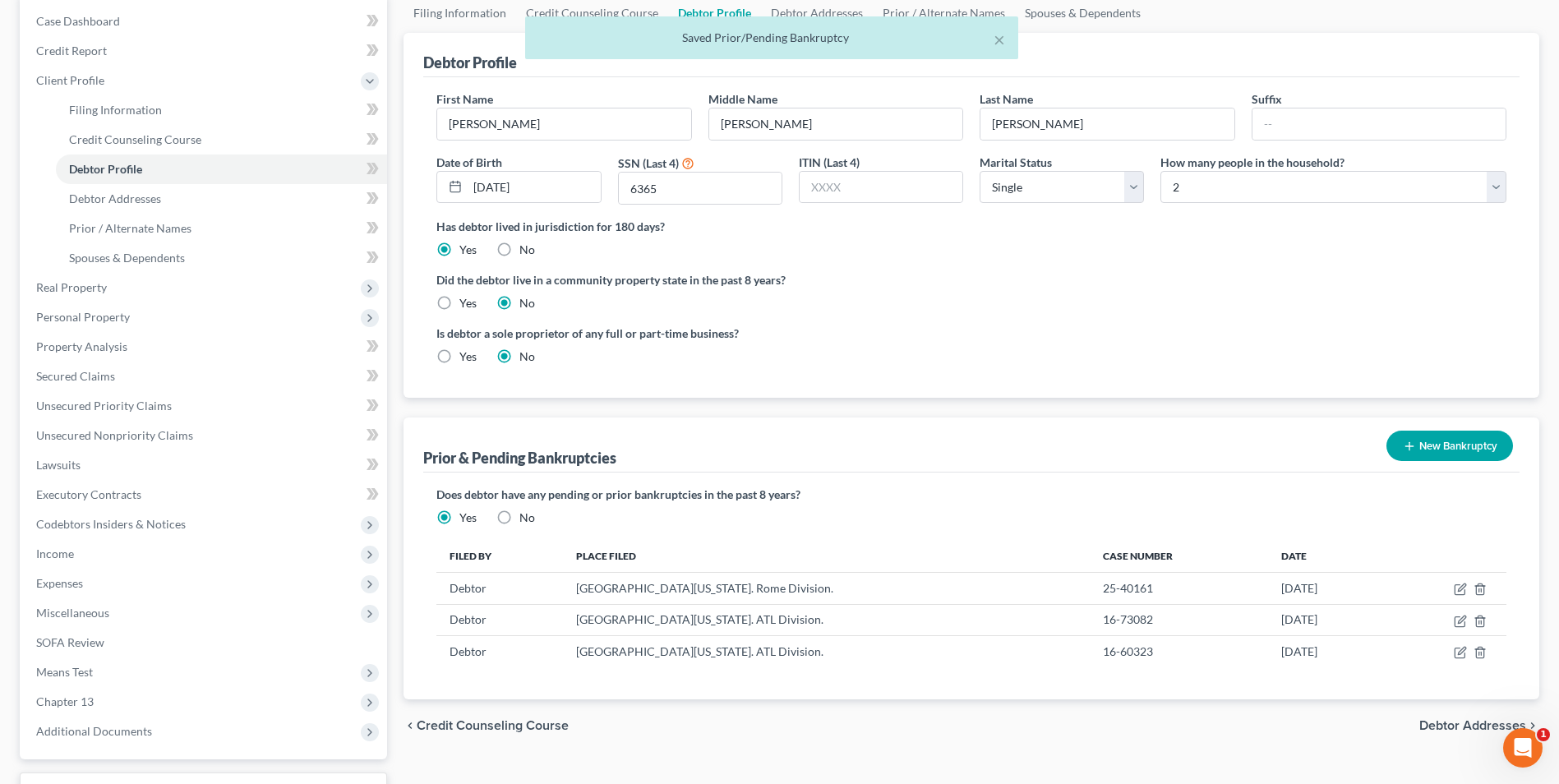
click at [1428, 441] on button "New Bankruptcy" at bounding box center [1451, 446] width 127 height 30
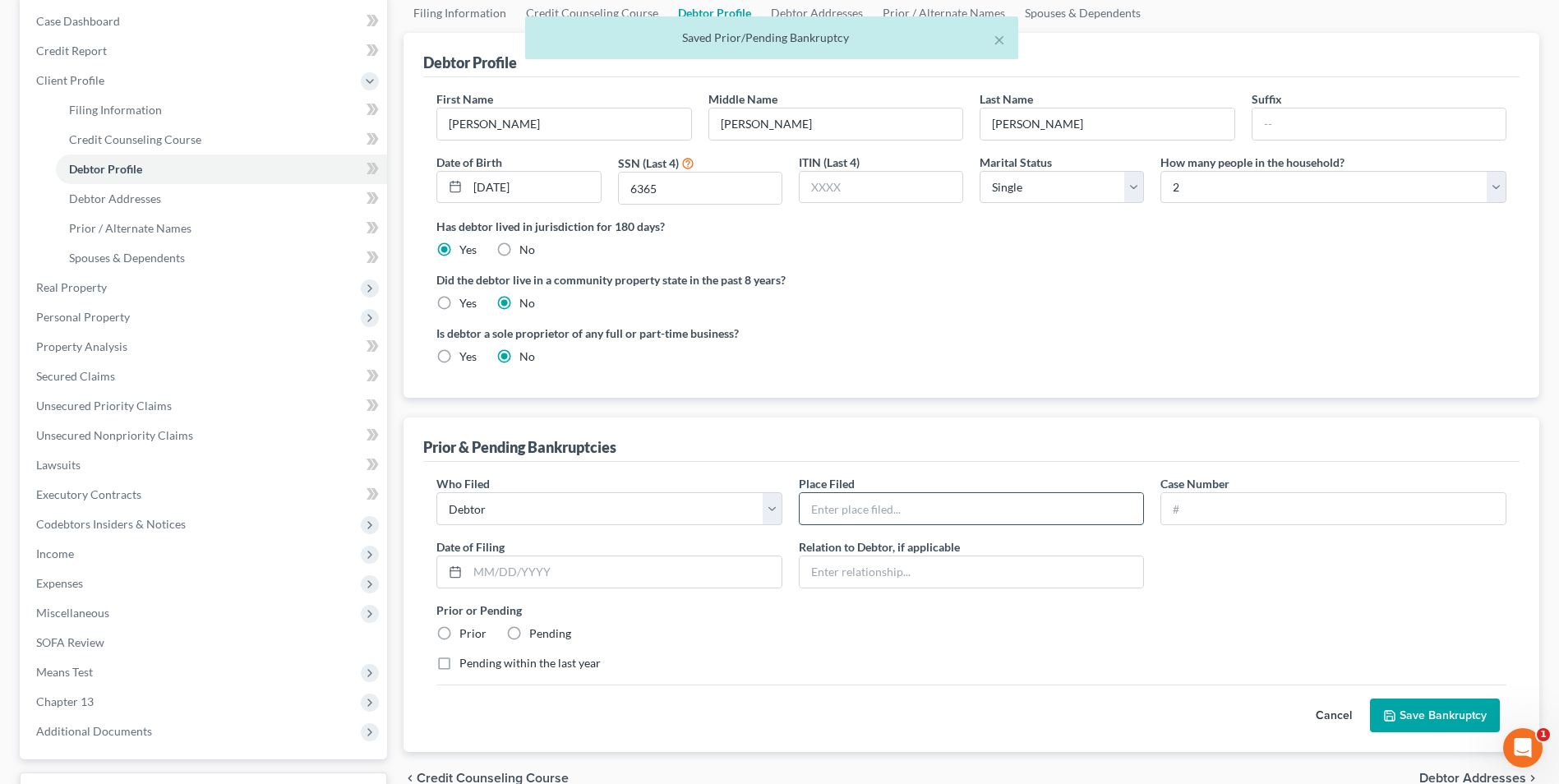
click at [1045, 517] on input "text" at bounding box center [972, 509] width 345 height 31
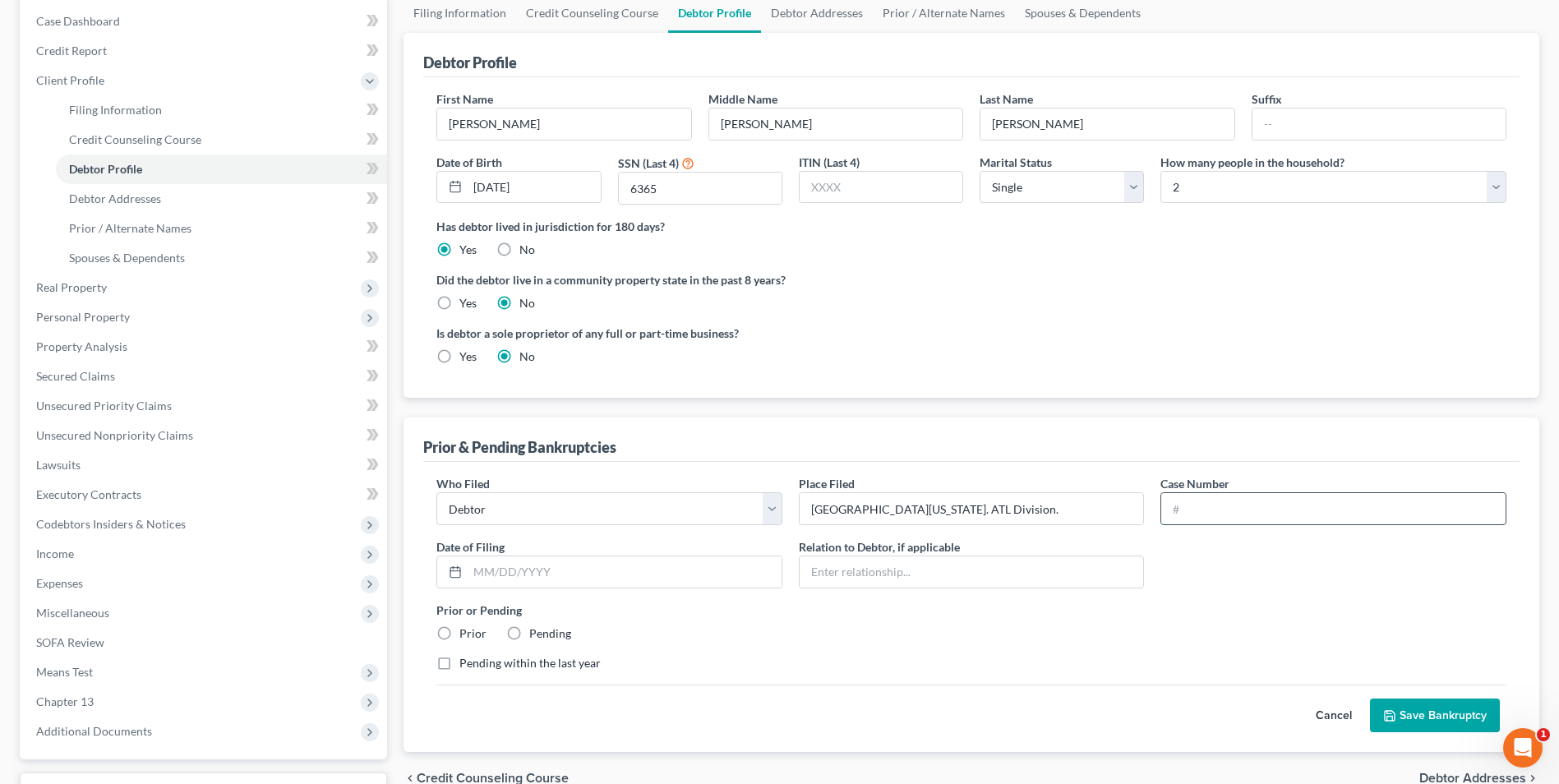
click at [1257, 512] on input "text" at bounding box center [1334, 509] width 345 height 31
click at [548, 572] on input "text" at bounding box center [625, 572] width 314 height 31
click at [460, 633] on label "Prior" at bounding box center [473, 634] width 28 height 17
click at [466, 633] on input "Prior" at bounding box center [472, 631] width 11 height 11
click at [1462, 715] on button "Save Bankruptcy" at bounding box center [1435, 716] width 130 height 35
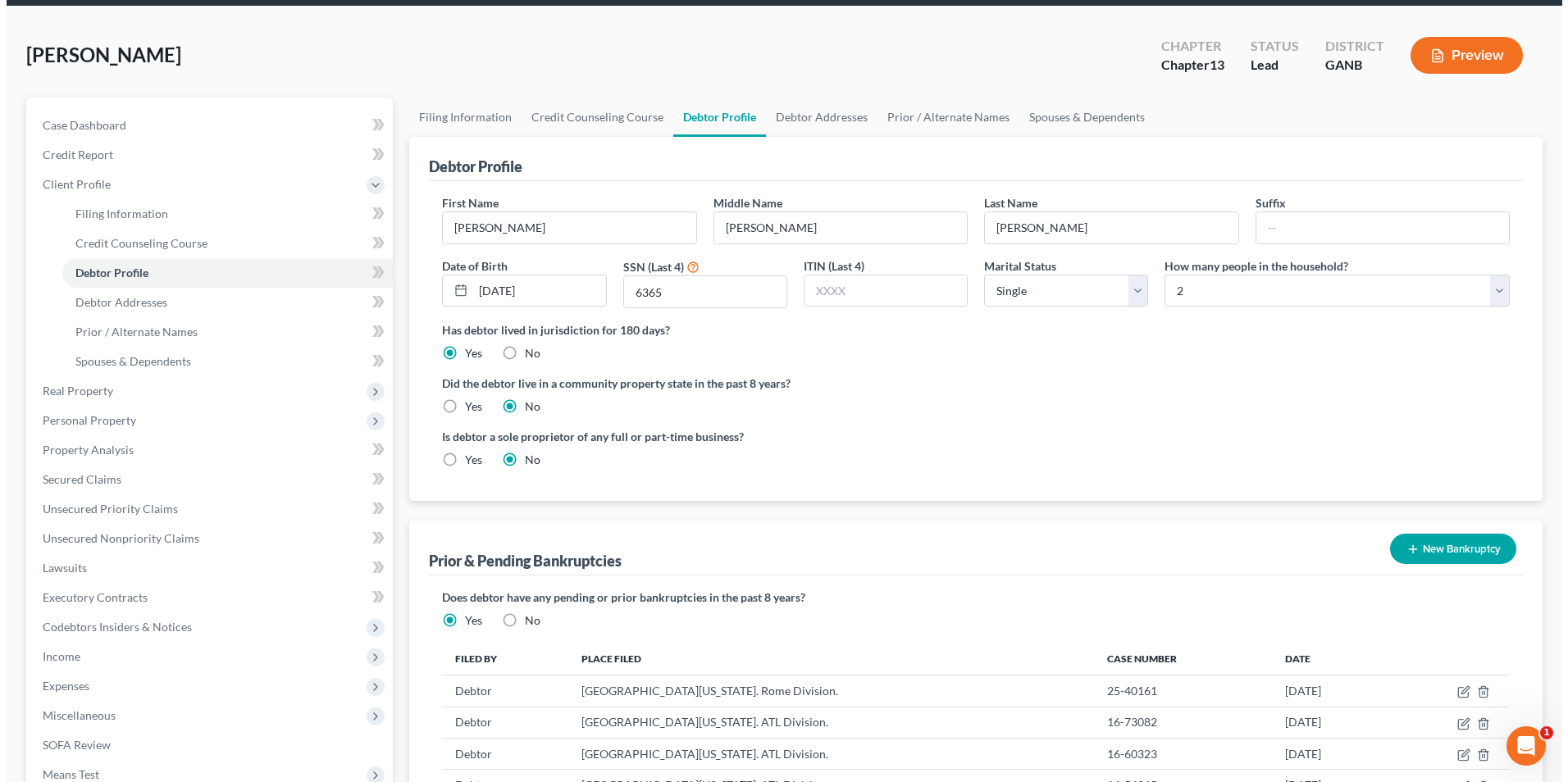
scroll to position [0, 0]
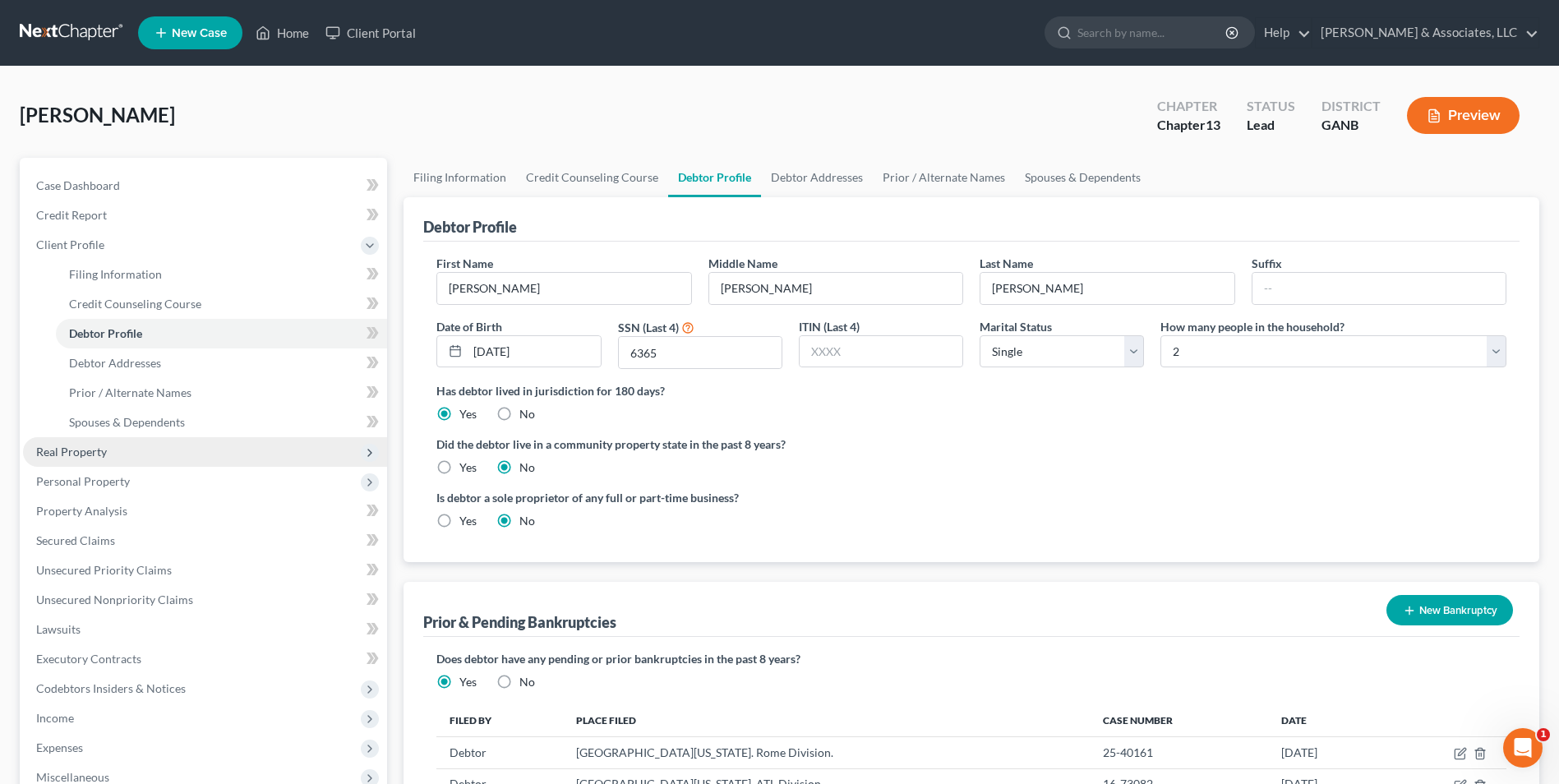
click at [113, 456] on span "Real Property" at bounding box center [205, 452] width 364 height 29
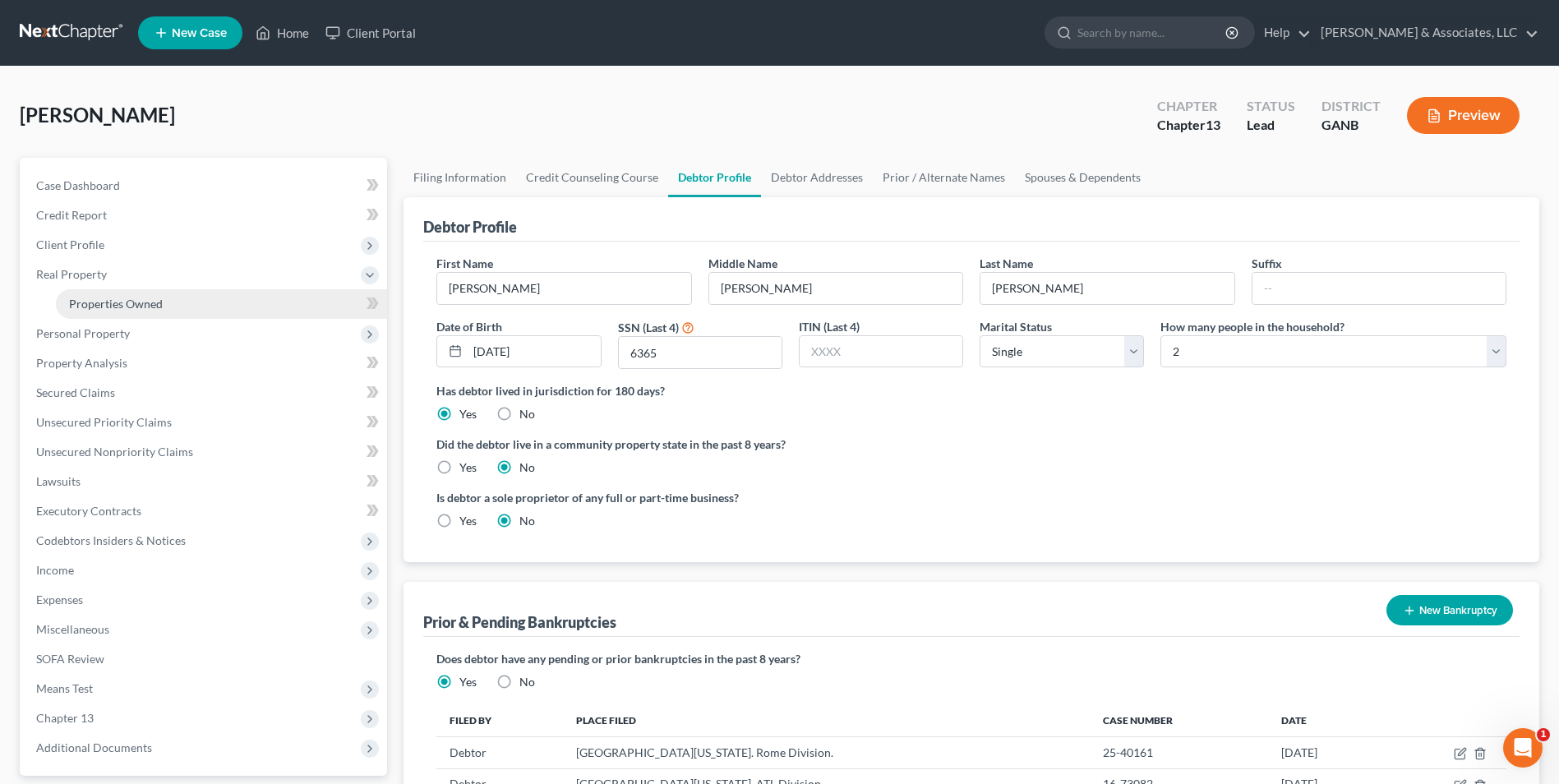
click at [131, 305] on span "Properties Owned" at bounding box center [116, 303] width 94 height 14
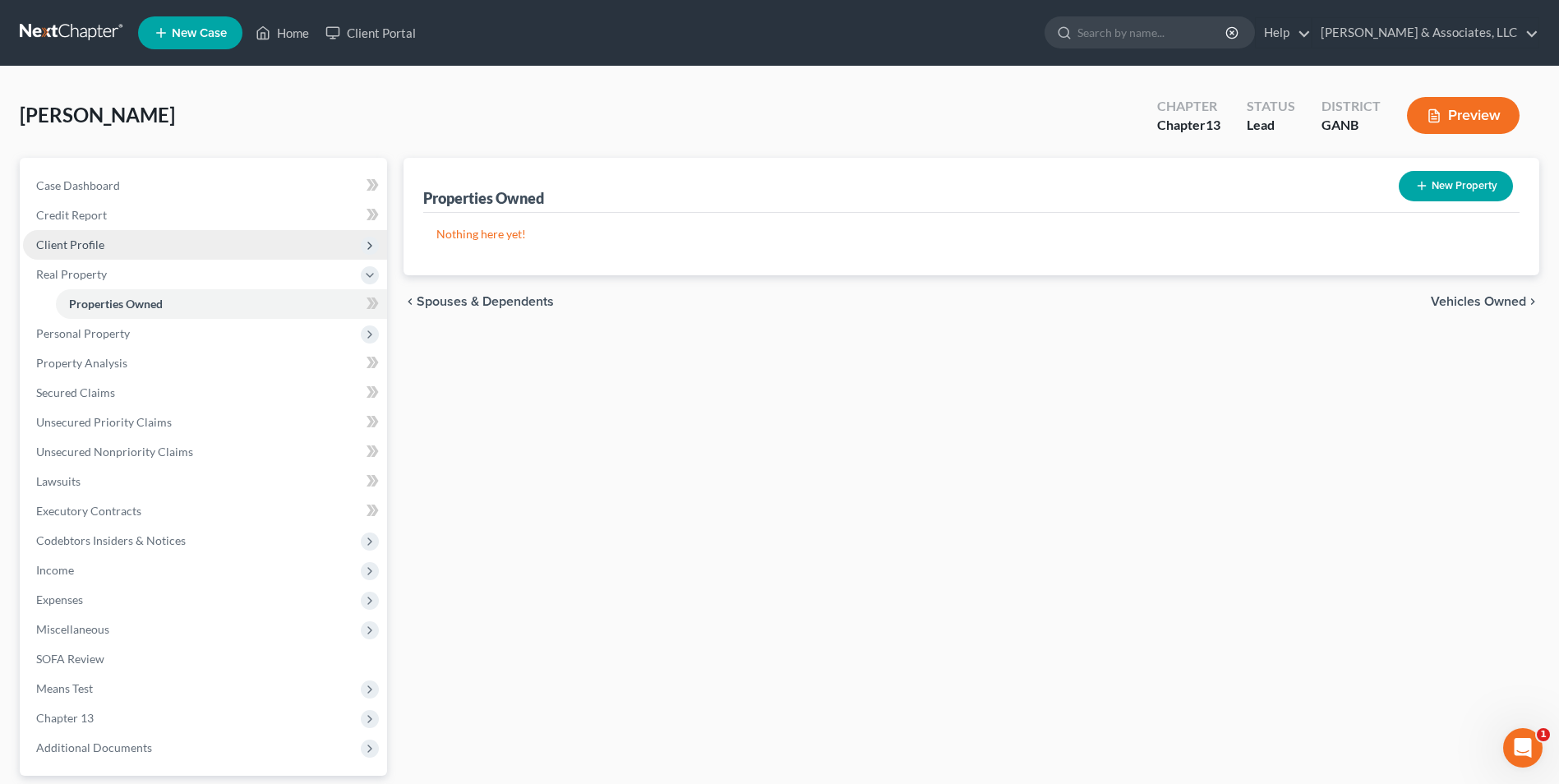
click at [85, 247] on span "Client Profile" at bounding box center [70, 244] width 68 height 14
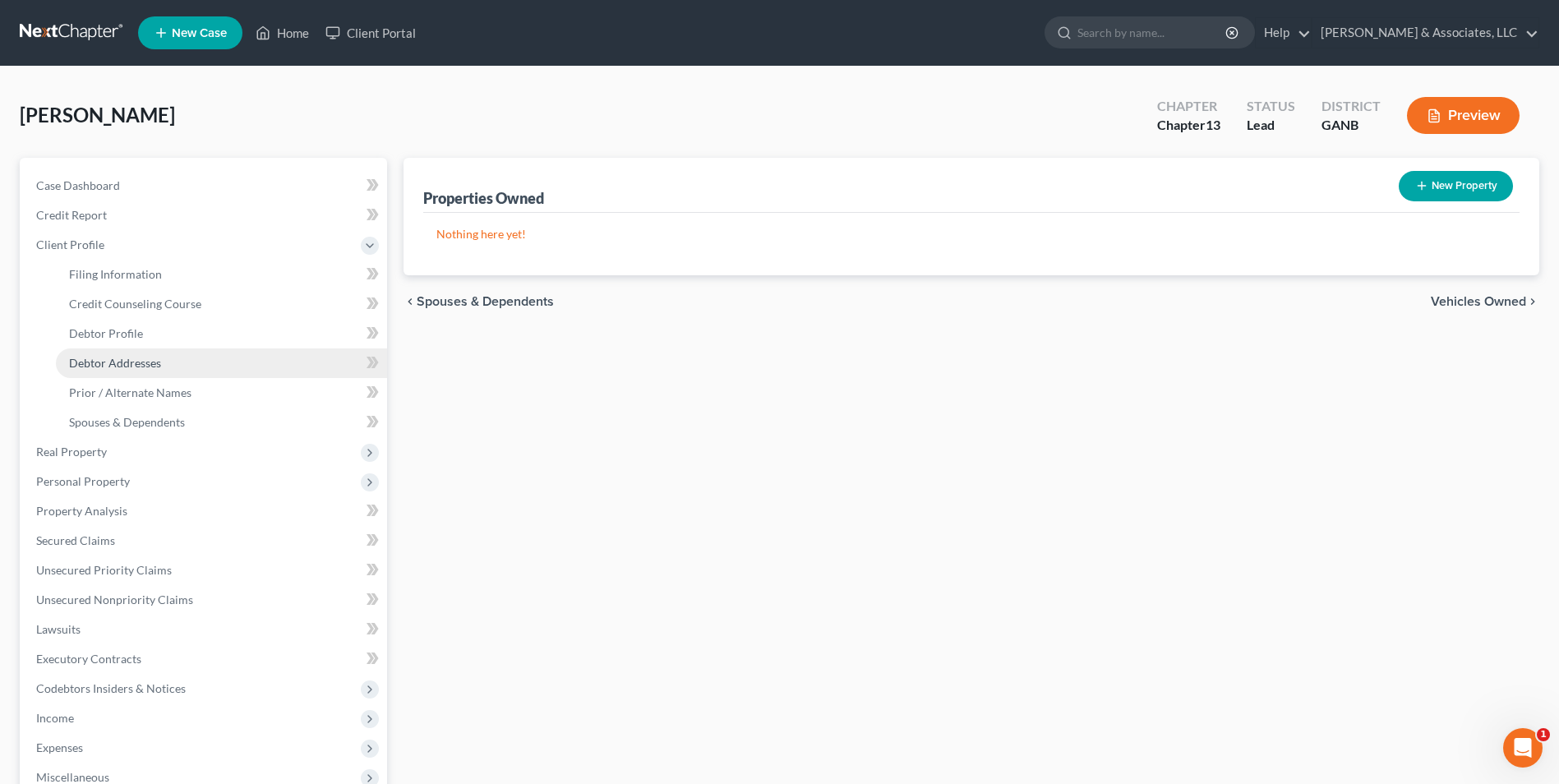
click at [136, 371] on link "Debtor Addresses" at bounding box center [222, 363] width 331 height 29
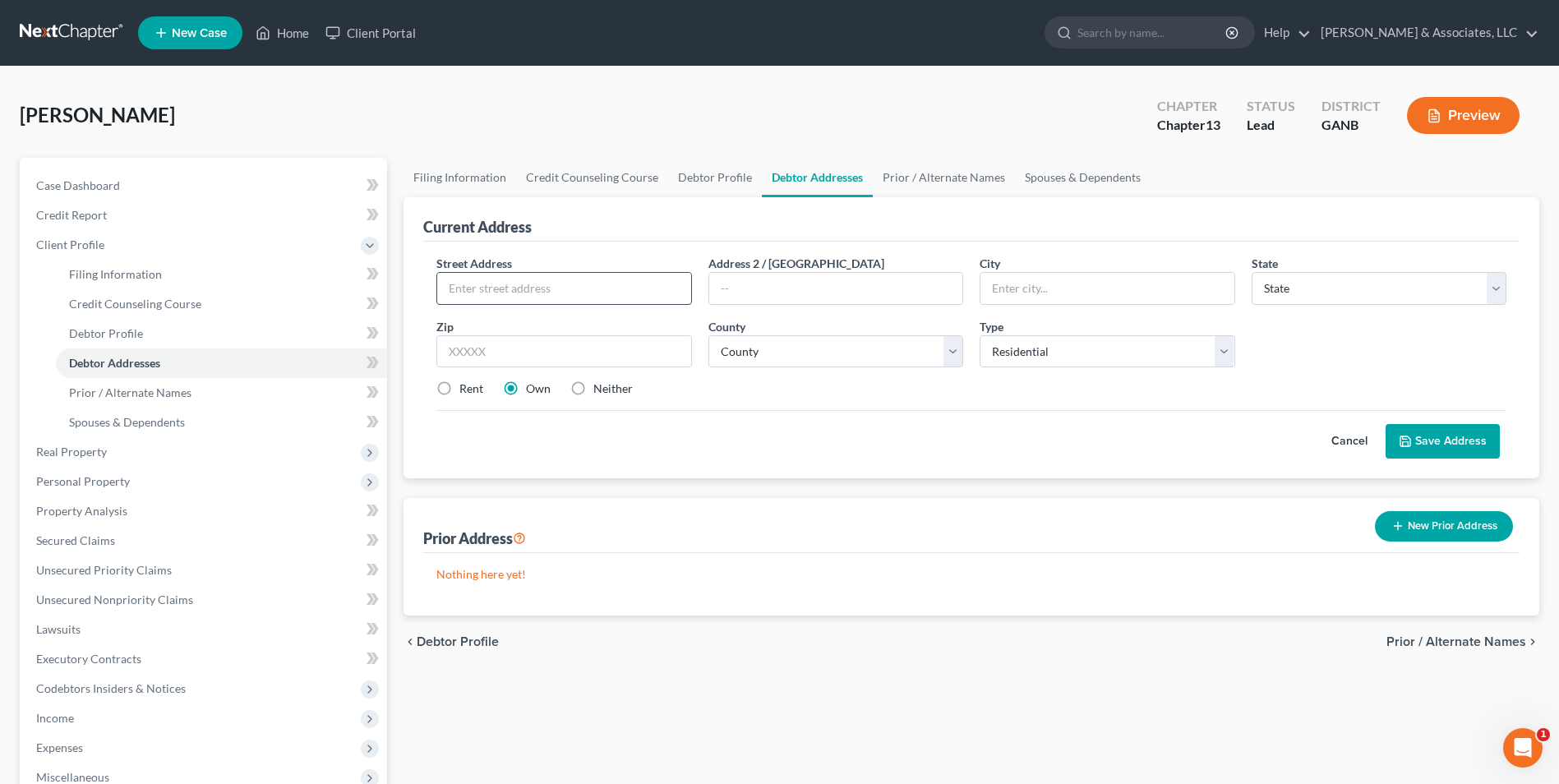
click at [617, 294] on input "text" at bounding box center [563, 289] width 253 height 31
click at [950, 347] on select "County Appling County Atkinson County Bacon County Baker County Baldwin County …" at bounding box center [836, 352] width 255 height 33
click at [709, 335] on select "County Appling County Atkinson County Bacon County Baker County Baldwin County …" at bounding box center [836, 352] width 255 height 33
click at [1447, 442] on button "Save Address" at bounding box center [1443, 441] width 114 height 35
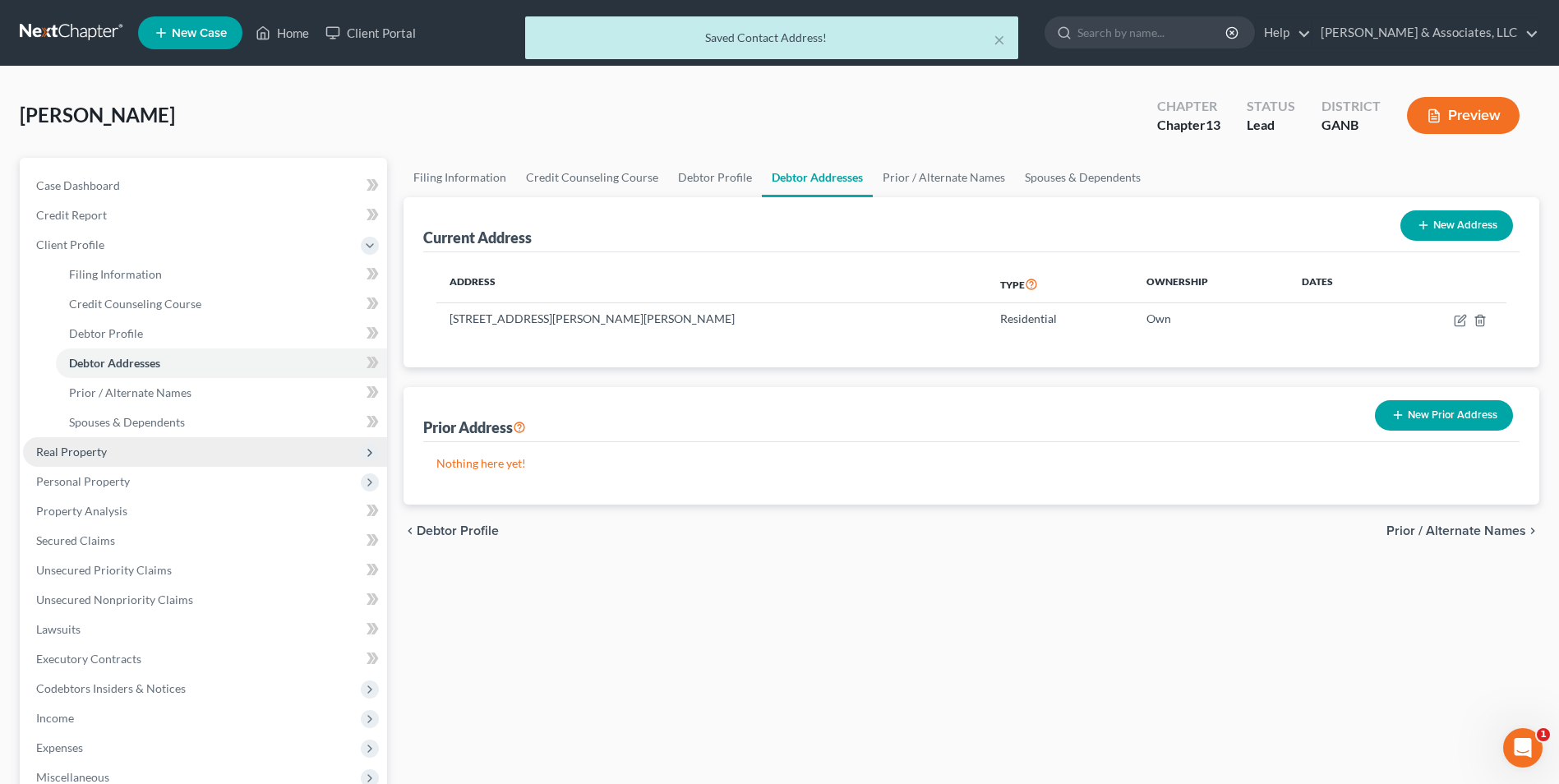
click at [79, 449] on span "Real Property" at bounding box center [71, 451] width 71 height 14
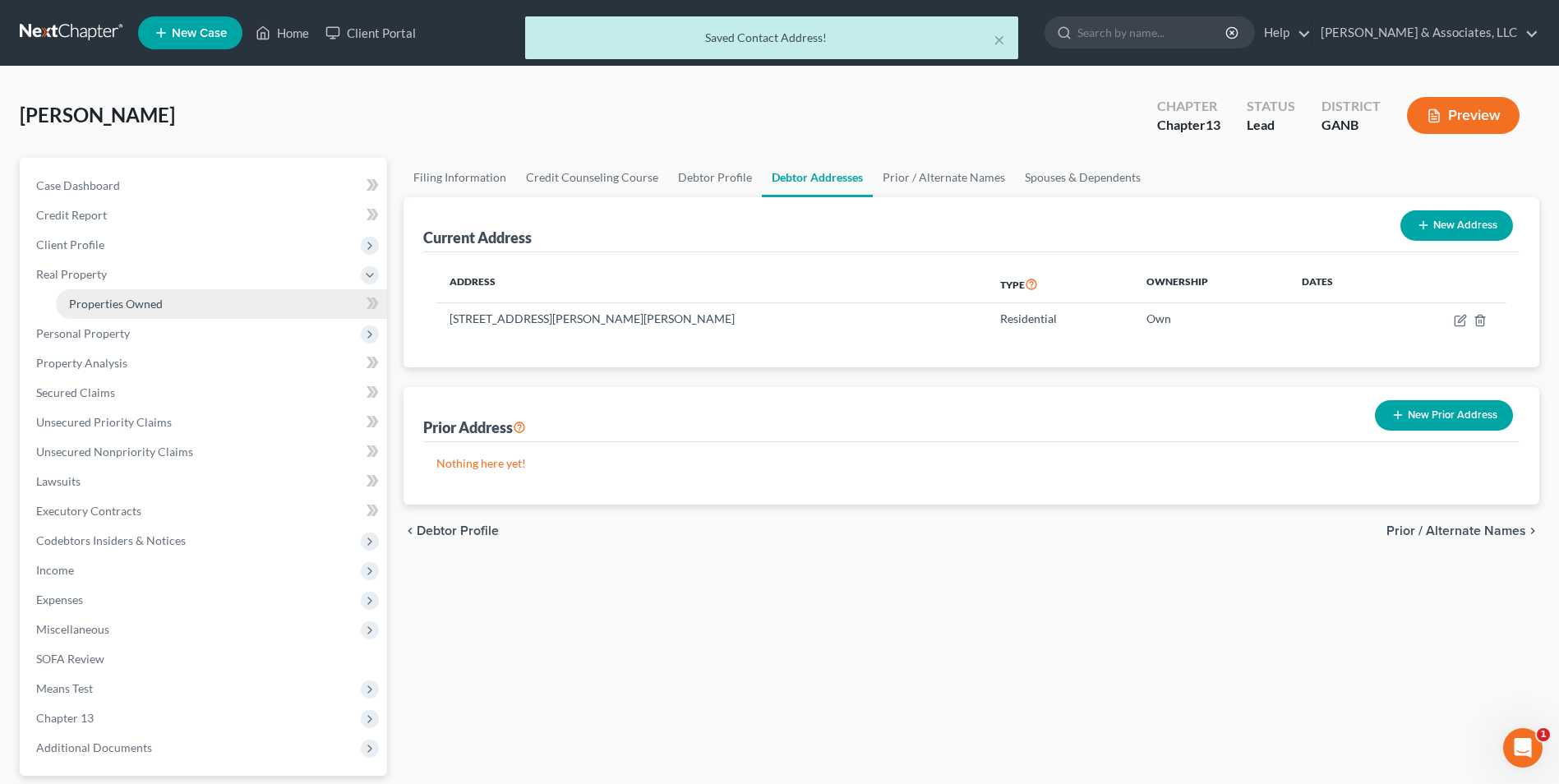
click at [129, 299] on span "Properties Owned" at bounding box center [116, 303] width 94 height 14
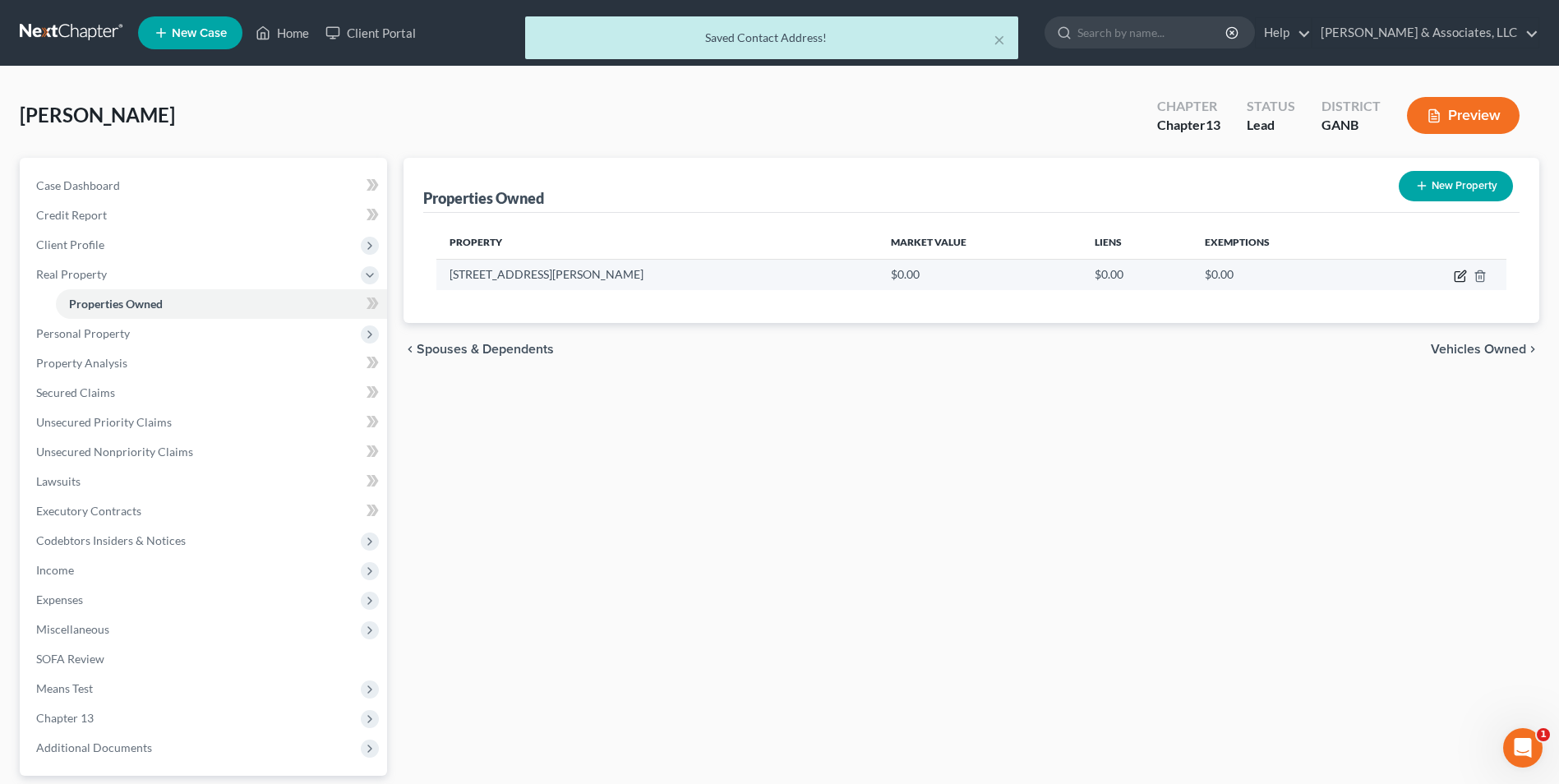
click at [1462, 276] on icon "button" at bounding box center [1462, 274] width 7 height 7
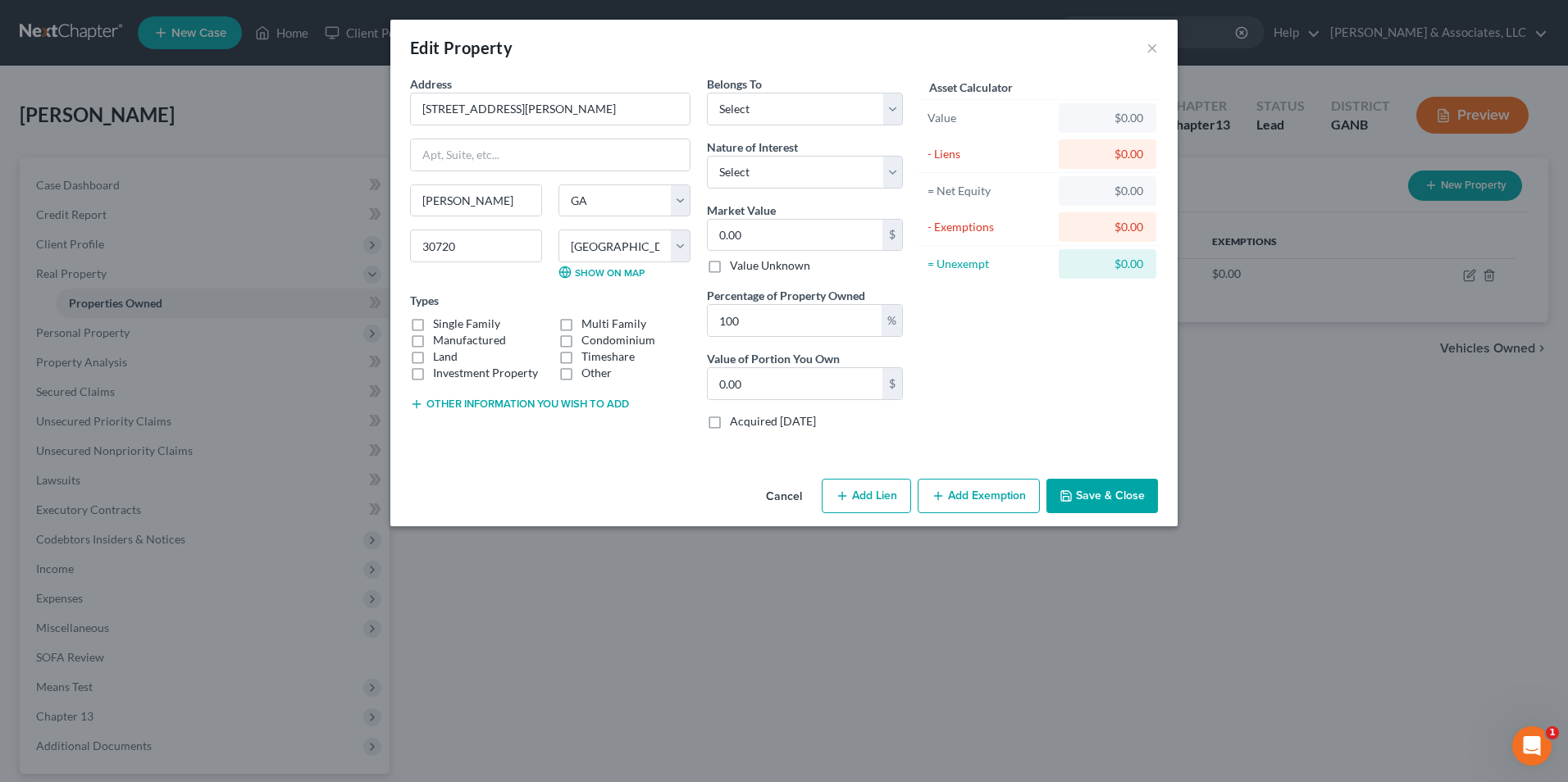
click at [433, 321] on label "Single Family" at bounding box center [466, 324] width 67 height 17
click at [439, 321] on input "Single Family" at bounding box center [445, 321] width 11 height 11
click at [888, 111] on select "Select Debtor 1 Only Debtor 2 Only Debtor 1 And Debtor 2 Only At Least One Of T…" at bounding box center [805, 109] width 196 height 33
click at [707, 93] on select "Select Debtor 1 Only Debtor 2 Only Debtor 1 And Debtor 2 Only At Least One Of T…" at bounding box center [805, 109] width 196 height 33
click at [893, 173] on select "Select Fee Simple Joint Tenant Life Estate Equitable Interest Future Interest T…" at bounding box center [805, 172] width 196 height 33
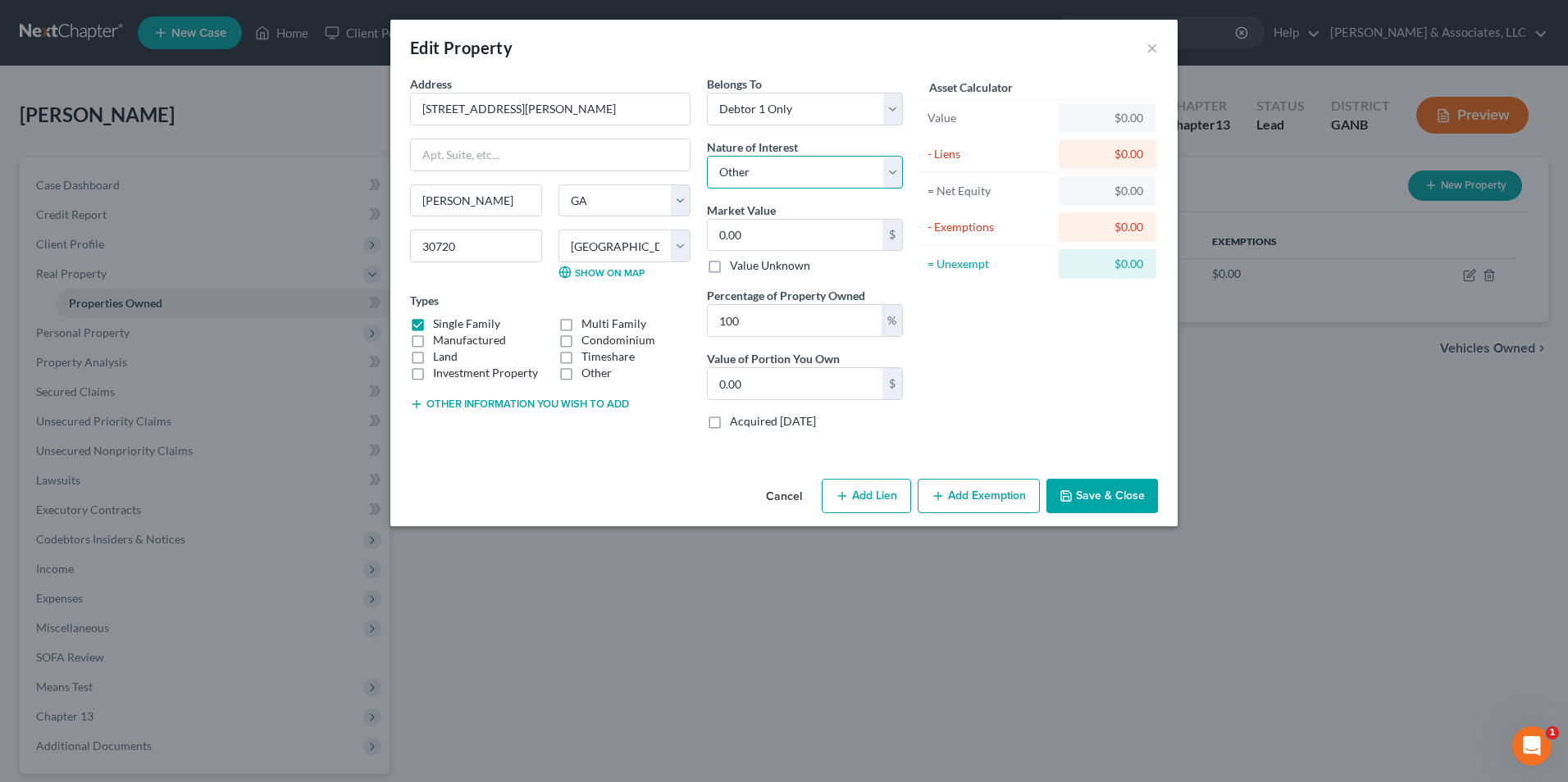
click at [707, 156] on select "Select Fee Simple Joint Tenant Life Estate Equitable Interest Future Interest T…" at bounding box center [805, 172] width 196 height 33
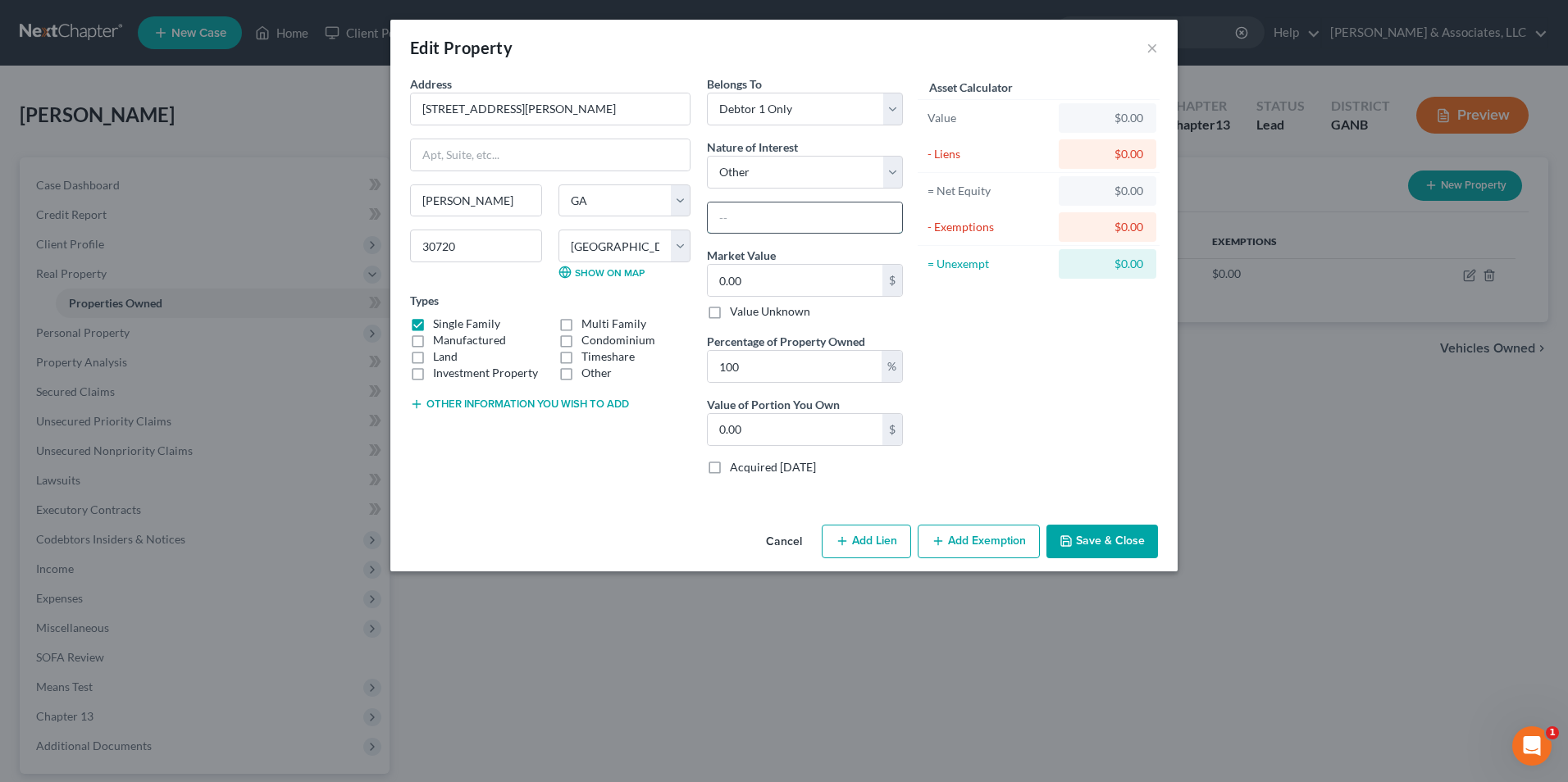
click at [807, 224] on input "text" at bounding box center [805, 218] width 194 height 31
click at [794, 281] on input "0.00" at bounding box center [795, 281] width 174 height 31
click at [875, 537] on button "Add Lien" at bounding box center [866, 542] width 89 height 35
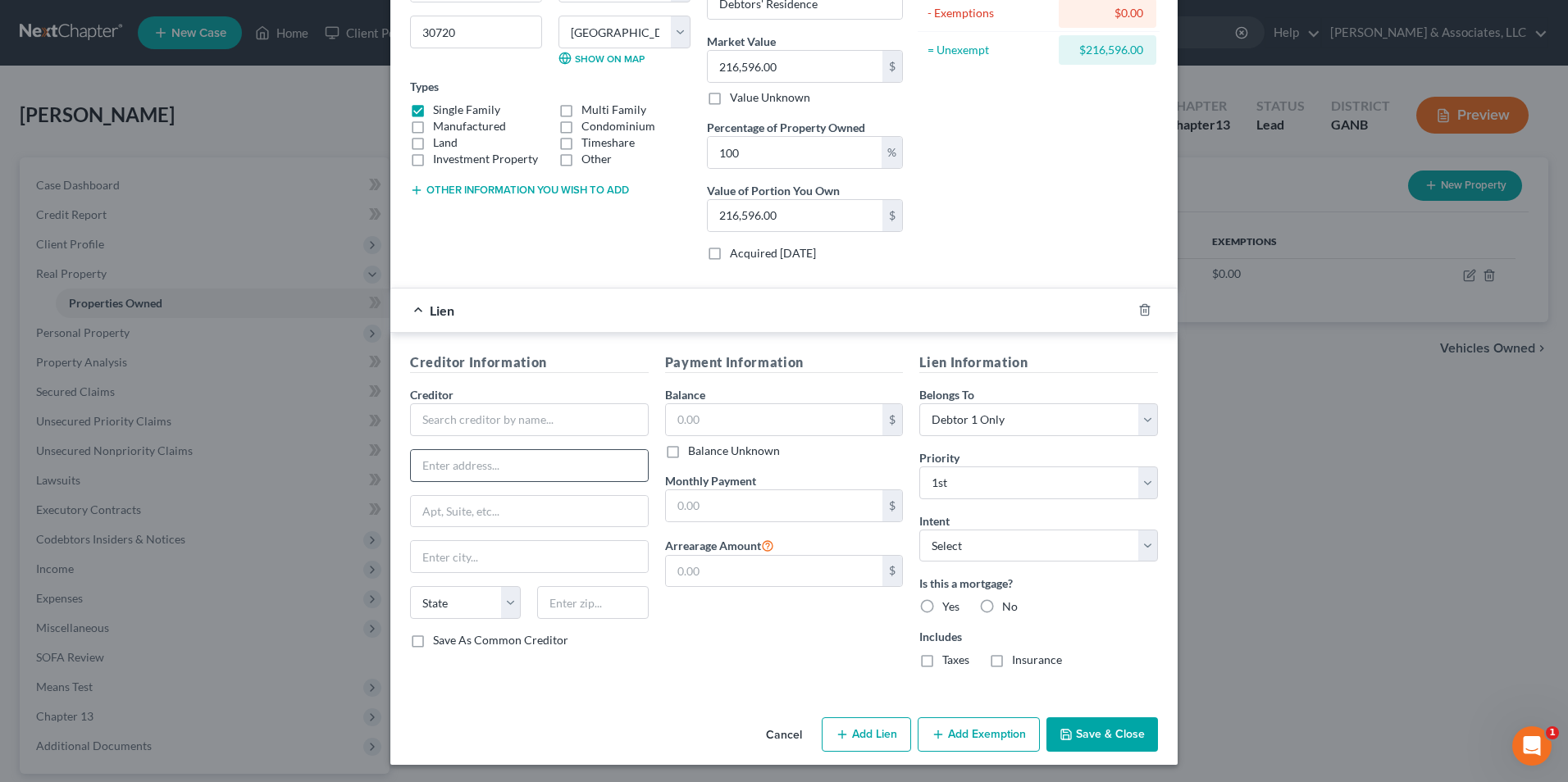
scroll to position [216, 0]
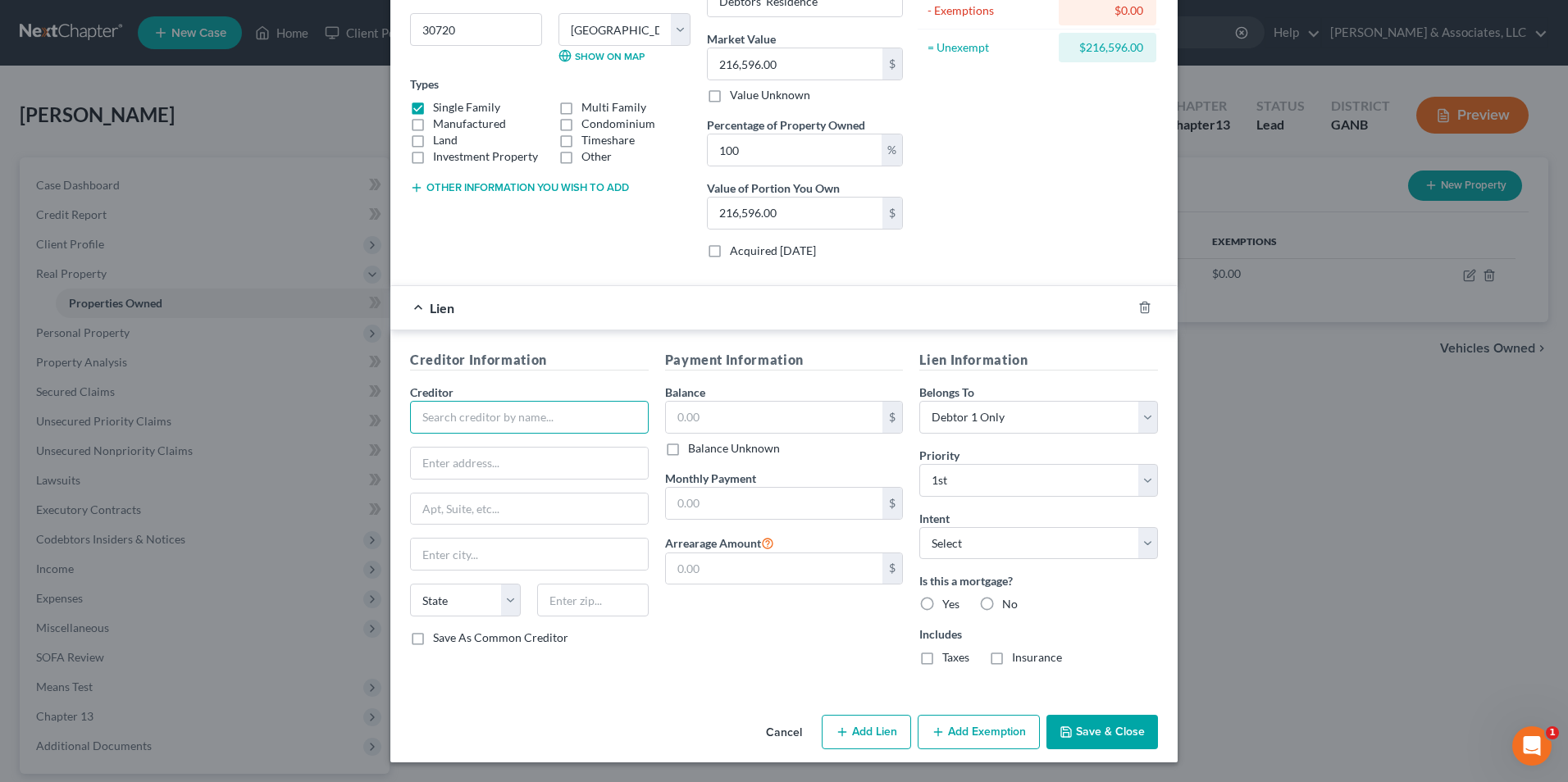
click at [520, 419] on input "text" at bounding box center [529, 417] width 238 height 33
click at [477, 445] on div "Newrez, LLC" at bounding box center [508, 446] width 171 height 17
click at [761, 424] on input "text" at bounding box center [774, 417] width 217 height 31
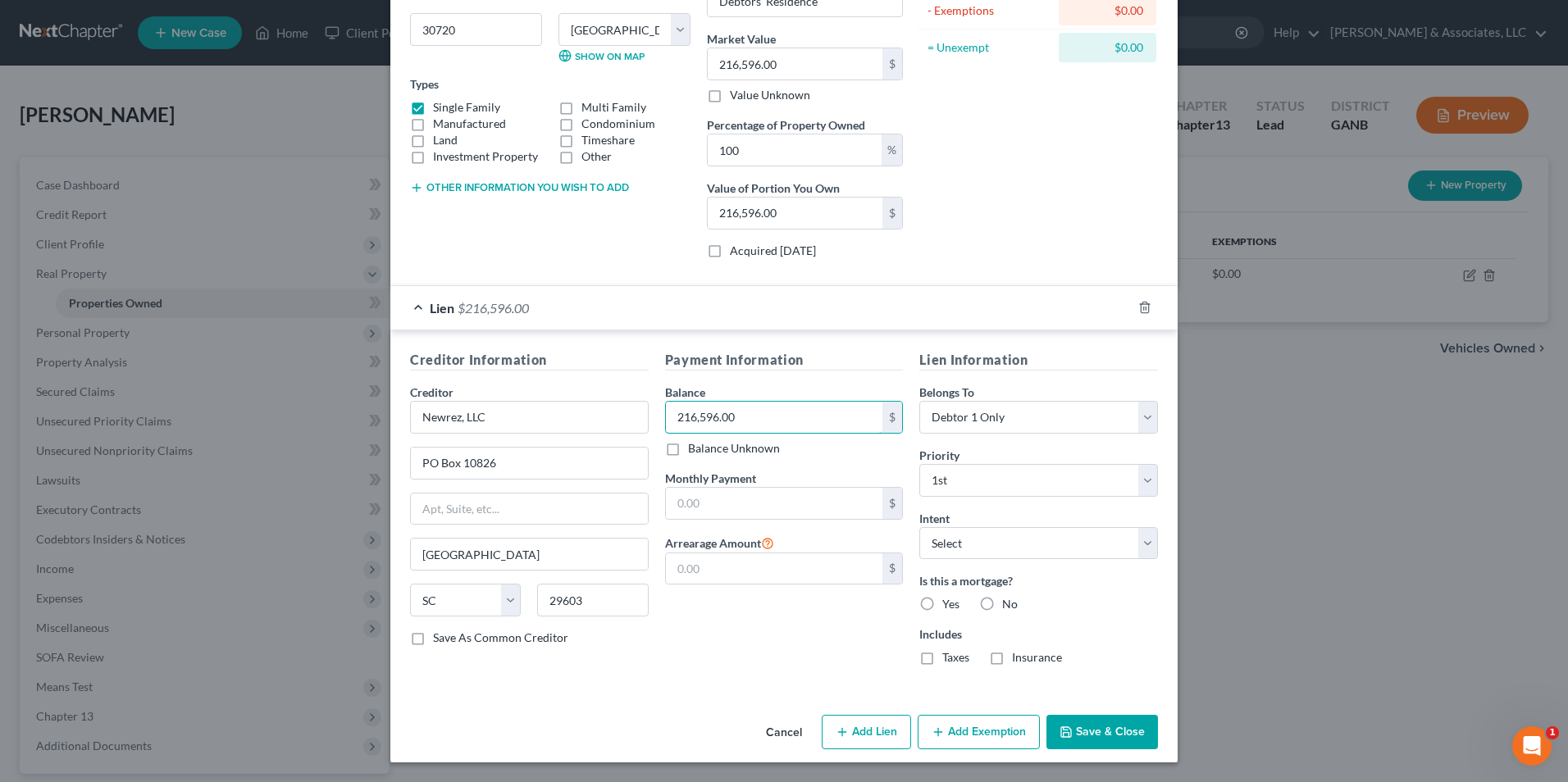
scroll to position [0, 0]
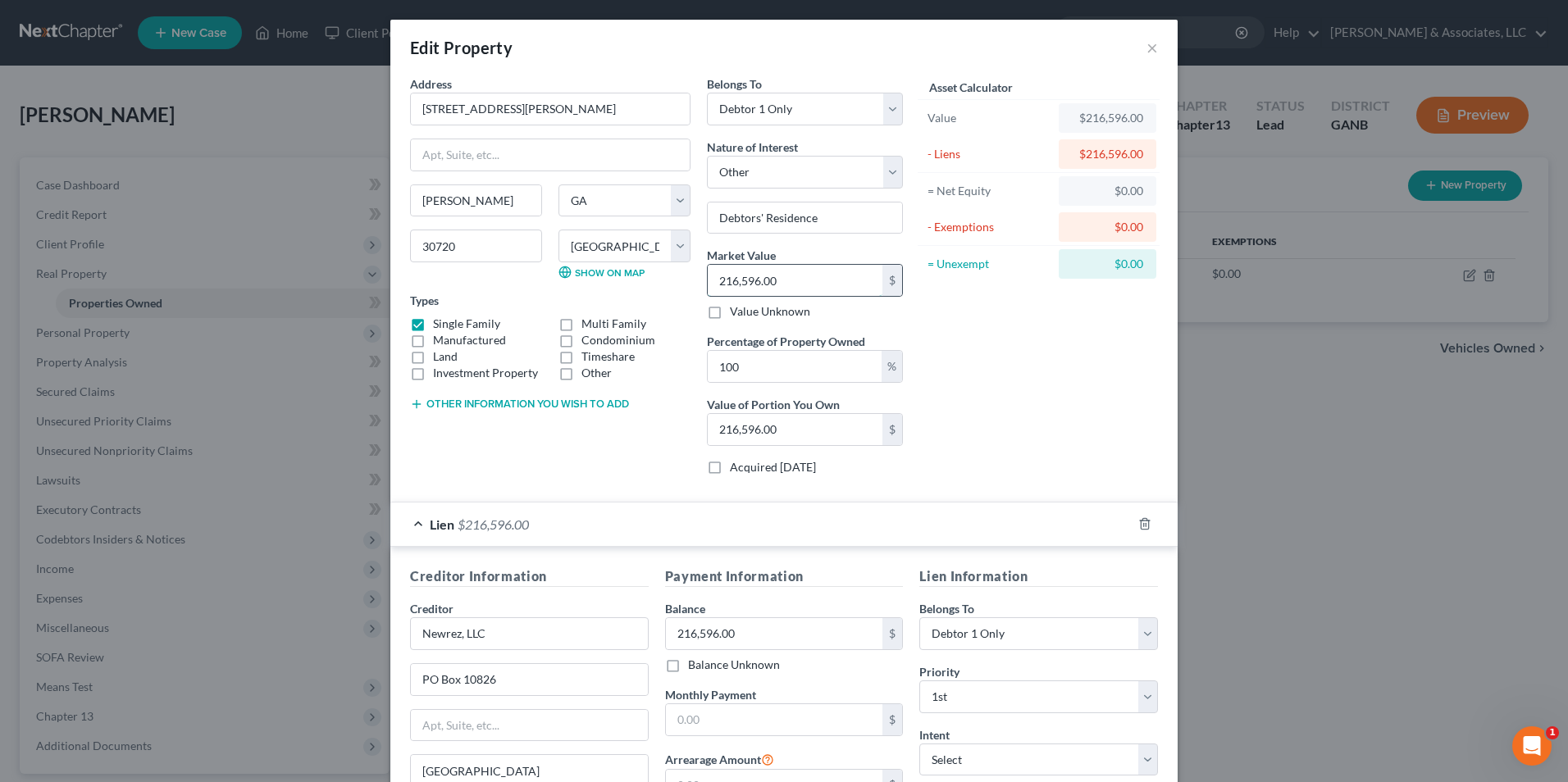
click at [823, 286] on input "216,596.00" at bounding box center [795, 281] width 174 height 31
click at [996, 369] on div "Asset Calculator Value $239,000.00 - Liens $216,596.00 = Net Equity -$216,357.0…" at bounding box center [1039, 281] width 255 height 413
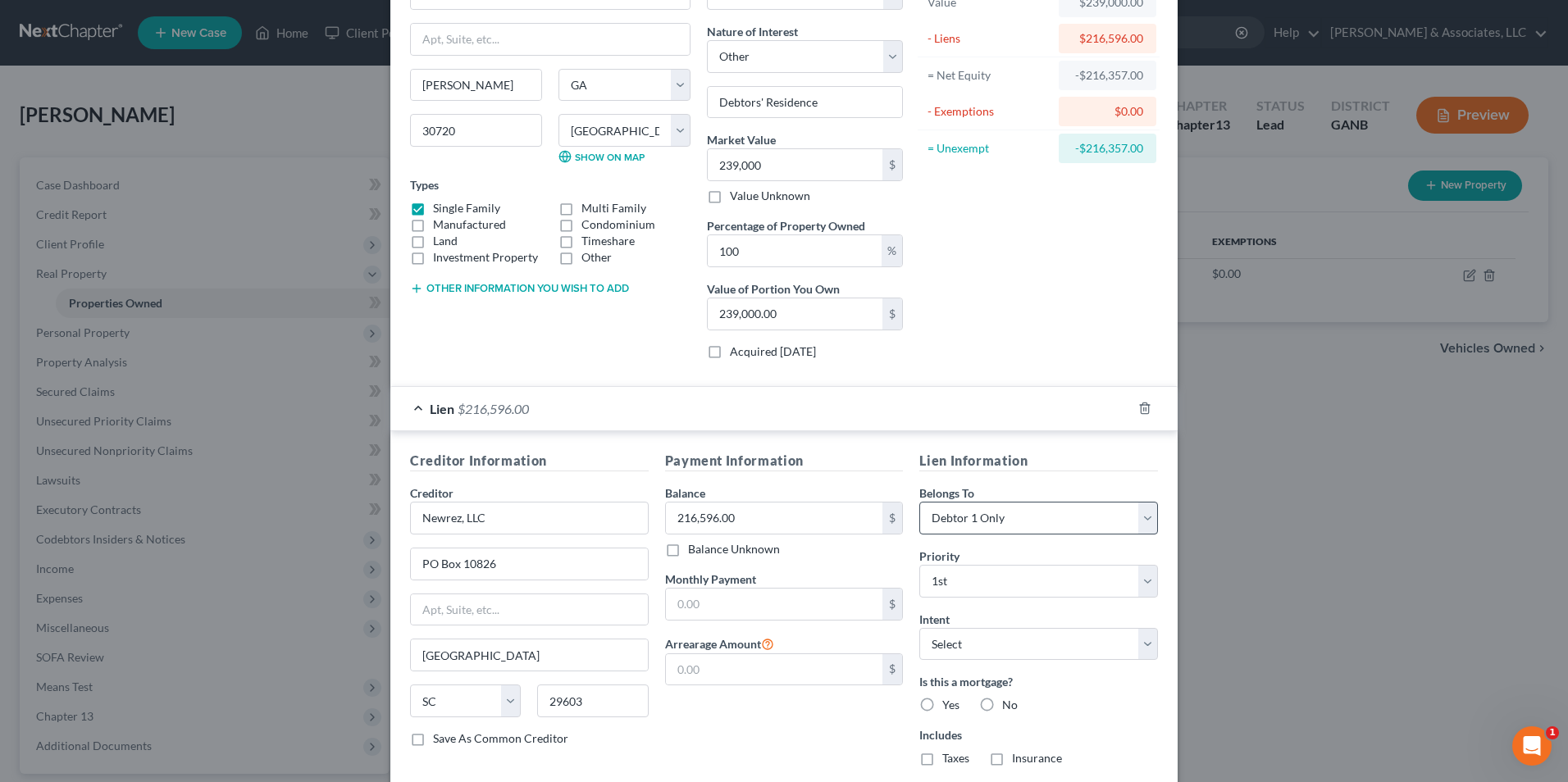
scroll to position [216, 0]
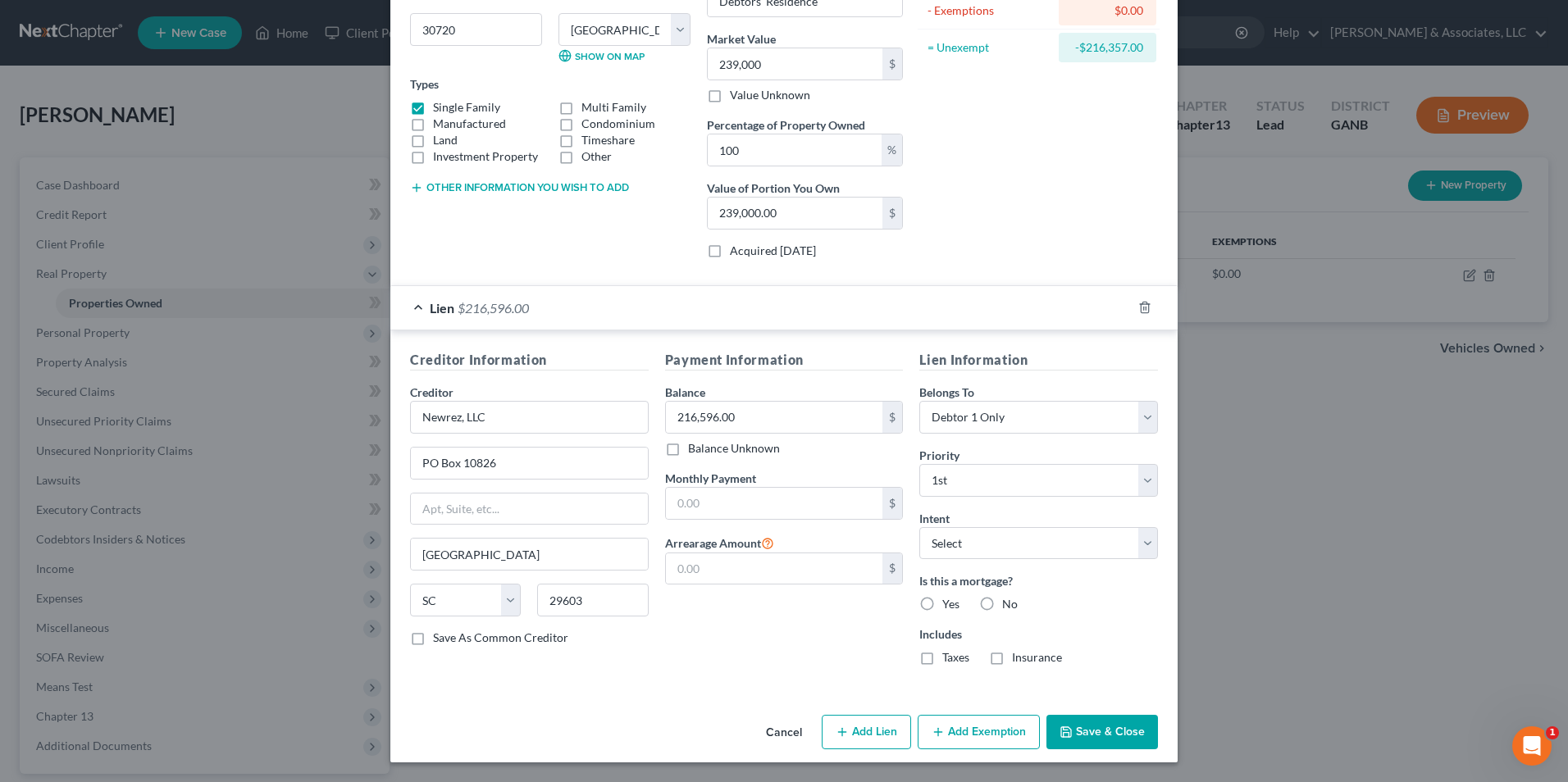
click at [843, 717] on button "Add Lien" at bounding box center [866, 732] width 89 height 35
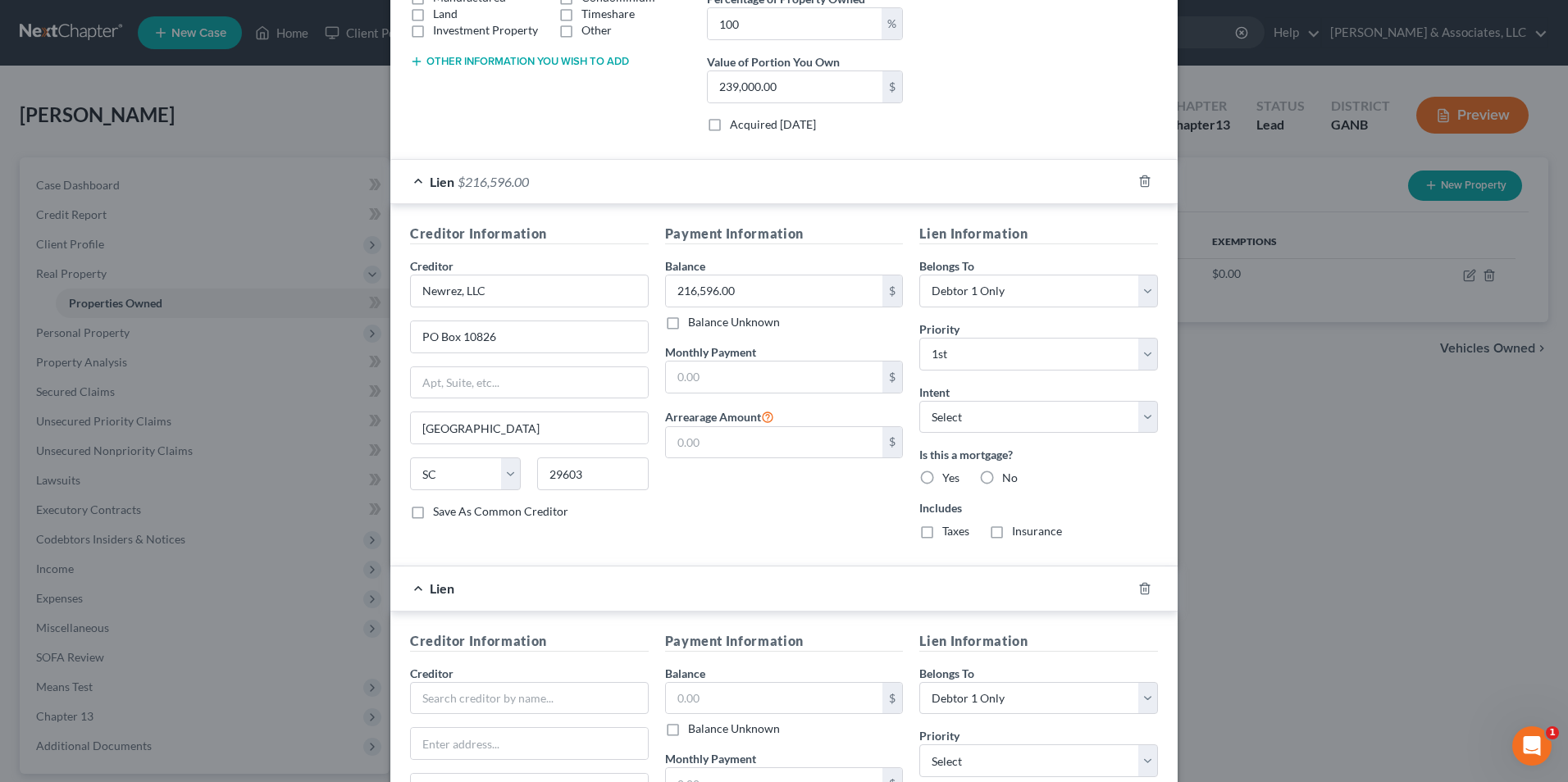
scroll to position [462, 0]
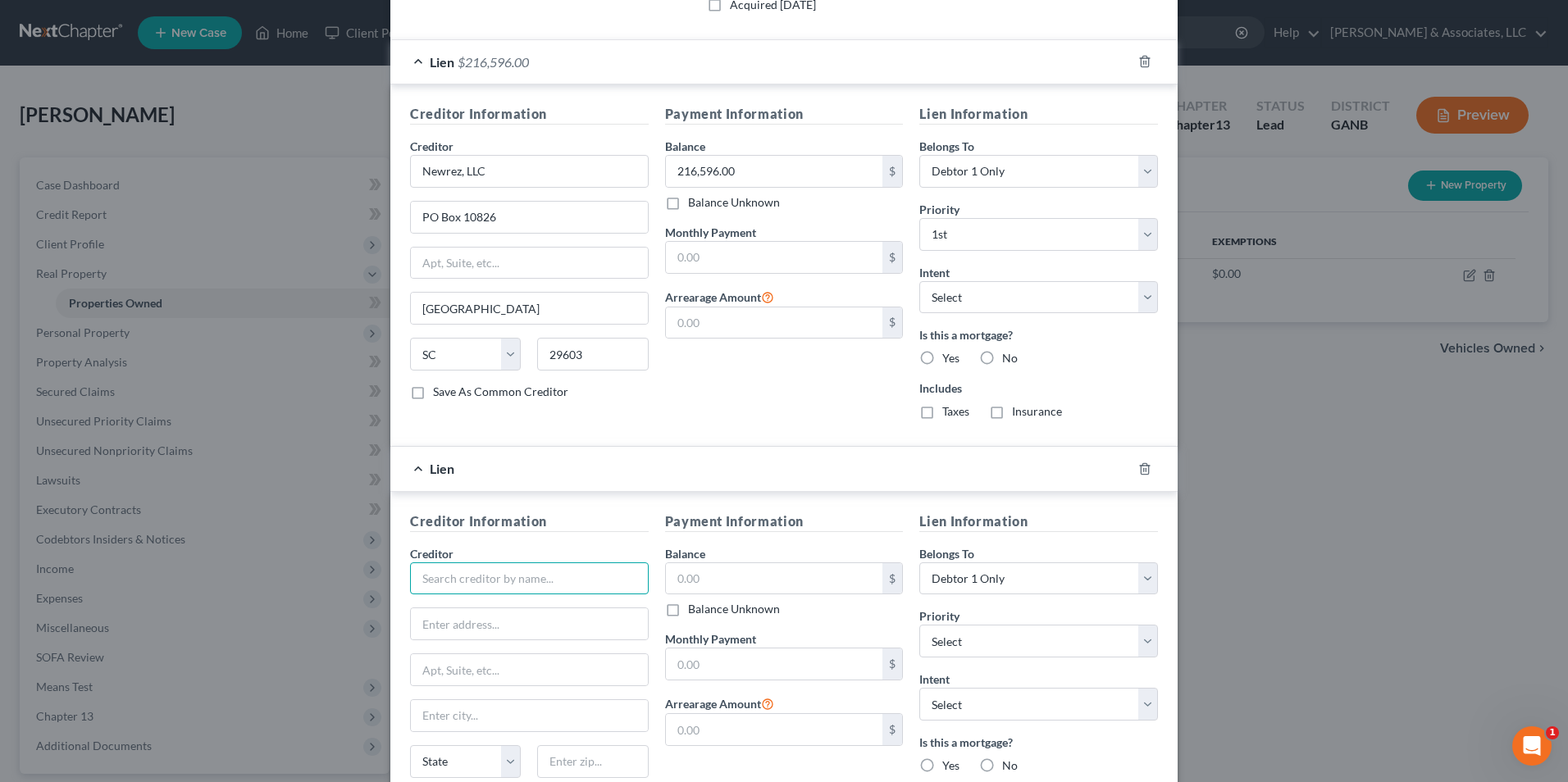
click at [576, 590] on input "text" at bounding box center [529, 578] width 238 height 33
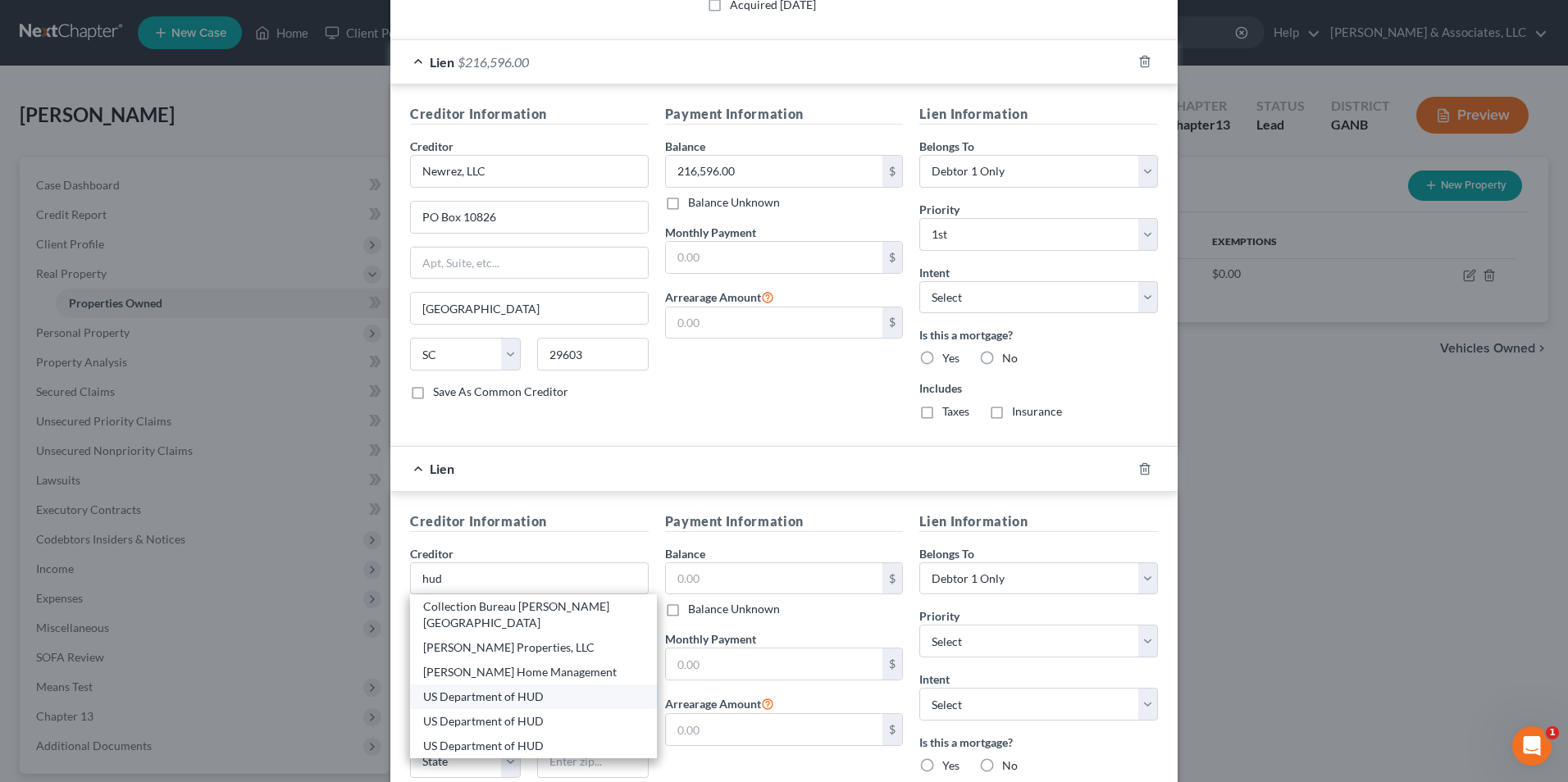
click at [540, 688] on div "US Department of HUD" at bounding box center [533, 697] width 221 height 17
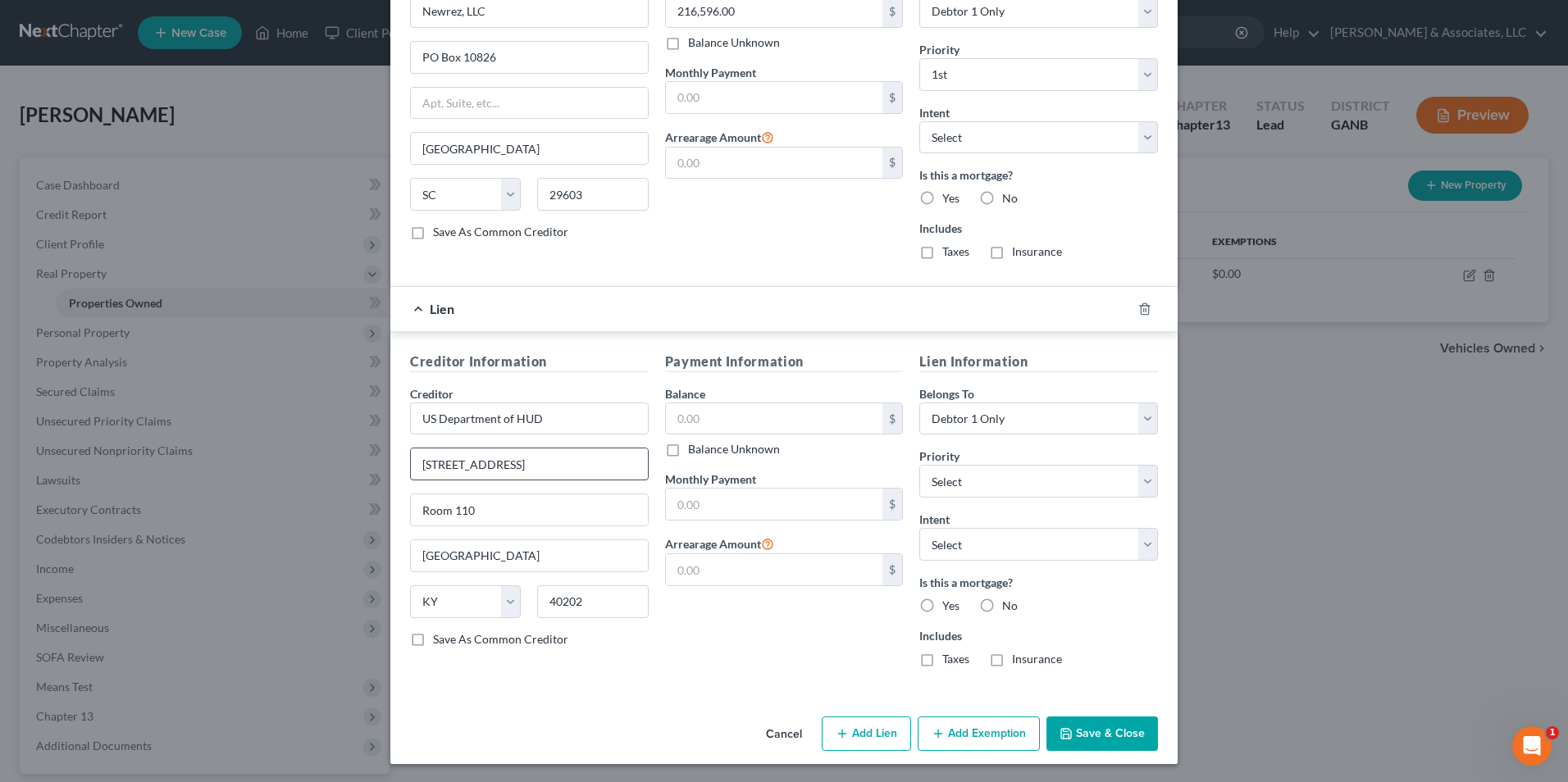
scroll to position [624, 0]
click at [740, 423] on input "text" at bounding box center [774, 417] width 217 height 31
click at [872, 737] on button "Add Lien" at bounding box center [866, 732] width 89 height 35
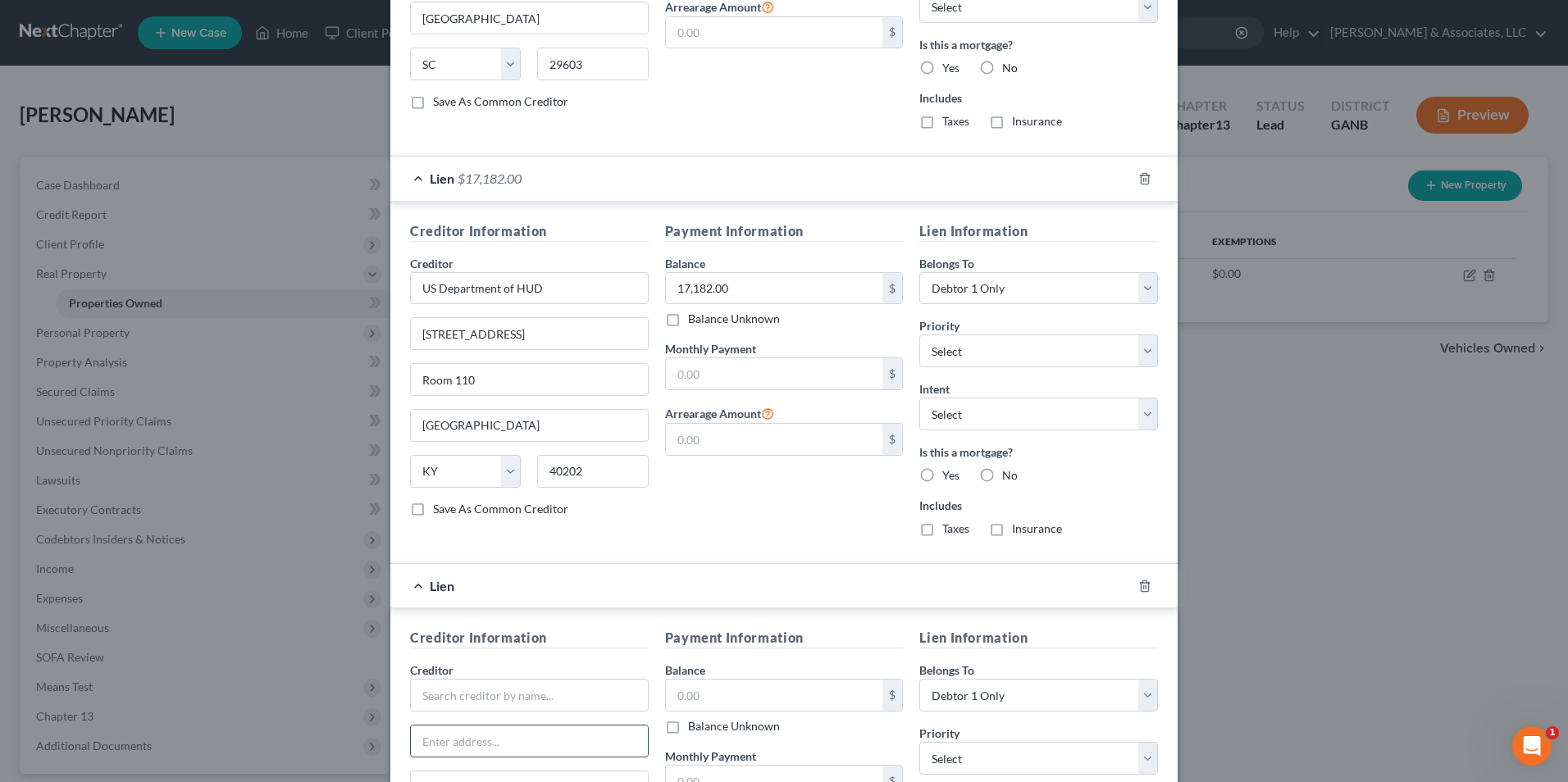
scroll to position [865, 0]
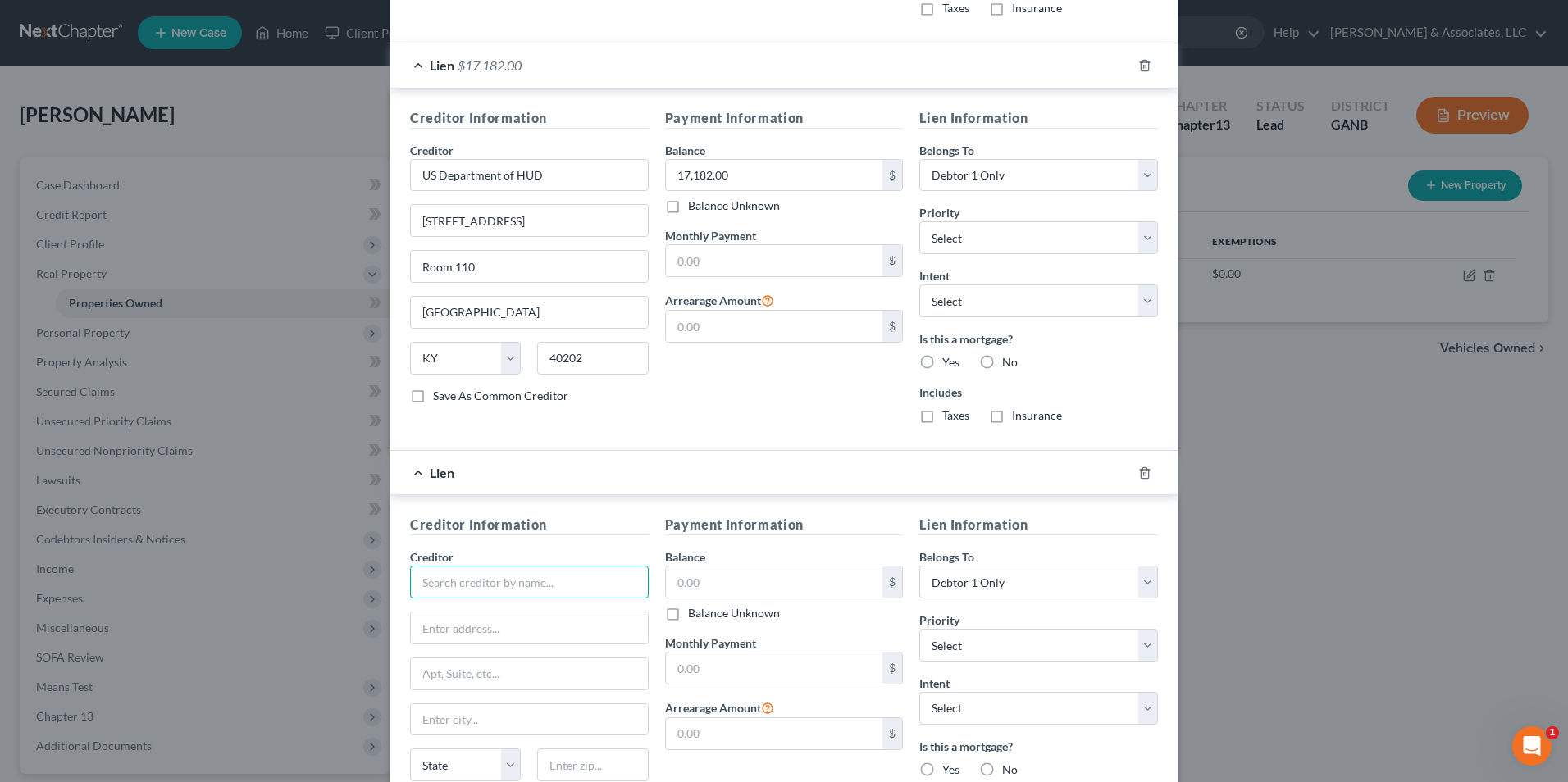
click at [513, 592] on input "text" at bounding box center [529, 582] width 238 height 33
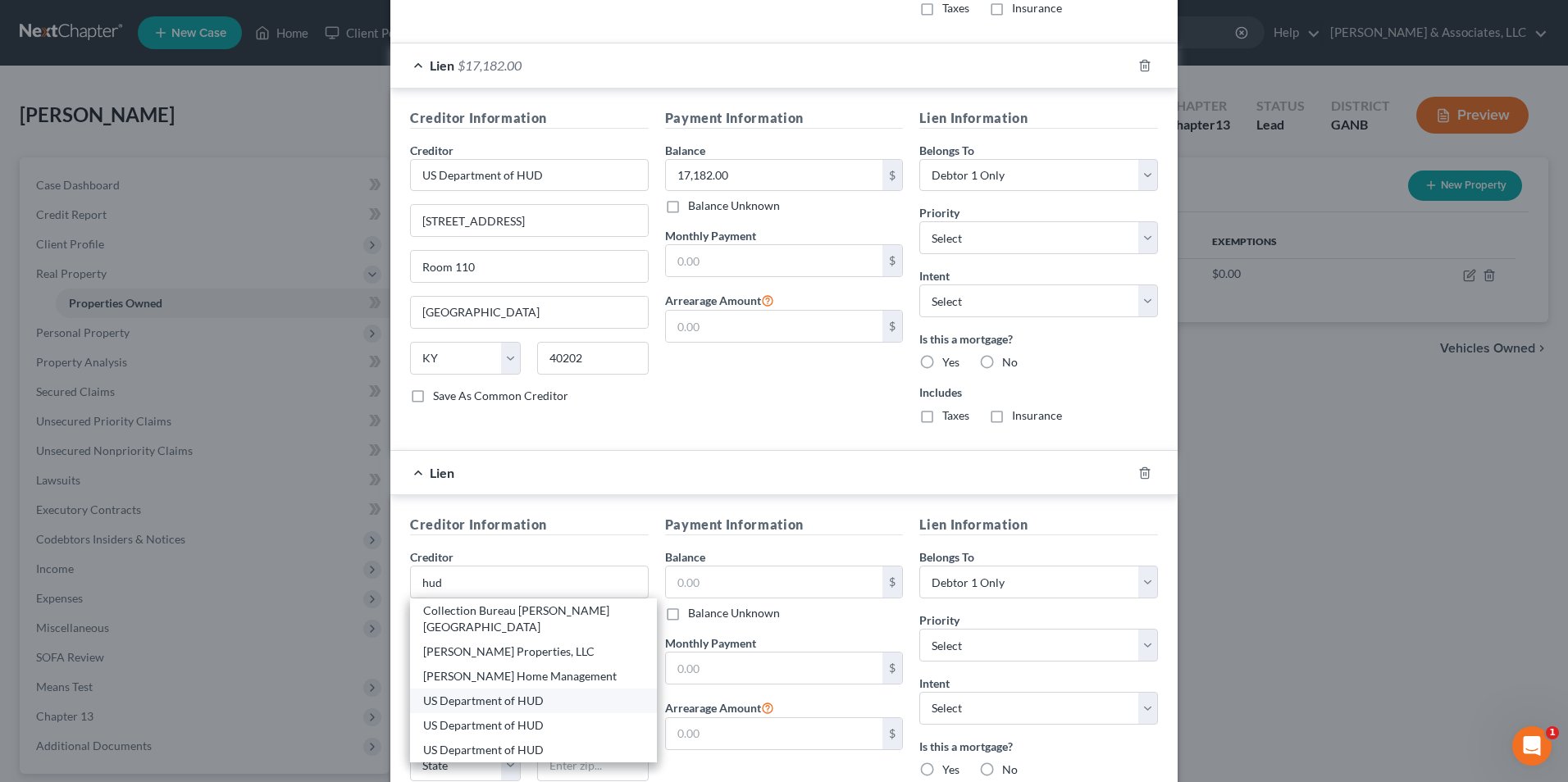
click at [530, 693] on div "US Department of HUD" at bounding box center [533, 701] width 221 height 17
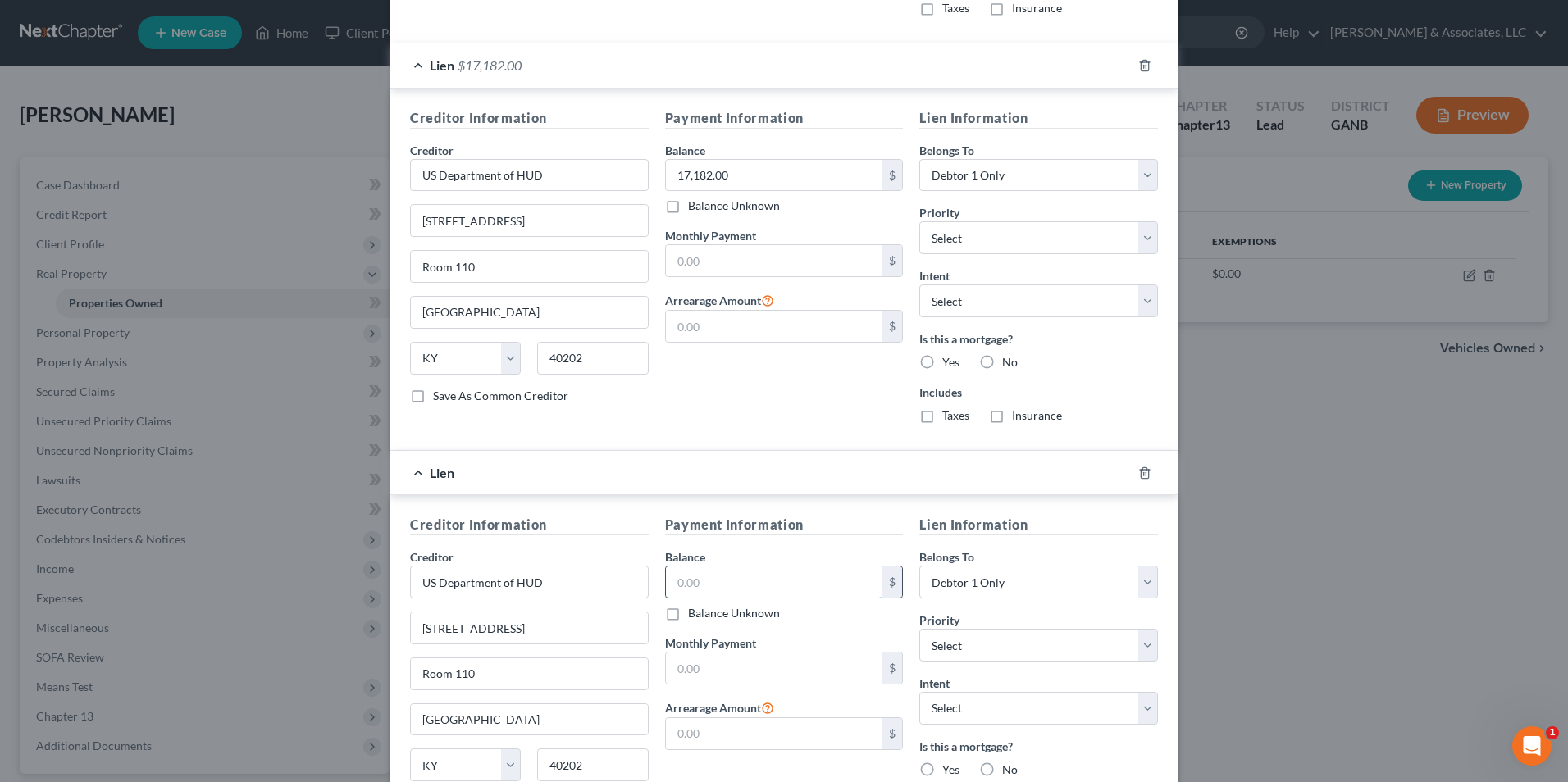
click at [769, 586] on input "text" at bounding box center [774, 582] width 217 height 31
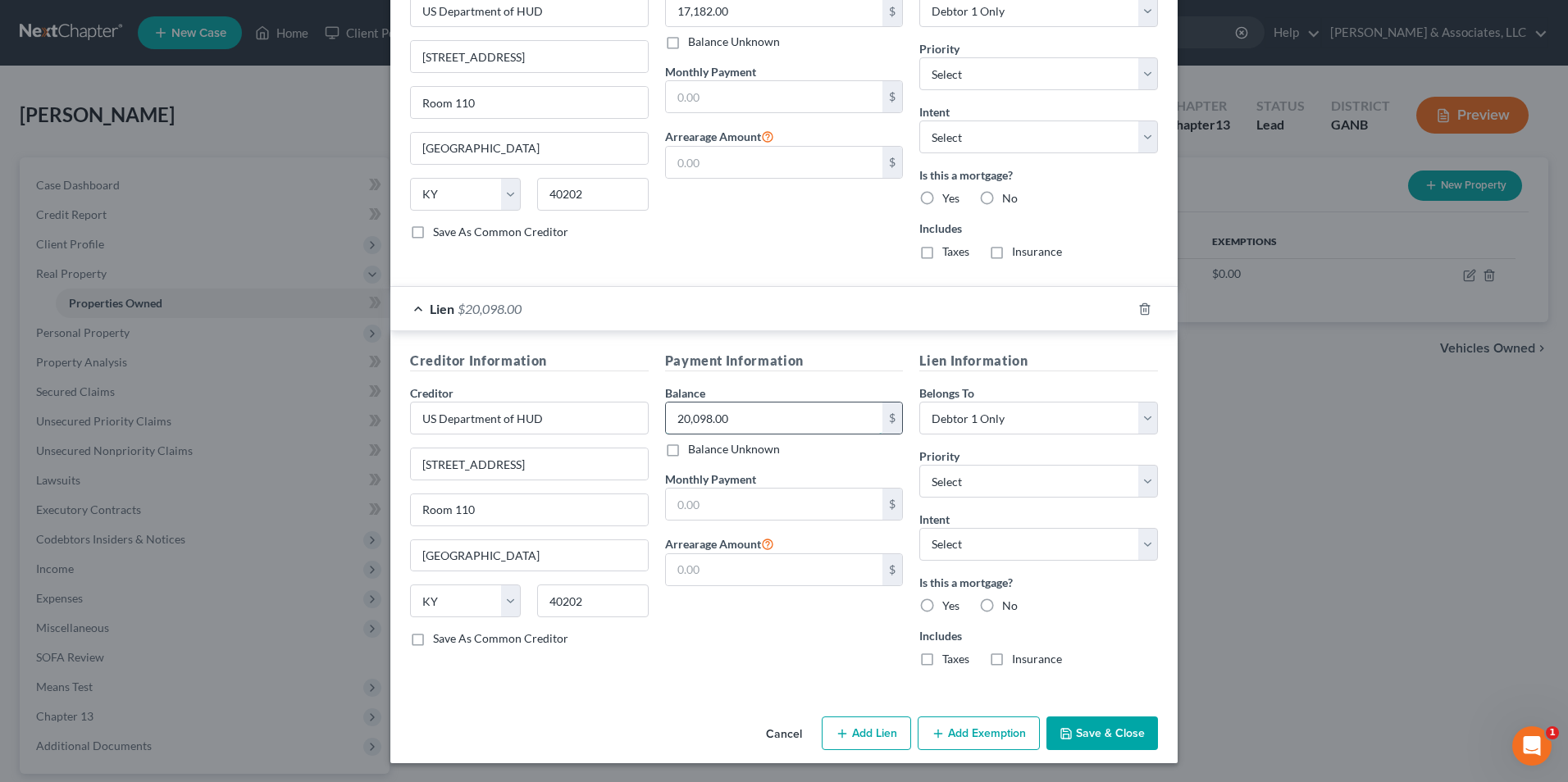
scroll to position [1030, 0]
click at [989, 737] on button "Add Exemption" at bounding box center [978, 733] width 122 height 35
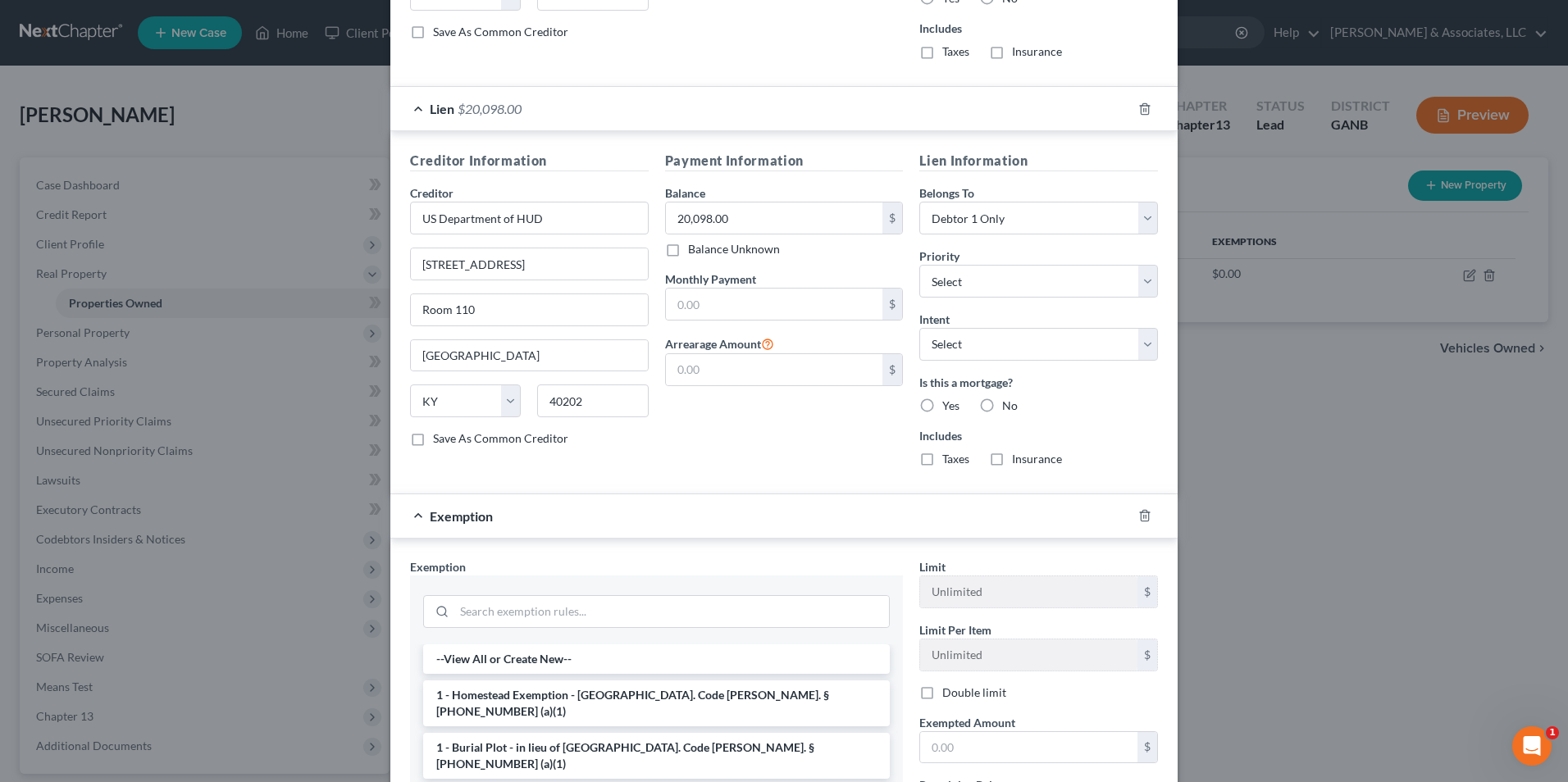
scroll to position [1470, 0]
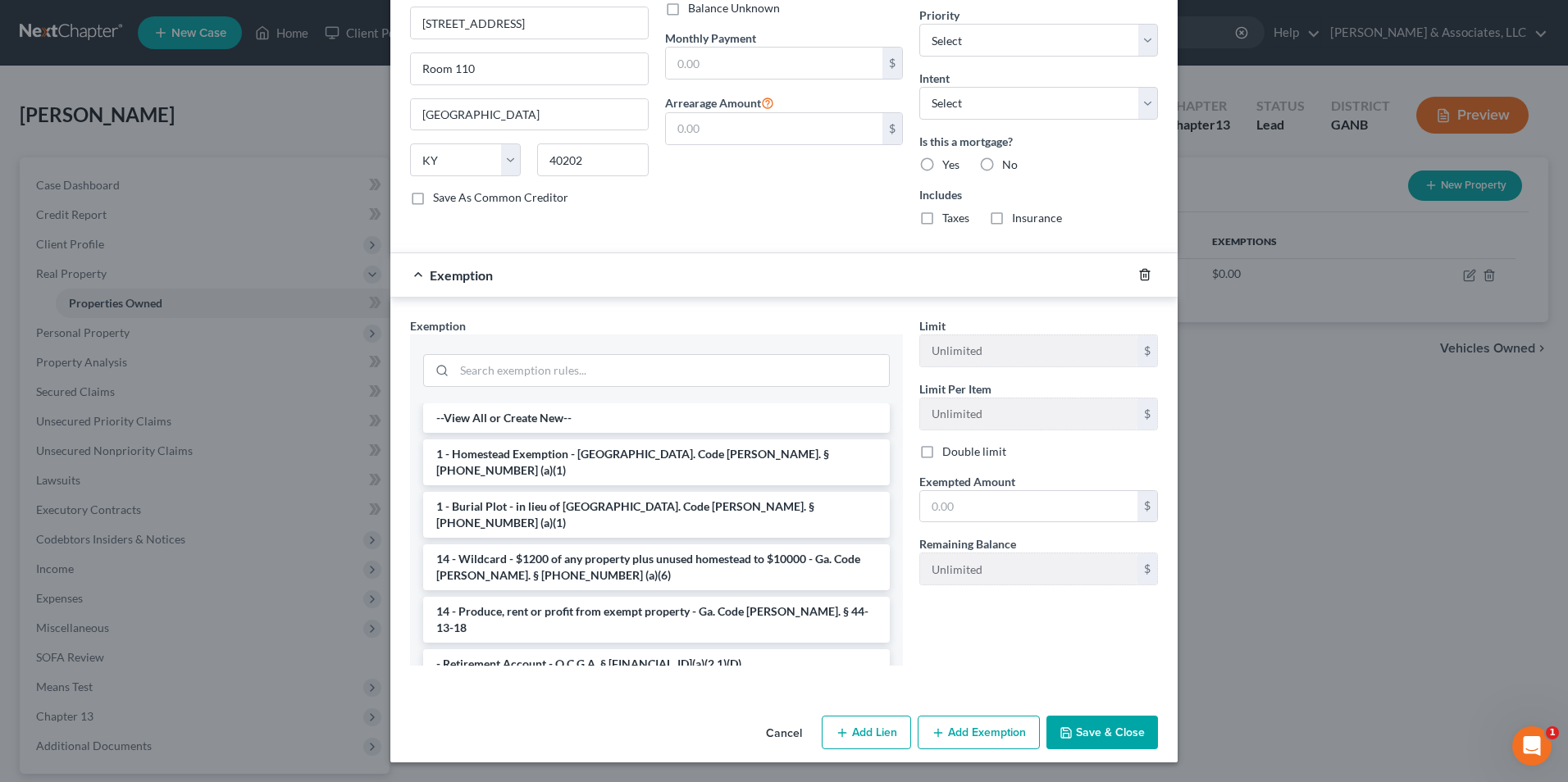
click at [1141, 279] on icon "button" at bounding box center [1144, 275] width 7 height 11
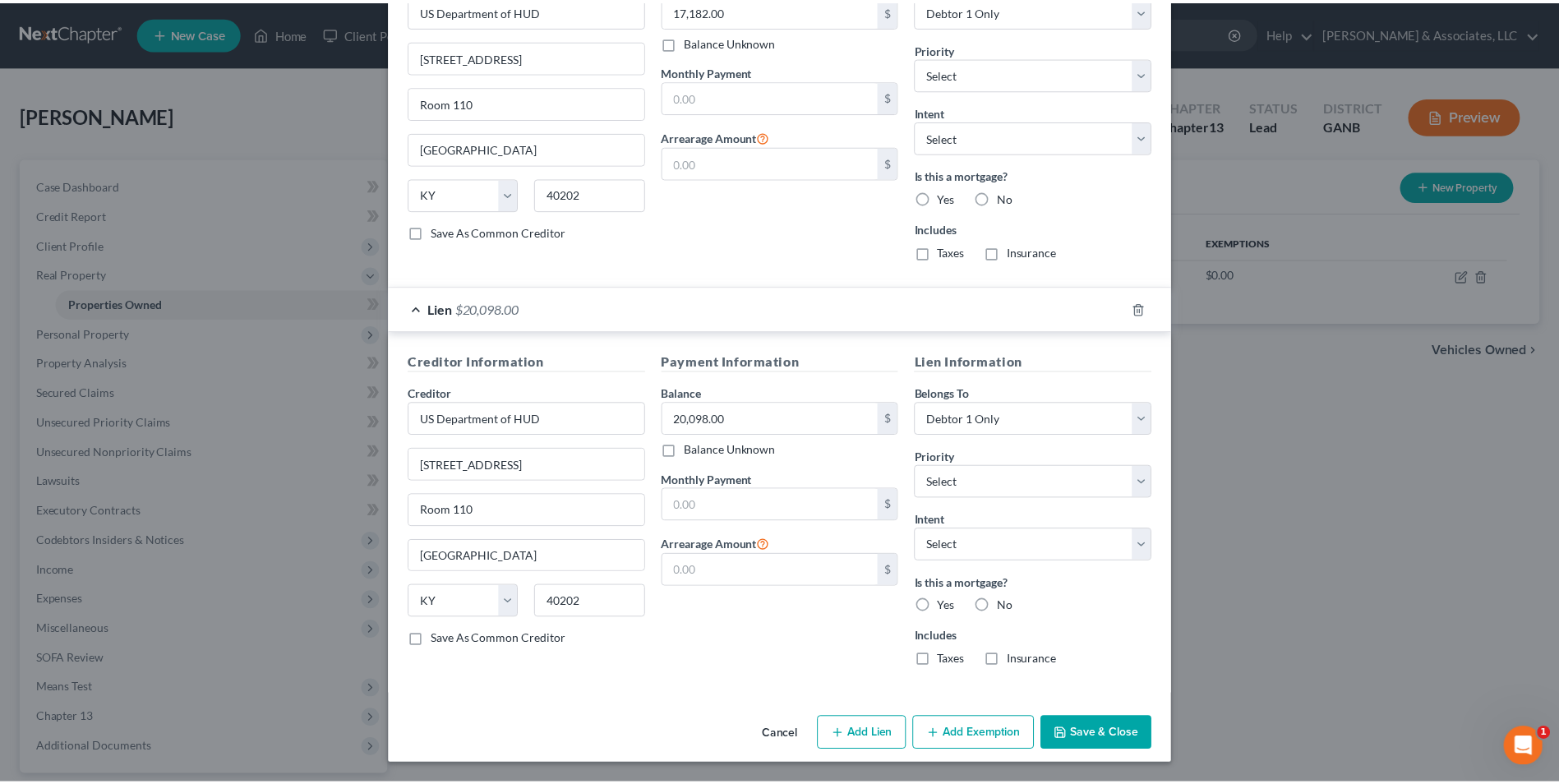
scroll to position [1033, 0]
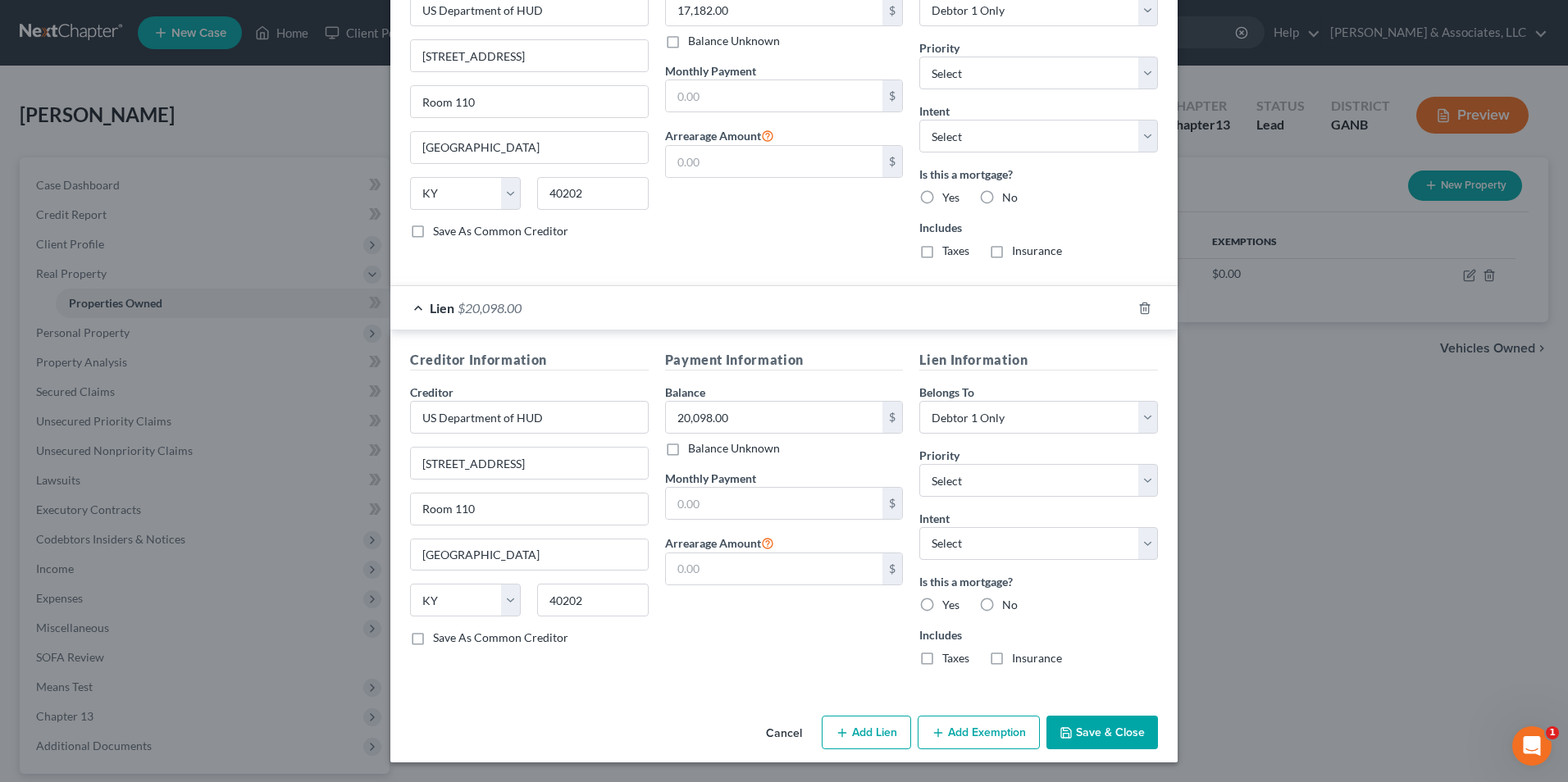
click at [1102, 738] on button "Save & Close" at bounding box center [1102, 733] width 112 height 35
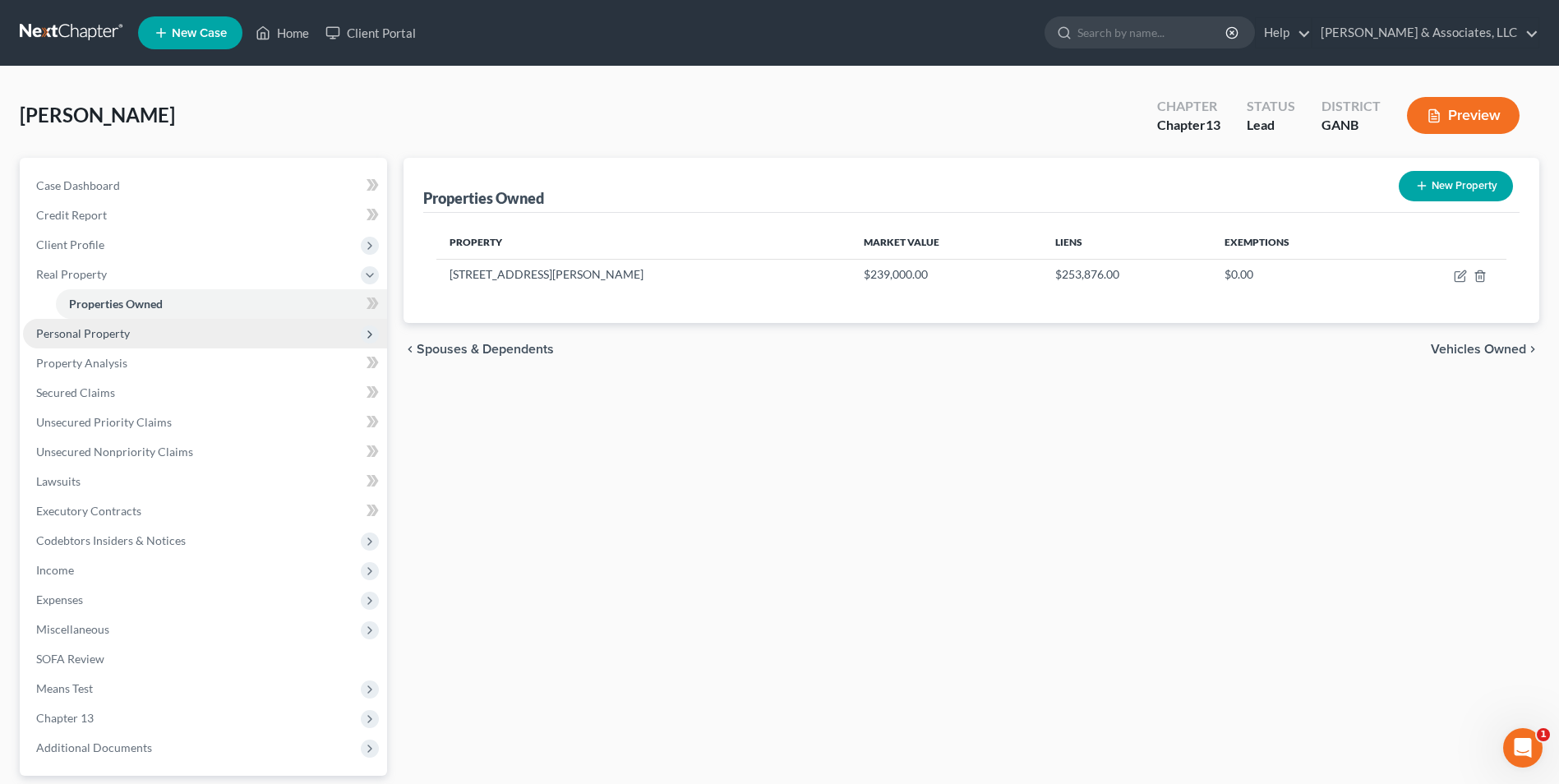
click at [108, 330] on span "Personal Property" at bounding box center [83, 333] width 94 height 14
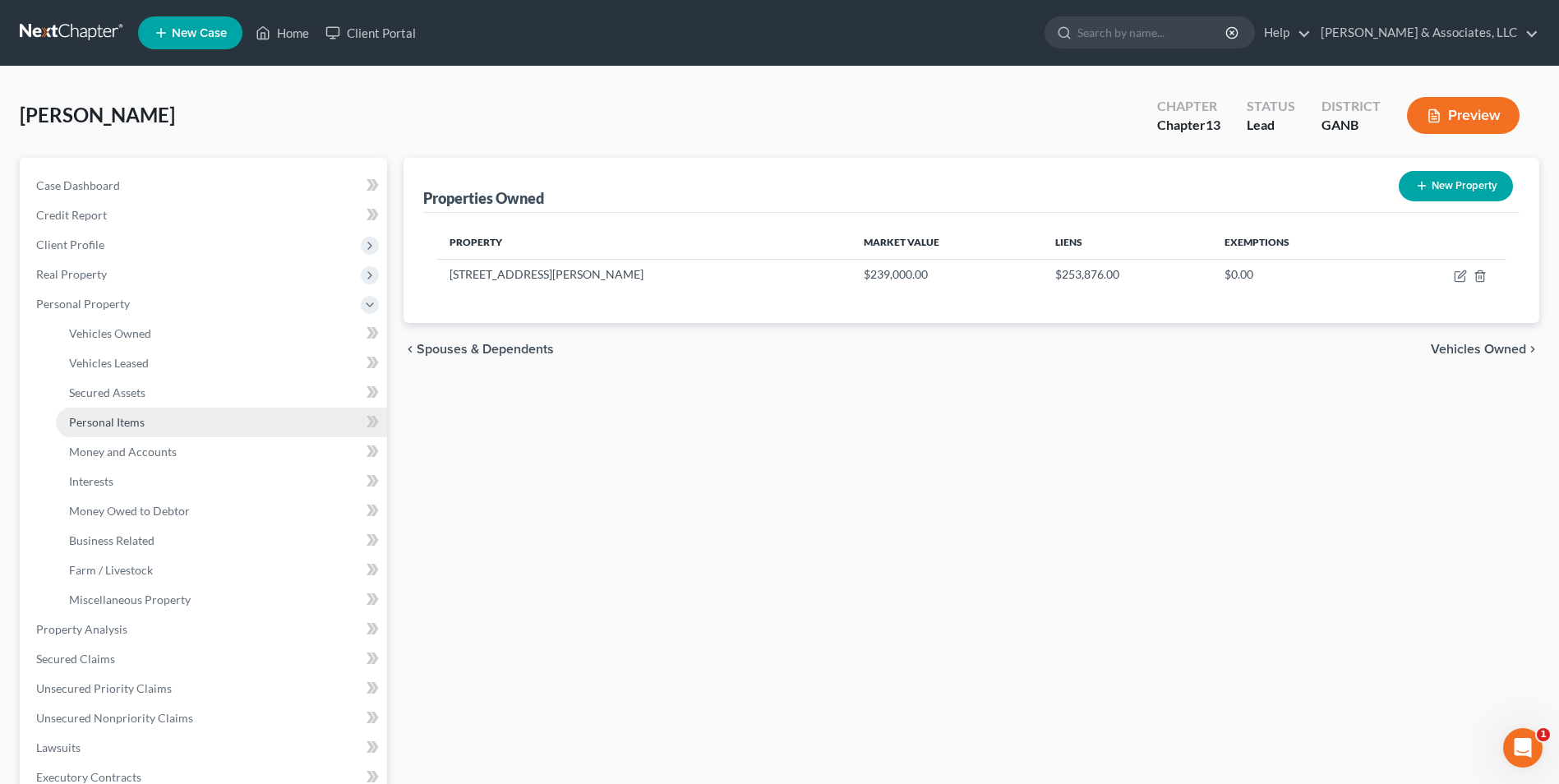
click at [118, 417] on span "Personal Items" at bounding box center [107, 422] width 75 height 14
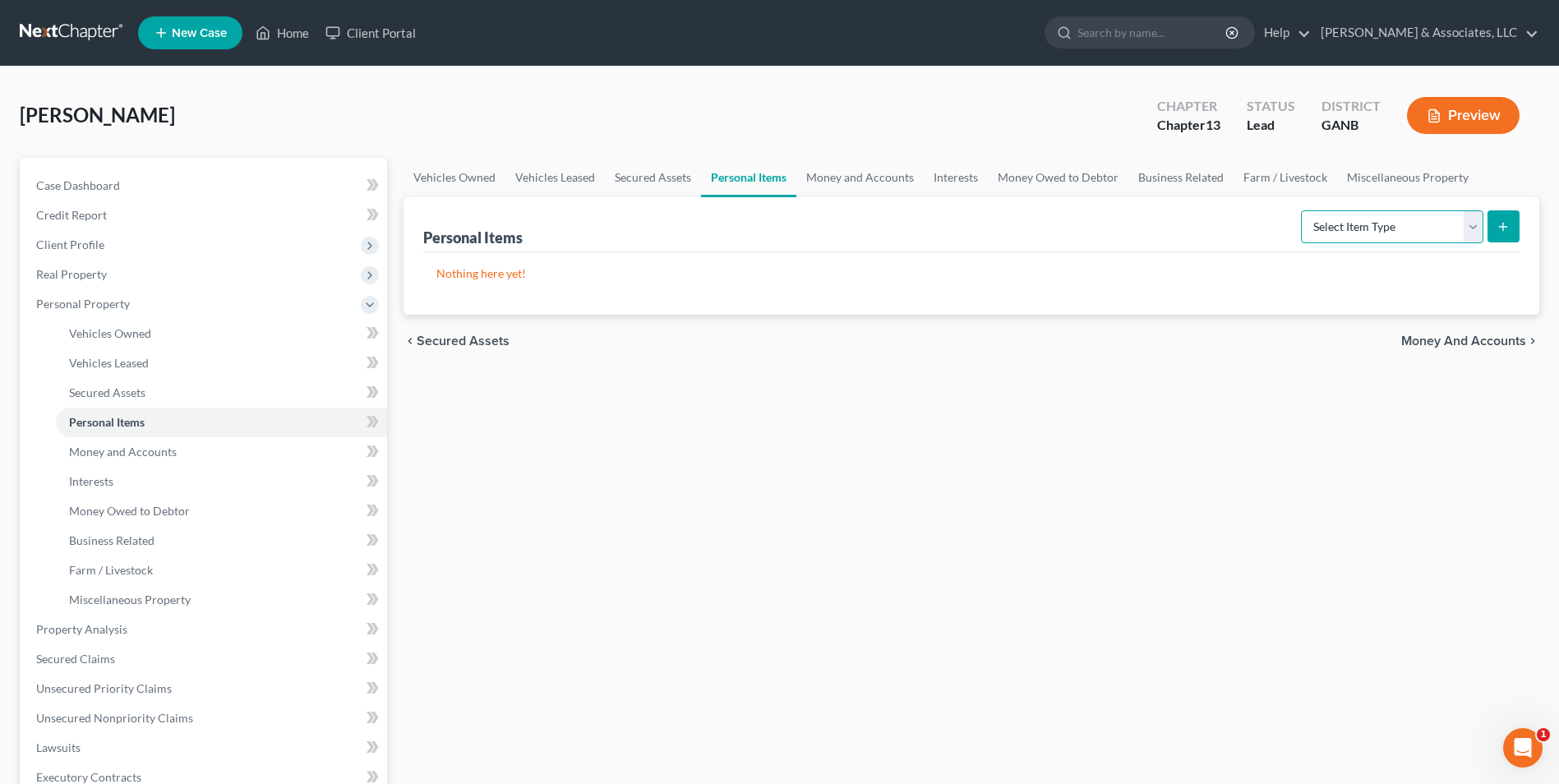
click at [1472, 231] on select "Select Item Type Clothing Collectibles Of Value Electronics Firearms Household …" at bounding box center [1393, 227] width 183 height 33
click at [1303, 210] on select "Select Item Type Clothing Collectibles Of Value Electronics Firearms Household …" at bounding box center [1393, 227] width 183 height 33
click at [1511, 227] on button "submit" at bounding box center [1504, 226] width 32 height 32
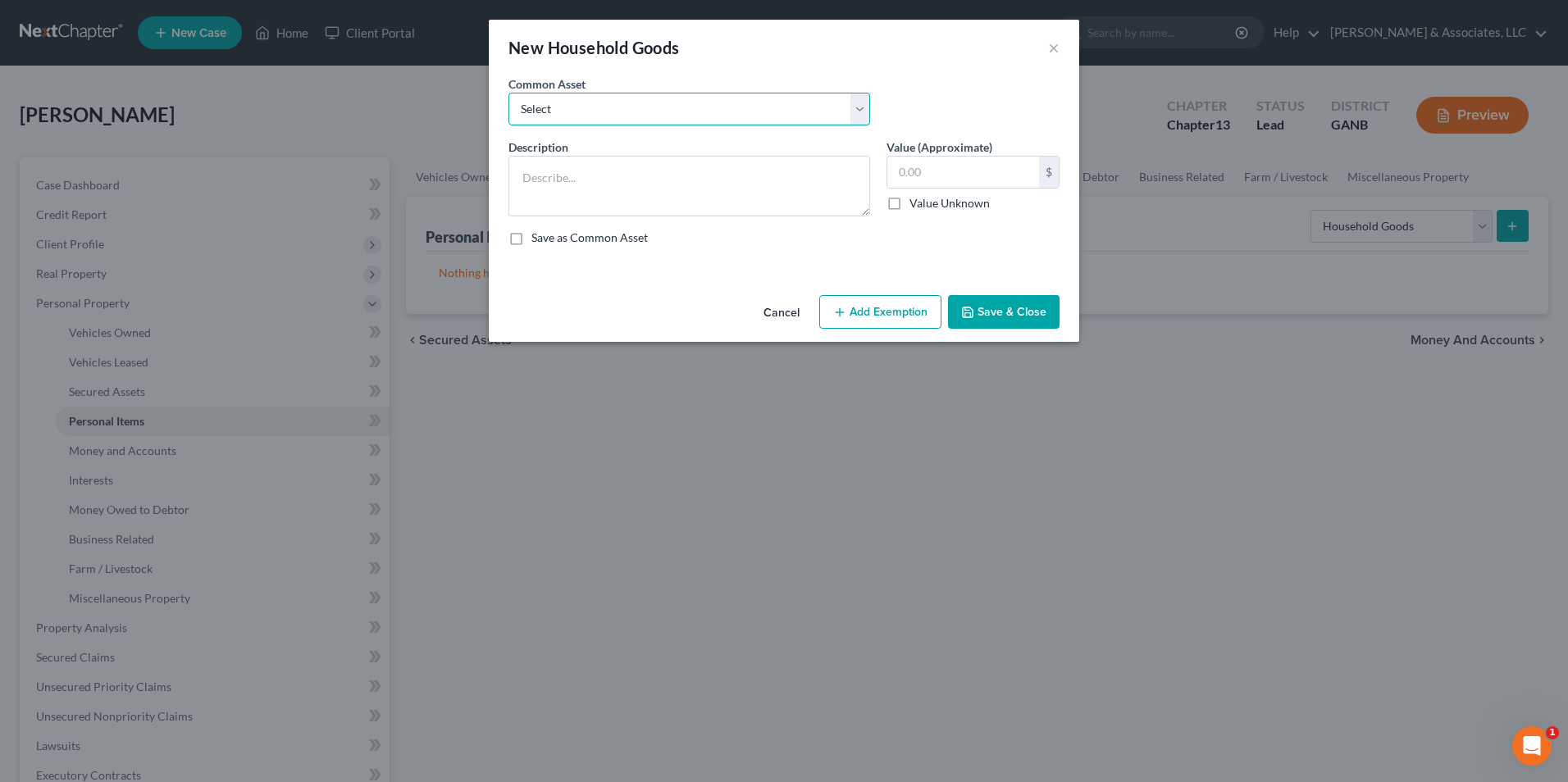
click at [867, 117] on select "Select Furniture. Not one item over $300.00." at bounding box center [689, 109] width 361 height 33
click at [508, 93] on select "Select Furniture. Not one item over $300.00." at bounding box center [689, 109] width 361 height 33
click at [981, 177] on input "3,000.00" at bounding box center [963, 172] width 151 height 31
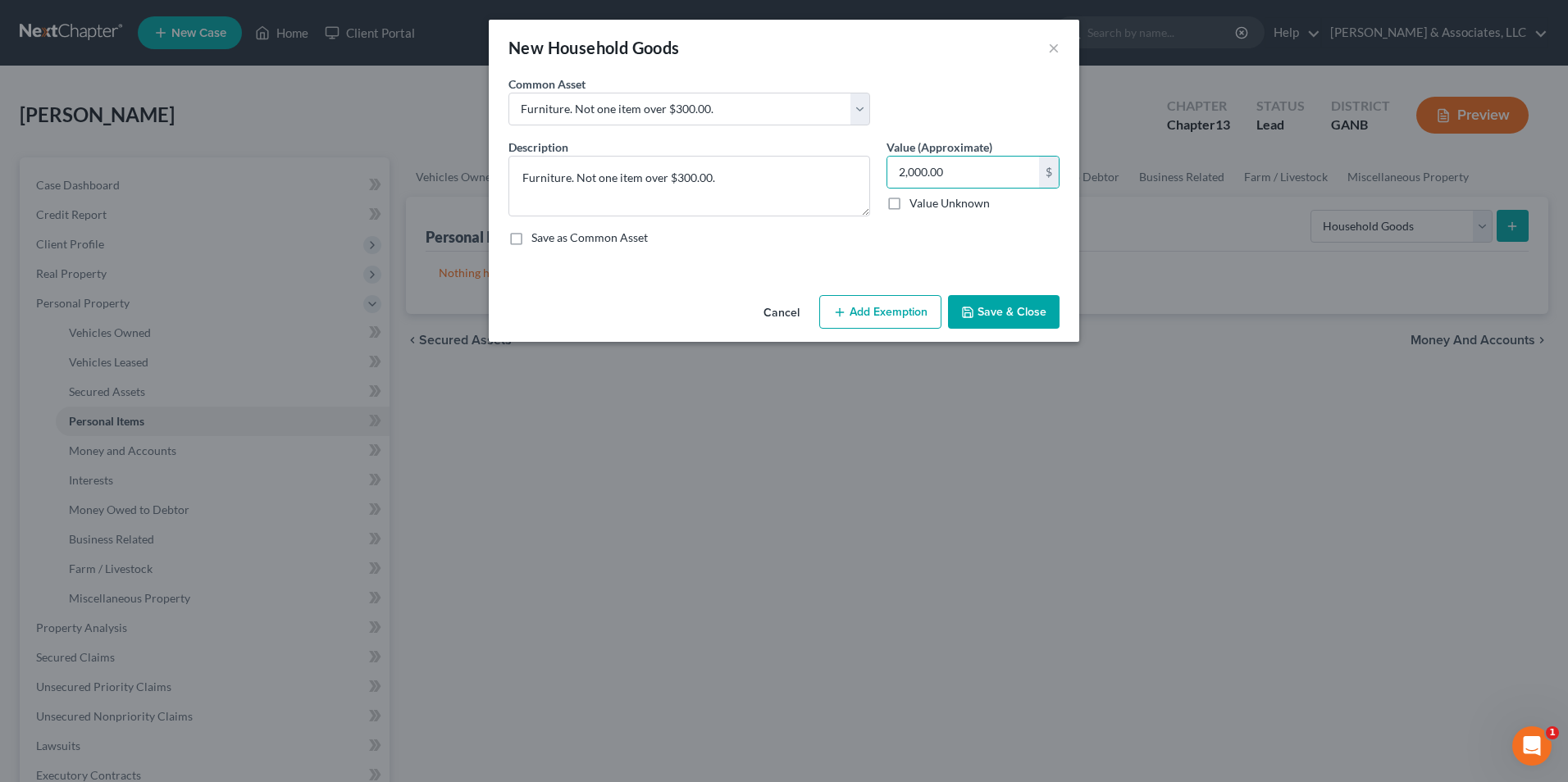
click at [908, 314] on button "Add Exemption" at bounding box center [879, 313] width 122 height 35
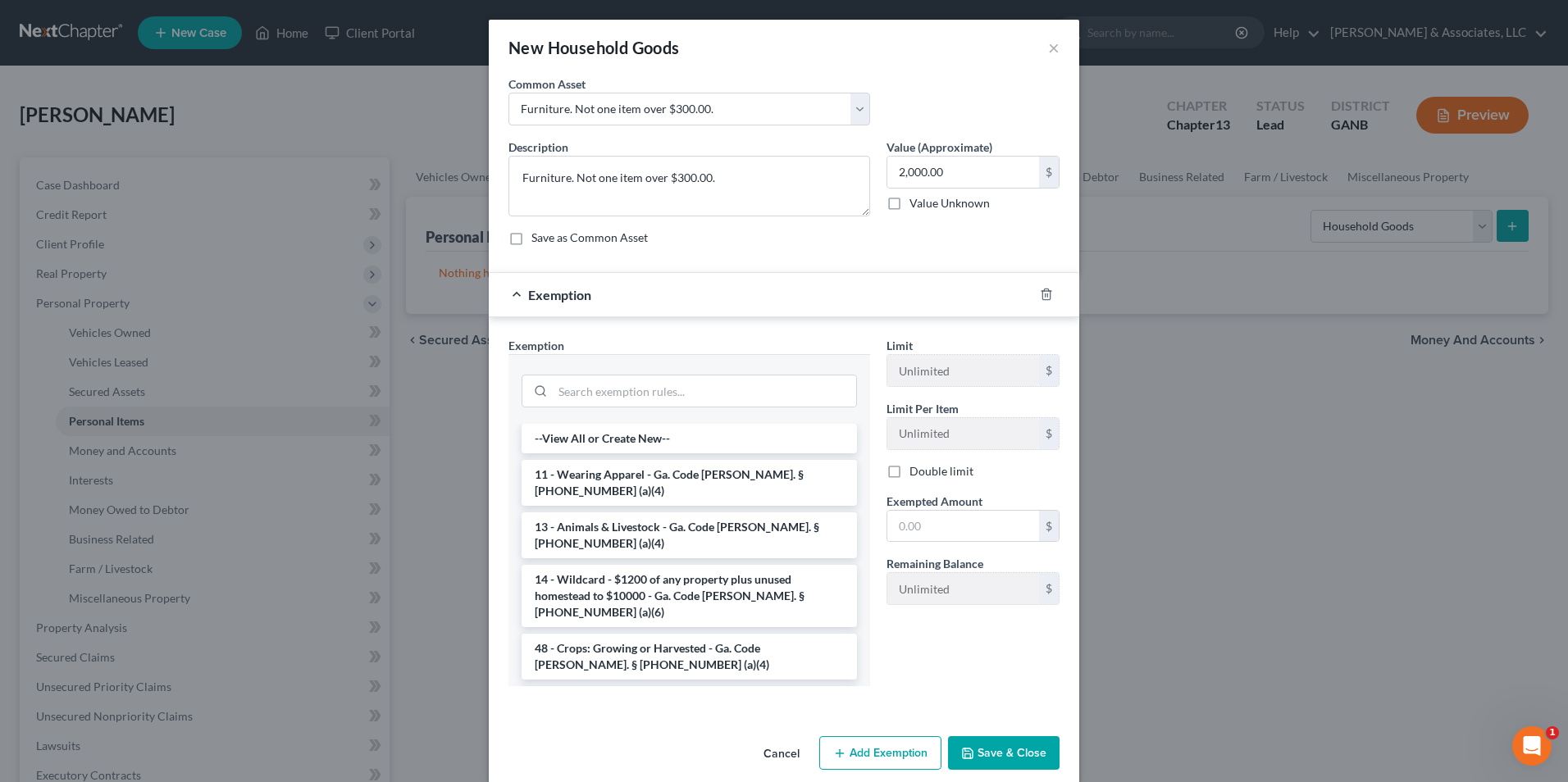
click at [594, 686] on li "6 - Household Goods and Furnishings - Ga. Code Ann. § 44-13-100 (a)(4)" at bounding box center [690, 709] width 336 height 46
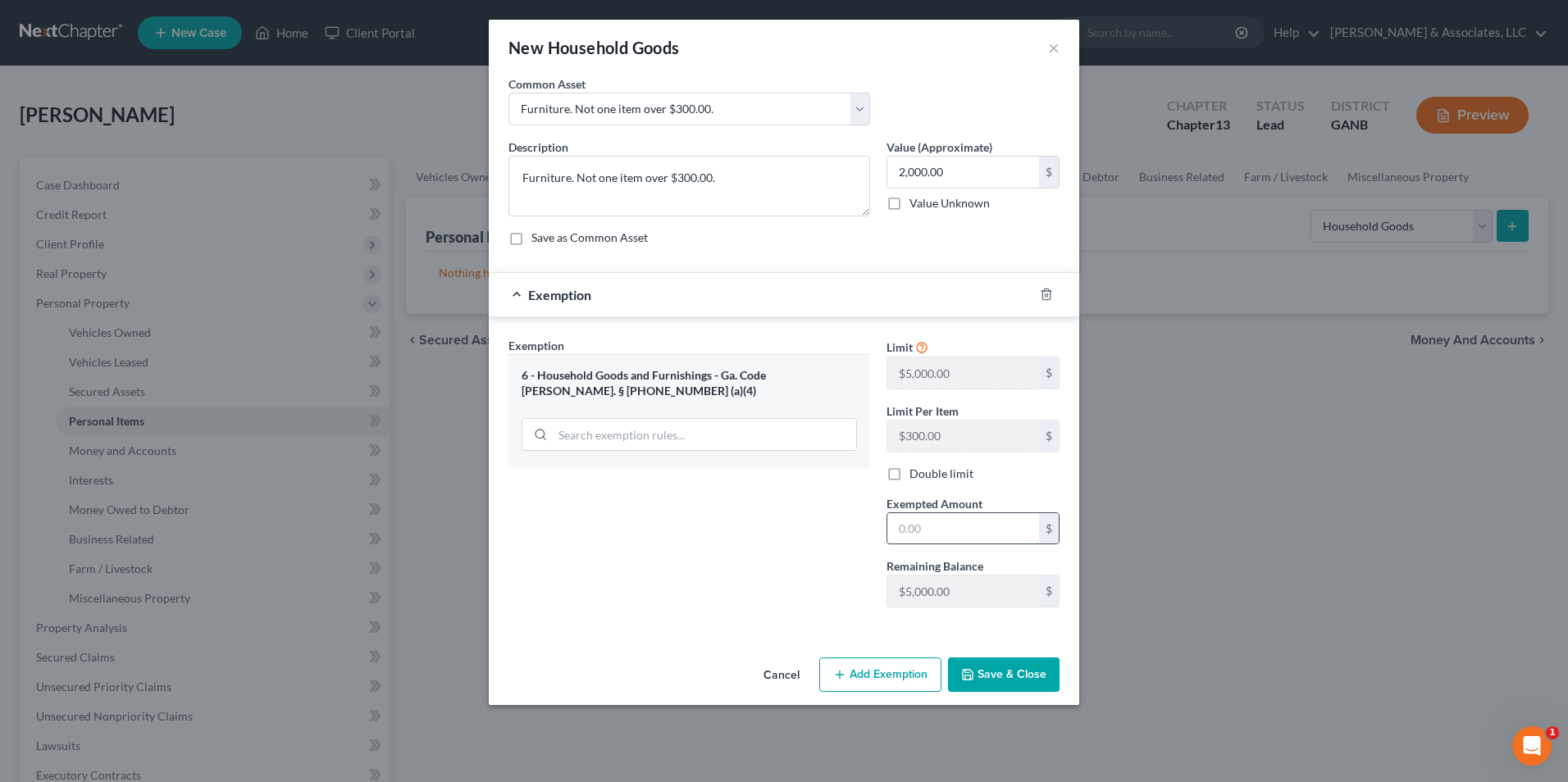
click at [958, 537] on input "text" at bounding box center [963, 529] width 151 height 31
click at [1025, 670] on button "Save & Close" at bounding box center [1004, 675] width 112 height 35
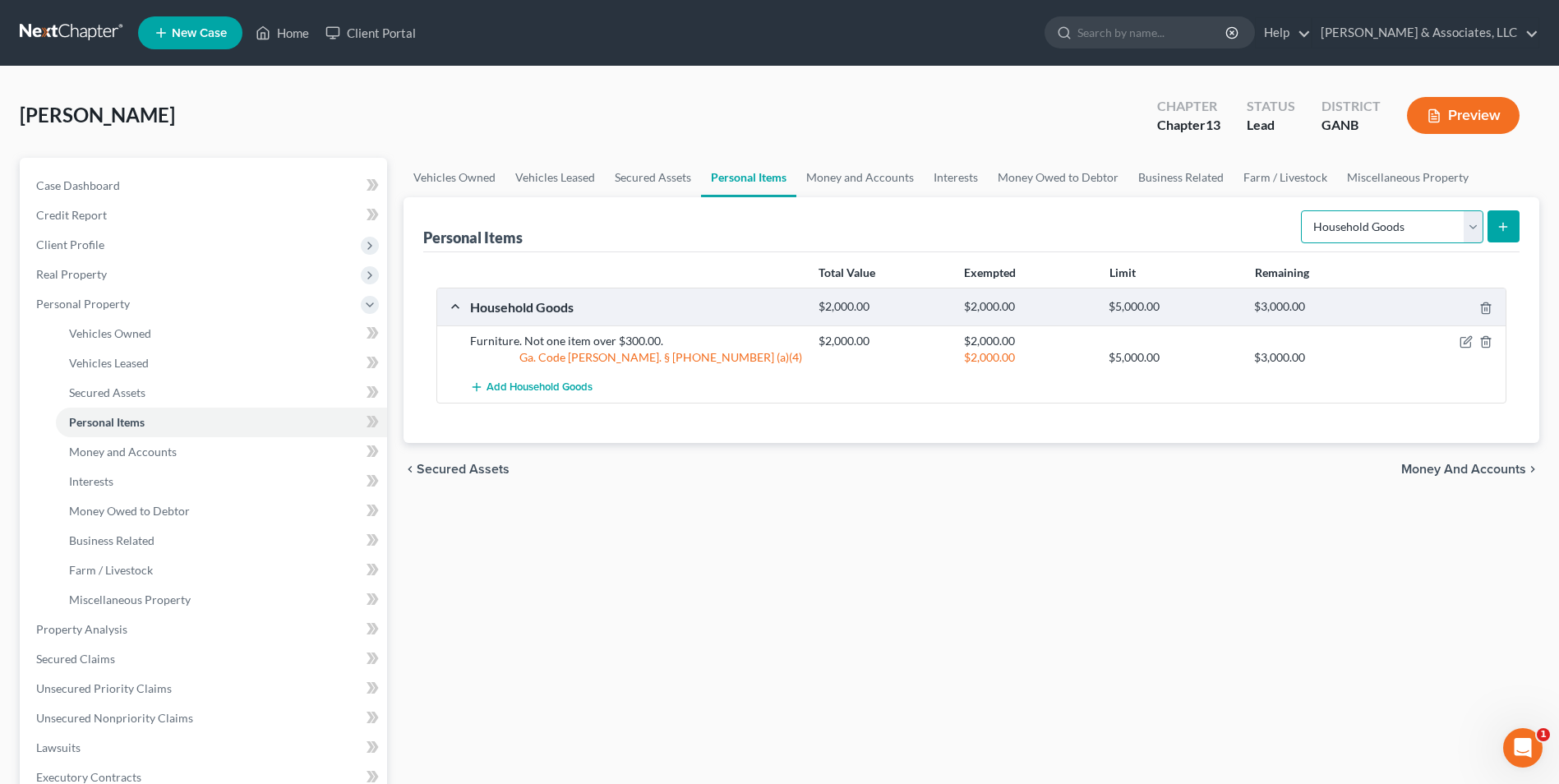
click at [1471, 235] on select "Select Item Type Clothing Collectibles Of Value Electronics Firearms Household …" at bounding box center [1393, 227] width 183 height 33
click at [1303, 210] on select "Select Item Type Clothing Collectibles Of Value Electronics Firearms Household …" at bounding box center [1393, 227] width 183 height 33
click at [1506, 211] on button "submit" at bounding box center [1504, 226] width 32 height 32
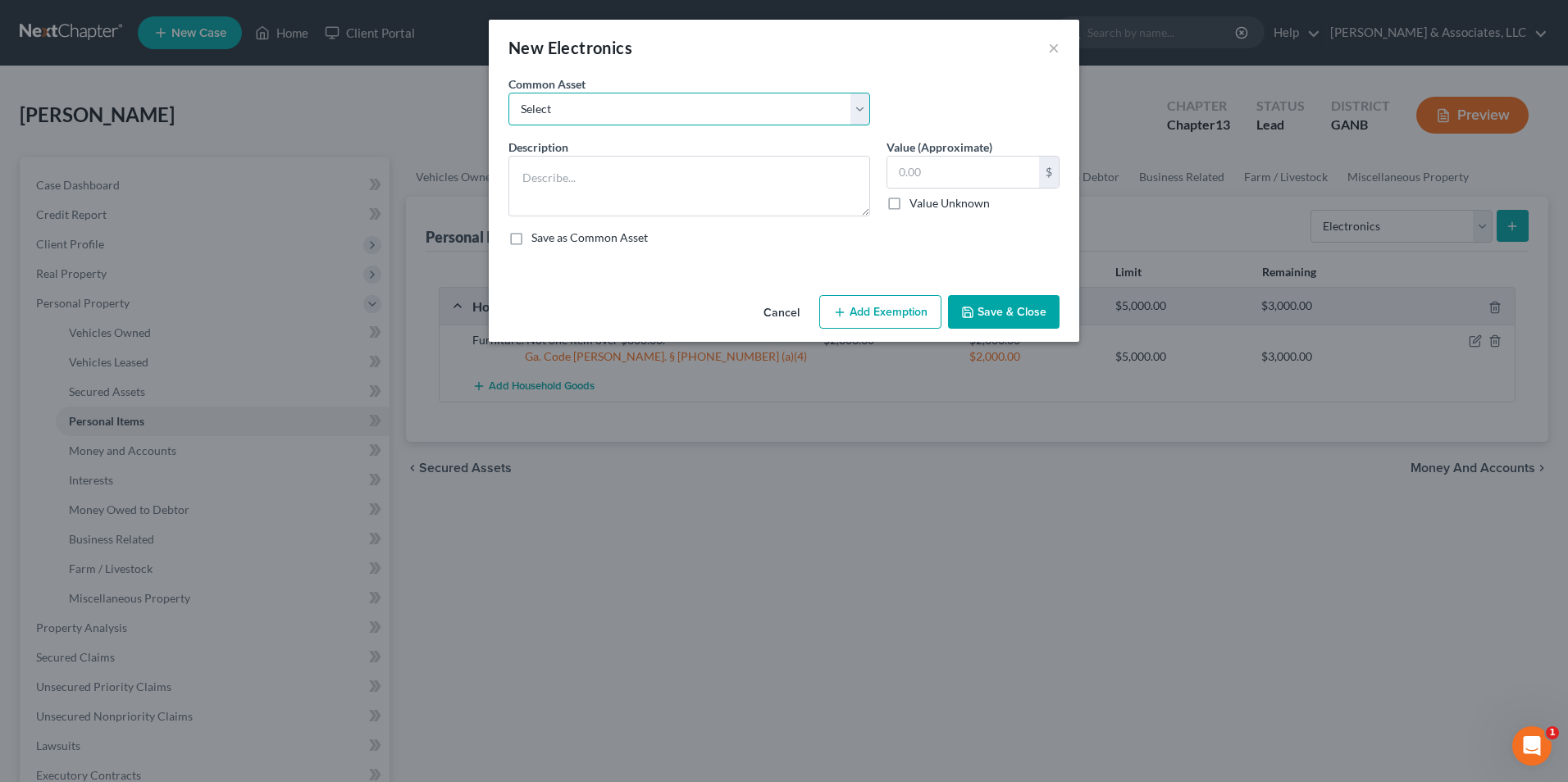
click at [869, 112] on select "Select misc electronics" at bounding box center [689, 109] width 361 height 33
click at [508, 93] on select "Select misc electronics" at bounding box center [689, 109] width 361 height 33
click at [971, 181] on input "200.00" at bounding box center [963, 172] width 151 height 31
click at [900, 299] on button "Add Exemption" at bounding box center [879, 313] width 122 height 35
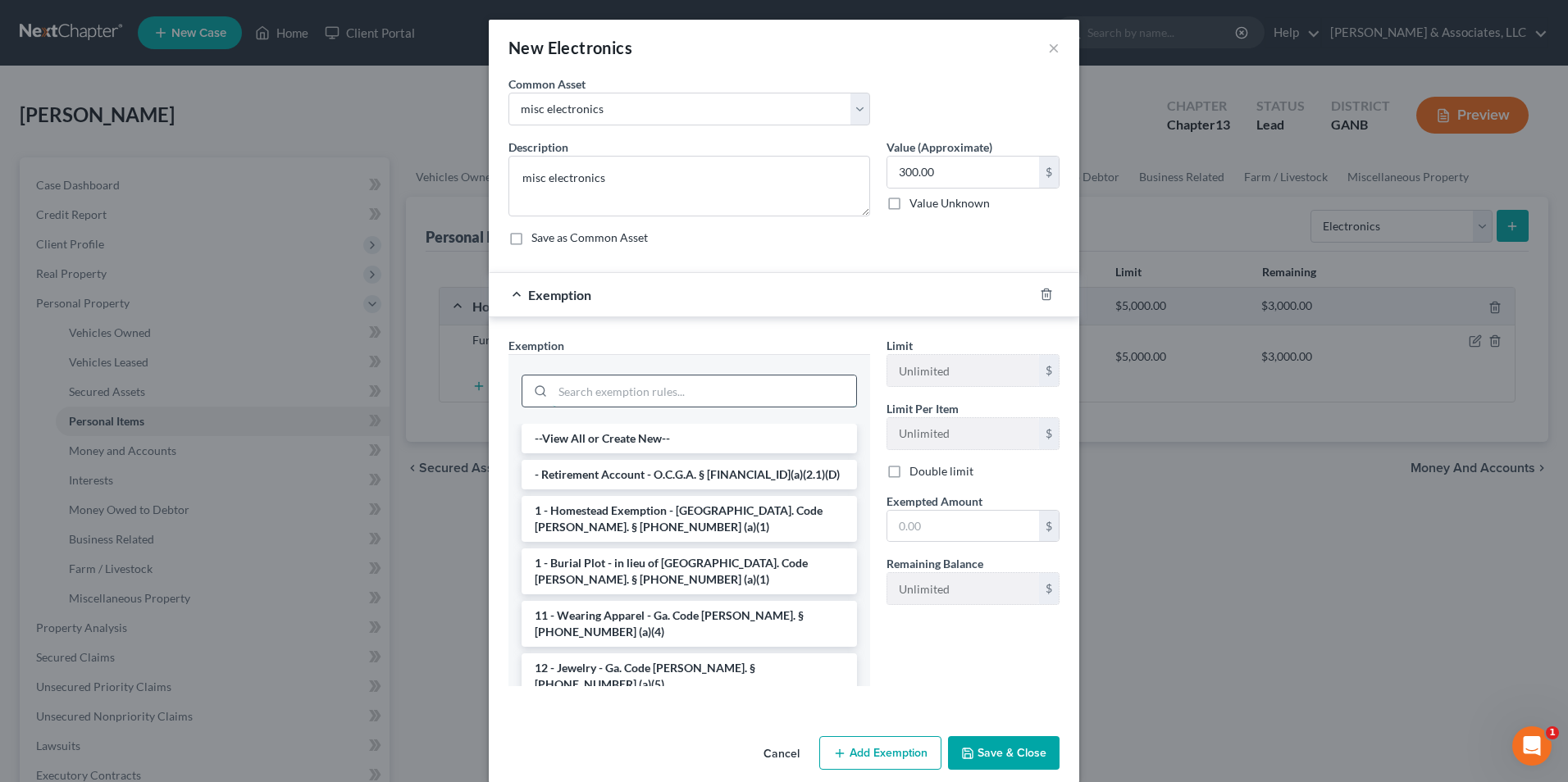
click at [679, 394] on input "search" at bounding box center [704, 391] width 304 height 31
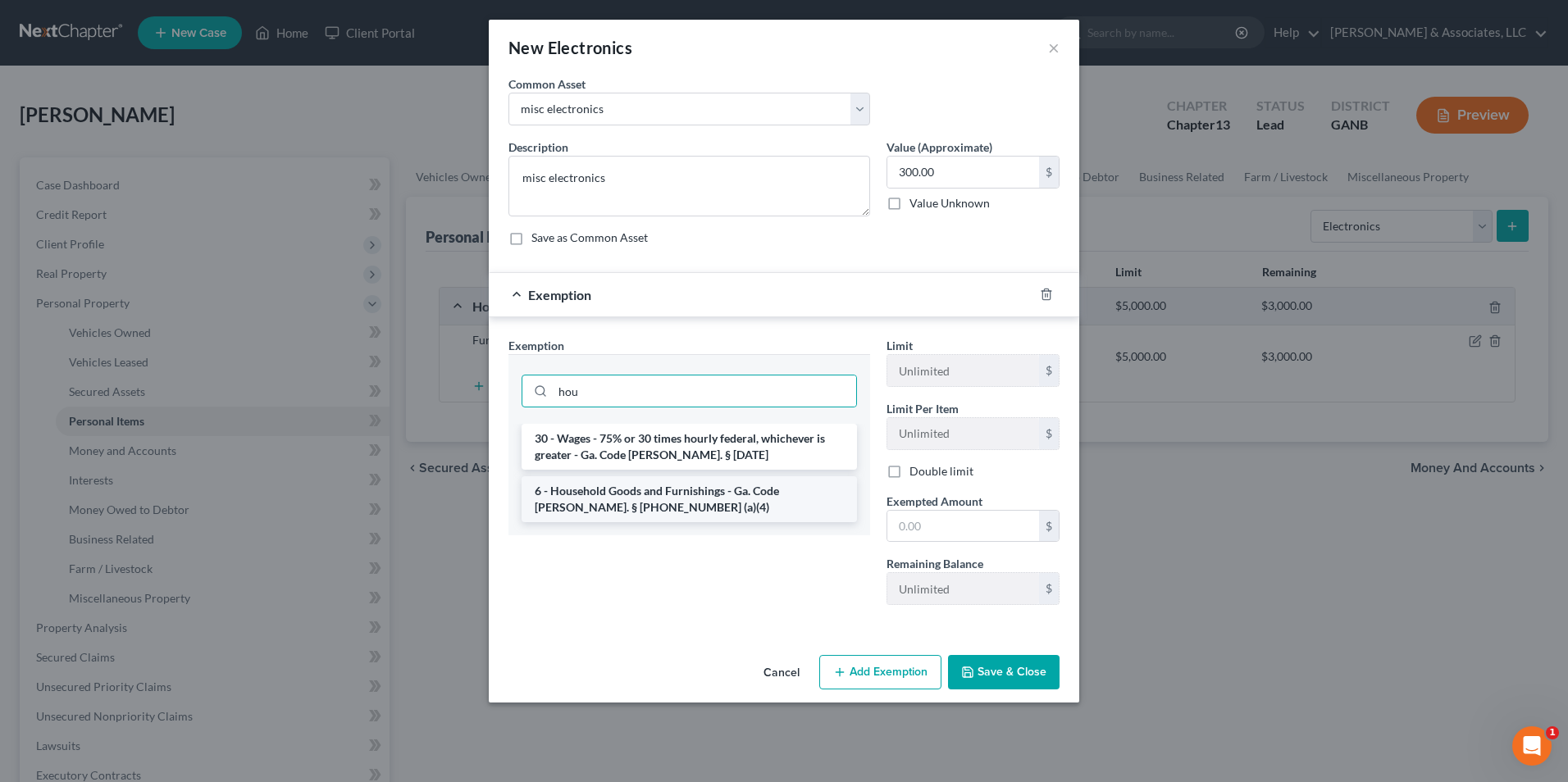
click at [732, 496] on li "6 - Household Goods and Furnishings - Ga. Code Ann. § 44-13-100 (a)(4)" at bounding box center [690, 500] width 336 height 46
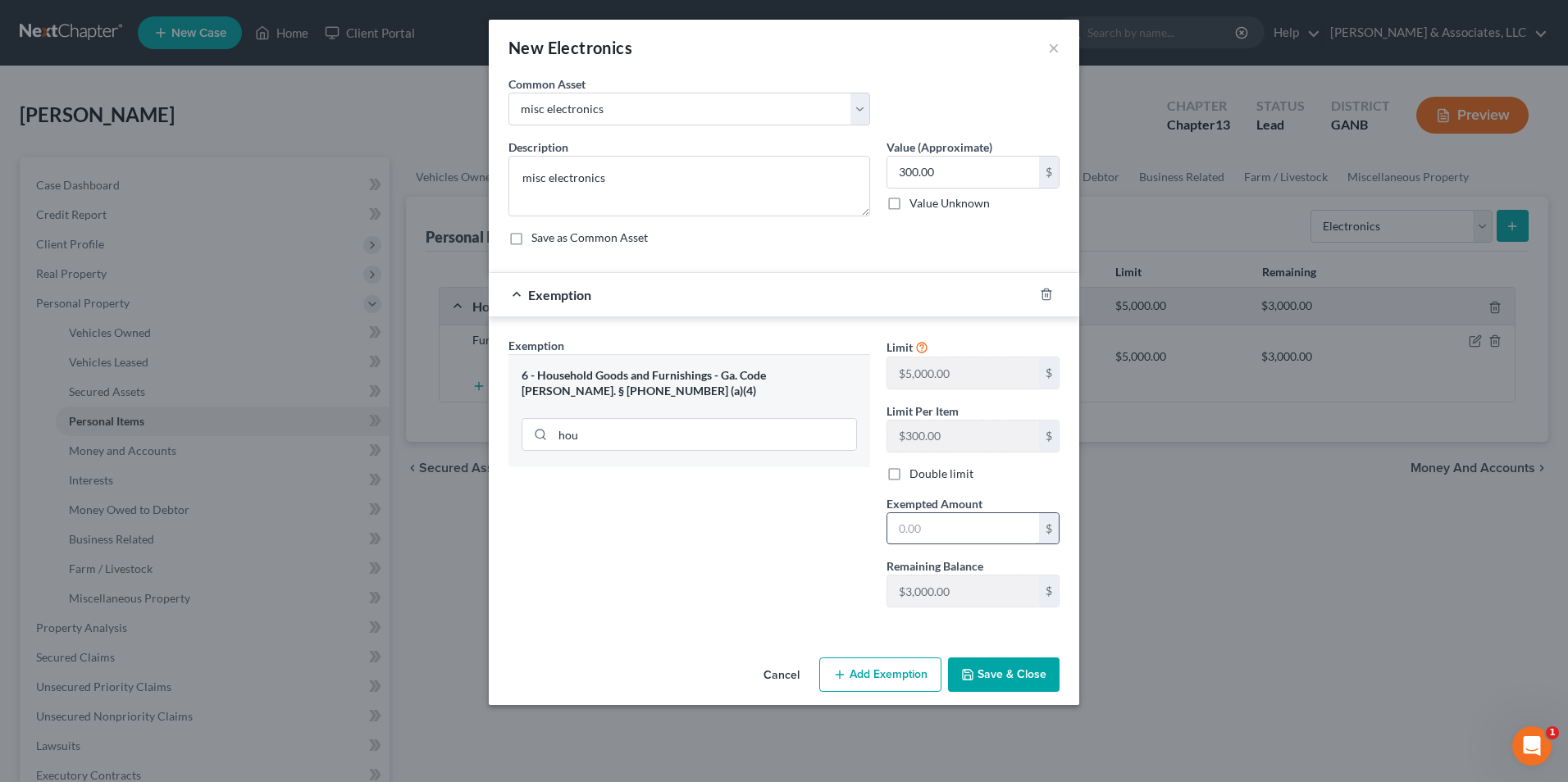
click at [1000, 531] on input "text" at bounding box center [963, 529] width 151 height 31
click at [991, 684] on button "Save & Close" at bounding box center [1004, 675] width 112 height 35
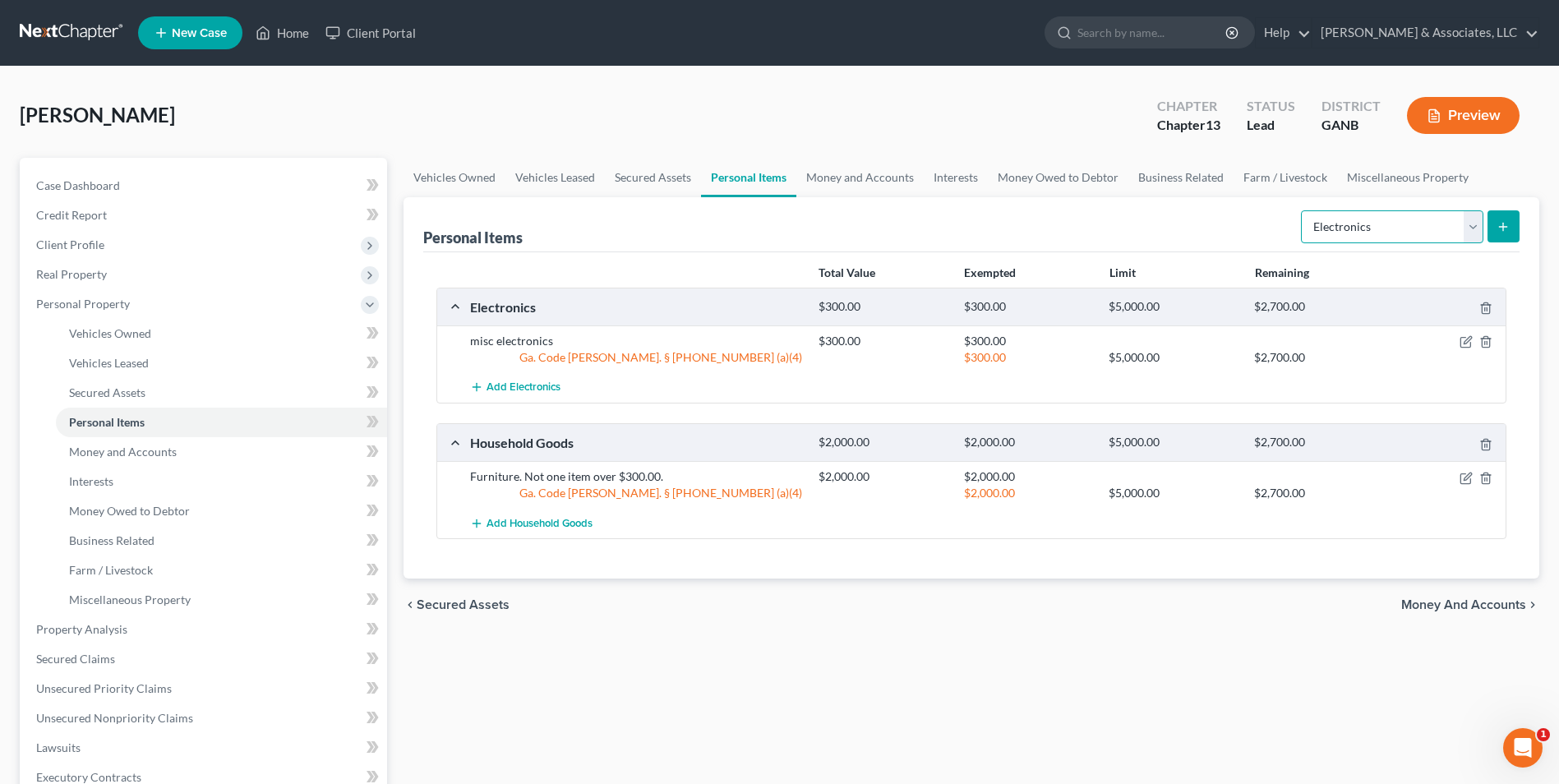
click at [1481, 228] on select "Select Item Type Clothing Collectibles Of Value Electronics Firearms Household …" at bounding box center [1393, 227] width 183 height 33
click at [1303, 210] on select "Select Item Type Clothing Collectibles Of Value Electronics Firearms Household …" at bounding box center [1393, 227] width 183 height 33
click at [1505, 222] on icon "submit" at bounding box center [1503, 227] width 13 height 13
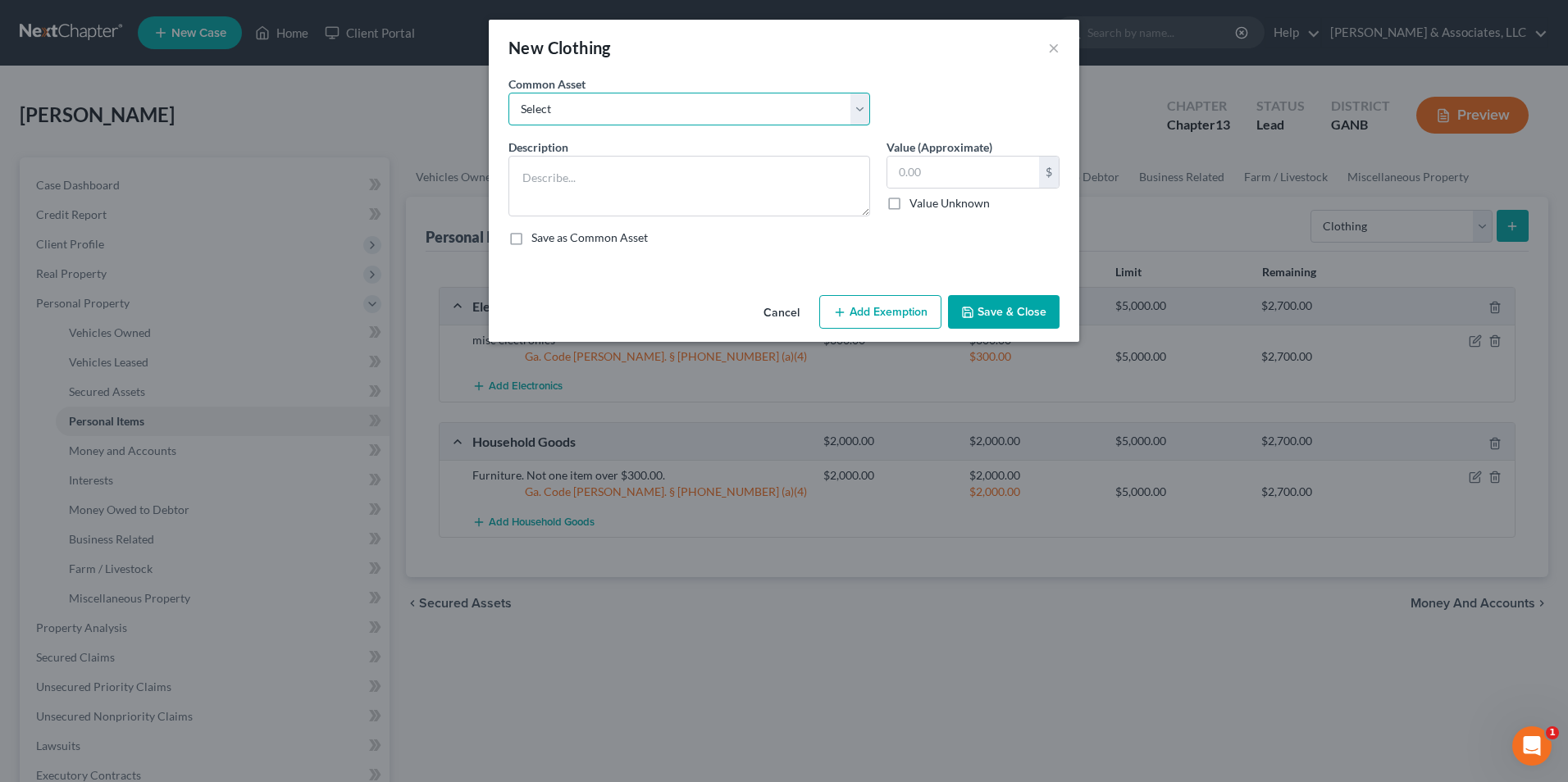
click at [865, 114] on select "Select Clothing" at bounding box center [689, 109] width 361 height 33
click at [508, 93] on select "Select Clothing" at bounding box center [689, 109] width 361 height 33
click at [858, 302] on button "Add Exemption" at bounding box center [879, 313] width 122 height 35
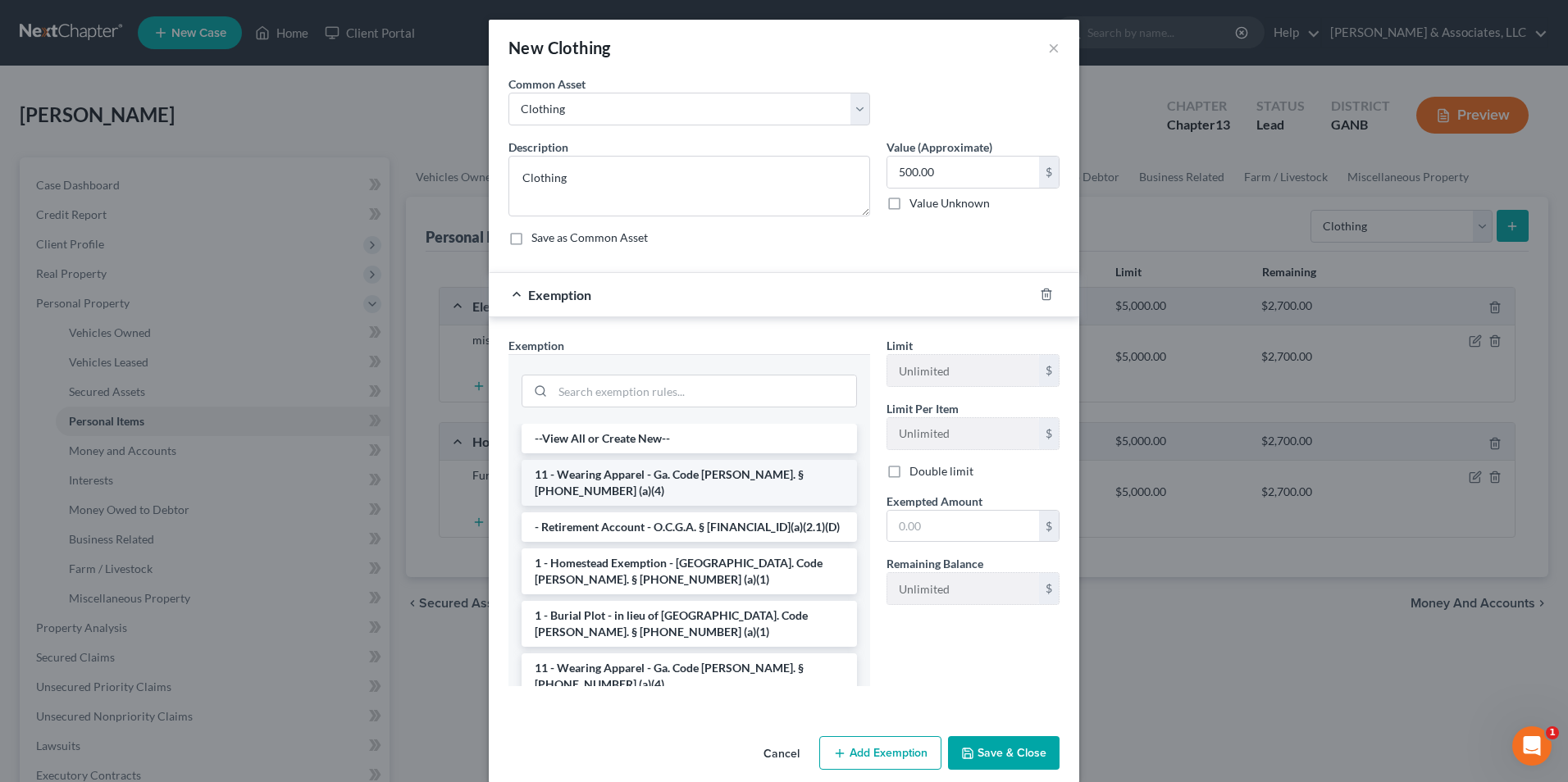
click at [694, 470] on li "11 - Wearing Apparel - Ga. Code Ann. § 44-13-100 (a)(4)" at bounding box center [690, 483] width 336 height 46
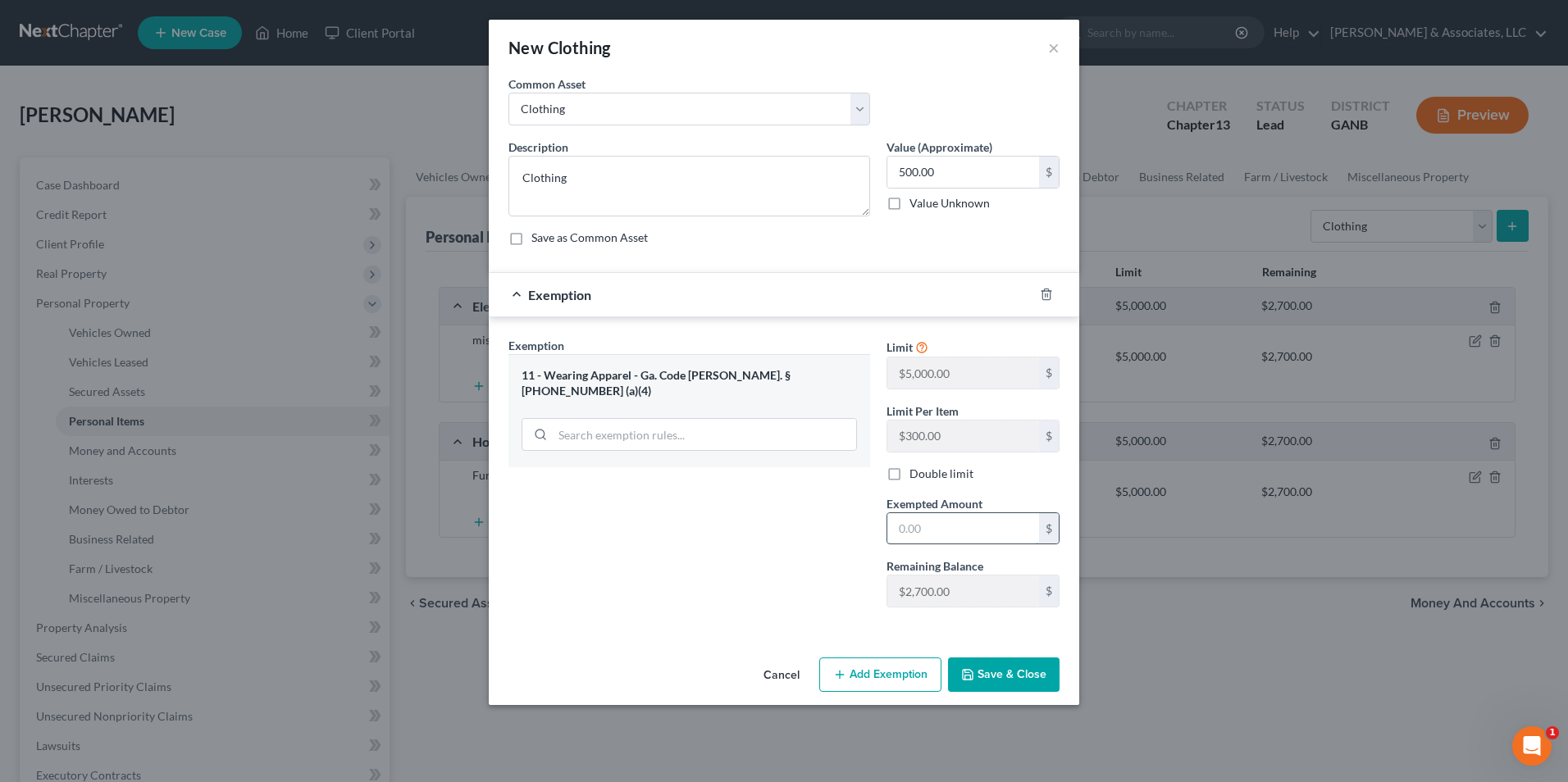
click at [963, 524] on input "text" at bounding box center [963, 529] width 151 height 31
click at [997, 678] on button "Save & Close" at bounding box center [1004, 675] width 112 height 35
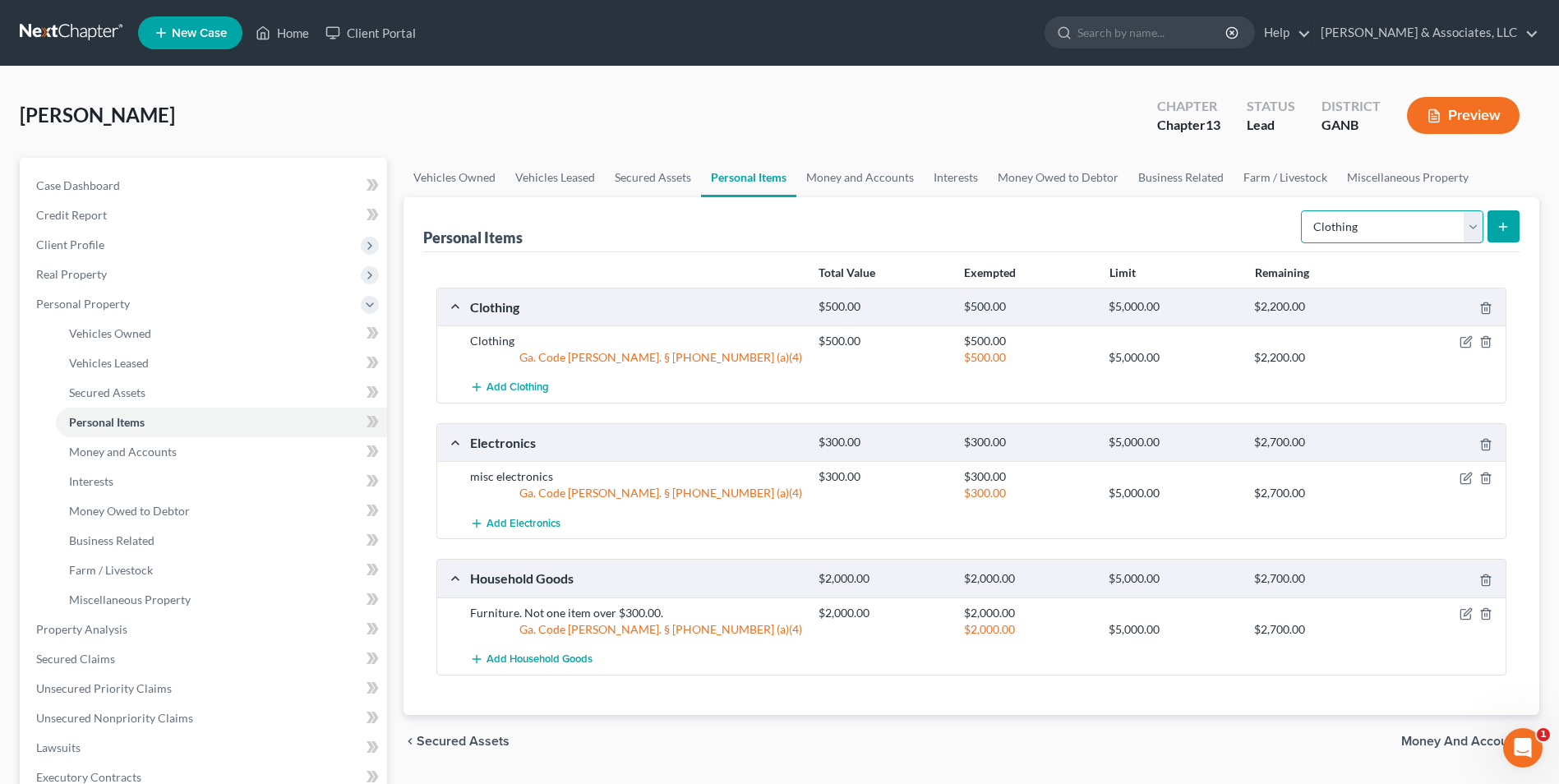
click at [1470, 225] on select "Select Item Type Clothing Collectibles Of Value Electronics Firearms Household …" at bounding box center [1393, 227] width 183 height 33
click at [1303, 210] on select "Select Item Type Clothing Collectibles Of Value Electronics Firearms Household …" at bounding box center [1393, 227] width 183 height 33
click at [1492, 231] on button "submit" at bounding box center [1504, 226] width 32 height 32
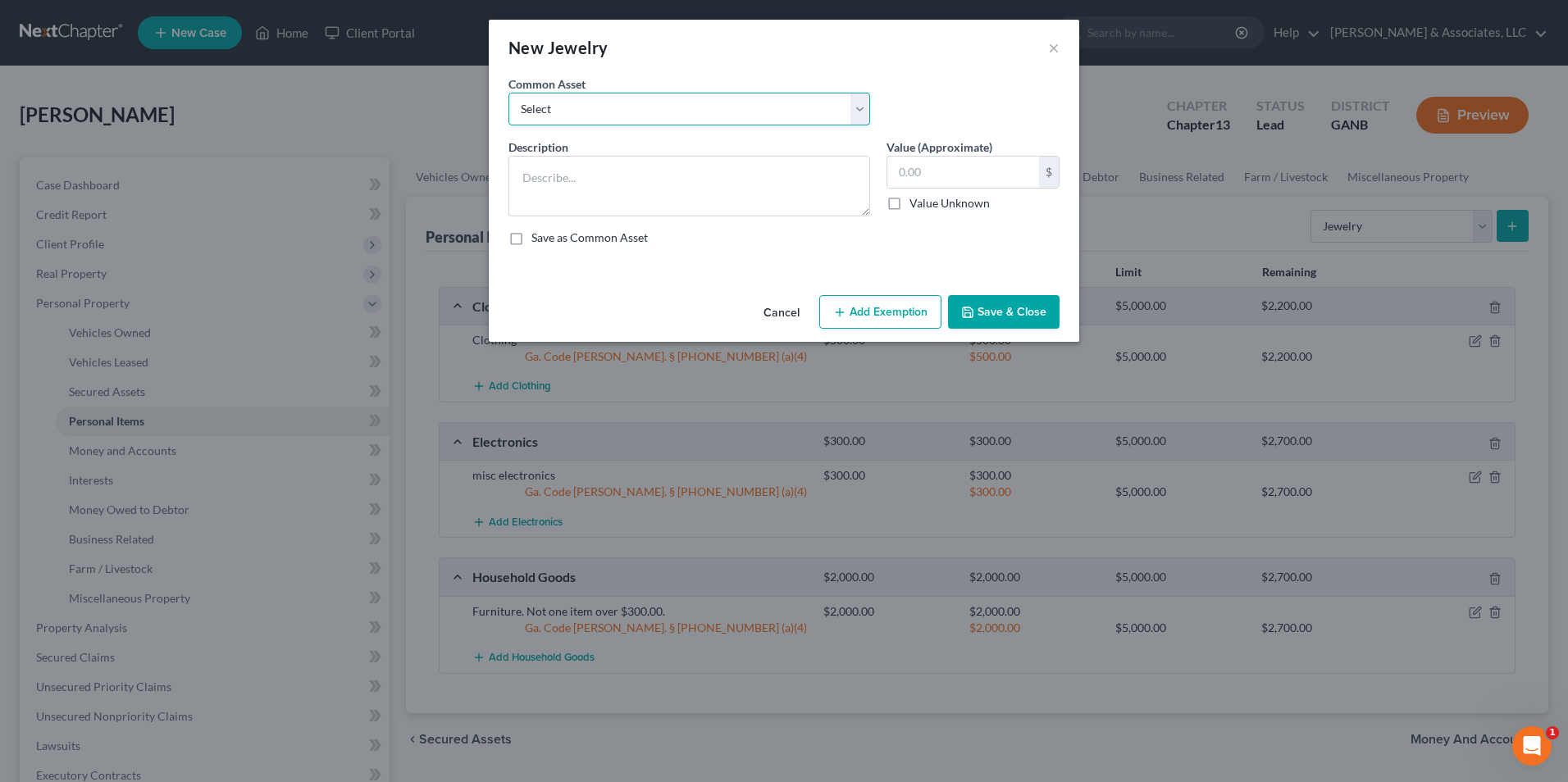
click at [865, 108] on select "Select Jewelry" at bounding box center [689, 109] width 361 height 33
click at [508, 93] on select "Select Jewelry" at bounding box center [689, 109] width 361 height 33
click at [983, 191] on div "50.00 $ Value Unknown" at bounding box center [973, 183] width 173 height 56
click at [983, 177] on input "50.00" at bounding box center [963, 172] width 151 height 31
click at [856, 314] on button "Add Exemption" at bounding box center [879, 313] width 122 height 35
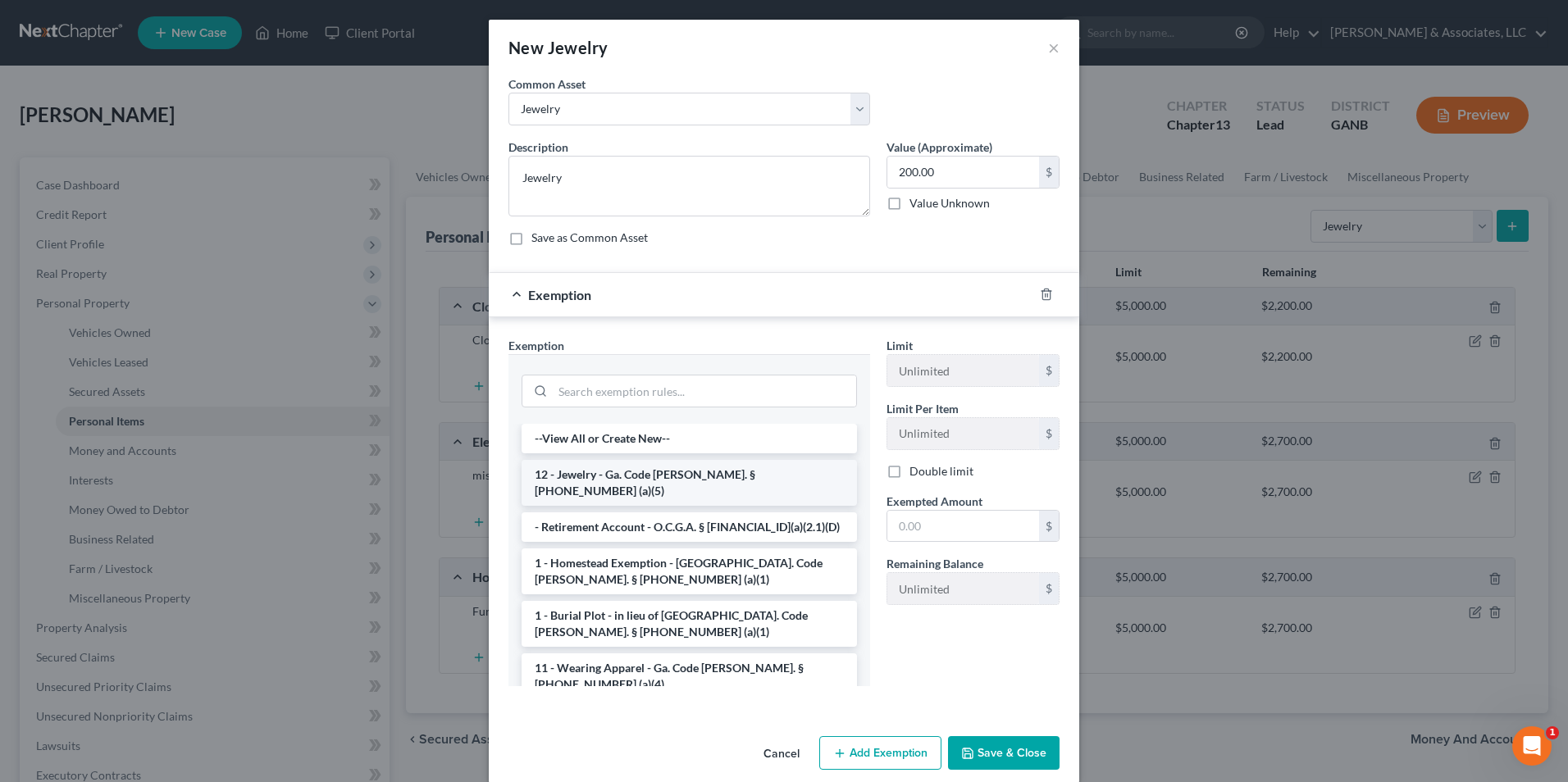
click at [601, 484] on li "12 - Jewelry - Ga. Code Ann. § 44-13-100 (a)(5)" at bounding box center [690, 483] width 336 height 46
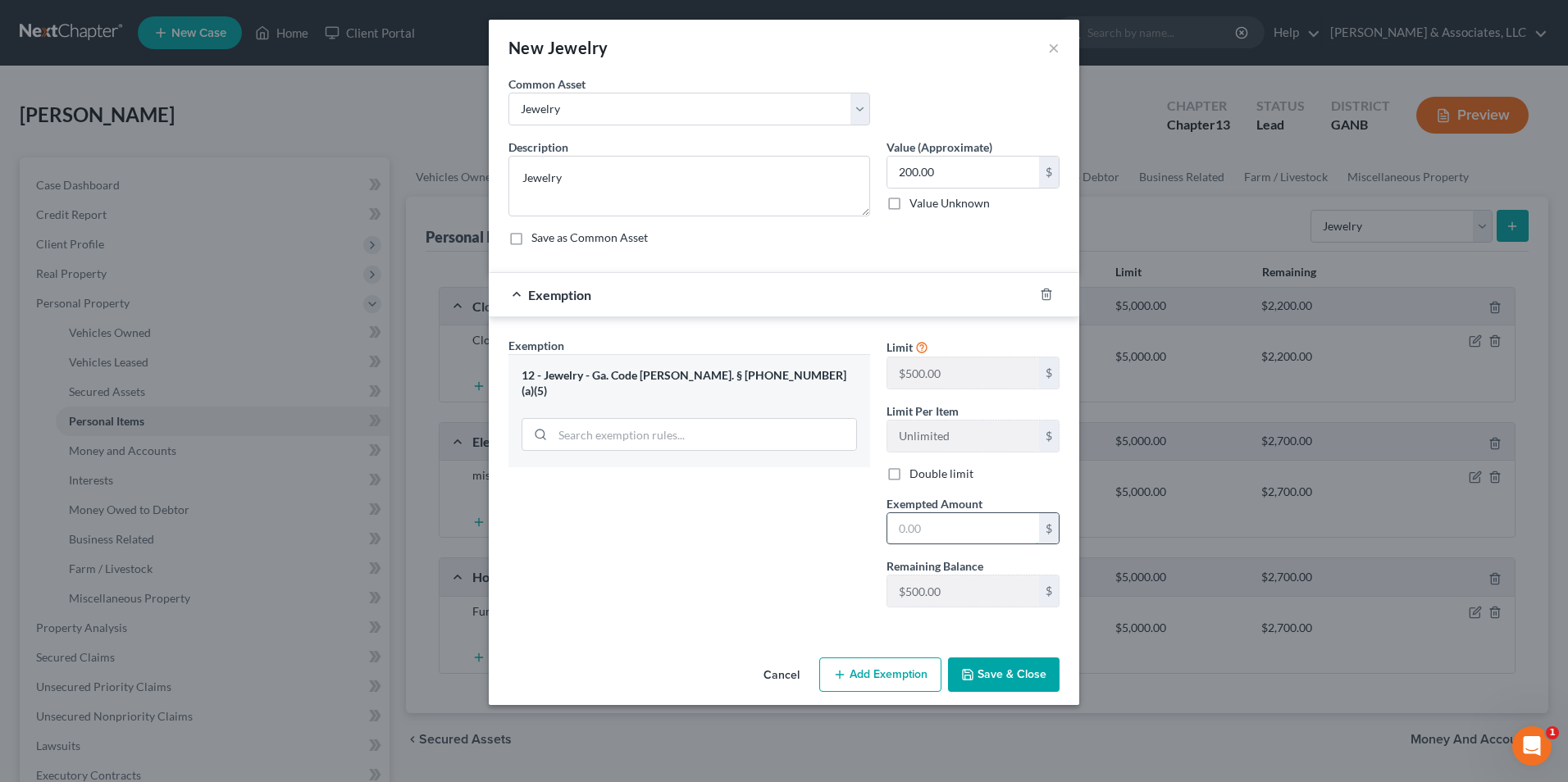
click at [940, 534] on input "text" at bounding box center [963, 529] width 151 height 31
click at [1011, 677] on button "Save & Close" at bounding box center [1004, 675] width 112 height 35
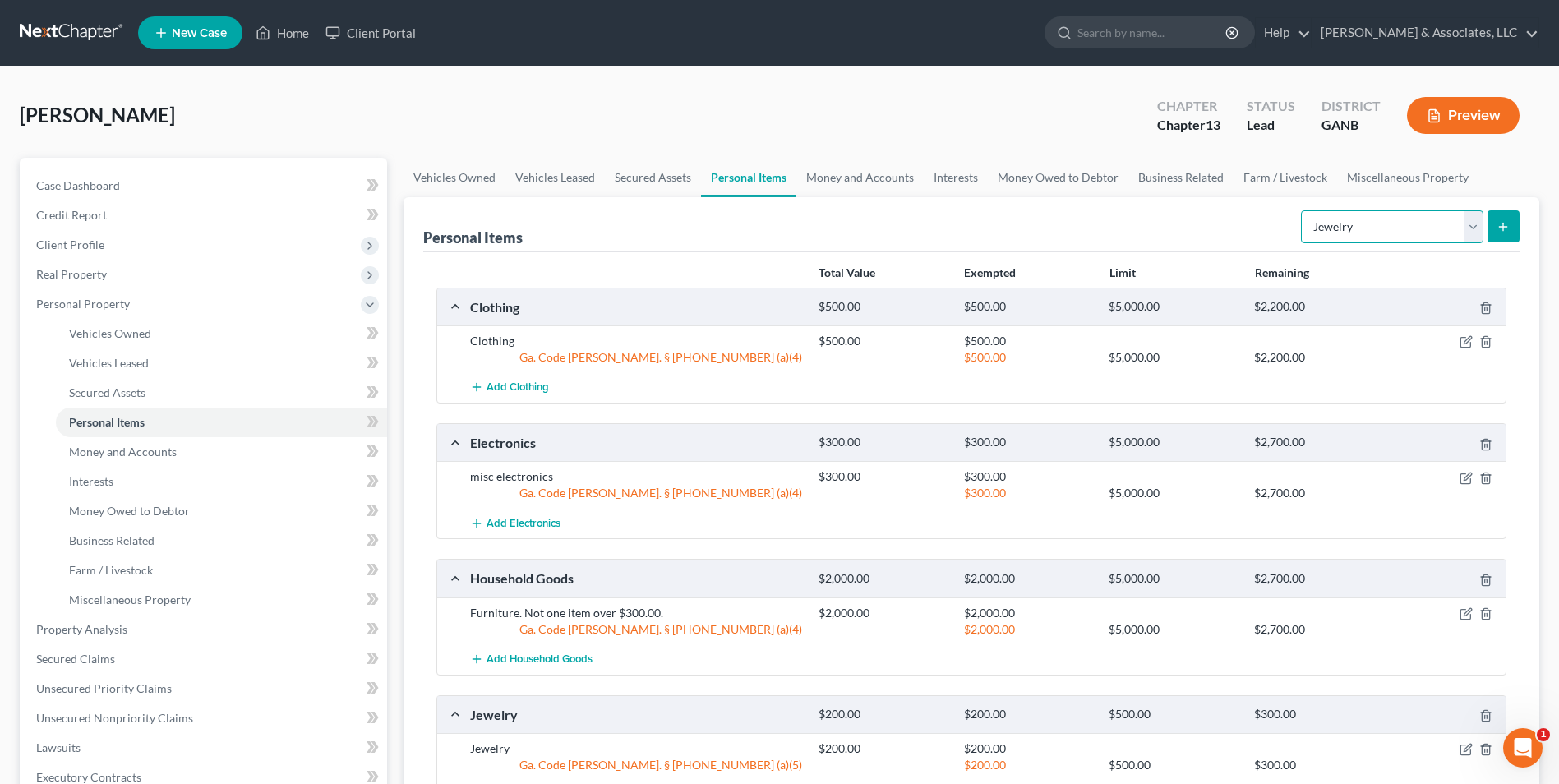
click at [1467, 238] on select "Select Item Type Clothing Collectibles Of Value Electronics Firearms Household …" at bounding box center [1393, 227] width 183 height 33
click at [1303, 210] on select "Select Item Type Clothing Collectibles Of Value Electronics Firearms Household …" at bounding box center [1393, 227] width 183 height 33
click at [1499, 233] on button "submit" at bounding box center [1504, 226] width 32 height 32
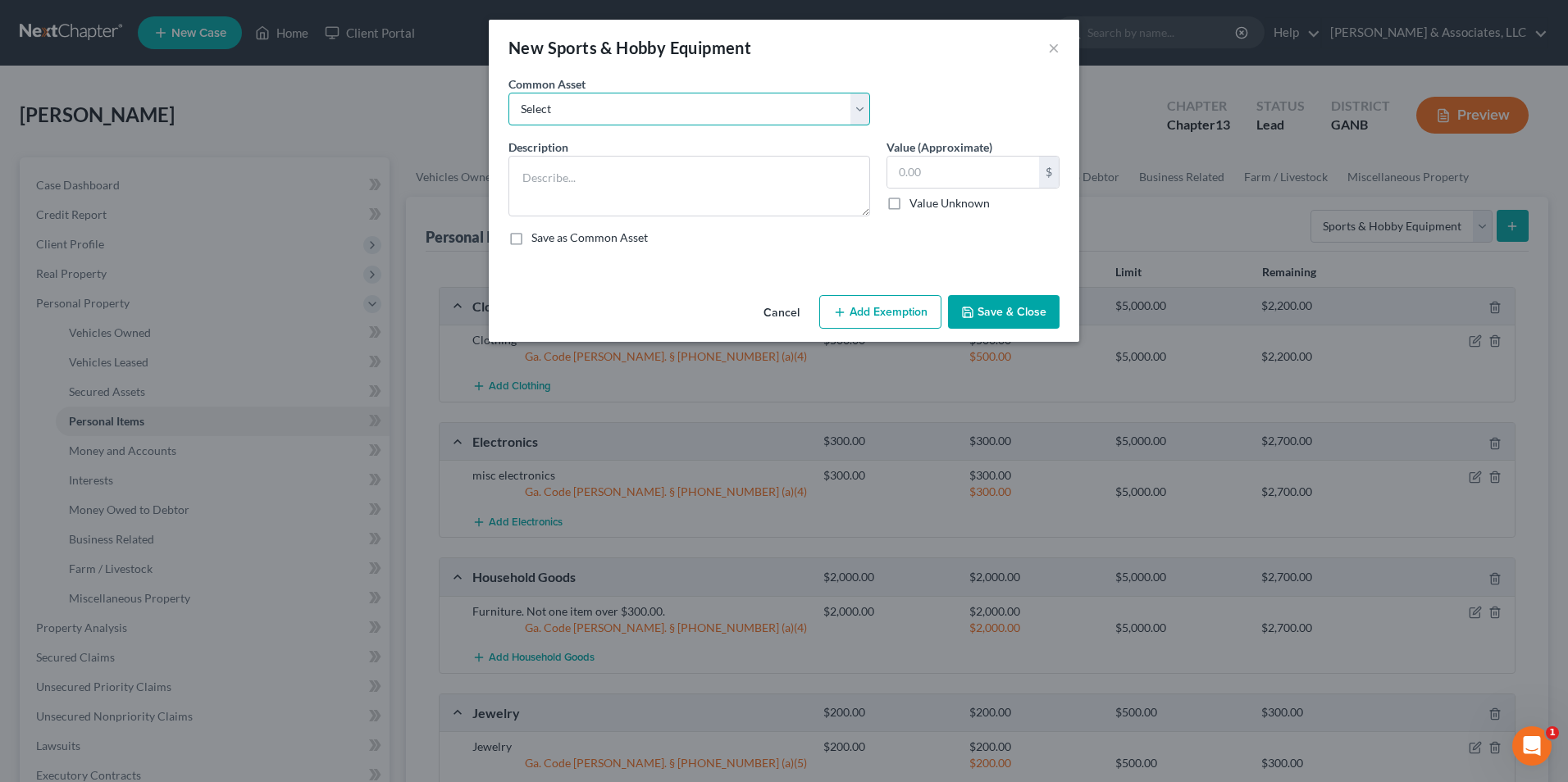
click at [856, 111] on select "Select firearms and sports equipment" at bounding box center [689, 109] width 361 height 33
click at [508, 93] on select "Select firearms and sports equipment" at bounding box center [689, 109] width 361 height 33
click at [972, 182] on input "600.00" at bounding box center [963, 172] width 151 height 31
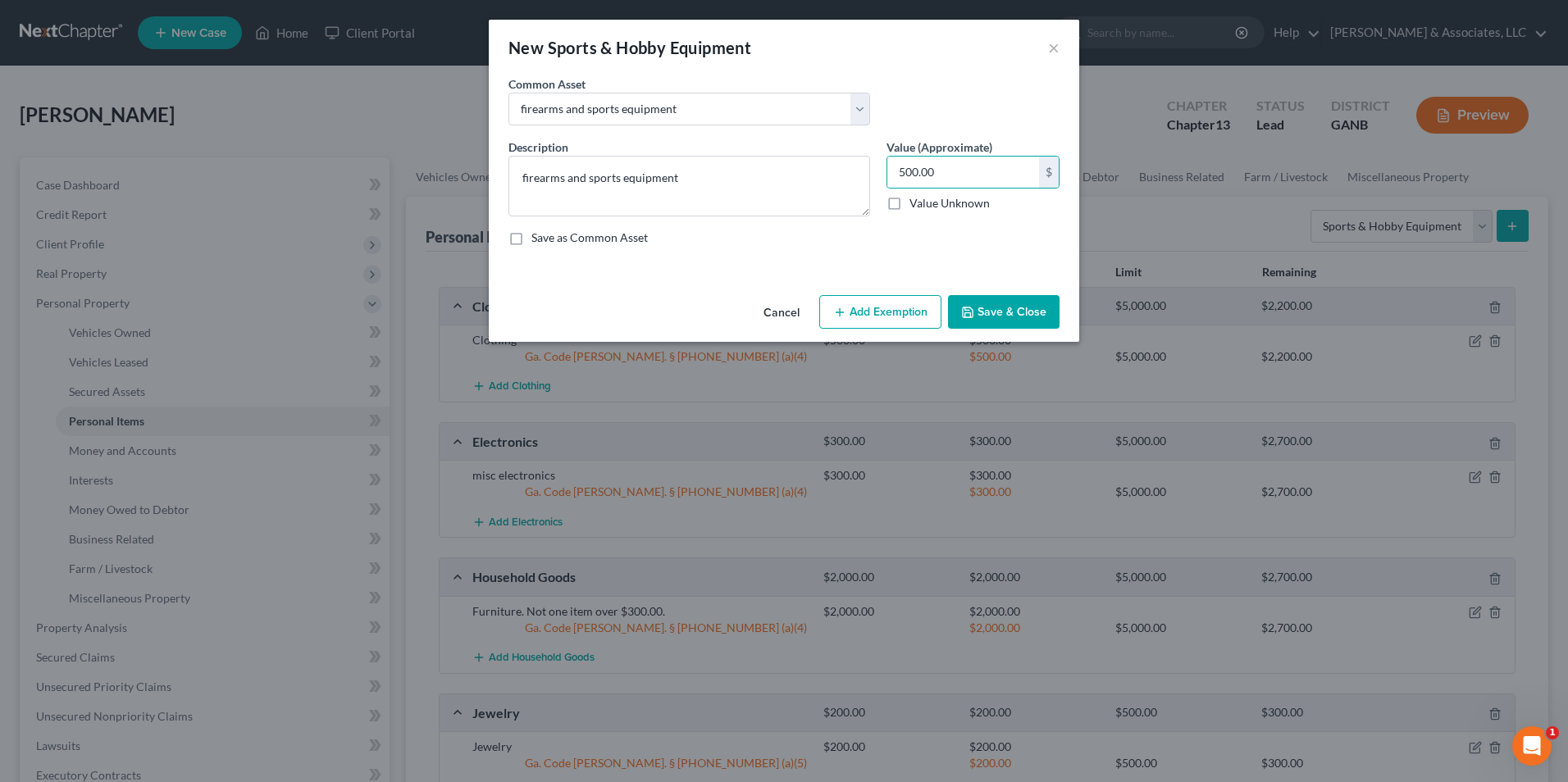
click at [892, 315] on button "Add Exemption" at bounding box center [879, 313] width 122 height 35
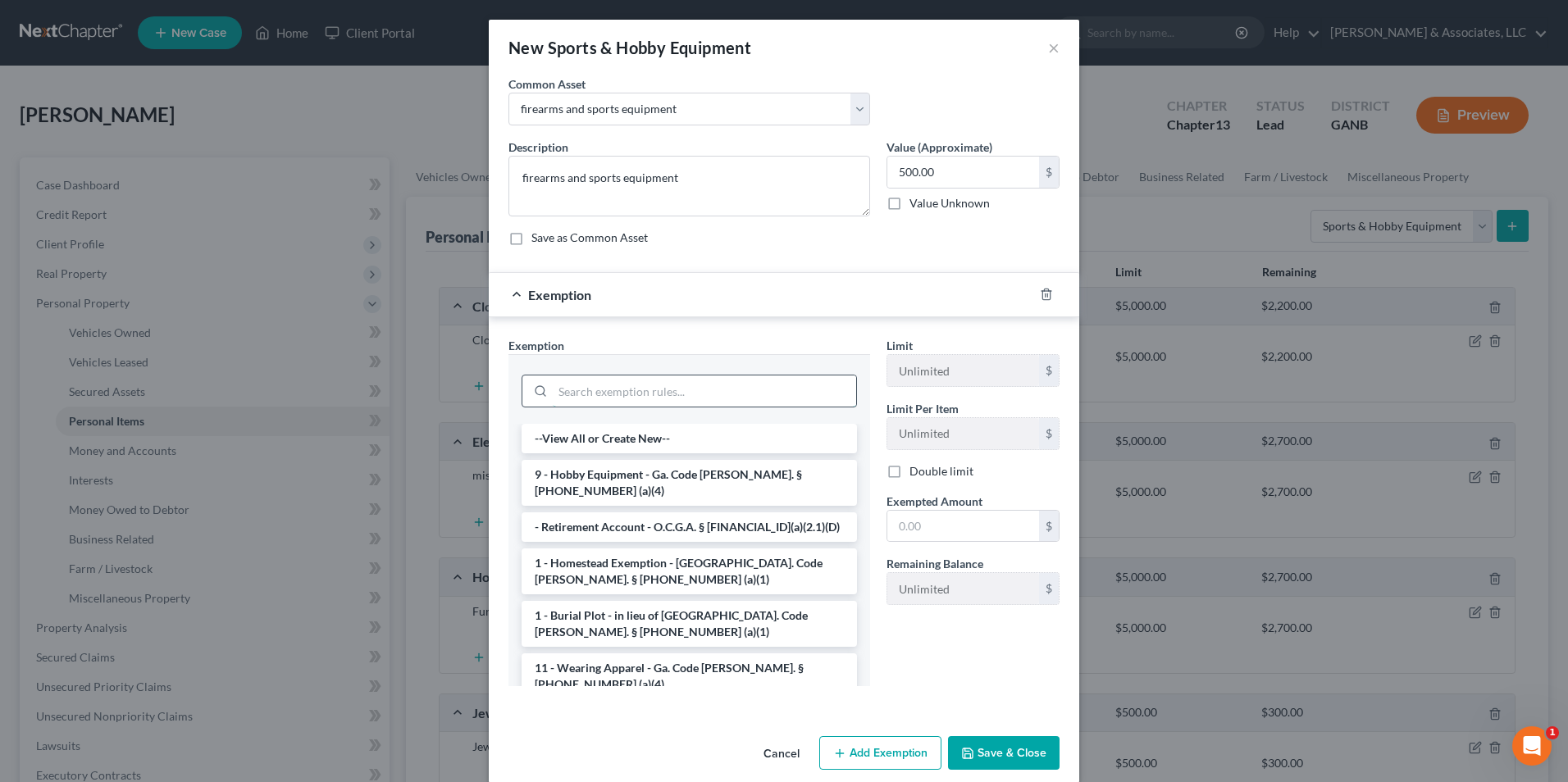
click at [729, 384] on input "search" at bounding box center [704, 391] width 304 height 31
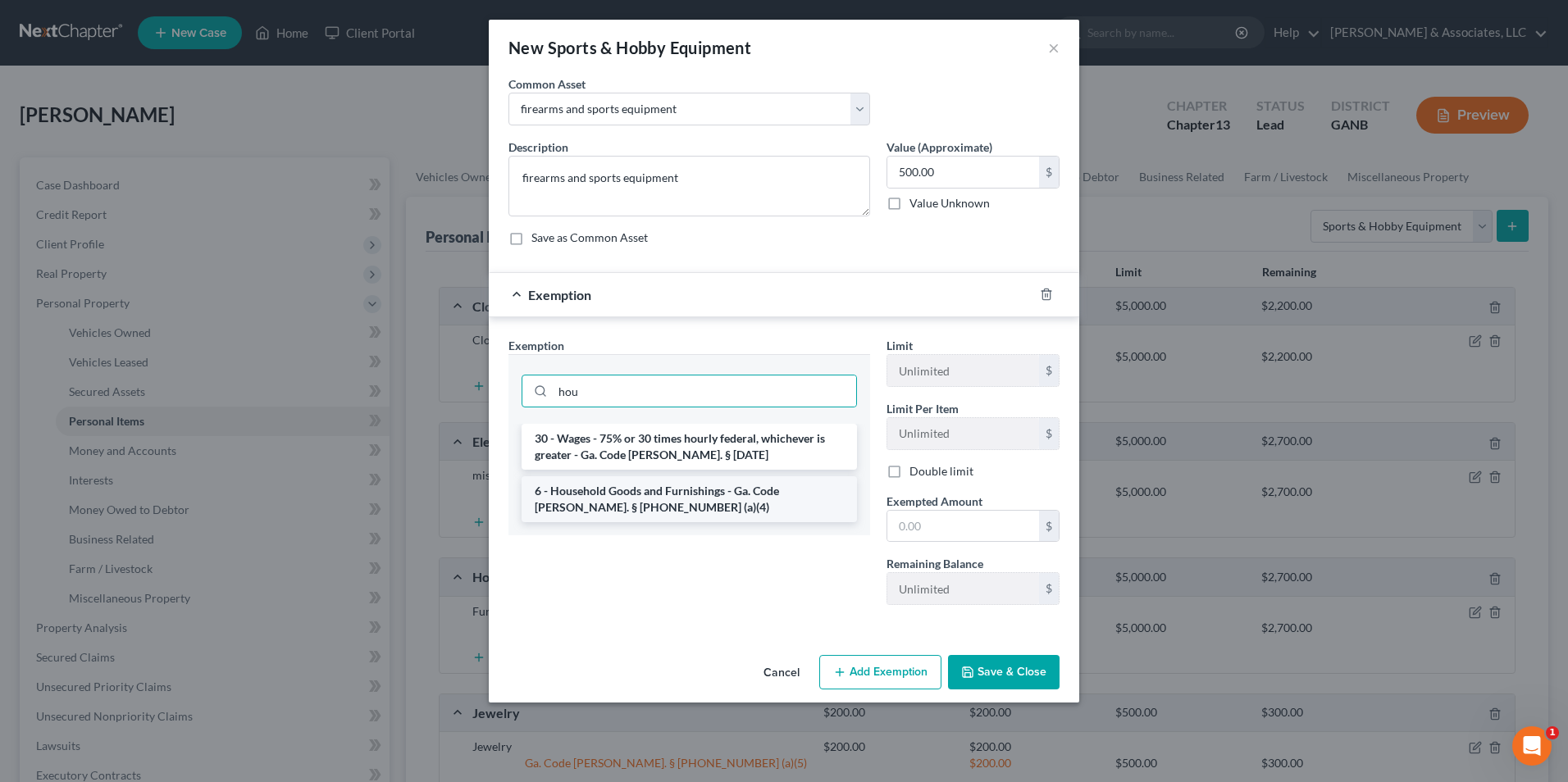
click at [704, 501] on li "6 - Household Goods and Furnishings - Ga. Code Ann. § 44-13-100 (a)(4)" at bounding box center [690, 500] width 336 height 46
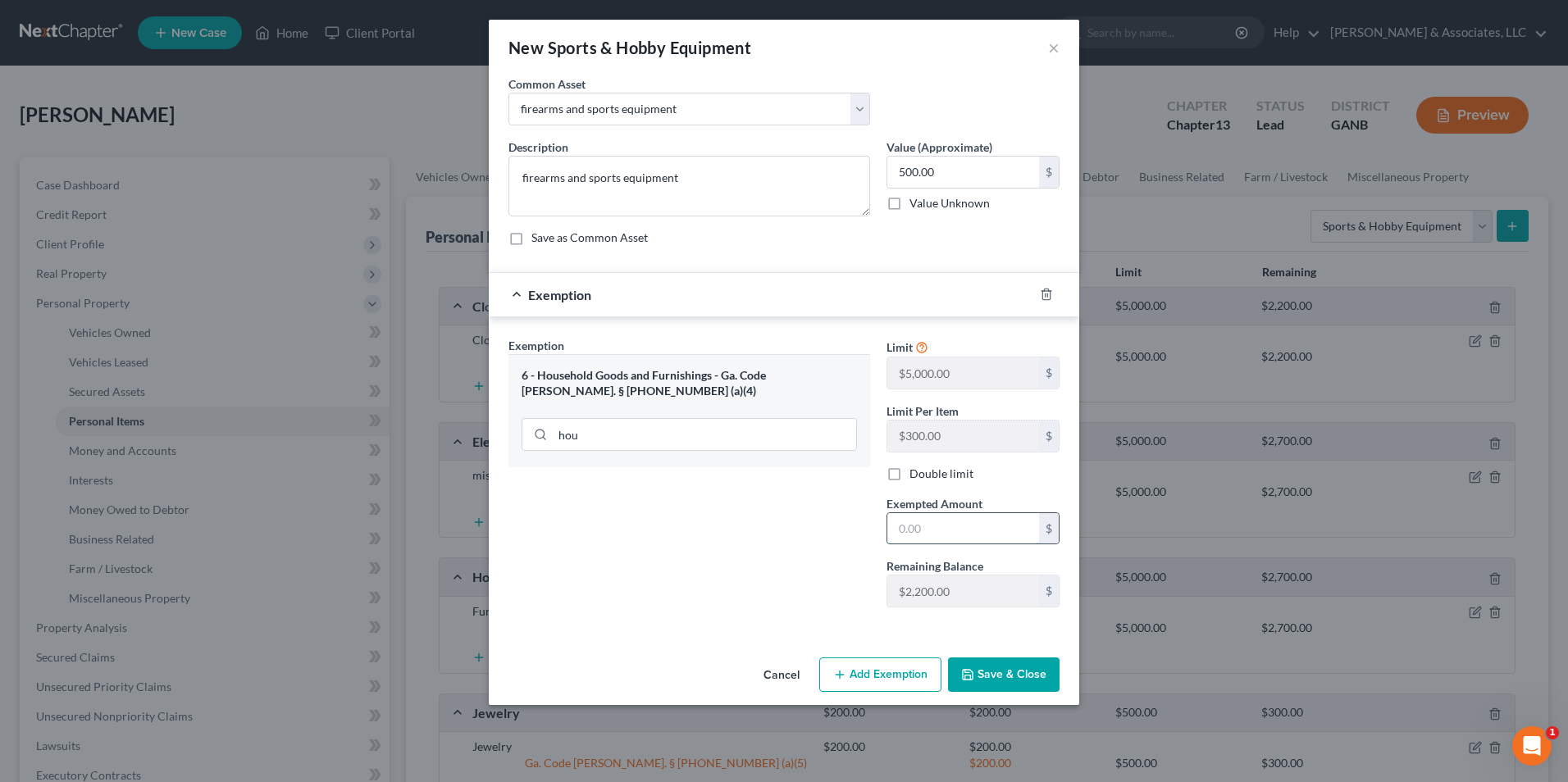
click at [943, 531] on input "text" at bounding box center [963, 529] width 151 height 31
click at [1029, 669] on button "Save & Close" at bounding box center [1004, 675] width 112 height 35
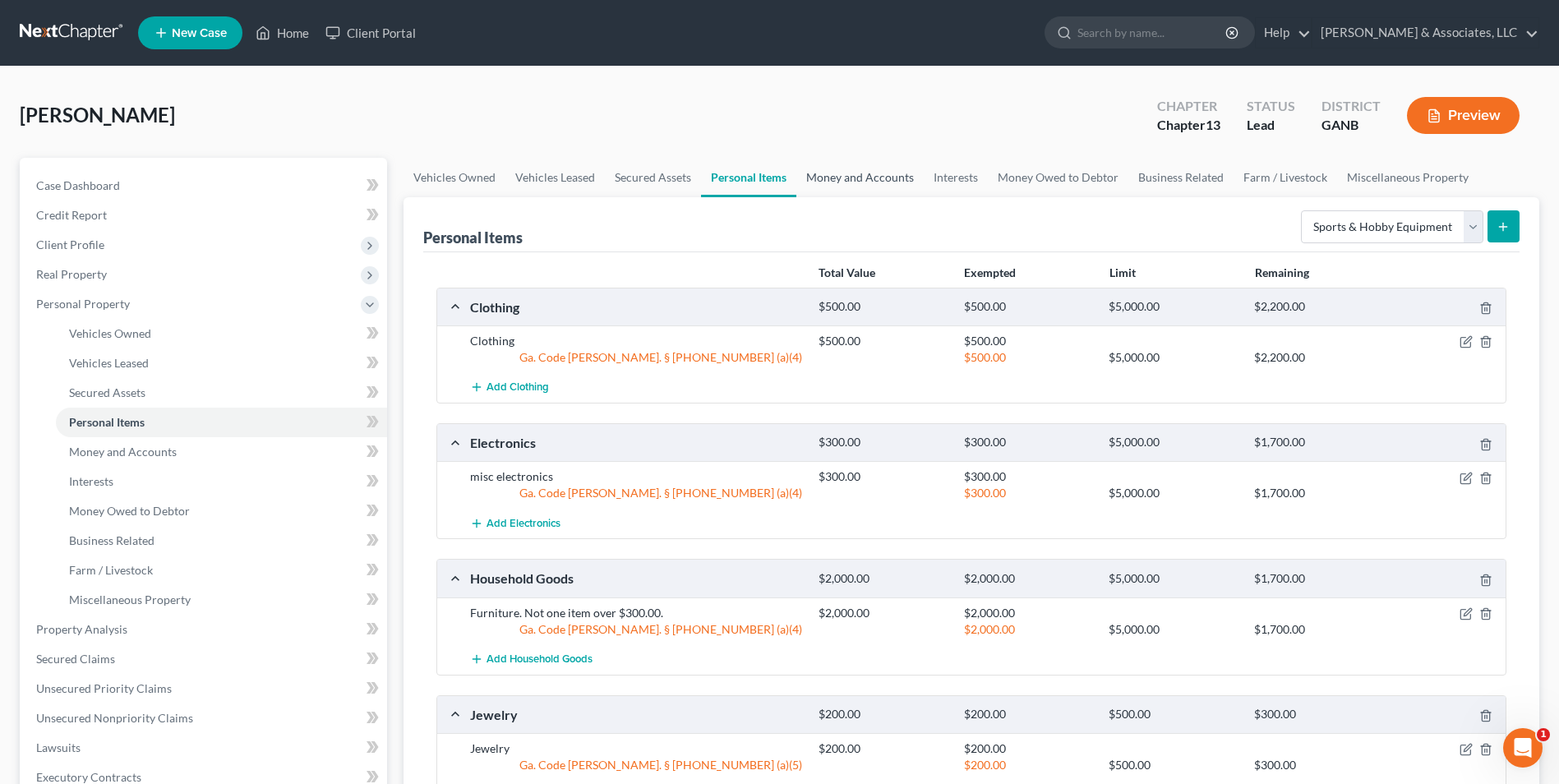
click at [850, 175] on link "Money and Accounts" at bounding box center [860, 177] width 128 height 40
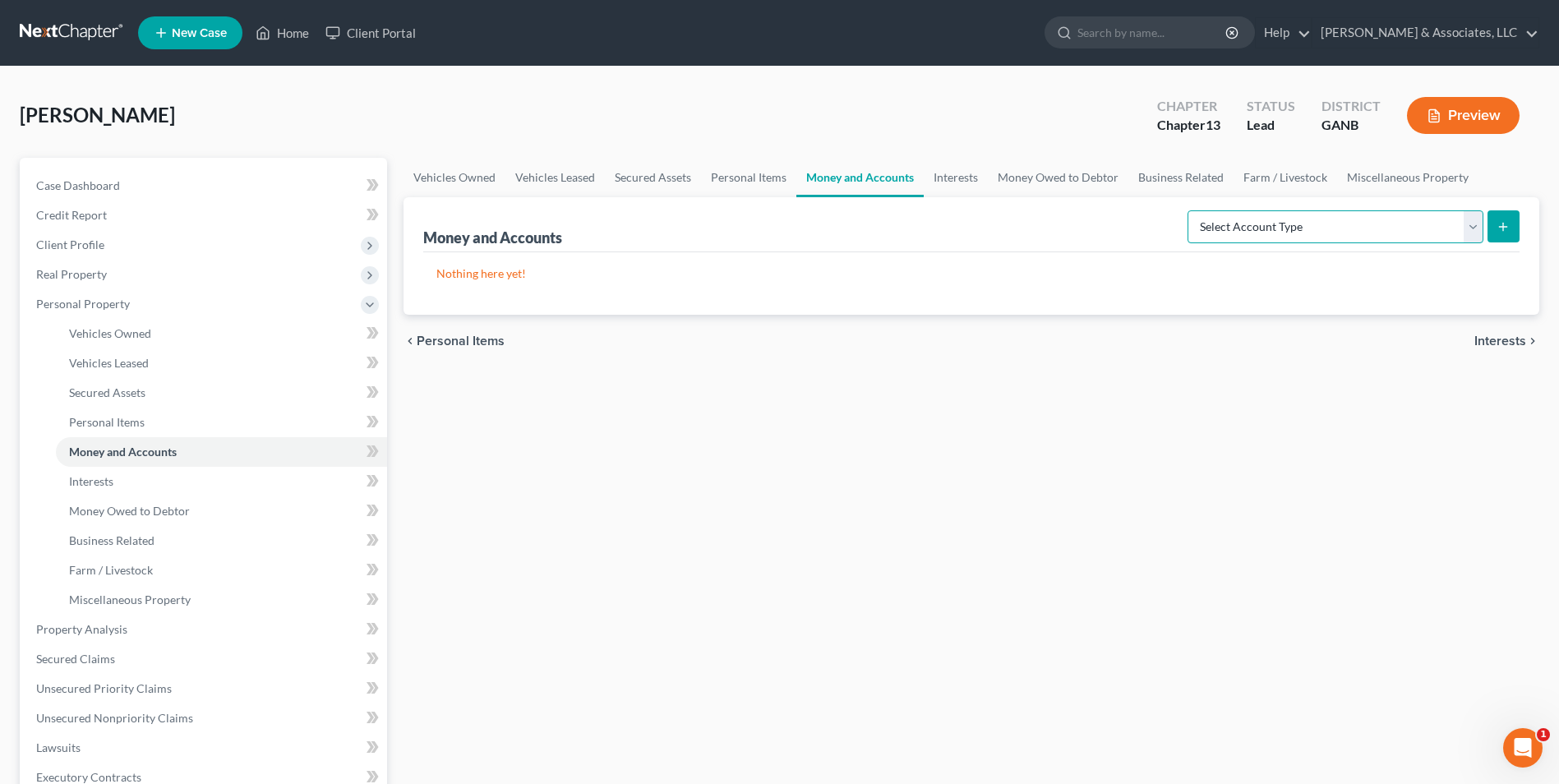
click at [1474, 221] on select "Select Account Type Brokerage Cash on Hand Certificates of Deposit Checking Acc…" at bounding box center [1336, 227] width 296 height 33
click at [1191, 210] on select "Select Account Type Brokerage Cash on Hand Certificates of Deposit Checking Acc…" at bounding box center [1336, 227] width 296 height 33
click at [1504, 234] on button "submit" at bounding box center [1504, 226] width 32 height 32
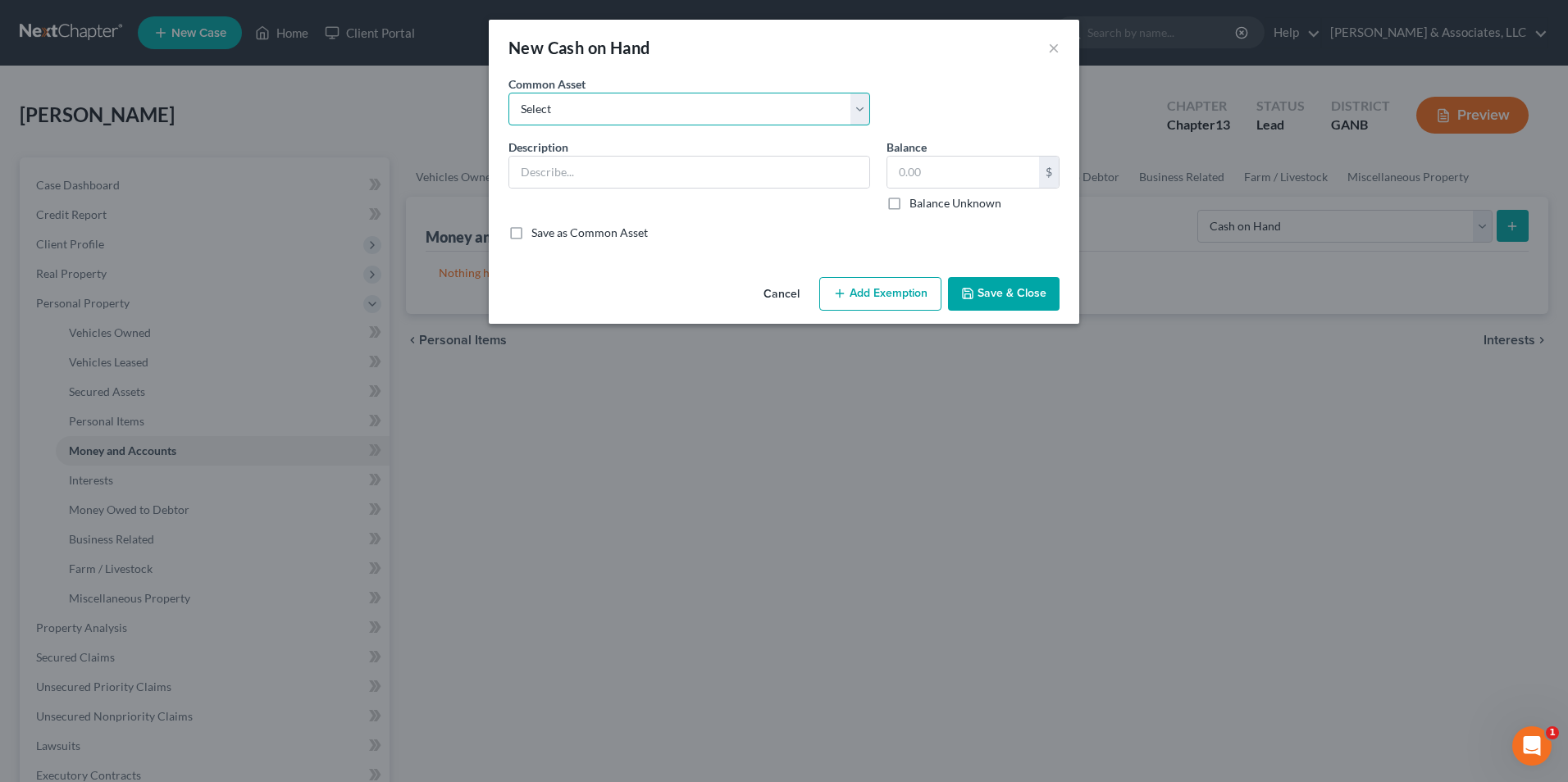
click at [856, 113] on select "Select Cash" at bounding box center [689, 109] width 361 height 33
click at [508, 93] on select "Select Cash" at bounding box center [689, 109] width 361 height 33
click at [997, 172] on input "600.00" at bounding box center [963, 172] width 151 height 31
click at [878, 297] on button "Add Exemption" at bounding box center [879, 294] width 122 height 35
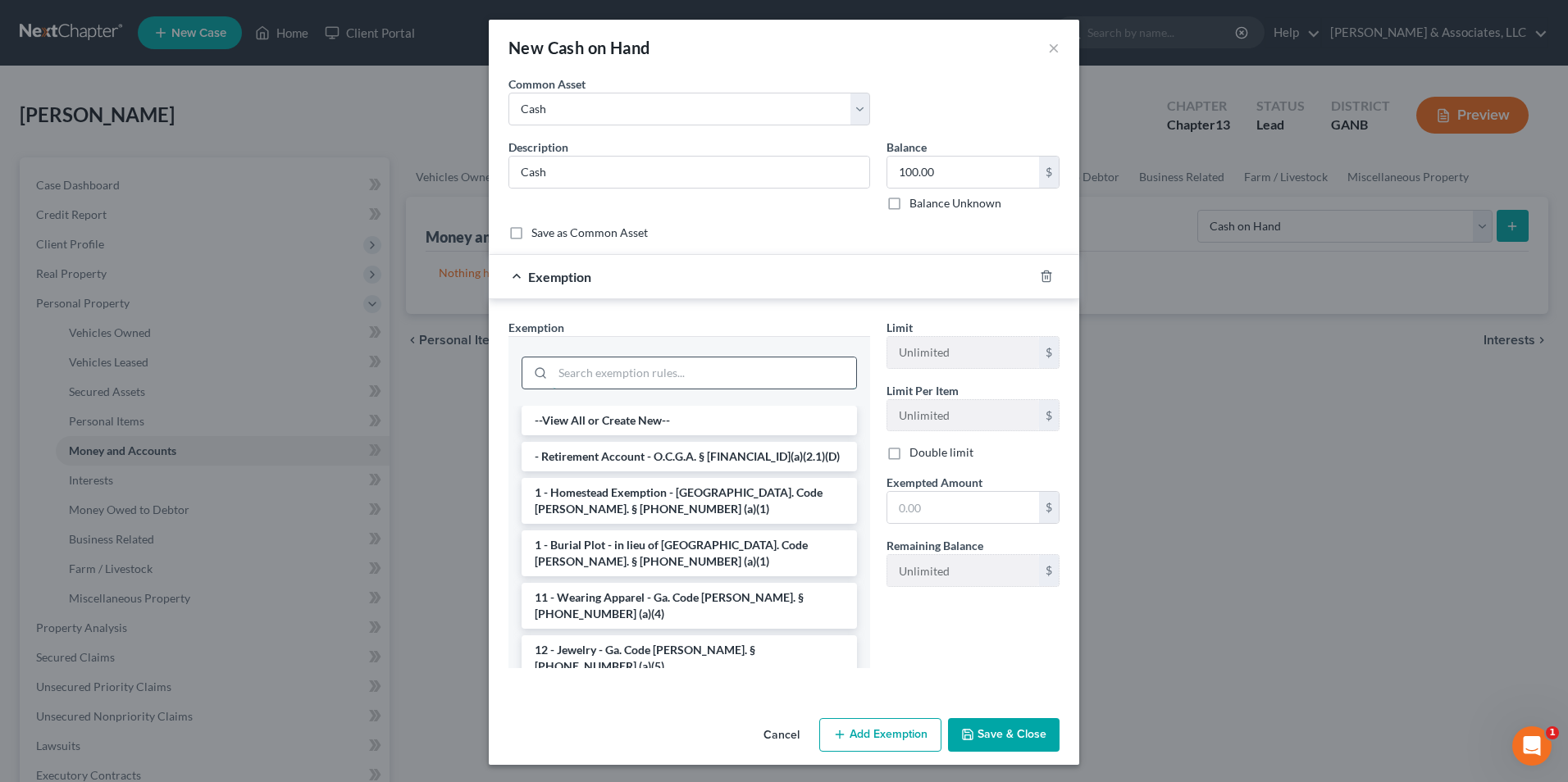
click at [671, 379] on input "search" at bounding box center [704, 373] width 304 height 31
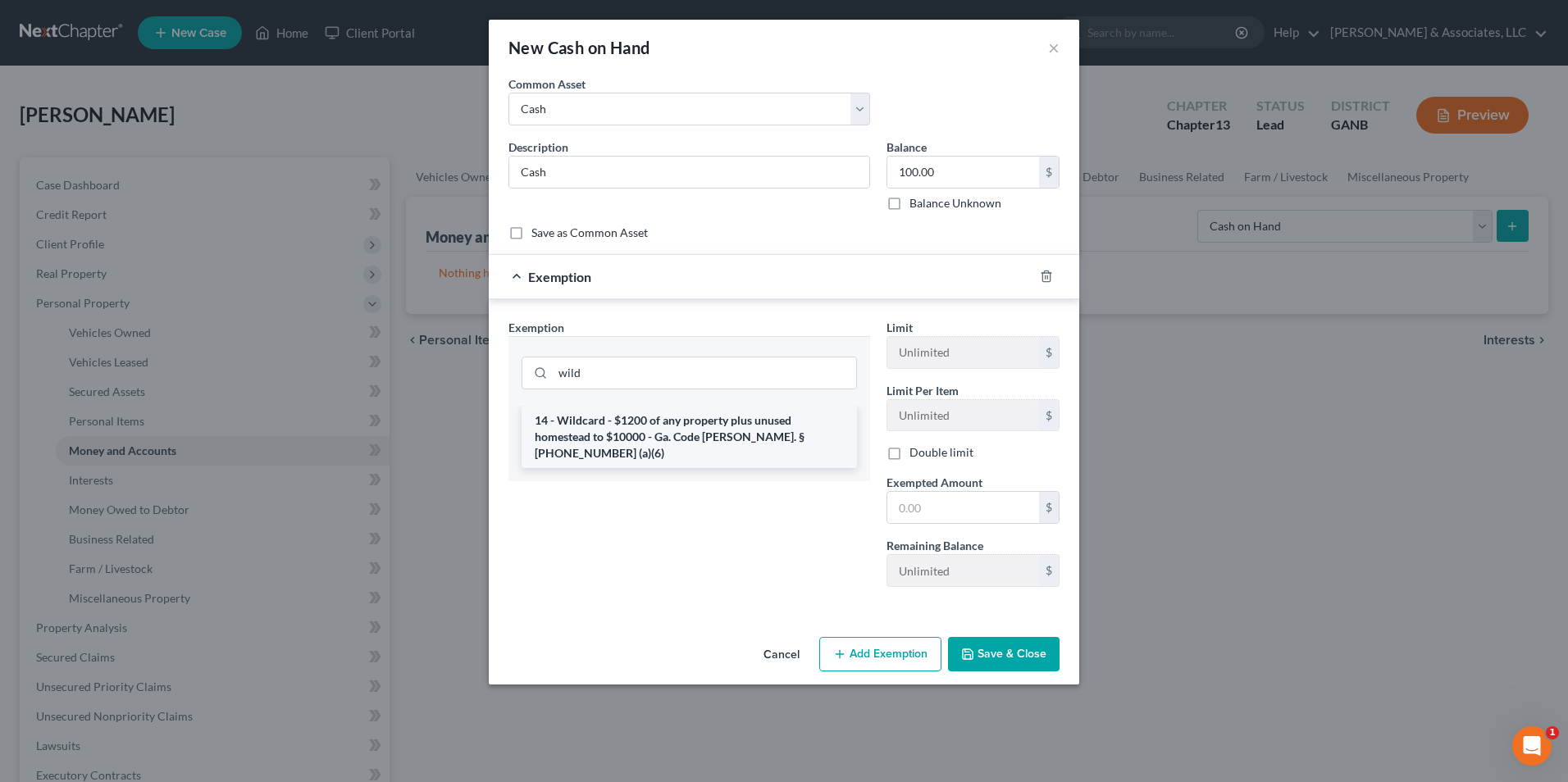
click at [713, 438] on li "14 - Wildcard - $1200 of any property plus unused homestead to $10000 - Ga. Cod…" at bounding box center [690, 437] width 336 height 62
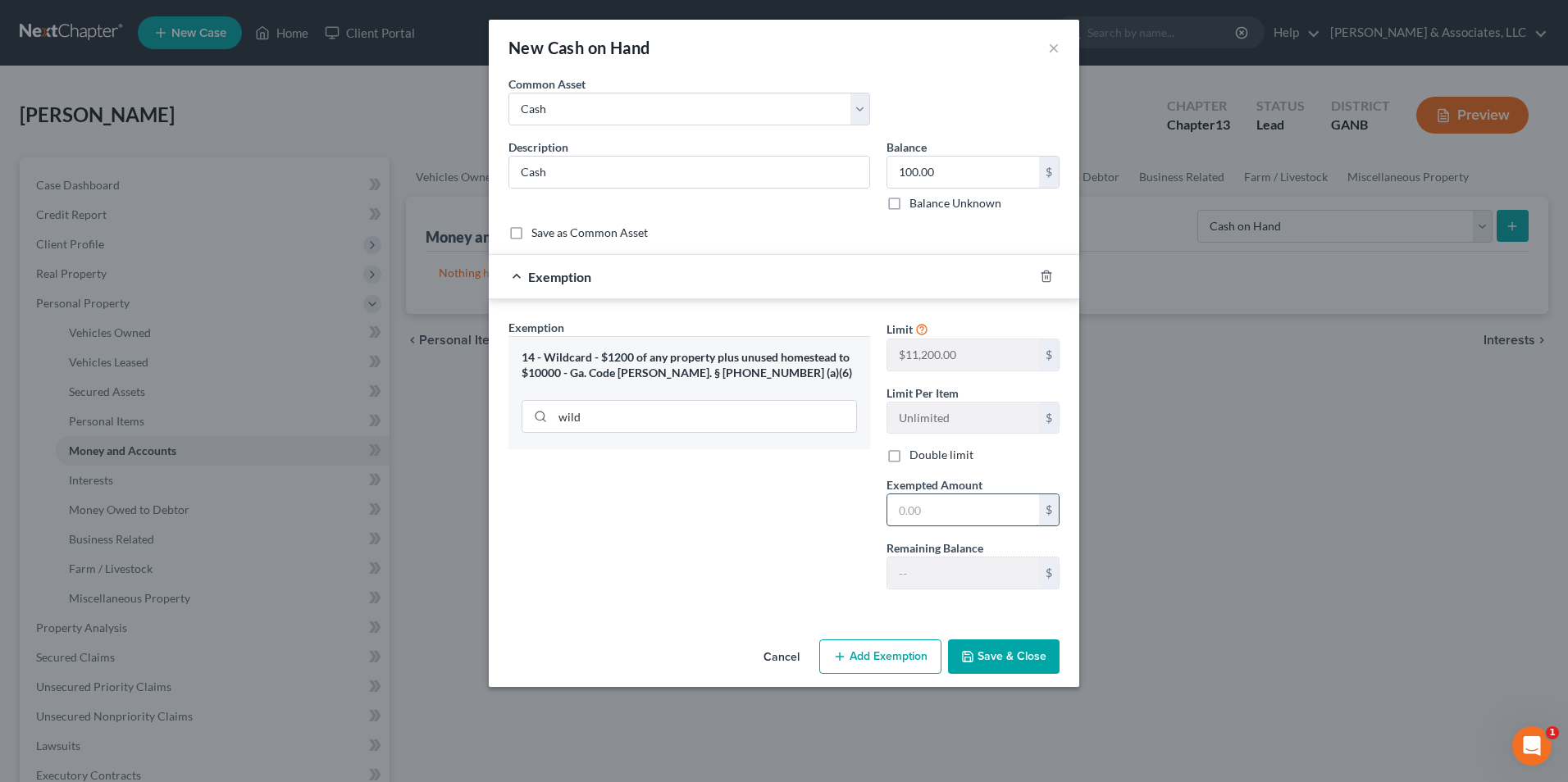
click at [949, 506] on input "text" at bounding box center [963, 510] width 151 height 31
click at [1005, 654] on button "Save & Close" at bounding box center [1004, 657] width 112 height 35
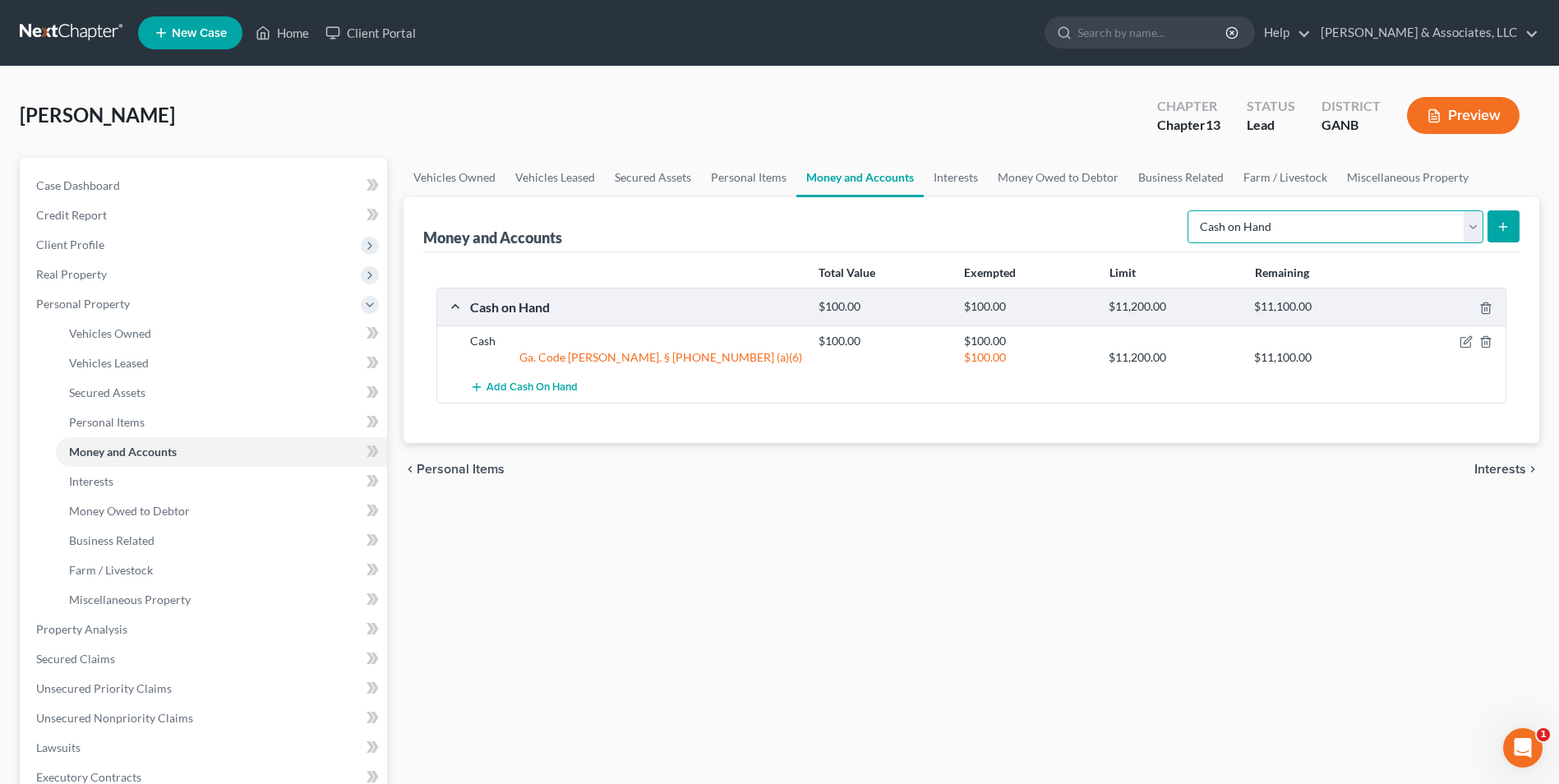
click at [1462, 234] on select "Select Account Type Brokerage Cash on Hand Certificates of Deposit Checking Acc…" at bounding box center [1336, 227] width 296 height 33
click at [1191, 210] on select "Select Account Type Brokerage Cash on Hand Certificates of Deposit Checking Acc…" at bounding box center [1336, 227] width 296 height 33
click at [1509, 222] on icon "submit" at bounding box center [1503, 227] width 13 height 13
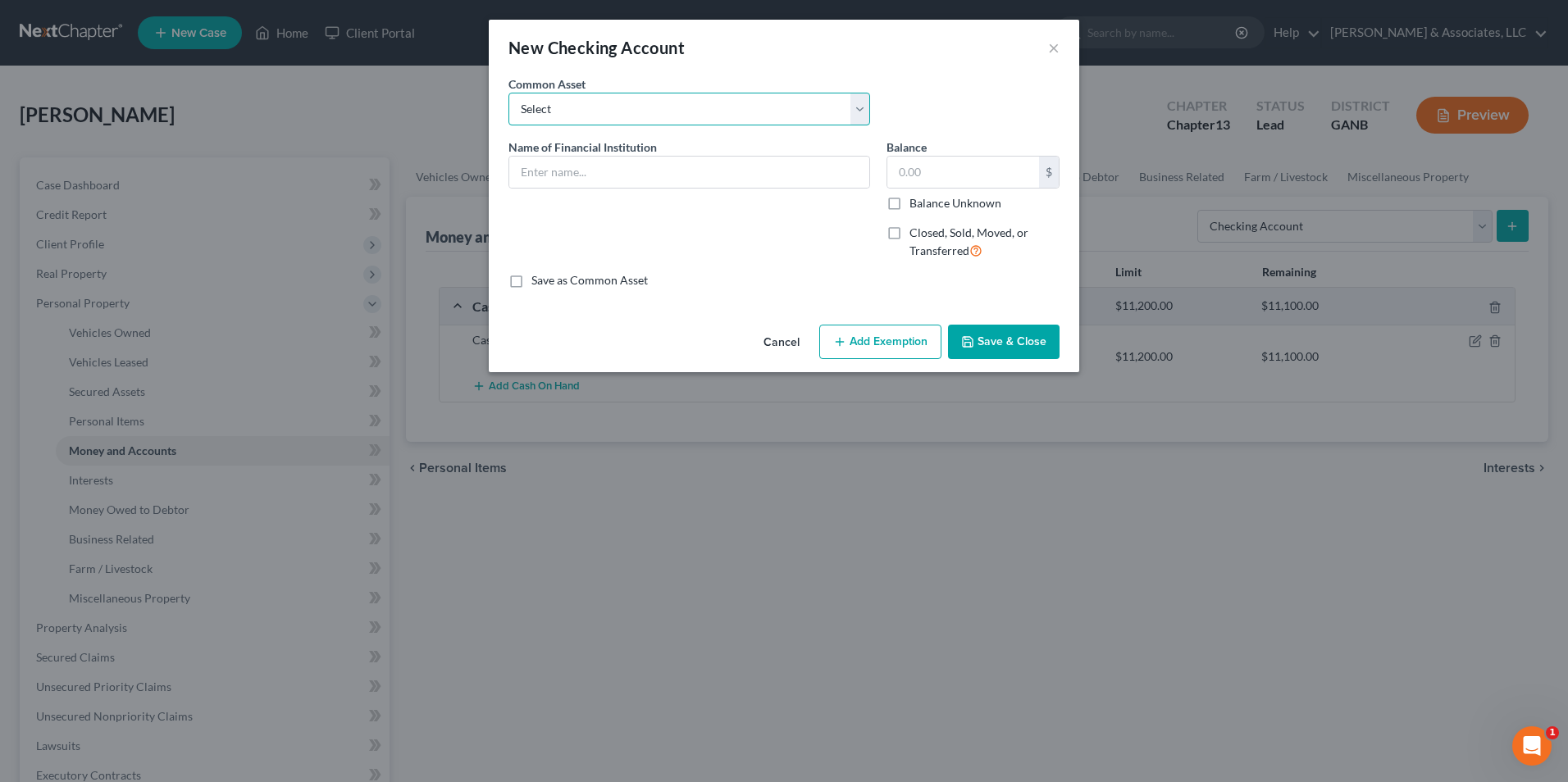
click at [865, 120] on select "Select US Bank Tyndall Federal Credit Union Lake Michigan Credit Union Ascend F…" at bounding box center [689, 109] width 361 height 33
click at [508, 93] on select "Select US Bank Tyndall Federal Credit Union Lake Michigan Credit Union Ascend F…" at bounding box center [689, 109] width 361 height 33
click at [972, 174] on input "1,000.00" at bounding box center [963, 172] width 151 height 31
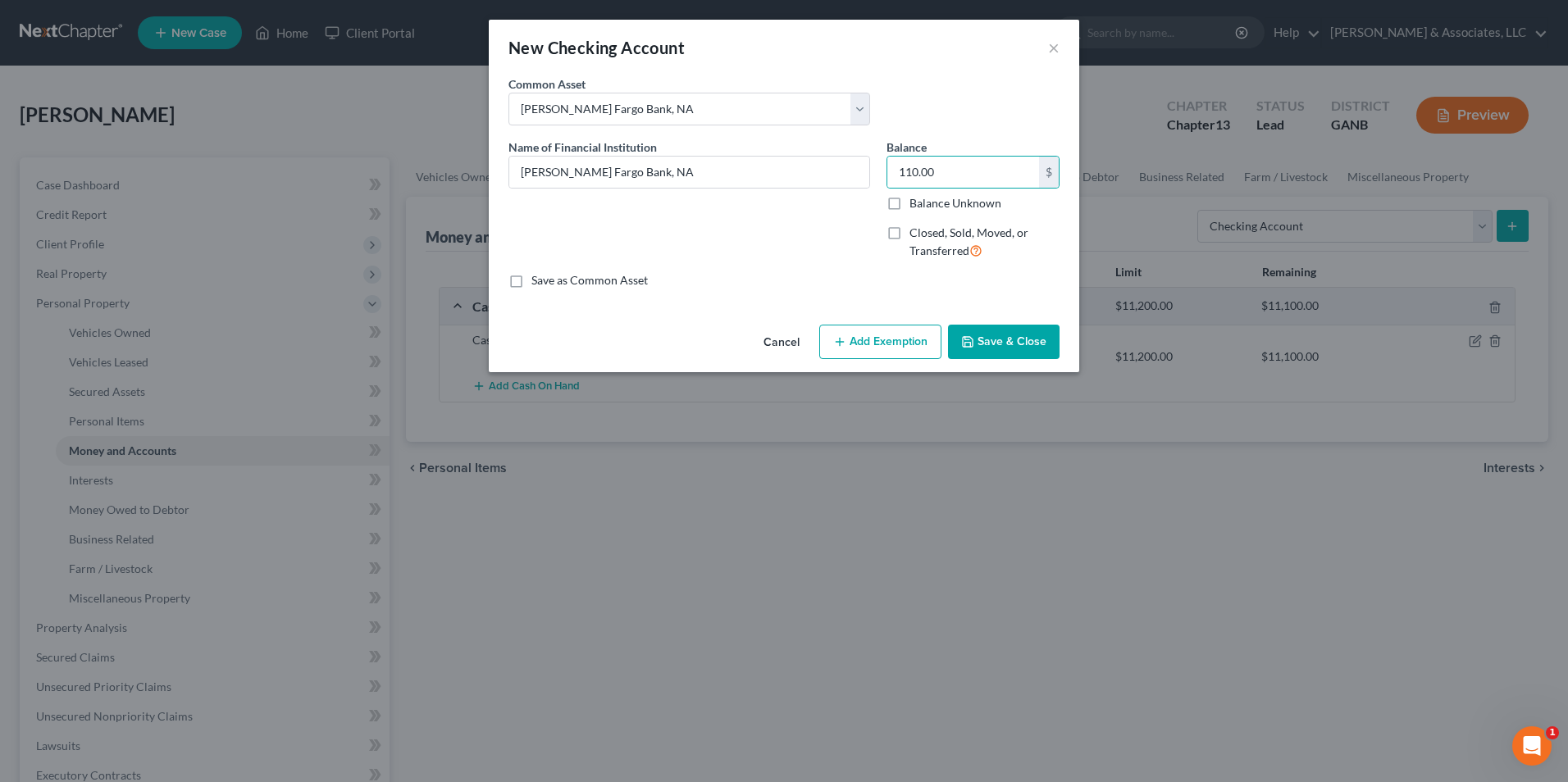
click at [869, 343] on button "Add Exemption" at bounding box center [879, 342] width 122 height 35
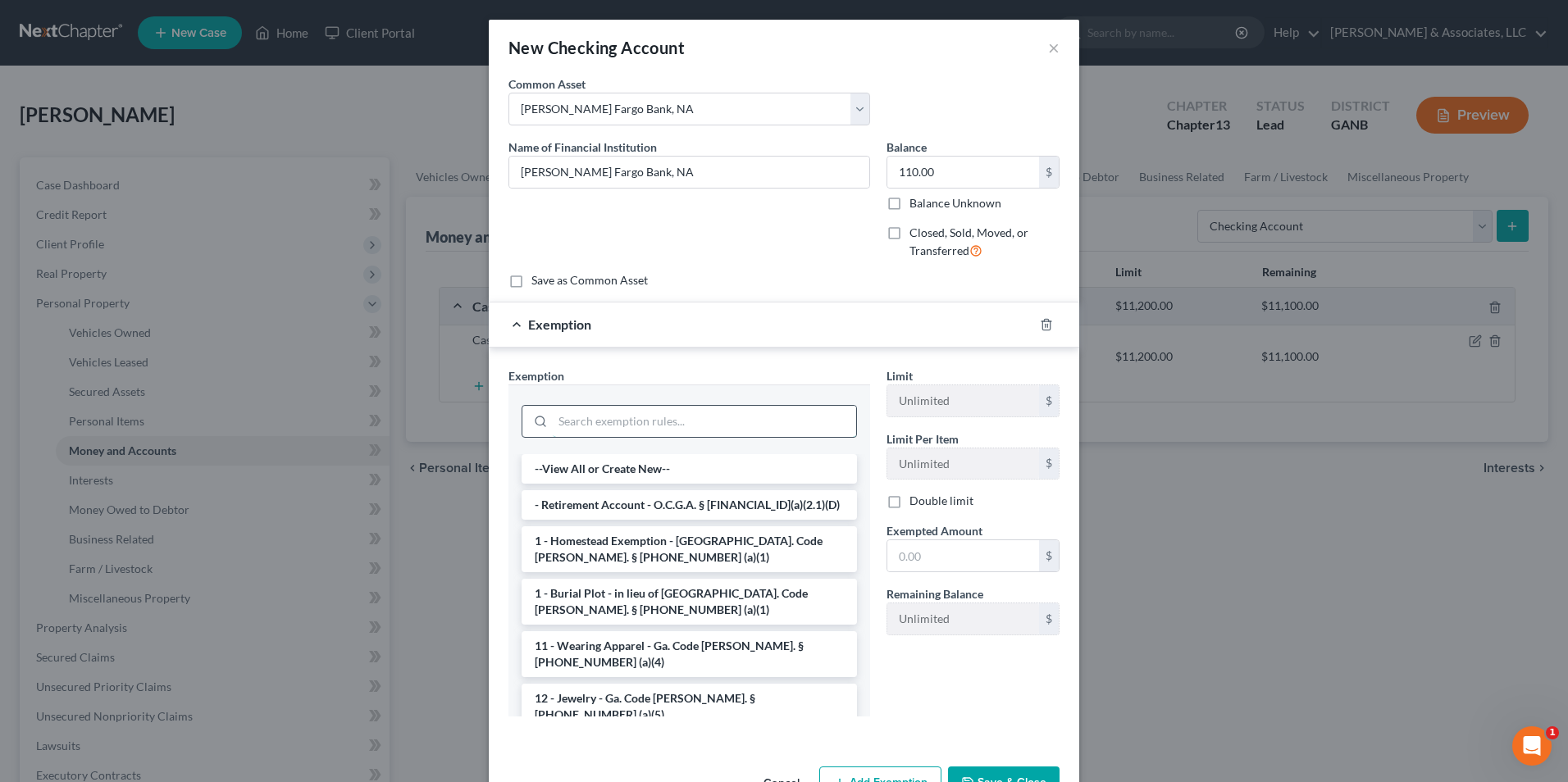
click at [710, 423] on input "search" at bounding box center [704, 422] width 304 height 31
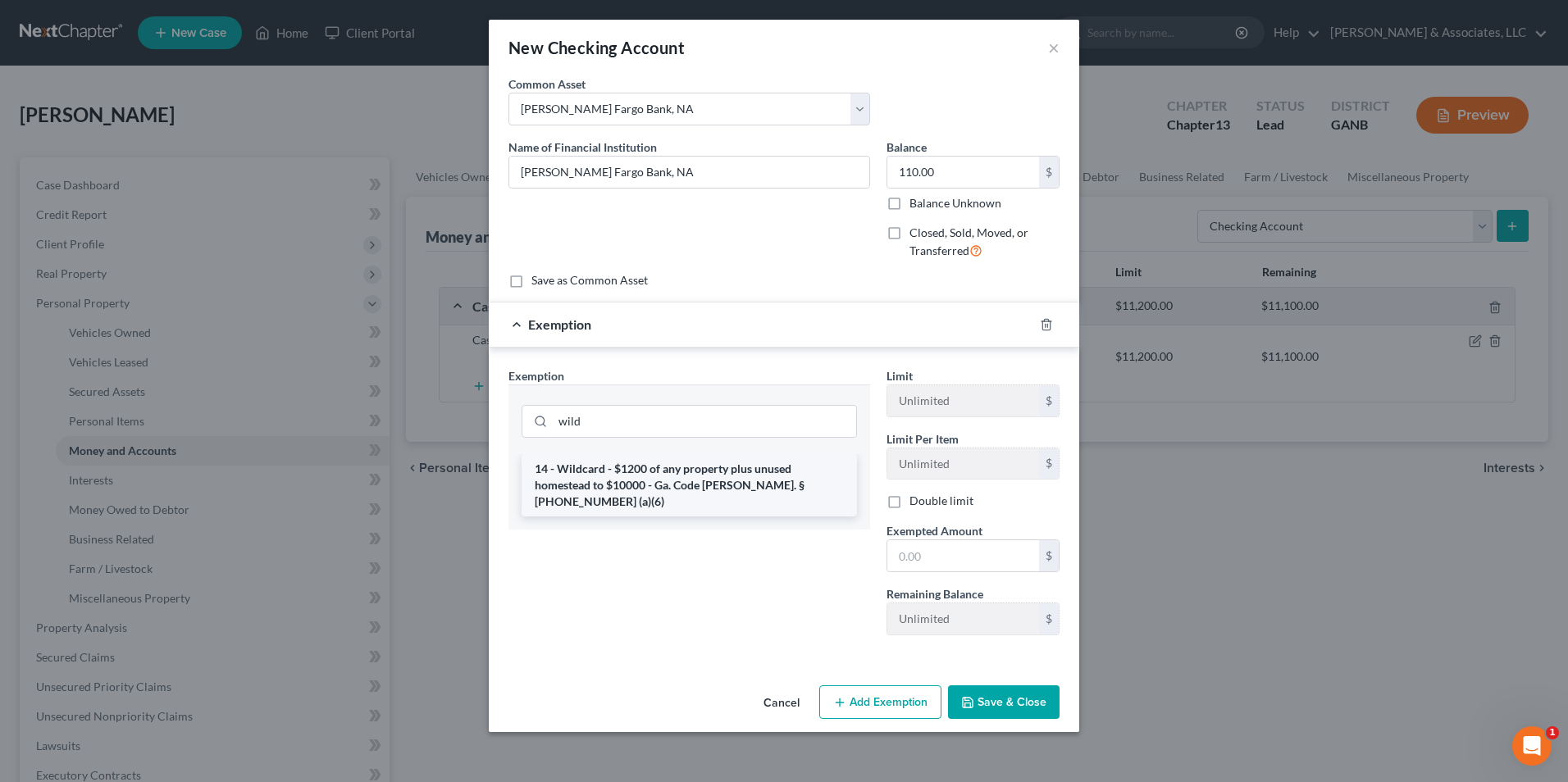
click at [747, 488] on li "14 - Wildcard - $1200 of any property plus unused homestead to $10000 - Ga. Cod…" at bounding box center [690, 485] width 336 height 62
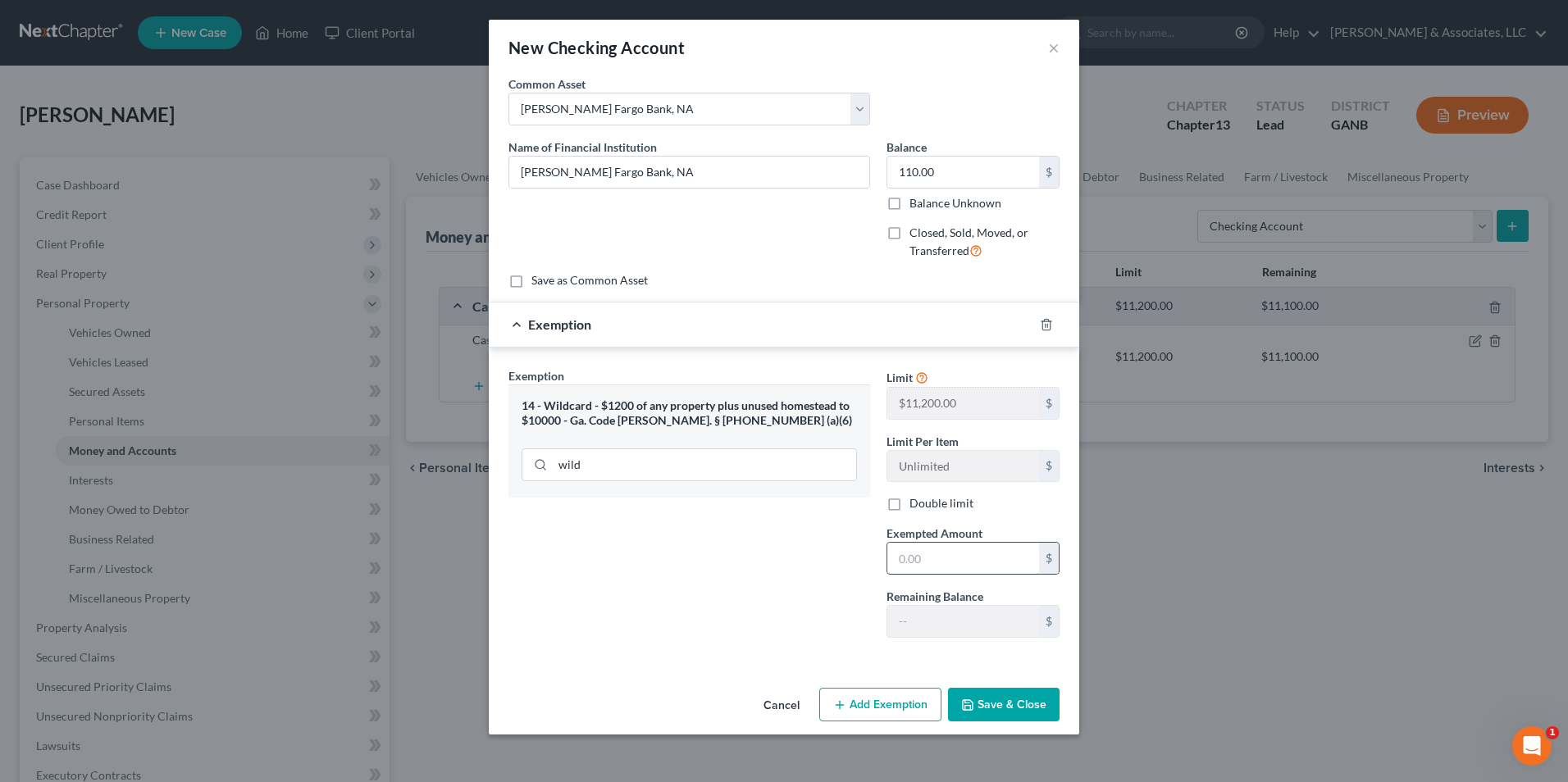
click at [944, 565] on input "text" at bounding box center [963, 558] width 151 height 31
click at [1004, 718] on button "Save & Close" at bounding box center [1004, 705] width 112 height 35
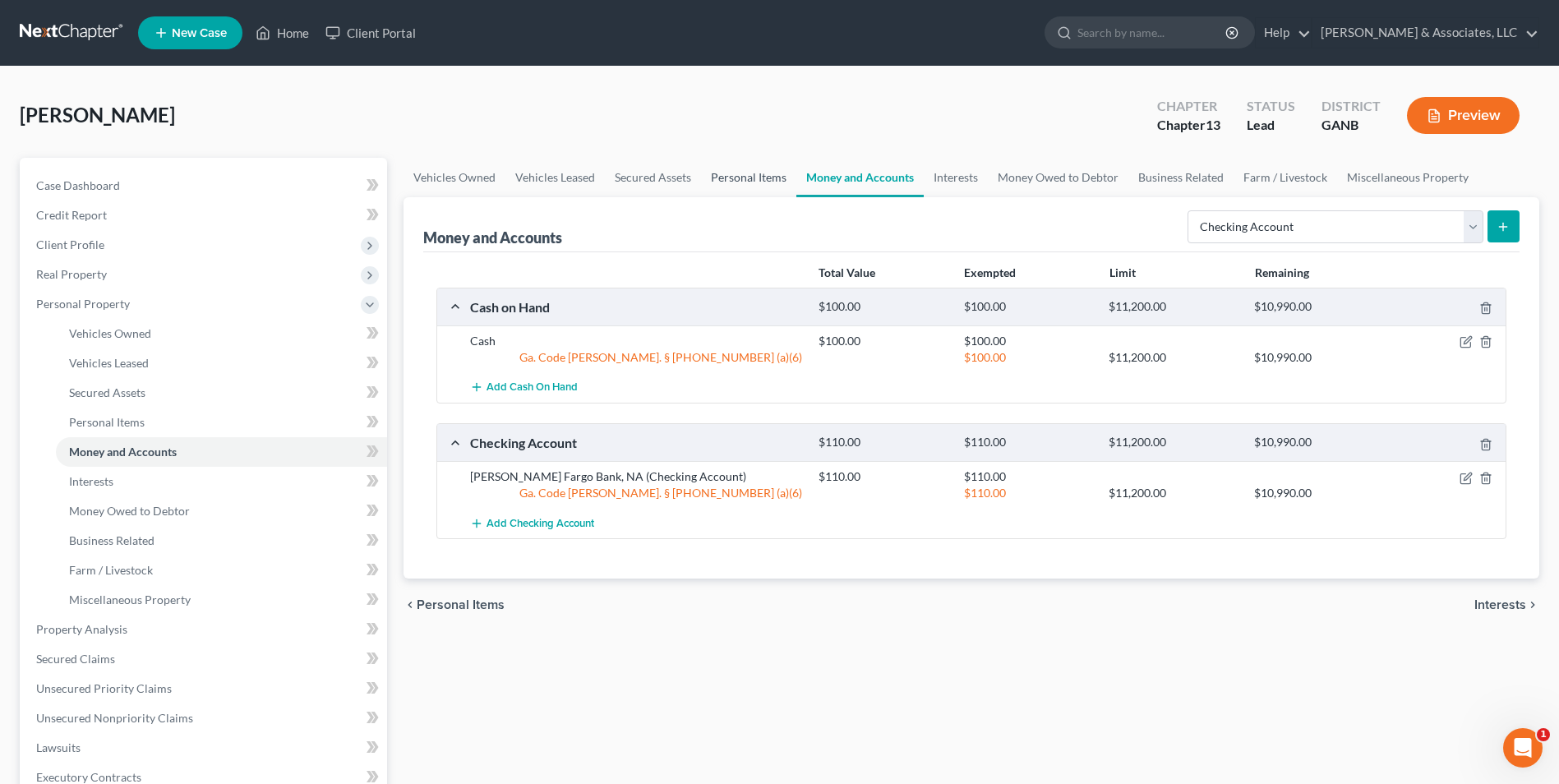
click at [745, 188] on link "Personal Items" at bounding box center [749, 177] width 96 height 40
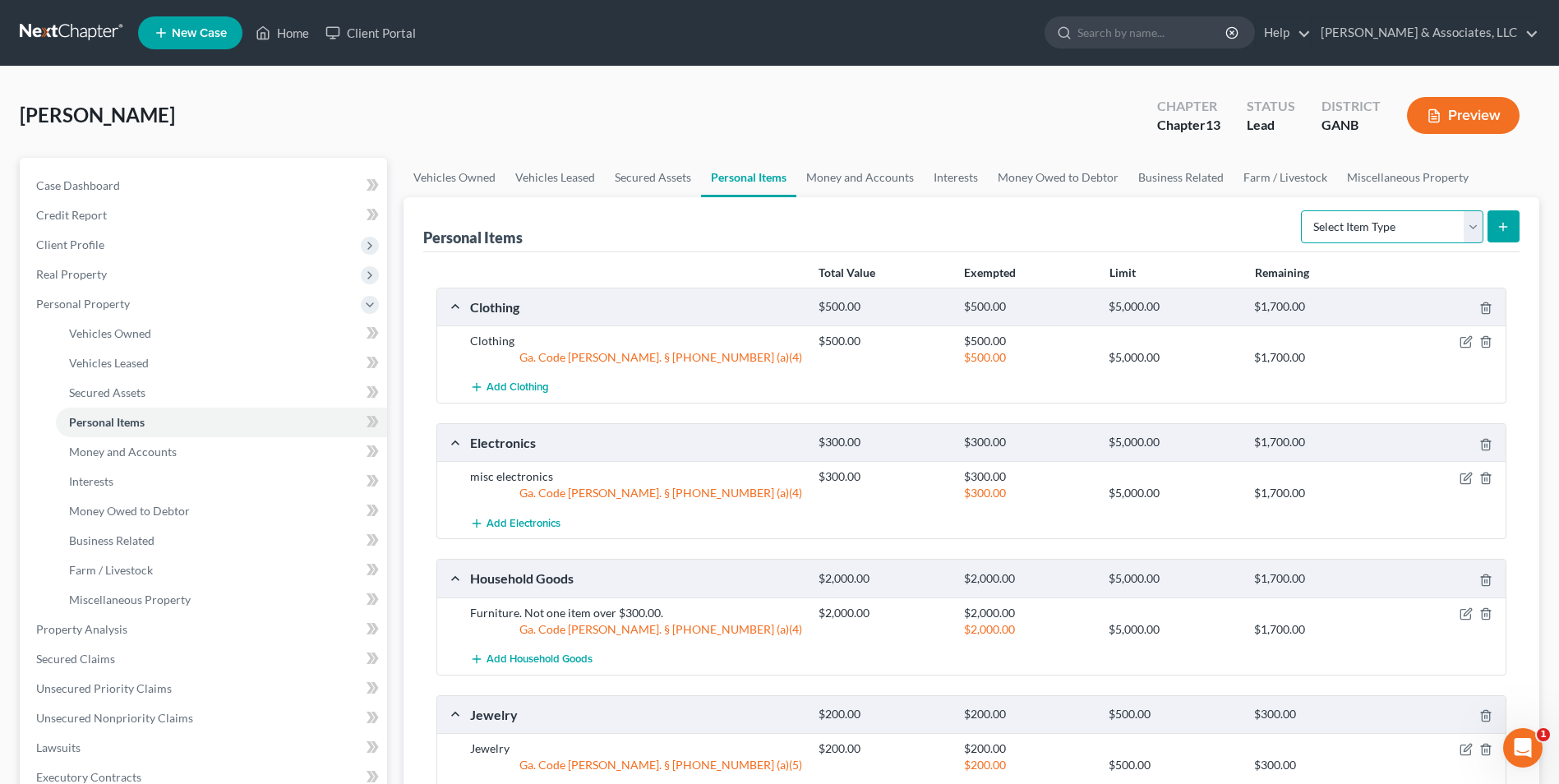
click at [1474, 222] on select "Select Item Type Clothing Collectibles Of Value Electronics Firearms Household …" at bounding box center [1393, 227] width 183 height 33
click at [1303, 210] on select "Select Item Type Clothing Collectibles Of Value Electronics Firearms Household …" at bounding box center [1393, 227] width 183 height 33
click at [1504, 231] on icon "submit" at bounding box center [1503, 227] width 13 height 13
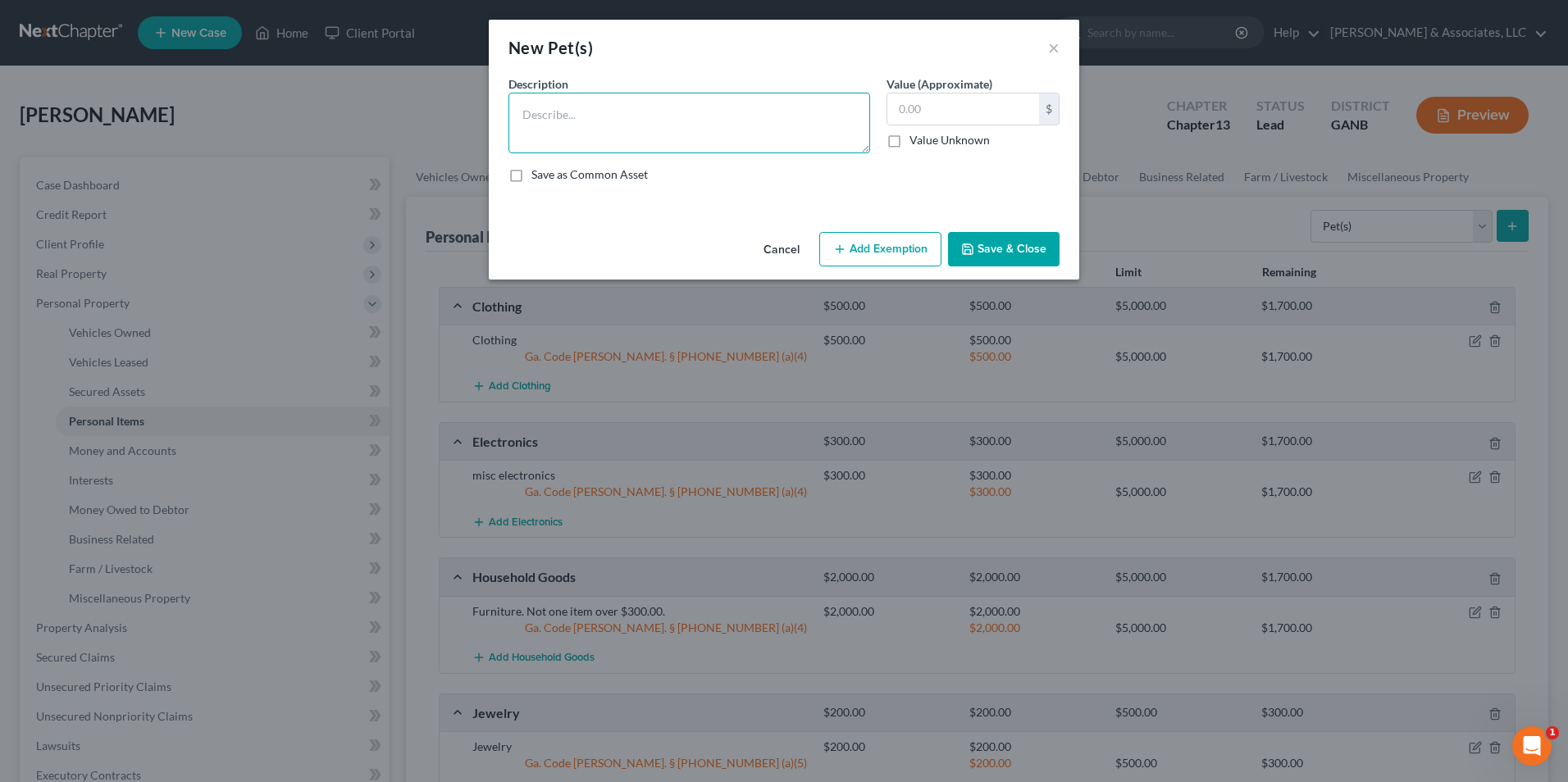
click at [783, 113] on textarea at bounding box center [689, 123] width 361 height 61
click at [1027, 244] on button "Save & Close" at bounding box center [1004, 249] width 112 height 35
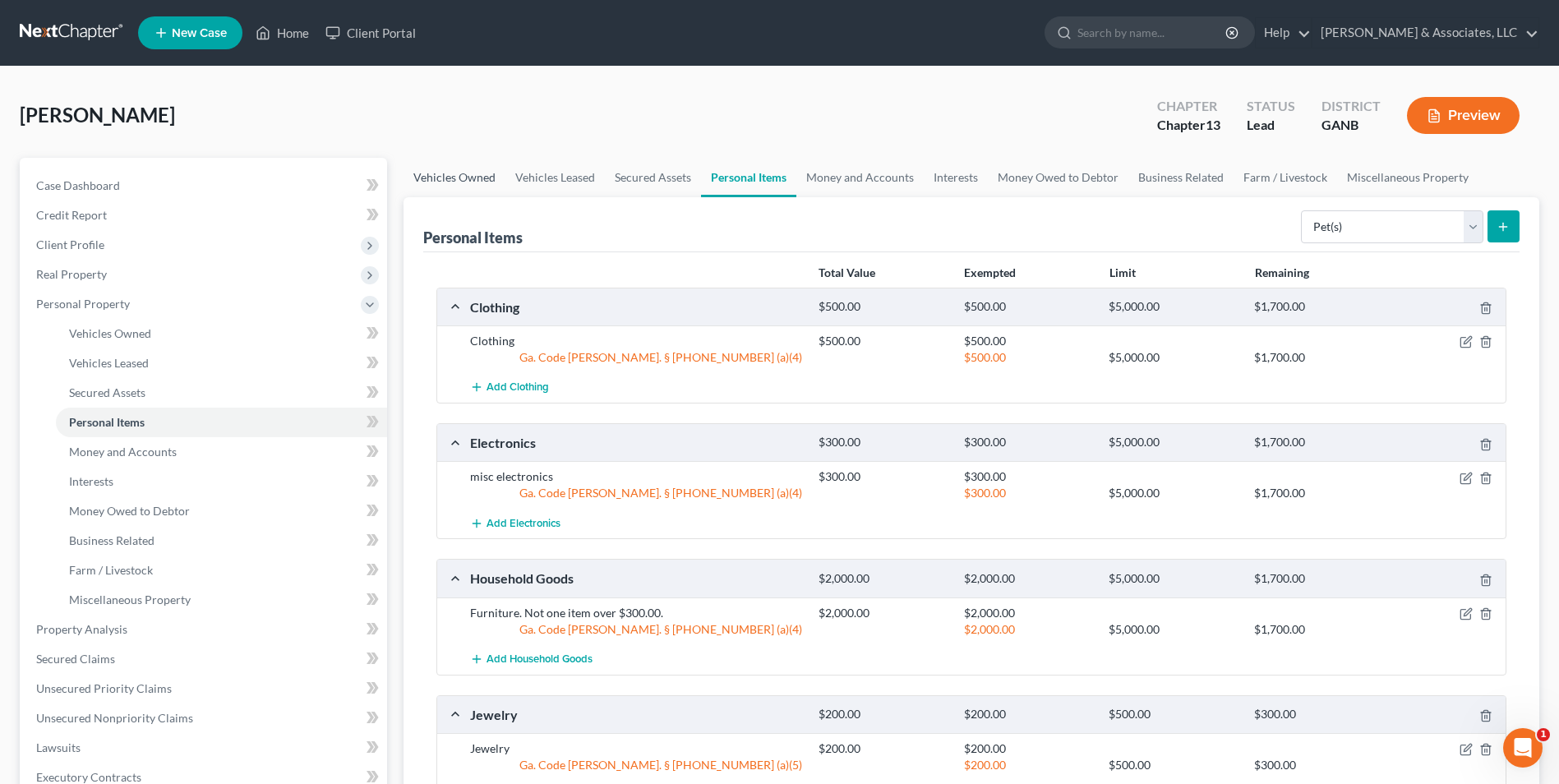
click at [455, 182] on link "Vehicles Owned" at bounding box center [454, 177] width 102 height 40
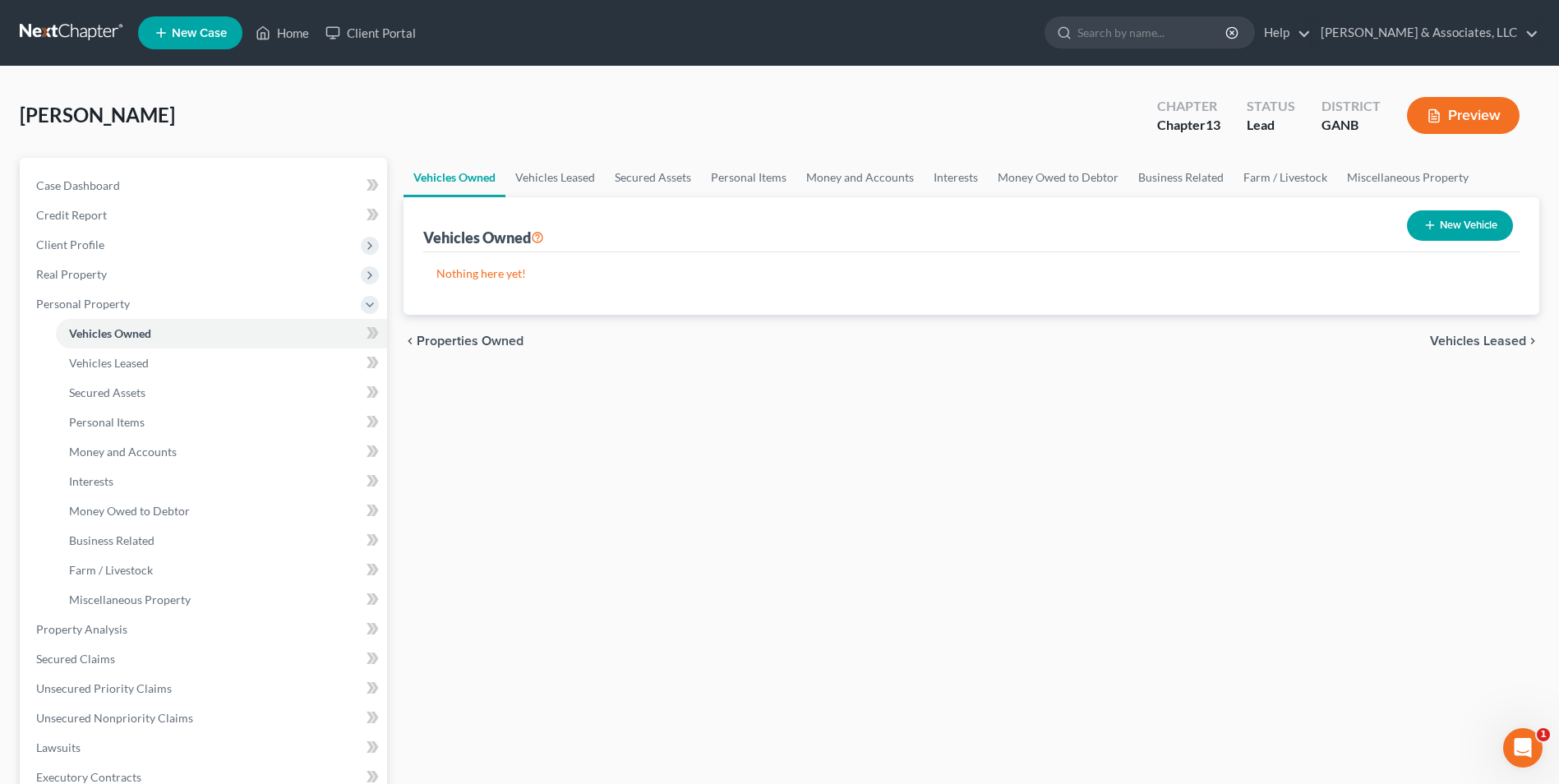
click at [1443, 225] on button "New Vehicle" at bounding box center [1460, 225] width 106 height 30
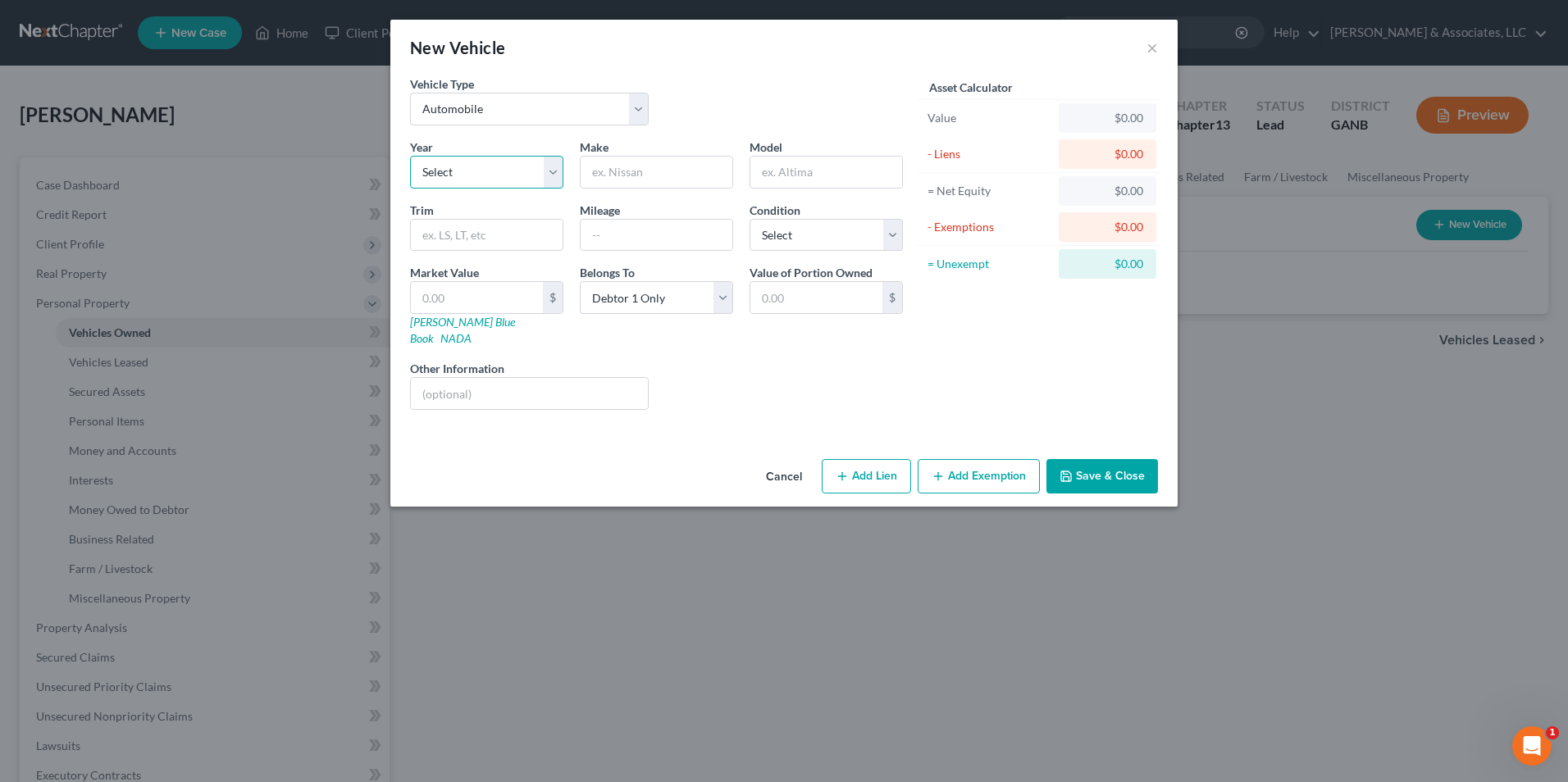
click at [561, 178] on select "Select 2026 2025 2024 2023 2022 2021 2020 2019 2018 2017 2016 2015 2014 2013 20…" at bounding box center [486, 172] width 153 height 33
click at [410, 156] on select "Select 2026 2025 2024 2023 2022 2021 2020 2019 2018 2017 2016 2015 2014 2013 20…" at bounding box center [486, 172] width 153 height 33
click at [657, 173] on input "text" at bounding box center [656, 172] width 151 height 31
click at [469, 291] on input "text" at bounding box center [477, 298] width 132 height 31
click at [862, 459] on button "Add Lien" at bounding box center [866, 477] width 89 height 35
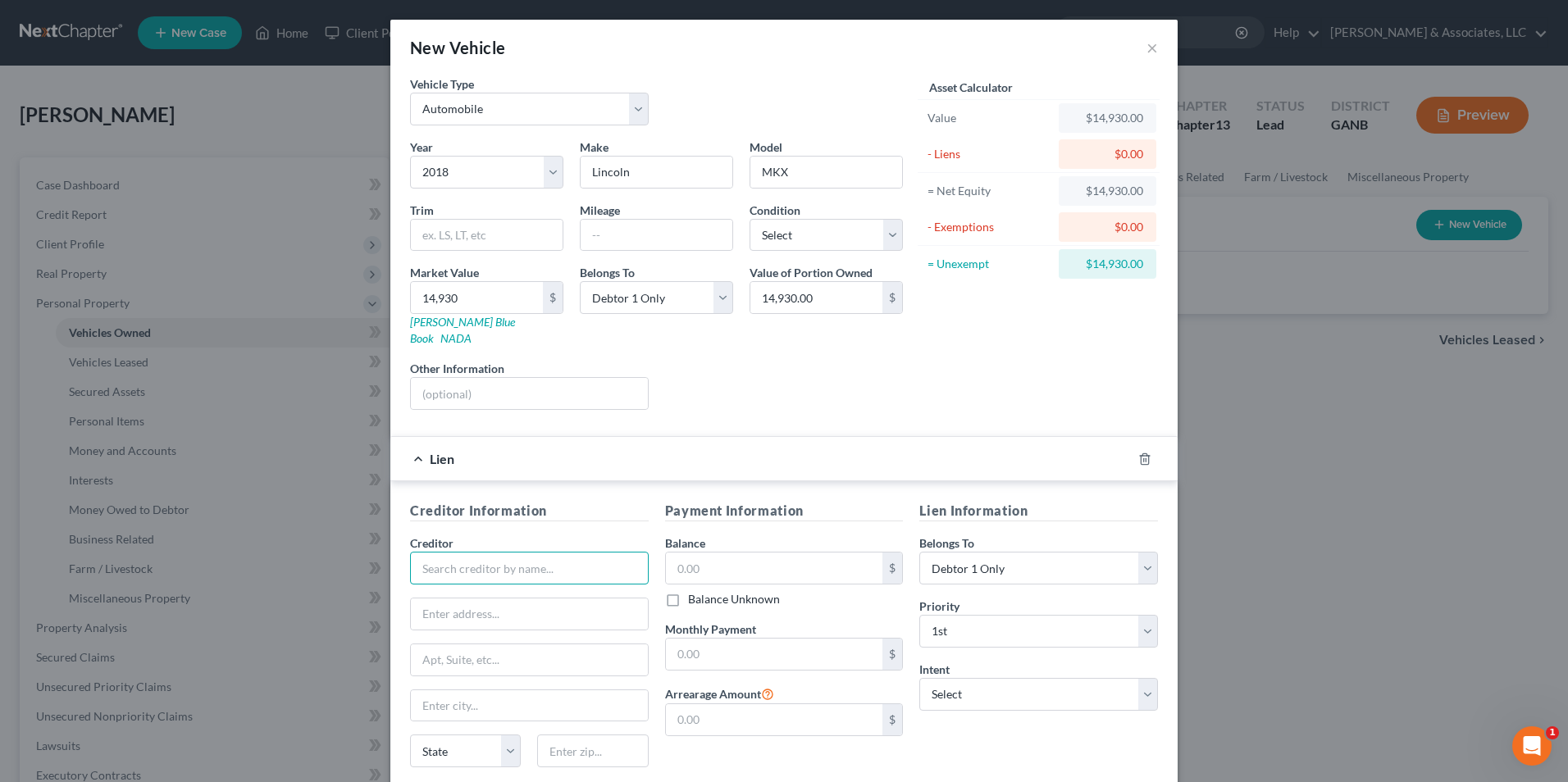
click at [603, 552] on input "text" at bounding box center [529, 568] width 238 height 33
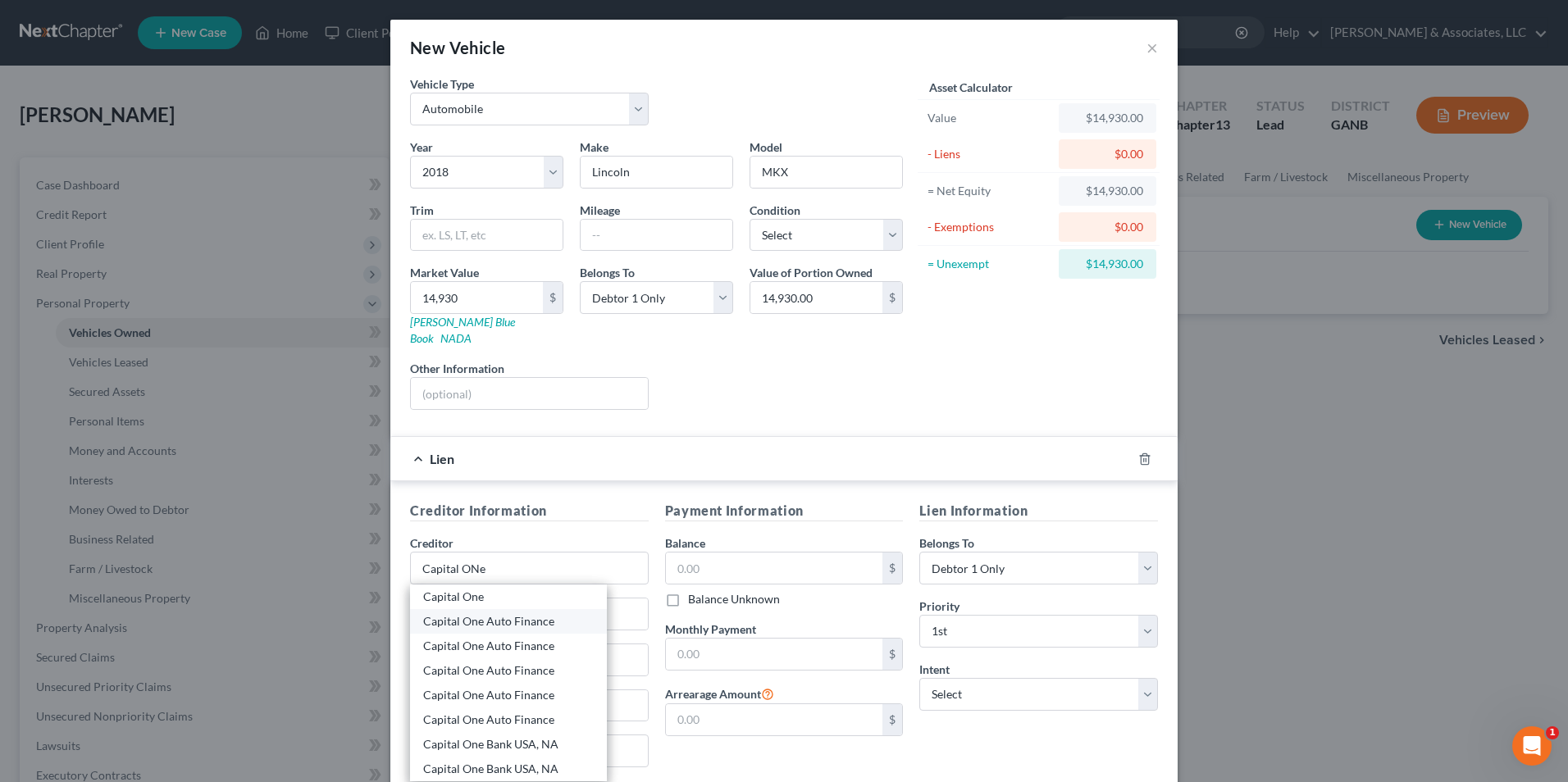
click at [509, 613] on div "Capital One Auto Finance" at bounding box center [508, 622] width 171 height 17
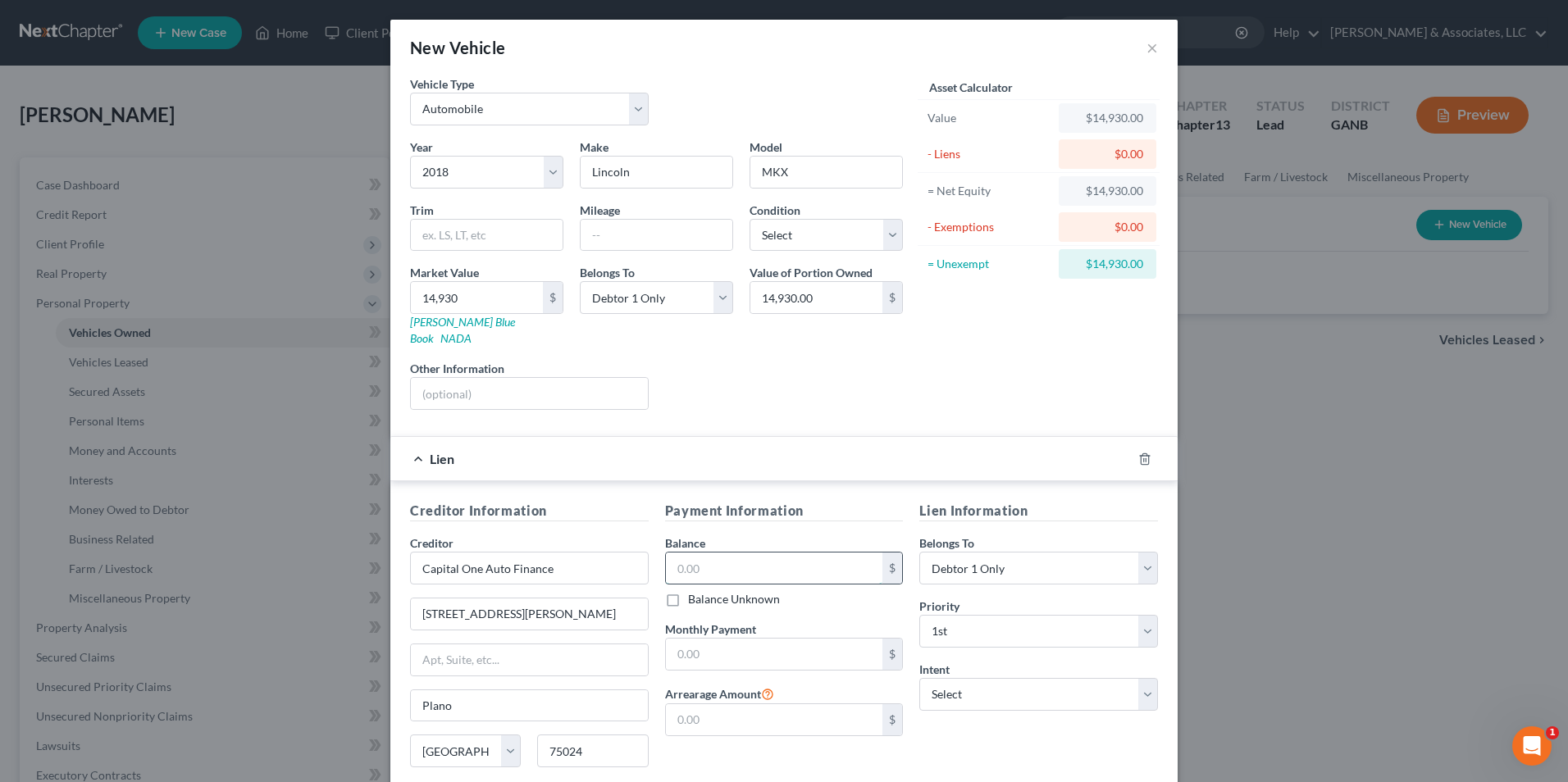
click at [762, 554] on input "text" at bounding box center [774, 568] width 217 height 31
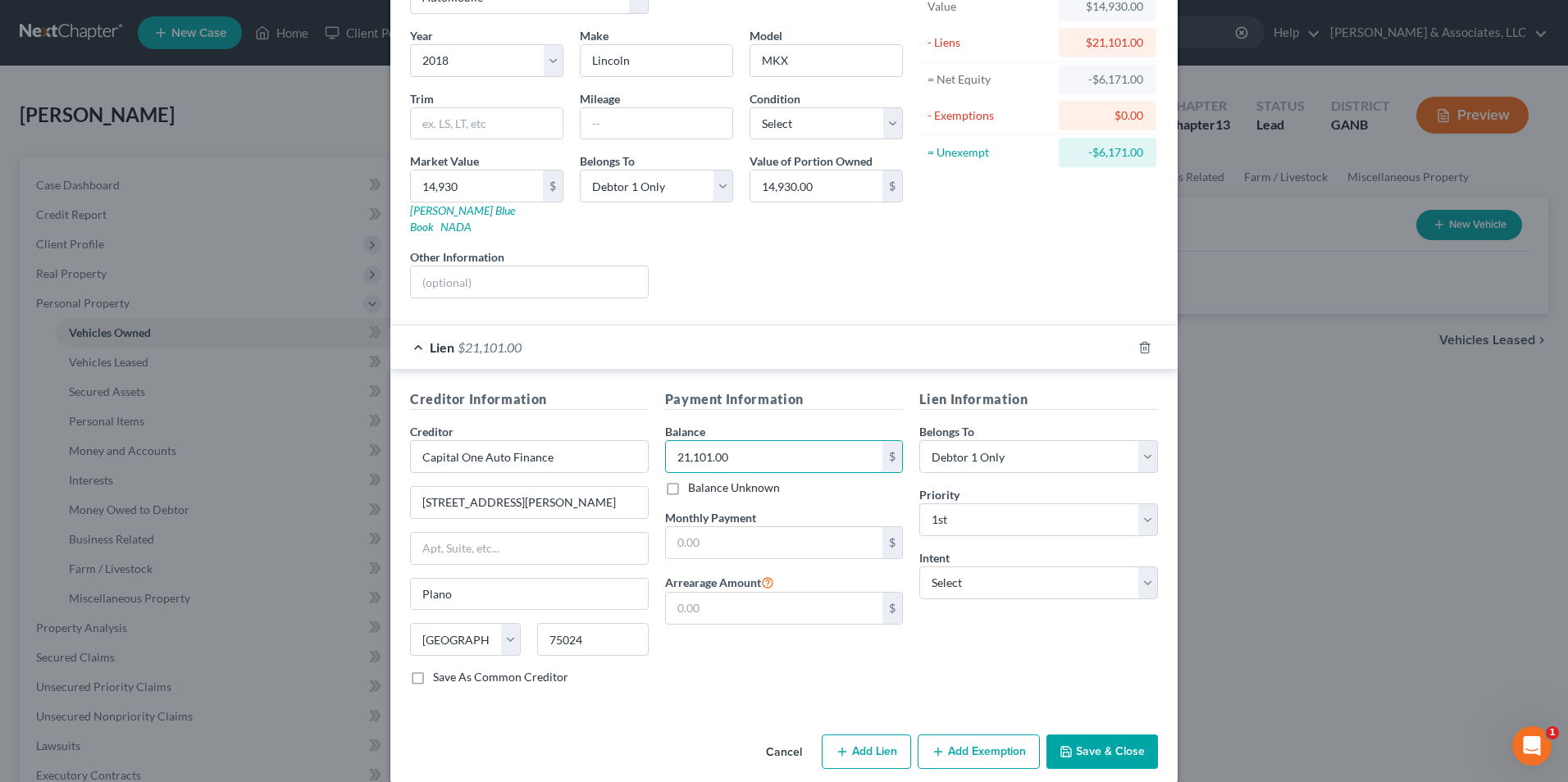
scroll to position [115, 0]
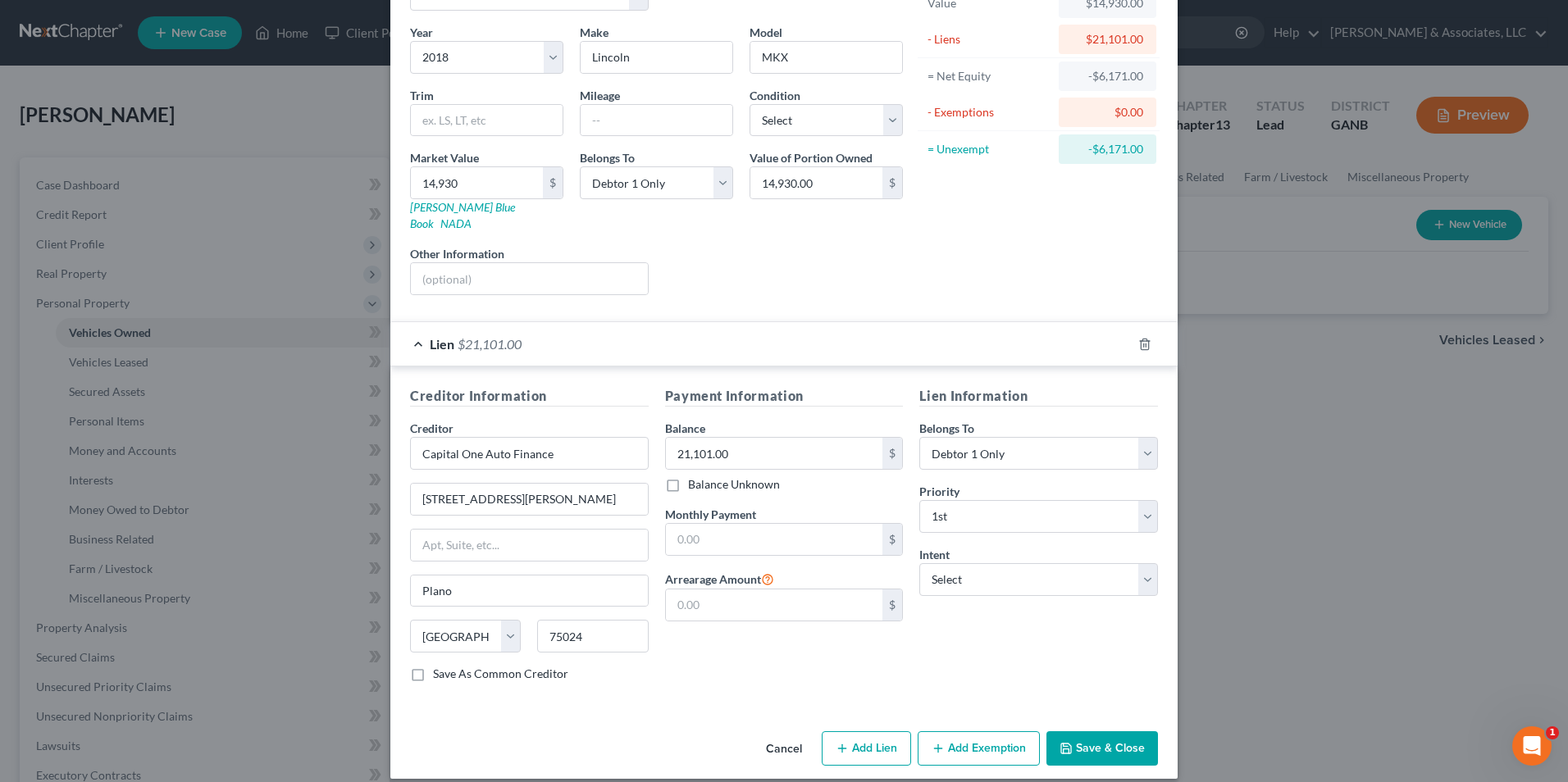
click at [1105, 736] on button "Save & Close" at bounding box center [1102, 749] width 112 height 35
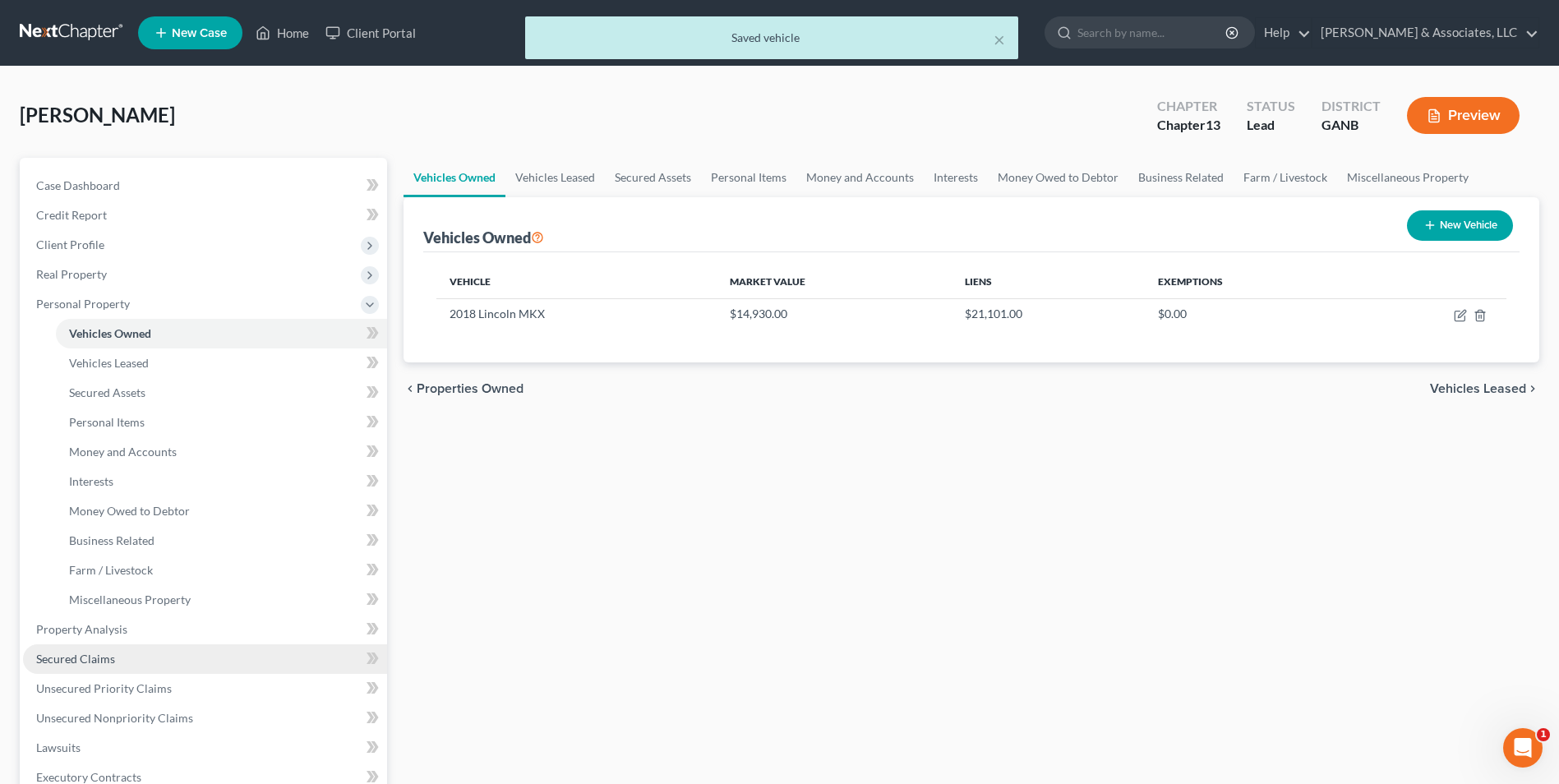
click at [108, 661] on span "Secured Claims" at bounding box center [75, 658] width 79 height 14
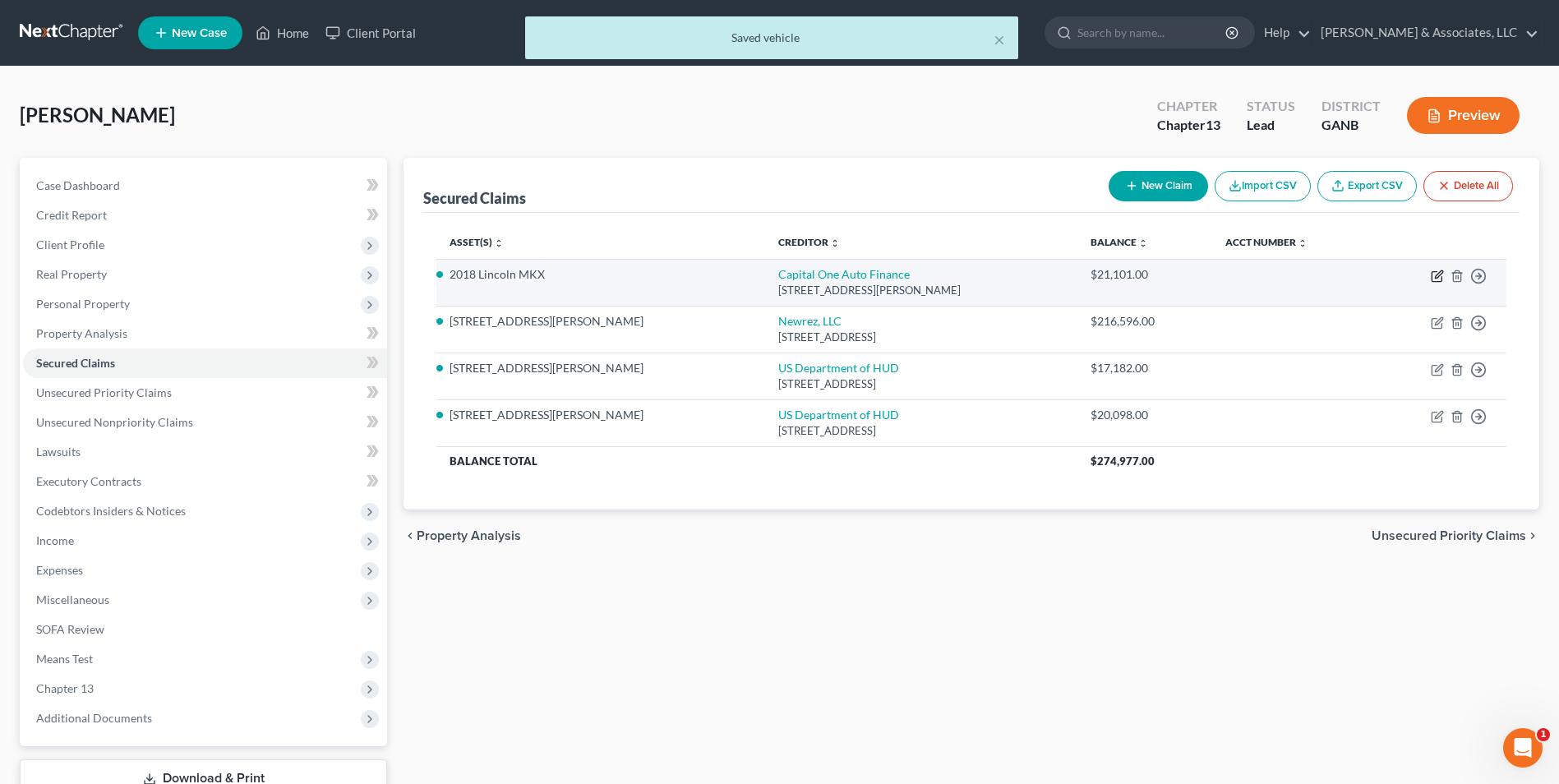
click at [1434, 280] on icon "button" at bounding box center [1438, 276] width 13 height 13
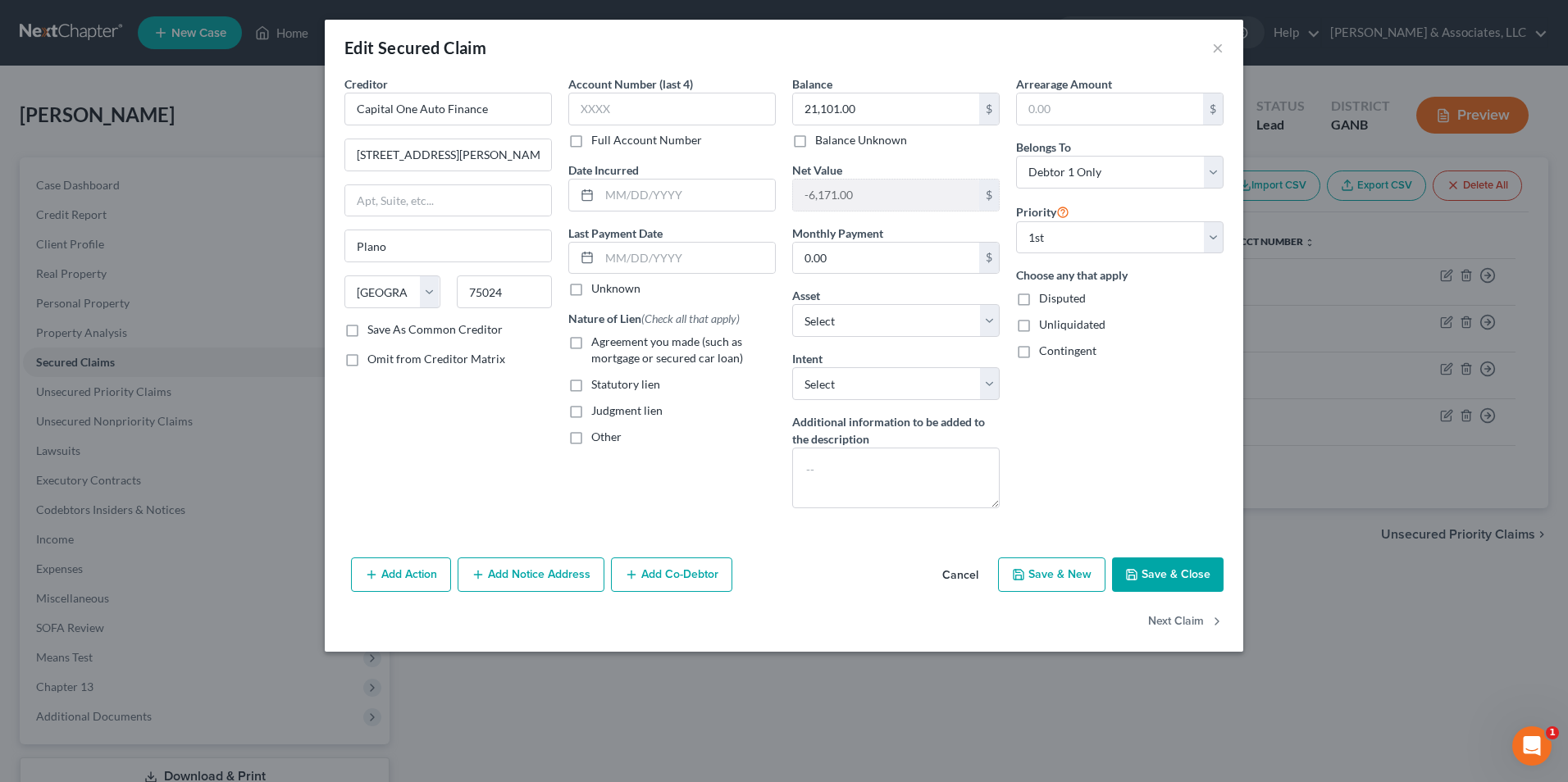
click at [591, 339] on label "Agreement you made (such as mortgage or secured car loan)" at bounding box center [683, 350] width 184 height 33
click at [598, 339] on input "Agreement you made (such as mortgage or secured car loan)" at bounding box center [603, 339] width 11 height 11
click at [667, 204] on input "text" at bounding box center [687, 195] width 175 height 31
click at [1181, 578] on button "Save & Close" at bounding box center [1168, 575] width 112 height 35
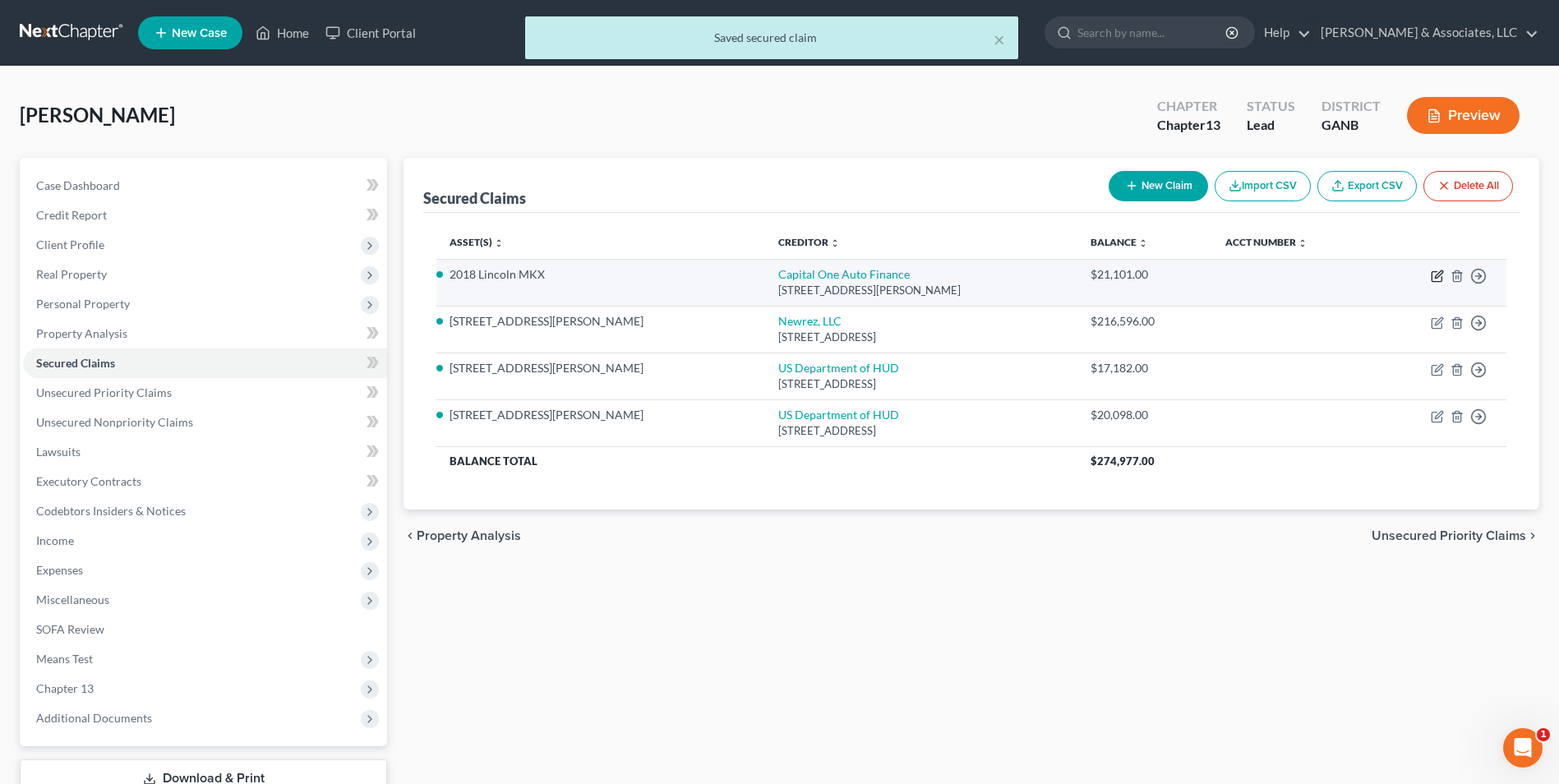
click at [1438, 269] on icon "button" at bounding box center [1438, 276] width 13 height 13
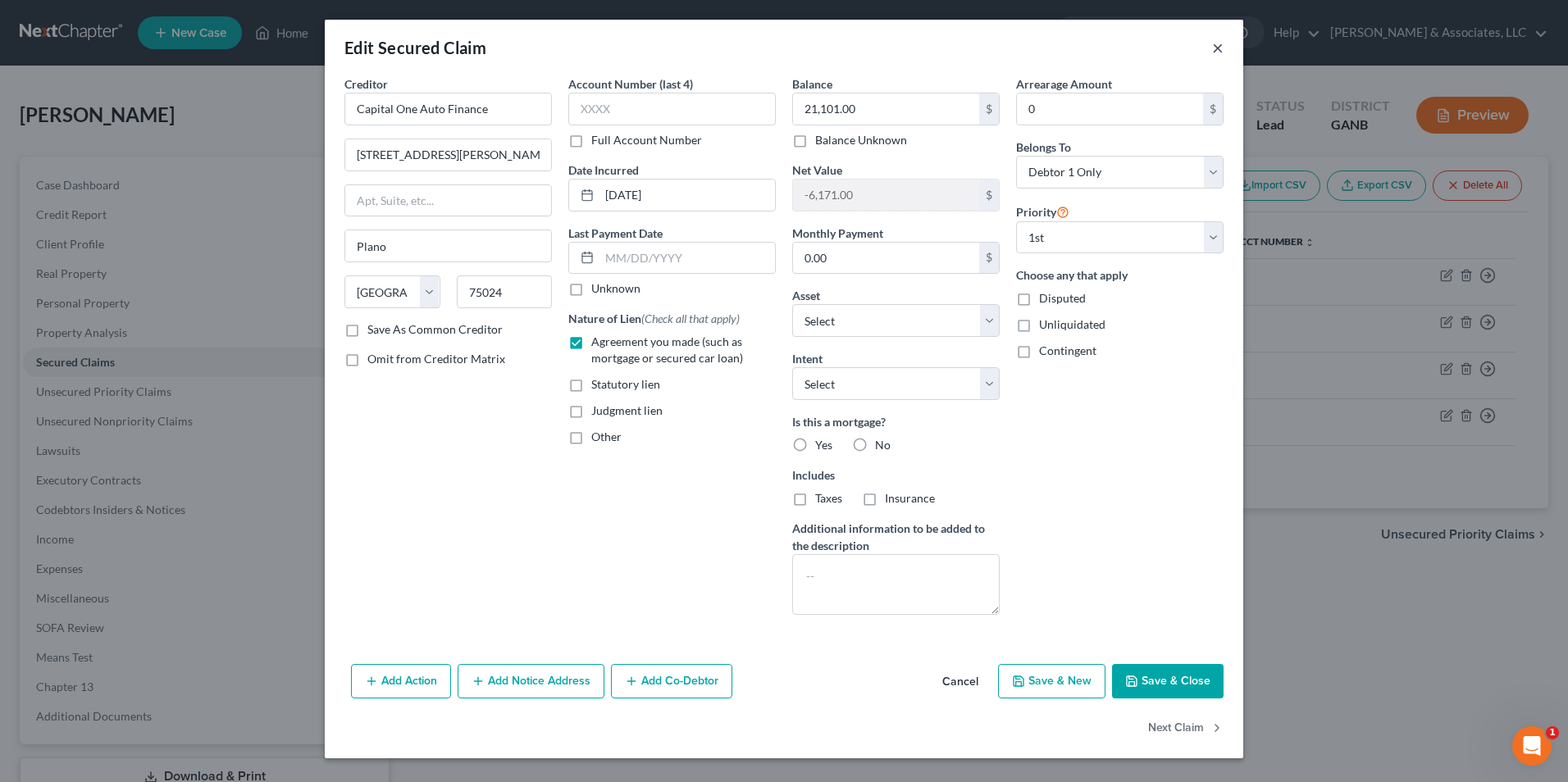
click at [1212, 50] on button "×" at bounding box center [1218, 47] width 12 height 19
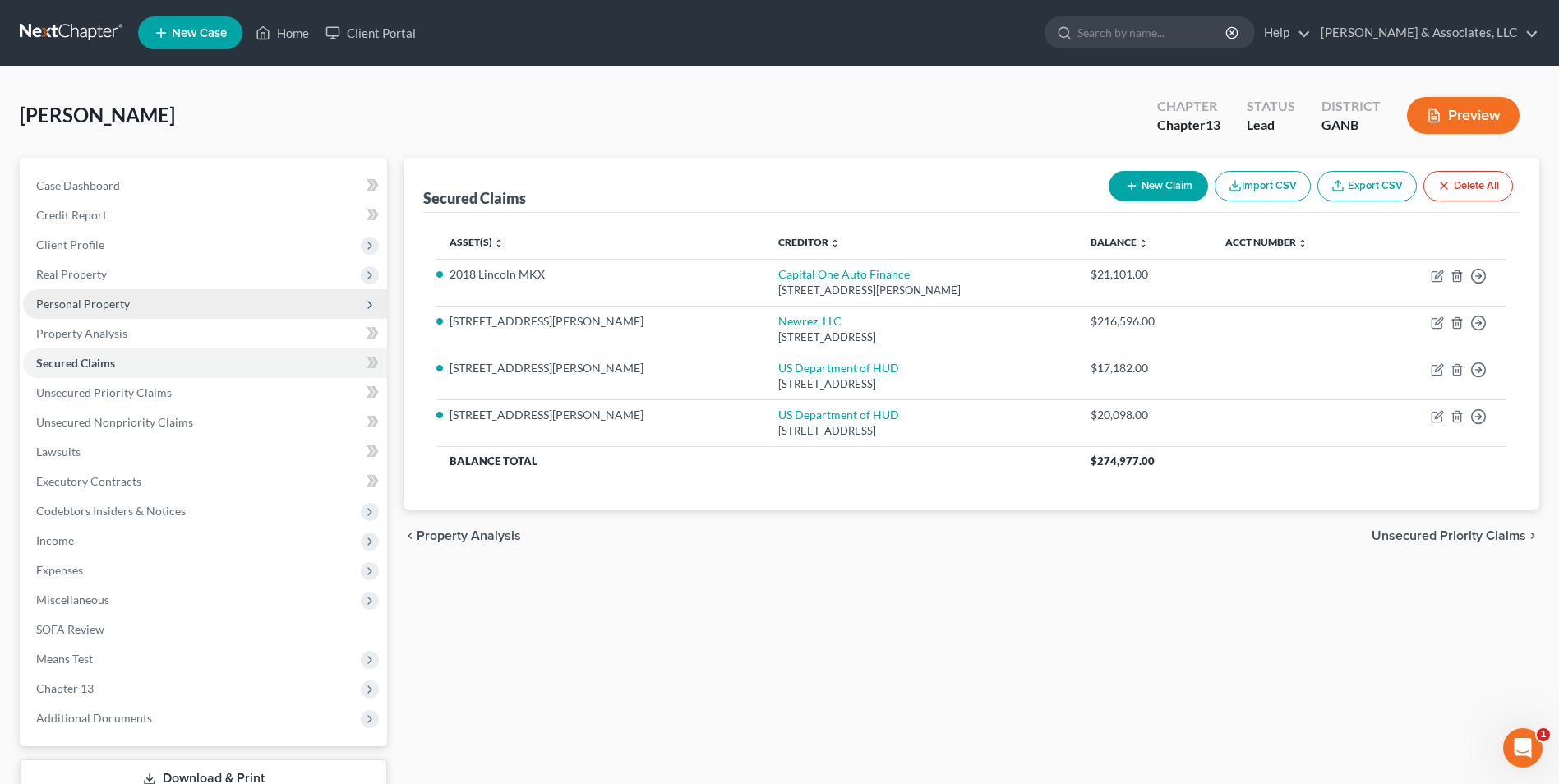
click at [113, 307] on span "Personal Property" at bounding box center [83, 303] width 94 height 14
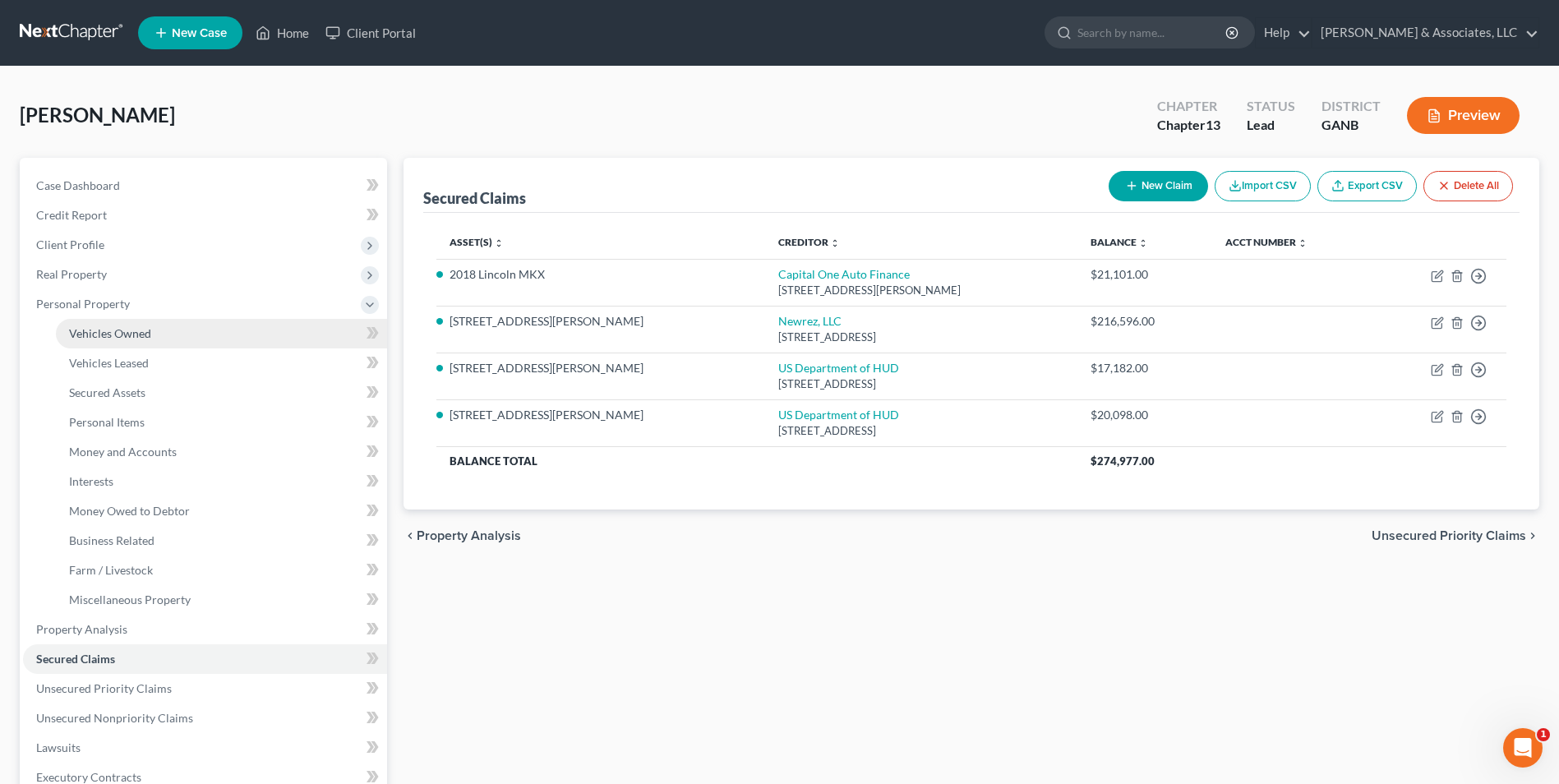
click at [131, 341] on link "Vehicles Owned" at bounding box center [222, 334] width 331 height 29
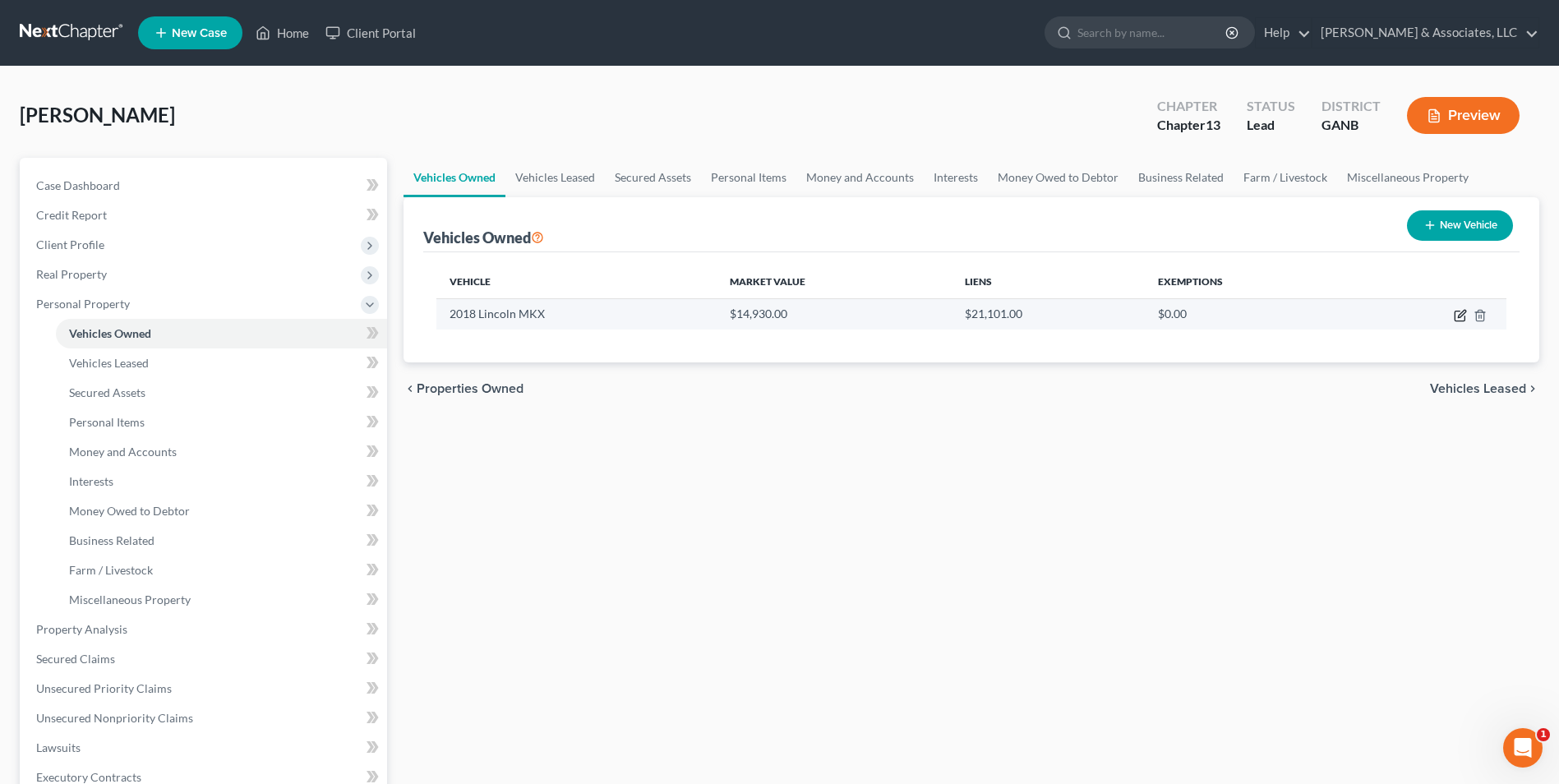
click at [1456, 316] on icon "button" at bounding box center [1460, 316] width 10 height 10
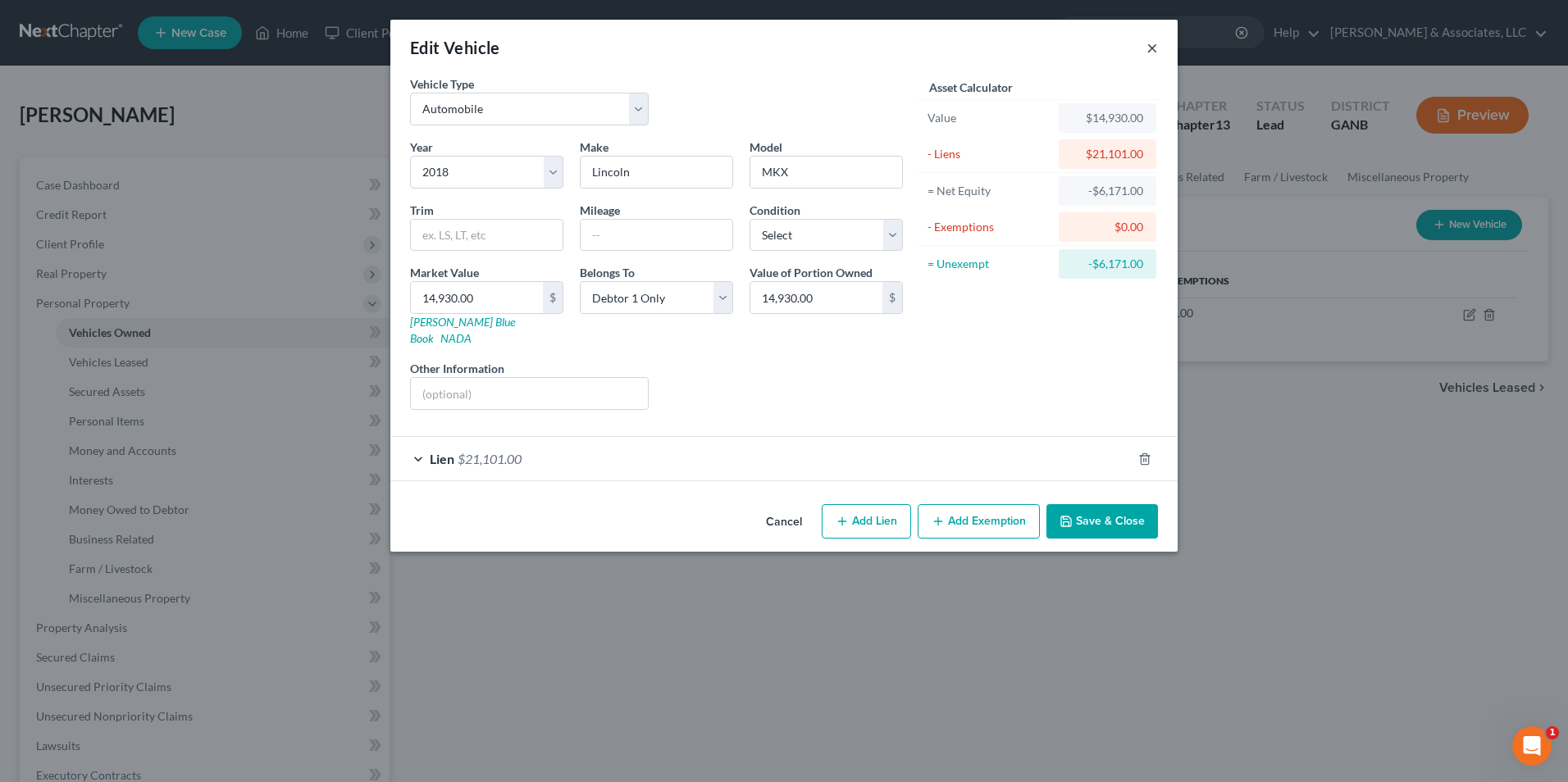
click at [1152, 50] on button "×" at bounding box center [1152, 47] width 12 height 19
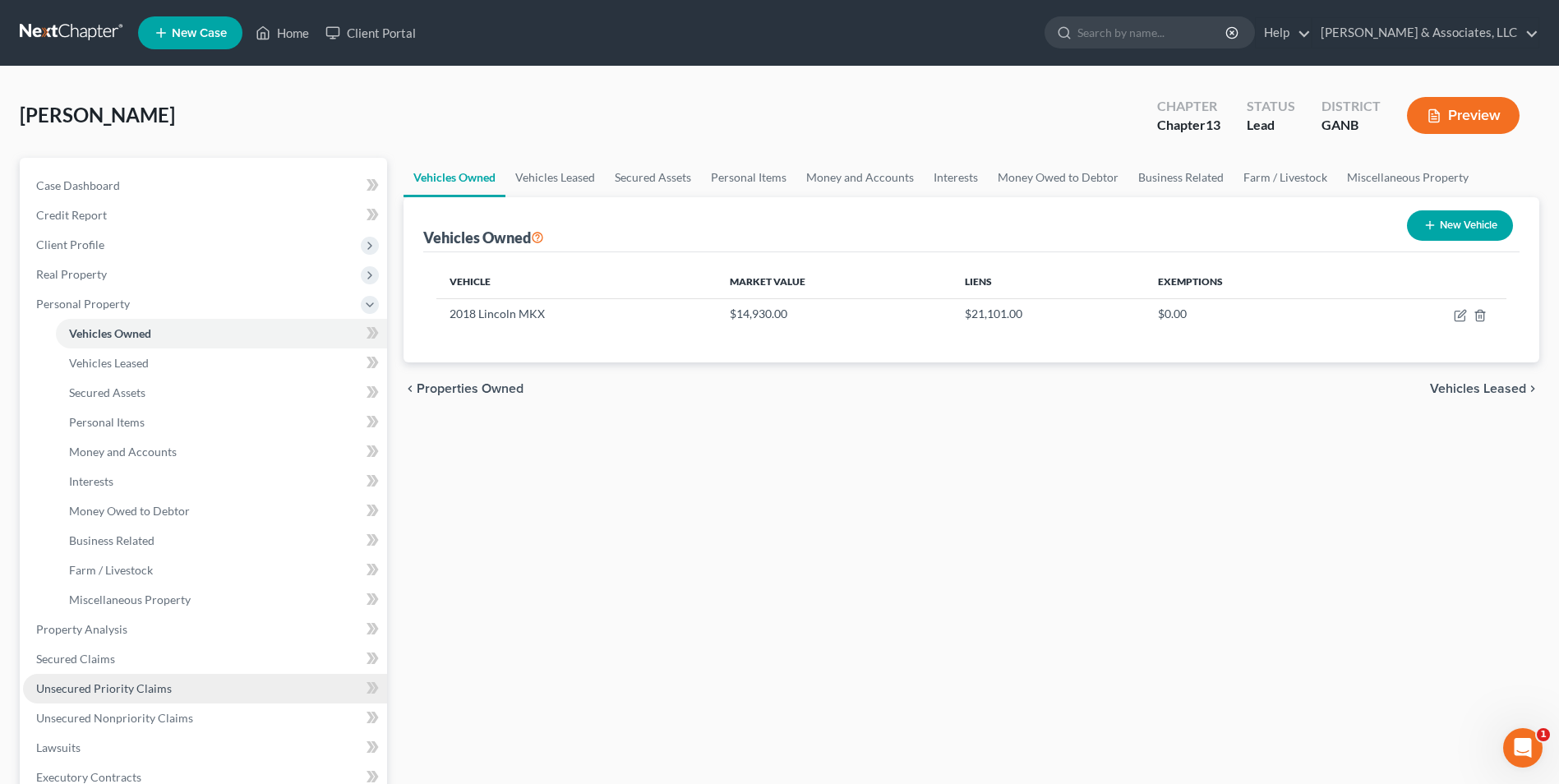
click at [109, 687] on span "Unsecured Priority Claims" at bounding box center [104, 687] width 136 height 14
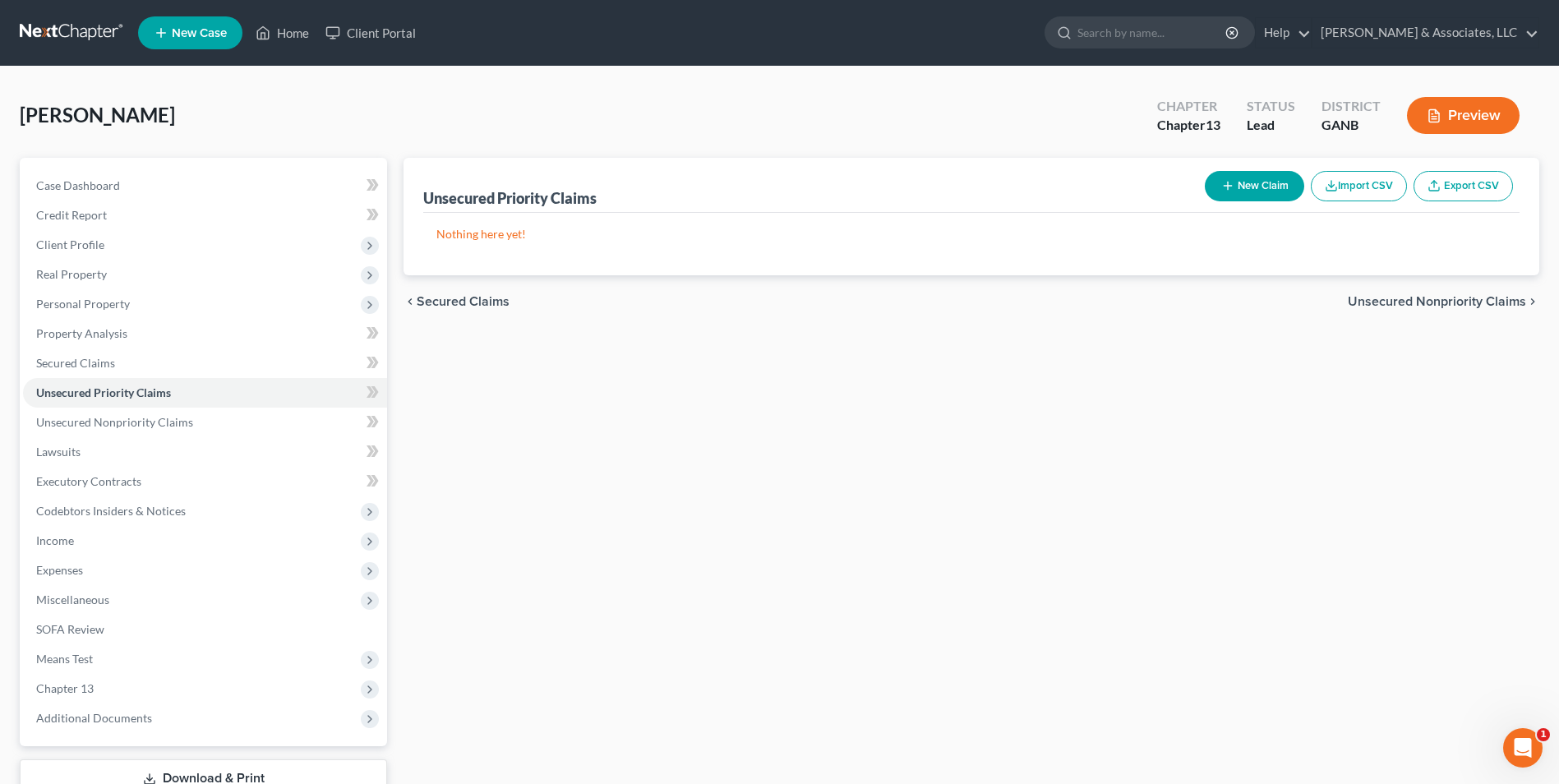
click at [1277, 196] on button "New Claim" at bounding box center [1255, 186] width 99 height 30
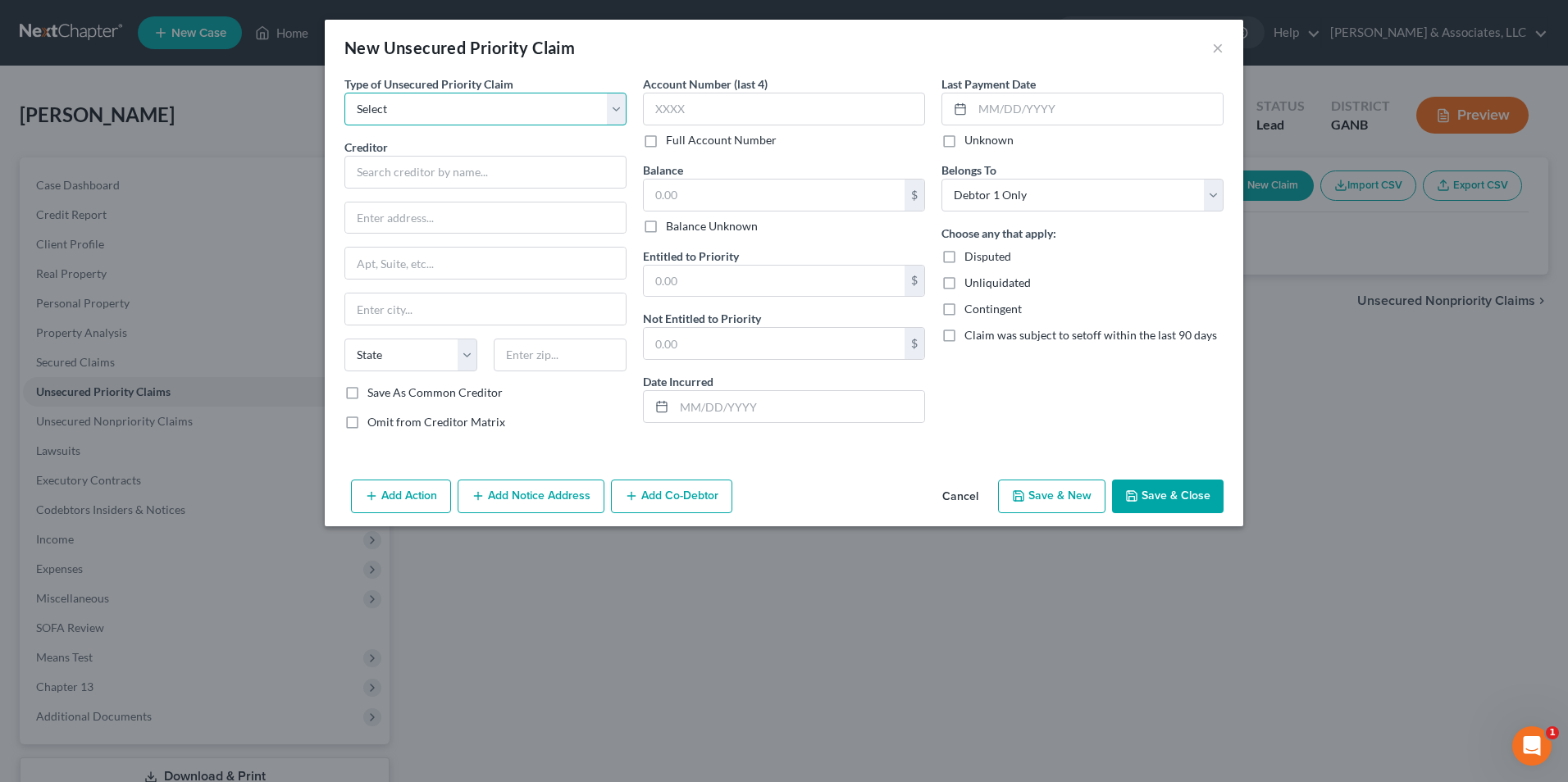
click at [616, 119] on select "Select Taxes & Other Government Units Domestic Support Obligations Extensions o…" at bounding box center [486, 109] width 282 height 33
click at [345, 93] on select "Select Taxes & Other Government Units Domestic Support Obligations Extensions o…" at bounding box center [486, 109] width 282 height 33
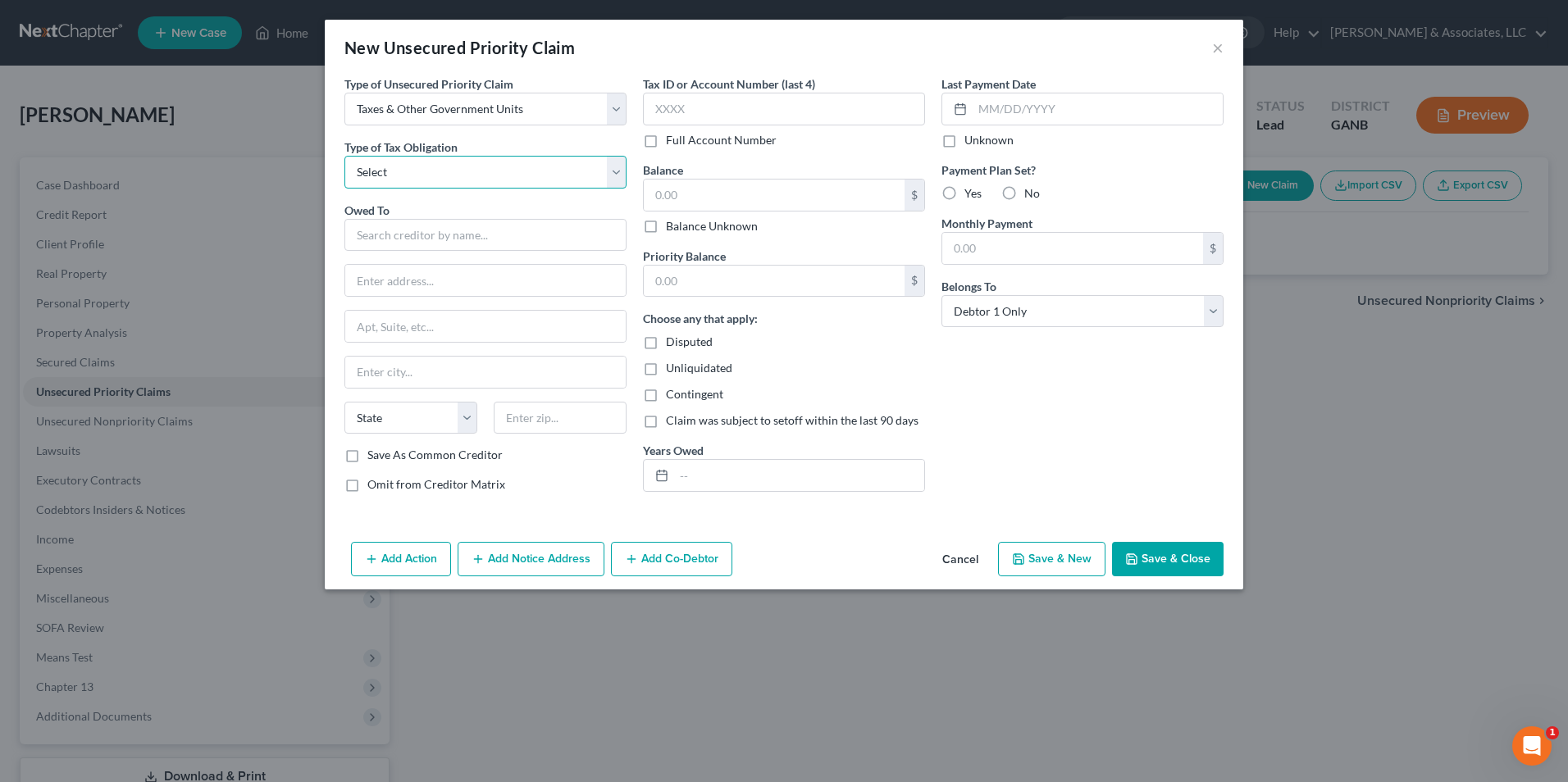
click at [614, 178] on select "Select Federal City State Franchise Tax Board Other" at bounding box center [486, 172] width 282 height 33
click at [345, 156] on select "Select Federal City State Franchise Tax Board Other" at bounding box center [486, 172] width 282 height 33
click at [540, 242] on input "text" at bounding box center [486, 236] width 282 height 33
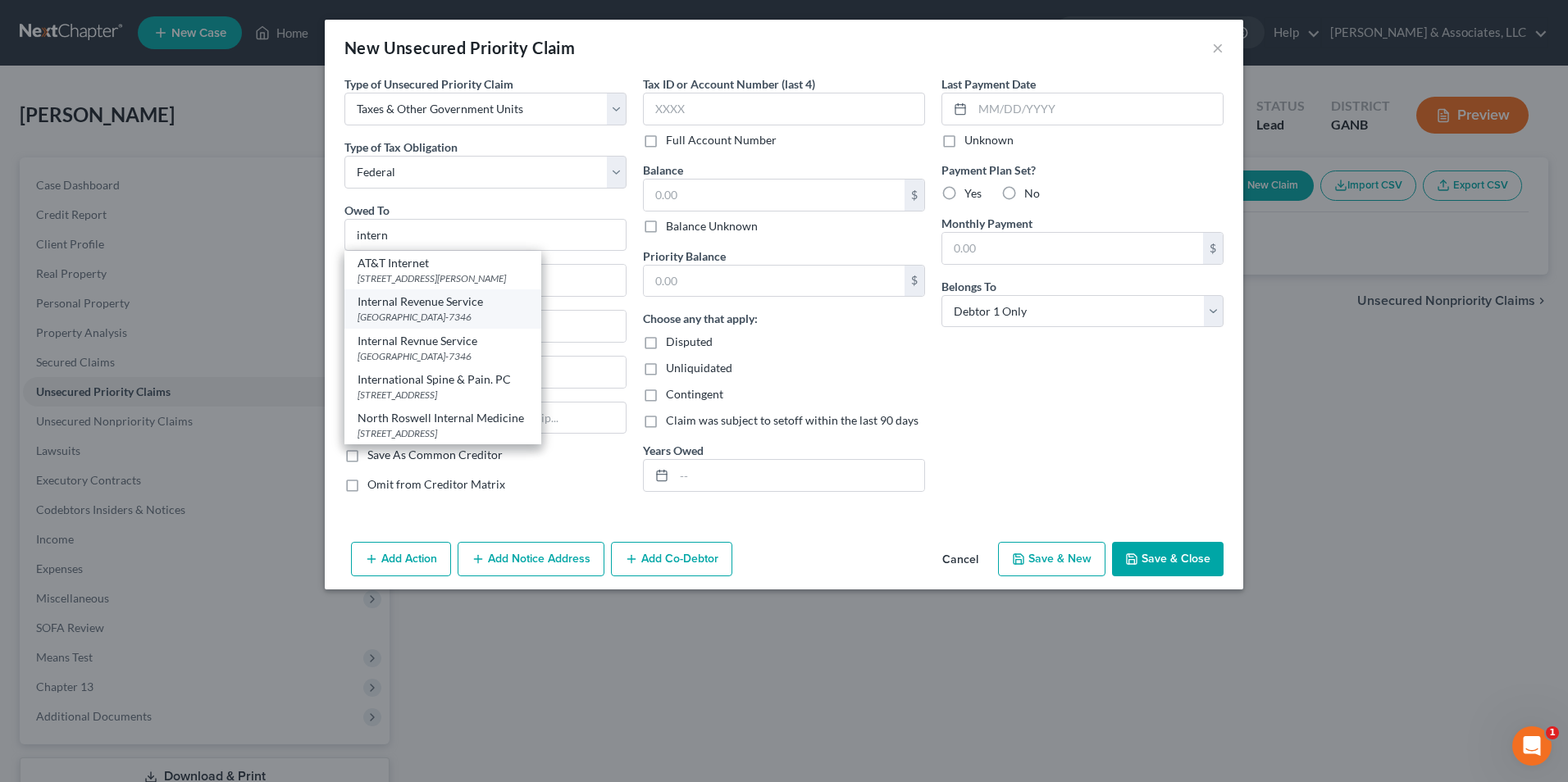
click at [472, 314] on div "PO Box 7346, Philadelphia, PA 19101-7346" at bounding box center [443, 316] width 171 height 14
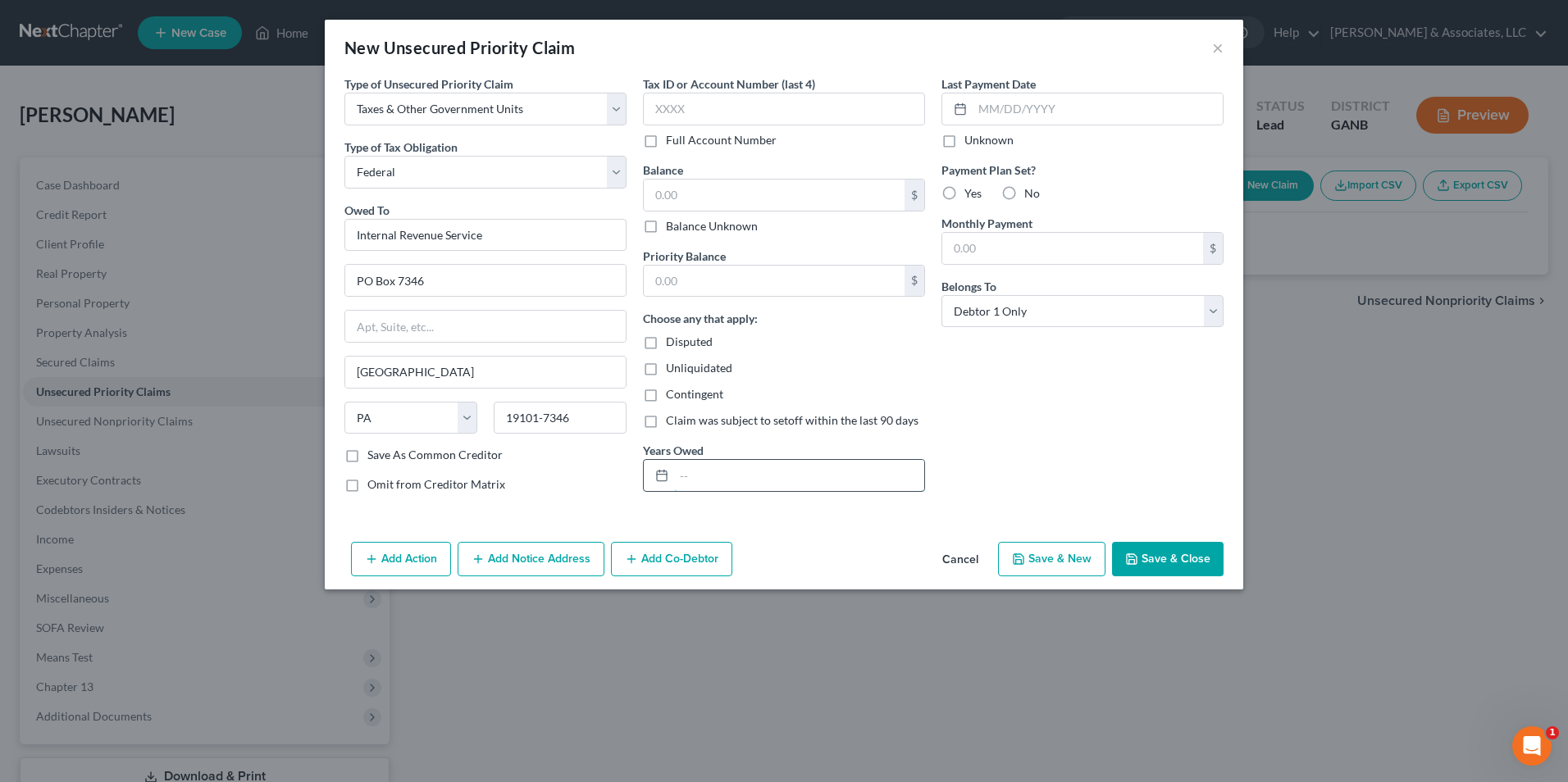
click at [789, 484] on input "text" at bounding box center [799, 476] width 250 height 31
click at [772, 189] on input "text" at bounding box center [774, 195] width 260 height 31
click at [1174, 556] on button "Save & Close" at bounding box center [1168, 559] width 112 height 35
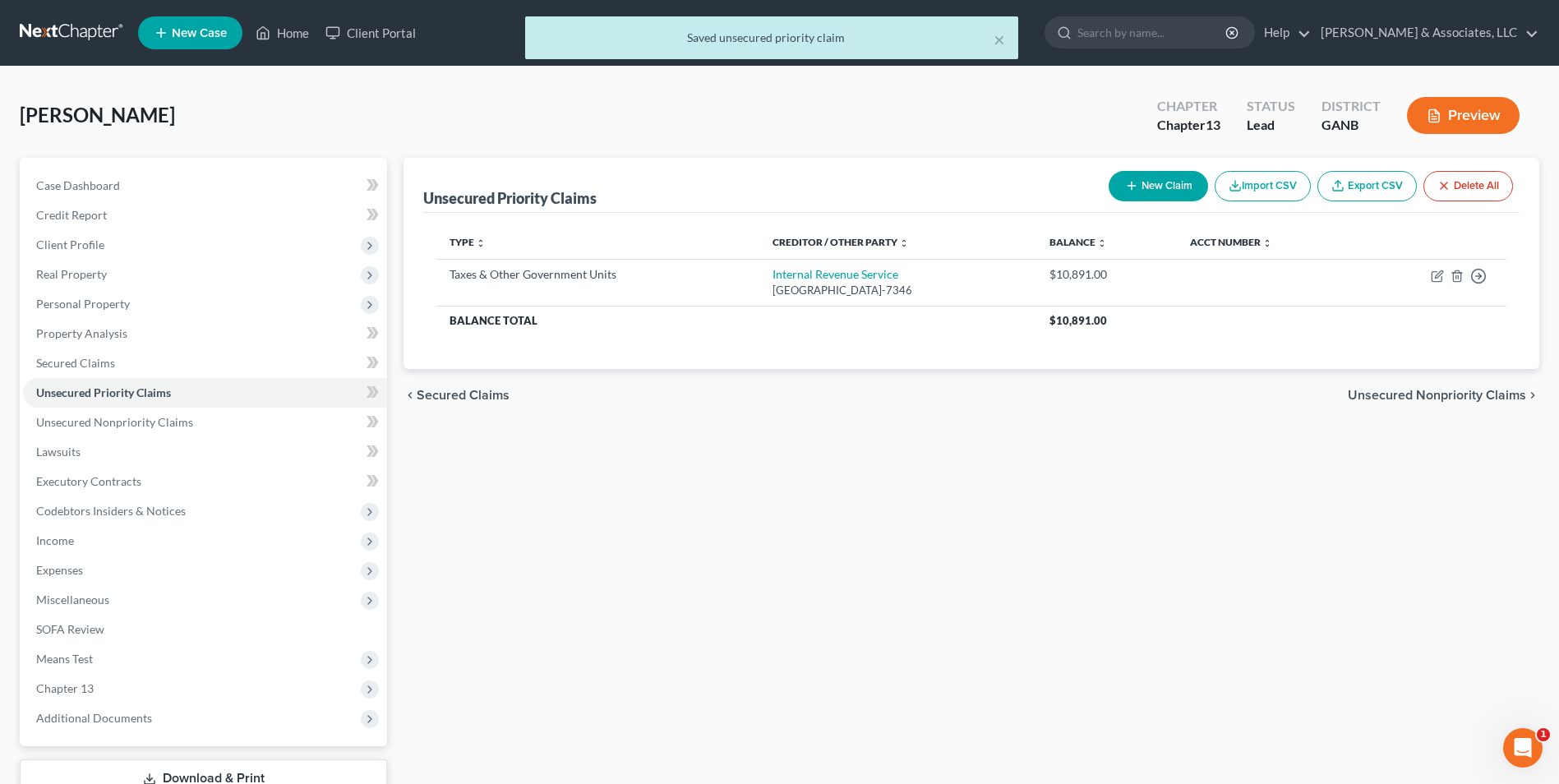
click at [1163, 187] on button "New Claim" at bounding box center [1158, 186] width 99 height 30
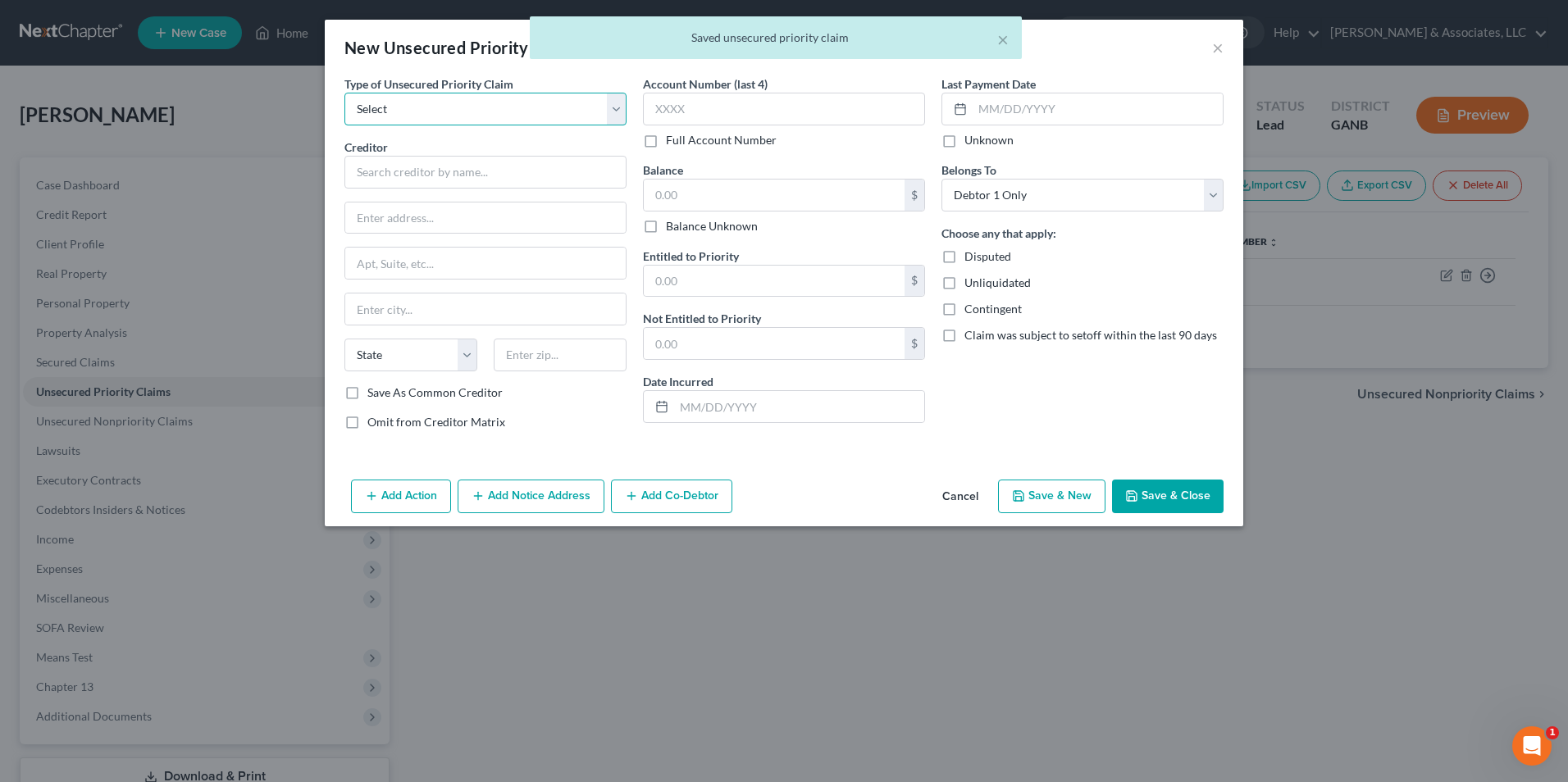
click at [608, 111] on select "Select Taxes & Other Government Units Domestic Support Obligations Extensions o…" at bounding box center [486, 109] width 282 height 33
click at [345, 93] on select "Select Taxes & Other Government Units Domestic Support Obligations Extensions o…" at bounding box center [486, 109] width 282 height 33
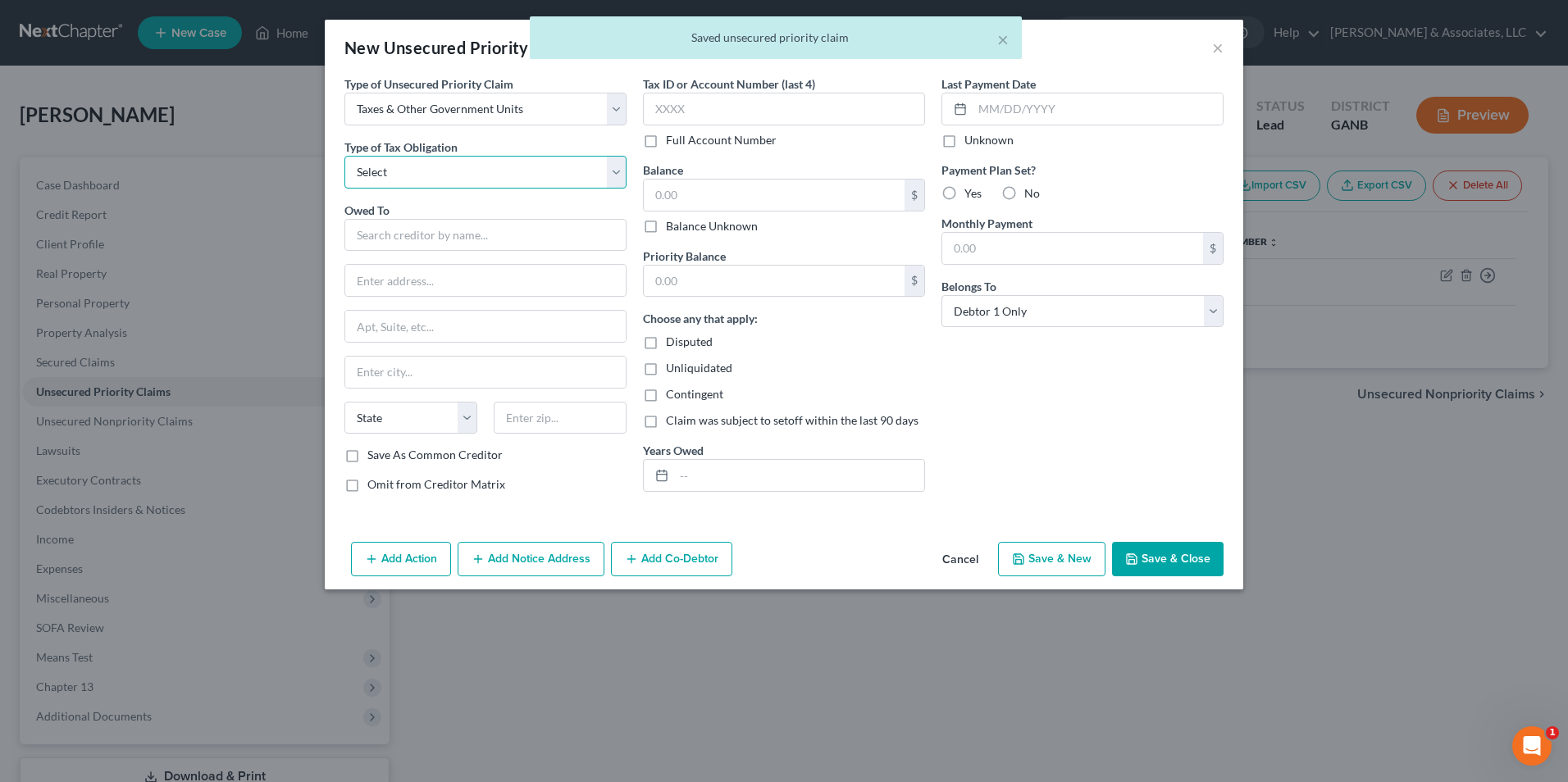
click at [618, 177] on select "Select Federal City State Franchise Tax Board Other" at bounding box center [486, 172] width 282 height 33
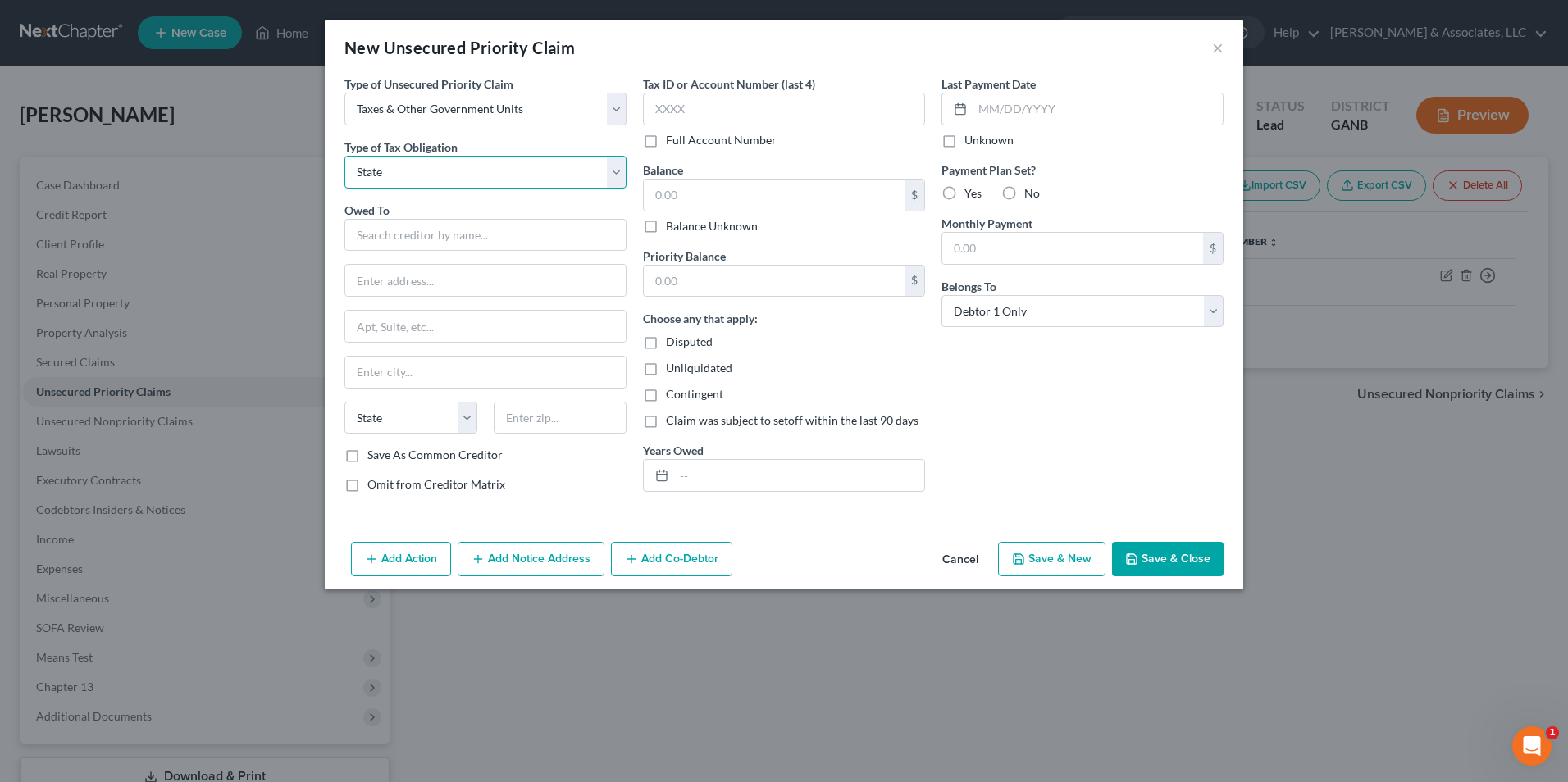
click at [345, 156] on select "Select Federal City State Franchise Tax Board Other" at bounding box center [486, 172] width 282 height 33
click at [511, 237] on input "text" at bounding box center [486, 236] width 282 height 33
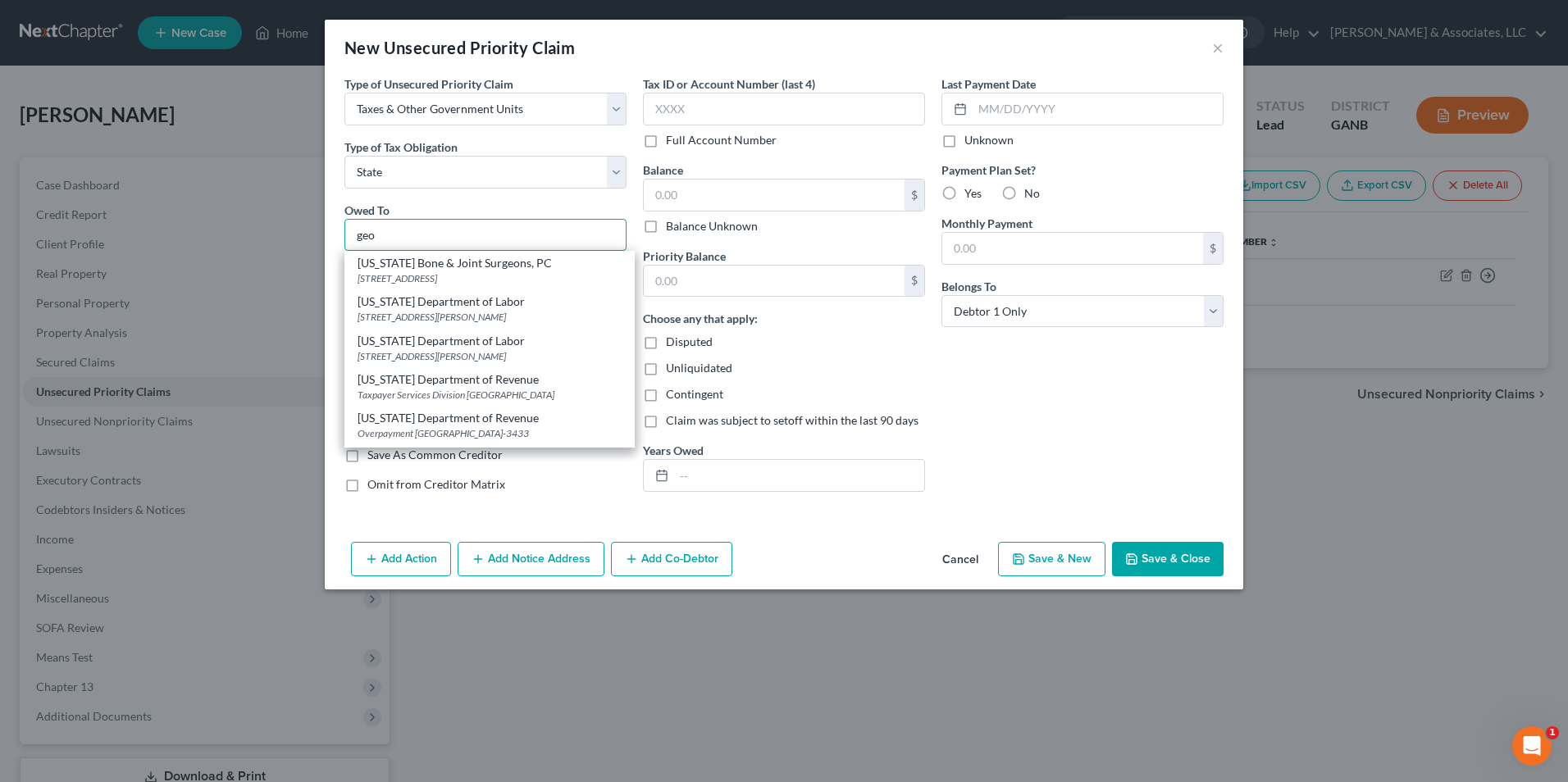
scroll to position [328, 0]
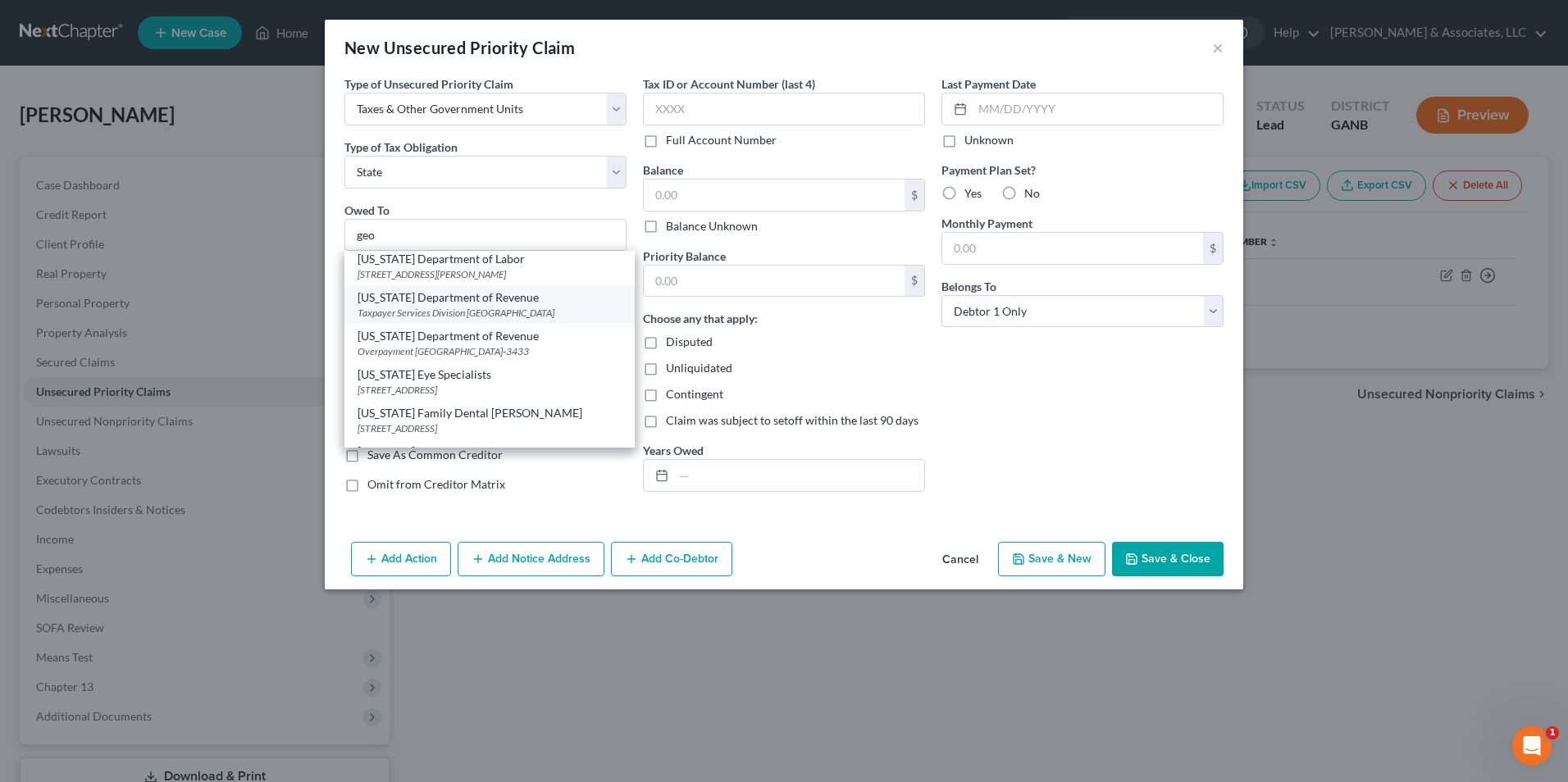
click at [500, 320] on div "Taxpayer Services Division PO Box 105499, Atlanta, GA 30348" at bounding box center [490, 313] width 264 height 14
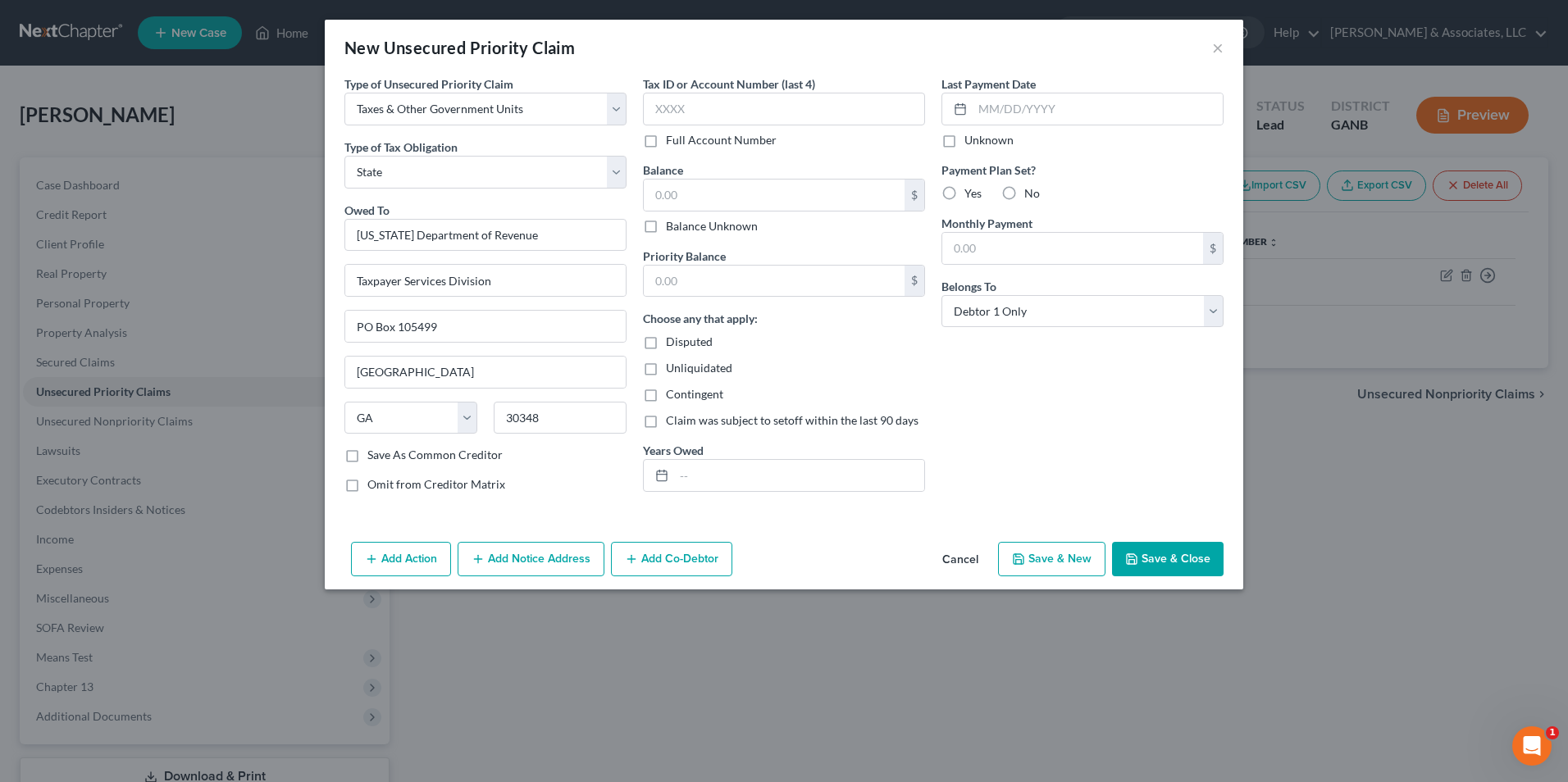
scroll to position [0, 0]
click at [717, 486] on input "text" at bounding box center [799, 476] width 250 height 31
click at [756, 188] on input "text" at bounding box center [774, 195] width 260 height 31
click at [1204, 561] on button "Save & Close" at bounding box center [1168, 559] width 112 height 35
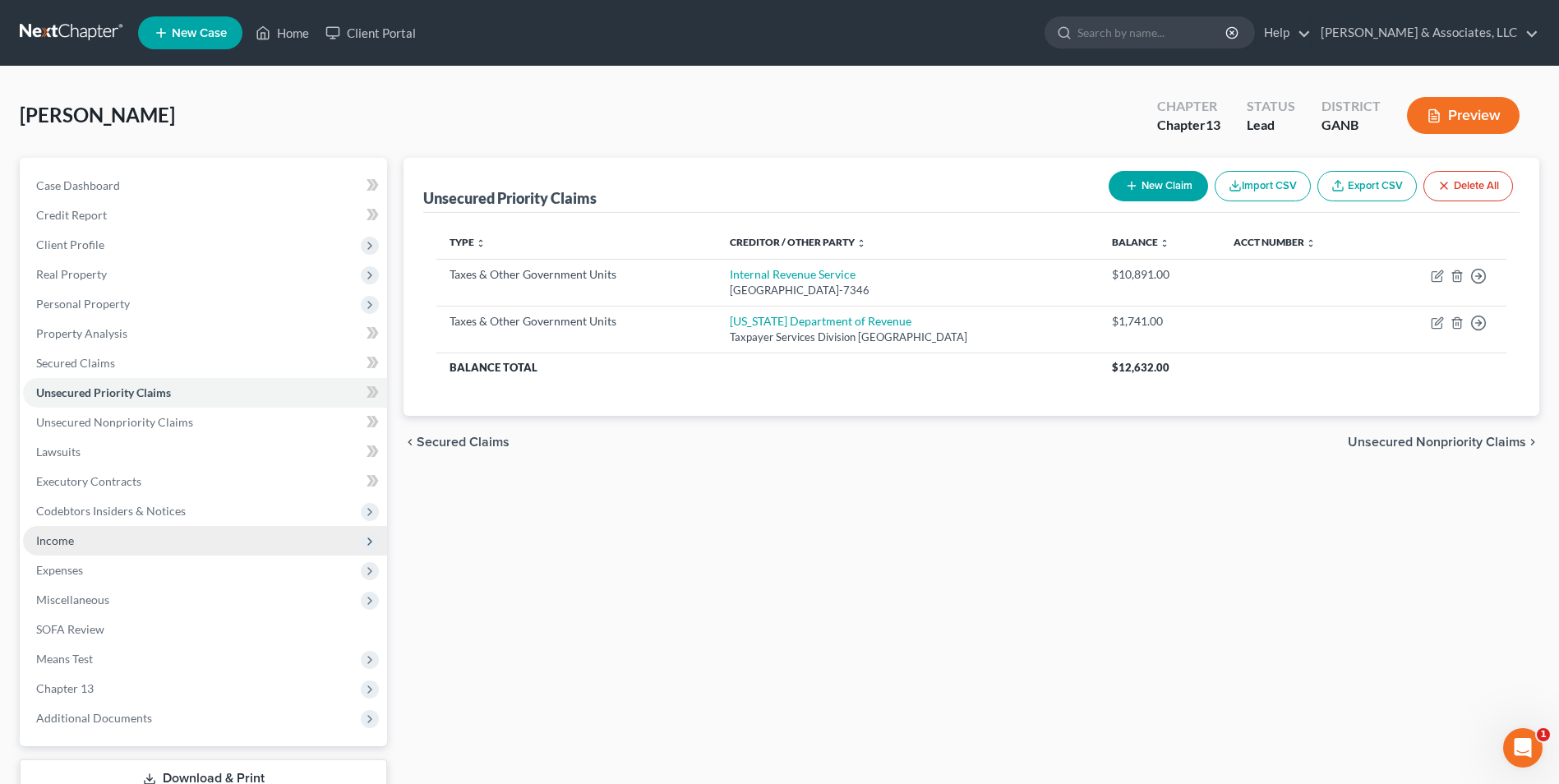
click at [77, 530] on span "Income" at bounding box center [205, 540] width 364 height 29
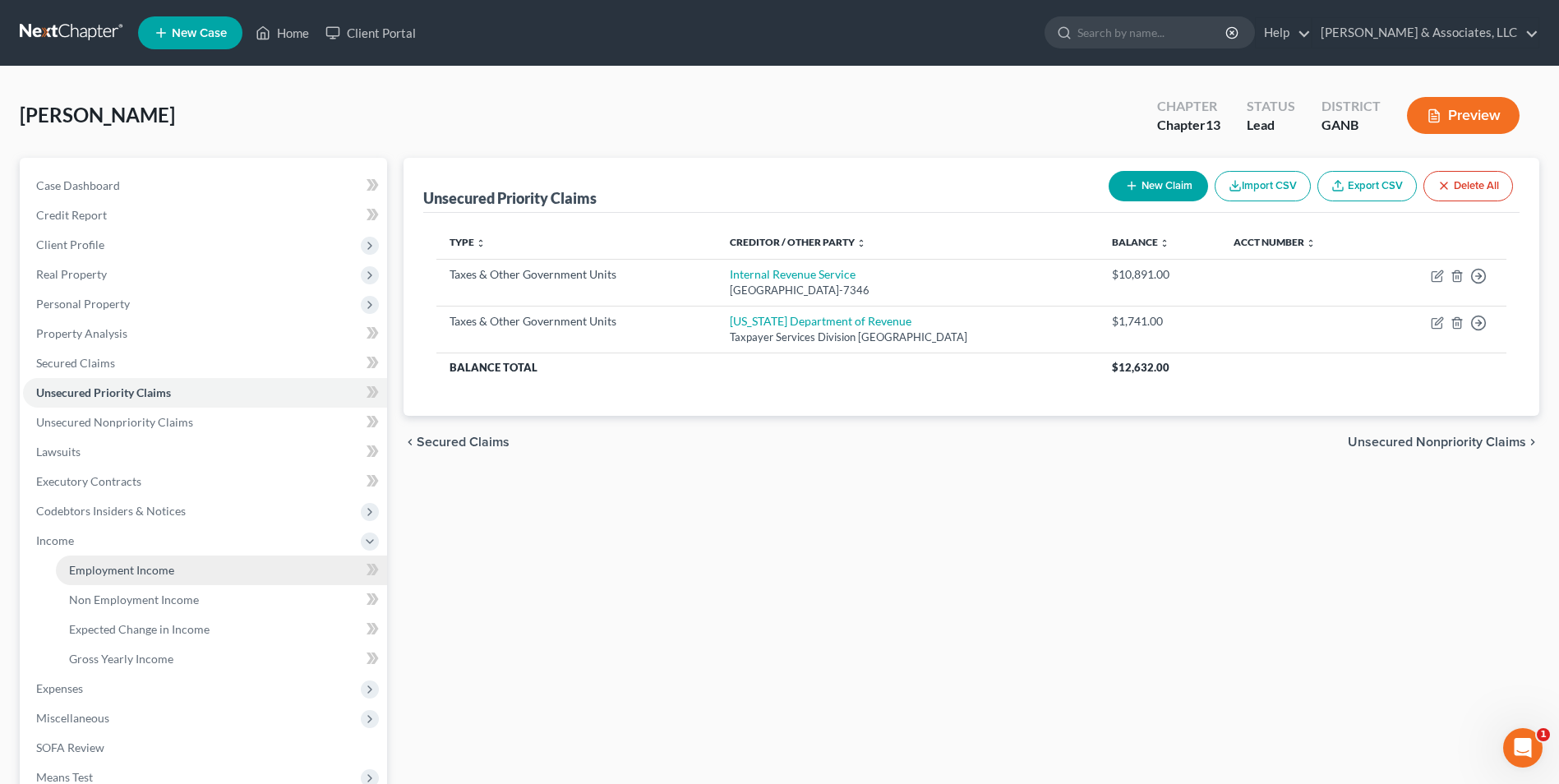
click at [135, 572] on span "Employment Income" at bounding box center [121, 570] width 105 height 14
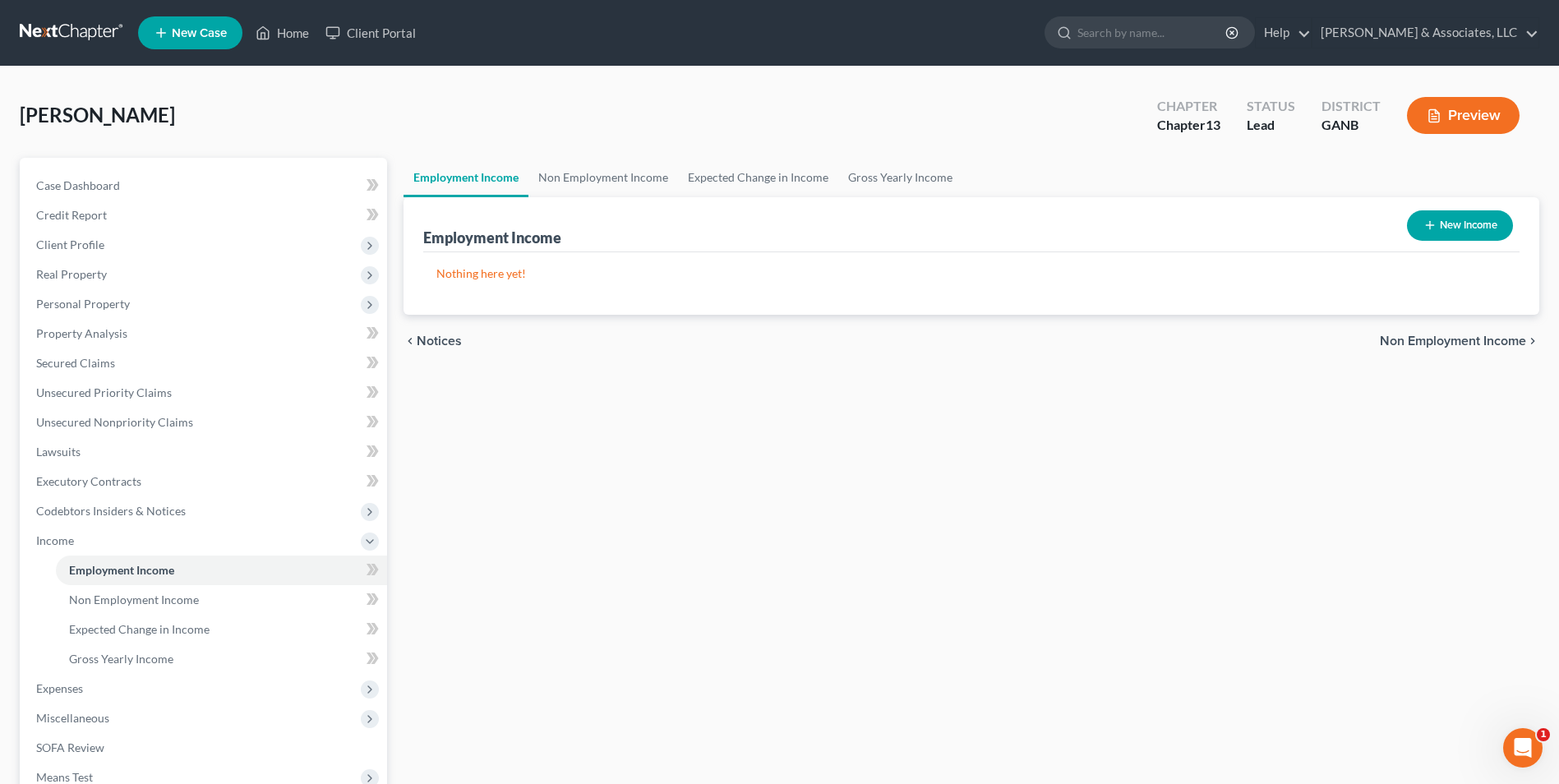
click at [1487, 230] on button "New Income" at bounding box center [1460, 225] width 106 height 30
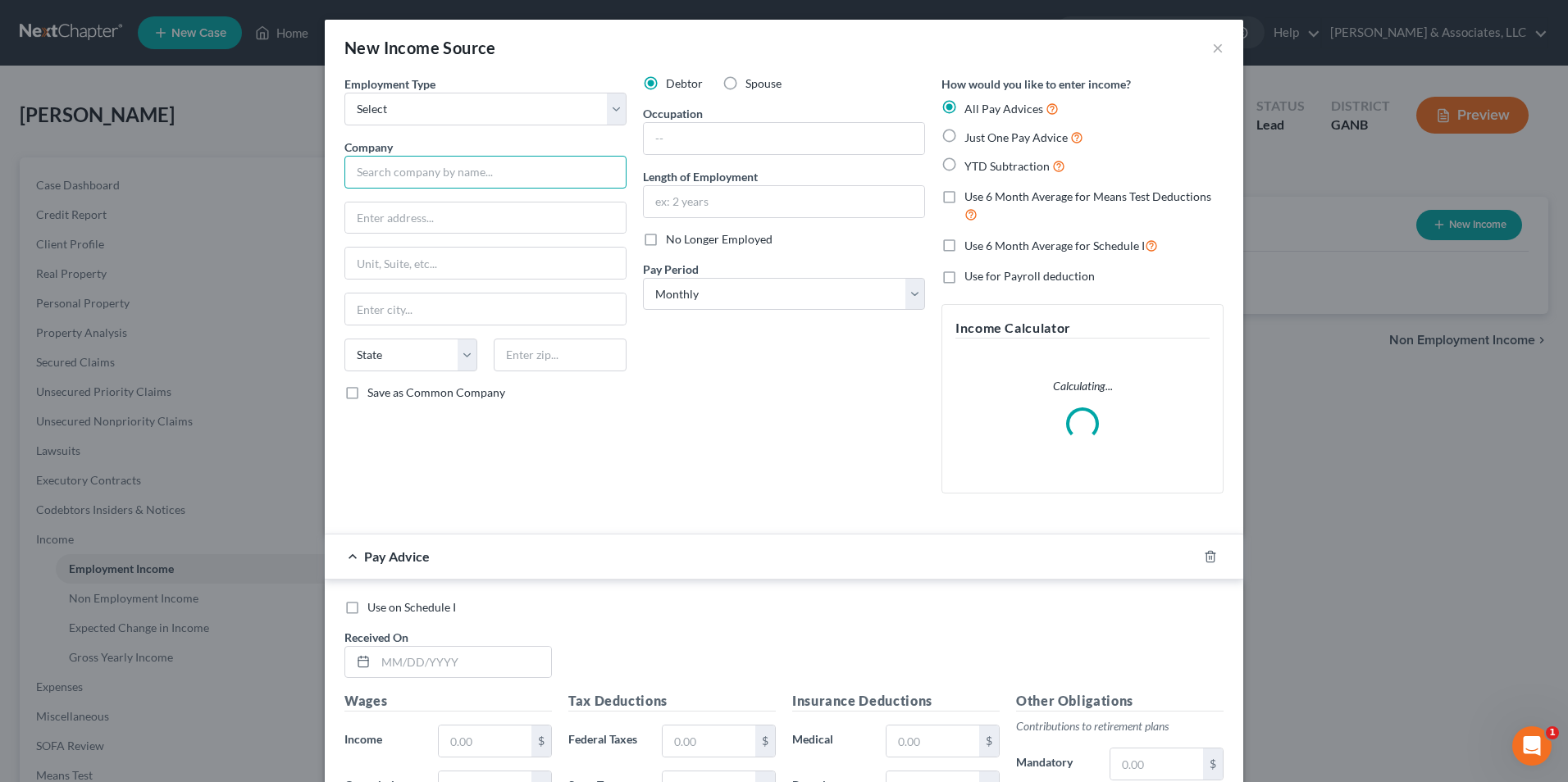
click at [470, 174] on input "text" at bounding box center [486, 172] width 282 height 33
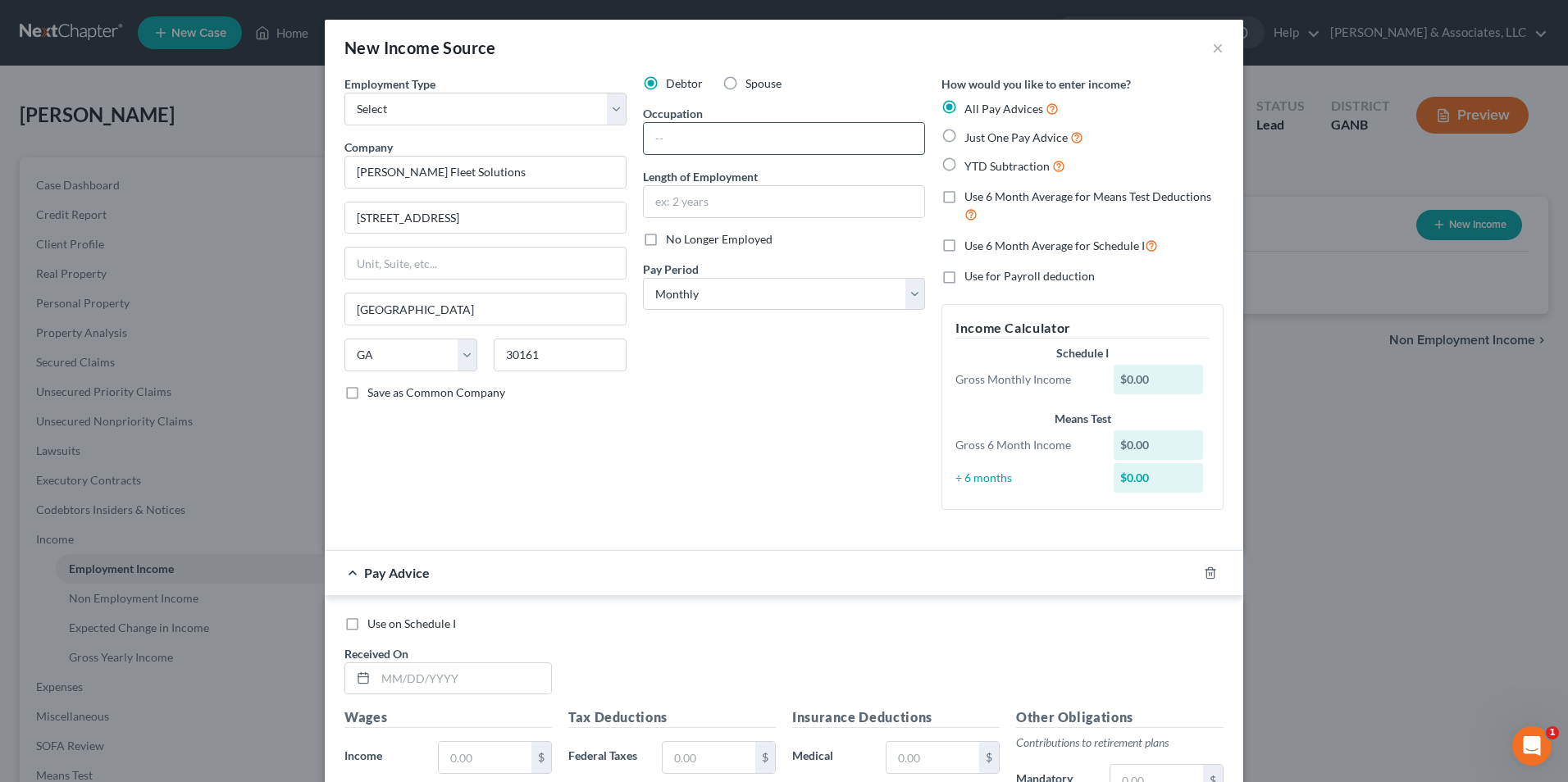
click at [741, 138] on input "text" at bounding box center [784, 138] width 281 height 31
click at [818, 193] on input "text" at bounding box center [784, 202] width 281 height 31
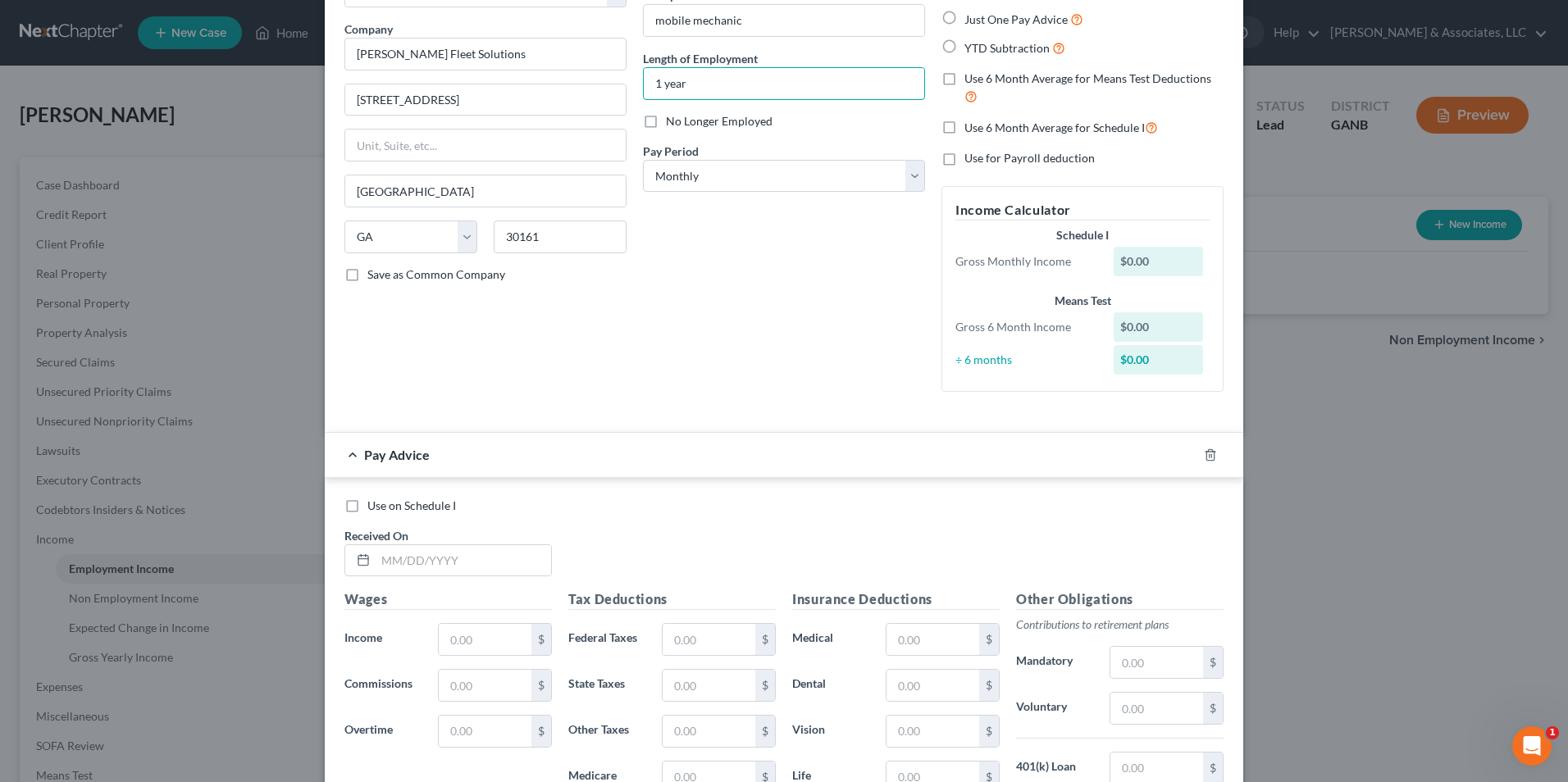
scroll to position [82, 0]
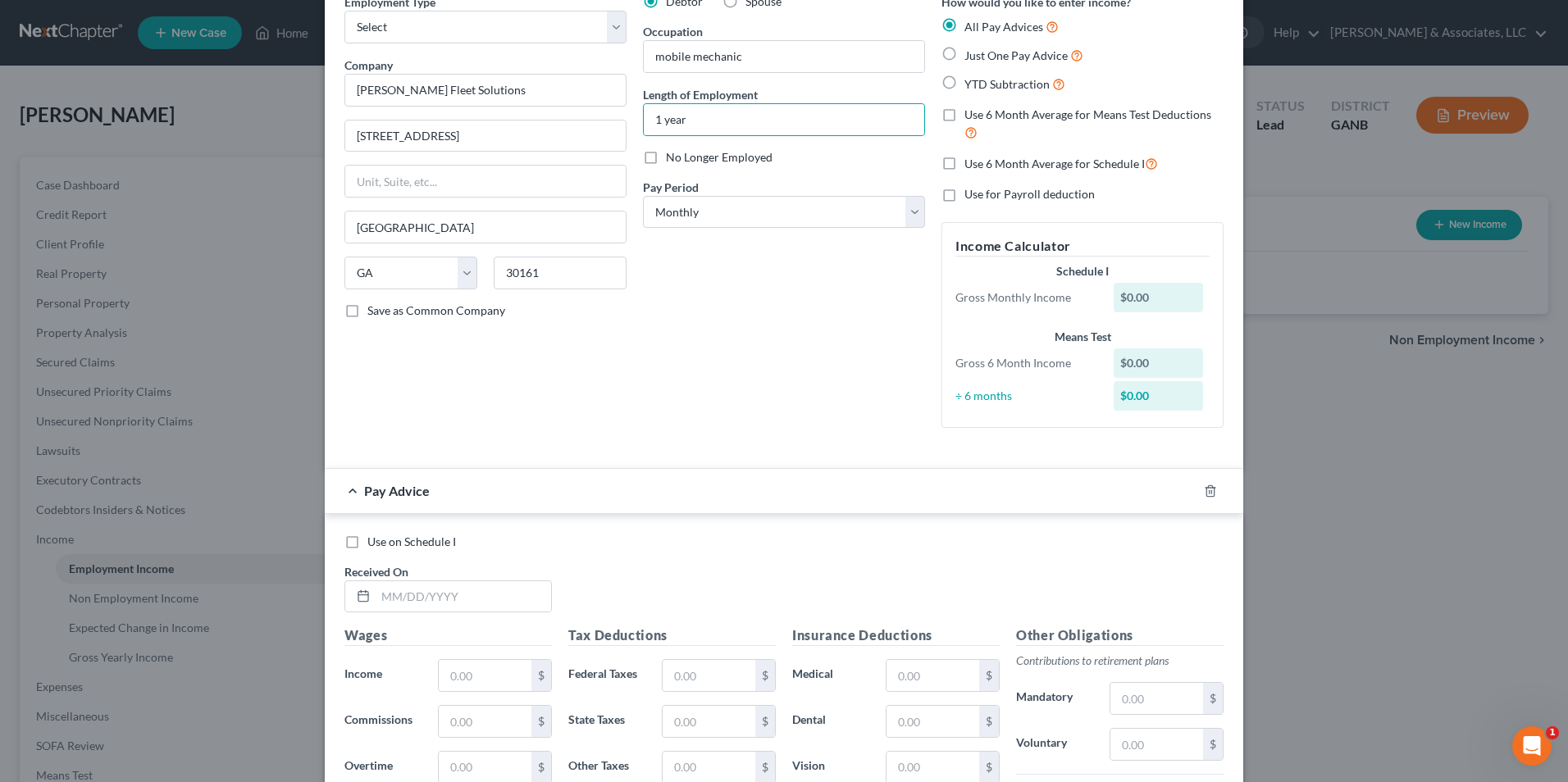
click at [965, 53] on label "Just One Pay Advice" at bounding box center [1024, 55] width 119 height 19
click at [971, 53] on input "Just One Pay Advice" at bounding box center [977, 51] width 11 height 11
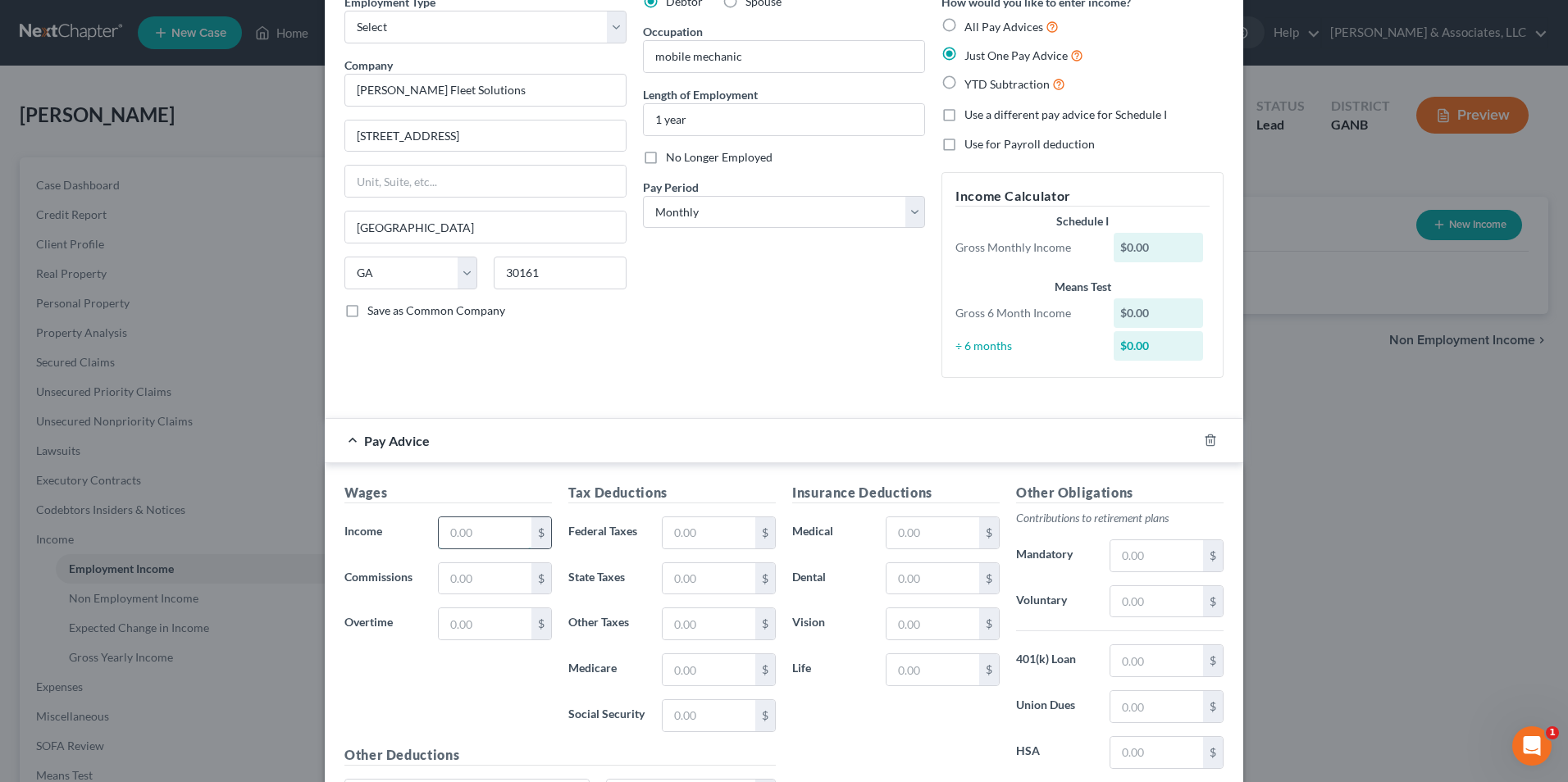
click at [459, 538] on input "text" at bounding box center [484, 533] width 93 height 31
click at [699, 532] on input "text" at bounding box center [709, 533] width 93 height 31
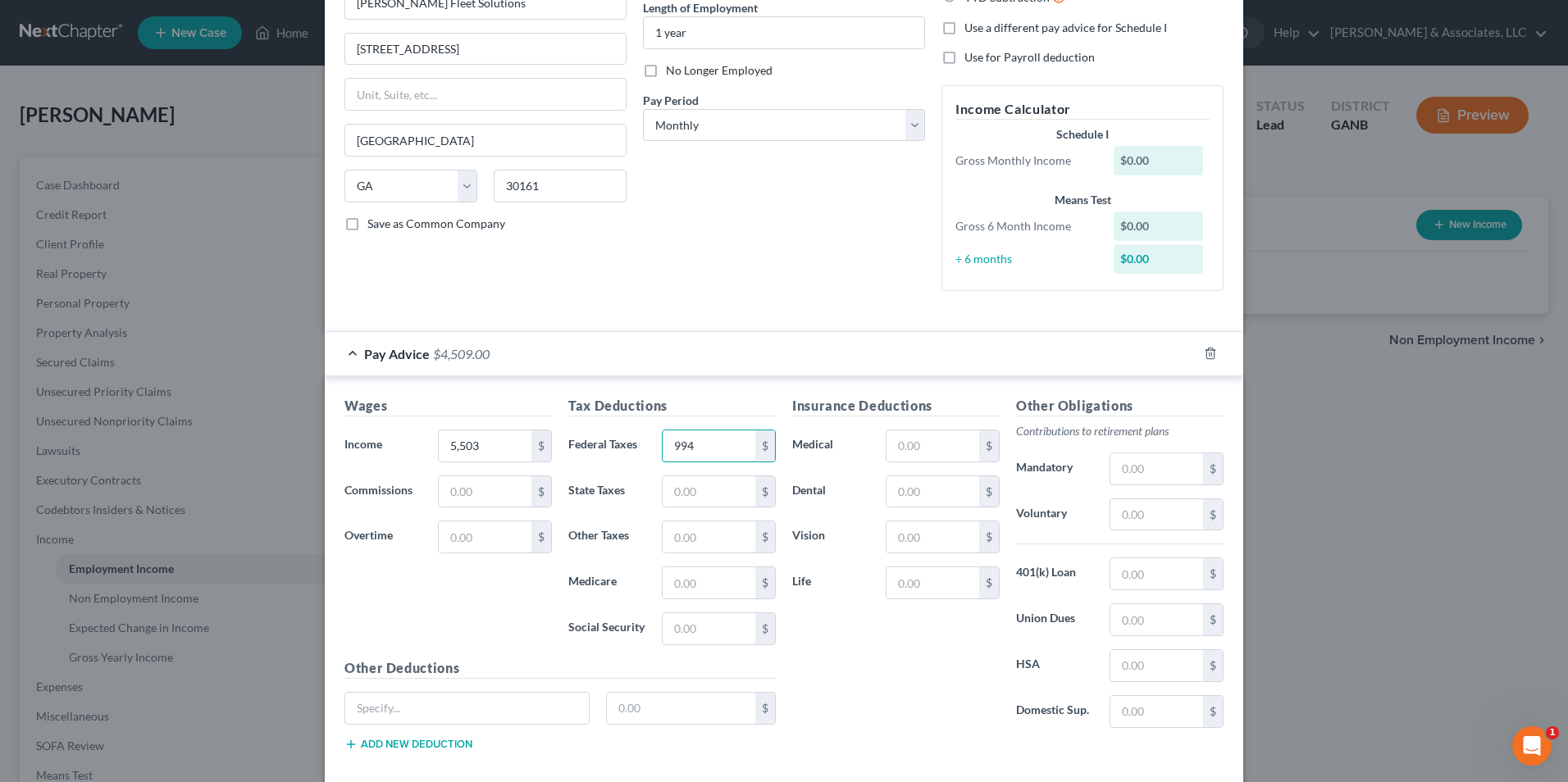
scroll to position [253, 0]
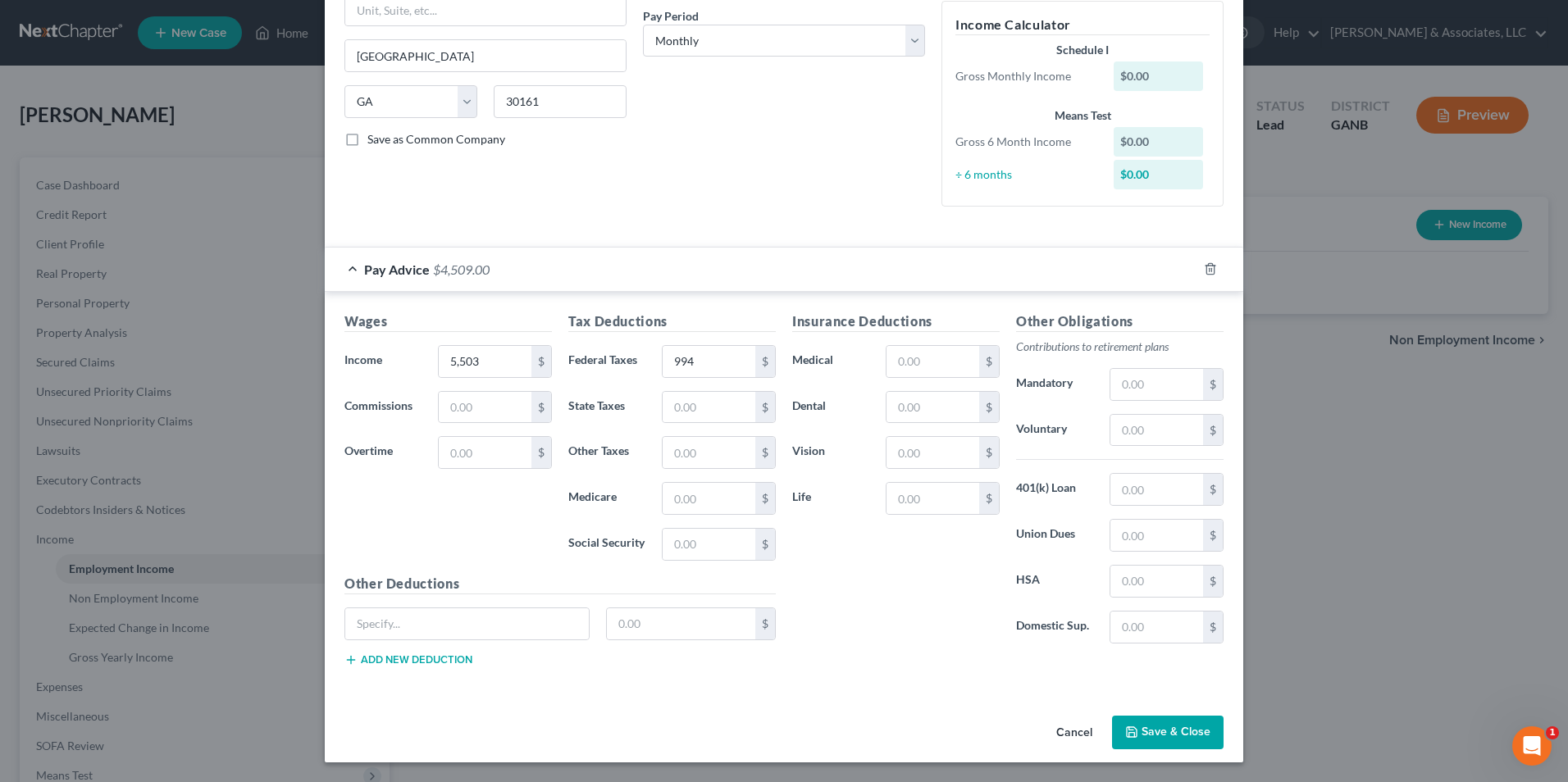
click at [1170, 735] on button "Save & Close" at bounding box center [1168, 733] width 112 height 35
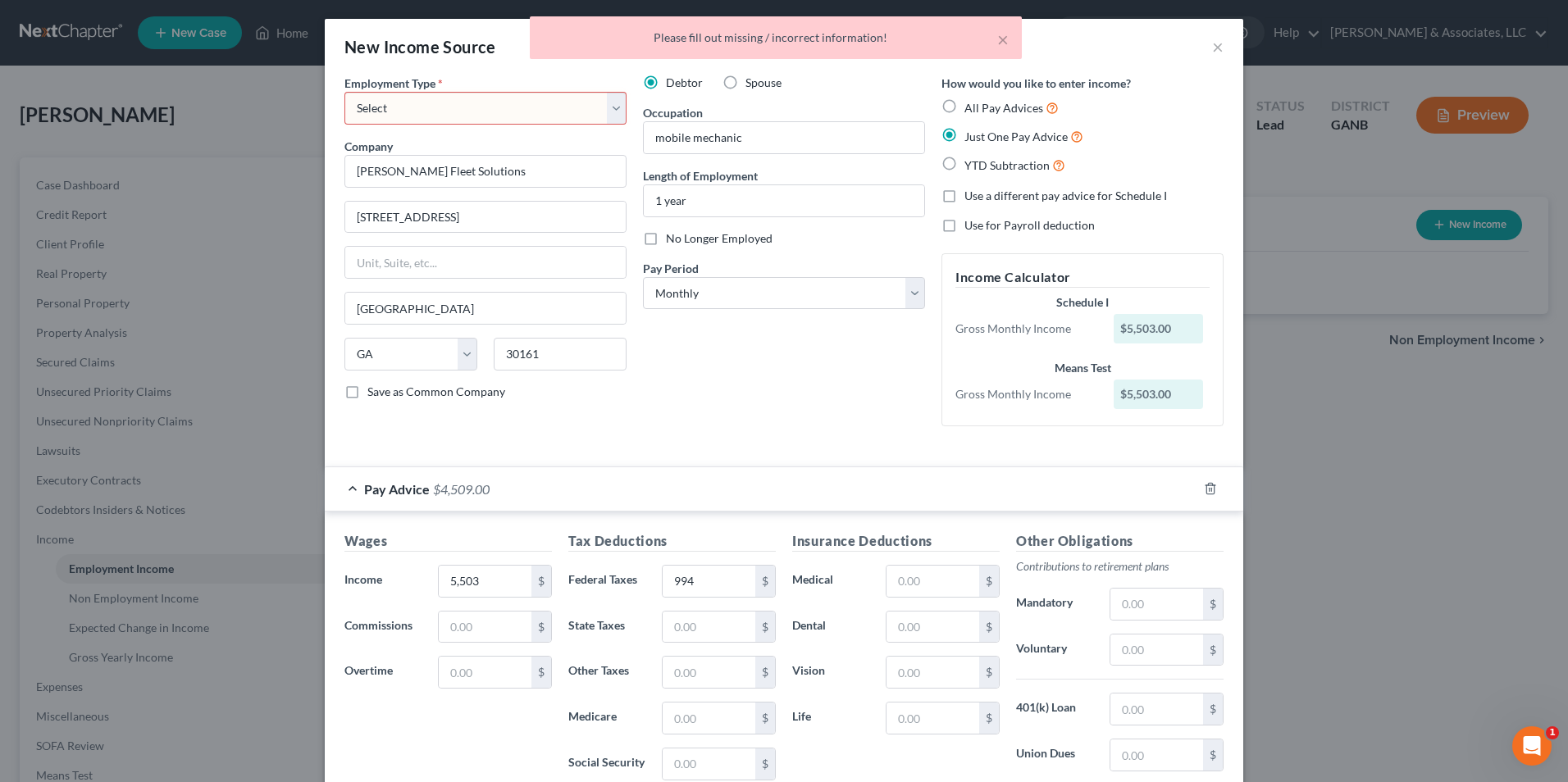
scroll to position [0, 0]
click at [616, 116] on select "Select Full or Part Time Employment Self Employment" at bounding box center [486, 109] width 282 height 33
click at [345, 93] on select "Select Full or Part Time Employment Self Employment" at bounding box center [486, 109] width 282 height 33
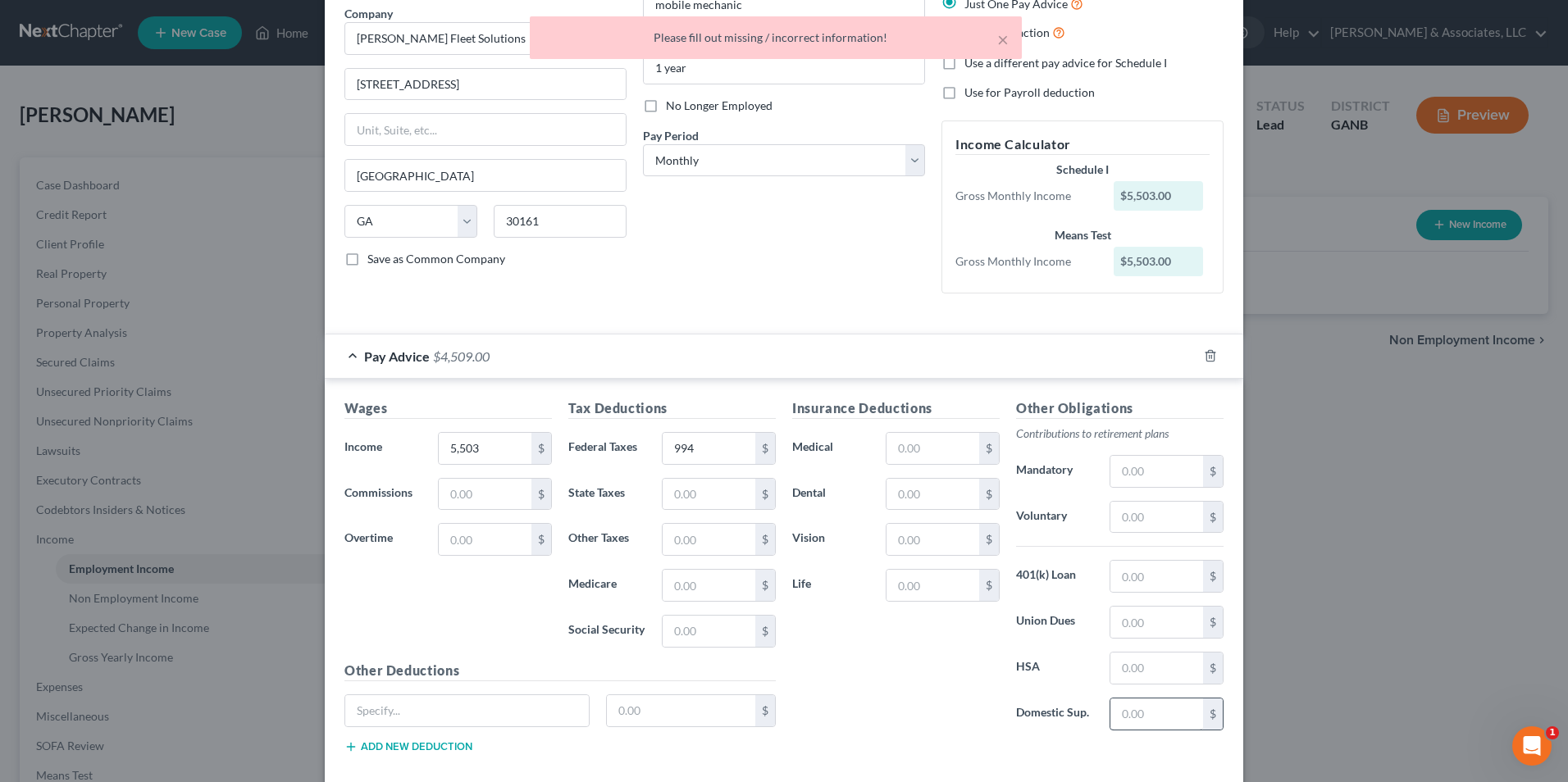
scroll to position [221, 0]
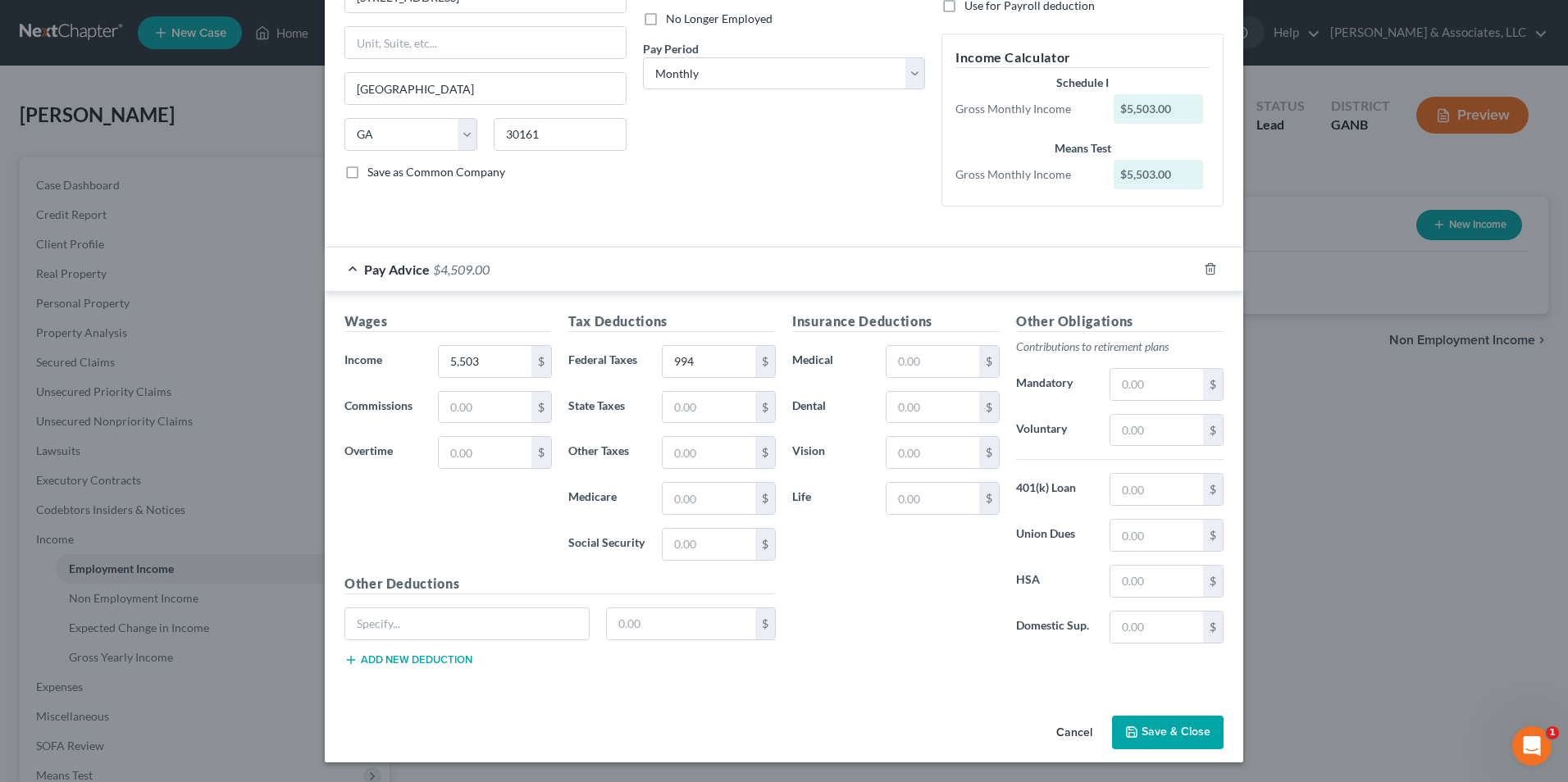
click at [1148, 739] on button "Save & Close" at bounding box center [1168, 733] width 112 height 35
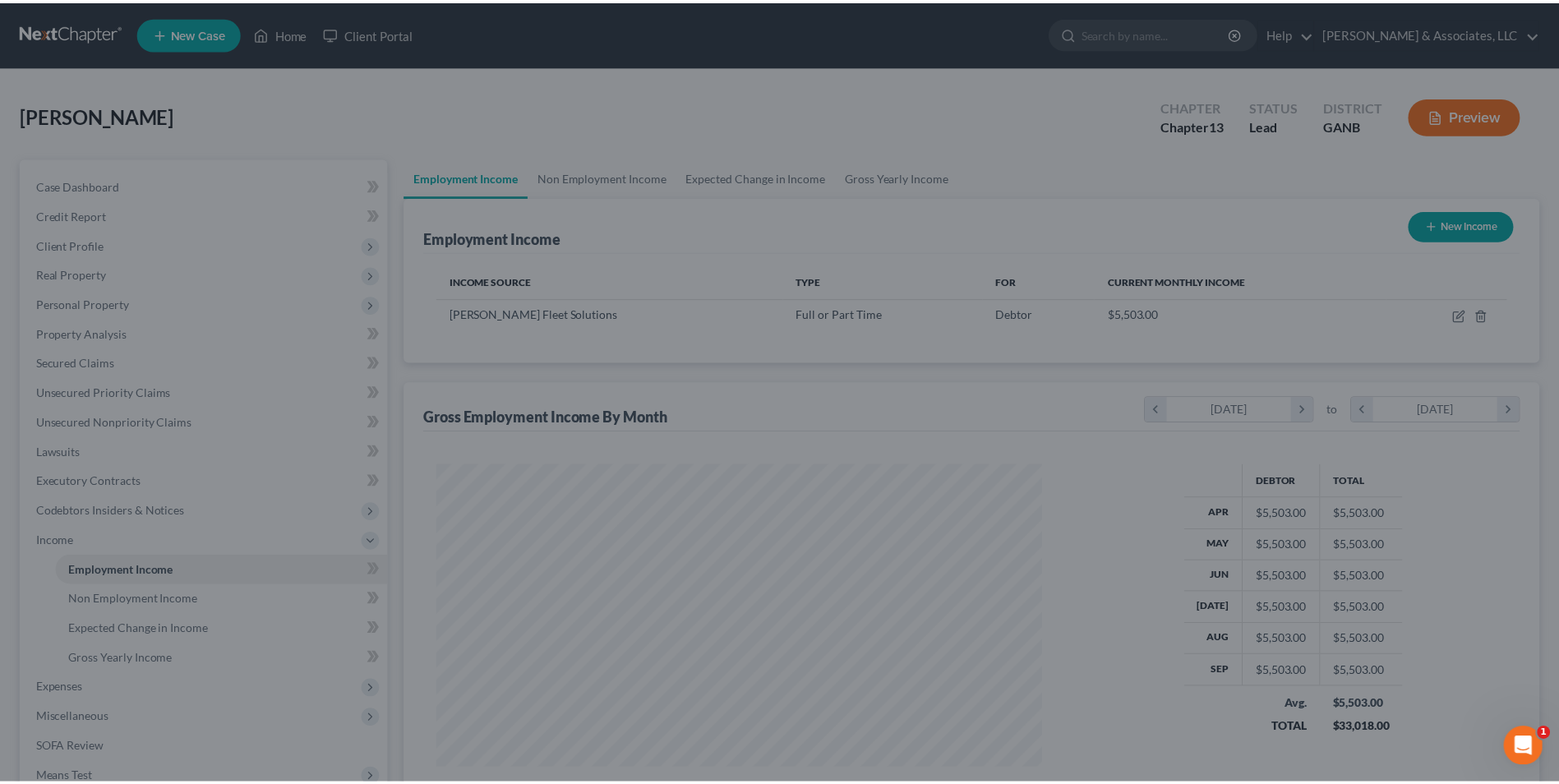
scroll to position [821614, 821375]
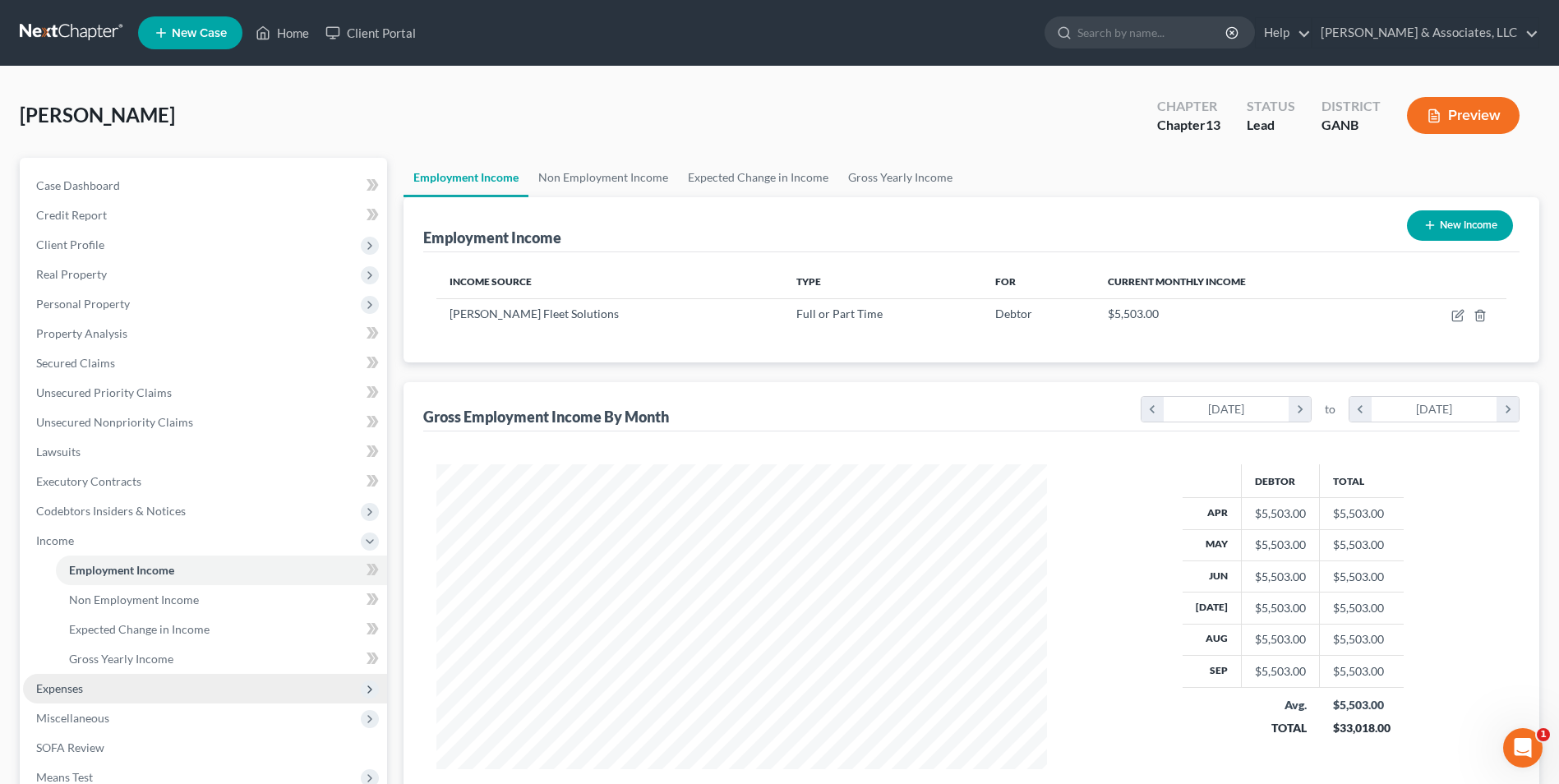
click at [89, 684] on span "Expenses" at bounding box center [205, 688] width 364 height 29
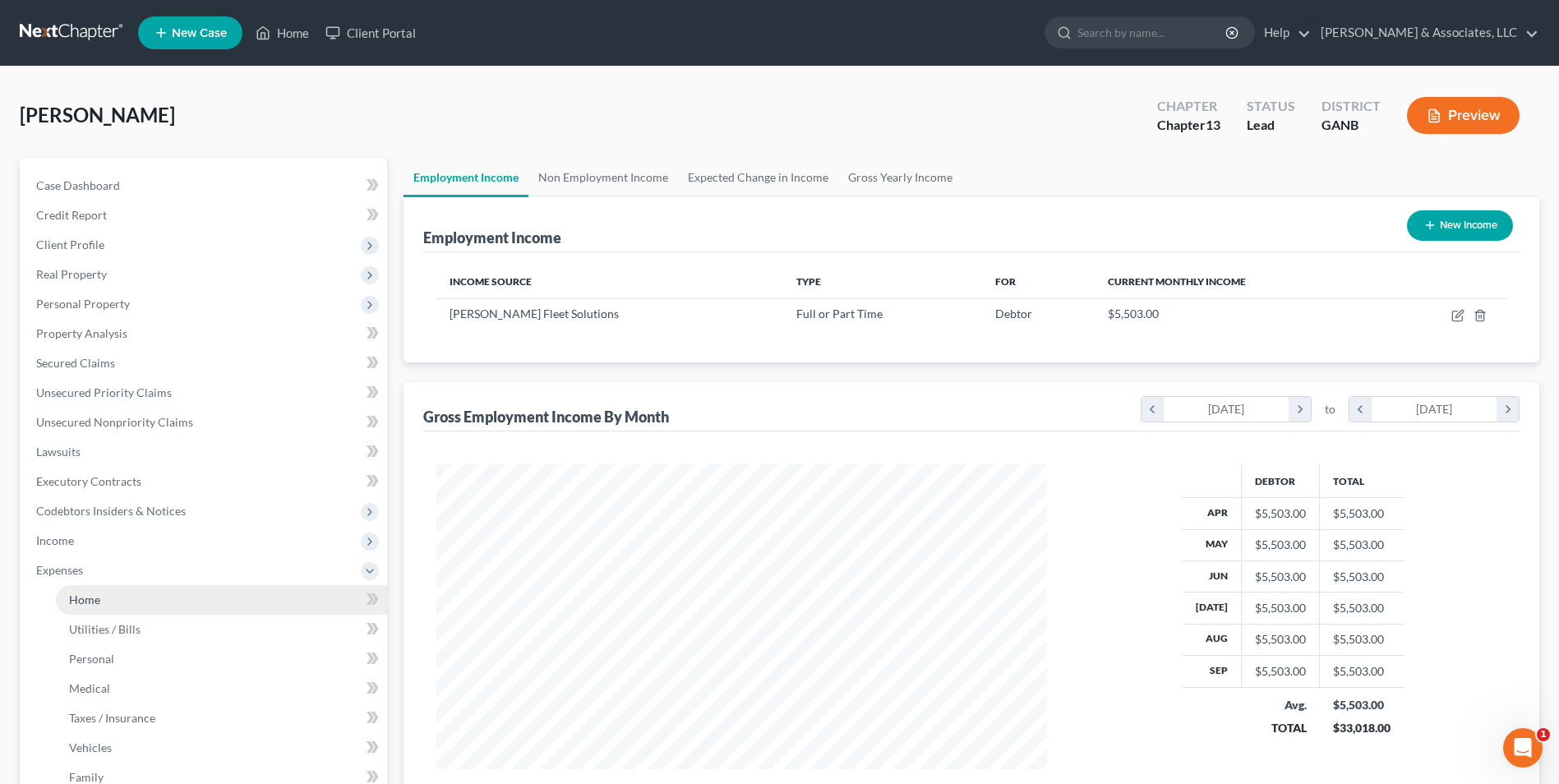
click at [89, 589] on link "Home" at bounding box center [222, 600] width 331 height 29
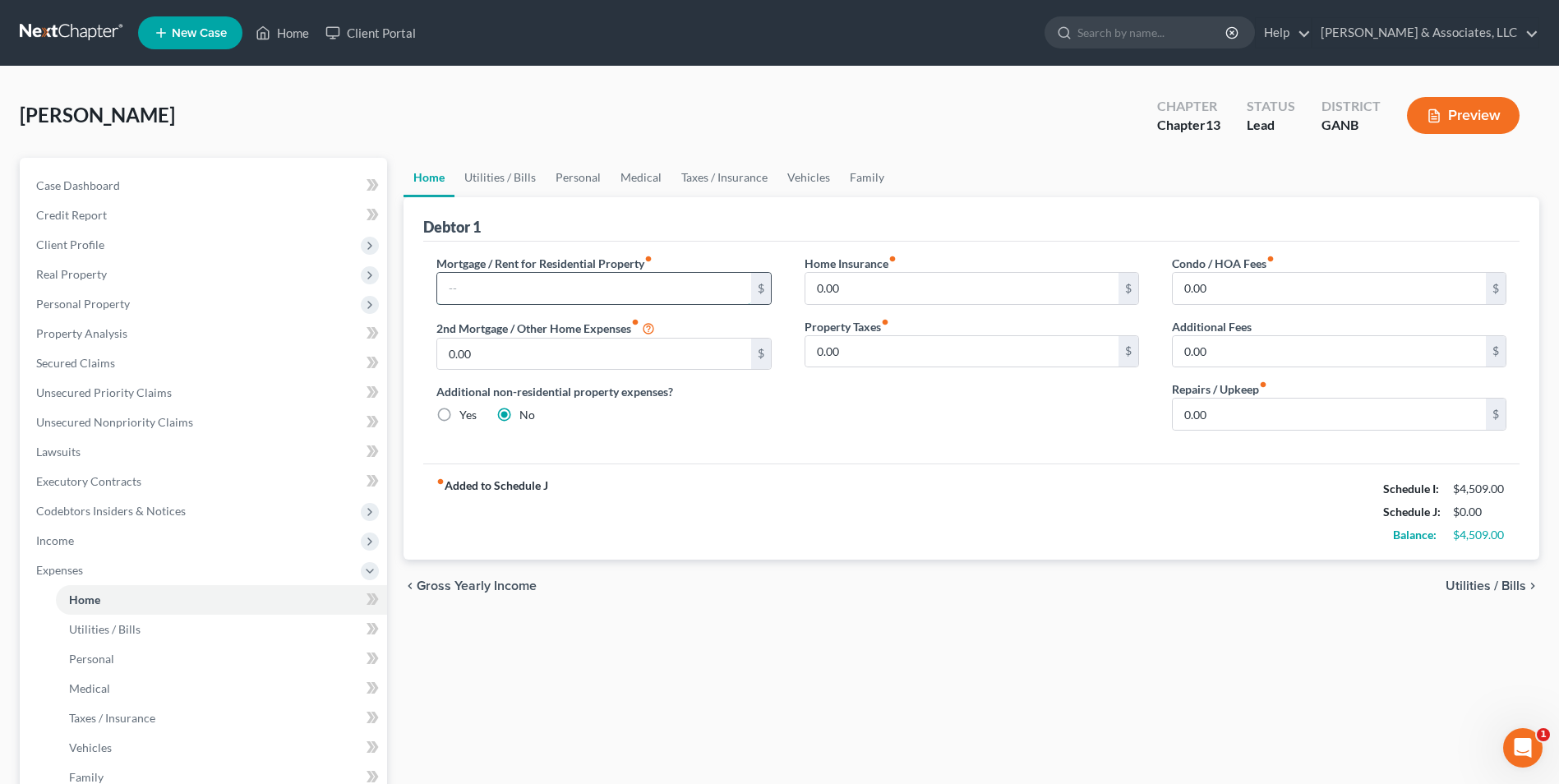
click at [578, 282] on input "text" at bounding box center [594, 289] width 313 height 31
click at [481, 179] on link "Utilities / Bills" at bounding box center [500, 177] width 91 height 40
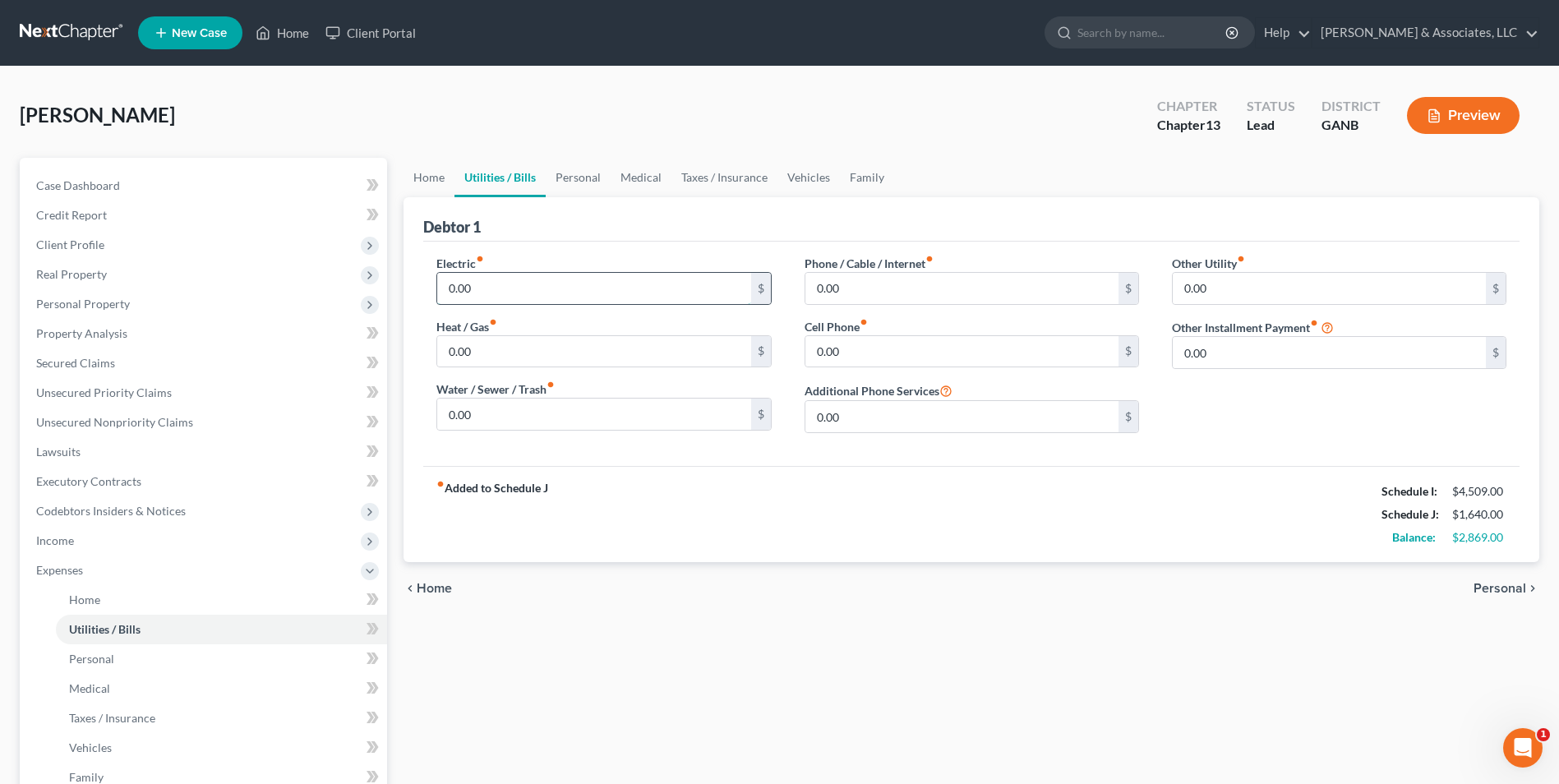
click at [494, 286] on input "0.00" at bounding box center [594, 289] width 313 height 31
click at [495, 418] on input "0.00" at bounding box center [594, 415] width 313 height 31
click at [901, 291] on input "0.00" at bounding box center [962, 289] width 313 height 31
click at [889, 346] on input "0.00" at bounding box center [962, 352] width 313 height 31
click at [494, 361] on input "0.00" at bounding box center [594, 352] width 313 height 31
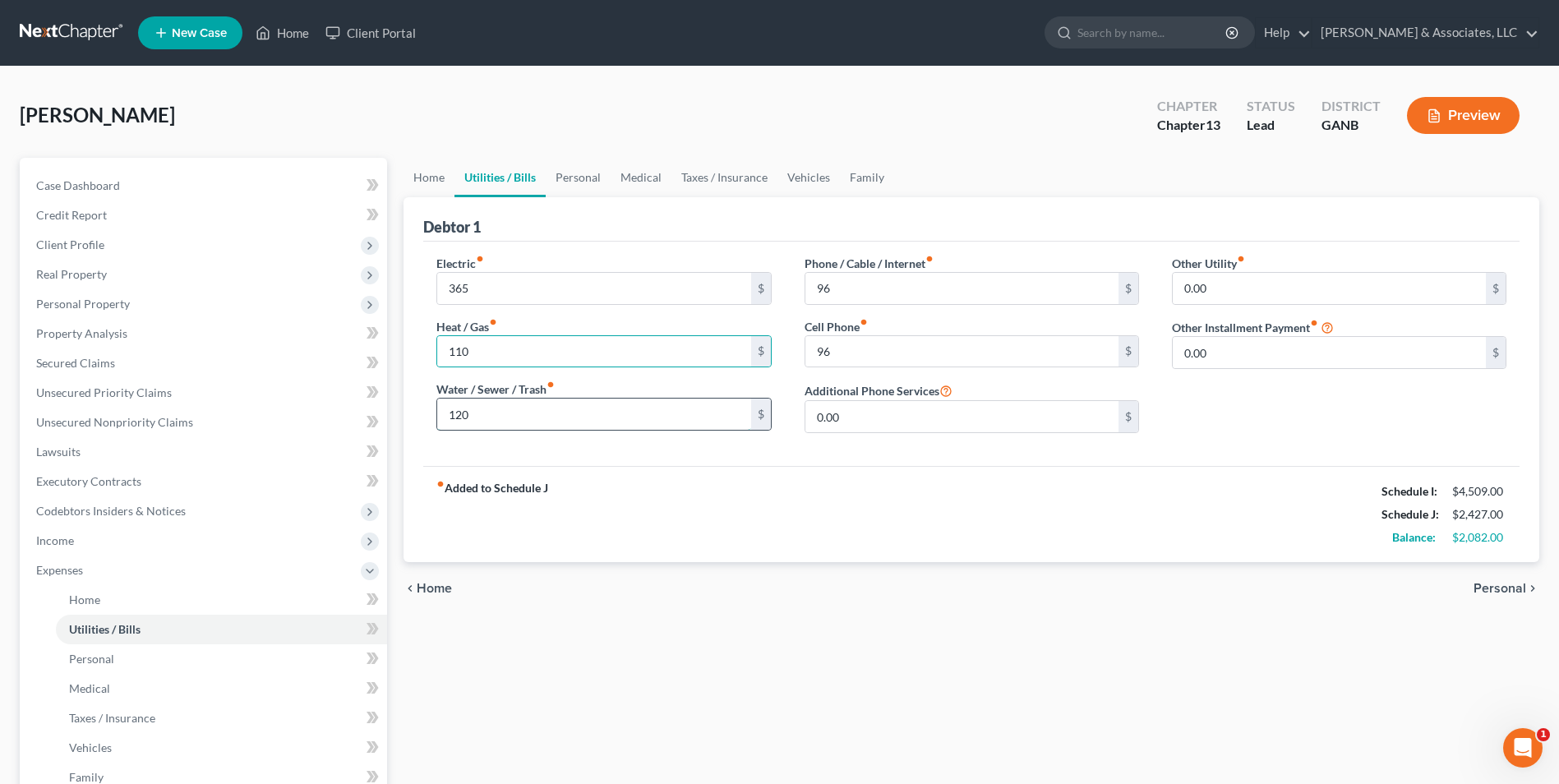
click at [500, 415] on input "120" at bounding box center [594, 415] width 313 height 31
click at [424, 180] on link "Home" at bounding box center [428, 177] width 51 height 40
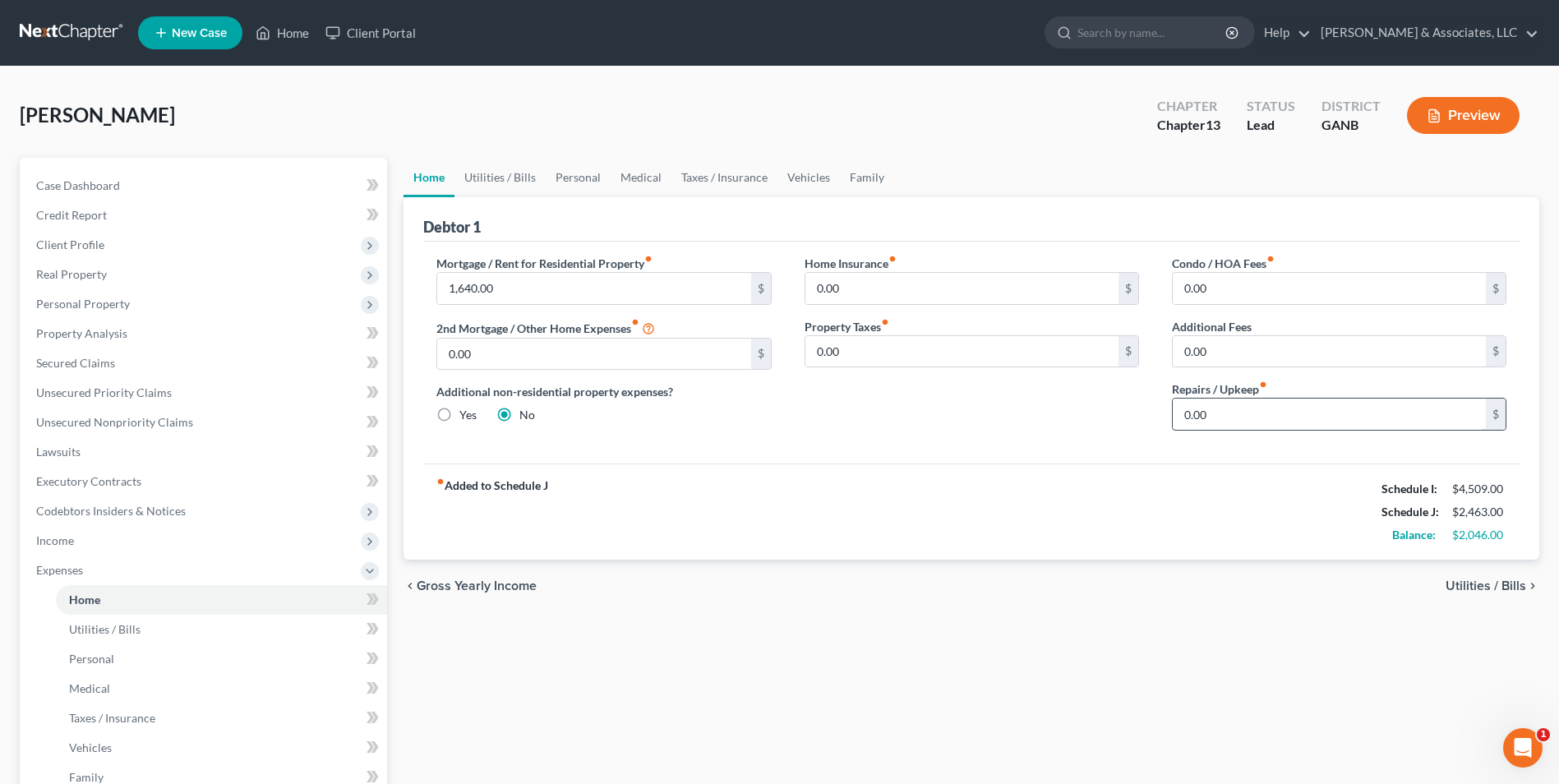
click at [1223, 419] on input "0.00" at bounding box center [1329, 415] width 313 height 31
click at [597, 162] on link "Personal" at bounding box center [578, 177] width 65 height 40
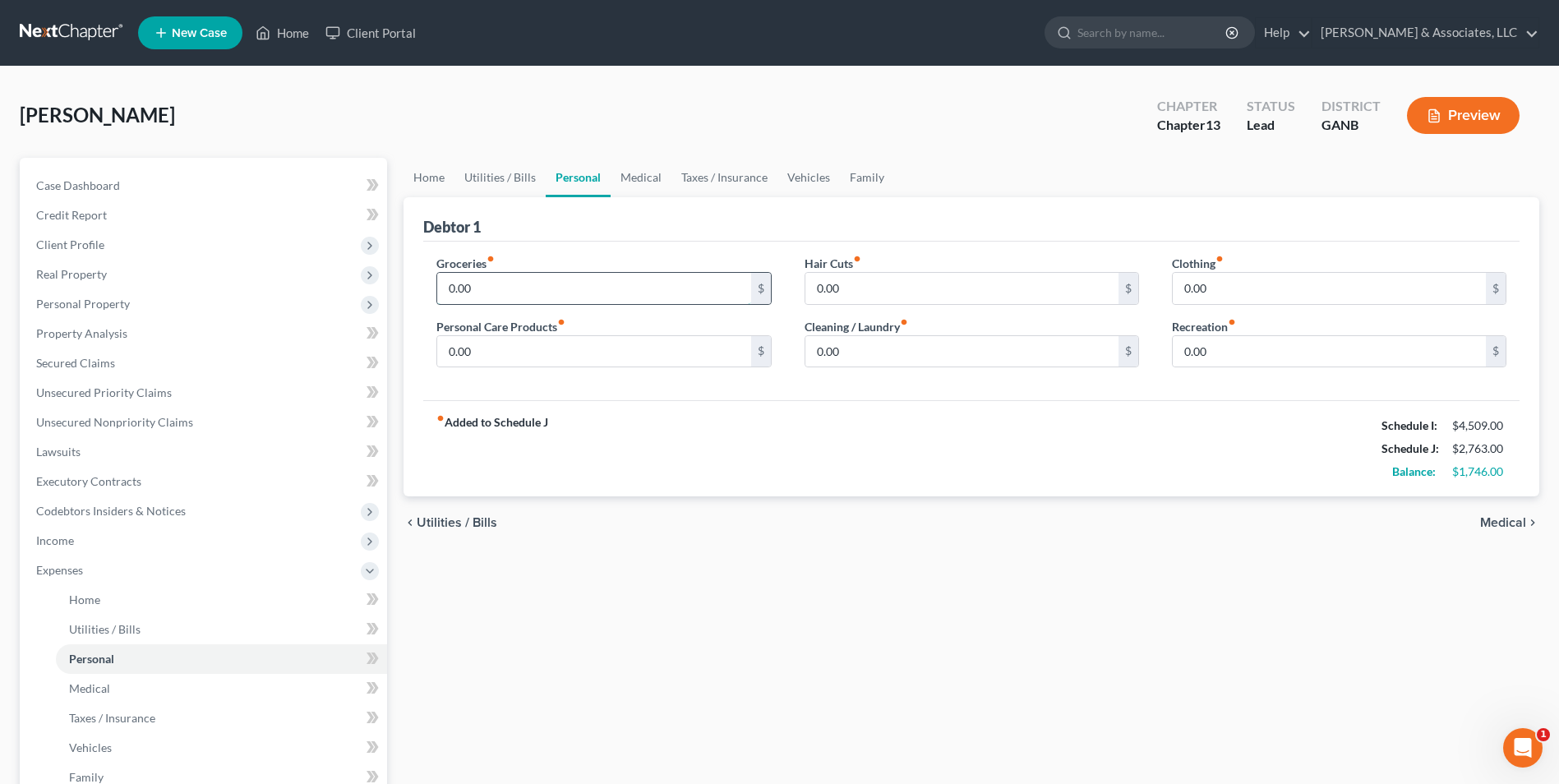
click at [514, 290] on input "0.00" at bounding box center [594, 289] width 313 height 31
click at [1272, 308] on div "Clothing fiber_manual_record 0.00 $ Recreation fiber_manual_record 0.00 $" at bounding box center [1339, 318] width 368 height 127
click at [1271, 295] on input "0.00" at bounding box center [1329, 289] width 313 height 31
click at [991, 359] on input "0.00" at bounding box center [962, 352] width 313 height 31
click at [626, 184] on link "Medical" at bounding box center [641, 177] width 61 height 40
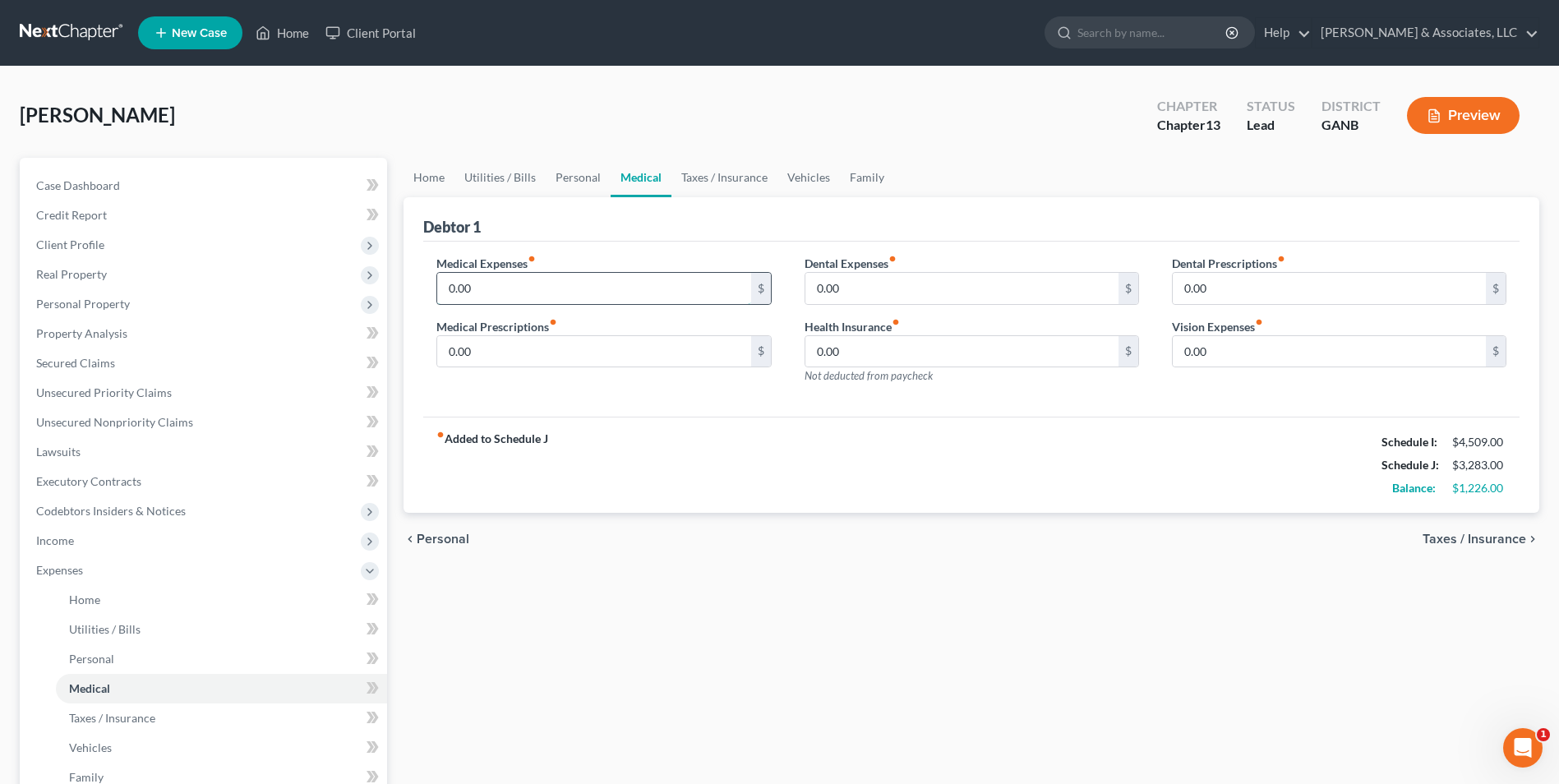
click at [509, 287] on input "0.00" at bounding box center [594, 289] width 313 height 31
click at [794, 184] on link "Vehicles" at bounding box center [809, 177] width 63 height 40
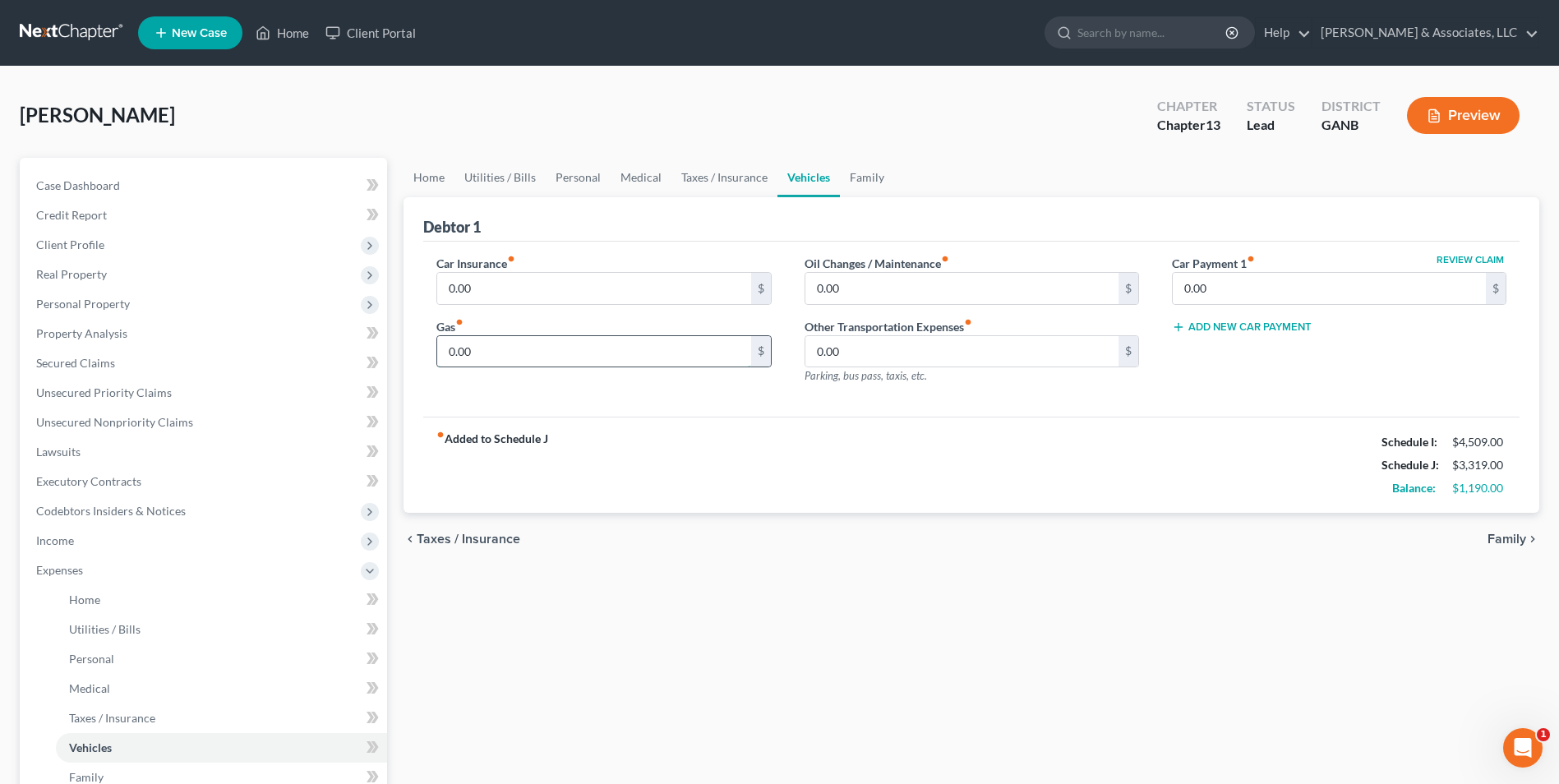
click at [510, 354] on input "0.00" at bounding box center [594, 352] width 313 height 31
click at [524, 274] on input "0.00" at bounding box center [594, 289] width 313 height 31
click at [875, 175] on link "Family" at bounding box center [867, 177] width 54 height 40
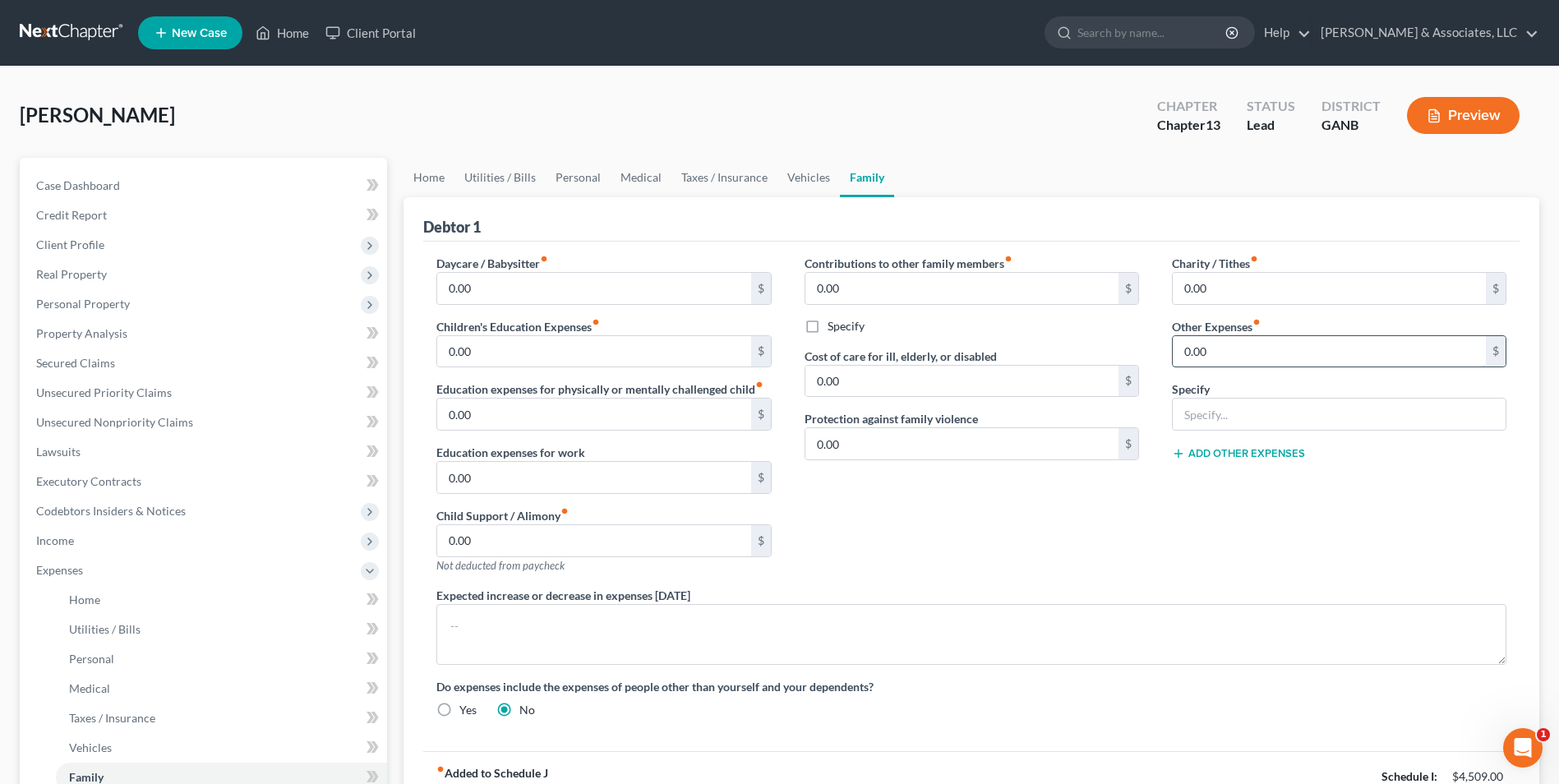
click at [1230, 359] on input "0.00" at bounding box center [1329, 352] width 313 height 31
click at [1195, 424] on input "text" at bounding box center [1339, 415] width 333 height 31
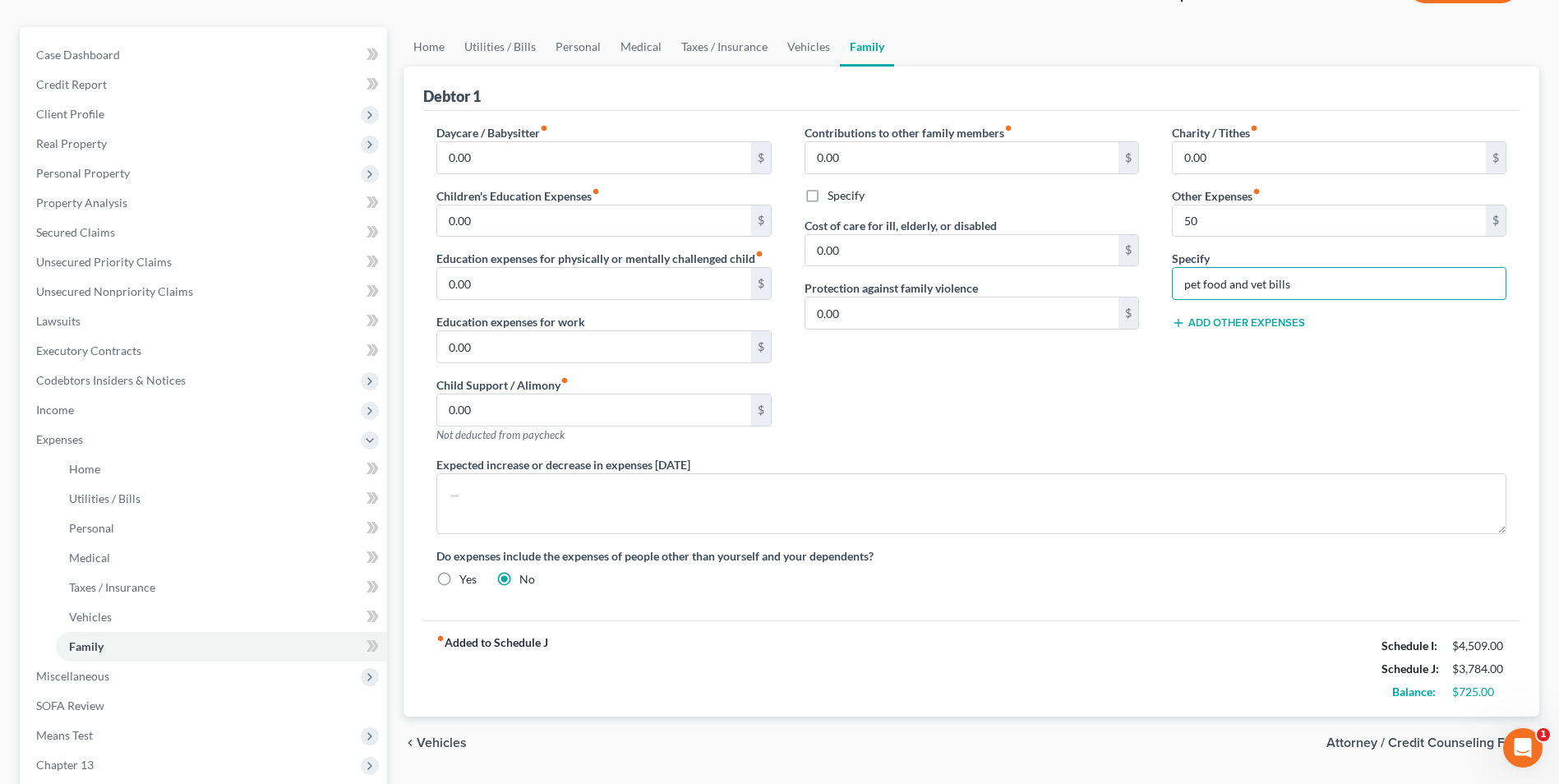
scroll to position [246, 0]
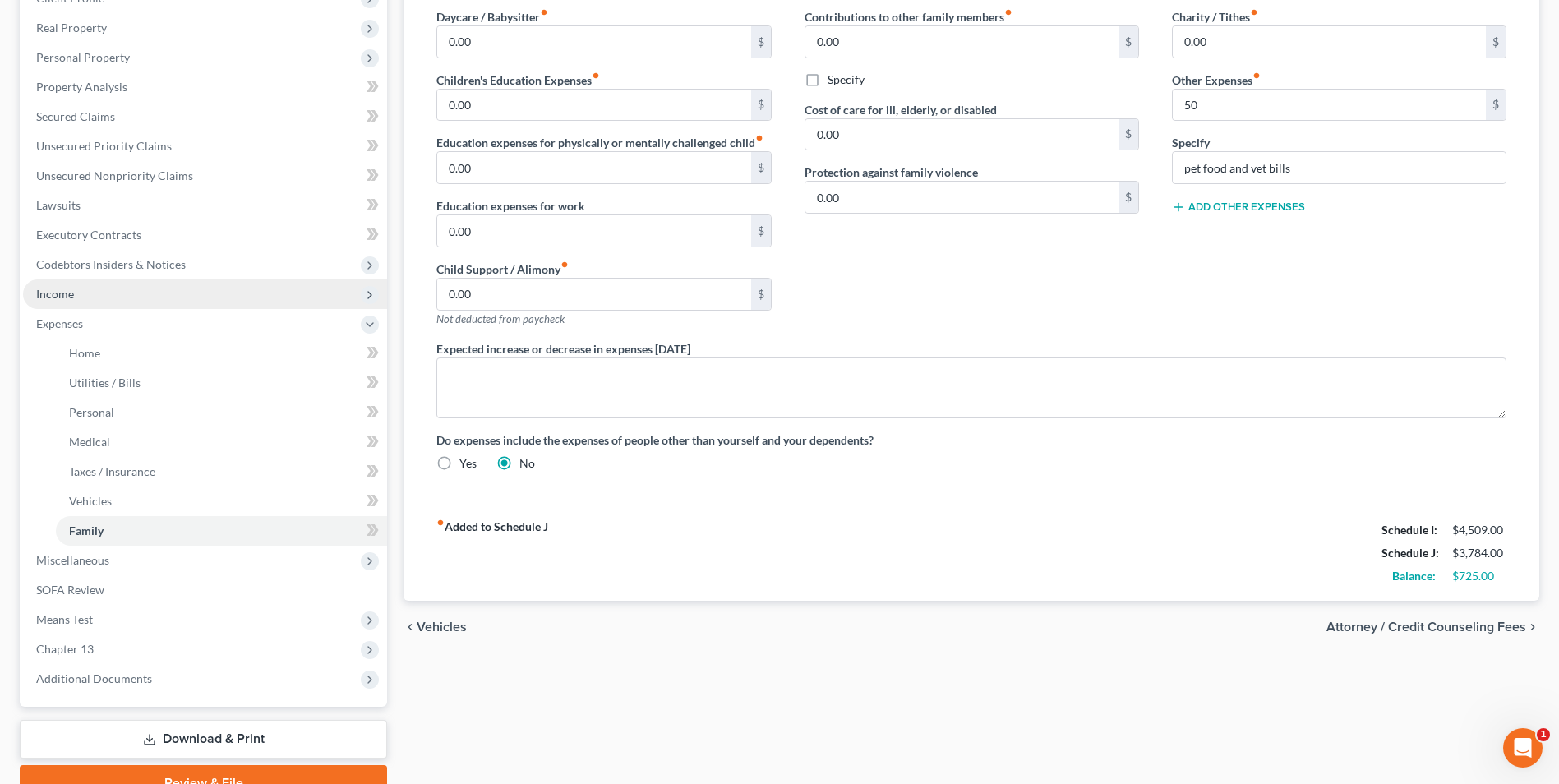
click at [85, 301] on span "Income" at bounding box center [205, 294] width 364 height 29
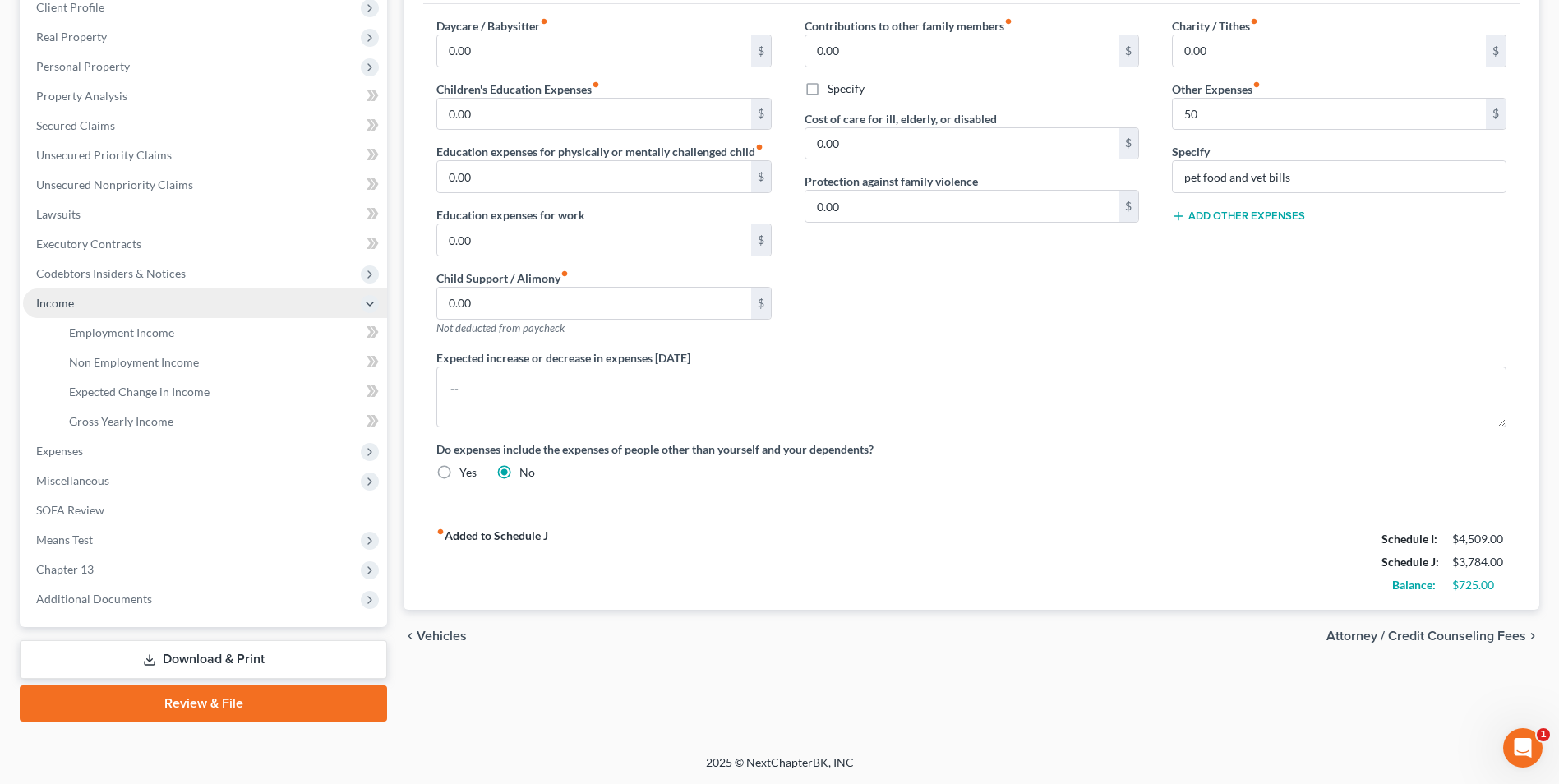
scroll to position [237, 0]
click at [154, 430] on link "Gross Yearly Income" at bounding box center [222, 422] width 331 height 29
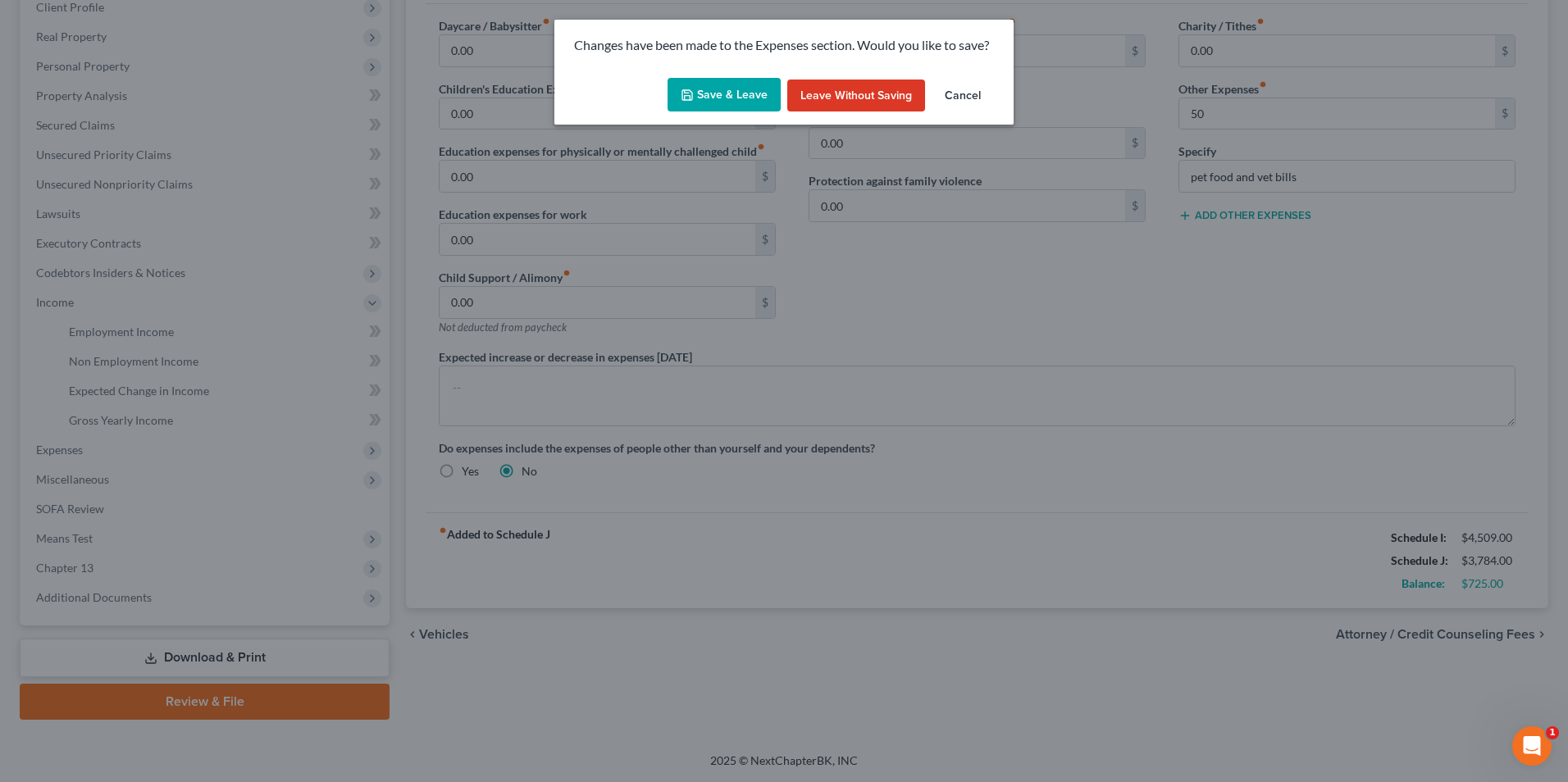
click at [761, 82] on button "Save & Leave" at bounding box center [723, 95] width 113 height 35
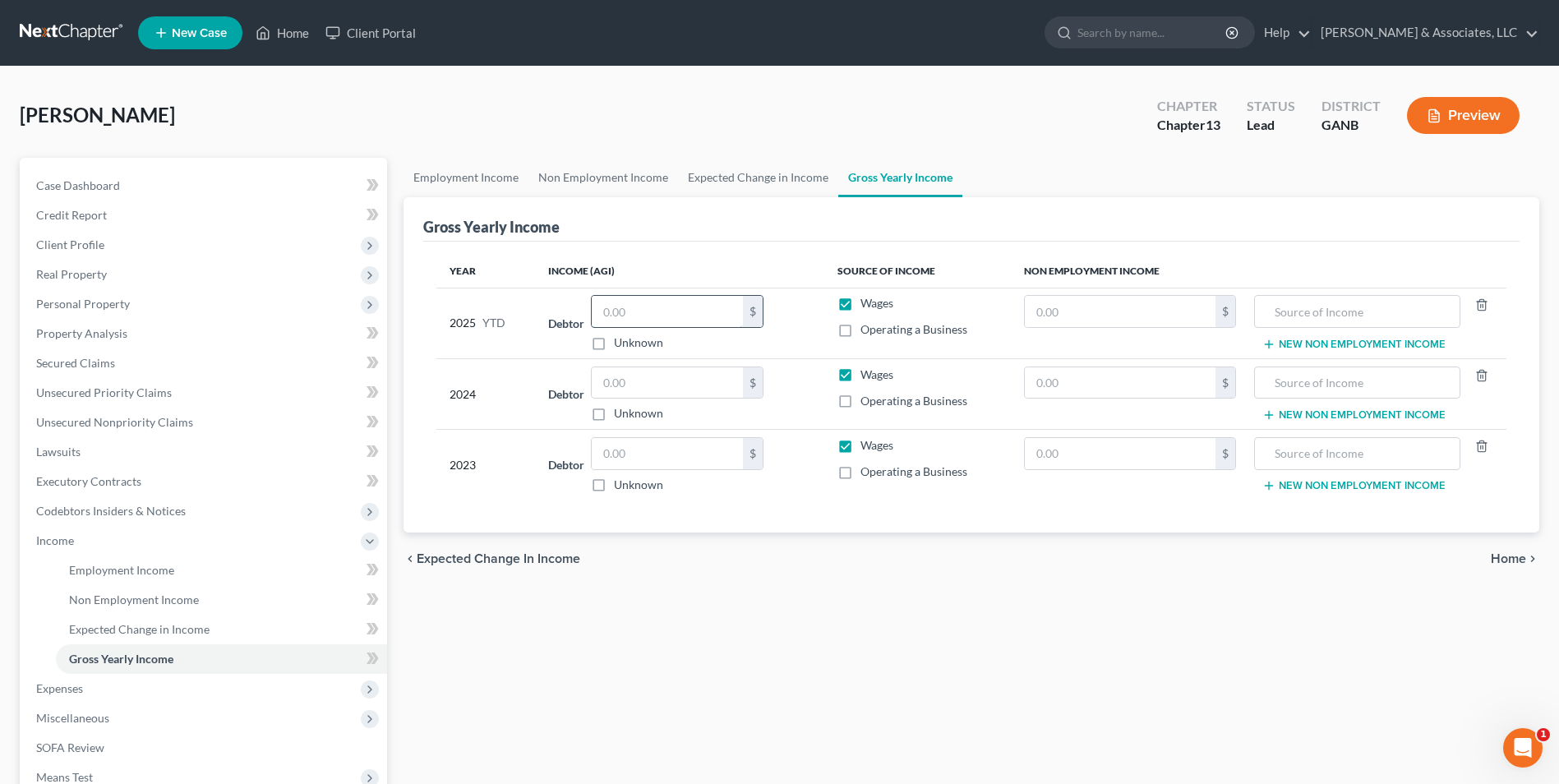
click at [673, 312] on input "text" at bounding box center [667, 312] width 152 height 31
click at [661, 377] on input "text" at bounding box center [667, 383] width 152 height 31
click at [708, 439] on input "text" at bounding box center [667, 454] width 152 height 31
click at [824, 687] on div "Employment Income Non Employment Income Expected Change in Income Gross Yearly …" at bounding box center [972, 559] width 1153 height 801
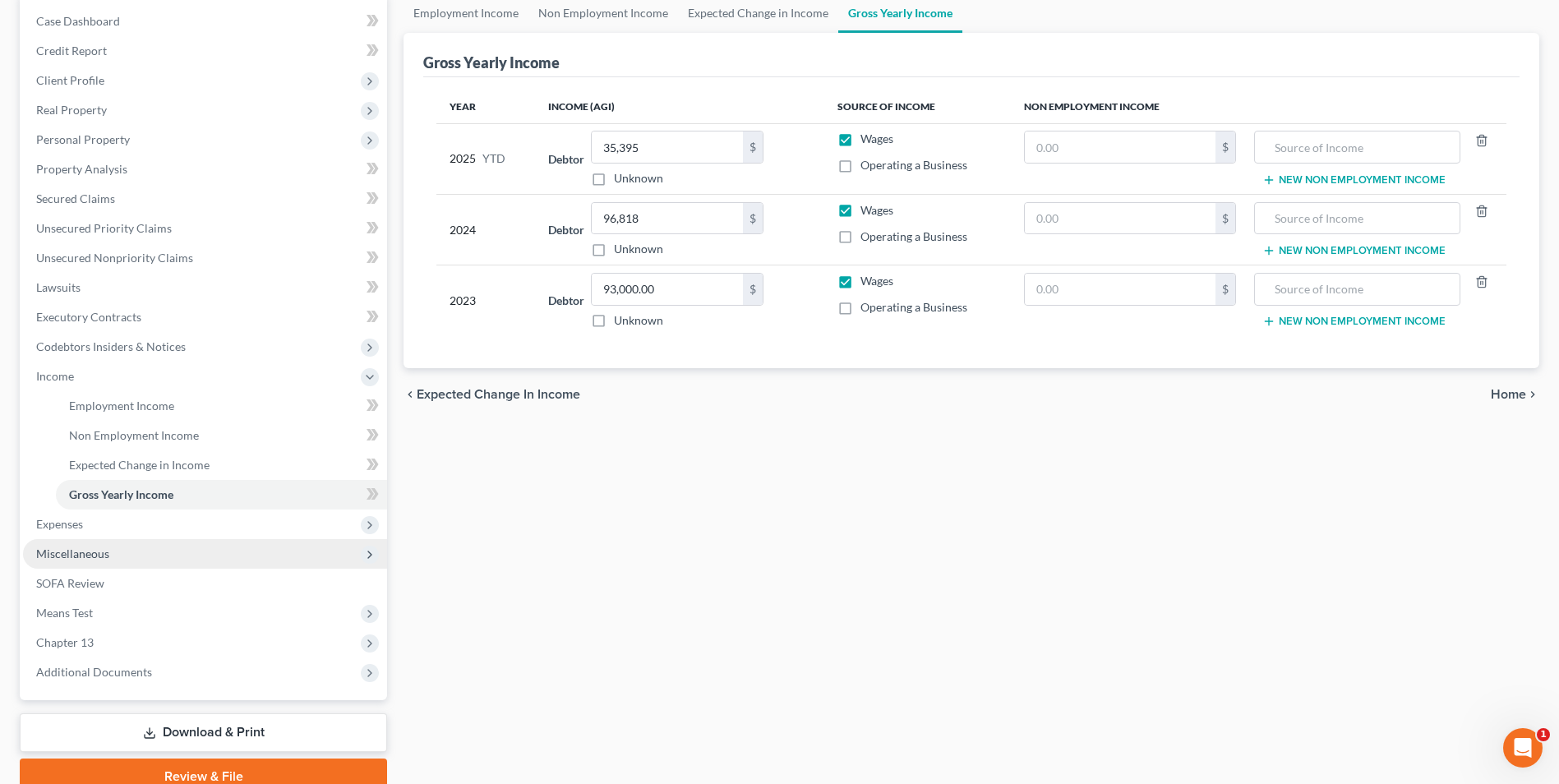
click at [100, 563] on span "Miscellaneous" at bounding box center [205, 554] width 364 height 29
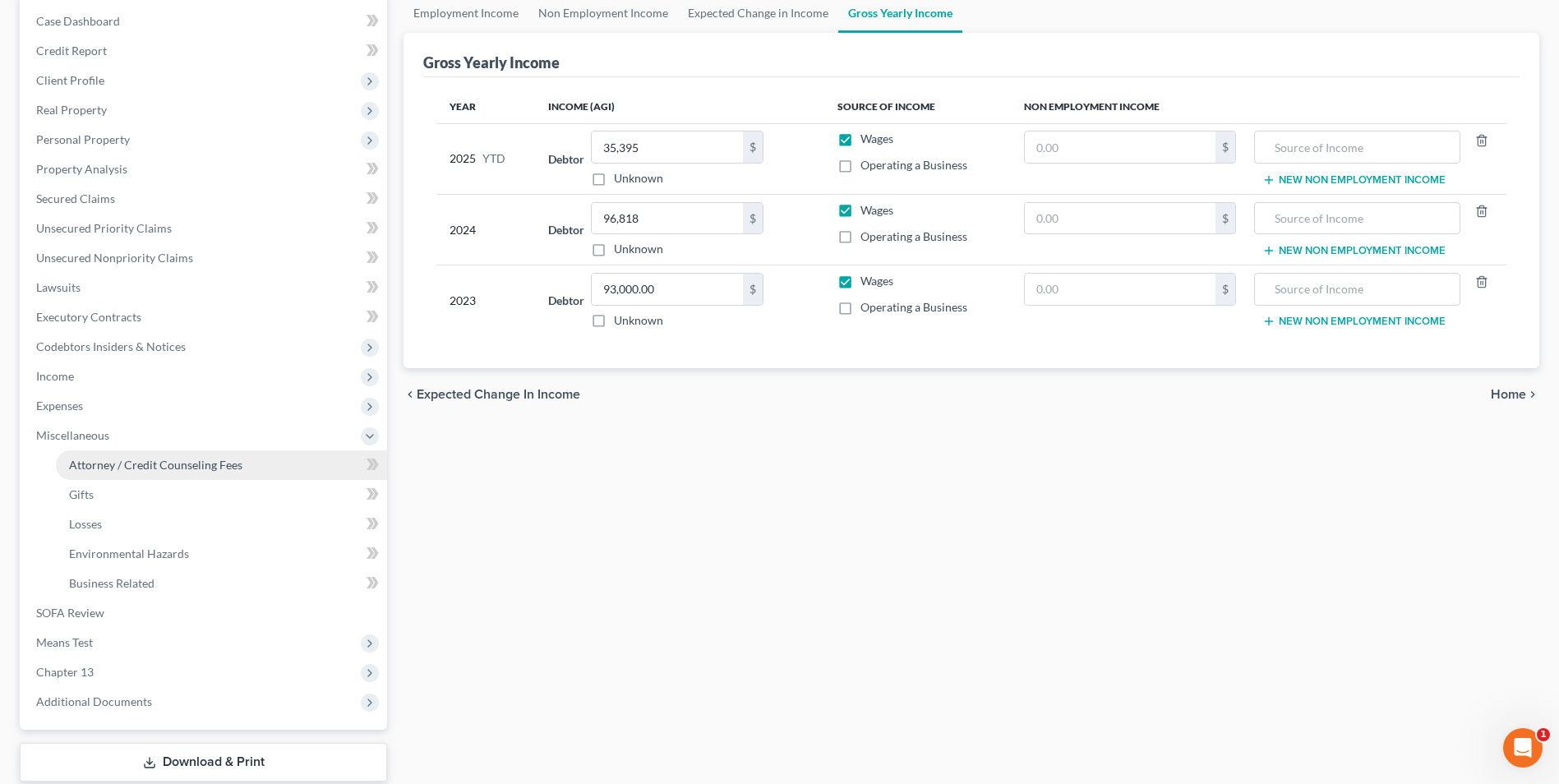
click at [169, 470] on span "Attorney / Credit Counseling Fees" at bounding box center [155, 464] width 174 height 14
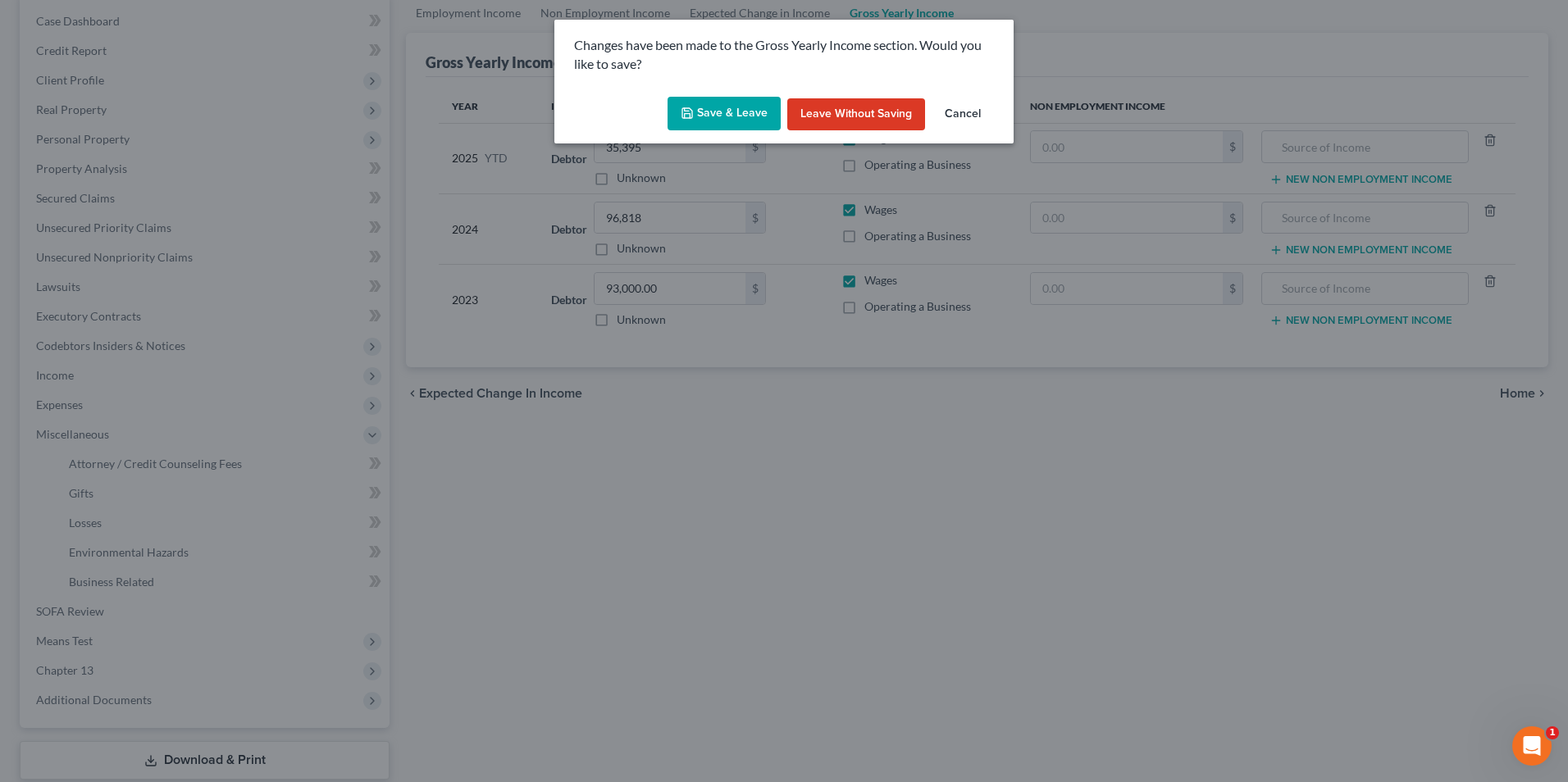
click at [737, 114] on button "Save & Leave" at bounding box center [723, 115] width 113 height 35
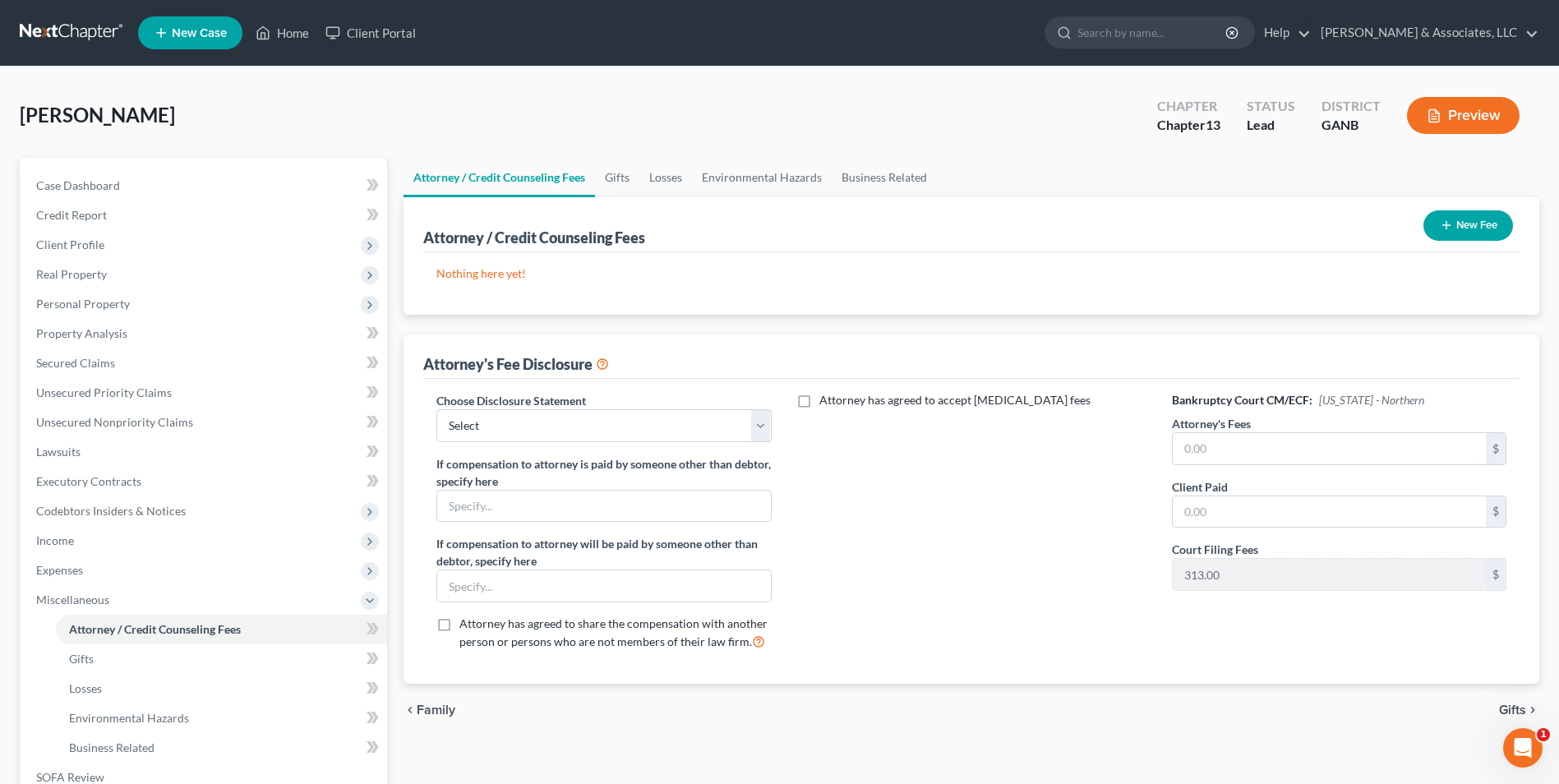
click at [1478, 233] on button "New Fee" at bounding box center [1468, 225] width 89 height 30
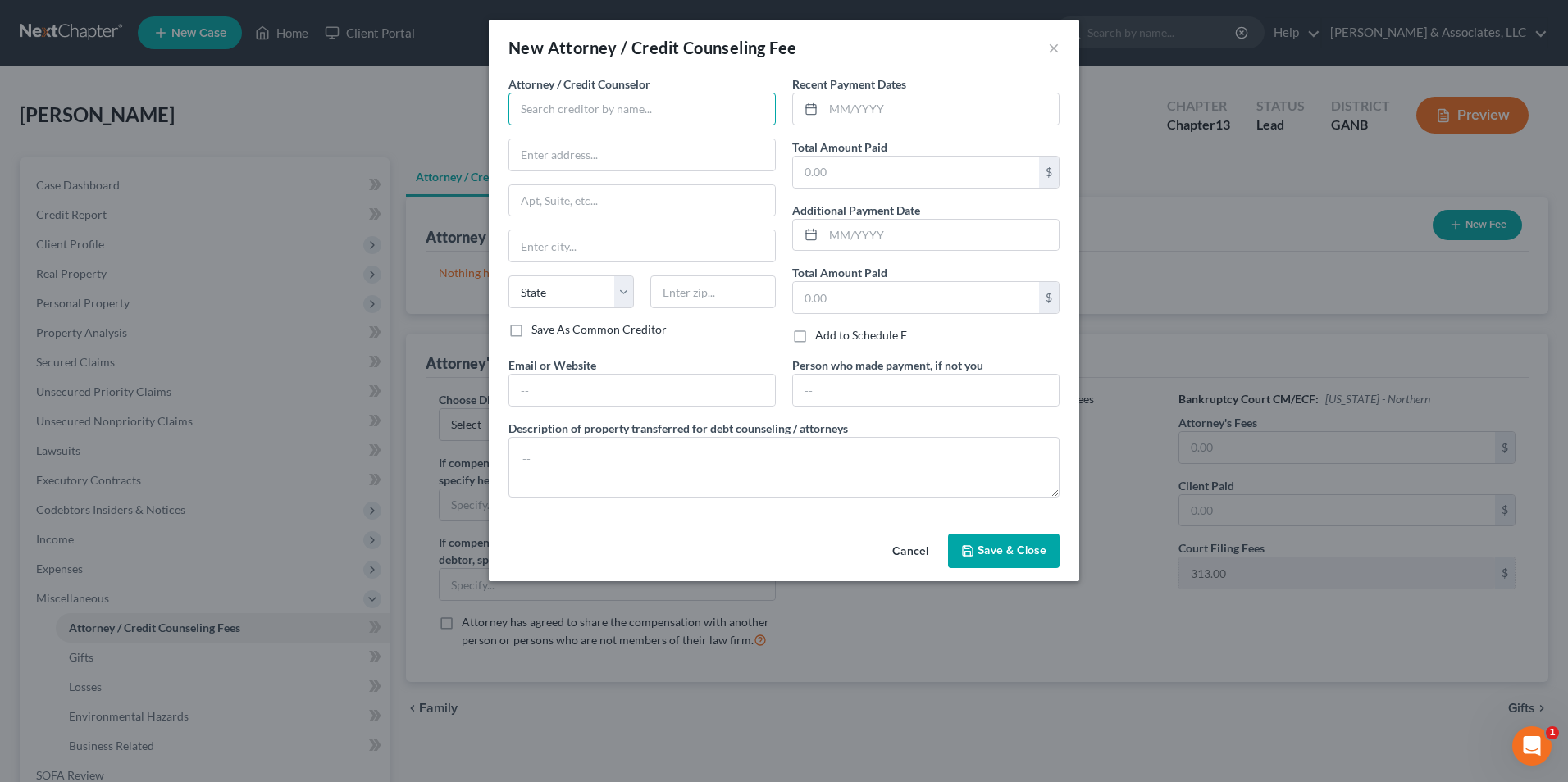
click at [764, 107] on input "text" at bounding box center [642, 109] width 268 height 33
click at [880, 290] on input "text" at bounding box center [916, 298] width 246 height 31
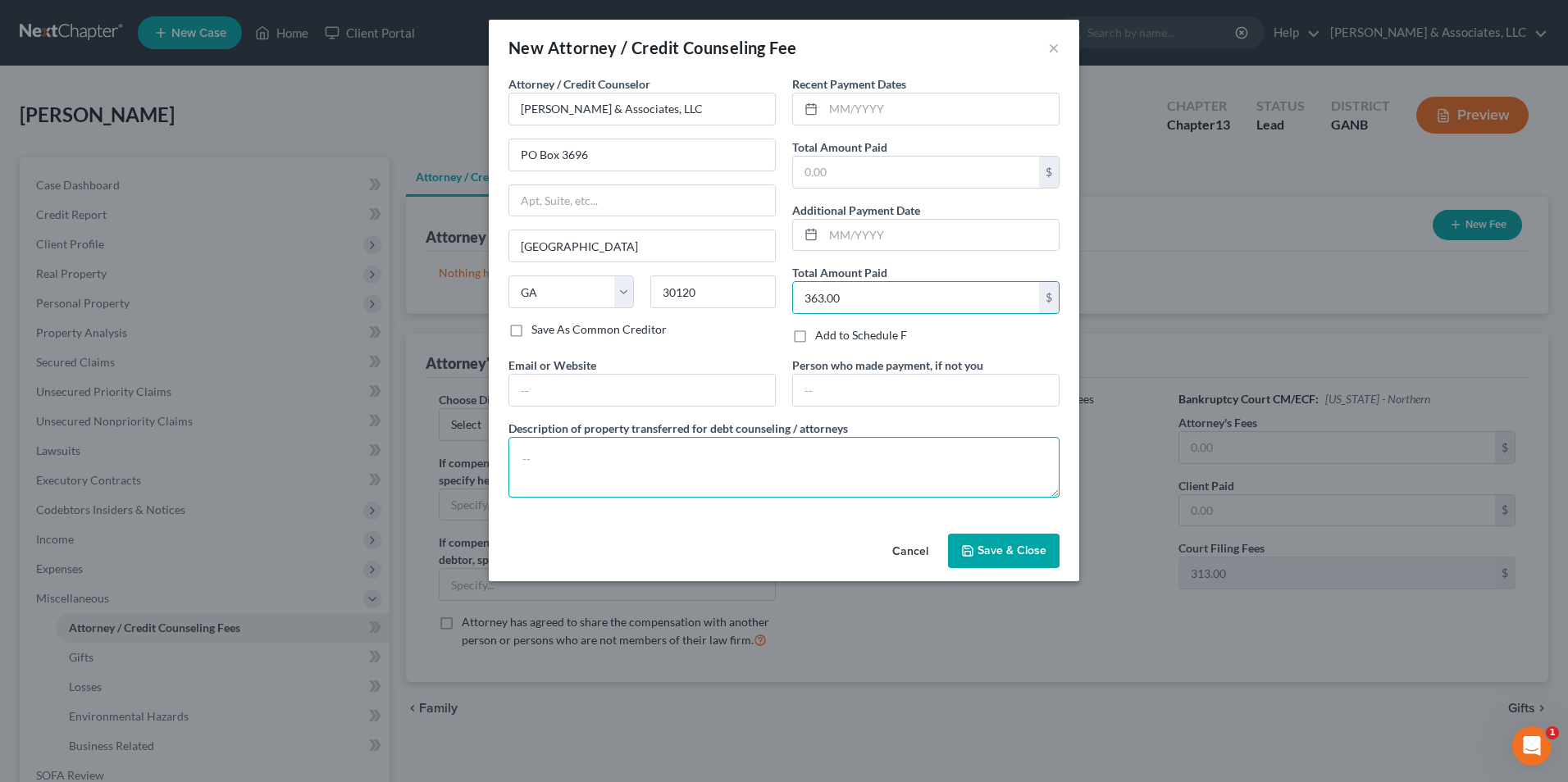
click at [709, 455] on textarea at bounding box center [783, 468] width 551 height 61
click at [1010, 549] on span "Save & Close" at bounding box center [1011, 550] width 69 height 14
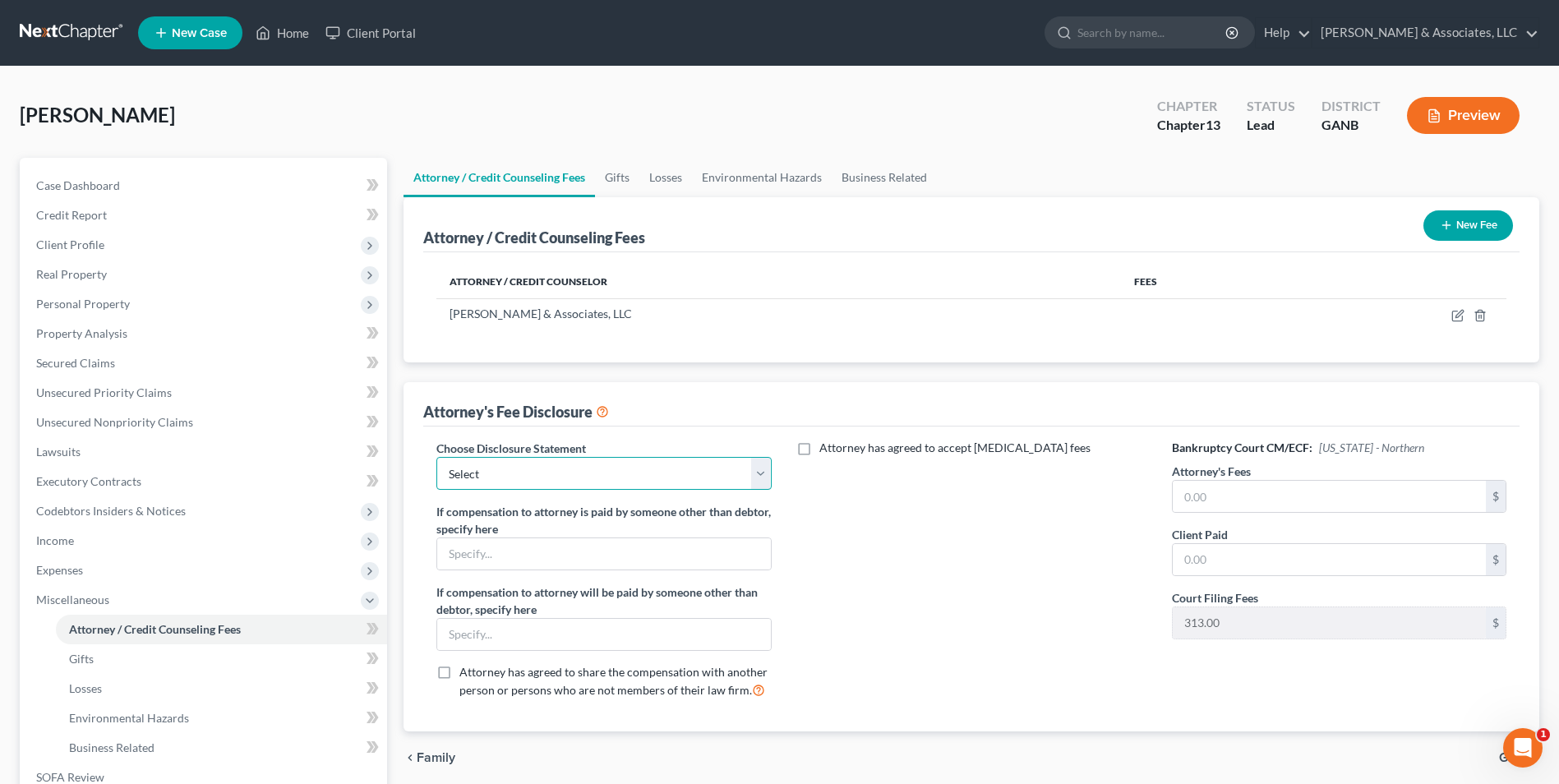
click at [753, 471] on select "Select McGee Chapter 13 Chapter 7" at bounding box center [604, 473] width 335 height 33
click at [437, 457] on select "Select McGee Chapter 13 Chapter 7" at bounding box center [604, 473] width 335 height 33
click at [1261, 500] on input "text" at bounding box center [1329, 496] width 313 height 31
click at [1262, 565] on input "text" at bounding box center [1329, 560] width 313 height 31
click at [1040, 620] on div "Attorney has agreed to accept retainer fees" at bounding box center [973, 575] width 368 height 272
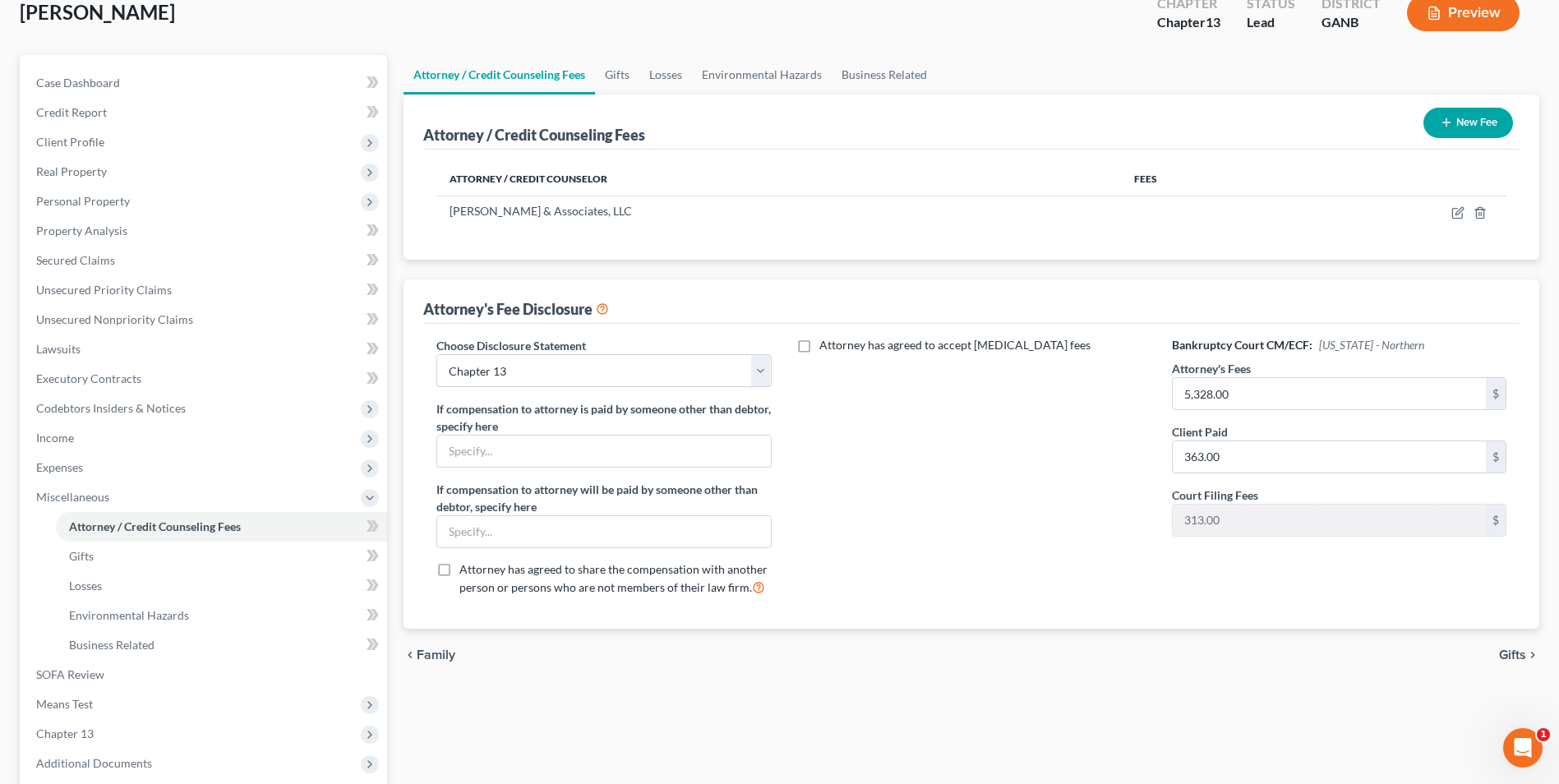
scroll to position [267, 0]
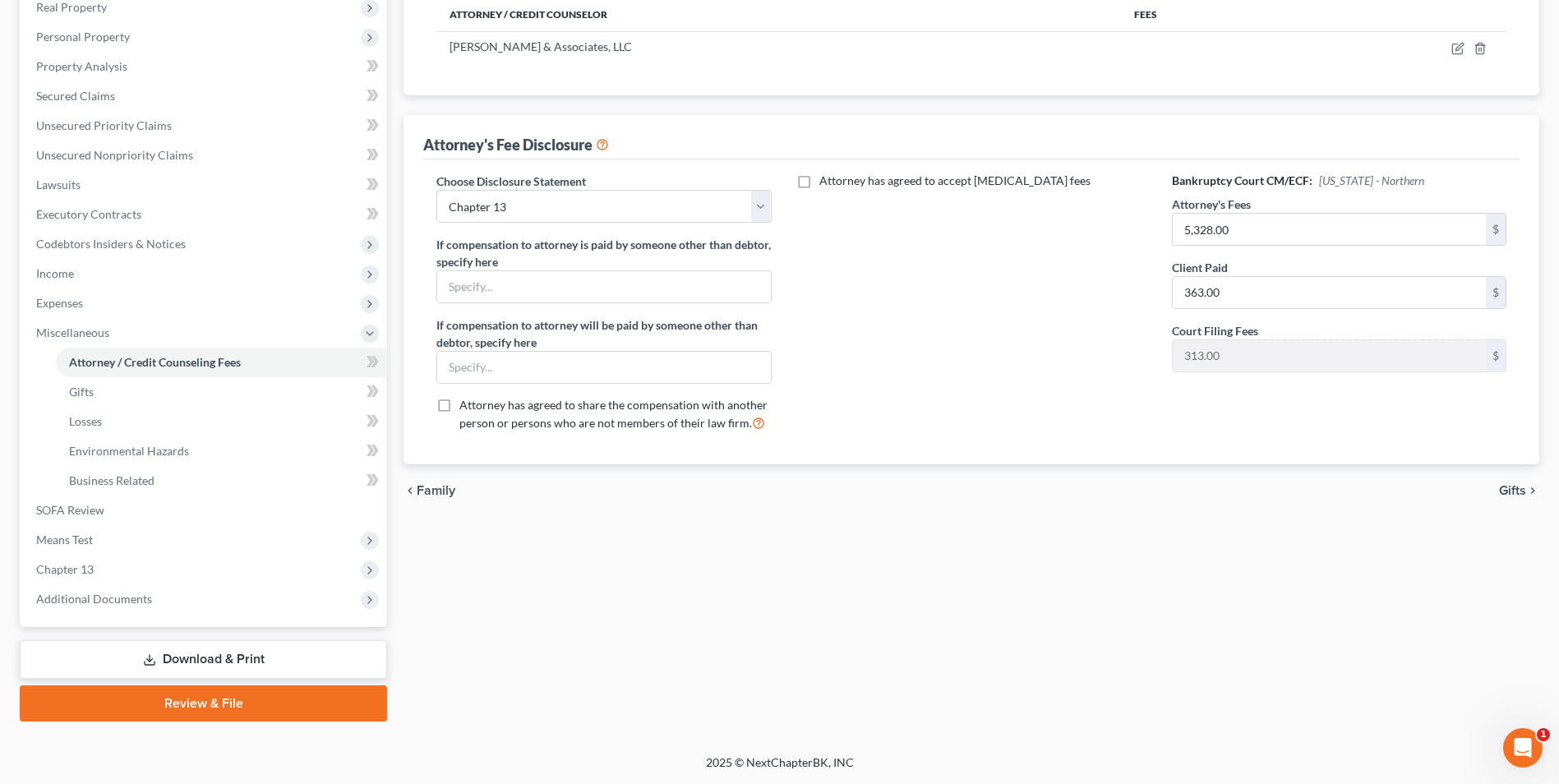
click at [237, 717] on link "Review & File" at bounding box center [203, 703] width 368 height 36
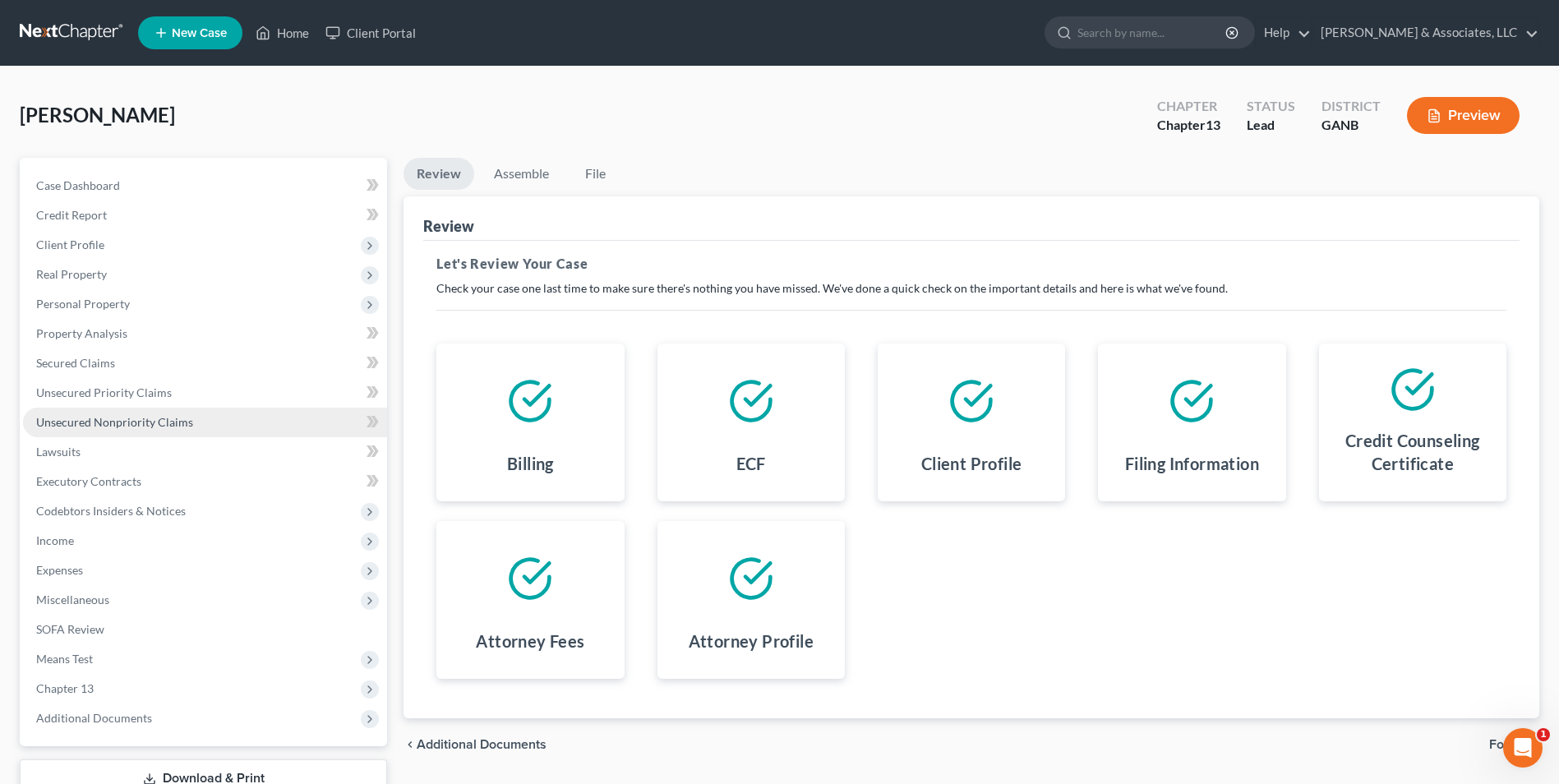
click at [180, 424] on span "Unsecured Nonpriority Claims" at bounding box center [114, 422] width 157 height 14
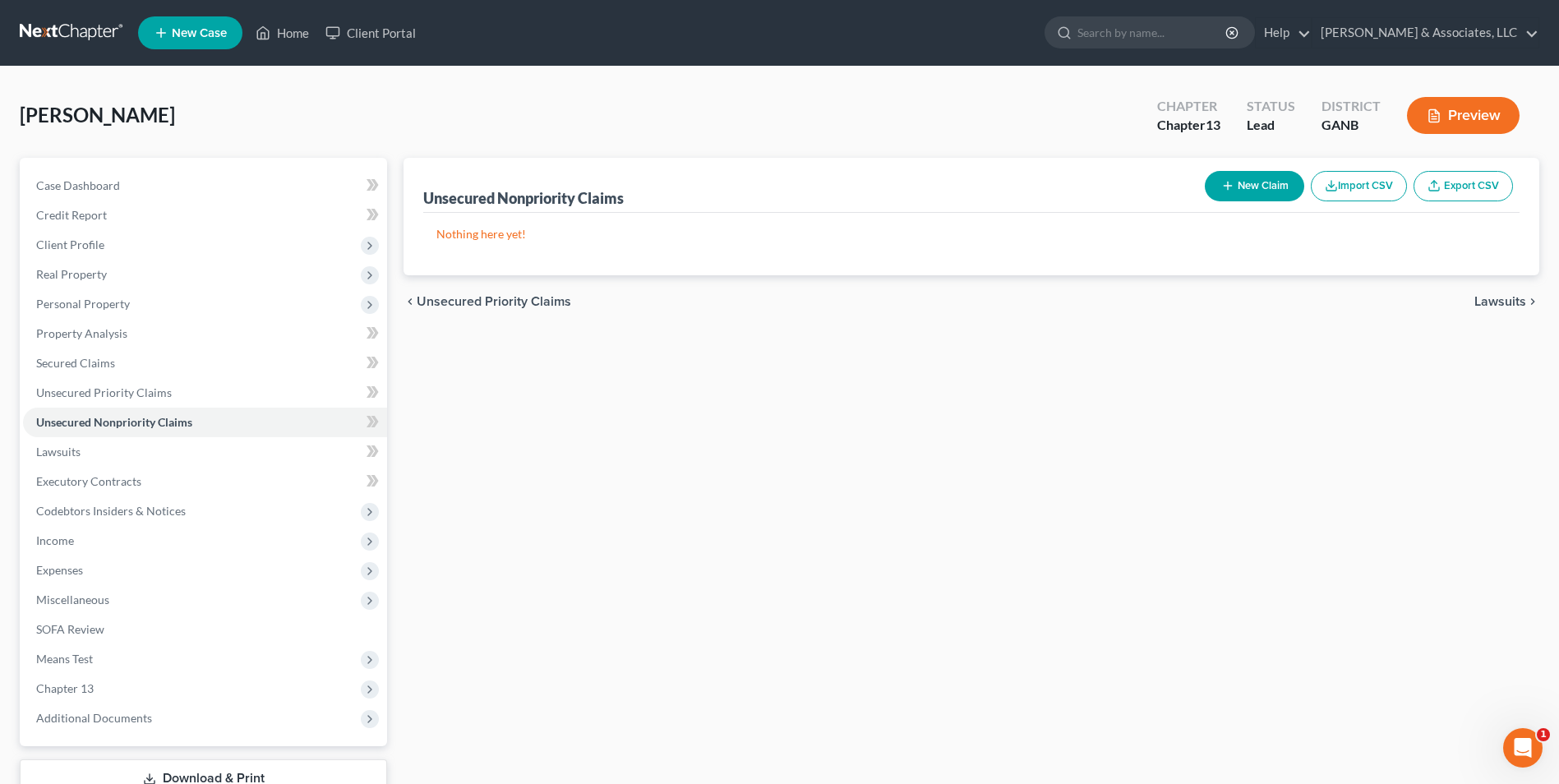
click at [1254, 184] on button "New Claim" at bounding box center [1255, 186] width 99 height 30
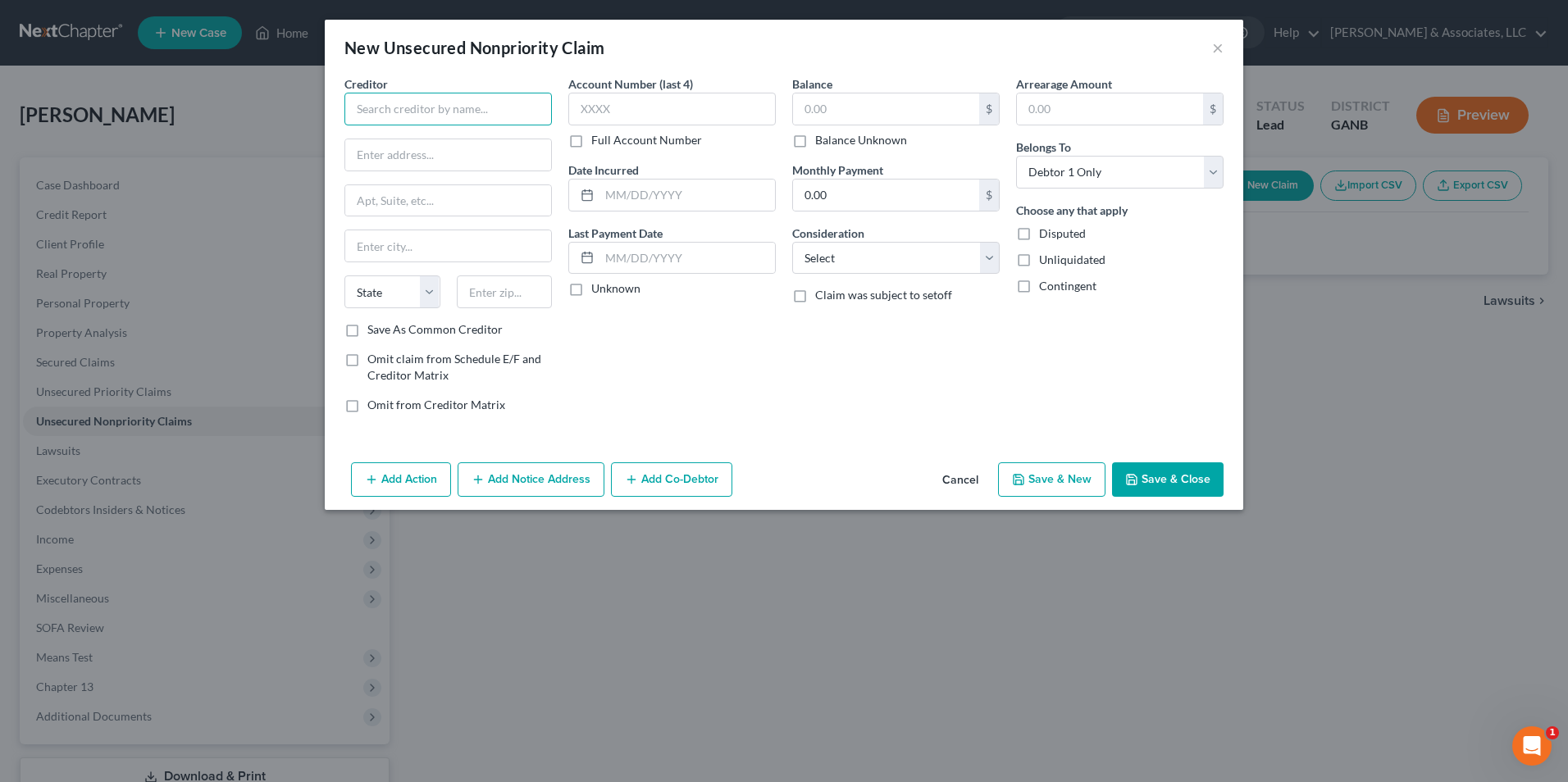
click at [436, 113] on input "text" at bounding box center [448, 109] width 207 height 33
click at [368, 332] on label "Save As Common Creditor" at bounding box center [436, 330] width 136 height 17
click at [374, 332] on input "Save As Common Creditor" at bounding box center [380, 327] width 11 height 11
click at [682, 205] on input "text" at bounding box center [687, 195] width 175 height 31
click at [482, 113] on input "Brigit/coastalcbk/ary" at bounding box center [448, 109] width 207 height 33
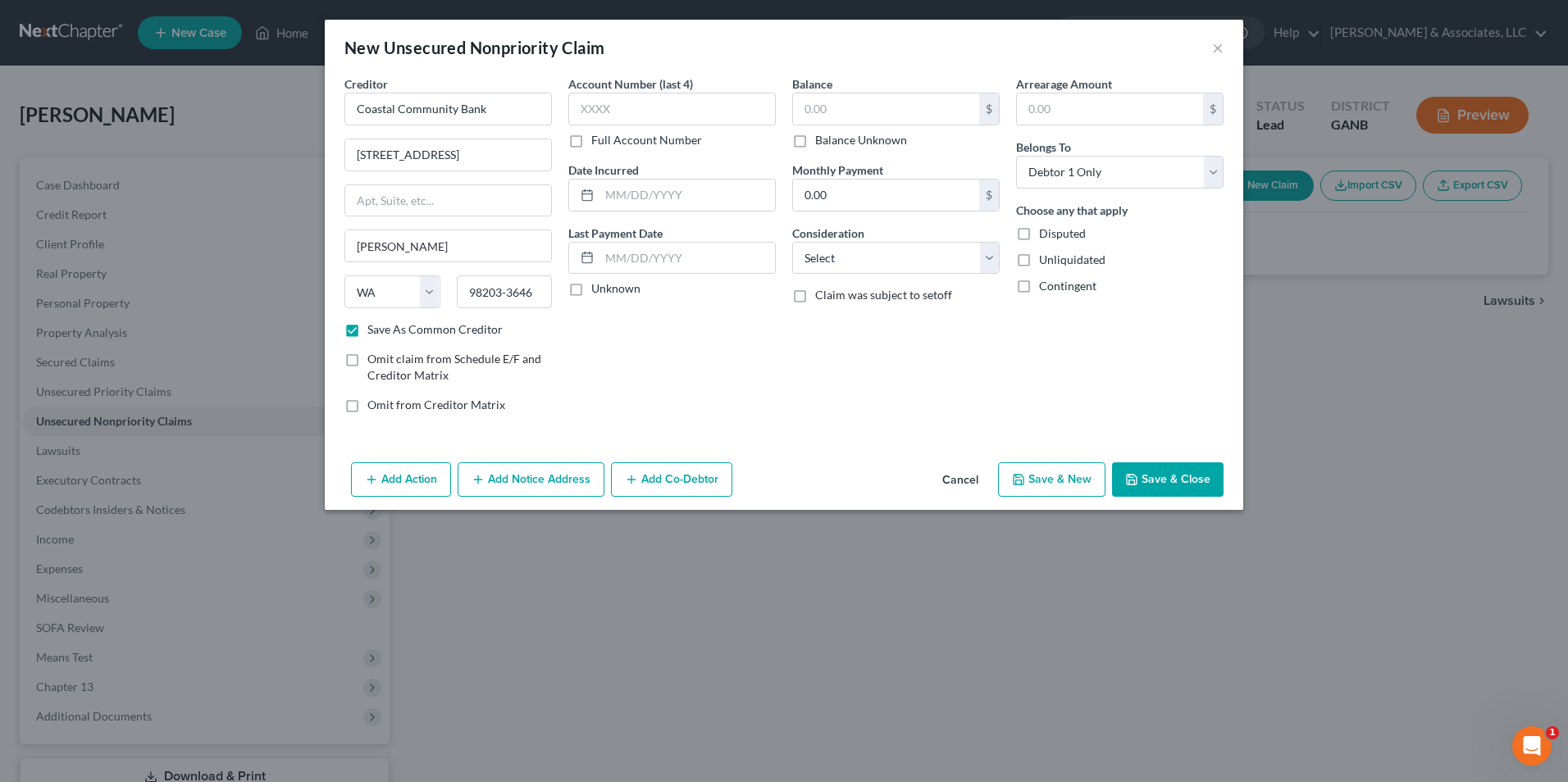
click at [776, 358] on div "Account Number (last 4) Full Account Number Date Incurred Last Payment Date Unk…" at bounding box center [672, 250] width 224 height 351
click at [880, 108] on input "text" at bounding box center [886, 109] width 186 height 31
click at [693, 193] on input "text" at bounding box center [687, 195] width 175 height 31
click at [988, 261] on select "Select Cable / Satellite Services Collection Agency Credit Card Debt Debt Couns…" at bounding box center [896, 259] width 207 height 33
click at [792, 242] on select "Select Cable / Satellite Services Collection Agency Credit Card Debt Debt Couns…" at bounding box center [896, 259] width 207 height 33
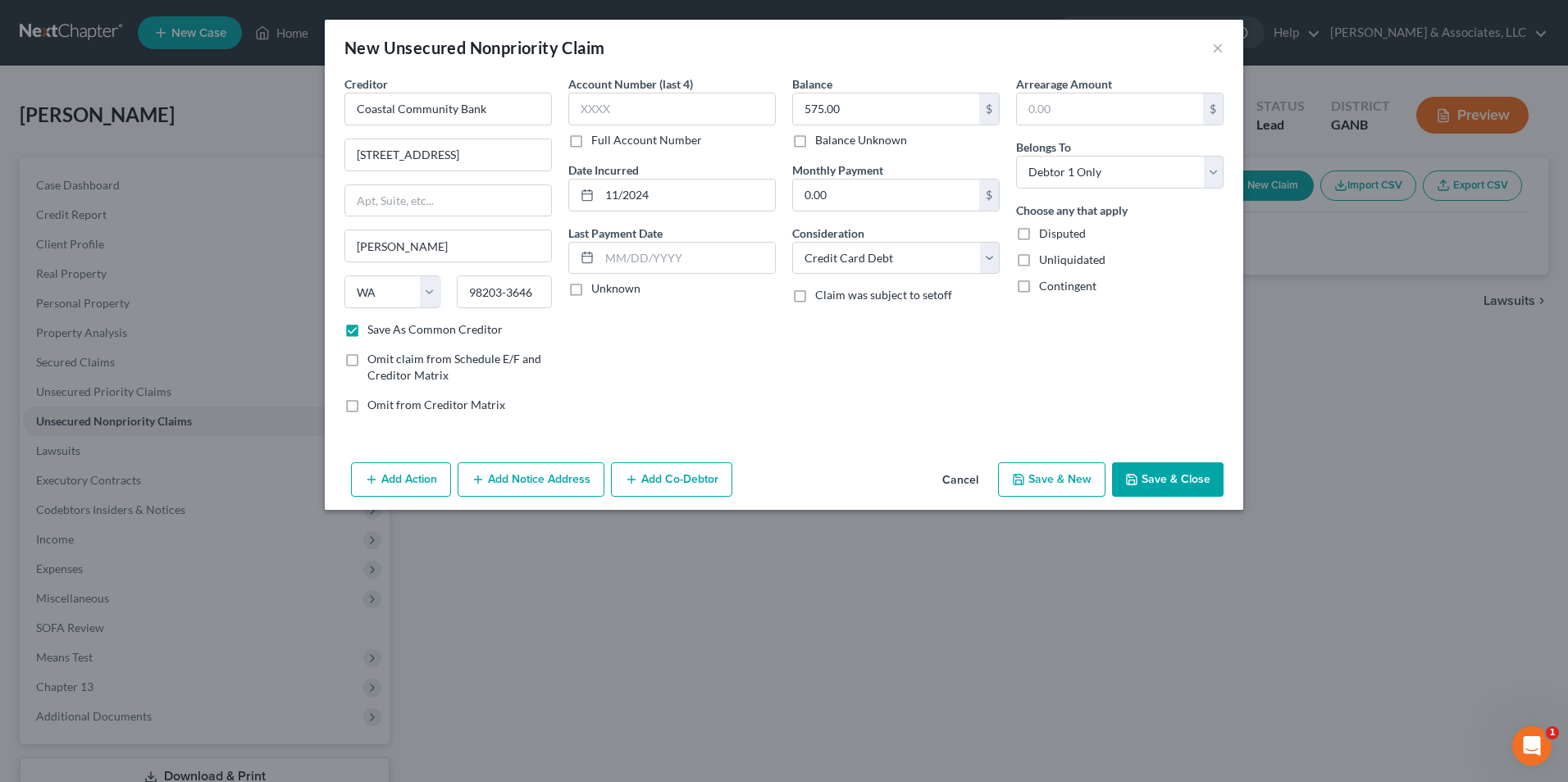
click at [1058, 479] on button "Save & New" at bounding box center [1051, 479] width 107 height 35
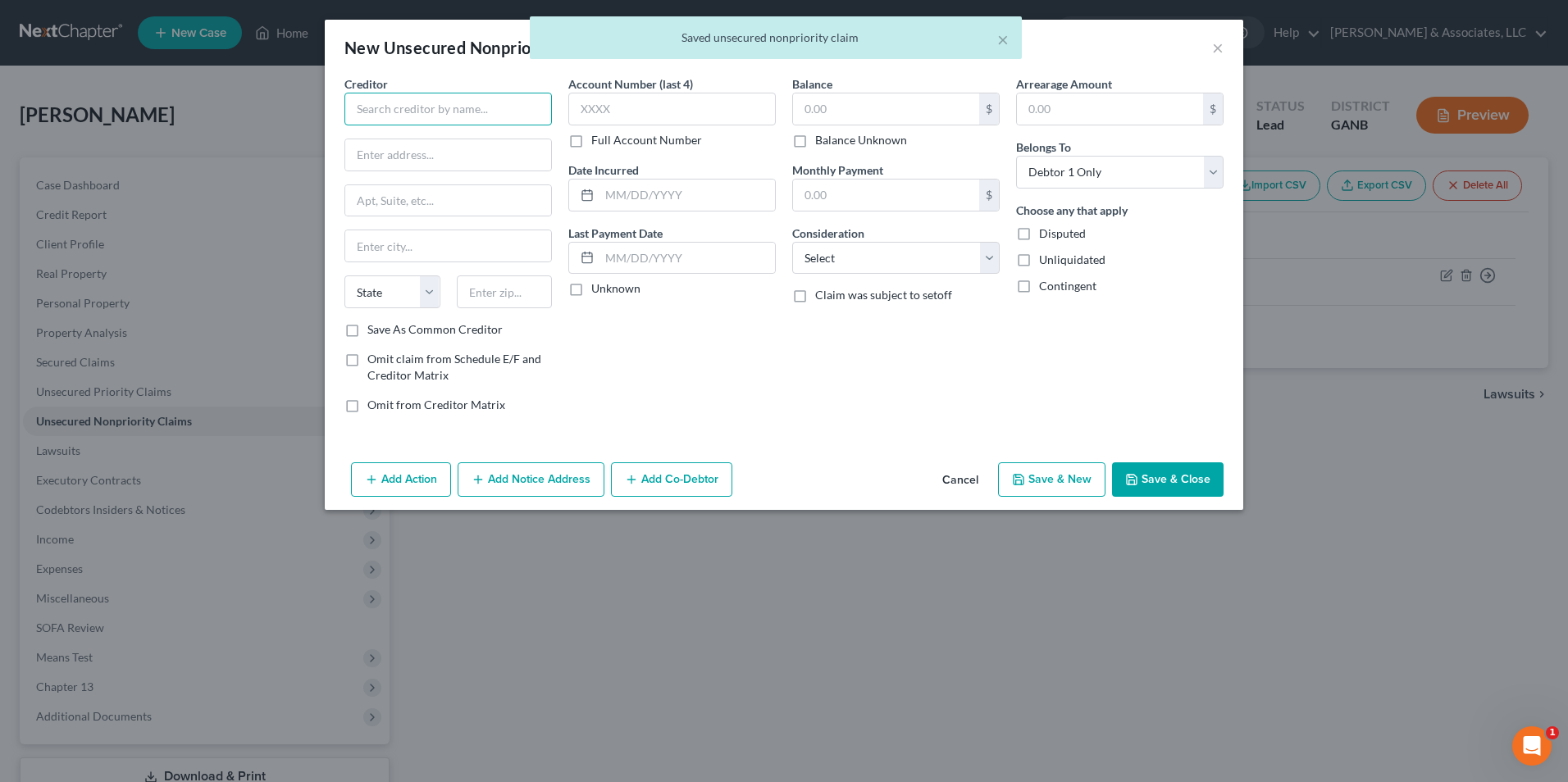
click at [454, 116] on input "text" at bounding box center [448, 109] width 207 height 33
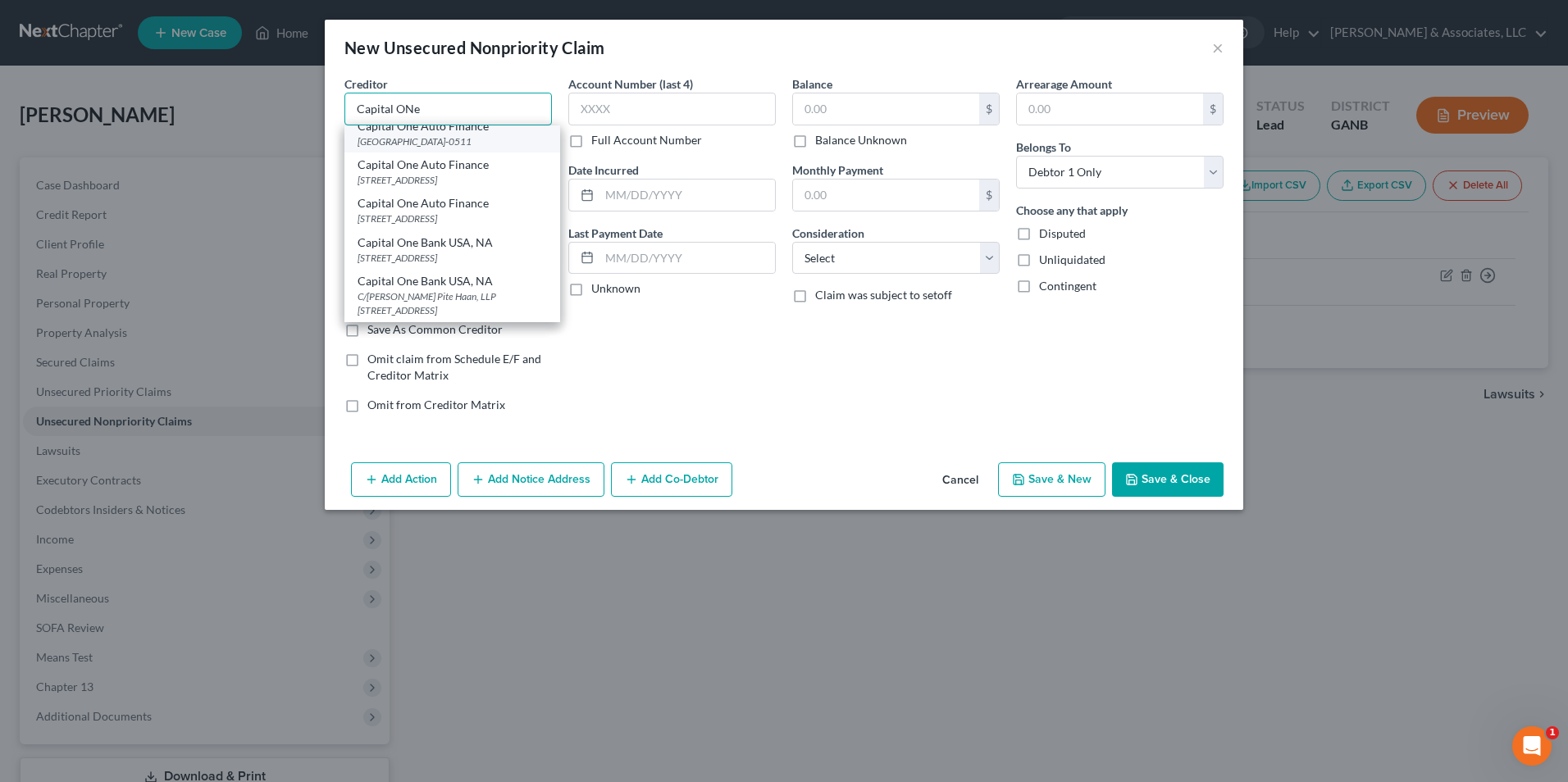
scroll to position [164, 0]
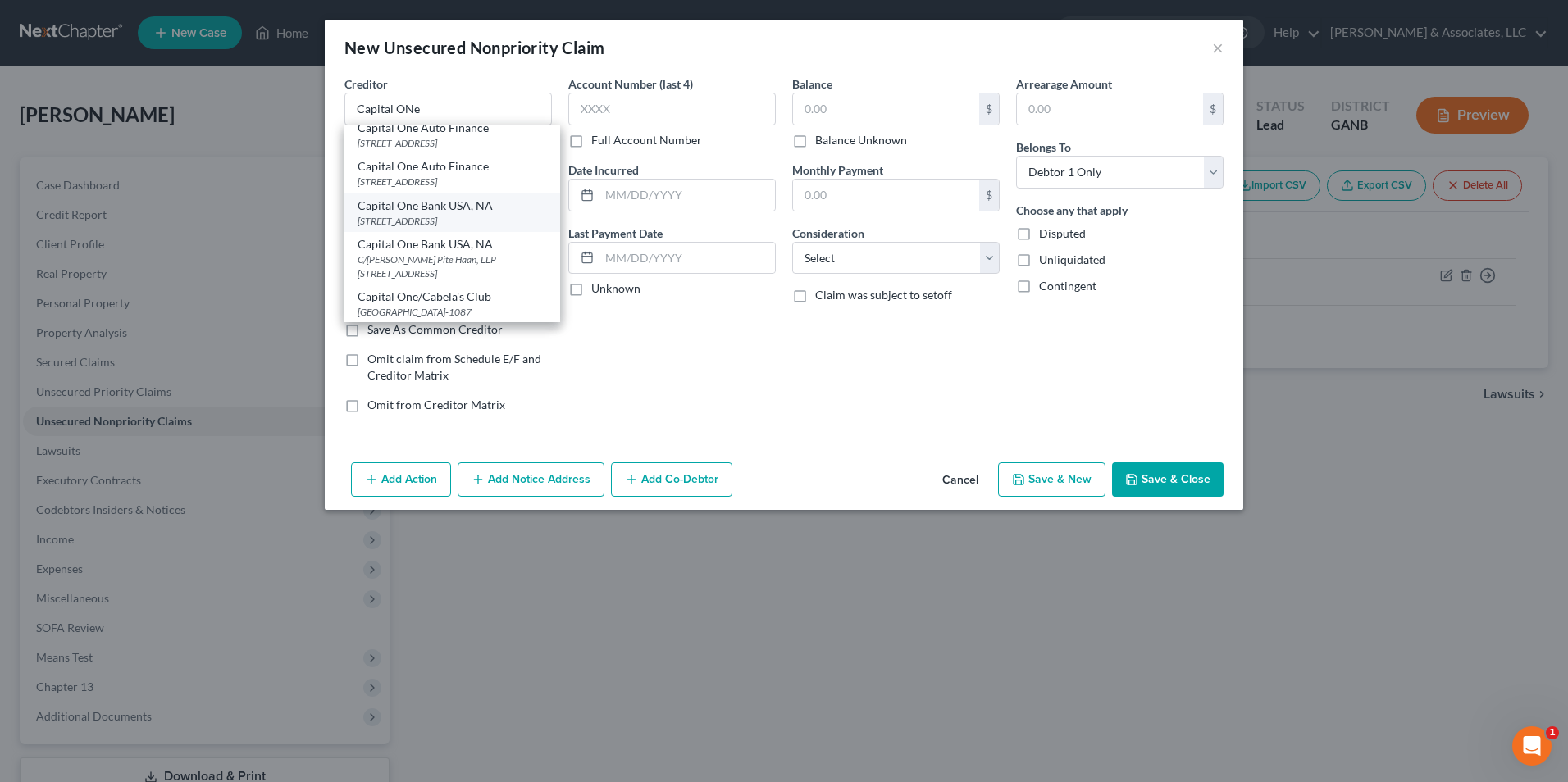
click at [457, 214] on div "Capital One Bank USA, NA" at bounding box center [452, 206] width 190 height 17
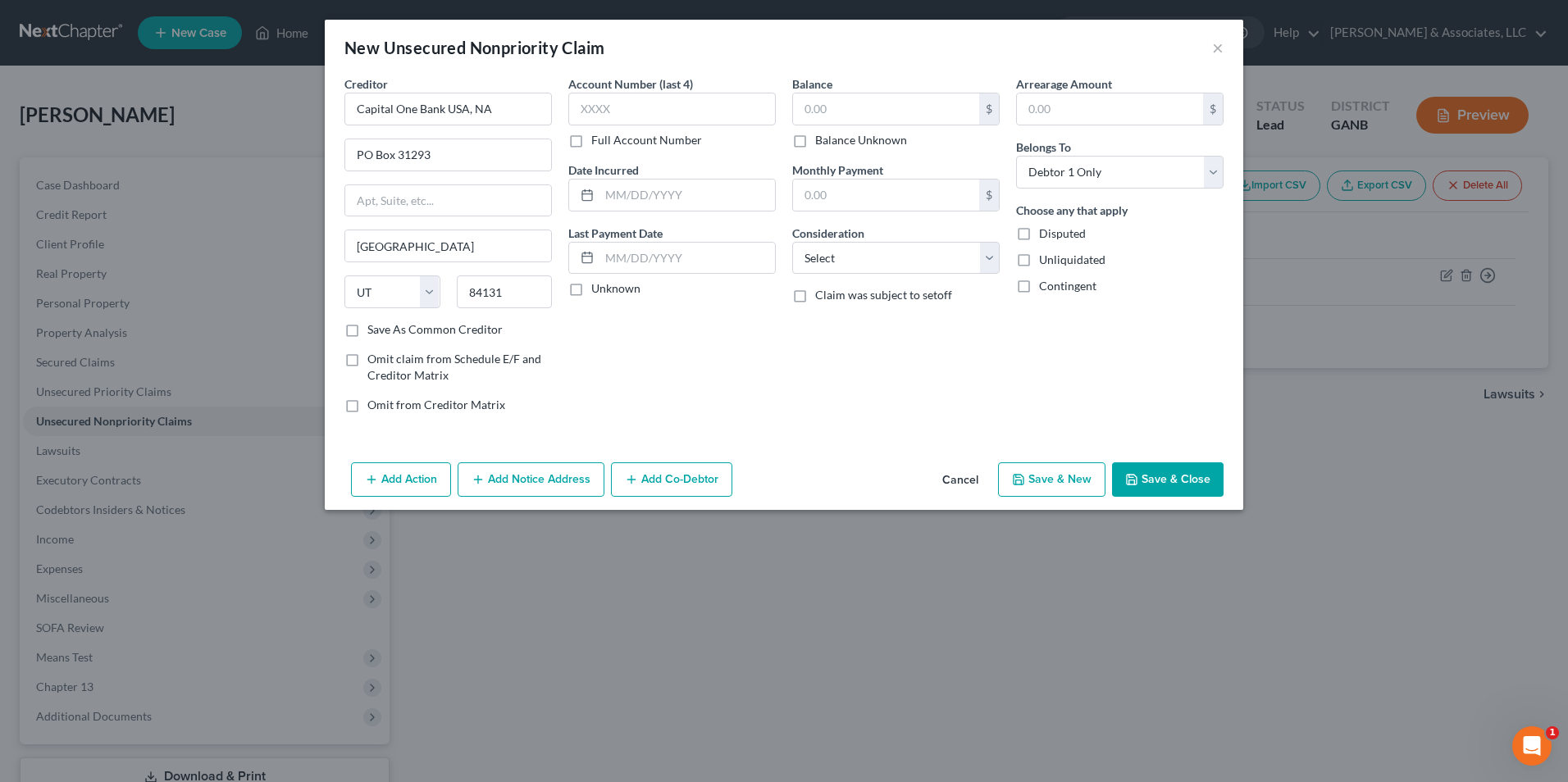
scroll to position [0, 0]
click at [762, 194] on input "text" at bounding box center [687, 195] width 175 height 31
click at [890, 104] on input "text" at bounding box center [886, 109] width 186 height 31
click at [985, 261] on select "Select Cable / Satellite Services Collection Agency Credit Card Debt Debt Couns…" at bounding box center [896, 259] width 207 height 33
click at [792, 242] on select "Select Cable / Satellite Services Collection Agency Credit Card Debt Debt Couns…" at bounding box center [896, 259] width 207 height 33
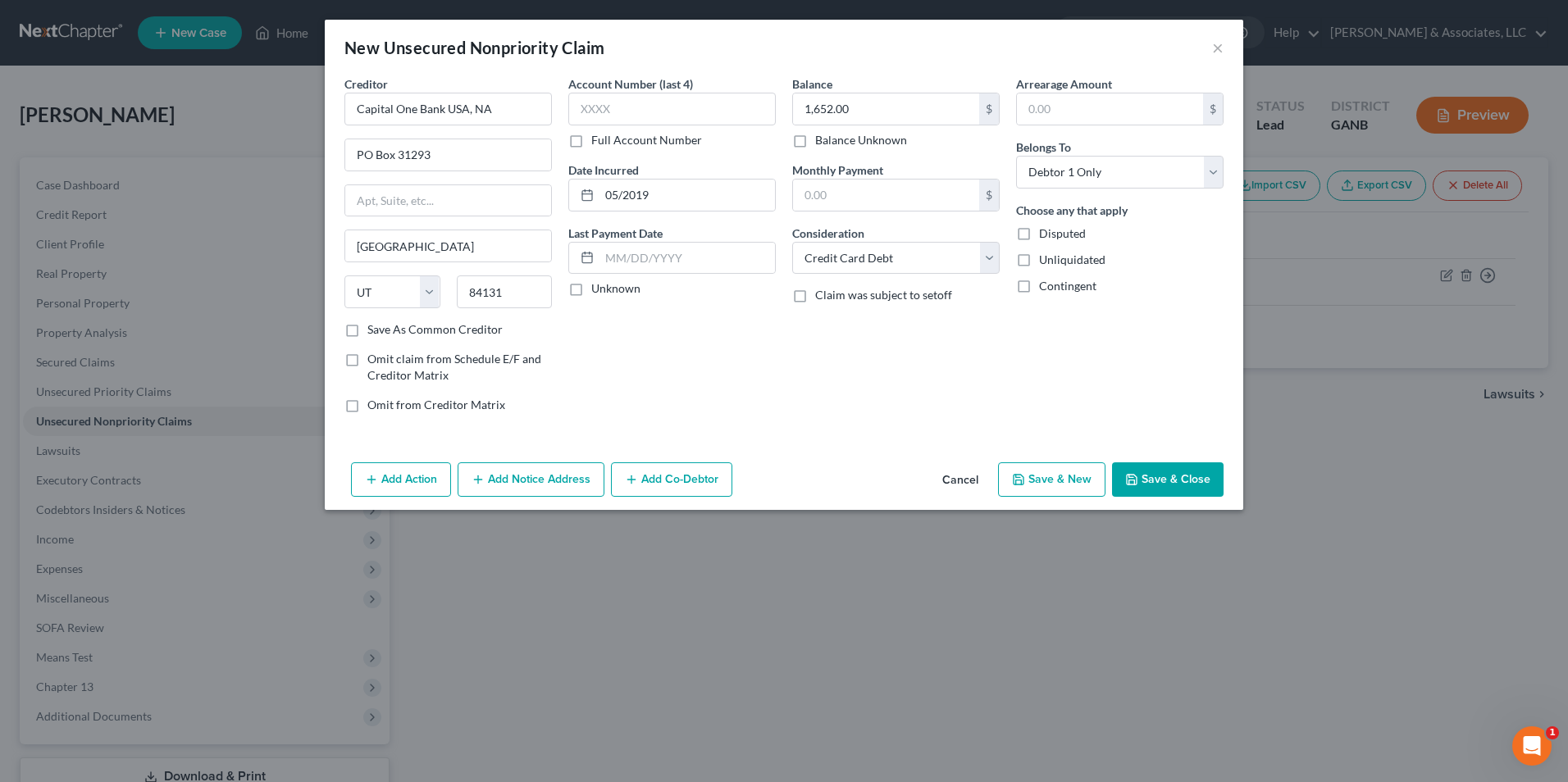
click at [1051, 481] on button "Save & New" at bounding box center [1051, 479] width 107 height 35
click at [396, 105] on input "text" at bounding box center [448, 109] width 207 height 33
click at [1220, 50] on button "×" at bounding box center [1218, 47] width 12 height 19
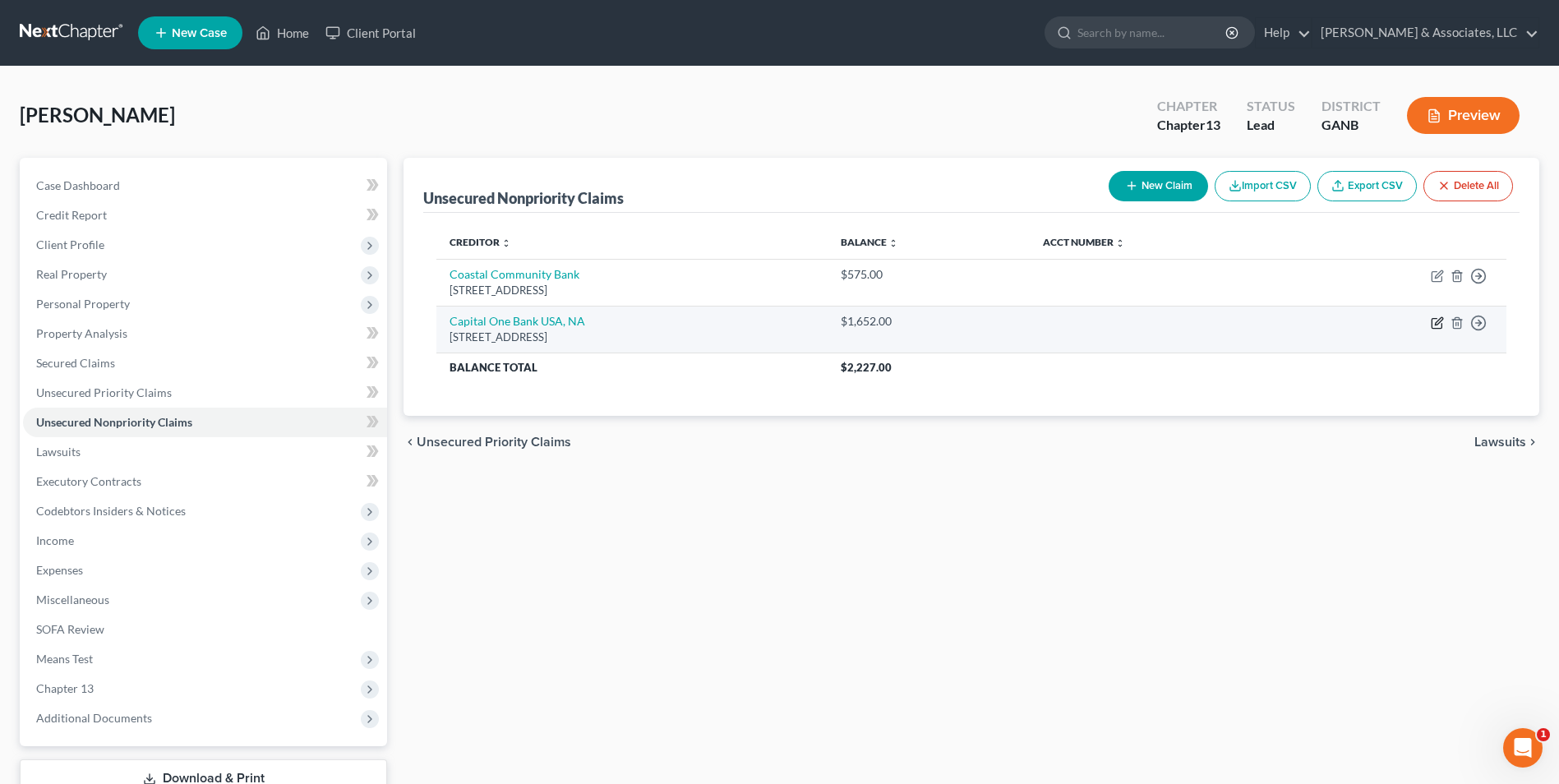
click at [1439, 321] on icon "button" at bounding box center [1439, 321] width 7 height 7
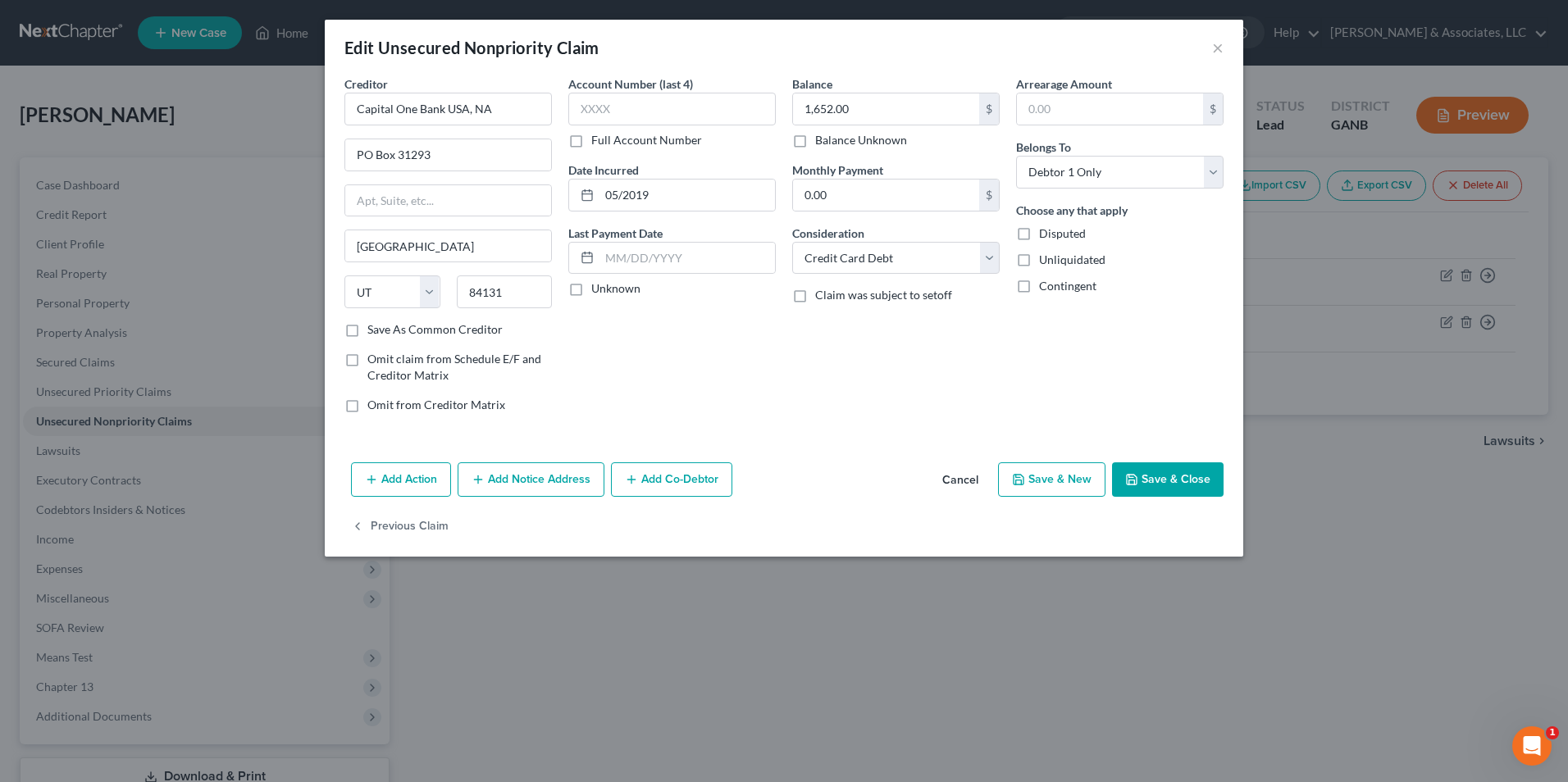
click at [676, 487] on button "Add Co-Debtor" at bounding box center [671, 479] width 121 height 35
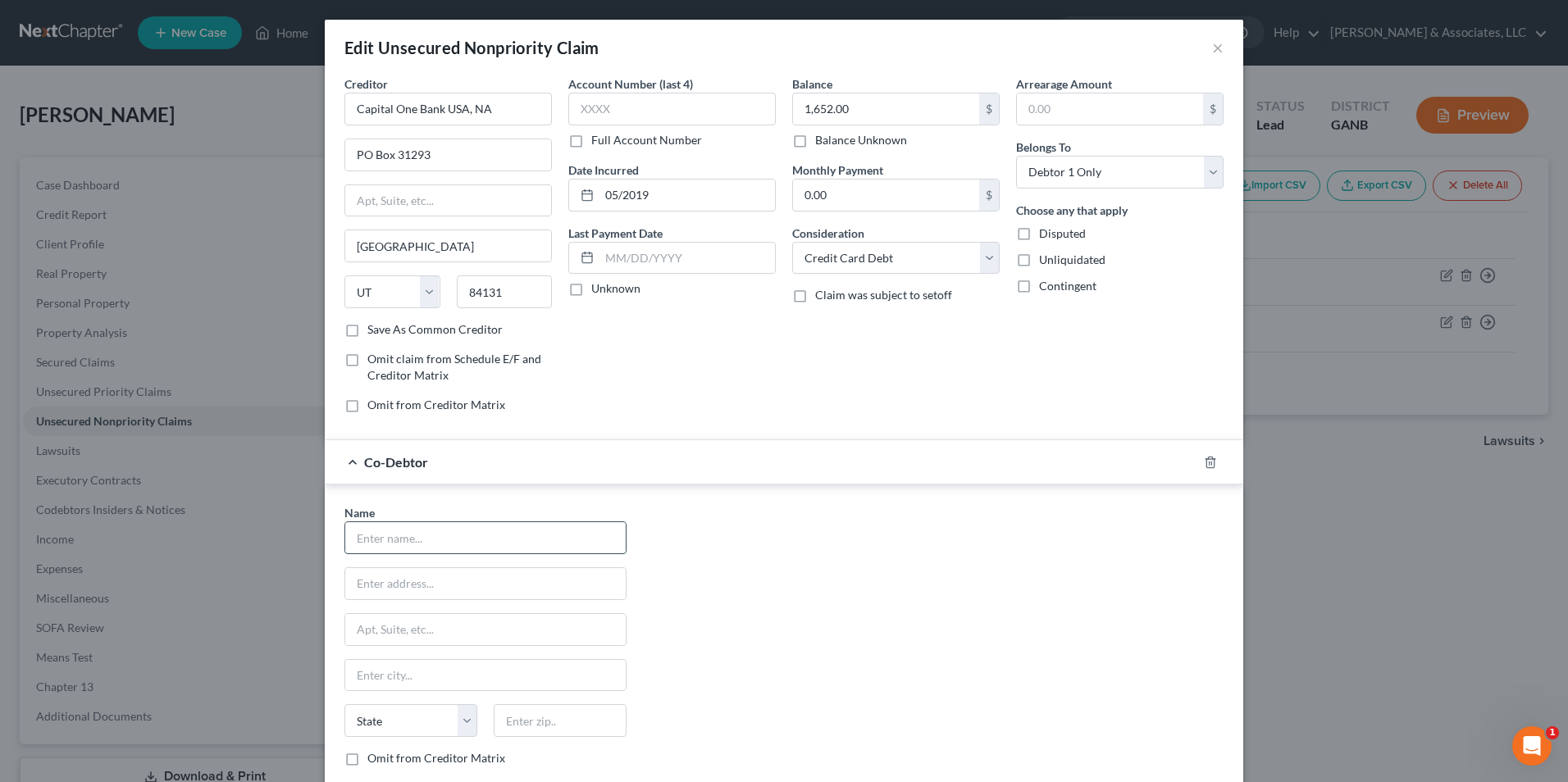
click at [490, 549] on input "text" at bounding box center [485, 538] width 281 height 31
click at [490, 549] on input "Angela Keschiea" at bounding box center [485, 538] width 281 height 31
click at [490, 549] on input "Angela" at bounding box center [485, 538] width 281 height 31
click at [435, 578] on input "Lynn" at bounding box center [485, 584] width 281 height 31
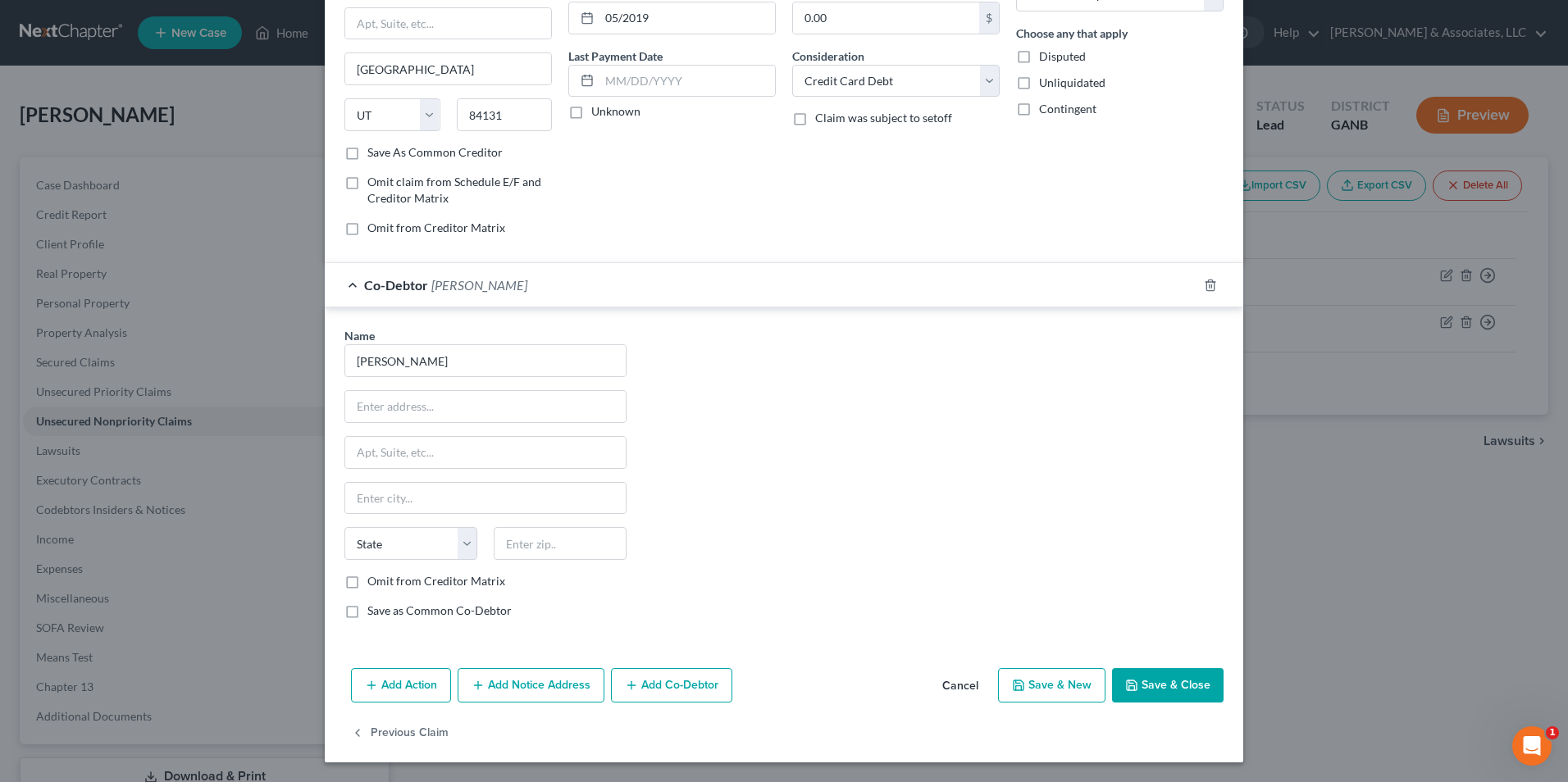
click at [368, 615] on label "Save as Common Co-Debtor" at bounding box center [439, 611] width 144 height 17
click at [374, 613] on input "Save as Common Co-Debtor" at bounding box center [380, 608] width 11 height 11
click at [1190, 694] on button "Save & Close" at bounding box center [1168, 686] width 112 height 35
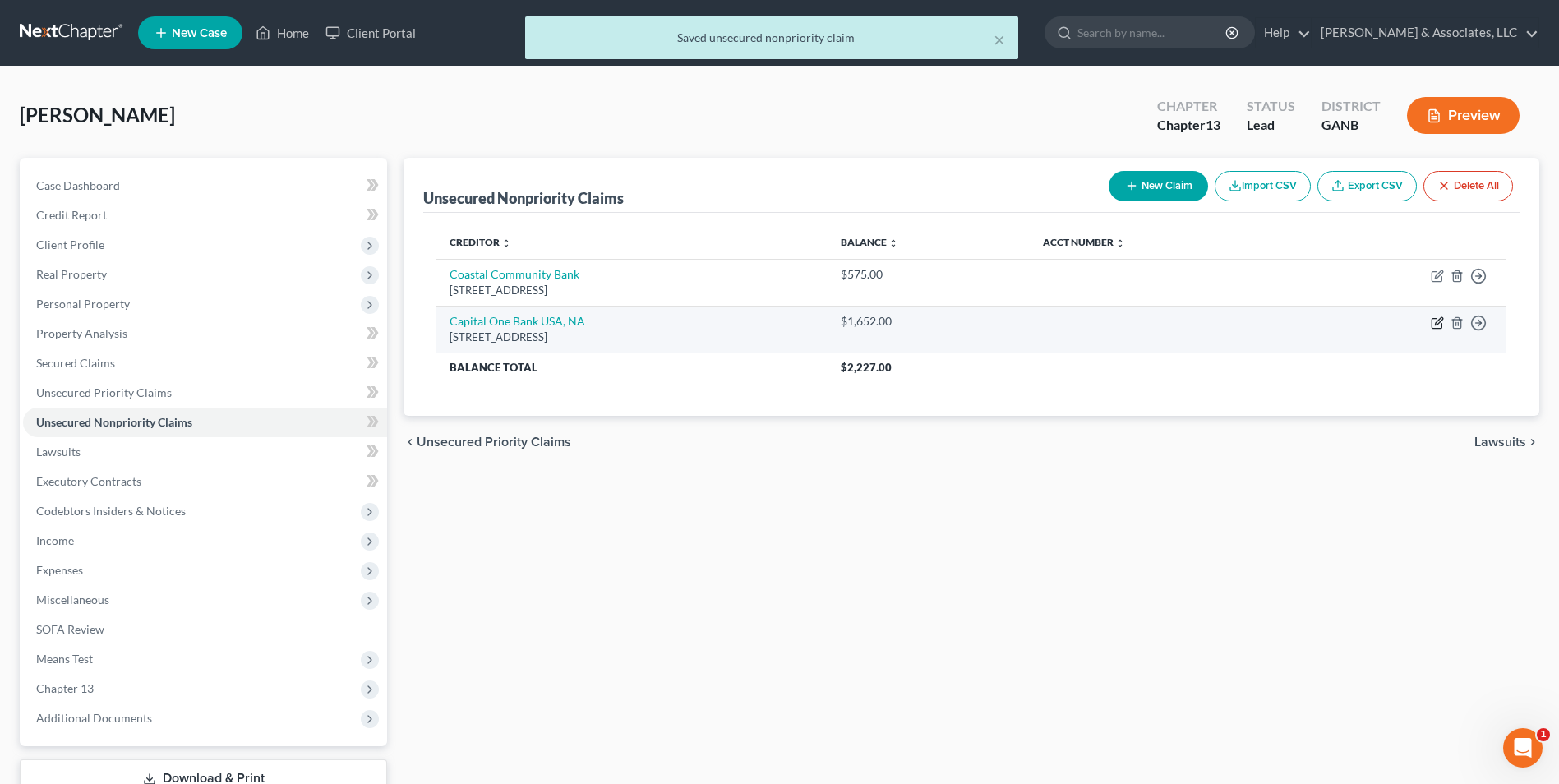
click at [1440, 324] on icon "button" at bounding box center [1438, 323] width 13 height 13
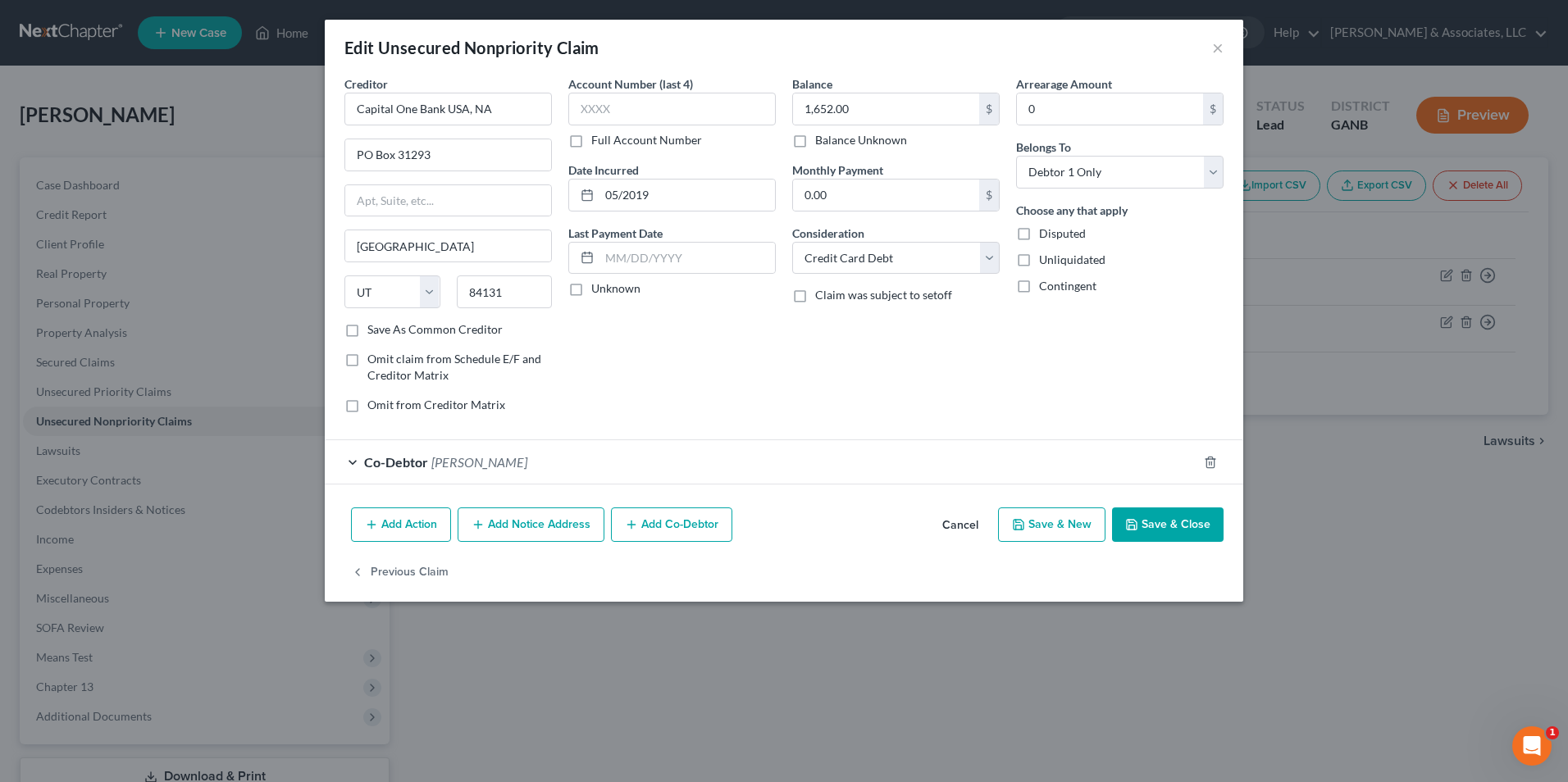
click at [1159, 530] on button "Save & Close" at bounding box center [1168, 525] width 112 height 35
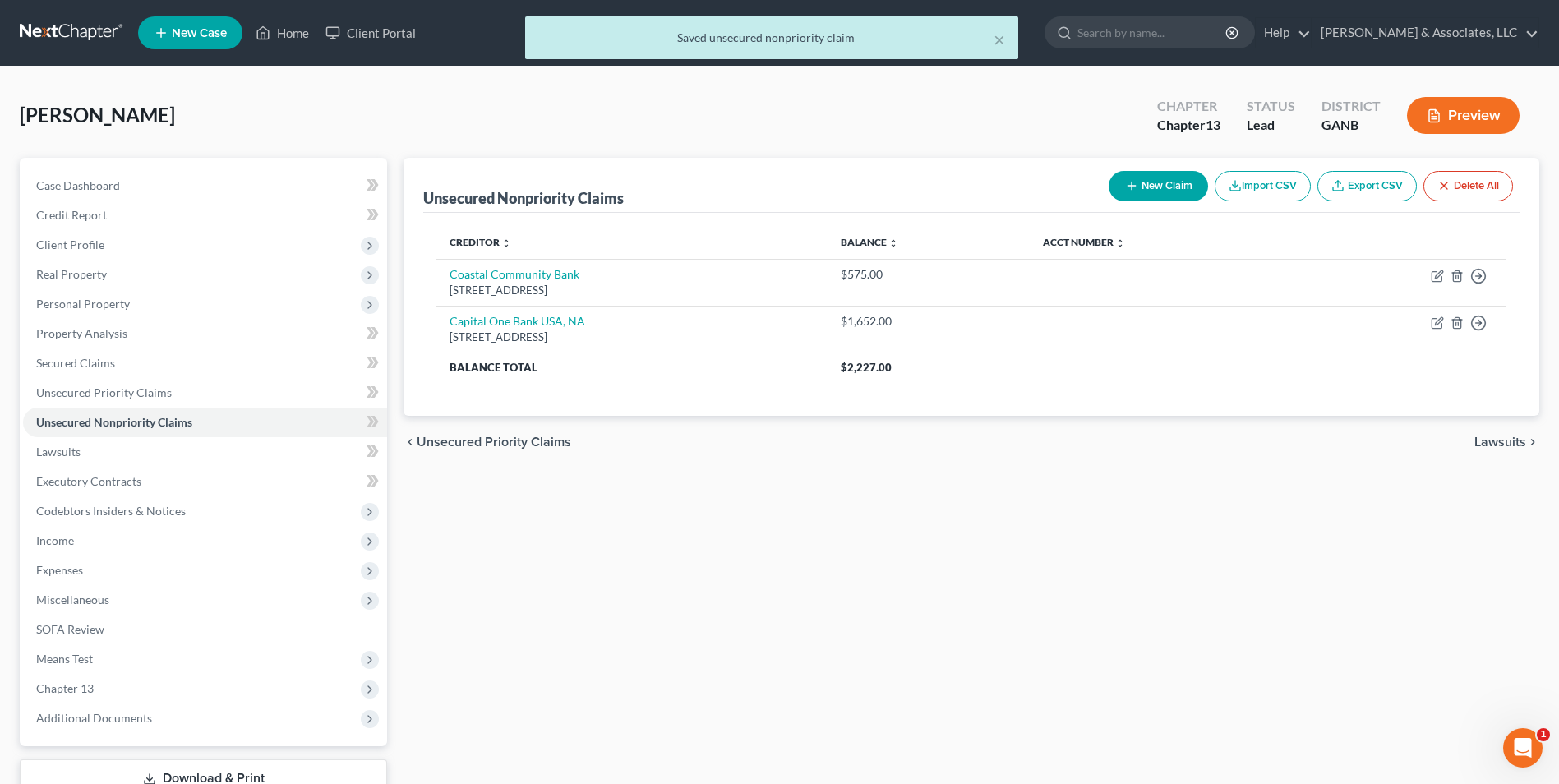
click at [1187, 177] on button "New Claim" at bounding box center [1158, 186] width 99 height 30
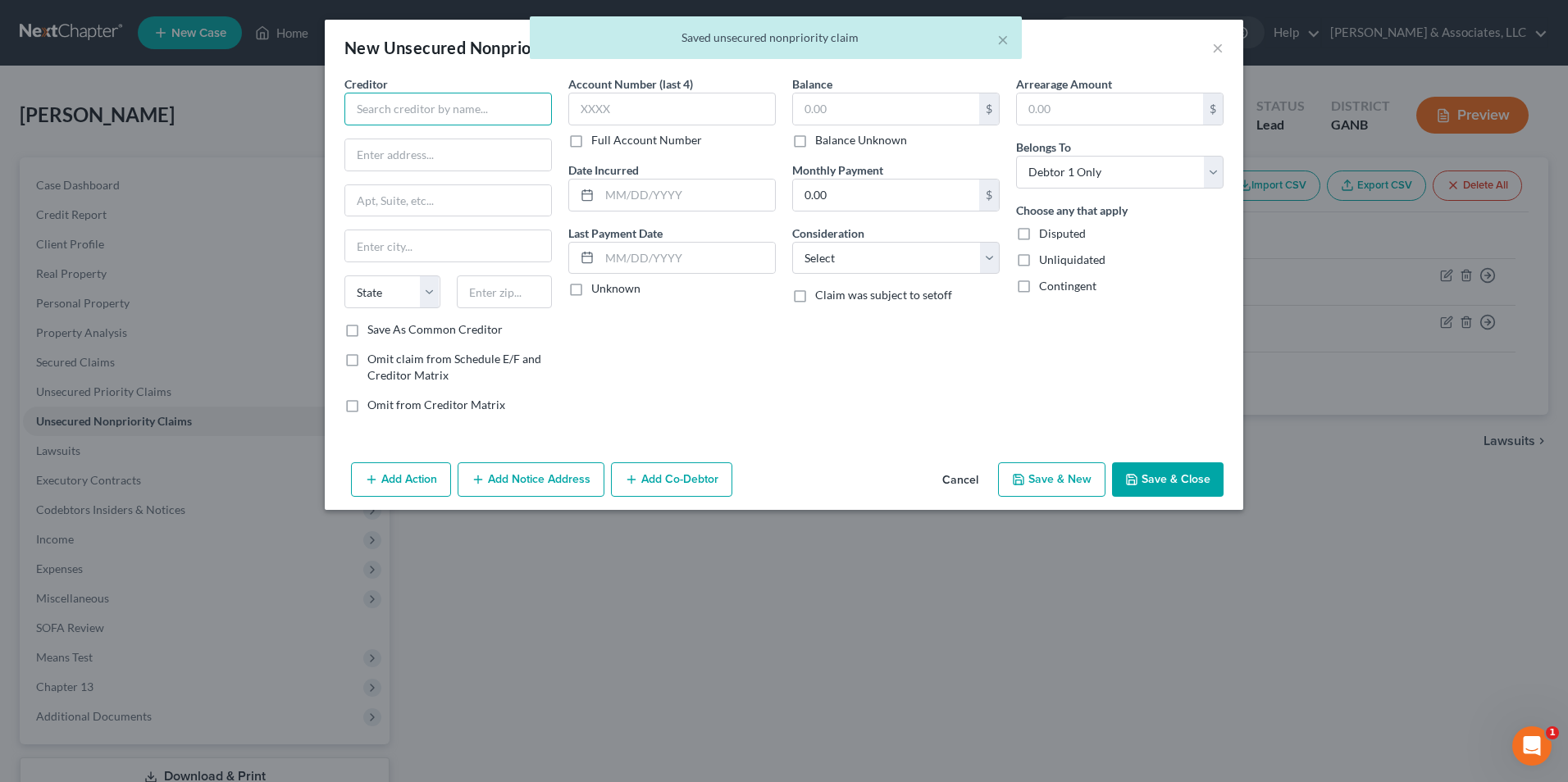
click at [469, 111] on input "text" at bounding box center [448, 109] width 207 height 33
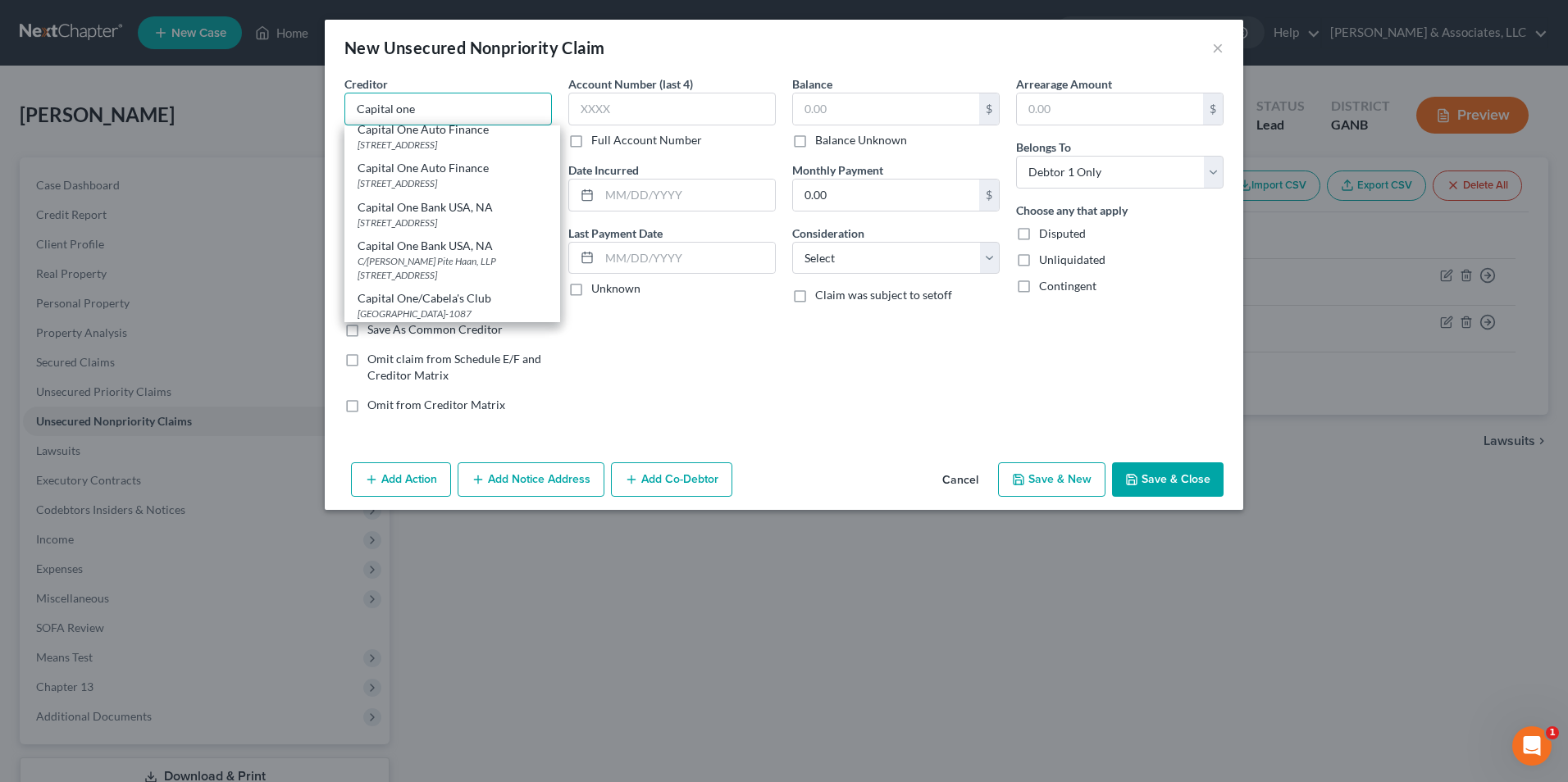
scroll to position [164, 0]
click at [510, 228] on div "PO Box 31293, Salt Lake City, UT 84131" at bounding box center [452, 220] width 190 height 14
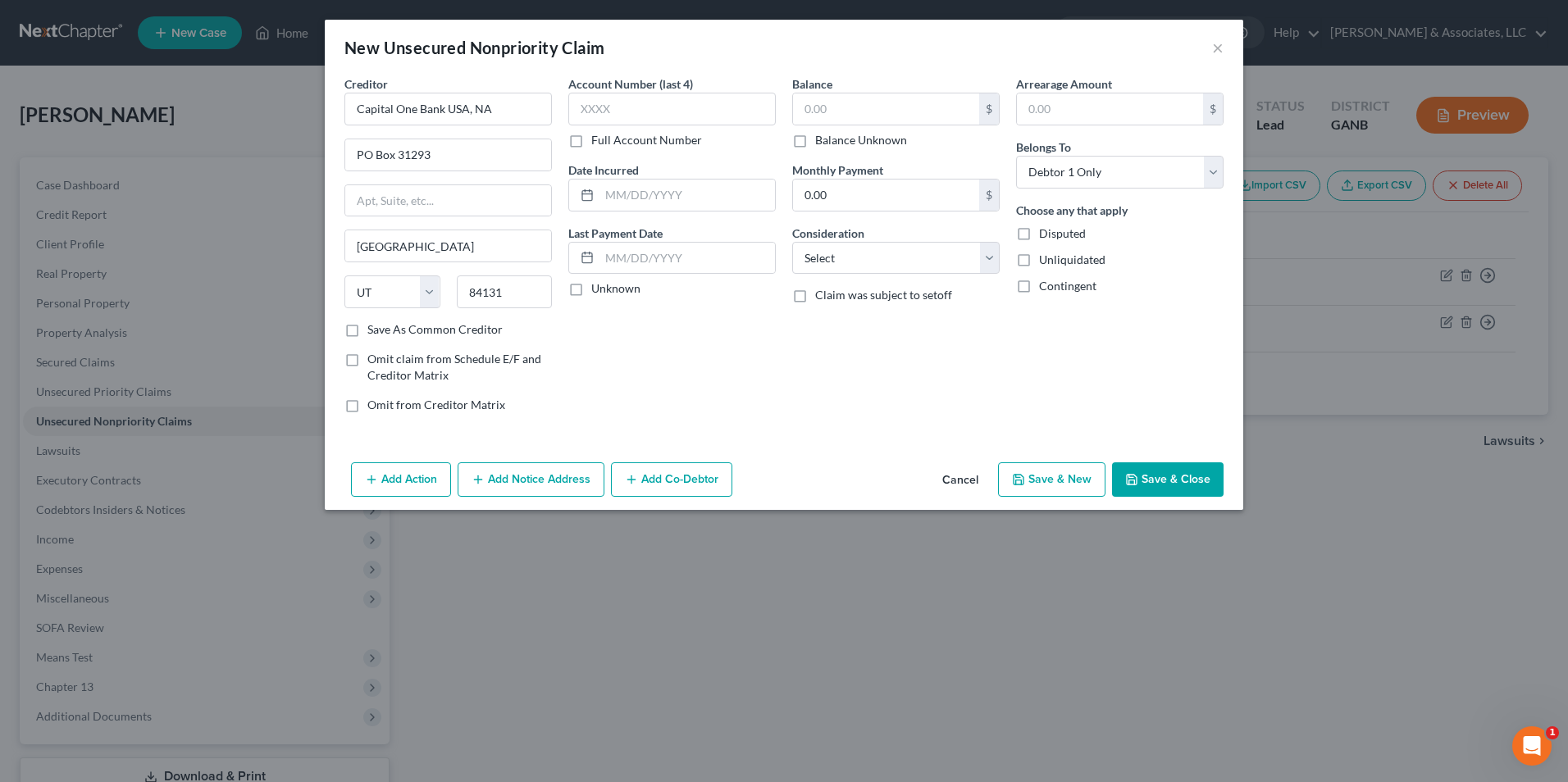
scroll to position [0, 0]
click at [687, 190] on input "text" at bounding box center [687, 195] width 175 height 31
click at [875, 96] on input "text" at bounding box center [886, 109] width 186 height 31
click at [993, 264] on select "Select Cable / Satellite Services Collection Agency Credit Card Debt Debt Couns…" at bounding box center [896, 259] width 207 height 33
click at [792, 242] on select "Select Cable / Satellite Services Collection Agency Credit Card Debt Debt Couns…" at bounding box center [896, 259] width 207 height 33
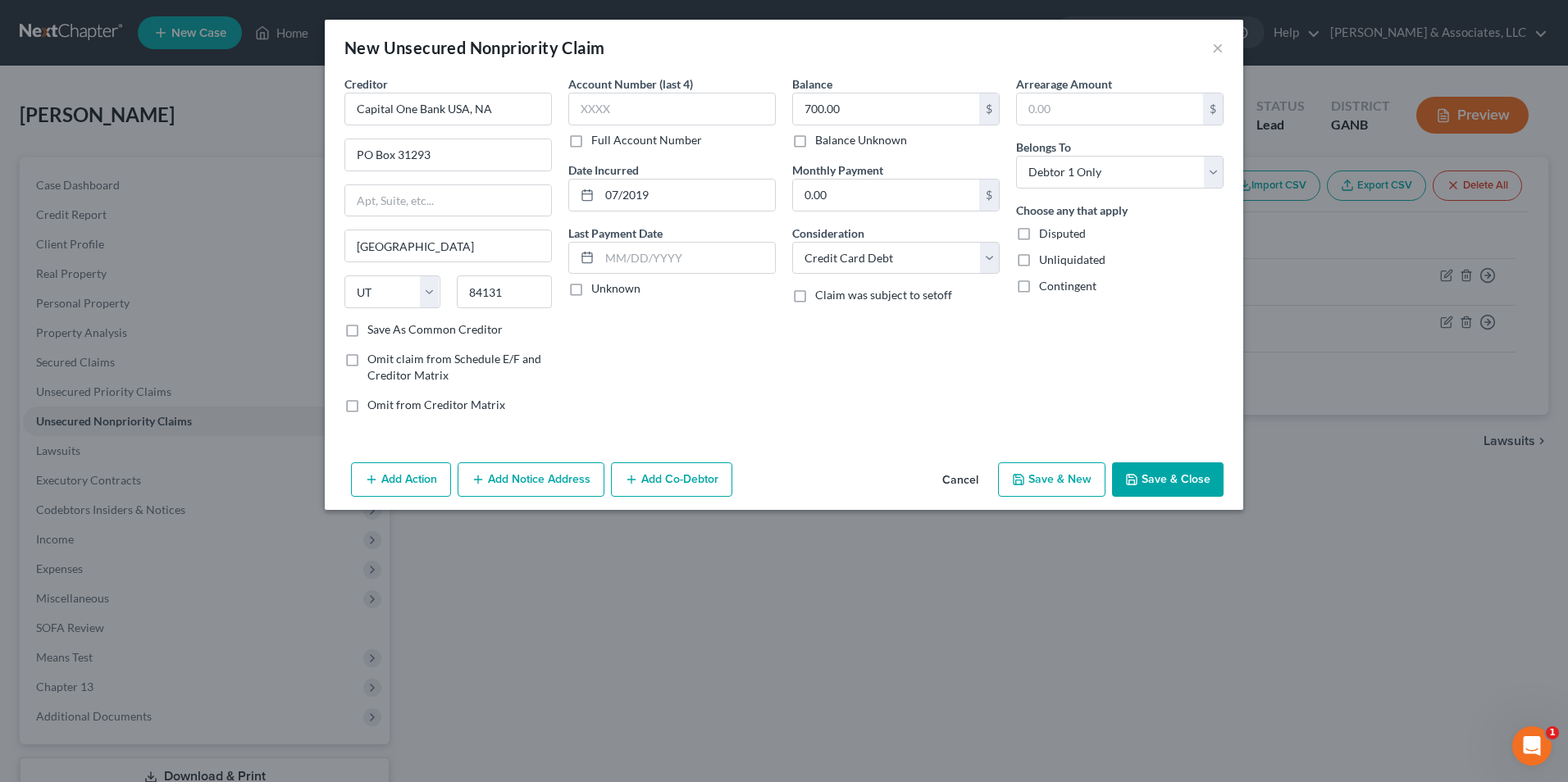
click at [1204, 481] on button "Save & Close" at bounding box center [1168, 479] width 112 height 35
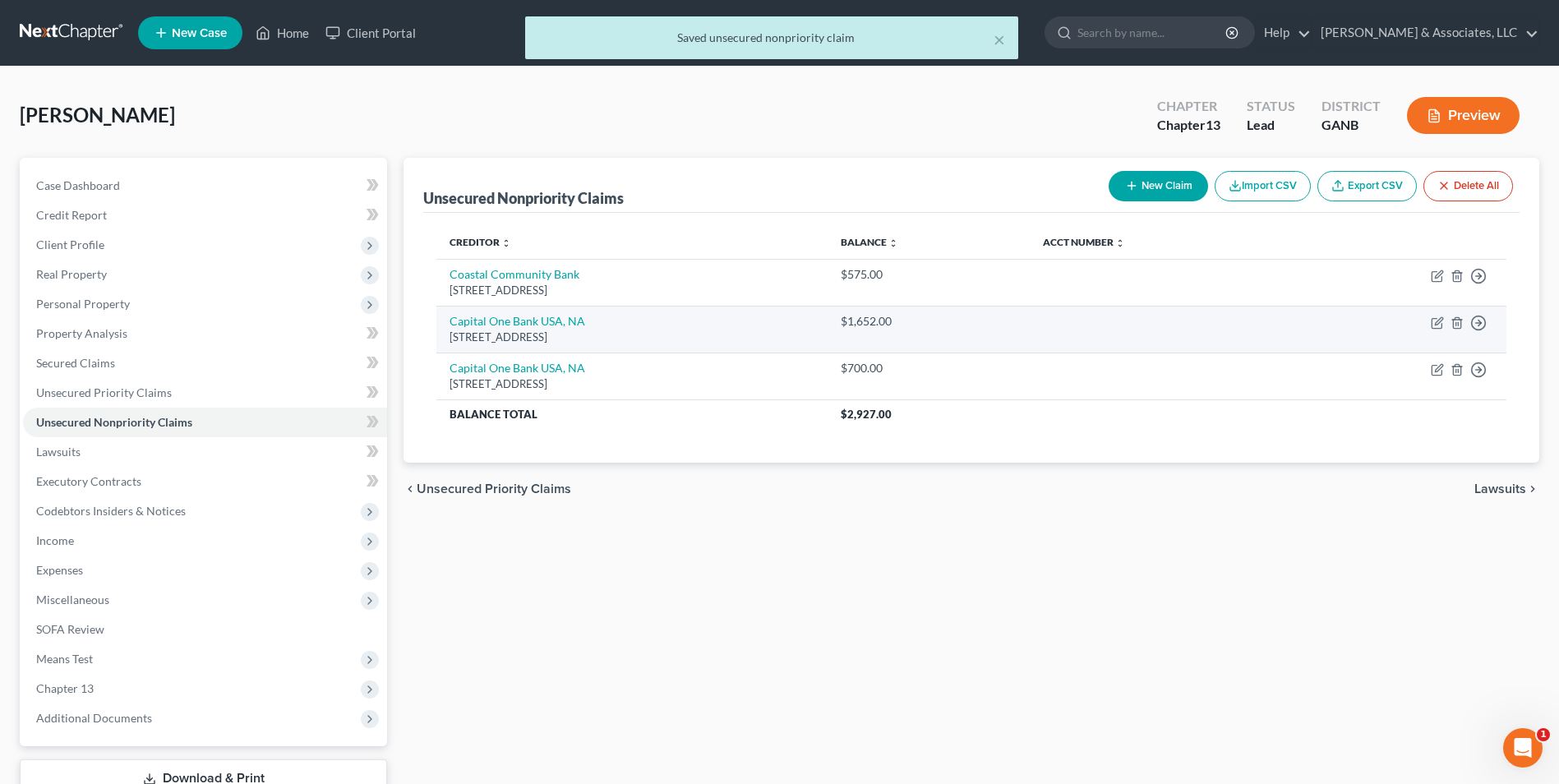
click at [1450, 323] on td "Move to D Move to E Move to G Move to Notice Only" at bounding box center [1399, 329] width 214 height 47
click at [1434, 322] on icon "button" at bounding box center [1438, 323] width 13 height 13
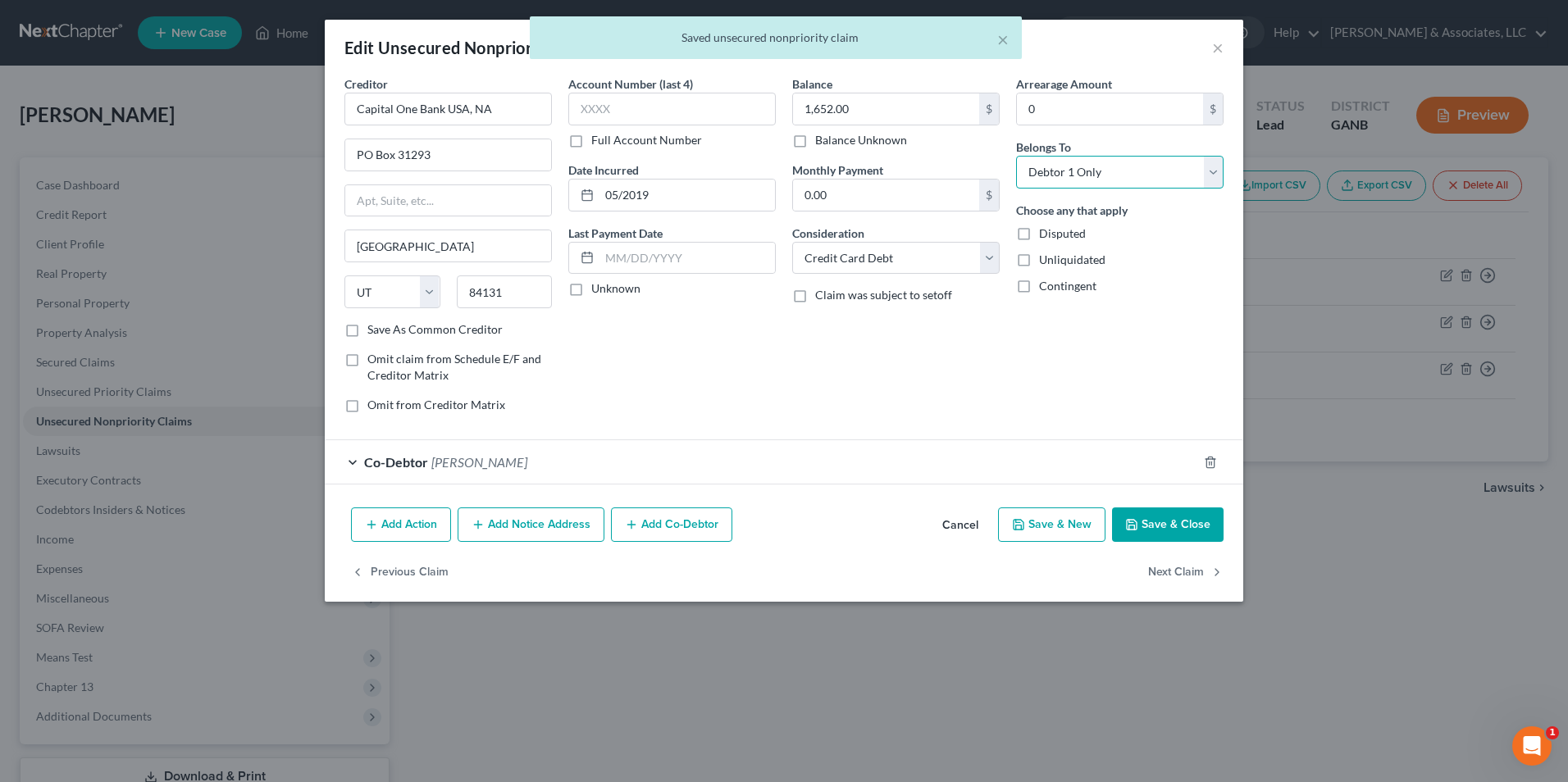
click at [1214, 175] on select "Select Debtor 1 Only Debtor 2 Only Debtor 1 And Debtor 2 Only At Least One Of T…" at bounding box center [1120, 172] width 207 height 33
click at [1016, 156] on select "Select Debtor 1 Only Debtor 2 Only Debtor 1 And Debtor 2 Only At Least One Of T…" at bounding box center [1120, 172] width 207 height 33
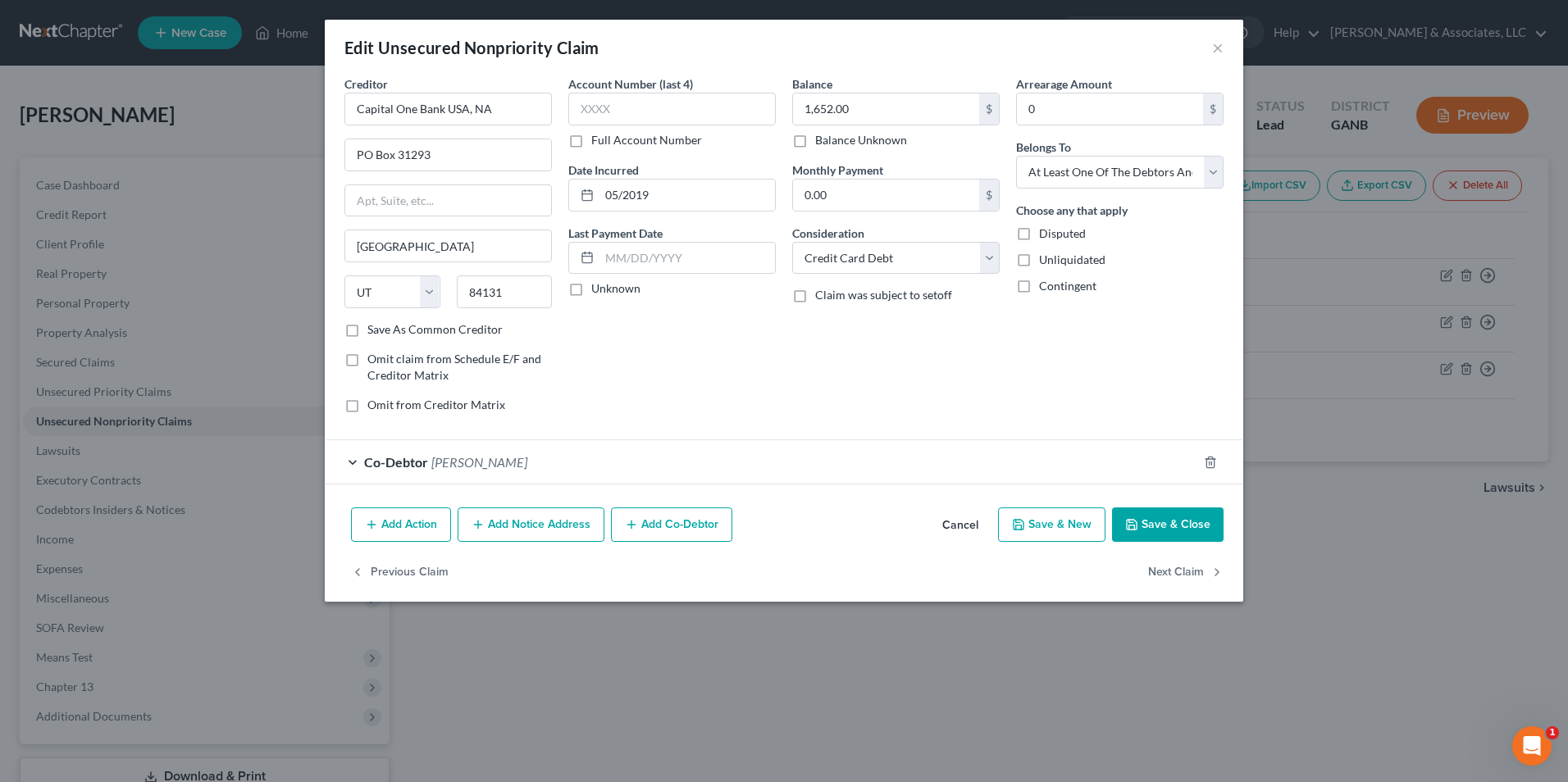
click at [1158, 524] on button "Save & Close" at bounding box center [1168, 525] width 112 height 35
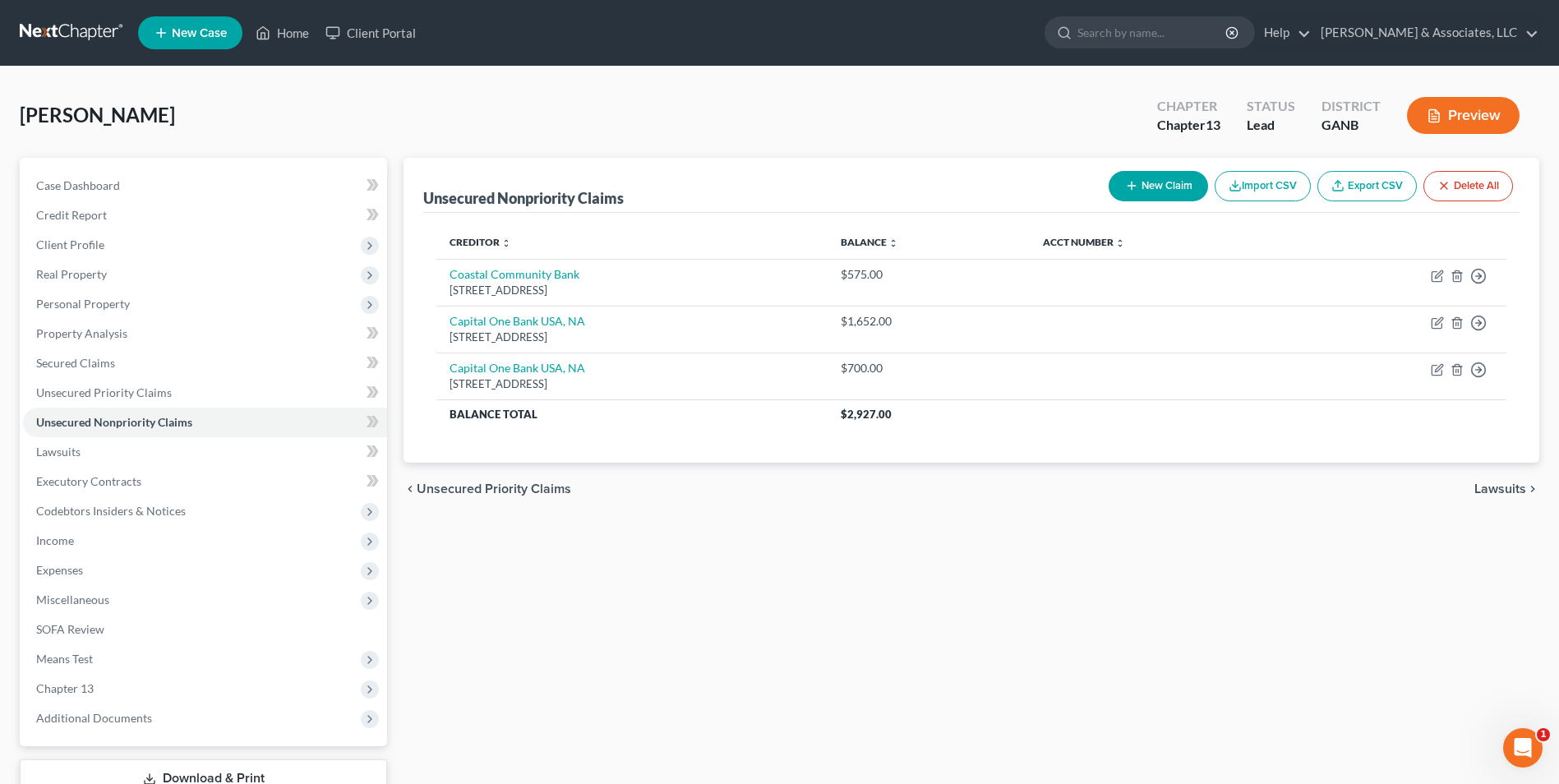
click at [1186, 189] on button "New Claim" at bounding box center [1158, 186] width 99 height 30
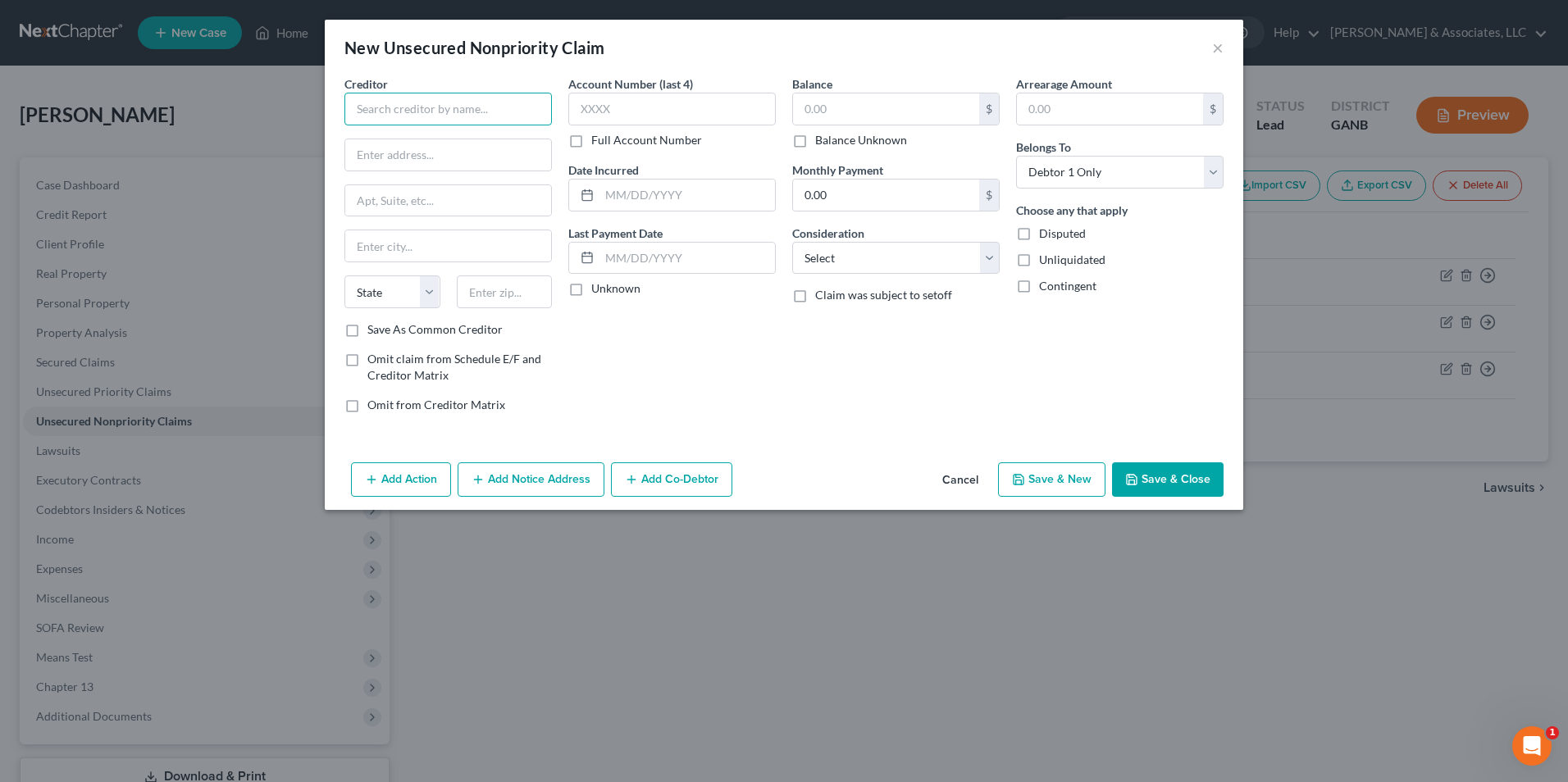
click at [491, 115] on input "text" at bounding box center [448, 109] width 207 height 33
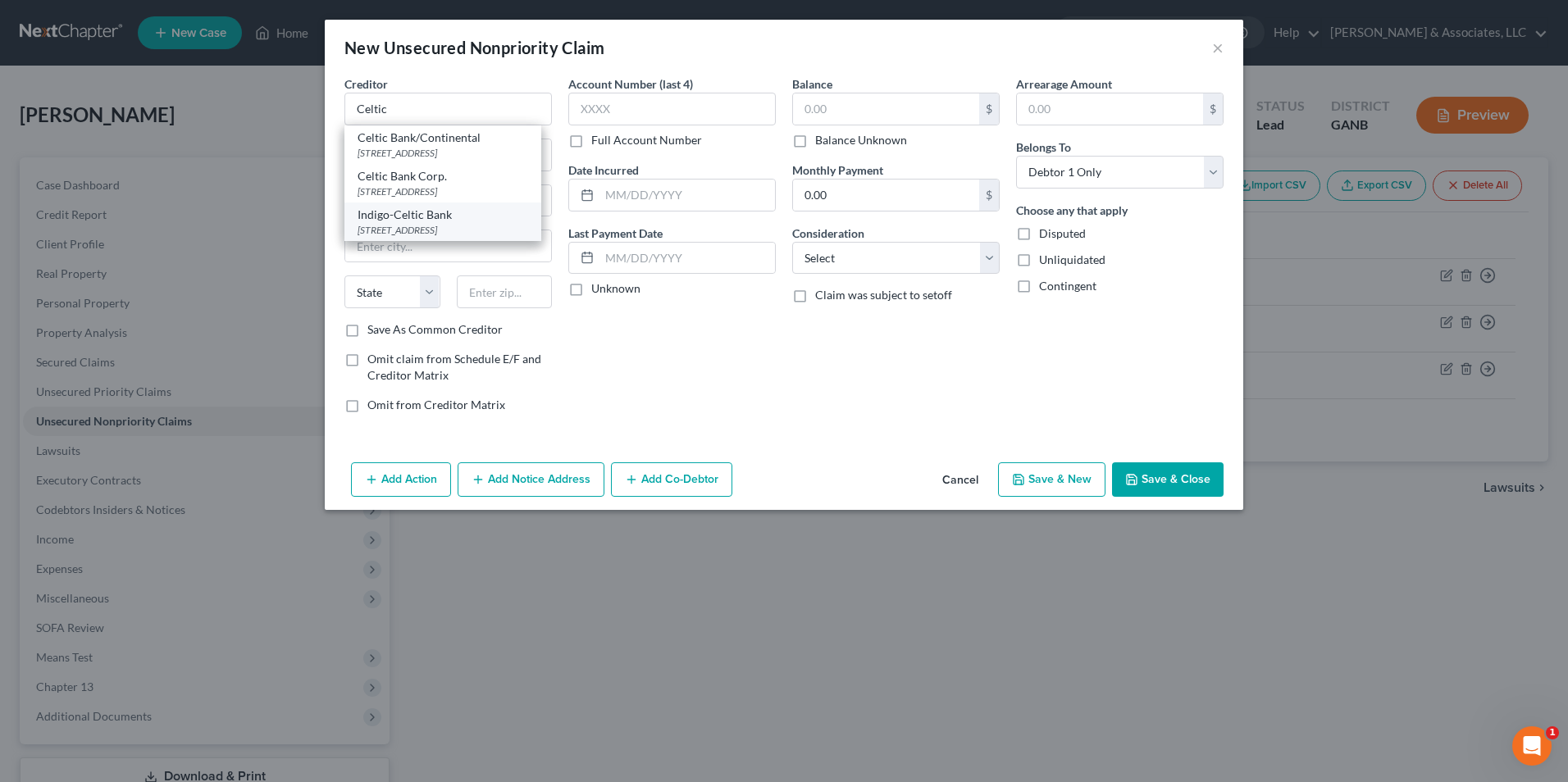
click at [412, 223] on div "Indigo-Celtic Bank" at bounding box center [443, 215] width 171 height 17
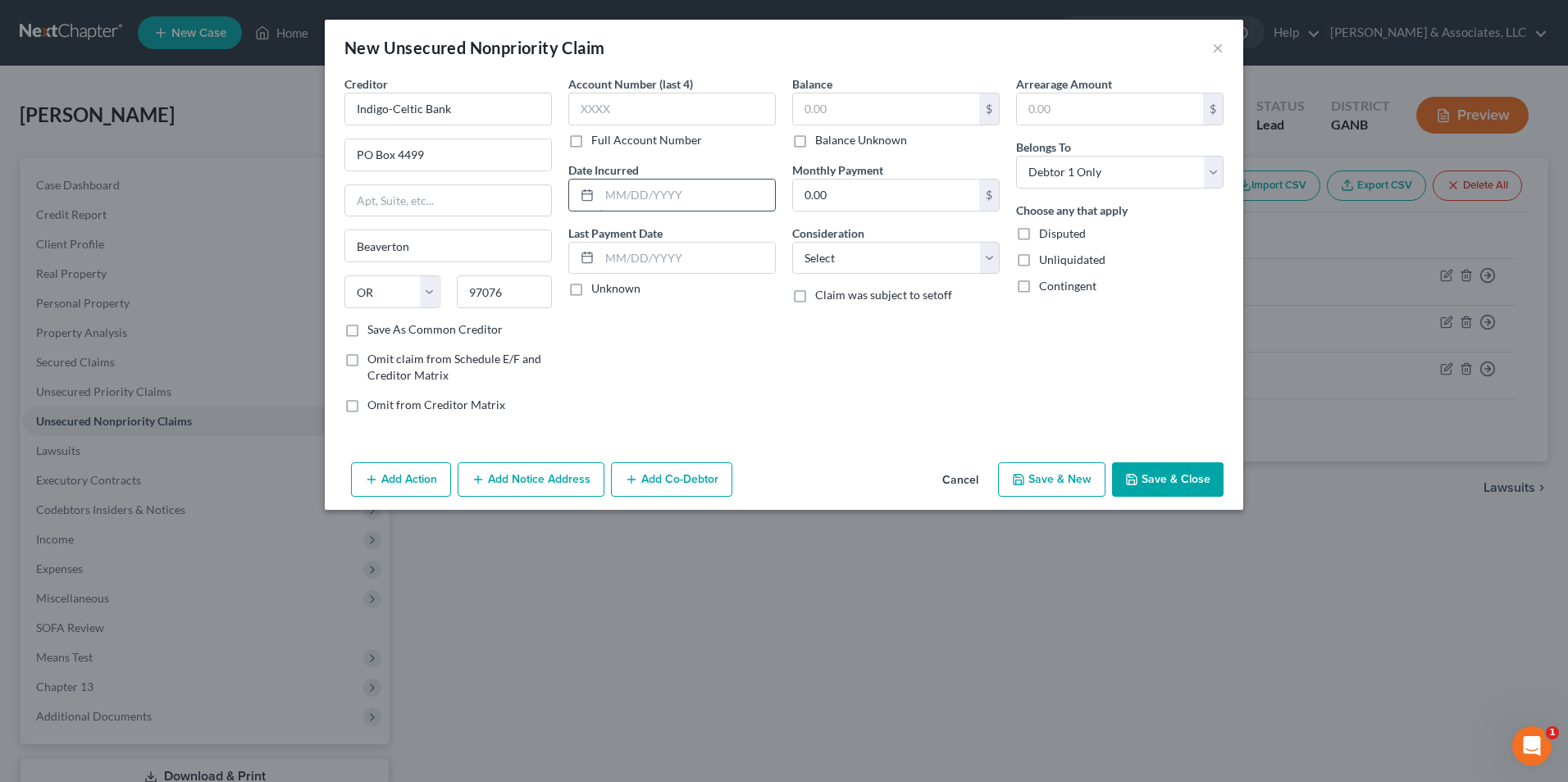
click at [667, 193] on input "text" at bounding box center [687, 195] width 175 height 31
click at [870, 113] on input "text" at bounding box center [886, 109] width 186 height 31
click at [985, 270] on select "Select Cable / Satellite Services Collection Agency Credit Card Debt Debt Couns…" at bounding box center [896, 259] width 207 height 33
click at [792, 242] on select "Select Cable / Satellite Services Collection Agency Credit Card Debt Debt Couns…" at bounding box center [896, 259] width 207 height 33
click at [1088, 484] on button "Save & New" at bounding box center [1051, 479] width 107 height 35
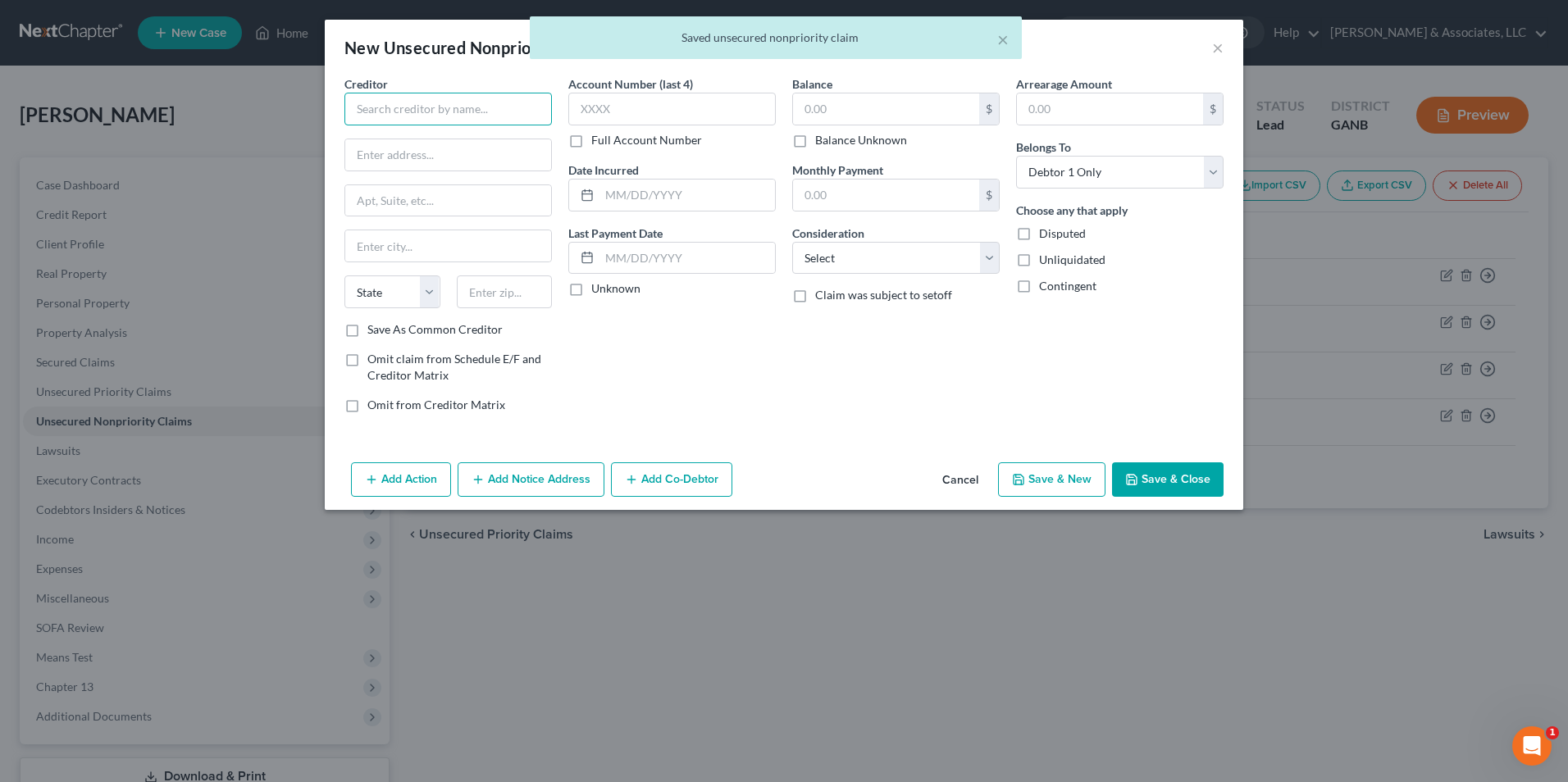
click at [503, 107] on input "text" at bounding box center [448, 109] width 207 height 33
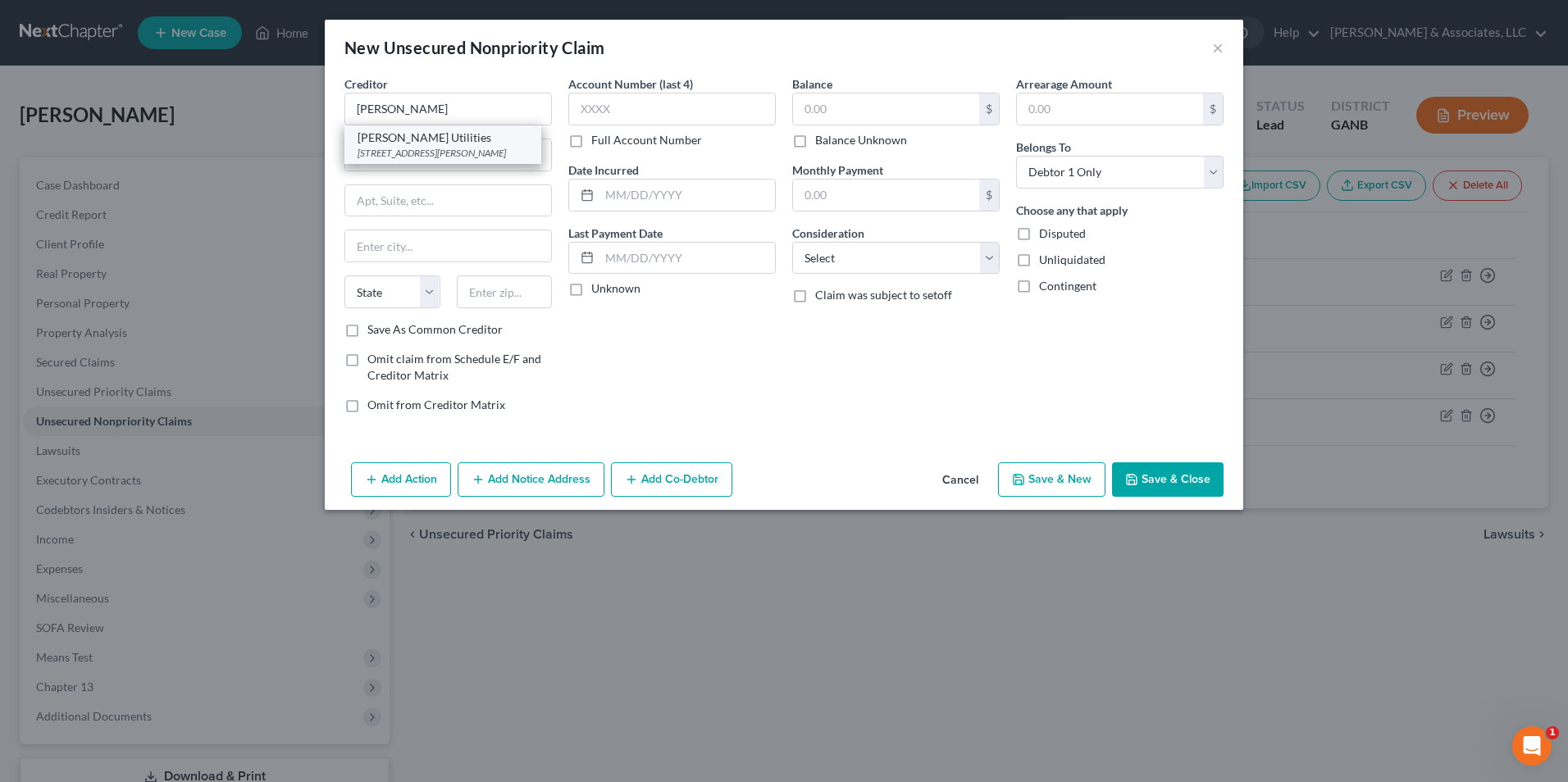
click at [436, 152] on div "1200 VD Parrott Jr Pkwy, Dalton, GA 30721" at bounding box center [443, 152] width 171 height 14
click at [647, 194] on input "text" at bounding box center [687, 195] width 175 height 31
drag, startPoint x: 655, startPoint y: 197, endPoint x: 466, endPoint y: 219, distance: 190.3
click at [466, 219] on div "Creditor * Dalton Utilities 1200 VD Parrott Jr Pkwy Dalton State AL AK AR AZ CA…" at bounding box center [784, 250] width 896 height 351
click at [846, 105] on input "text" at bounding box center [886, 109] width 186 height 31
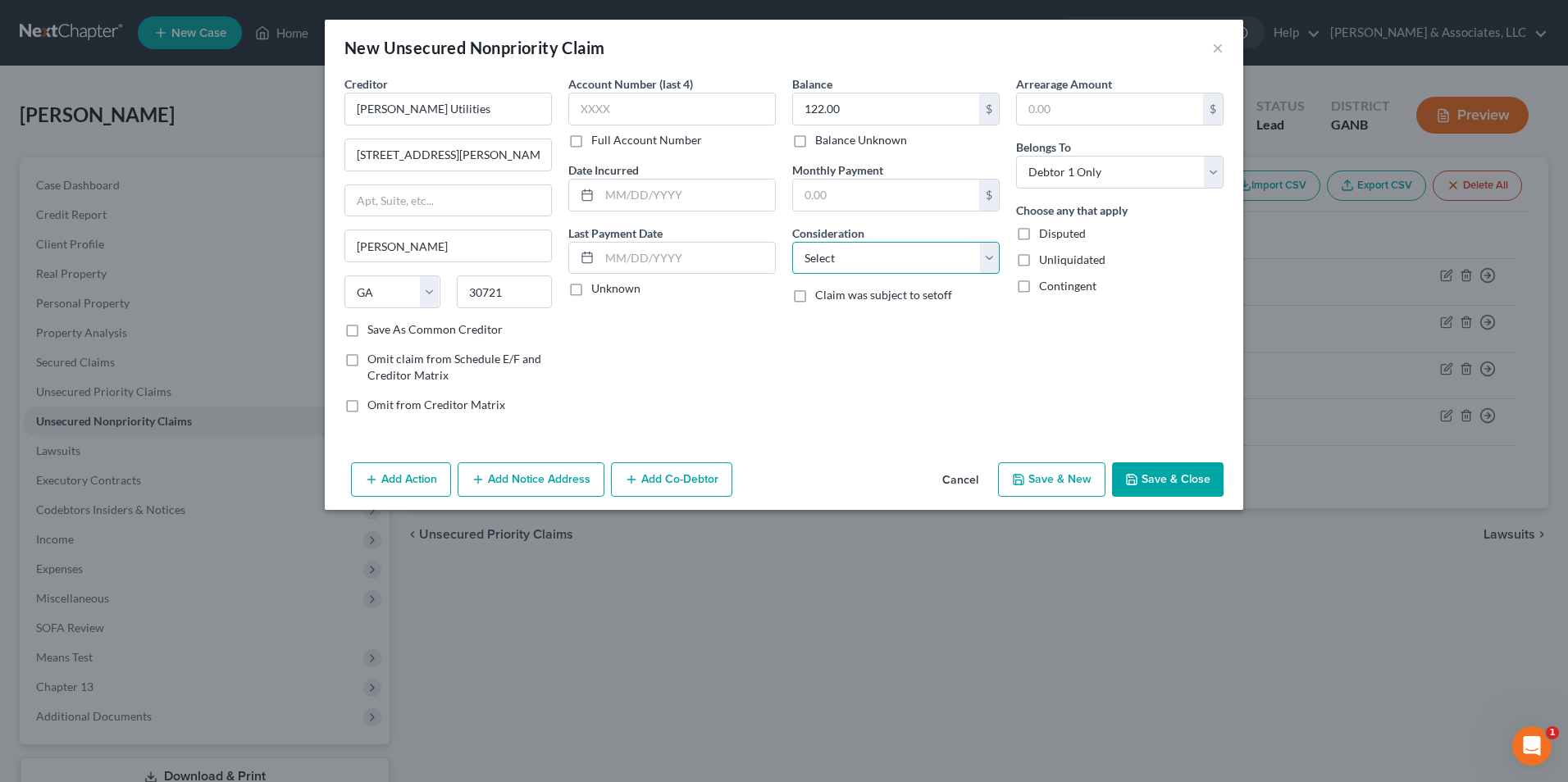
click at [991, 259] on select "Select Cable / Satellite Services Collection Agency Credit Card Debt Debt Couns…" at bounding box center [896, 259] width 207 height 33
click at [792, 242] on select "Select Cable / Satellite Services Collection Agency Credit Card Debt Debt Couns…" at bounding box center [896, 259] width 207 height 33
click at [1062, 485] on button "Save & New" at bounding box center [1051, 479] width 107 height 35
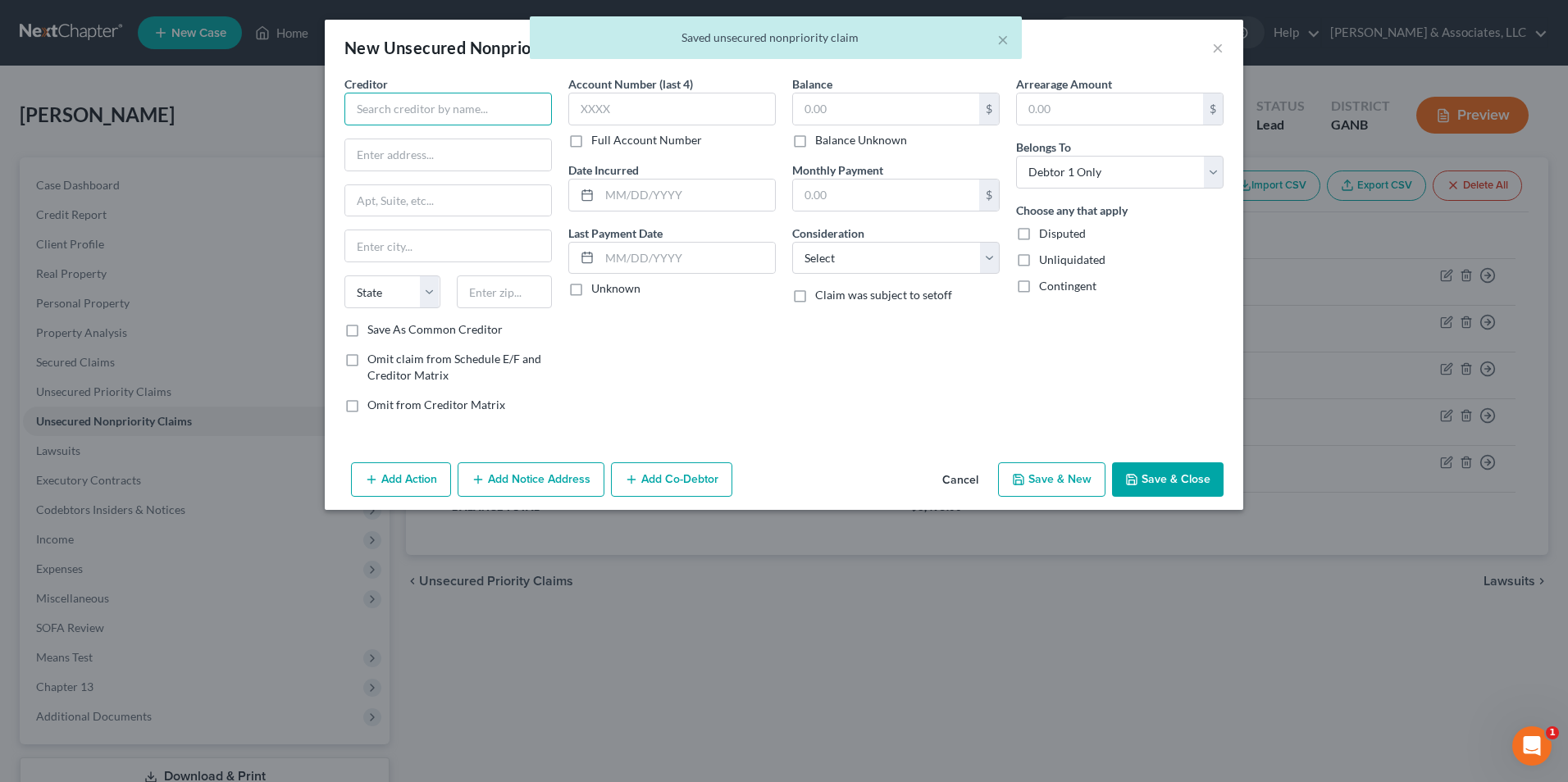
click at [441, 109] on input "text" at bounding box center [448, 109] width 207 height 33
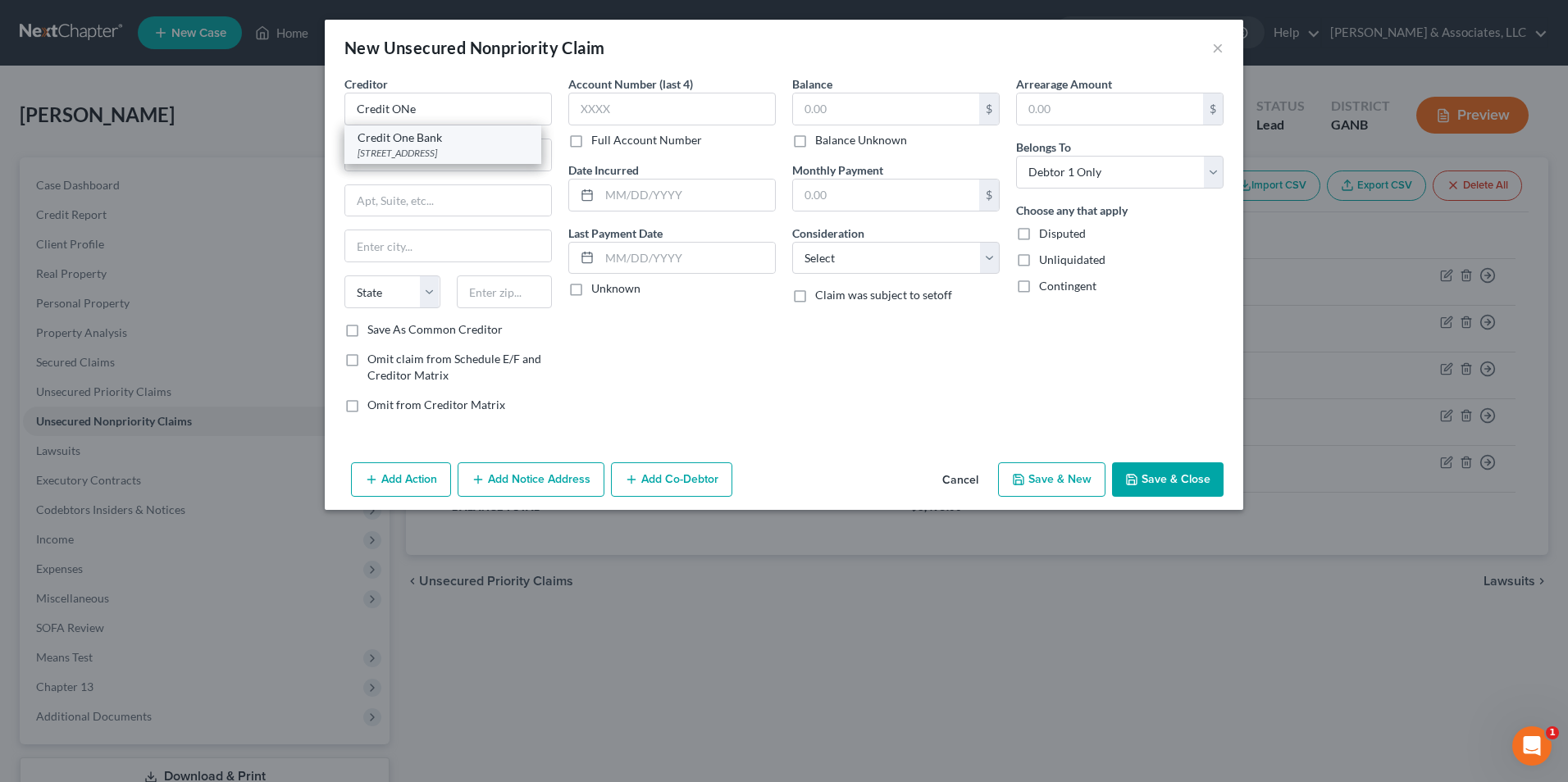
click at [441, 136] on div "Credit One Bank" at bounding box center [443, 138] width 171 height 17
click at [665, 203] on input "text" at bounding box center [687, 195] width 175 height 31
click at [930, 108] on input "text" at bounding box center [886, 109] width 186 height 31
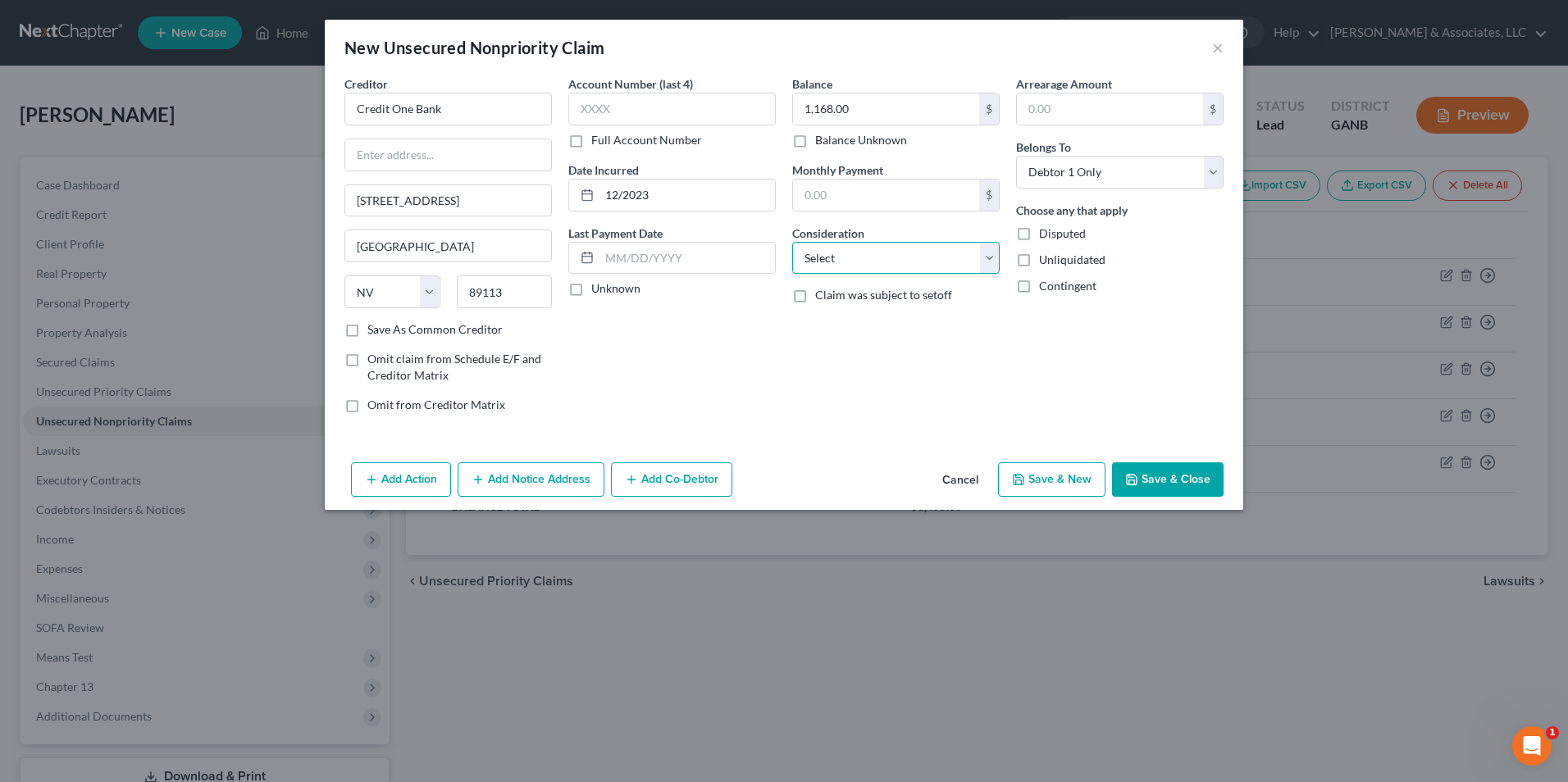
click at [988, 263] on select "Select Cable / Satellite Services Collection Agency Credit Card Debt Debt Couns…" at bounding box center [896, 259] width 207 height 33
click at [792, 242] on select "Select Cable / Satellite Services Collection Agency Credit Card Debt Debt Couns…" at bounding box center [896, 259] width 207 height 33
click at [1066, 475] on button "Save & New" at bounding box center [1051, 479] width 107 height 35
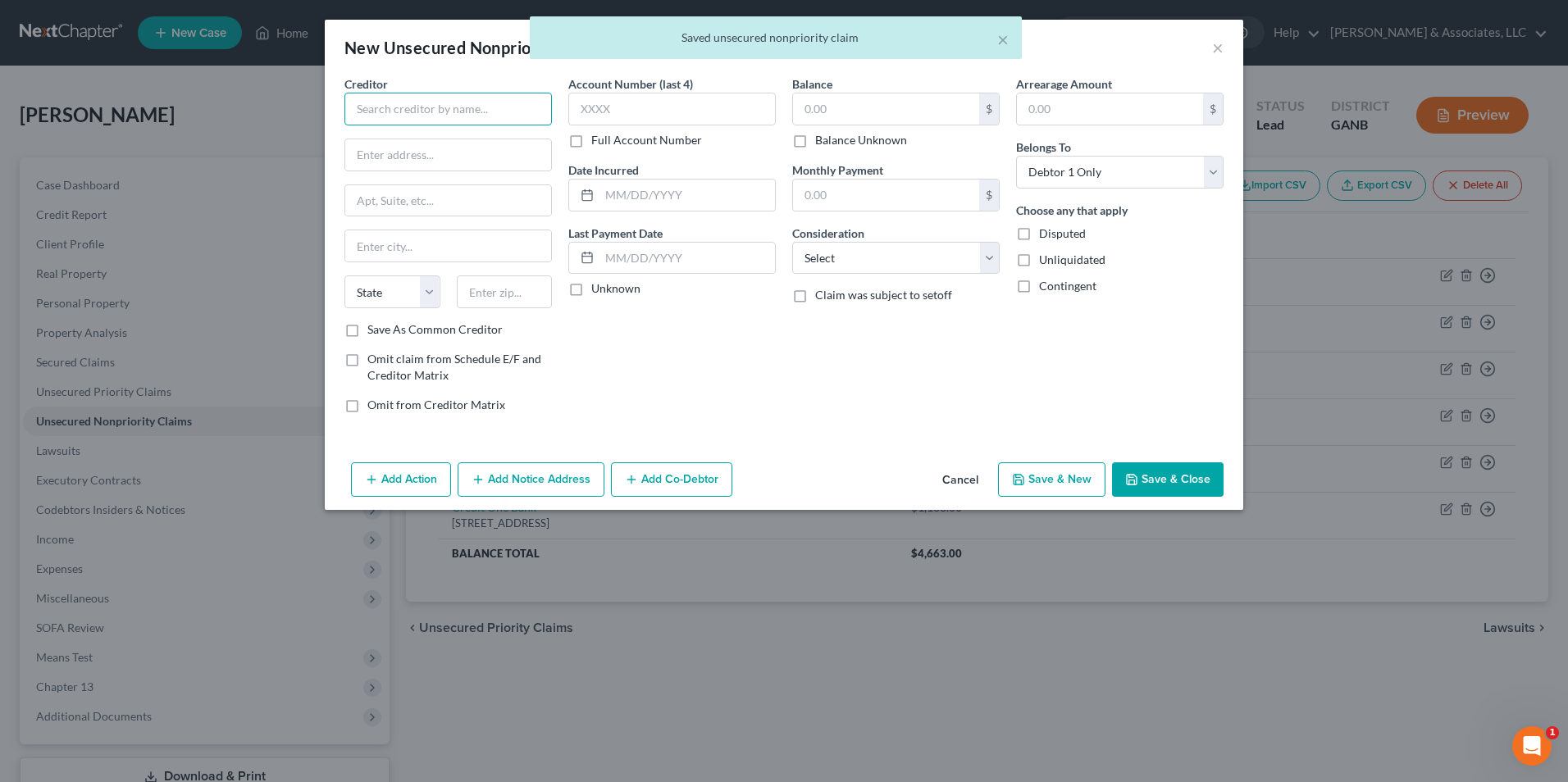
click at [512, 117] on input "text" at bounding box center [448, 109] width 207 height 33
click at [453, 153] on div "6801 S Cimarron Rd, Las Vegas, NV 89113" at bounding box center [443, 152] width 171 height 14
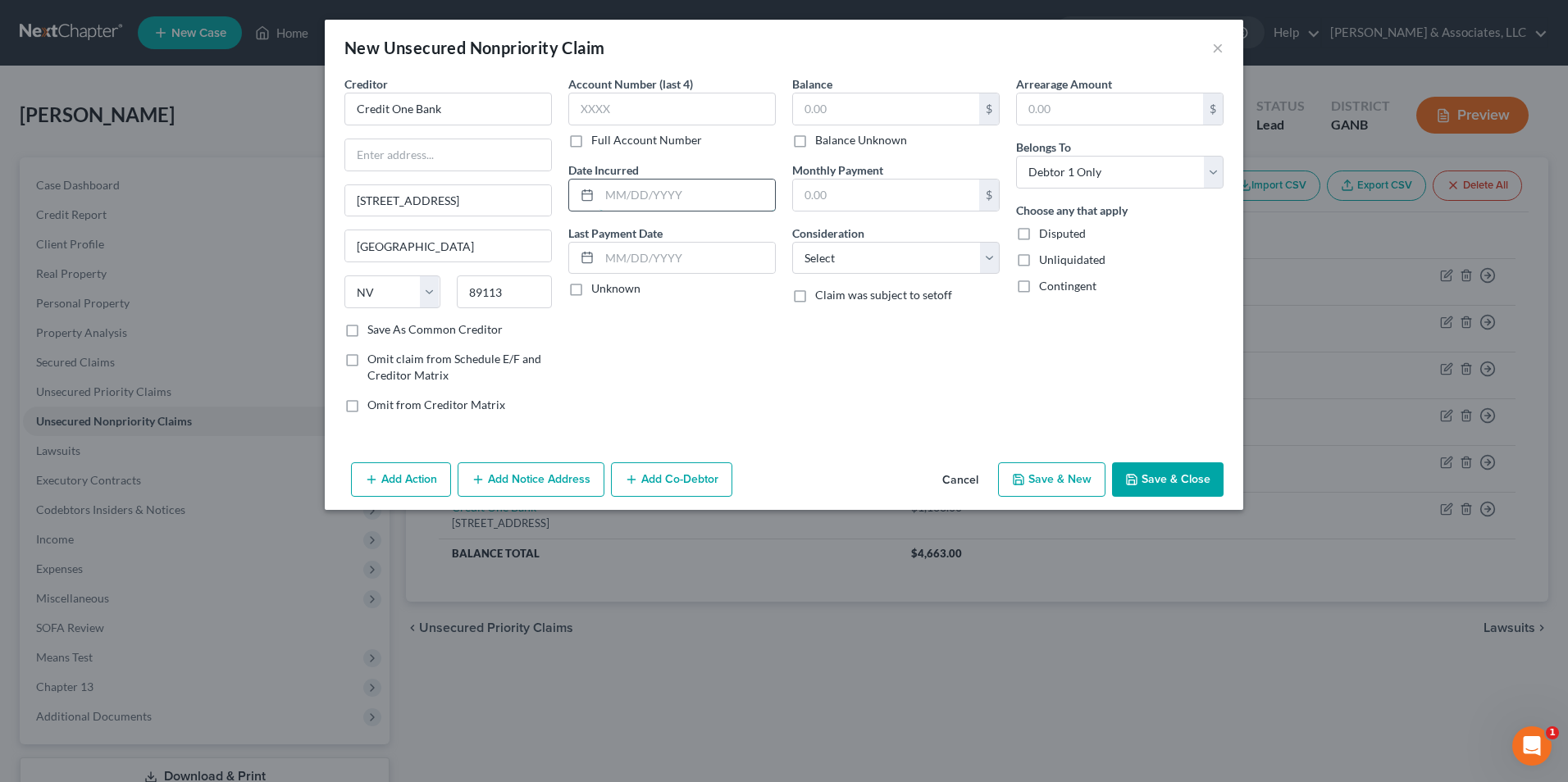
click at [720, 201] on input "text" at bounding box center [687, 195] width 175 height 31
click at [864, 90] on div "Balance $ Balance Unknown Balance Undetermined $ Balance Unknown" at bounding box center [896, 112] width 207 height 73
click at [919, 116] on input "text" at bounding box center [886, 109] width 186 height 31
click at [995, 262] on select "Select Cable / Satellite Services Collection Agency Credit Card Debt Debt Couns…" at bounding box center [896, 259] width 207 height 33
click at [792, 242] on select "Select Cable / Satellite Services Collection Agency Credit Card Debt Debt Couns…" at bounding box center [896, 259] width 207 height 33
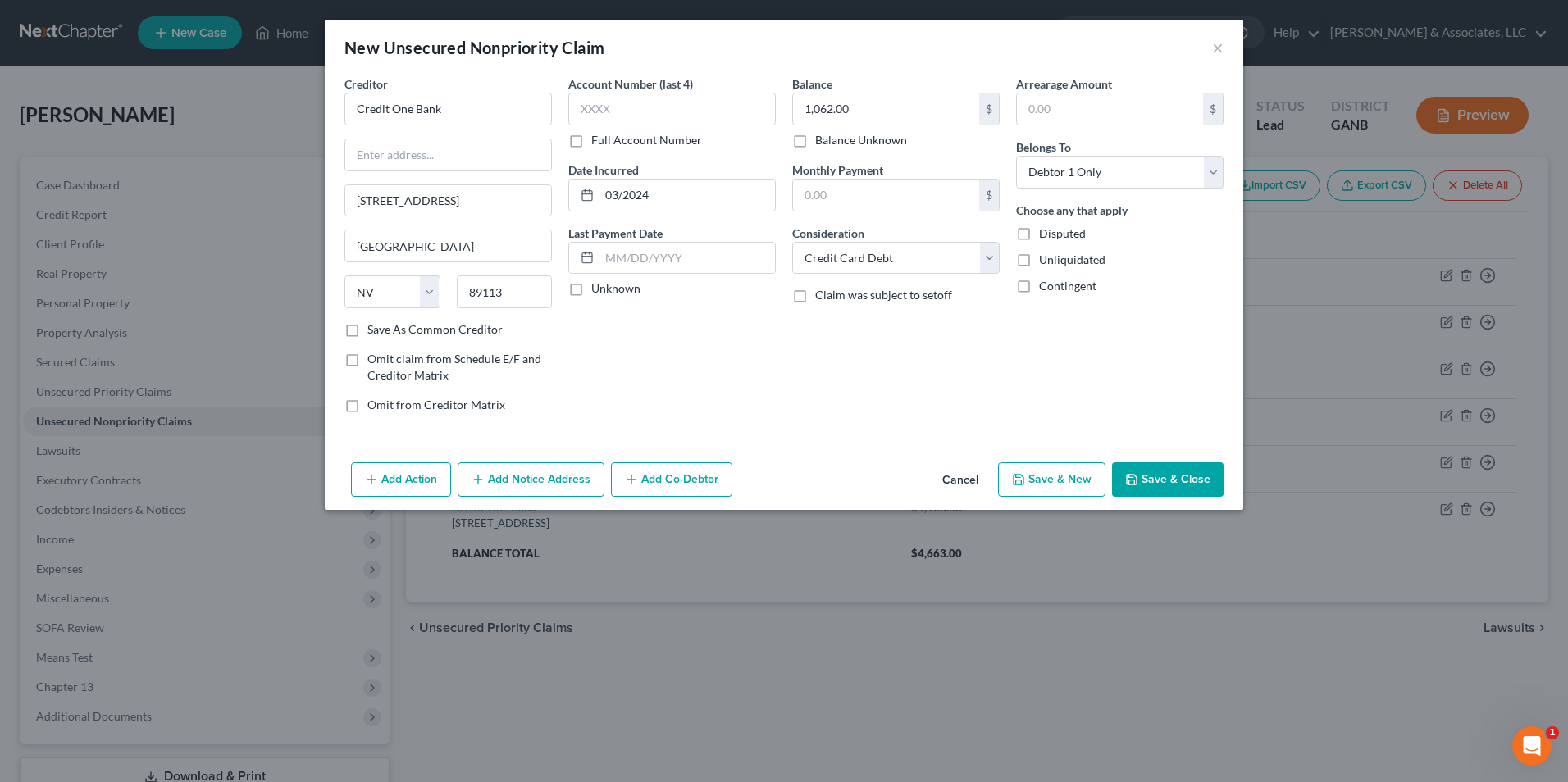
click at [1039, 487] on button "Save & New" at bounding box center [1051, 479] width 107 height 35
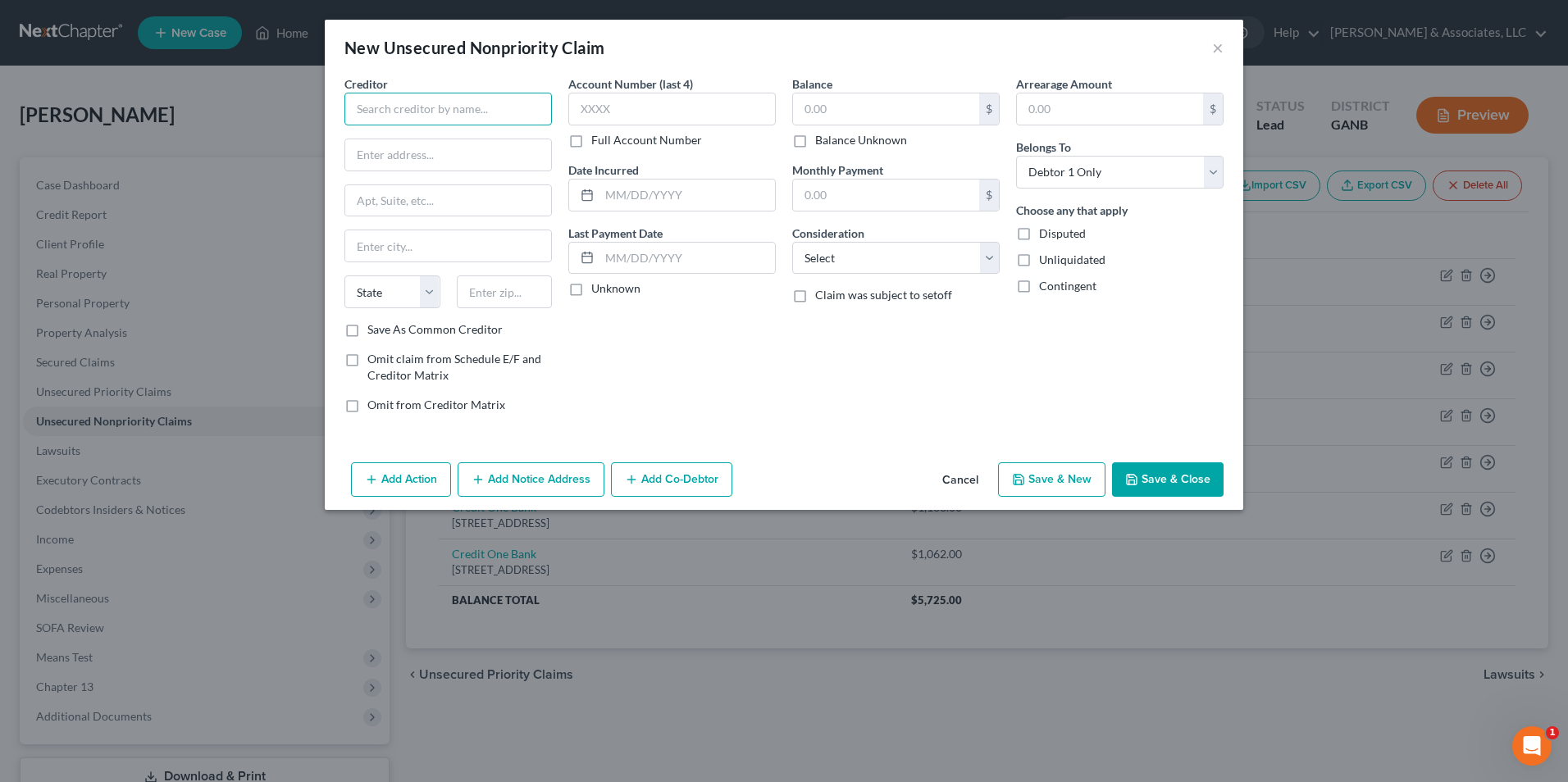
click at [426, 116] on input "text" at bounding box center [448, 109] width 207 height 33
click at [368, 334] on label "Save As Common Creditor" at bounding box center [436, 330] width 136 height 17
click at [374, 332] on input "Save As Common Creditor" at bounding box center [380, 327] width 11 height 11
click at [640, 190] on input "text" at bounding box center [687, 195] width 175 height 31
click at [943, 121] on input "text" at bounding box center [886, 109] width 186 height 31
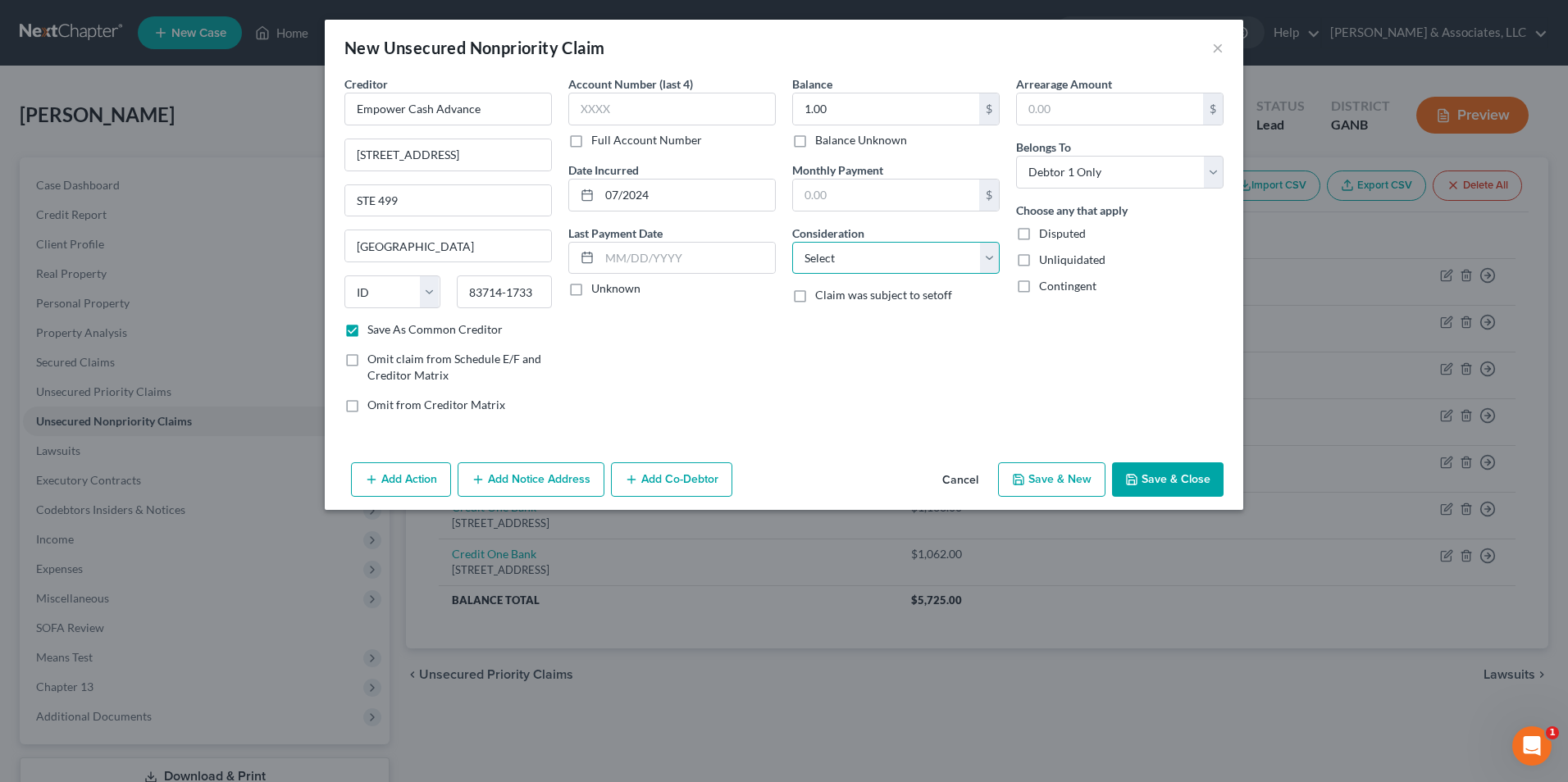
click at [991, 257] on select "Select Cable / Satellite Services Collection Agency Credit Card Debt Debt Couns…" at bounding box center [896, 259] width 207 height 33
click at [792, 242] on select "Select Cable / Satellite Services Collection Agency Credit Card Debt Debt Couns…" at bounding box center [896, 259] width 207 height 33
click at [1093, 481] on button "Save & New" at bounding box center [1051, 479] width 107 height 35
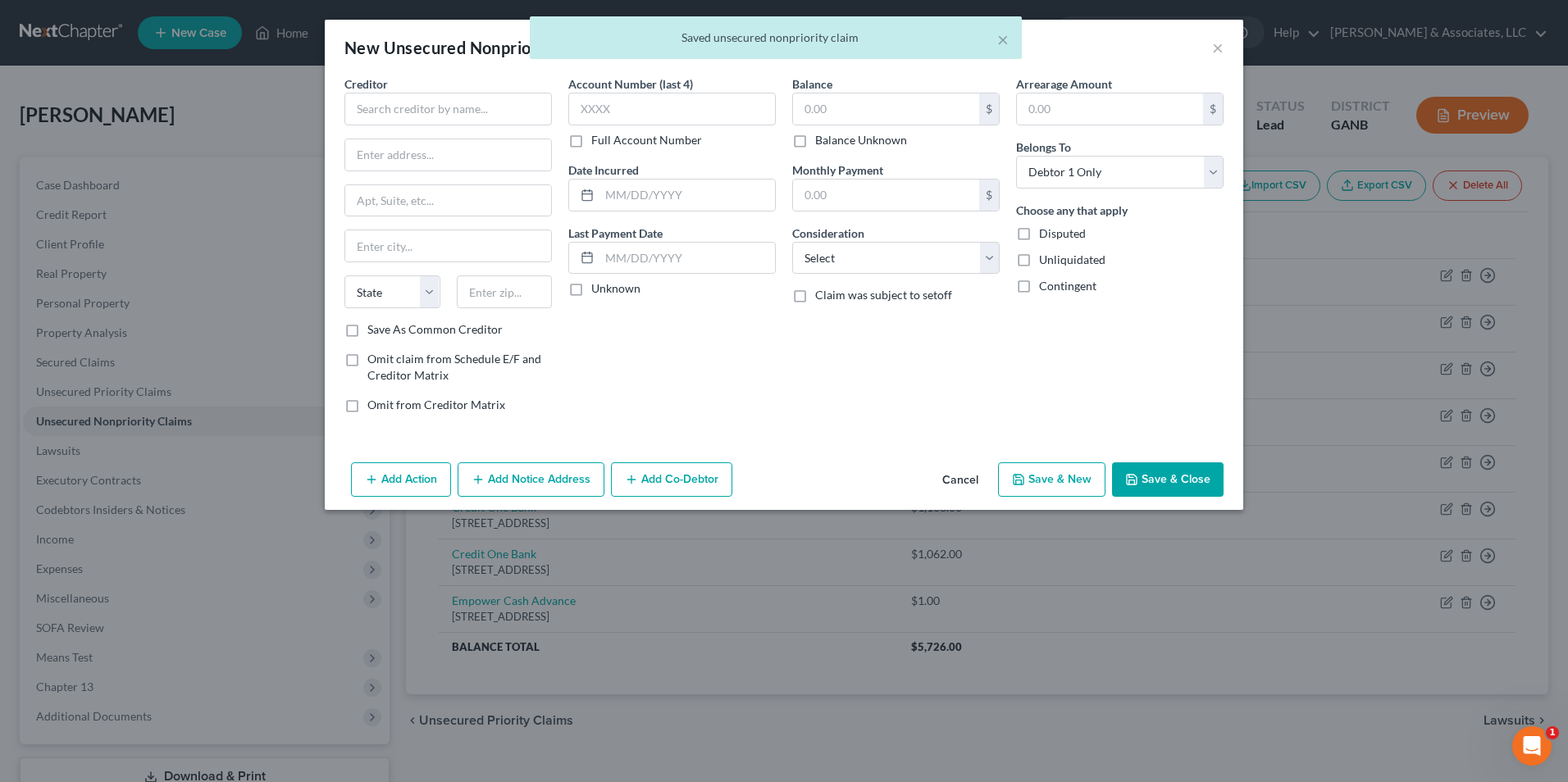
click at [460, 91] on div "Creditor *" at bounding box center [448, 100] width 207 height 50
click at [475, 116] on input "text" at bounding box center [448, 109] width 207 height 33
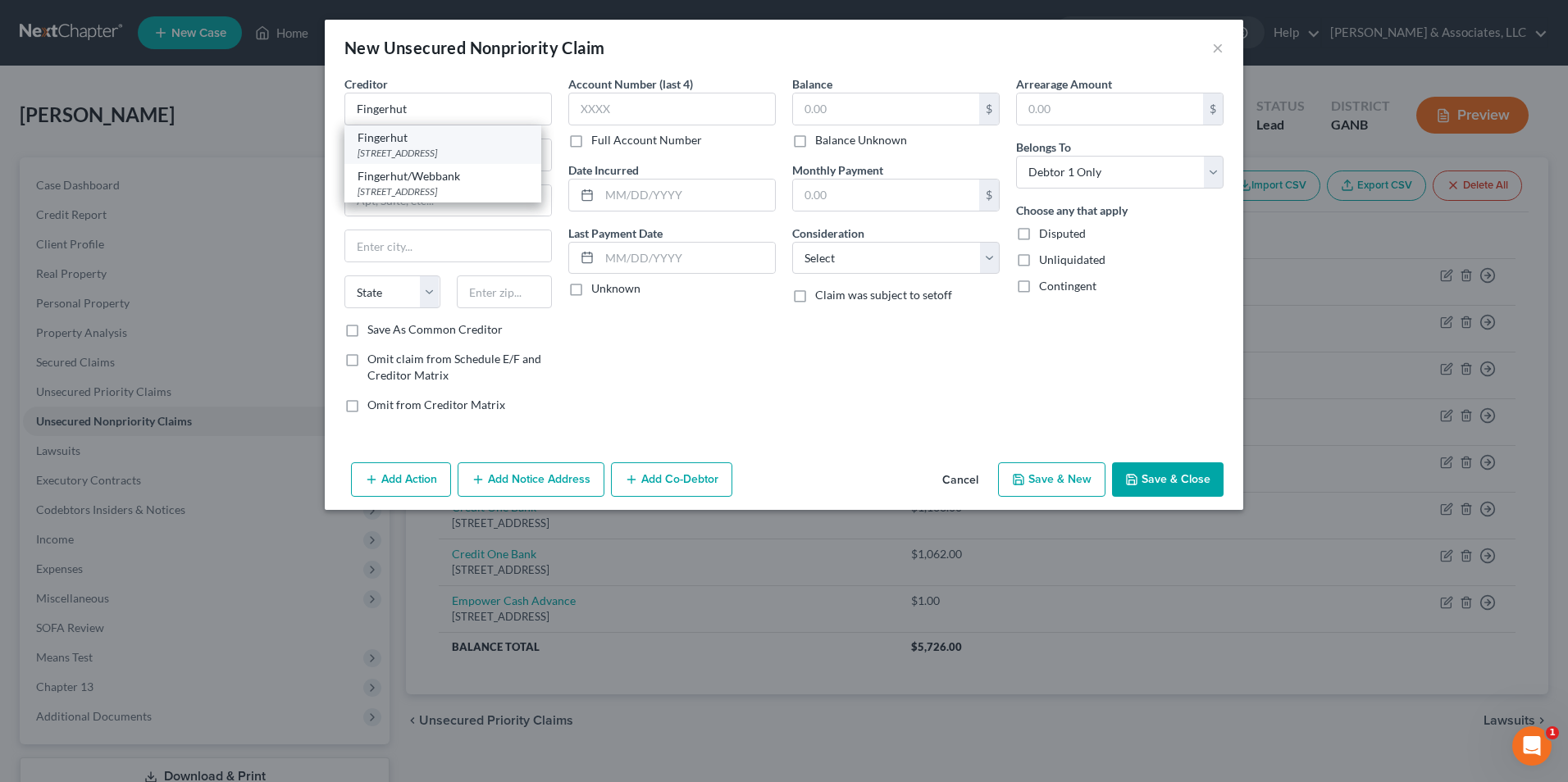
click at [397, 149] on div "6250 Rodgewood Rd, Saint Cloud, MN 56303" at bounding box center [443, 152] width 171 height 14
click at [730, 202] on input "text" at bounding box center [687, 195] width 175 height 31
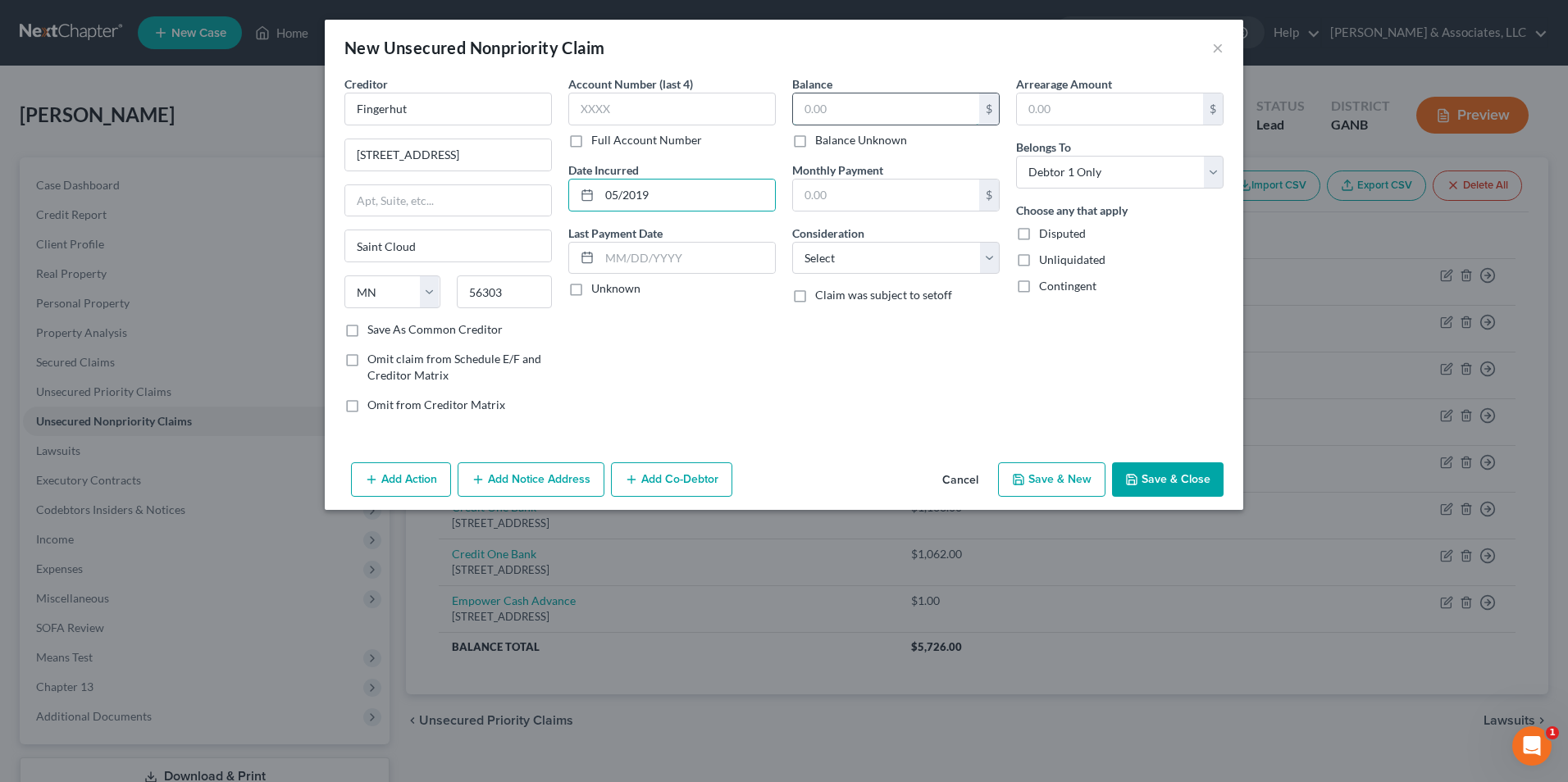
click at [867, 116] on input "text" at bounding box center [886, 109] width 186 height 31
click at [994, 259] on select "Select Cable / Satellite Services Collection Agency Credit Card Debt Debt Couns…" at bounding box center [896, 259] width 207 height 33
click at [792, 242] on select "Select Cable / Satellite Services Collection Agency Credit Card Debt Debt Couns…" at bounding box center [896, 259] width 207 height 33
click at [1047, 480] on button "Save & New" at bounding box center [1051, 479] width 107 height 35
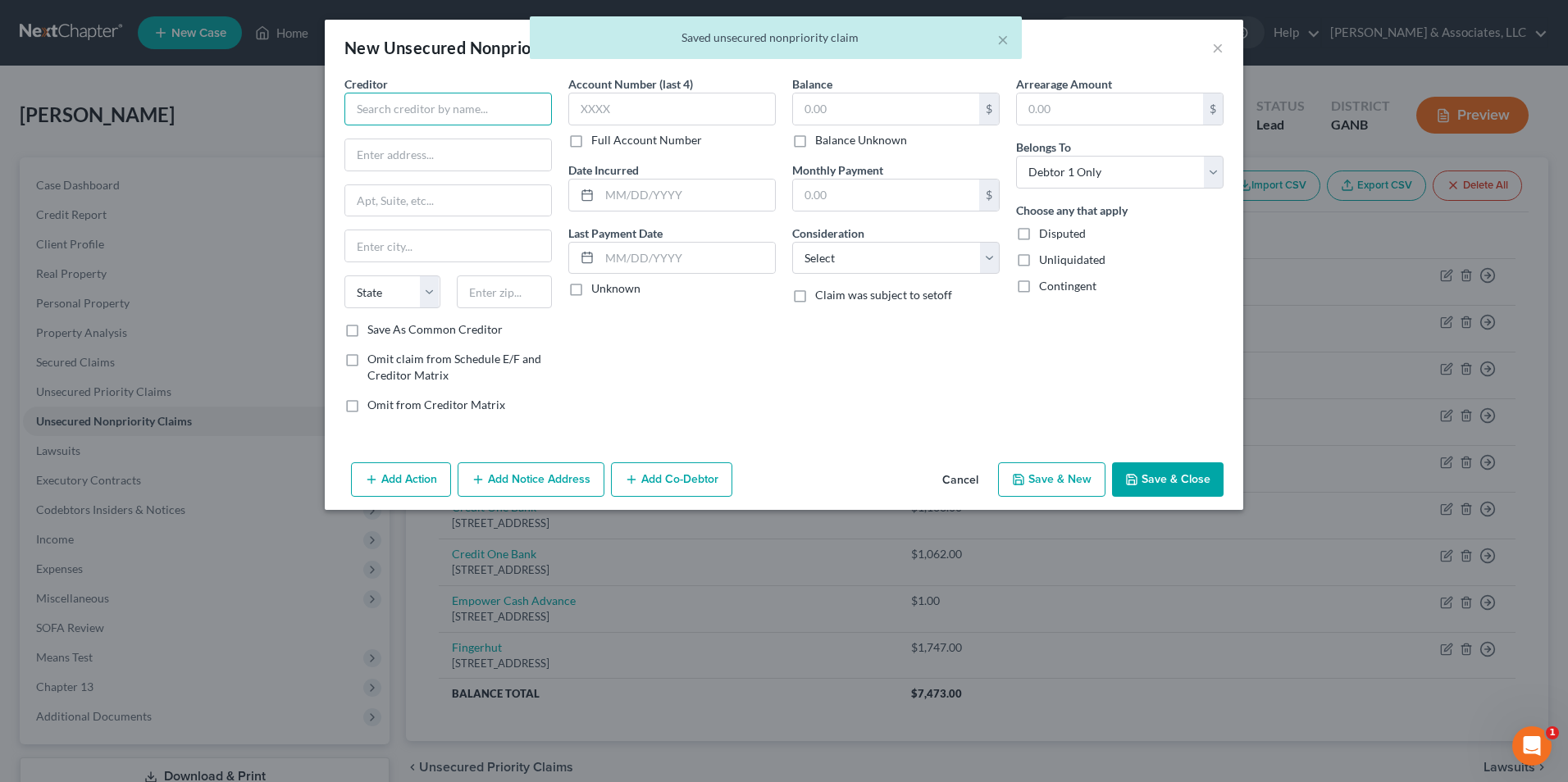
click at [522, 109] on input "text" at bounding box center [448, 109] width 207 height 33
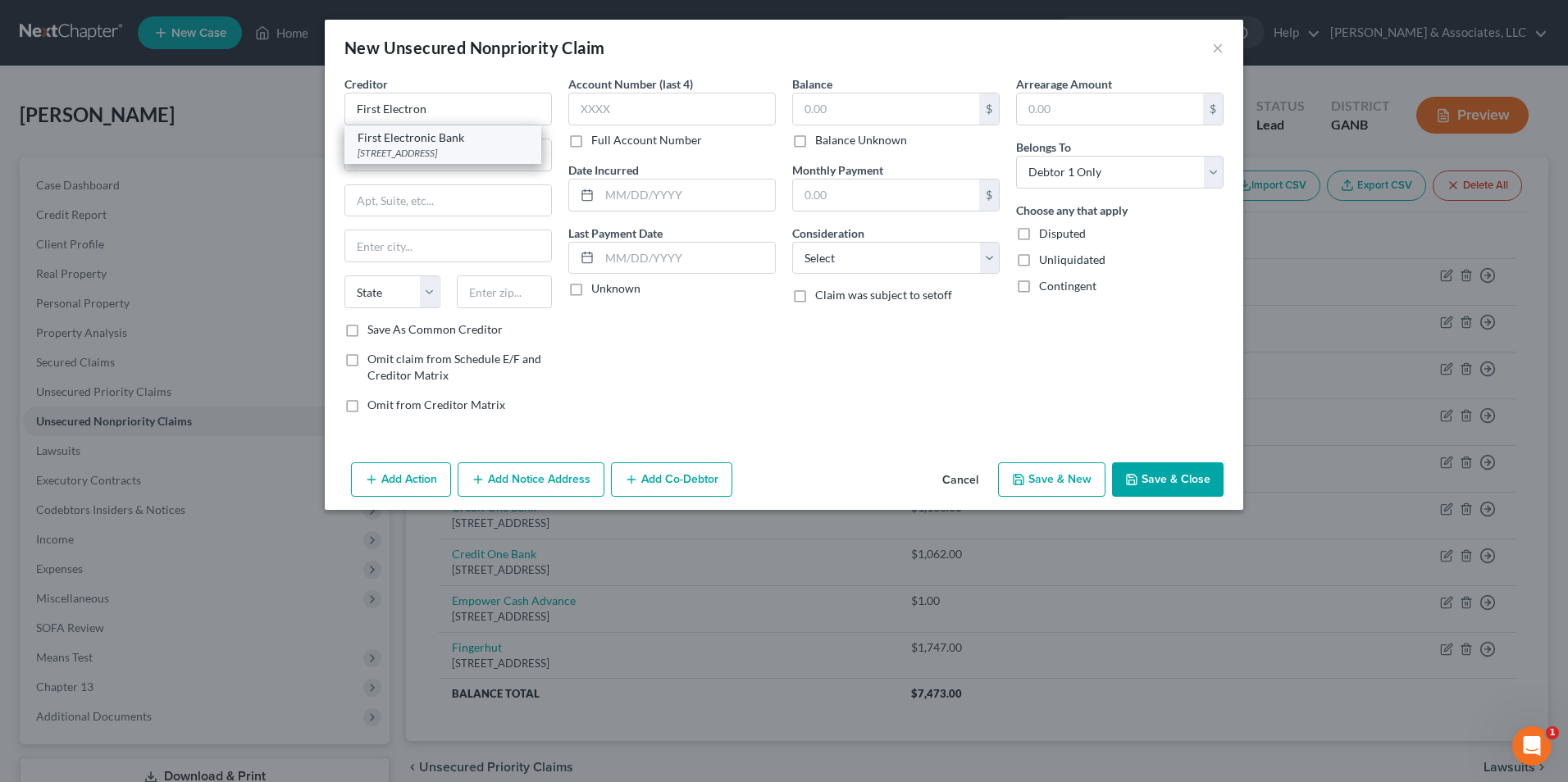
click at [448, 142] on div "First Electronic Bank" at bounding box center [443, 138] width 171 height 17
click at [646, 202] on input "text" at bounding box center [687, 195] width 175 height 31
click at [888, 108] on input "text" at bounding box center [886, 109] width 186 height 31
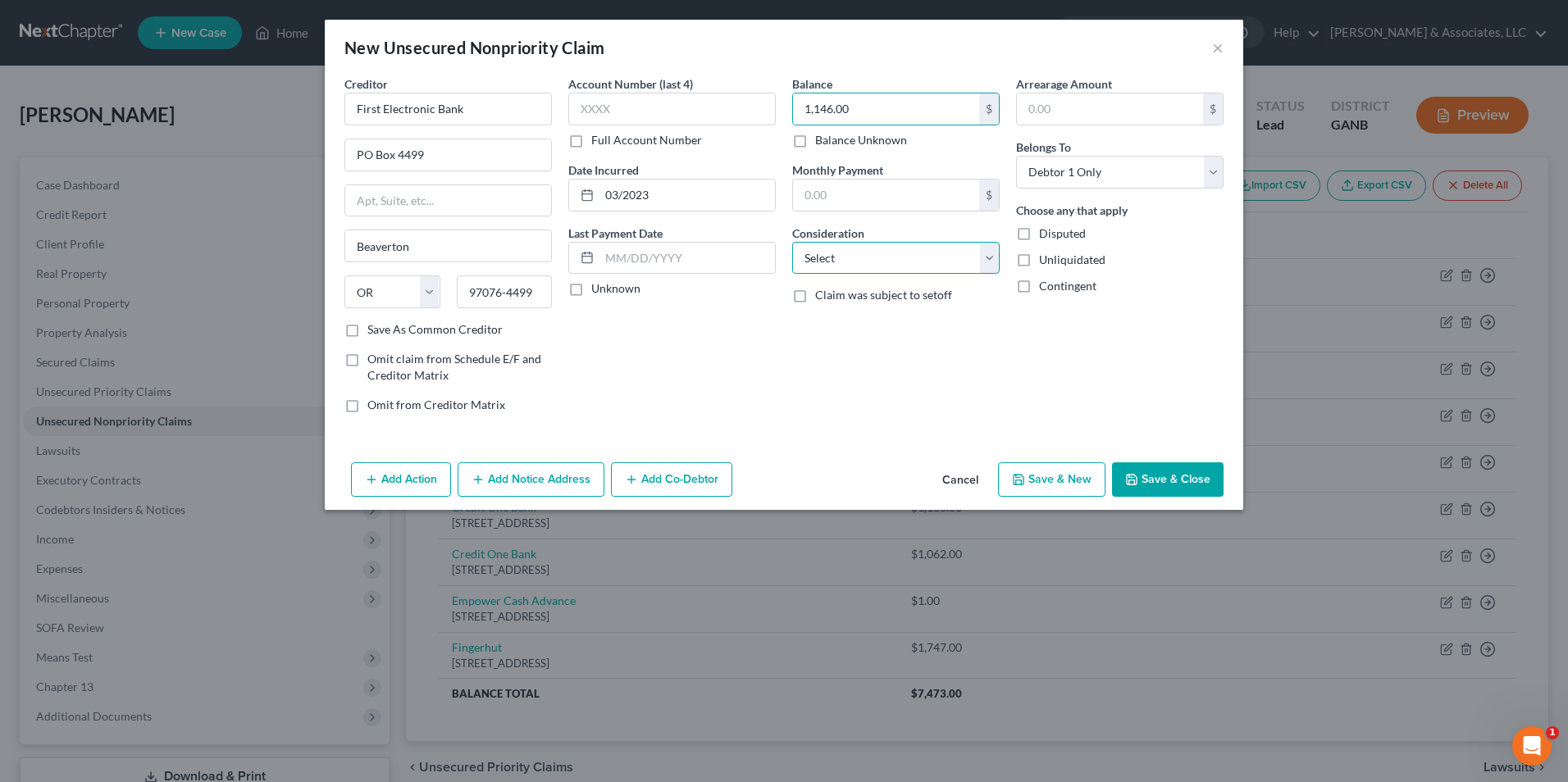
click at [982, 264] on select "Select Cable / Satellite Services Collection Agency Credit Card Debt Debt Couns…" at bounding box center [896, 259] width 207 height 33
click at [792, 242] on select "Select Cable / Satellite Services Collection Agency Credit Card Debt Debt Couns…" at bounding box center [896, 259] width 207 height 33
click at [1048, 479] on button "Save & New" at bounding box center [1051, 479] width 107 height 35
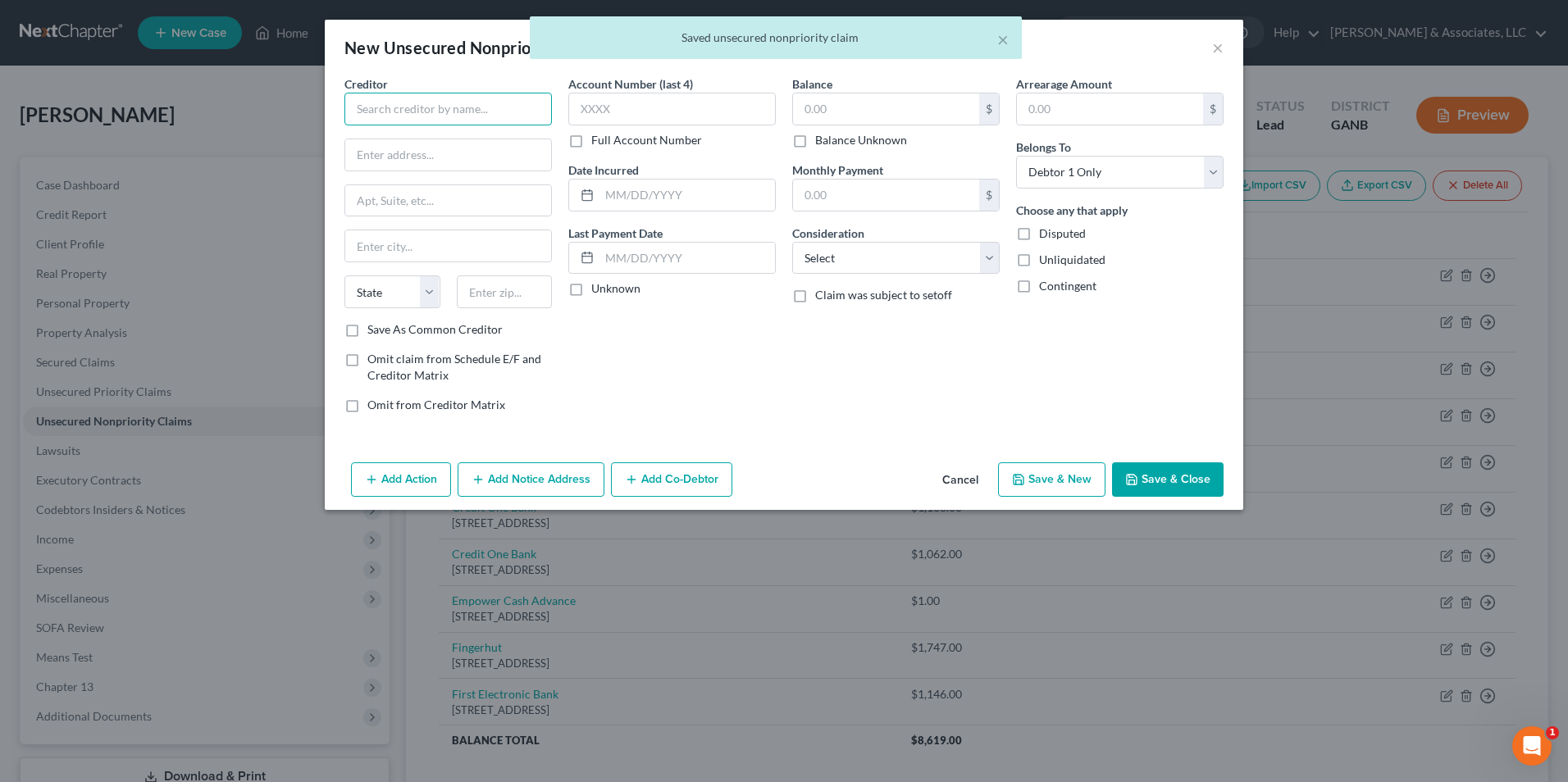
click at [502, 118] on input "text" at bounding box center [448, 109] width 207 height 33
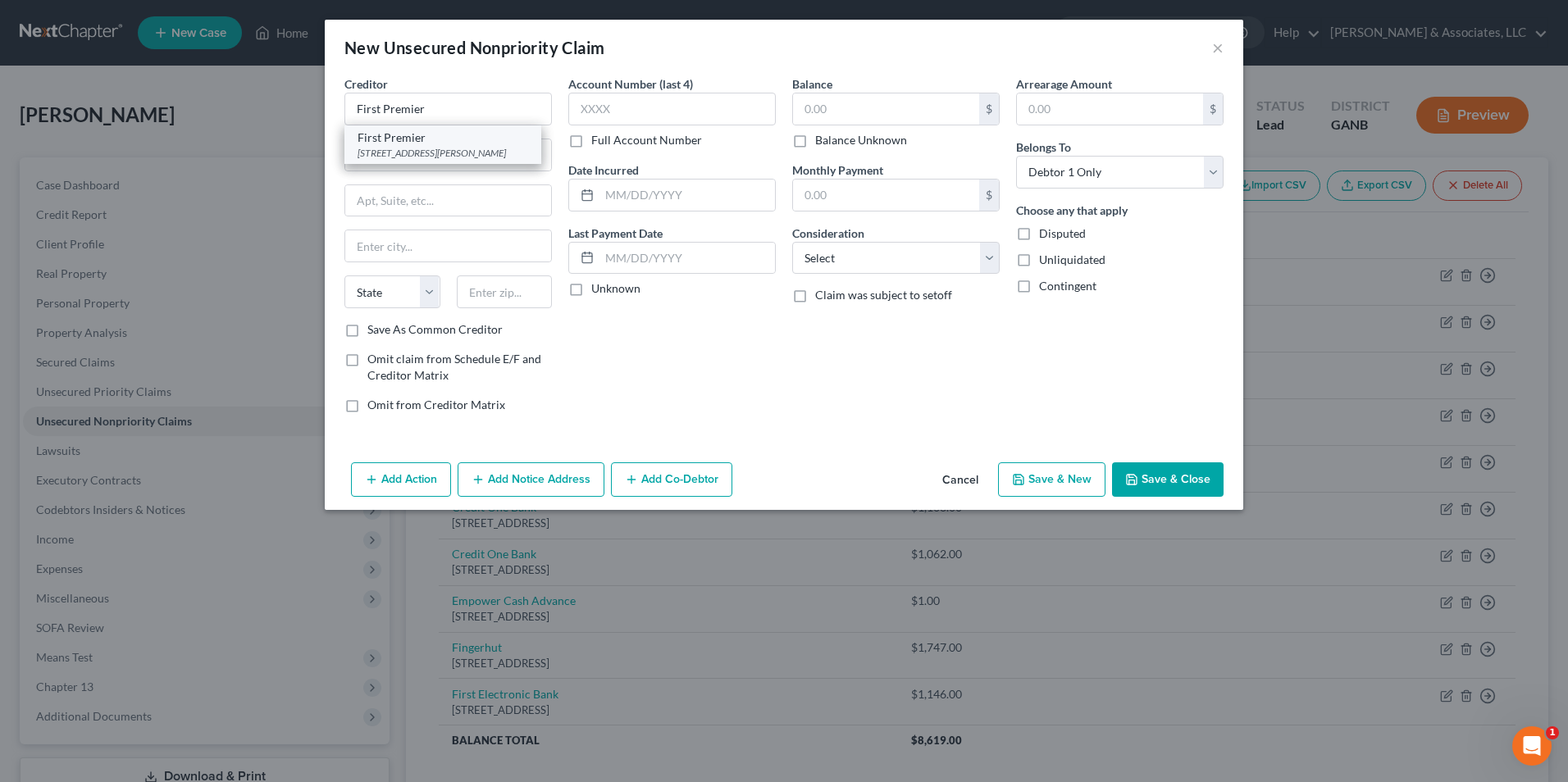
click at [462, 142] on div "First Premier" at bounding box center [443, 138] width 171 height 17
click at [638, 187] on input "text" at bounding box center [687, 195] width 175 height 31
click at [859, 117] on input "text" at bounding box center [886, 109] width 186 height 31
click at [997, 269] on select "Select Cable / Satellite Services Collection Agency Credit Card Debt Debt Couns…" at bounding box center [896, 259] width 207 height 33
click at [792, 242] on select "Select Cable / Satellite Services Collection Agency Credit Card Debt Debt Couns…" at bounding box center [896, 259] width 207 height 33
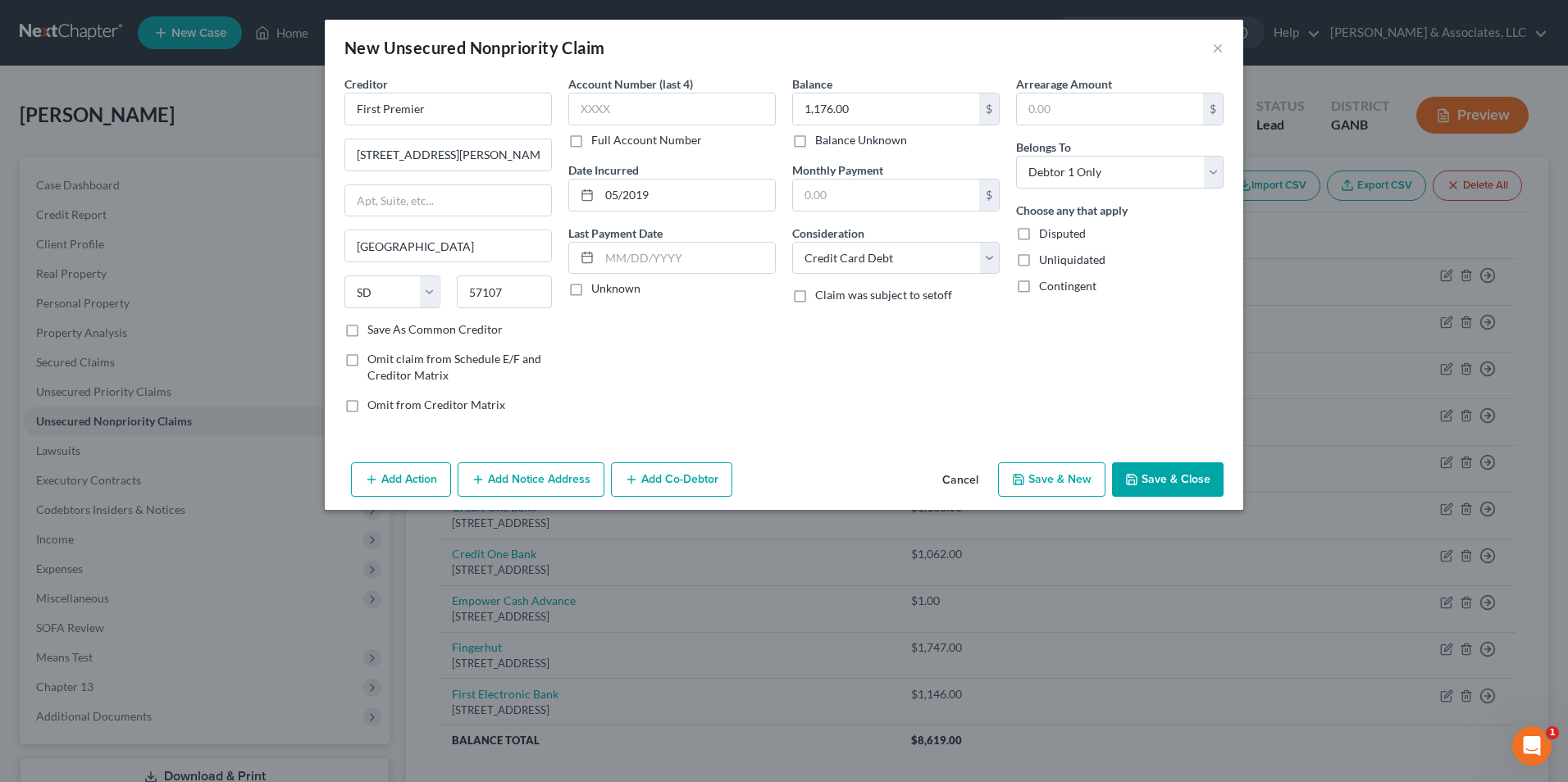
click at [1057, 479] on button "Save & New" at bounding box center [1051, 479] width 107 height 35
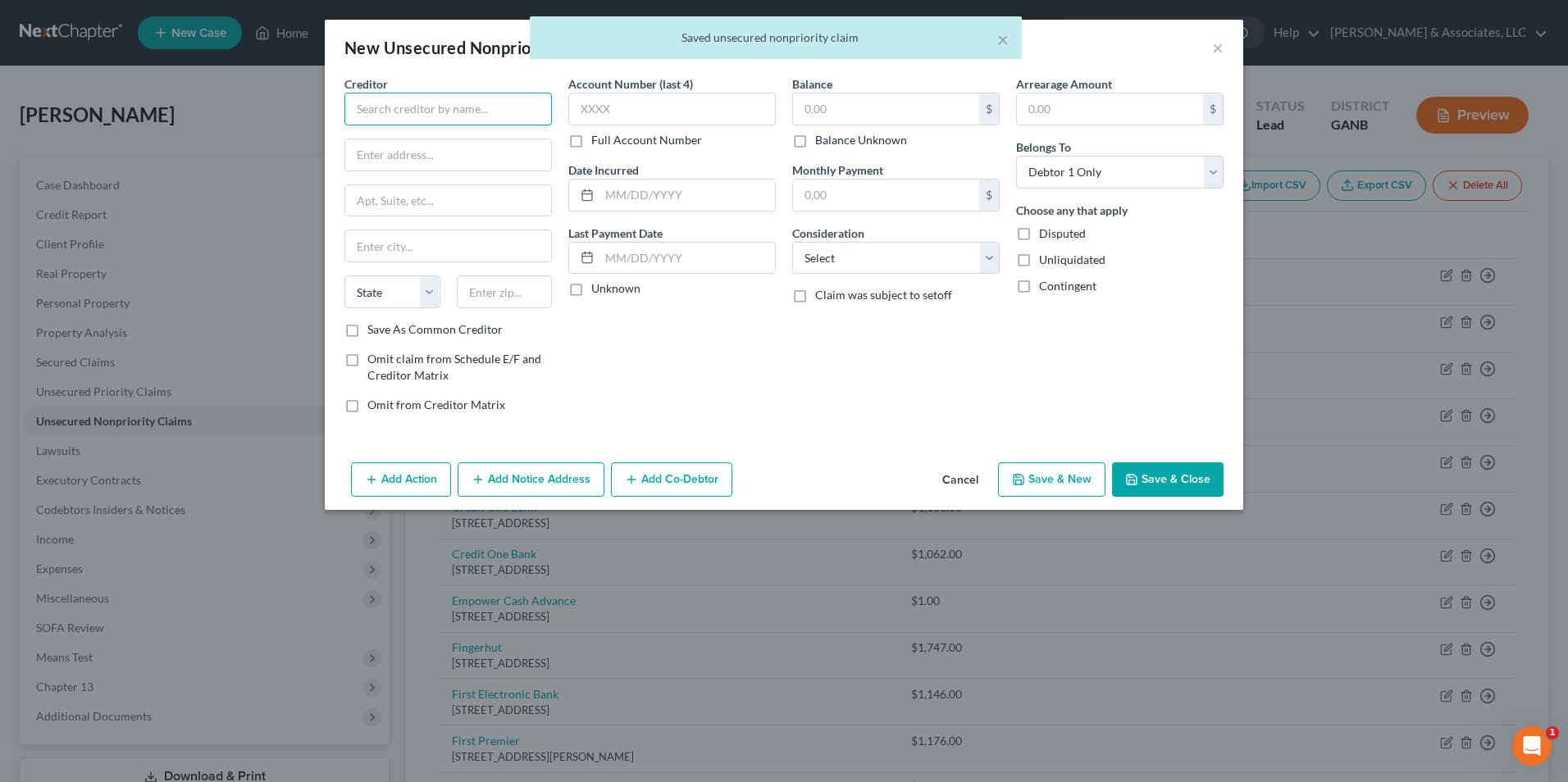
click at [466, 107] on input "text" at bounding box center [448, 109] width 207 height 33
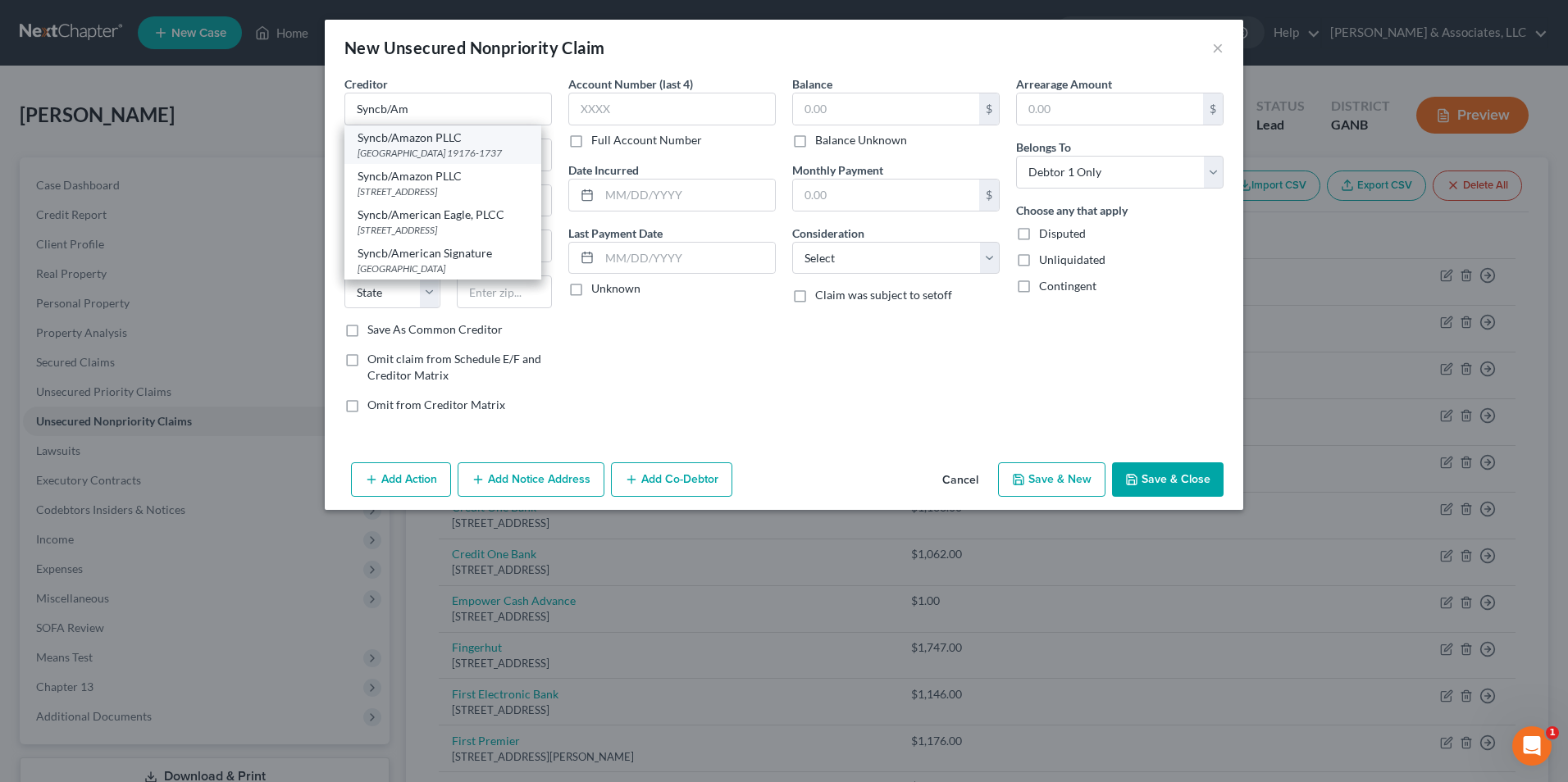
click at [466, 138] on div "Syncb/Amazon PLLC" at bounding box center [443, 138] width 171 height 17
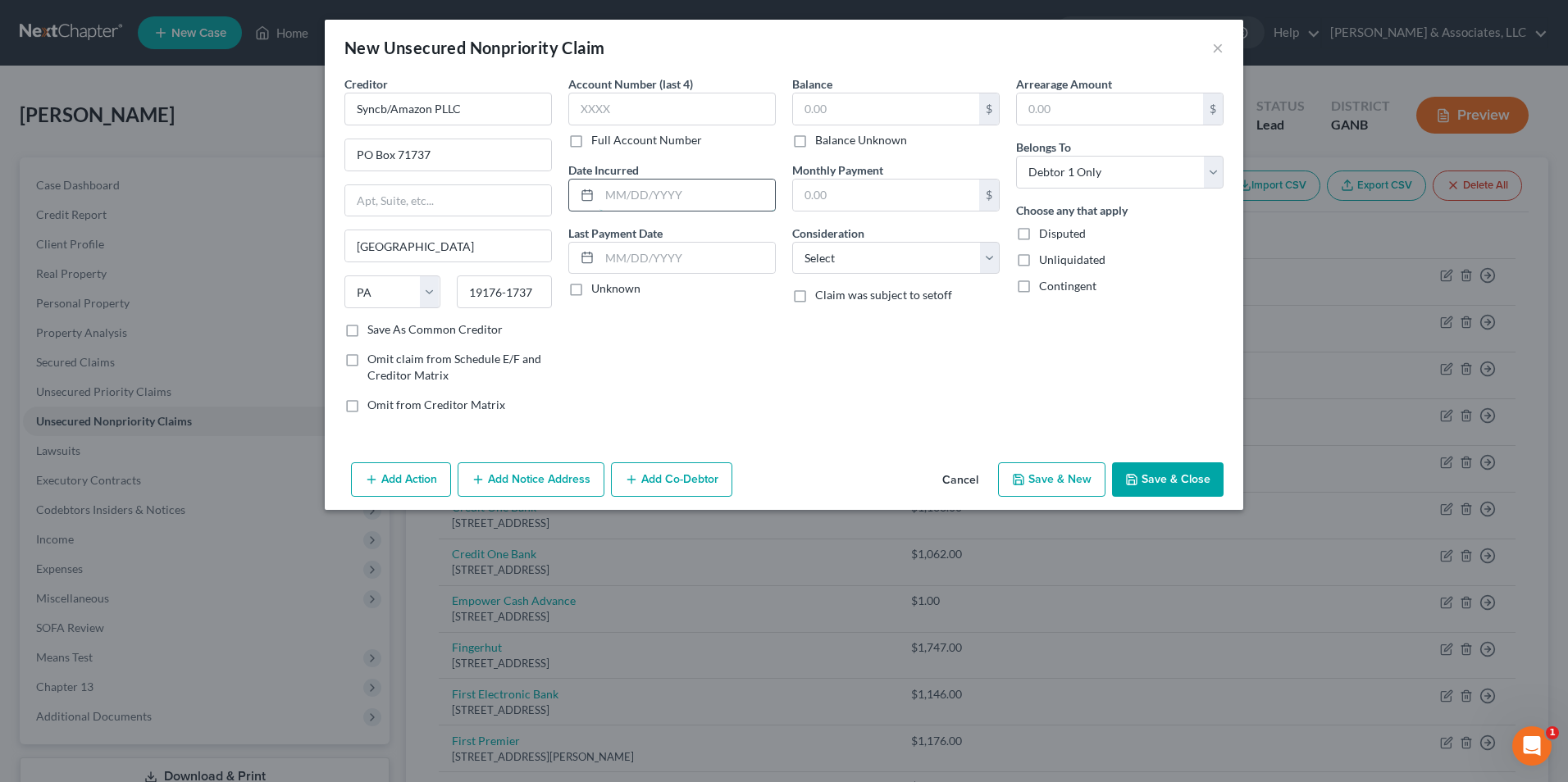
click at [686, 202] on input "text" at bounding box center [687, 195] width 175 height 31
click at [849, 114] on input "text" at bounding box center [886, 109] width 186 height 31
click at [980, 272] on select "Select Cable / Satellite Services Collection Agency Credit Card Debt Debt Couns…" at bounding box center [896, 259] width 207 height 33
click at [792, 242] on select "Select Cable / Satellite Services Collection Agency Credit Card Debt Debt Couns…" at bounding box center [896, 259] width 207 height 33
click at [1220, 170] on select "Select Debtor 1 Only Debtor 2 Only Debtor 1 And Debtor 2 Only At Least One Of T…" at bounding box center [1120, 172] width 207 height 33
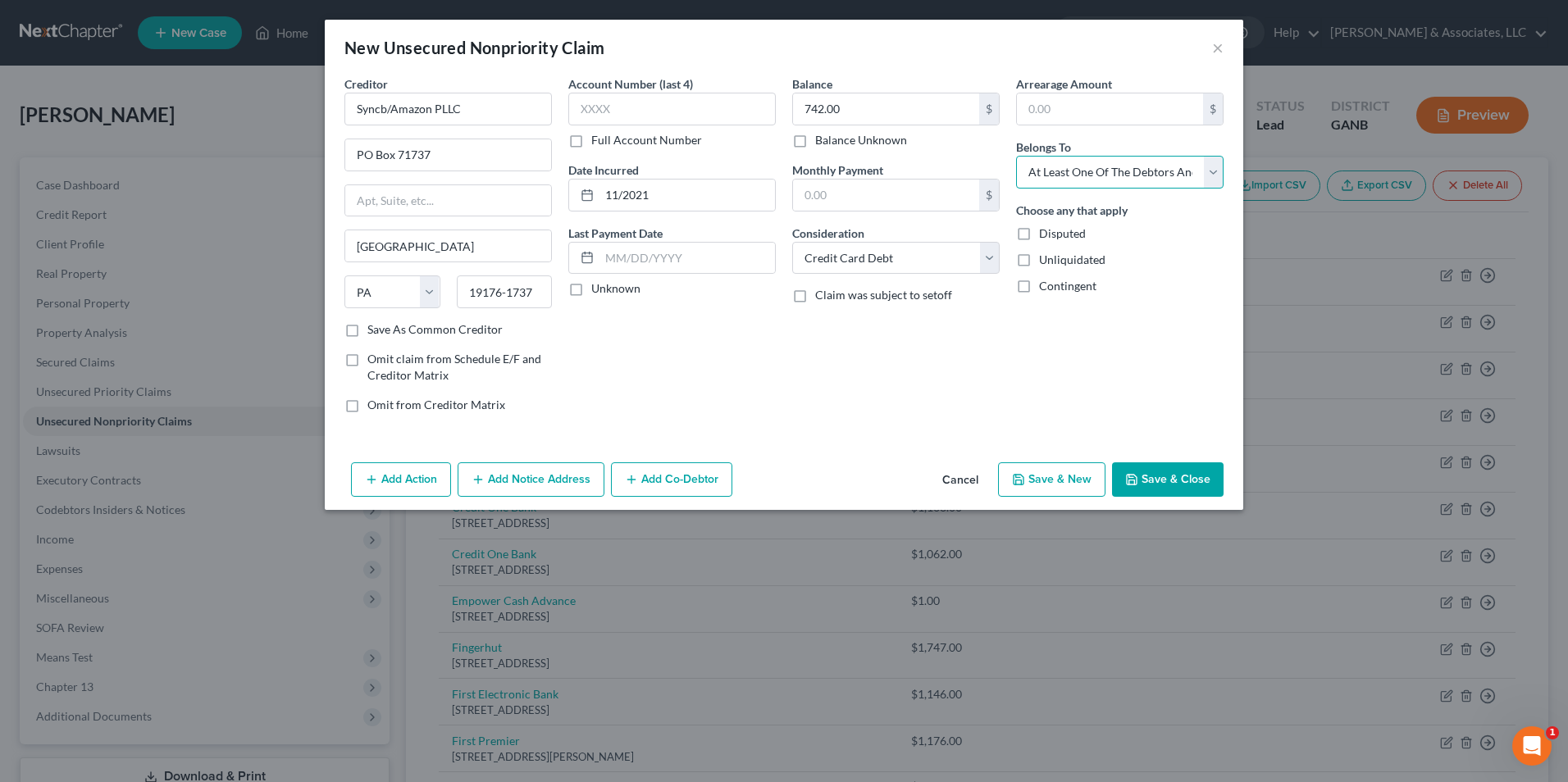
click at [1016, 156] on select "Select Debtor 1 Only Debtor 2 Only Debtor 1 And Debtor 2 Only At Least One Of T…" at bounding box center [1120, 172] width 207 height 33
click at [685, 485] on button "Add Co-Debtor" at bounding box center [671, 479] width 121 height 35
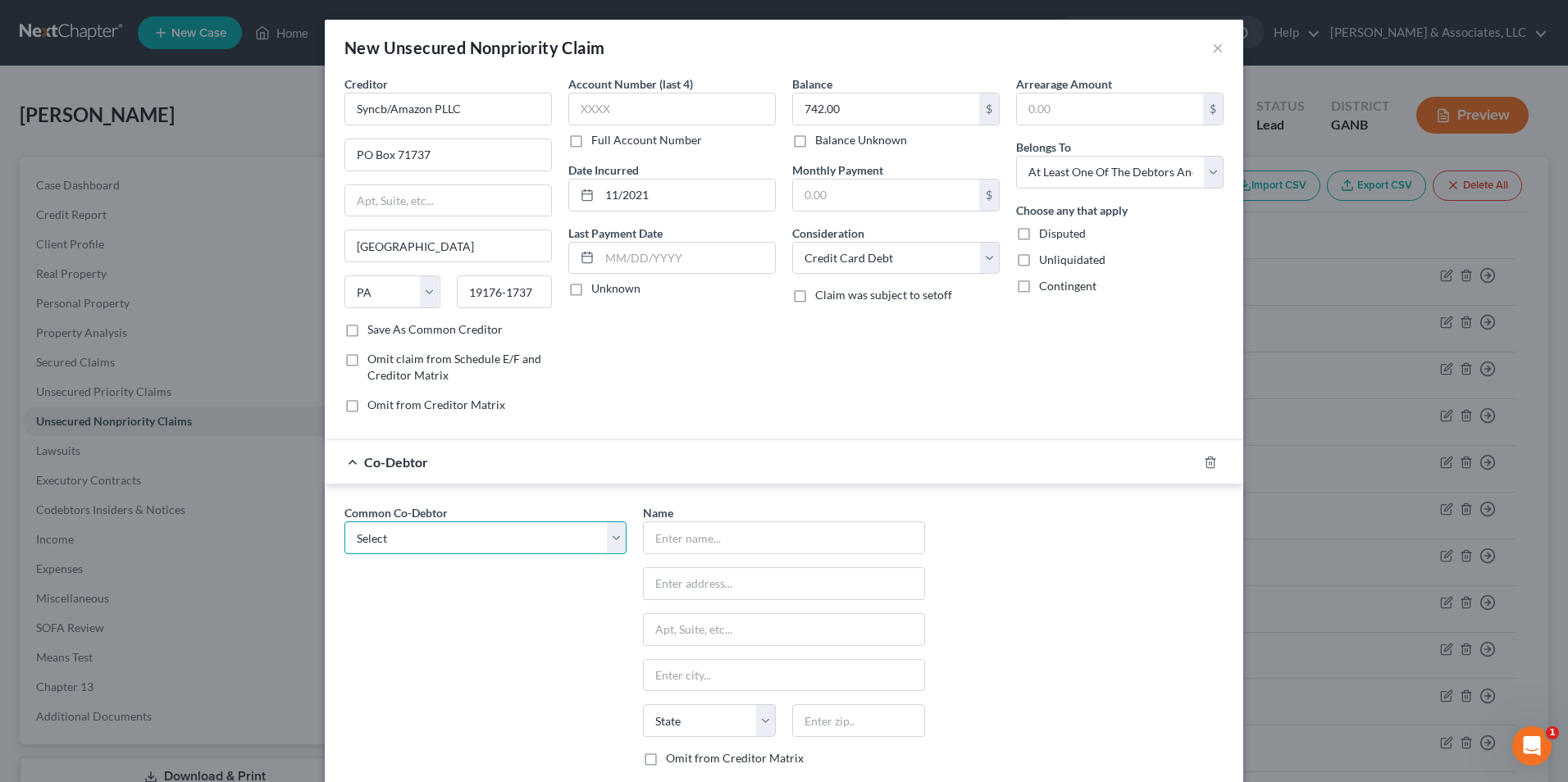
drag, startPoint x: 600, startPoint y: 541, endPoint x: 567, endPoint y: 556, distance: 36.2
click at [601, 541] on select "Select Angela Lynn Shelley" at bounding box center [486, 538] width 282 height 33
click at [345, 522] on select "Select Angela Lynn Shelley" at bounding box center [486, 538] width 282 height 33
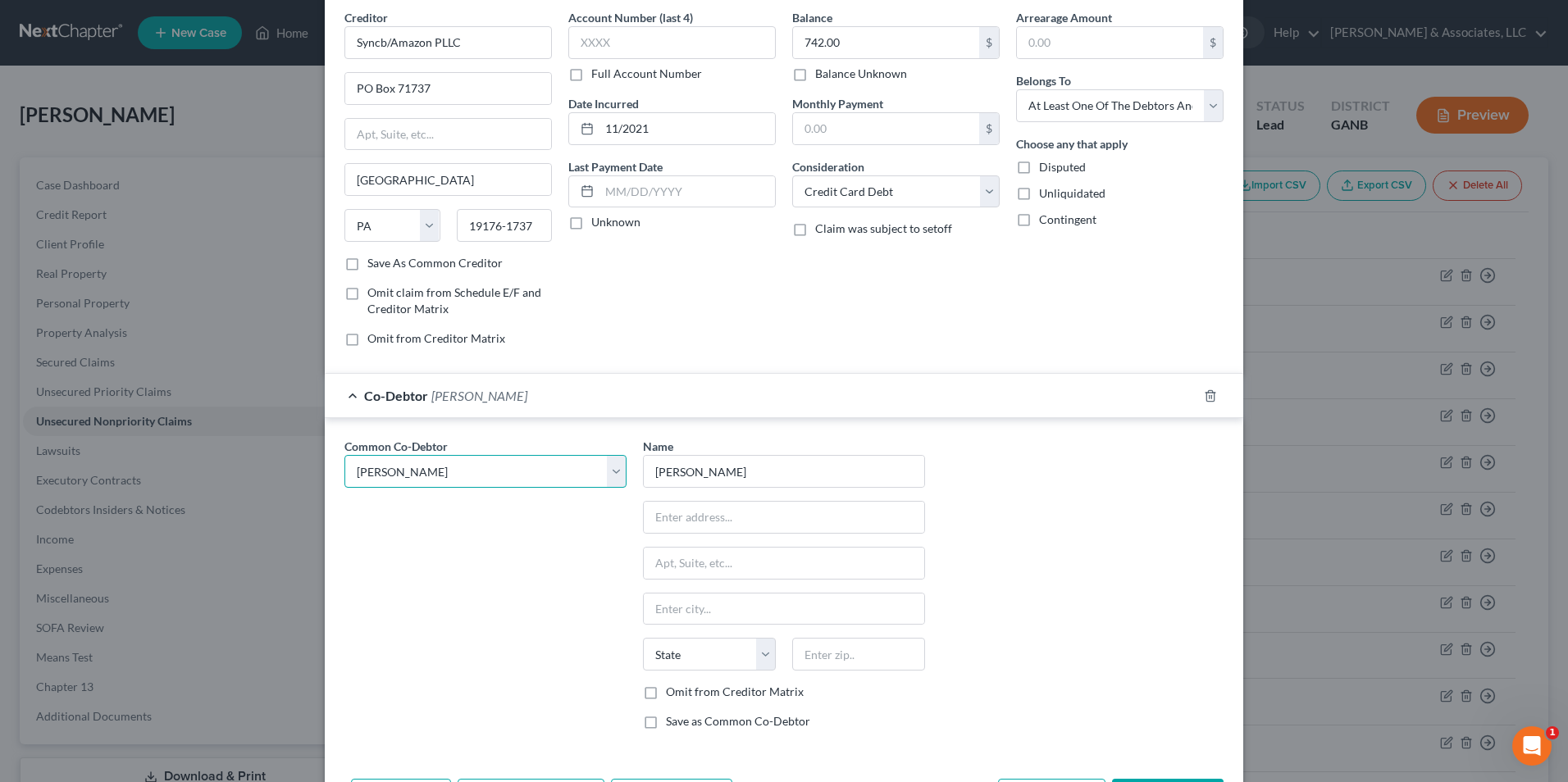
scroll to position [130, 0]
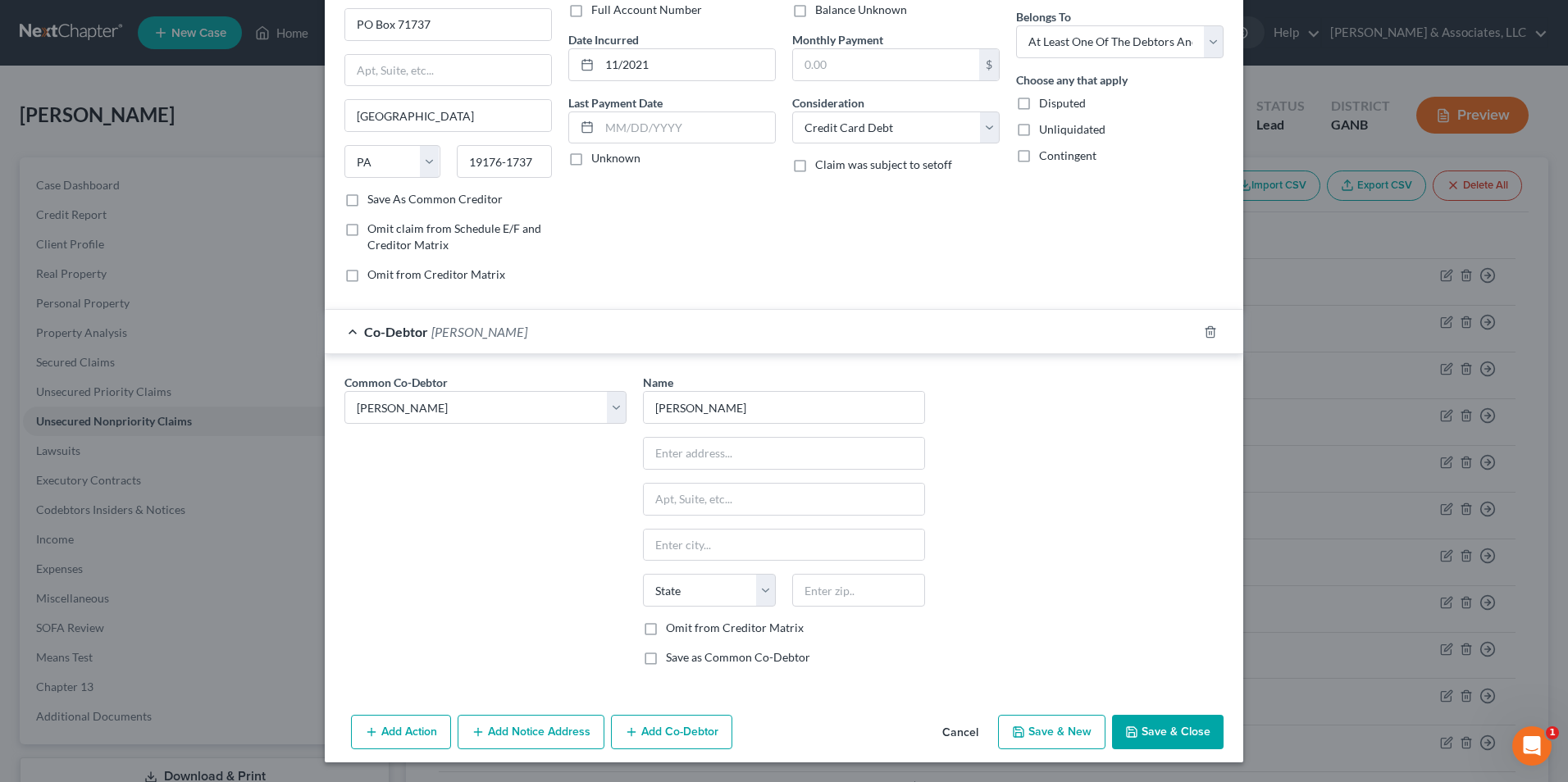
click at [1082, 732] on button "Save & New" at bounding box center [1051, 732] width 107 height 35
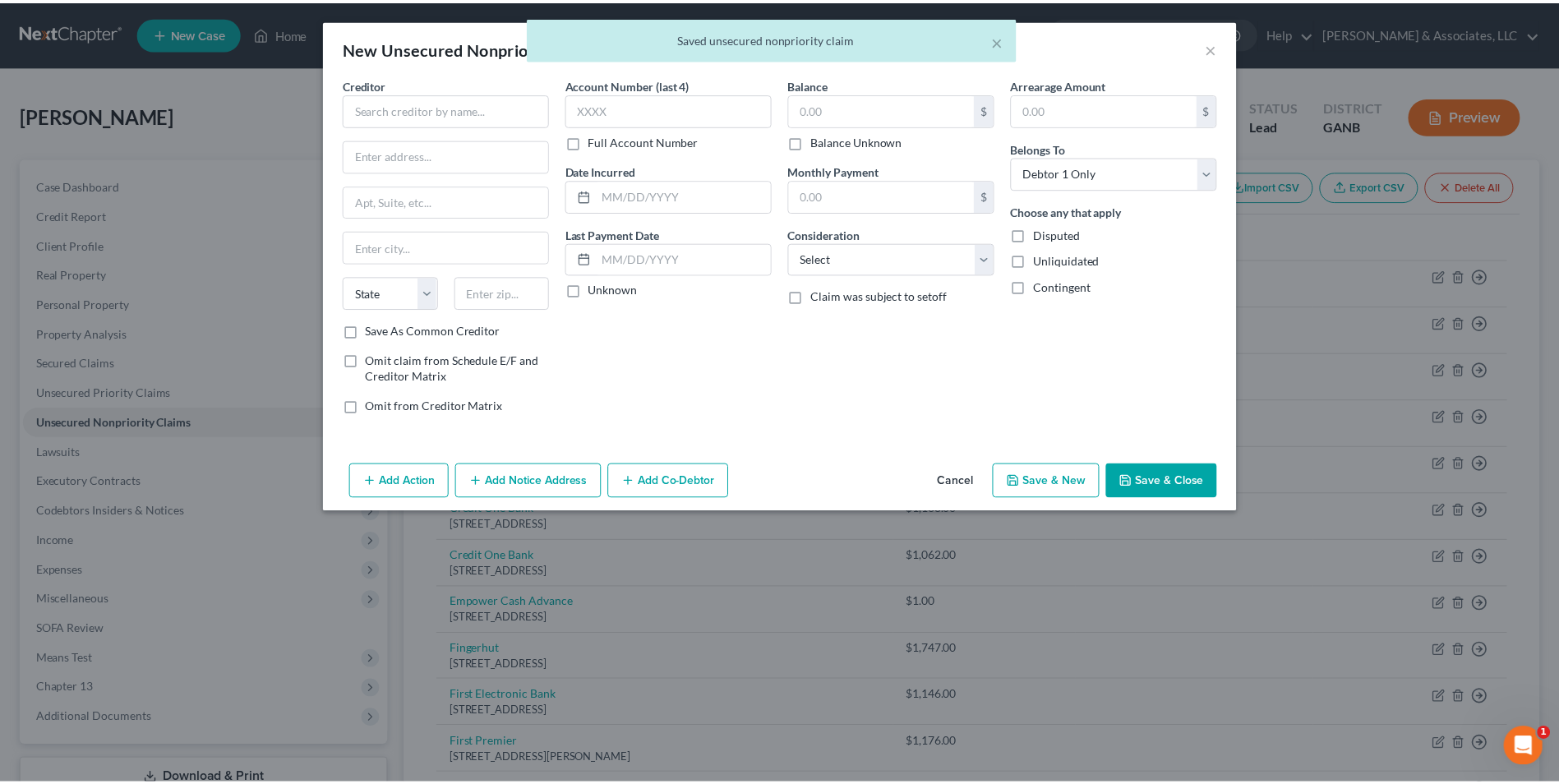
scroll to position [0, 0]
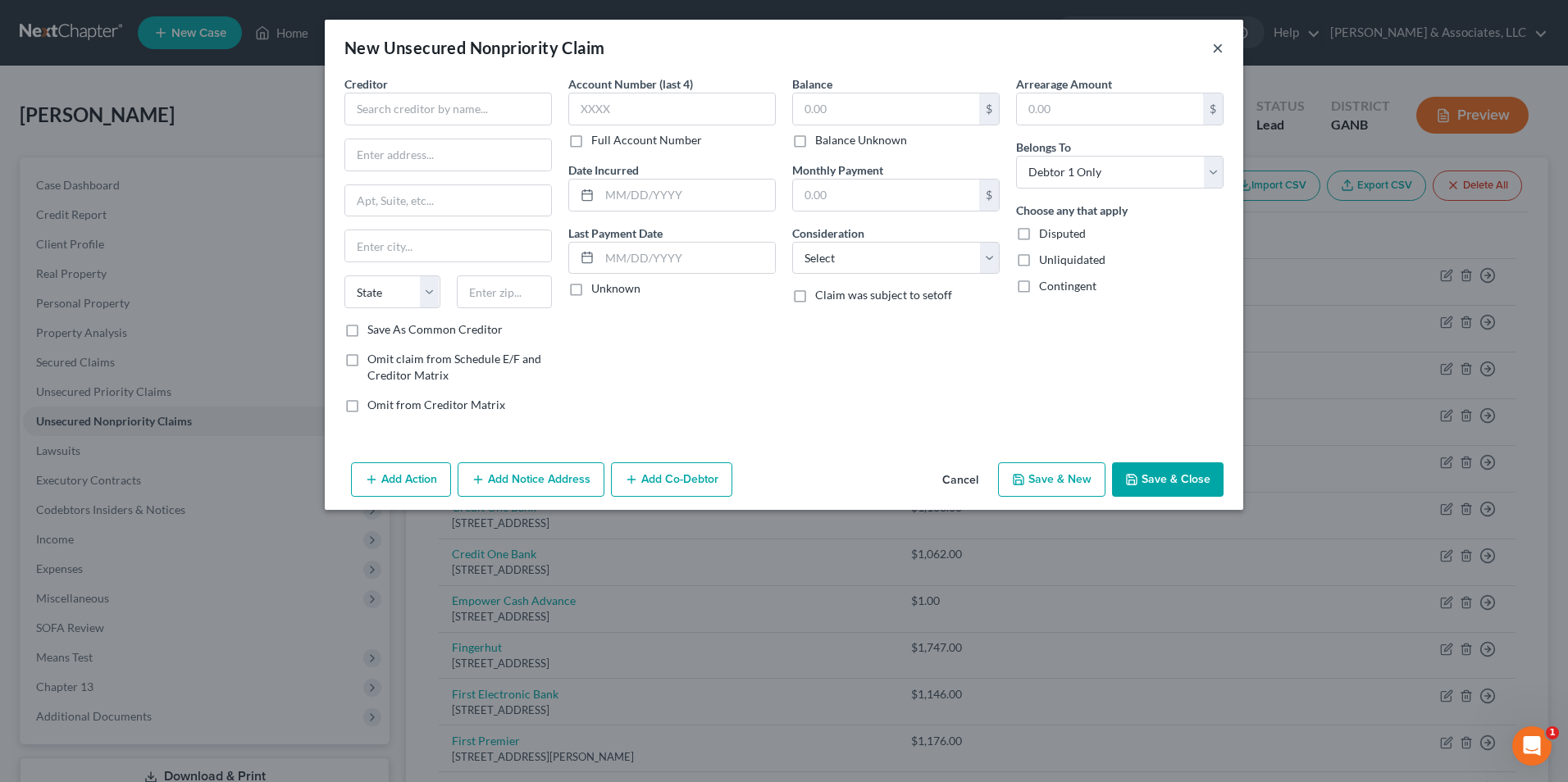
click at [1220, 50] on button "×" at bounding box center [1218, 47] width 12 height 19
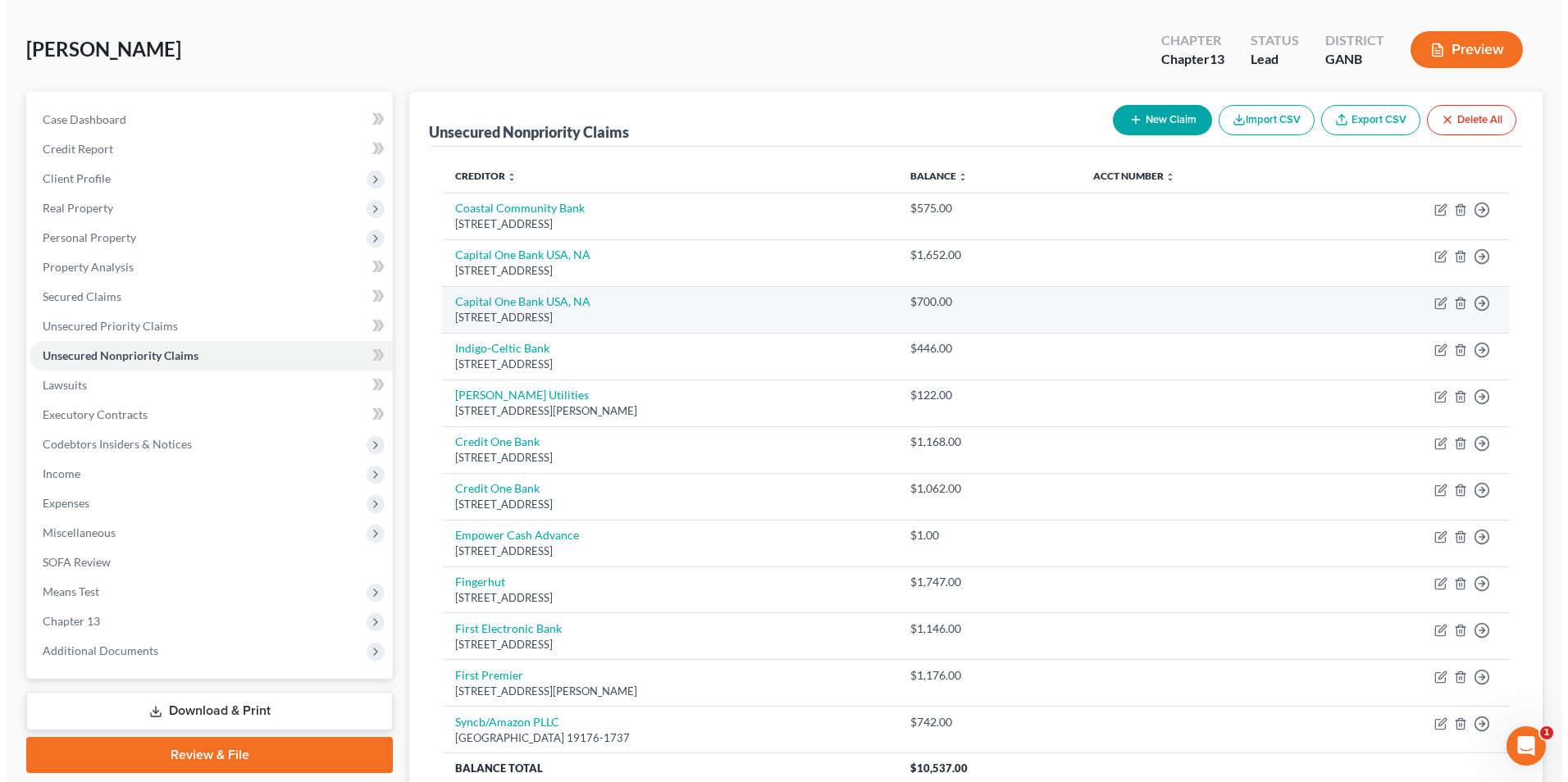
scroll to position [214, 0]
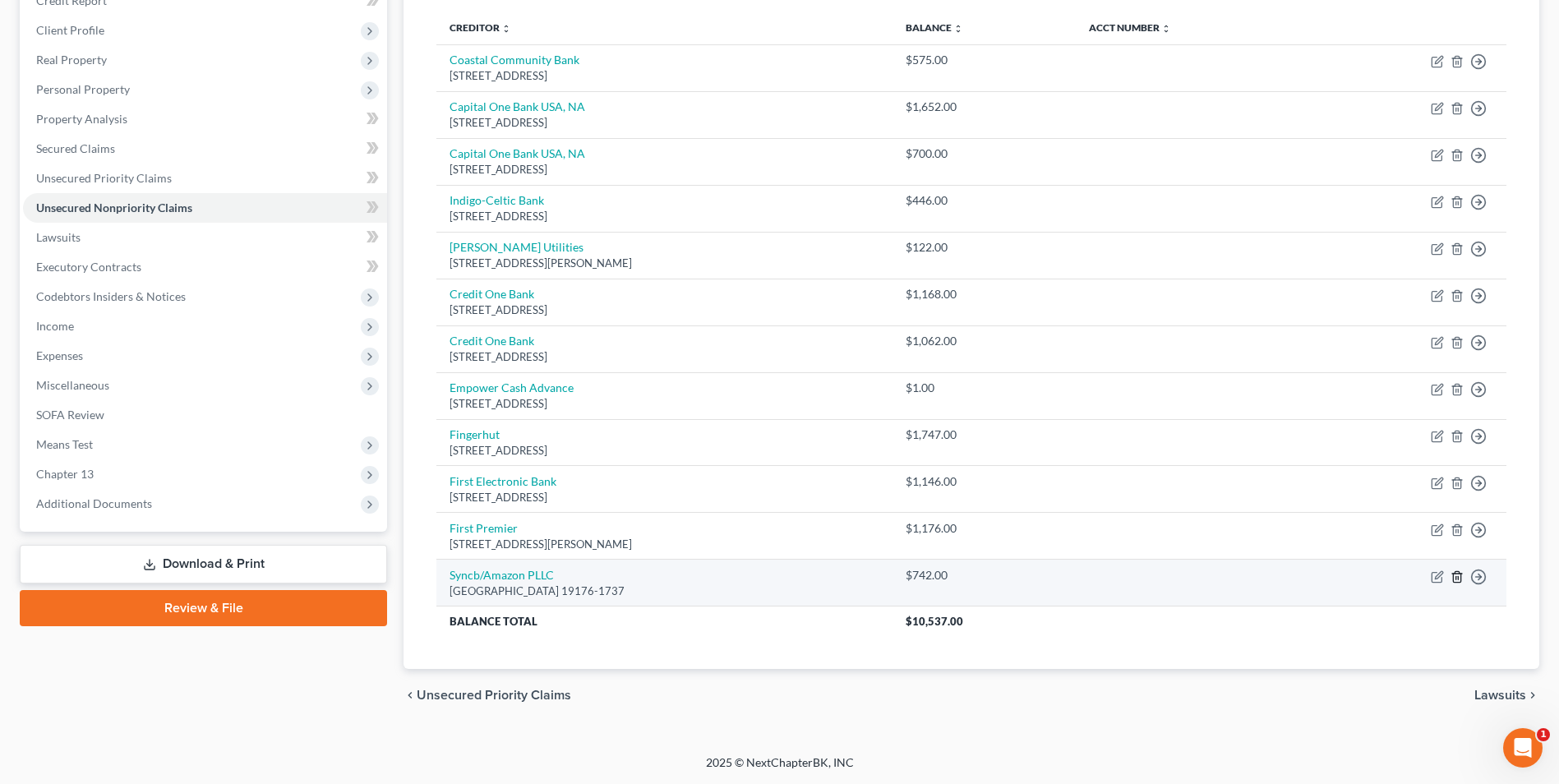
click at [1461, 576] on icon "button" at bounding box center [1457, 577] width 7 height 11
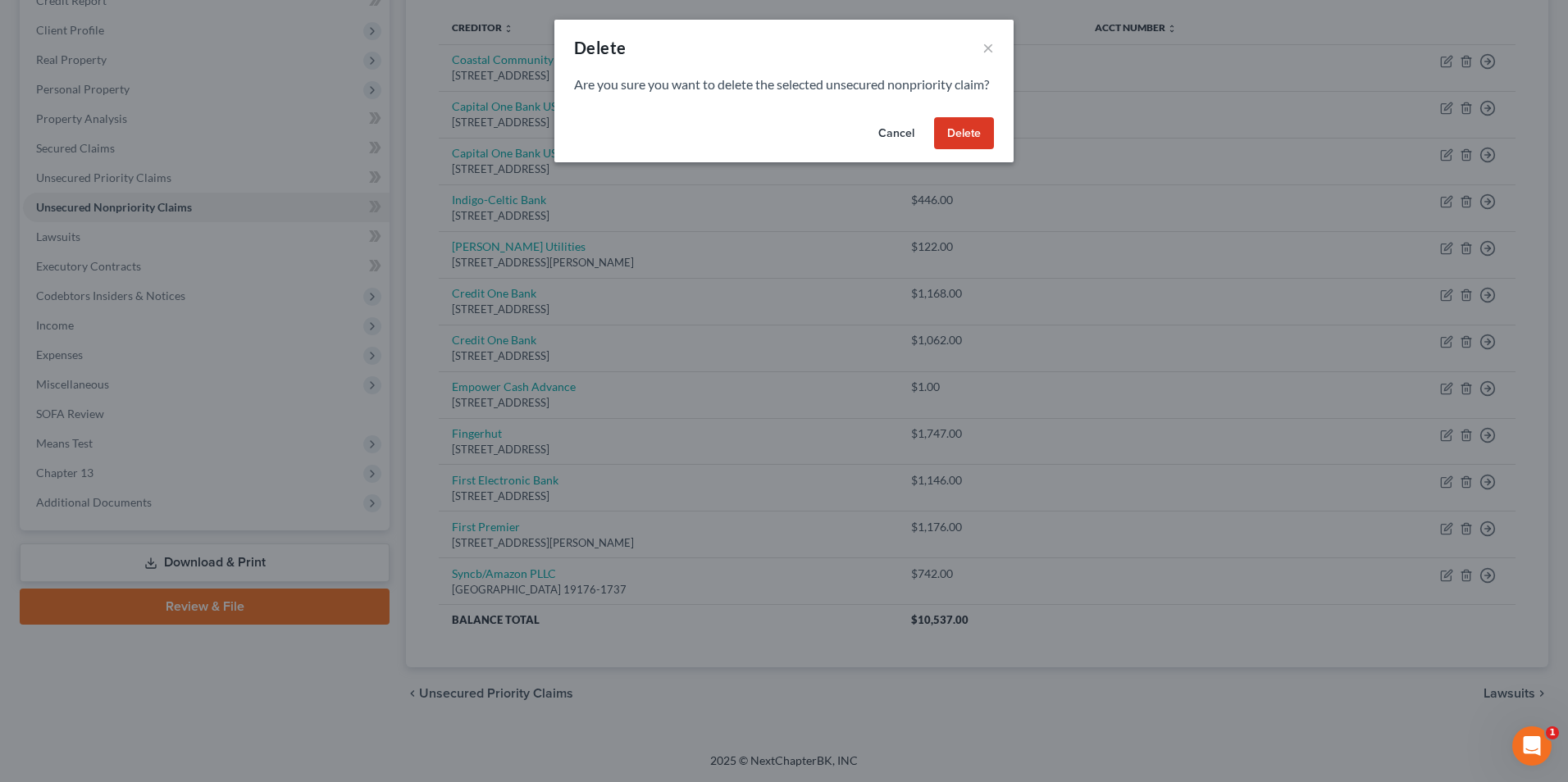
click at [966, 150] on button "Delete" at bounding box center [964, 134] width 60 height 33
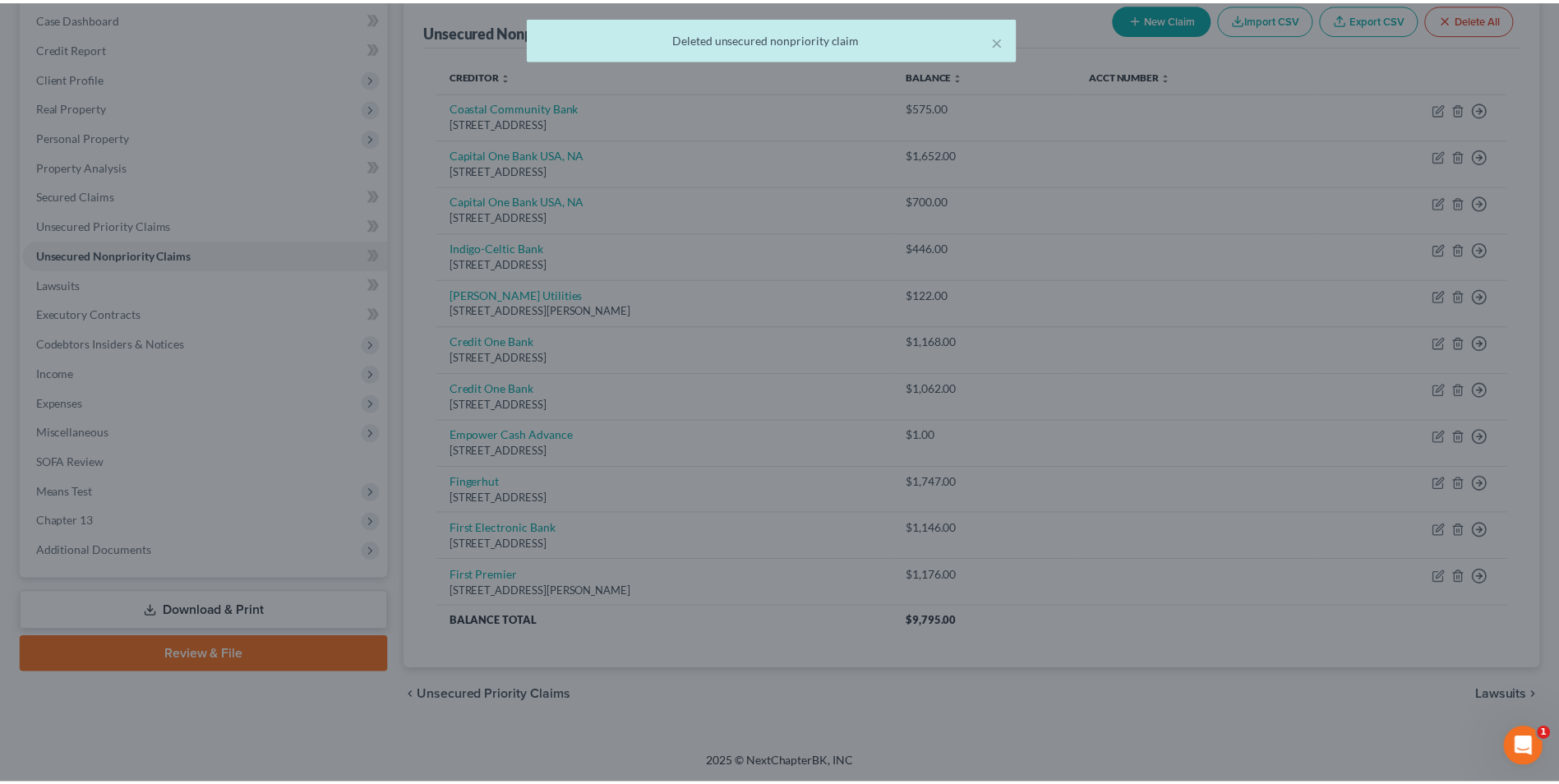
scroll to position [167, 0]
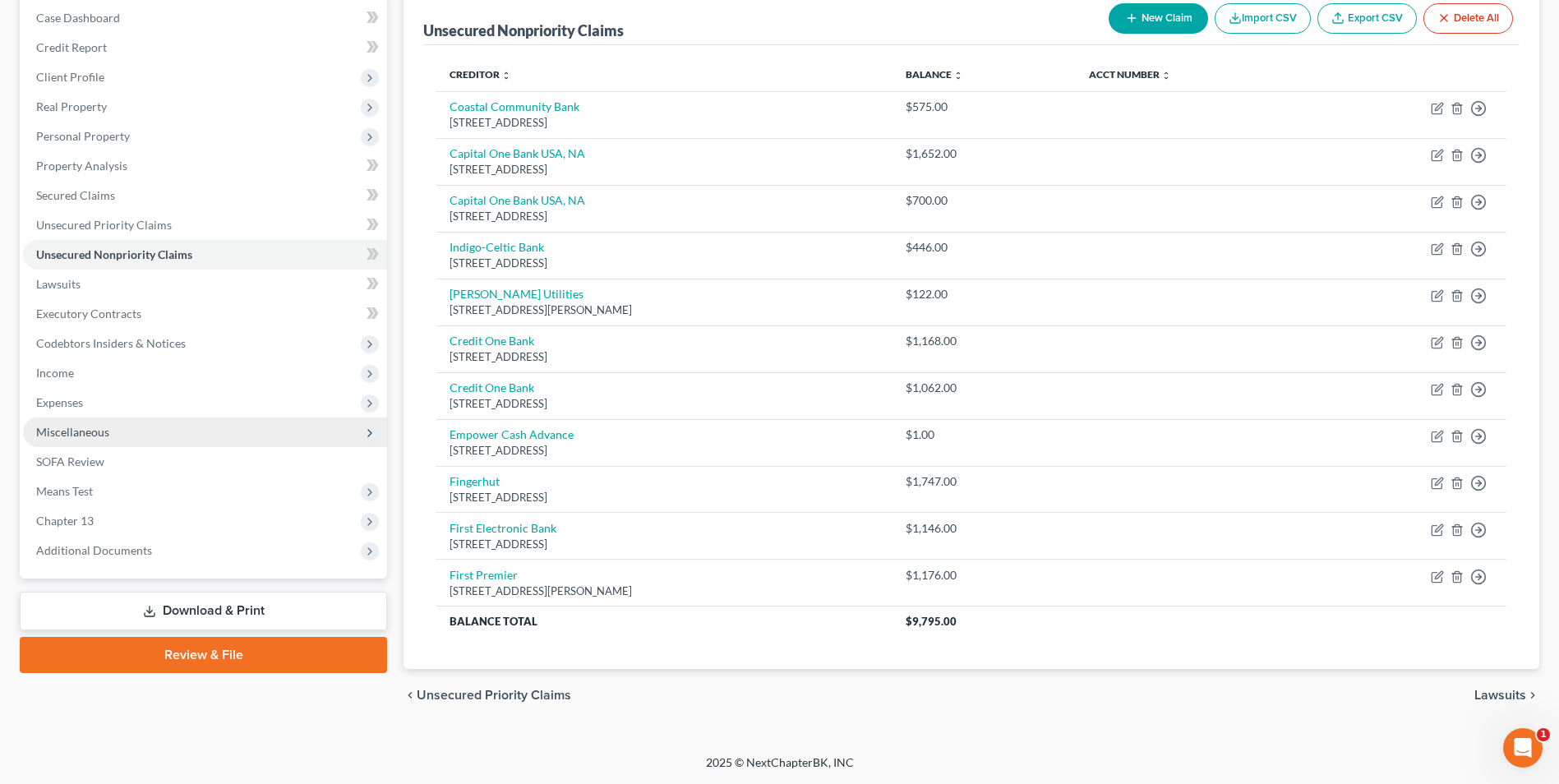
click at [130, 427] on span "Miscellaneous" at bounding box center [205, 432] width 364 height 29
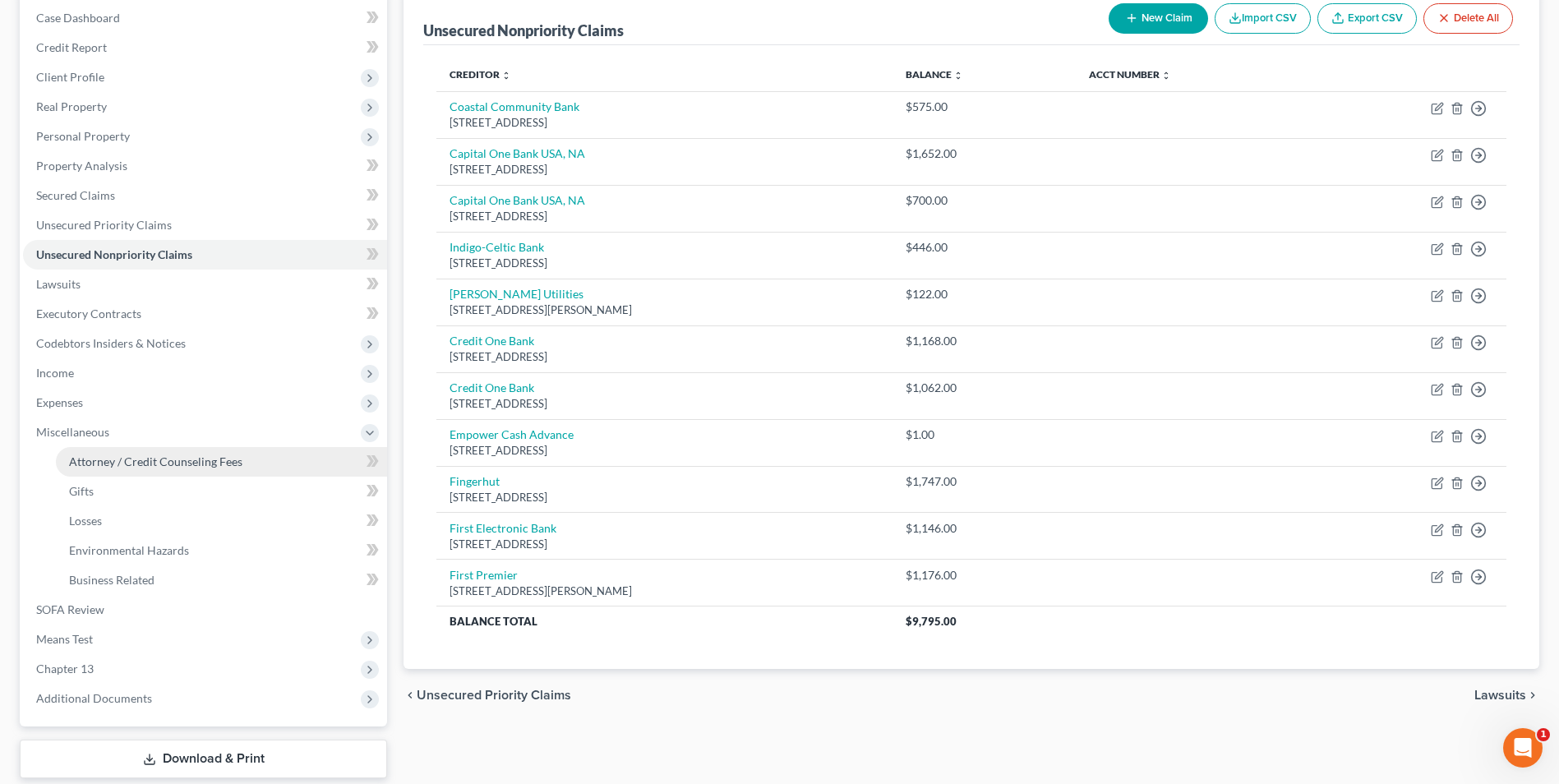
click at [142, 449] on link "Attorney / Credit Counseling Fees" at bounding box center [222, 461] width 331 height 29
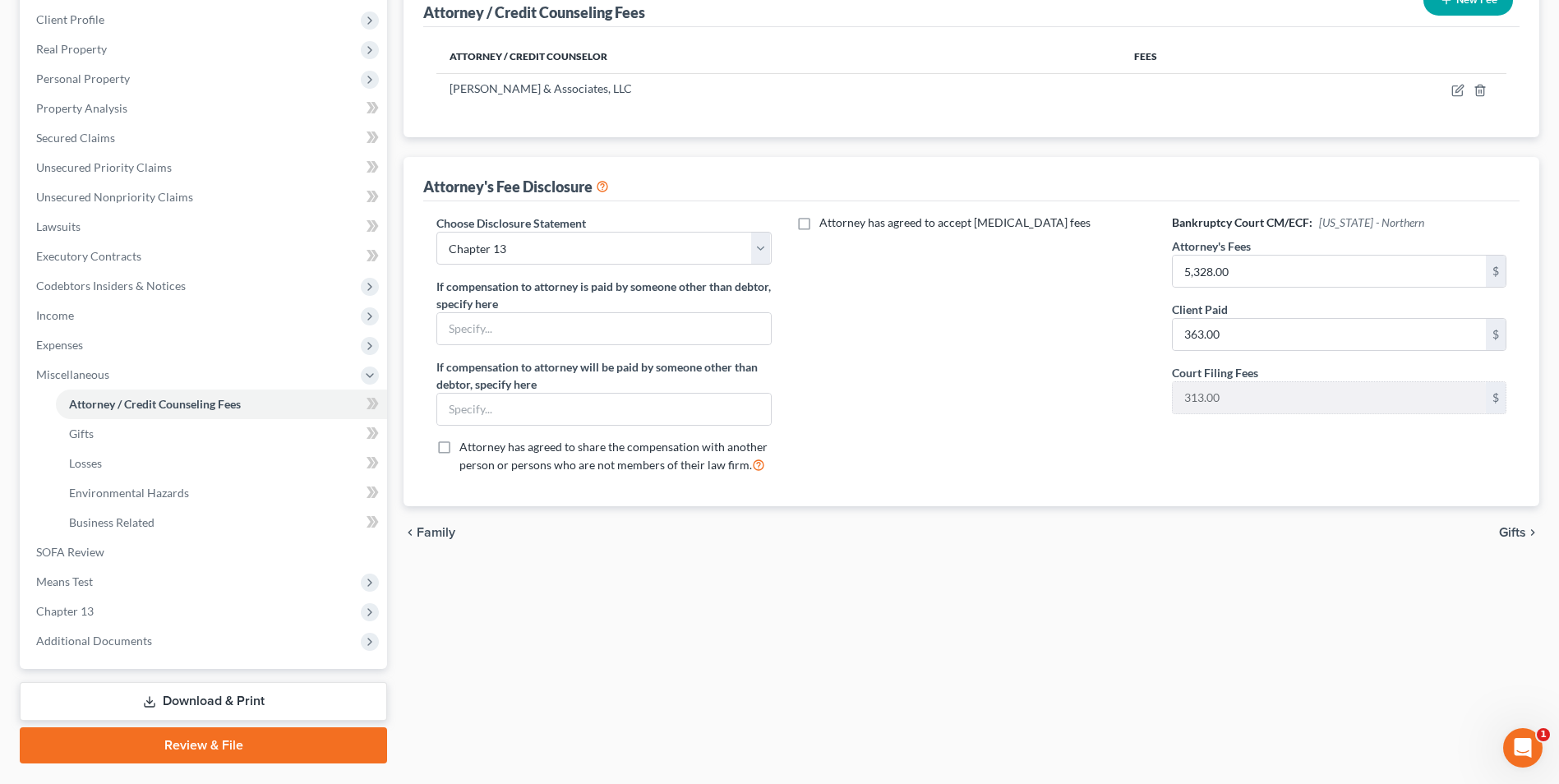
scroll to position [267, 0]
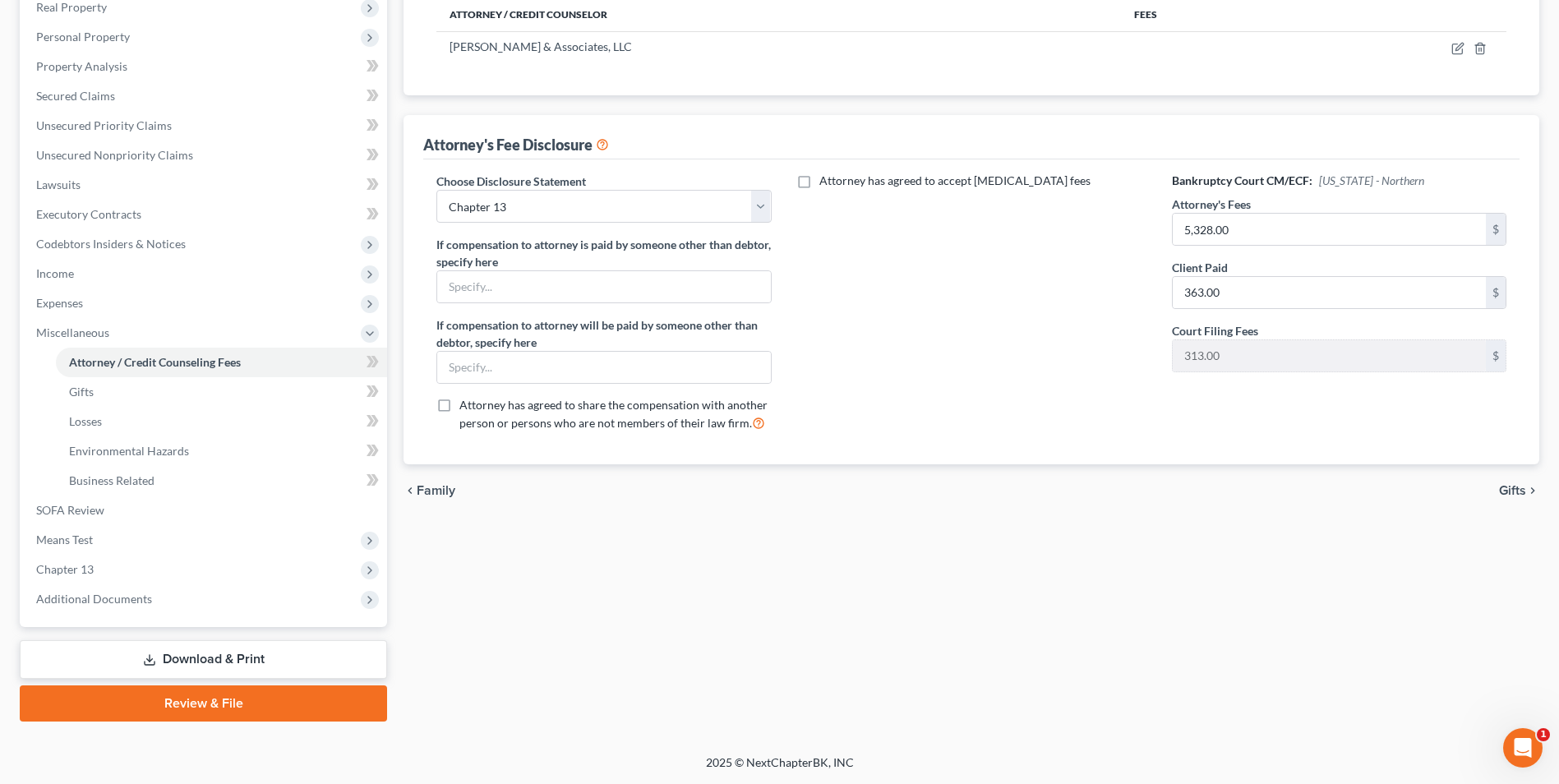
click at [276, 699] on link "Review & File" at bounding box center [203, 703] width 368 height 36
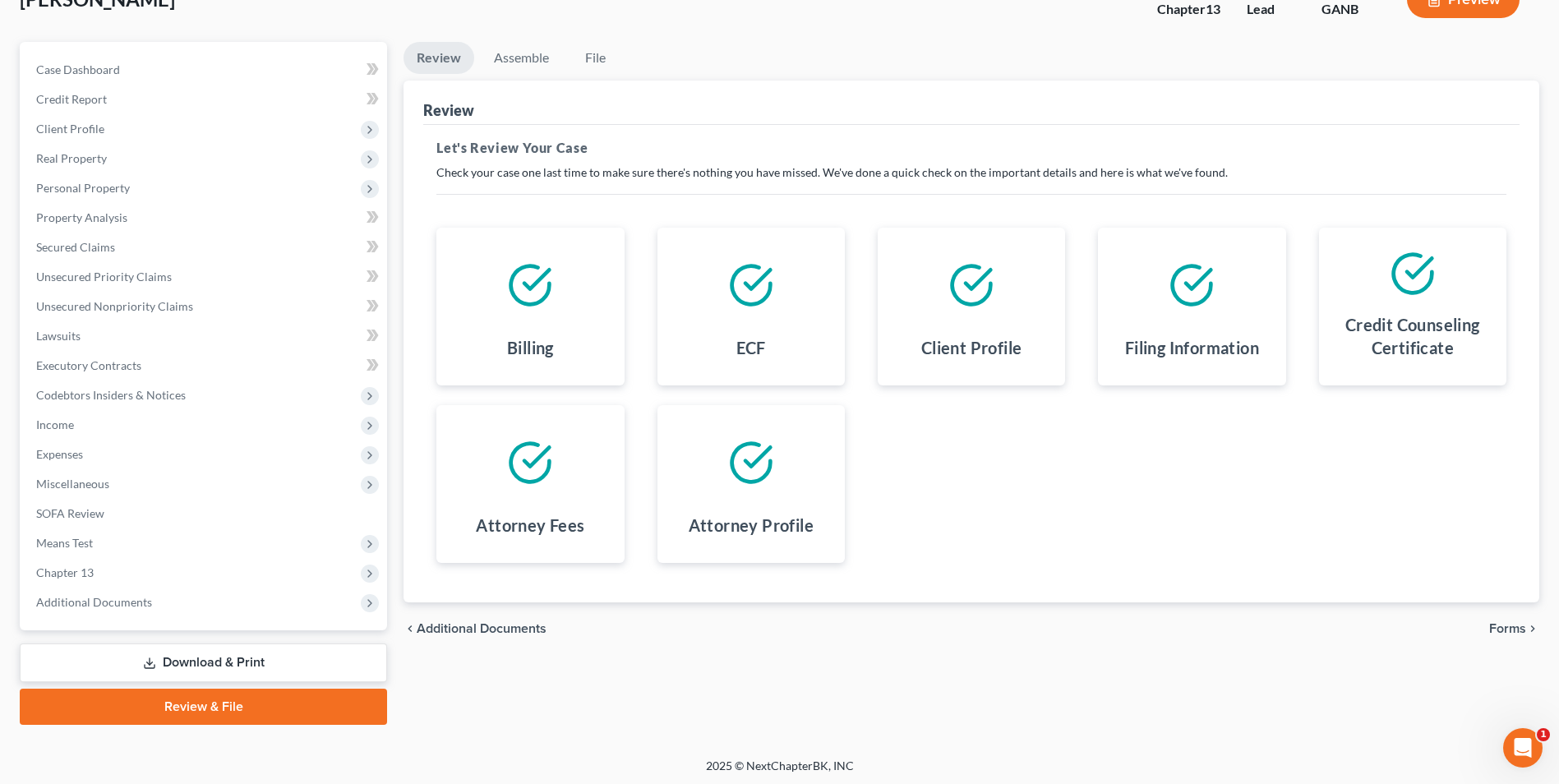
scroll to position [119, 0]
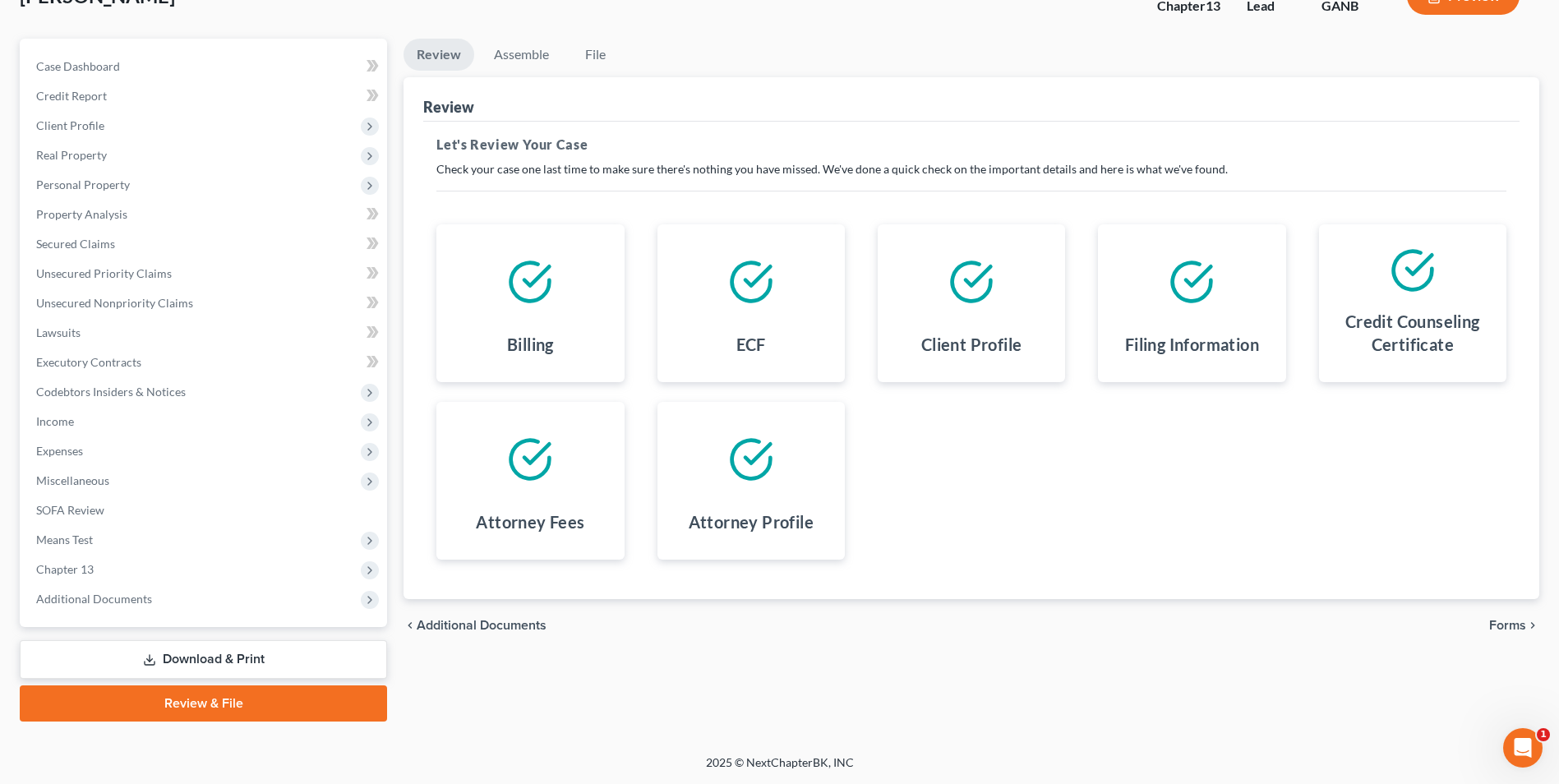
click at [299, 664] on link "Download & Print" at bounding box center [203, 660] width 368 height 39
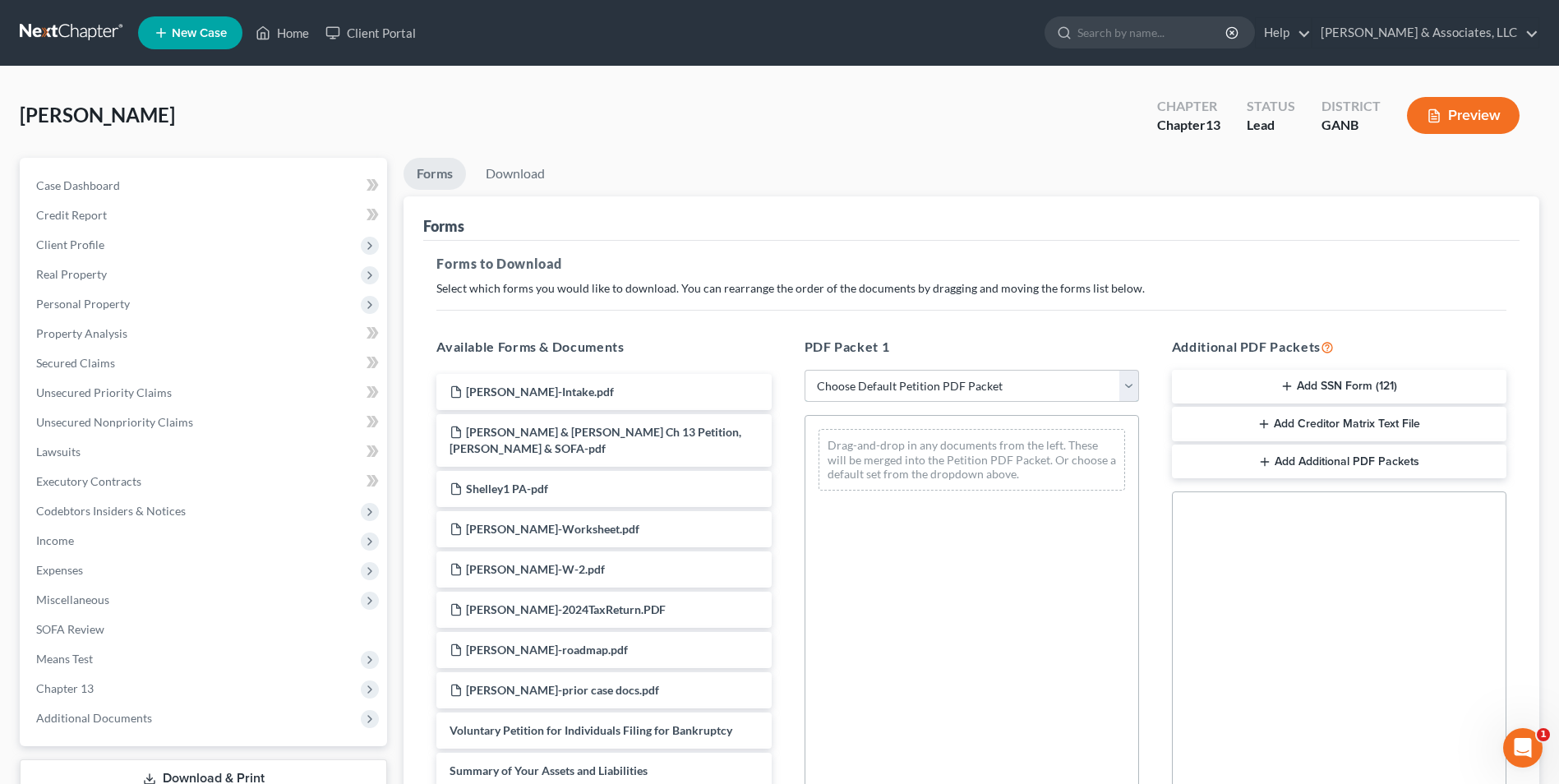
click at [1129, 390] on select "Choose Default Petition PDF Packet Complete Bankruptcy Petition (all forms and …" at bounding box center [972, 386] width 335 height 33
click at [804, 369] on select "Choose Default Petition PDF Packet Complete Bankruptcy Petition (all forms and …" at bounding box center [972, 386] width 335 height 33
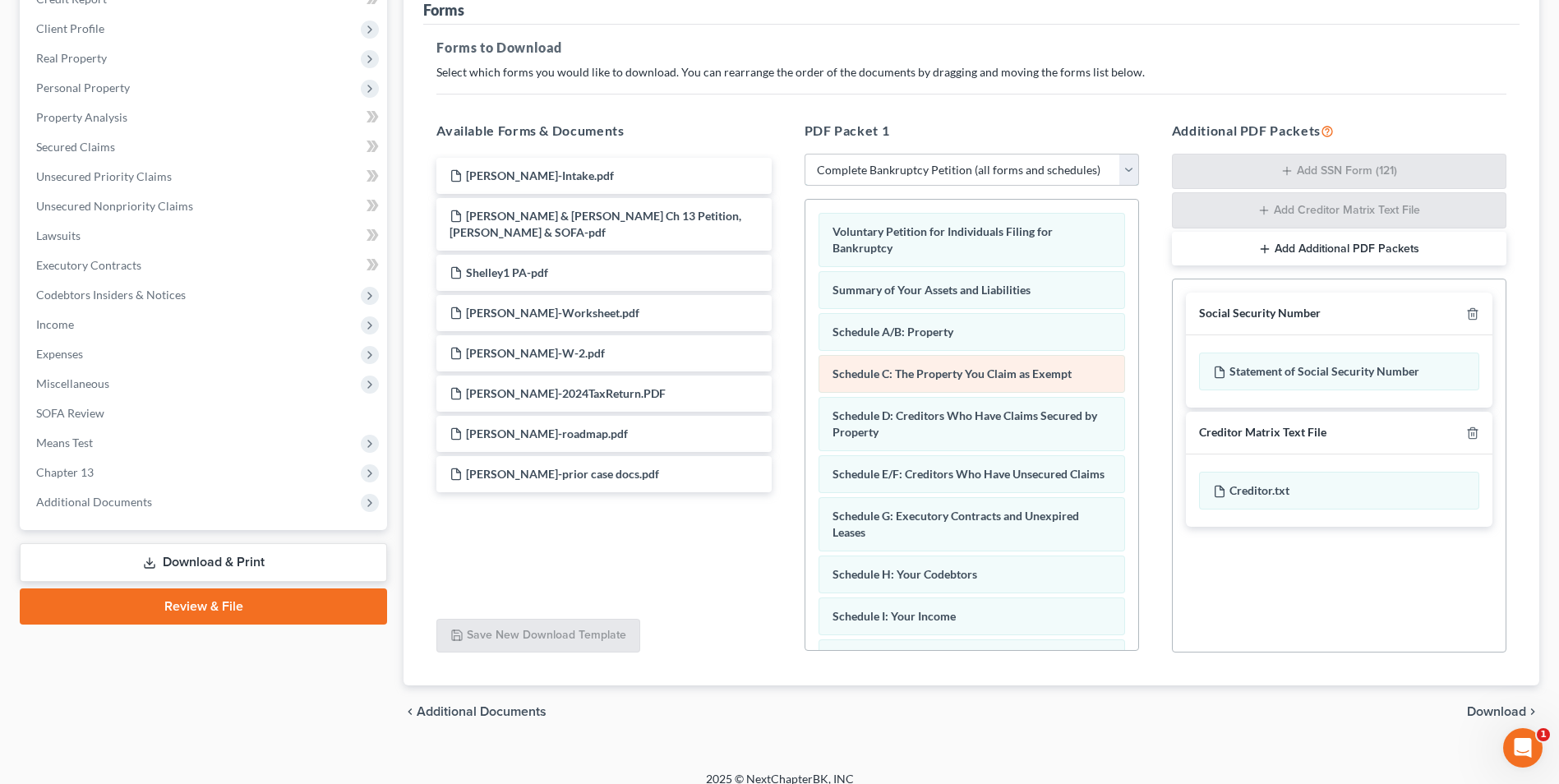
scroll to position [233, 0]
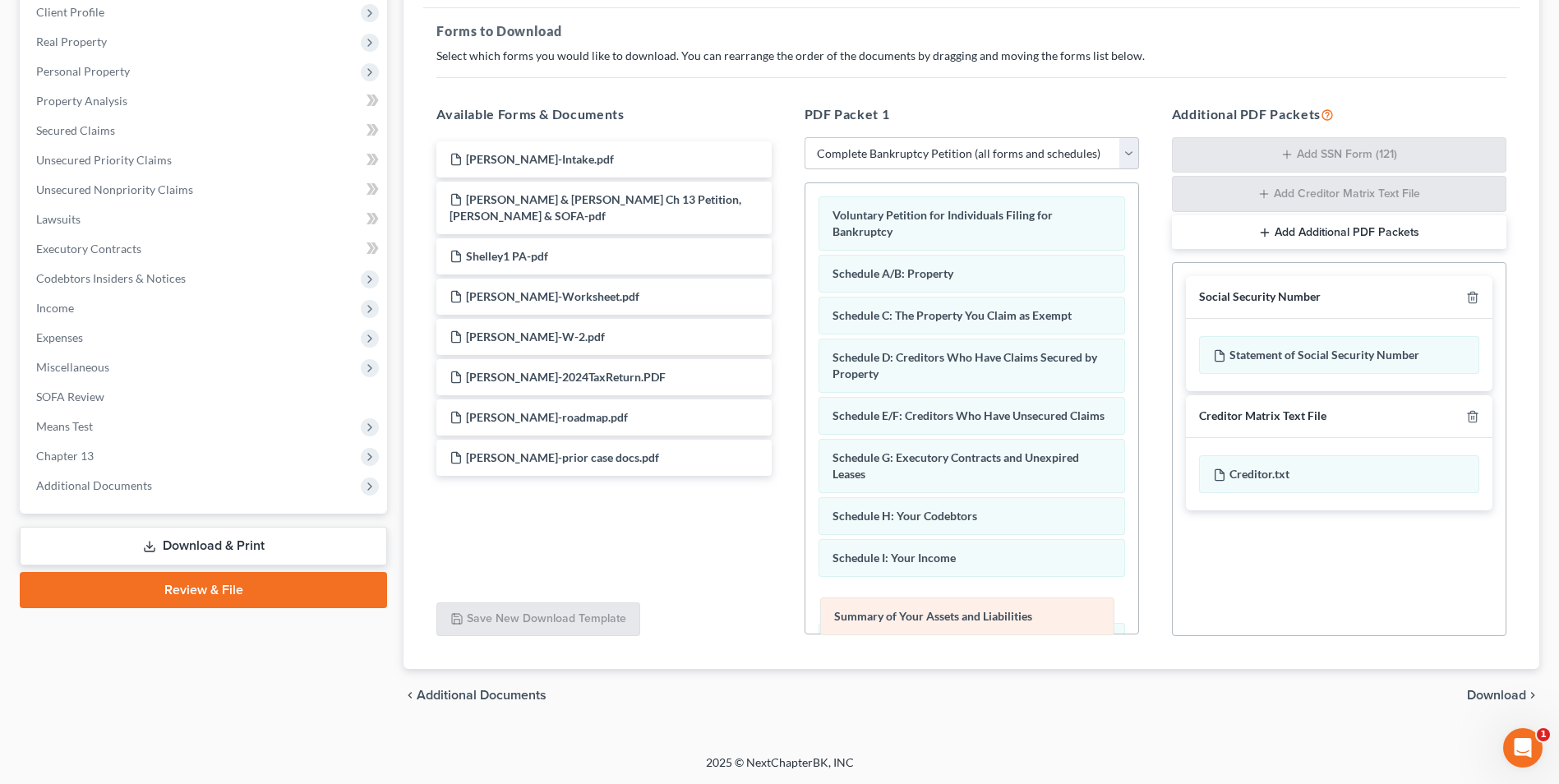
drag, startPoint x: 997, startPoint y: 257, endPoint x: 999, endPoint y: 605, distance: 348.0
click at [999, 605] on div "Summary of Your Assets and Liabilities Voluntary Petition for Individuals Filin…" at bounding box center [972, 632] width 333 height 899
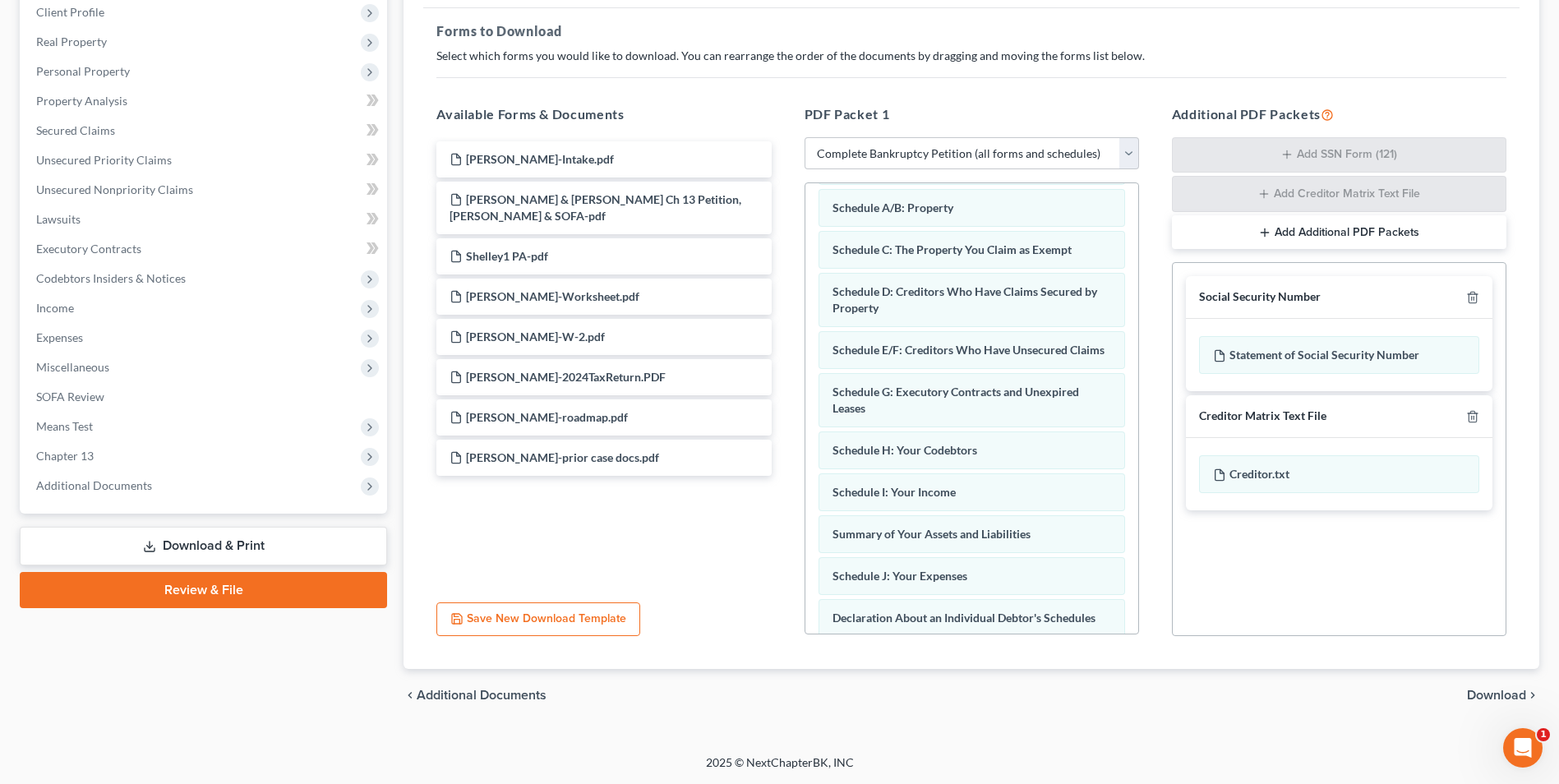
scroll to position [165, 0]
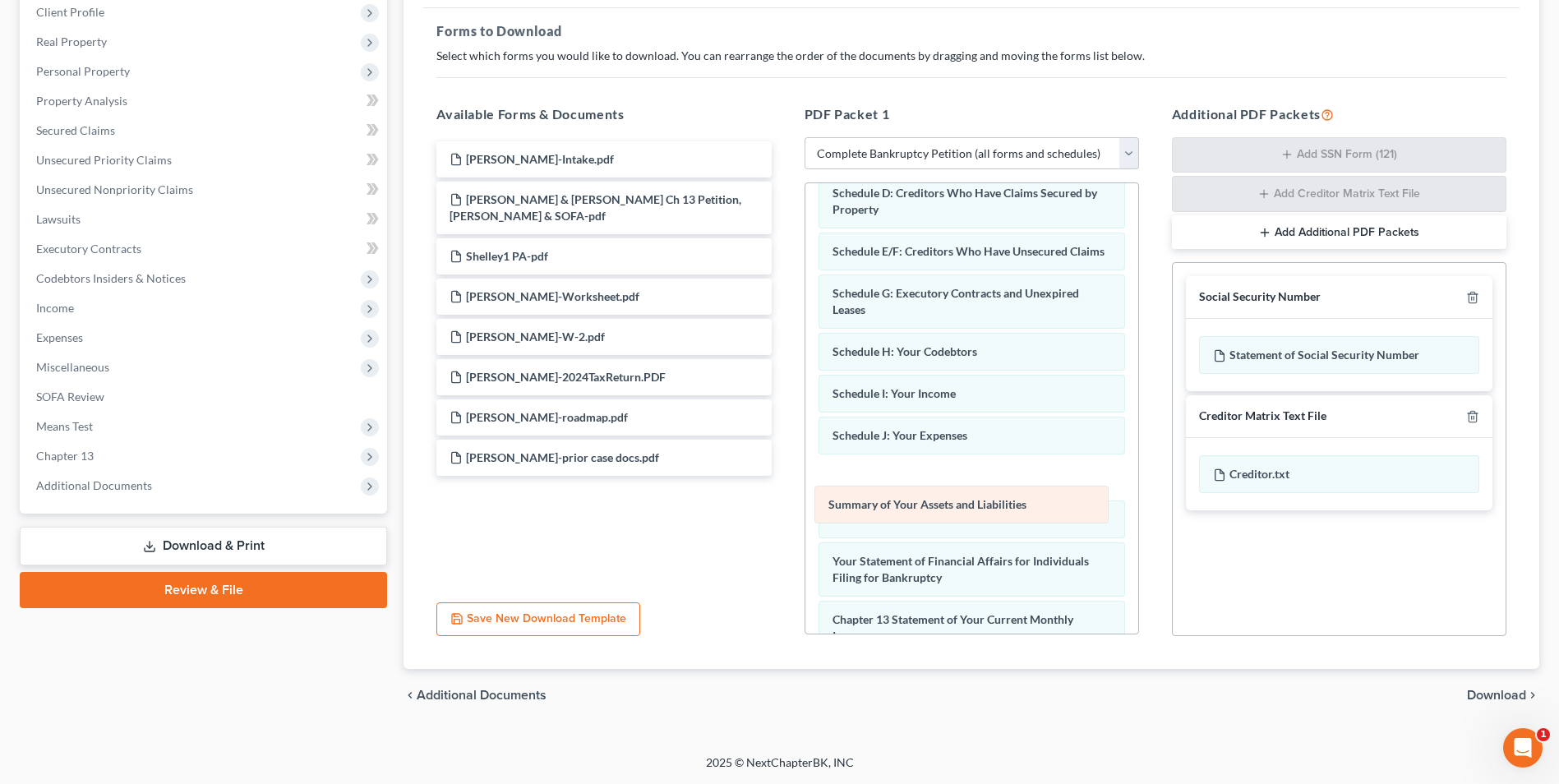
drag, startPoint x: 1022, startPoint y: 452, endPoint x: 1018, endPoint y: 498, distance: 46.2
click at [1018, 498] on div "Summary of Your Assets and Liabilities Voluntary Petition for Individuals Filin…" at bounding box center [972, 469] width 333 height 899
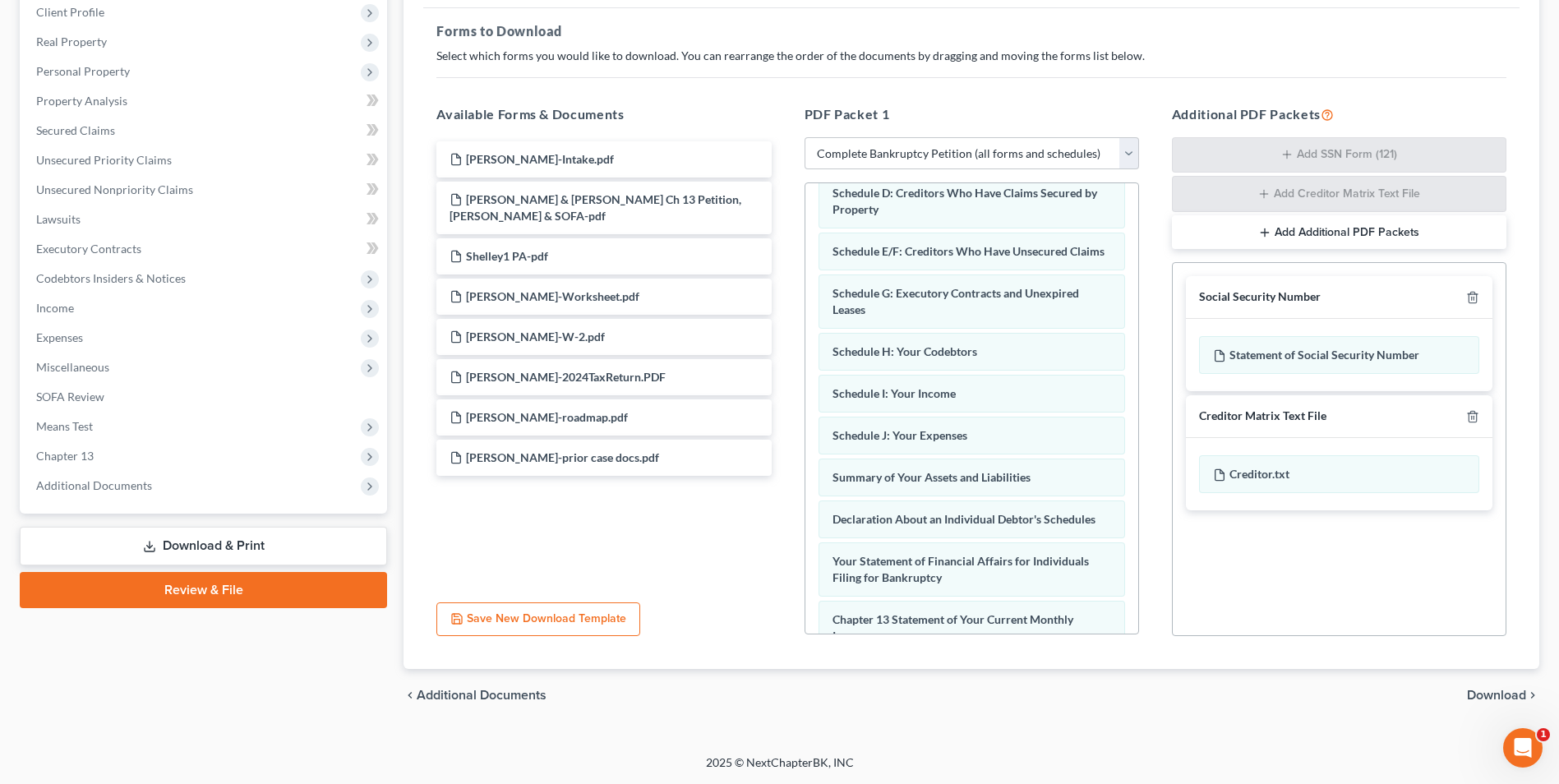
click at [1504, 699] on span "Download" at bounding box center [1496, 695] width 59 height 13
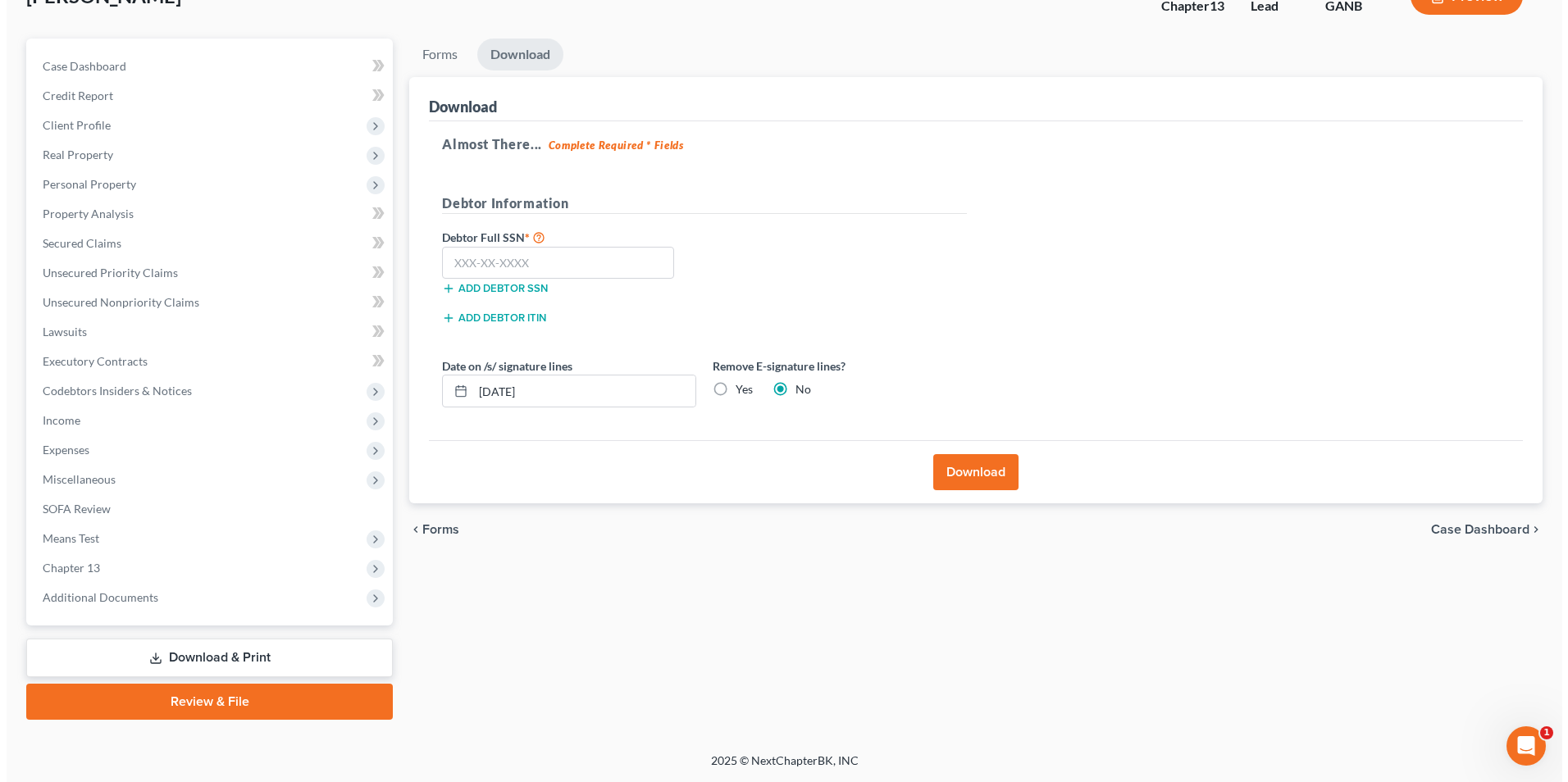
scroll to position [119, 0]
click at [729, 390] on label "Yes" at bounding box center [737, 390] width 17 height 17
click at [735, 390] on input "Yes" at bounding box center [741, 387] width 11 height 11
click at [602, 265] on input "text" at bounding box center [551, 263] width 232 height 33
click at [950, 474] on button "Download" at bounding box center [969, 471] width 85 height 36
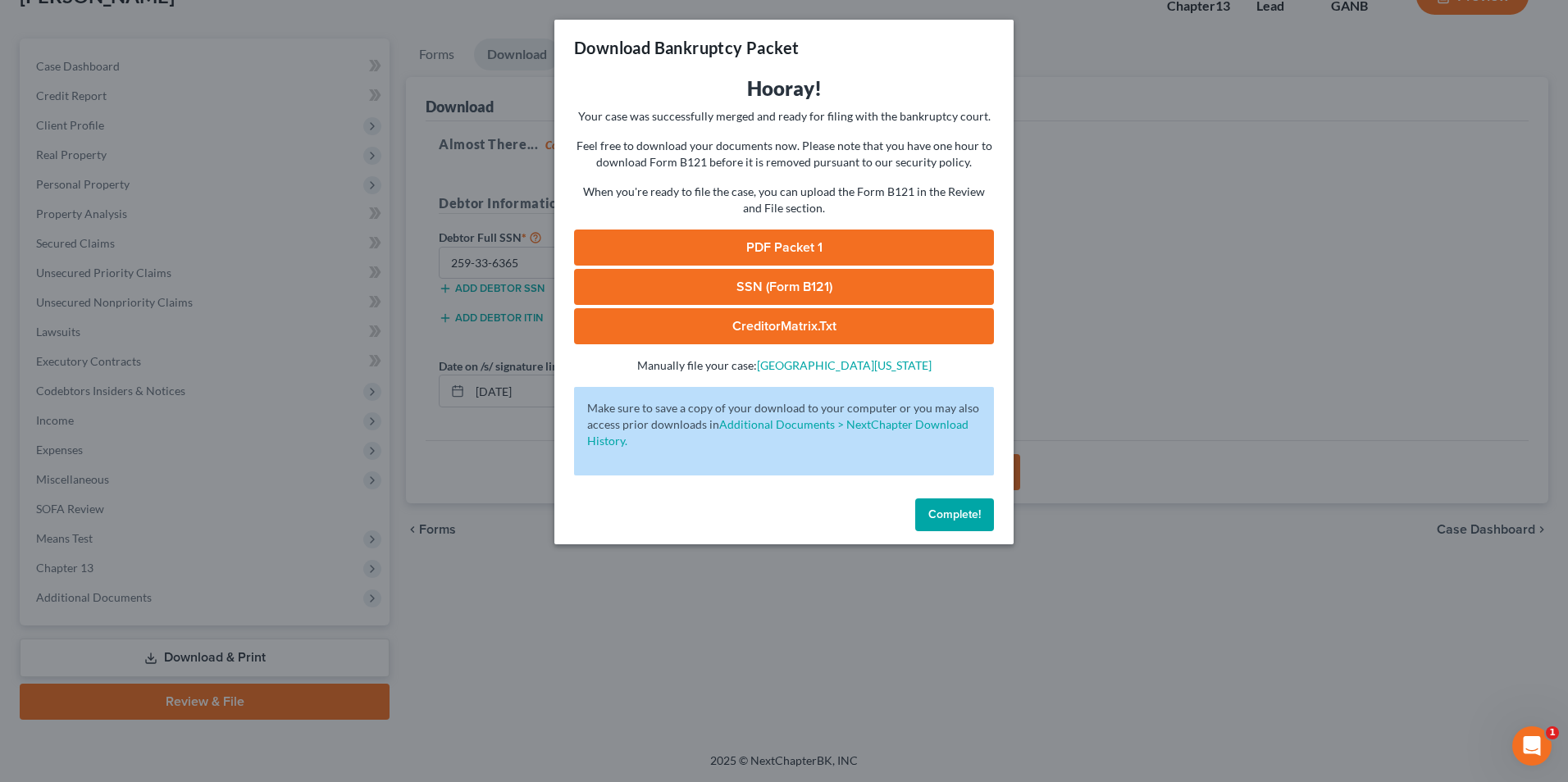
click at [927, 253] on link "PDF Packet 1" at bounding box center [784, 247] width 420 height 36
click at [823, 248] on link "PDF Packet 1" at bounding box center [784, 247] width 420 height 36
click at [790, 285] on link "SSN (Form B121)" at bounding box center [784, 286] width 420 height 36
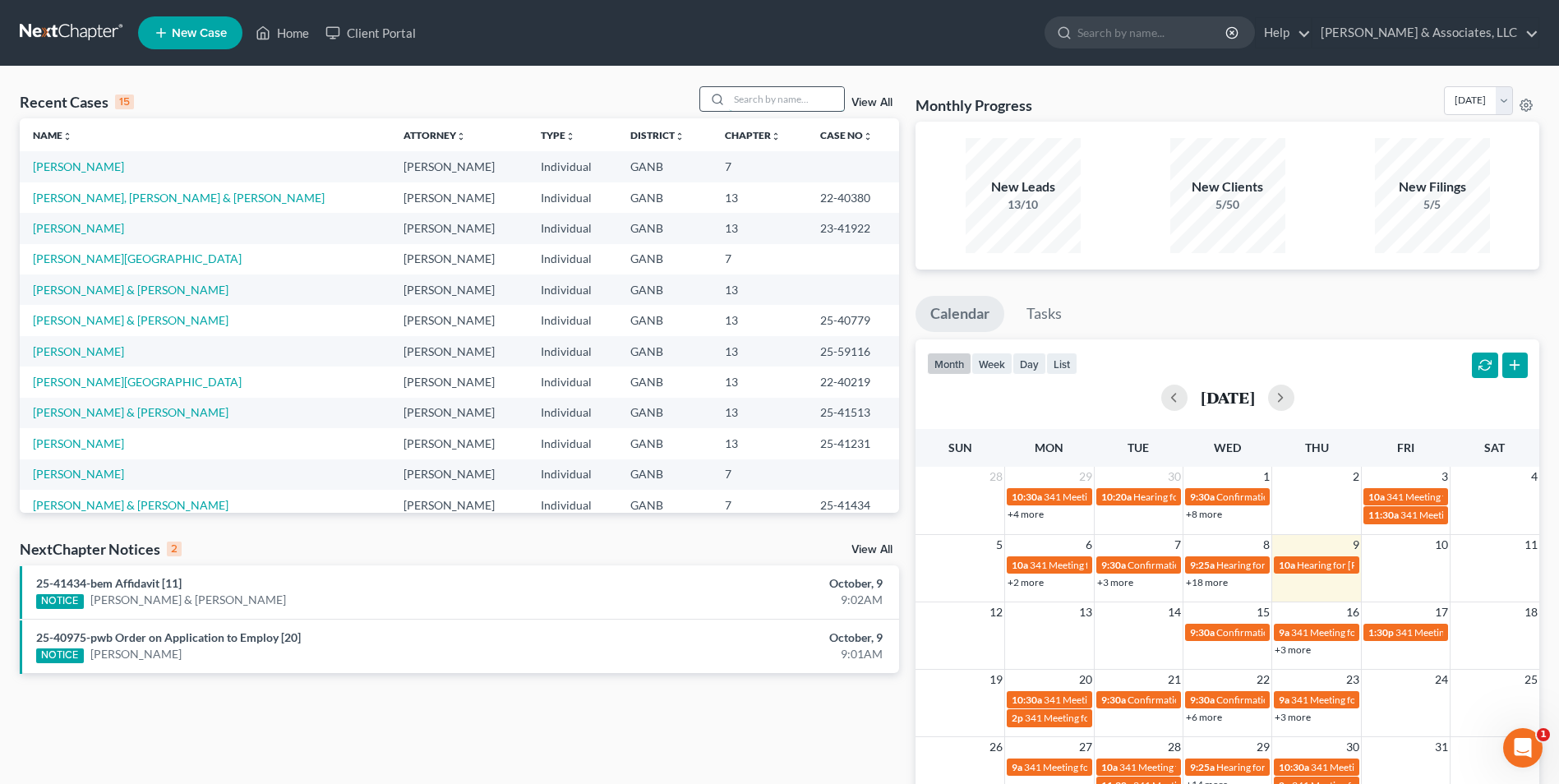
click at [795, 93] on input "search" at bounding box center [786, 99] width 115 height 24
type input "[PERSON_NAME]"
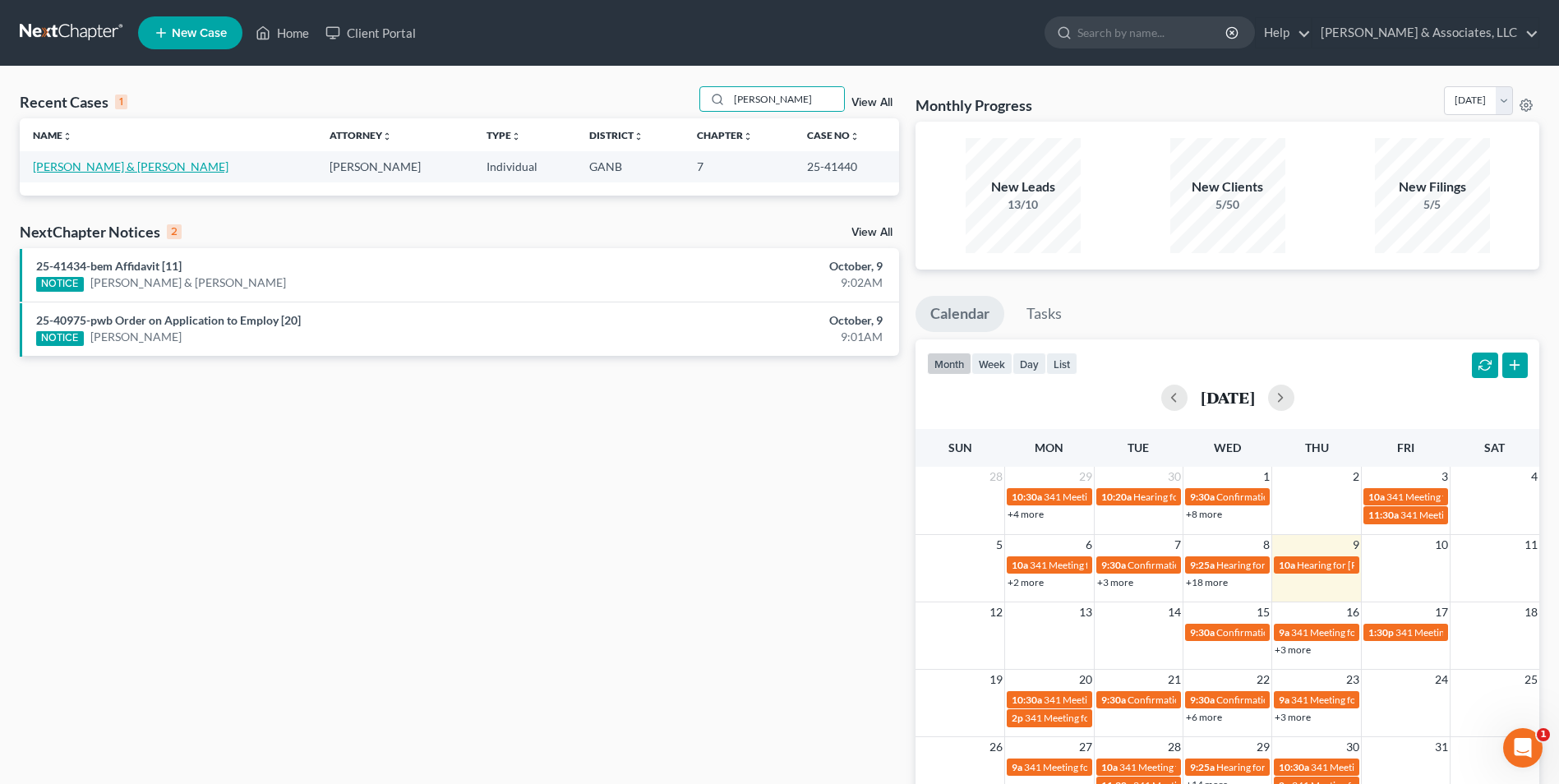
click at [124, 167] on link "[PERSON_NAME] & [PERSON_NAME]" at bounding box center [131, 165] width 196 height 14
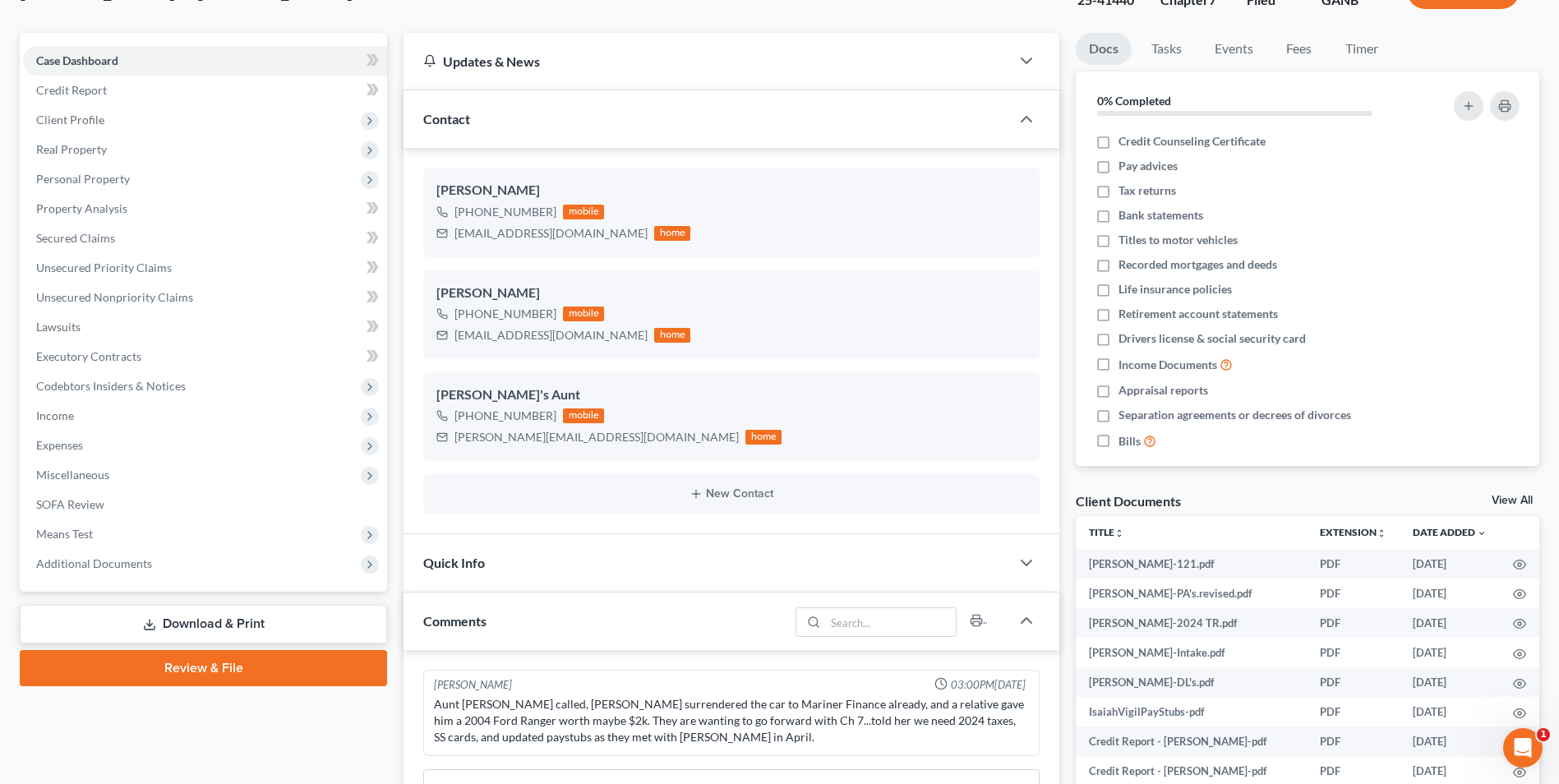
scroll to position [165, 0]
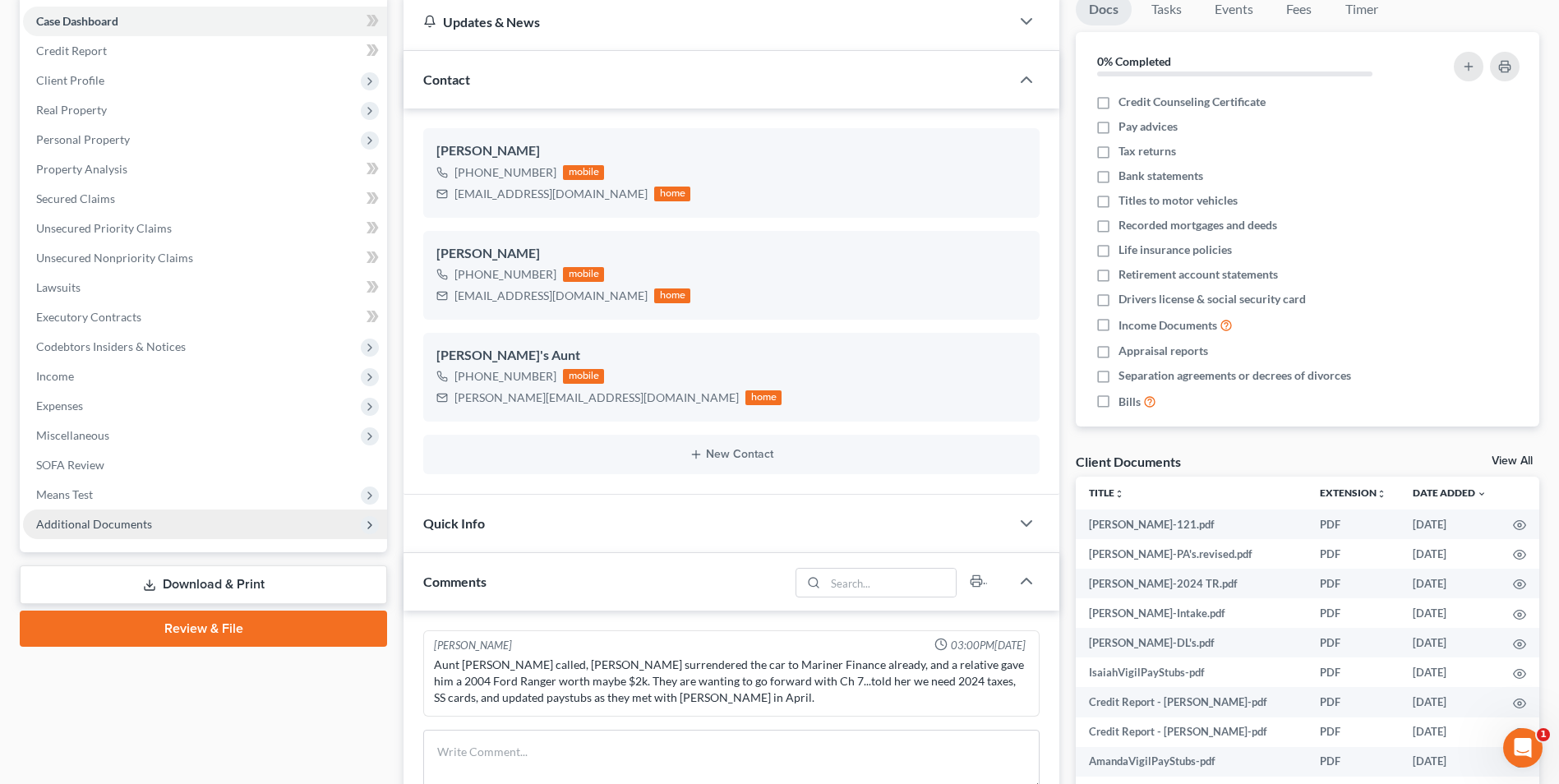
click at [120, 520] on span "Additional Documents" at bounding box center [94, 523] width 116 height 14
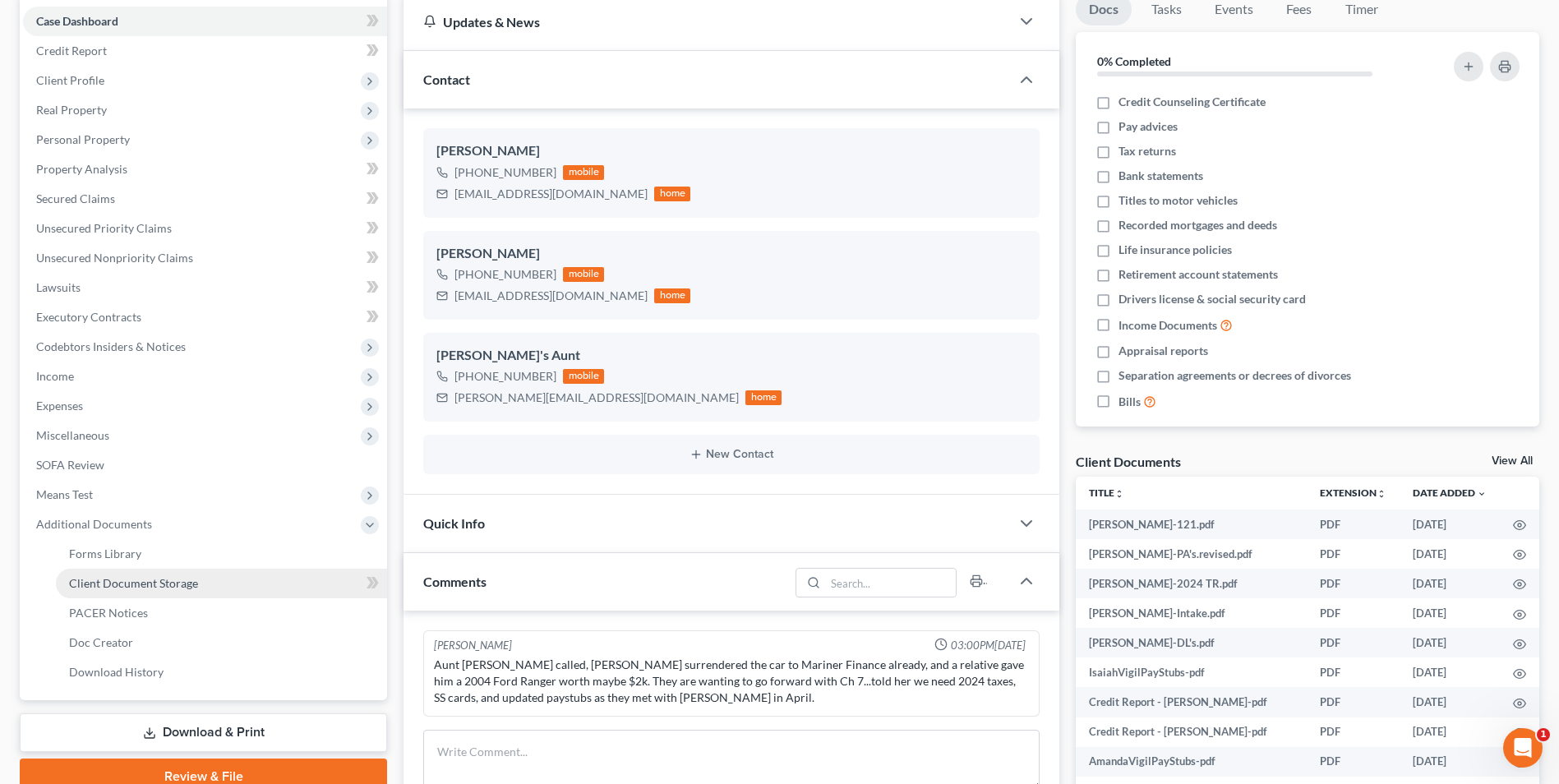
click at [130, 593] on link "Client Document Storage" at bounding box center [222, 584] width 331 height 29
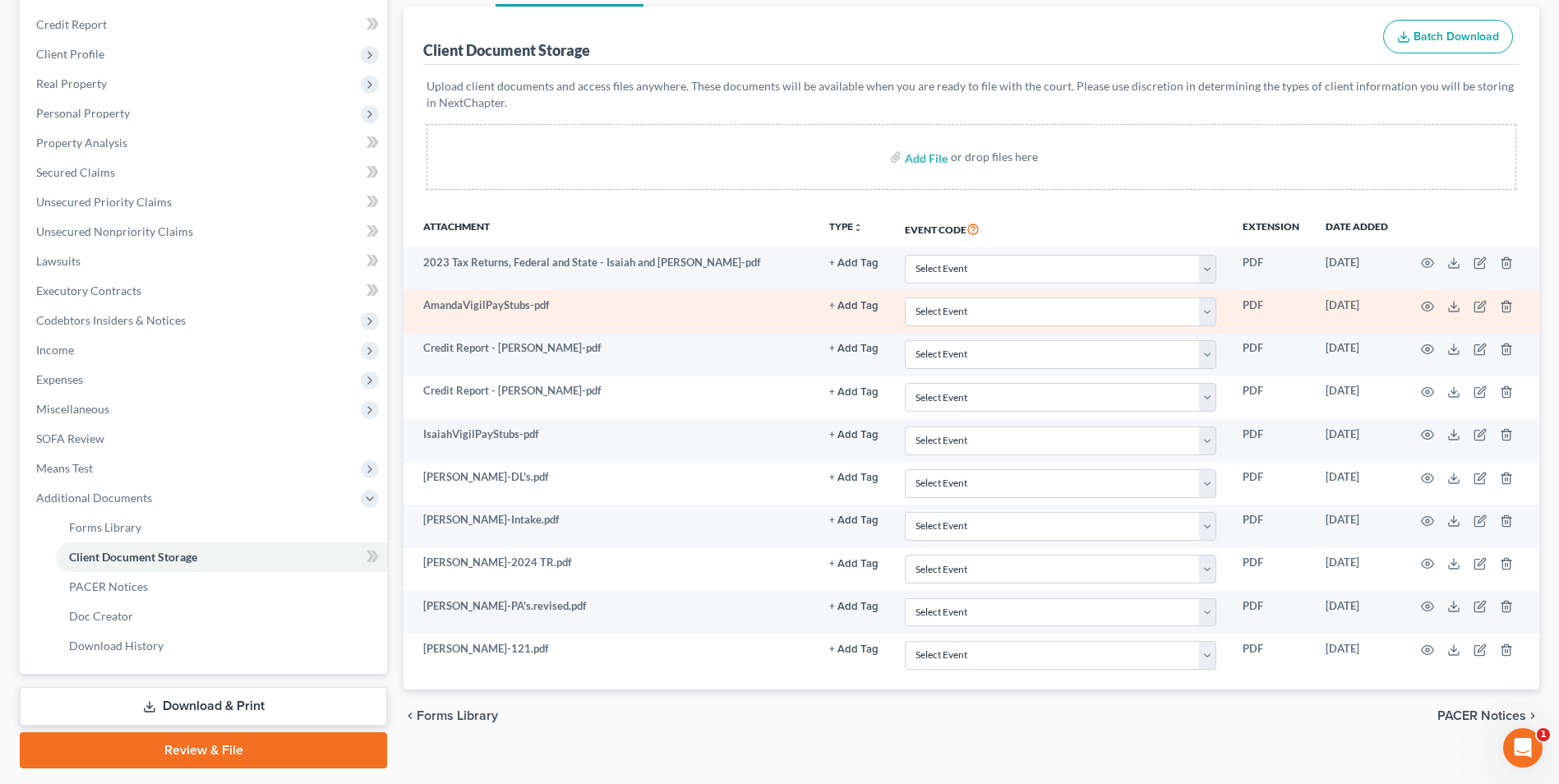
scroll to position [237, 0]
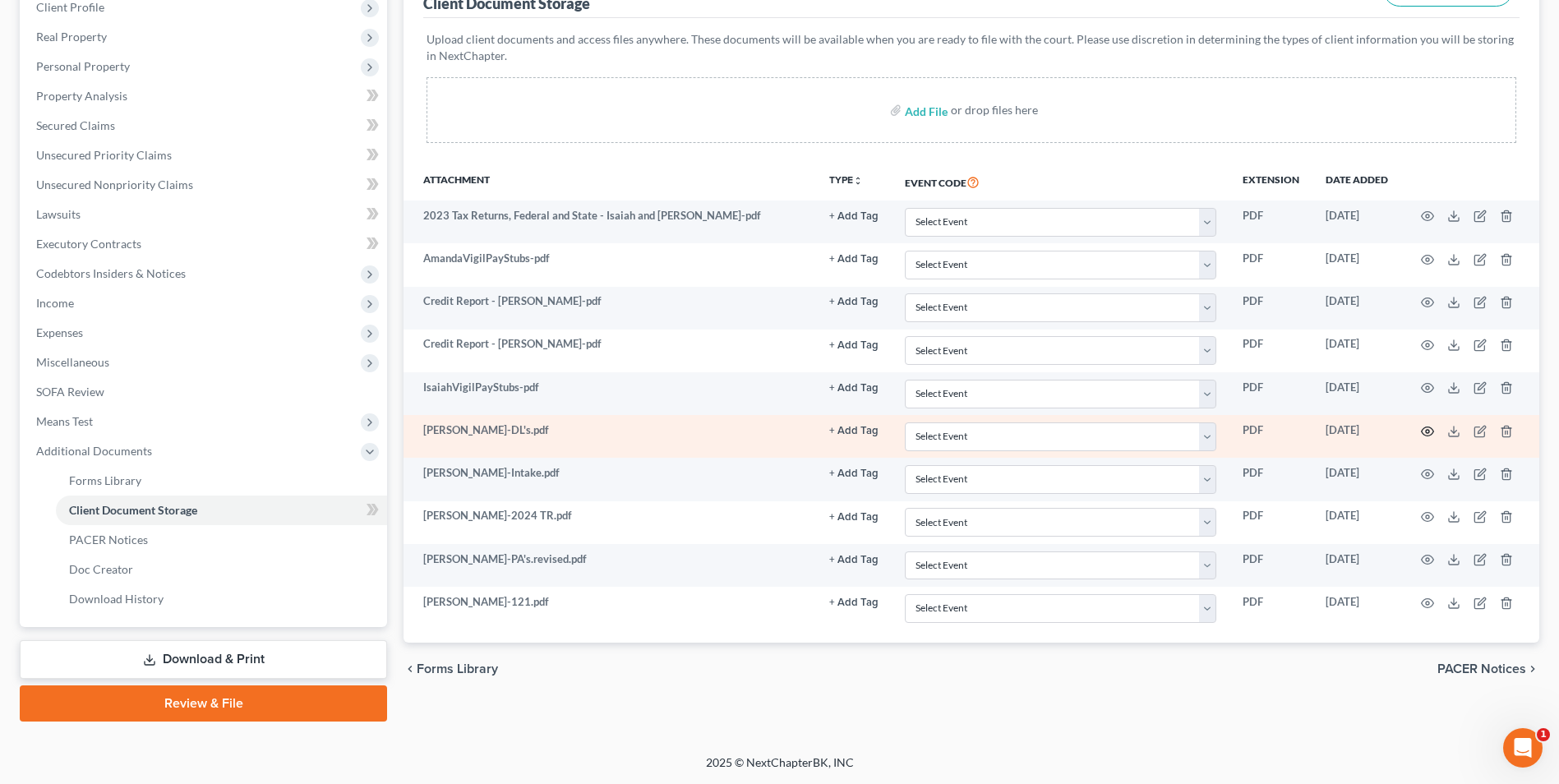
click at [1426, 428] on icon "button" at bounding box center [1428, 431] width 13 height 13
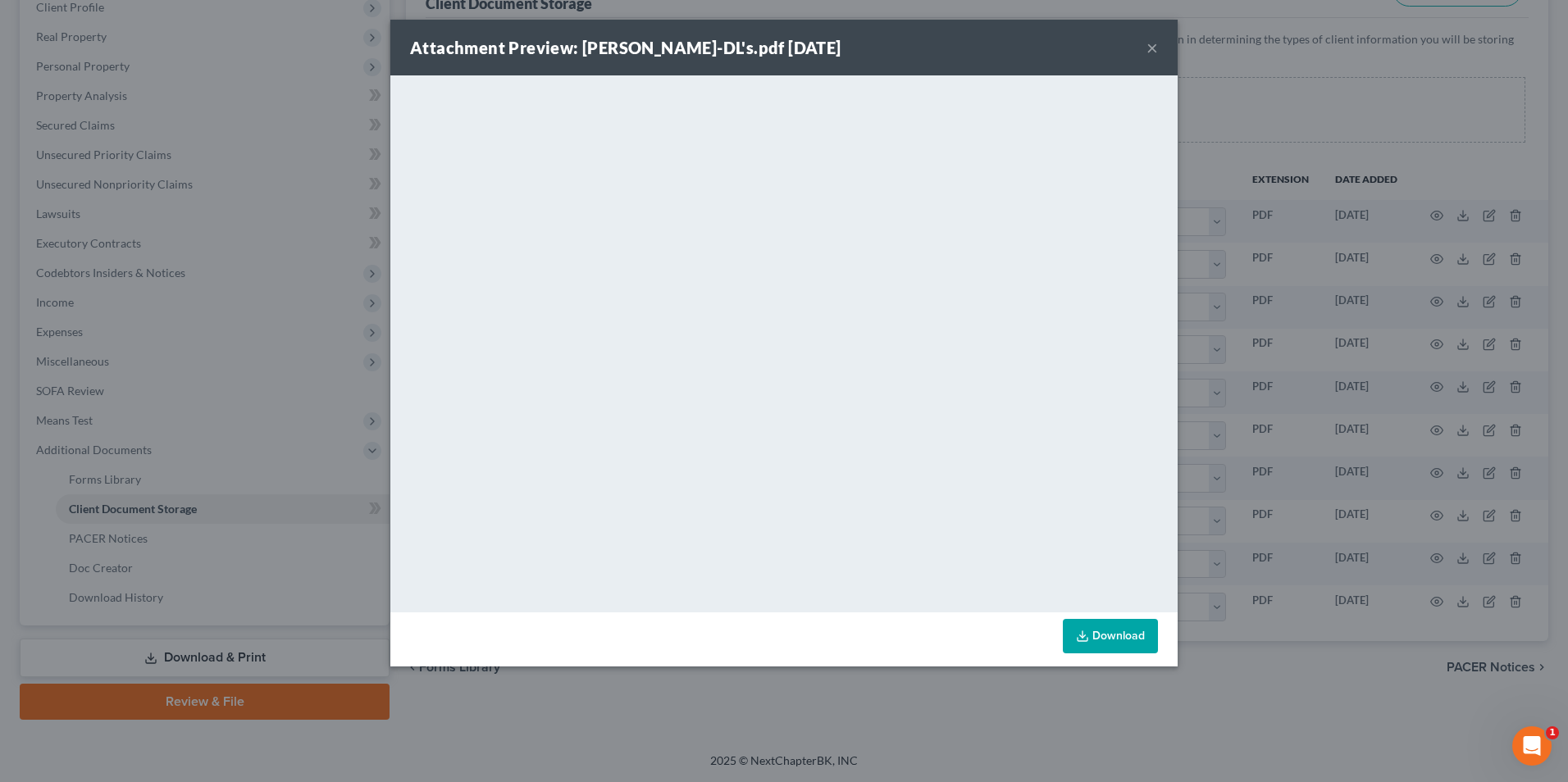
click at [1154, 47] on button "×" at bounding box center [1152, 47] width 12 height 19
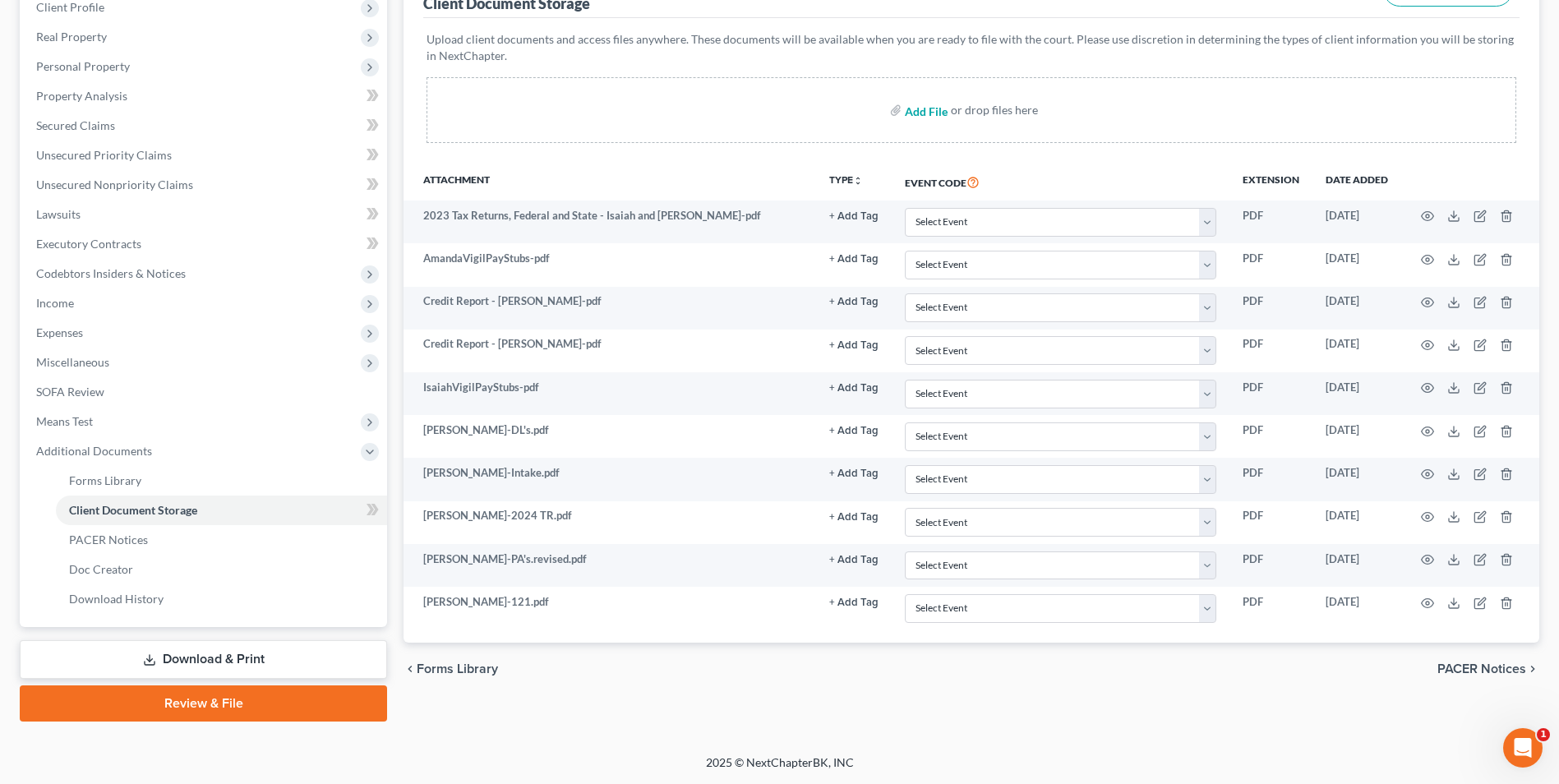
click at [918, 110] on input "file" at bounding box center [925, 110] width 40 height 29
type input "C:\fakepath\[PERSON_NAME][DOMAIN_NAME]'s.pdf"
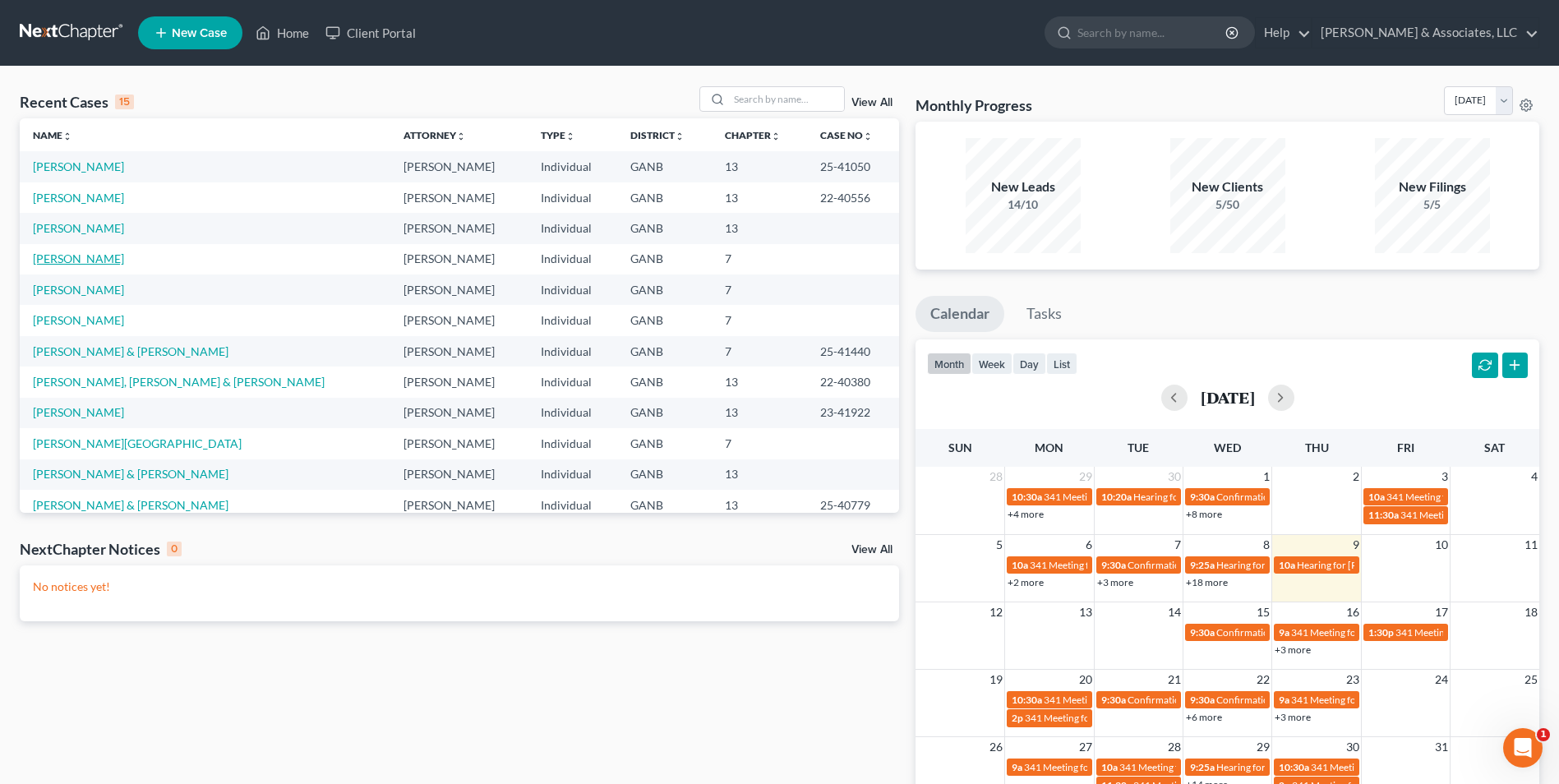
click at [82, 256] on link "[PERSON_NAME]" at bounding box center [78, 258] width 91 height 14
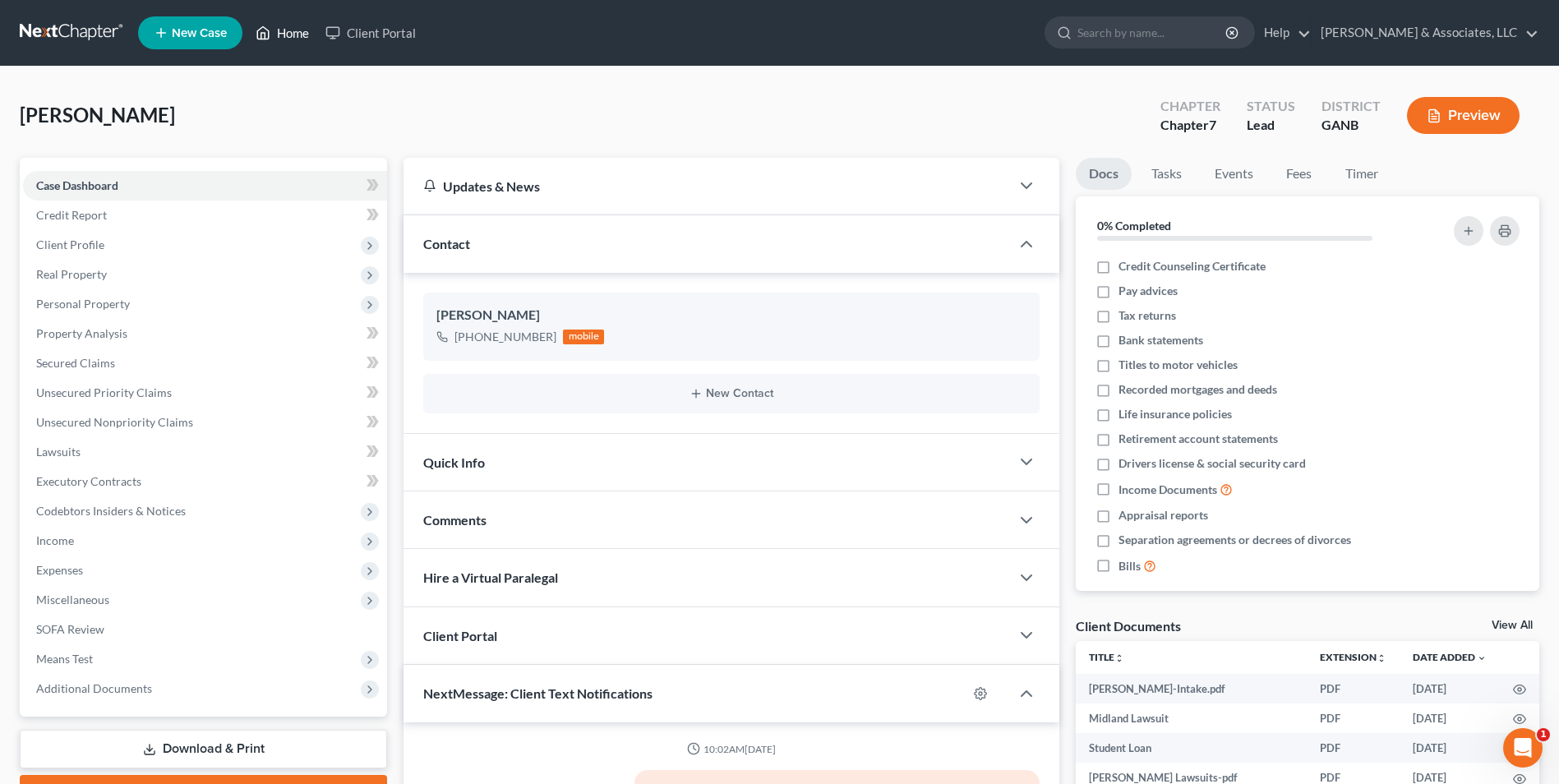
click at [294, 33] on link "Home" at bounding box center [282, 33] width 70 height 29
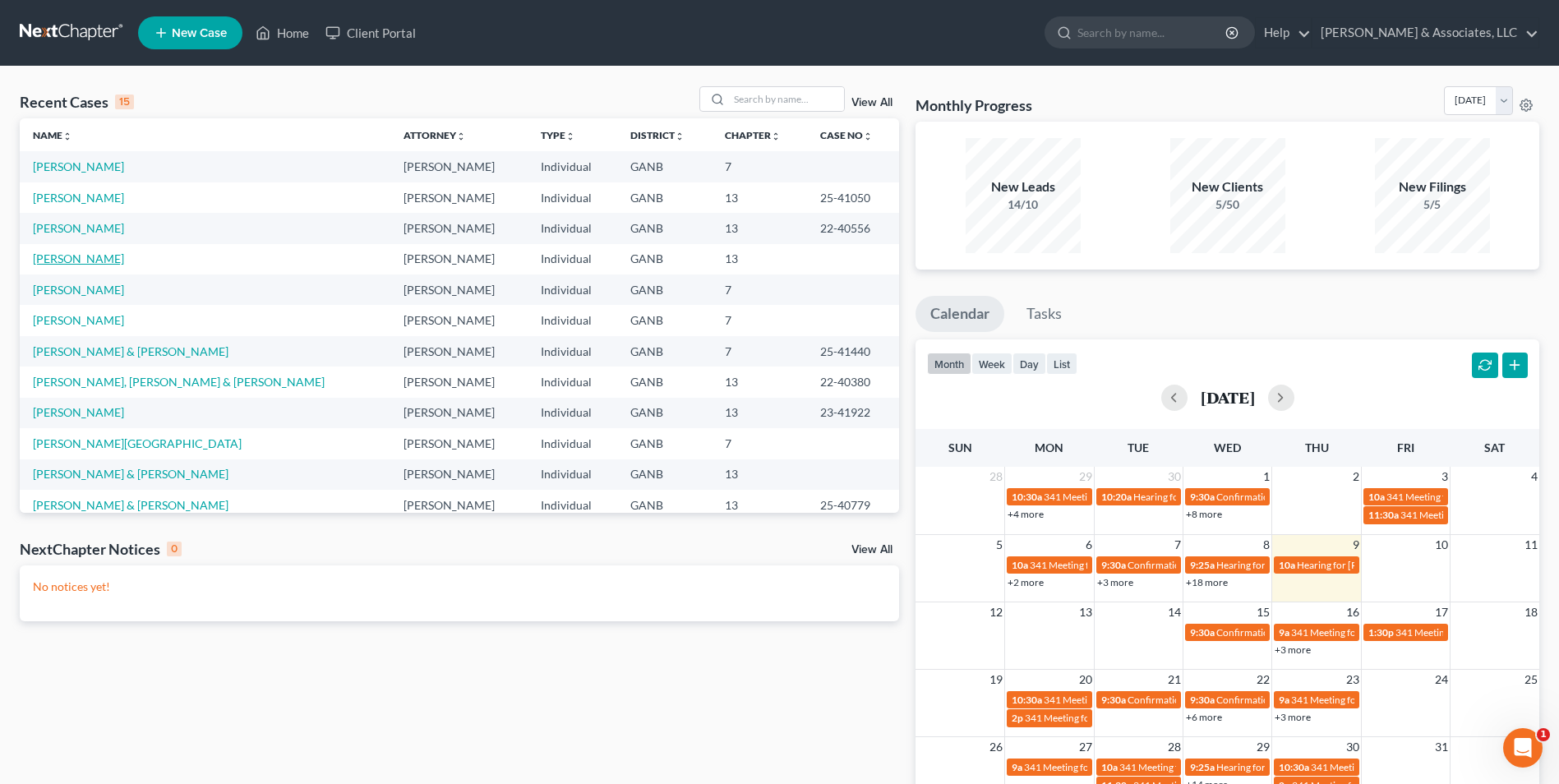
click at [73, 262] on link "[PERSON_NAME]" at bounding box center [78, 258] width 91 height 14
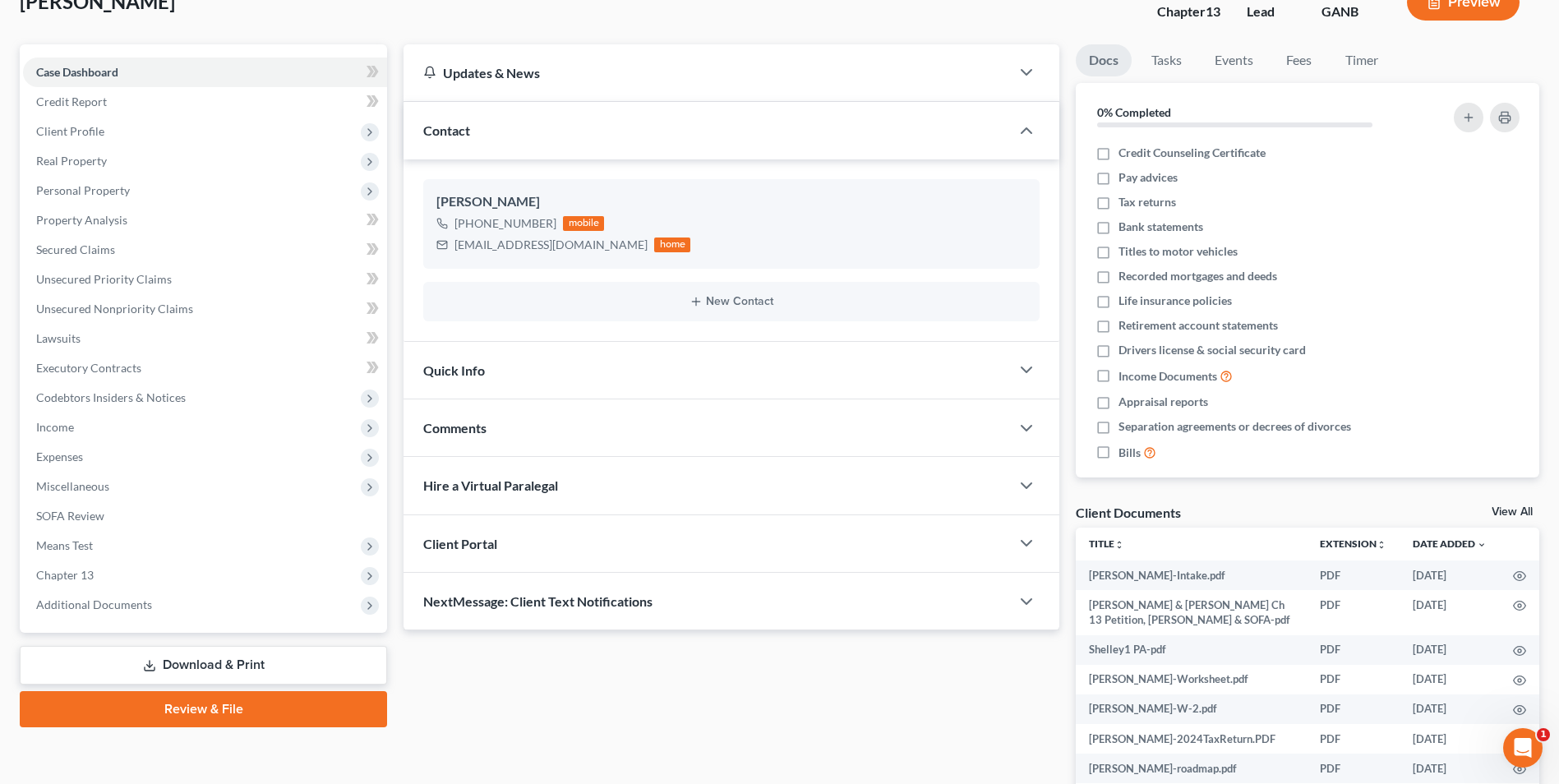
scroll to position [244, 0]
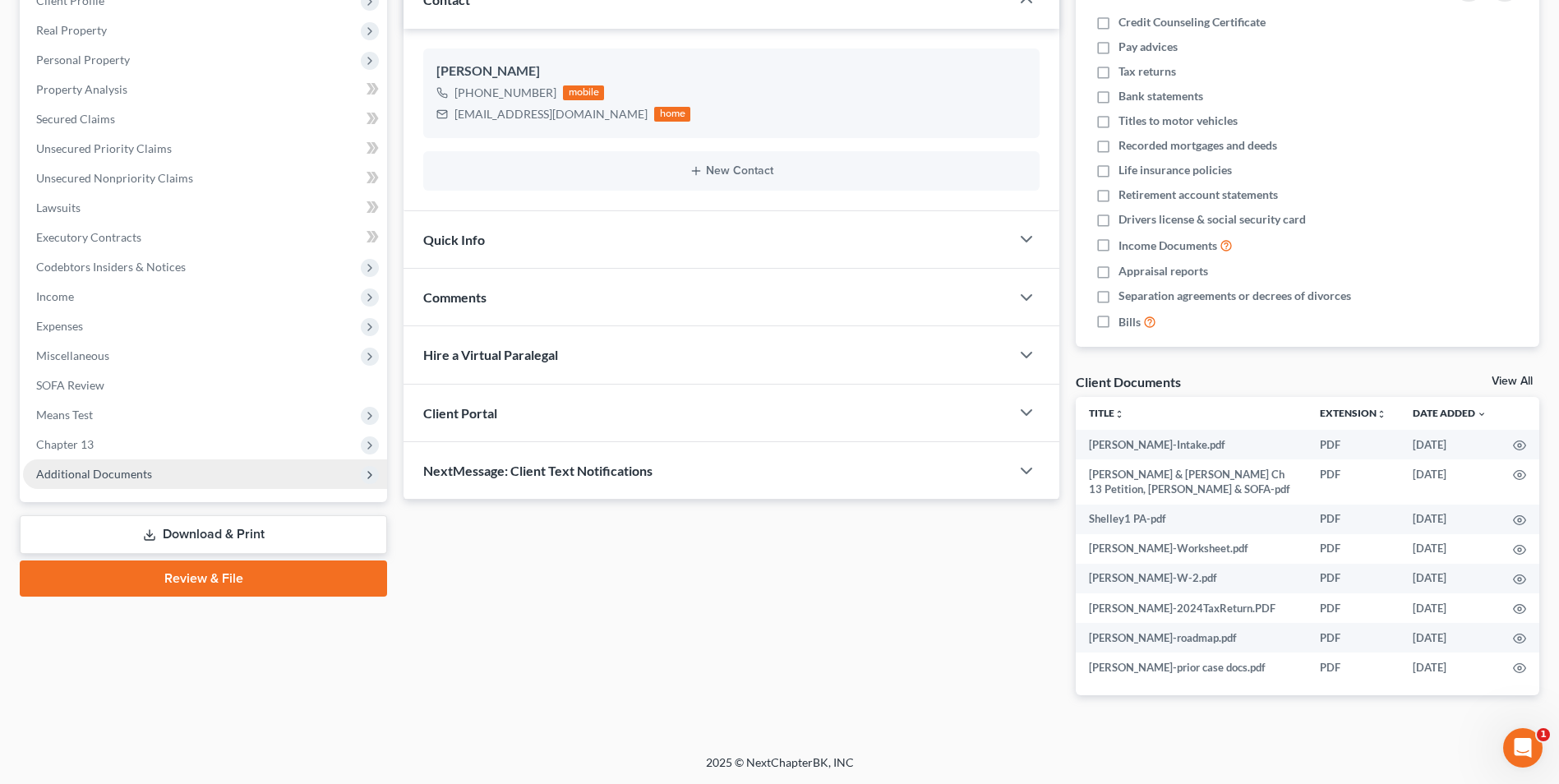
click at [111, 481] on span "Additional Documents" at bounding box center [205, 474] width 364 height 29
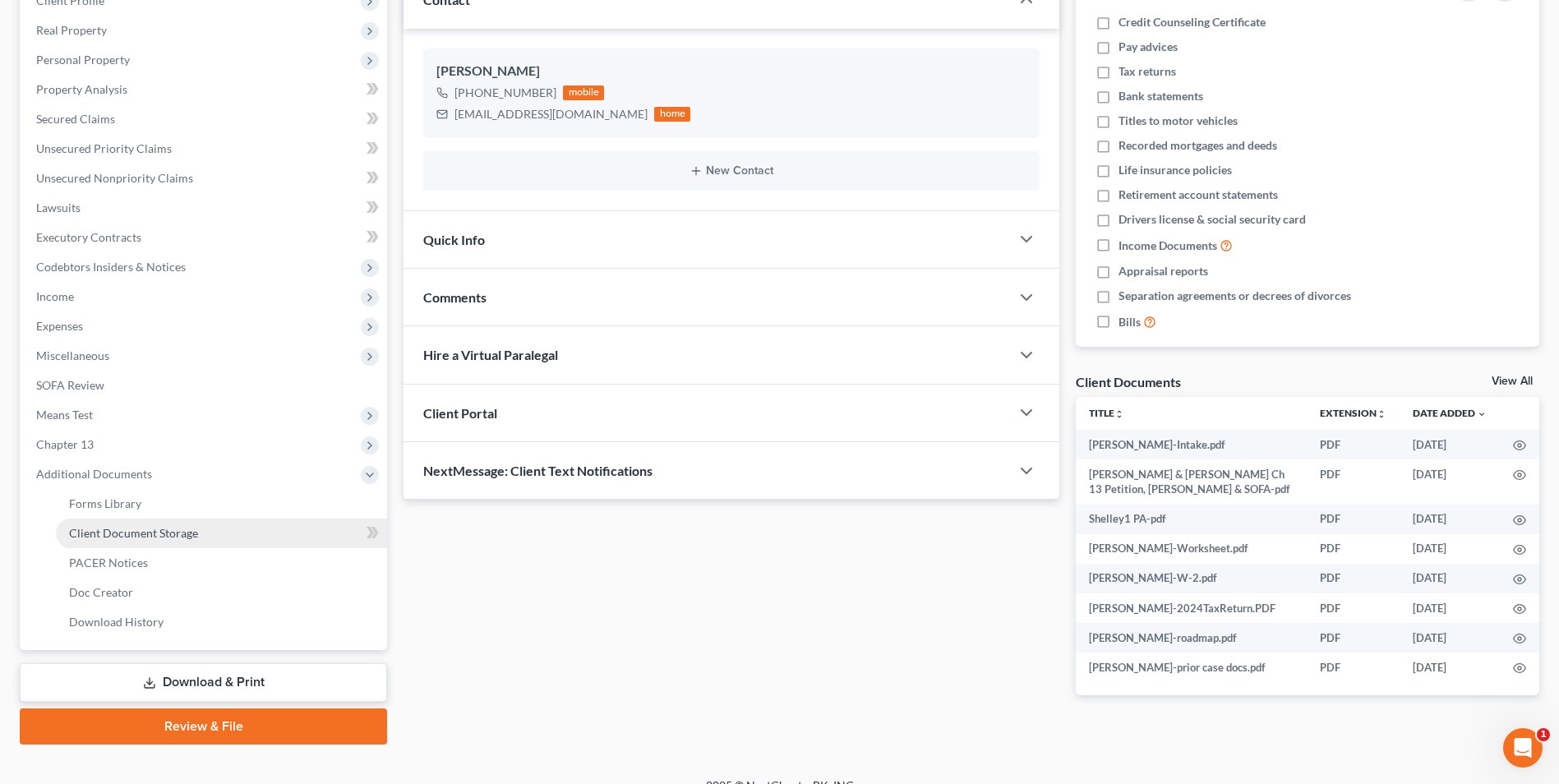
click at [123, 531] on span "Client Document Storage" at bounding box center [133, 532] width 129 height 14
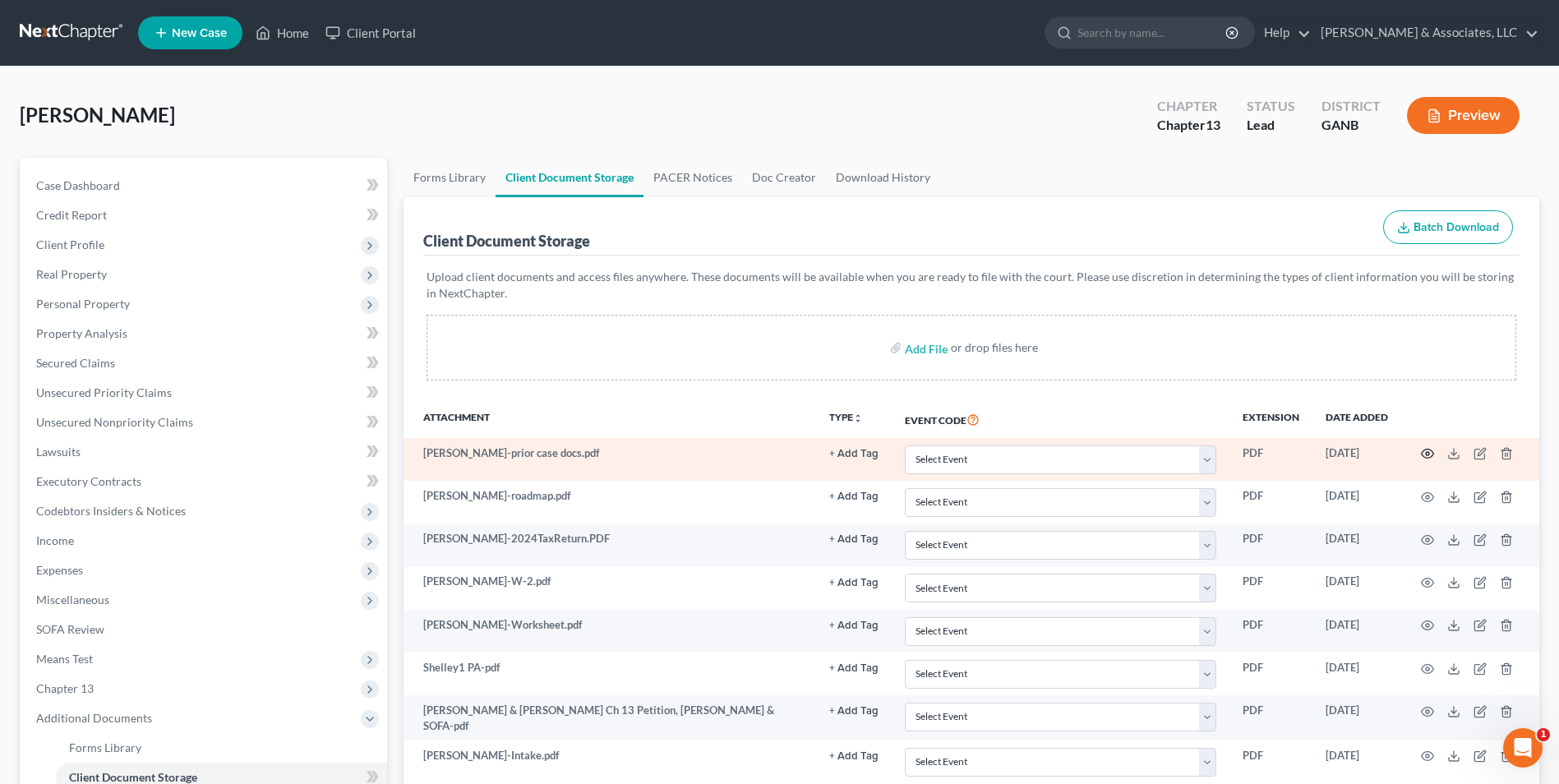
click at [1433, 452] on icon "button" at bounding box center [1428, 454] width 12 height 9
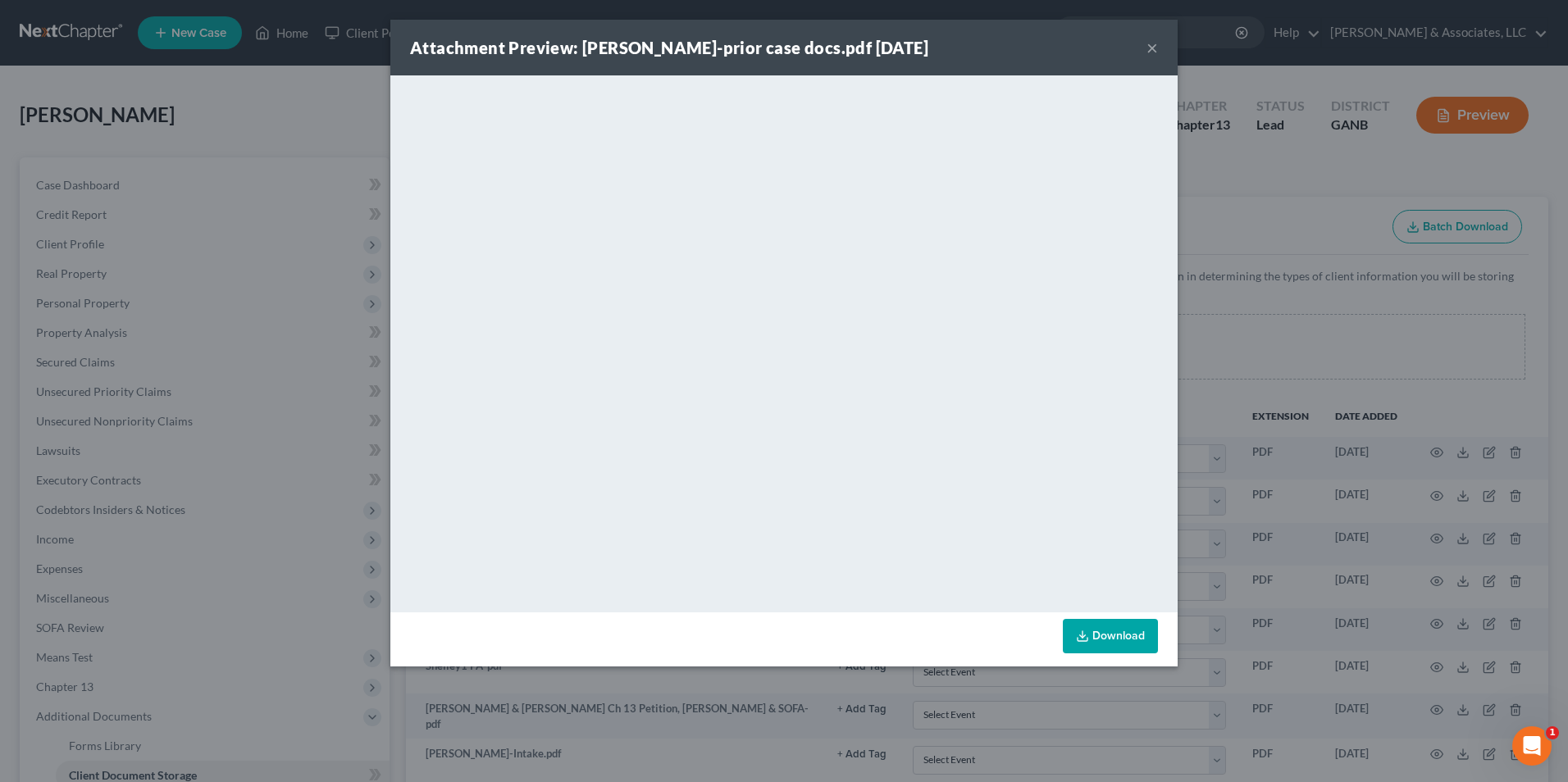
click at [1158, 50] on div "Attachment Preview: [PERSON_NAME]-prior case docs.pdf [DATE] ×" at bounding box center [784, 47] width 787 height 56
click at [1146, 50] on button "×" at bounding box center [1152, 47] width 12 height 19
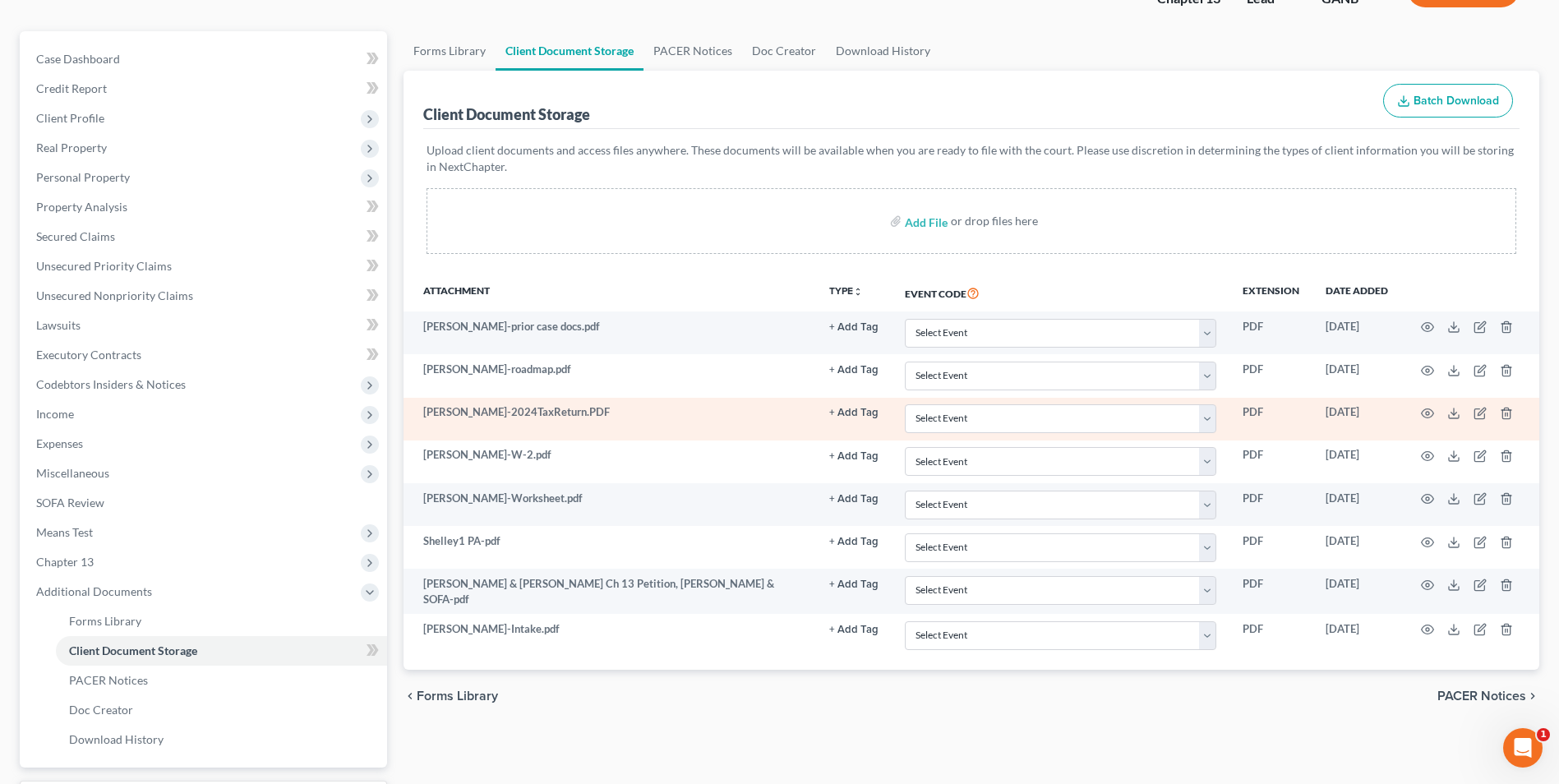
scroll to position [165, 0]
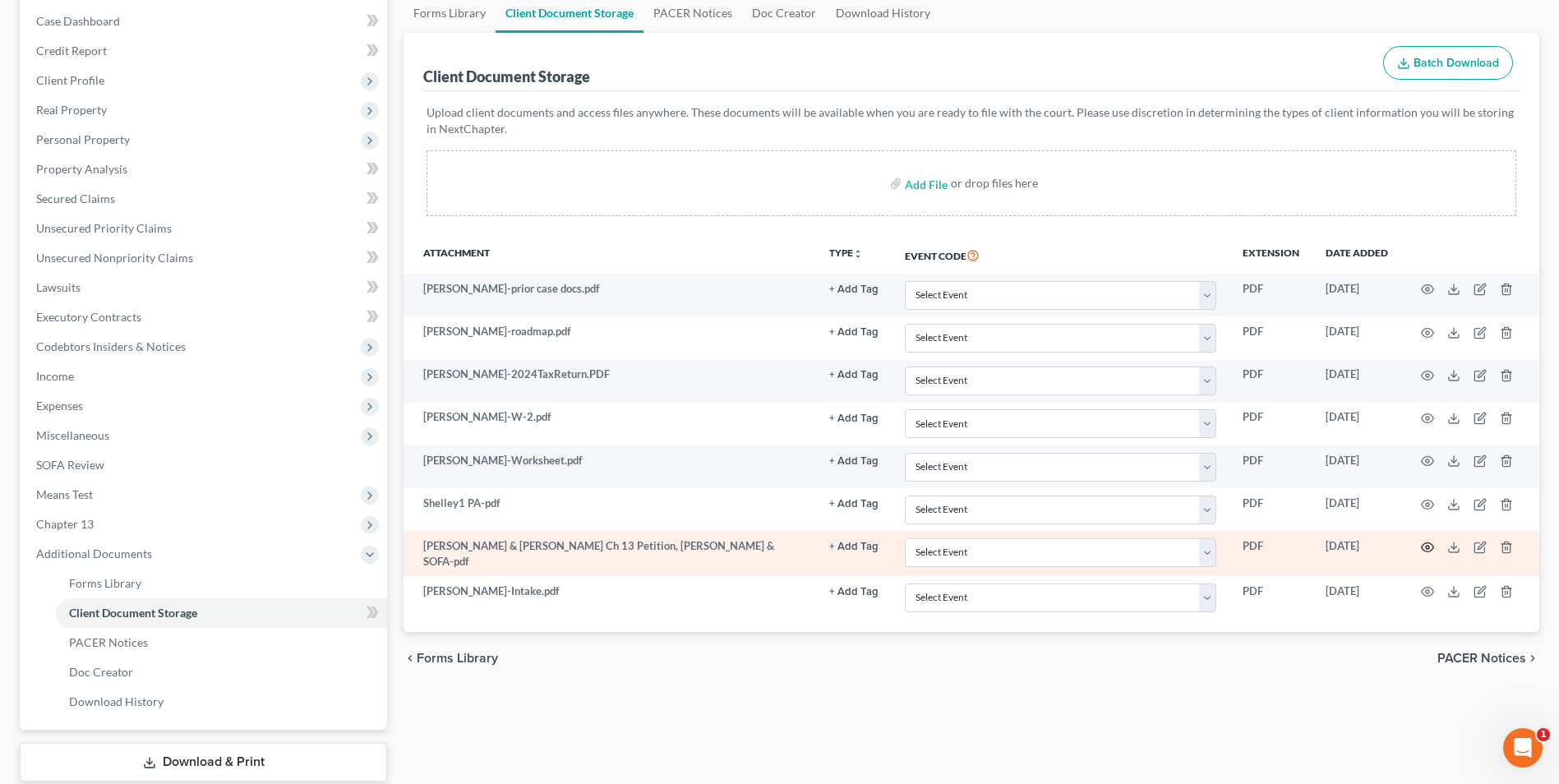
click at [1429, 547] on circle "button" at bounding box center [1428, 548] width 4 height 4
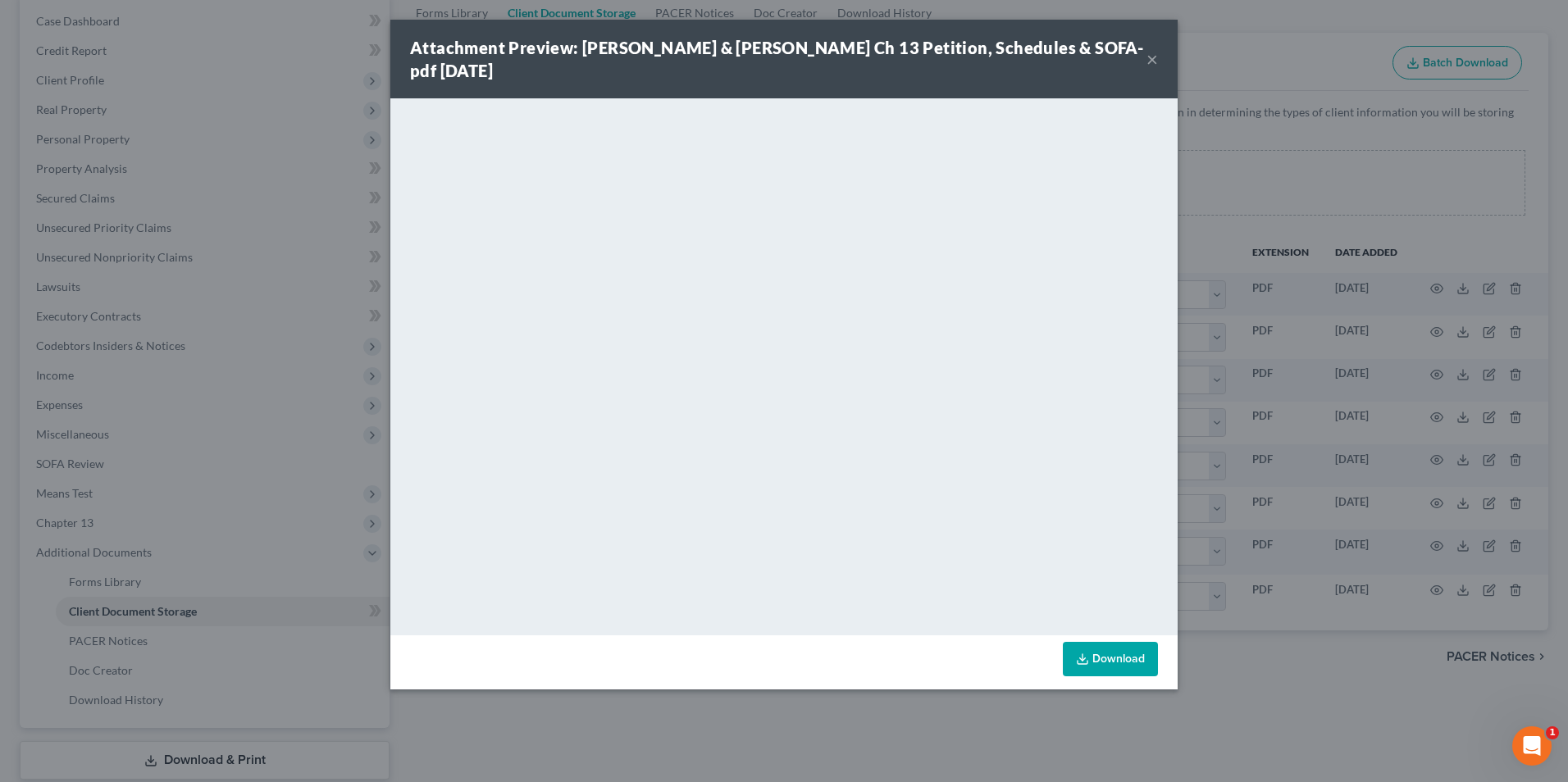
click at [1153, 53] on button "×" at bounding box center [1152, 59] width 12 height 19
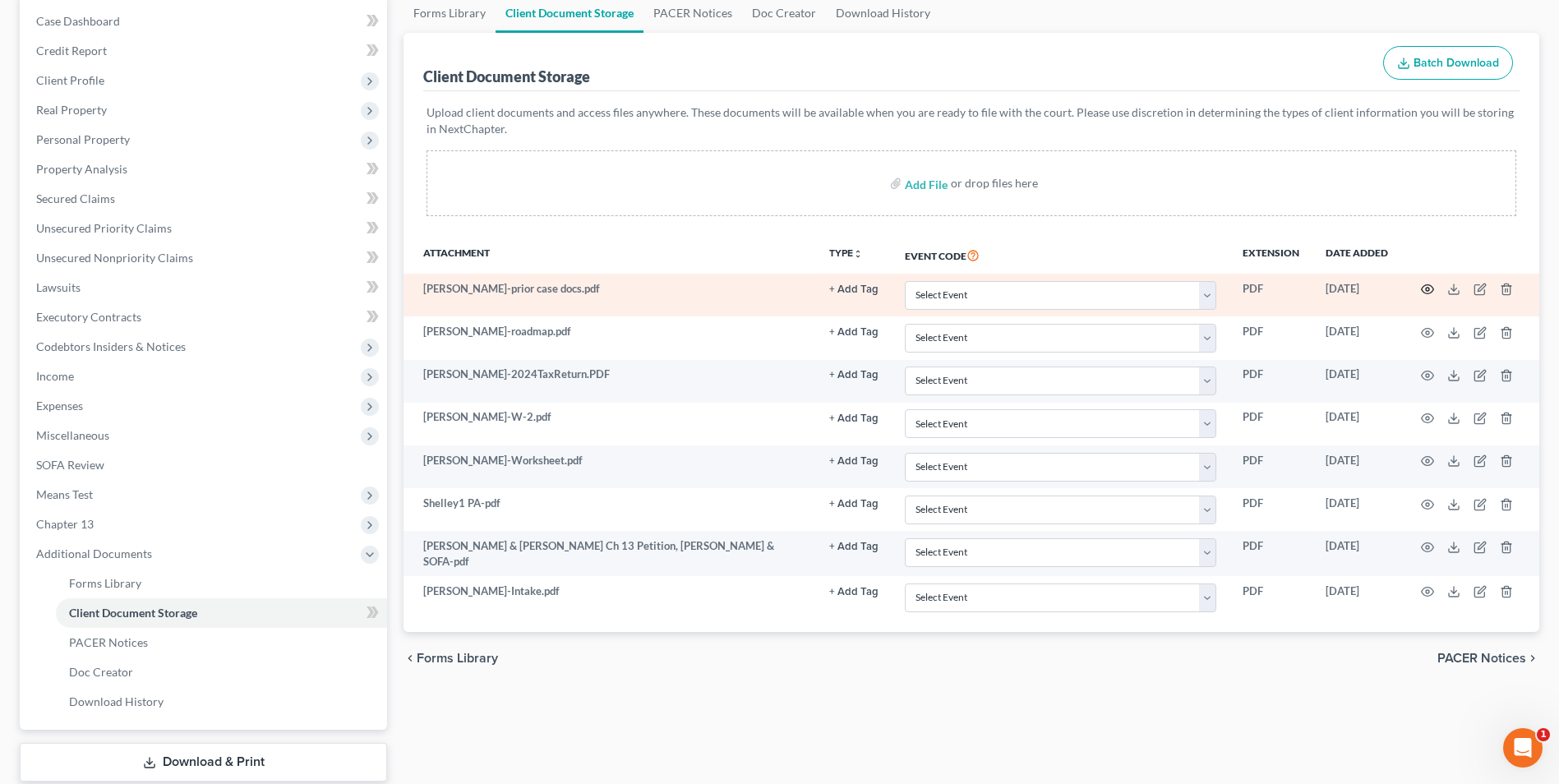
click at [1427, 290] on icon "button" at bounding box center [1428, 290] width 13 height 13
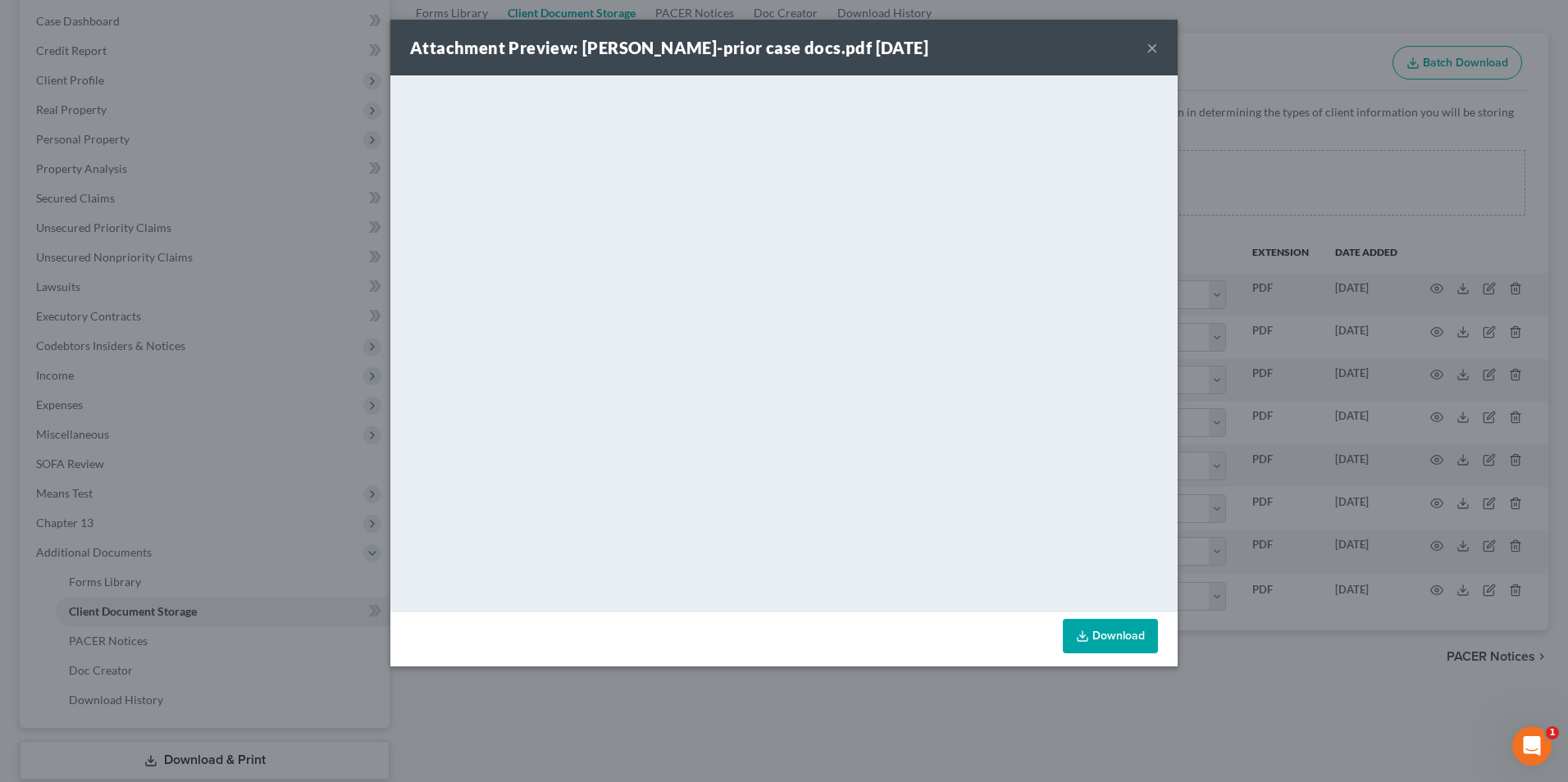
click at [1156, 50] on button "×" at bounding box center [1152, 47] width 12 height 19
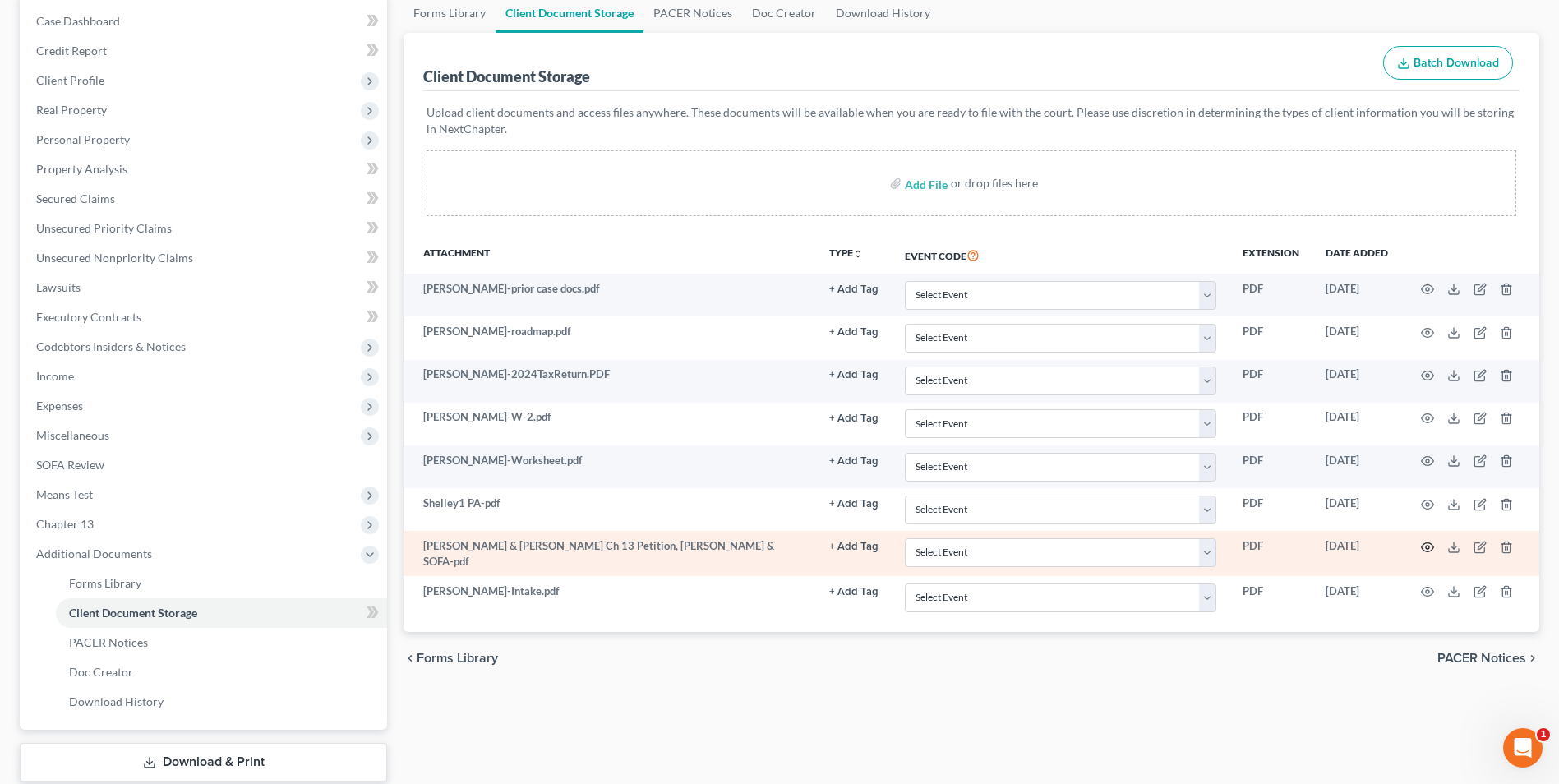
click at [1432, 544] on icon "button" at bounding box center [1428, 548] width 12 height 9
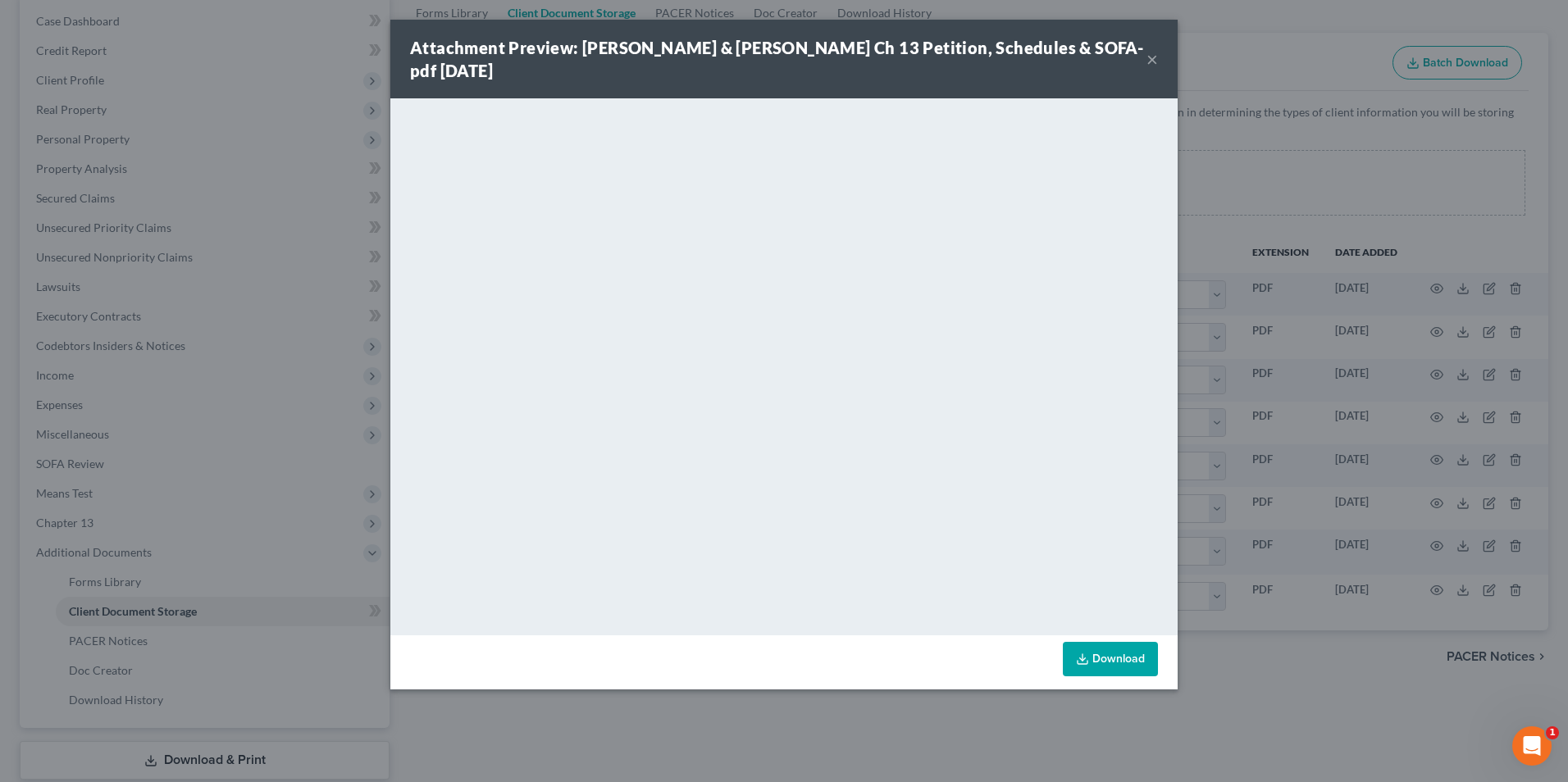
click at [1146, 58] on button "×" at bounding box center [1152, 59] width 12 height 19
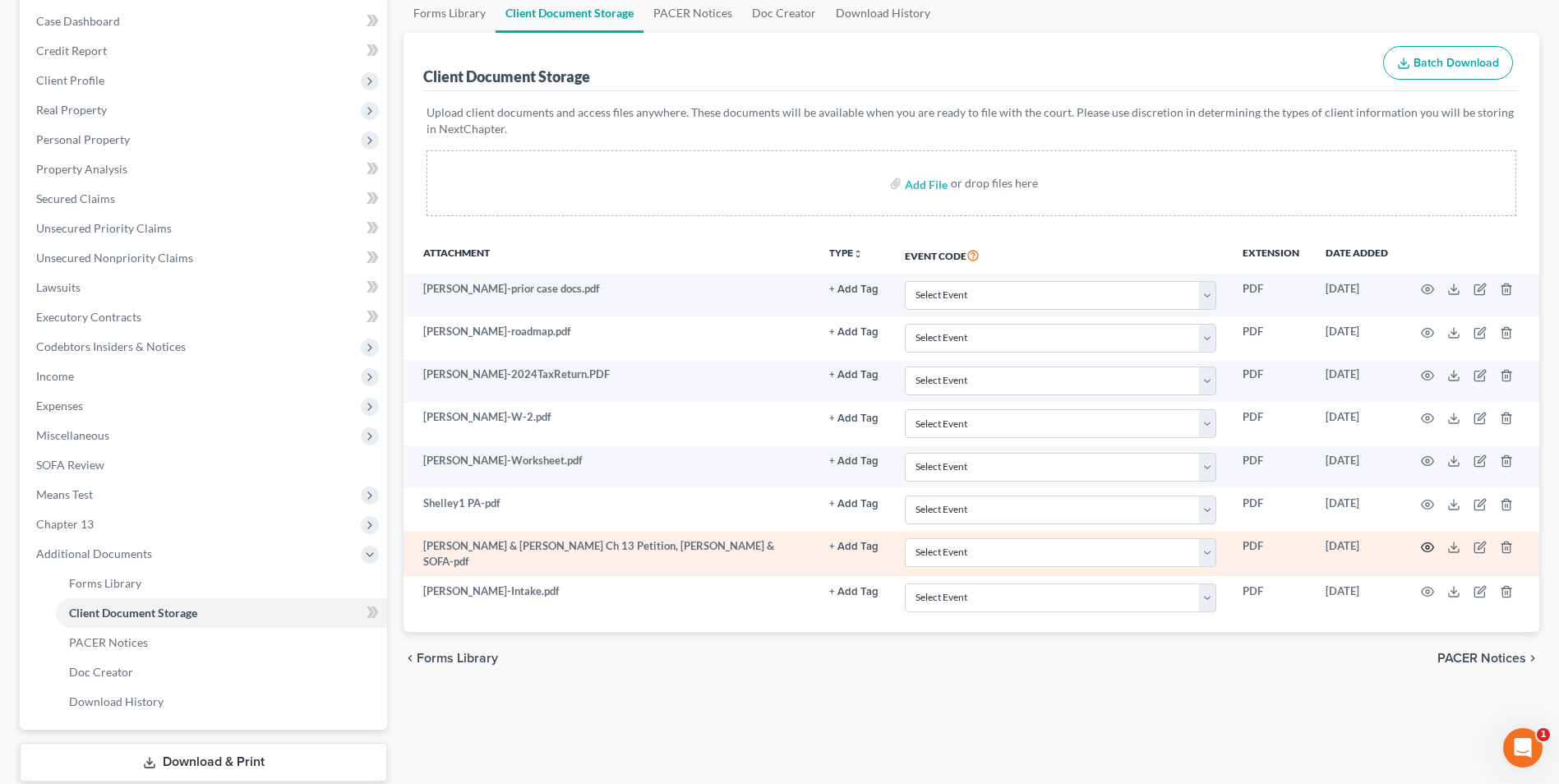
click at [1427, 548] on circle "button" at bounding box center [1428, 548] width 4 height 4
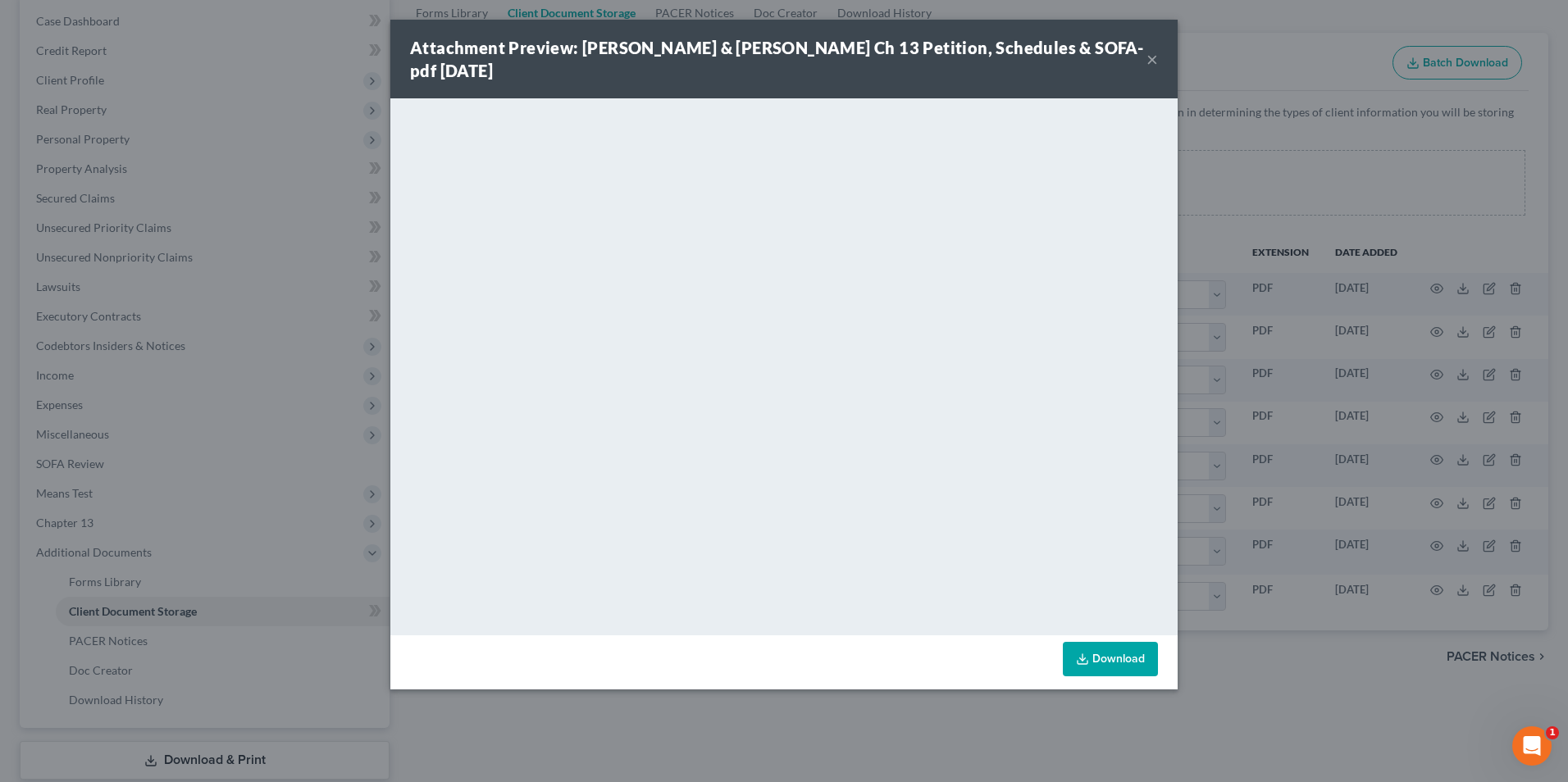
click at [1146, 60] on button "×" at bounding box center [1152, 59] width 12 height 19
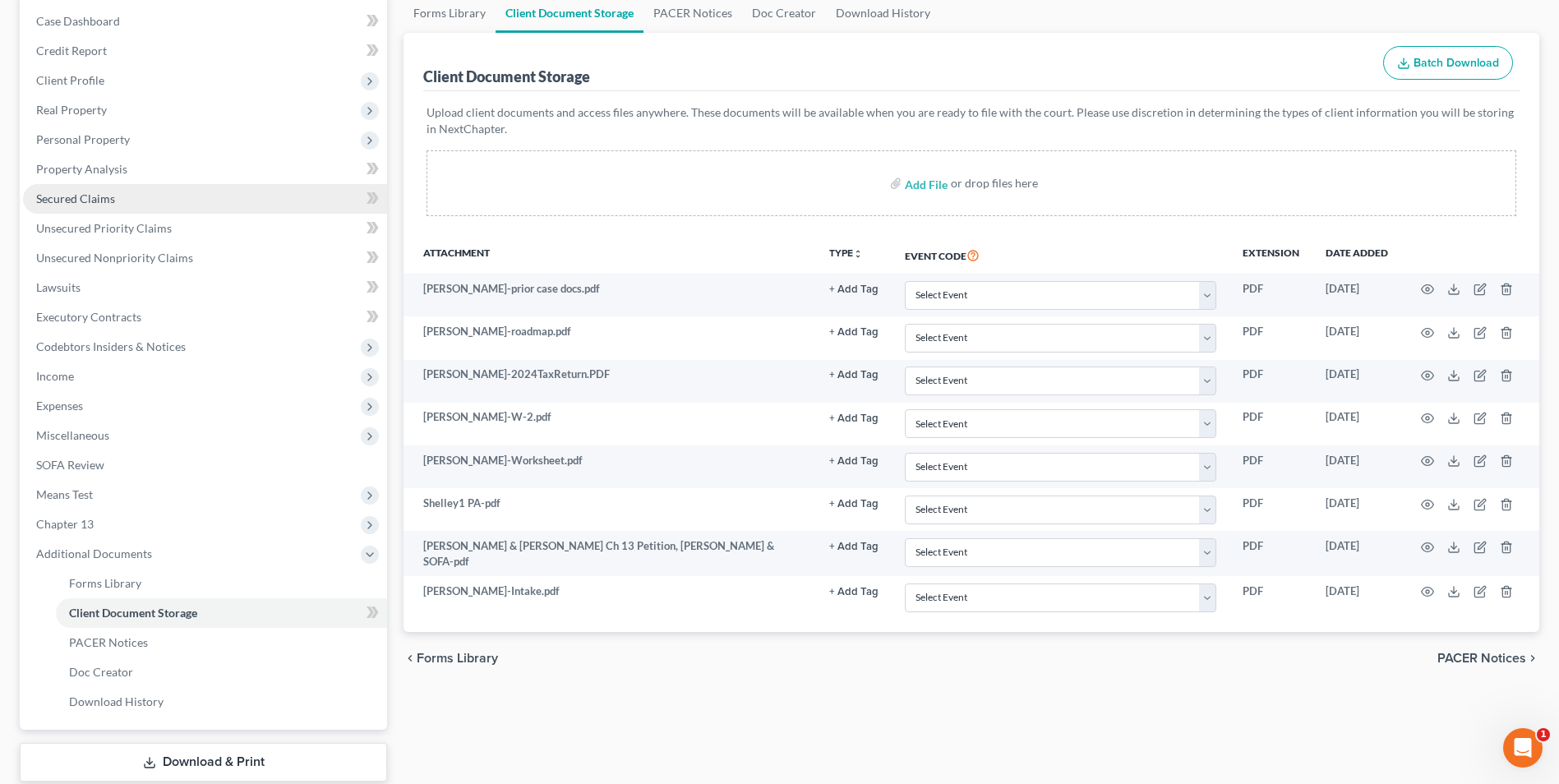
click at [58, 205] on span "Secured Claims" at bounding box center [75, 198] width 79 height 14
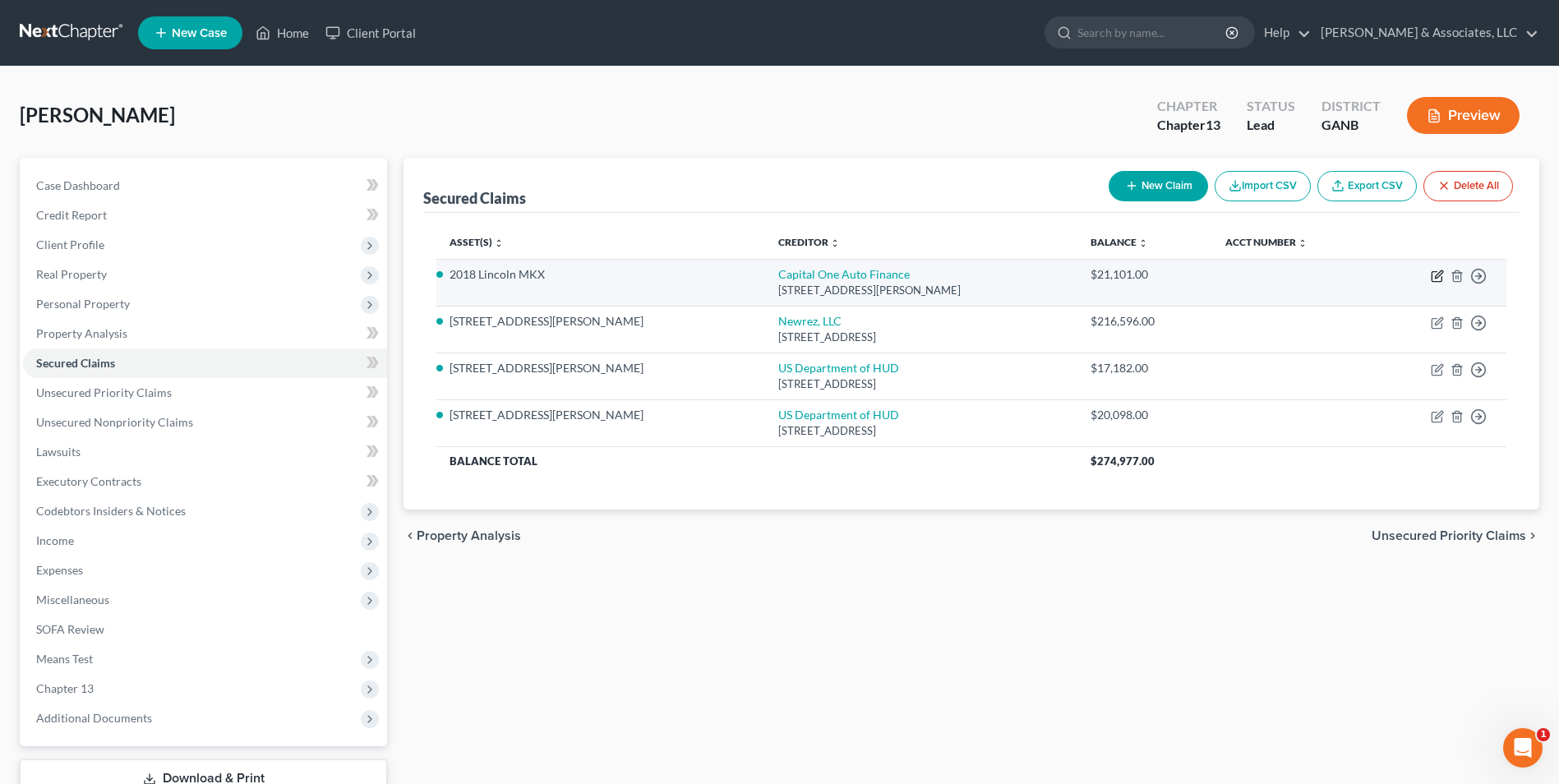
click at [1440, 276] on icon "button" at bounding box center [1439, 274] width 7 height 7
select select "45"
select select "0"
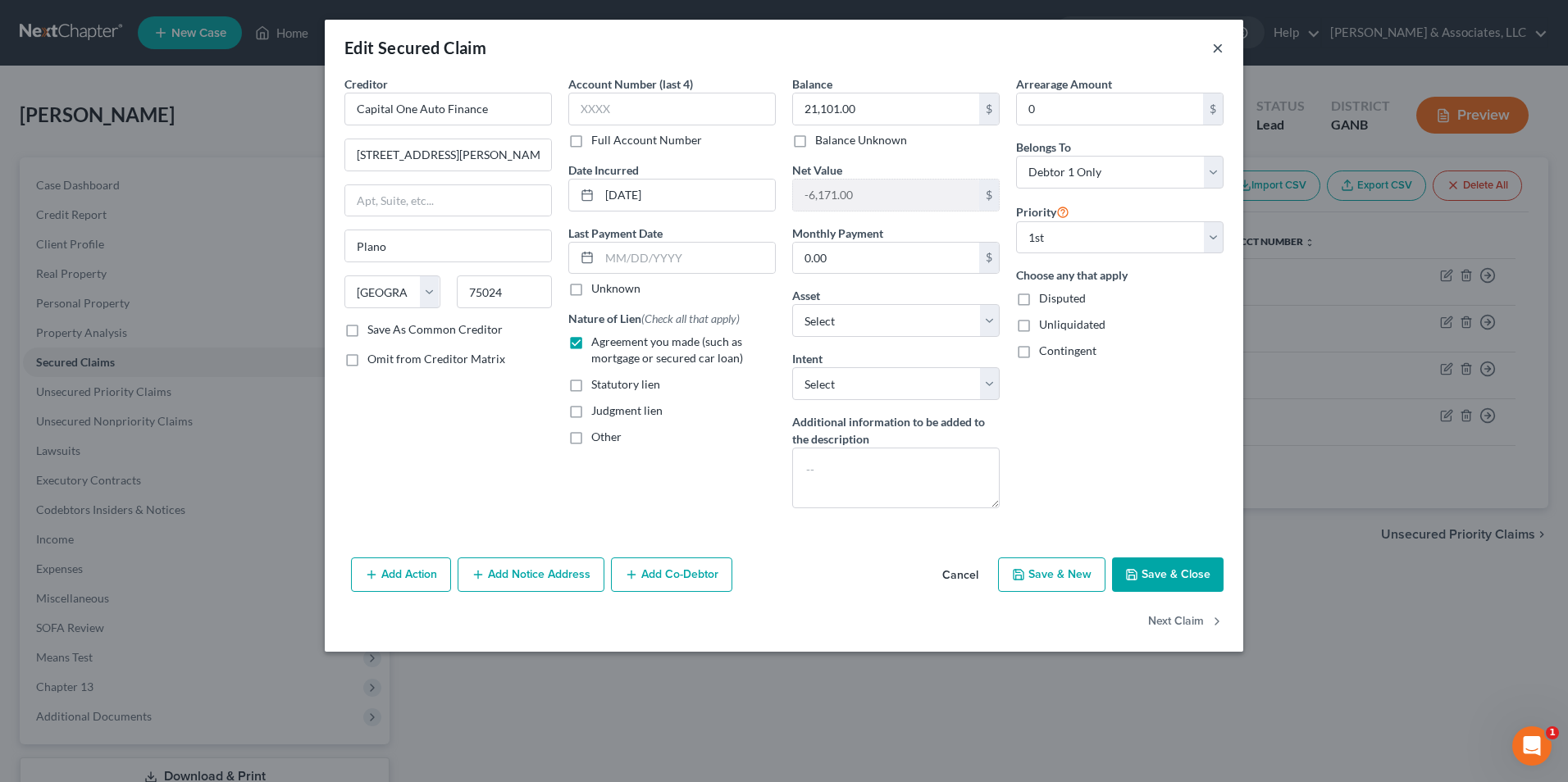
click at [1216, 49] on button "×" at bounding box center [1218, 47] width 12 height 19
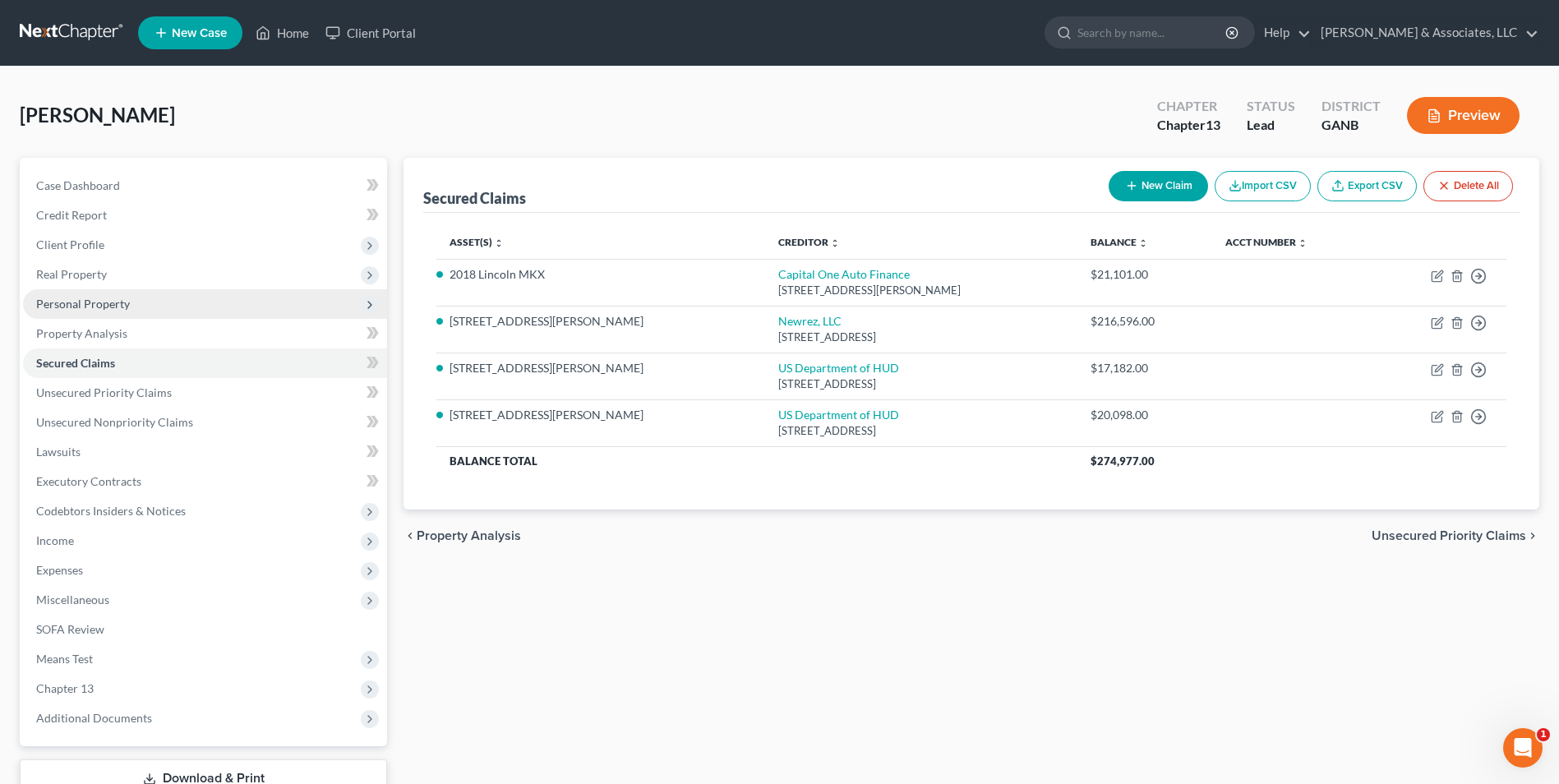
click at [96, 299] on span "Personal Property" at bounding box center [83, 303] width 94 height 14
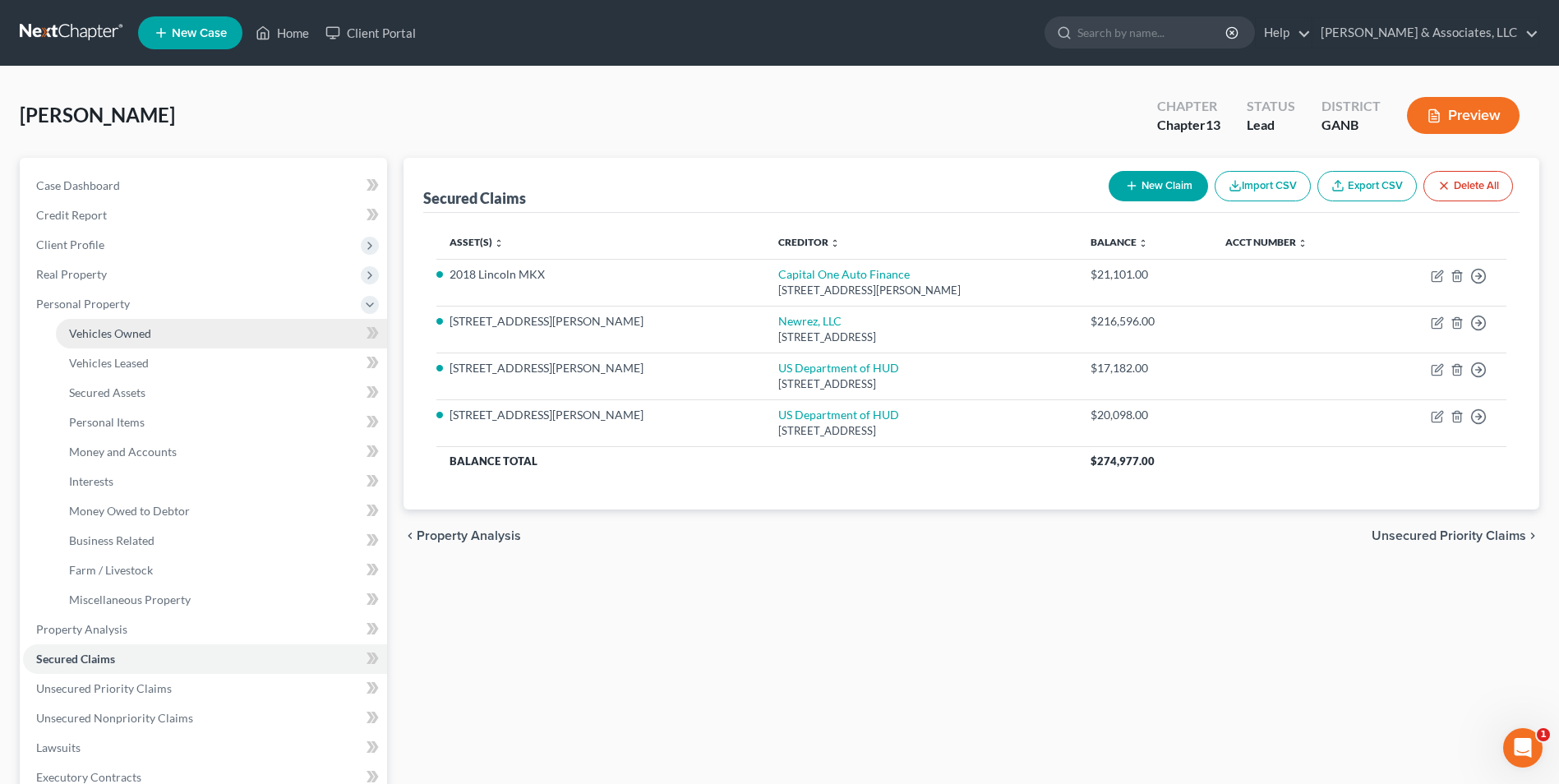
click at [106, 330] on span "Vehicles Owned" at bounding box center [109, 333] width 82 height 14
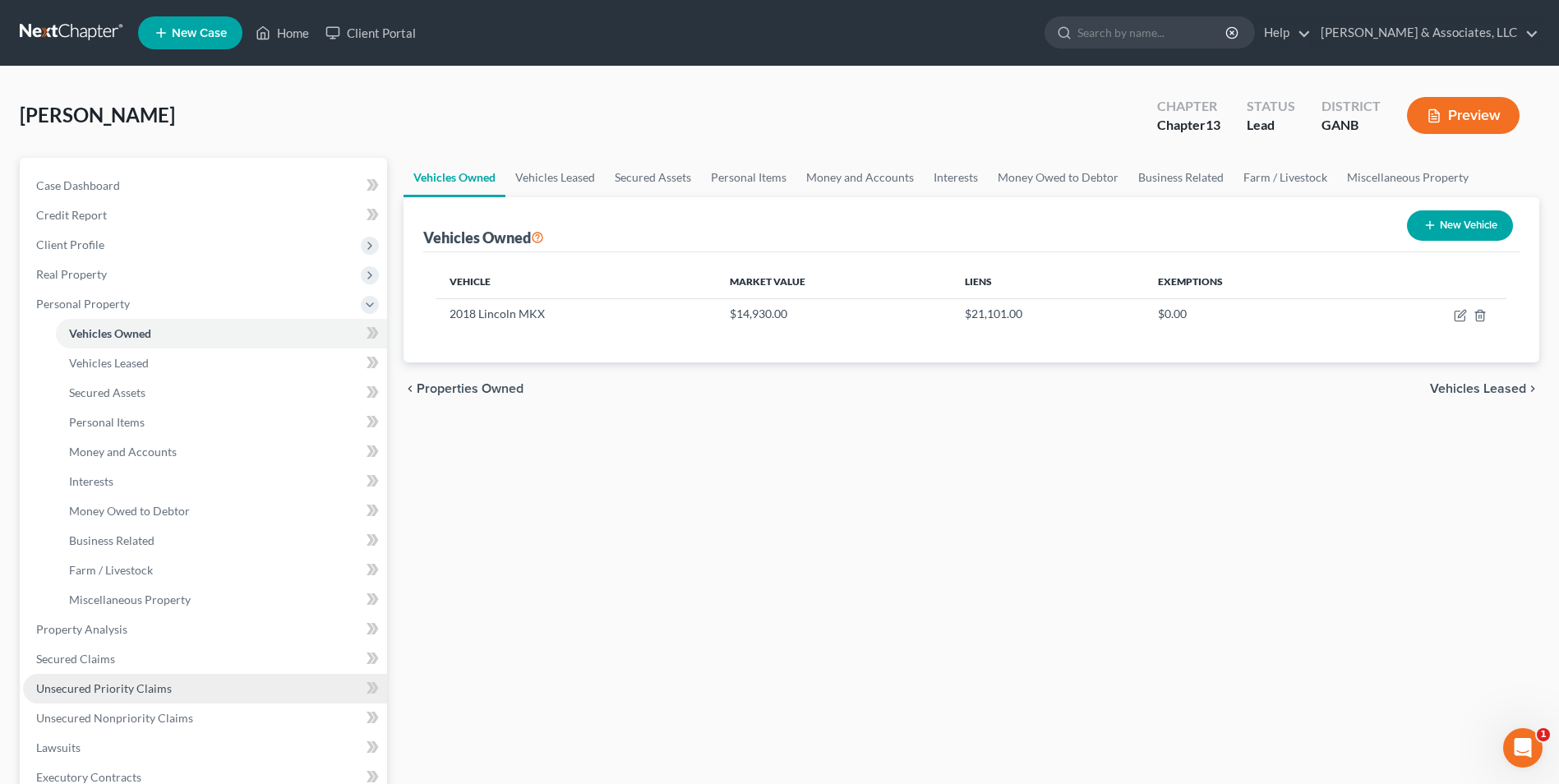
click at [143, 683] on span "Unsecured Priority Claims" at bounding box center [104, 687] width 136 height 14
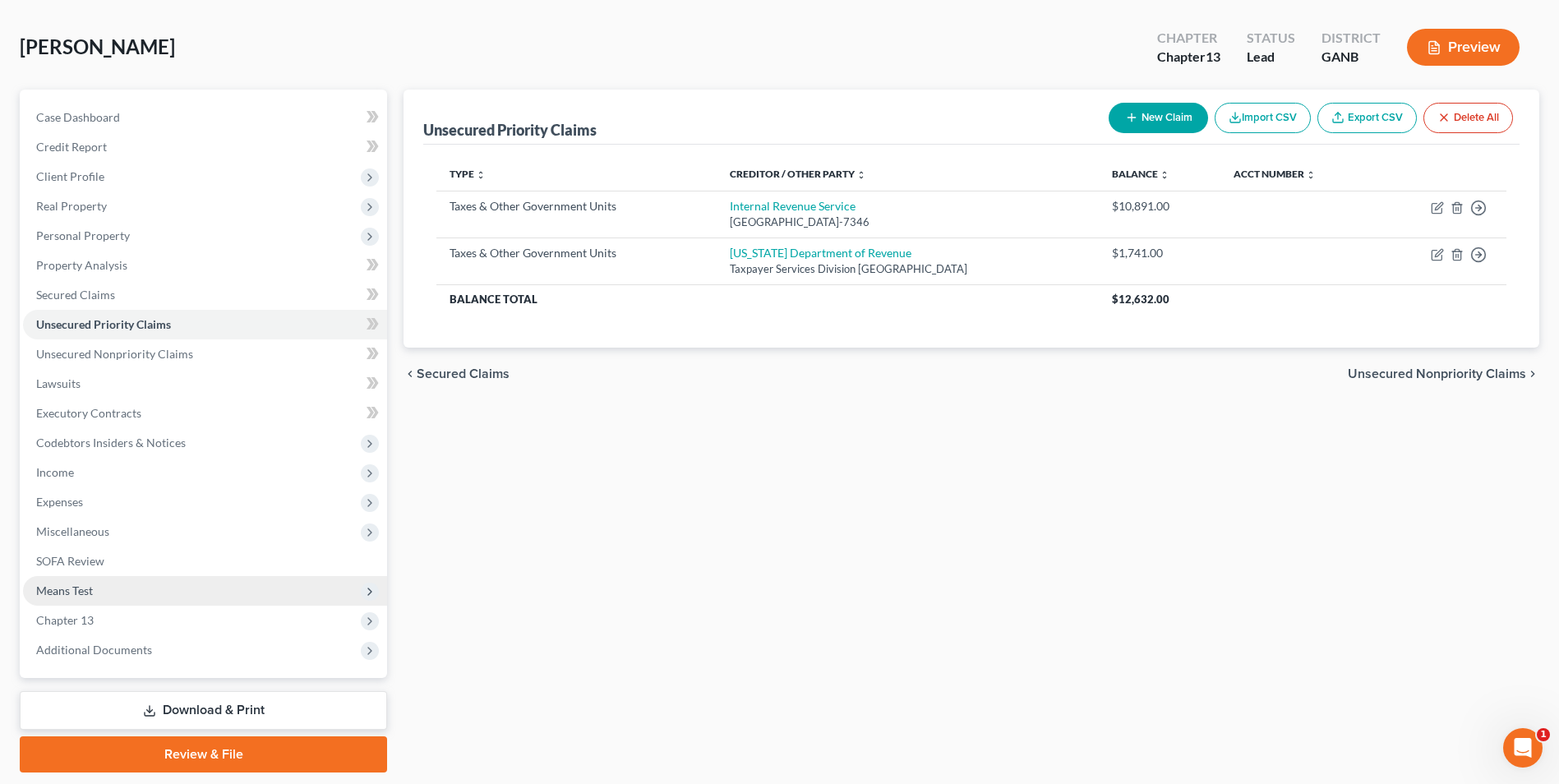
scroll to position [119, 0]
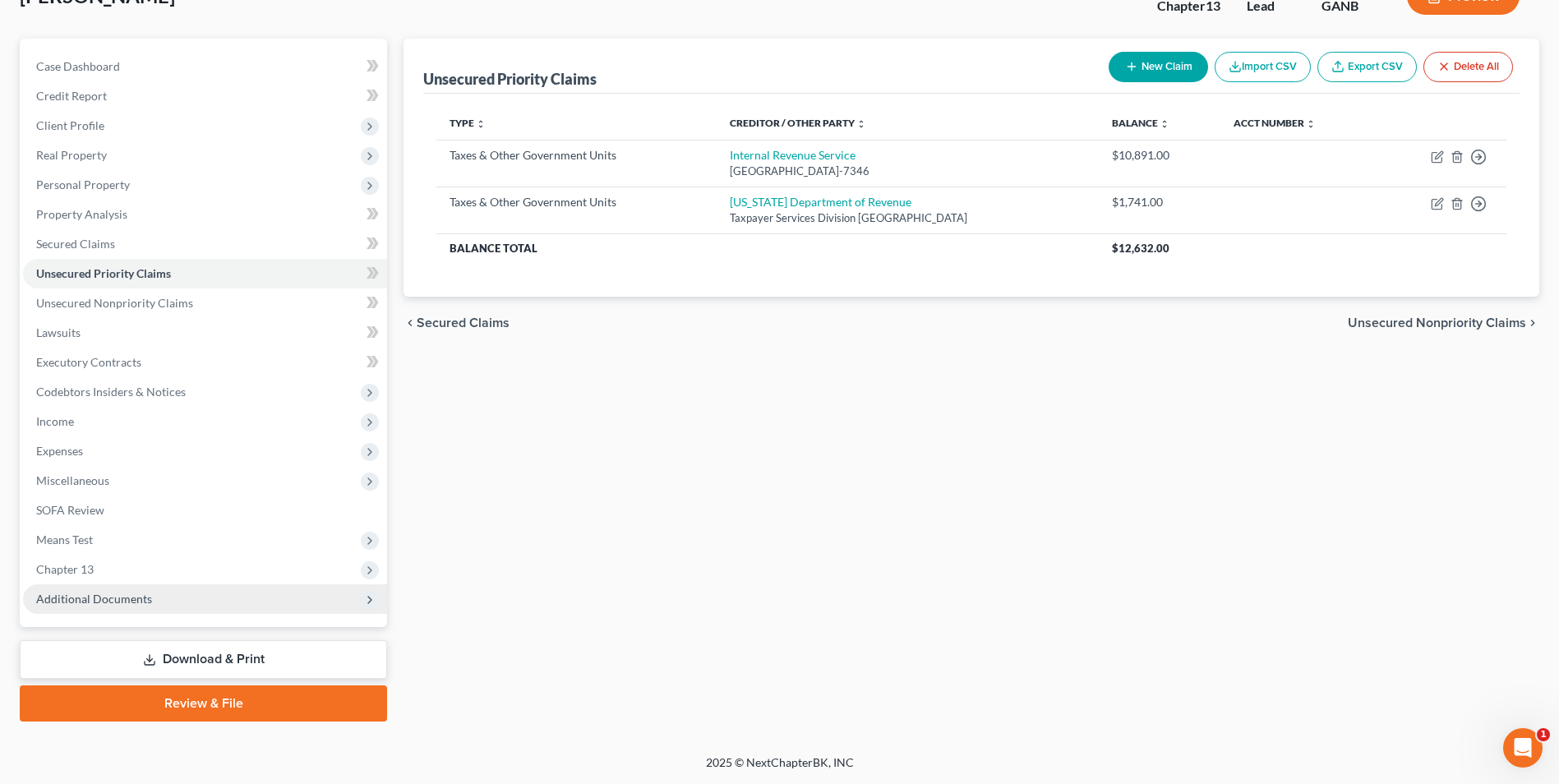
click at [145, 599] on span "Additional Documents" at bounding box center [94, 598] width 116 height 14
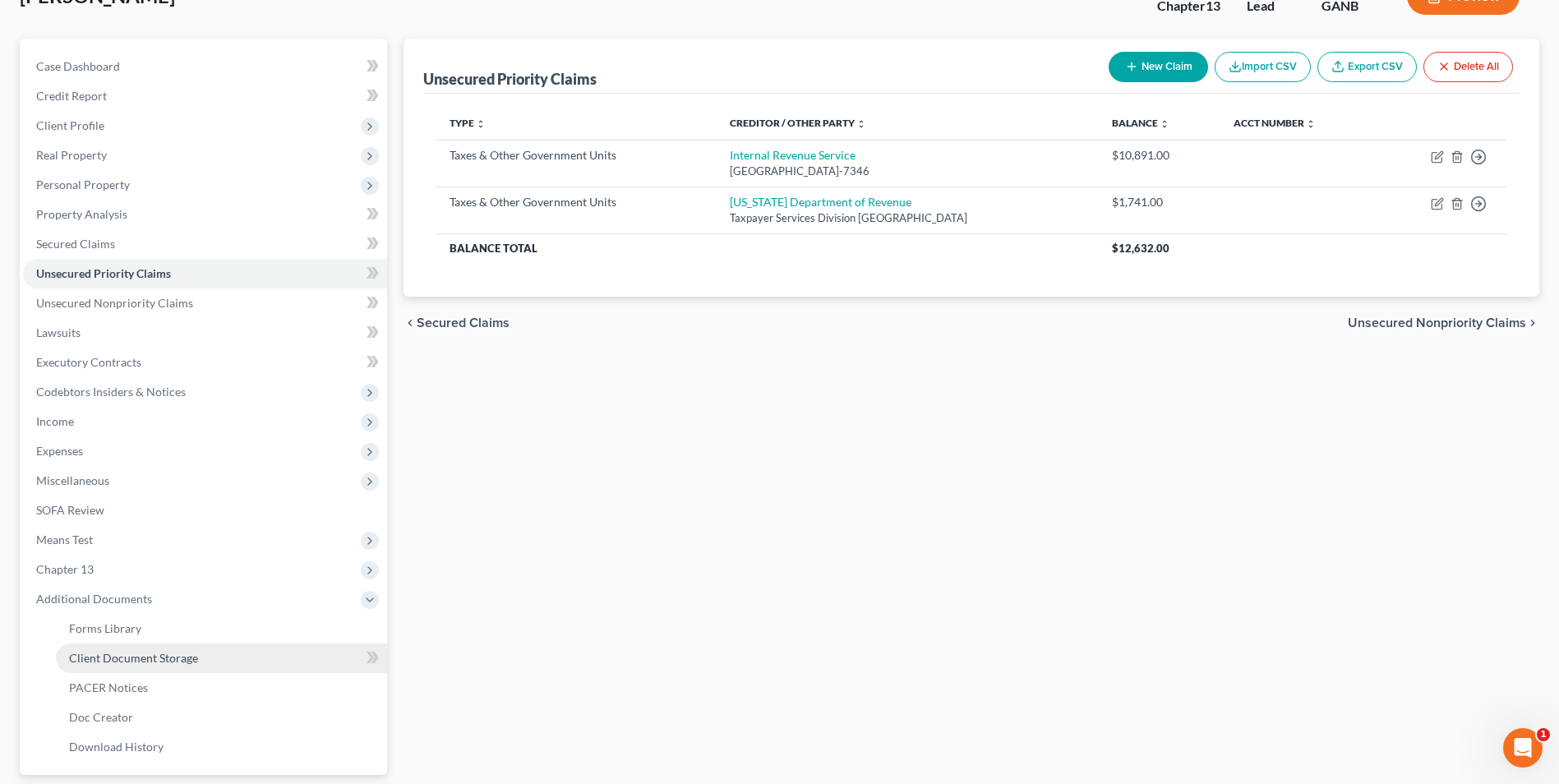
click at [193, 656] on span "Client Document Storage" at bounding box center [133, 657] width 129 height 14
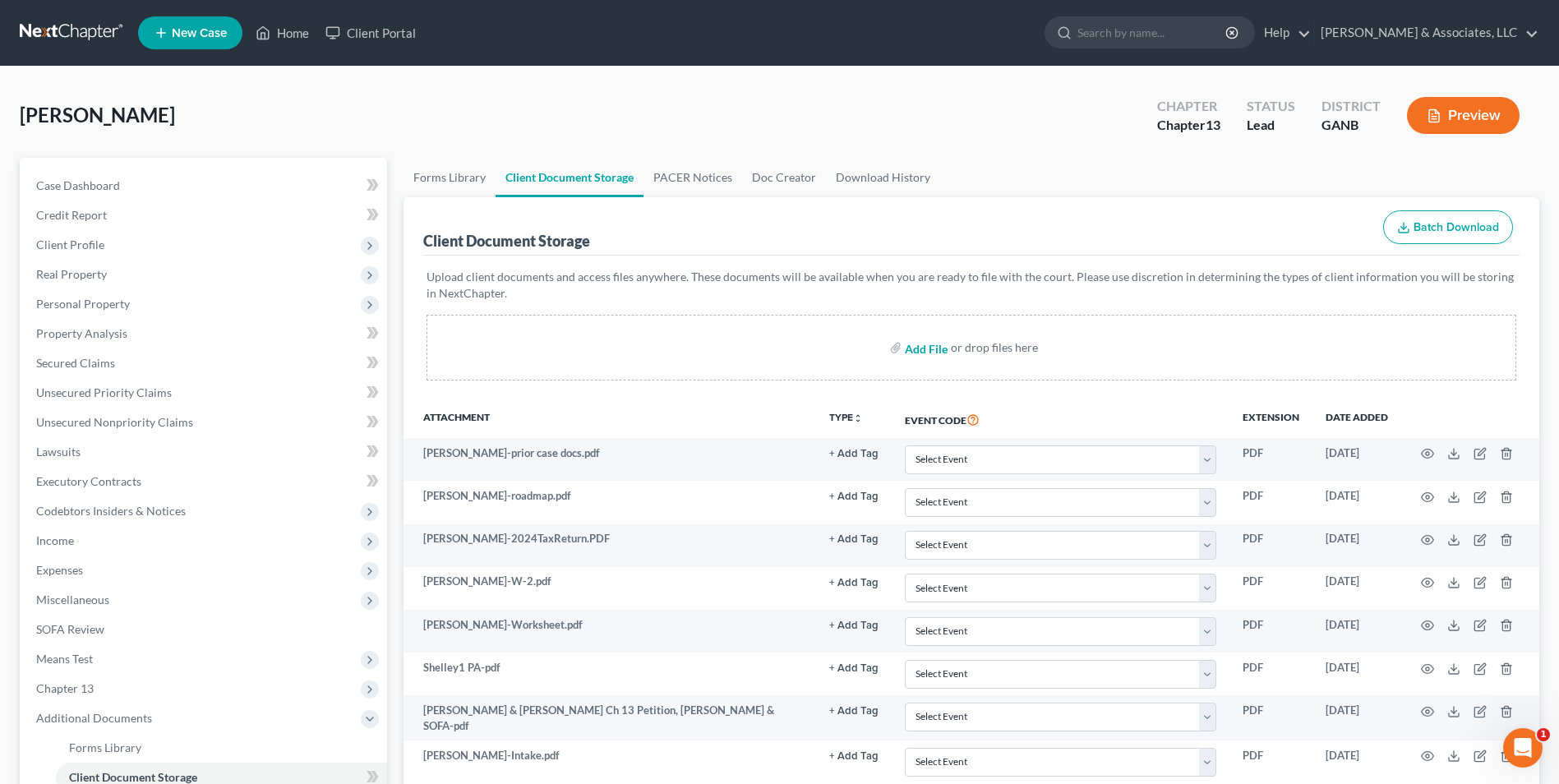
click at [933, 355] on input "file" at bounding box center [925, 347] width 40 height 29
click at [926, 352] on input "file" at bounding box center [925, 347] width 40 height 29
type input "C:\fakepath\Motion to Extend Stay.Shelley.doc"
click at [292, 28] on link "Home" at bounding box center [282, 33] width 70 height 29
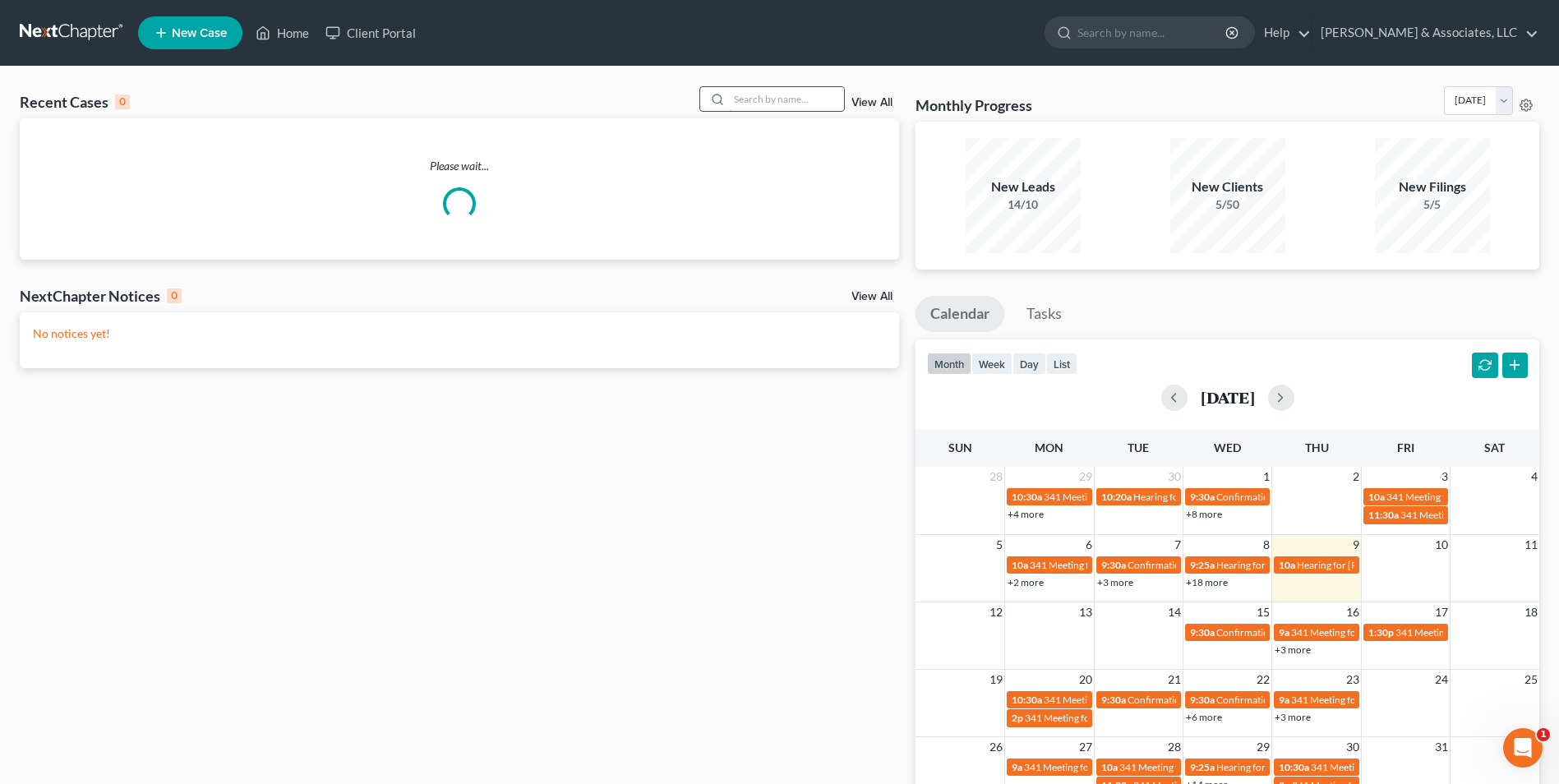
click at [789, 103] on input "search" at bounding box center [786, 99] width 115 height 24
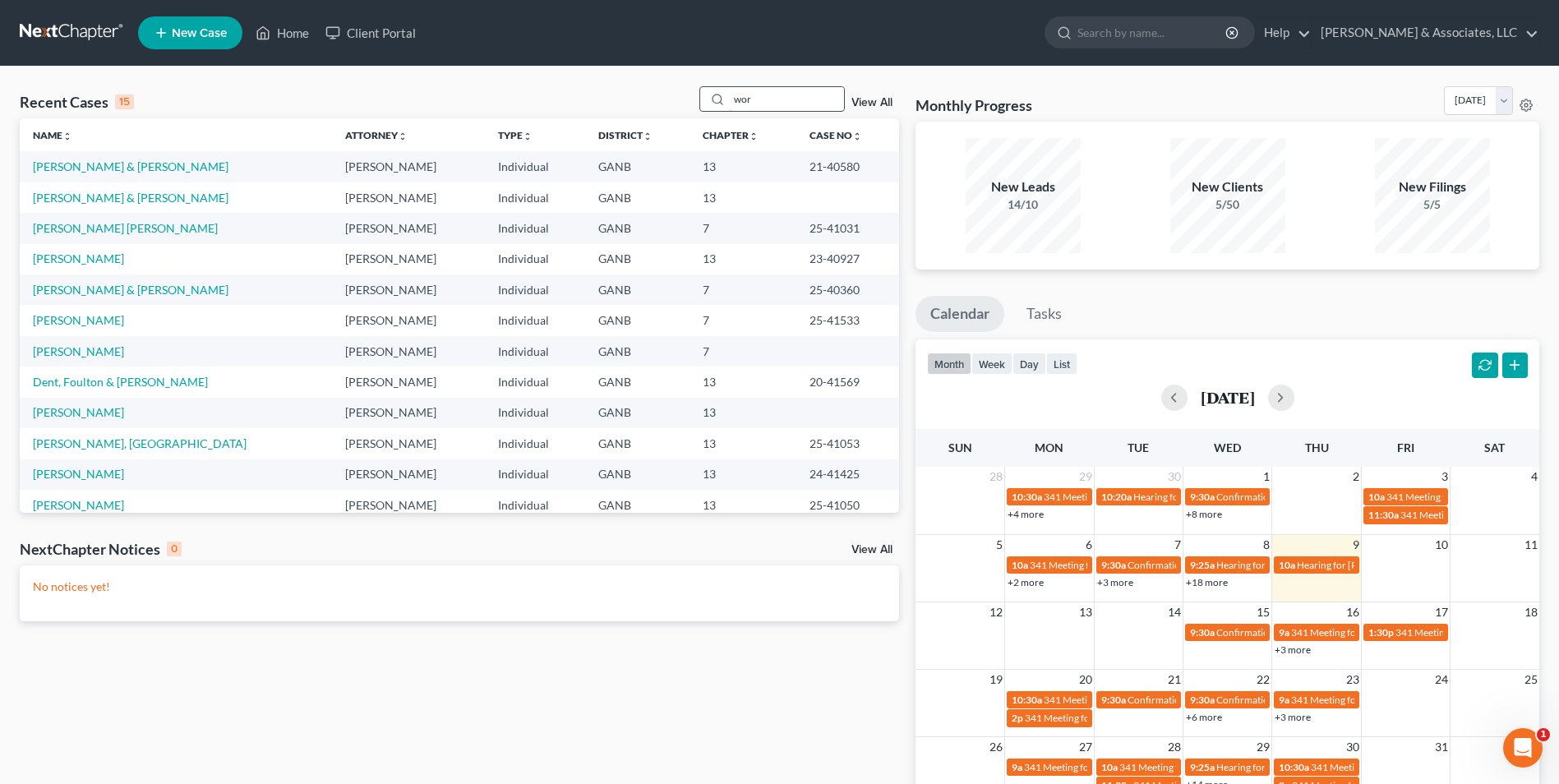
type input "wor"
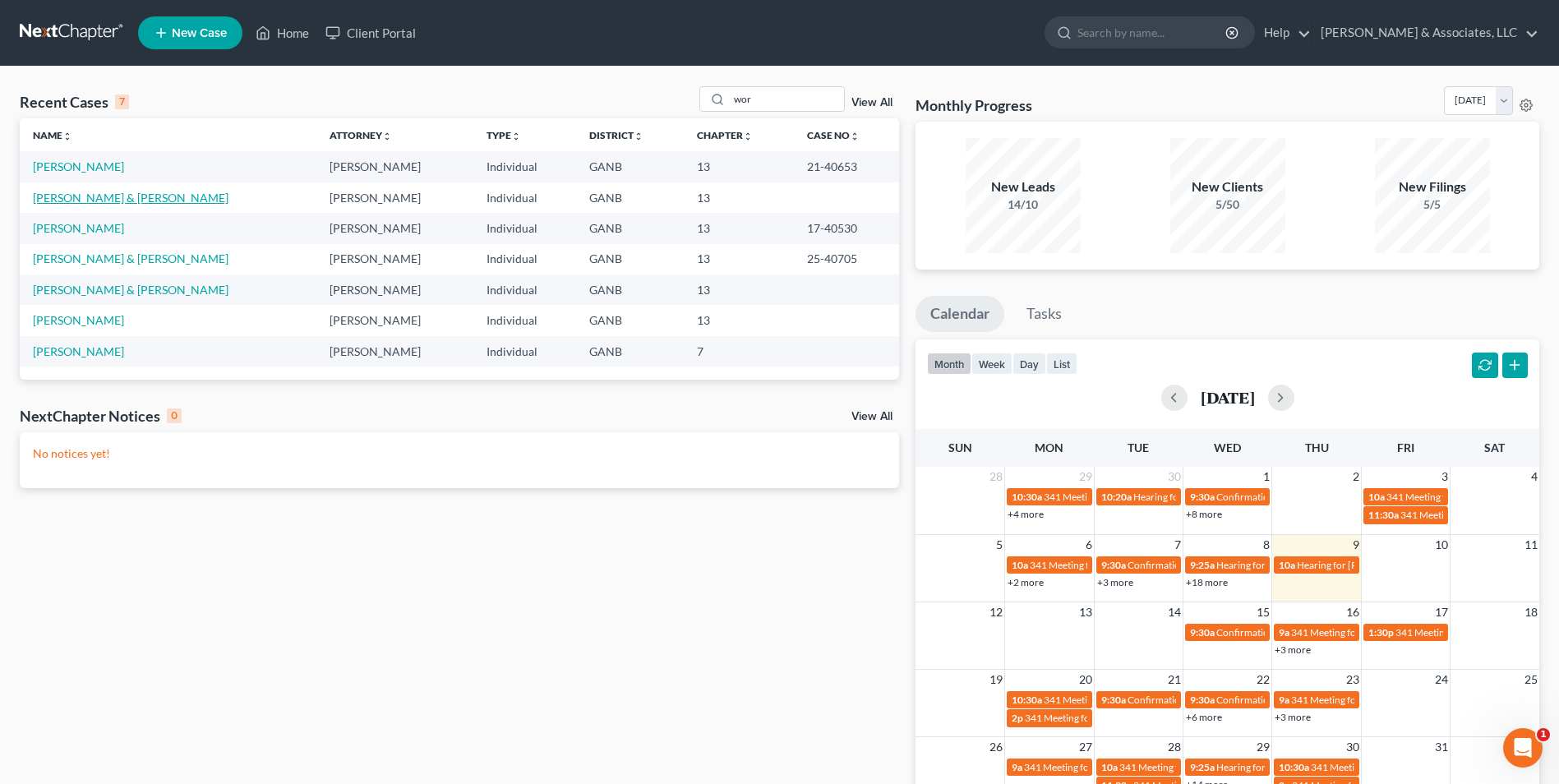
click at [115, 202] on link "Worley, Joe & King, Melanie" at bounding box center [131, 197] width 196 height 14
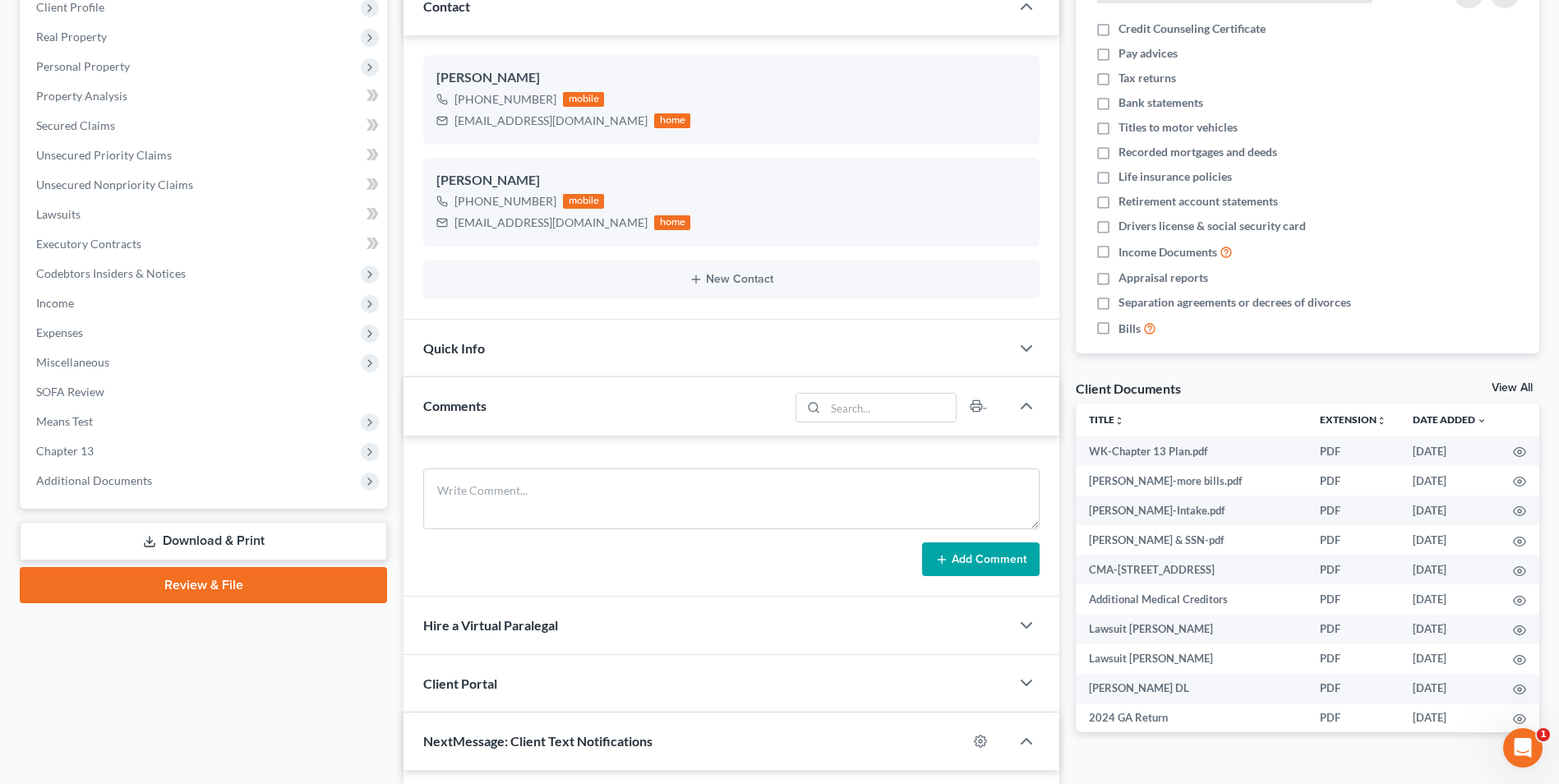
scroll to position [246, 0]
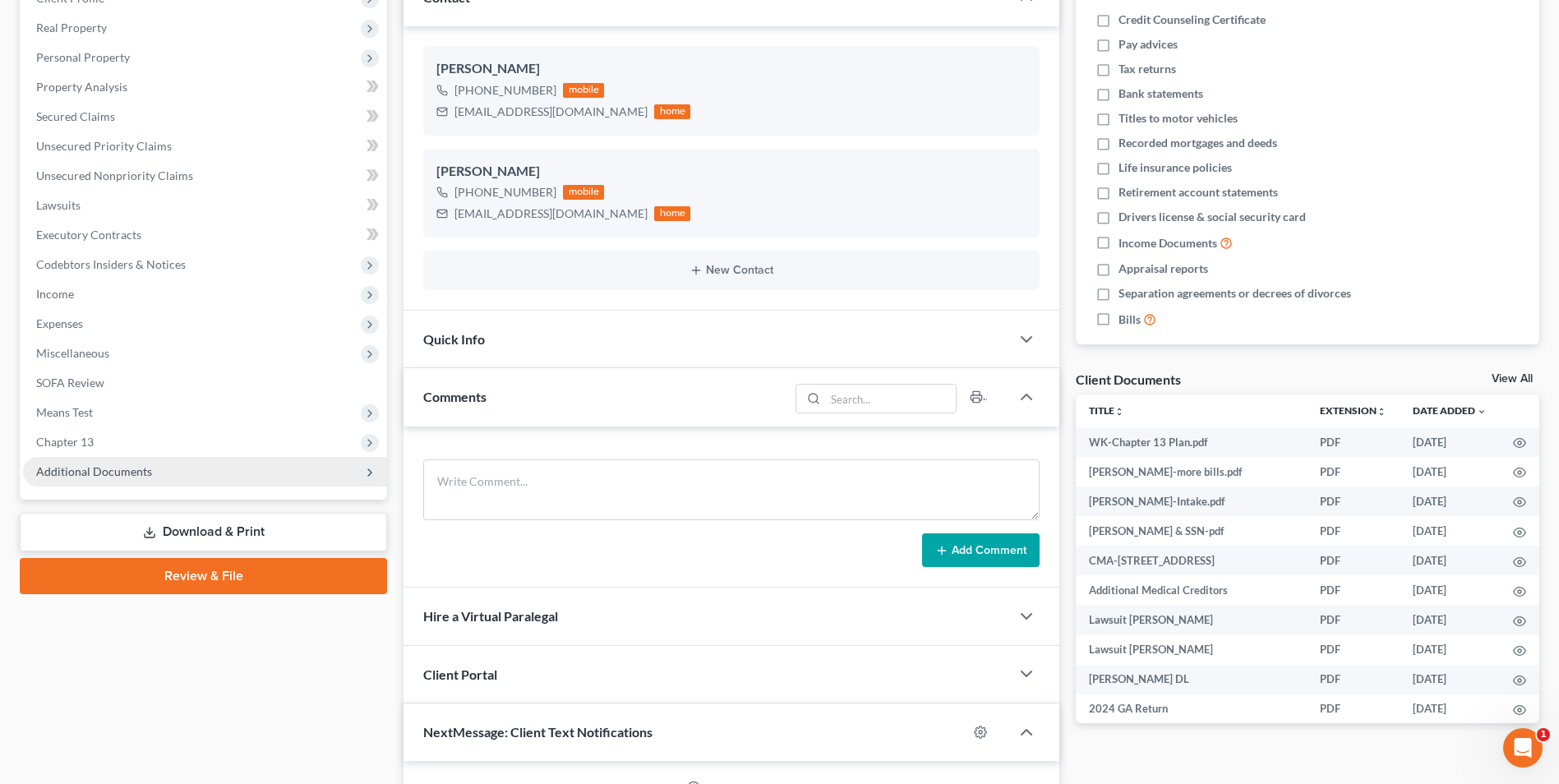
click at [145, 473] on span "Additional Documents" at bounding box center [94, 471] width 116 height 14
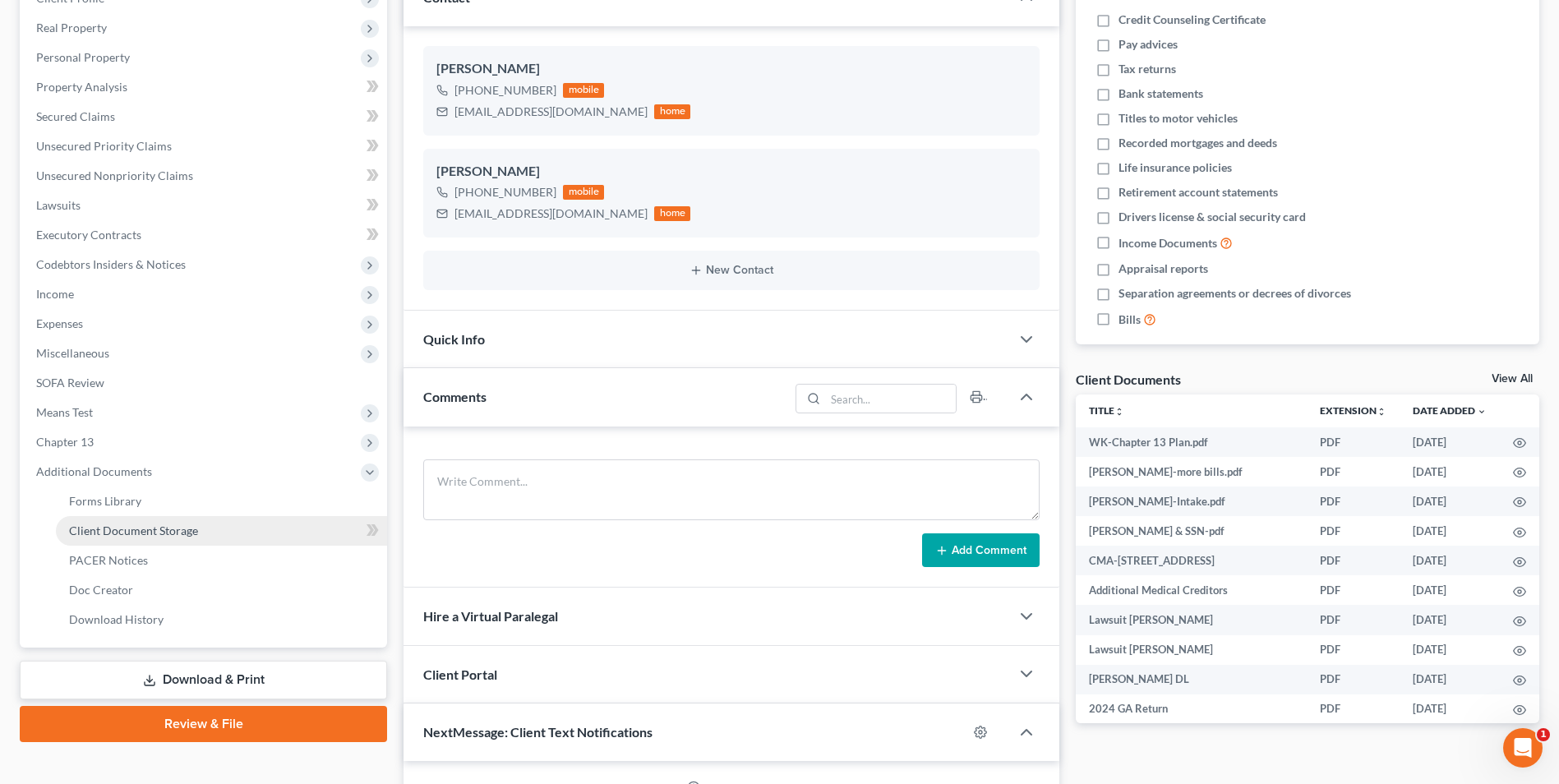
click at [154, 532] on span "Client Document Storage" at bounding box center [133, 530] width 129 height 14
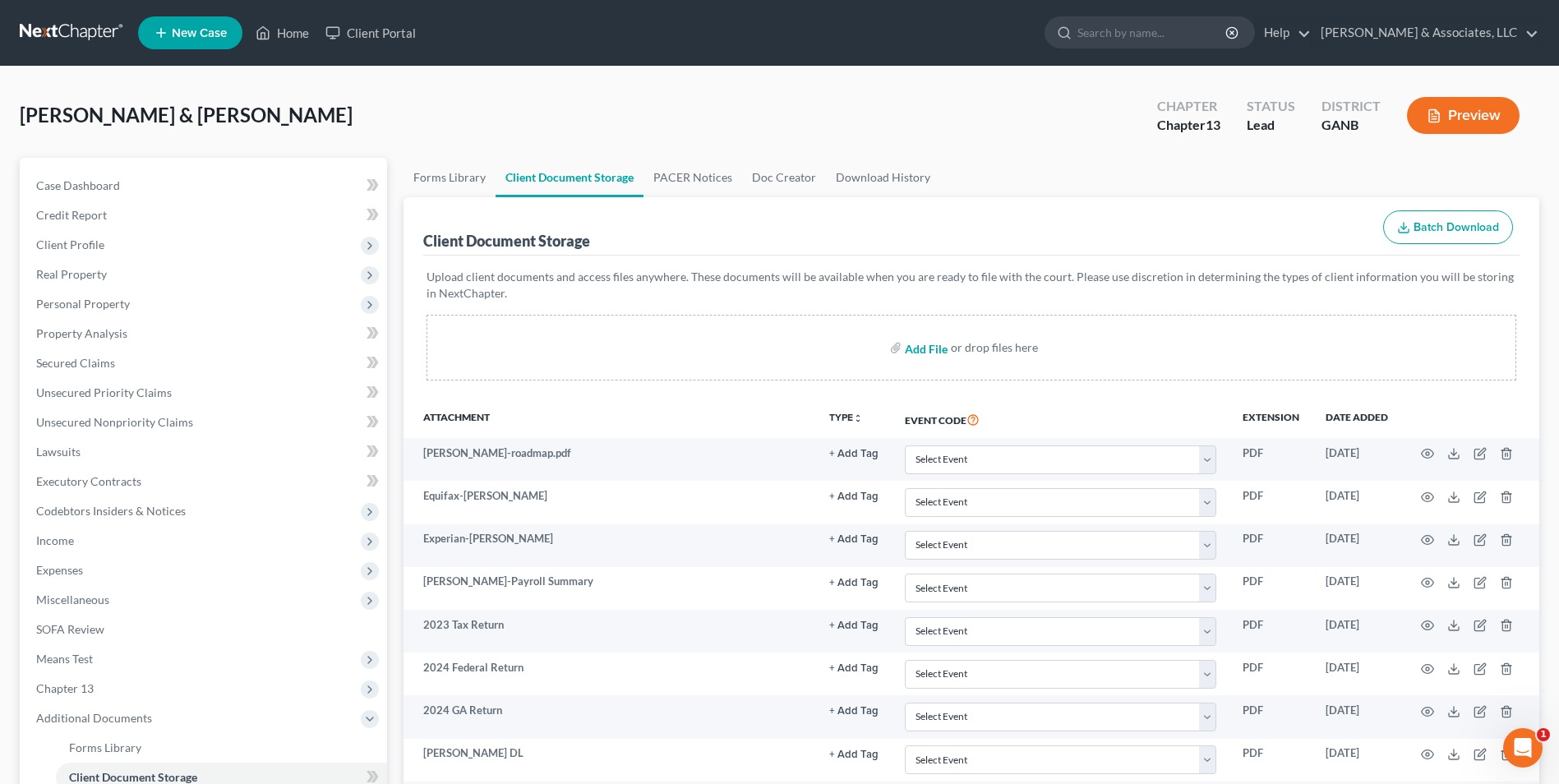
click at [933, 349] on input "file" at bounding box center [925, 347] width 40 height 29
type input "C:\fakepath\WK.signatures - signed.pdf"
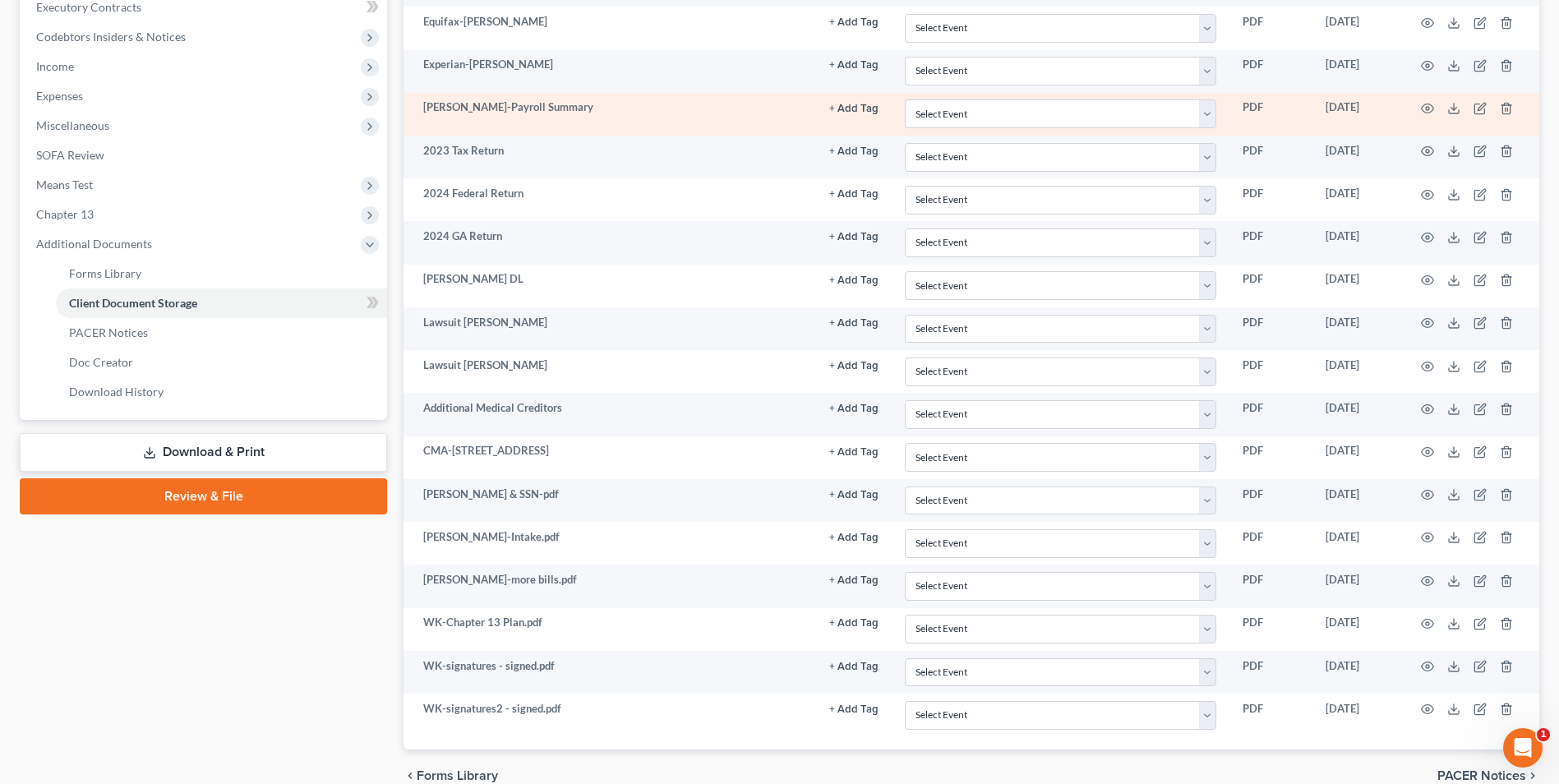
scroll to position [494, 0]
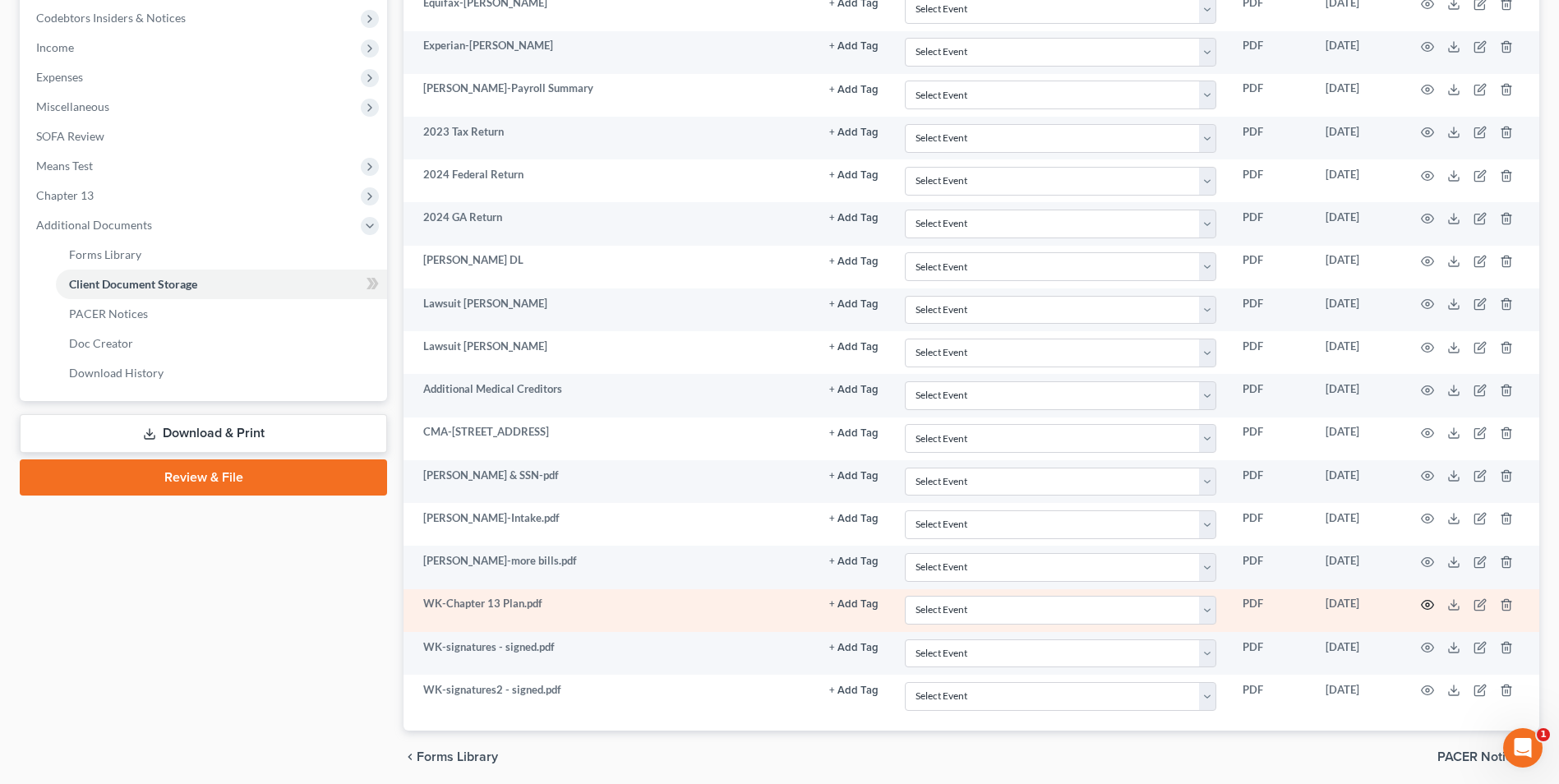
click at [1429, 602] on icon "button" at bounding box center [1428, 605] width 13 height 13
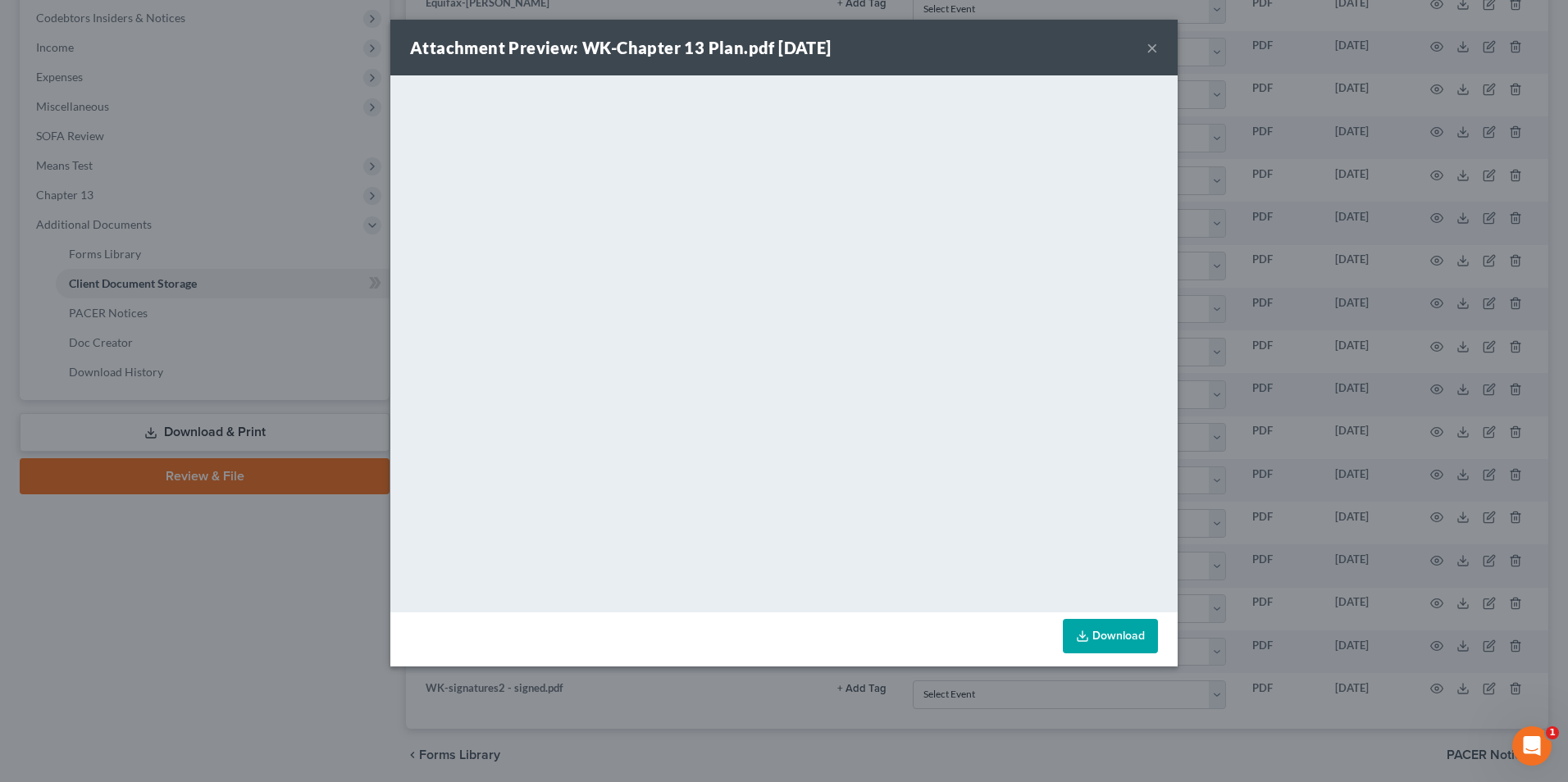
click at [1146, 50] on button "×" at bounding box center [1152, 47] width 12 height 19
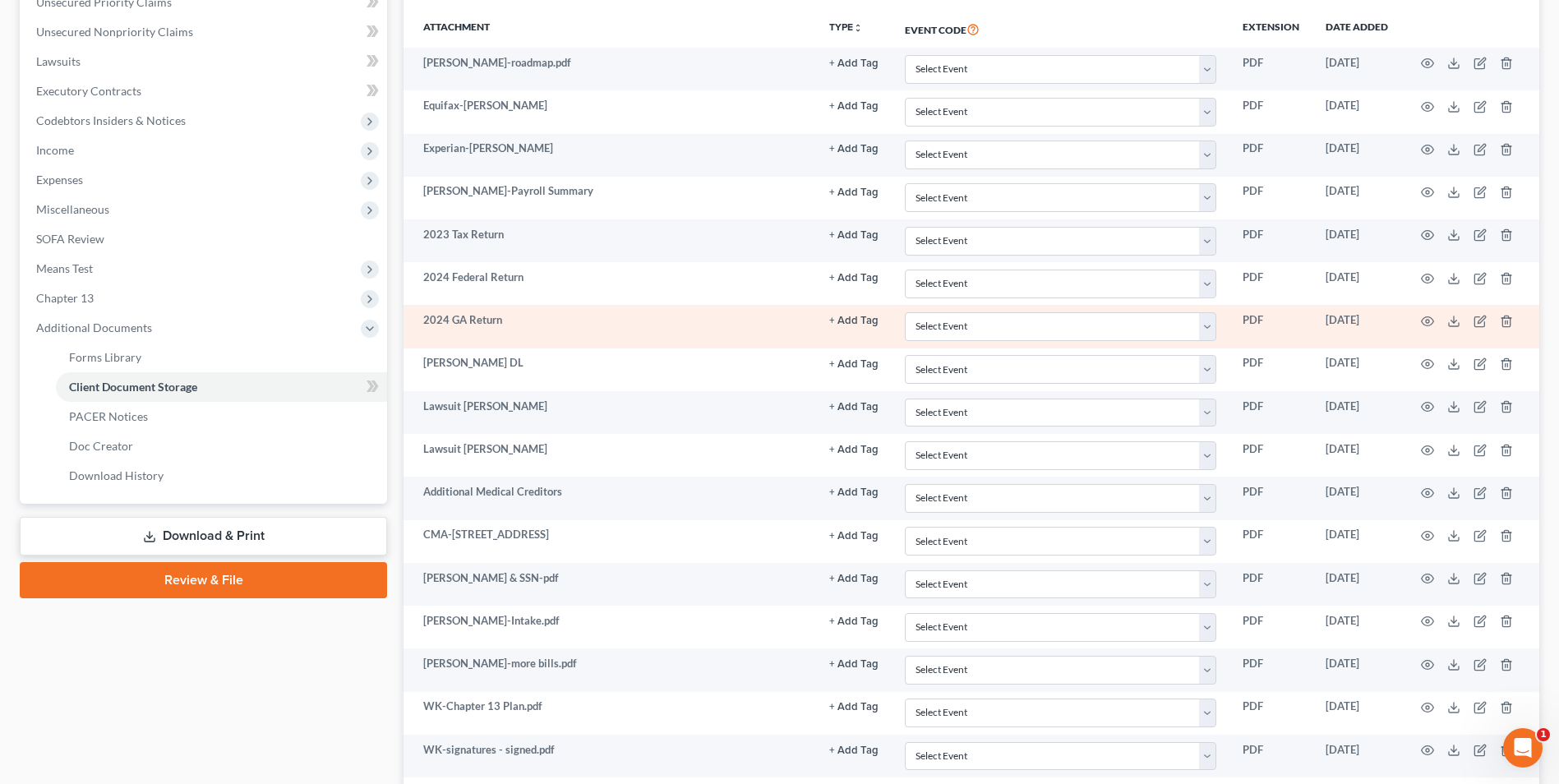
scroll to position [308, 0]
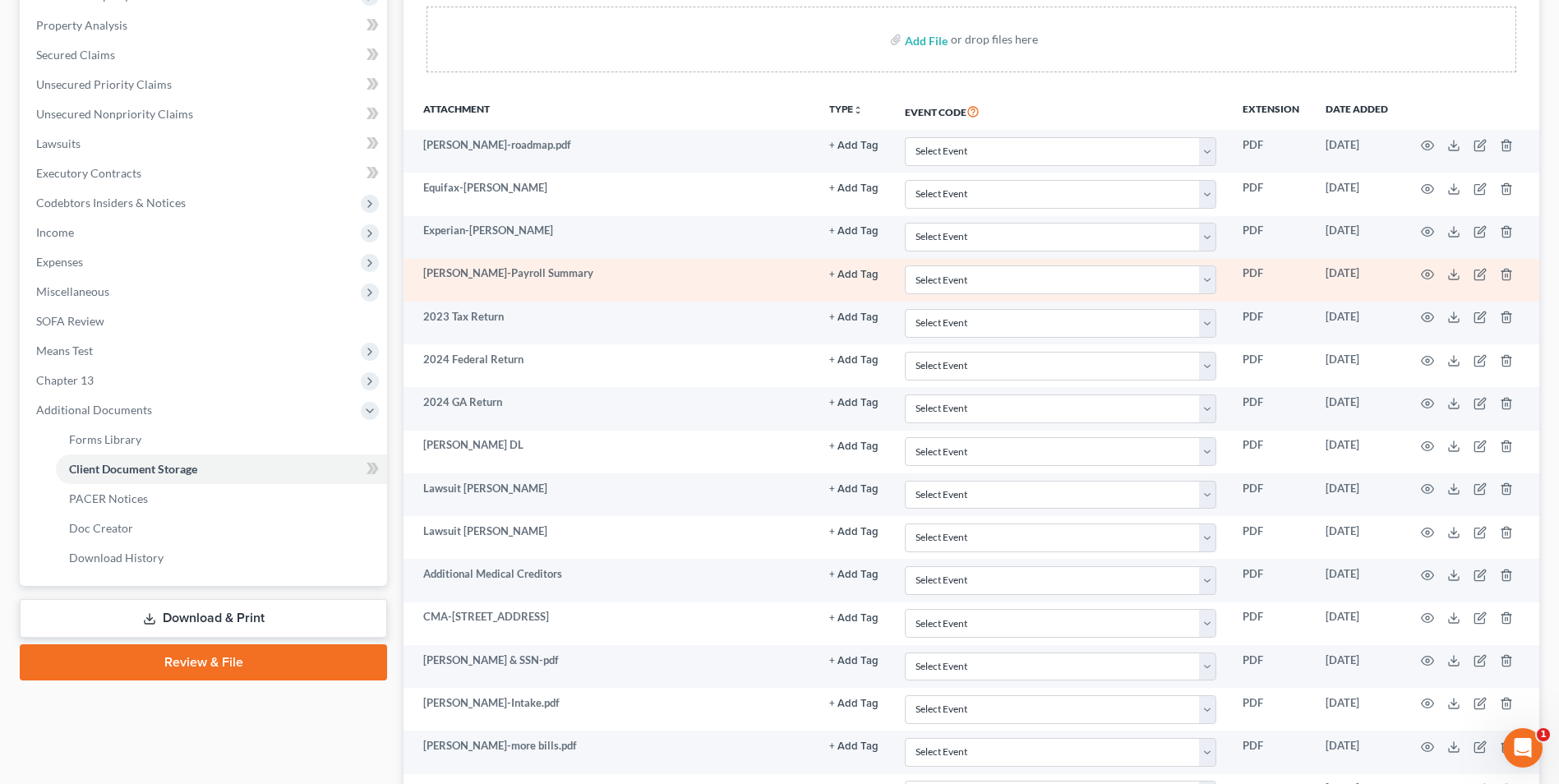
click at [1420, 274] on td at bounding box center [1471, 280] width 138 height 43
click at [1428, 272] on icon "button" at bounding box center [1428, 275] width 13 height 13
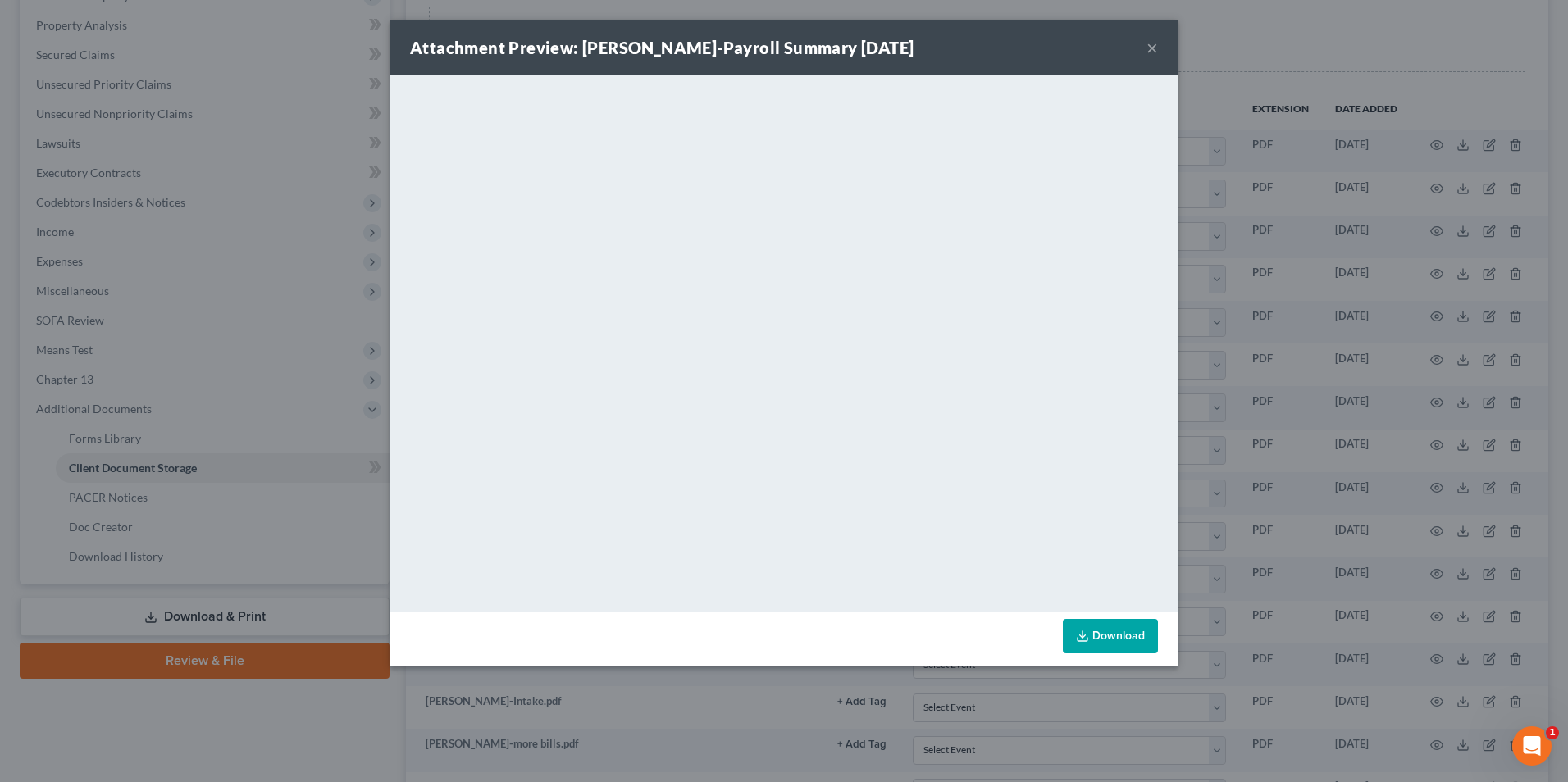
click at [1145, 48] on div "Attachment Preview: Joe-Payroll Summary 08/27/2025 ×" at bounding box center [784, 47] width 787 height 56
click at [1152, 48] on button "×" at bounding box center [1152, 47] width 12 height 19
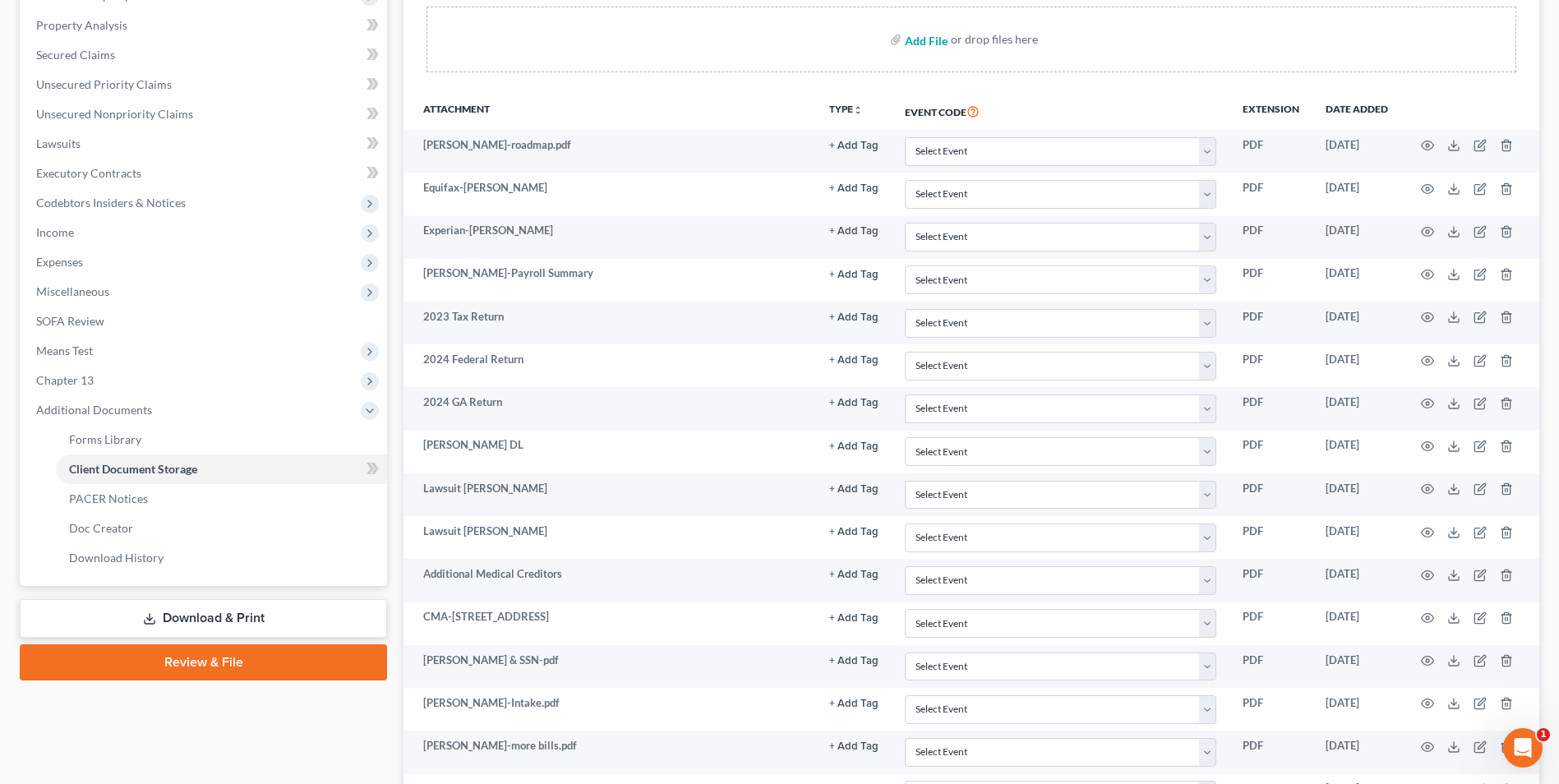
click at [926, 36] on input "file" at bounding box center [925, 40] width 40 height 29
type input "C:\fakepath\WK.121.pdf"
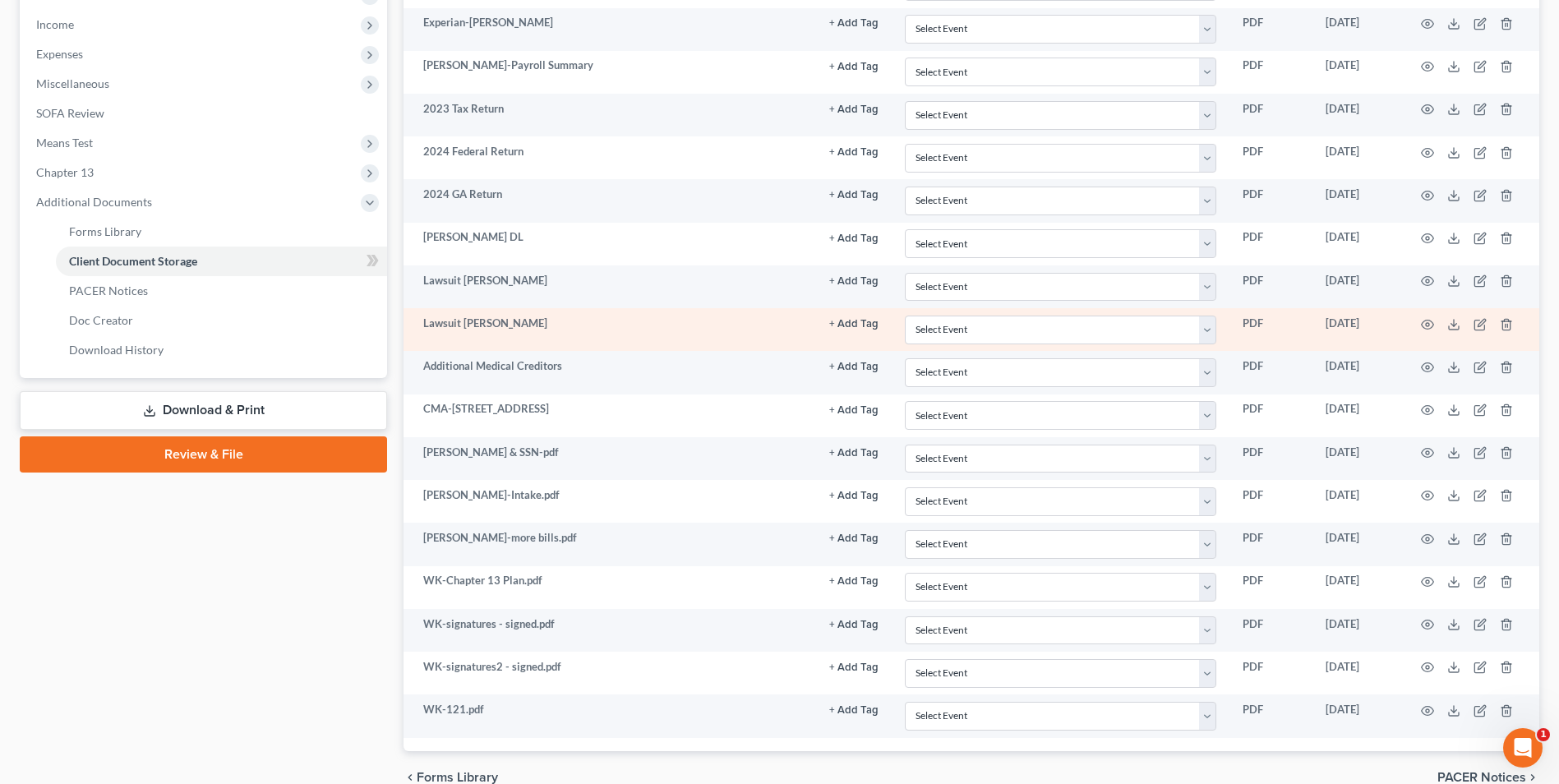
scroll to position [598, 0]
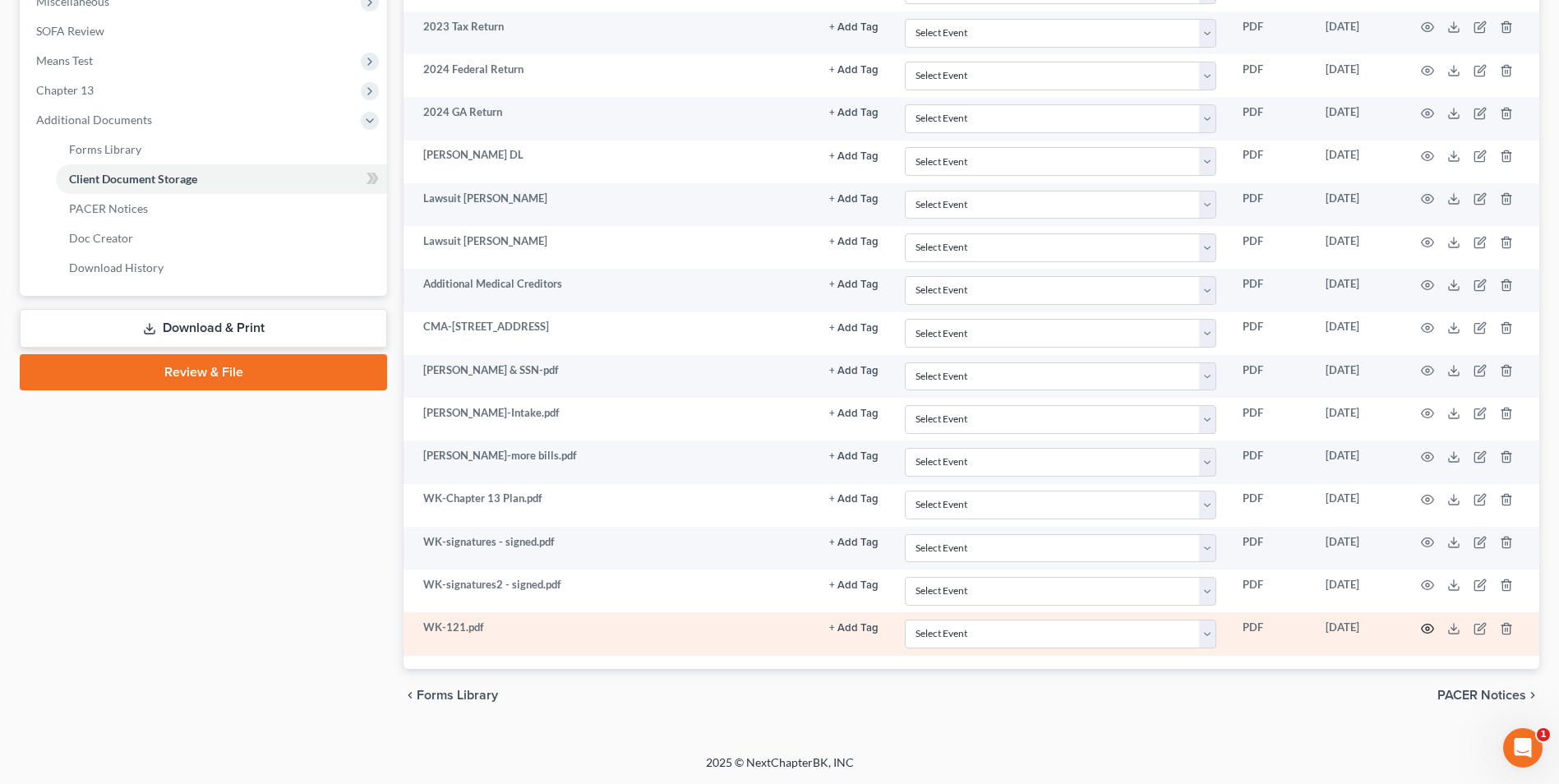
click at [1425, 631] on icon "button" at bounding box center [1428, 629] width 12 height 9
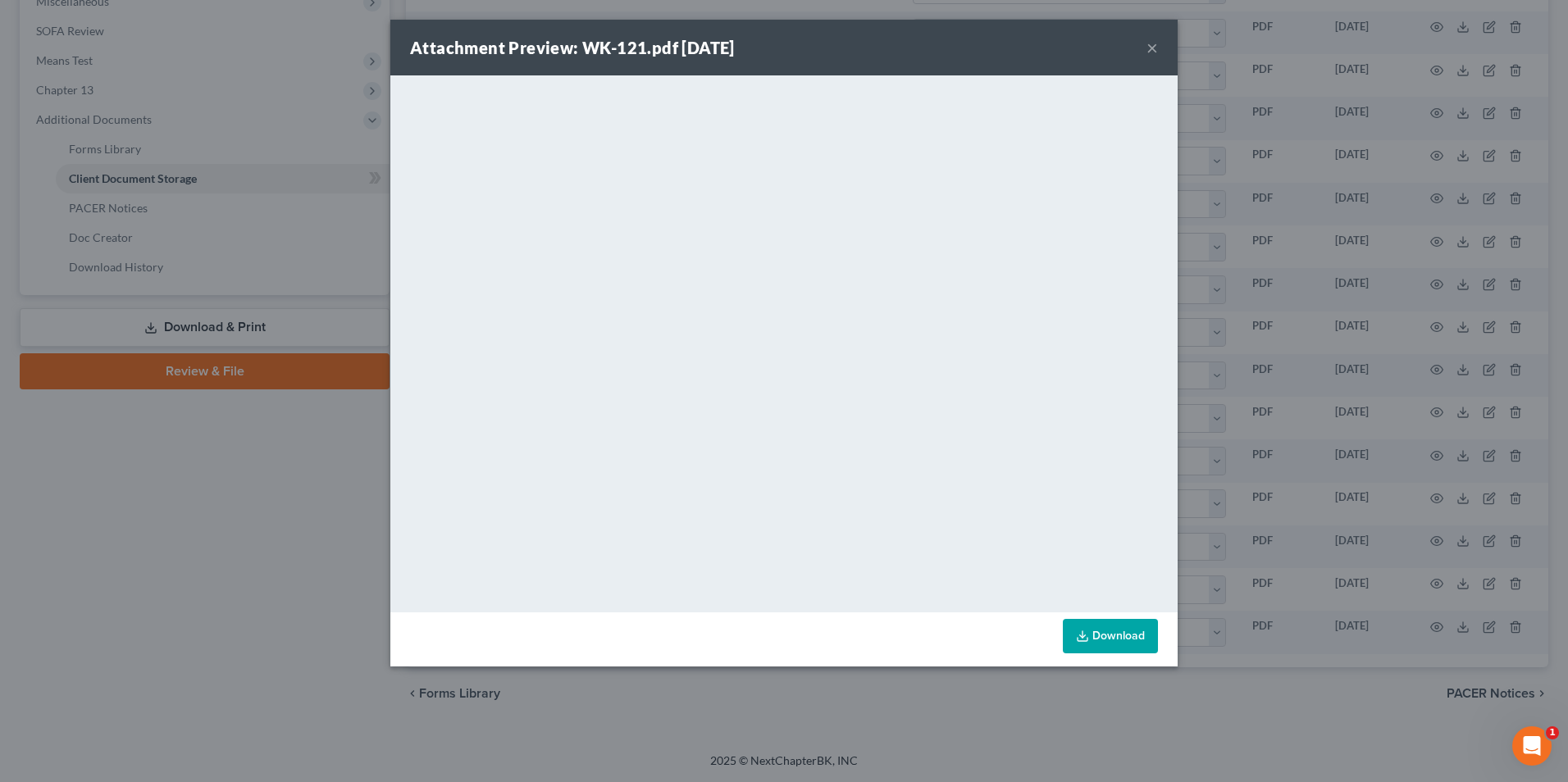
click at [1144, 47] on div "Attachment Preview: WK-121.pdf 10/09/2025 ×" at bounding box center [784, 47] width 787 height 56
click at [1156, 47] on button "×" at bounding box center [1152, 47] width 12 height 19
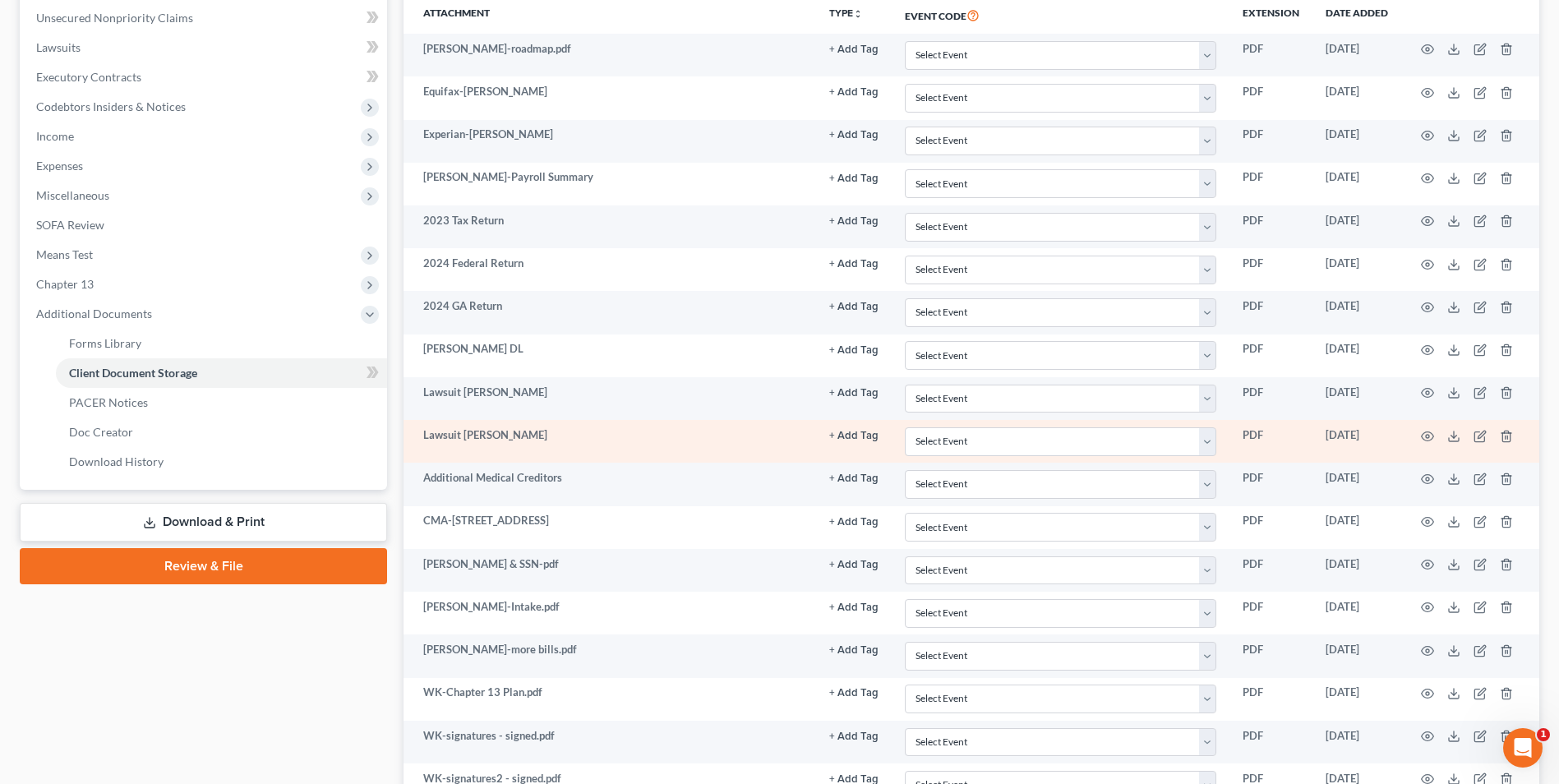
scroll to position [434, 0]
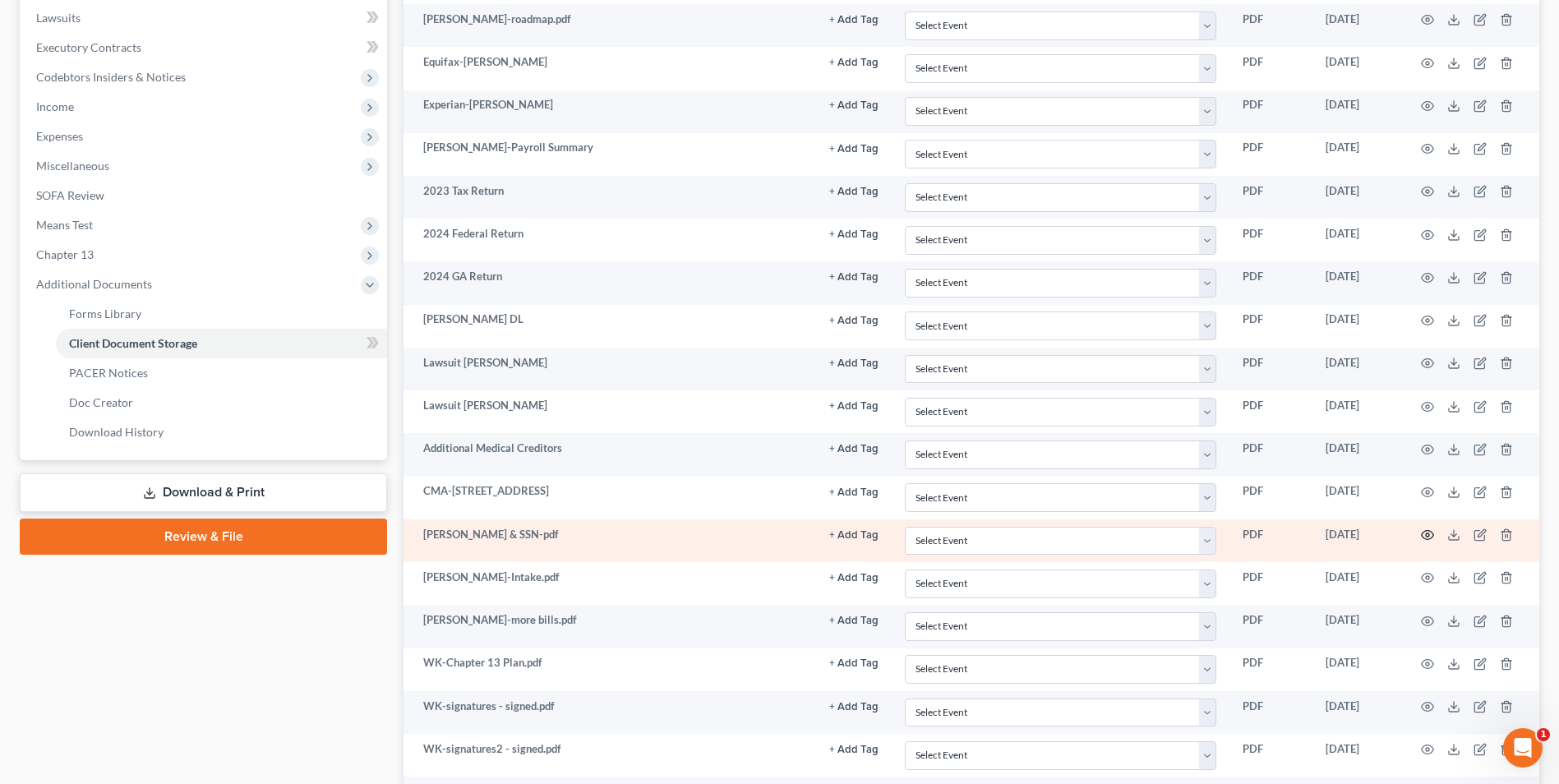
click at [1433, 533] on icon "button" at bounding box center [1428, 536] width 12 height 9
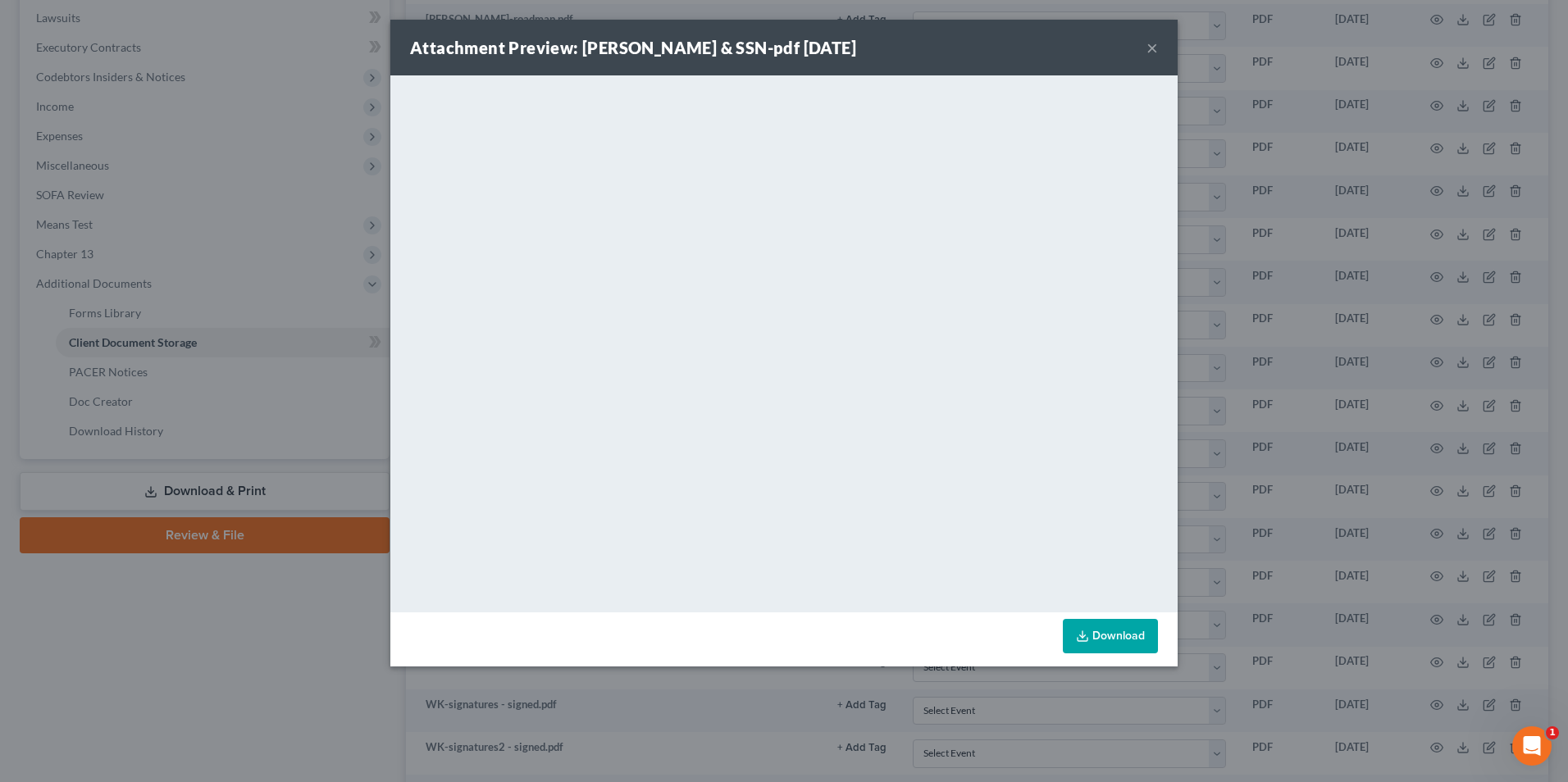
click at [1148, 47] on button "×" at bounding box center [1152, 47] width 12 height 19
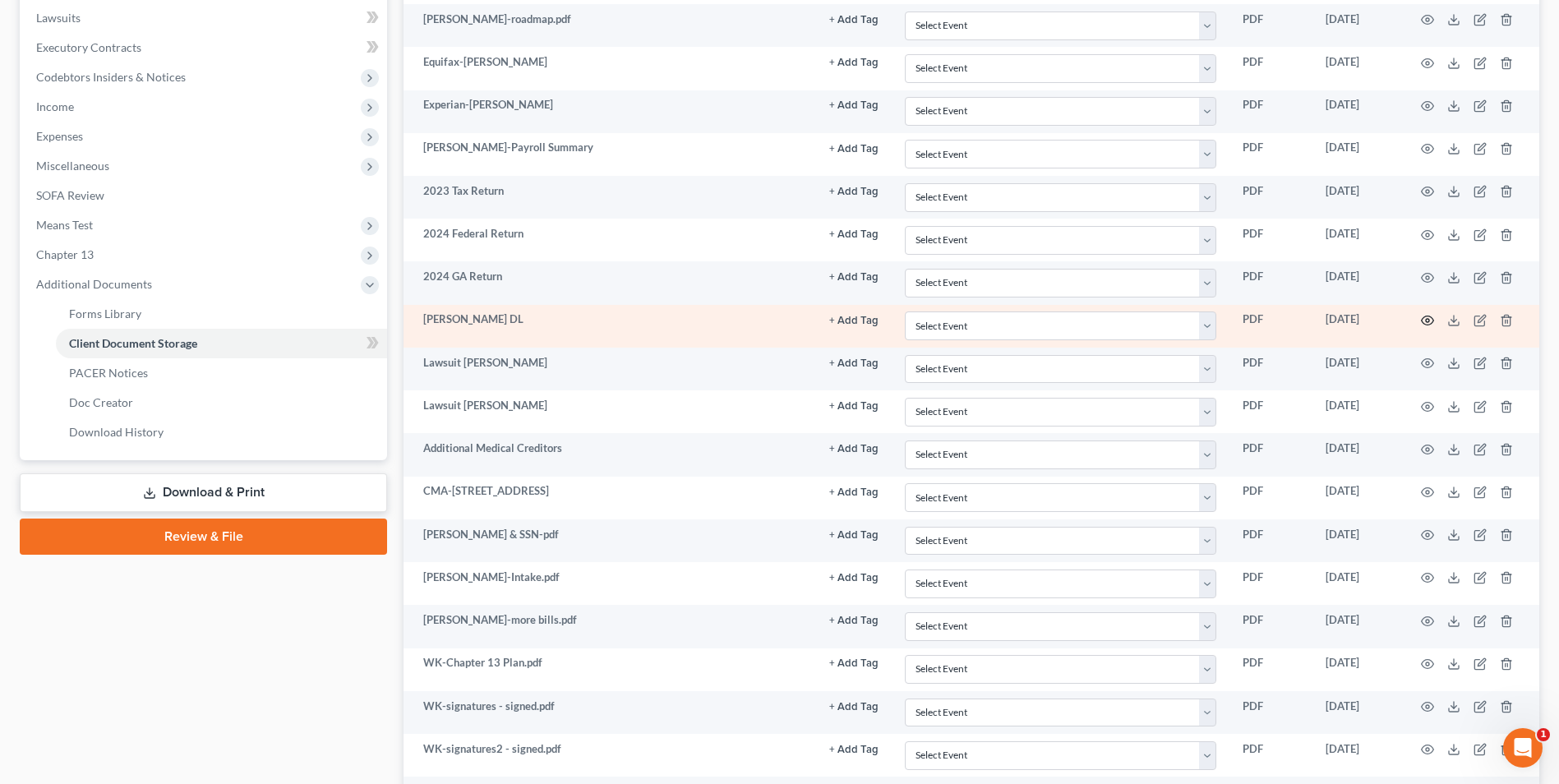
click at [1430, 324] on icon "button" at bounding box center [1428, 321] width 13 height 13
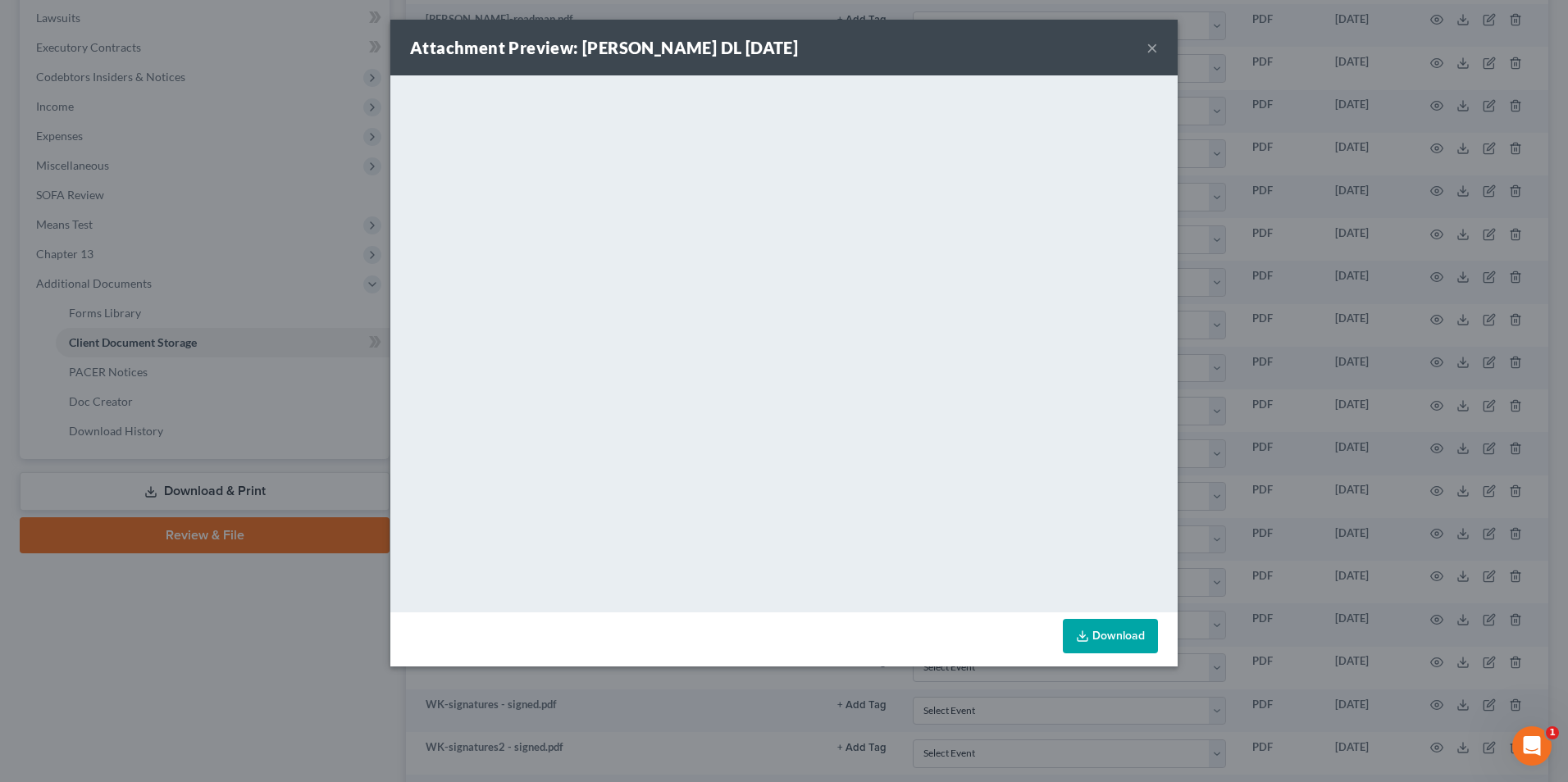
click at [1151, 50] on button "×" at bounding box center [1152, 47] width 12 height 19
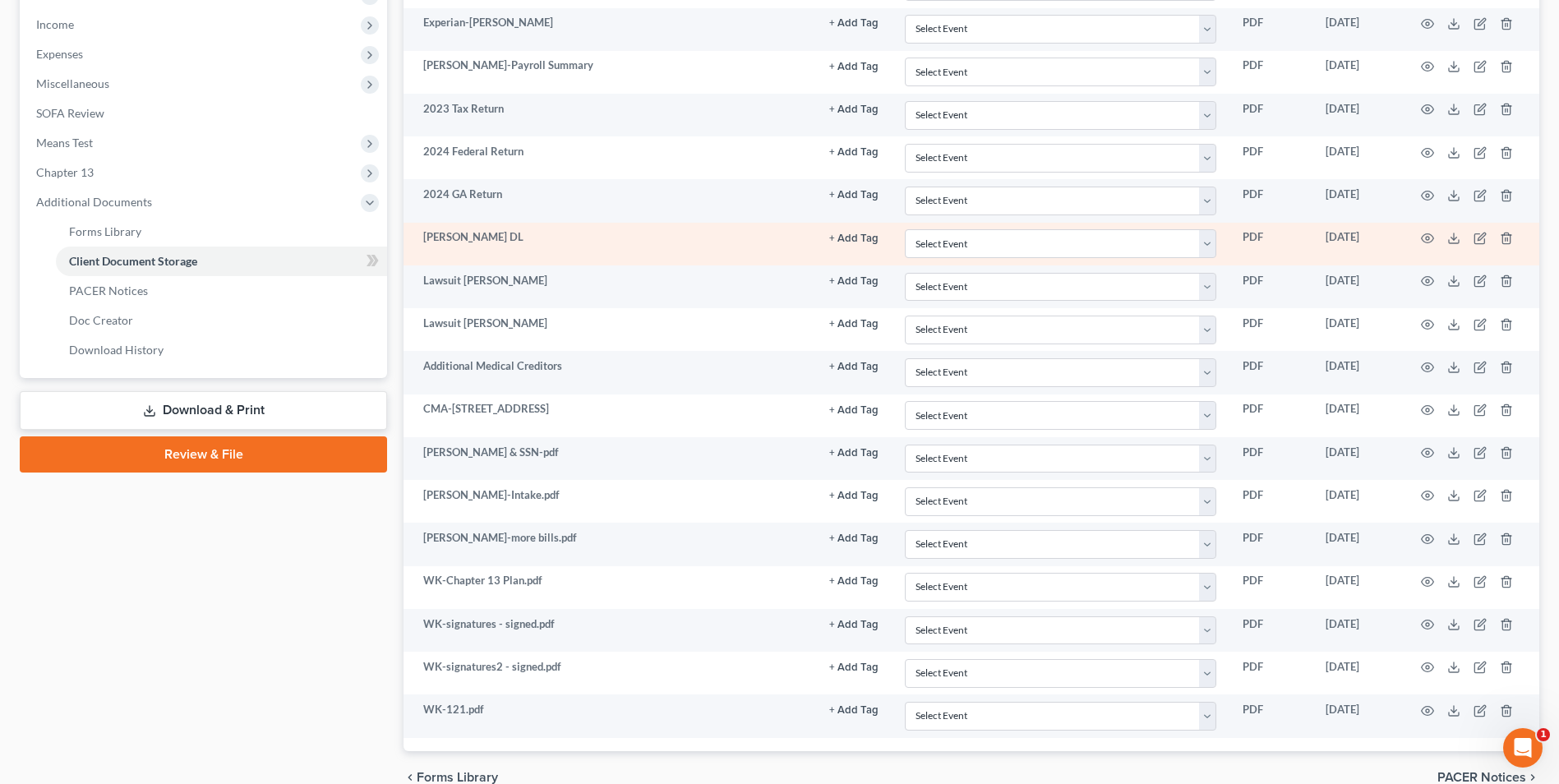
scroll to position [598, 0]
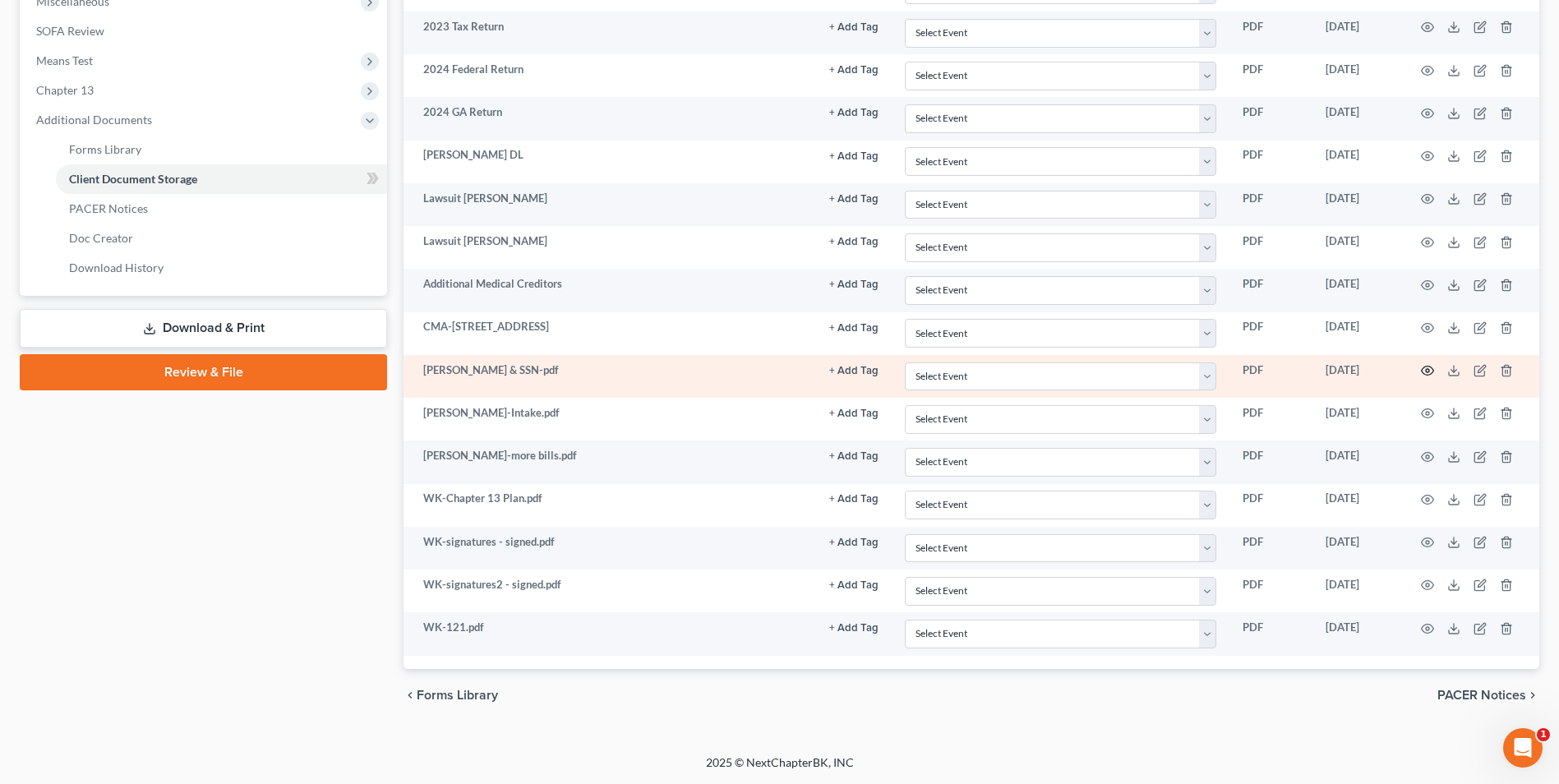
click at [1432, 367] on icon "button" at bounding box center [1428, 370] width 13 height 13
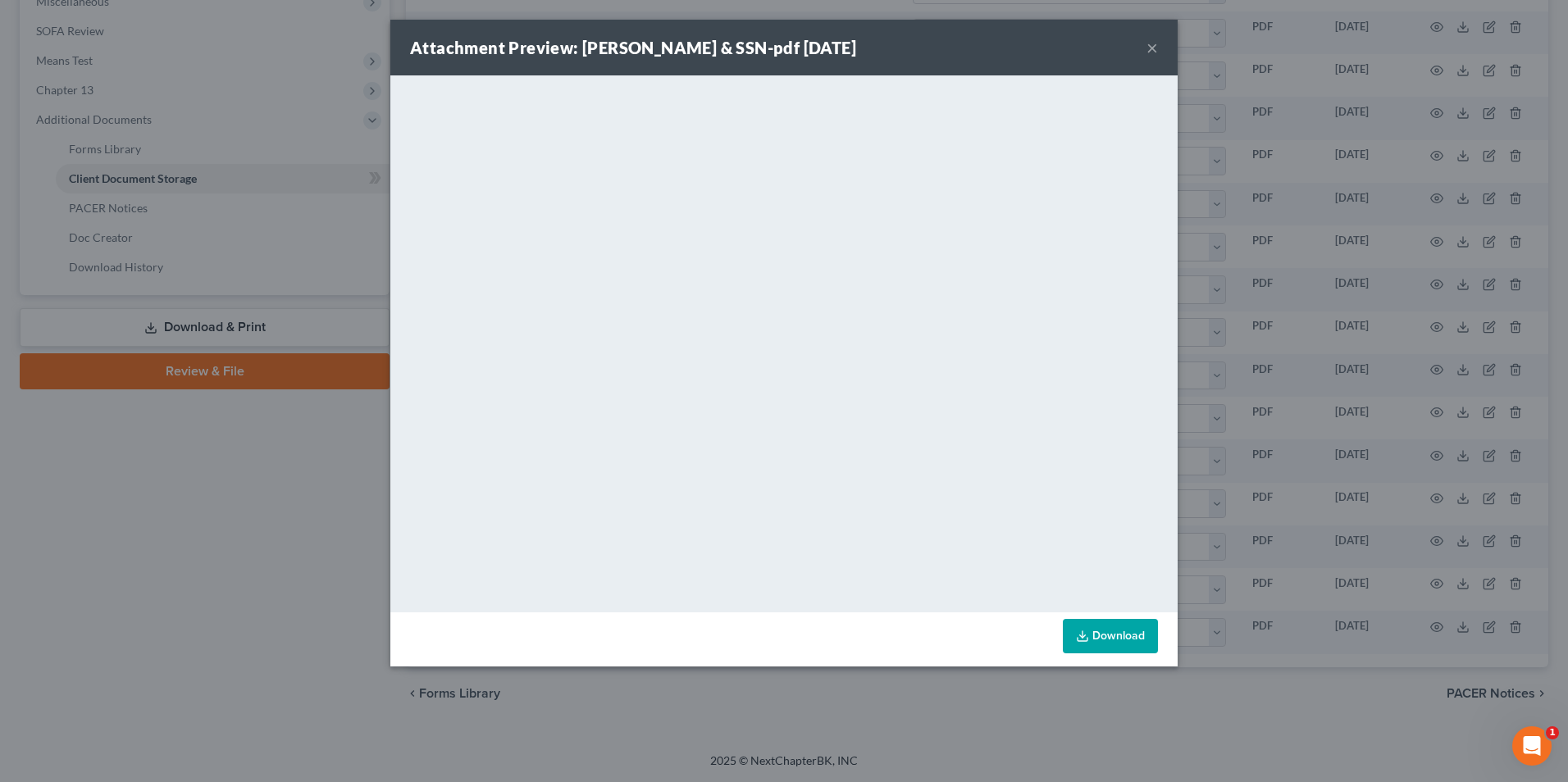
click at [1154, 50] on button "×" at bounding box center [1152, 47] width 12 height 19
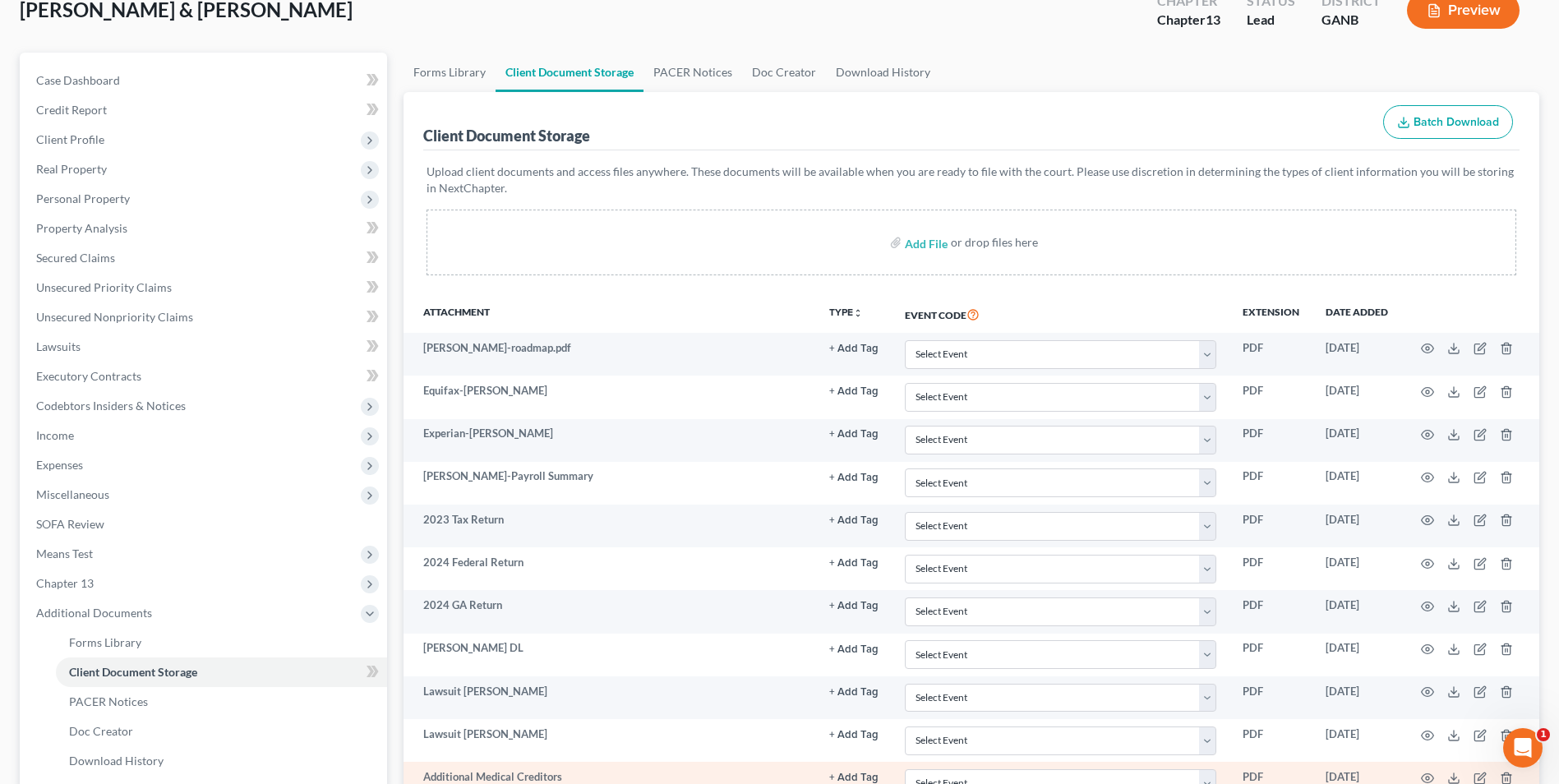
scroll to position [0, 0]
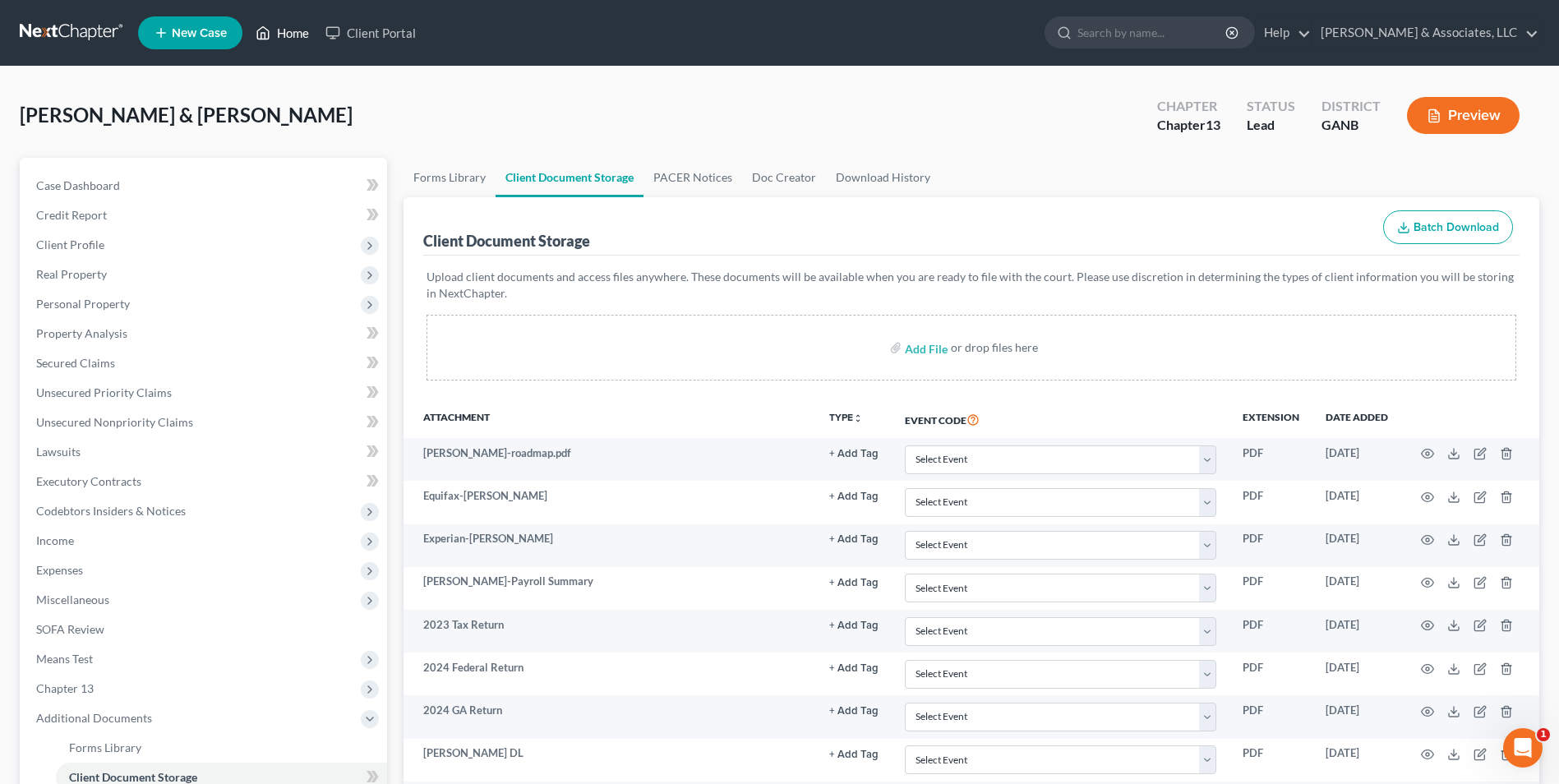
click at [282, 39] on link "Home" at bounding box center [282, 33] width 70 height 29
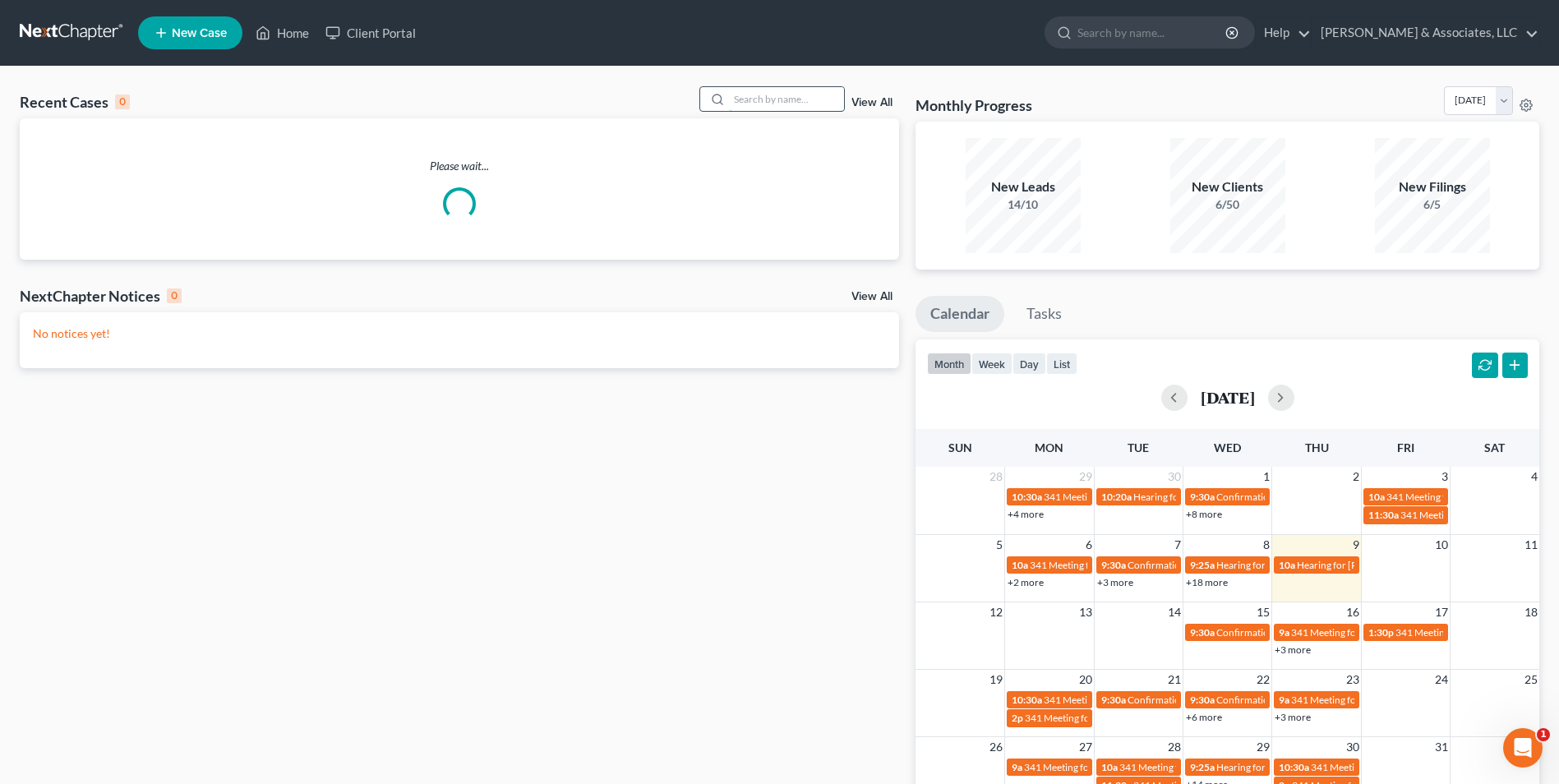
click at [804, 107] on input "search" at bounding box center [786, 99] width 115 height 24
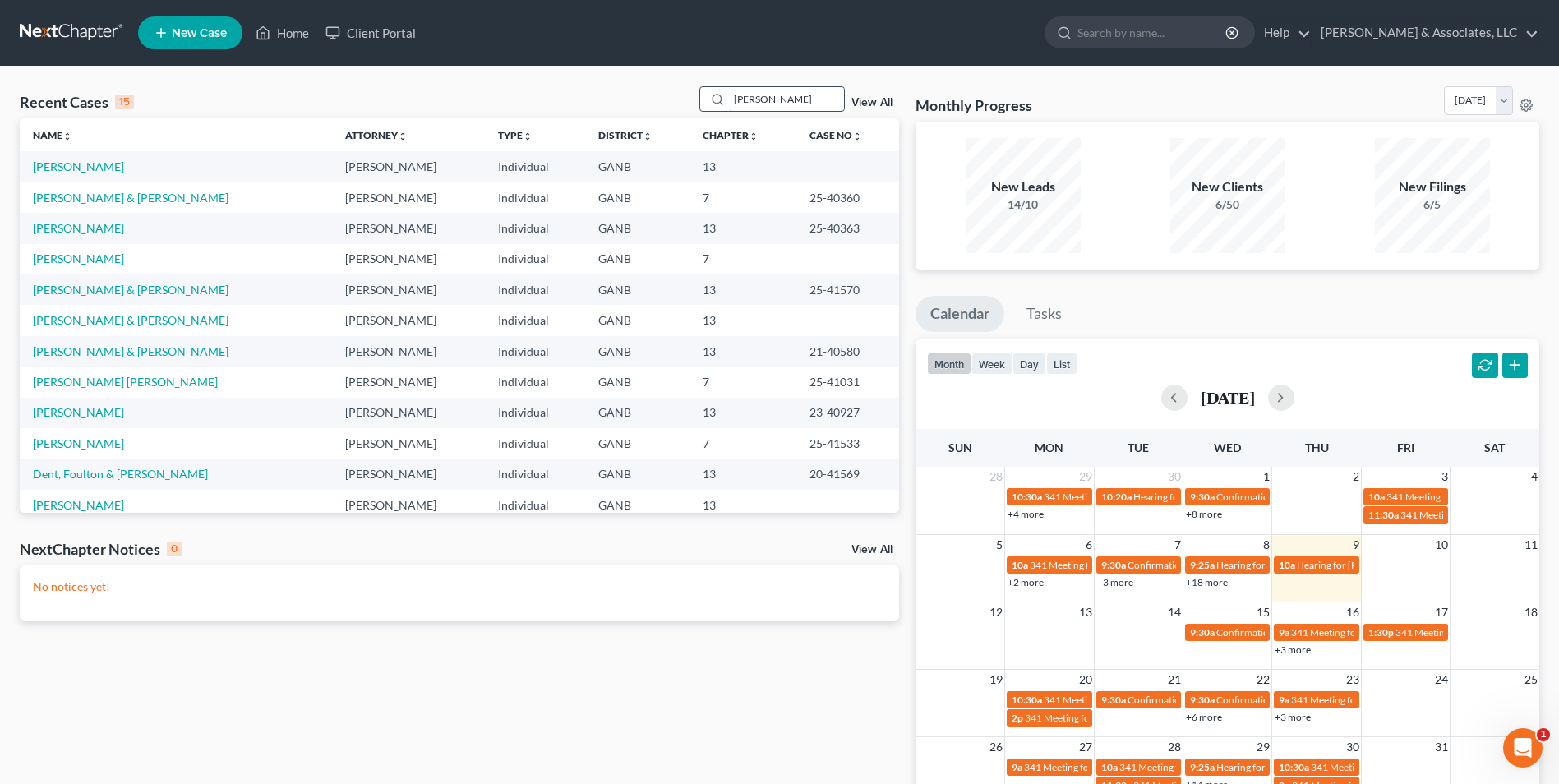
type input "torres"
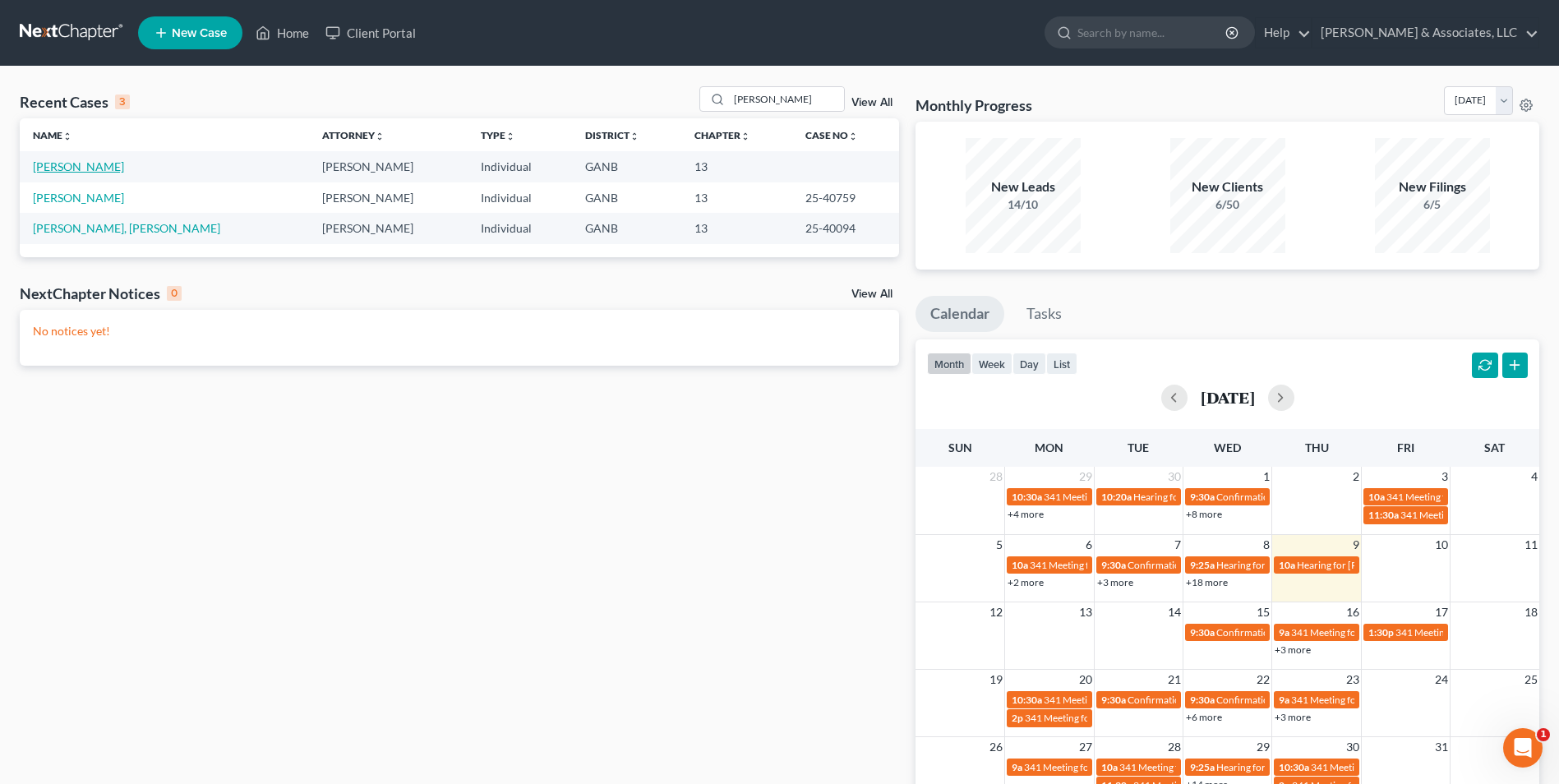
click at [43, 165] on link "Torres, Jose" at bounding box center [78, 165] width 91 height 14
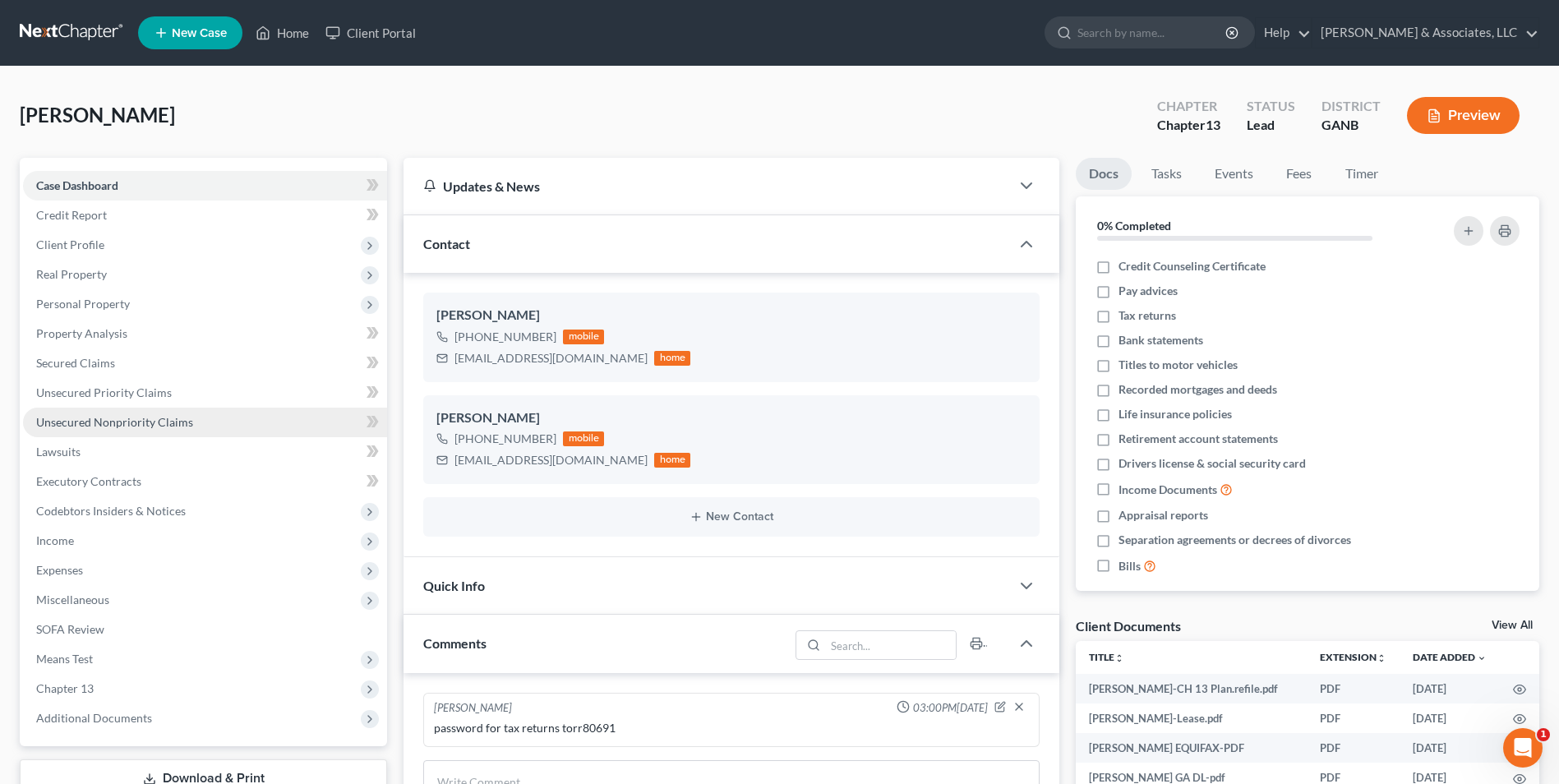
scroll to position [329, 0]
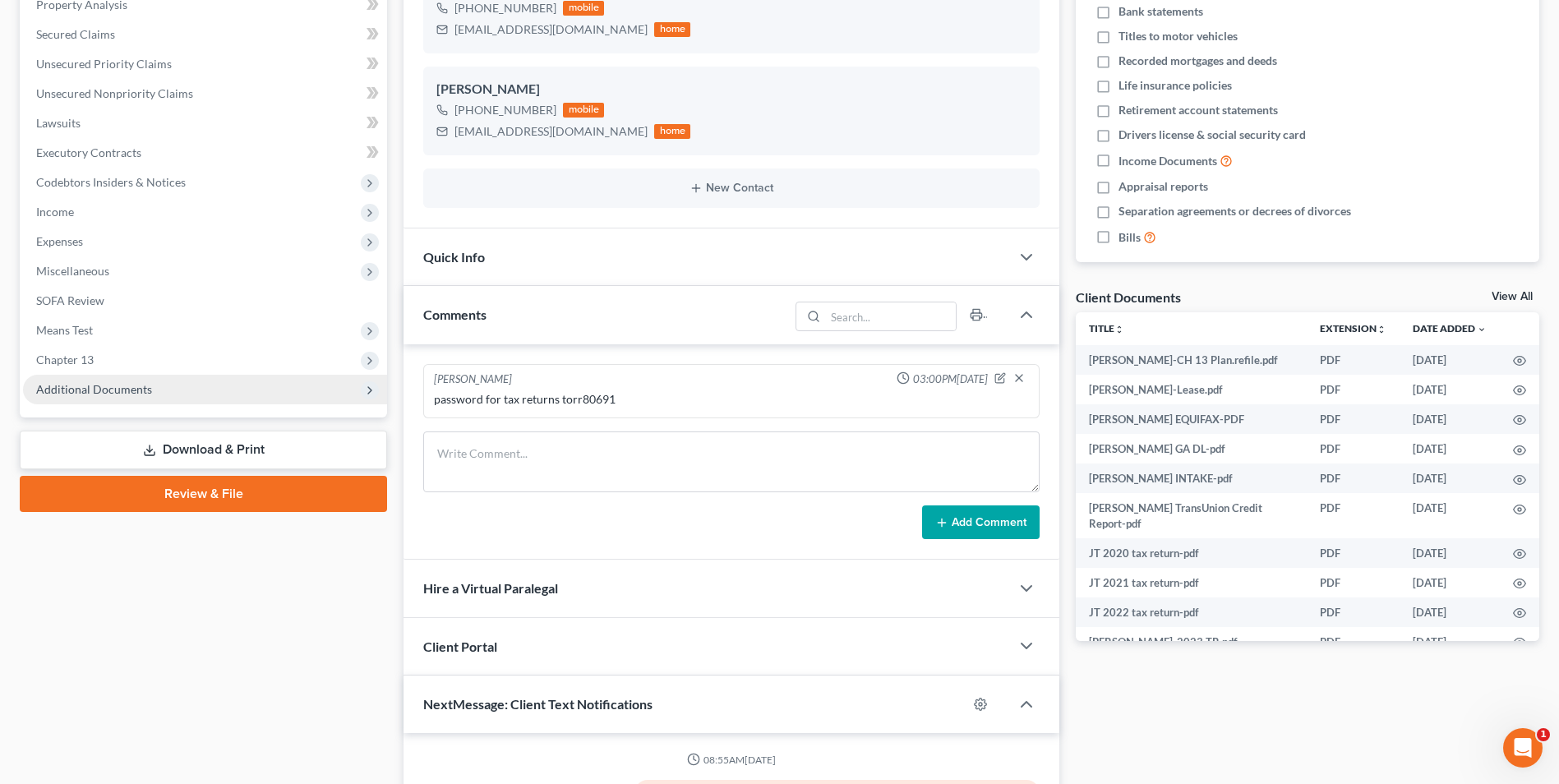
click at [147, 391] on span "Additional Documents" at bounding box center [94, 389] width 116 height 14
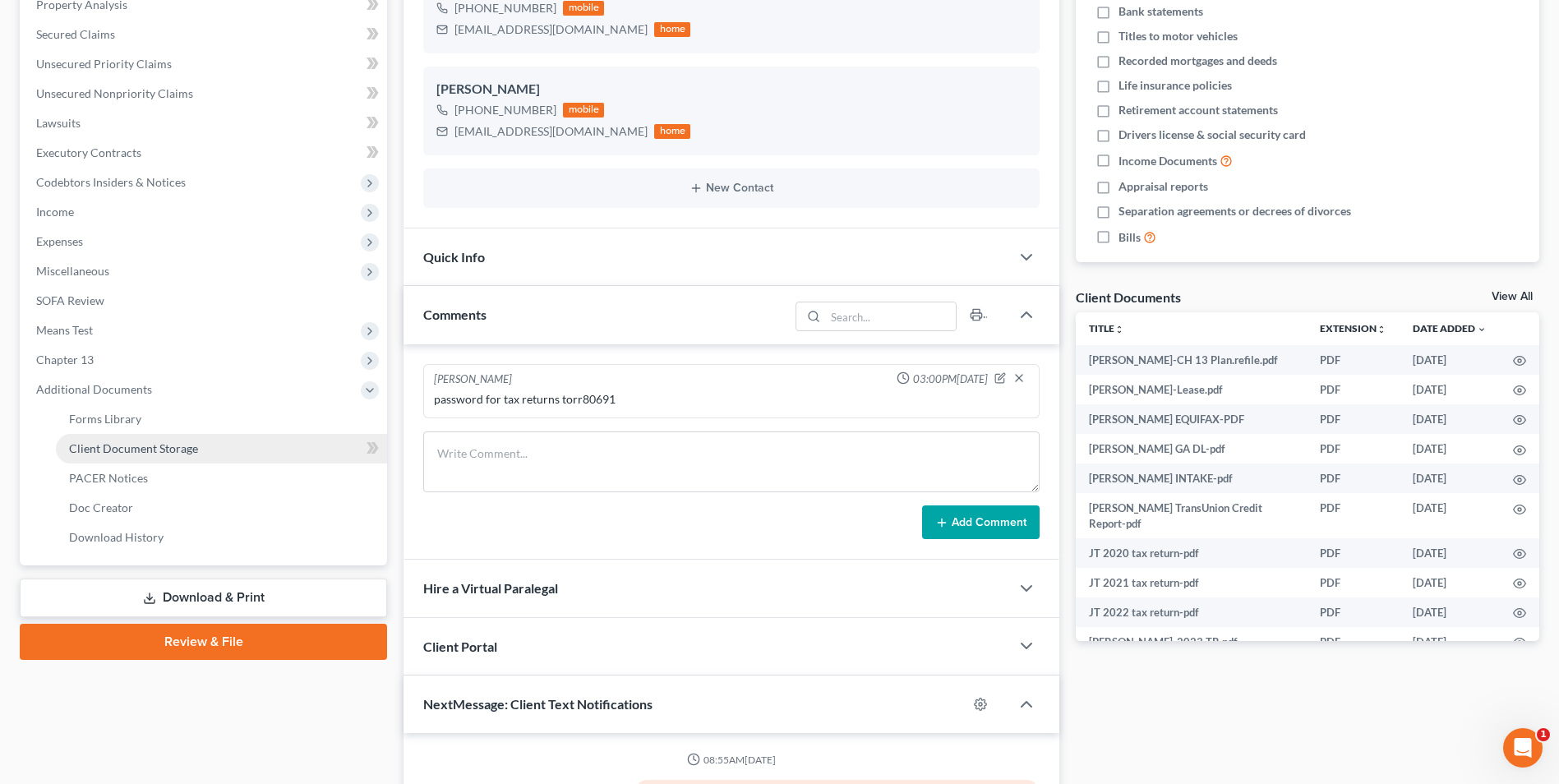
click at [199, 439] on link "Client Document Storage" at bounding box center [222, 449] width 331 height 29
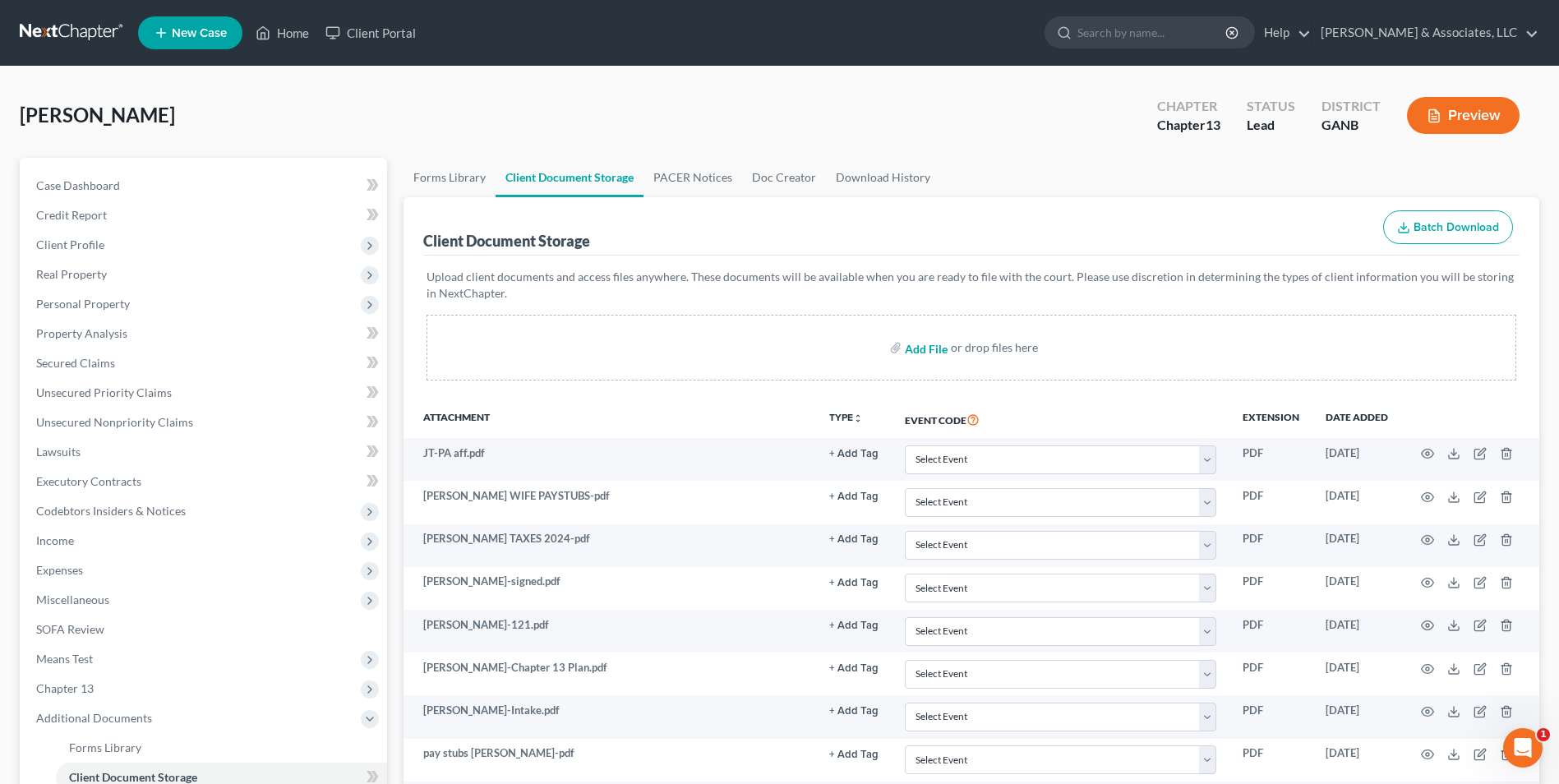
click at [934, 349] on input "file" at bounding box center [925, 347] width 40 height 29
type input "C:\fakepath\Torres.signed petition.pdf"
drag, startPoint x: 934, startPoint y: 349, endPoint x: 433, endPoint y: 192, distance: 525.0
click at [433, 192] on link "Forms Library" at bounding box center [449, 177] width 92 height 40
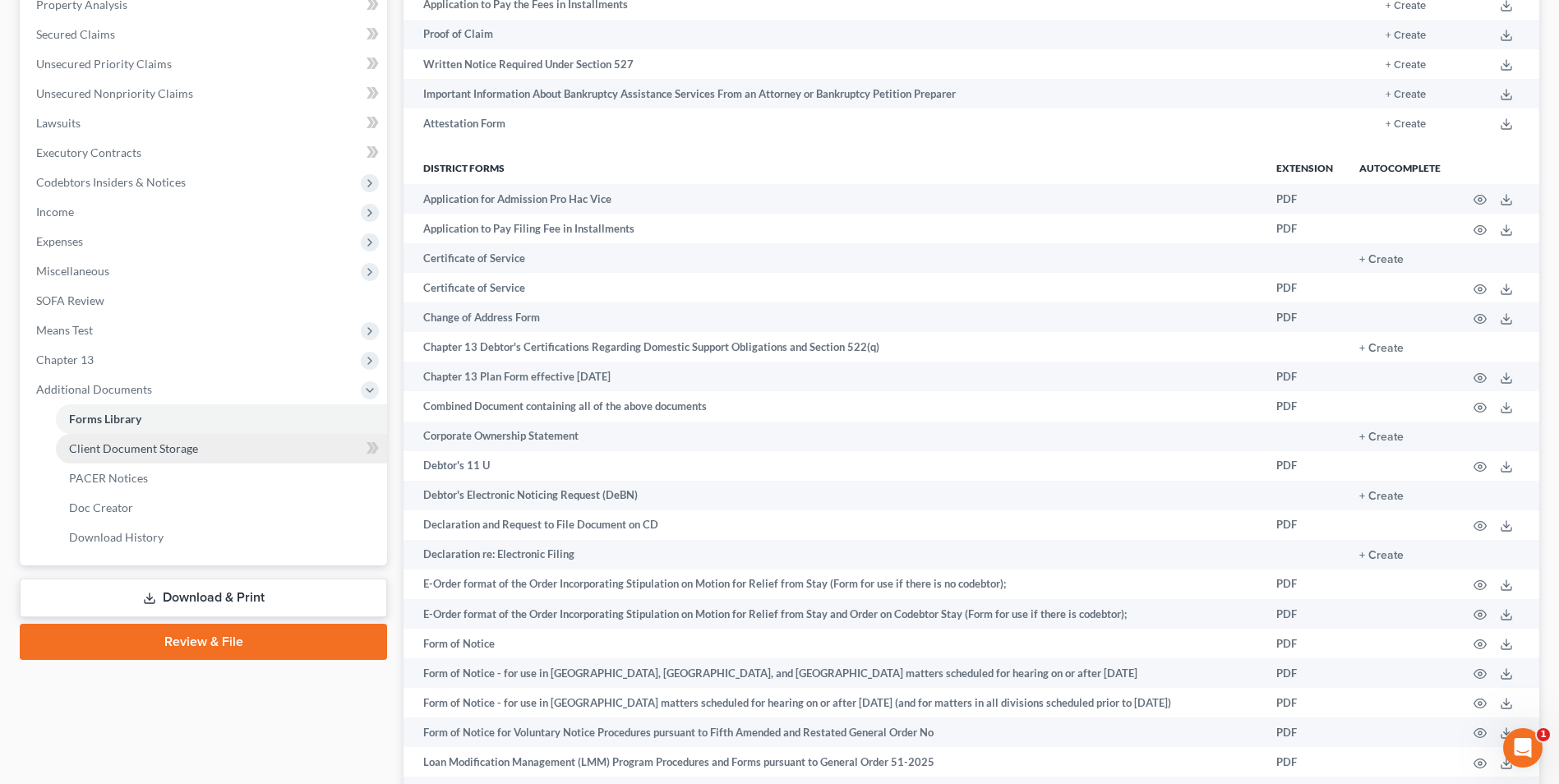
click at [157, 447] on span "Client Document Storage" at bounding box center [133, 448] width 129 height 14
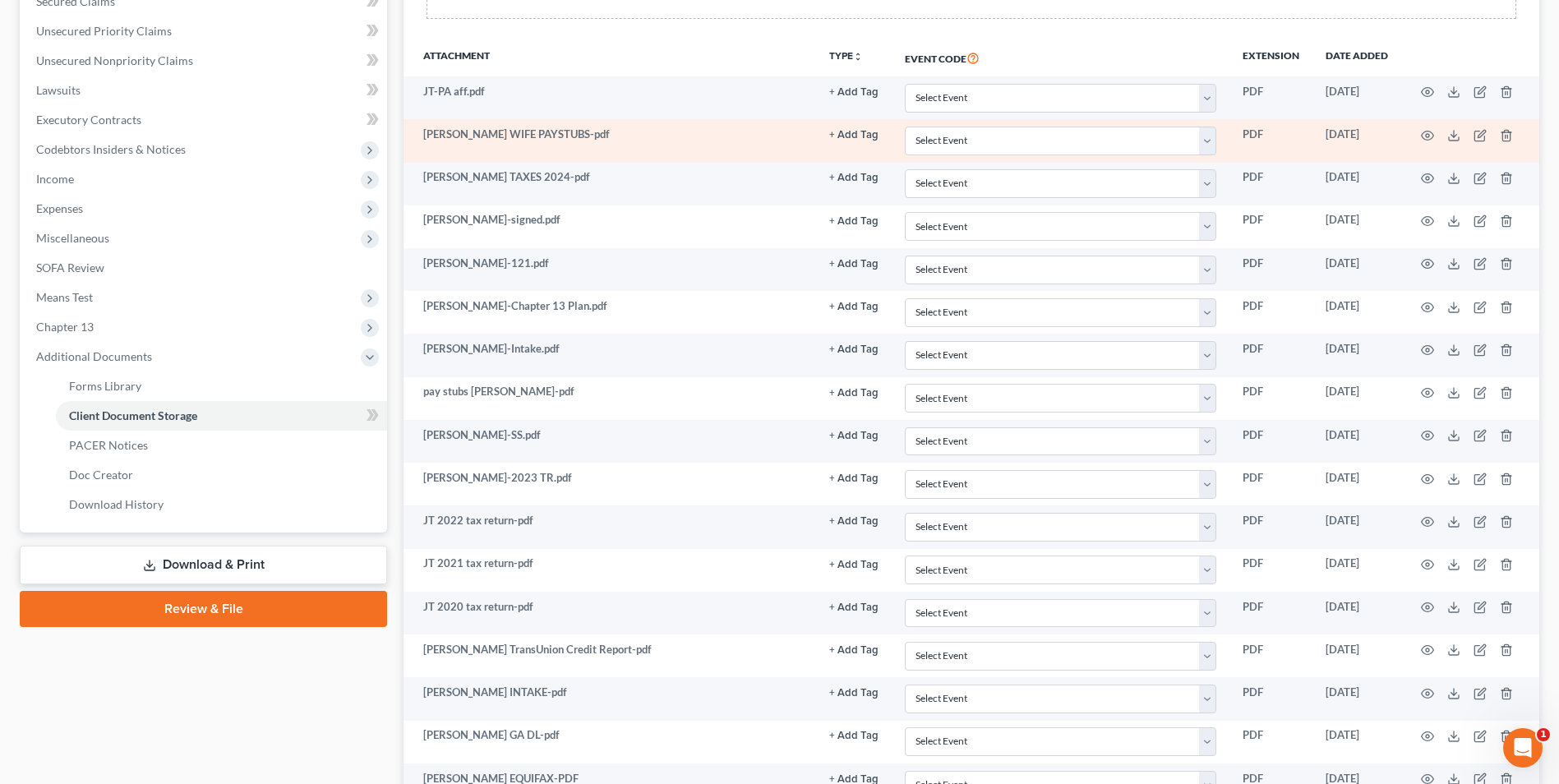
scroll to position [642, 0]
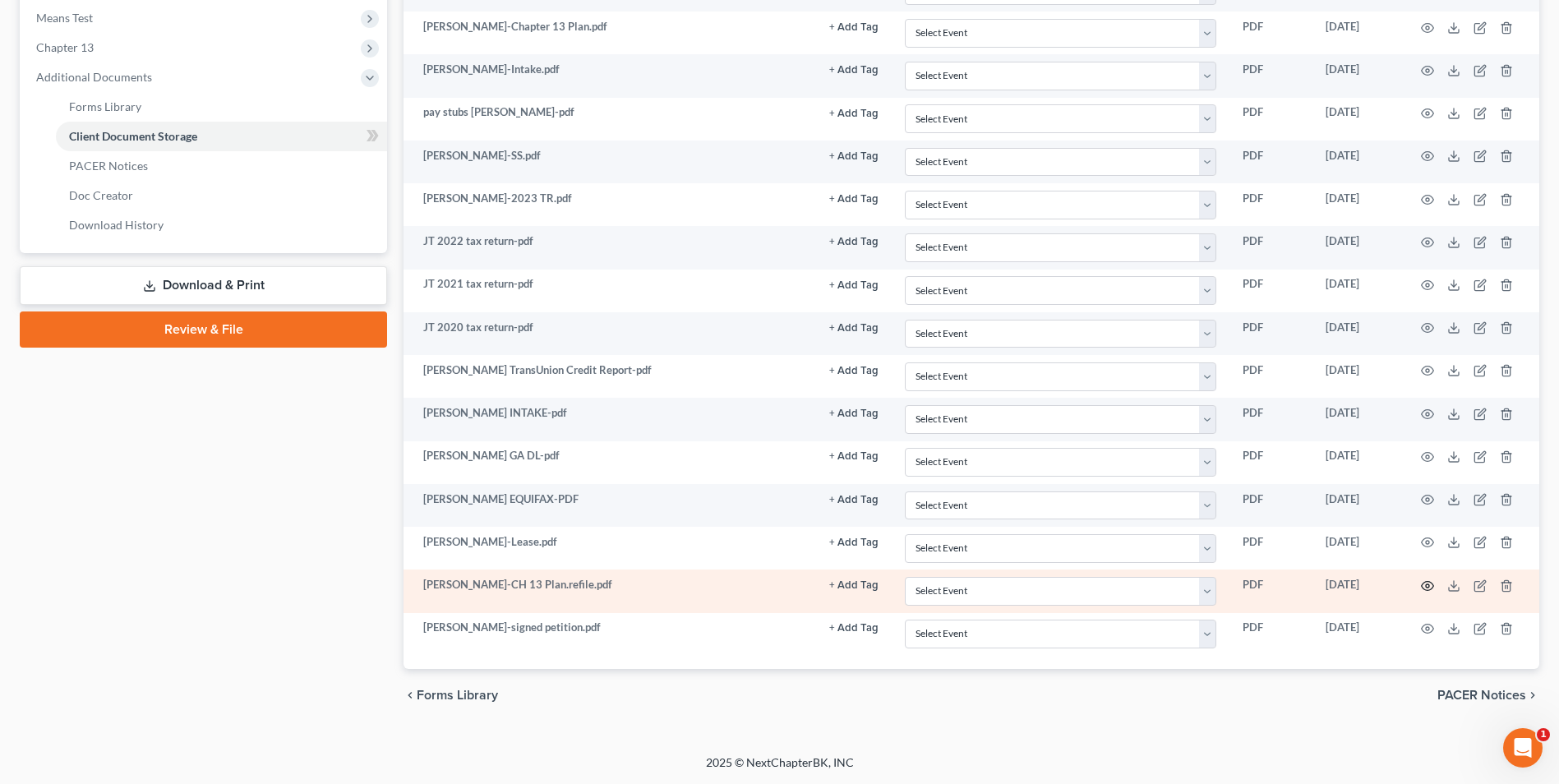
click at [1428, 582] on icon "button" at bounding box center [1428, 585] width 12 height 9
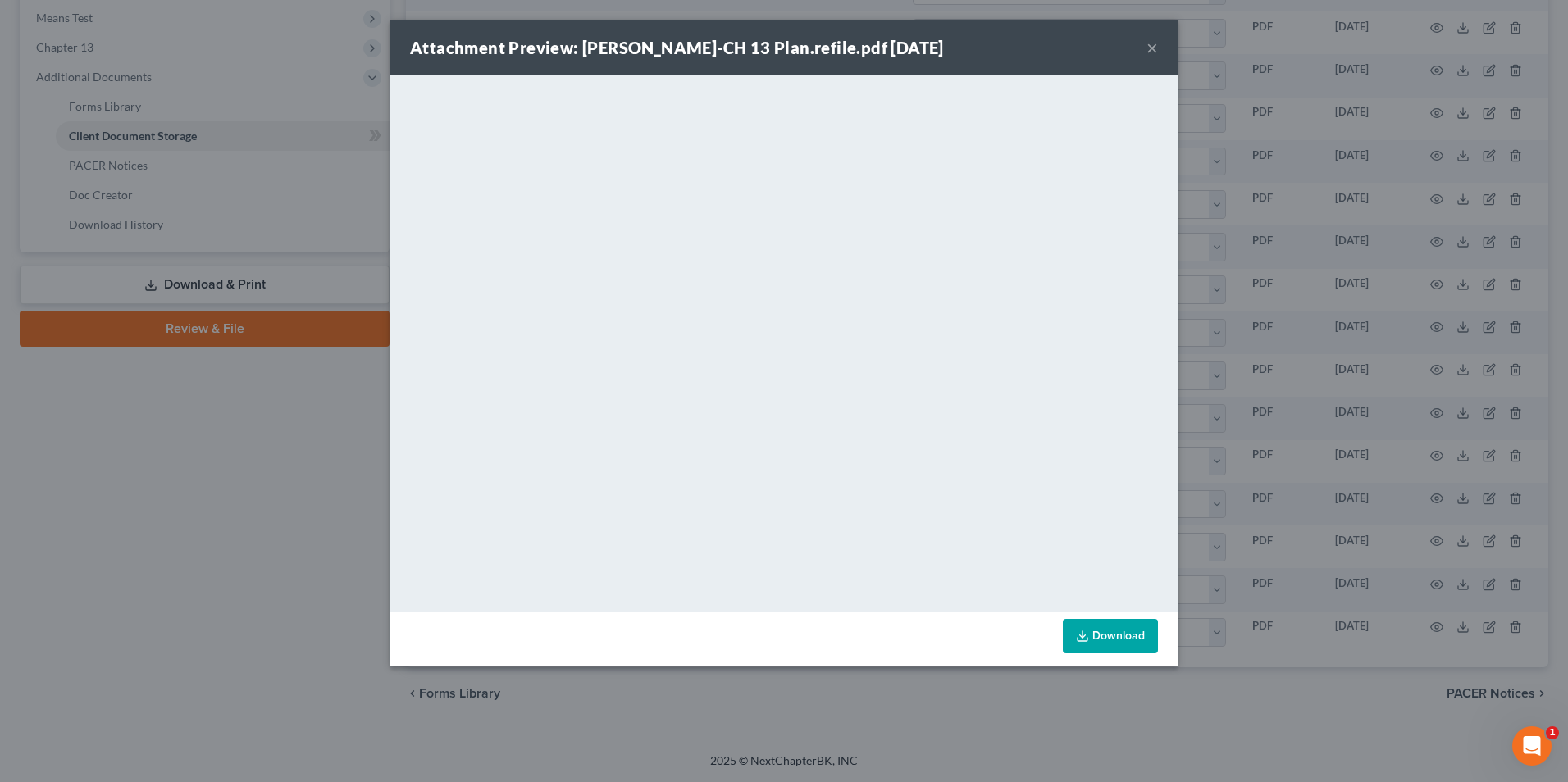
click at [1151, 45] on button "×" at bounding box center [1152, 47] width 12 height 19
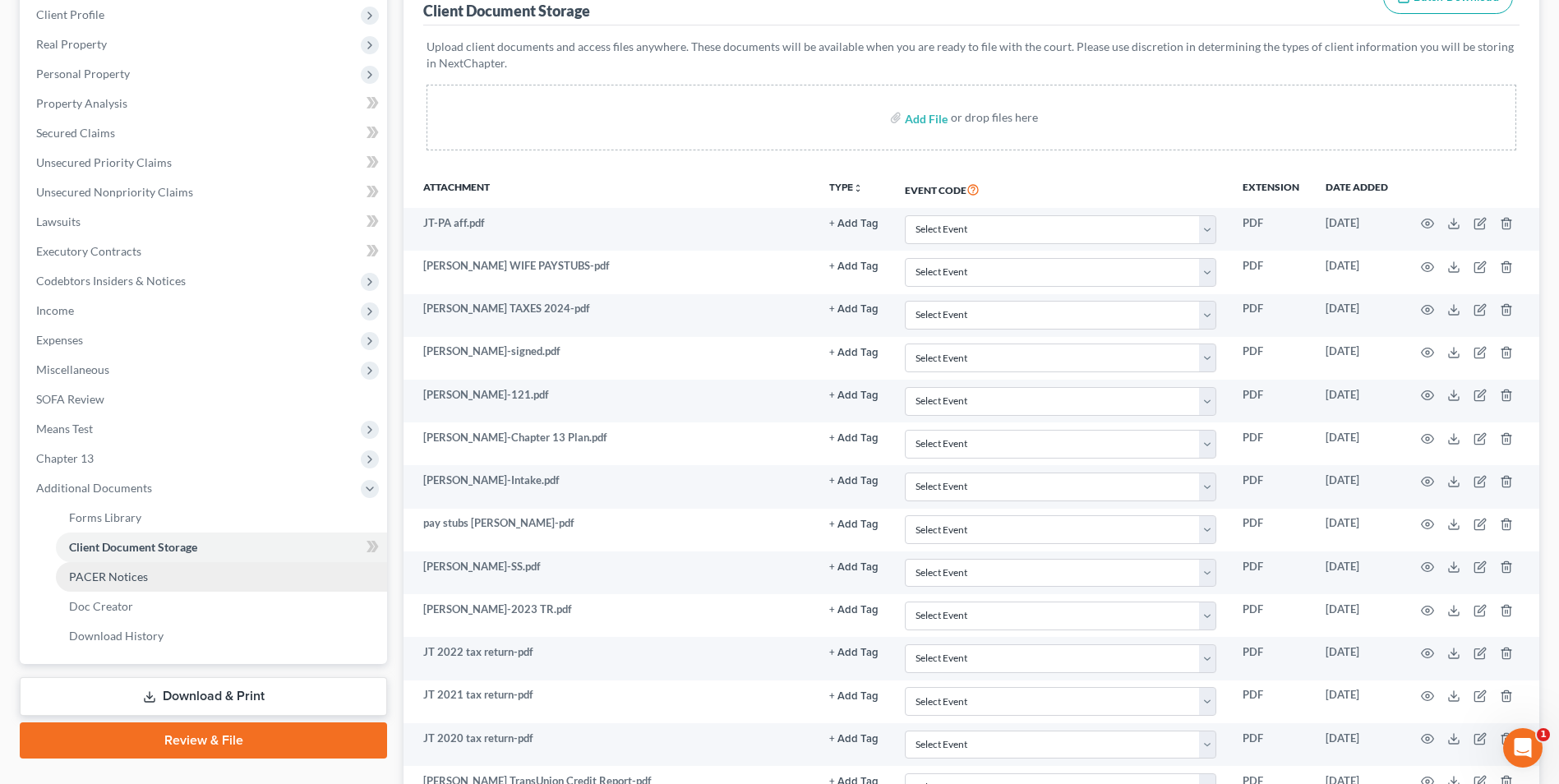
scroll to position [0, 0]
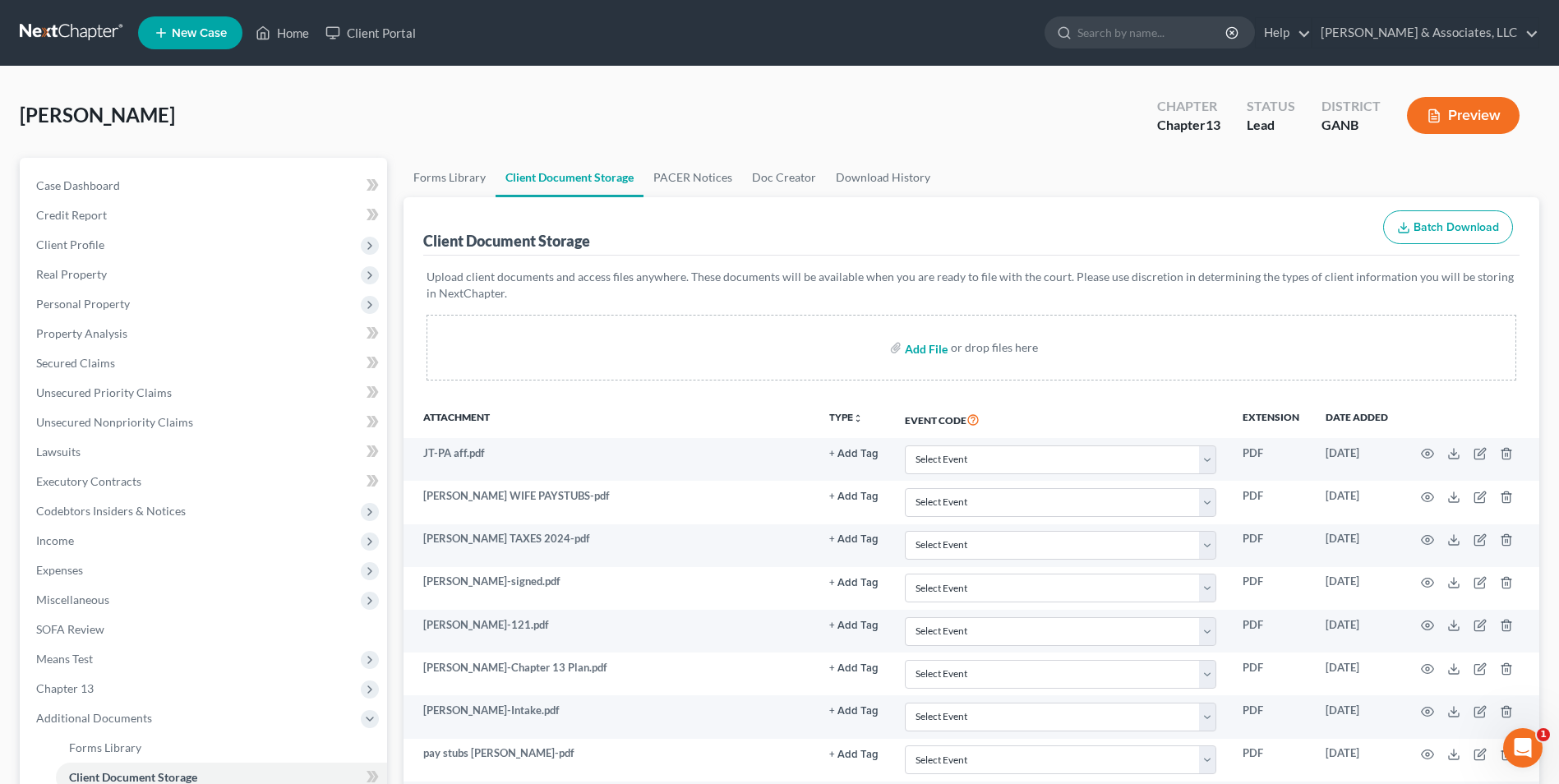
click at [923, 352] on input "file" at bounding box center [925, 347] width 40 height 29
type input "C:\fakepath\Torres.121.pdf"
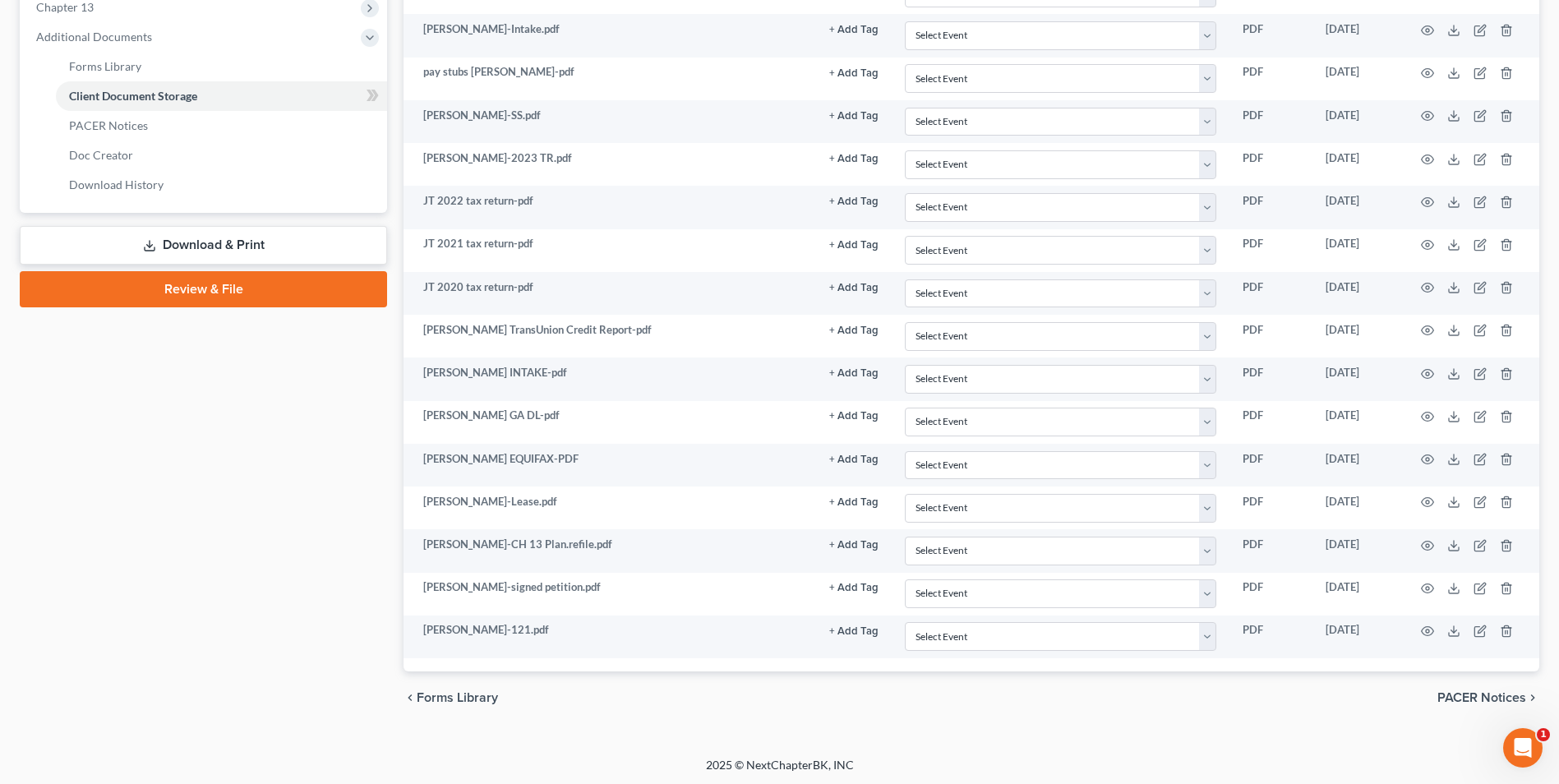
scroll to position [684, 0]
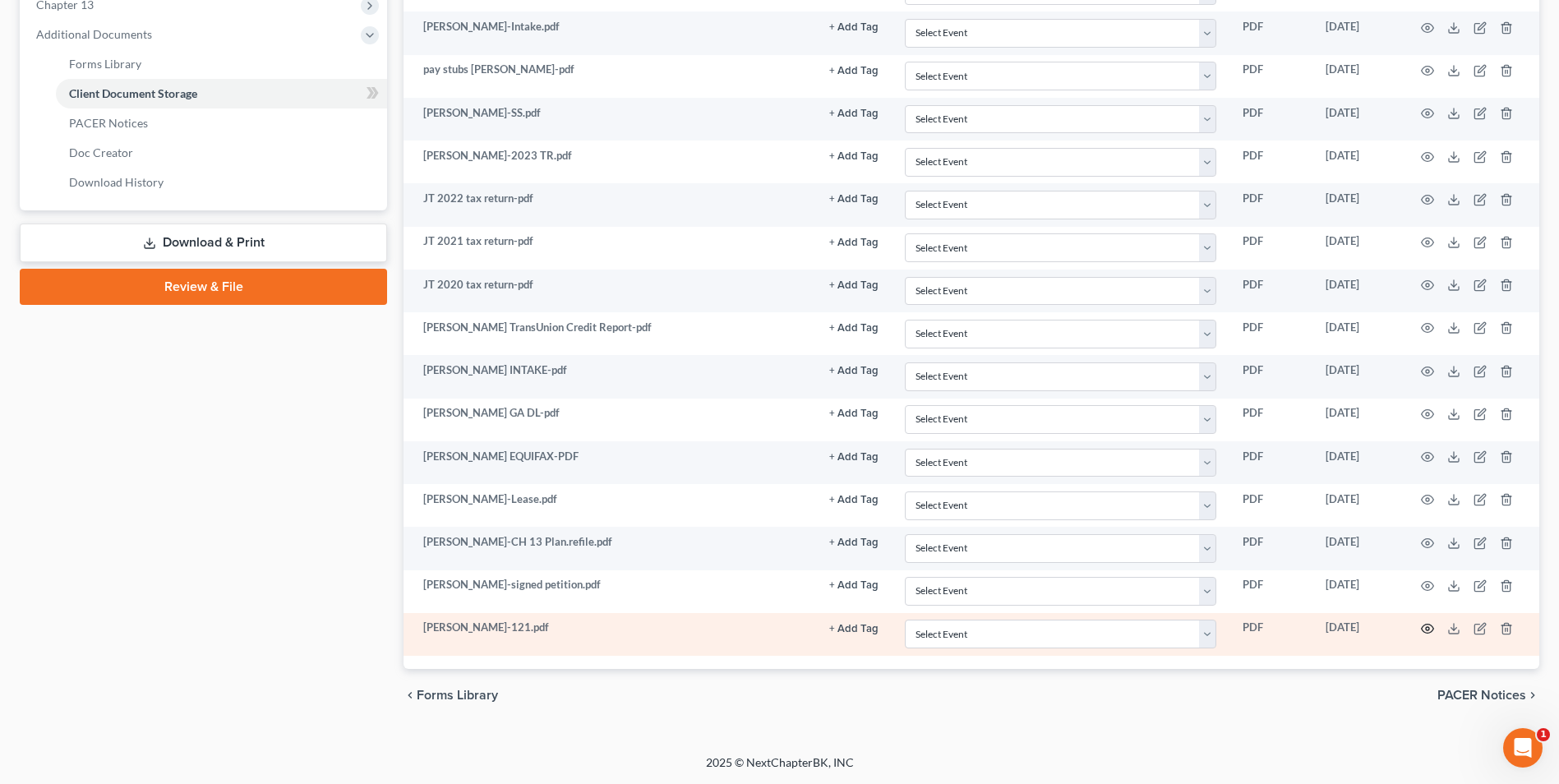
click at [1434, 625] on icon "button" at bounding box center [1428, 629] width 13 height 13
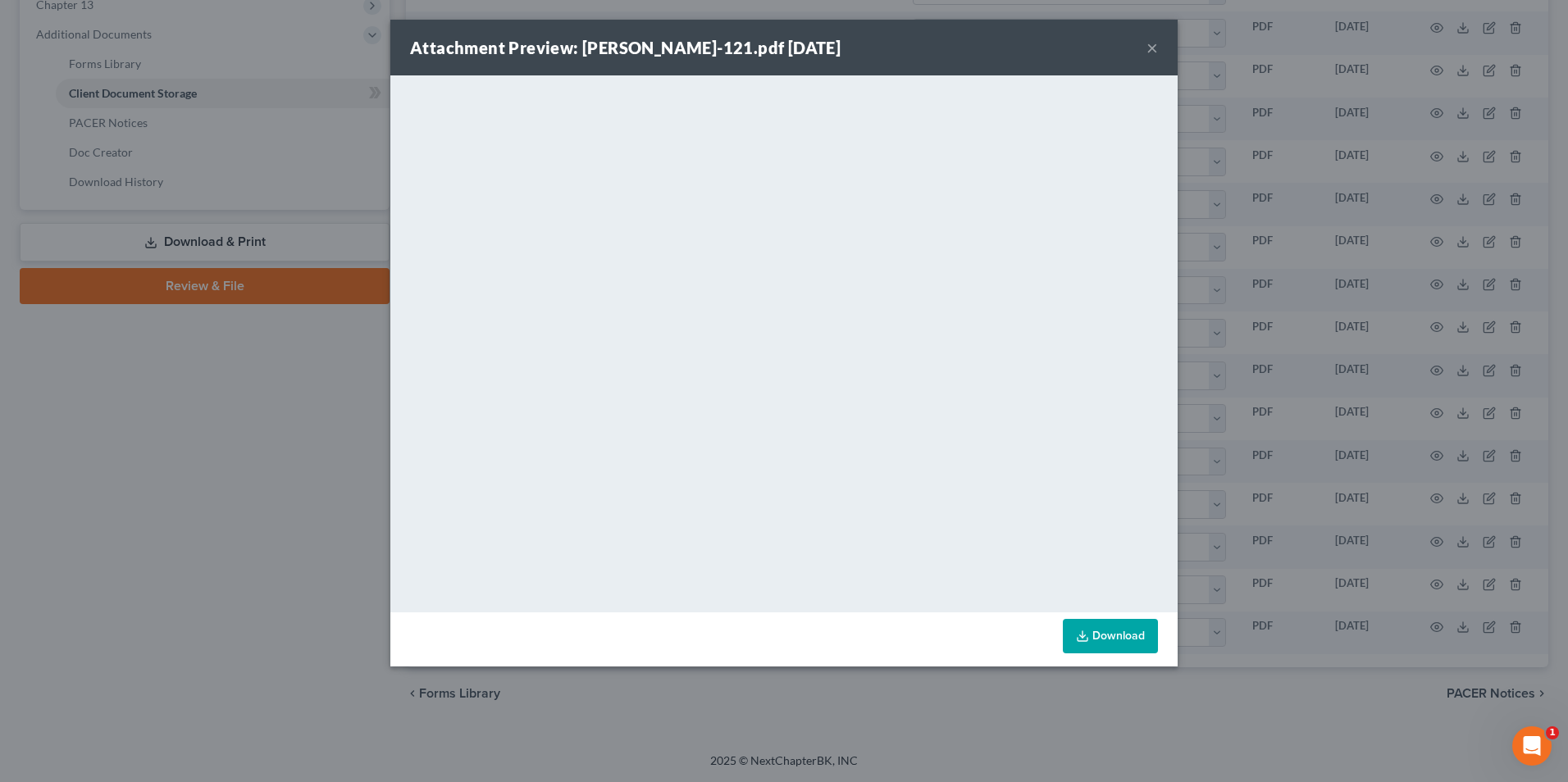
click at [1152, 50] on button "×" at bounding box center [1152, 47] width 12 height 19
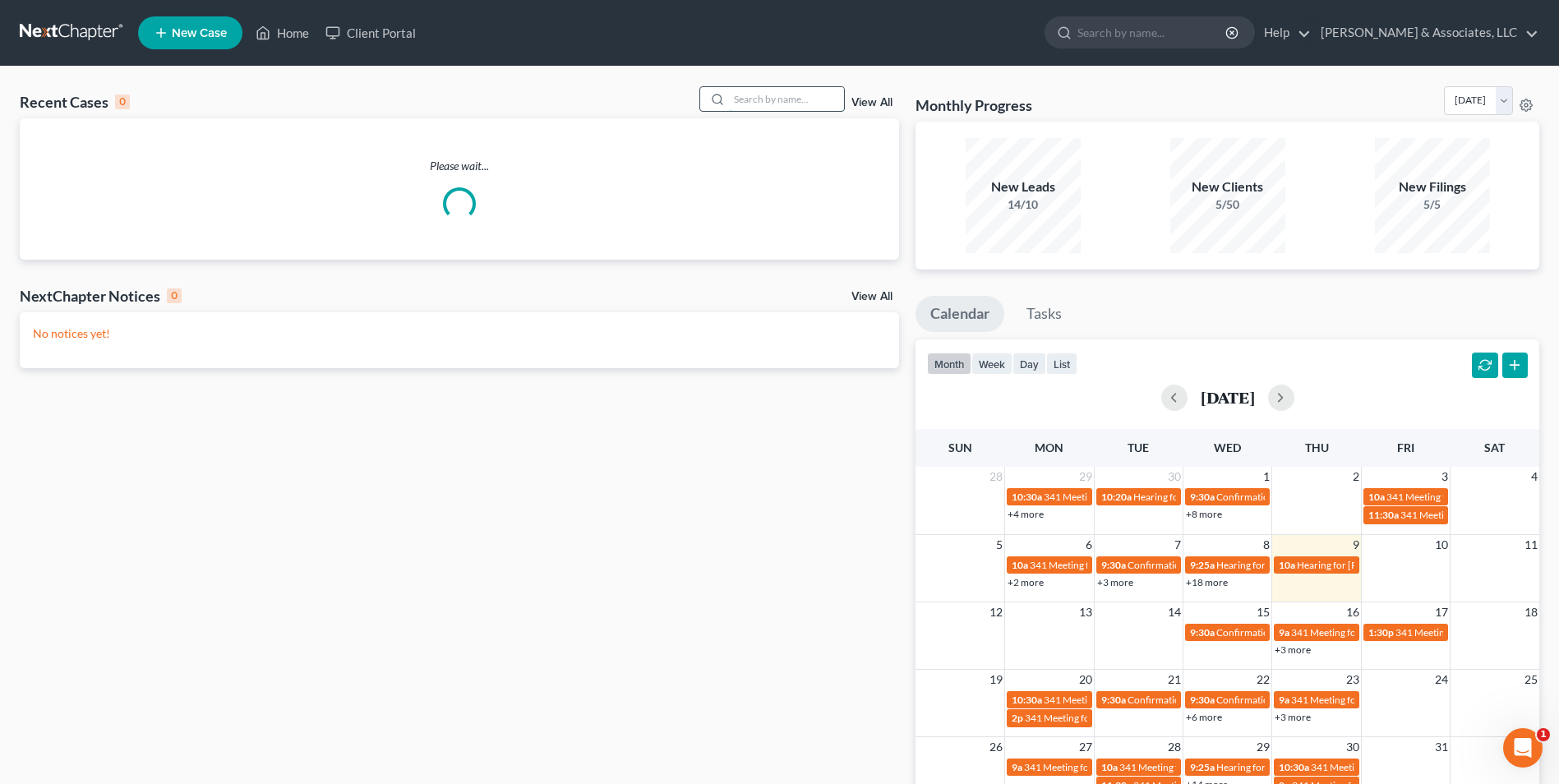
click at [797, 100] on input "search" at bounding box center [786, 99] width 115 height 24
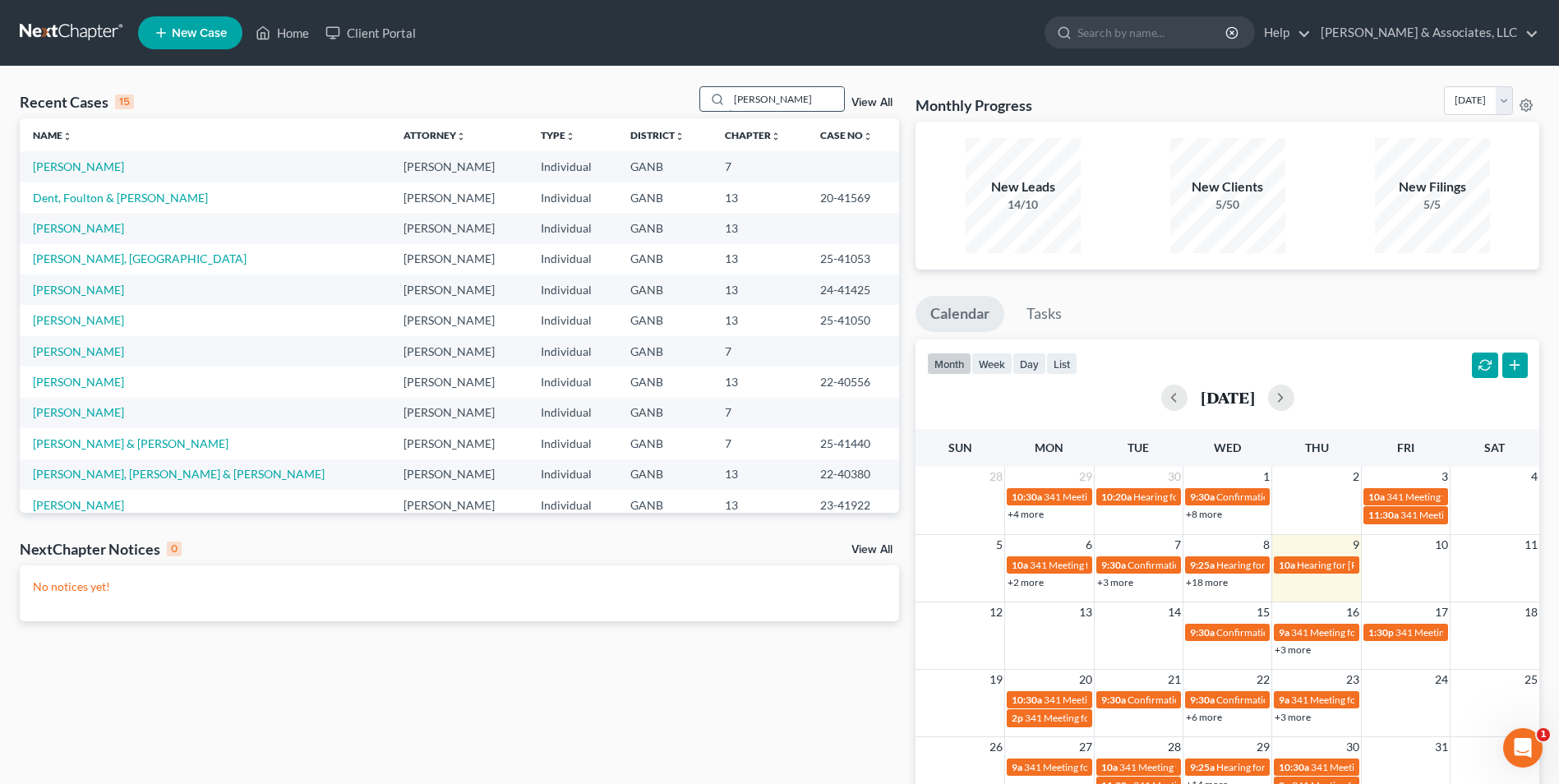
type input "[PERSON_NAME]"
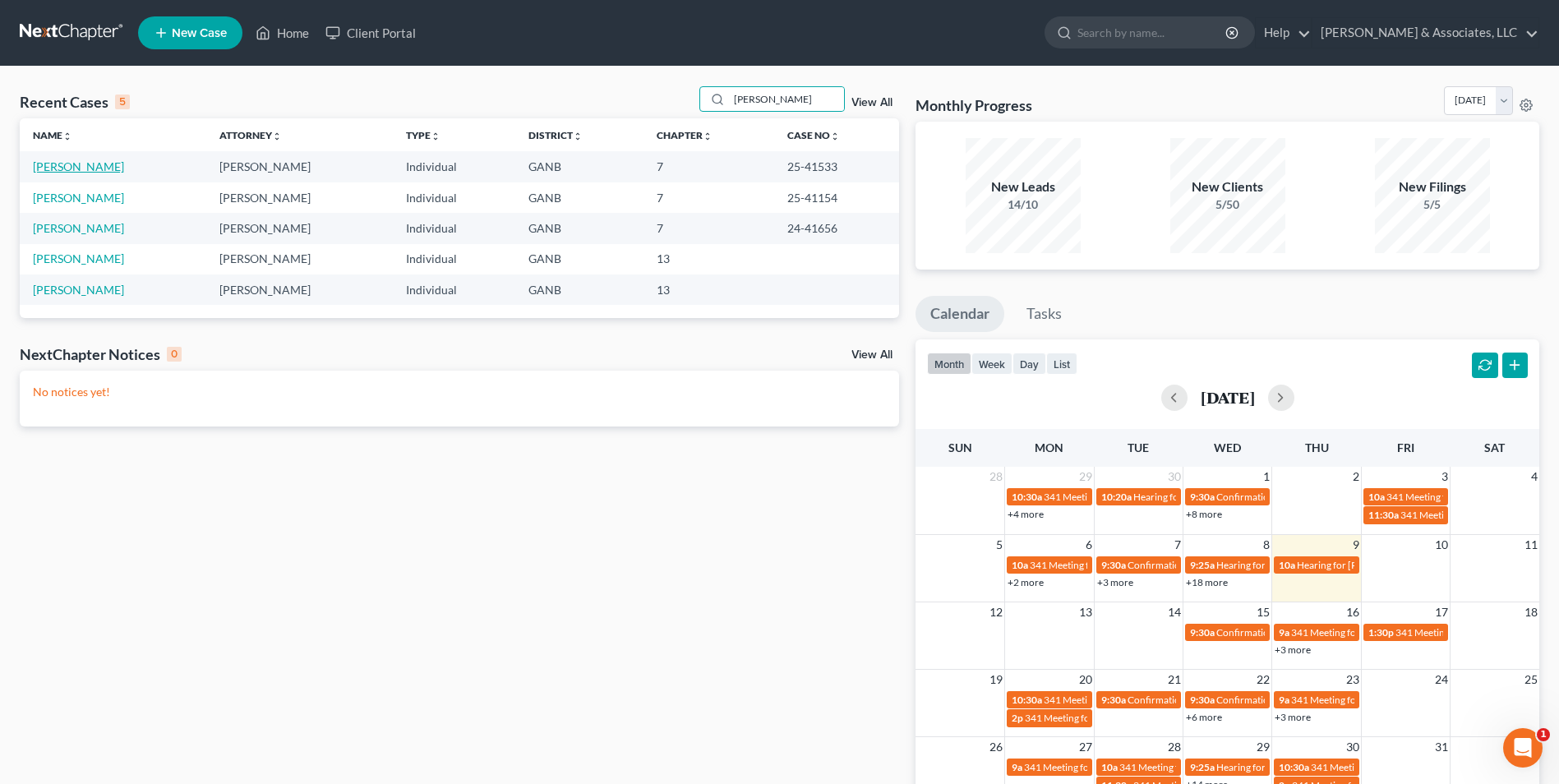
click at [81, 165] on link "[PERSON_NAME]" at bounding box center [78, 165] width 91 height 14
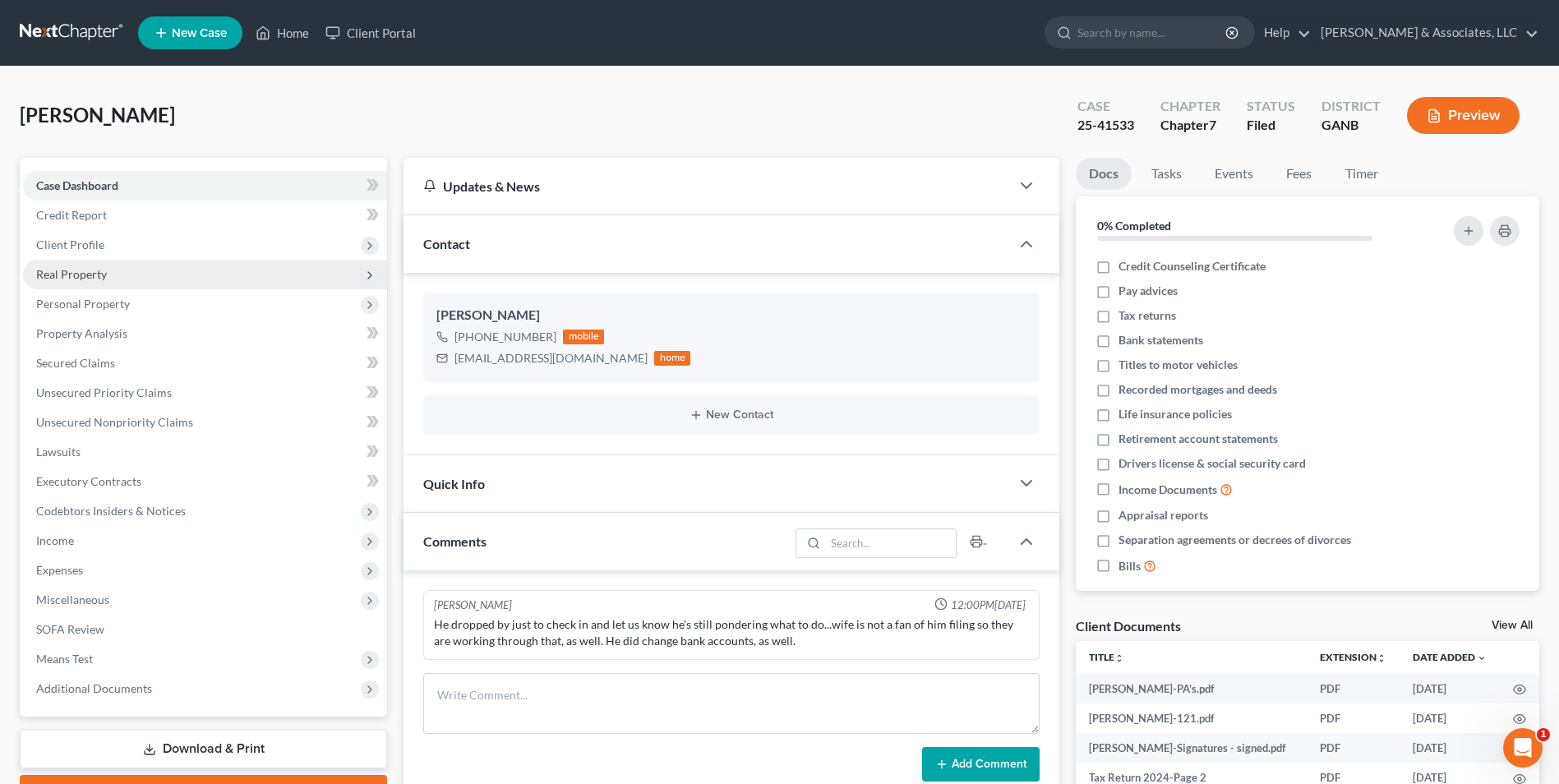
scroll to position [246, 0]
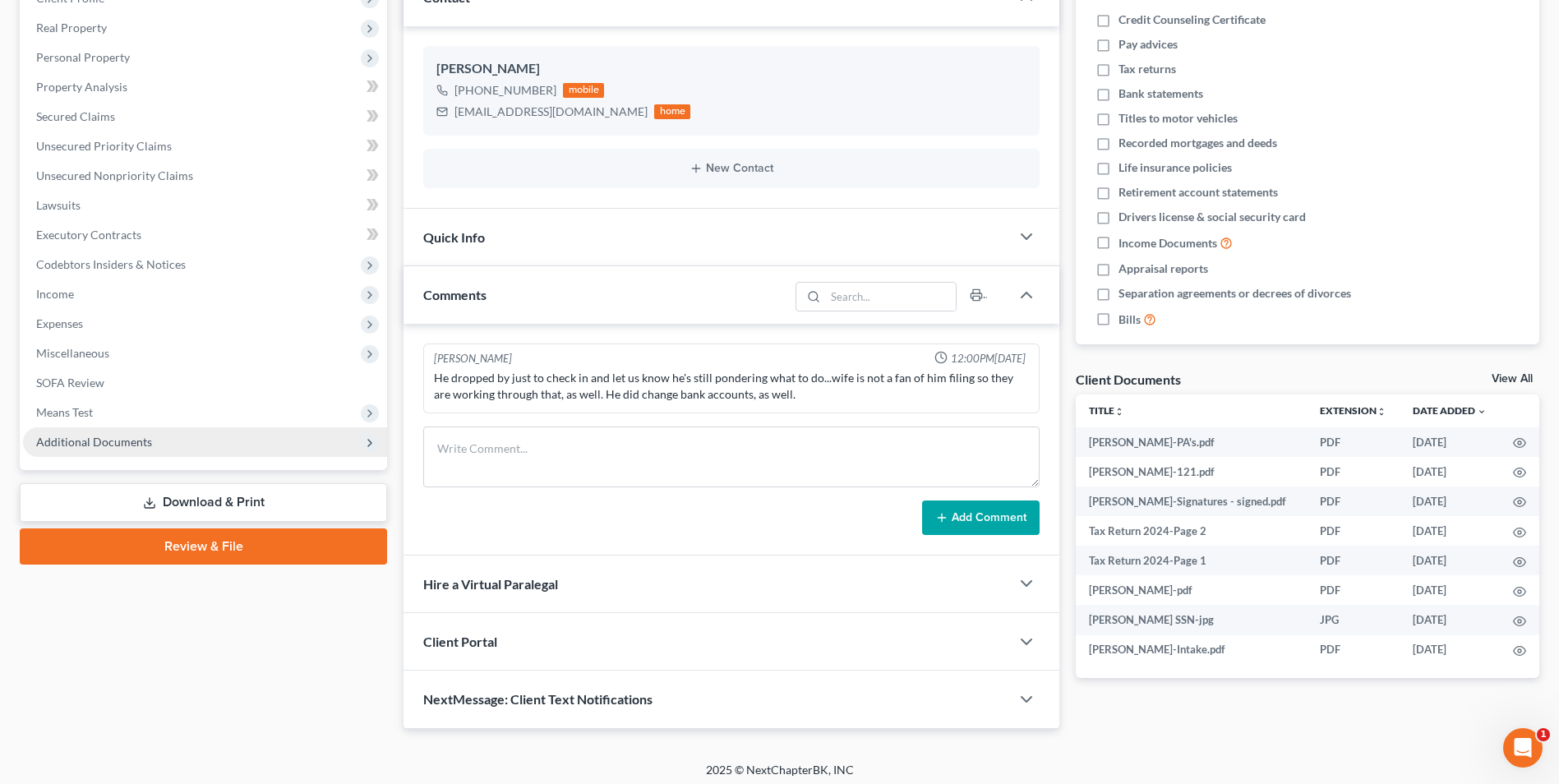
click at [136, 440] on span "Additional Documents" at bounding box center [94, 441] width 116 height 14
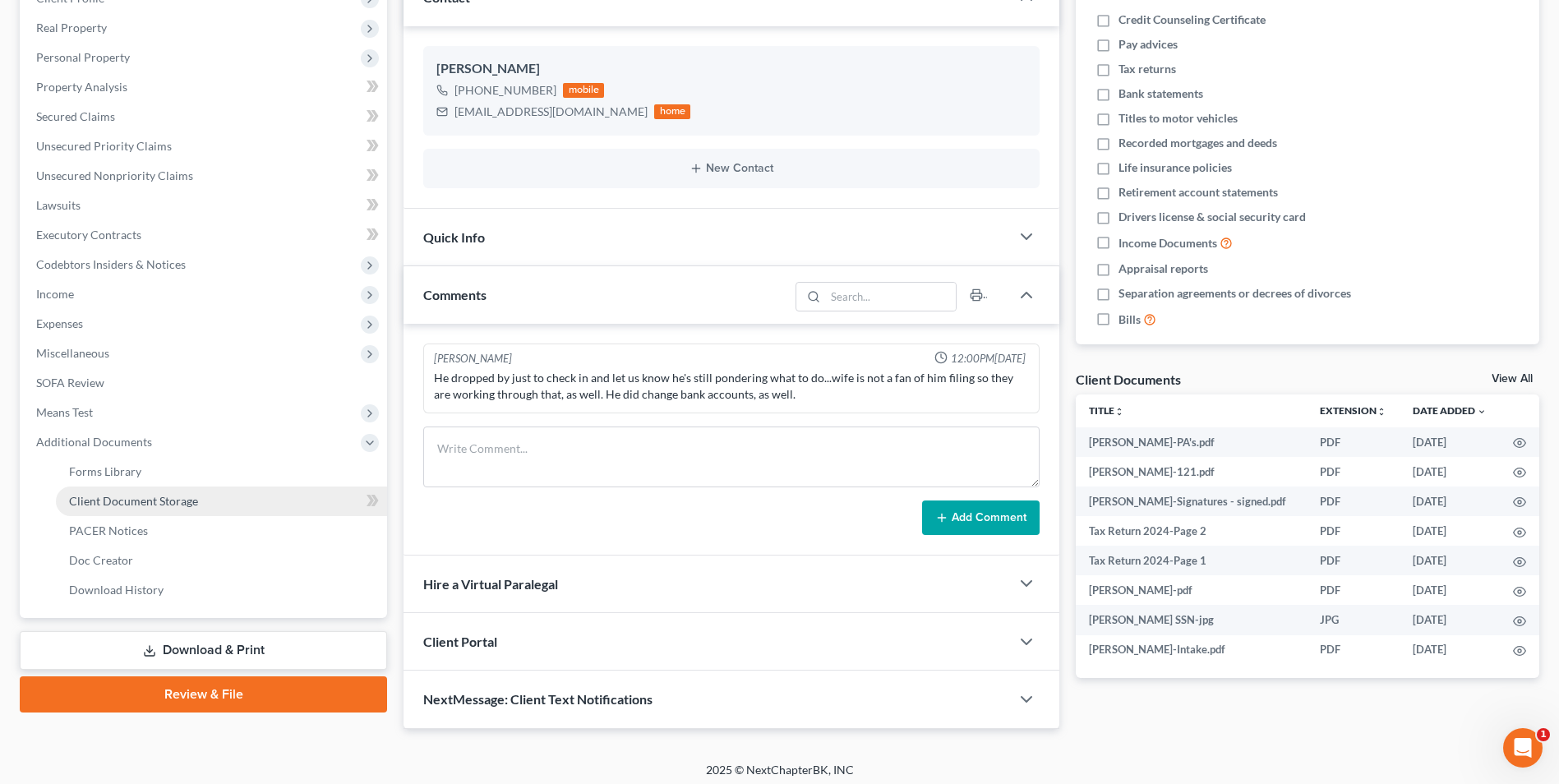
click at [178, 498] on span "Client Document Storage" at bounding box center [133, 500] width 129 height 14
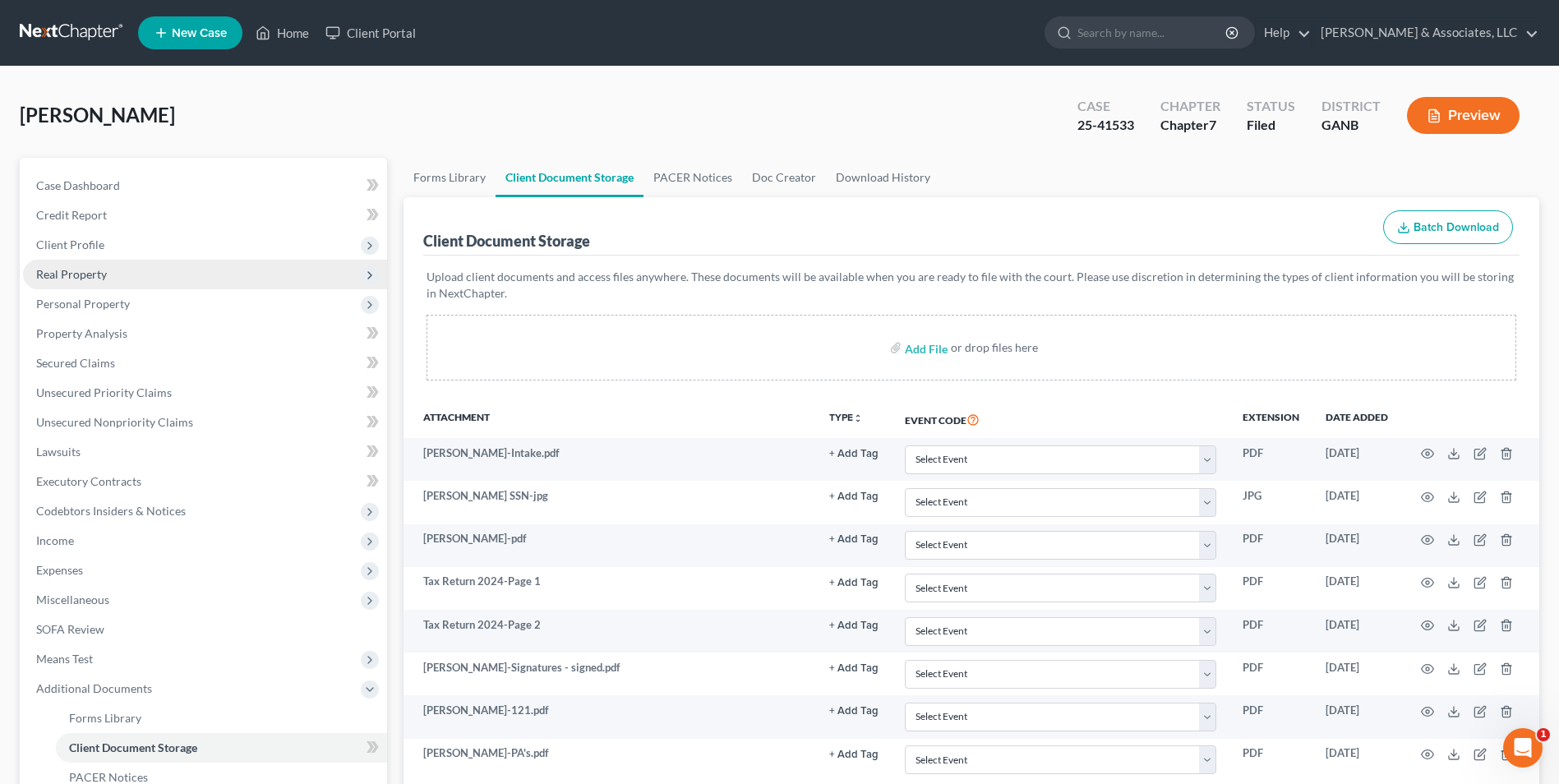
click at [101, 281] on span "Real Property" at bounding box center [205, 275] width 364 height 29
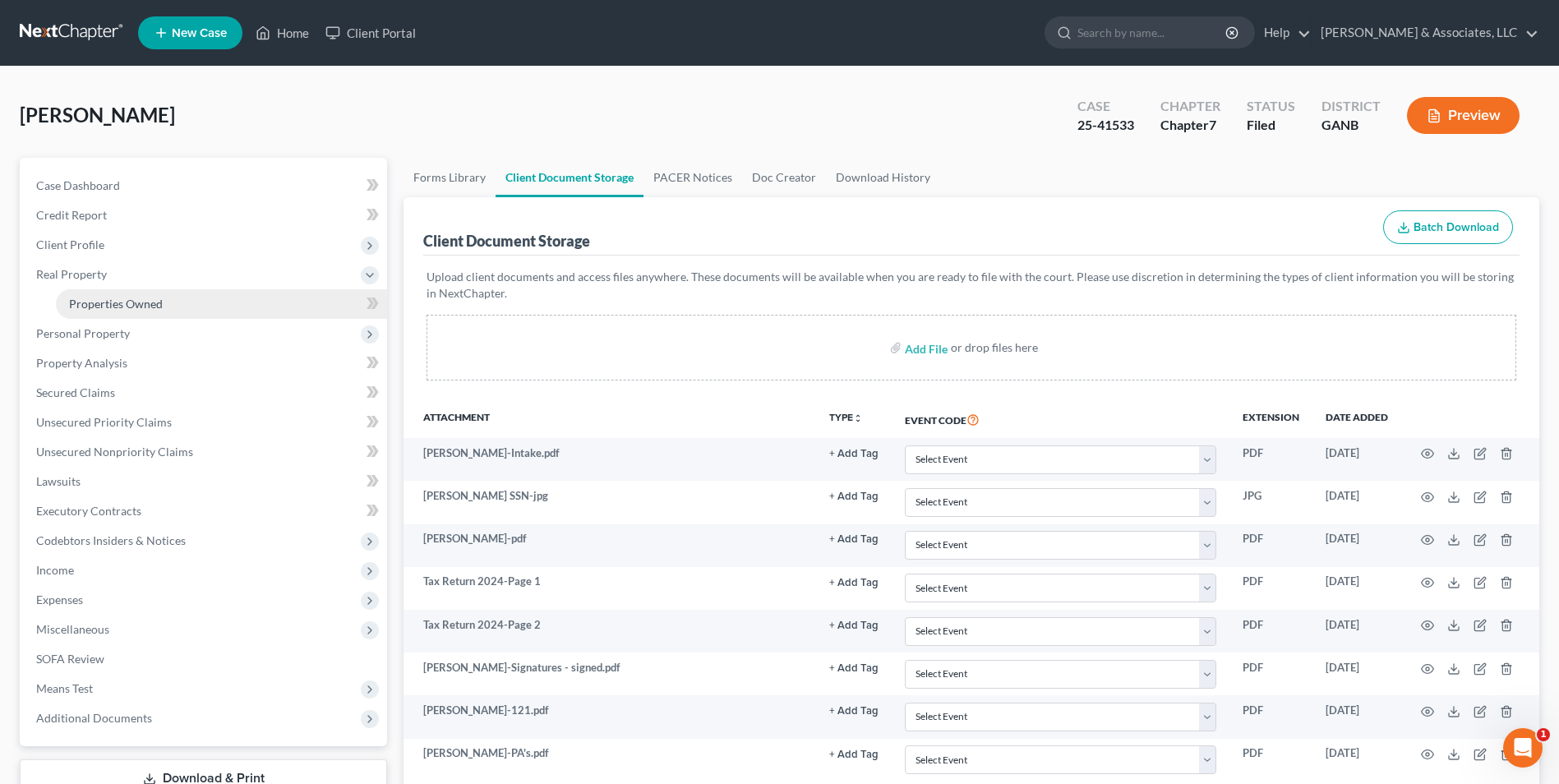
click at [143, 306] on span "Properties Owned" at bounding box center [116, 303] width 94 height 14
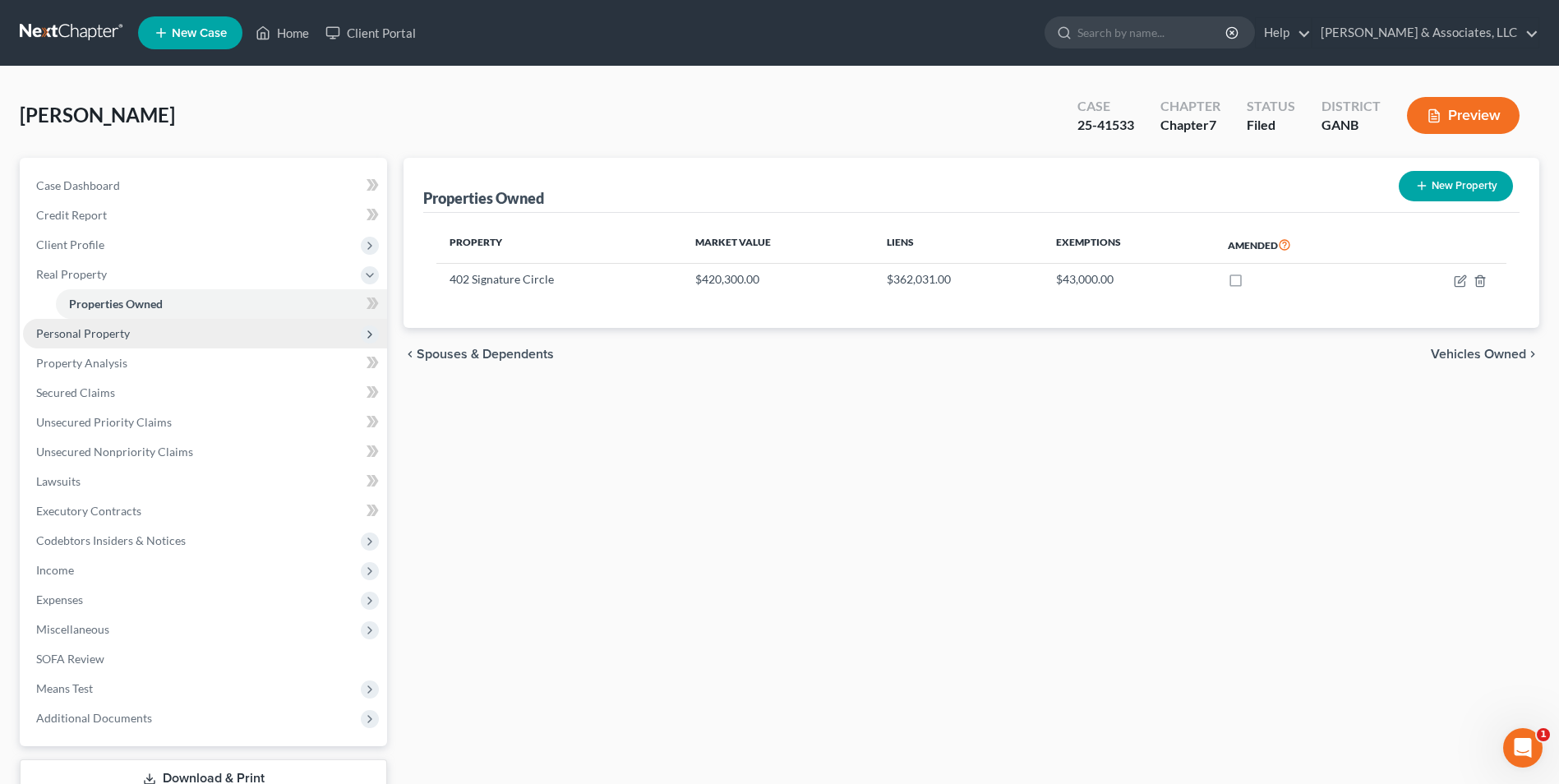
click at [107, 342] on span "Personal Property" at bounding box center [205, 334] width 364 height 29
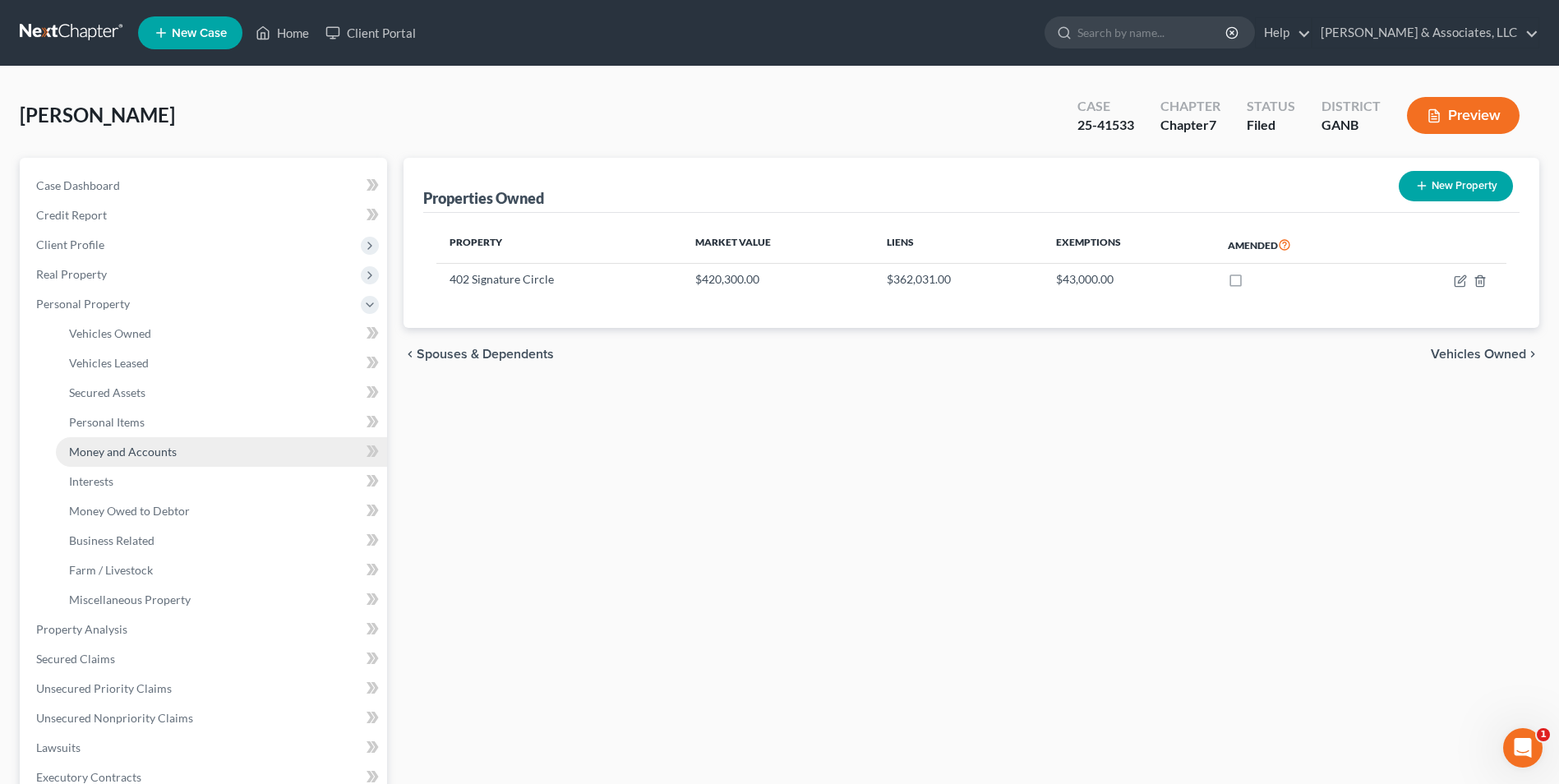
click at [170, 454] on span "Money and Accounts" at bounding box center [122, 451] width 108 height 14
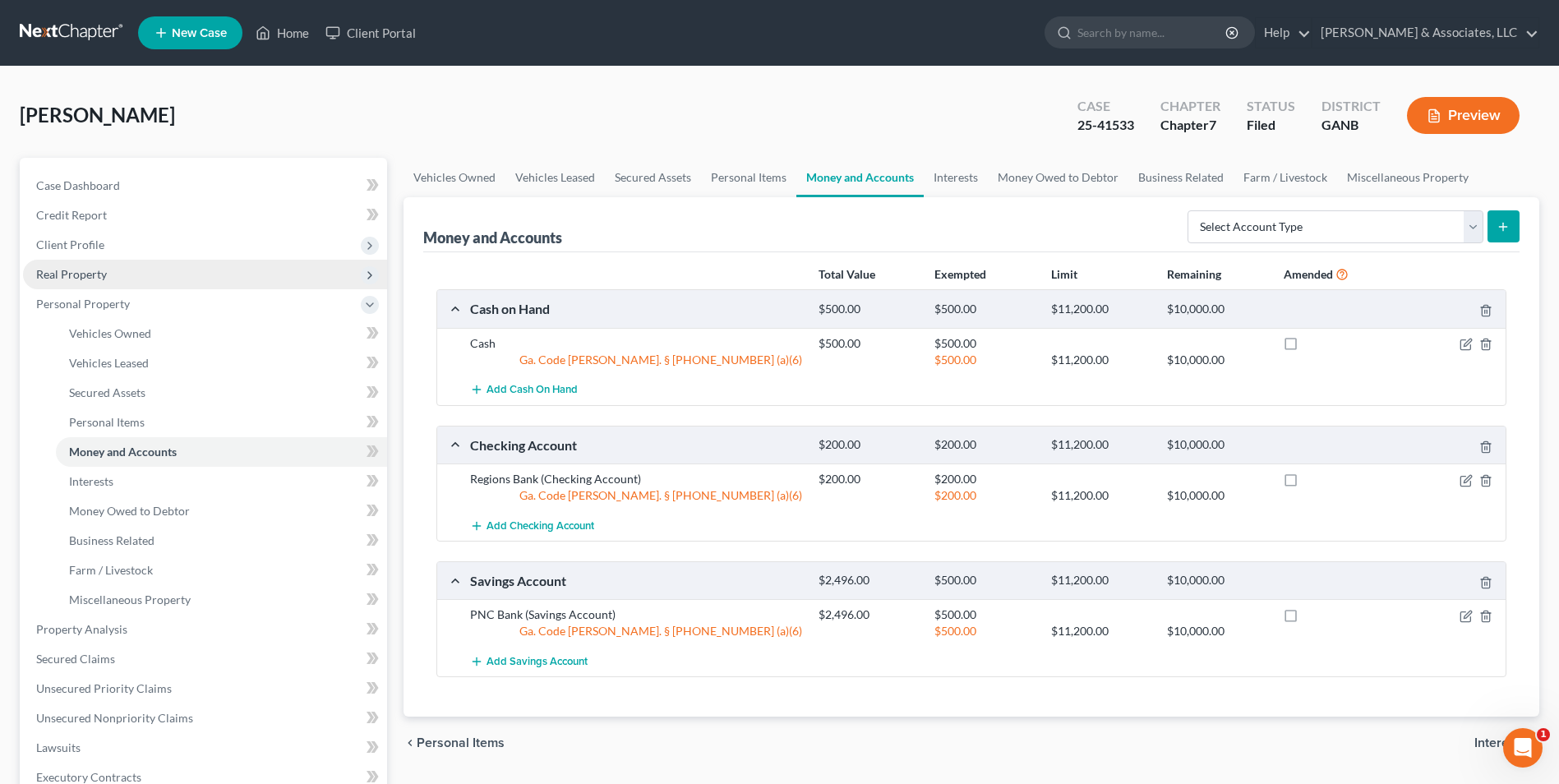
click at [74, 274] on span "Real Property" at bounding box center [71, 274] width 71 height 14
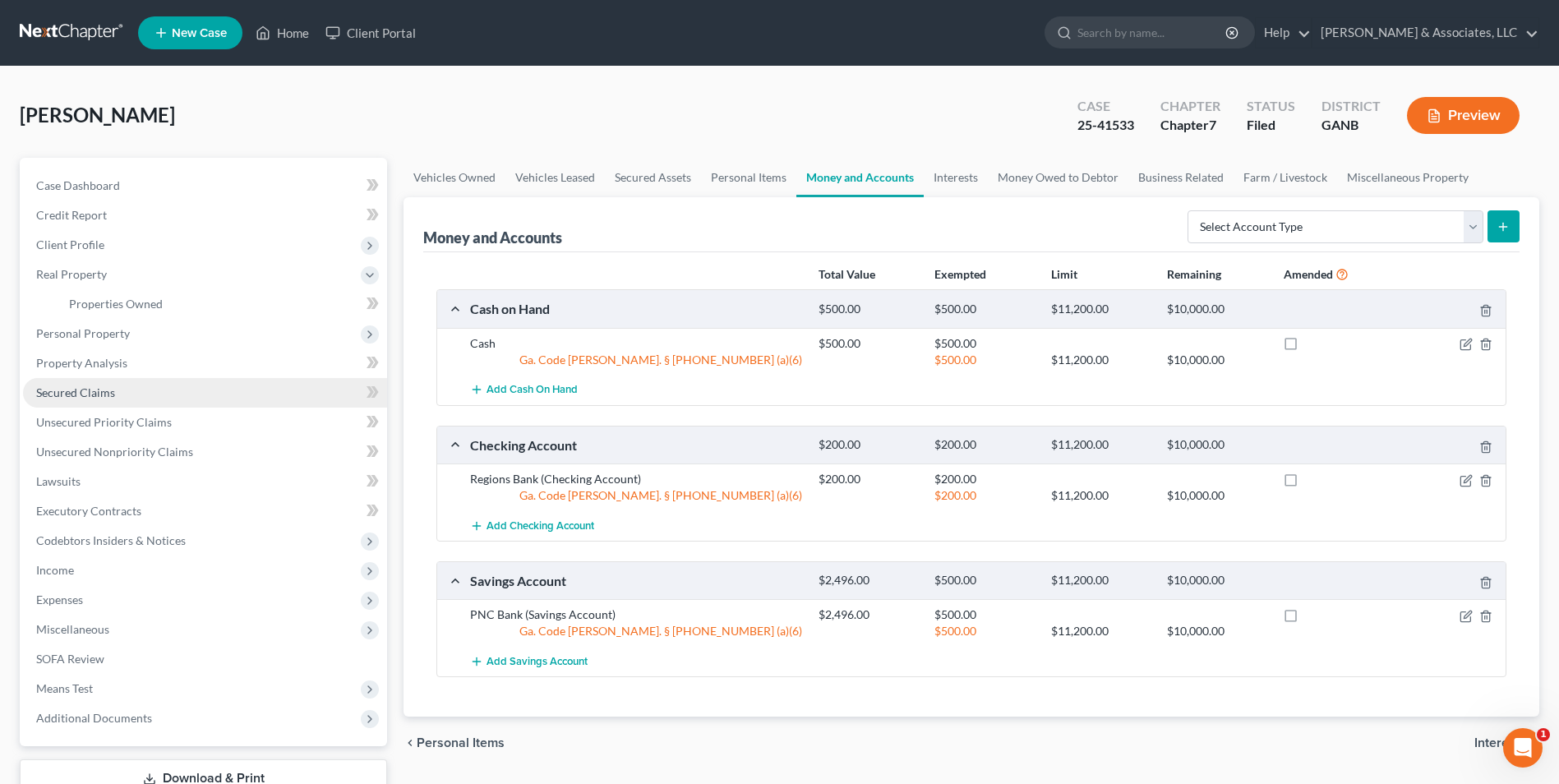
click at [97, 392] on span "Secured Claims" at bounding box center [75, 392] width 79 height 14
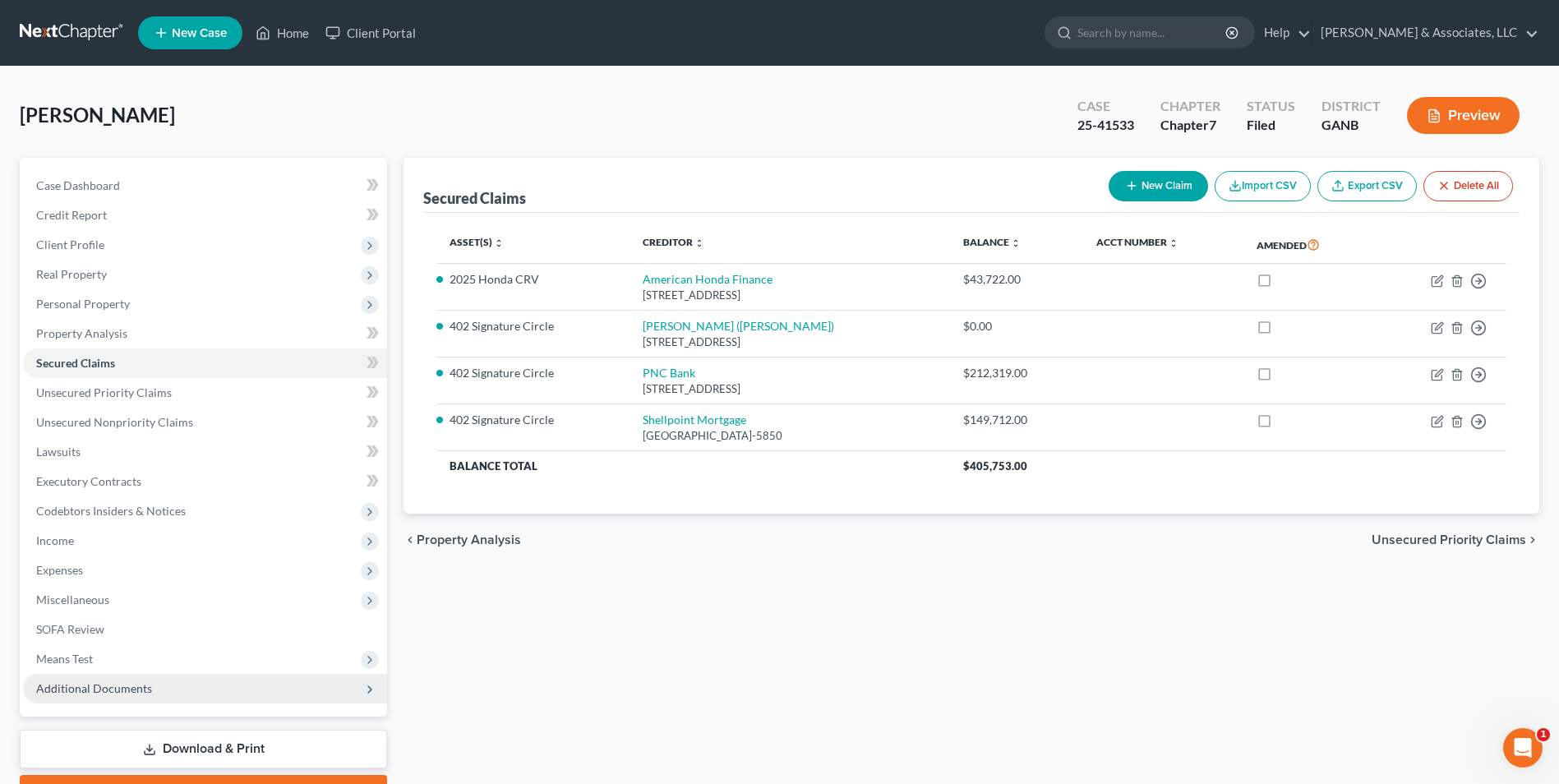
click at [91, 692] on span "Additional Documents" at bounding box center [94, 687] width 116 height 14
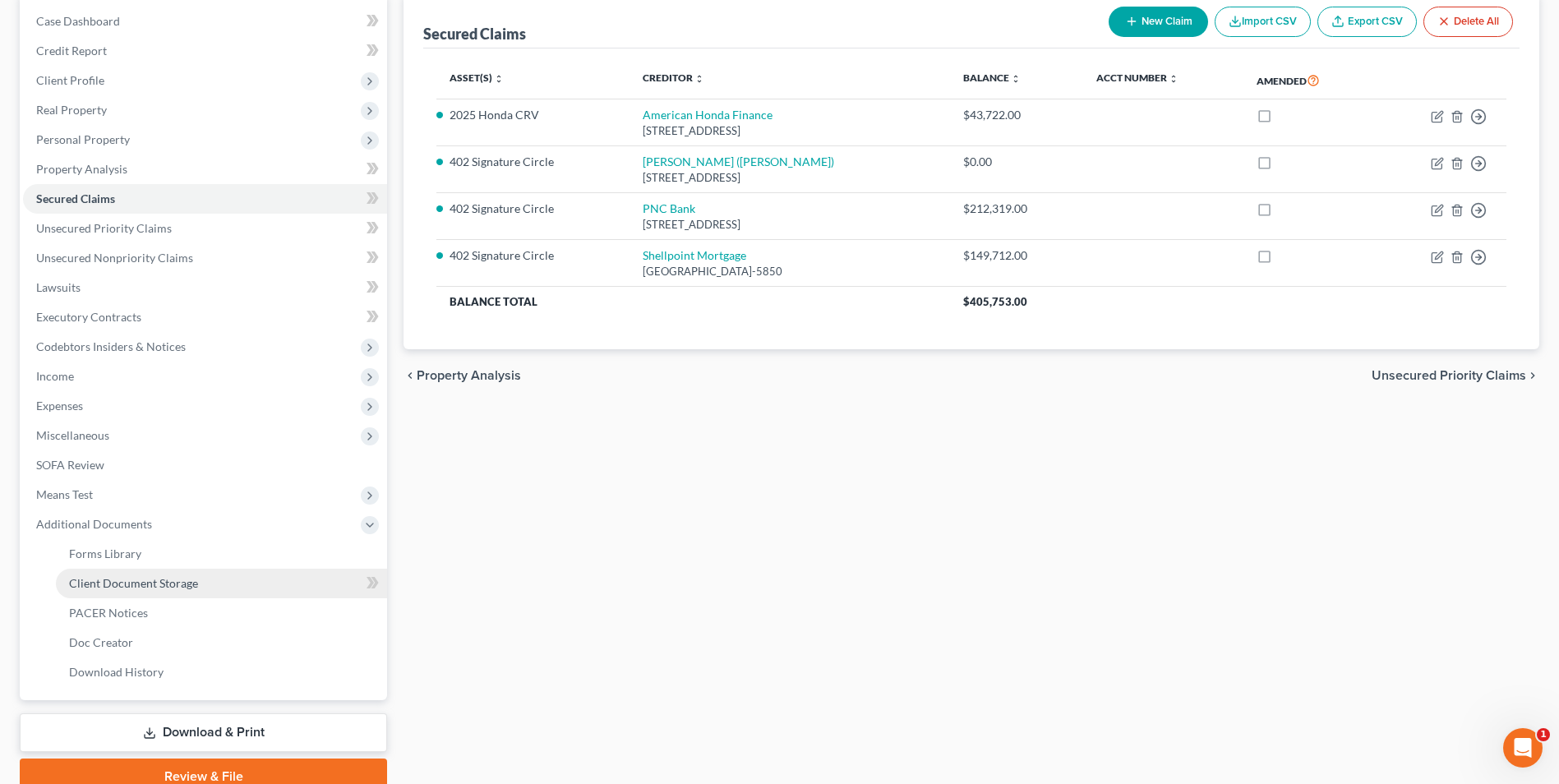
click at [169, 584] on span "Client Document Storage" at bounding box center [133, 583] width 129 height 14
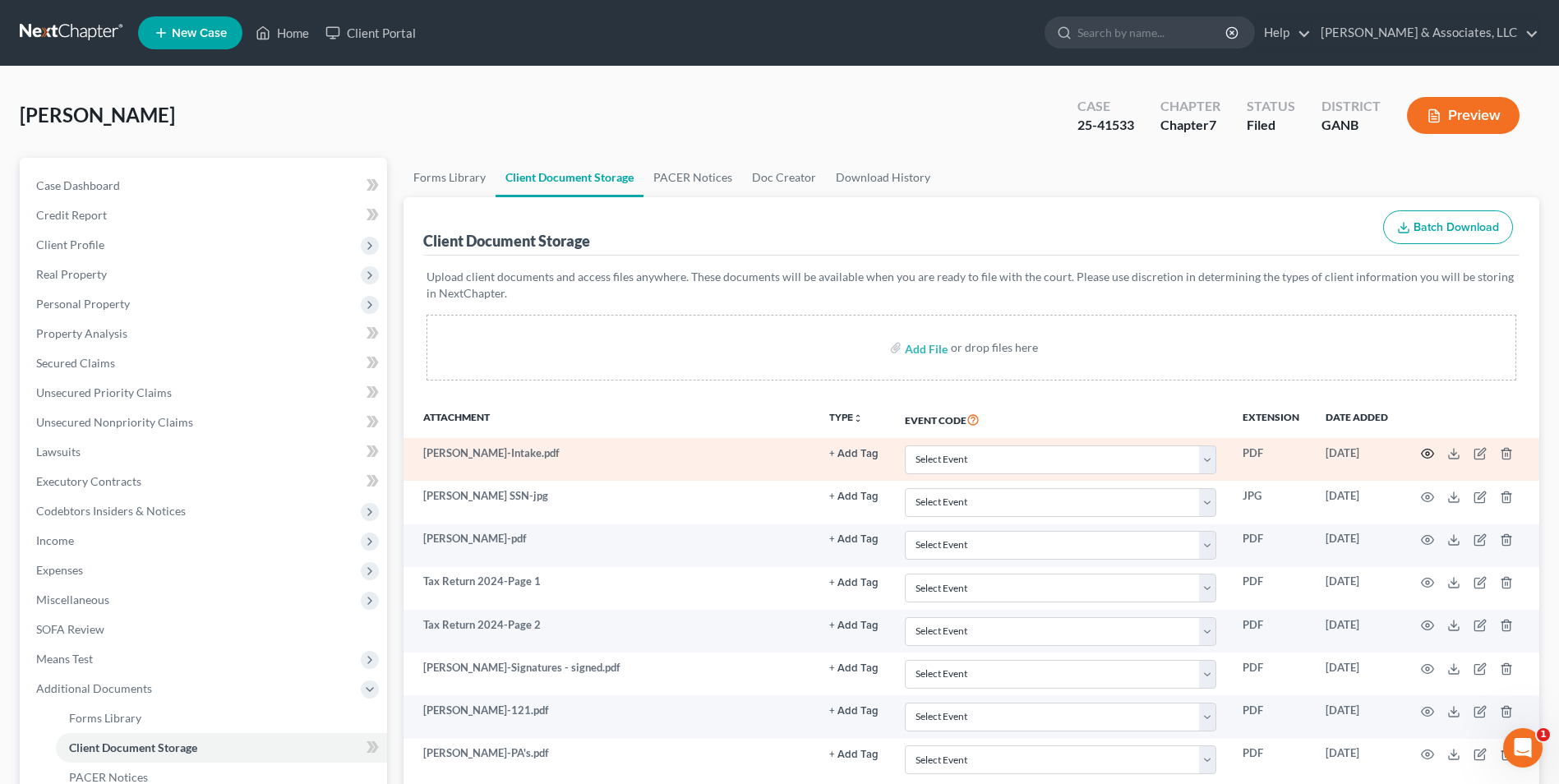
click at [1429, 454] on circle "button" at bounding box center [1428, 454] width 4 height 4
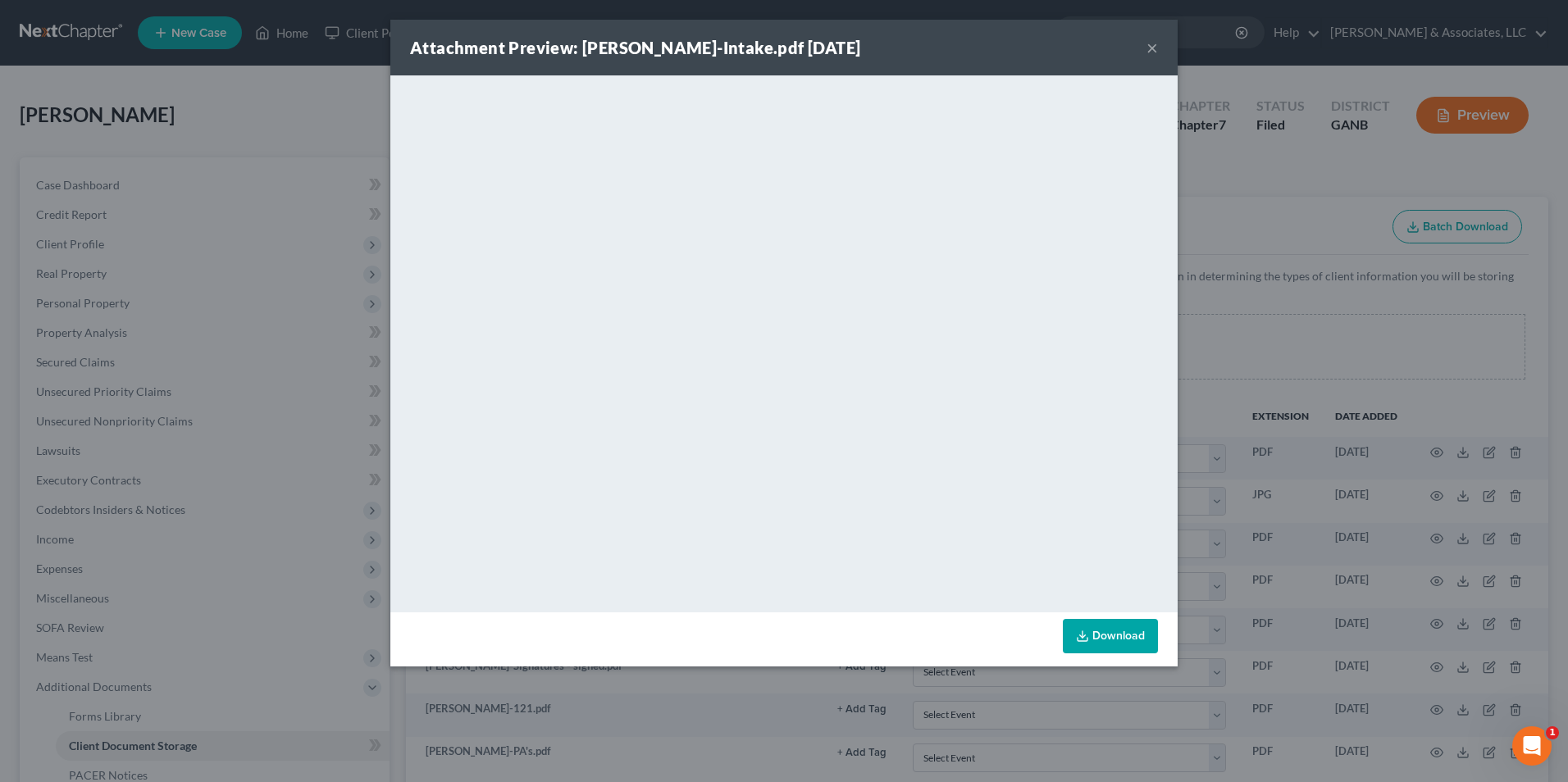
click at [1153, 50] on button "×" at bounding box center [1152, 47] width 12 height 19
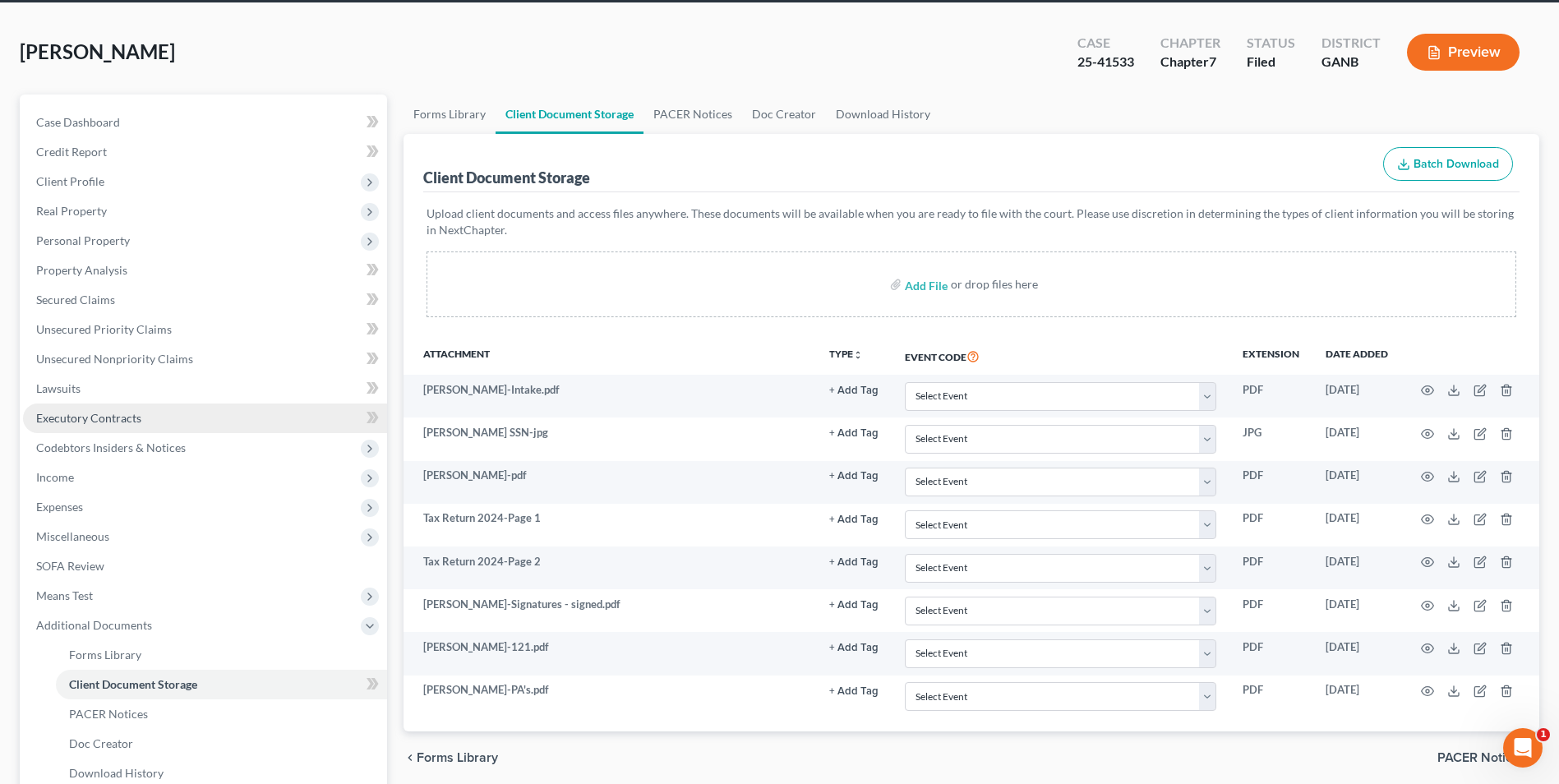
scroll to position [237, 0]
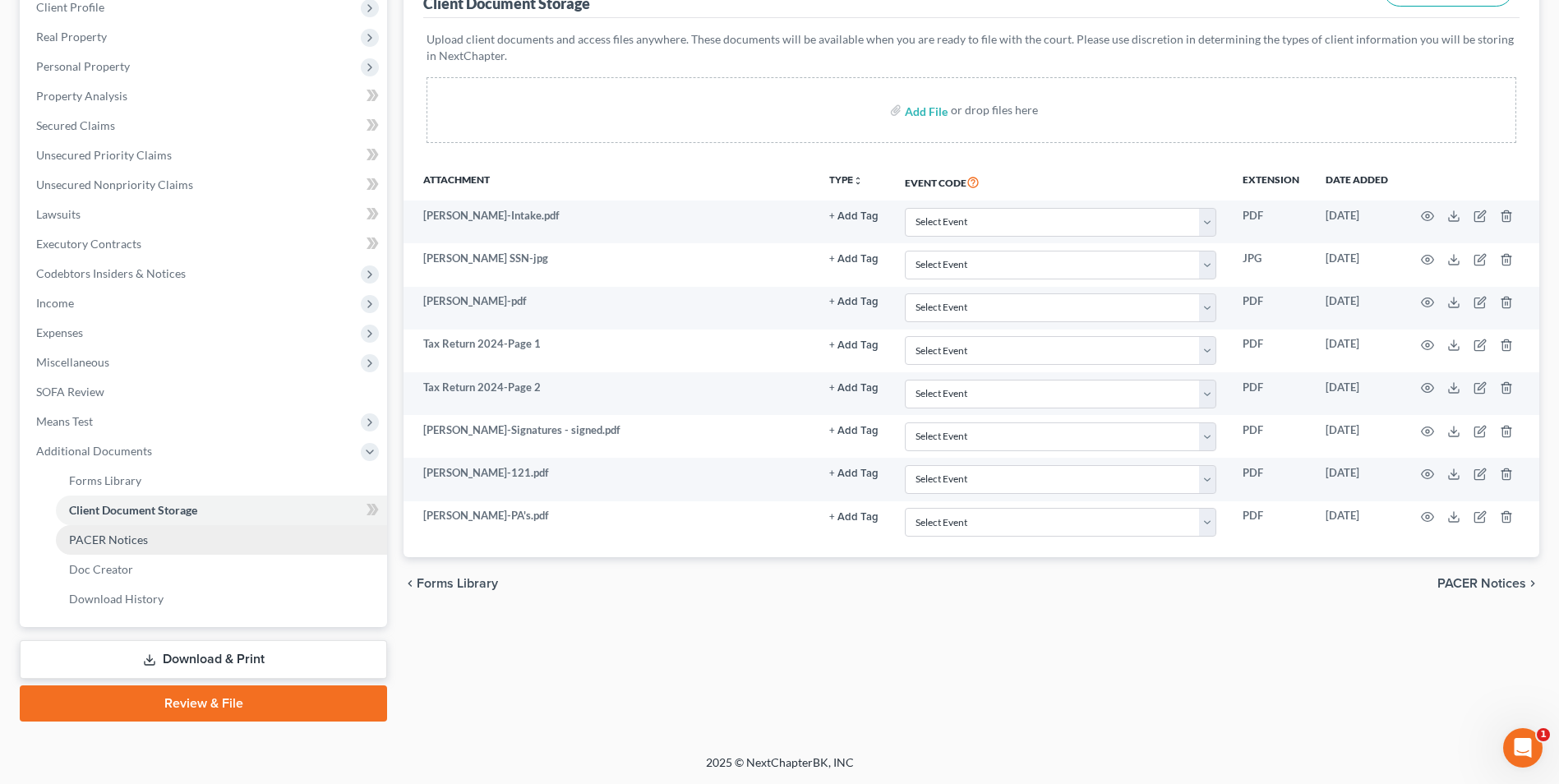
click at [127, 543] on span "PACER Notices" at bounding box center [108, 539] width 79 height 14
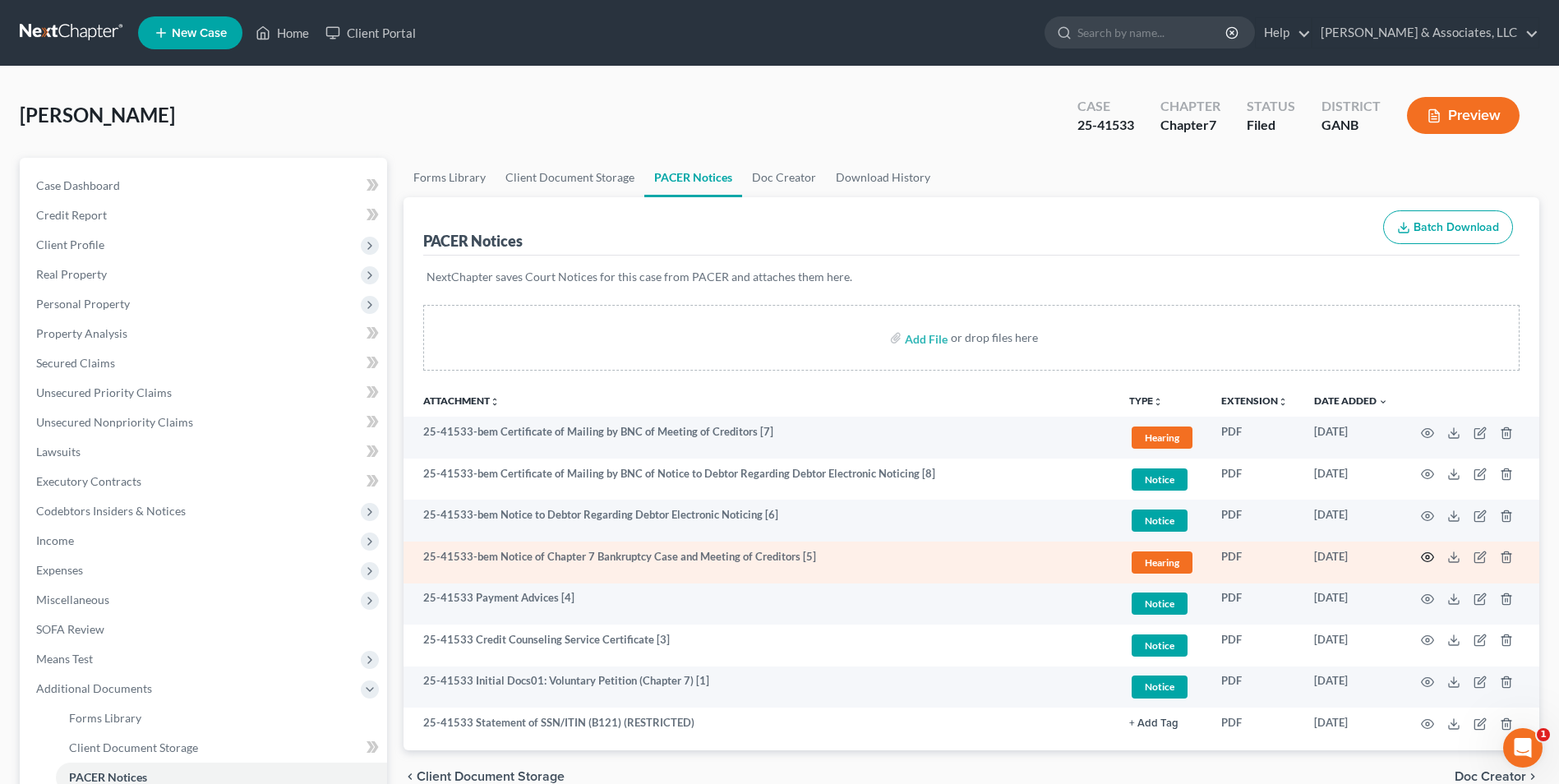
click at [1431, 553] on icon "button" at bounding box center [1428, 557] width 13 height 13
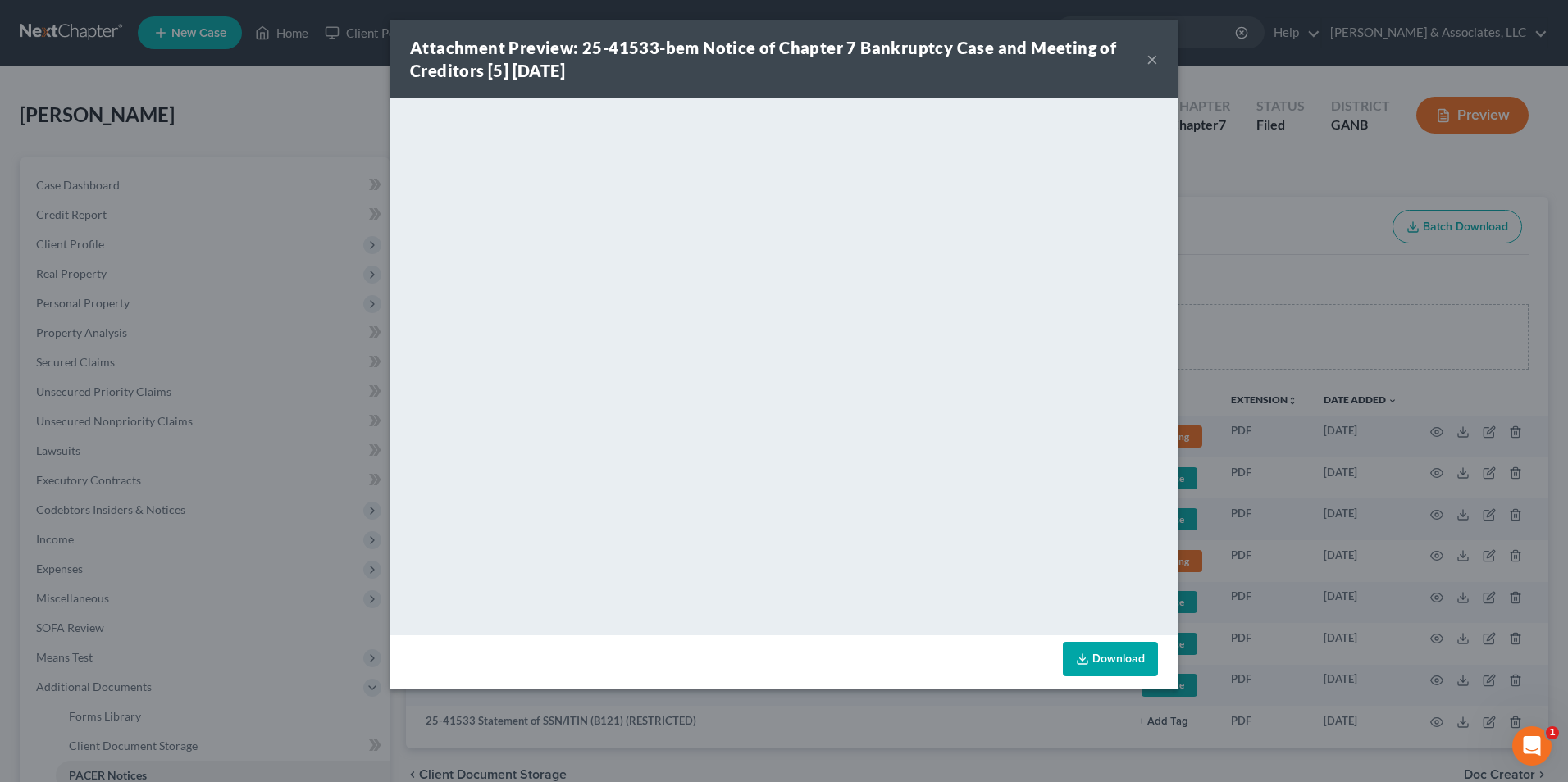
click at [1149, 56] on button "×" at bounding box center [1152, 59] width 12 height 19
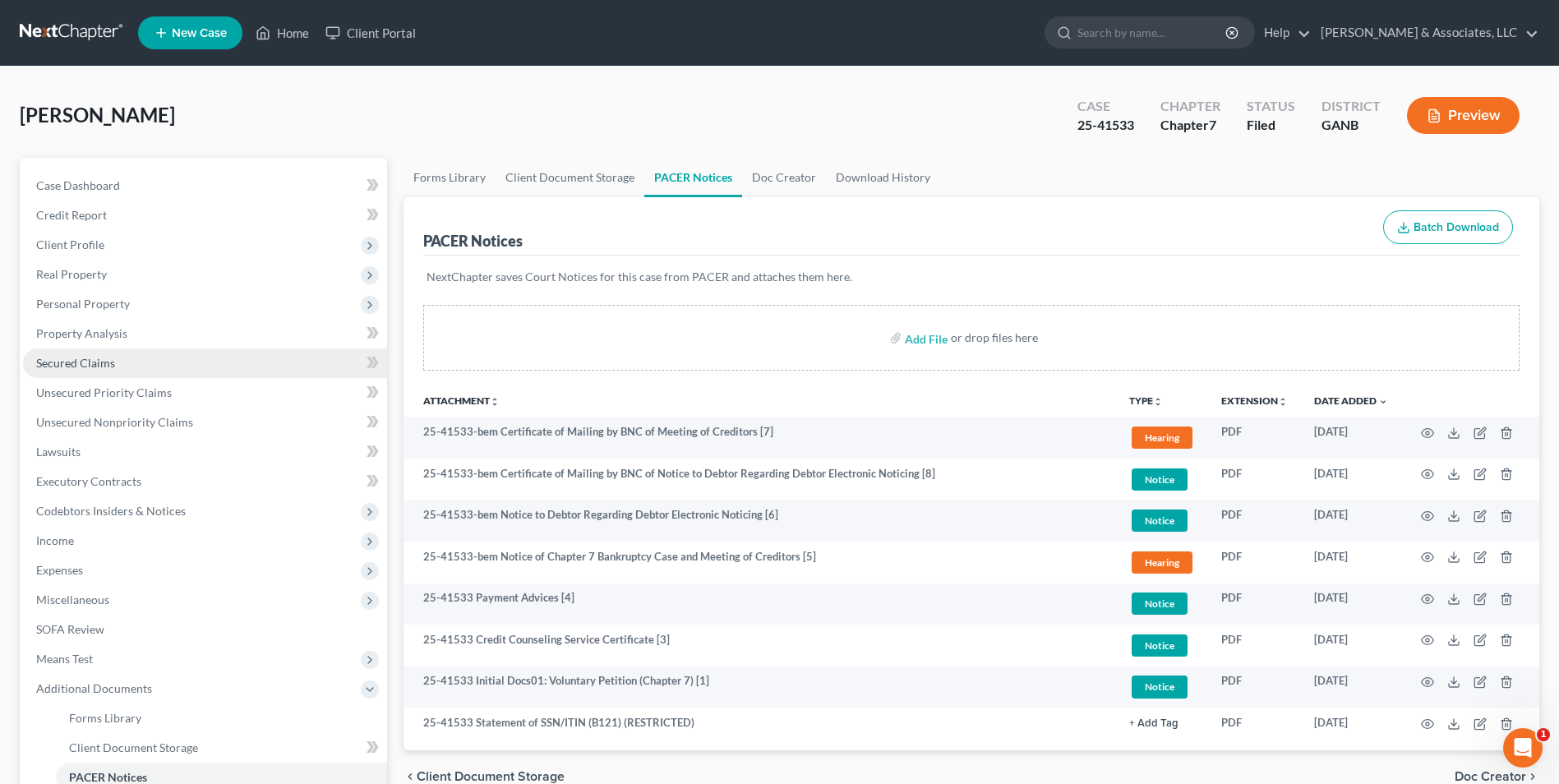
click at [91, 358] on span "Secured Claims" at bounding box center [75, 362] width 79 height 14
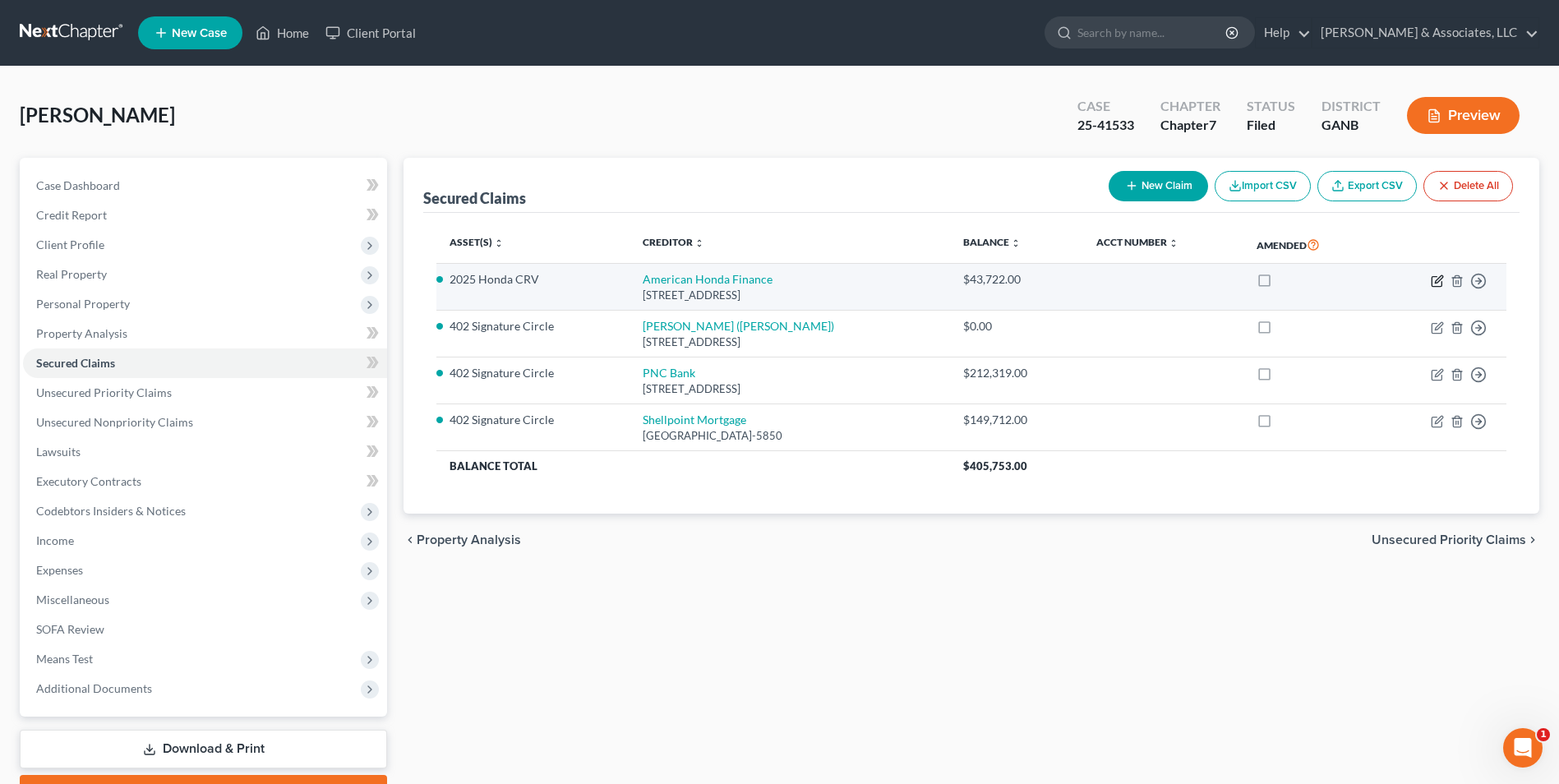
click at [1440, 284] on icon "button" at bounding box center [1438, 281] width 13 height 13
select select "10"
select select "2"
select select "0"
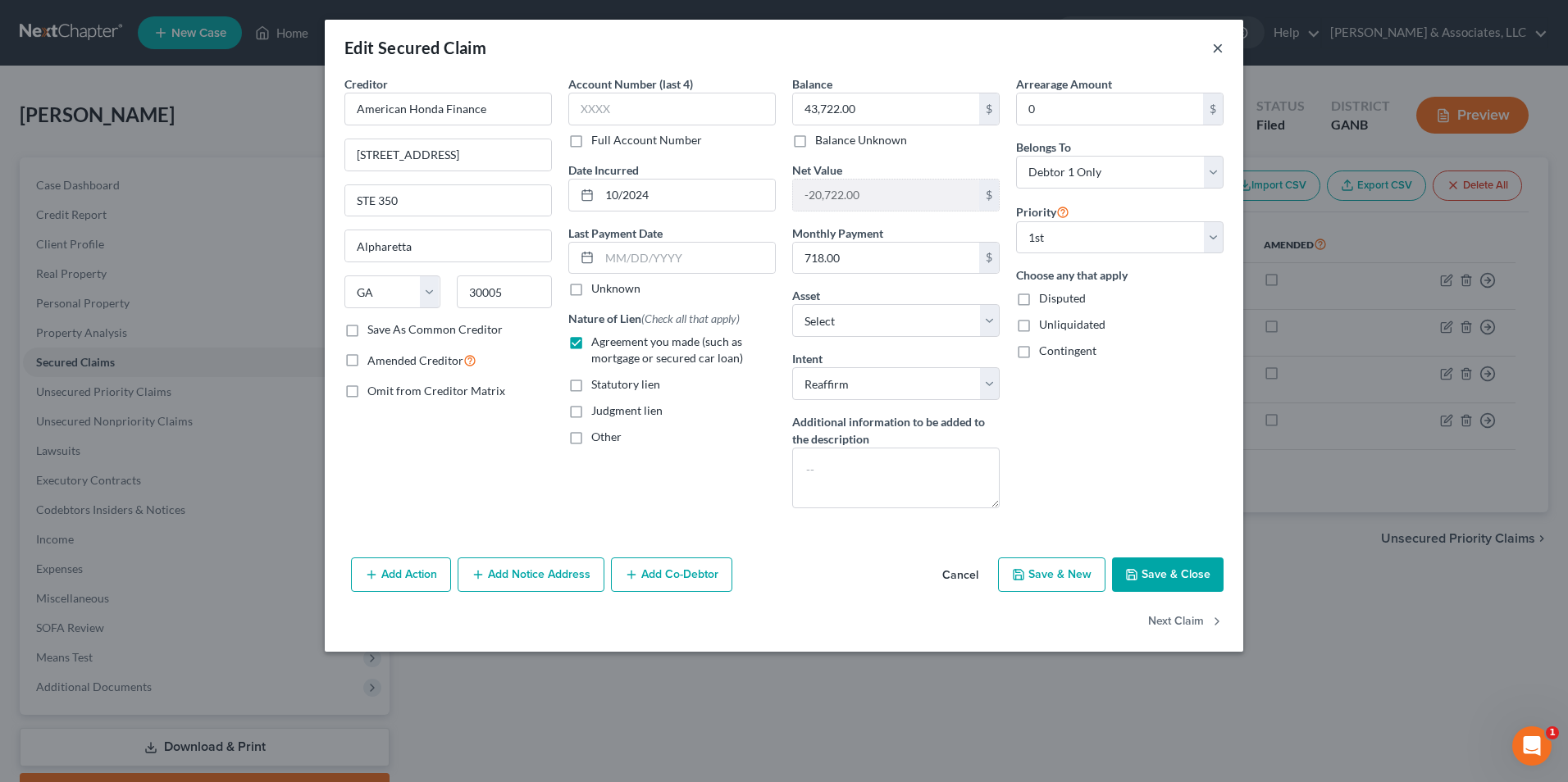
click at [1215, 50] on button "×" at bounding box center [1218, 47] width 12 height 19
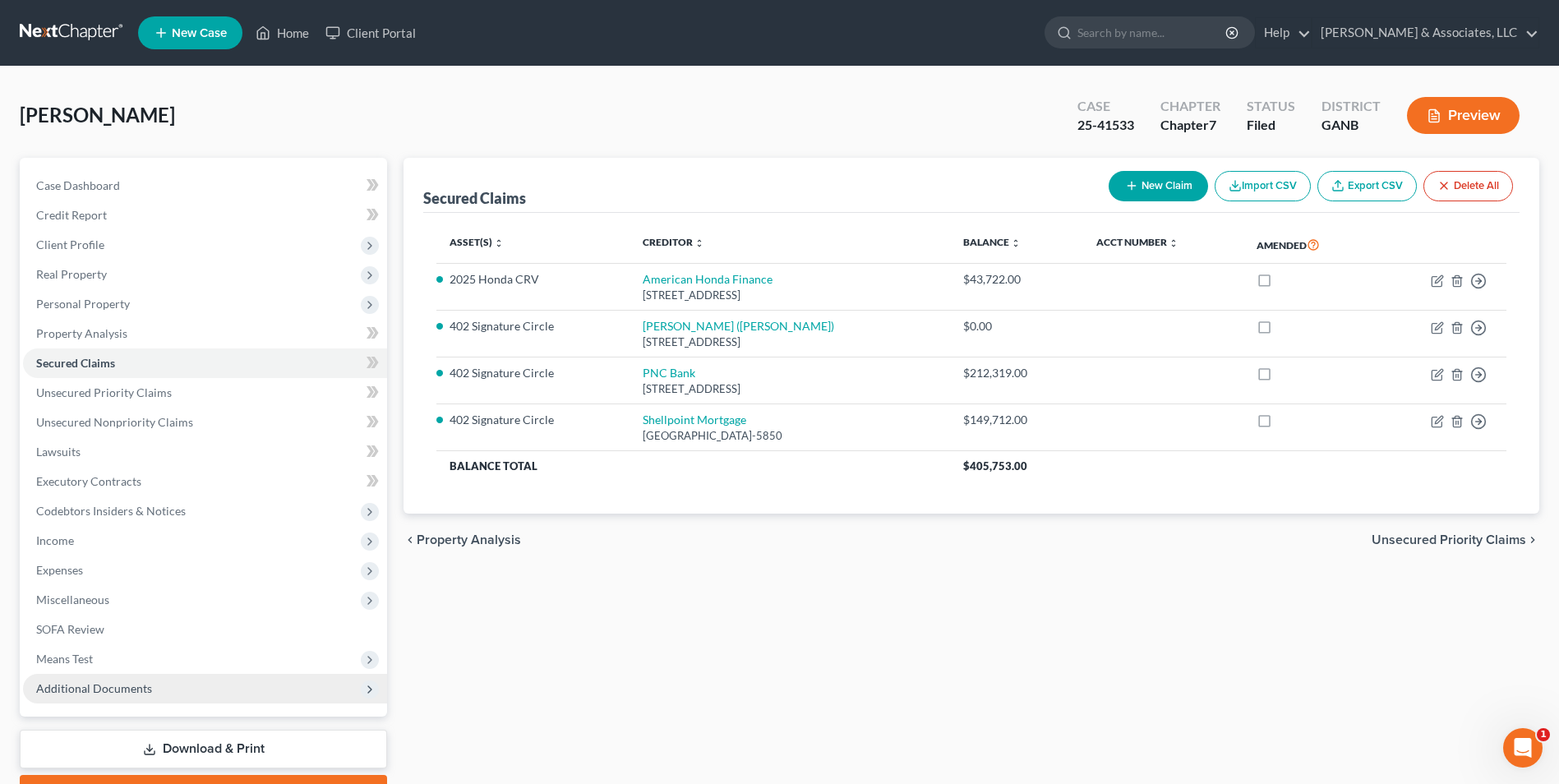
click at [107, 702] on span "Additional Documents" at bounding box center [205, 688] width 364 height 29
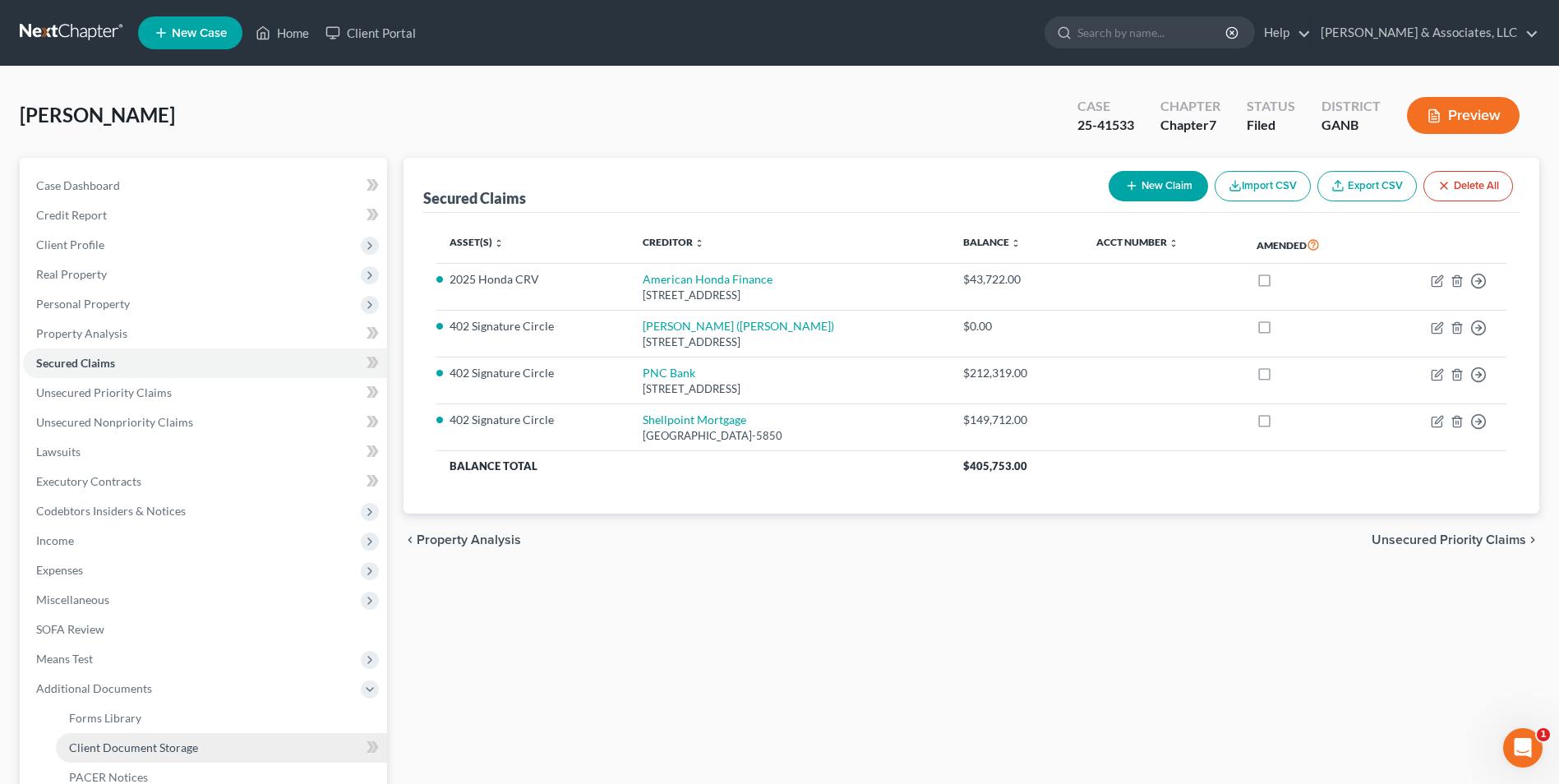
click at [107, 741] on span "Client Document Storage" at bounding box center [133, 747] width 129 height 14
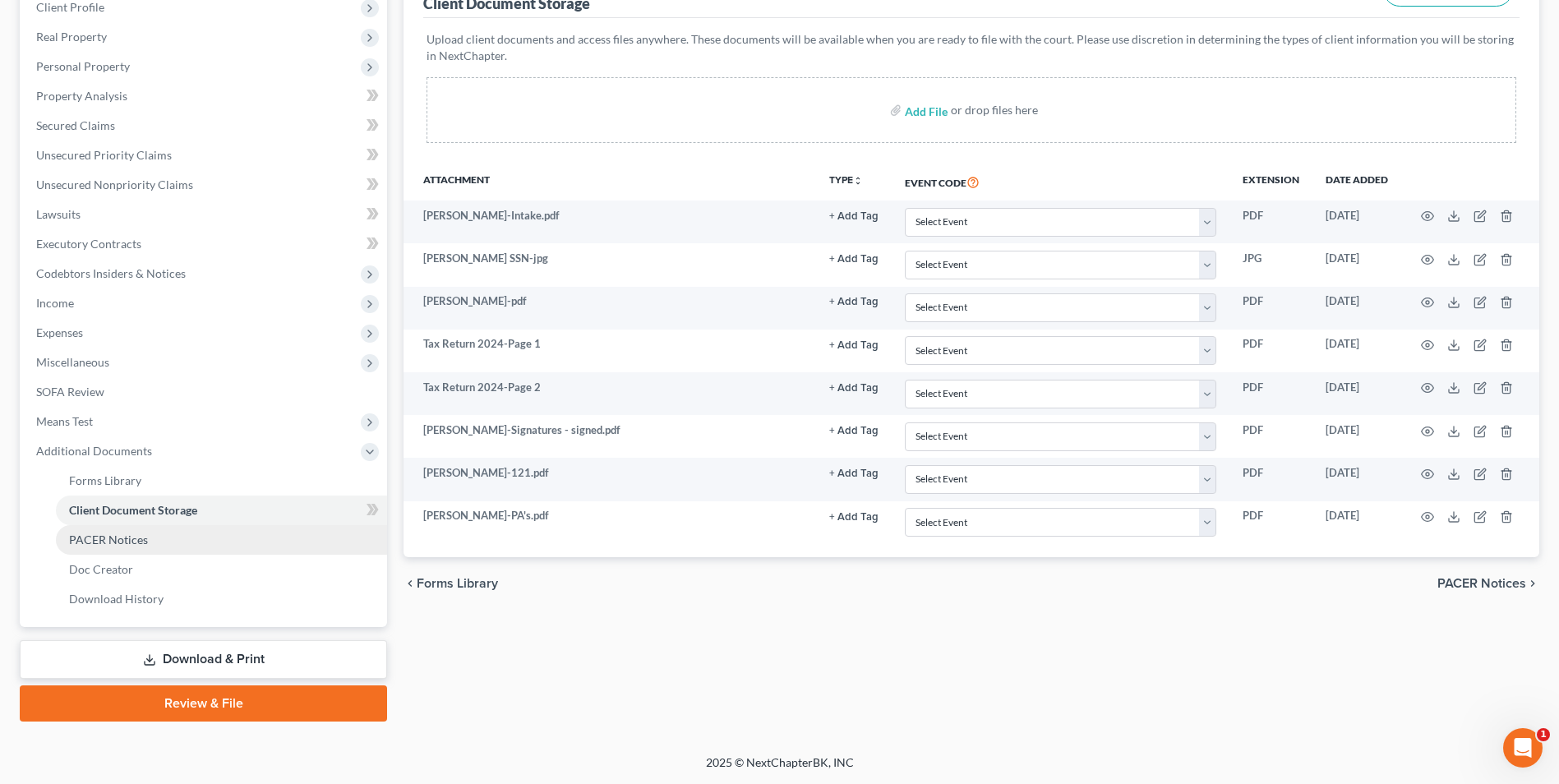
click at [136, 538] on span "PACER Notices" at bounding box center [108, 539] width 79 height 14
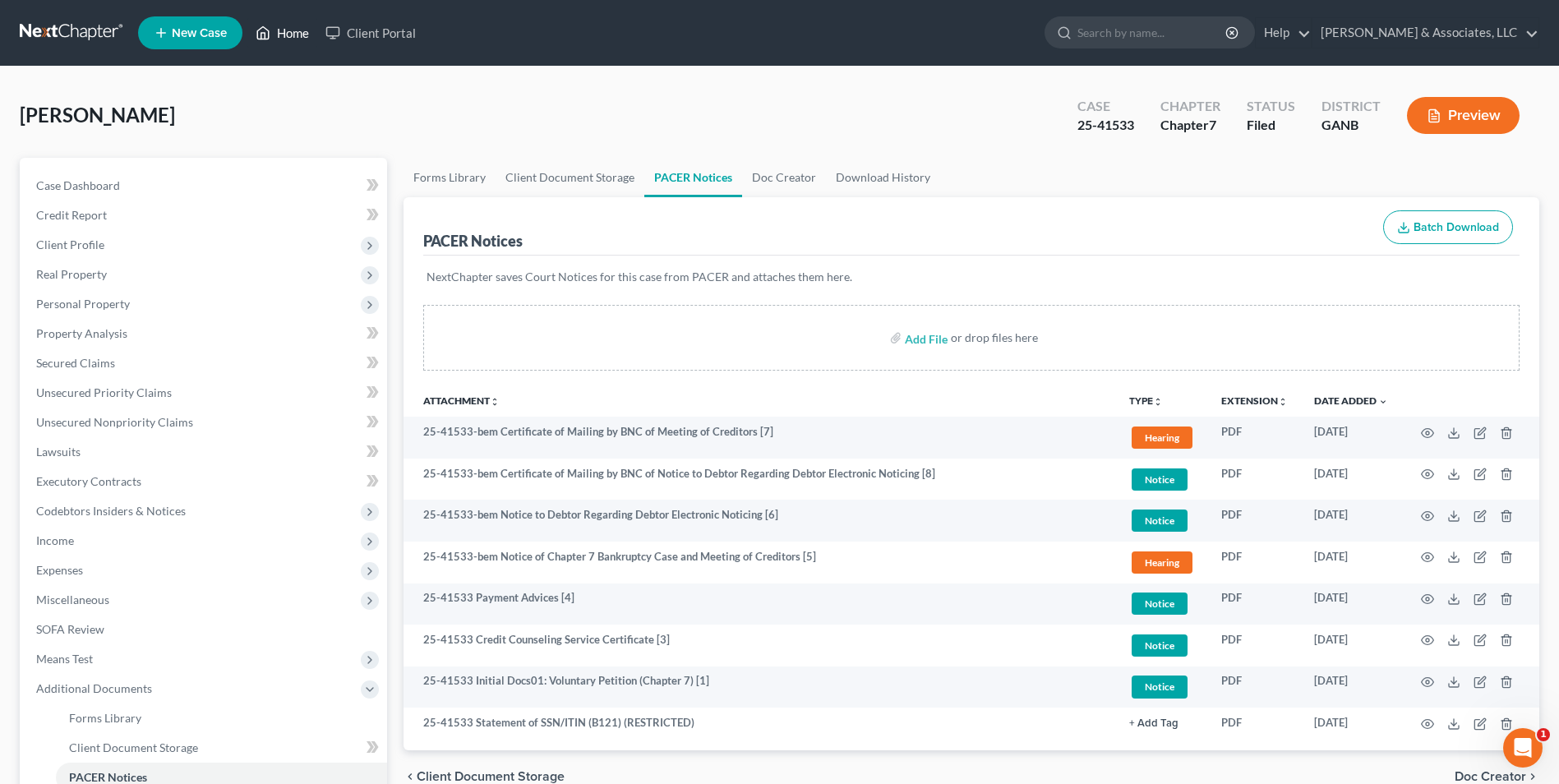
click at [313, 25] on link "Home" at bounding box center [282, 33] width 70 height 29
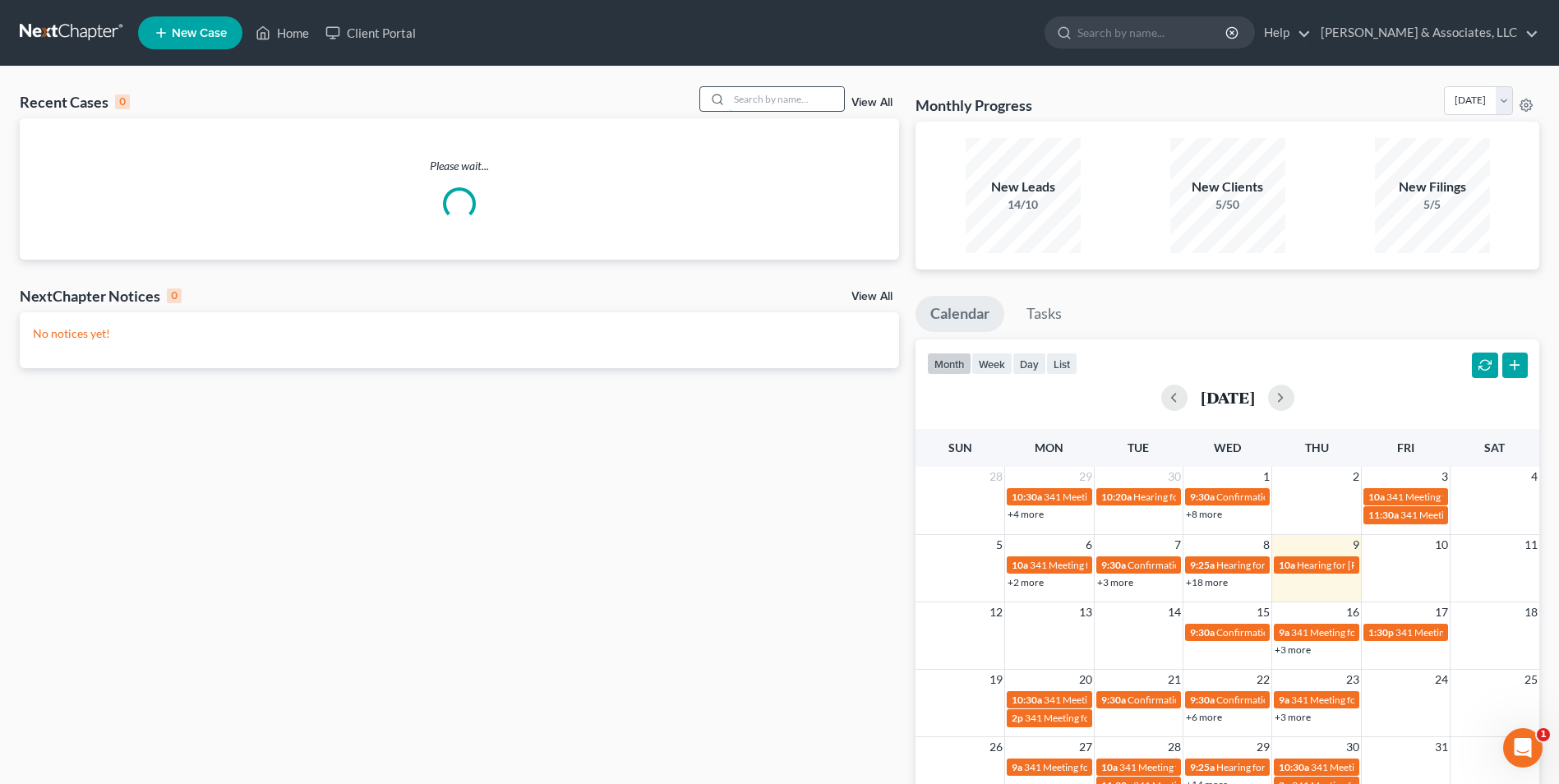
click at [823, 99] on input "search" at bounding box center [786, 99] width 115 height 24
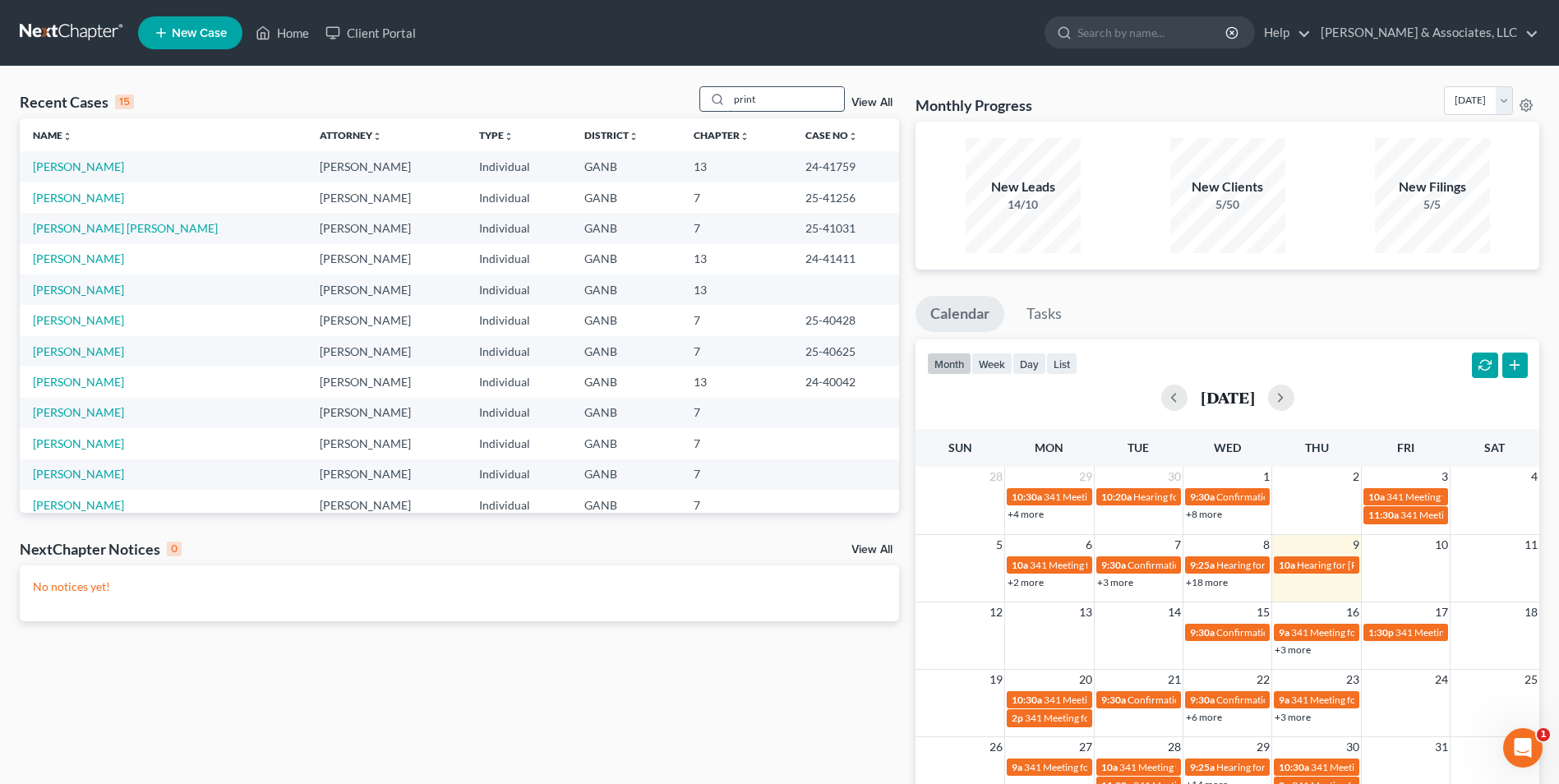
type input "print"
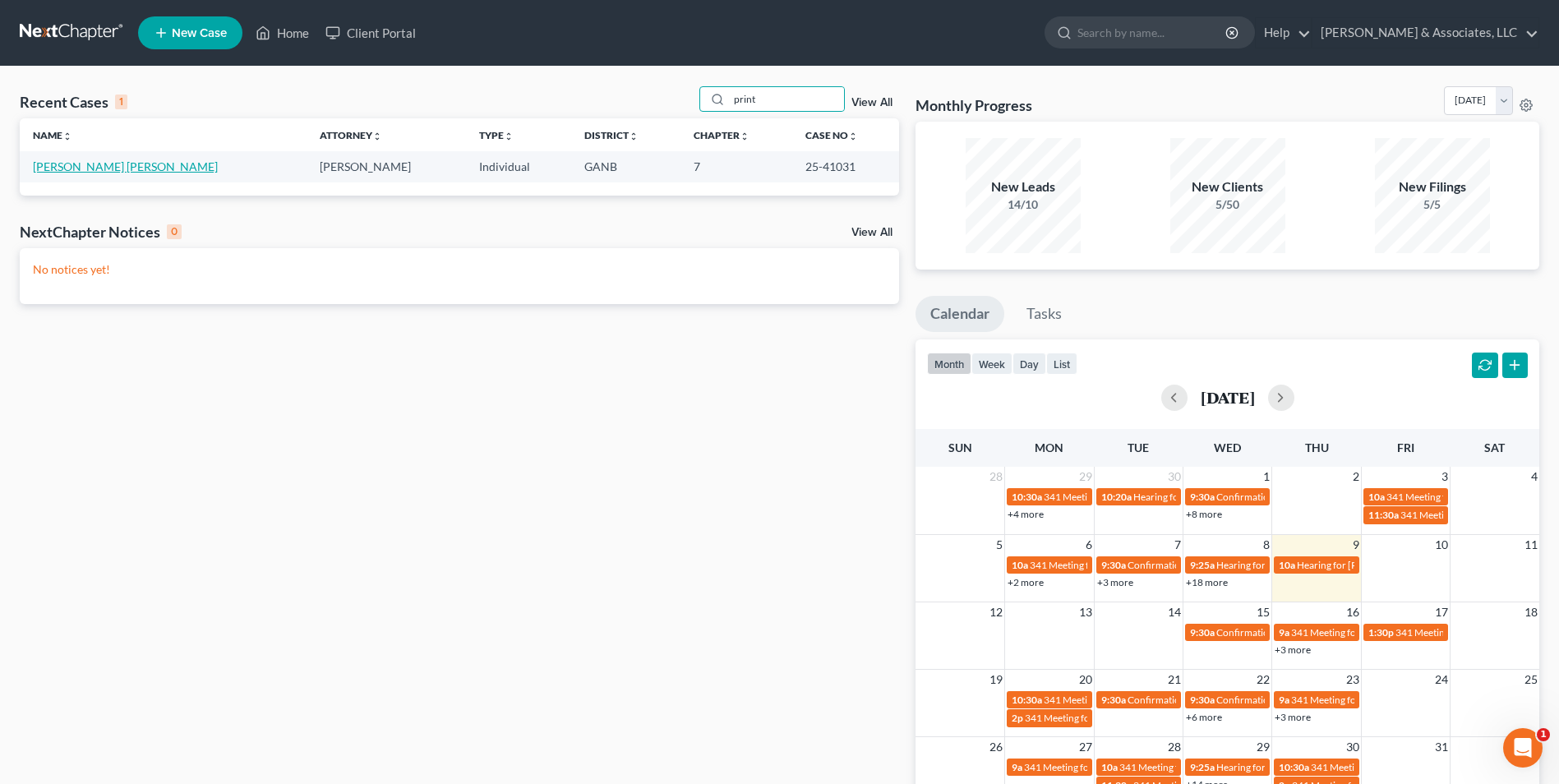
click at [95, 162] on link "[PERSON_NAME] [PERSON_NAME]" at bounding box center [125, 165] width 185 height 14
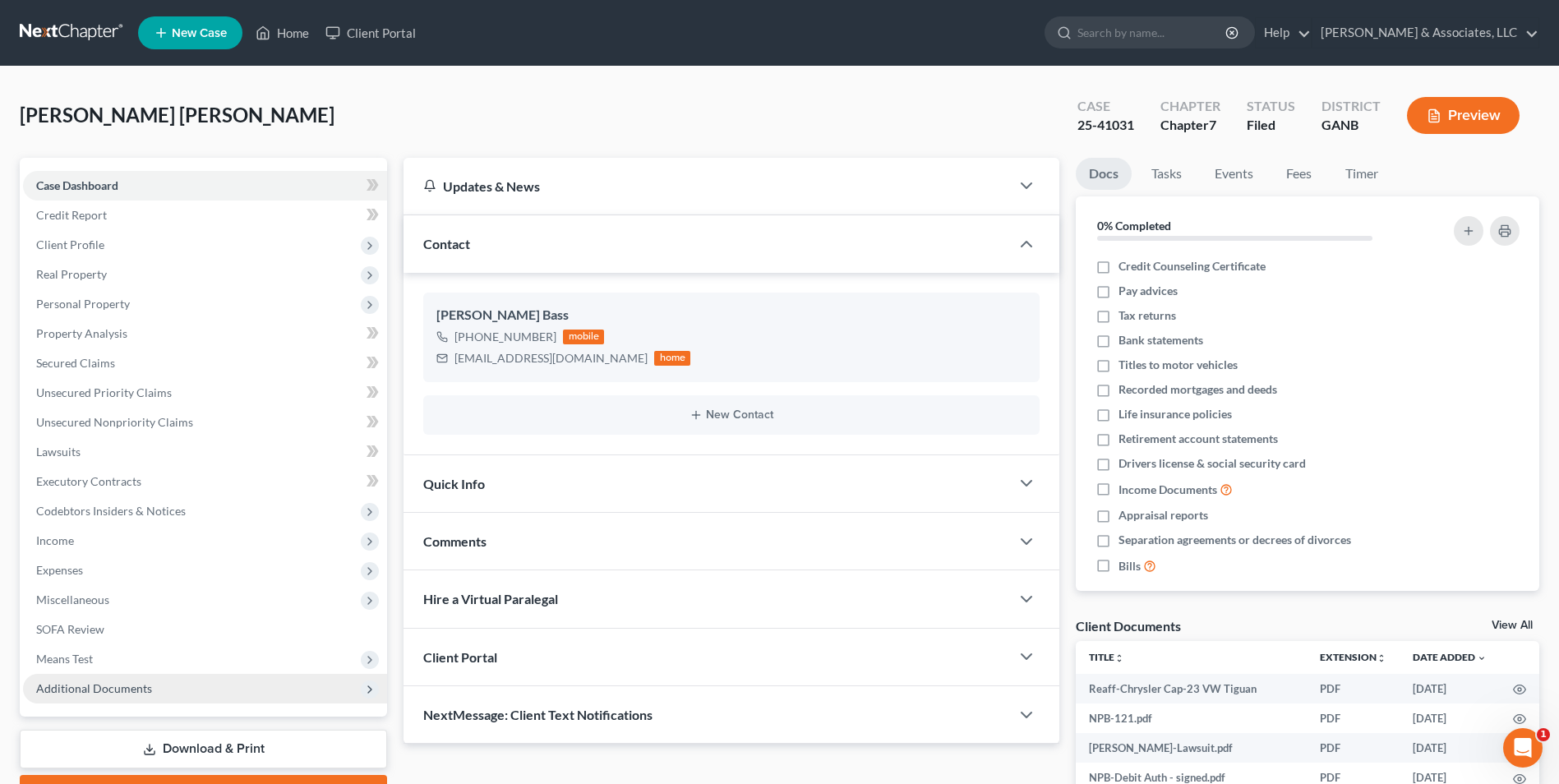
click at [139, 687] on span "Additional Documents" at bounding box center [94, 687] width 116 height 14
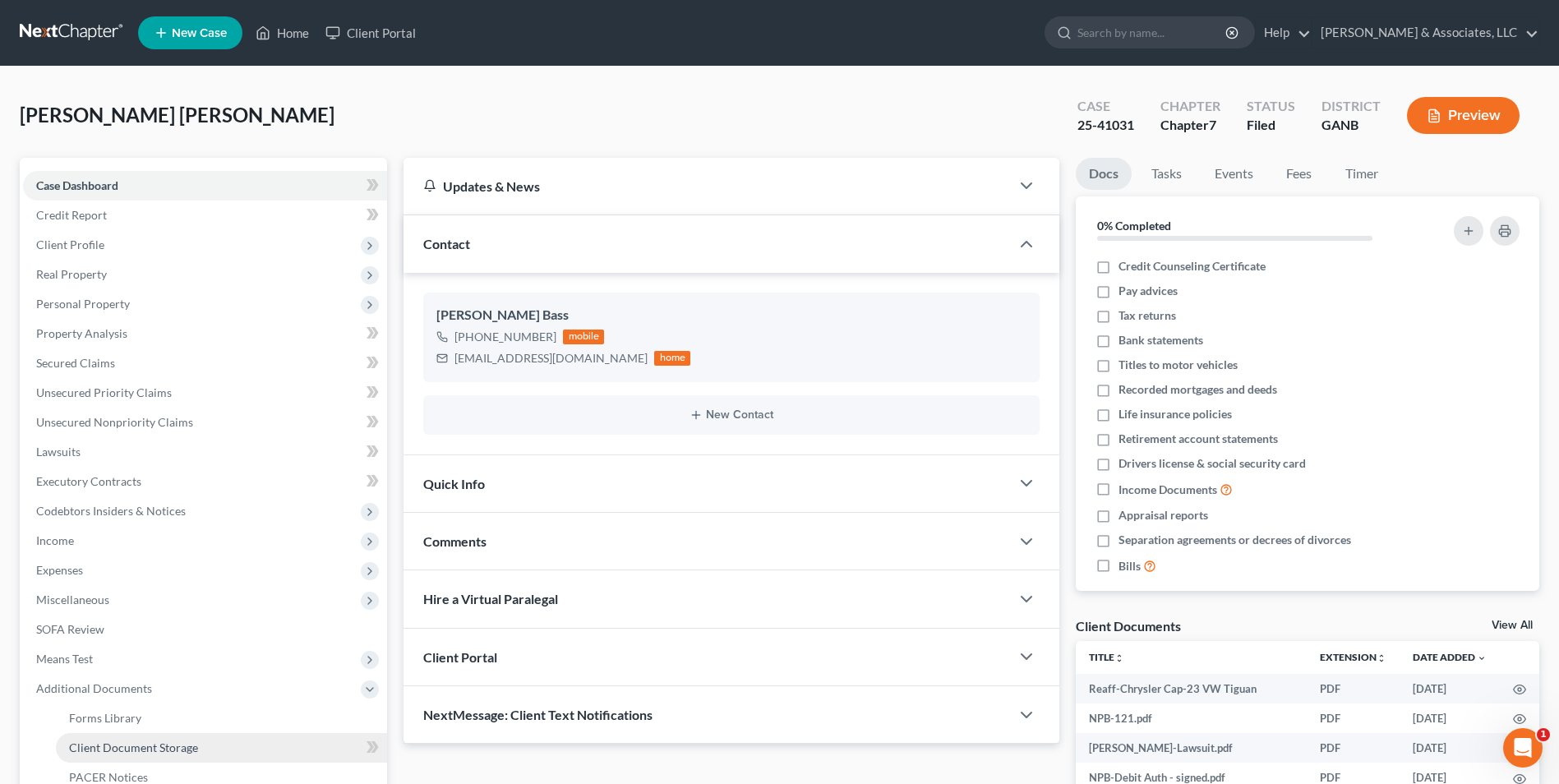
click at [127, 752] on span "Client Document Storage" at bounding box center [133, 747] width 129 height 14
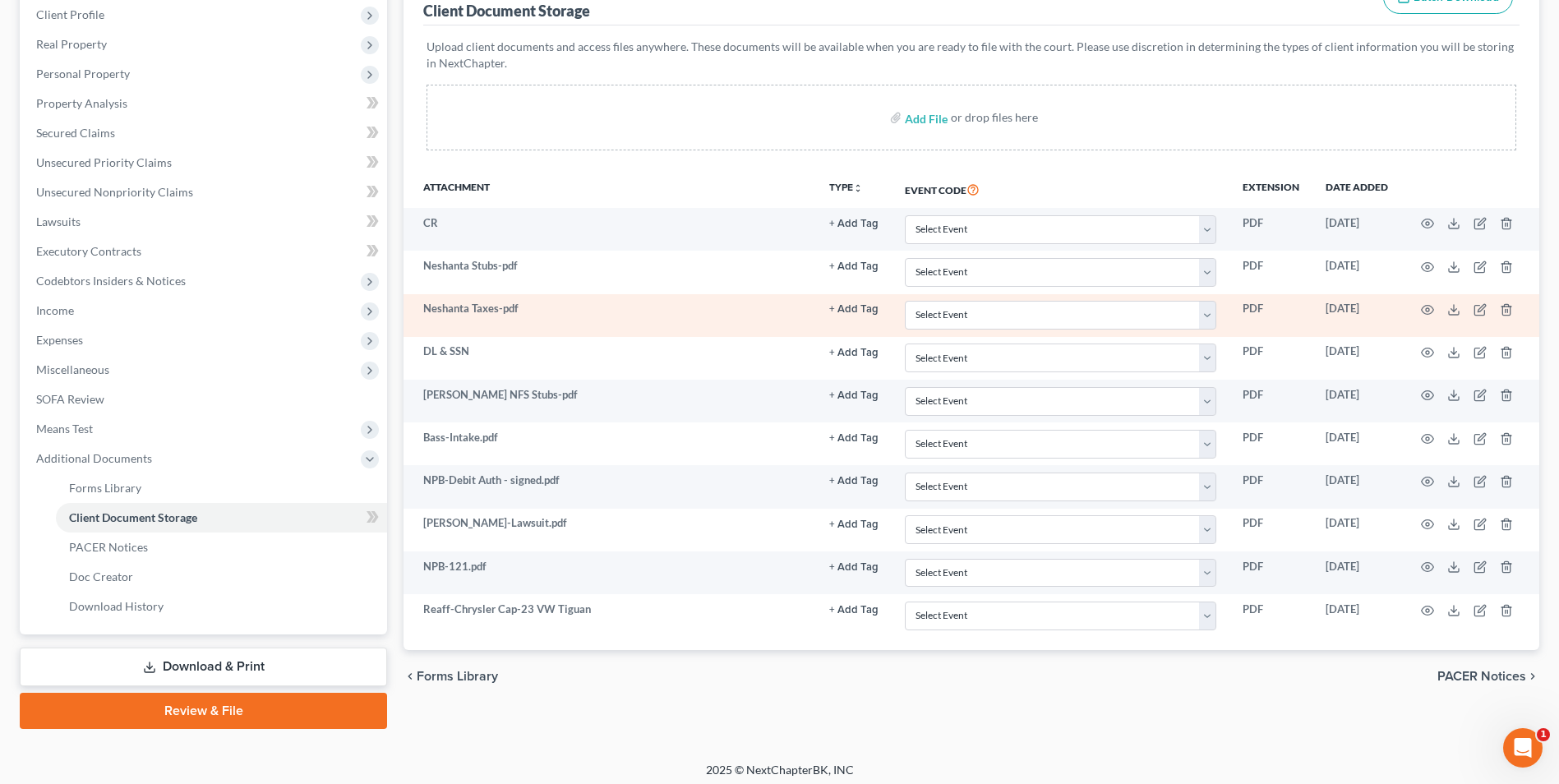
scroll to position [237, 0]
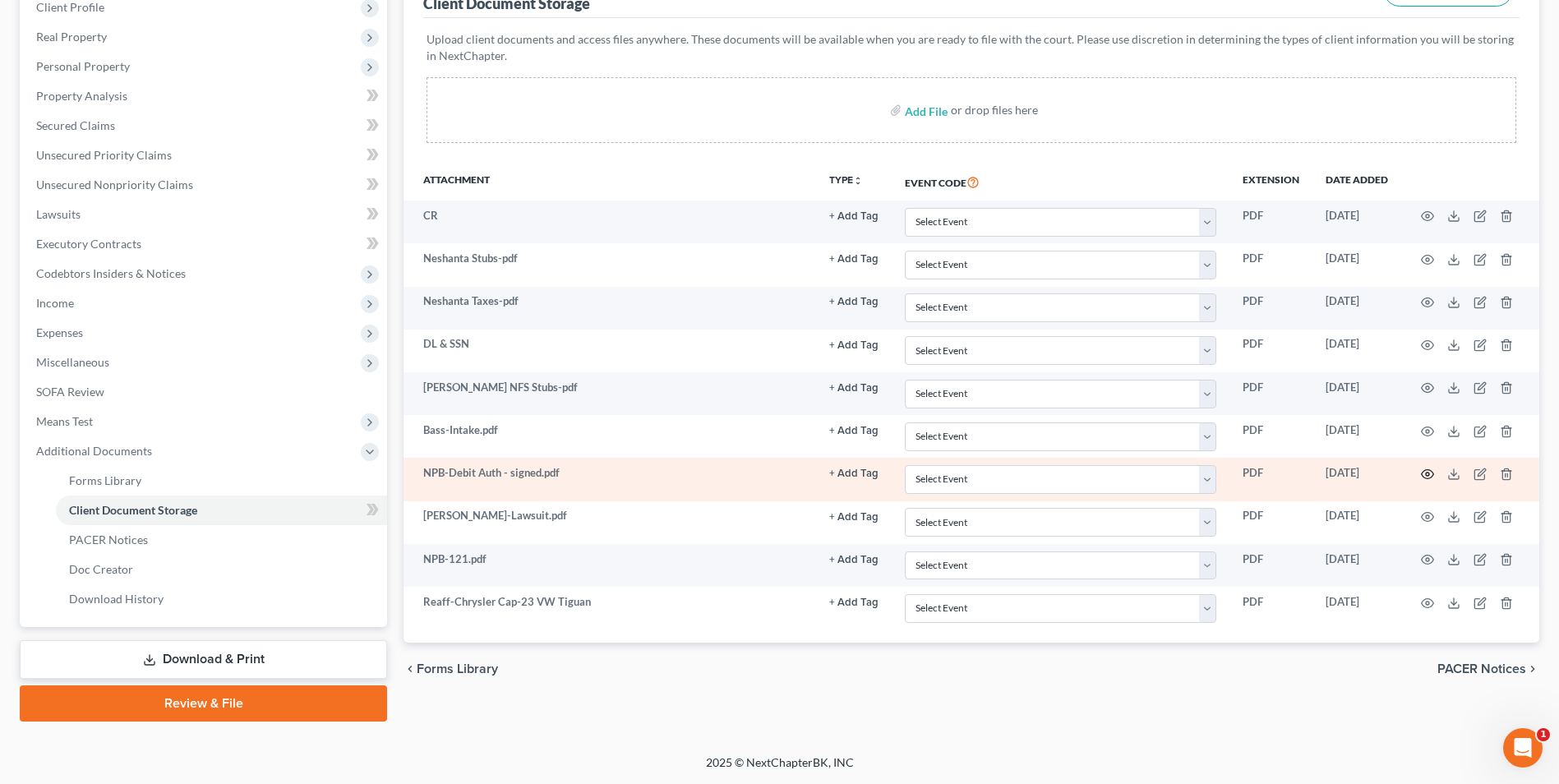
click at [1426, 472] on icon "button" at bounding box center [1428, 474] width 13 height 13
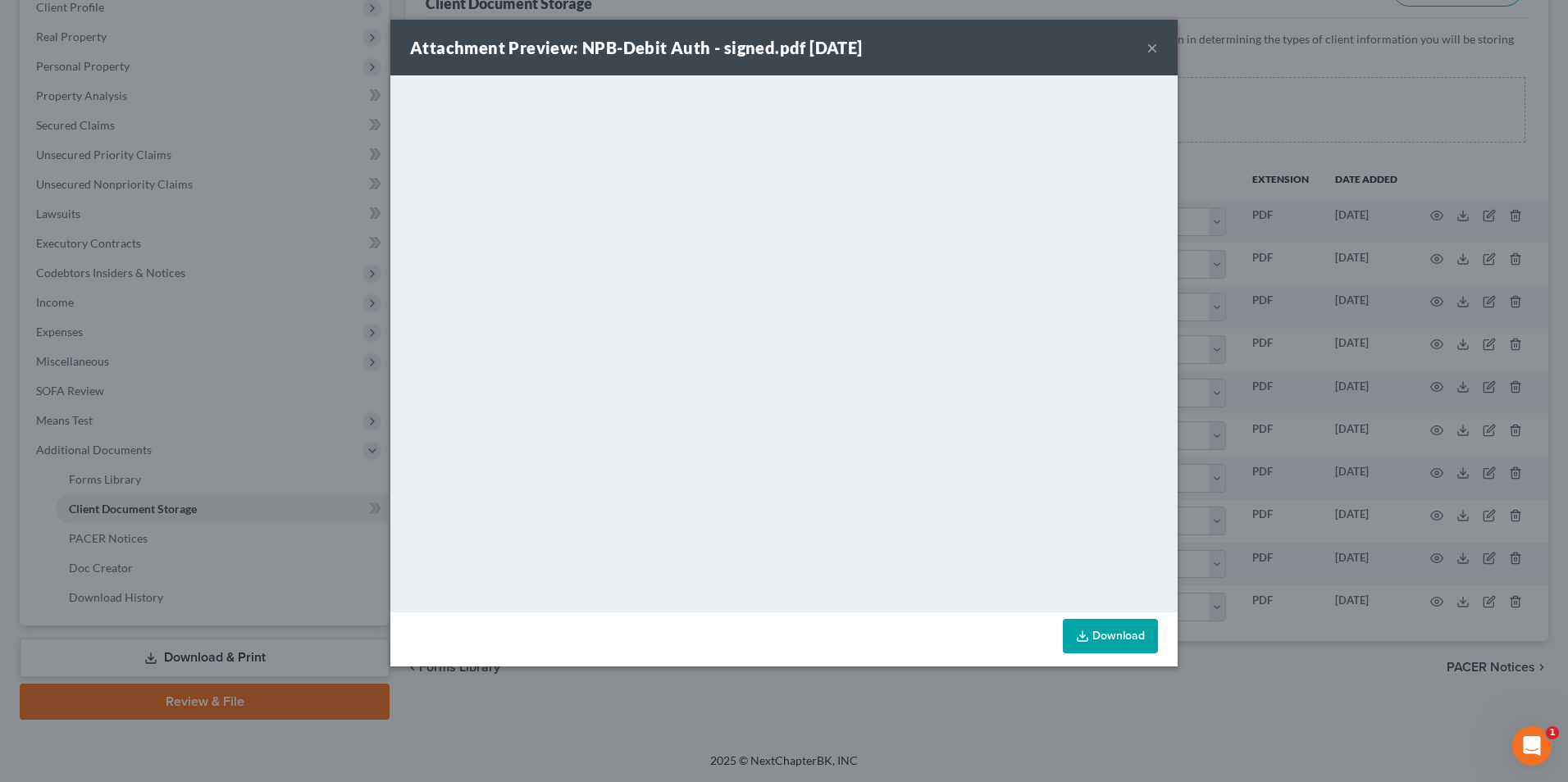
click at [1154, 50] on button "×" at bounding box center [1152, 47] width 12 height 19
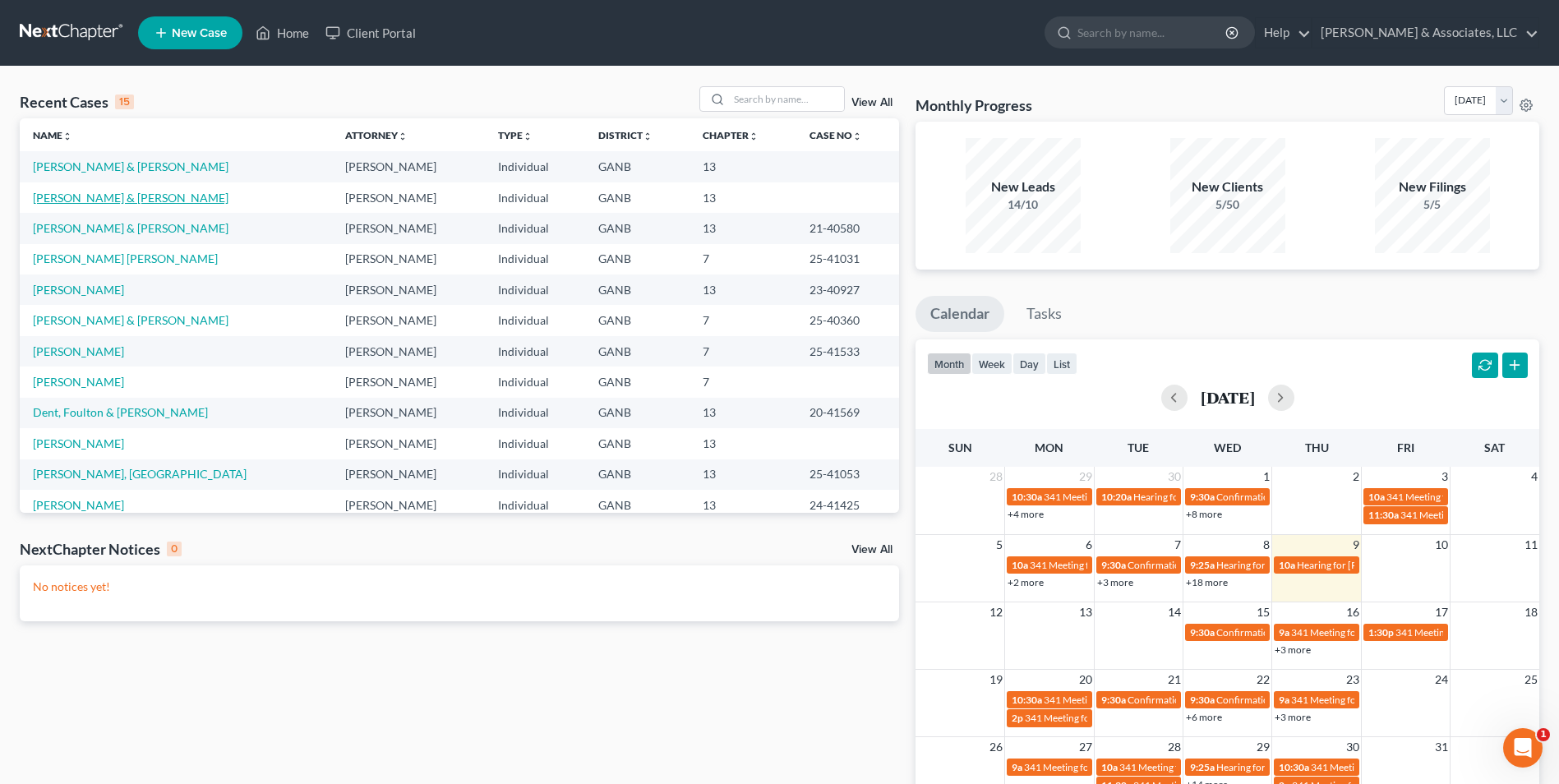
click at [129, 199] on link "[PERSON_NAME] & [PERSON_NAME]" at bounding box center [131, 197] width 196 height 14
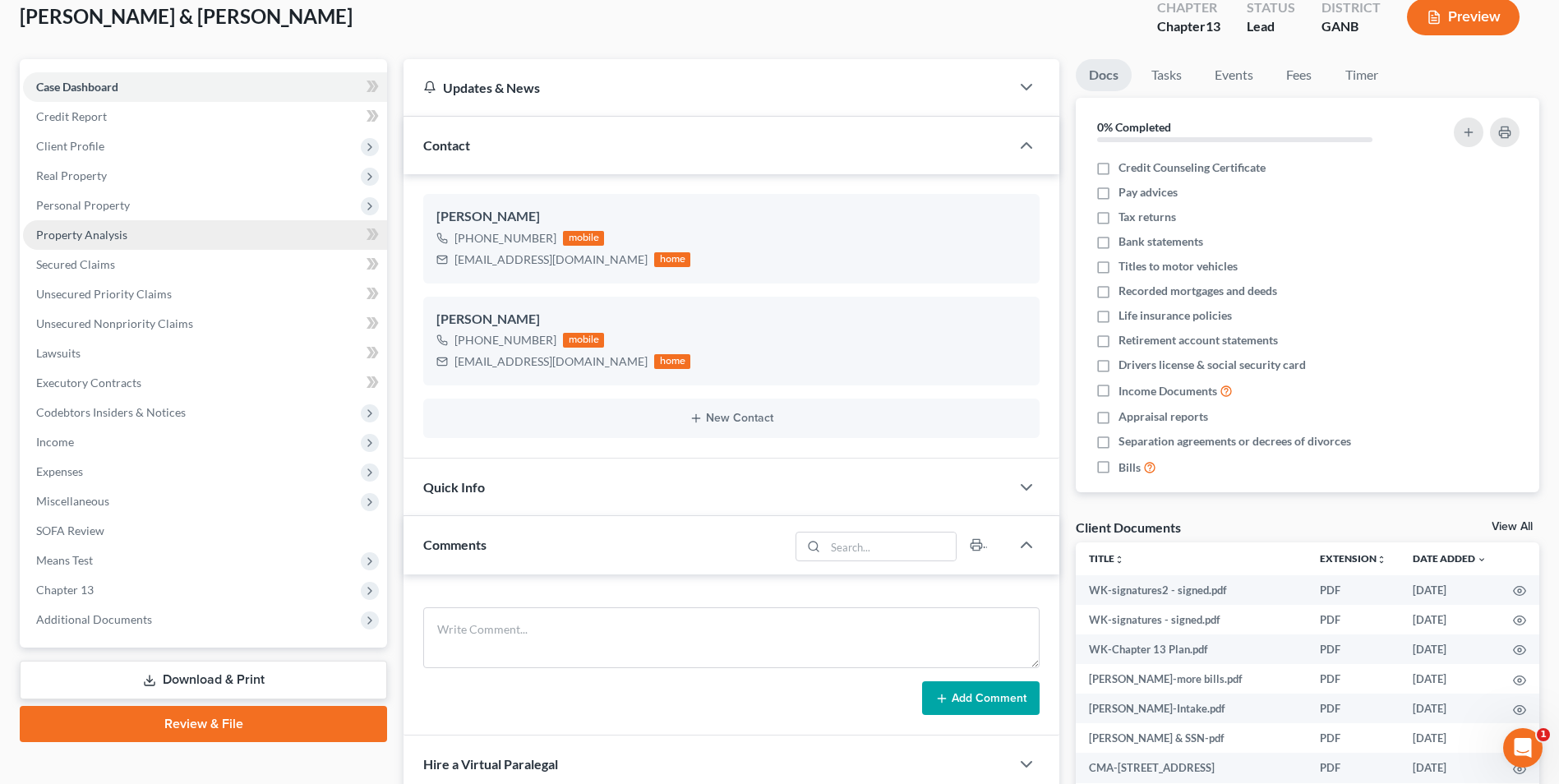
scroll to position [246, 0]
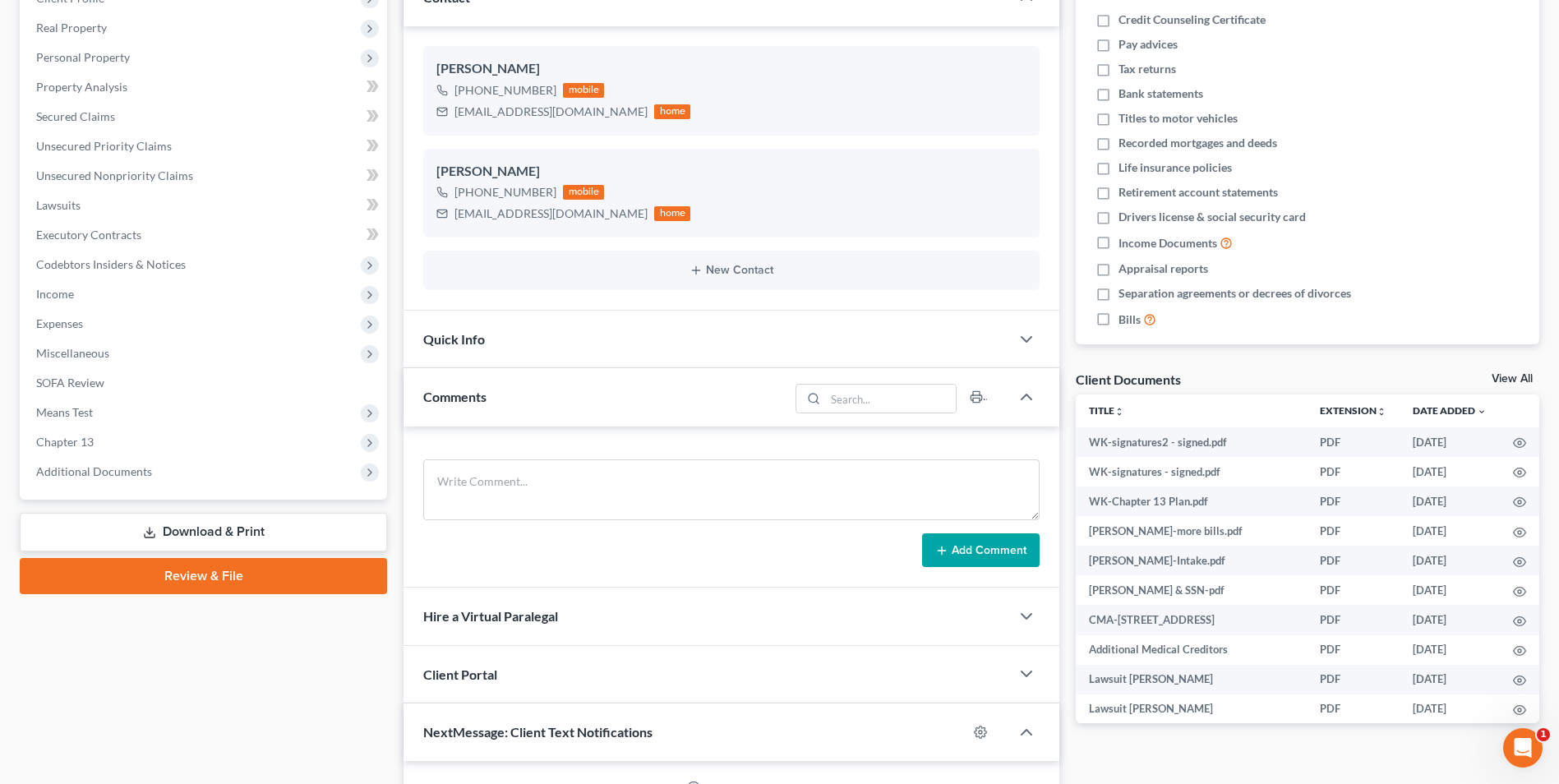
click at [283, 539] on link "Download & Print" at bounding box center [203, 532] width 368 height 39
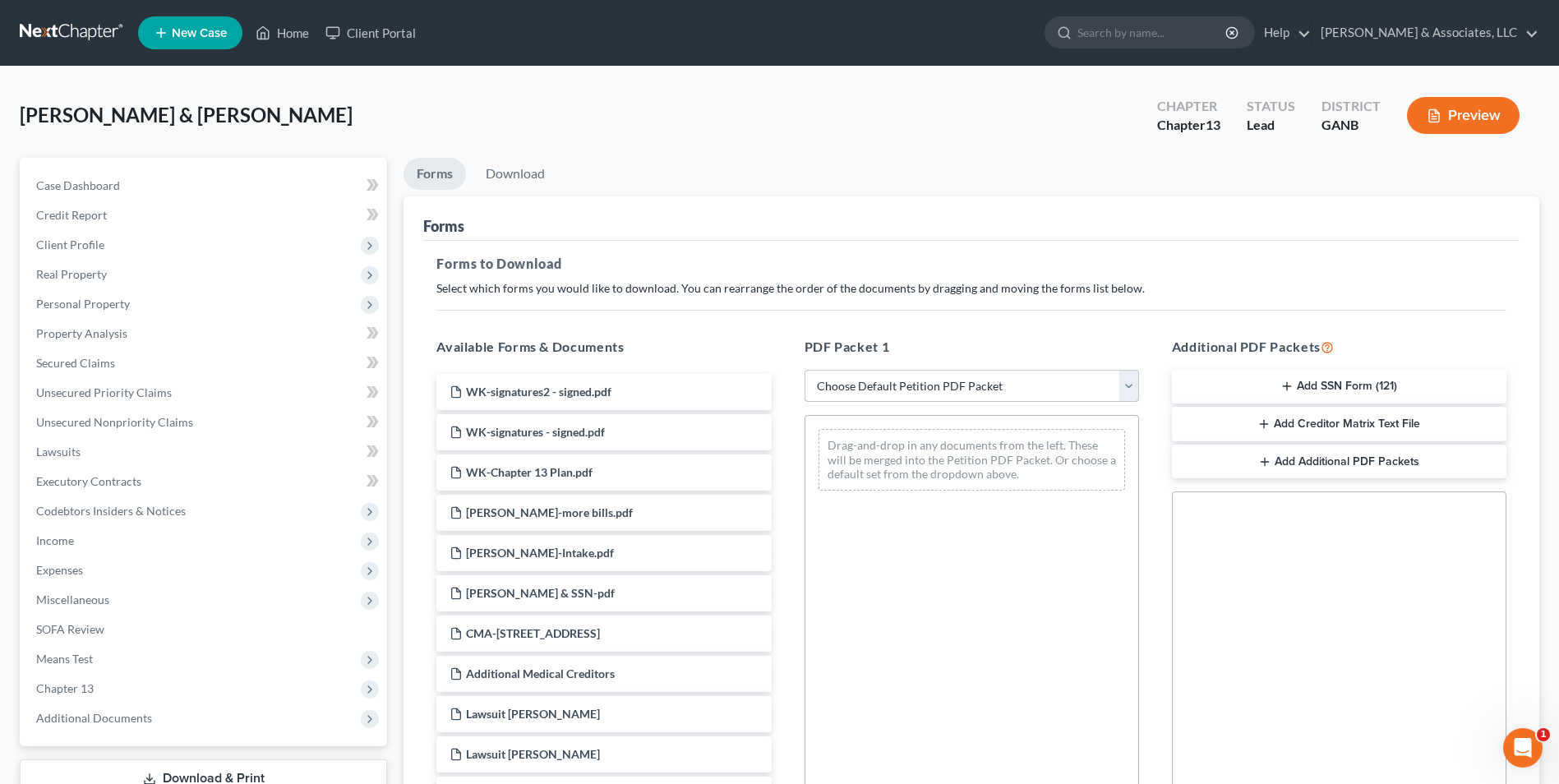
click at [1121, 399] on select "Choose Default Petition PDF Packet Complete Bankruptcy Petition (all forms and …" at bounding box center [972, 386] width 335 height 33
select select "0"
click at [804, 369] on select "Choose Default Petition PDF Packet Complete Bankruptcy Petition (all forms and …" at bounding box center [972, 386] width 335 height 33
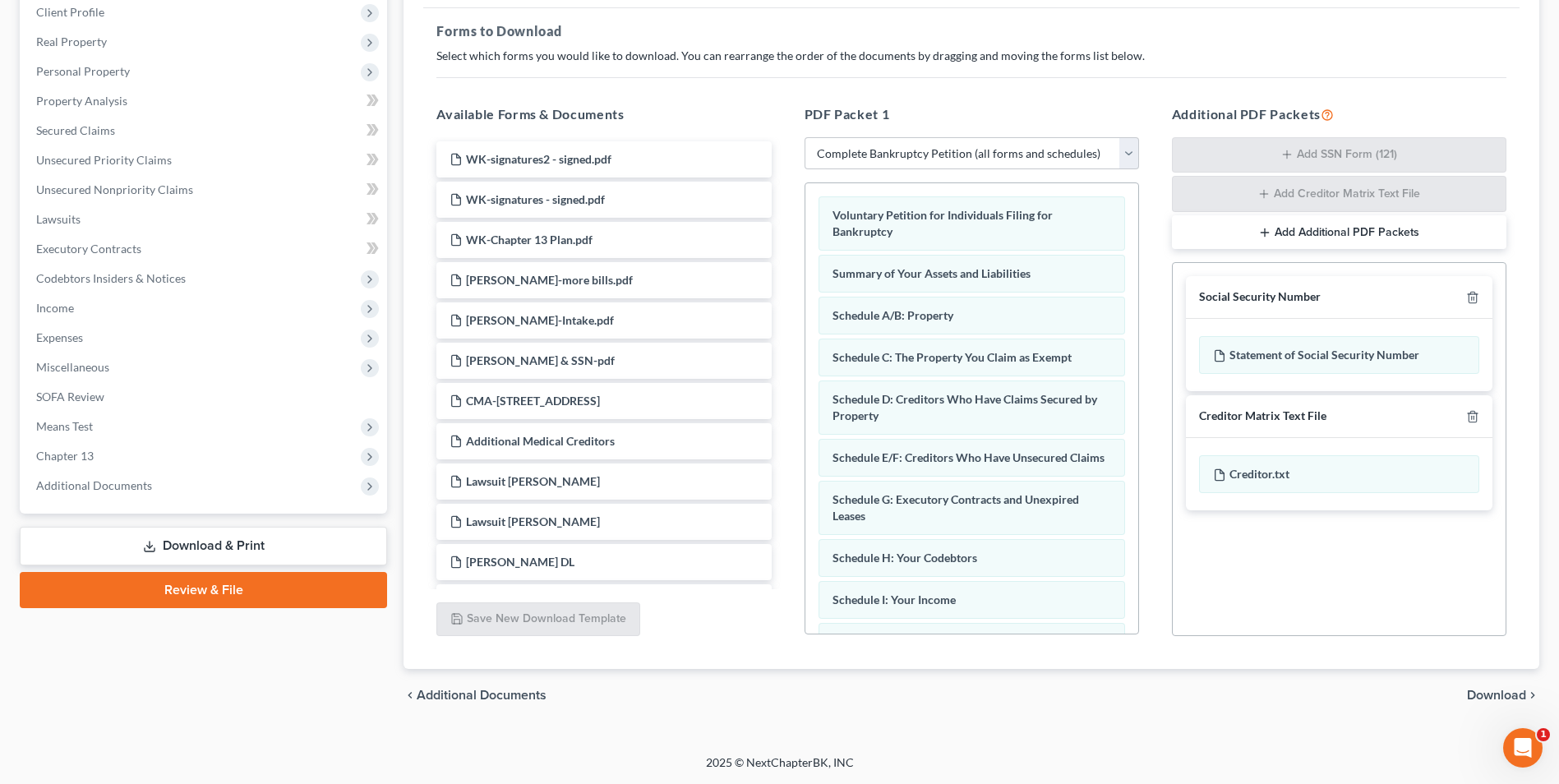
click at [1504, 695] on span "Download" at bounding box center [1496, 695] width 59 height 13
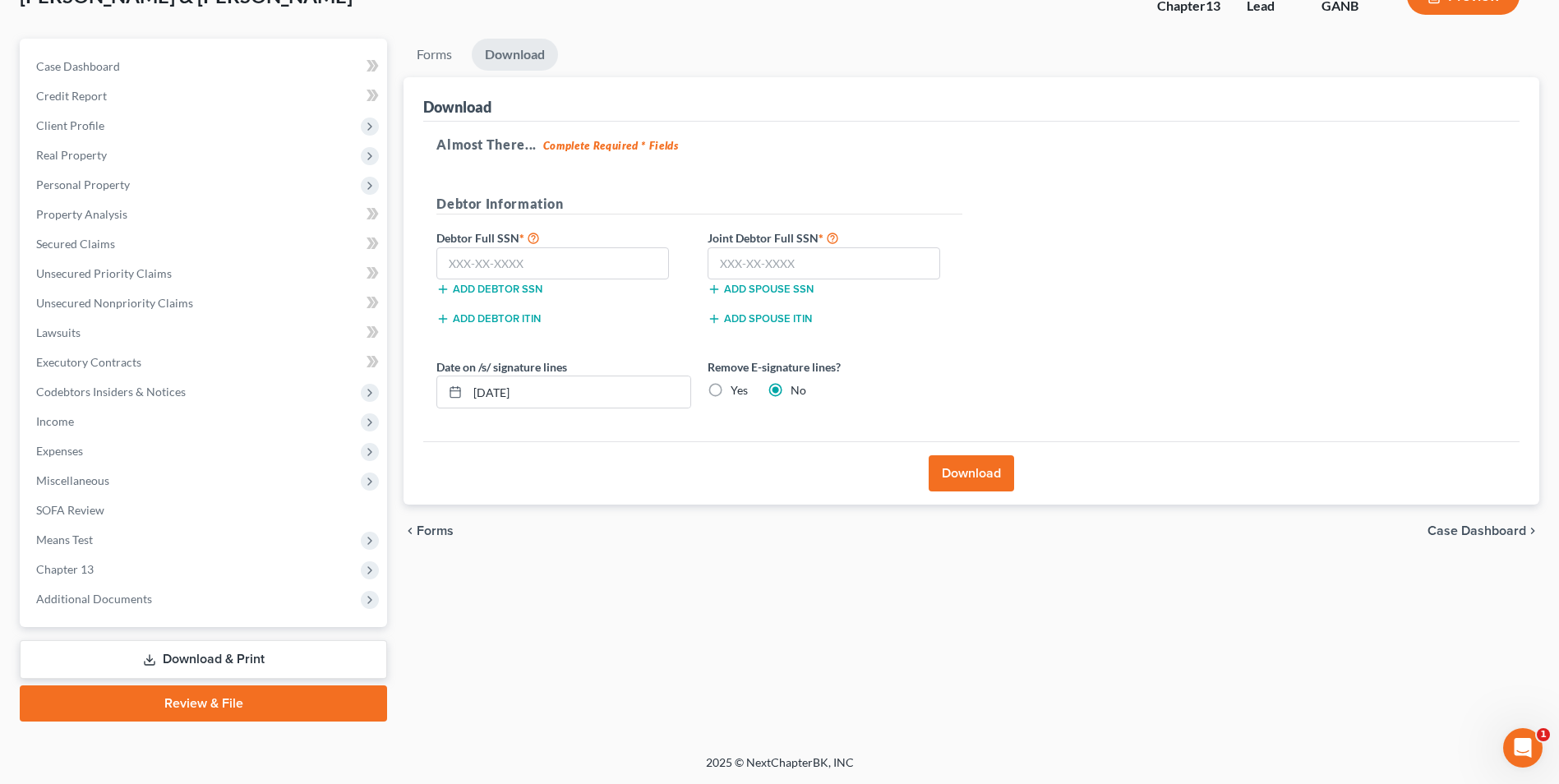
click at [731, 389] on label "Yes" at bounding box center [739, 391] width 17 height 17
click at [737, 389] on input "Yes" at bounding box center [743, 388] width 11 height 11
radio input "true"
click at [791, 393] on label "No" at bounding box center [798, 391] width 16 height 17
click at [797, 392] on input "No" at bounding box center [802, 388] width 11 height 11
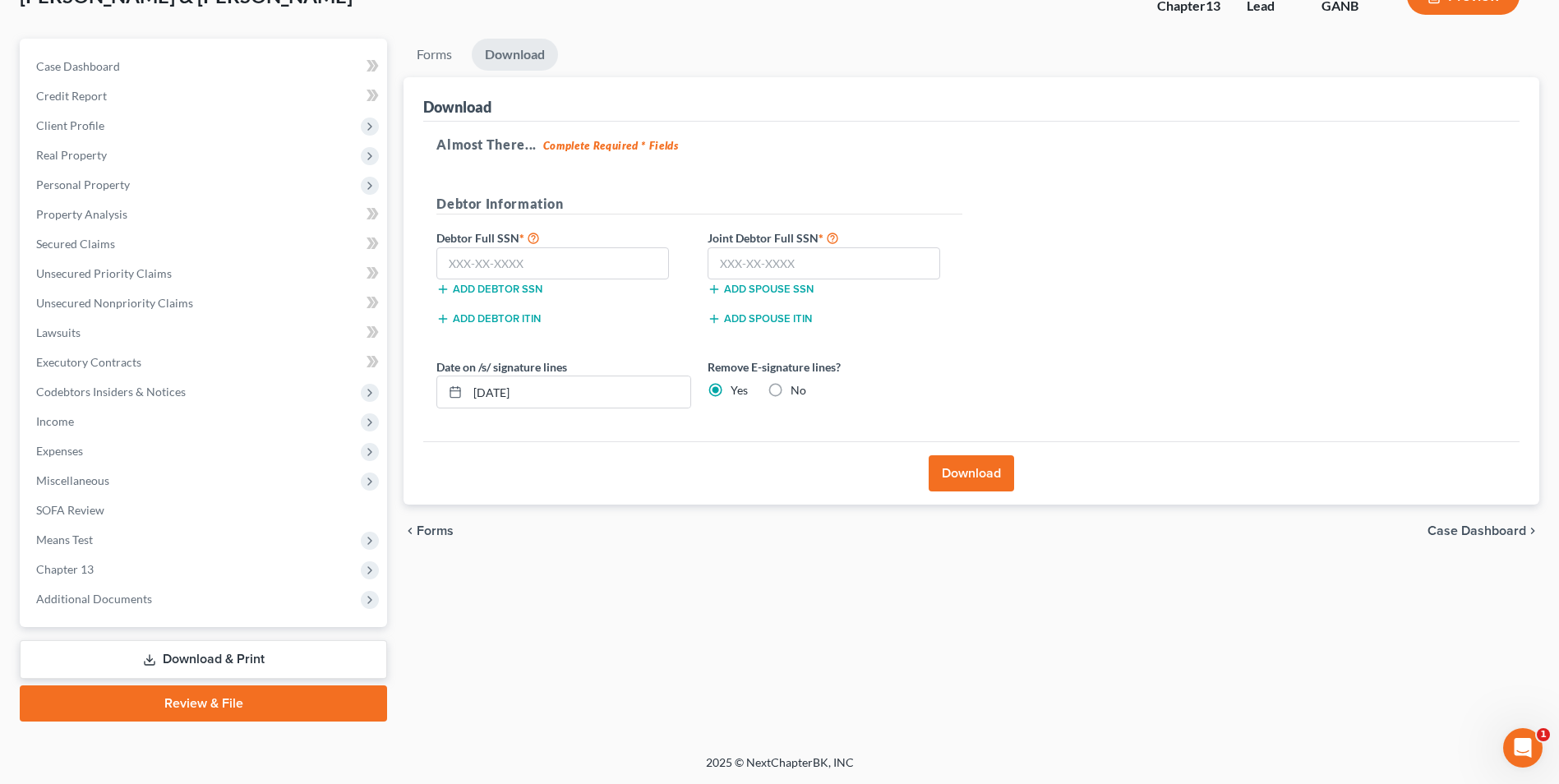
radio input "true"
radio input "false"
click at [616, 272] on input "text" at bounding box center [552, 264] width 233 height 33
type input "253-88-7128"
click at [802, 267] on input "text" at bounding box center [824, 264] width 233 height 33
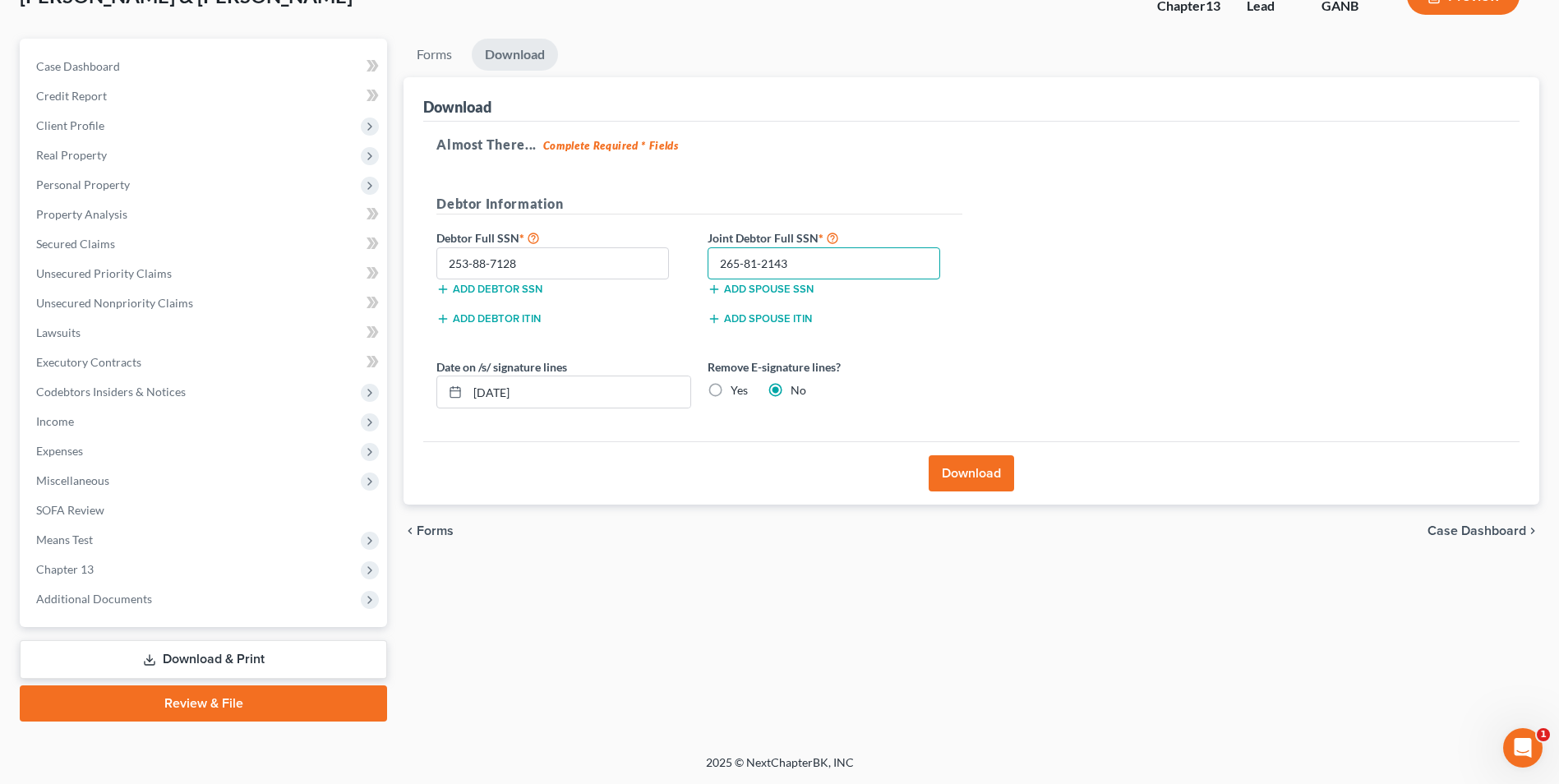
type input "265-81-2143"
click at [993, 484] on button "Download" at bounding box center [972, 472] width 85 height 36
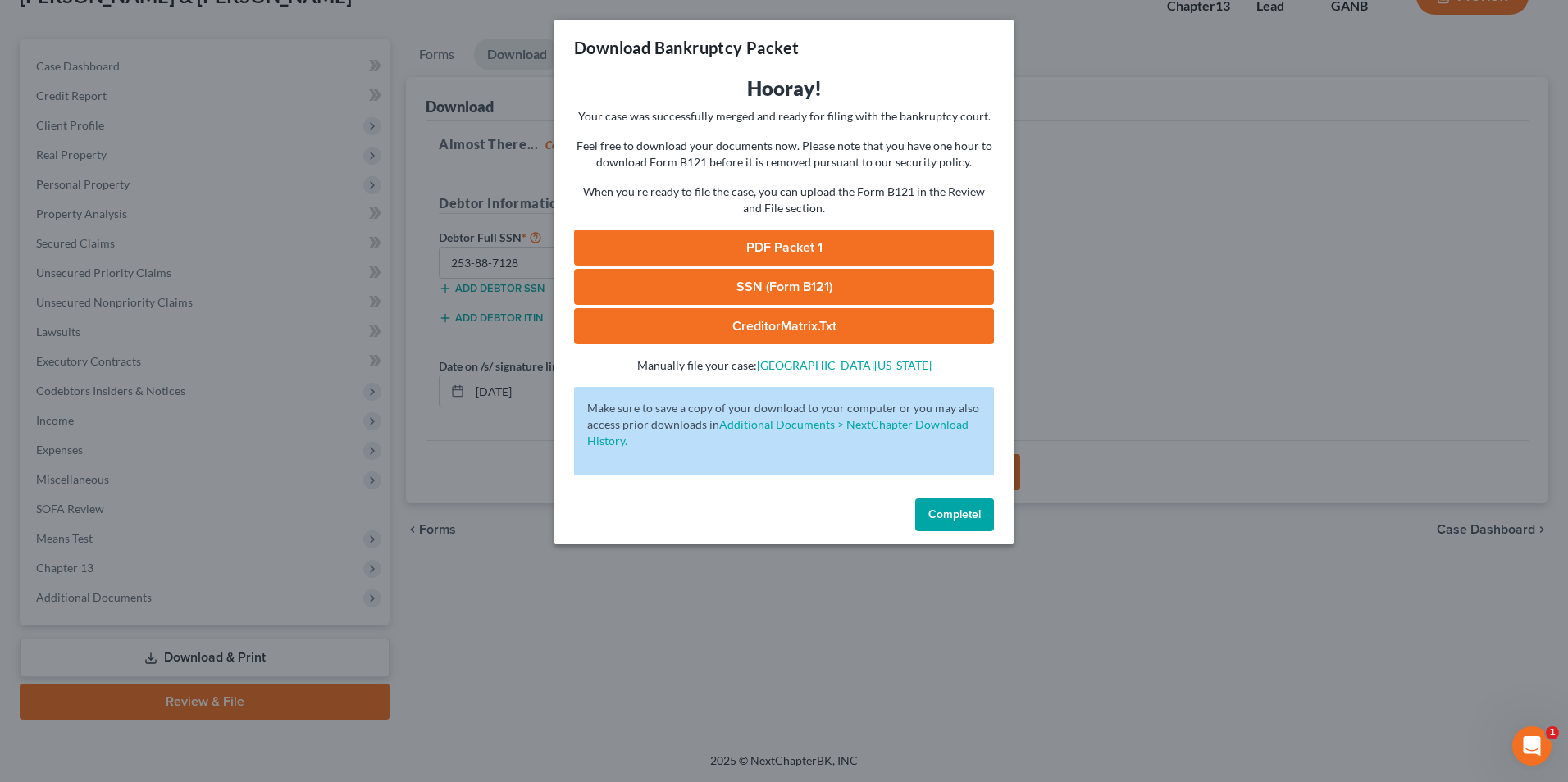
click at [911, 283] on link "SSN (Form B121)" at bounding box center [784, 286] width 420 height 36
click at [947, 517] on span "Complete!" at bounding box center [954, 514] width 52 height 14
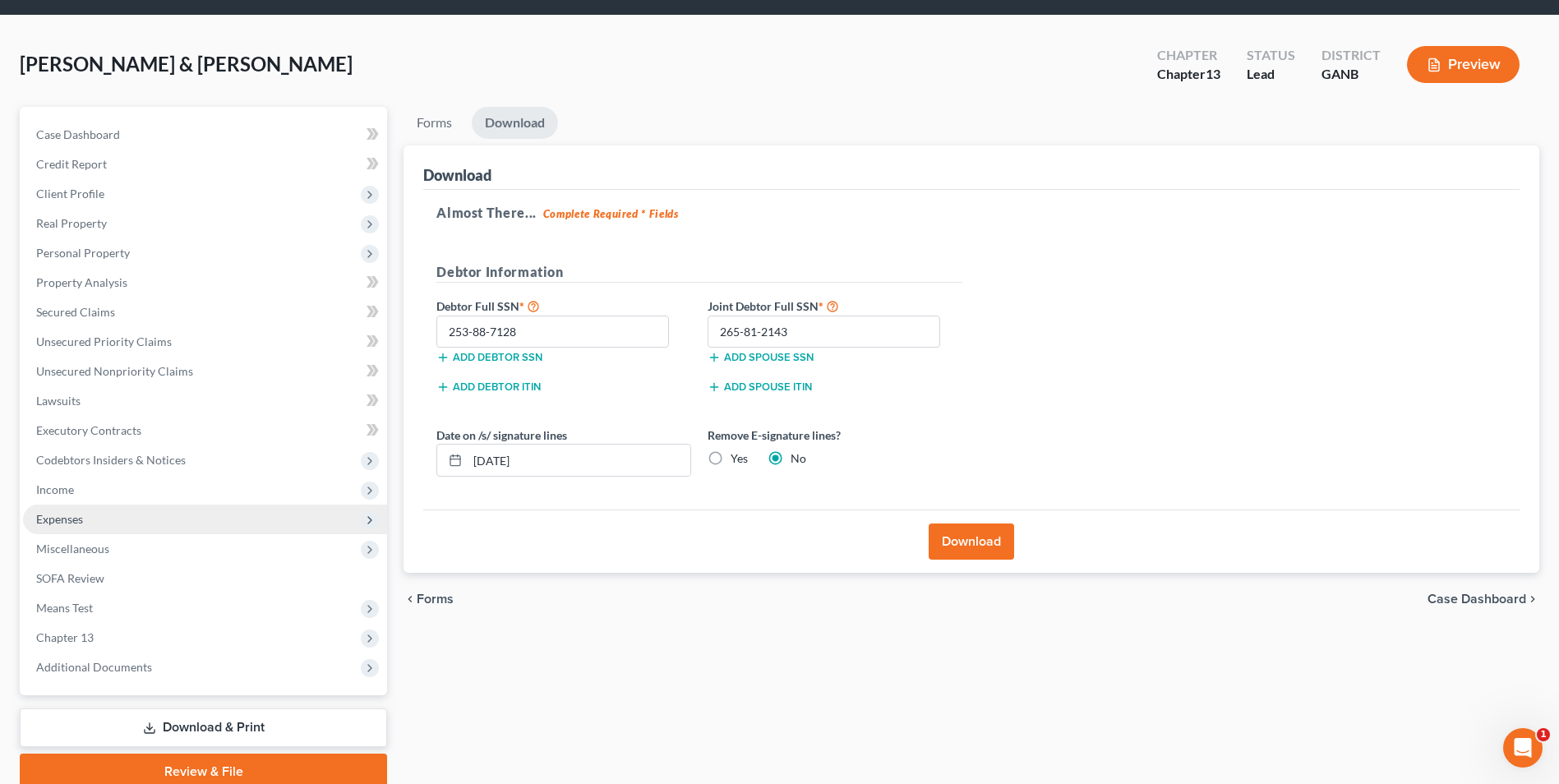
scroll to position [0, 0]
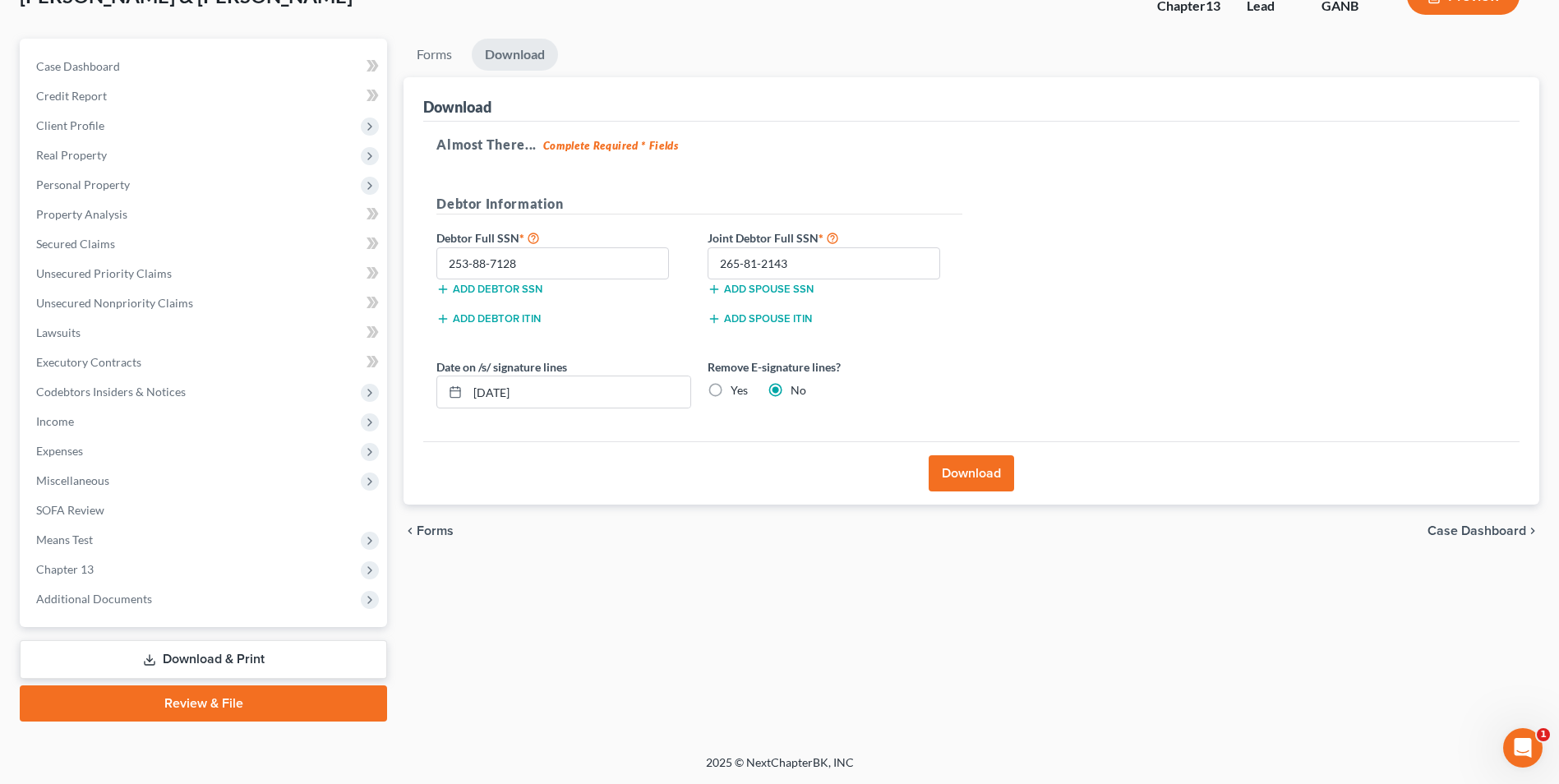
click at [244, 689] on link "Review & File" at bounding box center [203, 703] width 368 height 36
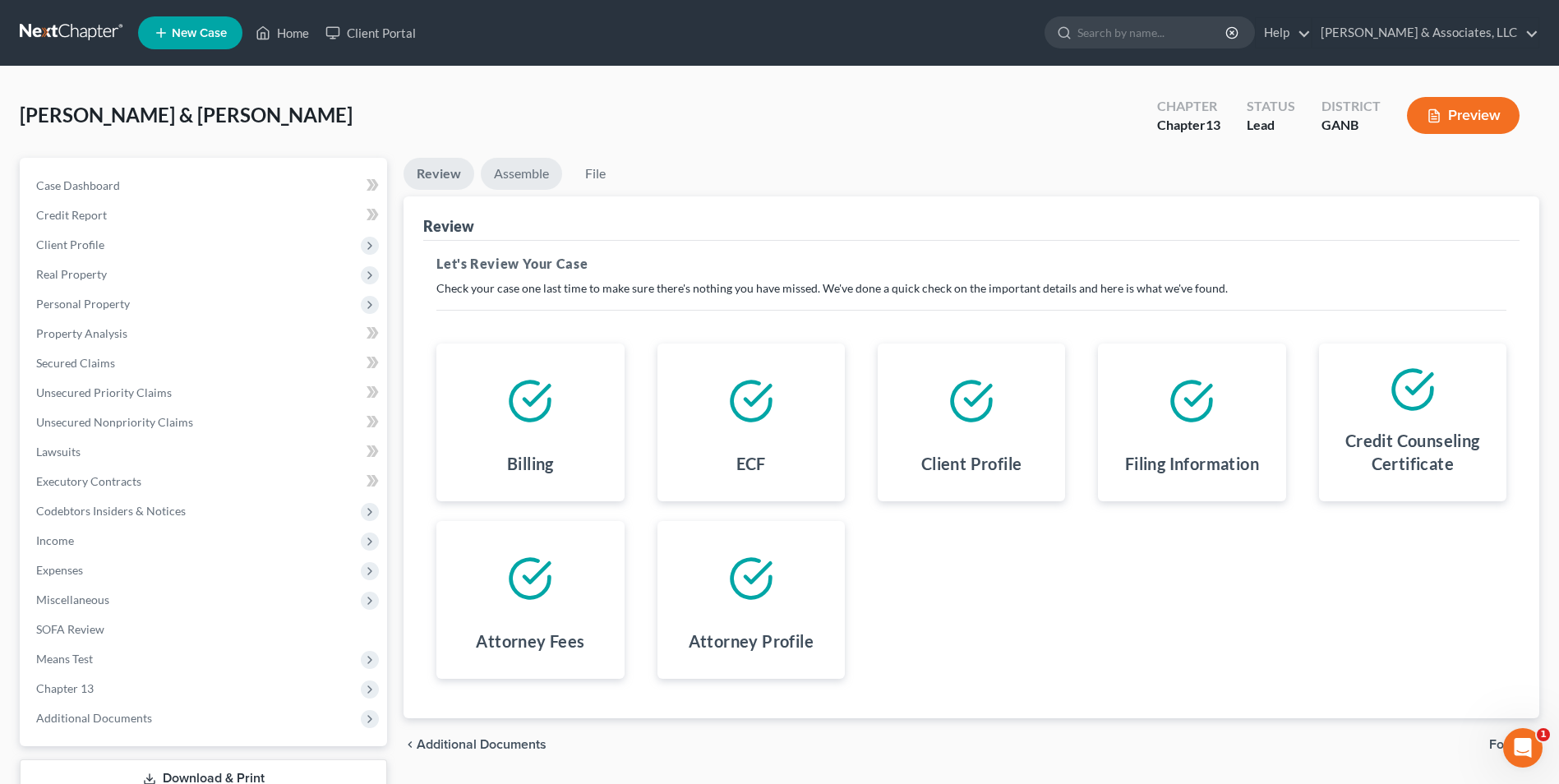
click at [514, 170] on link "Assemble" at bounding box center [521, 174] width 82 height 32
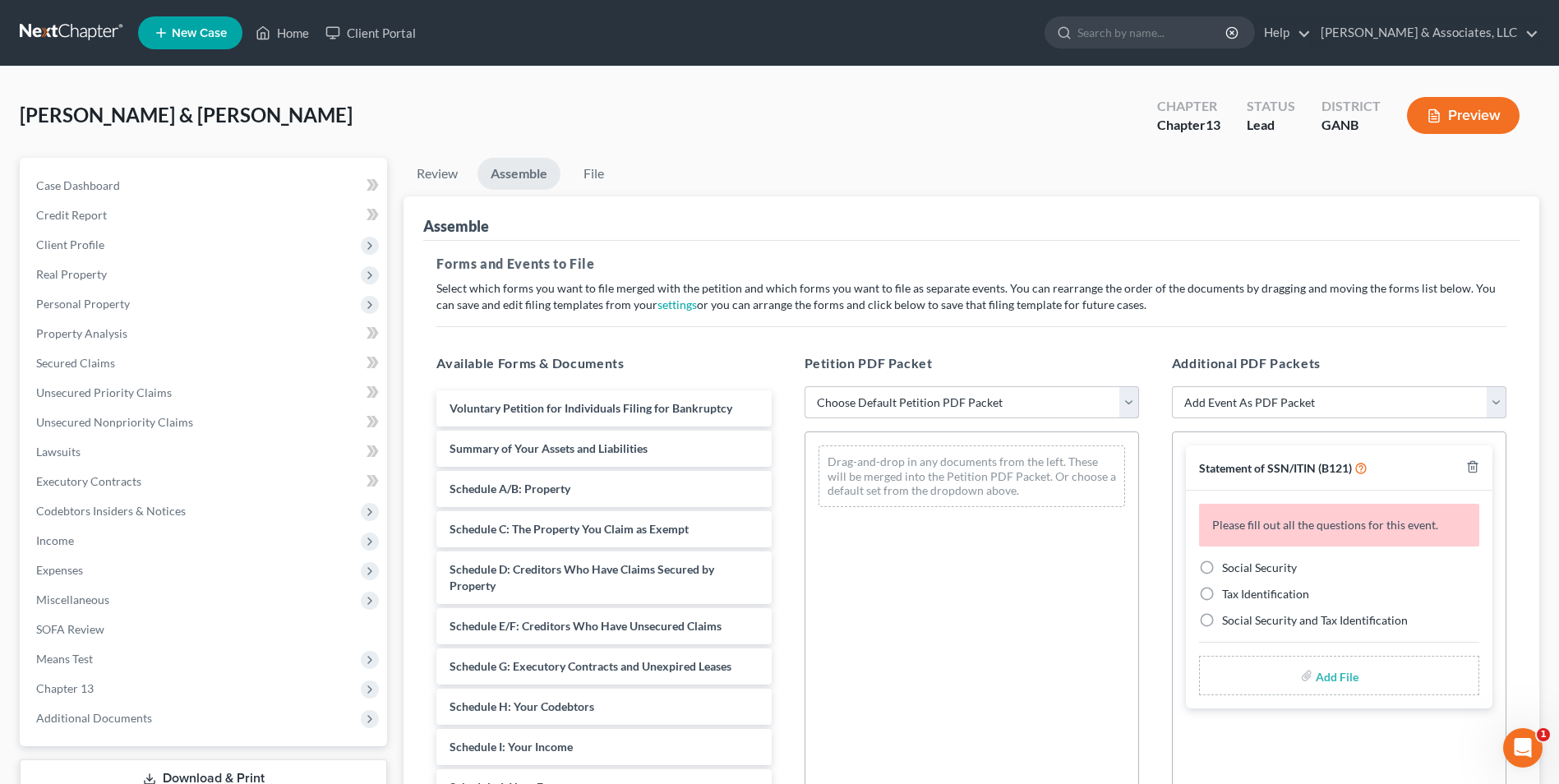
click at [1135, 410] on select "Choose Default Petition PDF Packet Complete Bankruptcy Petition (all forms and …" at bounding box center [972, 403] width 335 height 33
select select "0"
click at [804, 386] on select "Choose Default Petition PDF Packet Complete Bankruptcy Petition (all forms and …" at bounding box center [972, 403] width 335 height 33
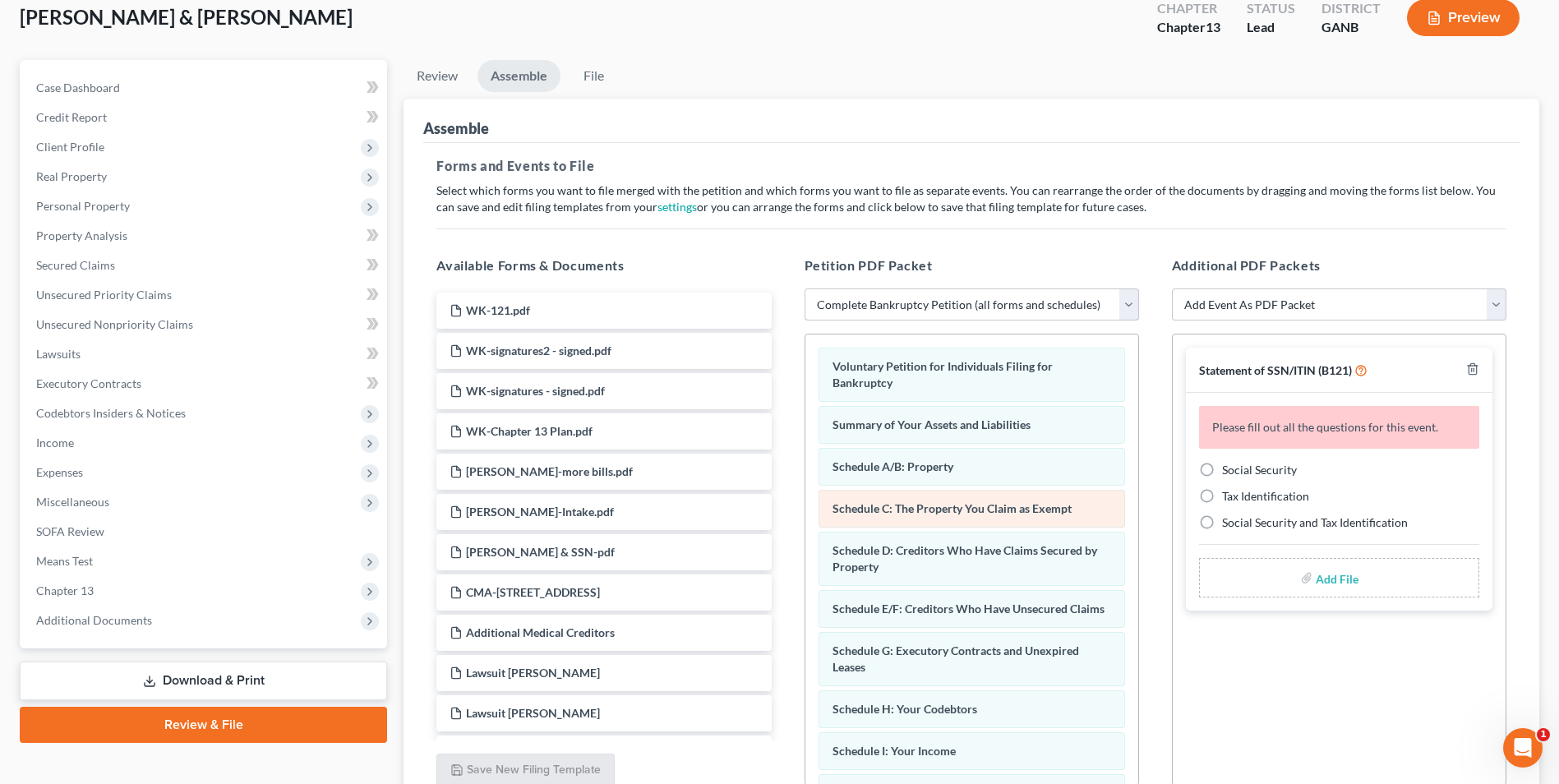
scroll to position [246, 0]
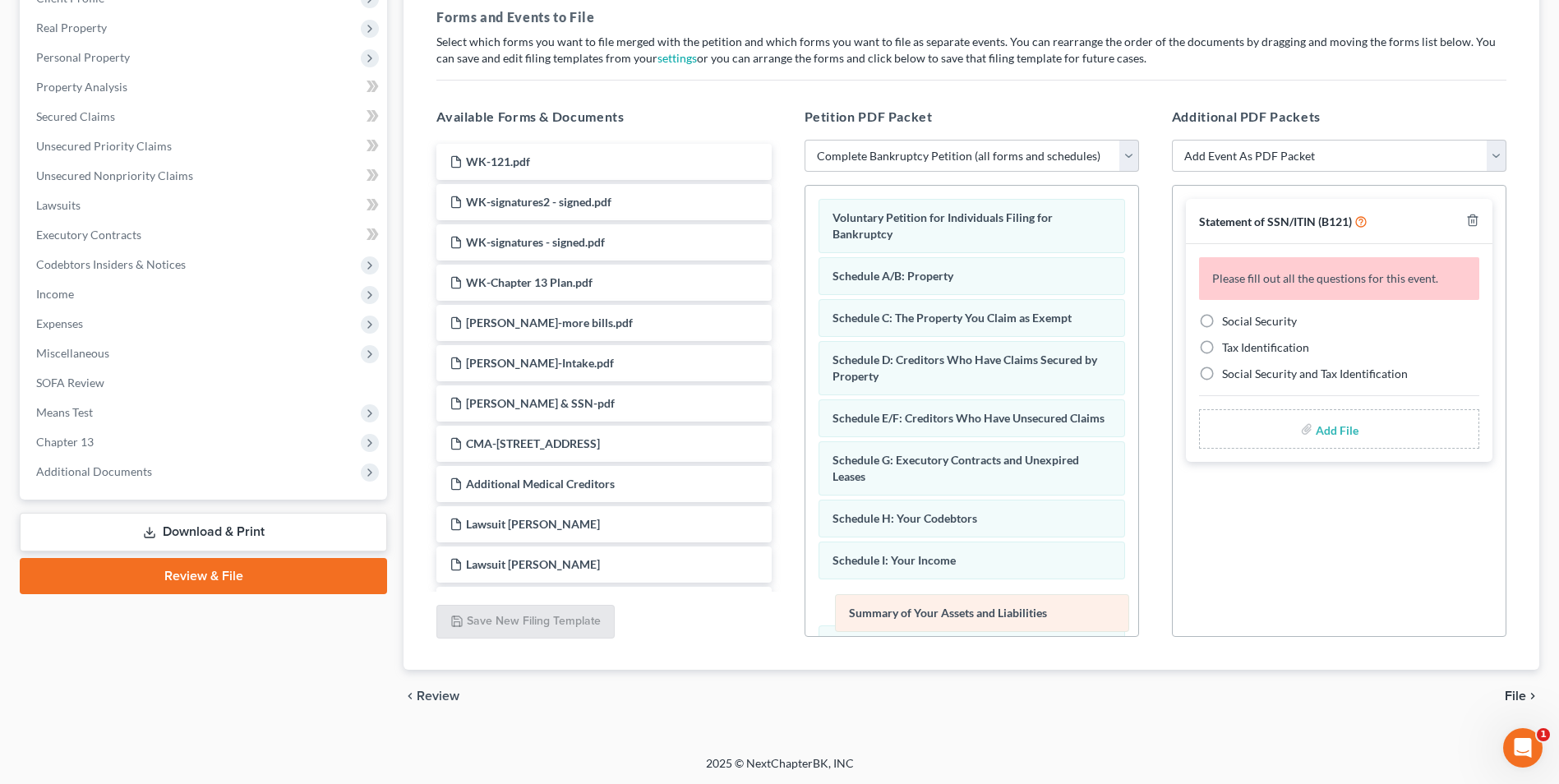
drag, startPoint x: 951, startPoint y: 275, endPoint x: 965, endPoint y: 610, distance: 335.3
click at [965, 610] on div "Summary of Your Assets and Liabilities Voluntary Petition for Individuals Filin…" at bounding box center [972, 635] width 333 height 899
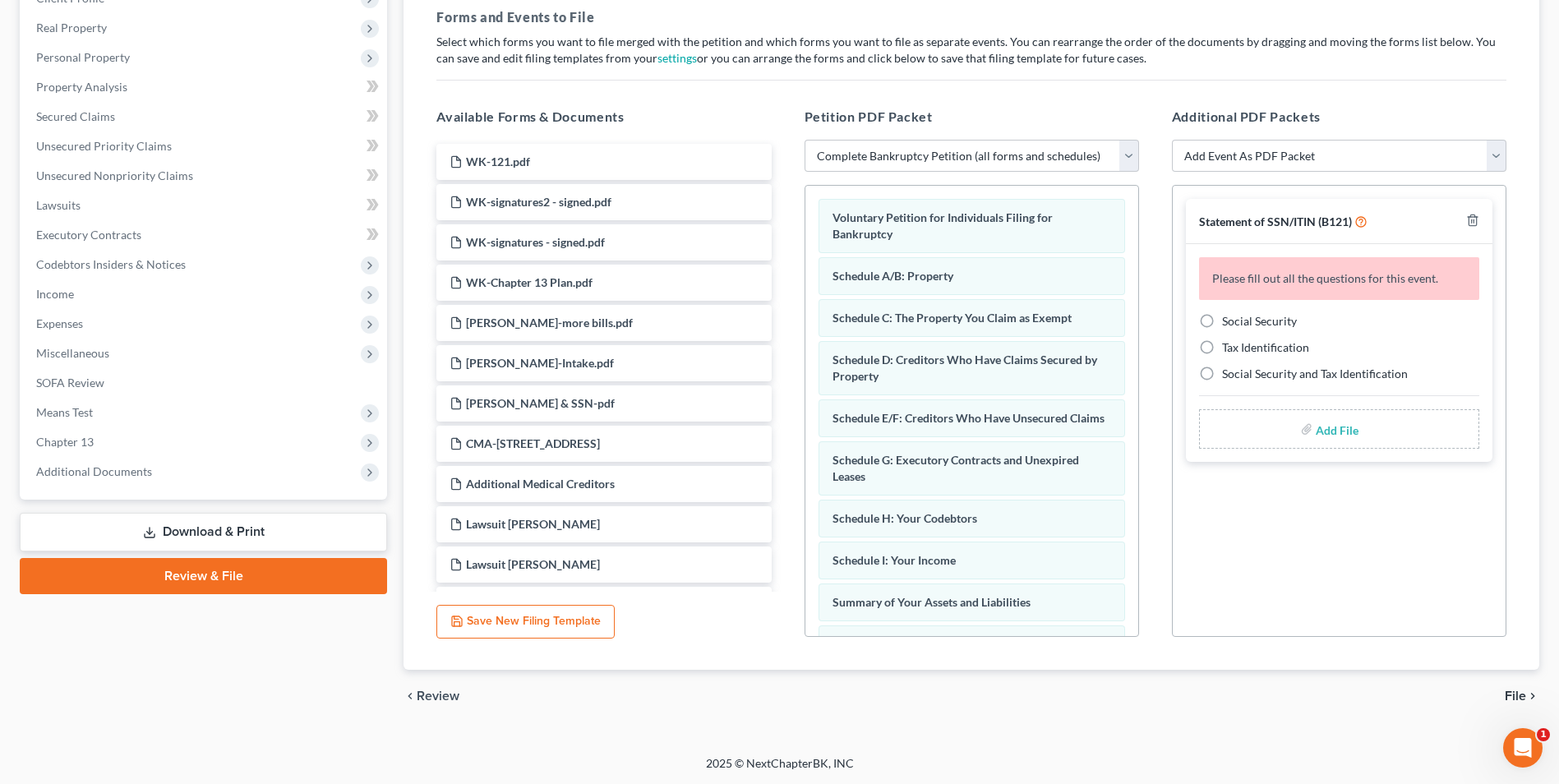
scroll to position [82, 0]
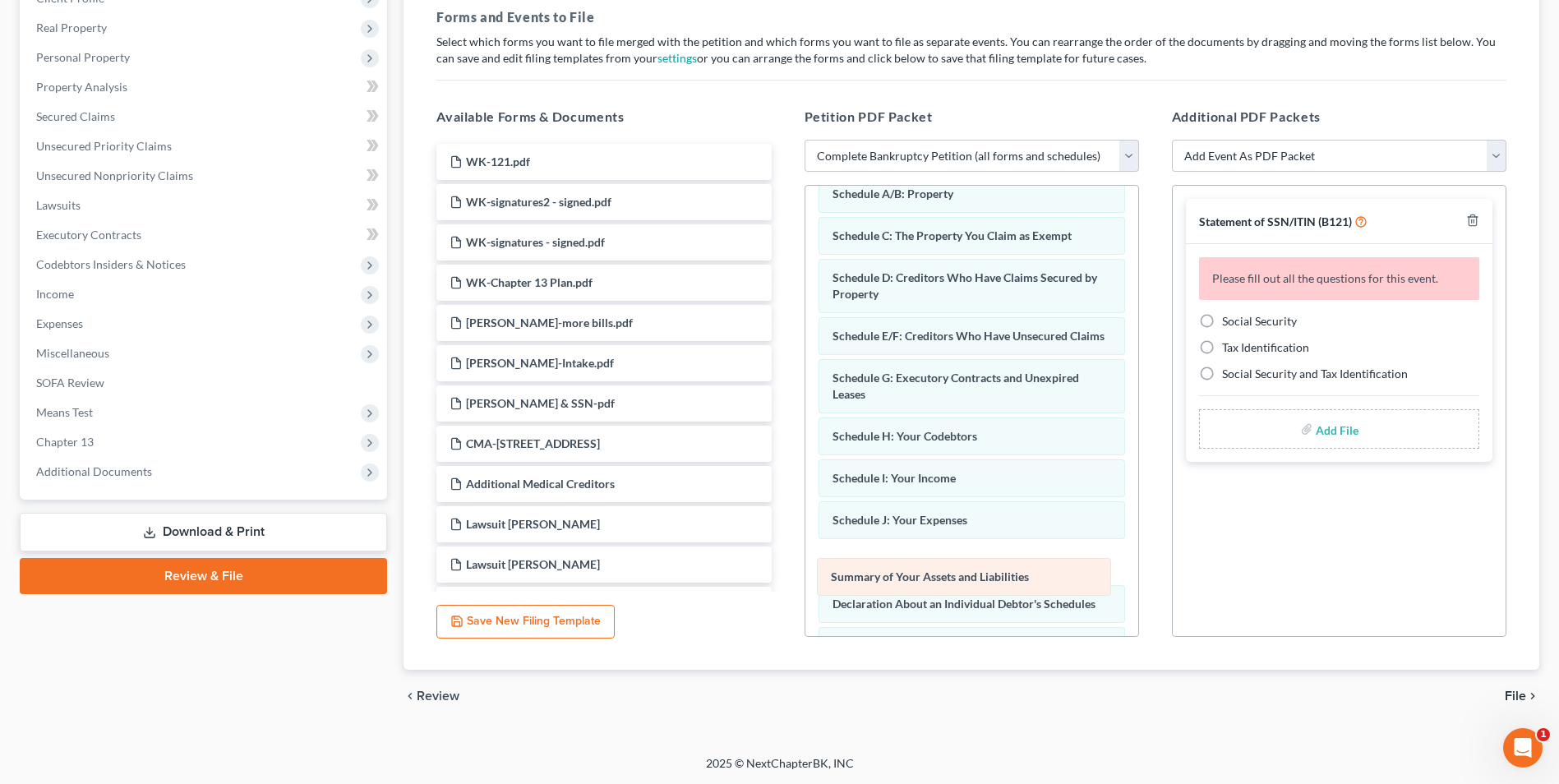
drag, startPoint x: 967, startPoint y: 543, endPoint x: 968, endPoint y: 584, distance: 41.0
click at [968, 584] on div "Summary of Your Assets and Liabilities Voluntary Petition for Individuals Filin…" at bounding box center [972, 553] width 333 height 899
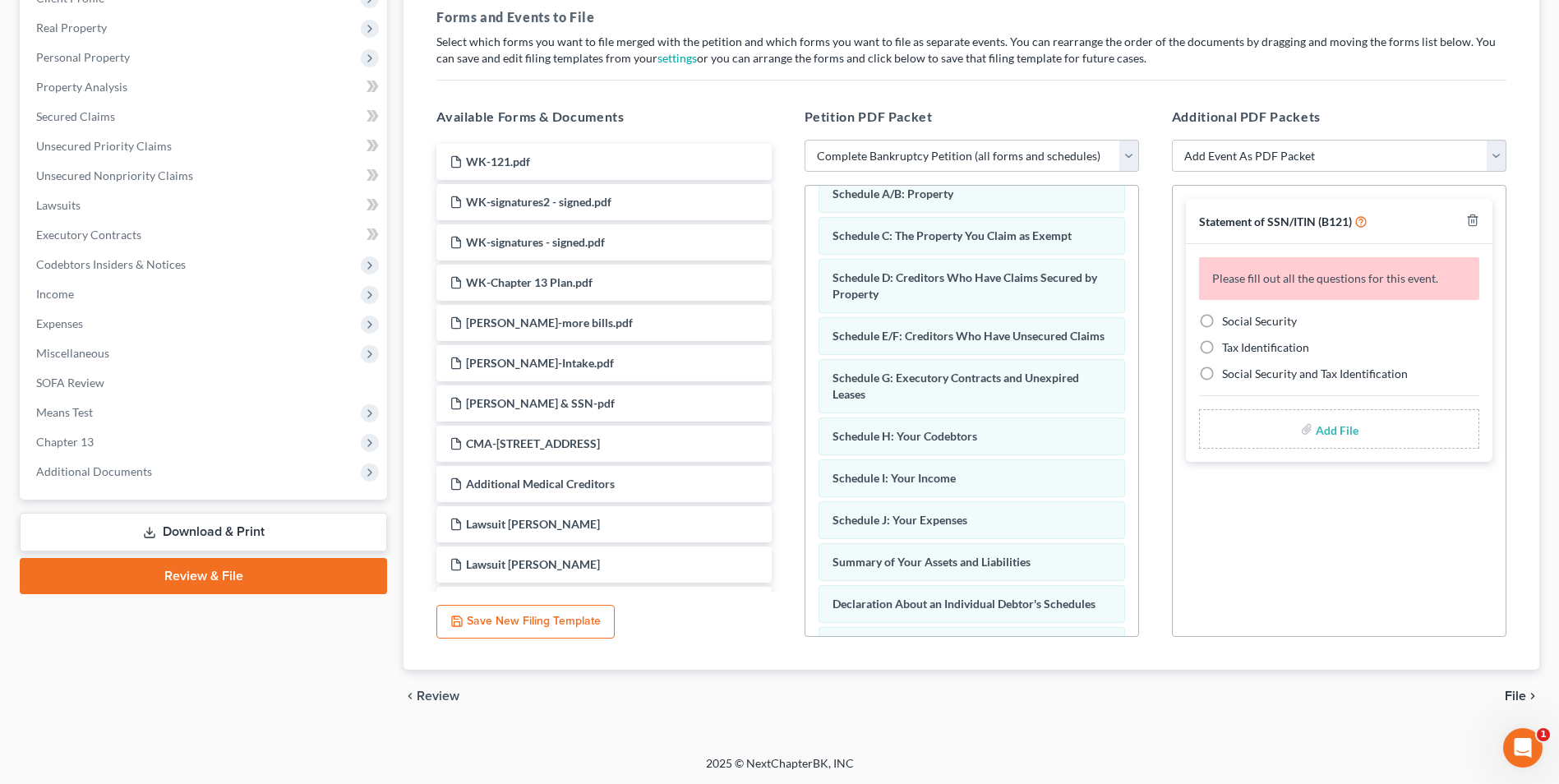
click at [1223, 315] on label "Social Security" at bounding box center [1259, 322] width 74 height 17
click at [1229, 315] on input "Social Security" at bounding box center [1235, 319] width 11 height 11
radio input "true"
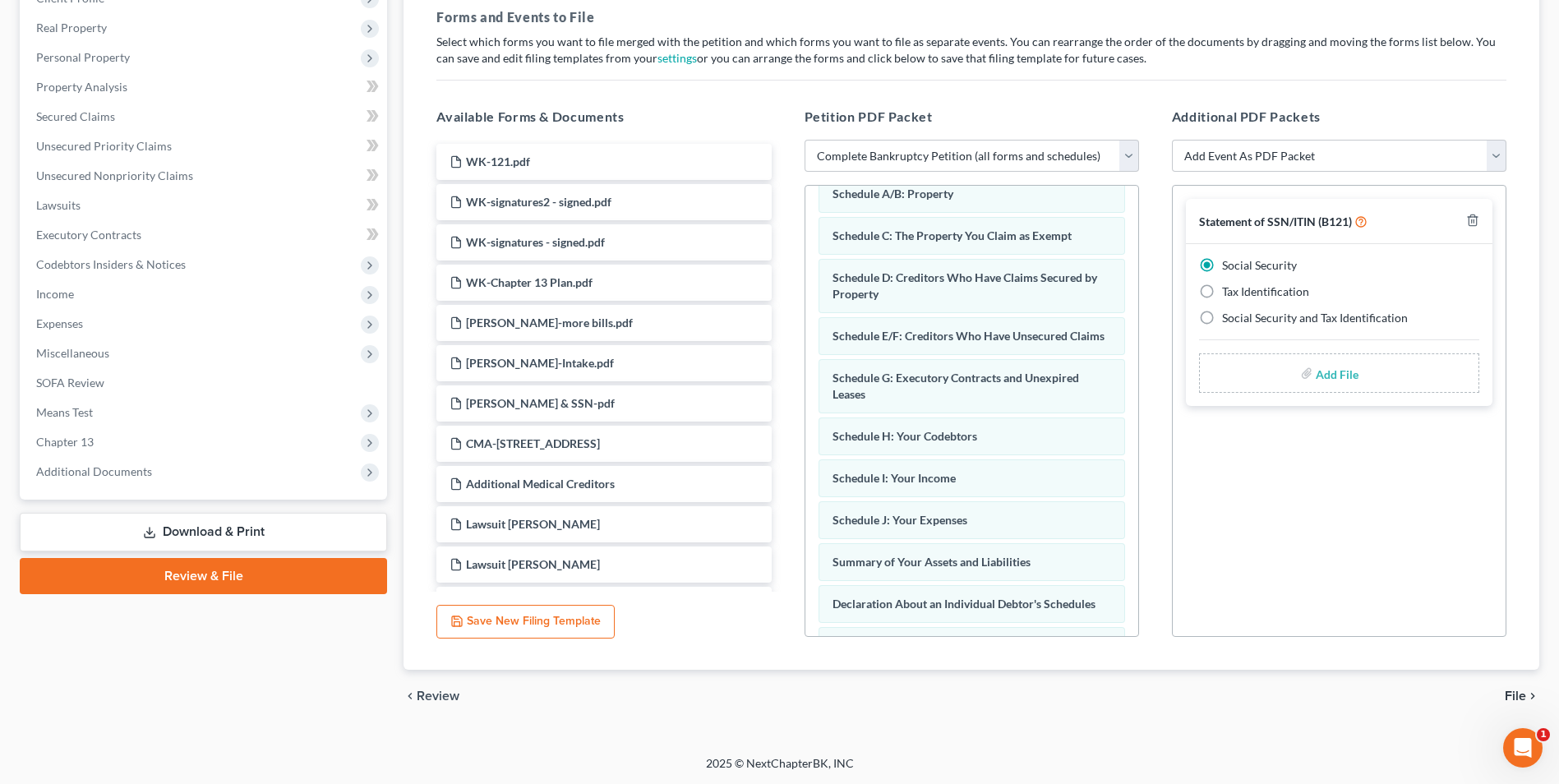
click at [1335, 369] on input "file" at bounding box center [1336, 373] width 40 height 29
type input "C:\fakepath\WK.121.pdf"
click at [1510, 696] on span "File" at bounding box center [1515, 696] width 21 height 13
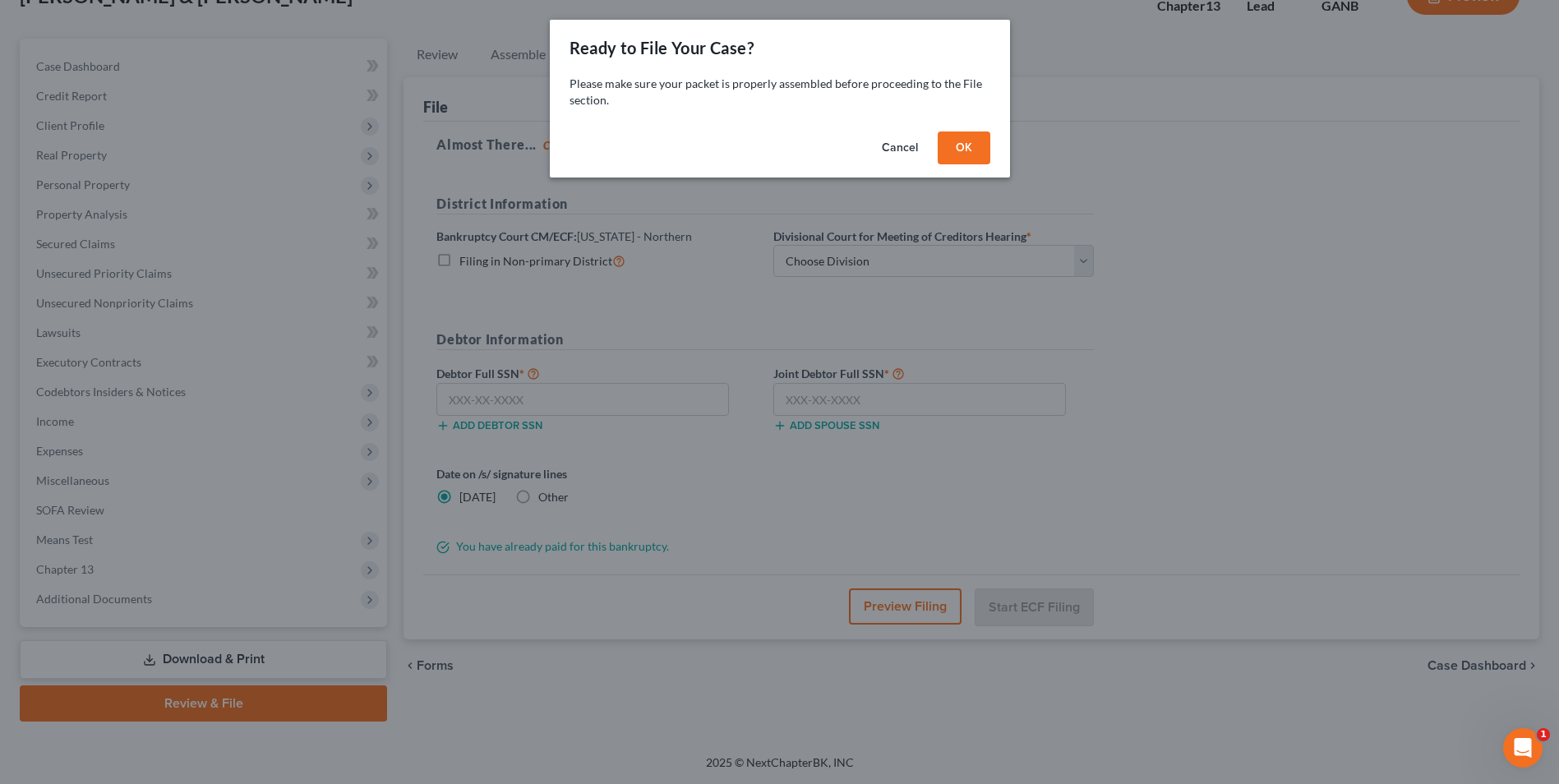
scroll to position [119, 0]
click at [965, 153] on button "OK" at bounding box center [970, 148] width 52 height 33
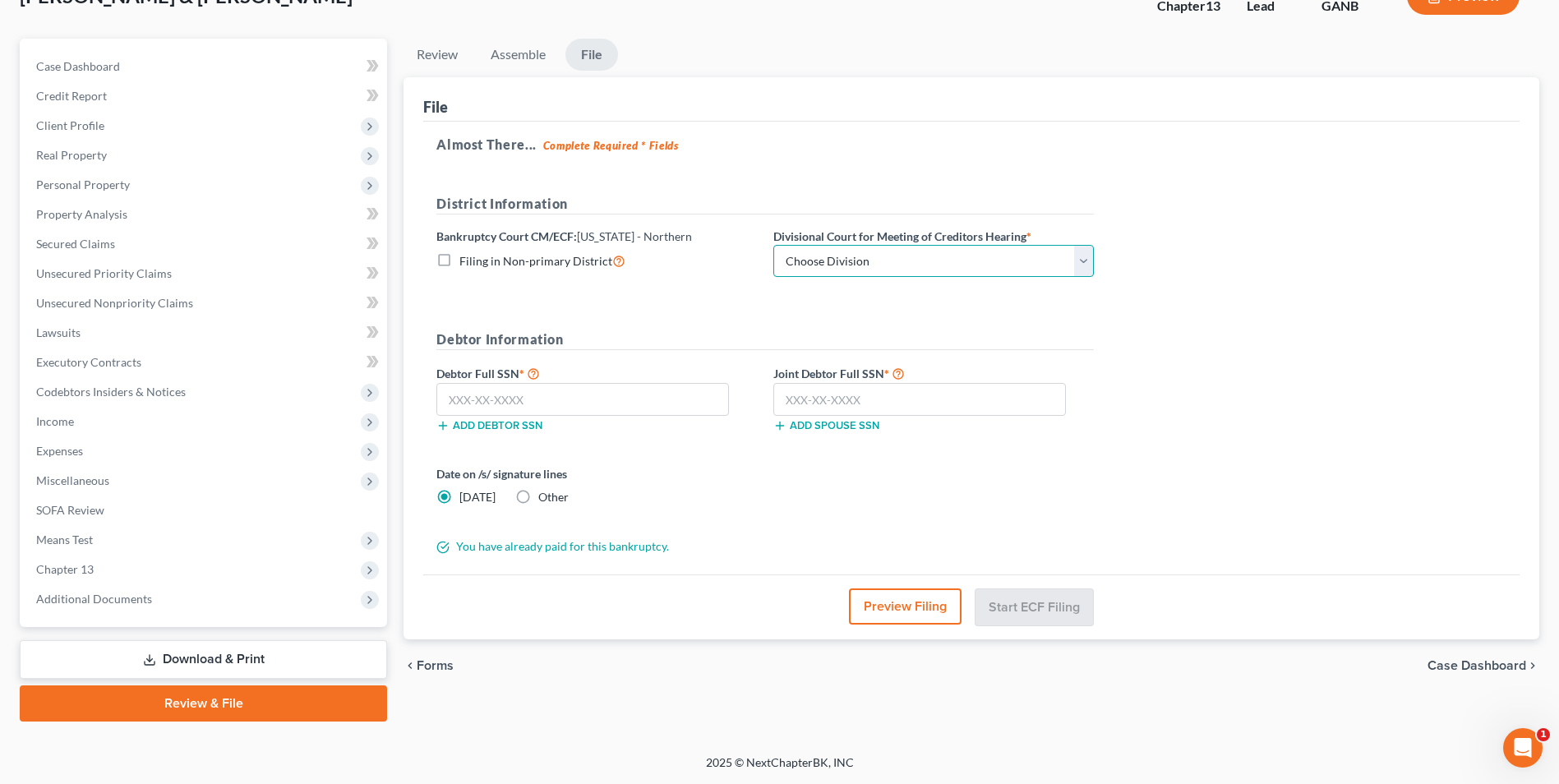
click at [1082, 267] on select "Choose Division [GEOGRAPHIC_DATA] [GEOGRAPHIC_DATA] [GEOGRAPHIC_DATA] [GEOGRAPH…" at bounding box center [933, 261] width 321 height 33
select select "3"
click at [773, 244] on select "Choose Division [GEOGRAPHIC_DATA] [GEOGRAPHIC_DATA] [GEOGRAPHIC_DATA] [GEOGRAPH…" at bounding box center [933, 261] width 321 height 33
click at [618, 405] on input "text" at bounding box center [583, 400] width 292 height 33
type input "253-88-7128"
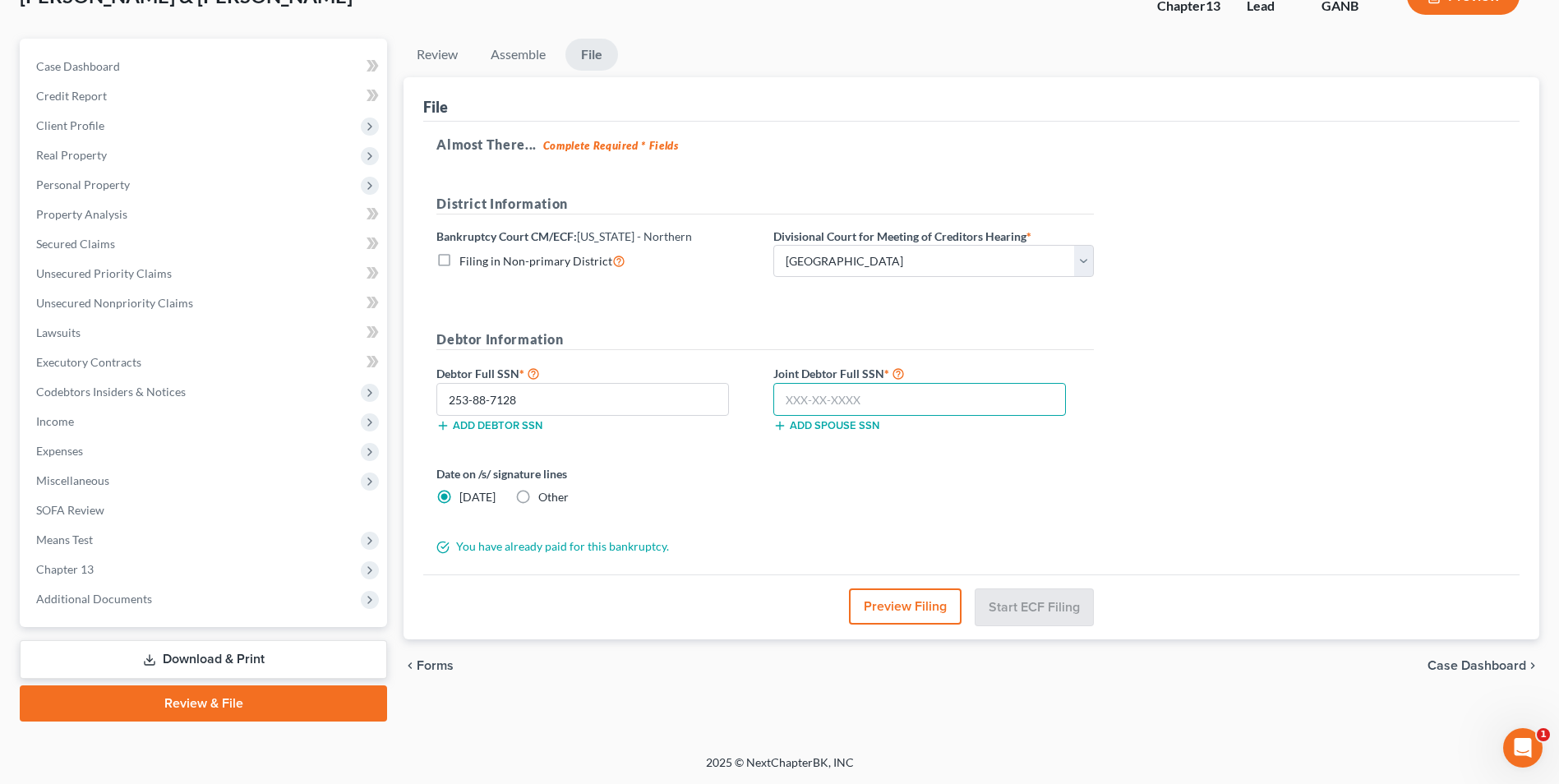
click at [837, 400] on input "text" at bounding box center [919, 400] width 292 height 33
type input "265-81-2143"
click at [1074, 610] on button "Start ECF Filing" at bounding box center [1034, 606] width 118 height 36
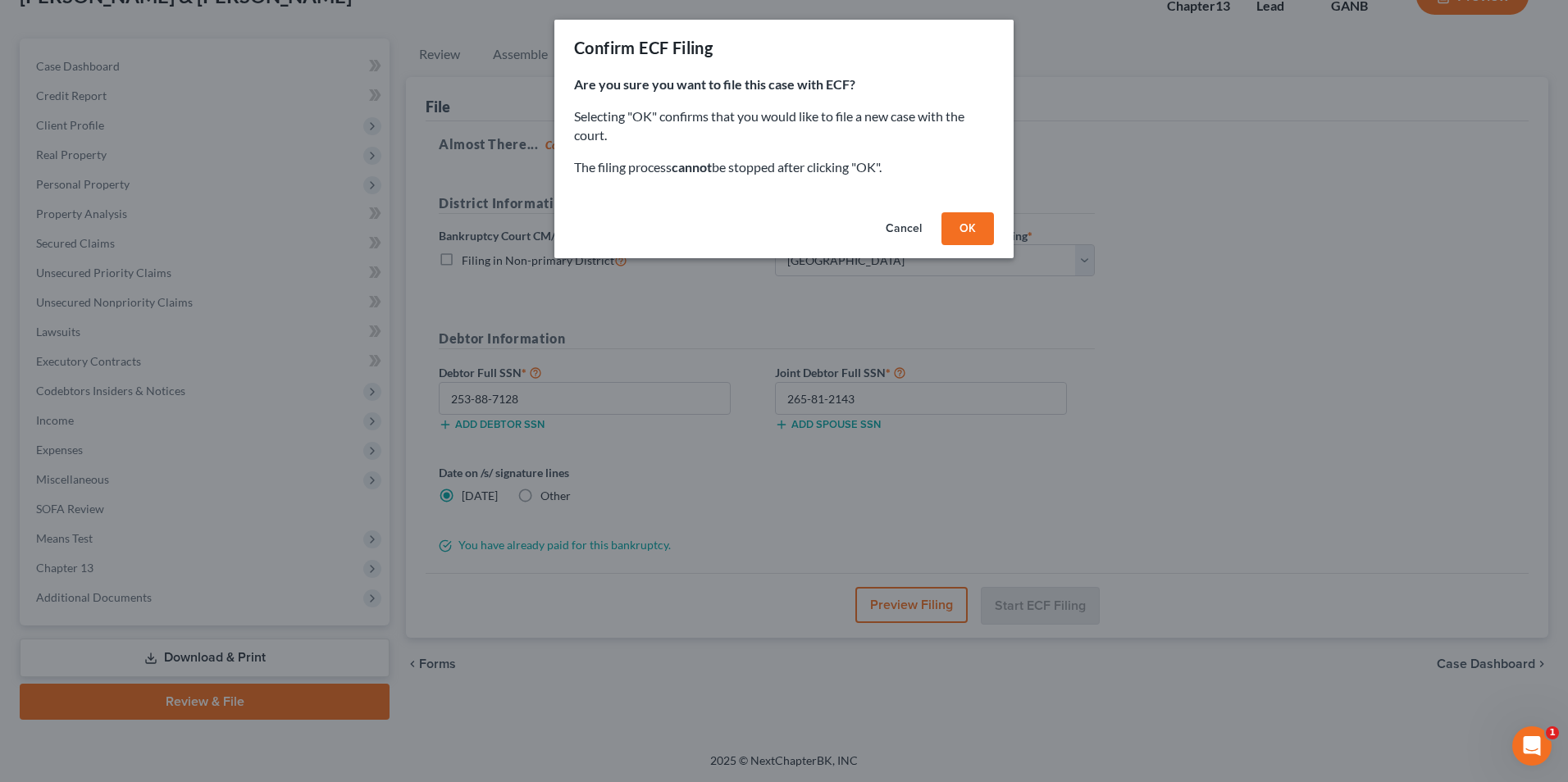
click at [972, 228] on button "OK" at bounding box center [967, 229] width 52 height 33
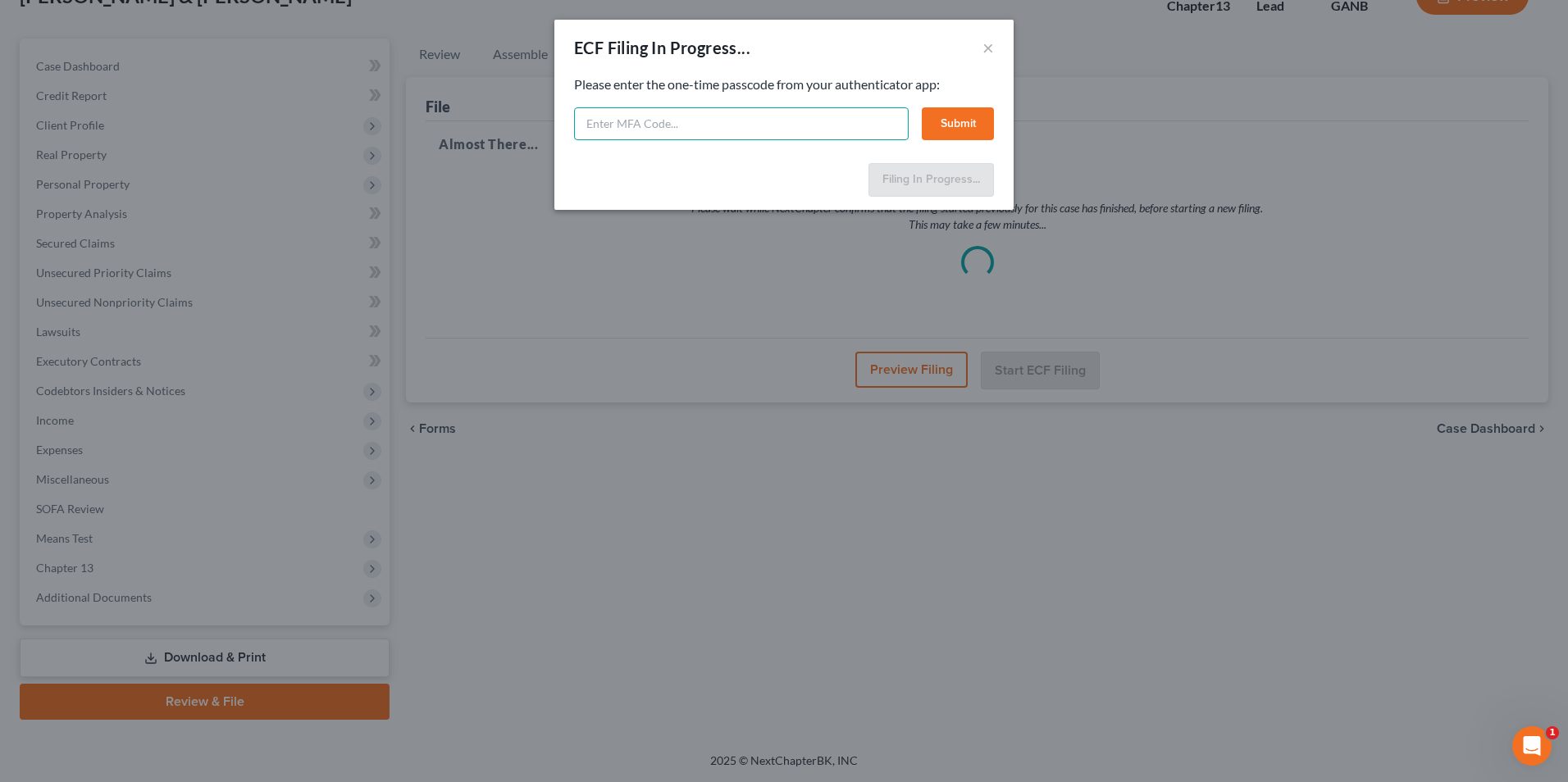
click at [819, 129] on input "text" at bounding box center [741, 124] width 335 height 33
type input "560308"
click at [949, 127] on button "Submit" at bounding box center [957, 124] width 72 height 33
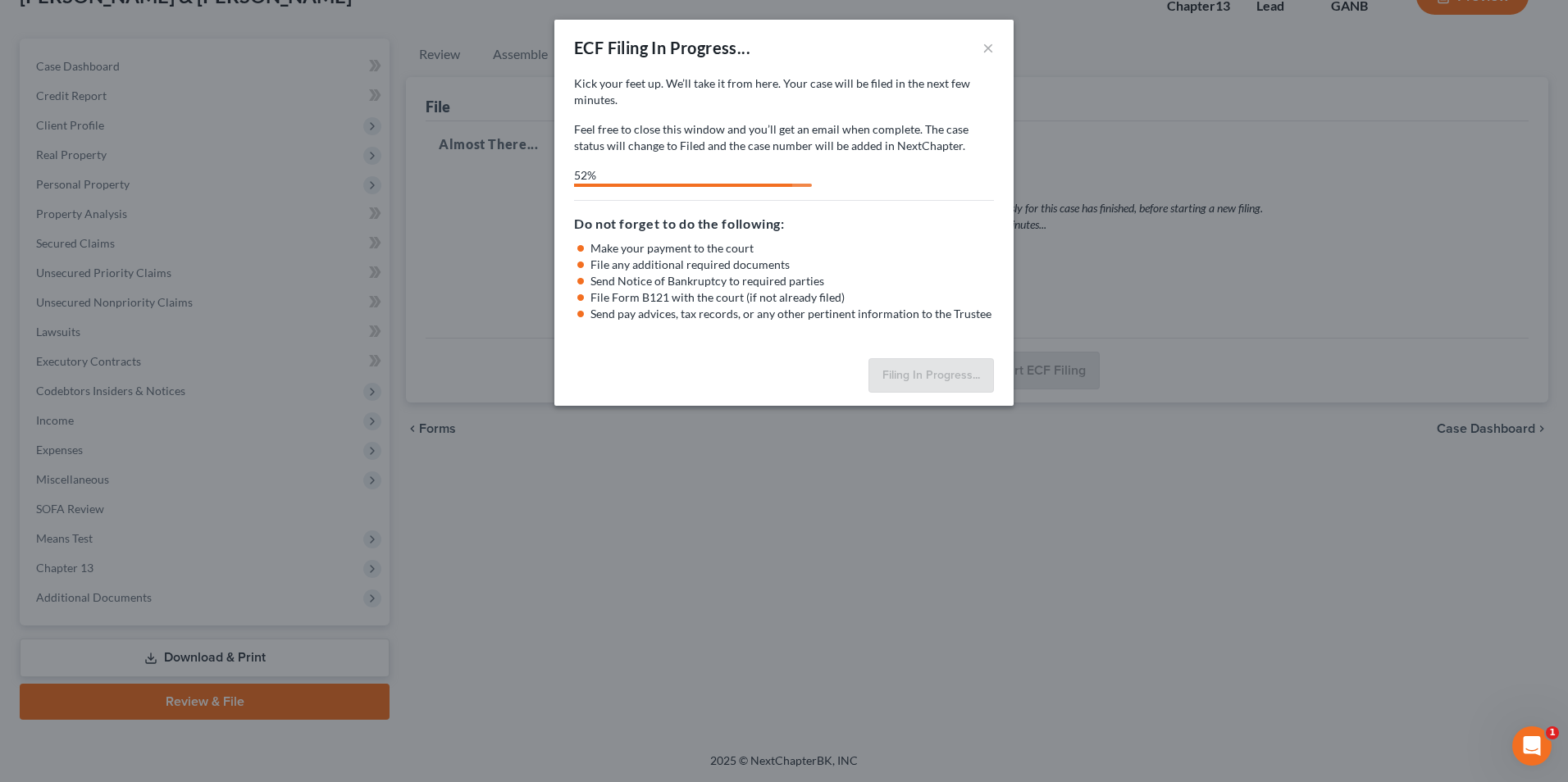
select select "3"
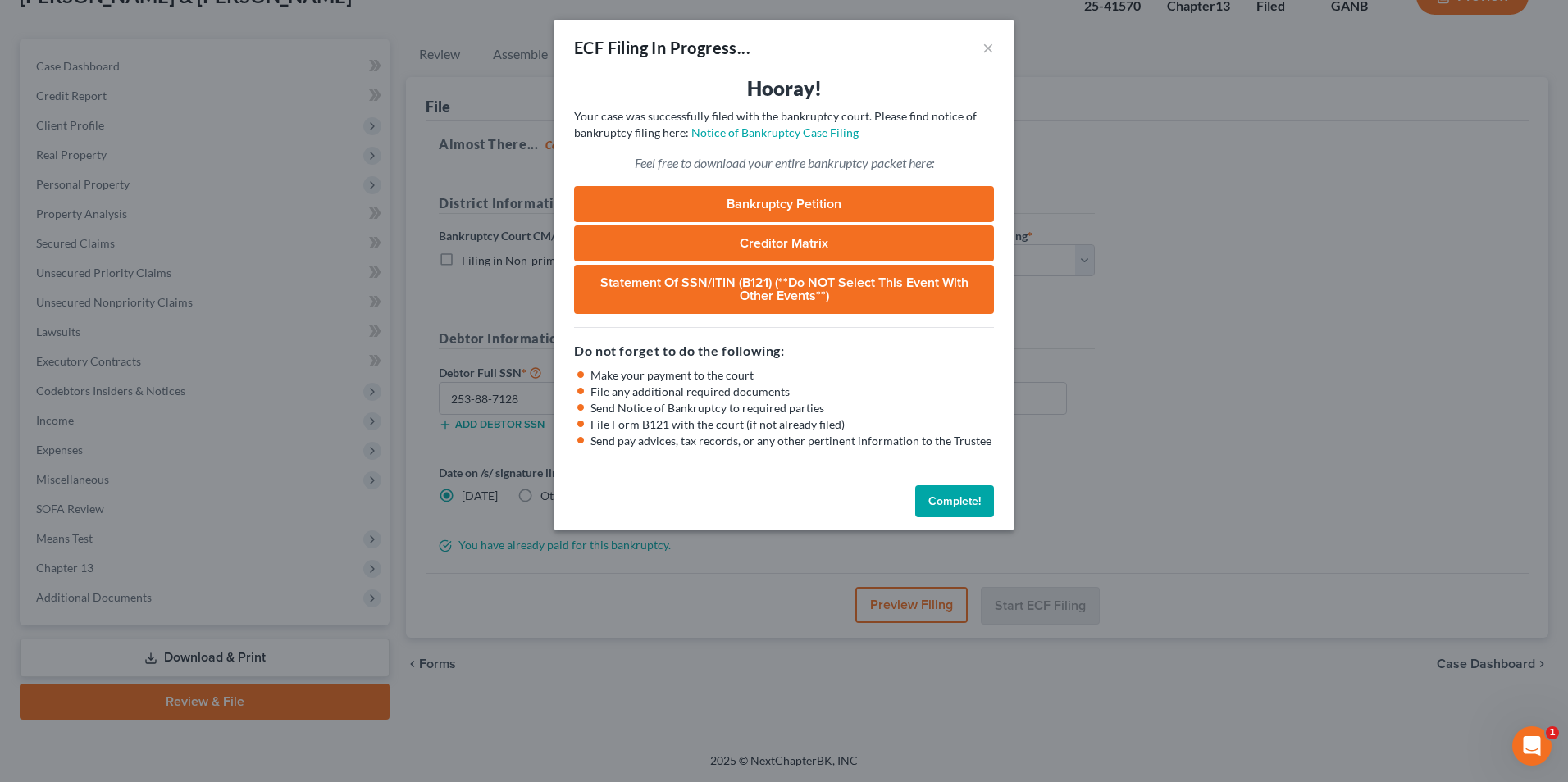
click at [966, 502] on button "Complete!" at bounding box center [955, 501] width 79 height 33
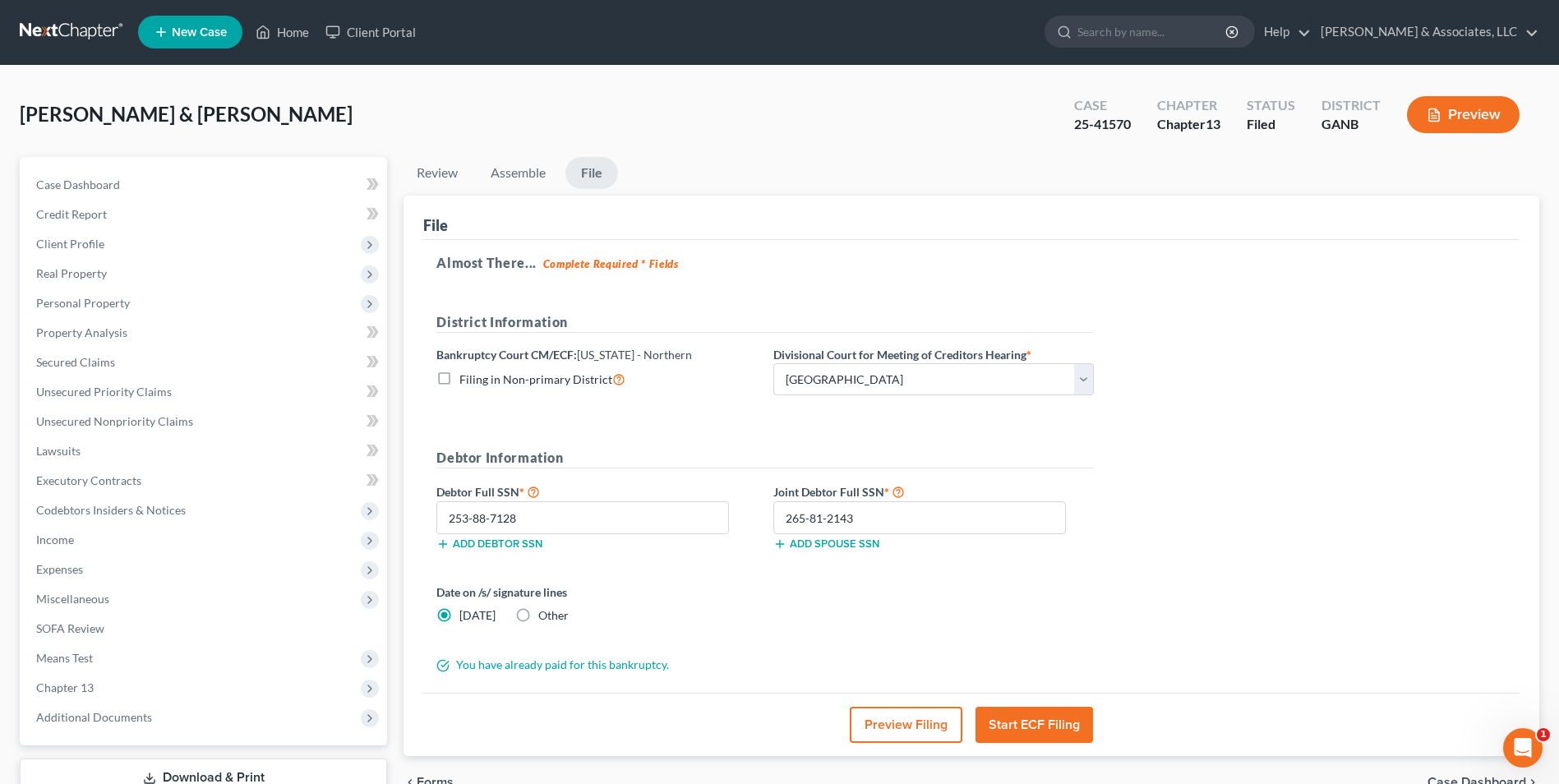
scroll to position [0, 0]
click at [136, 189] on link "Case Dashboard" at bounding box center [205, 186] width 364 height 29
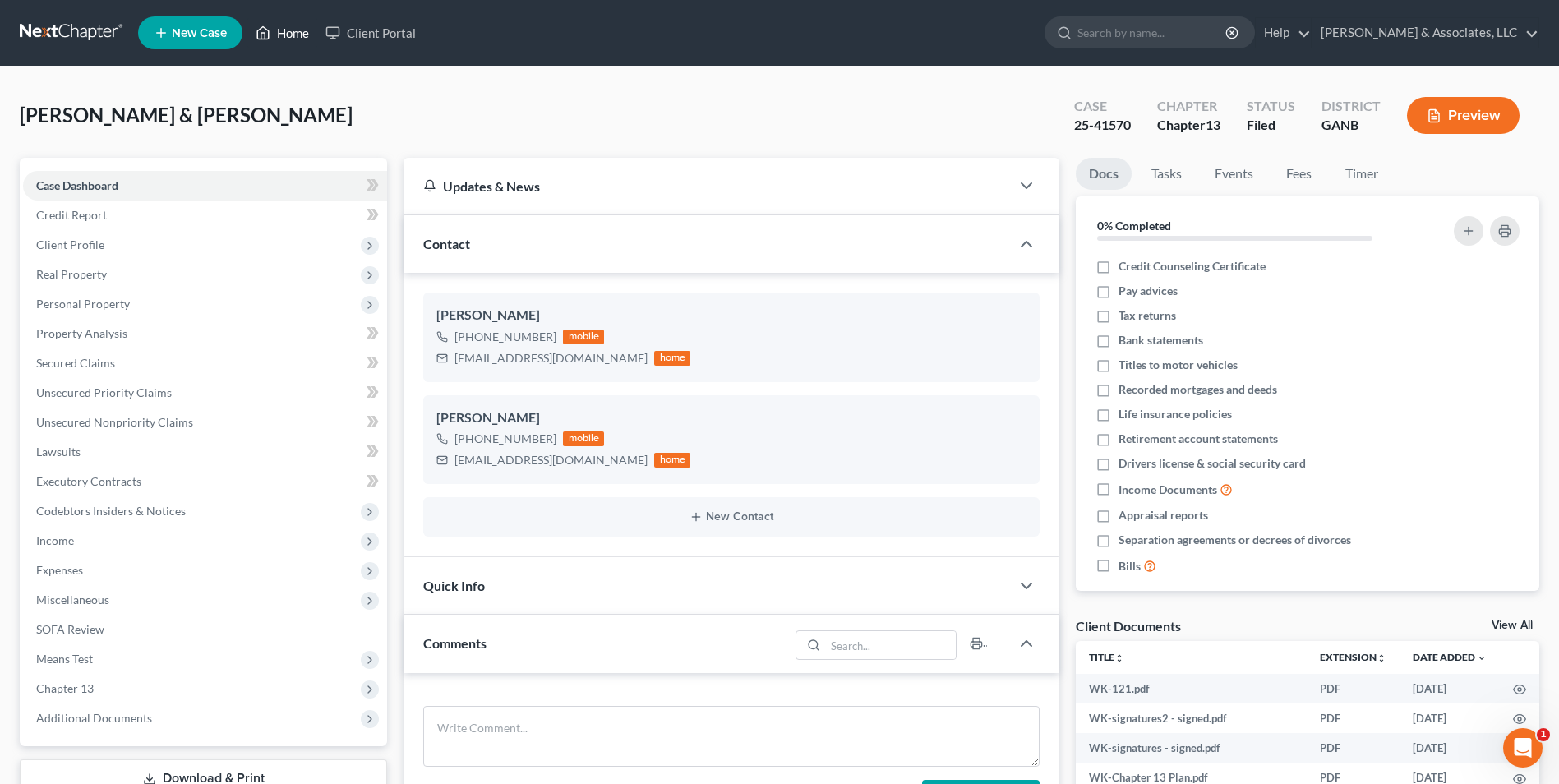
click at [299, 32] on link "Home" at bounding box center [282, 33] width 70 height 29
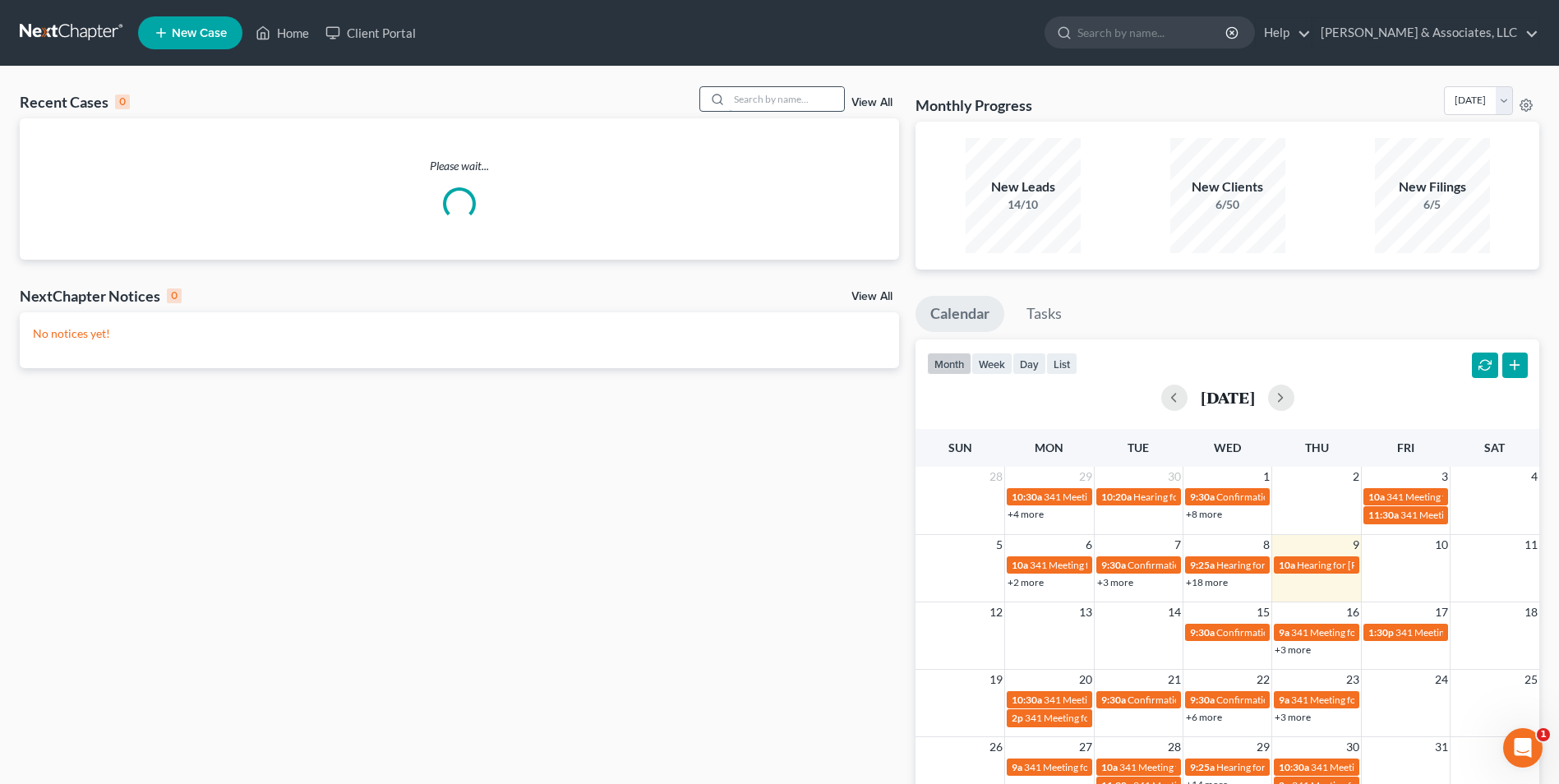
click at [793, 97] on input "search" at bounding box center [786, 99] width 115 height 24
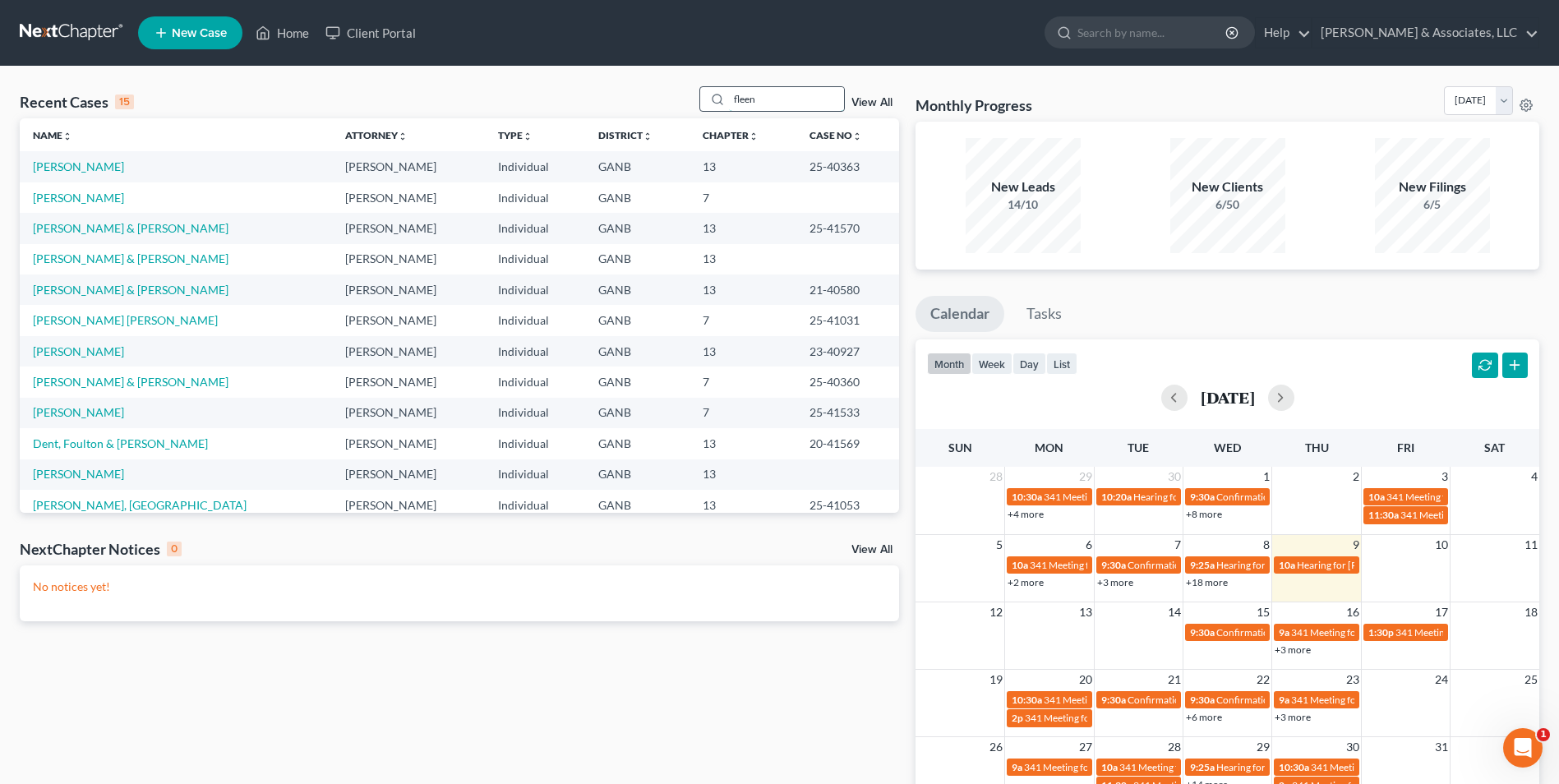
type input "fleen"
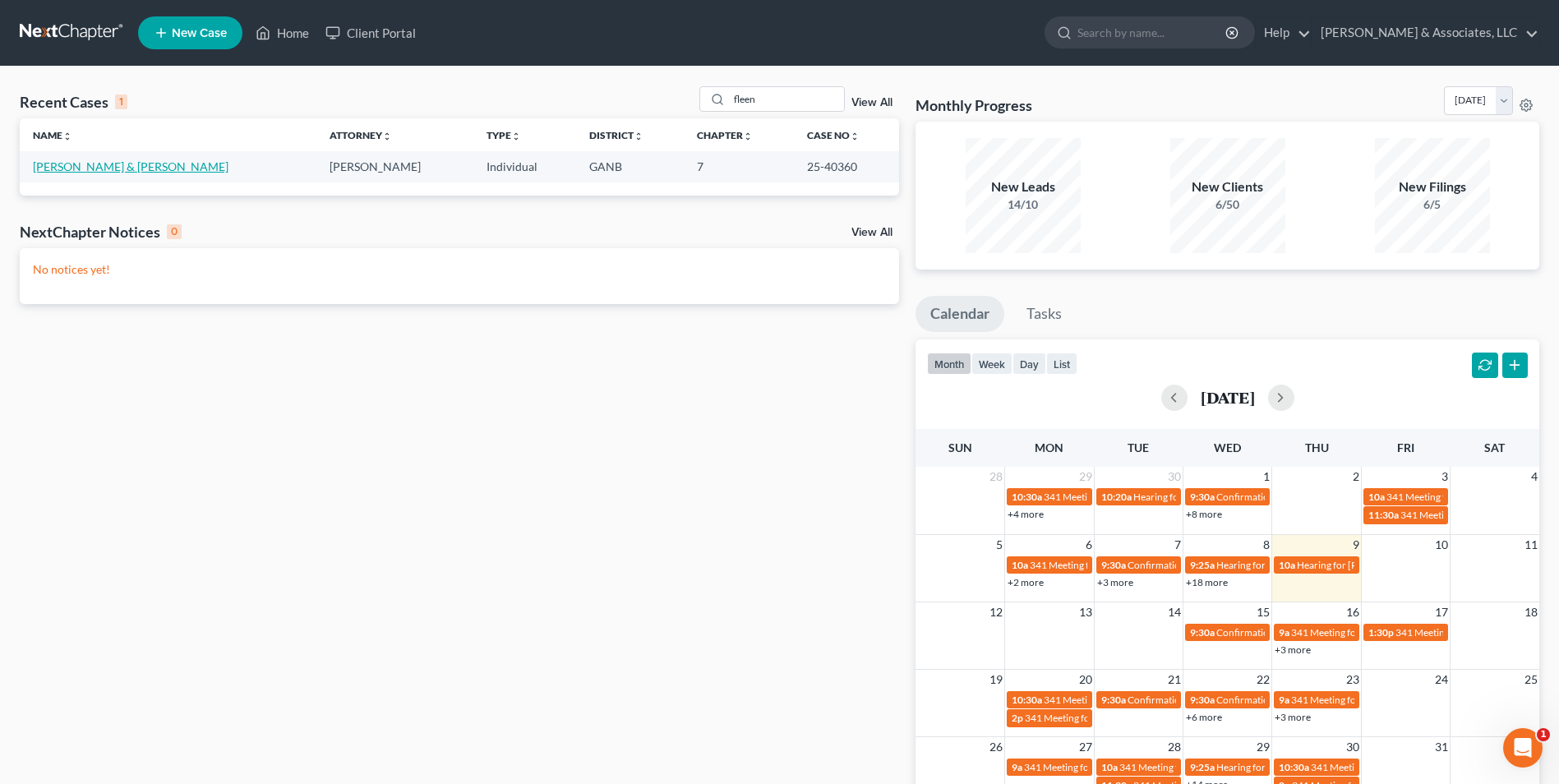
click at [131, 168] on link "[PERSON_NAME] & [PERSON_NAME]" at bounding box center [131, 165] width 196 height 14
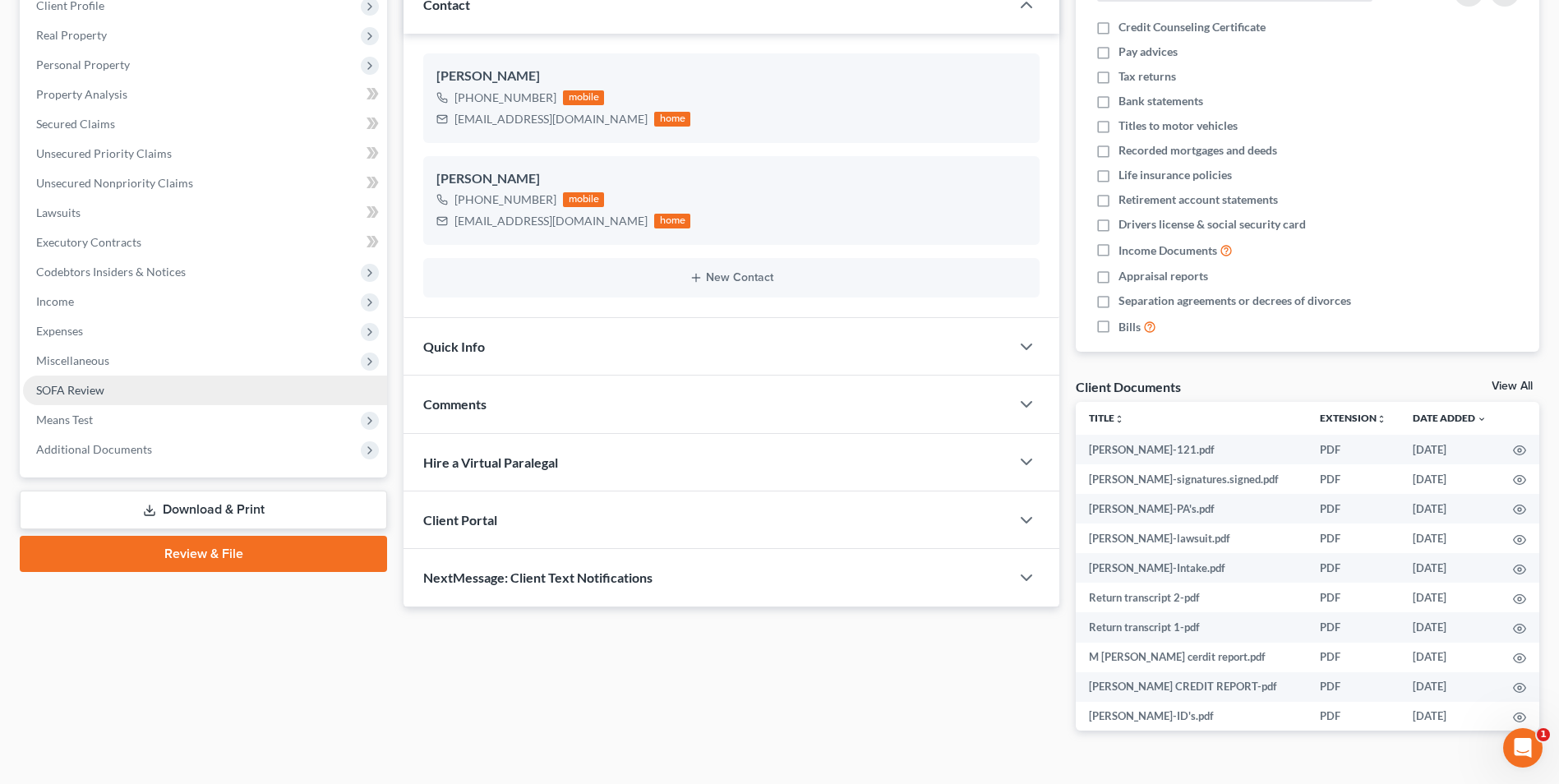
scroll to position [246, 0]
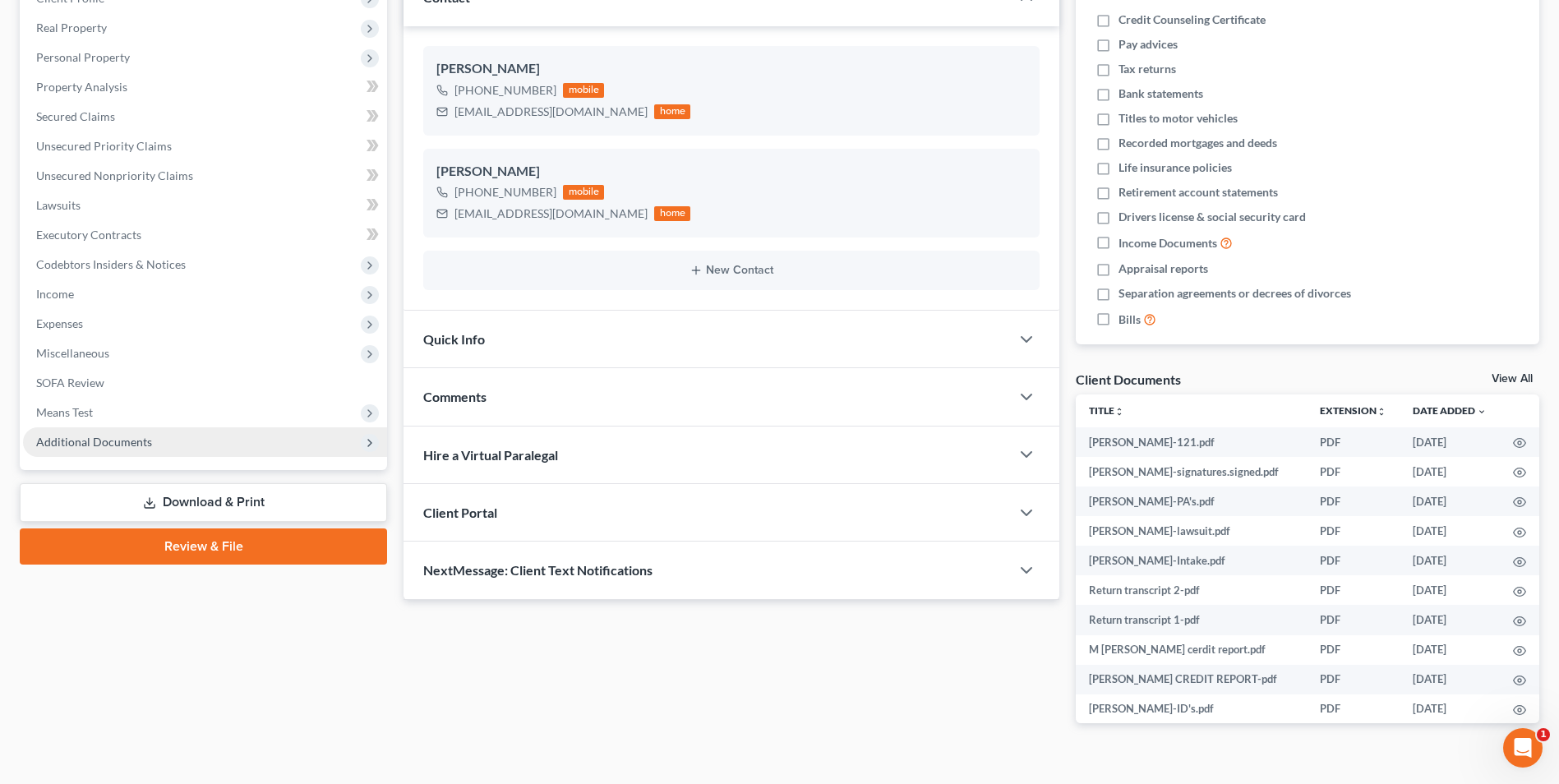
click at [120, 438] on span "Additional Documents" at bounding box center [94, 441] width 116 height 14
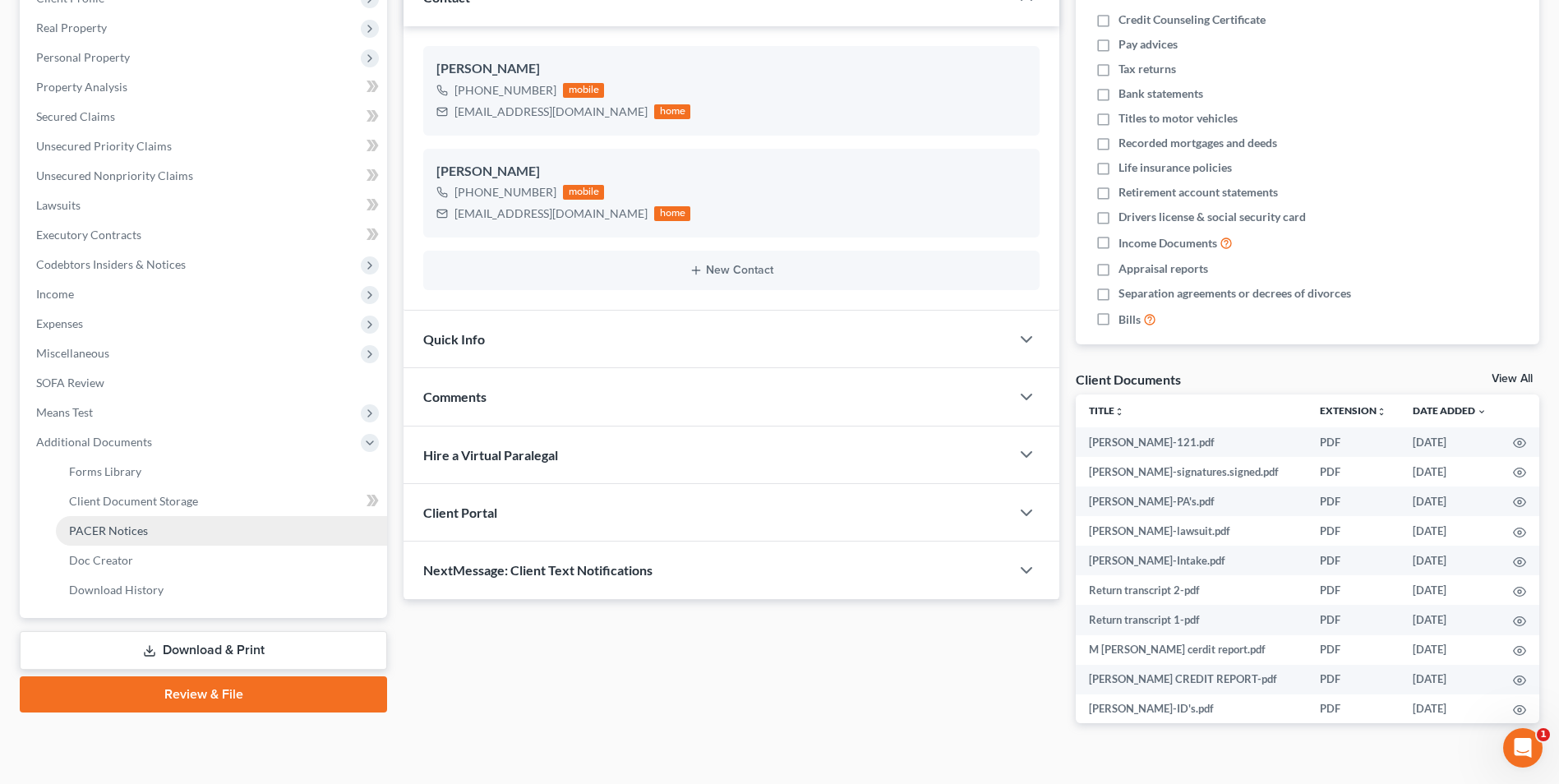
click at [136, 527] on span "PACER Notices" at bounding box center [108, 530] width 79 height 14
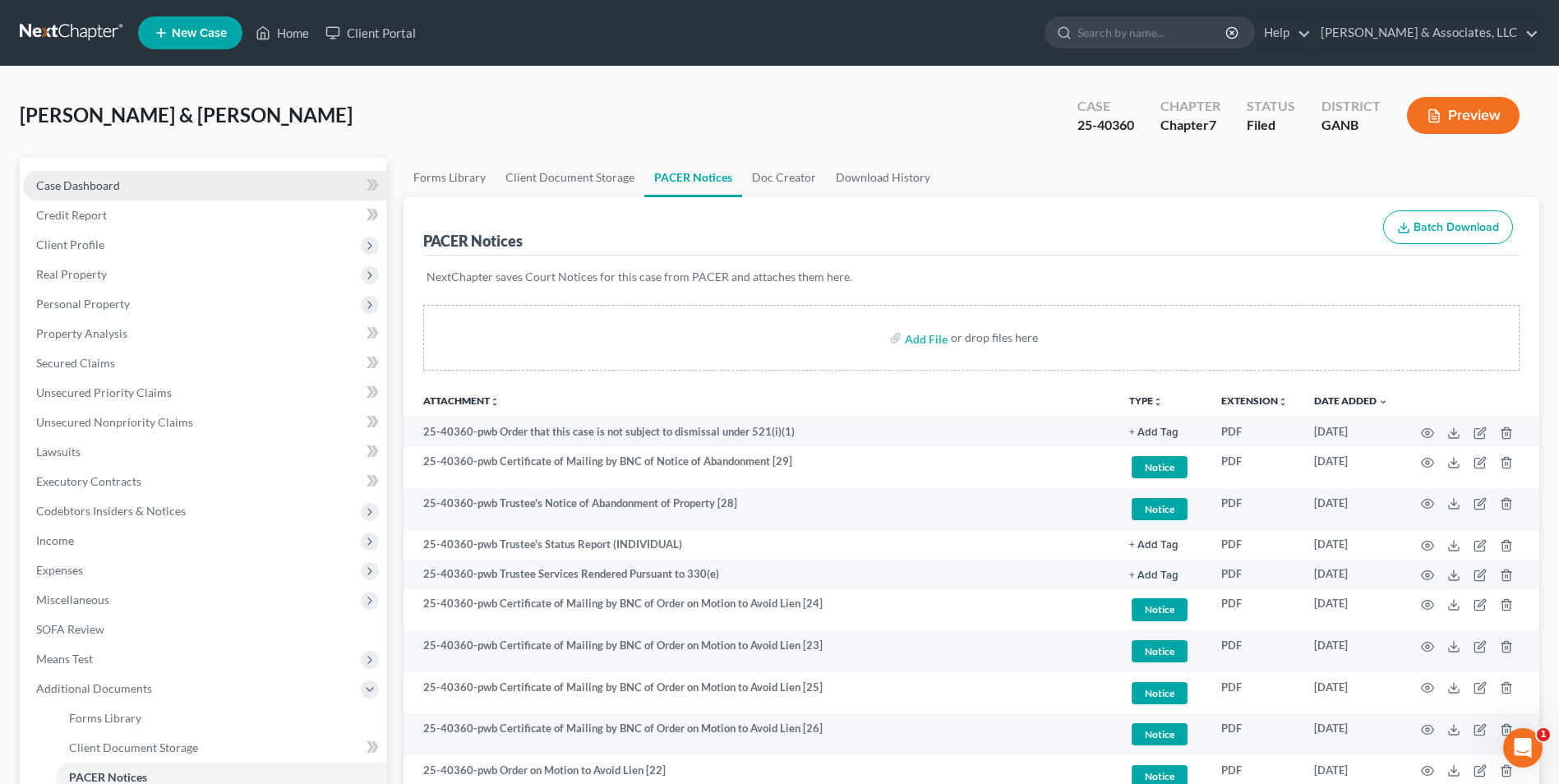
click at [66, 187] on span "Case Dashboard" at bounding box center [77, 185] width 84 height 14
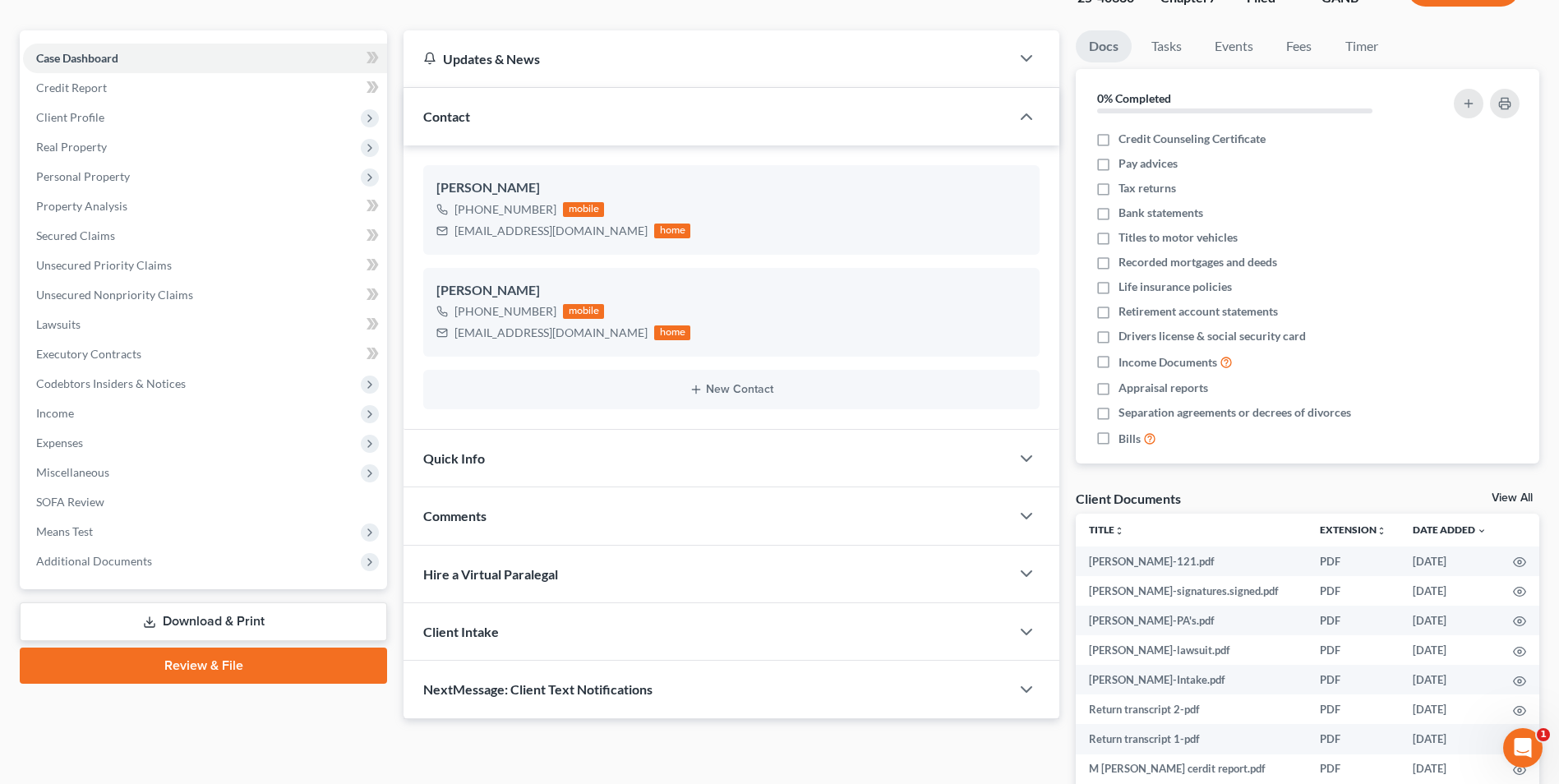
scroll to position [275, 0]
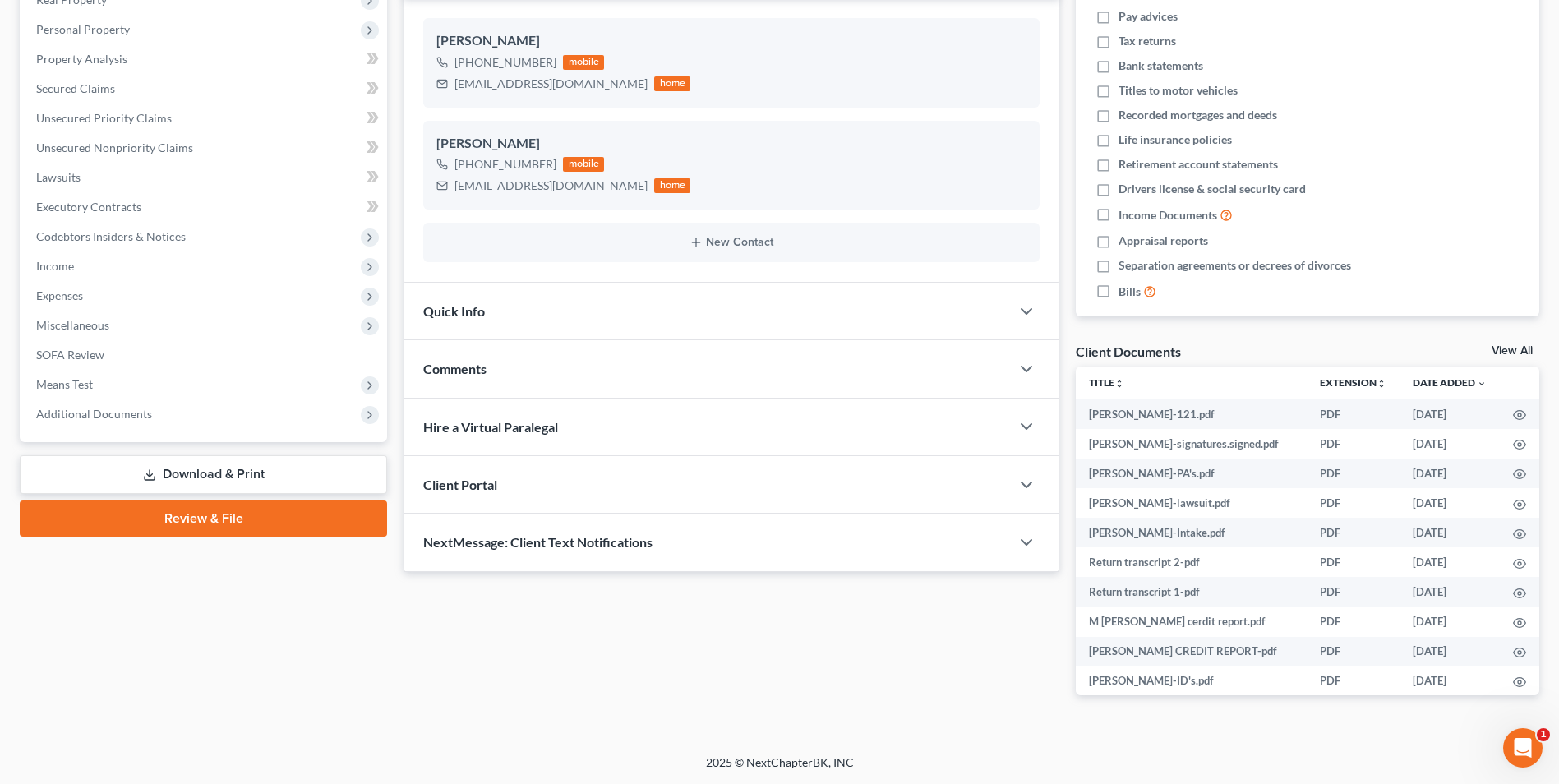
click at [564, 545] on span "NextMessage: Client Text Notifications" at bounding box center [538, 541] width 229 height 16
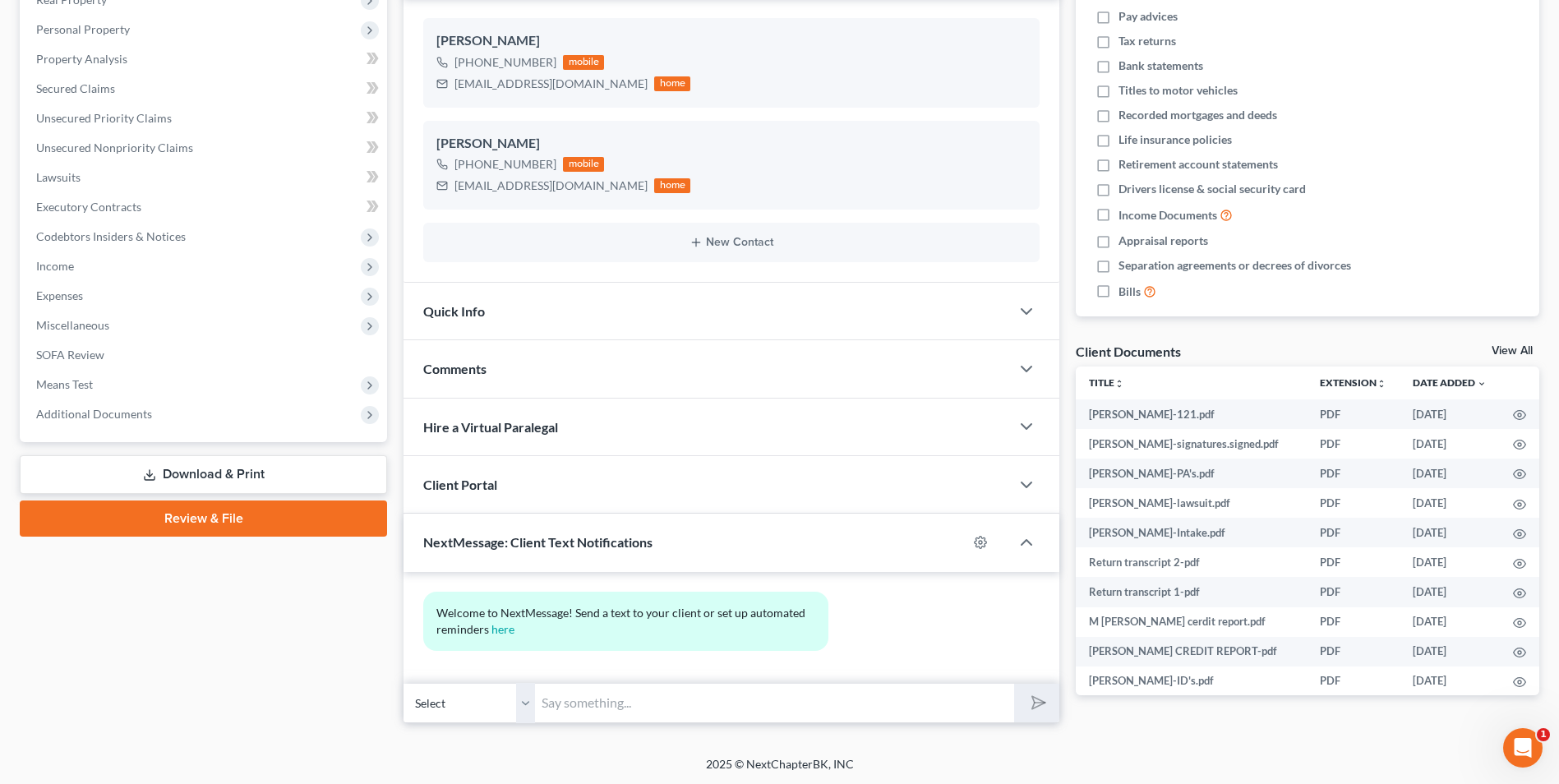
click at [688, 708] on input "text" at bounding box center [774, 703] width 479 height 40
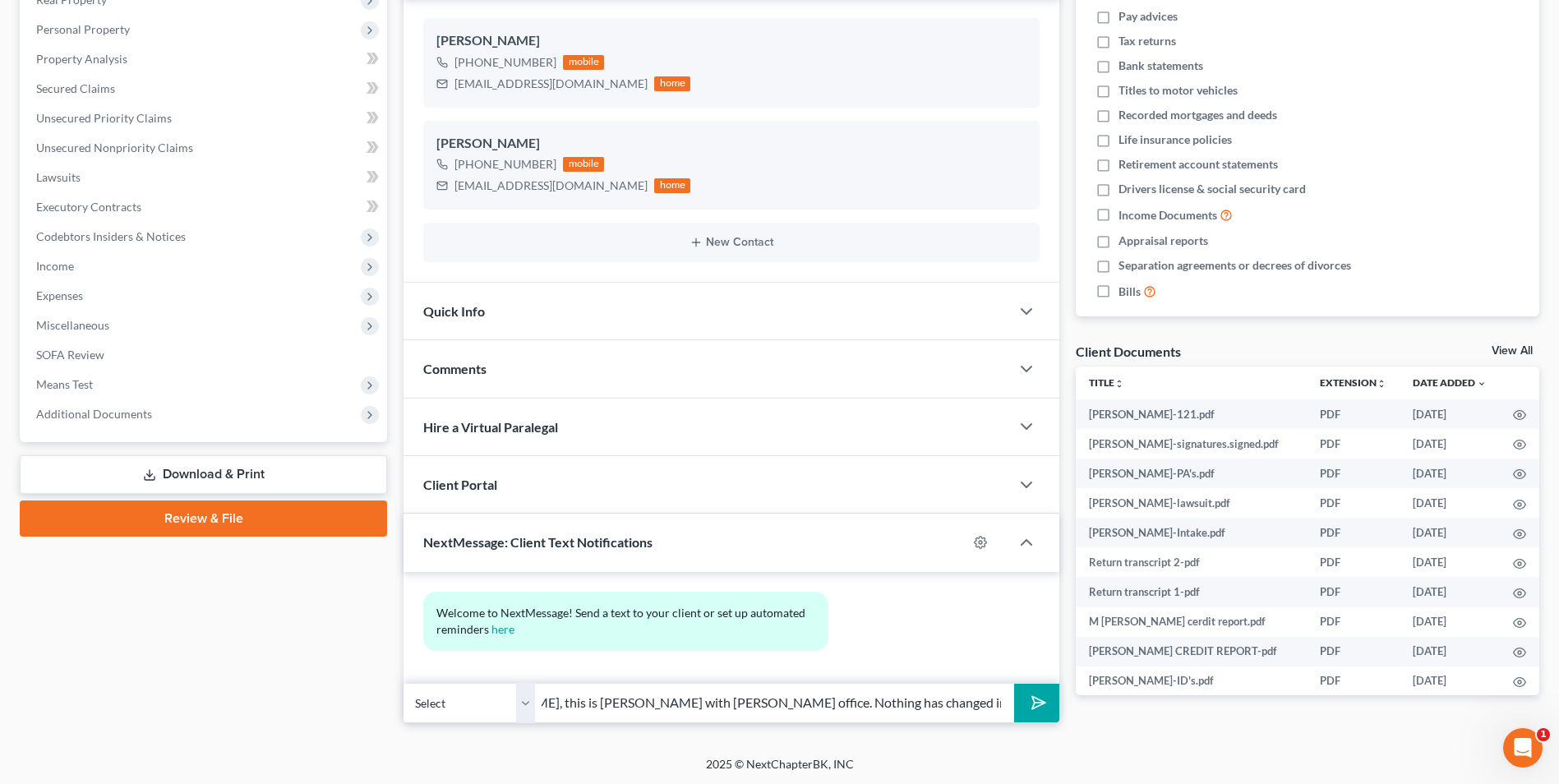
scroll to position [0, 103]
type input "Hi [PERSON_NAME], this is [PERSON_NAME] with [PERSON_NAME] office. Nothing has …"
click at [1046, 702] on icon "submit" at bounding box center [1035, 702] width 23 height 23
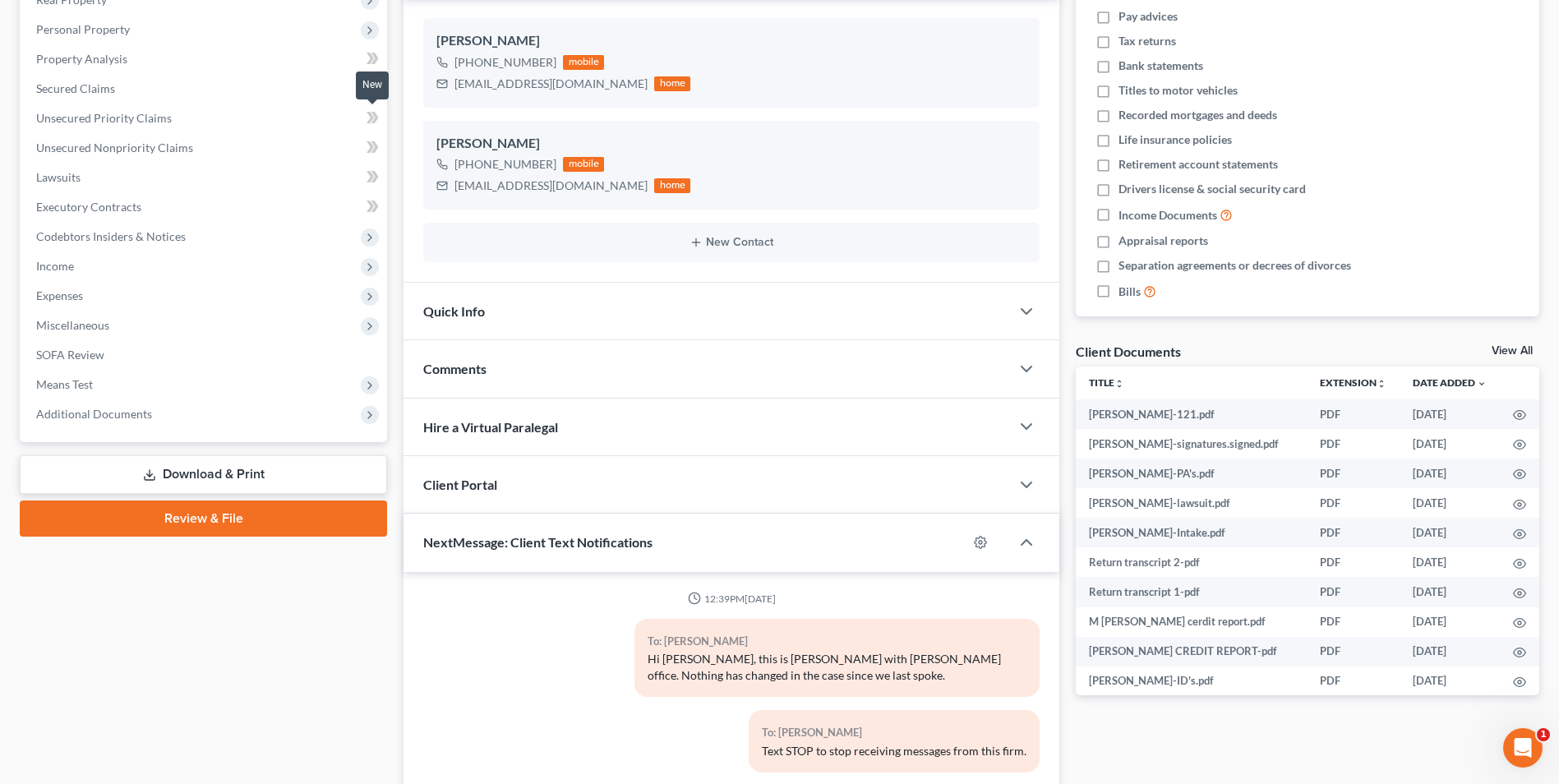
scroll to position [0, 0]
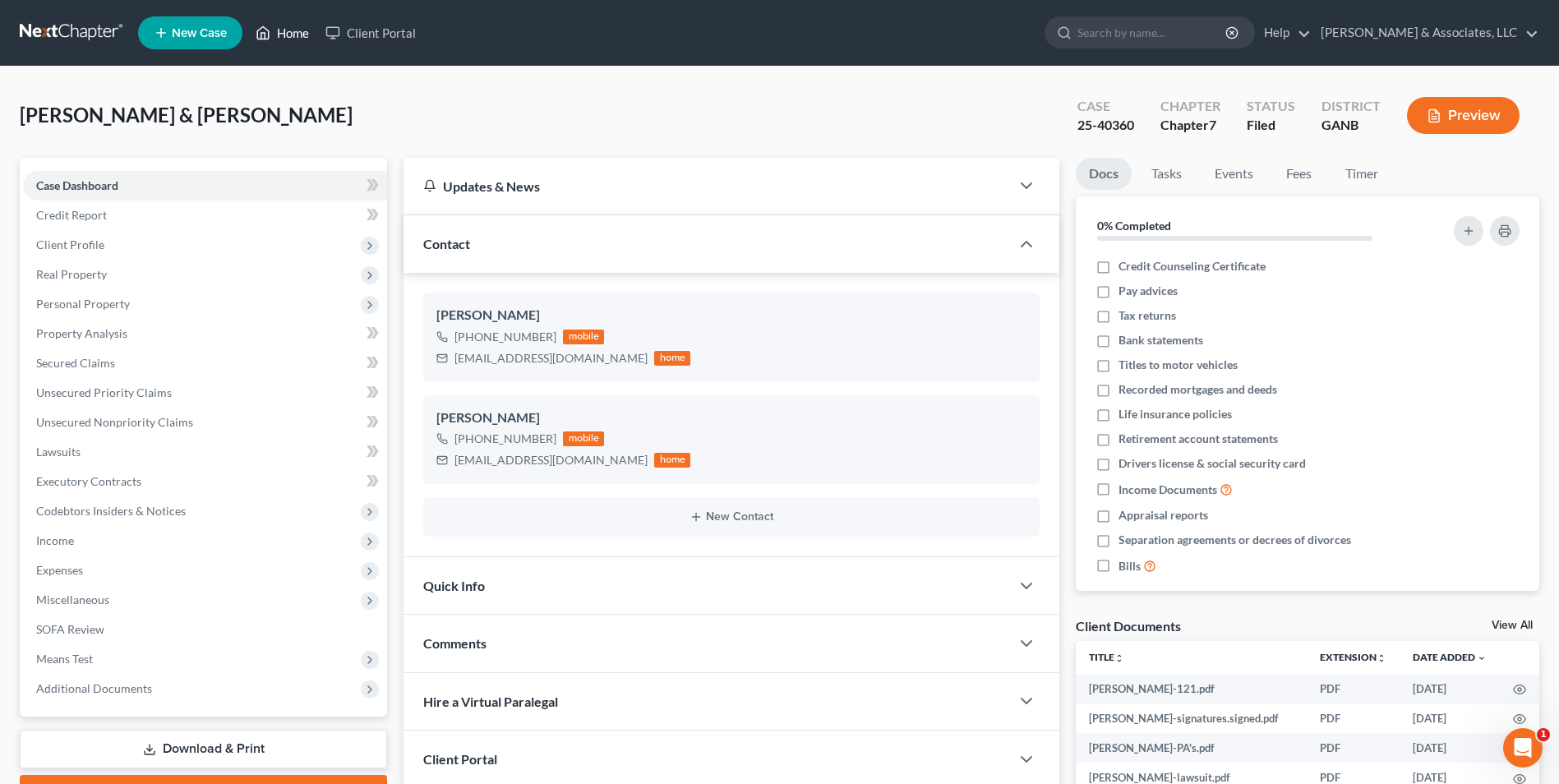
click at [289, 36] on link "Home" at bounding box center [282, 33] width 70 height 29
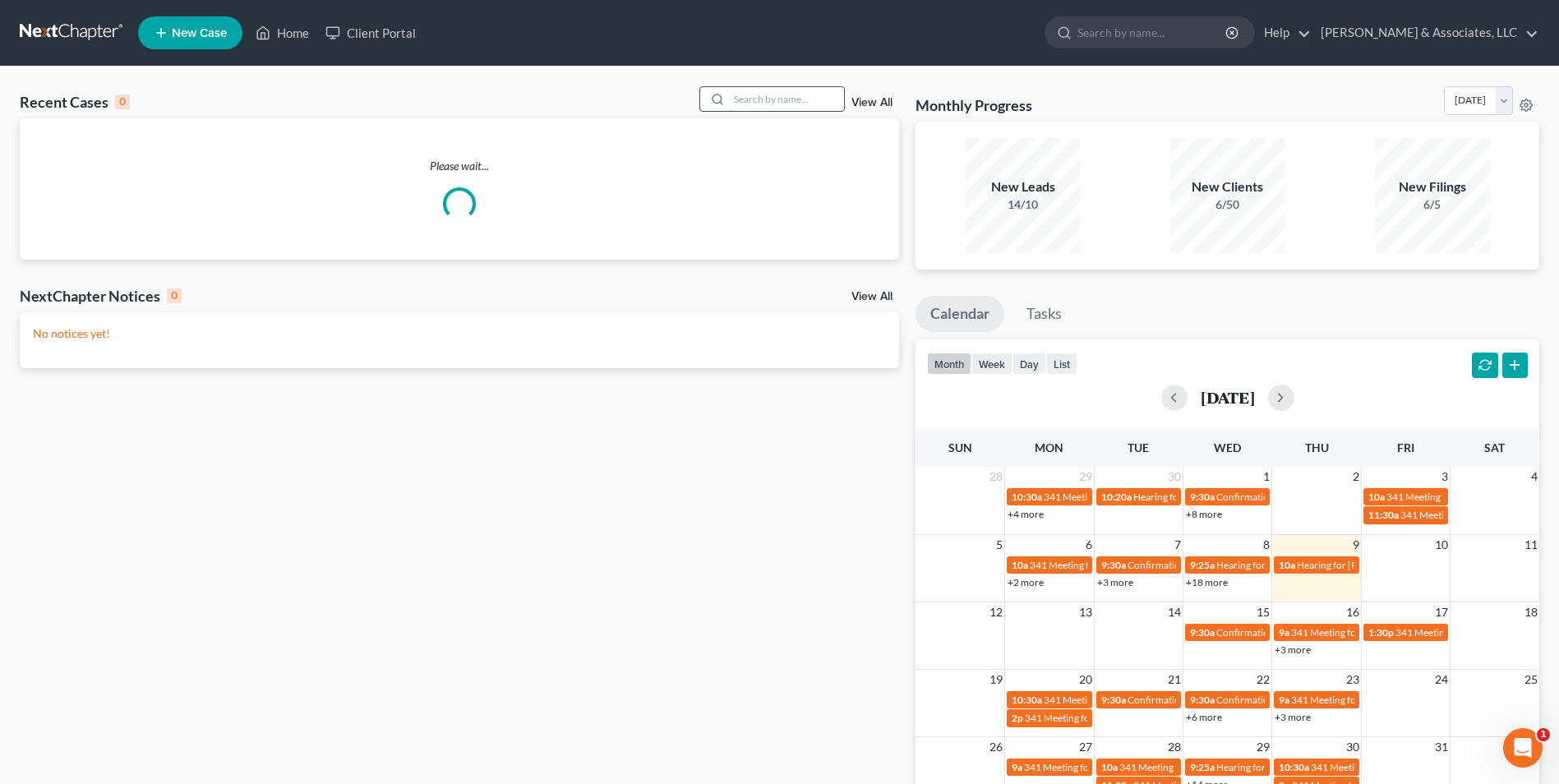
click at [774, 104] on input "search" at bounding box center [786, 99] width 115 height 24
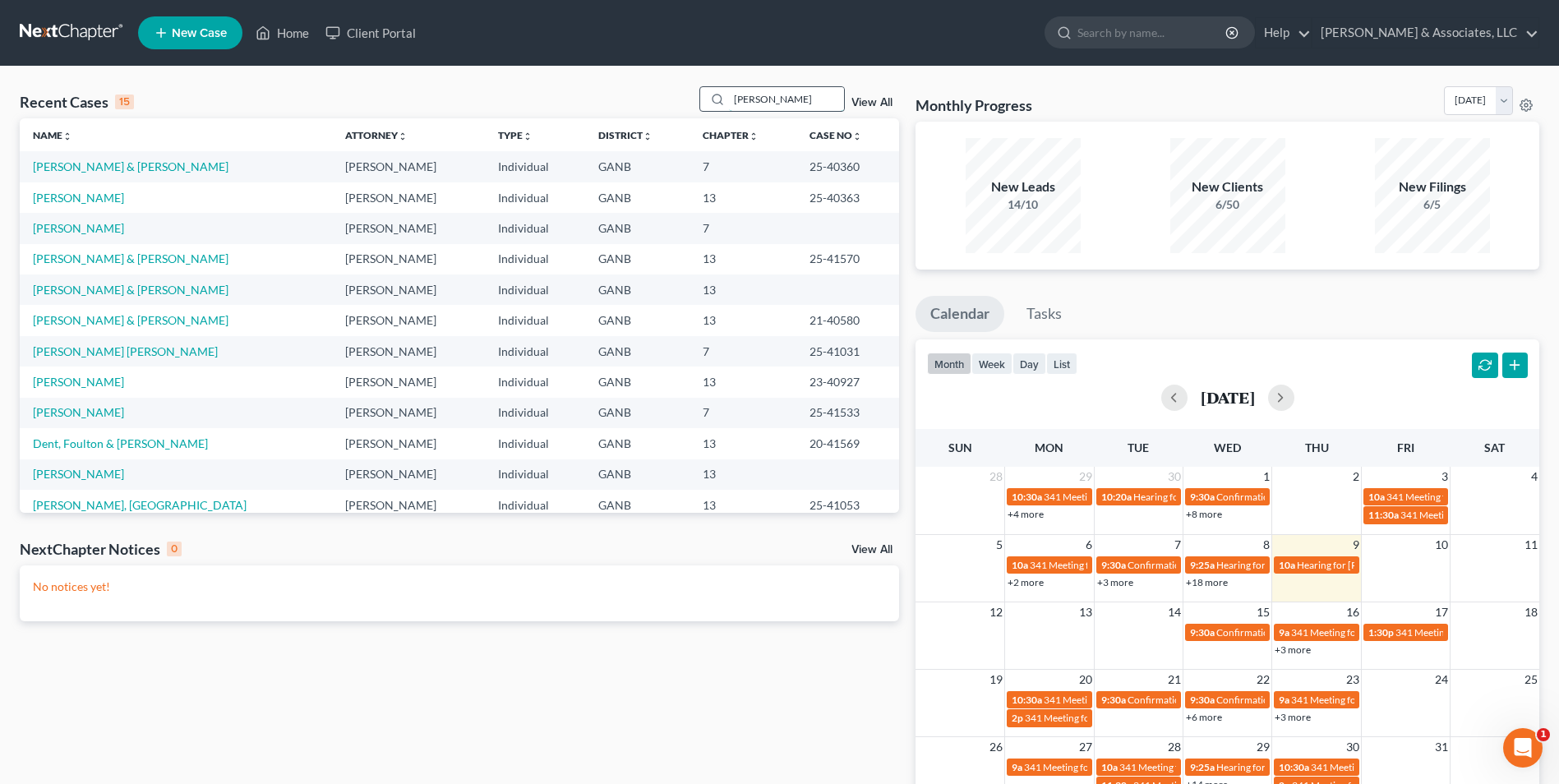
type input "[PERSON_NAME]"
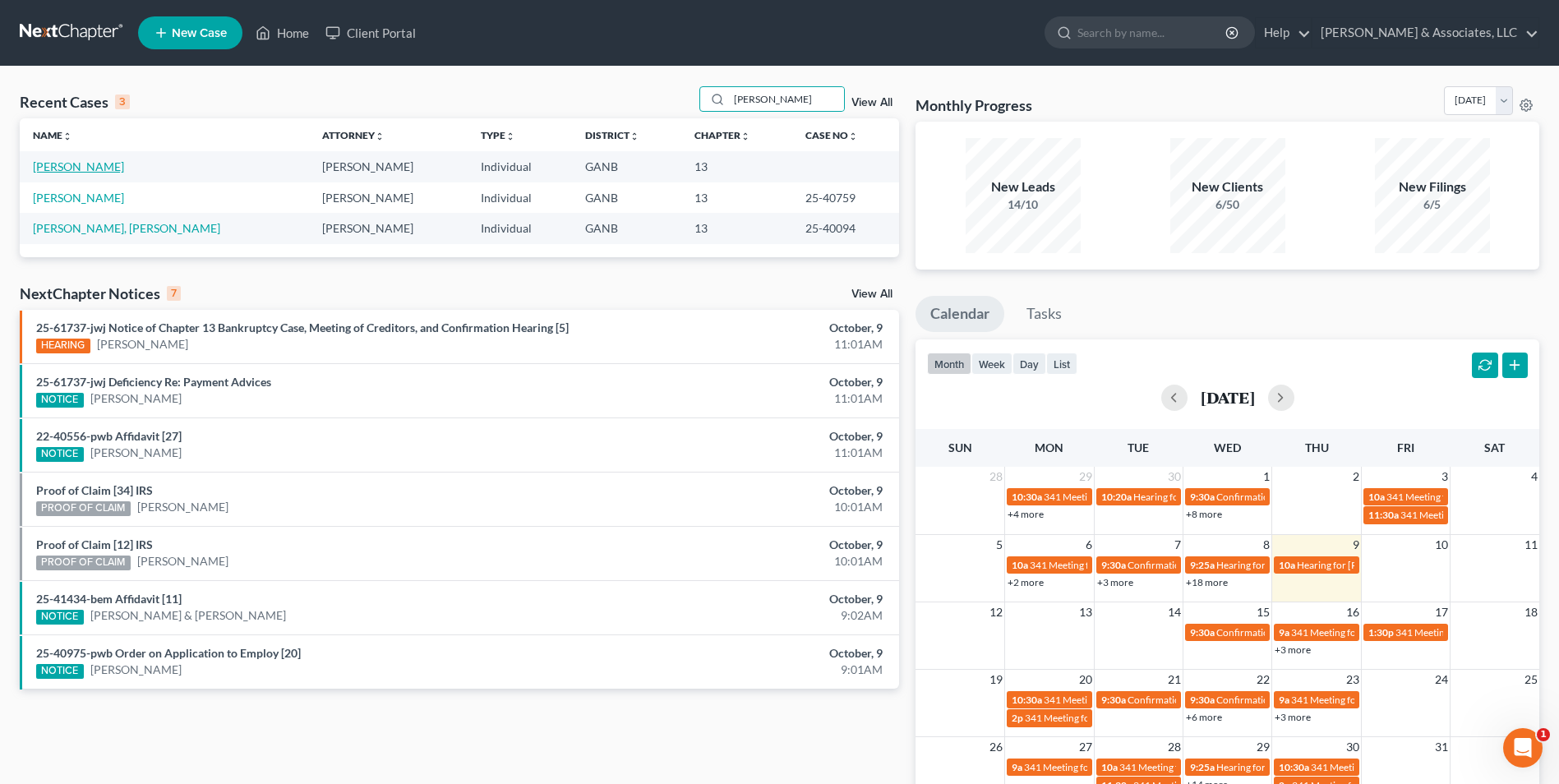
click at [83, 169] on link "[PERSON_NAME]" at bounding box center [78, 165] width 91 height 14
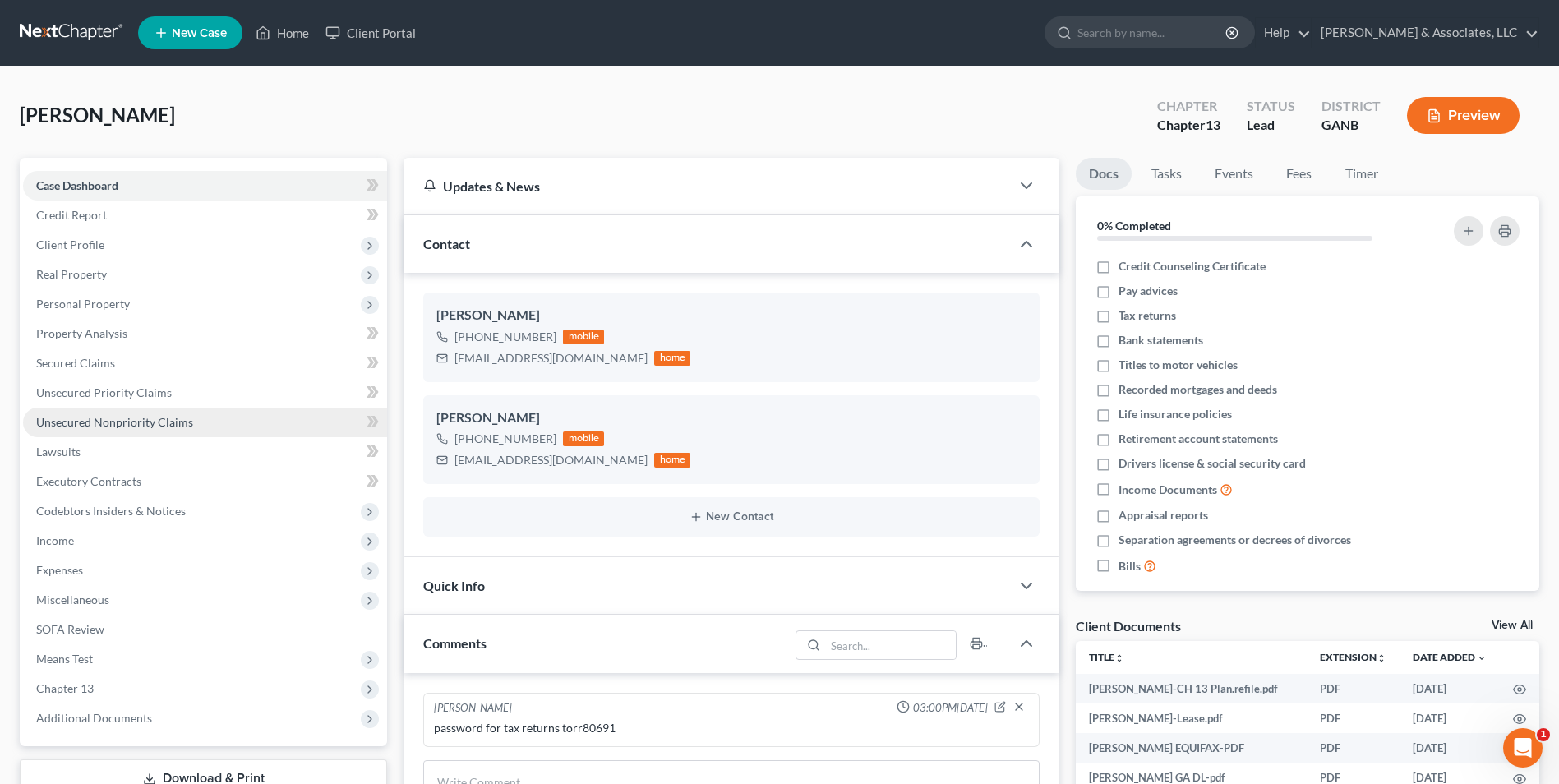
click at [133, 424] on span "Unsecured Nonpriority Claims" at bounding box center [114, 422] width 157 height 14
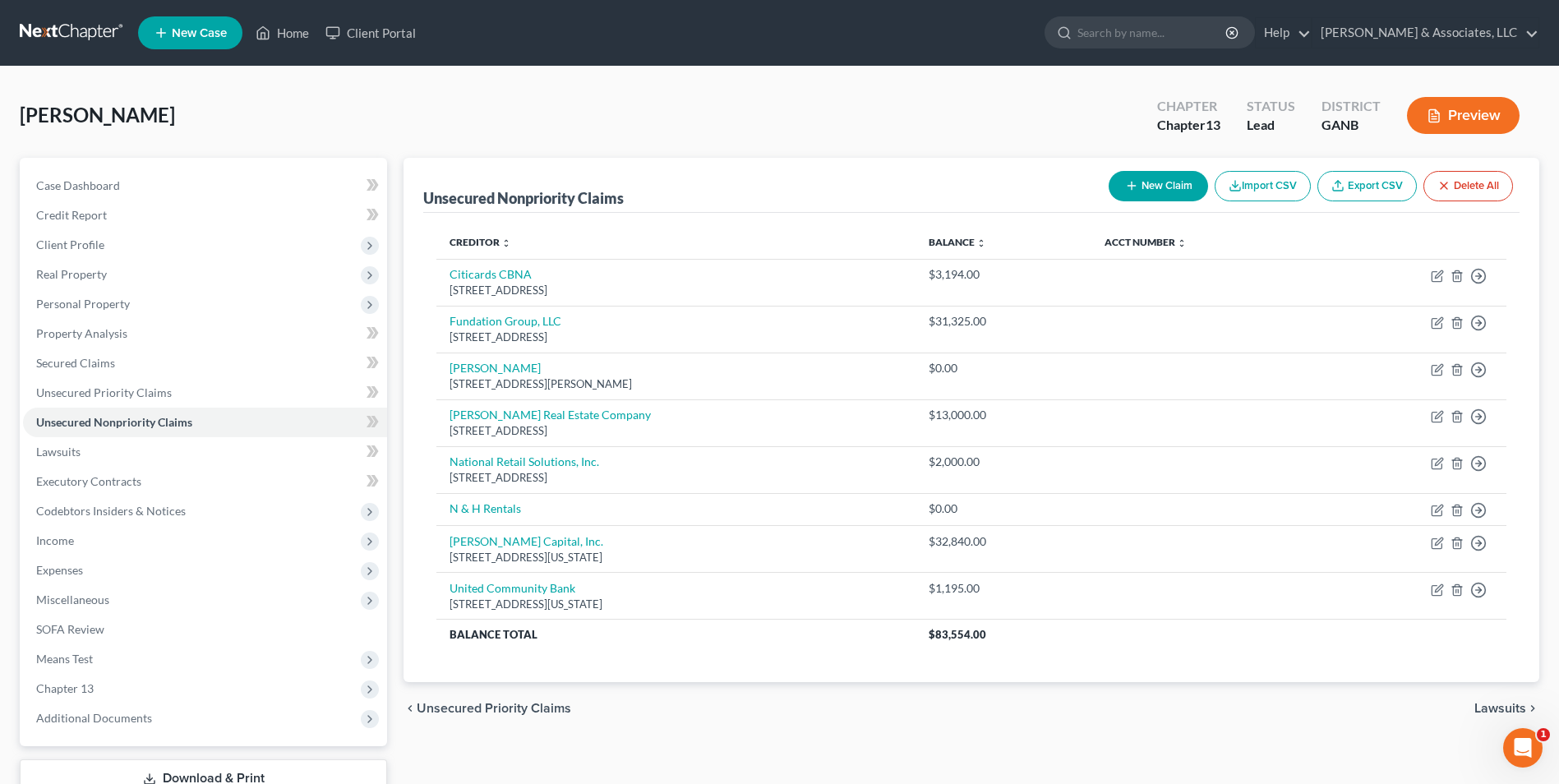
click at [1161, 190] on button "New Claim" at bounding box center [1158, 186] width 99 height 30
select select "0"
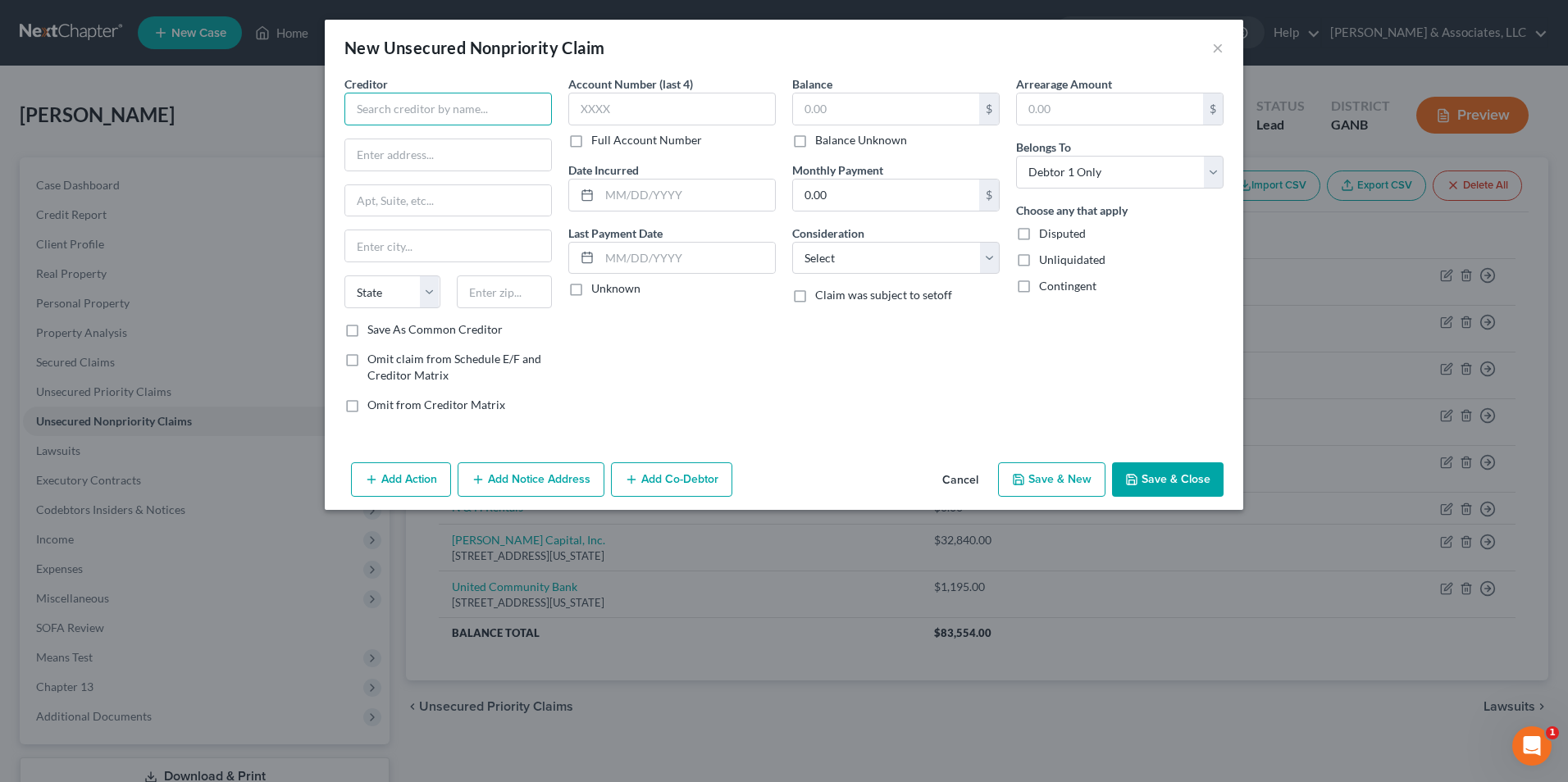
click at [494, 111] on input "text" at bounding box center [448, 109] width 207 height 33
type input "Payarc"
type input "[STREET_ADDRESS][PERSON_NAME]"
type input "STE 340"
type input "[GEOGRAPHIC_DATA]"
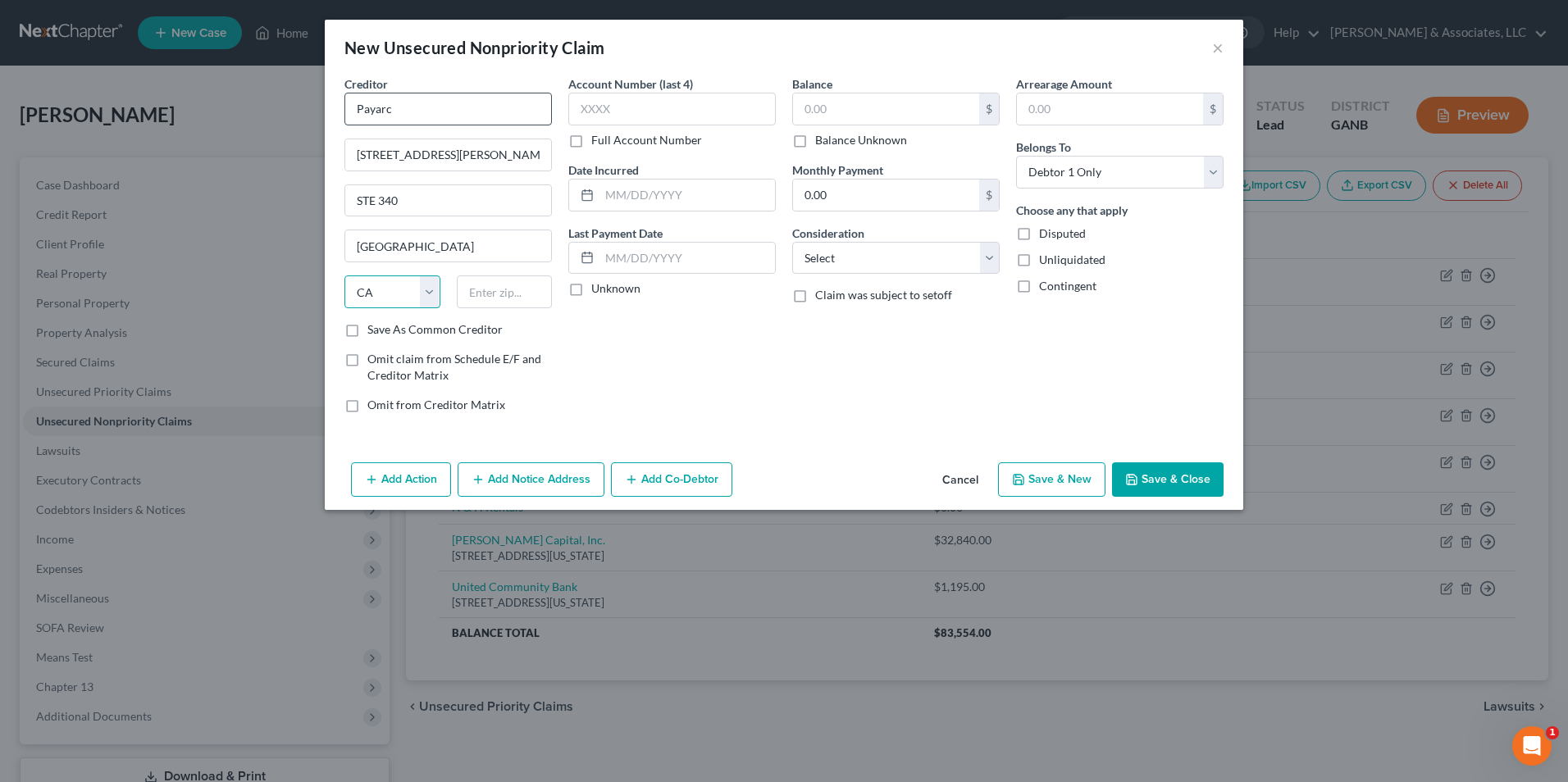
select select "6"
type input "06830"
click at [368, 325] on label "Save As Common Creditor" at bounding box center [436, 330] width 136 height 17
click at [374, 325] on input "Save As Common Creditor" at bounding box center [380, 327] width 11 height 11
checkbox input "true"
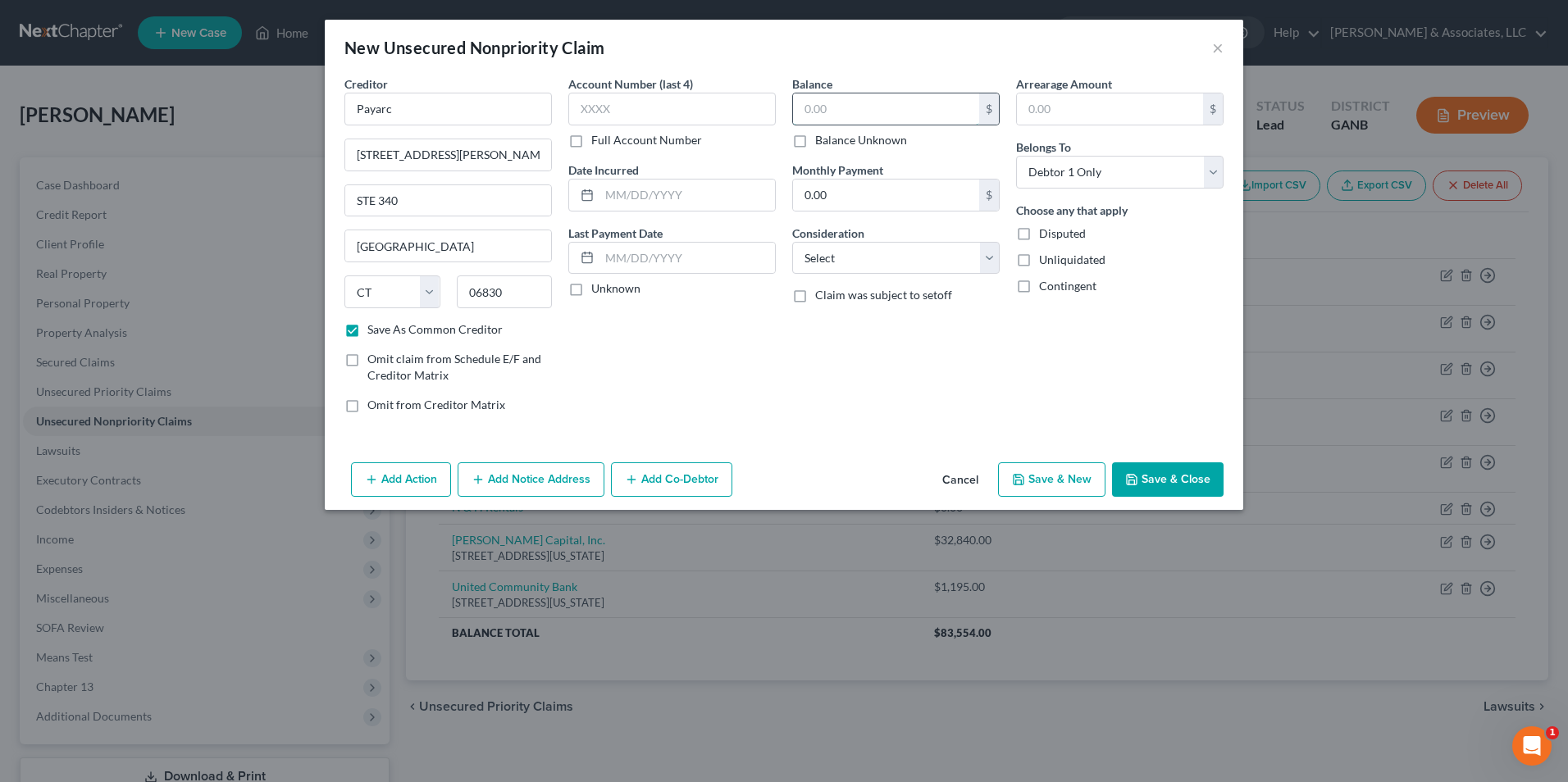
click at [895, 105] on input "text" at bounding box center [886, 109] width 186 height 31
type input "1,130.00"
click at [991, 256] on select "Select Cable / Satellite Services Collection Agency Credit Card Debt Debt Couns…" at bounding box center [896, 259] width 207 height 33
select select "10"
click at [792, 242] on select "Select Cable / Satellite Services Collection Agency Credit Card Debt Debt Couns…" at bounding box center [896, 259] width 207 height 33
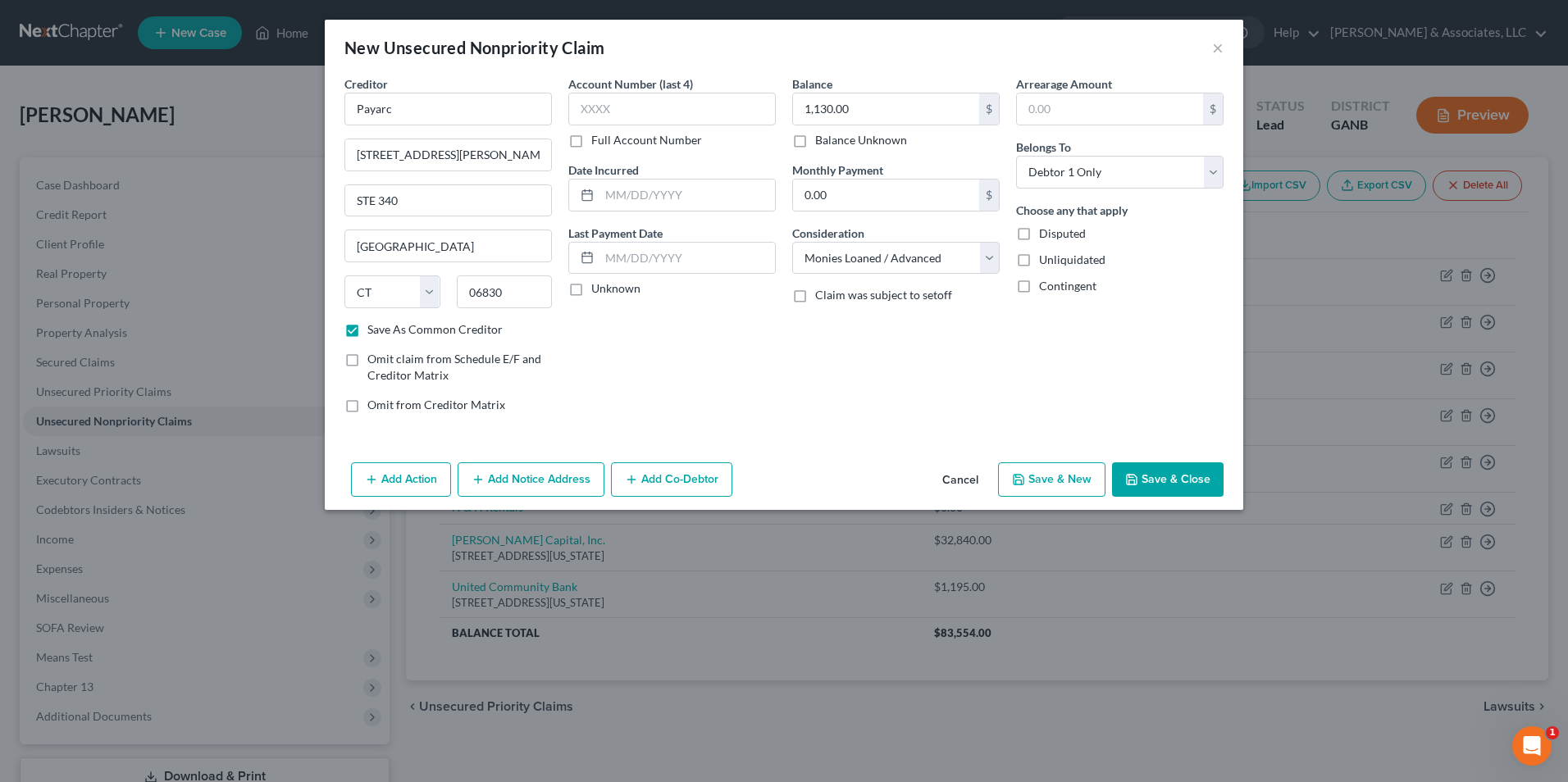
click at [1173, 482] on button "Save & Close" at bounding box center [1168, 479] width 112 height 35
checkbox input "false"
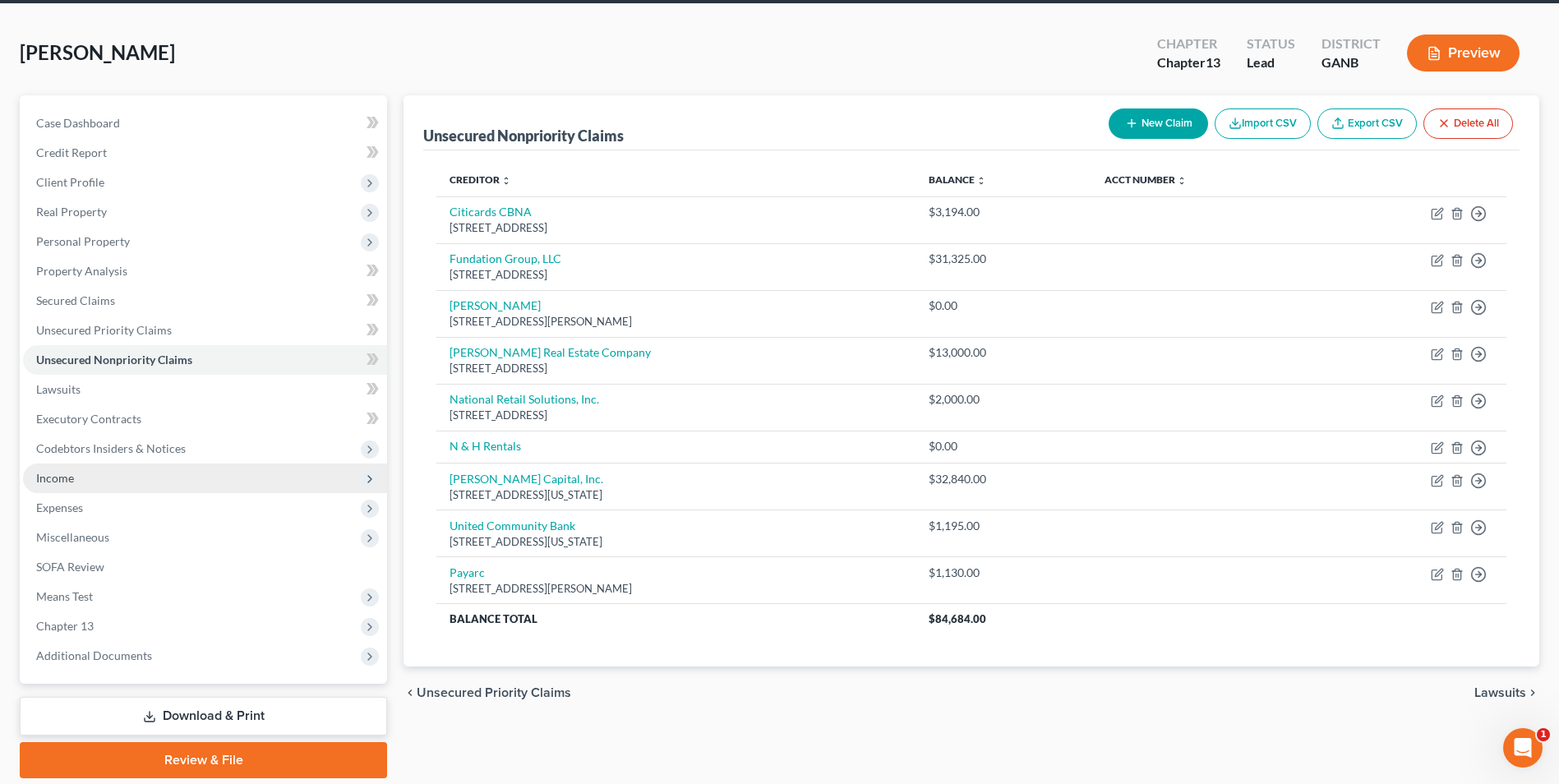
scroll to position [119, 0]
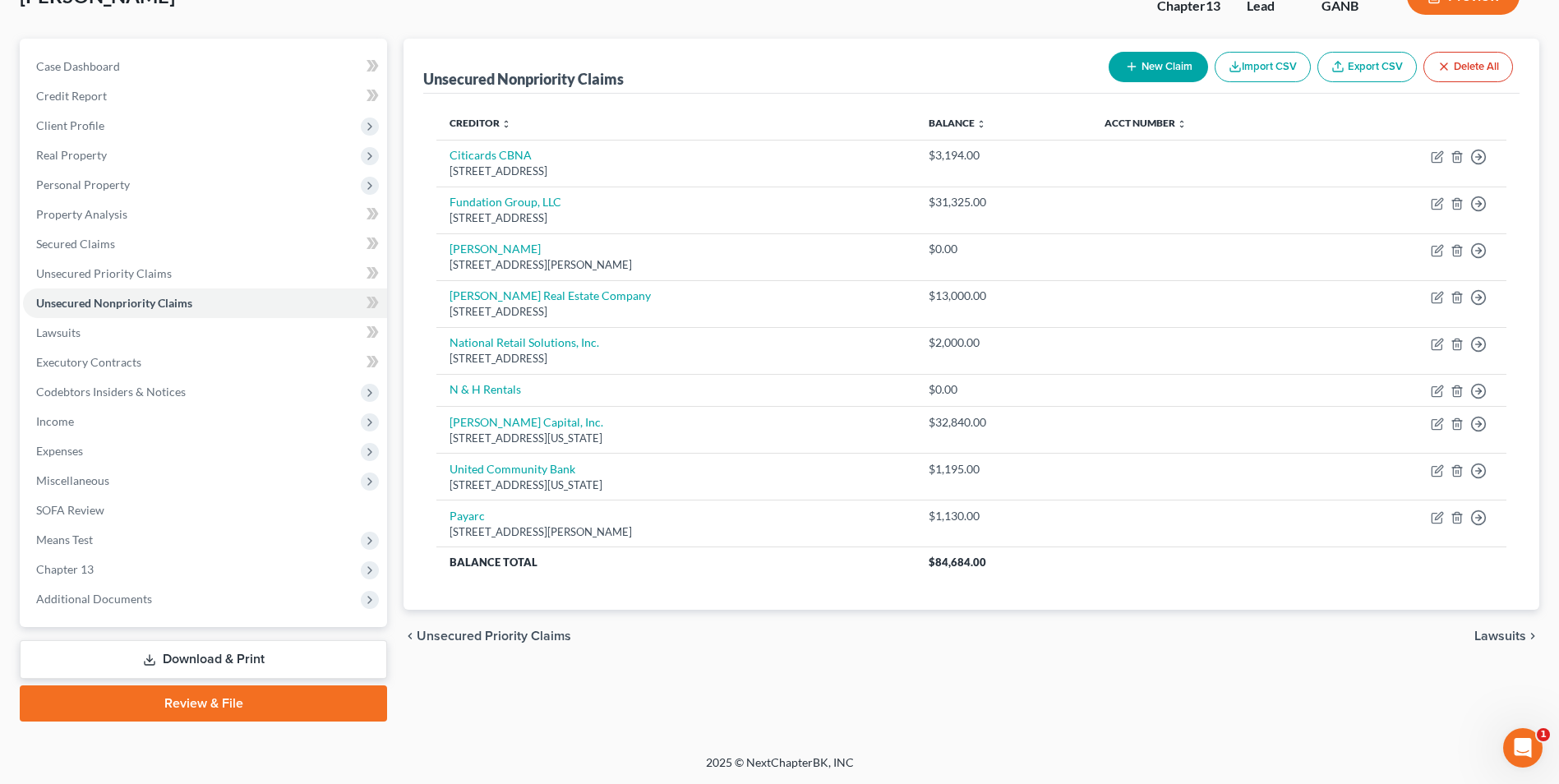
click at [317, 656] on link "Download & Print" at bounding box center [203, 660] width 368 height 39
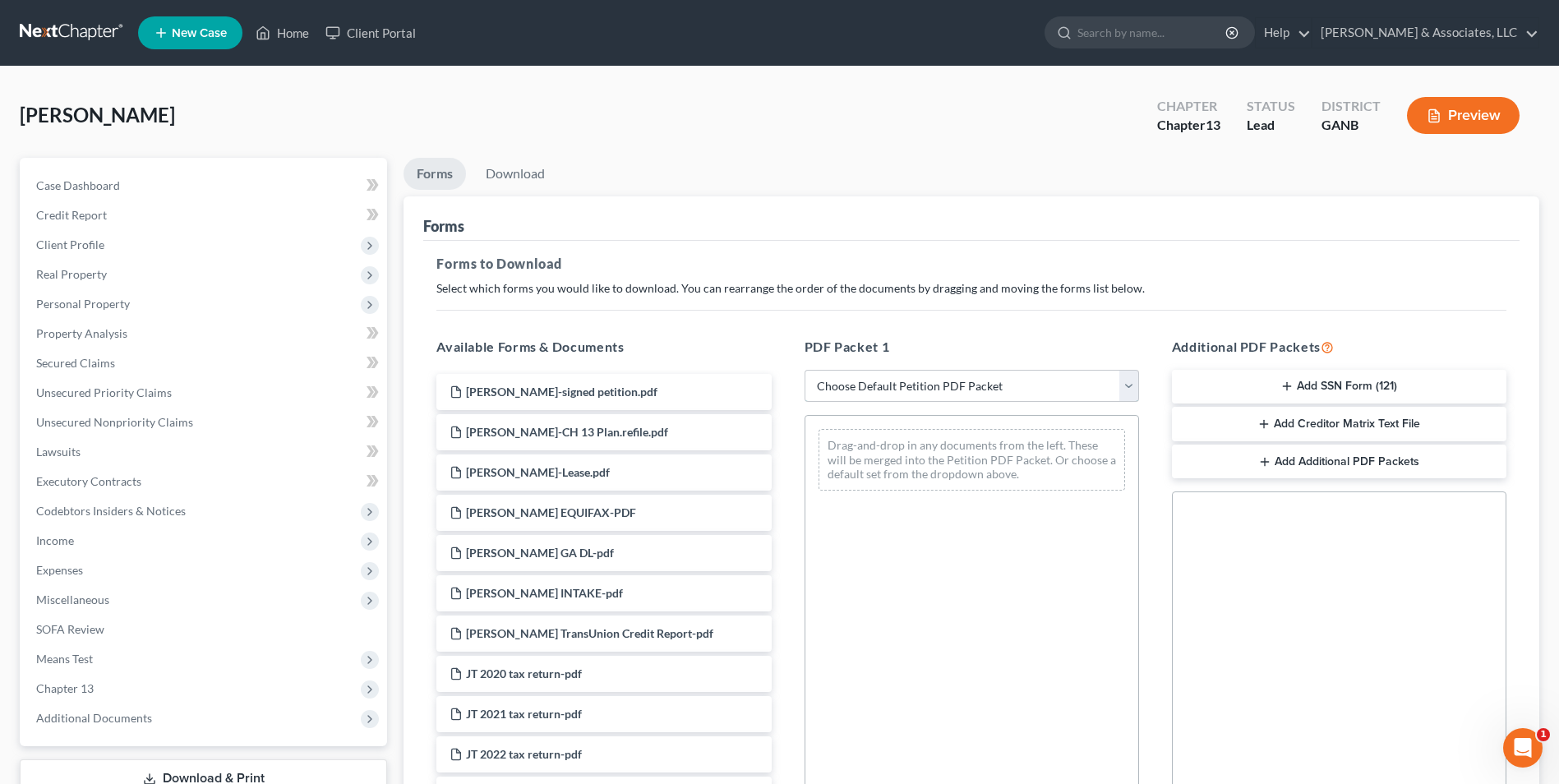
click at [1131, 392] on select "Choose Default Petition PDF Packet Complete Bankruptcy Petition (all forms and …" at bounding box center [972, 386] width 335 height 33
select select "0"
click at [804, 369] on select "Choose Default Petition PDF Packet Complete Bankruptcy Petition (all forms and …" at bounding box center [972, 386] width 335 height 33
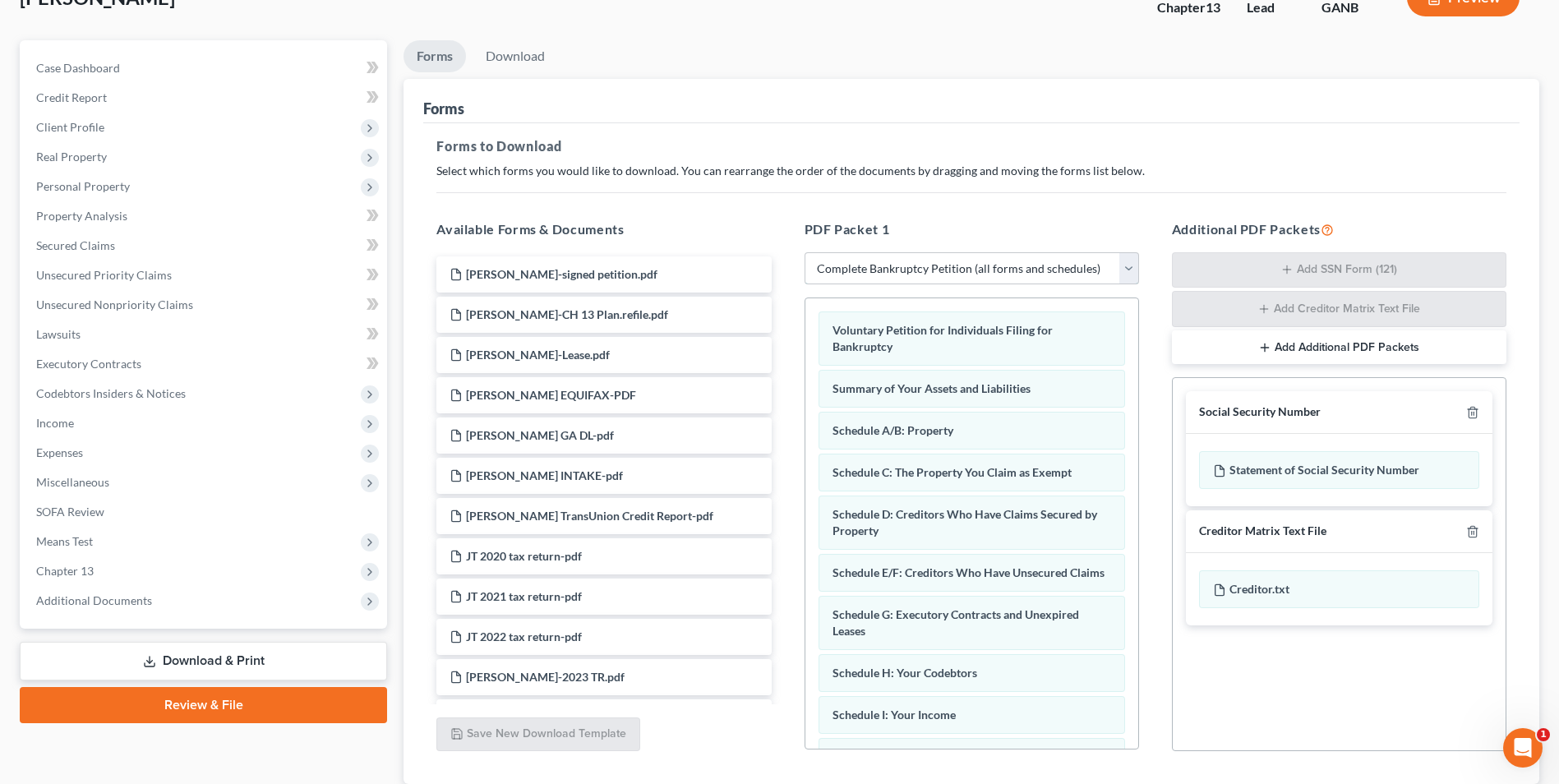
scroll to position [233, 0]
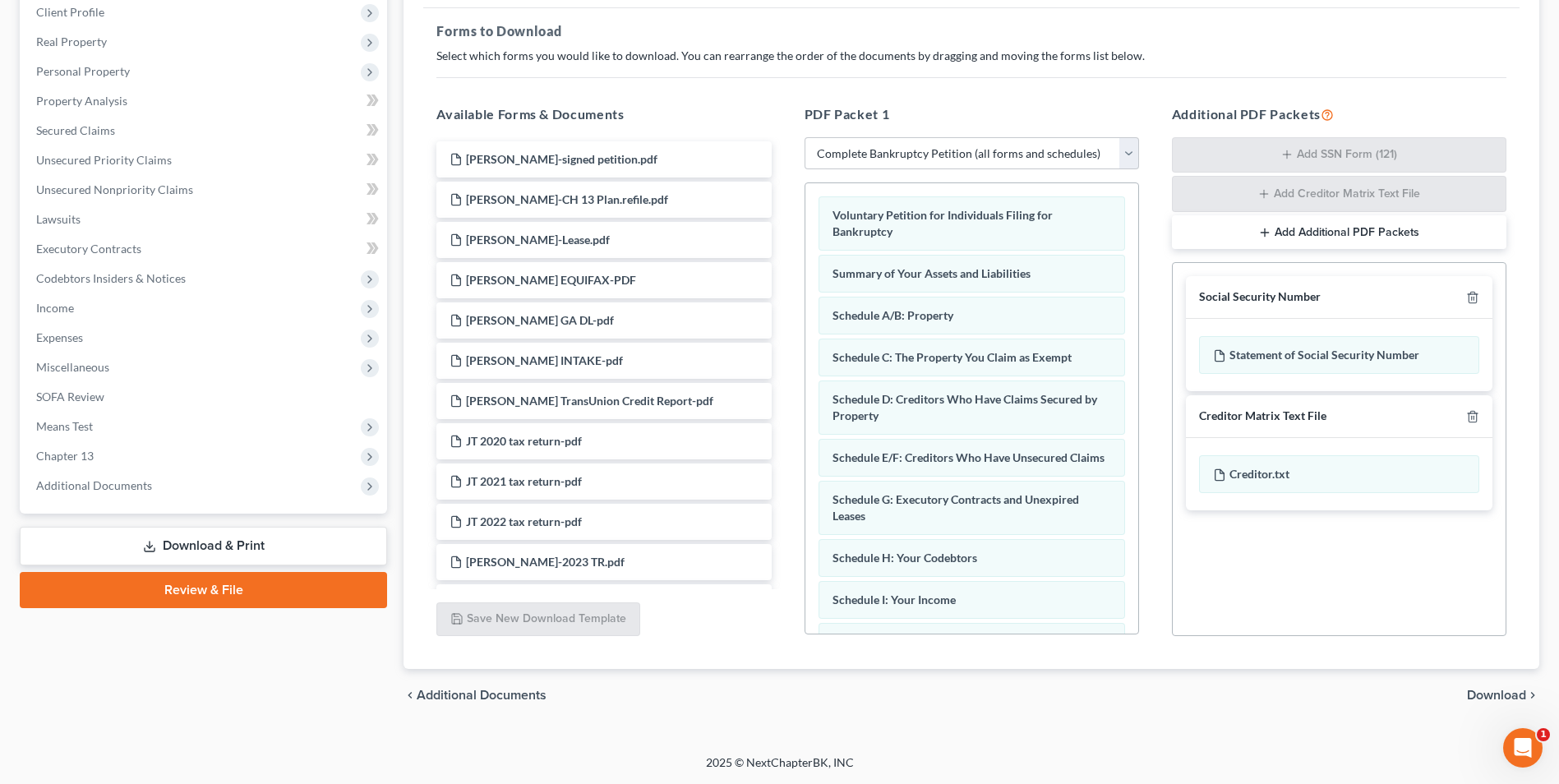
click at [1511, 691] on span "Download" at bounding box center [1496, 695] width 59 height 13
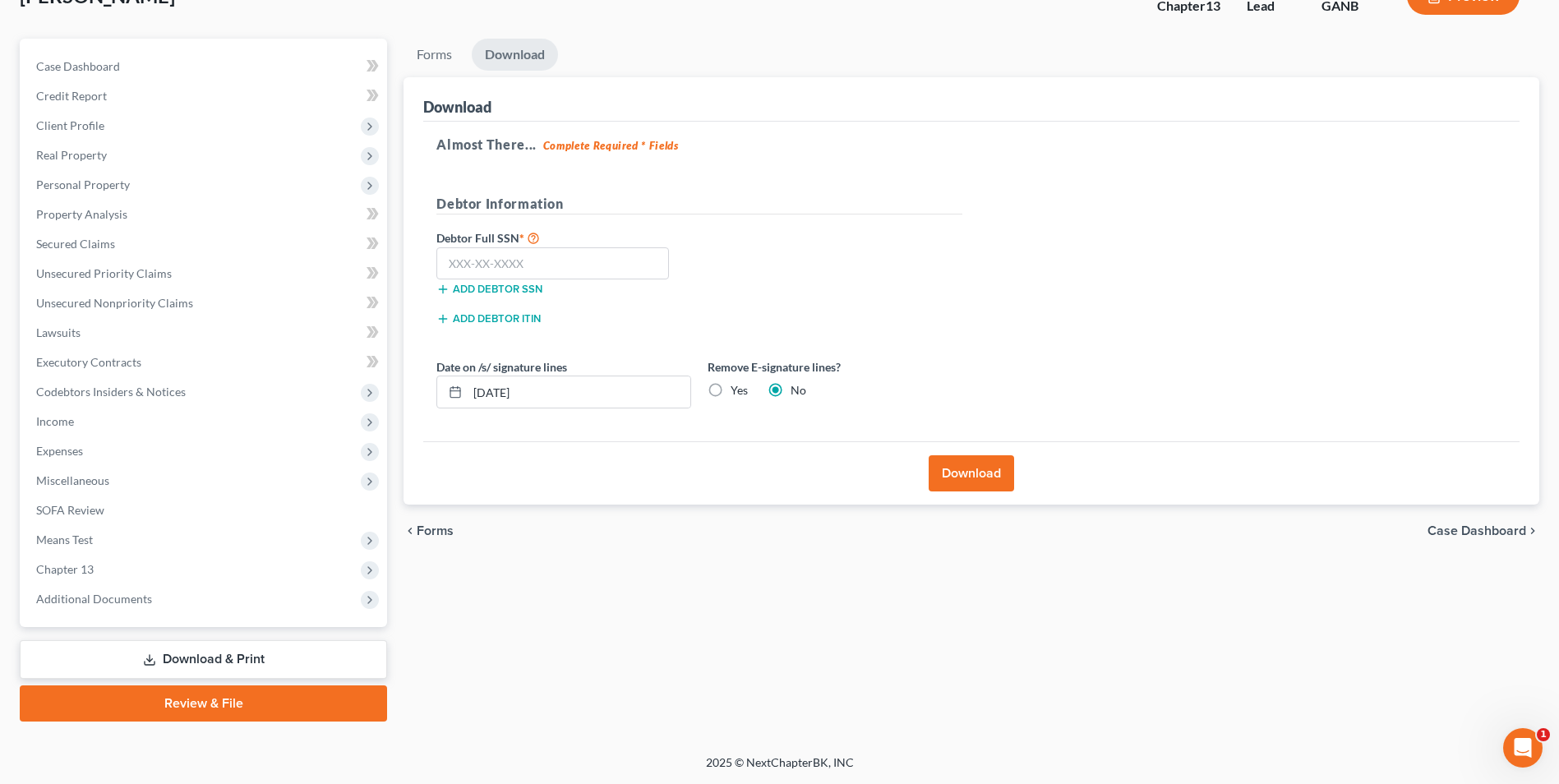
scroll to position [119, 0]
click at [516, 250] on div "Debtor Full SSN * Add debtor SSN" at bounding box center [563, 262] width 271 height 69
click at [557, 266] on input "text" at bounding box center [552, 264] width 233 height 33
type input "620-18-0691"
click at [967, 475] on button "Download" at bounding box center [972, 472] width 85 height 36
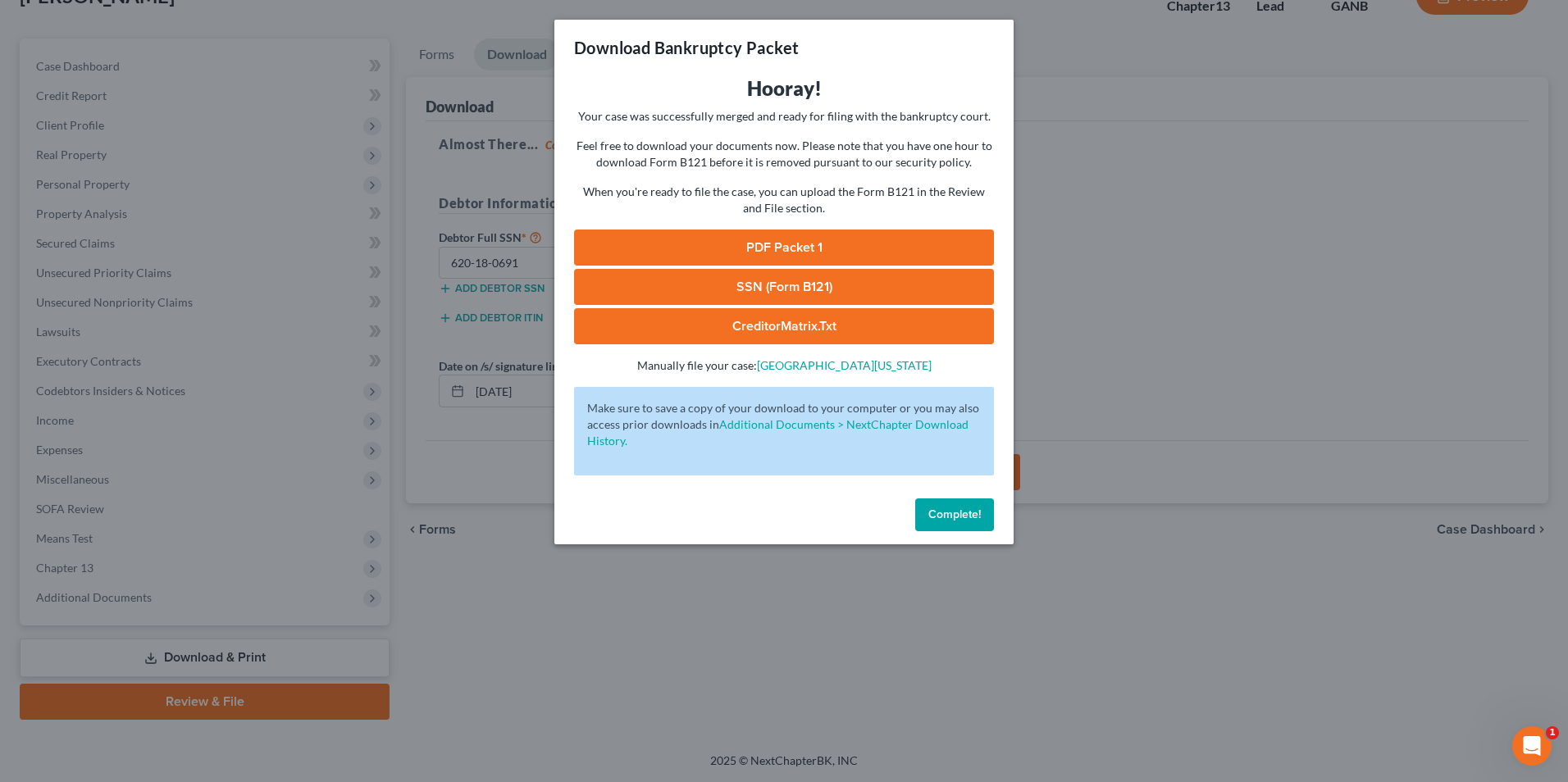
click at [910, 298] on link "SSN (Form B121)" at bounding box center [784, 286] width 420 height 36
click at [949, 517] on span "Complete!" at bounding box center [954, 514] width 52 height 14
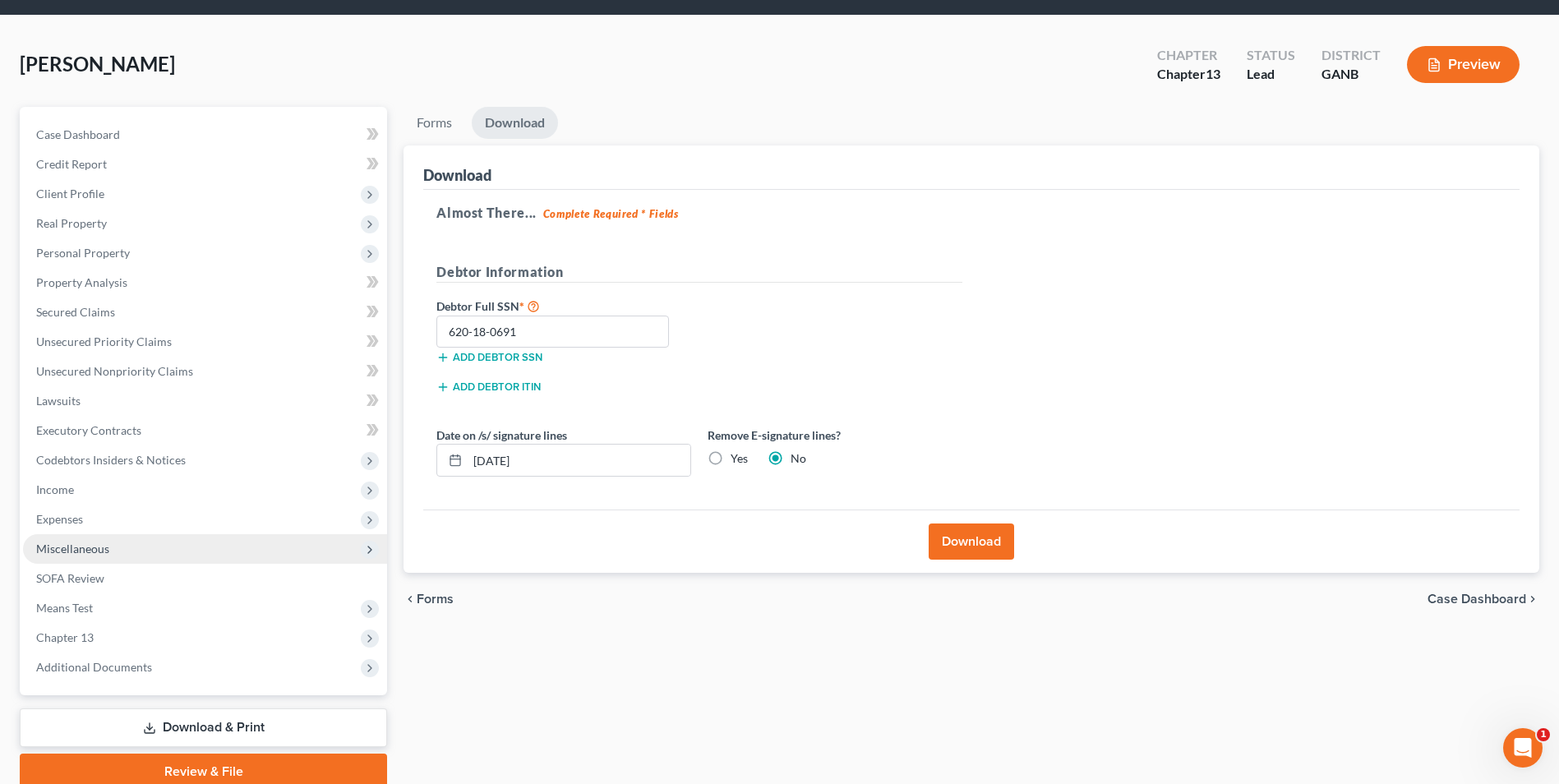
scroll to position [0, 0]
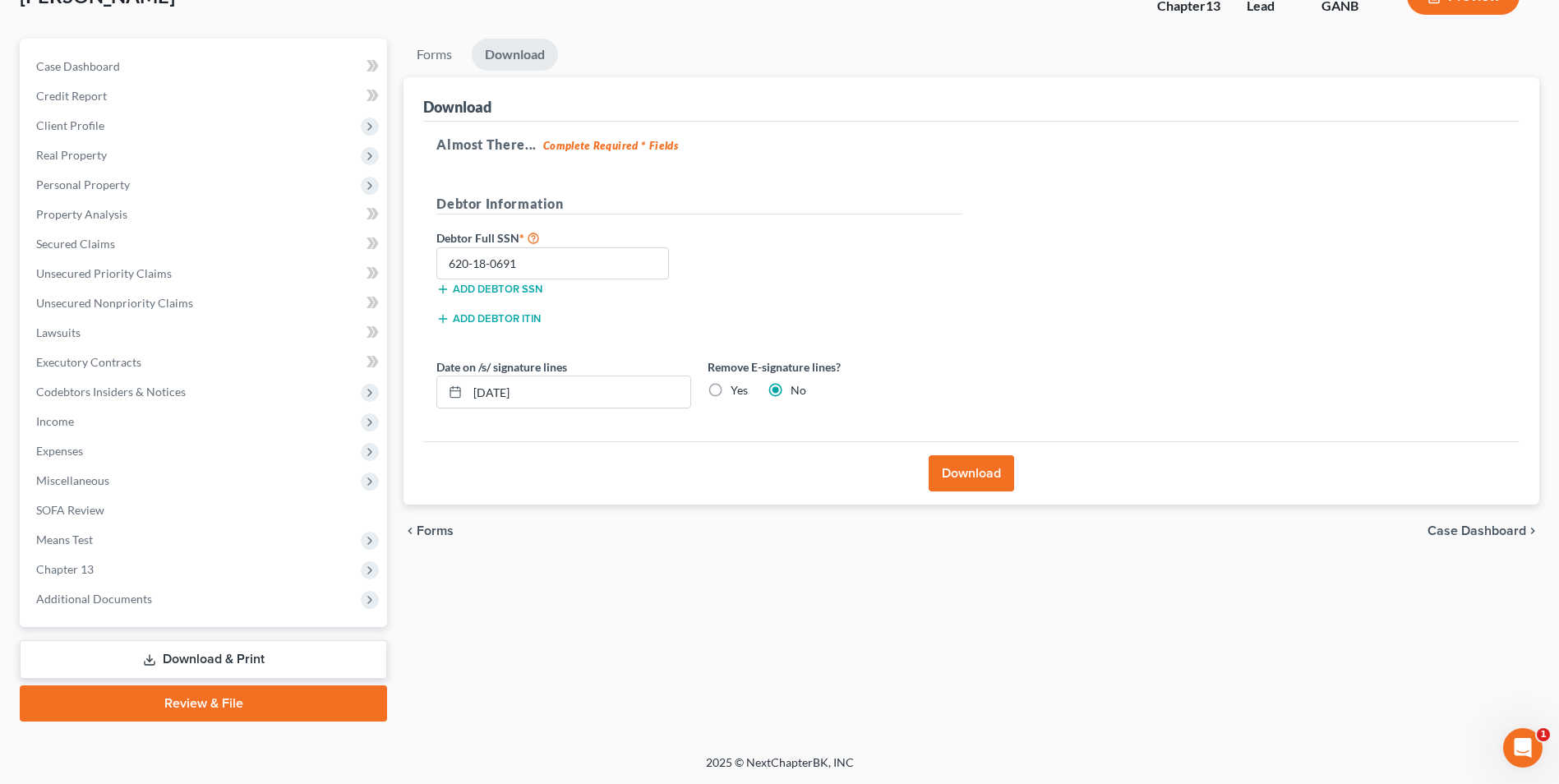
click at [250, 703] on link "Review & File" at bounding box center [203, 703] width 368 height 36
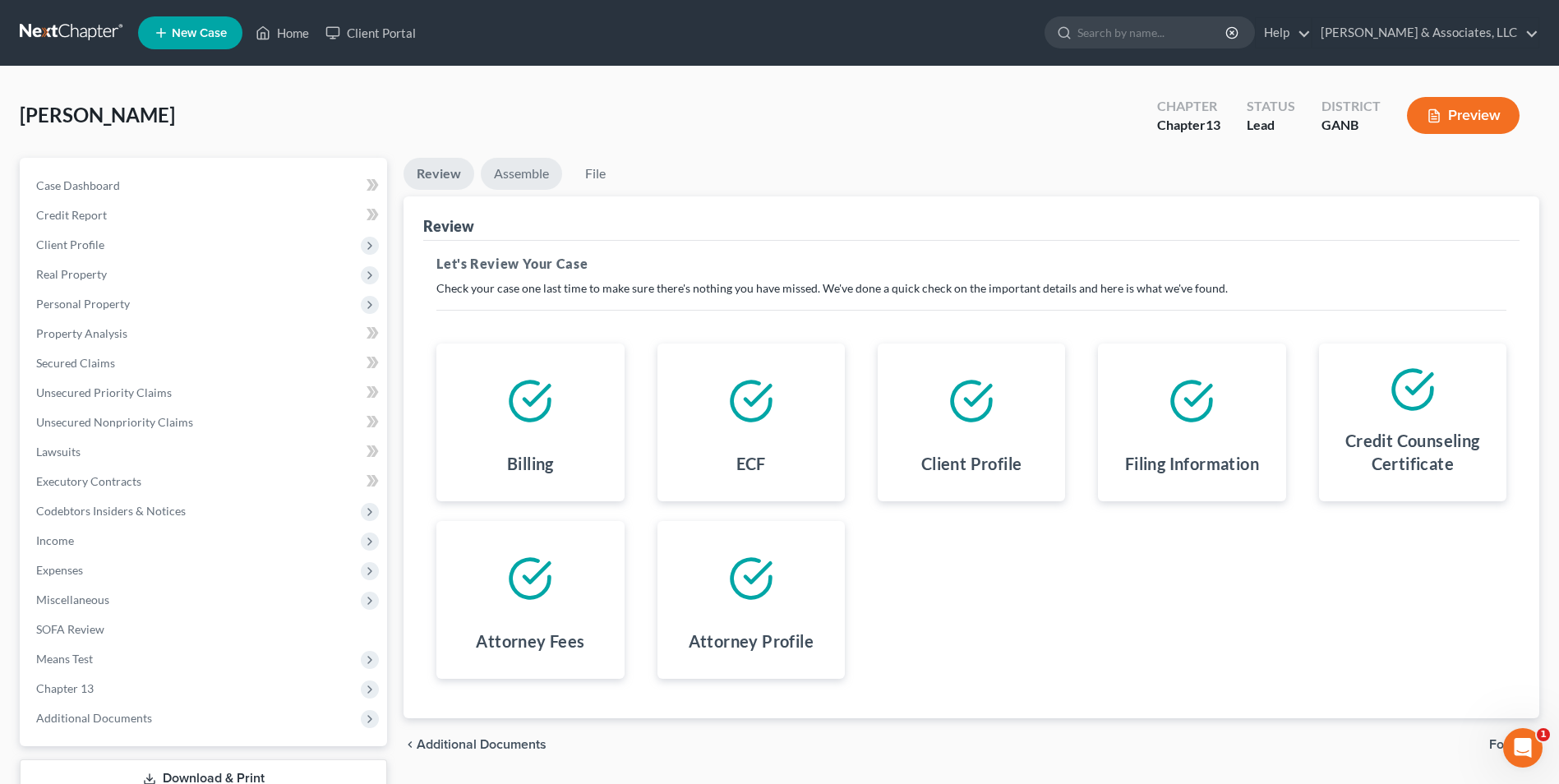
click at [509, 167] on link "Assemble" at bounding box center [521, 174] width 82 height 32
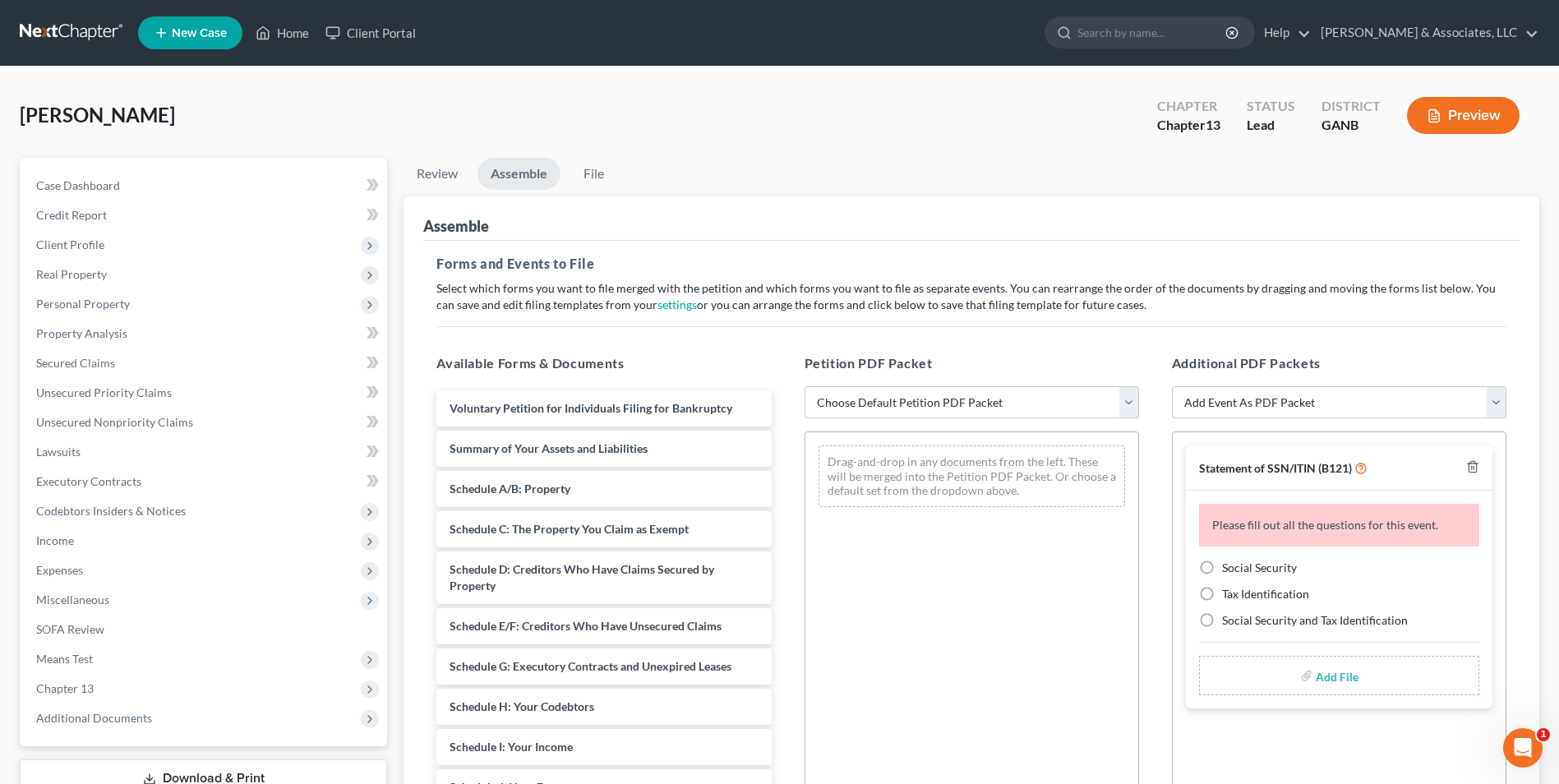
click at [1132, 410] on select "Choose Default Petition PDF Packet Complete Bankruptcy Petition (all forms and …" at bounding box center [972, 403] width 335 height 33
select select "0"
click at [804, 386] on select "Choose Default Petition PDF Packet Complete Bankruptcy Petition (all forms and …" at bounding box center [972, 403] width 335 height 33
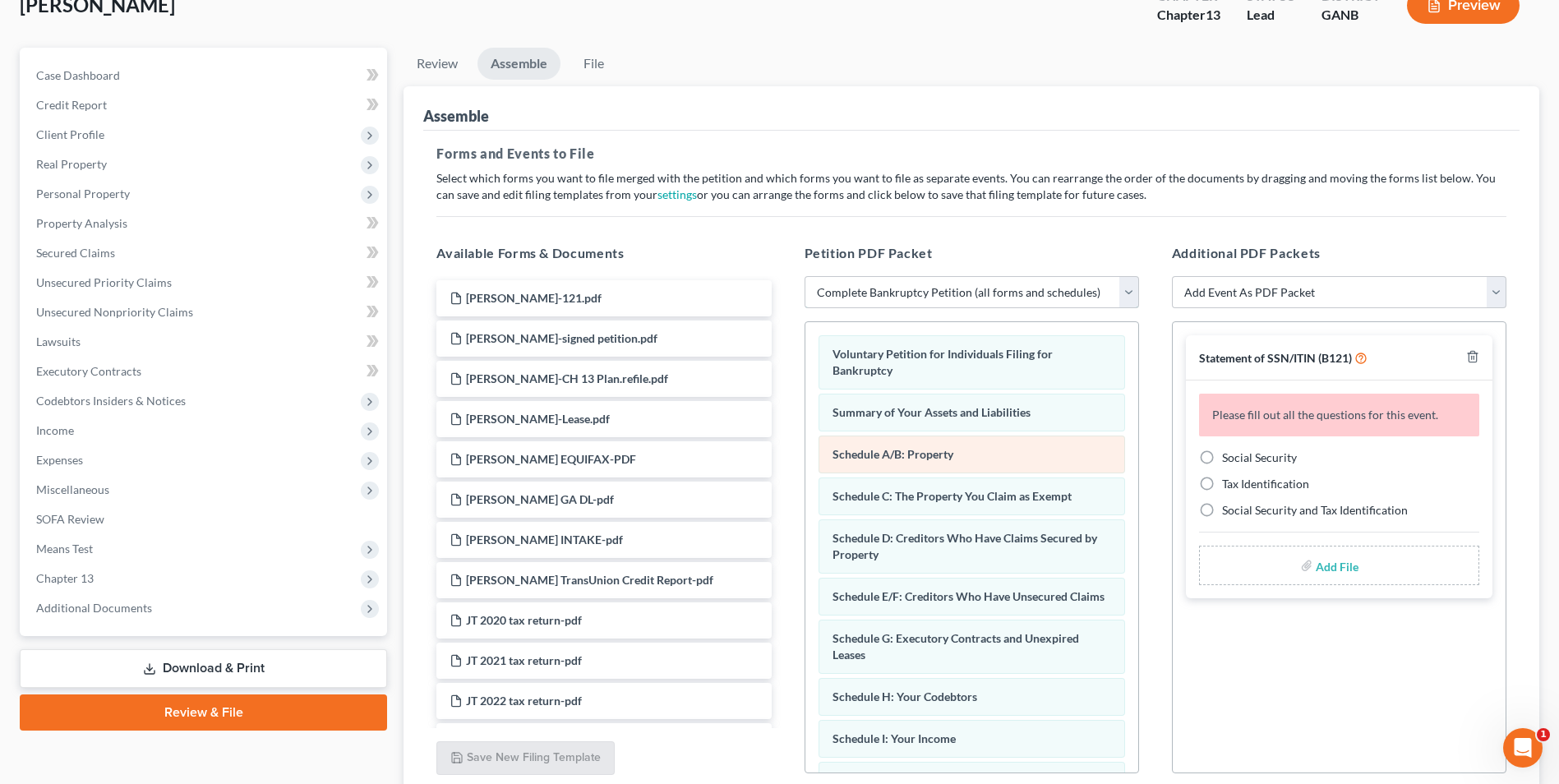
scroll to position [247, 0]
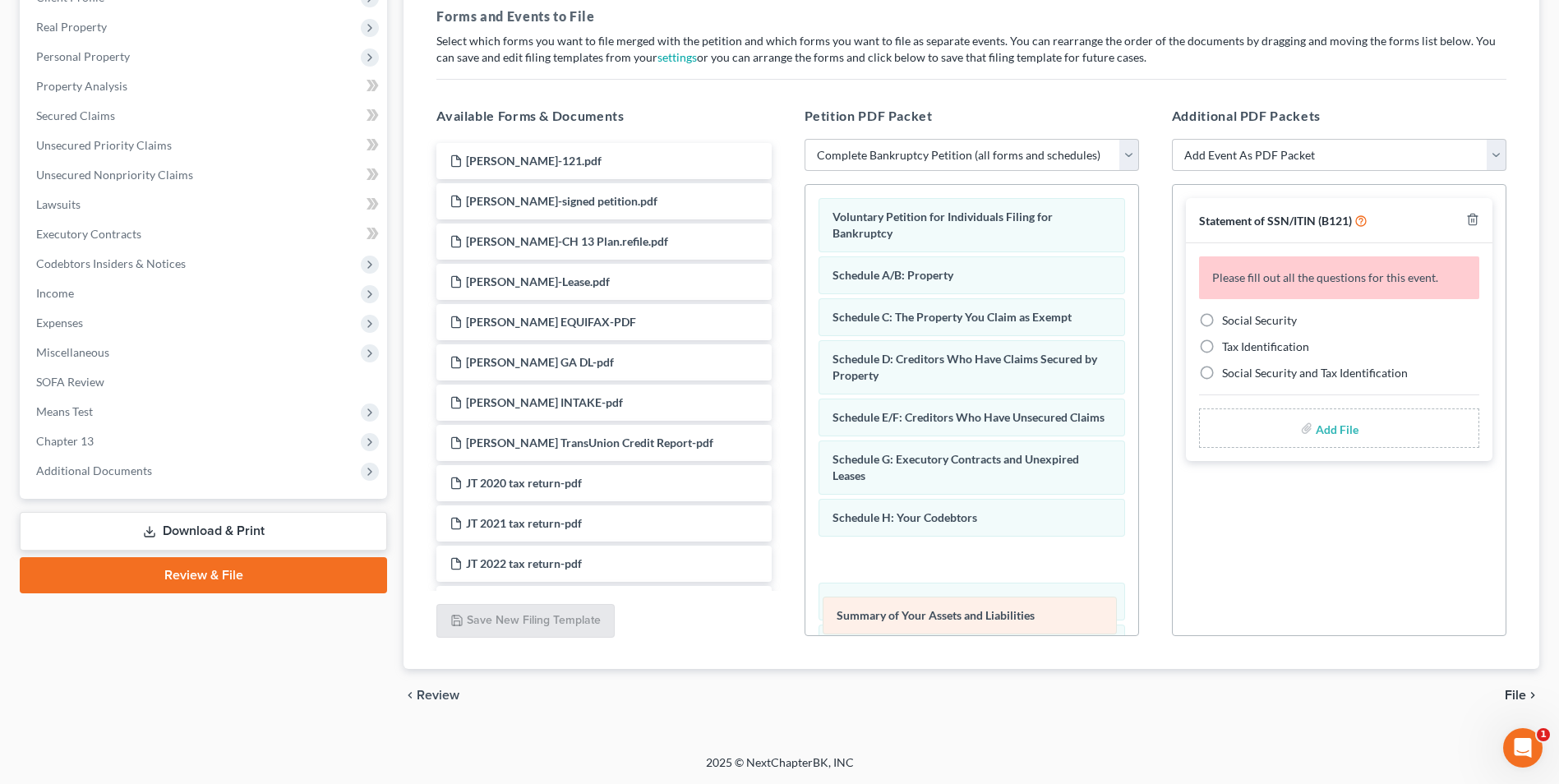
drag, startPoint x: 944, startPoint y: 270, endPoint x: 949, endPoint y: 597, distance: 327.0
click at [949, 597] on div "Summary of Your Assets and Liabilities Voluntary Petition for Individuals Filin…" at bounding box center [972, 634] width 333 height 899
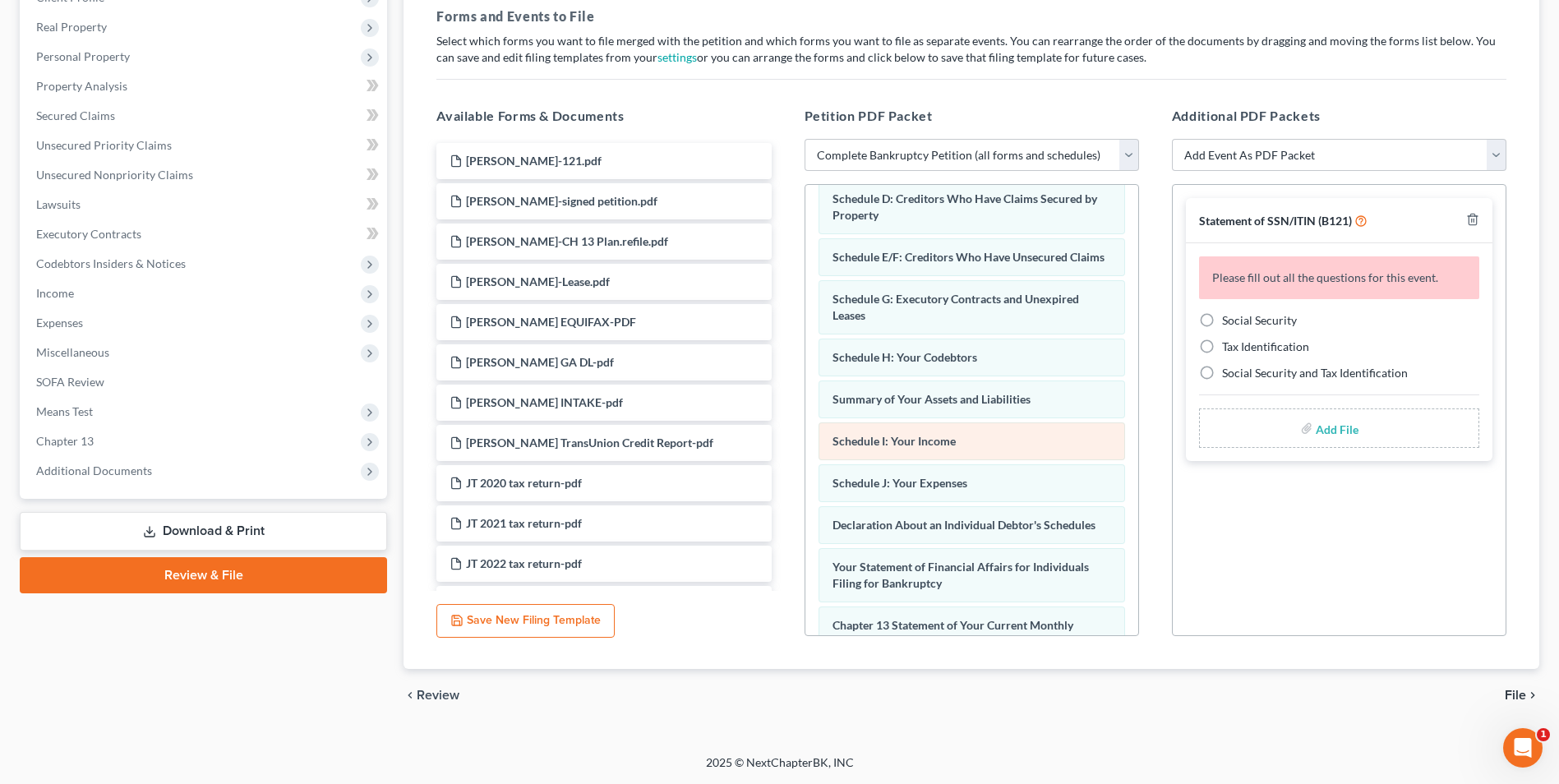
scroll to position [165, 0]
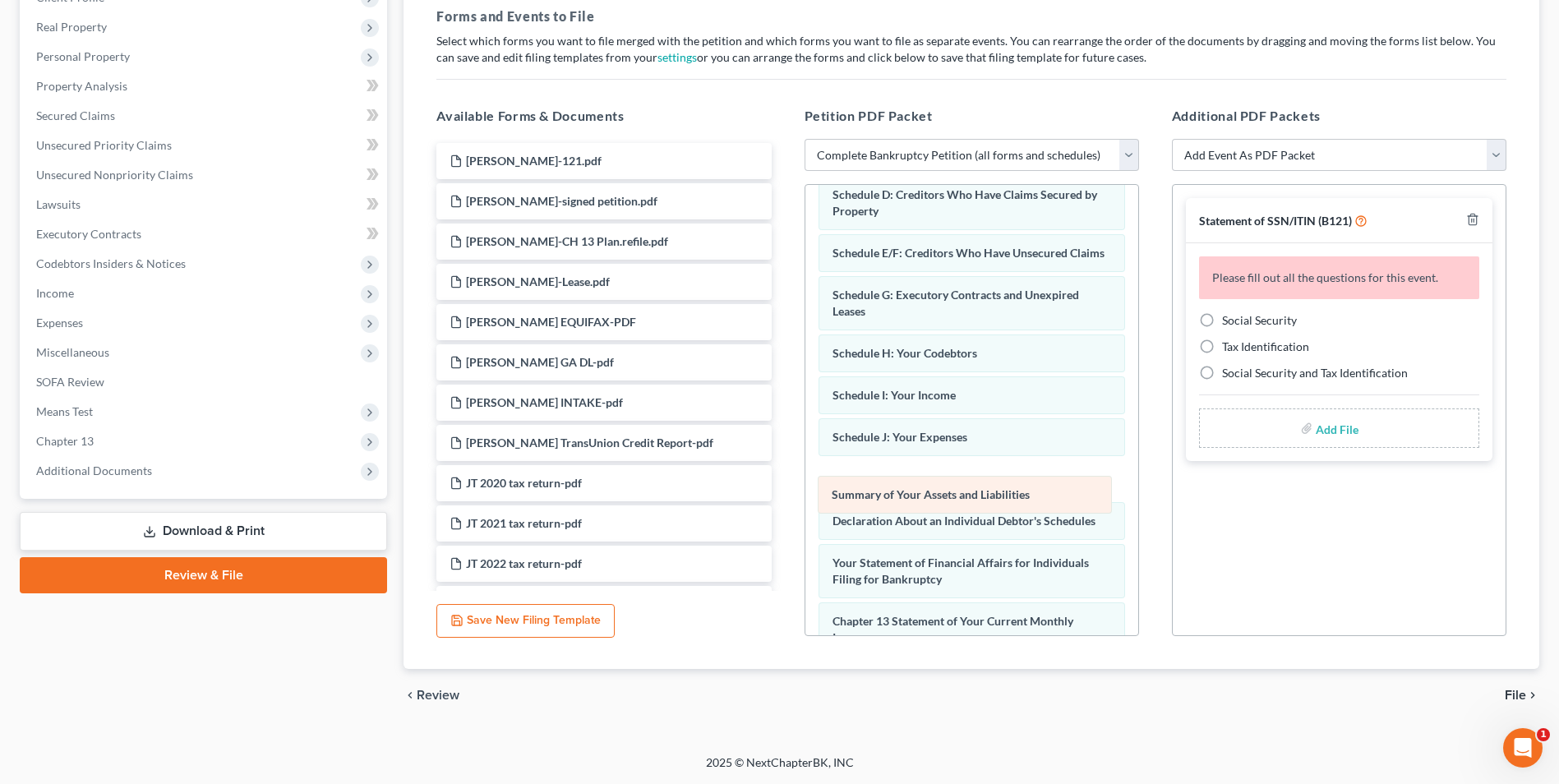
drag, startPoint x: 971, startPoint y: 411, endPoint x: 970, endPoint y: 494, distance: 83.0
click at [970, 494] on div "Summary of Your Assets and Liabilities Voluntary Petition for Individuals Filin…" at bounding box center [972, 470] width 333 height 899
click at [1223, 318] on label "Social Security" at bounding box center [1259, 321] width 74 height 17
click at [1229, 318] on input "Social Security" at bounding box center [1235, 318] width 11 height 11
radio input "true"
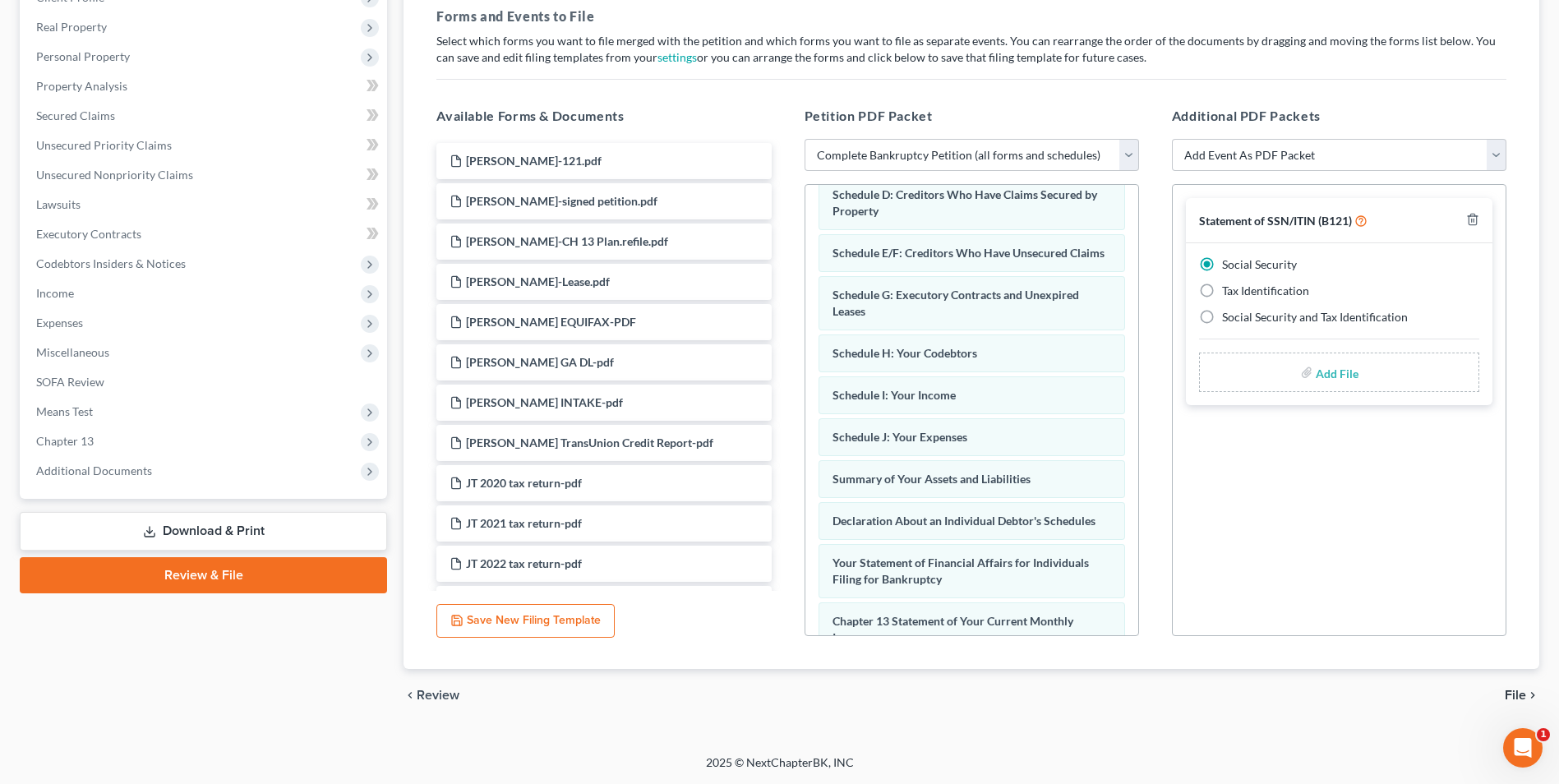
click at [1346, 378] on input "file" at bounding box center [1336, 372] width 40 height 29
type input "C:\fakepath\[PERSON_NAME].121.pdf"
click at [1518, 697] on span "File" at bounding box center [1515, 695] width 21 height 13
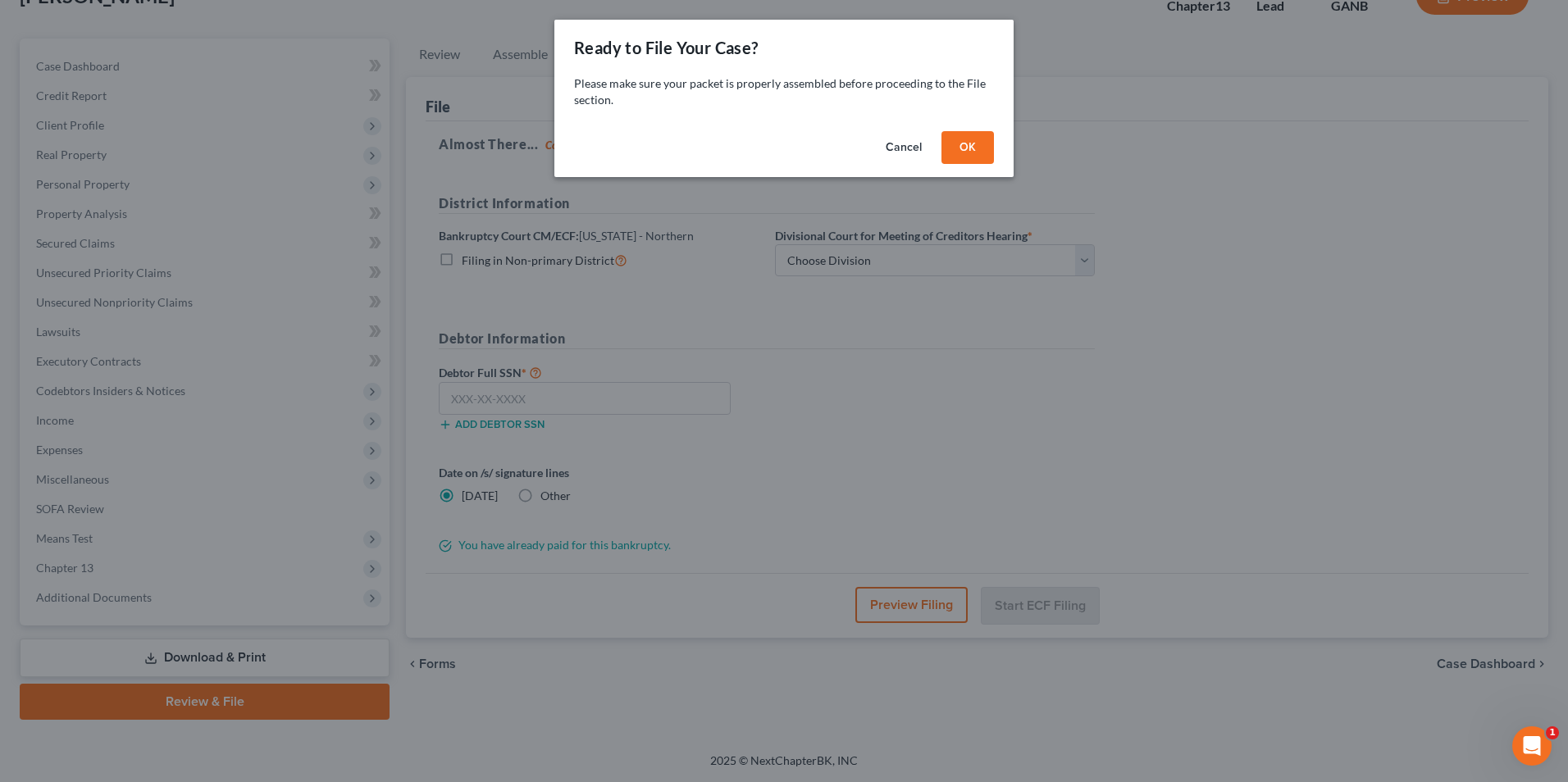
click at [1001, 143] on div "Cancel OK" at bounding box center [784, 150] width 459 height 52
click at [958, 154] on button "OK" at bounding box center [967, 148] width 52 height 33
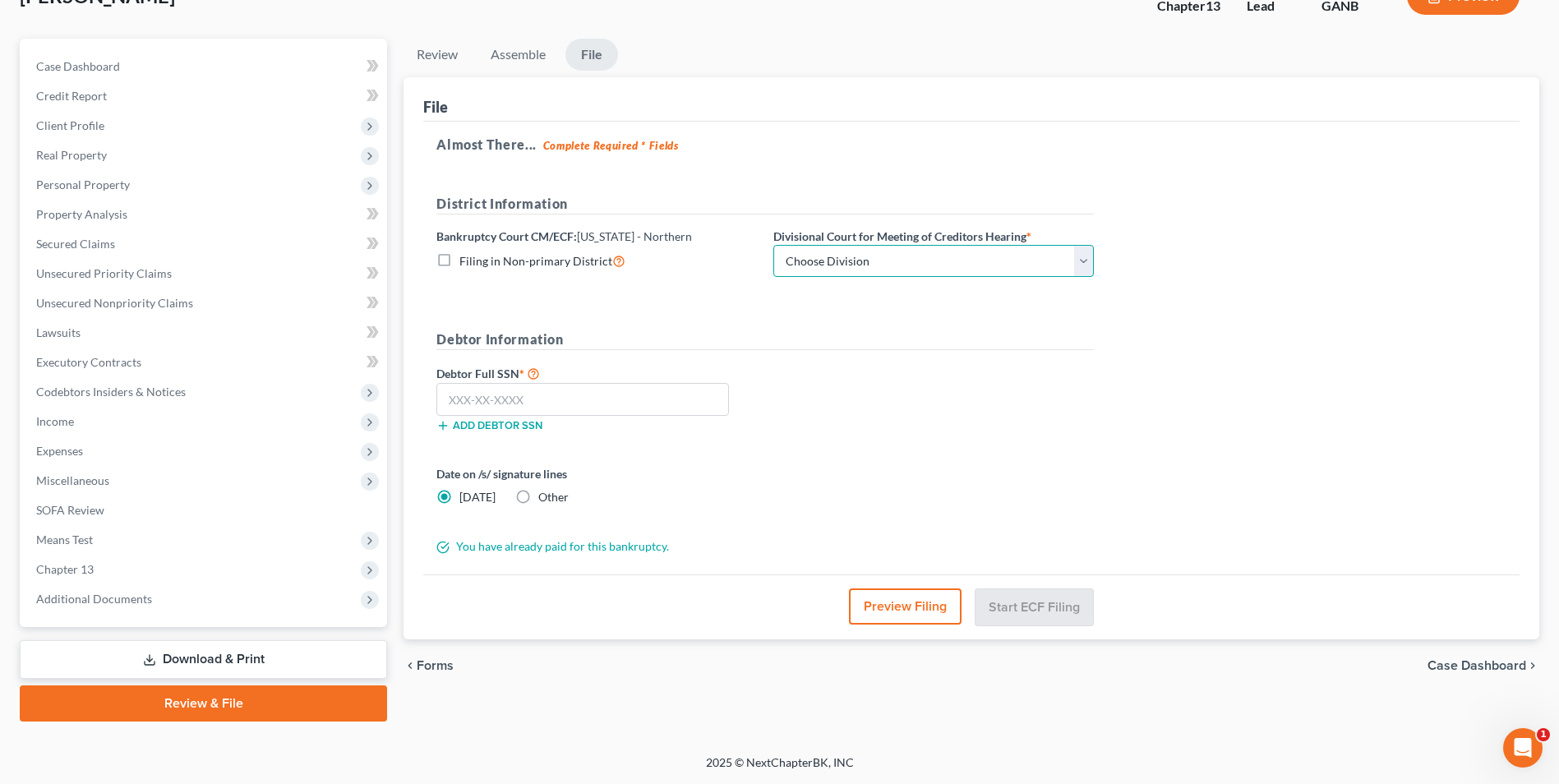
click at [1093, 260] on select "Choose Division [GEOGRAPHIC_DATA] [GEOGRAPHIC_DATA] [GEOGRAPHIC_DATA] [GEOGRAPH…" at bounding box center [933, 261] width 321 height 33
select select "3"
click at [773, 244] on select "Choose Division [GEOGRAPHIC_DATA] [GEOGRAPHIC_DATA] [GEOGRAPHIC_DATA] [GEOGRAPH…" at bounding box center [933, 261] width 321 height 33
click at [690, 399] on input "text" at bounding box center [583, 400] width 292 height 33
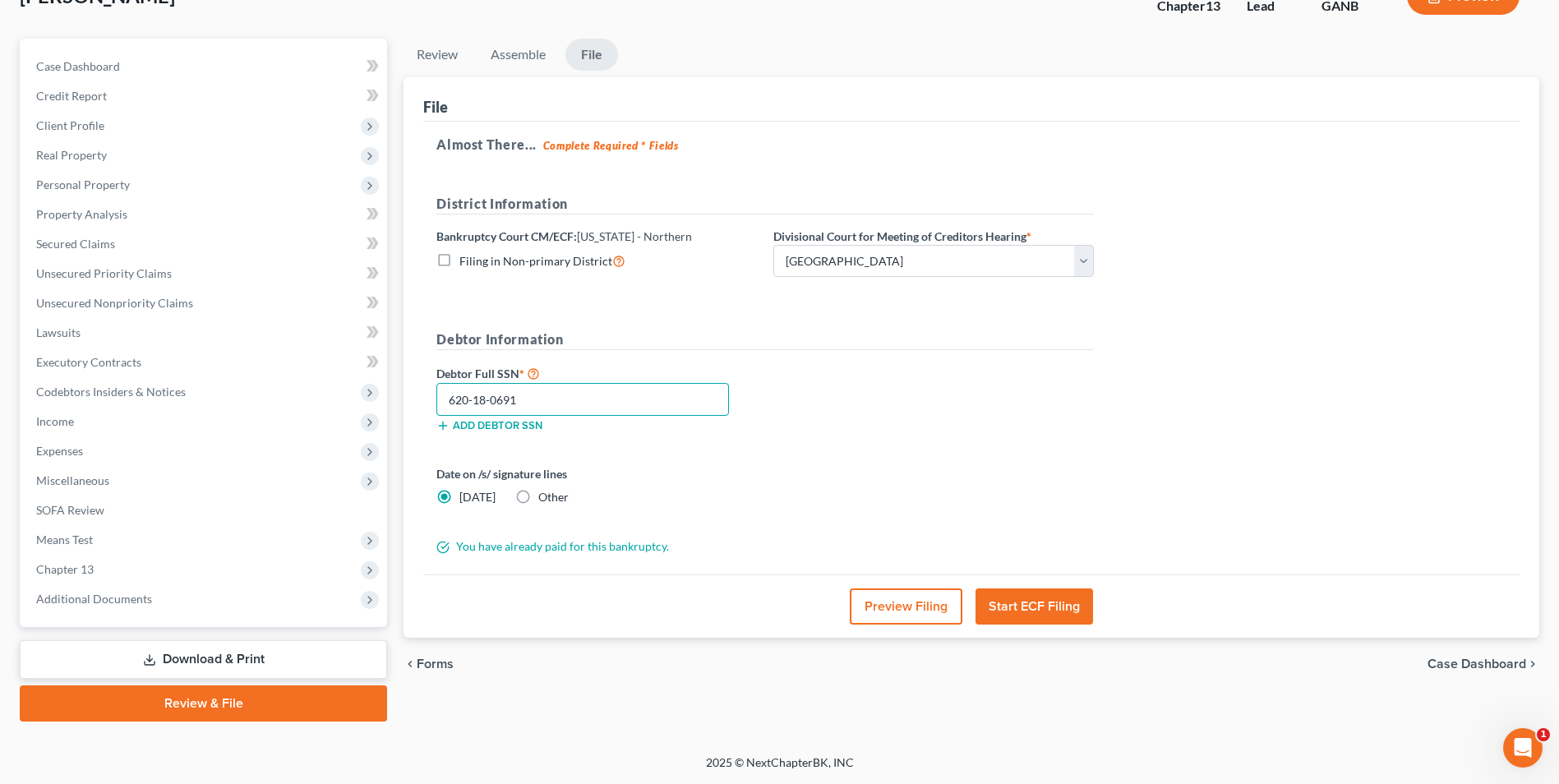
type input "620-18-0691"
click at [1050, 608] on button "Start ECF Filing" at bounding box center [1034, 606] width 118 height 36
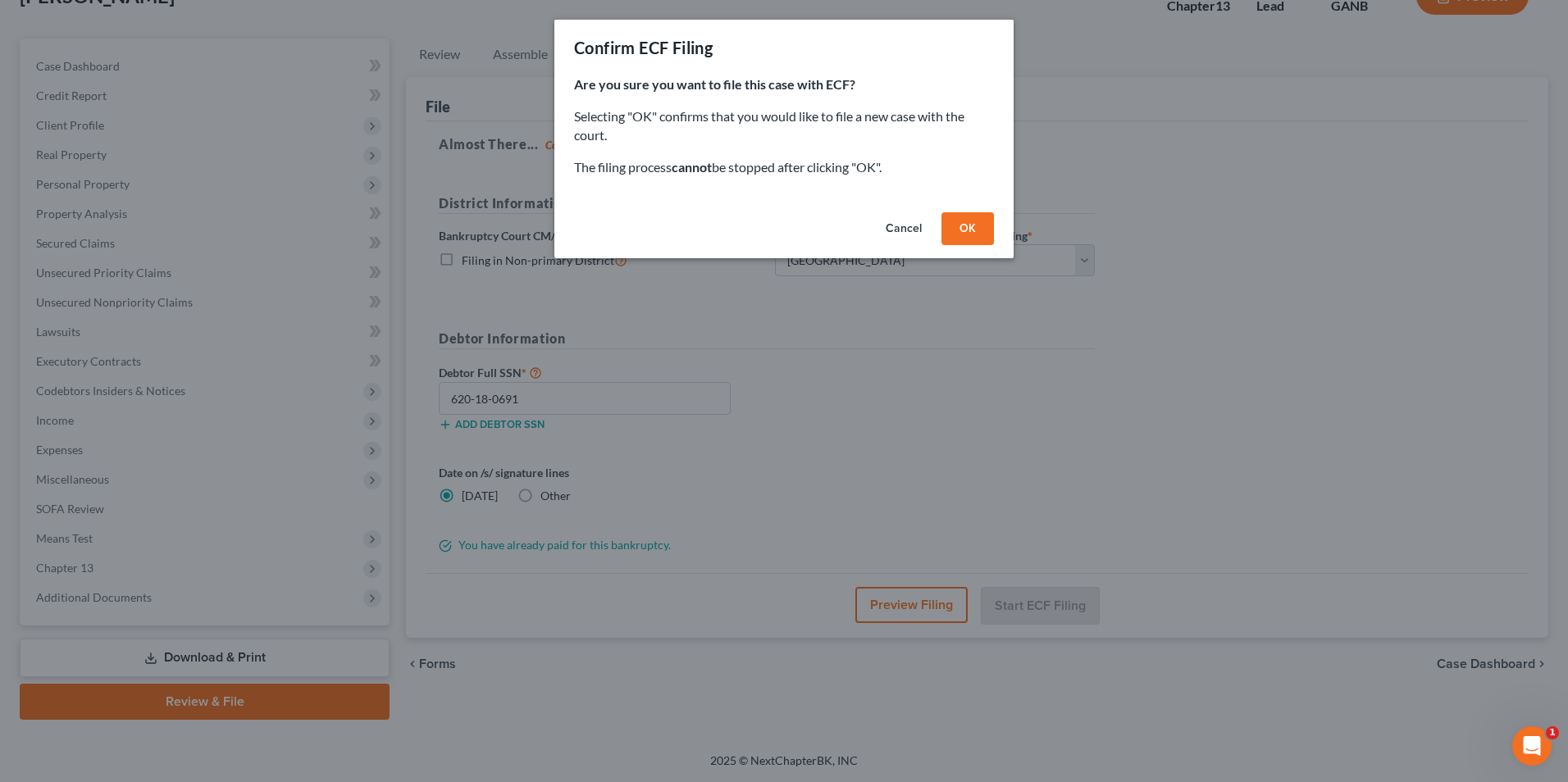
click at [962, 226] on button "OK" at bounding box center [967, 229] width 52 height 33
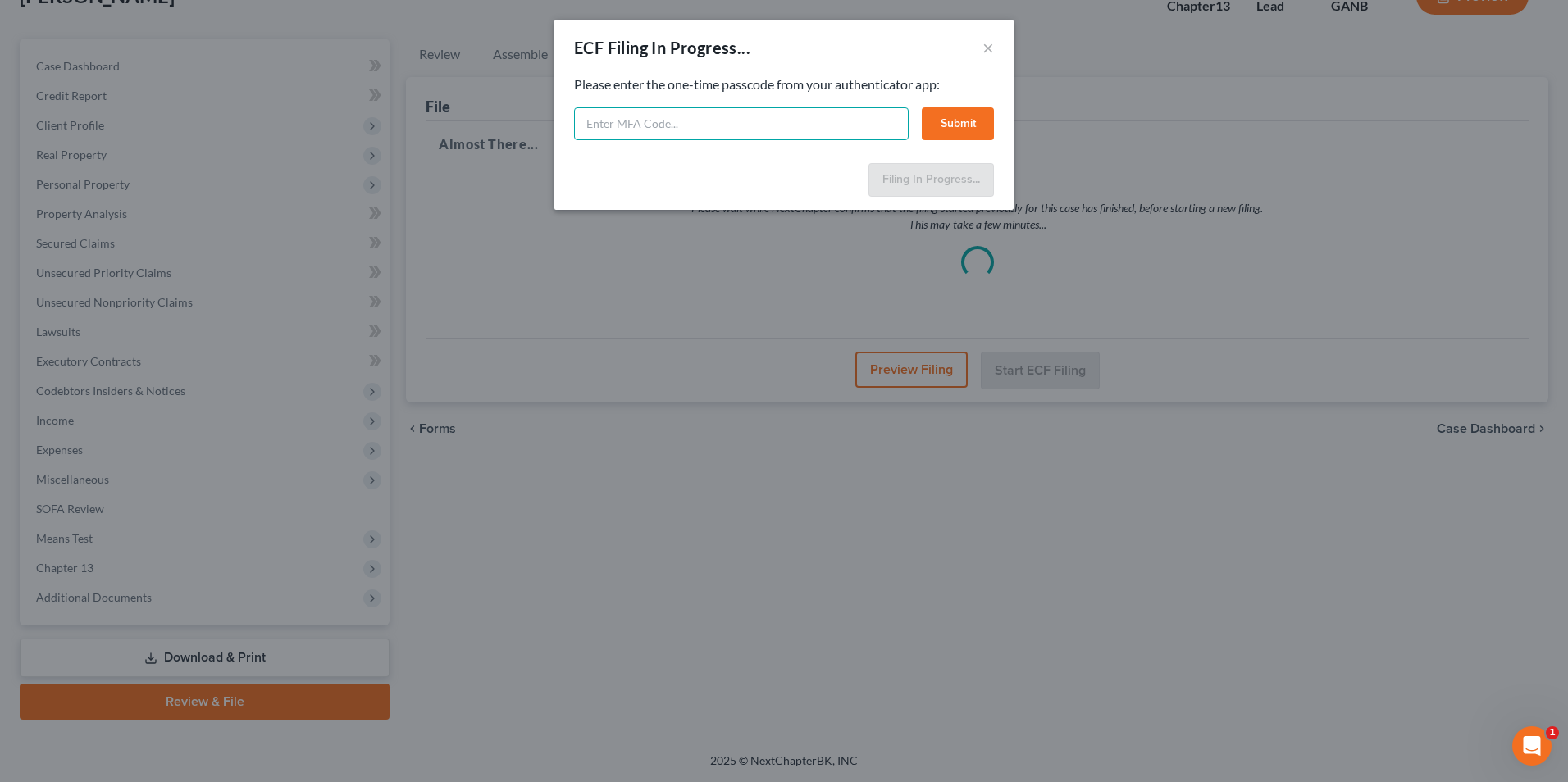
click at [762, 127] on input "text" at bounding box center [741, 124] width 335 height 33
type input "724936"
click at [971, 121] on button "Submit" at bounding box center [957, 124] width 72 height 33
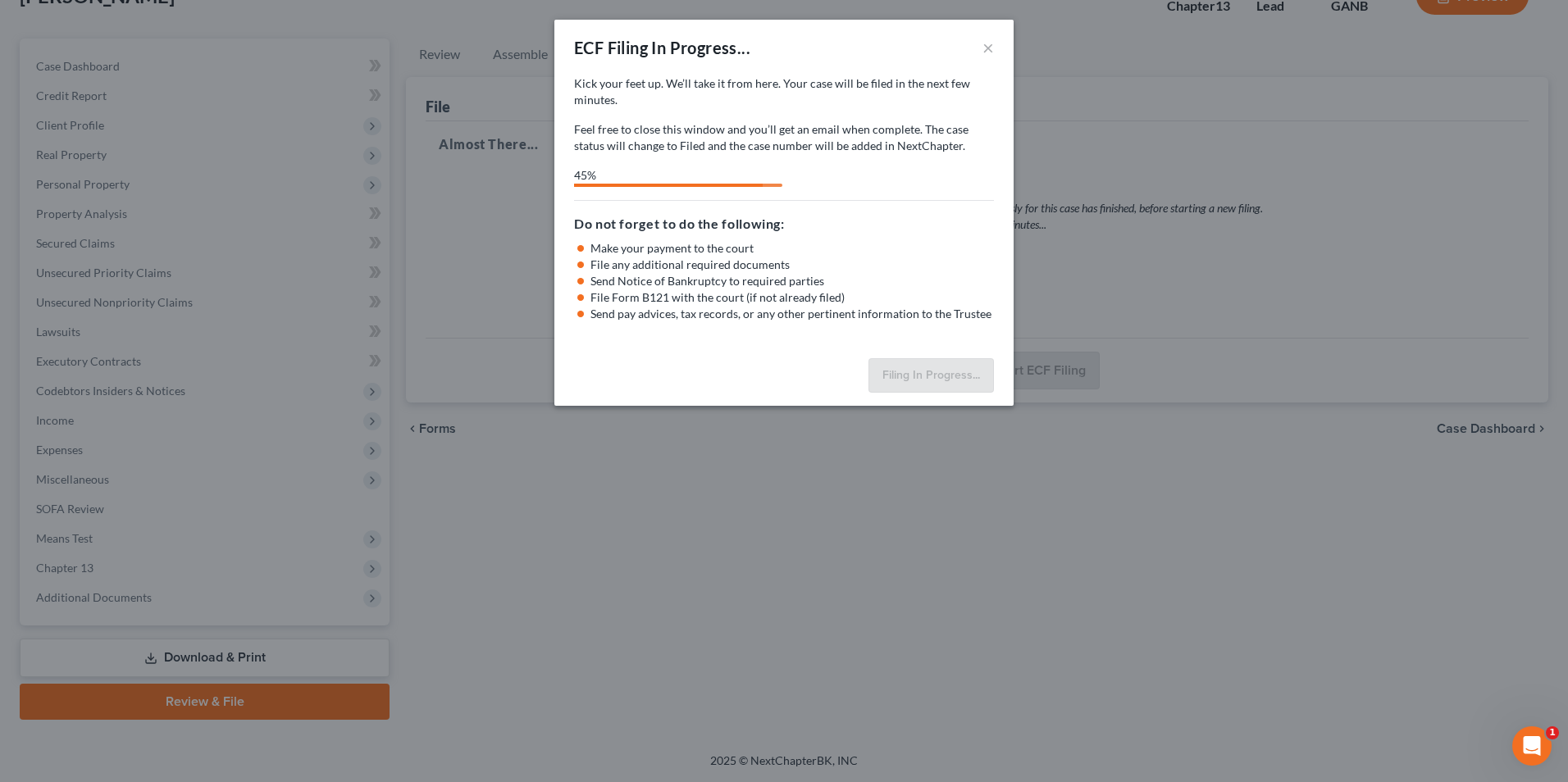
select select "3"
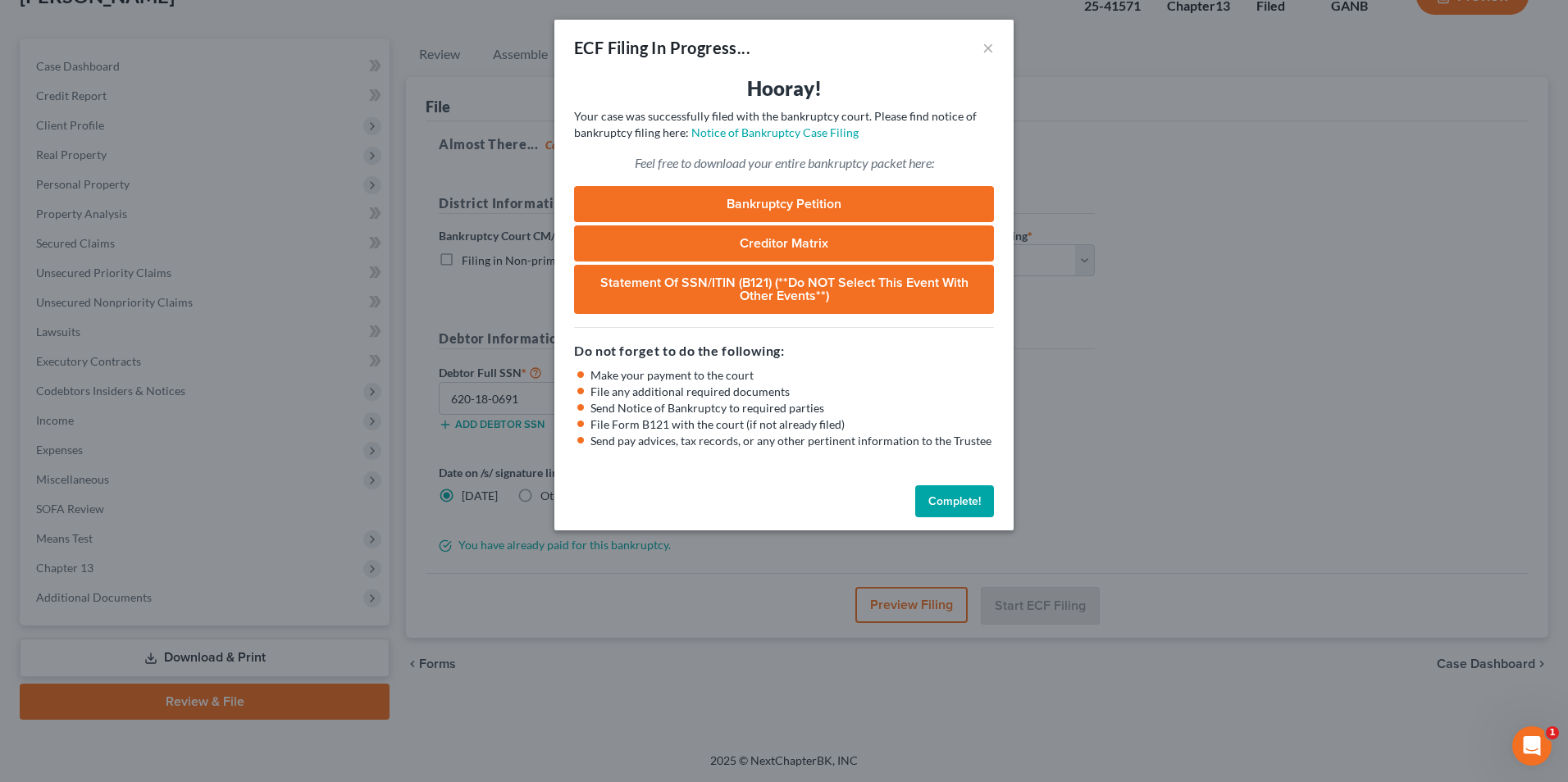
click at [957, 506] on button "Complete!" at bounding box center [955, 501] width 79 height 33
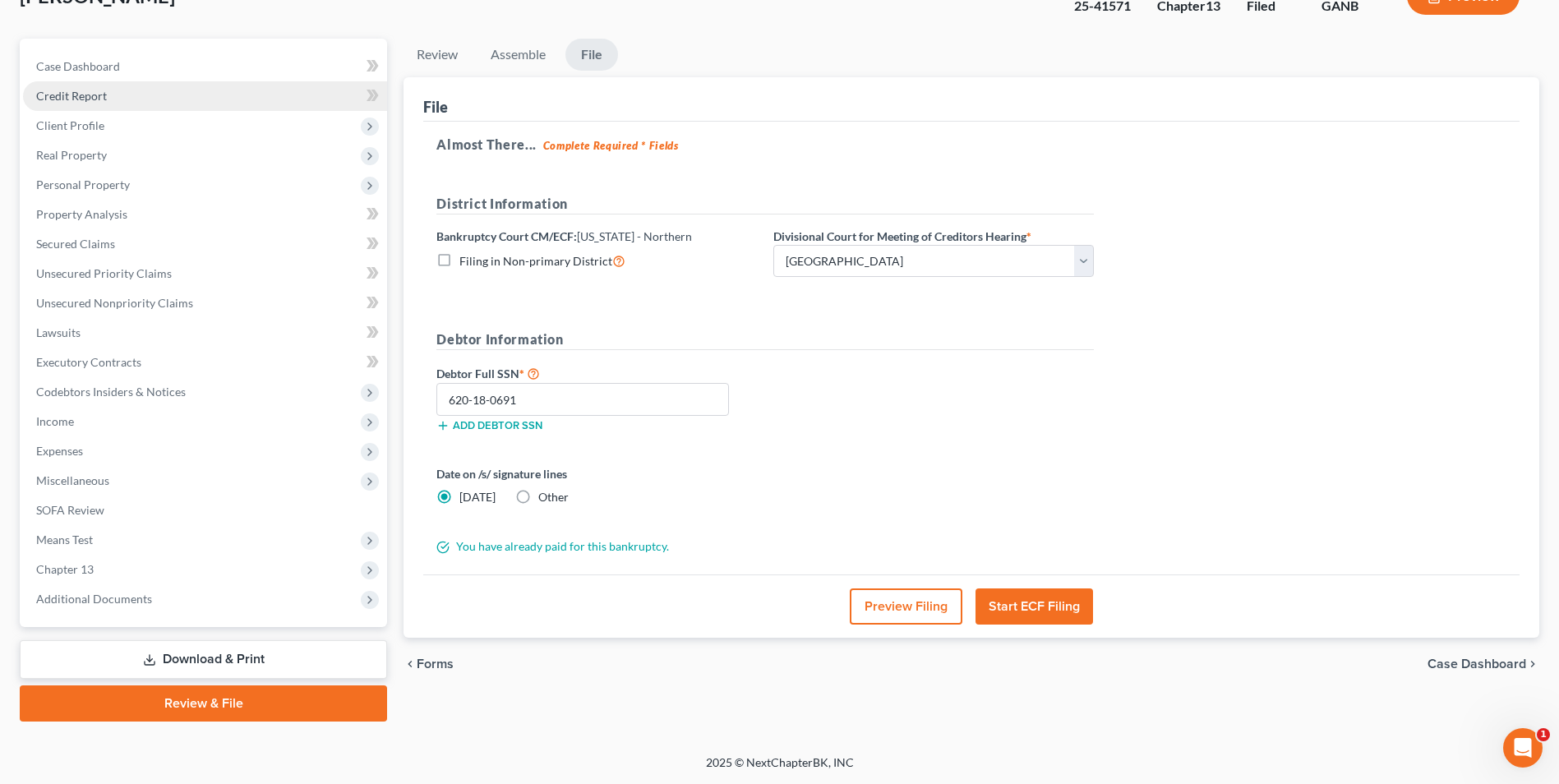
scroll to position [0, 0]
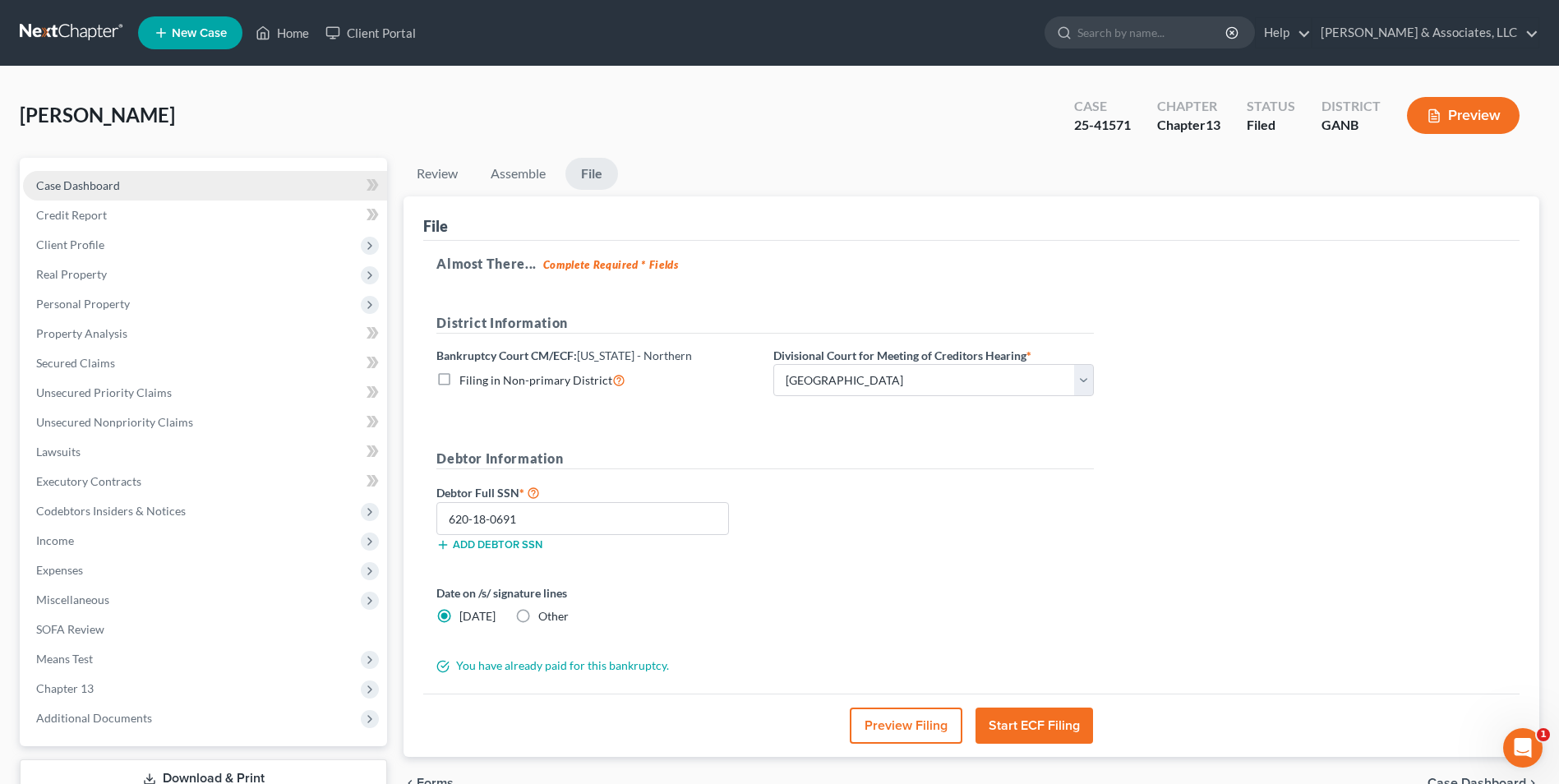
click at [92, 187] on span "Case Dashboard" at bounding box center [77, 185] width 84 height 14
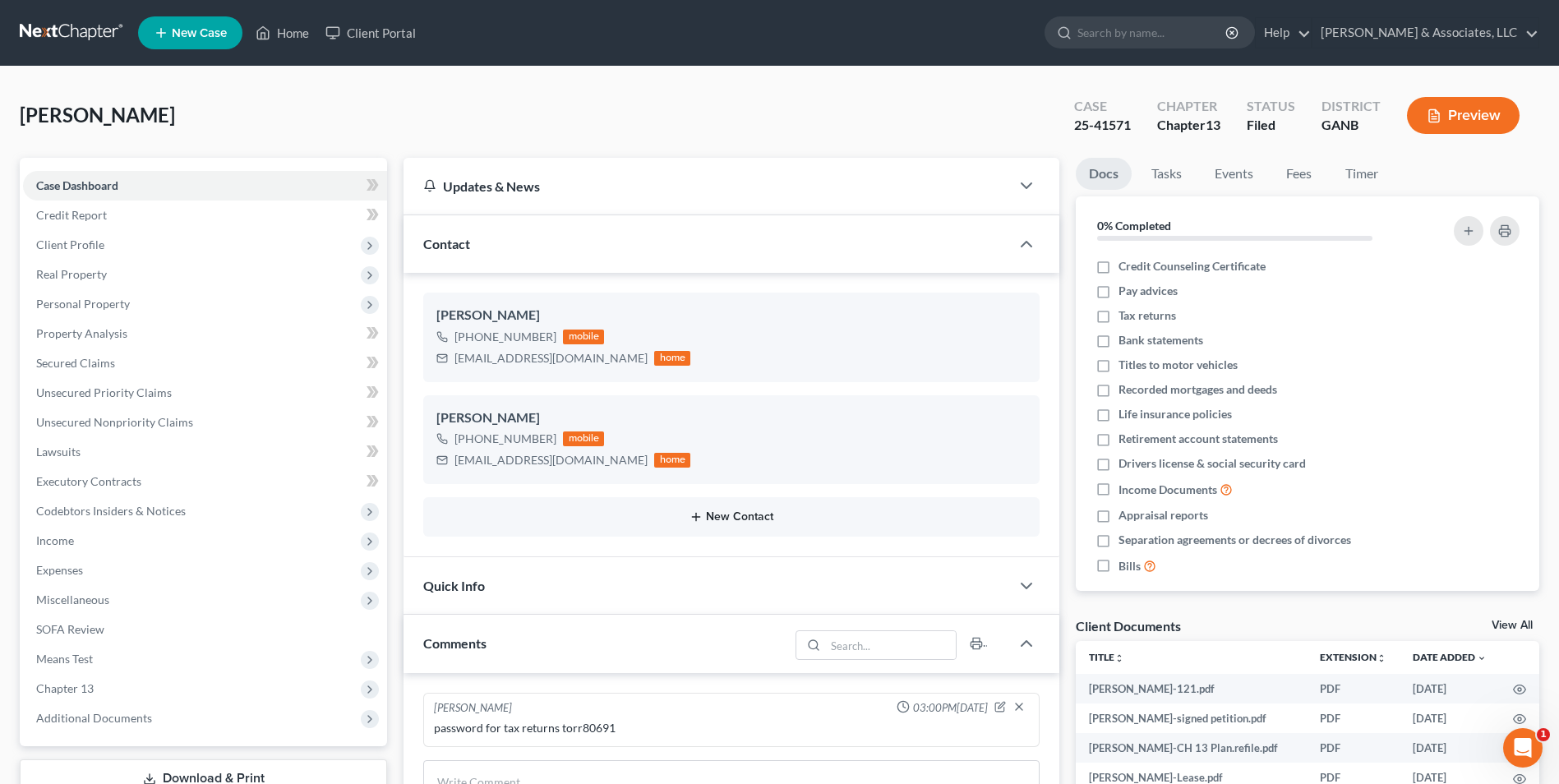
click at [741, 518] on button "New Contact" at bounding box center [732, 517] width 590 height 13
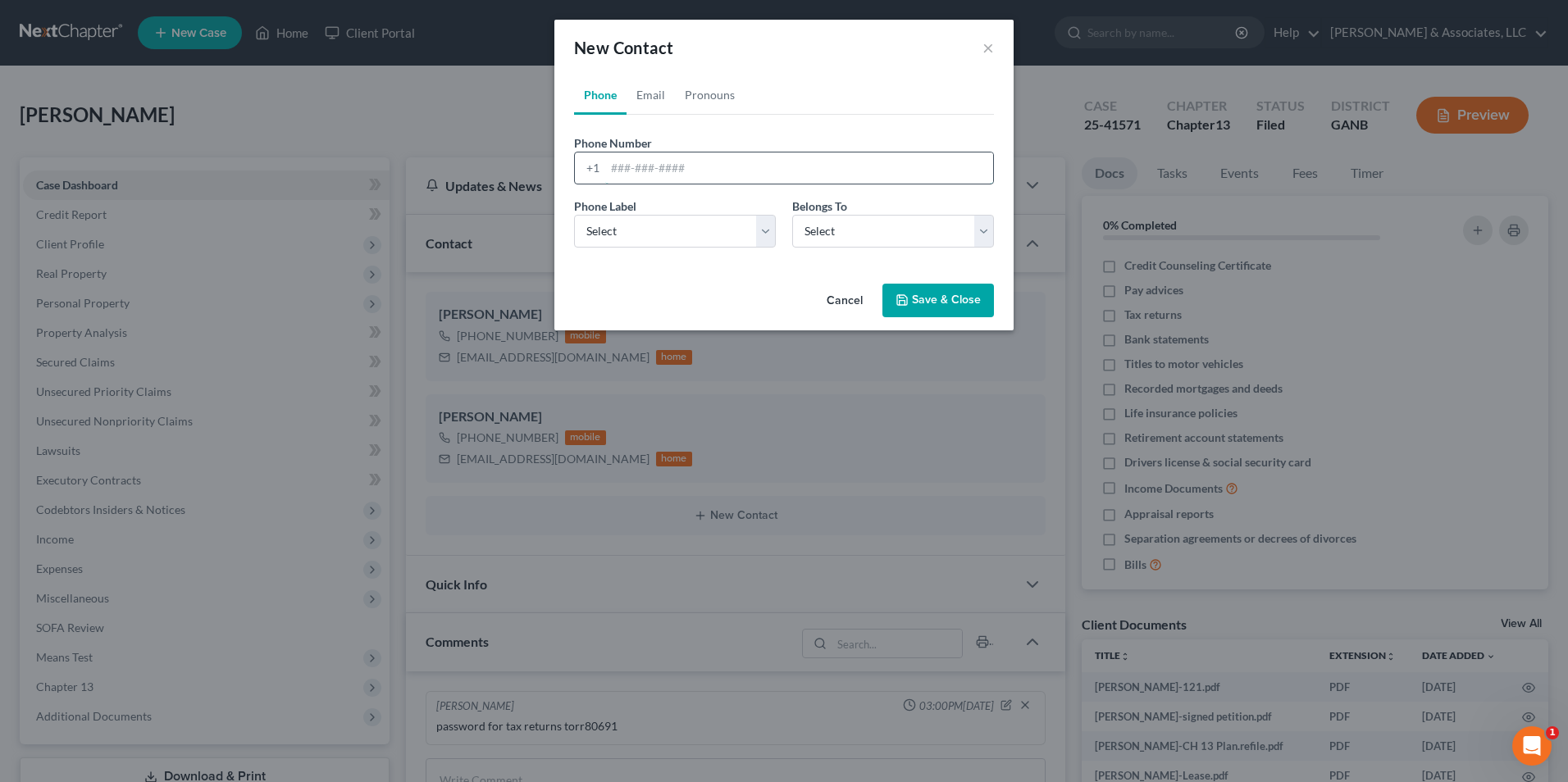
click at [715, 168] on input "tel" at bounding box center [799, 168] width 388 height 31
type input "[PHONE_NUMBER]"
click at [767, 232] on select "Select Mobile Home Work Other" at bounding box center [675, 231] width 202 height 33
select select "0"
click at [574, 215] on select "Select Mobile Home Work Other" at bounding box center [675, 231] width 202 height 33
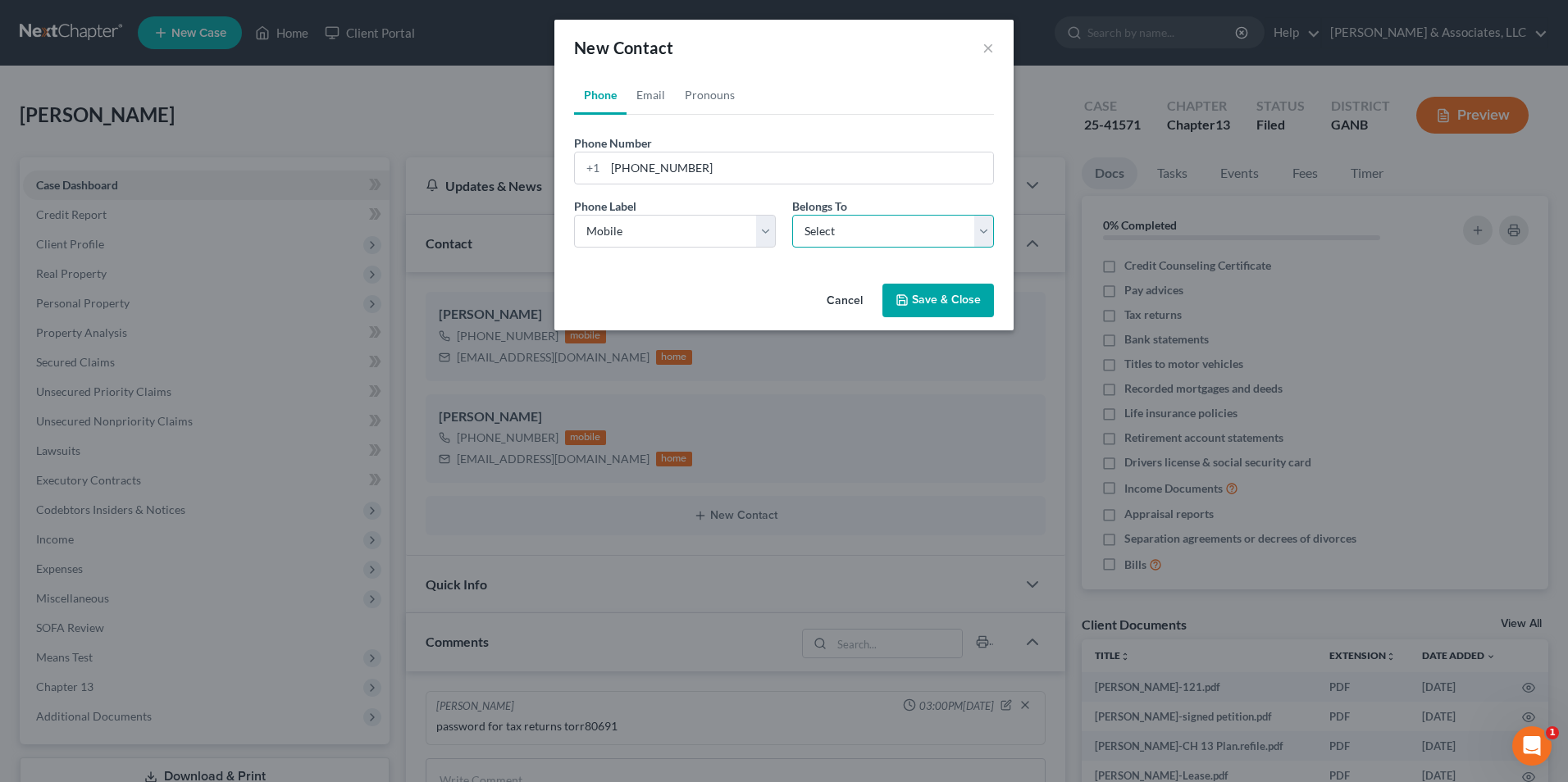
click at [980, 237] on select "Select Client Other" at bounding box center [893, 231] width 202 height 33
select select "1"
click at [792, 215] on select "Select Client Other" at bounding box center [893, 231] width 202 height 33
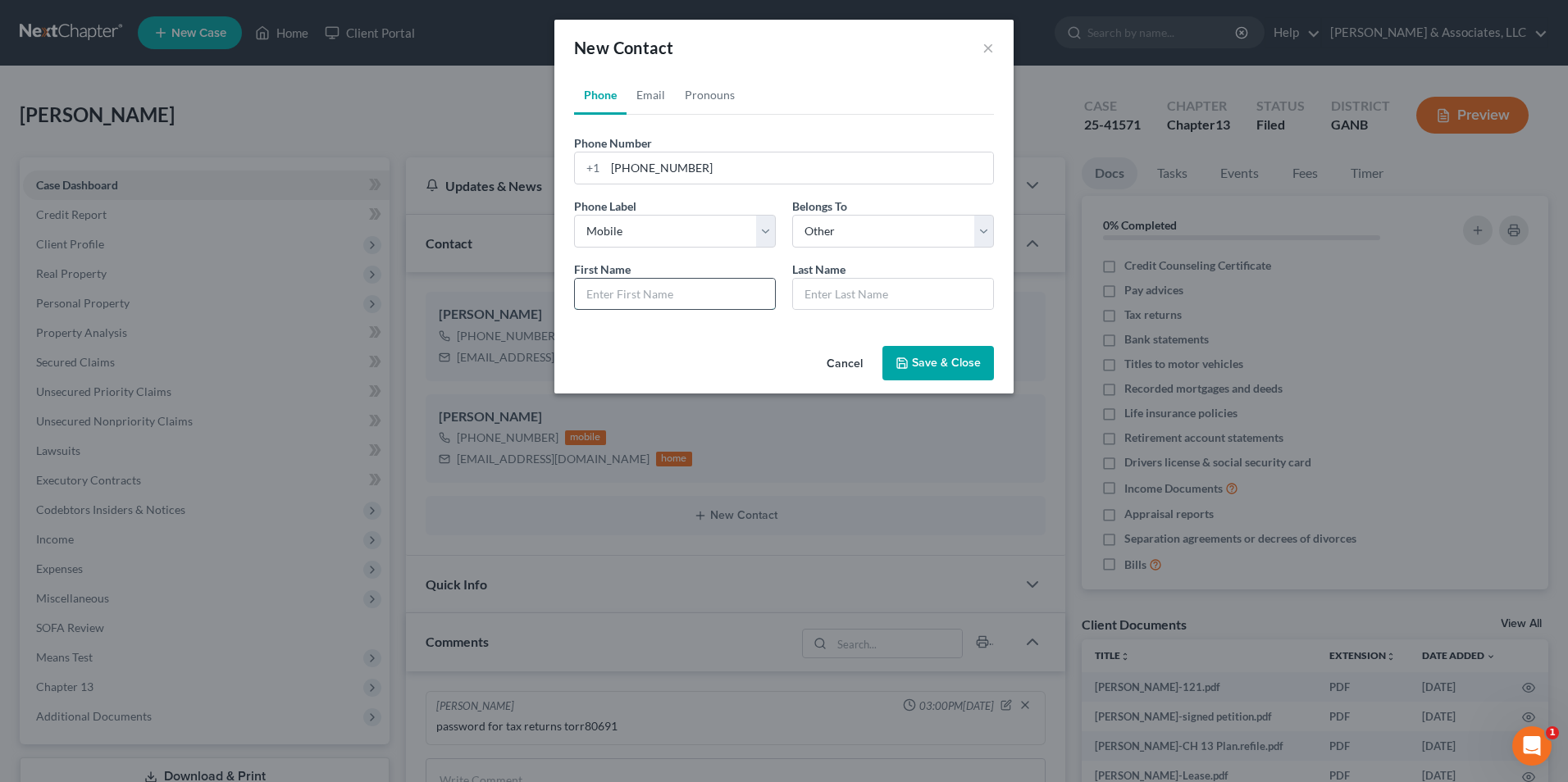
click at [769, 292] on input "text" at bounding box center [675, 294] width 200 height 31
type input "[PERSON_NAME]"
click at [955, 359] on button "Save & Close" at bounding box center [938, 363] width 112 height 35
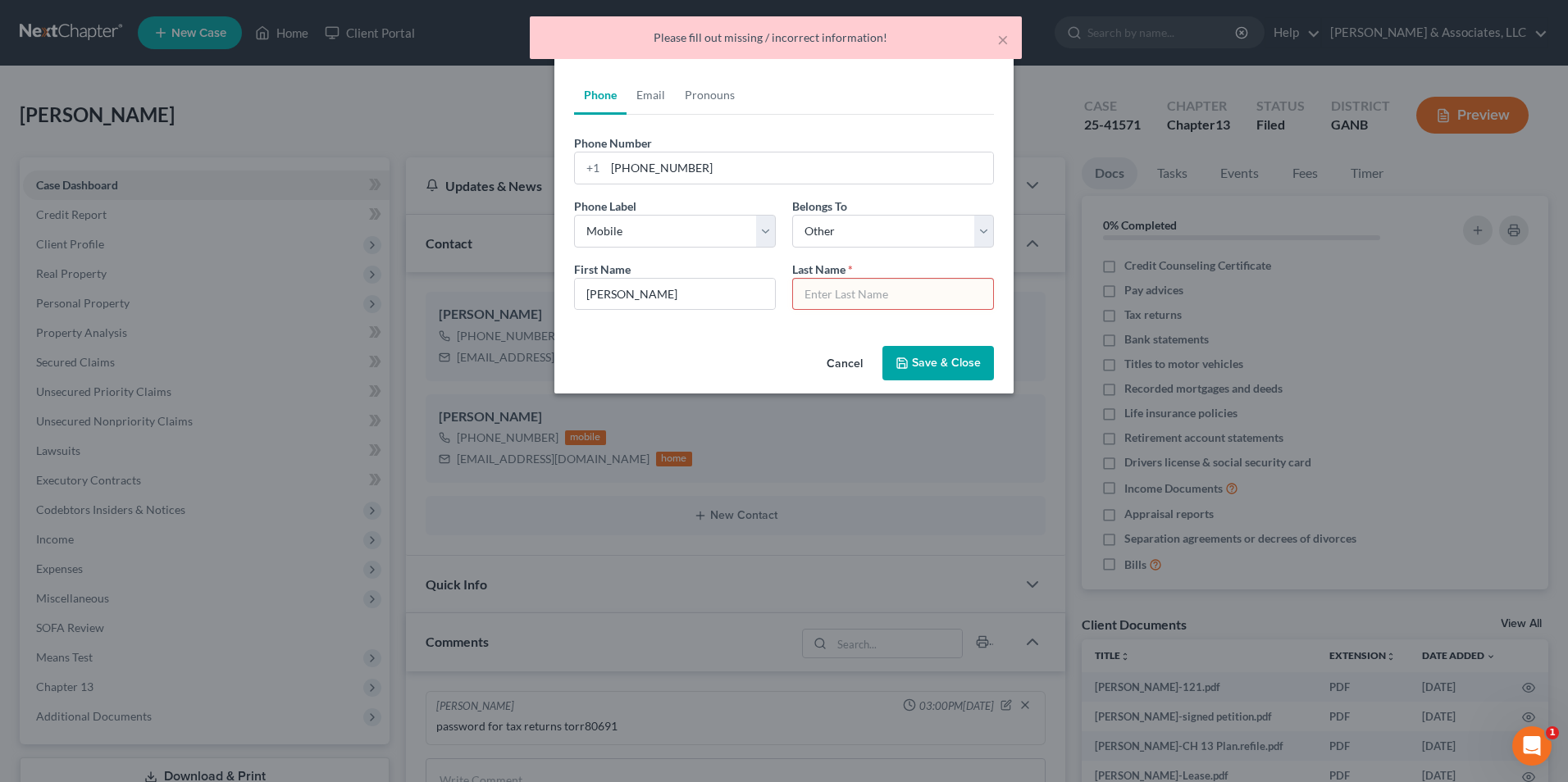
click at [925, 300] on input "text" at bounding box center [893, 294] width 200 height 31
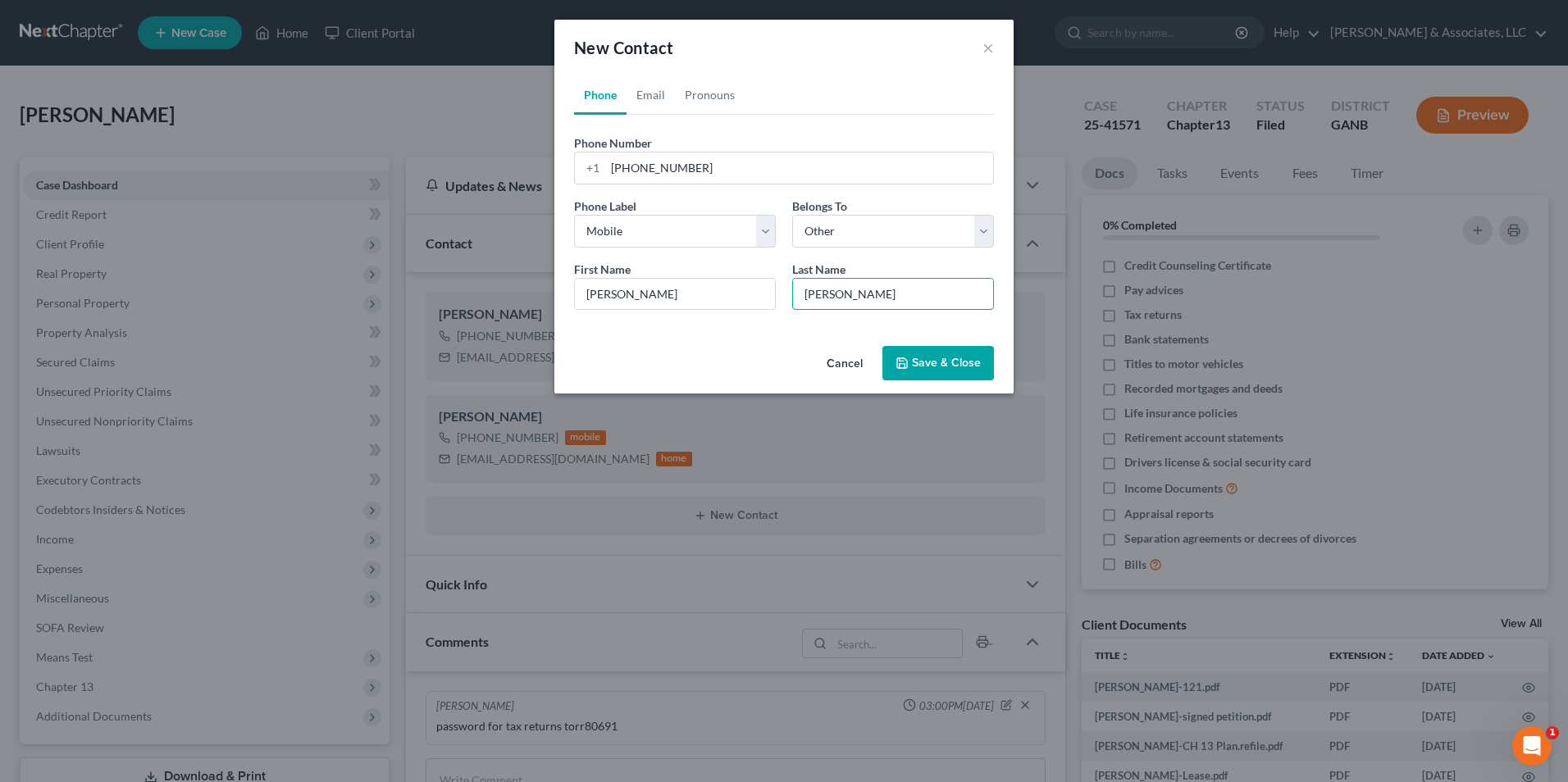
type input "[PERSON_NAME]"
click at [953, 365] on button "Save & Close" at bounding box center [938, 363] width 112 height 35
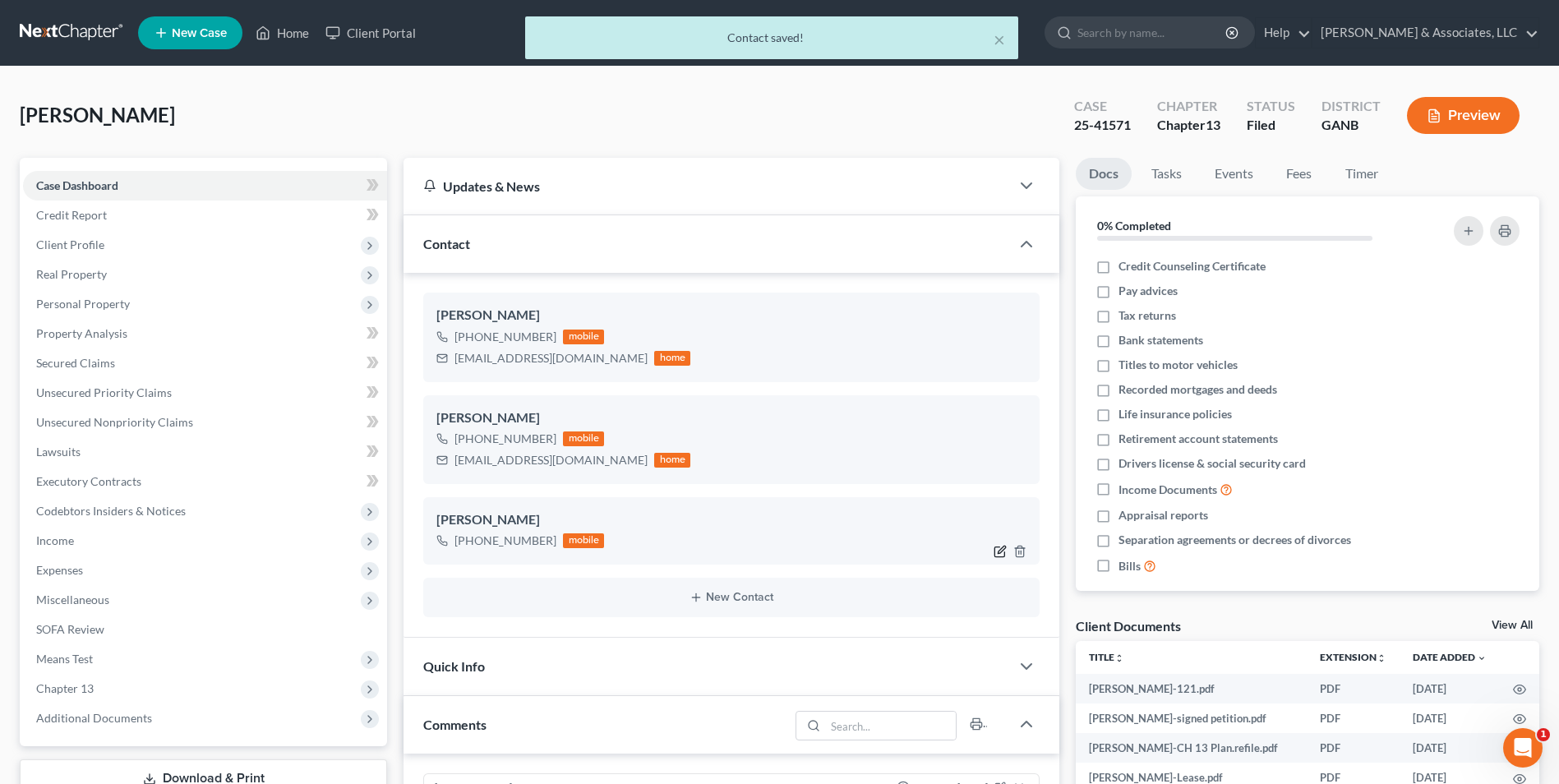
click at [999, 553] on icon "button" at bounding box center [1002, 551] width 7 height 7
select select "0"
select select "1"
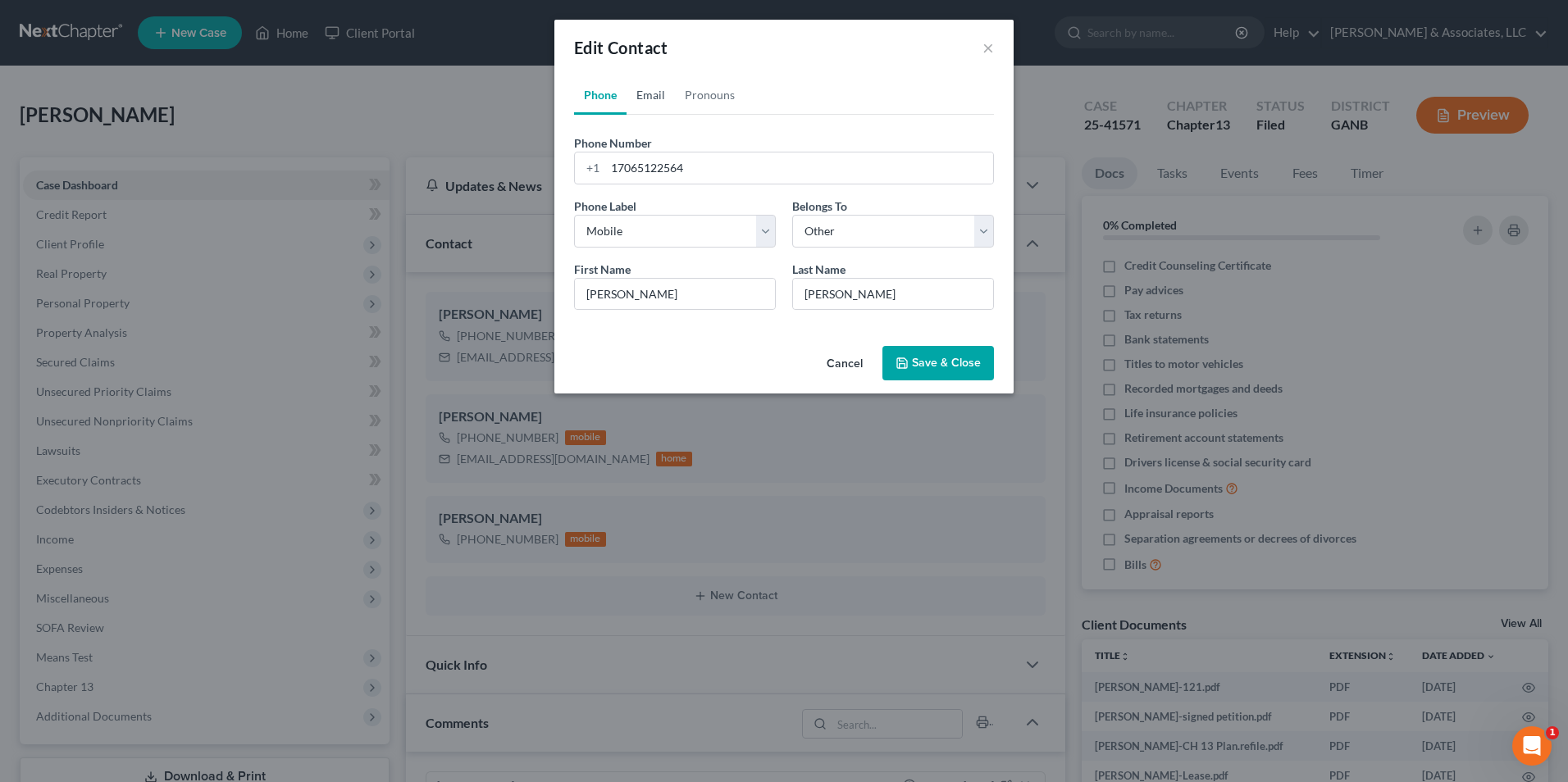
click at [656, 89] on link "Email" at bounding box center [650, 94] width 49 height 39
click at [701, 171] on input "email" at bounding box center [799, 168] width 388 height 31
type input "[EMAIL_ADDRESS][DOMAIN_NAME]"
drag, startPoint x: 856, startPoint y: 300, endPoint x: 754, endPoint y: 312, distance: 102.7
click at [754, 312] on div "First Name * [PERSON_NAME] Last Name * [PERSON_NAME]" at bounding box center [784, 292] width 436 height 63
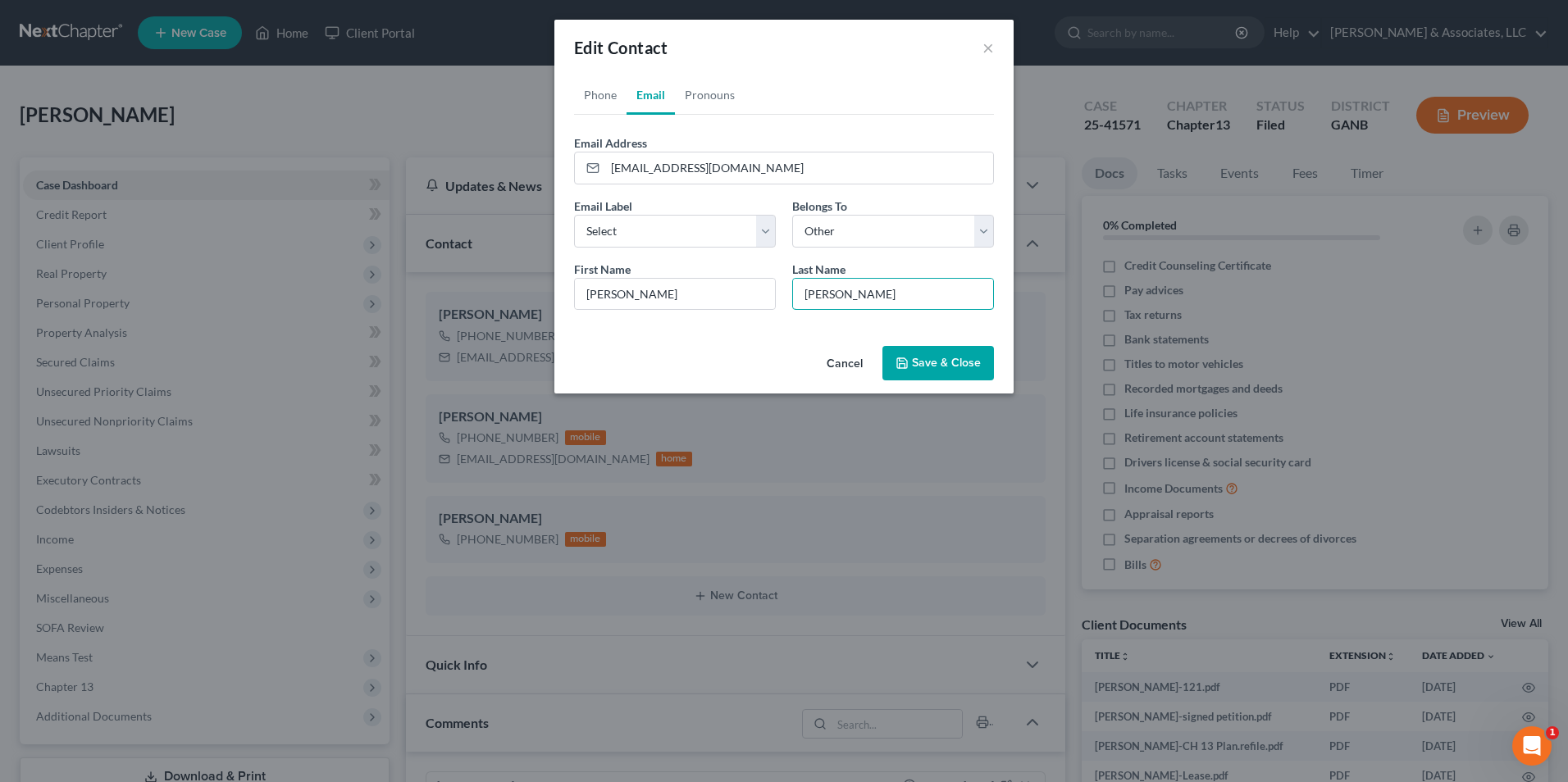
type input "[PERSON_NAME]"
click at [973, 365] on button "Save & Close" at bounding box center [938, 363] width 112 height 35
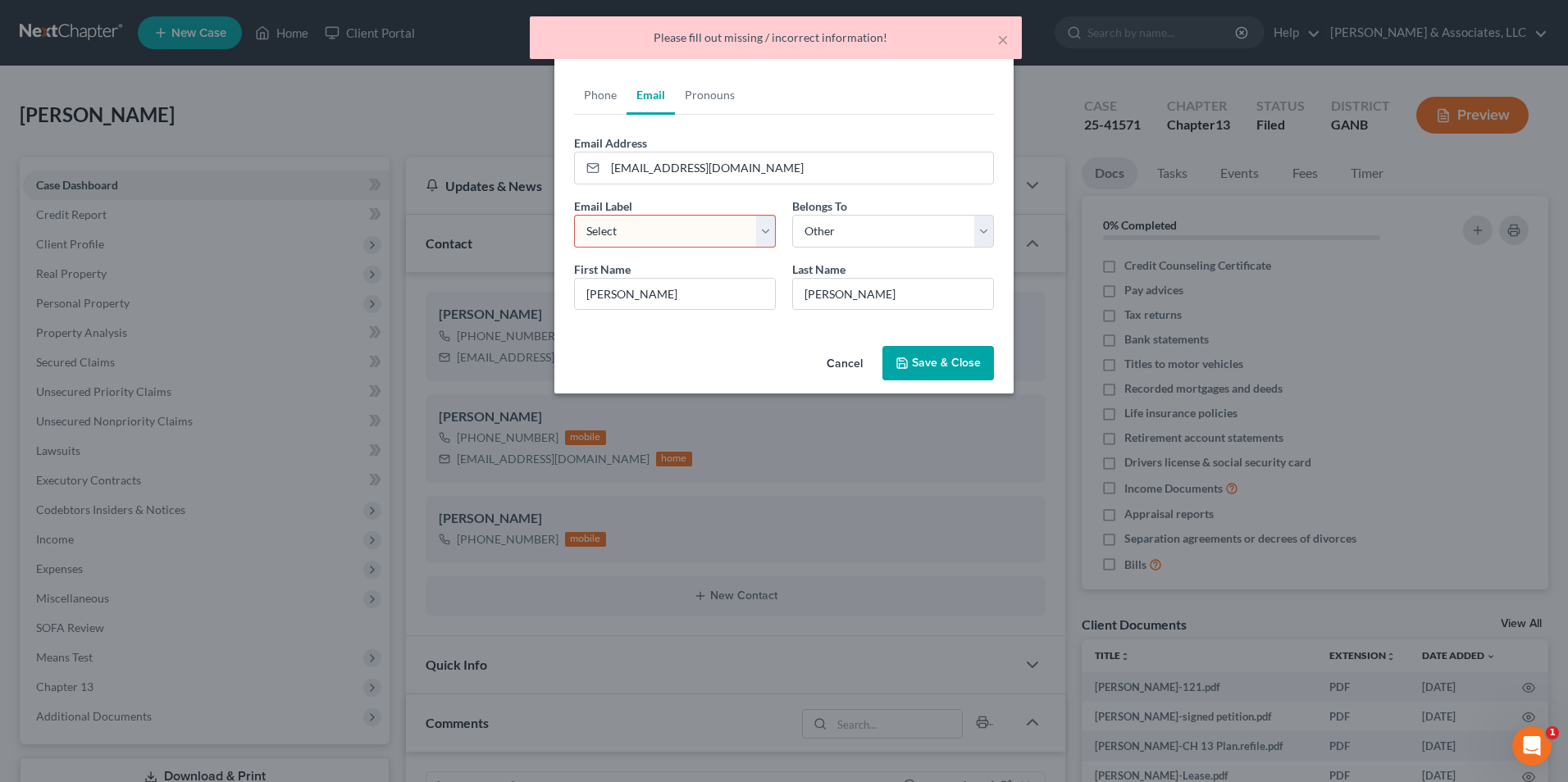
click at [761, 233] on select "Select Home Work Other" at bounding box center [675, 231] width 202 height 33
select select "0"
click at [574, 215] on select "Select Home Work Other" at bounding box center [675, 231] width 202 height 33
click at [913, 362] on button "Save & Close" at bounding box center [938, 363] width 112 height 35
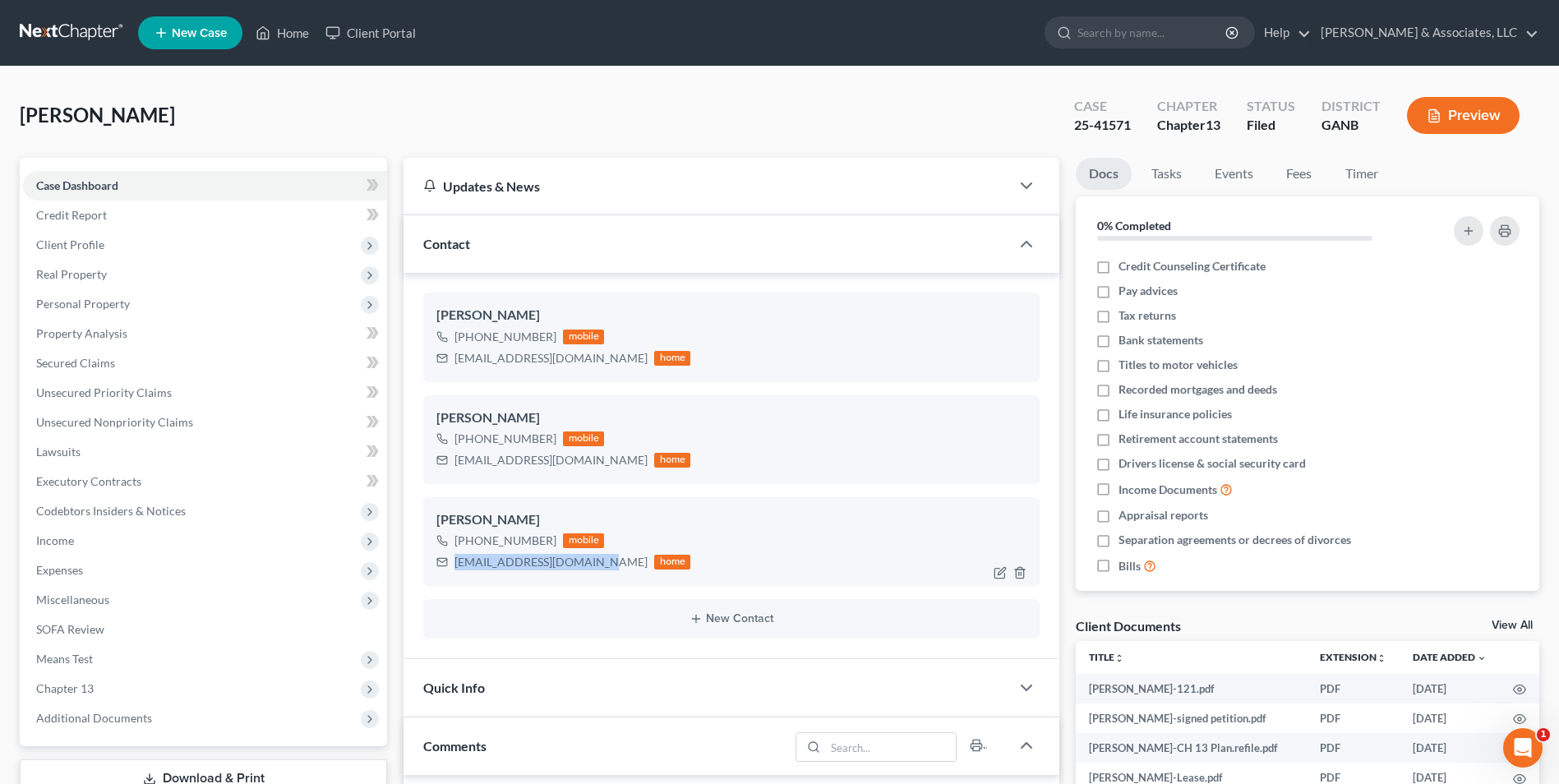
drag, startPoint x: 598, startPoint y: 559, endPoint x: 447, endPoint y: 572, distance: 151.6
click at [447, 572] on div "[EMAIL_ADDRESS][DOMAIN_NAME] home" at bounding box center [563, 562] width 254 height 21
drag, startPoint x: 447, startPoint y: 572, endPoint x: 491, endPoint y: 563, distance: 44.9
copy div "[EMAIL_ADDRESS][DOMAIN_NAME]"
